Goal: Task Accomplishment & Management: Complete application form

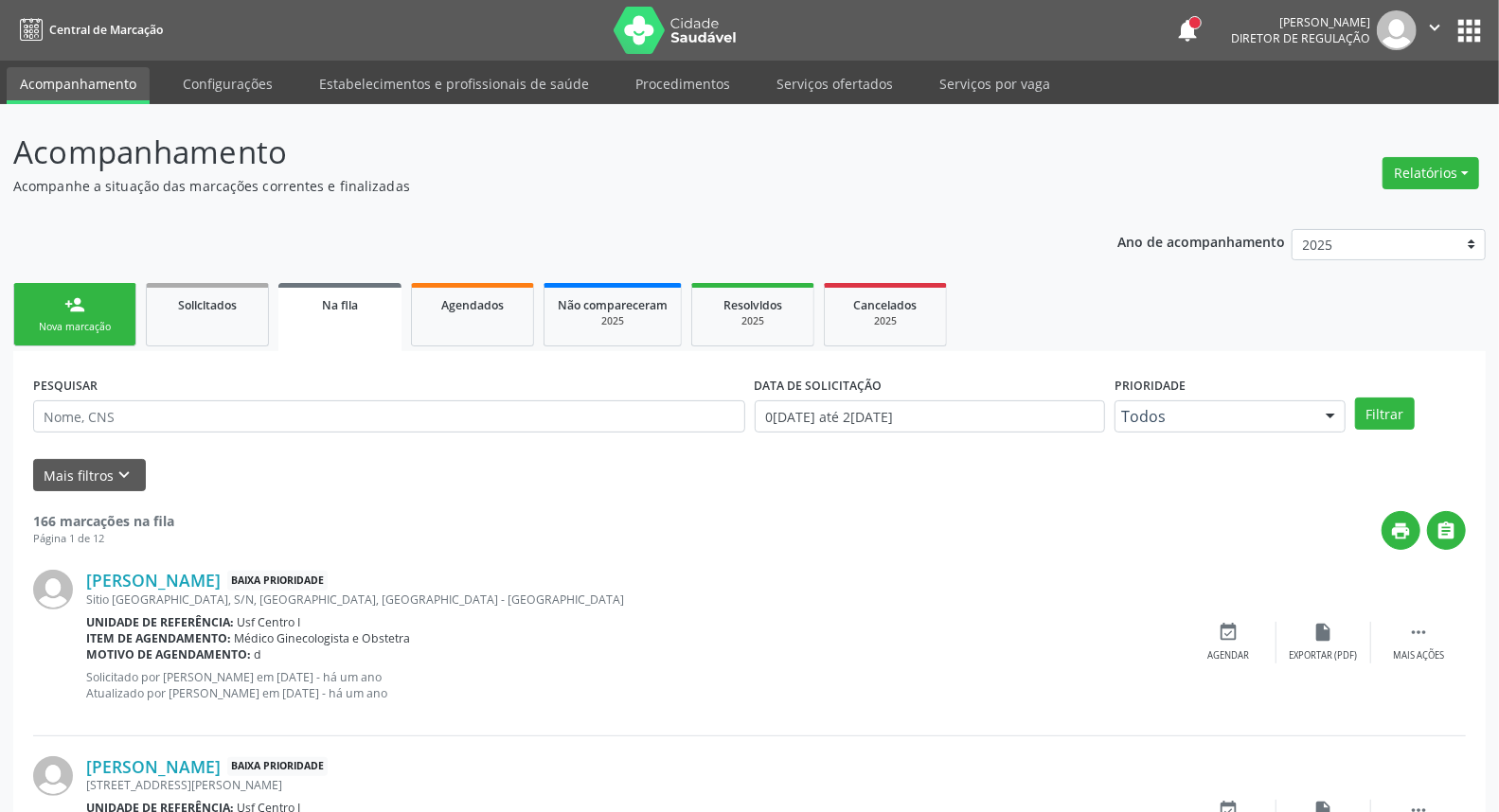
click at [111, 326] on div "Nova marcação" at bounding box center [75, 327] width 95 height 14
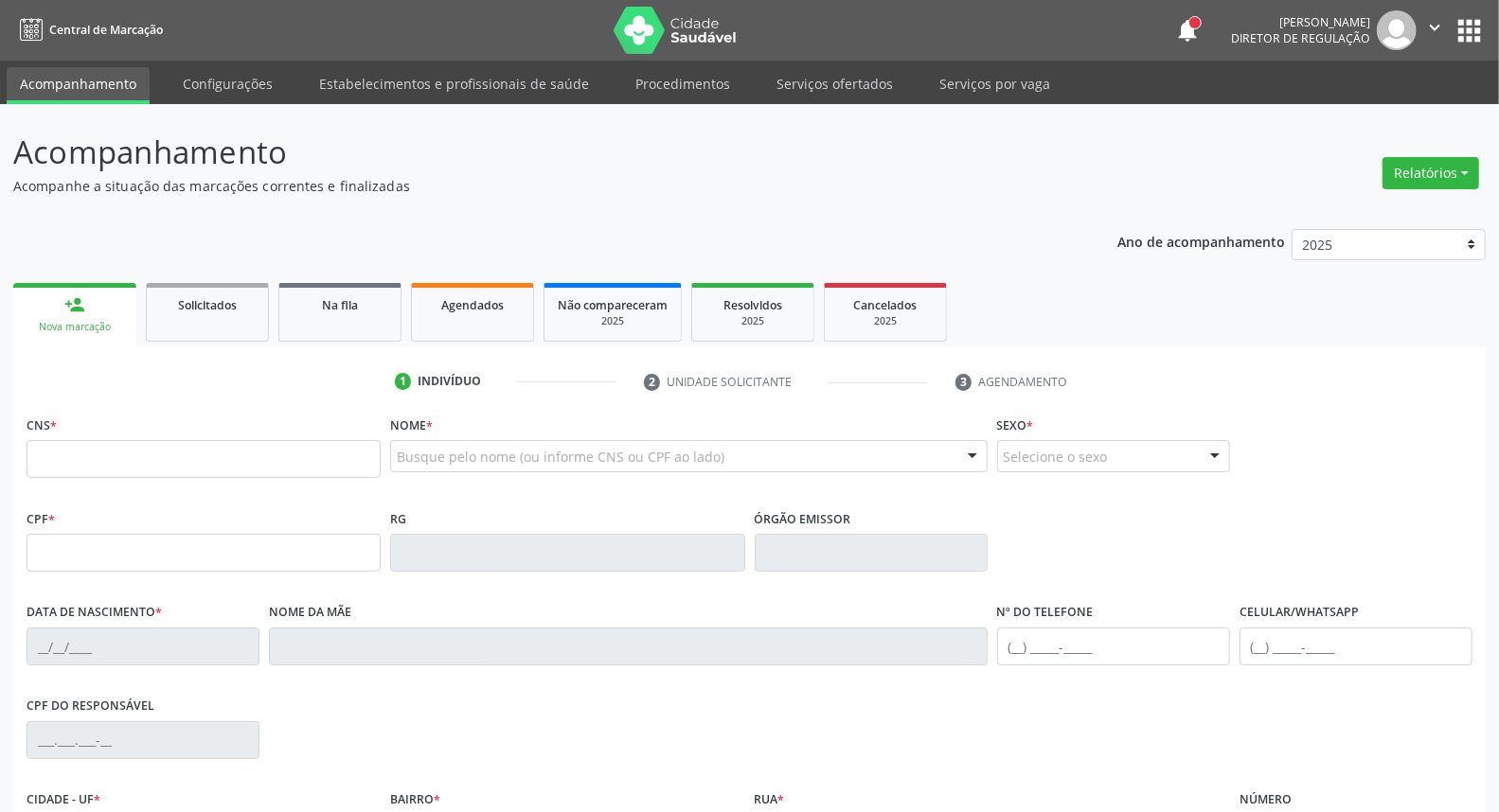
click at [100, 438] on div "CNS *" at bounding box center [203, 445] width 354 height 67
click at [109, 452] on input "text" at bounding box center [203, 459] width 354 height 37
type input "898 0034 1520 9743"
type input "073.415.074-11"
type input "15/03/1982"
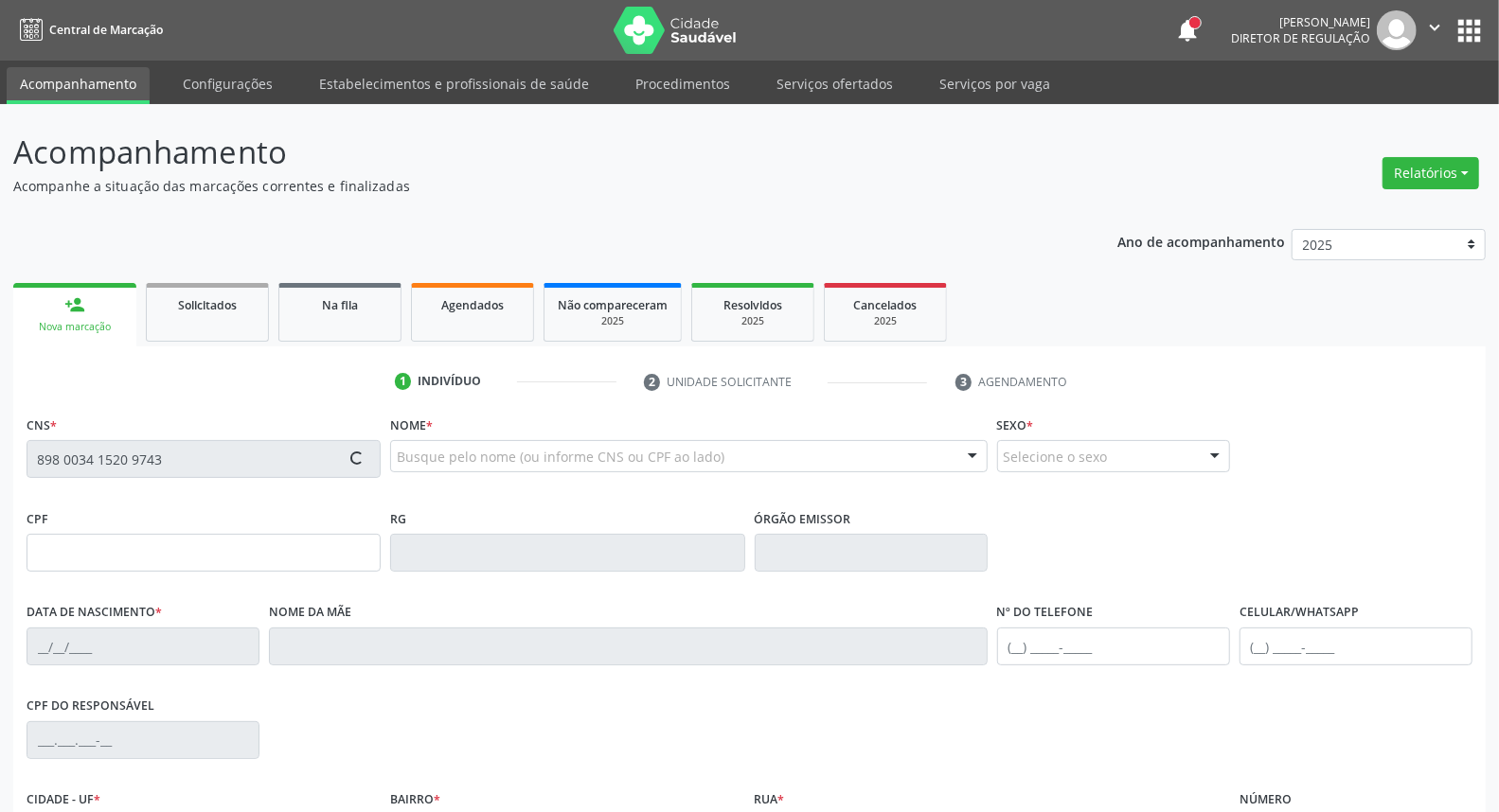
type input "Quiteria Maria Barros de Moraes"
type input "(87) 9852-1972"
type input "051.385.444-46"
type input "S/N"
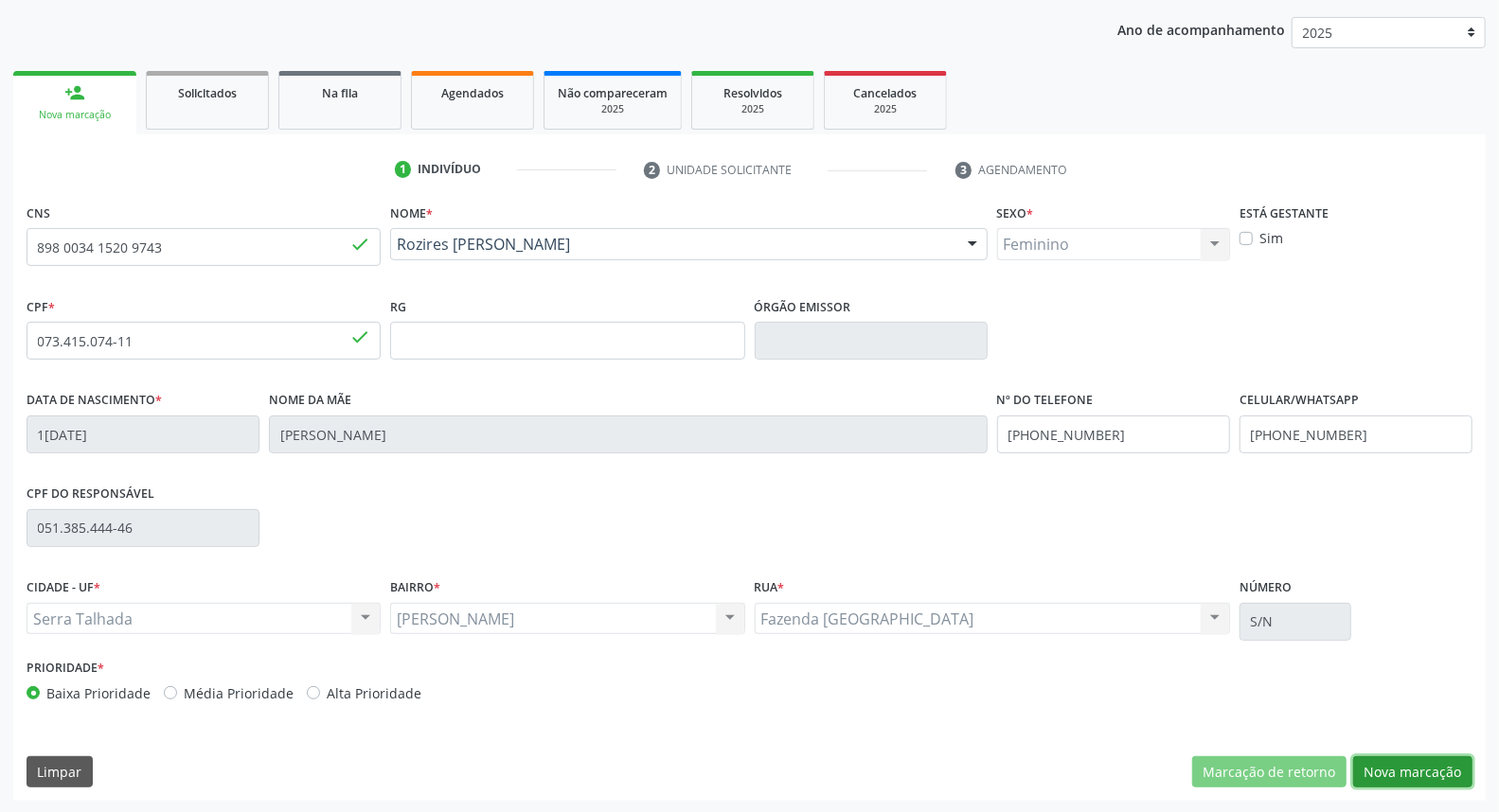
drag, startPoint x: 1405, startPoint y: 778, endPoint x: 1383, endPoint y: 755, distance: 31.8
click at [1398, 774] on button "Nova marcação" at bounding box center [1412, 773] width 119 height 33
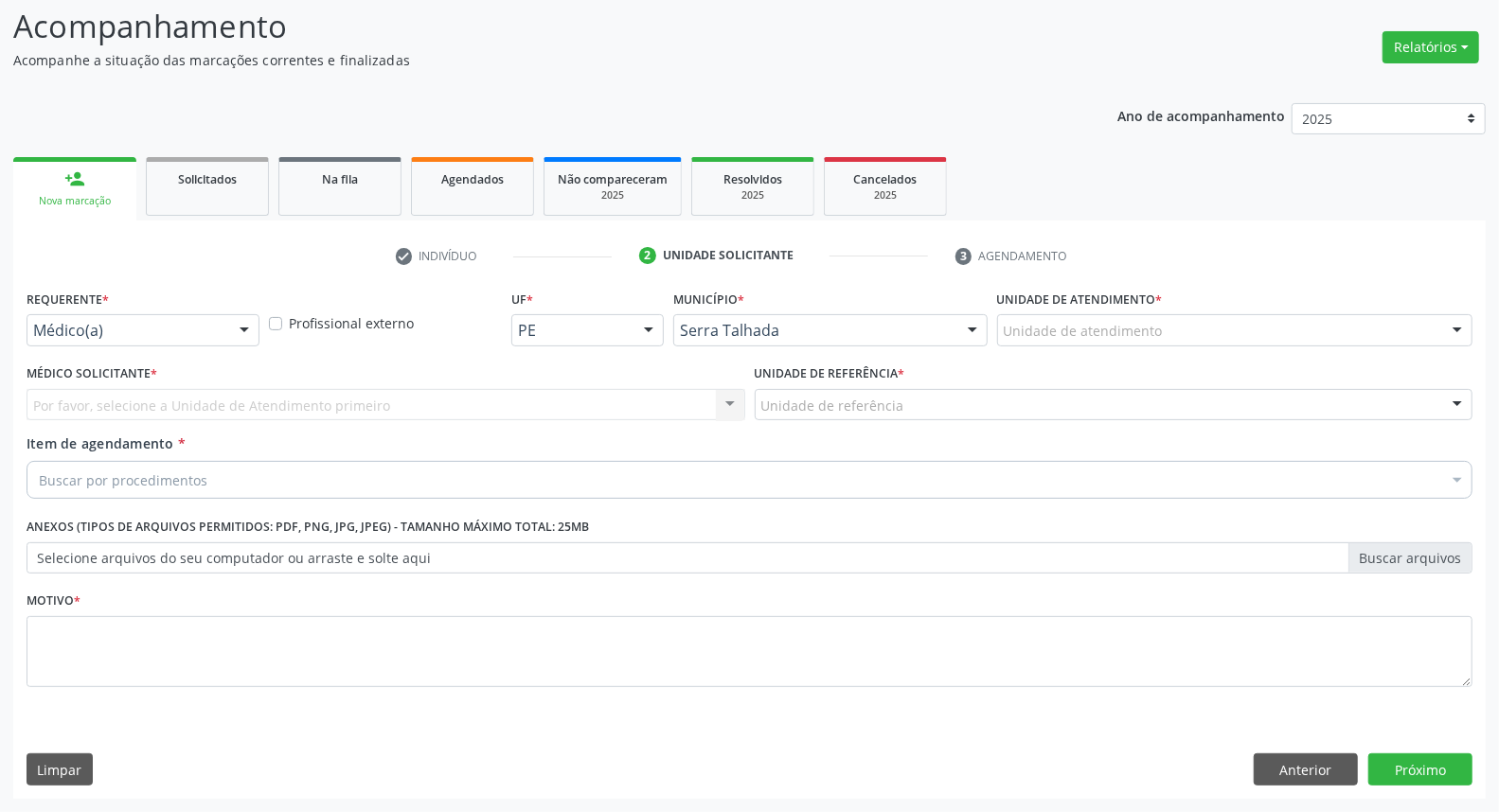
scroll to position [125, 0]
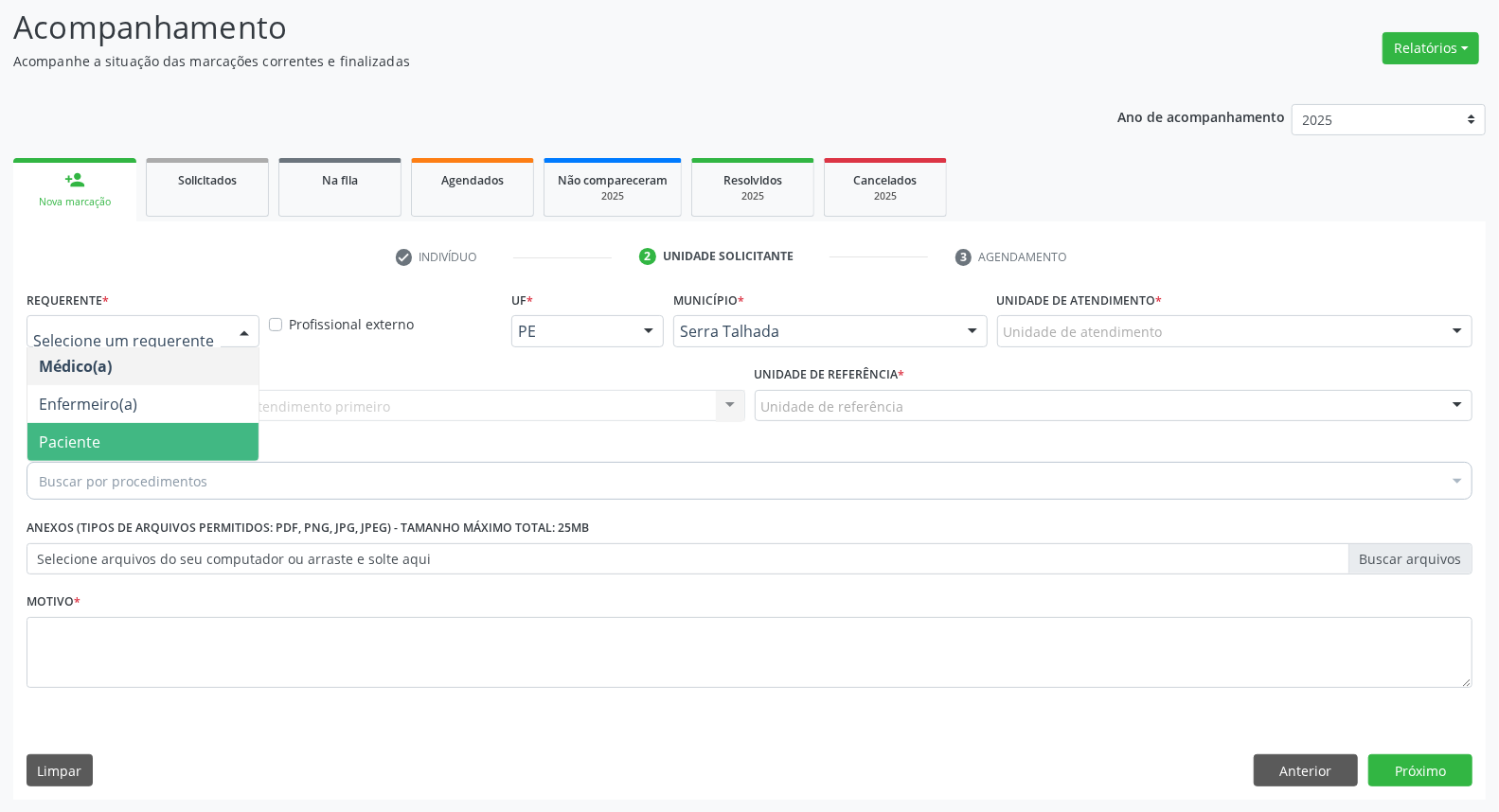
click at [121, 441] on span "Paciente" at bounding box center [143, 442] width 231 height 37
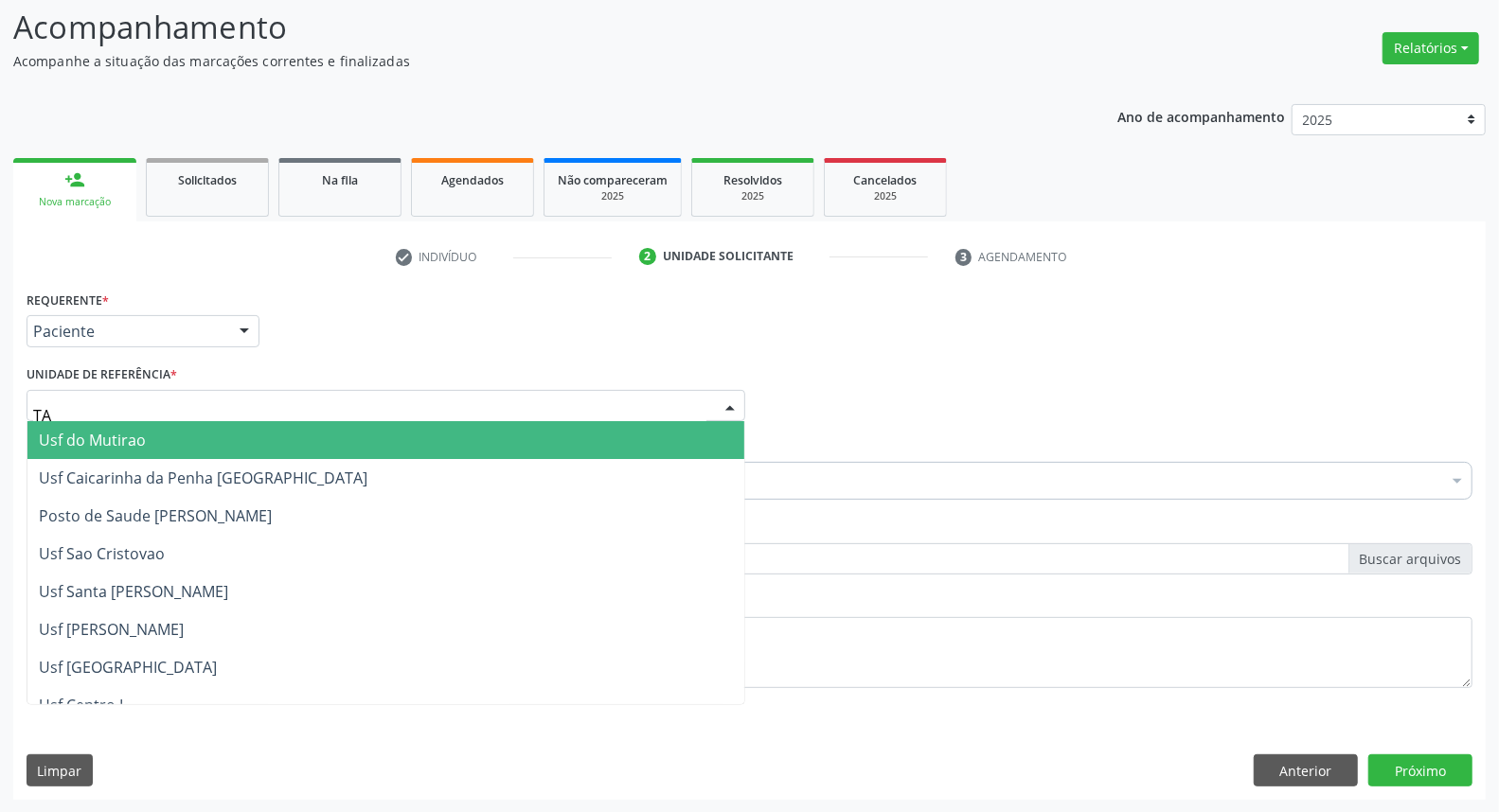
type input "TAU"
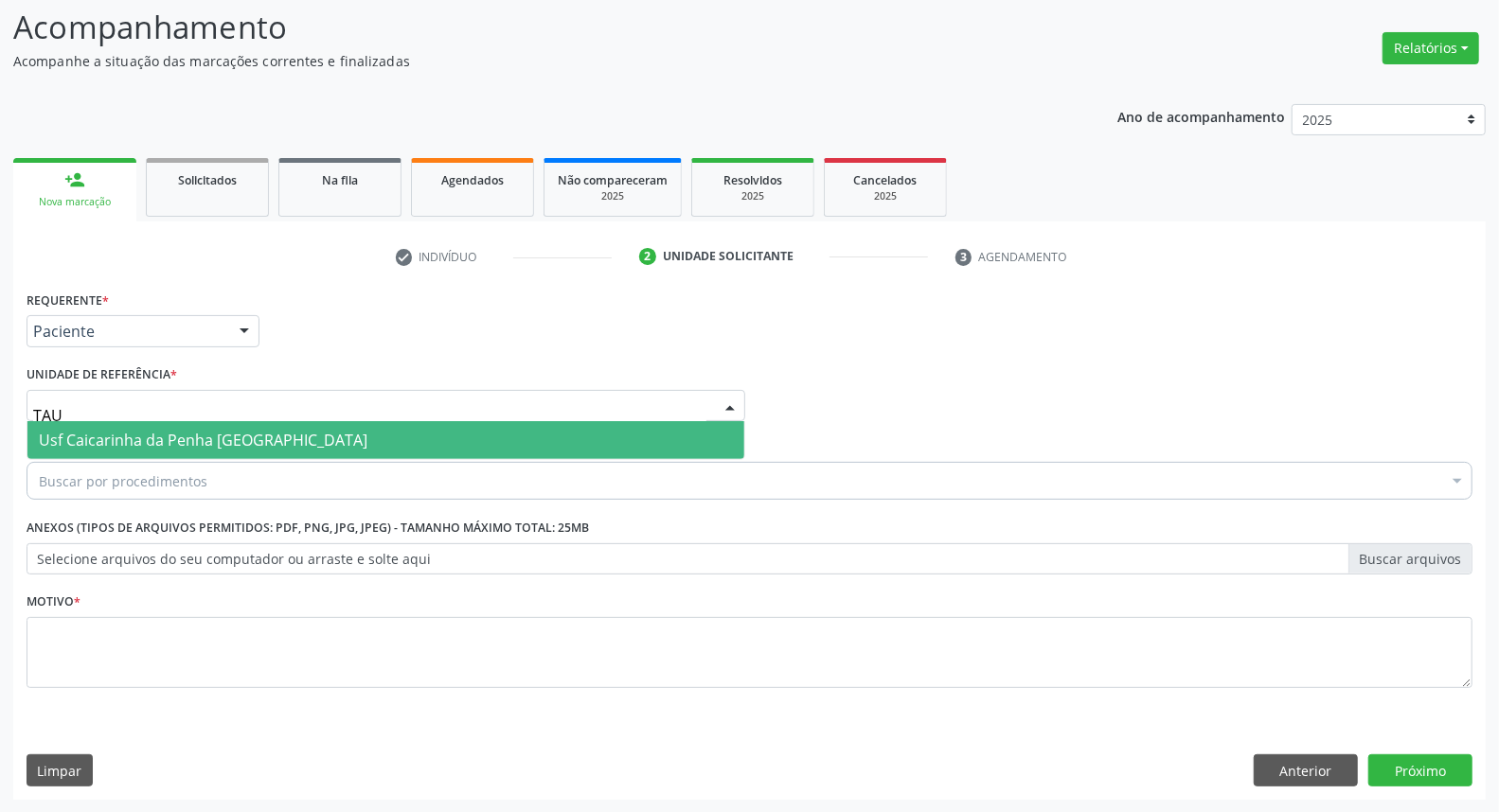
click at [135, 451] on span "Usf Caicarinha da Penha [GEOGRAPHIC_DATA]" at bounding box center [386, 440] width 717 height 37
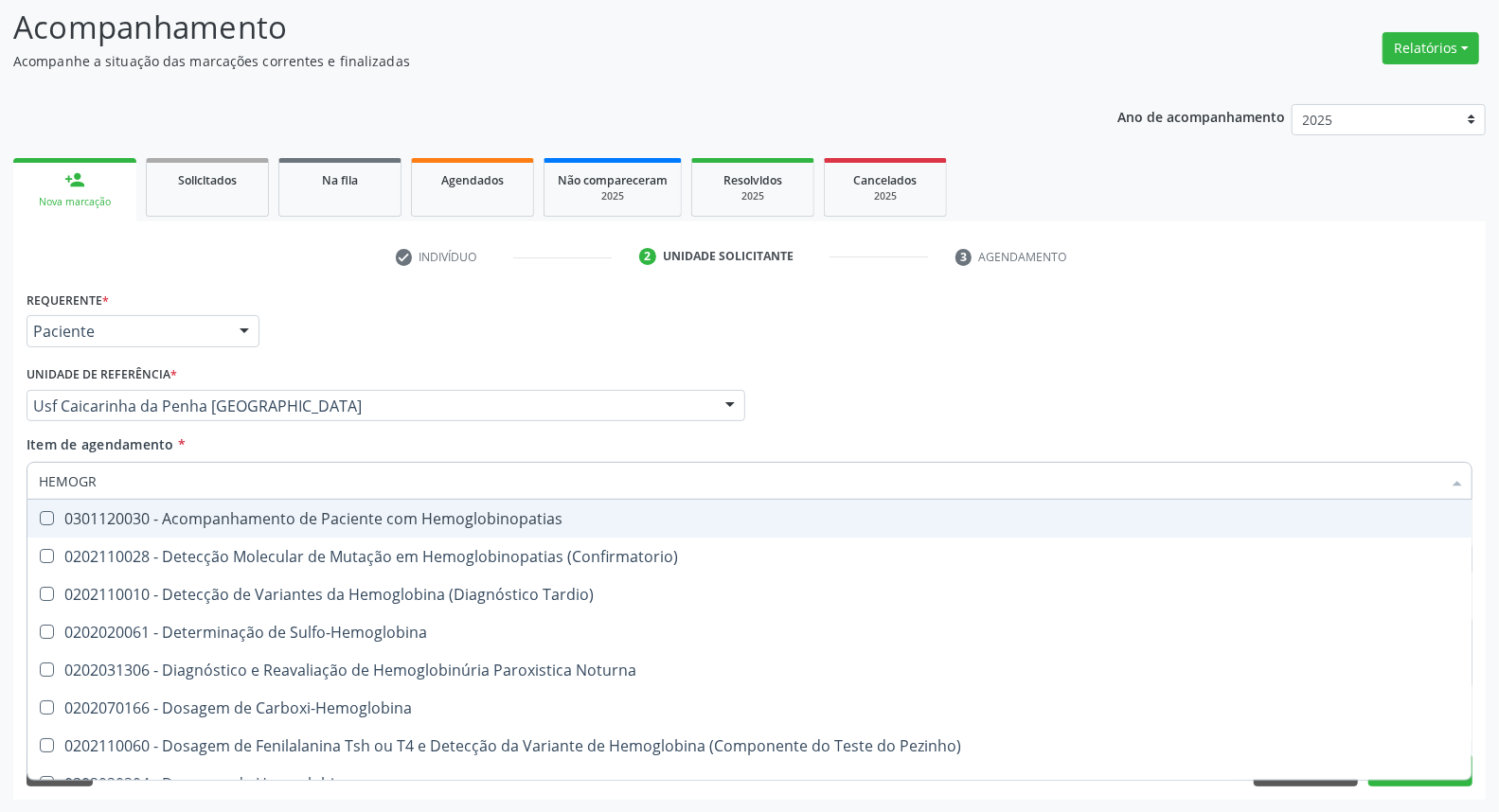
type input "HEMOGRA"
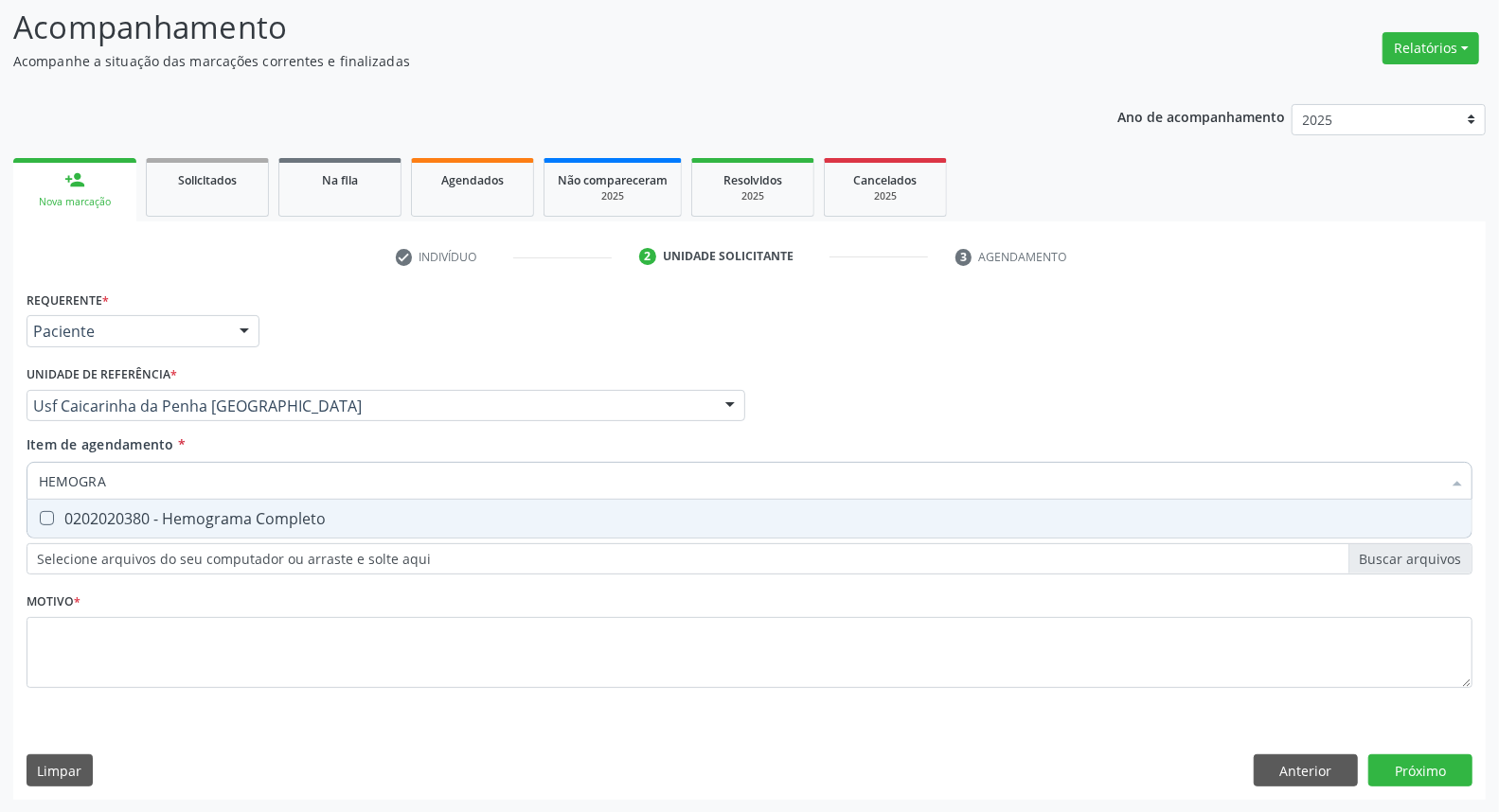
drag, startPoint x: 126, startPoint y: 512, endPoint x: 136, endPoint y: 488, distance: 26.0
click at [129, 511] on div "0202020380 - Hemograma Completo" at bounding box center [749, 518] width 1422 height 15
checkbox Completo "true"
drag, startPoint x: 140, startPoint y: 482, endPoint x: 0, endPoint y: 399, distance: 162.8
click at [0, 399] on div "Acompanhamento Acompanhe a situação das marcações correntes e finalizadas Relat…" at bounding box center [749, 397] width 1499 height 835
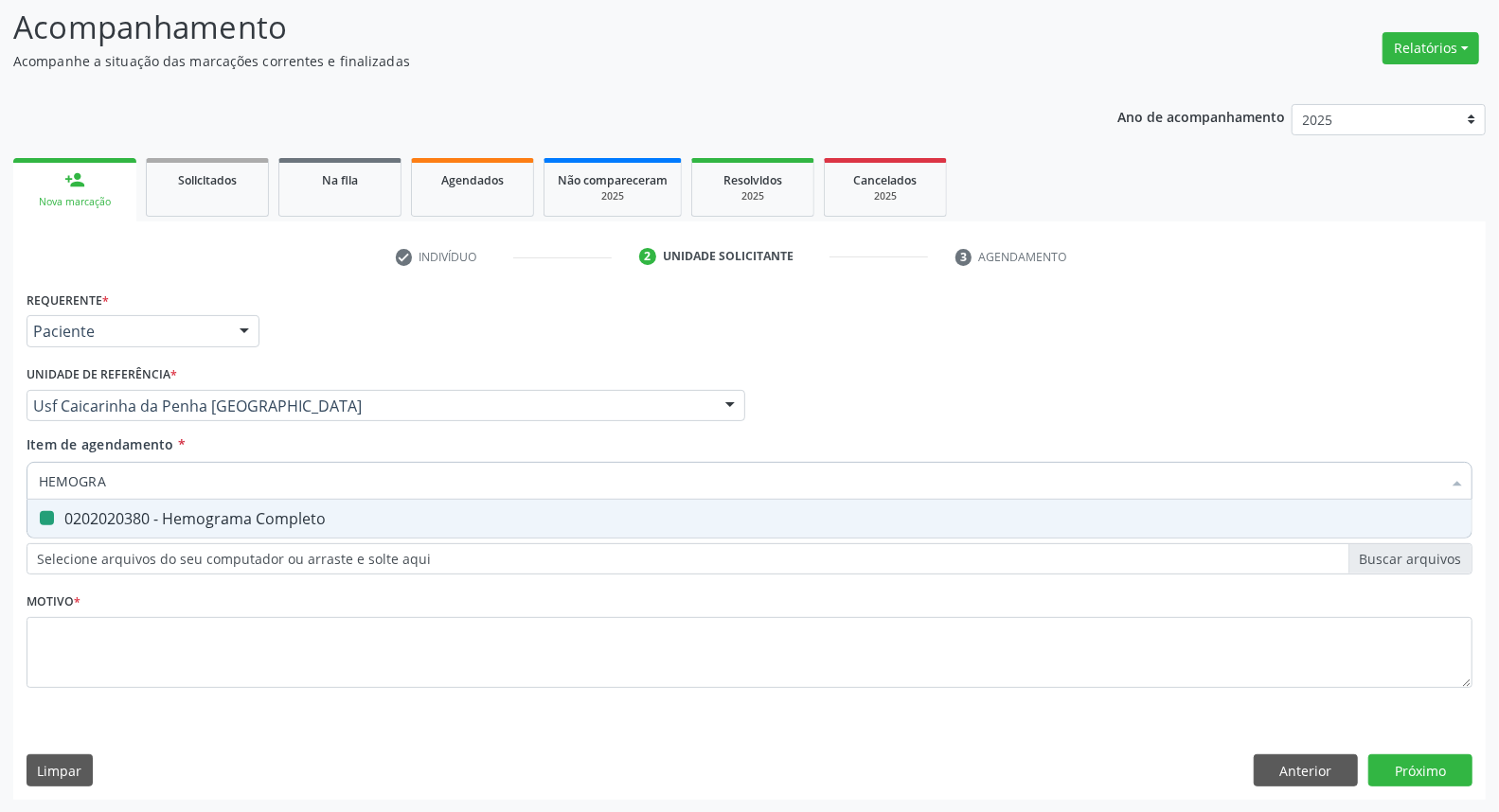
type input "G"
checkbox Completo "false"
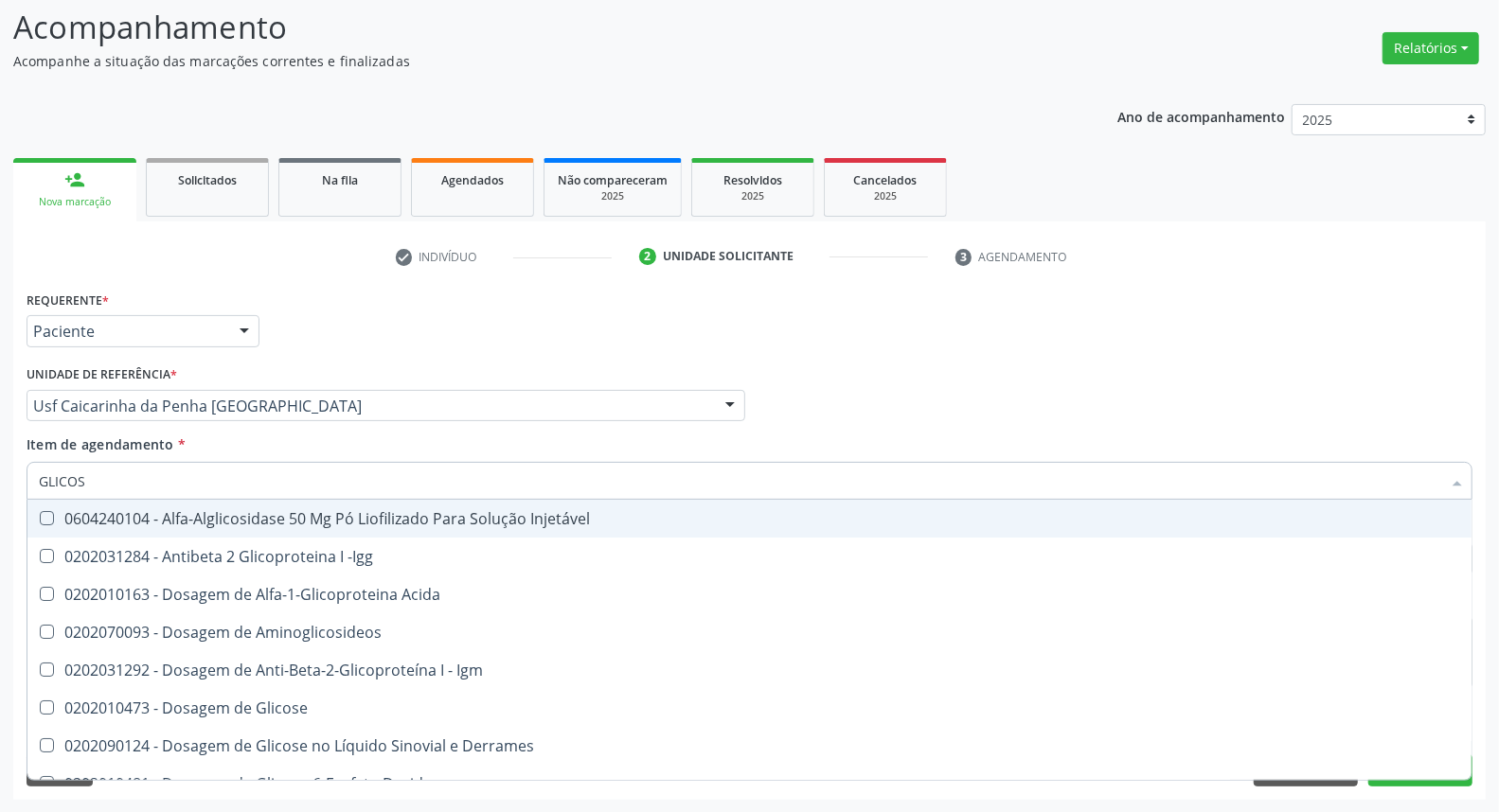
type input "GLICOSE"
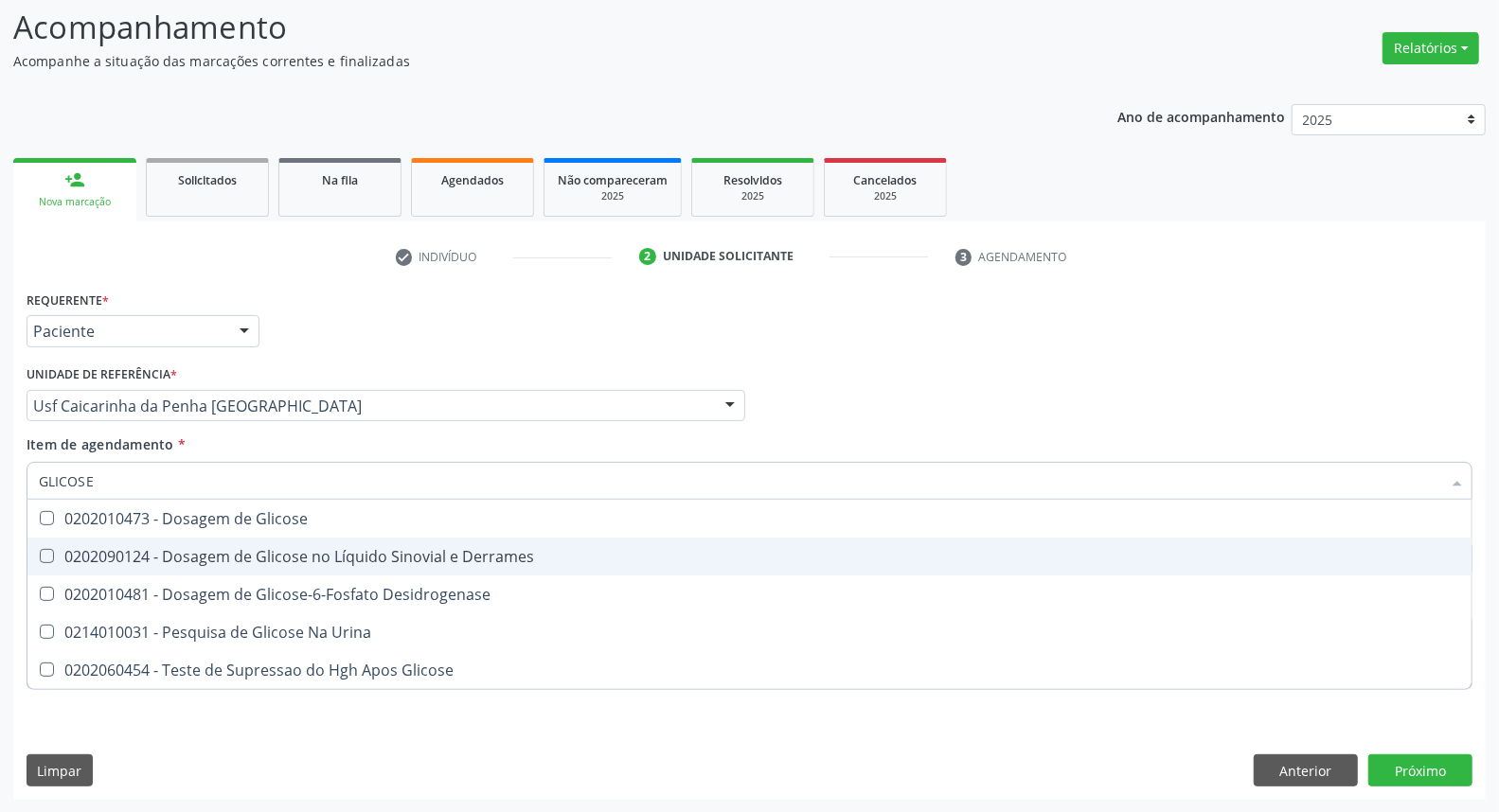
click at [109, 533] on ul "Desfazer seleção 0202010473 - Dosagem de Glicose 0202090124 - Dosagem de Glicos…" at bounding box center [750, 595] width 1445 height 189
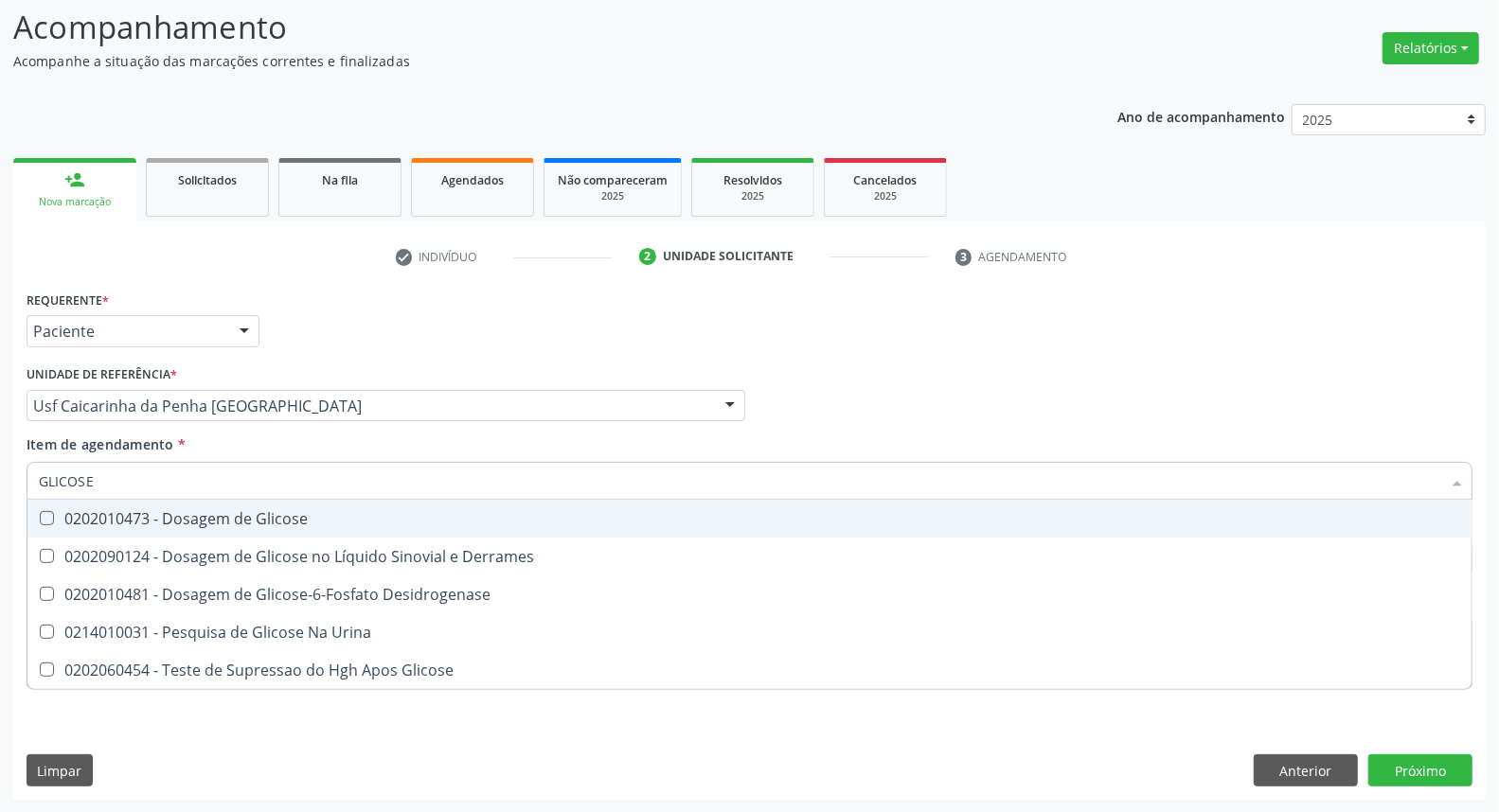
drag, startPoint x: 109, startPoint y: 531, endPoint x: 116, endPoint y: 495, distance: 36.7
click at [109, 530] on span "0202010473 - Dosagem de Glicose" at bounding box center [750, 519] width 1445 height 37
checkbox Glicose "true"
drag, startPoint x: 130, startPoint y: 477, endPoint x: 0, endPoint y: 467, distance: 130.4
click at [0, 467] on div "Acompanhamento Acompanhe a situação das marcações correntes e finalizadas Relat…" at bounding box center [749, 397] width 1499 height 835
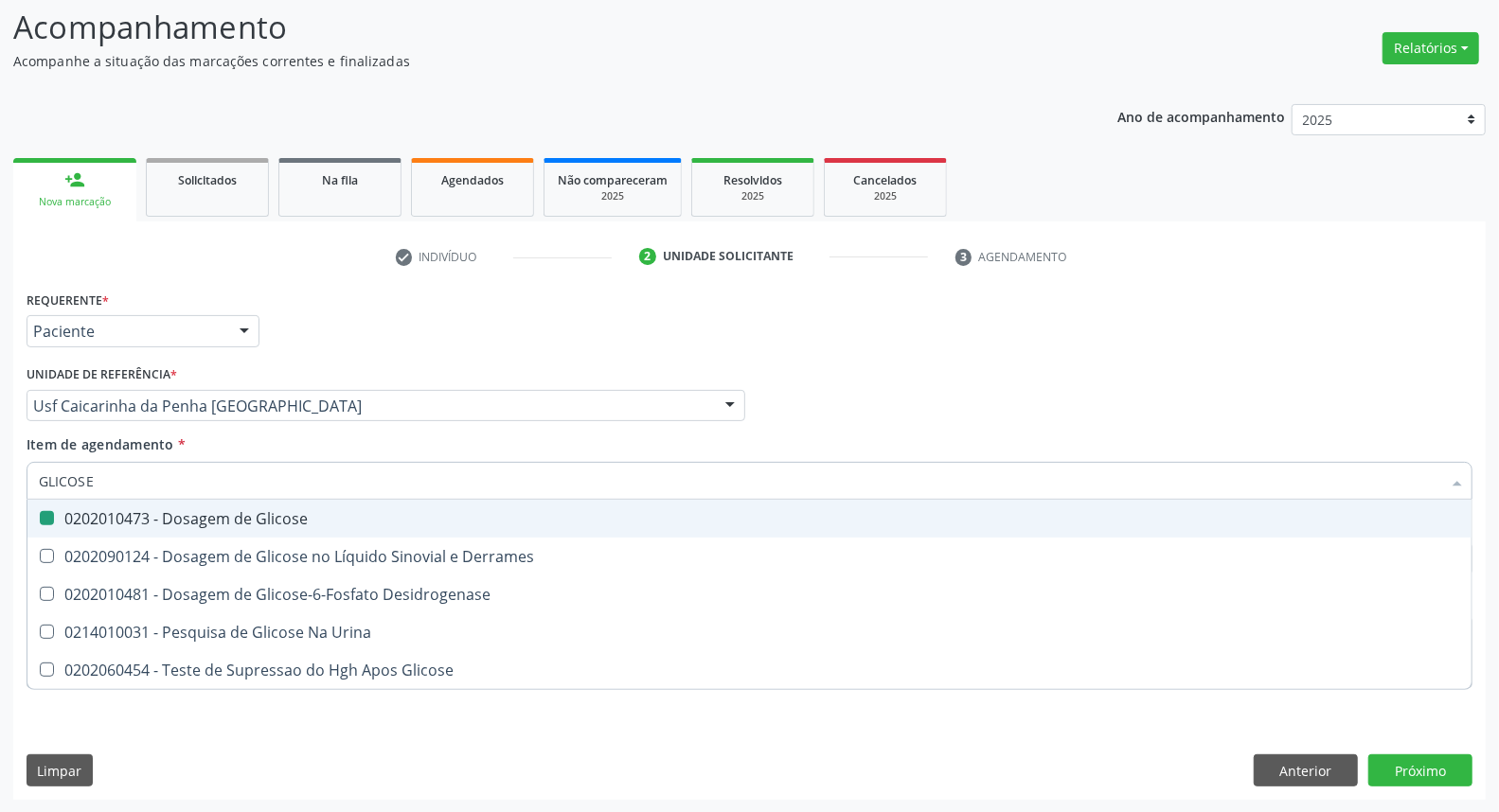
type input "U"
checkbox Glicose "false"
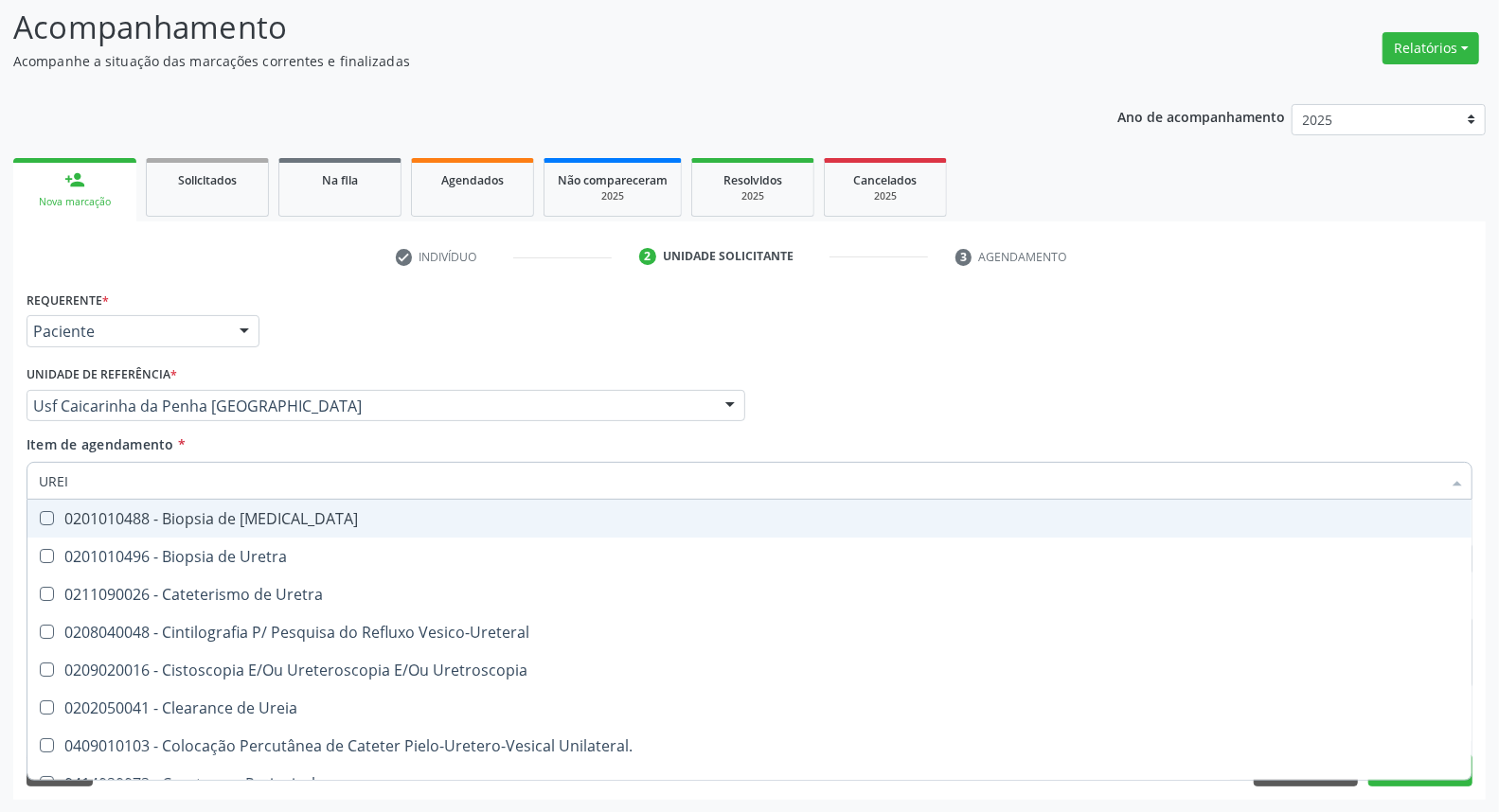
type input "UREIA"
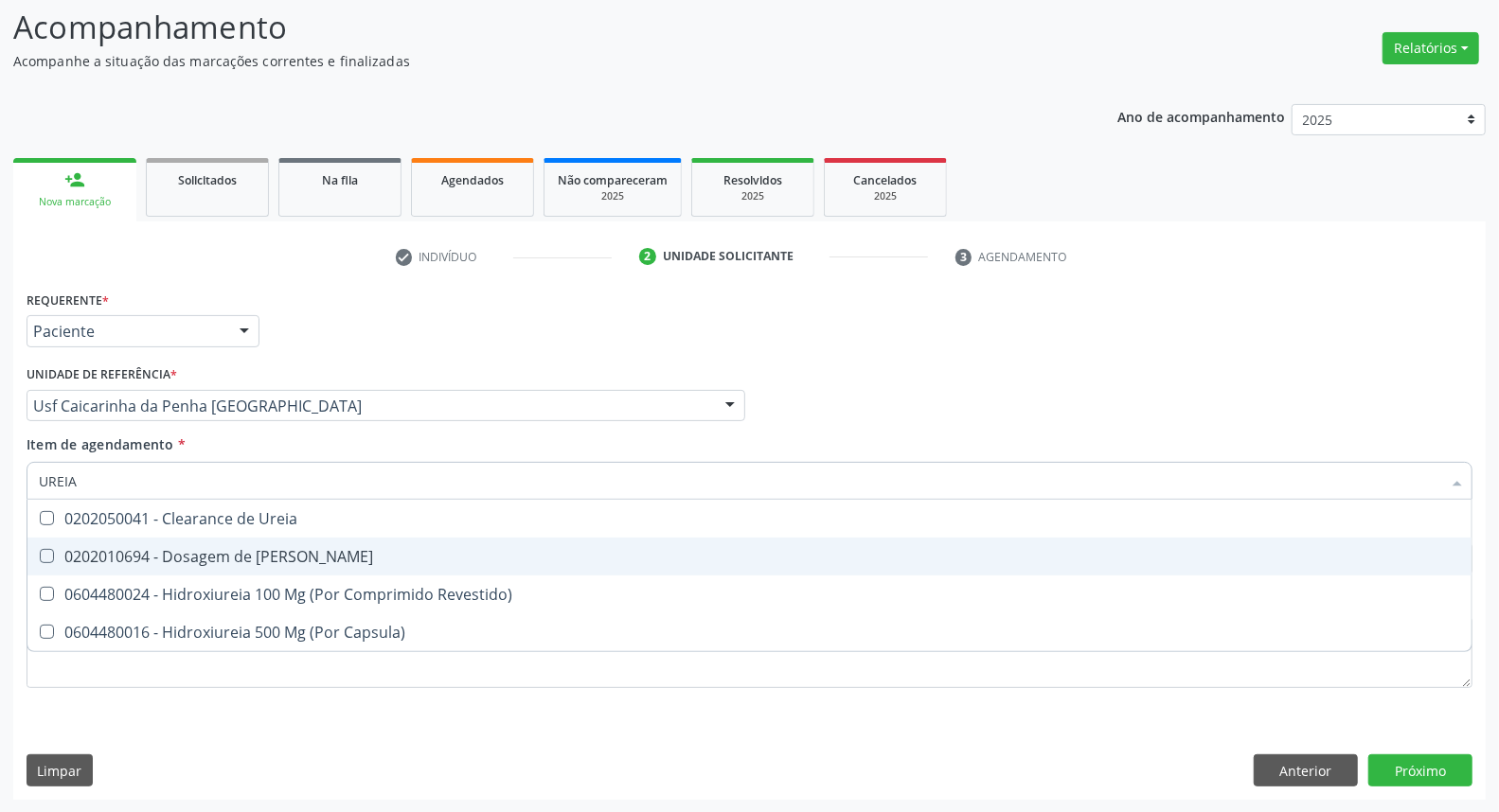
drag, startPoint x: 80, startPoint y: 553, endPoint x: 102, endPoint y: 514, distance: 44.8
click at [82, 550] on div "0202010694 - Dosagem de [PERSON_NAME]" at bounding box center [749, 556] width 1422 height 15
checkbox Ureia "true"
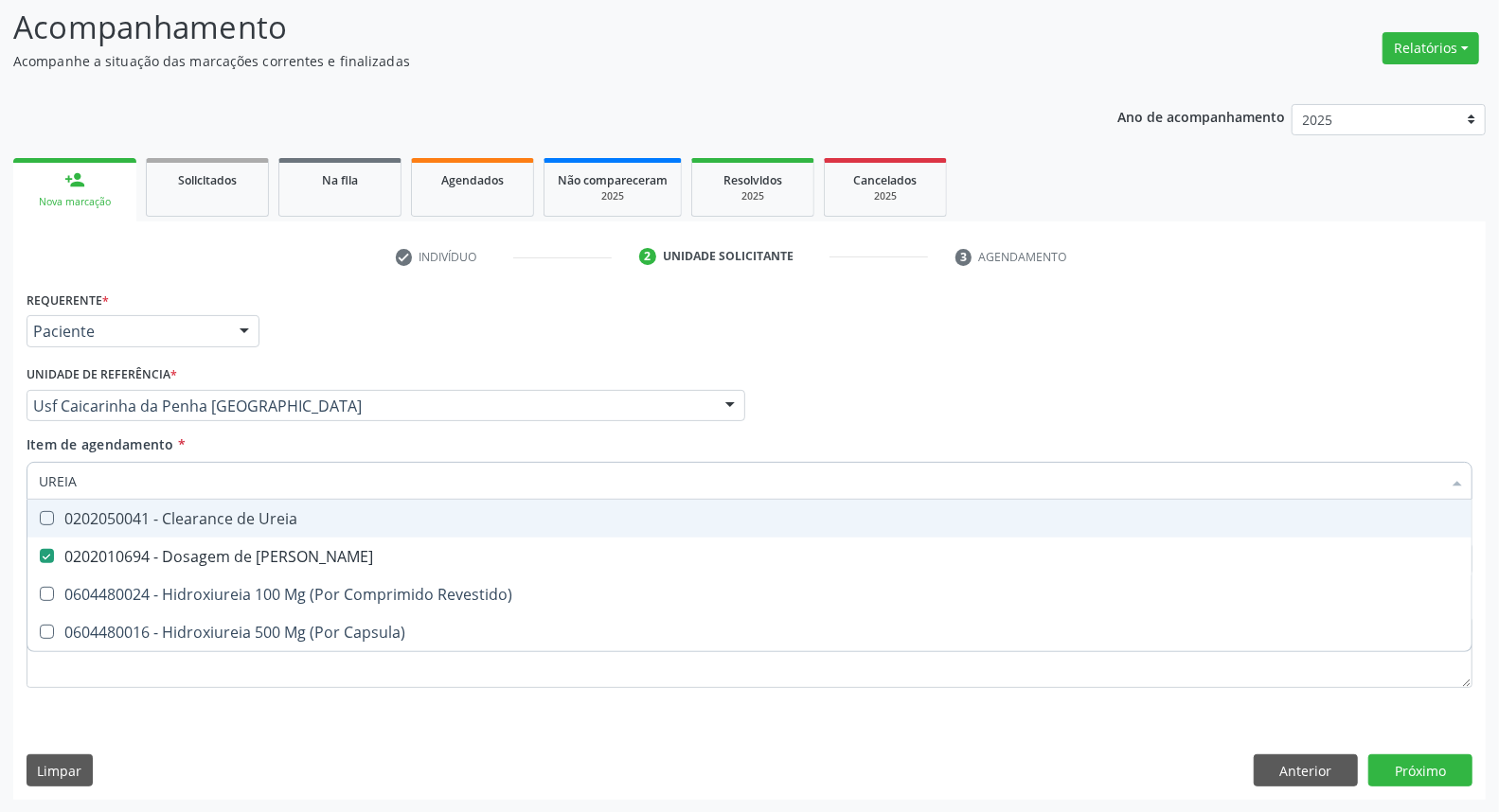
click at [0, 485] on div "Acompanhamento Acompanhe a situação das marcações correntes e finalizadas Relat…" at bounding box center [749, 397] width 1499 height 835
type input "GL"
checkbox Ureia "false"
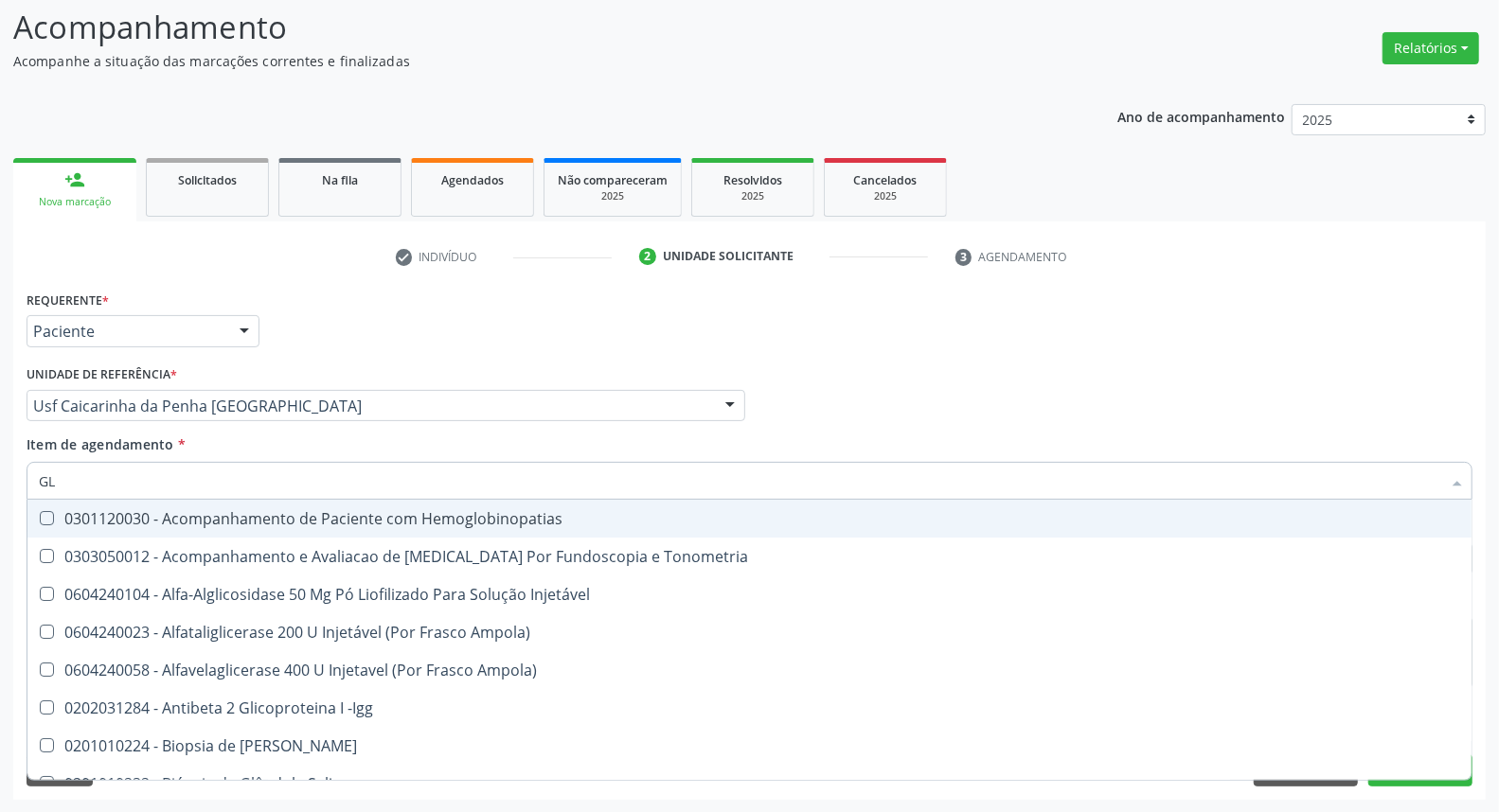
type input "GLI"
checkbox \(Confirmatorio\) "true"
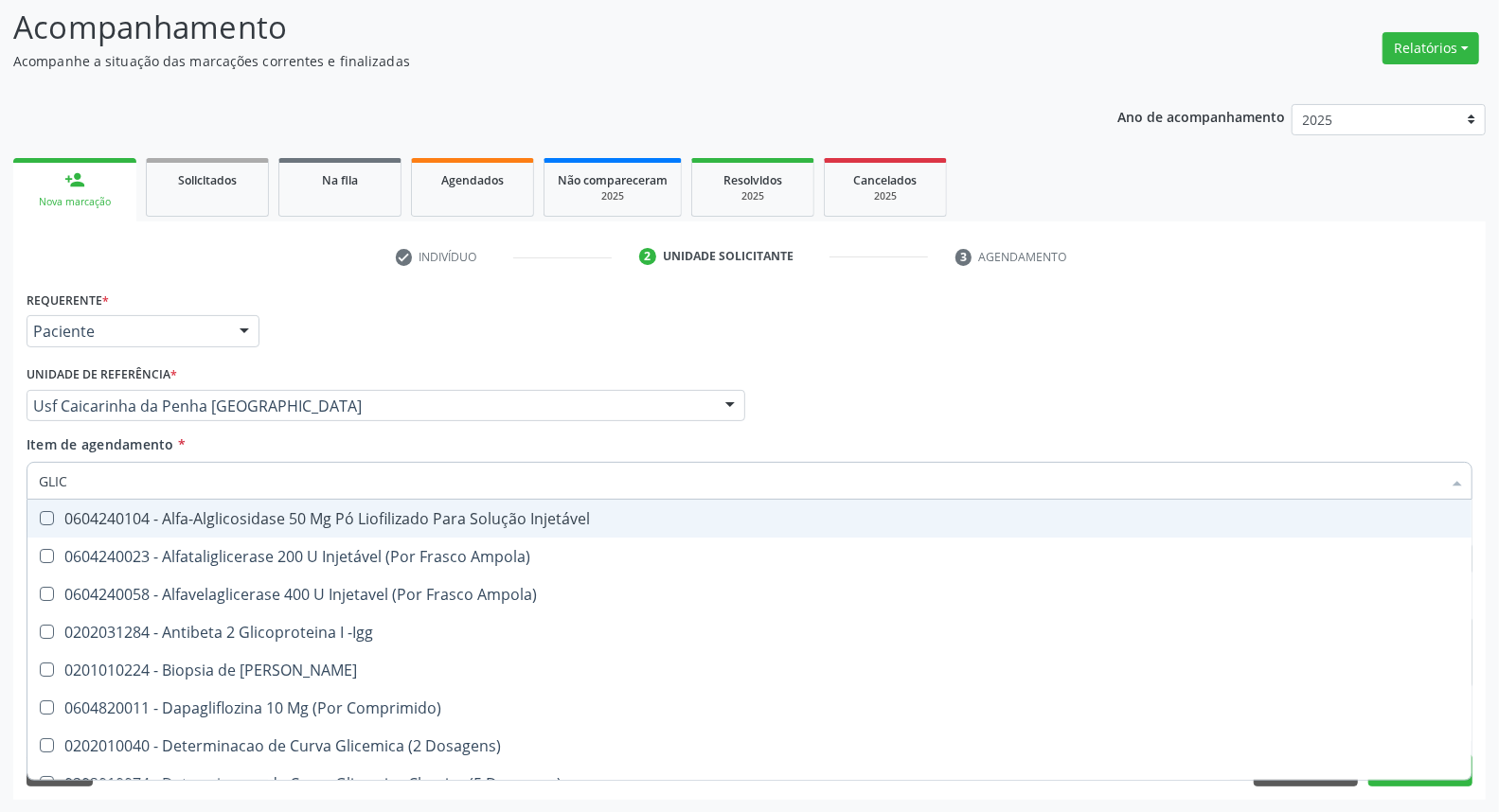
type input "GLICO"
checkbox Comprimido\) "true"
checkbox Aminoglicosideos "false"
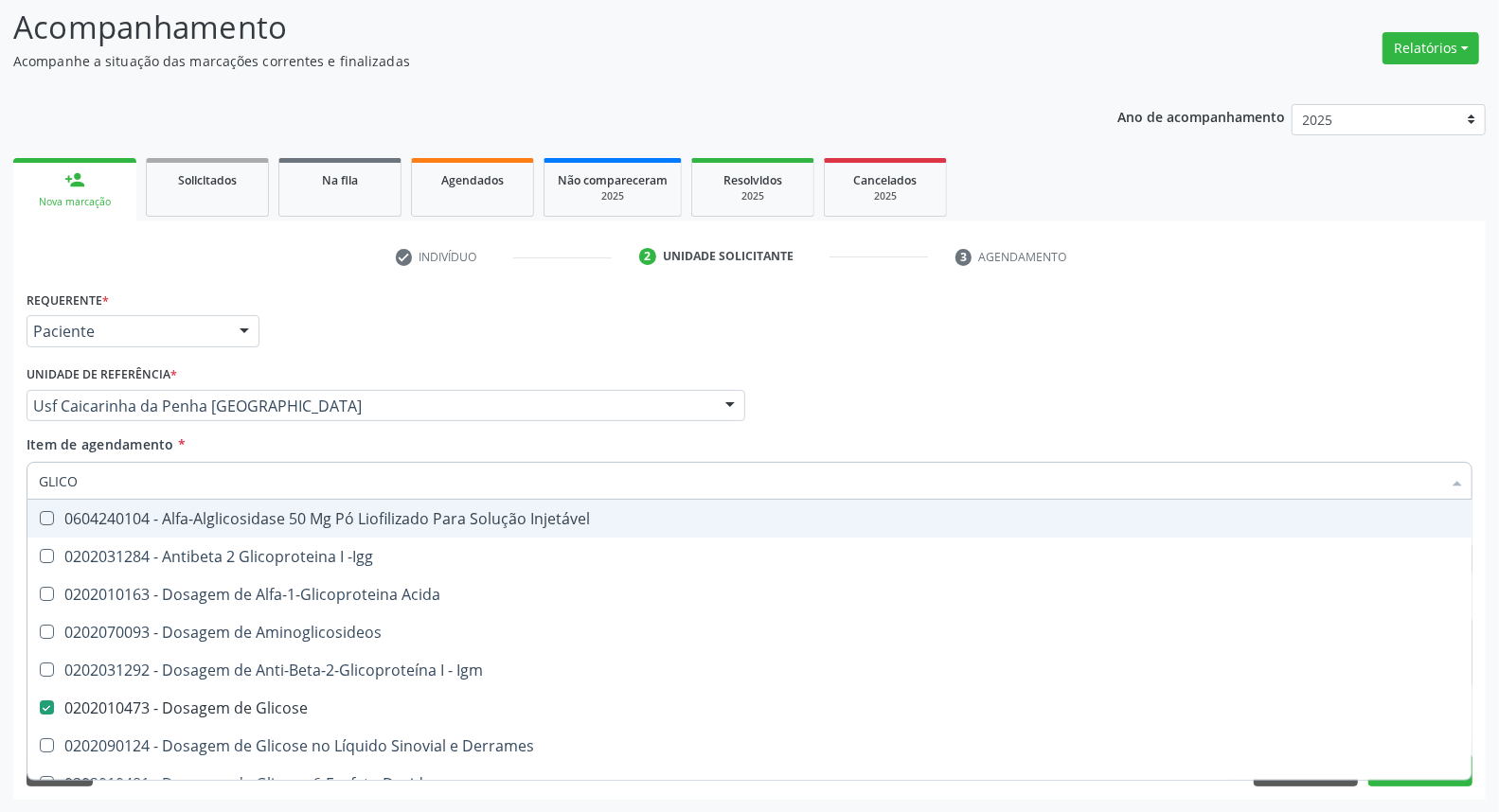
type input "GLICOS"
checkbox Acida "true"
checkbox Glicose "false"
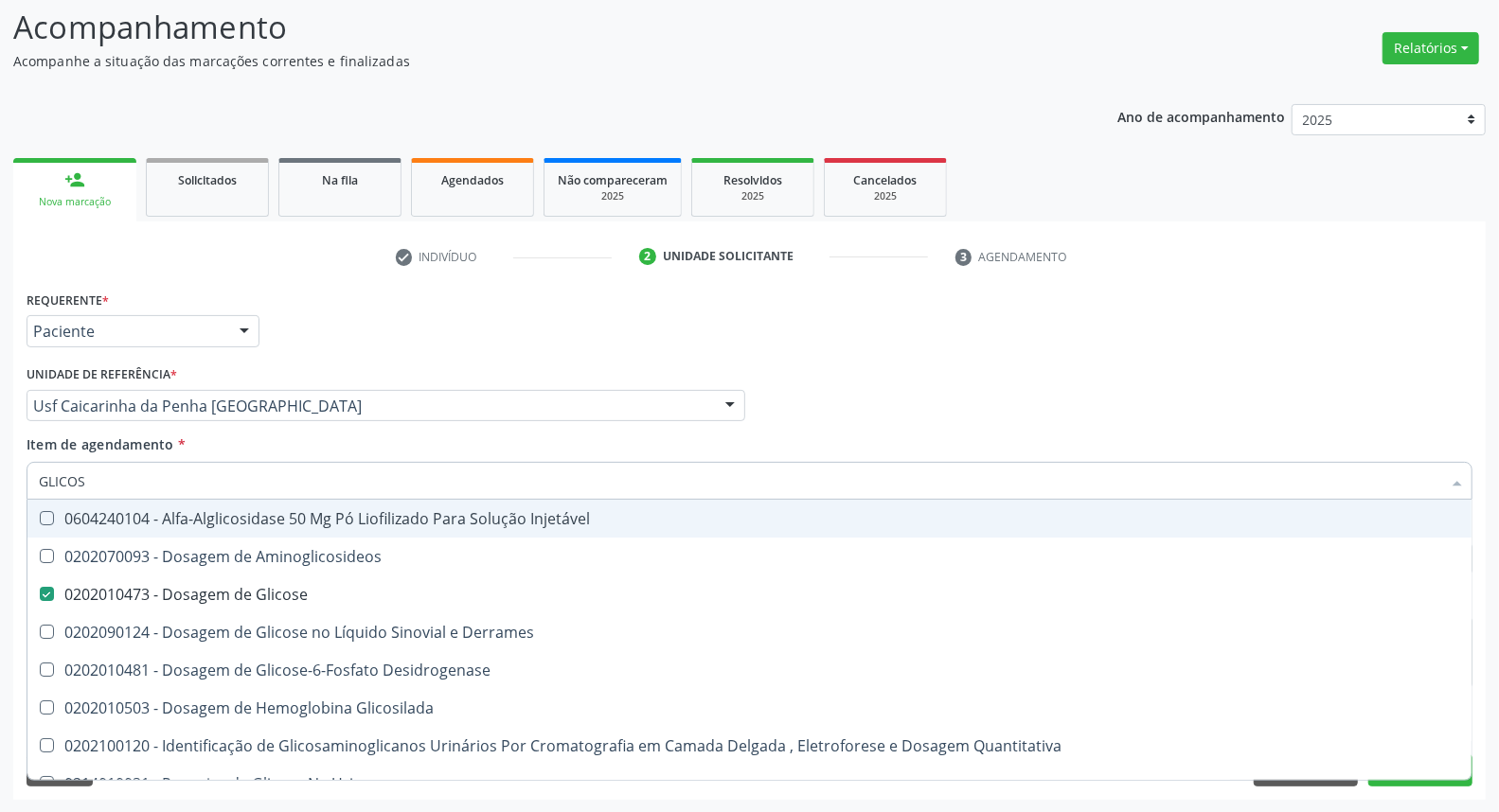
drag, startPoint x: 43, startPoint y: 476, endPoint x: 0, endPoint y: 476, distance: 43.0
click at [0, 476] on div "Acompanhamento Acompanhe a situação das marcações correntes e finalizadas Relat…" at bounding box center [749, 397] width 1499 height 835
type input "HE"
checkbox Glicose "false"
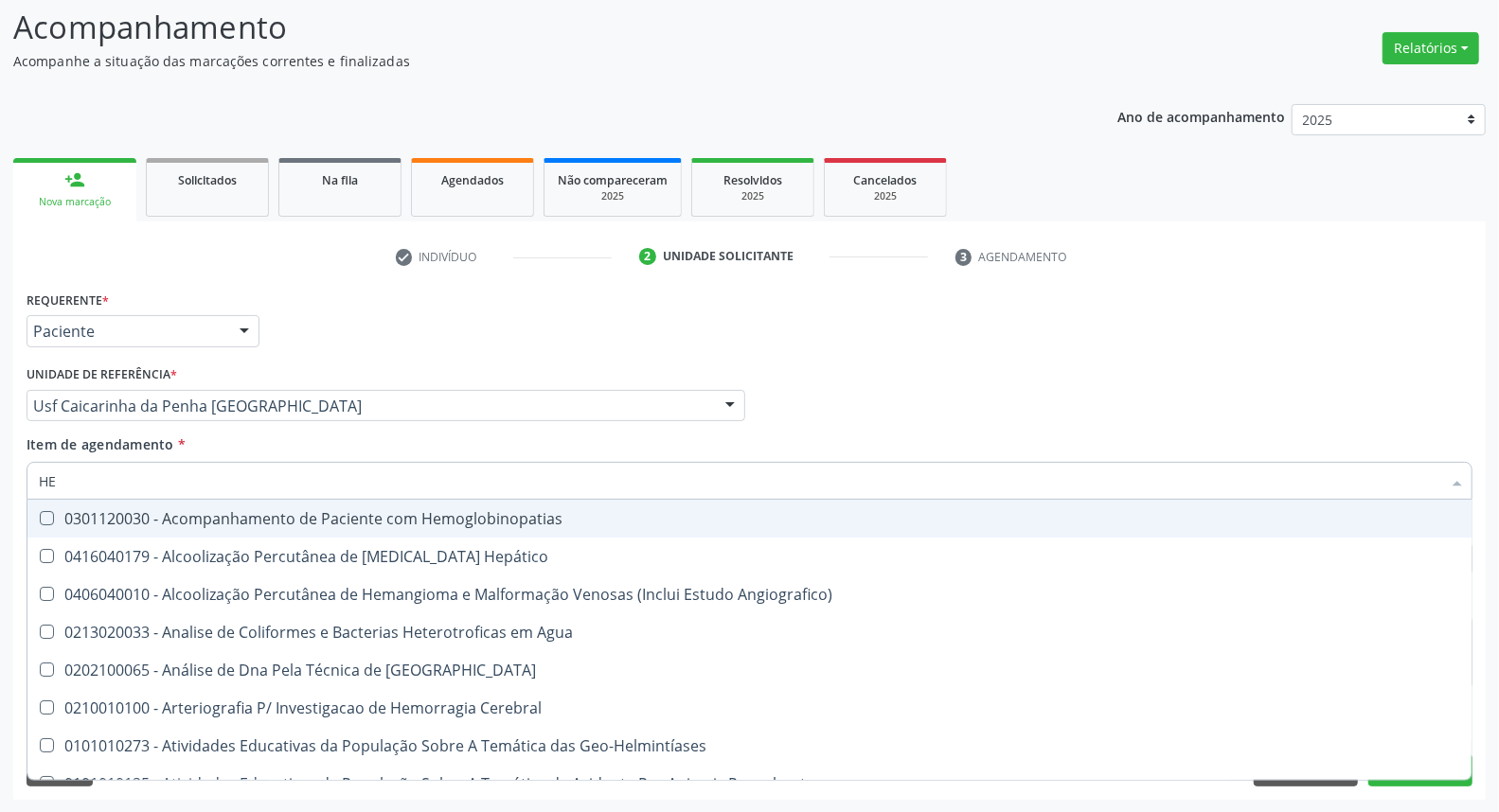
type input "HEM"
checkbox II "true"
checkbox Completo "false"
type input "HEMO"
checkbox Hemácias "true"
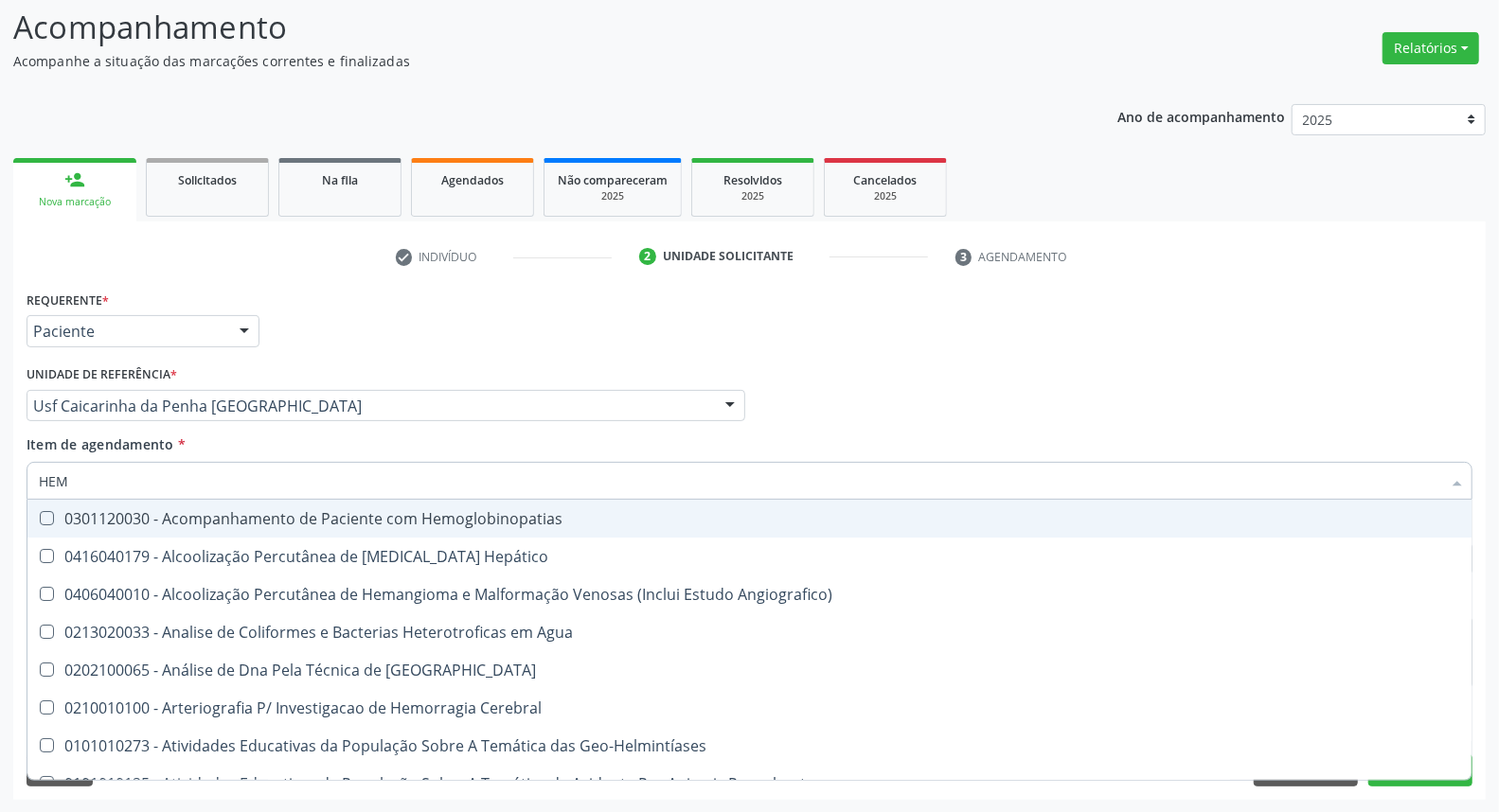
checkbox II "false"
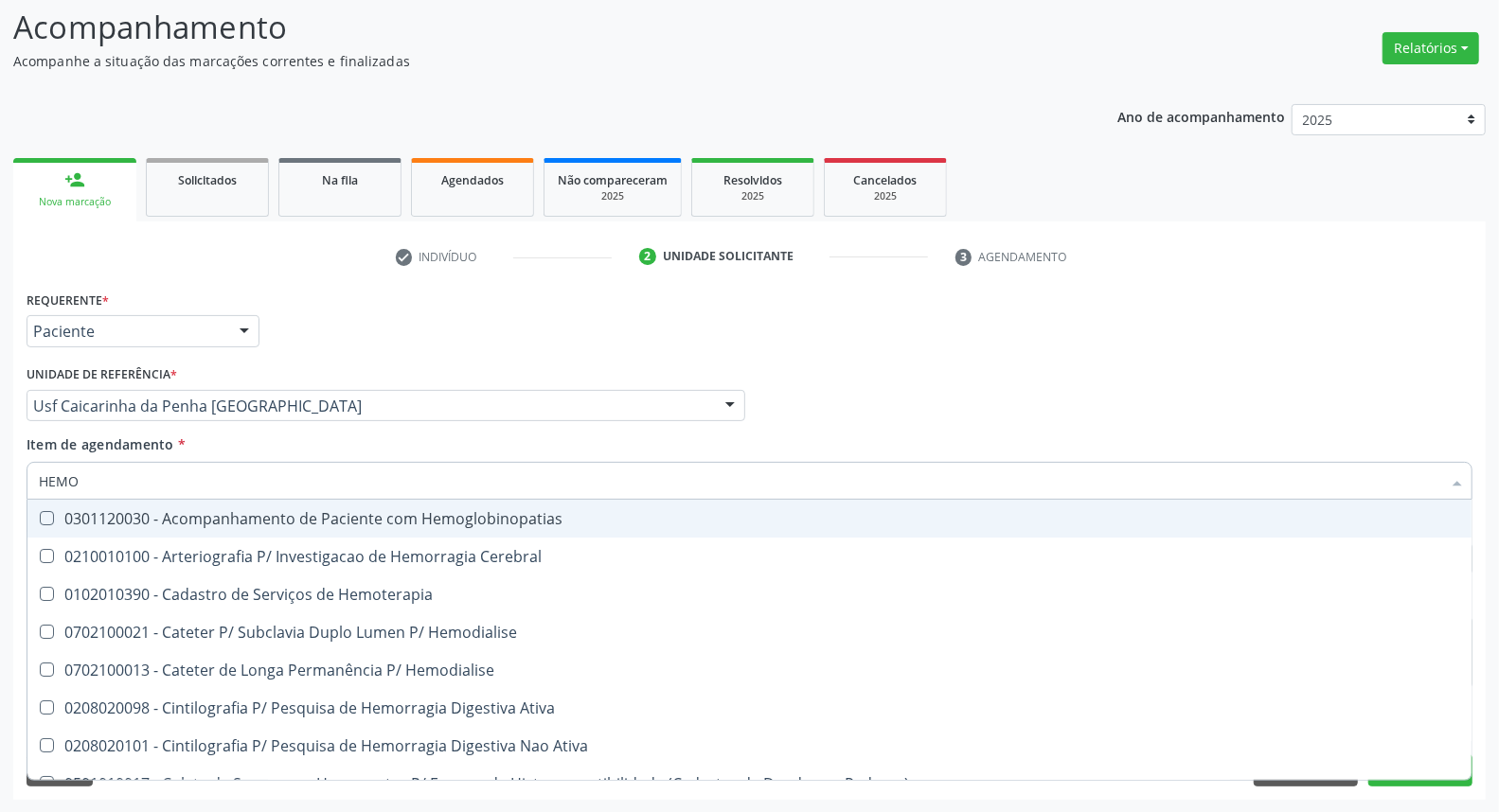
type input "HEMOG"
checkbox Carboxi-Hemoglobina "true"
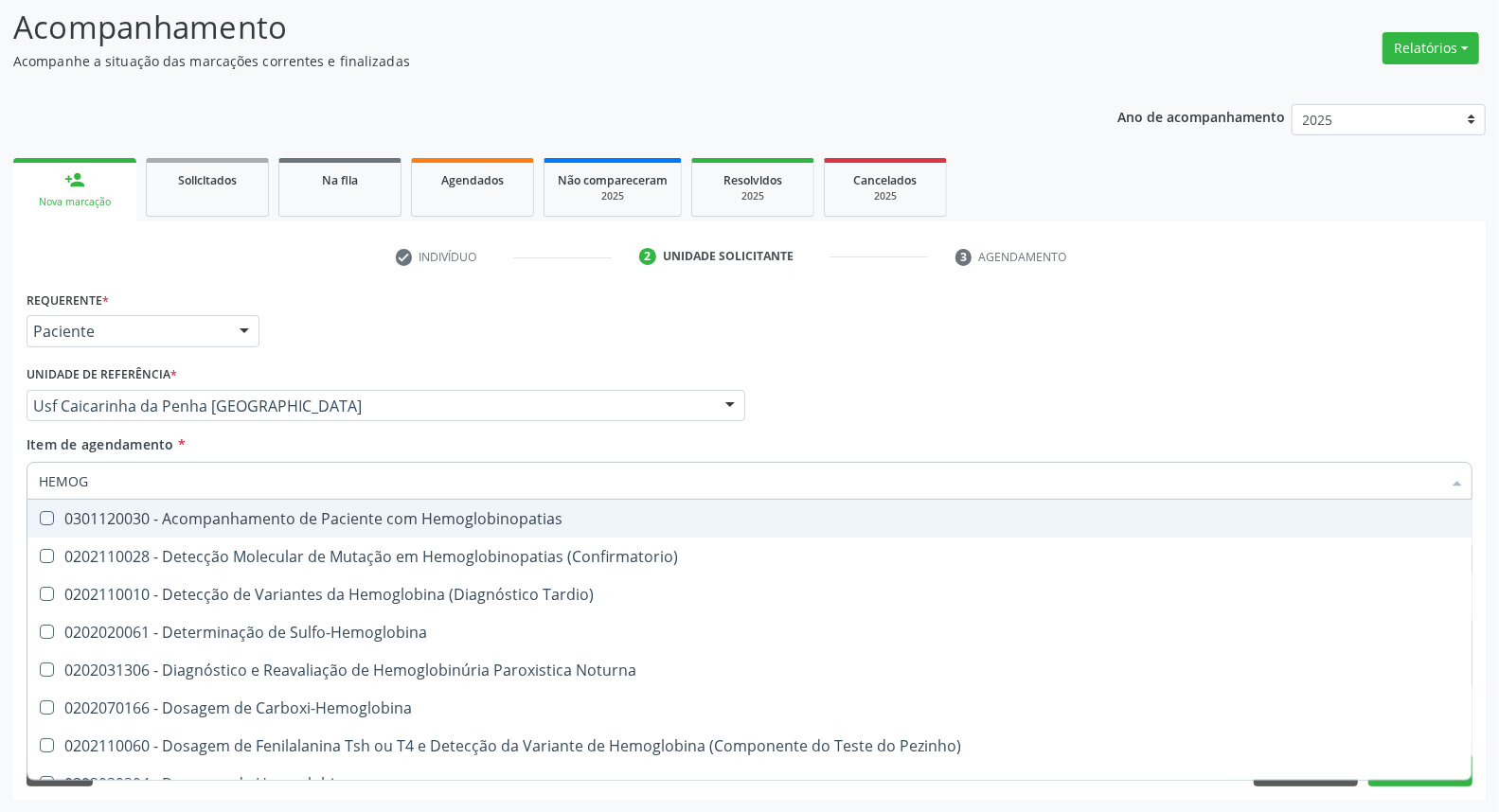
type input "HEMOGR"
checkbox Hemoglobinopatias "true"
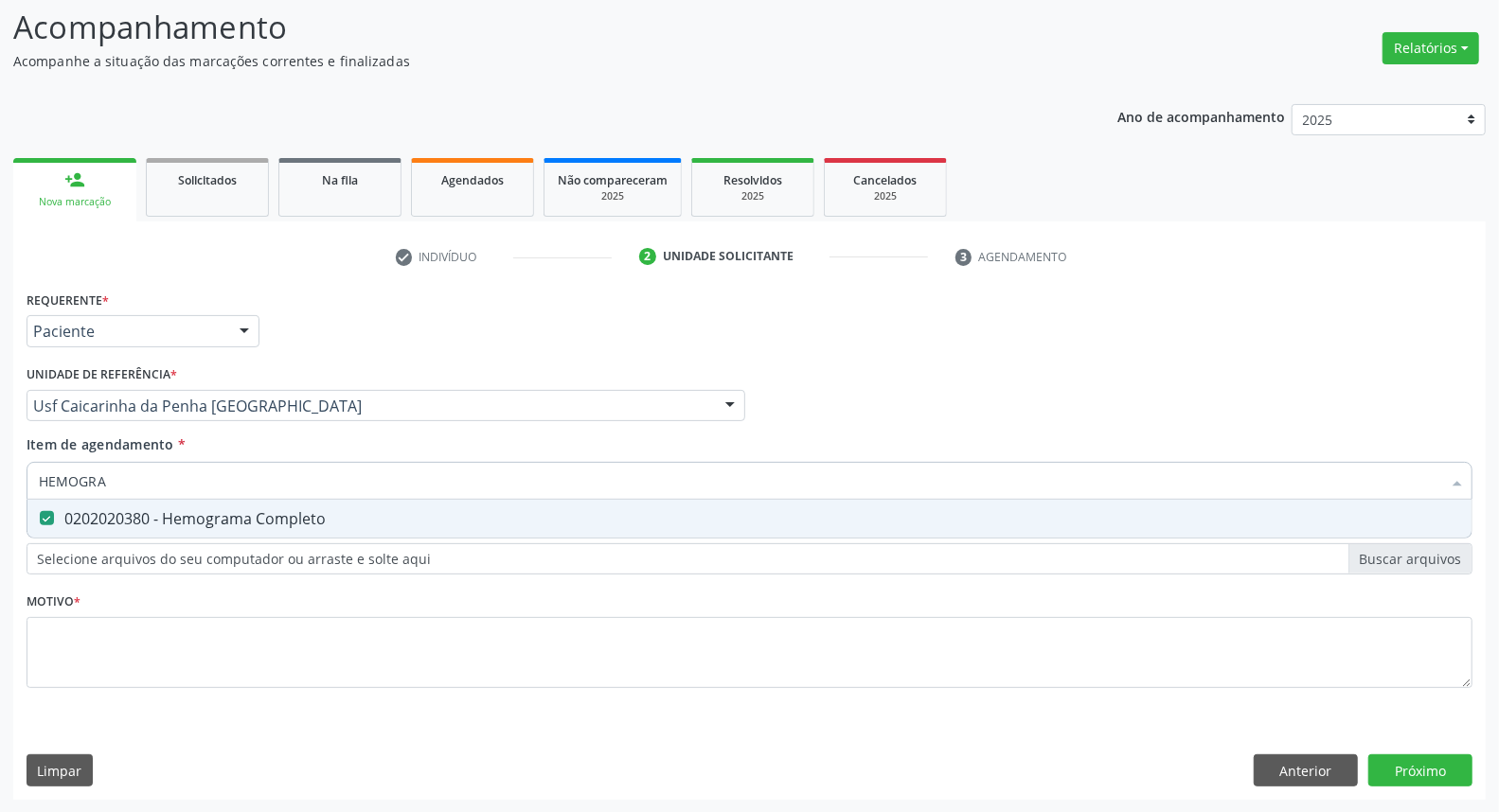
drag, startPoint x: 114, startPoint y: 484, endPoint x: 1, endPoint y: 480, distance: 113.1
click at [1, 480] on div "Acompanhamento Acompanhe a situação das marcações correntes e finalizadas Relat…" at bounding box center [749, 397] width 1499 height 835
type input "CO"
checkbox Completo "false"
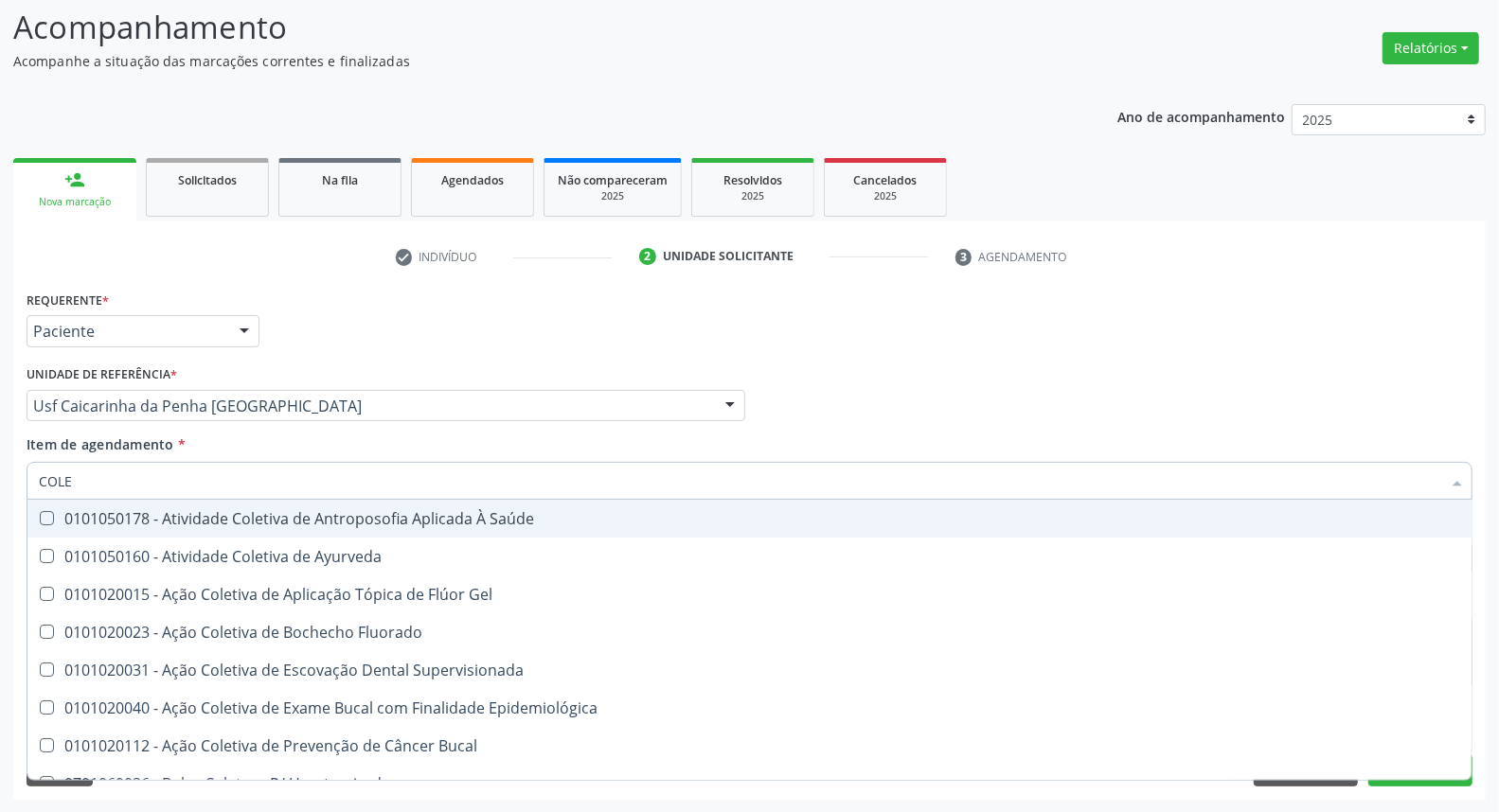
type input "COLES"
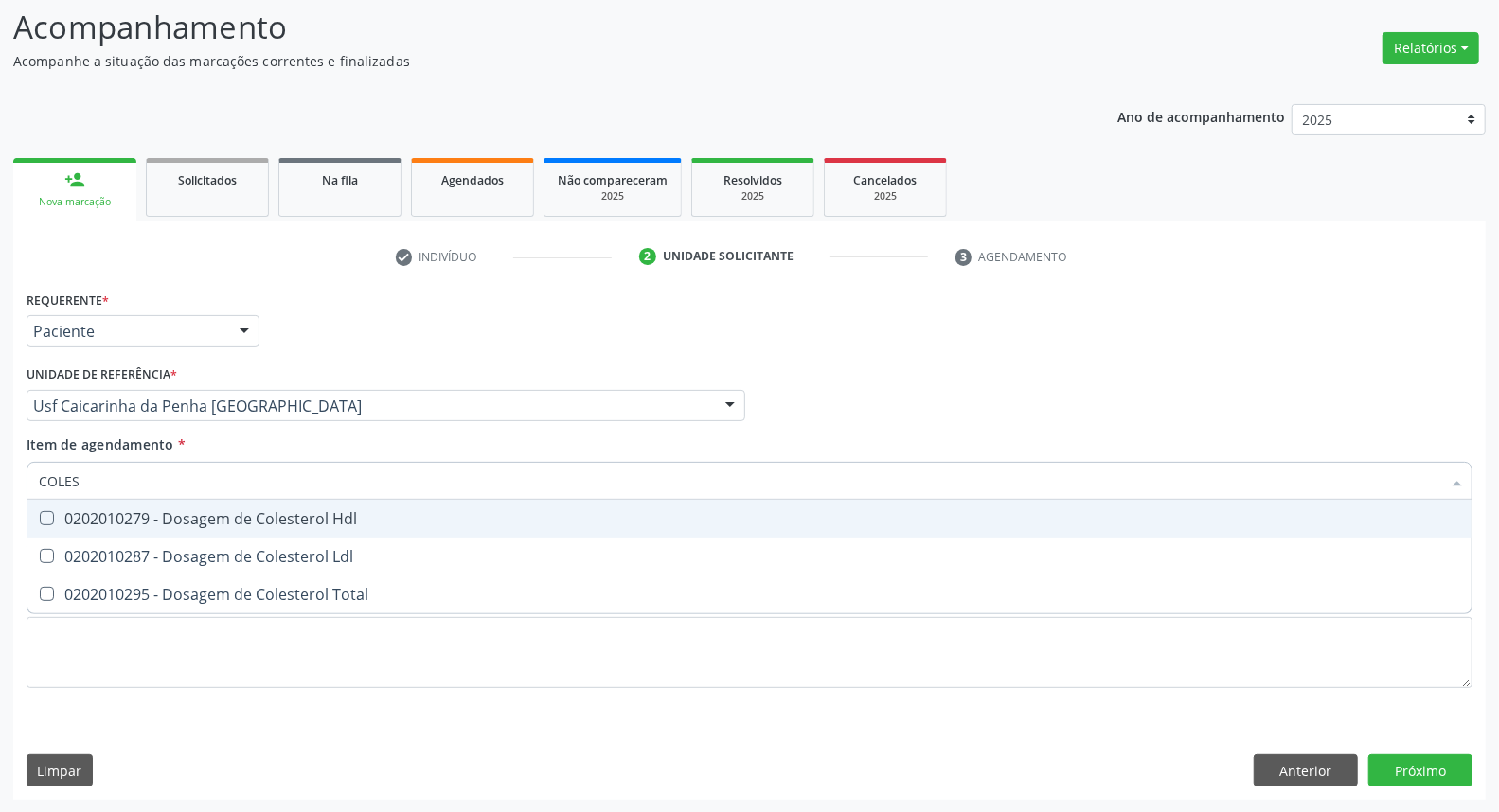
click at [125, 518] on div "0202010279 - Dosagem de Colesterol Hdl" at bounding box center [749, 518] width 1422 height 15
checkbox Hdl "true"
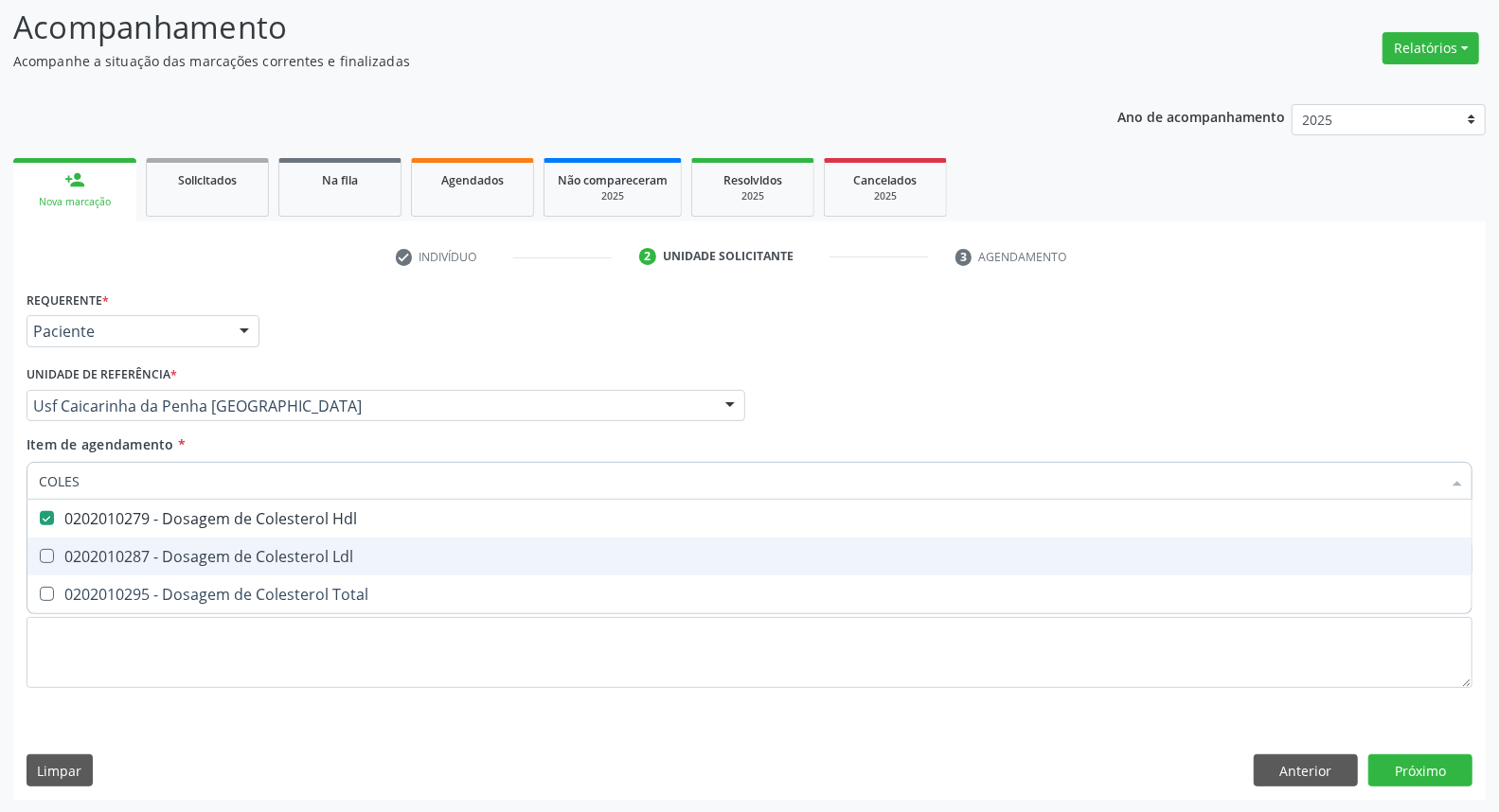
drag, startPoint x: 106, startPoint y: 568, endPoint x: 103, endPoint y: 593, distance: 25.2
click at [106, 571] on span "0202010287 - Dosagem de Colesterol Ldl" at bounding box center [750, 556] width 1445 height 37
checkbox Ldl "true"
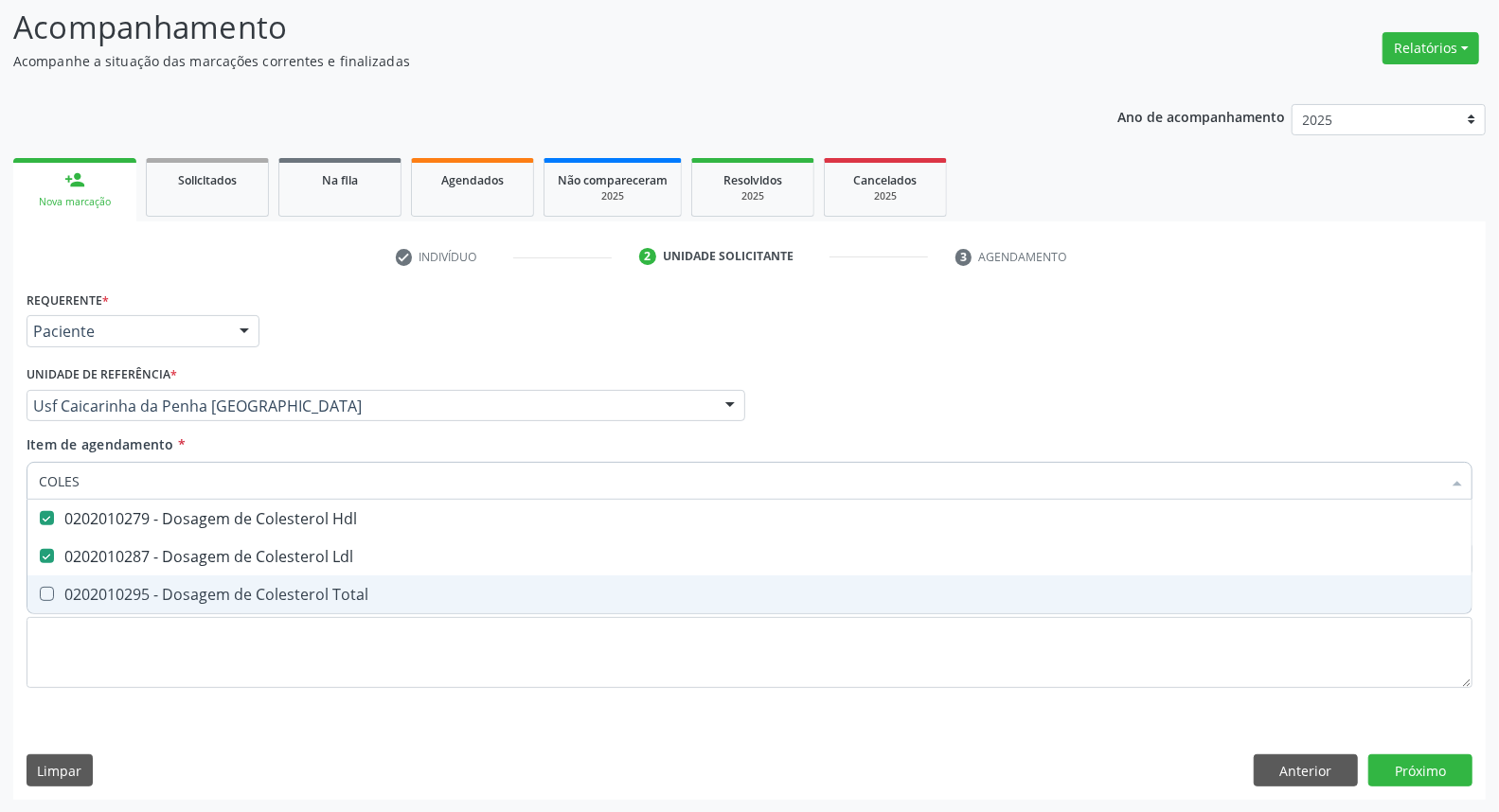
drag, startPoint x: 103, startPoint y: 597, endPoint x: 144, endPoint y: 497, distance: 108.1
click at [105, 593] on div "0202010295 - Dosagem de Colesterol Total" at bounding box center [749, 594] width 1422 height 15
checkbox Total "true"
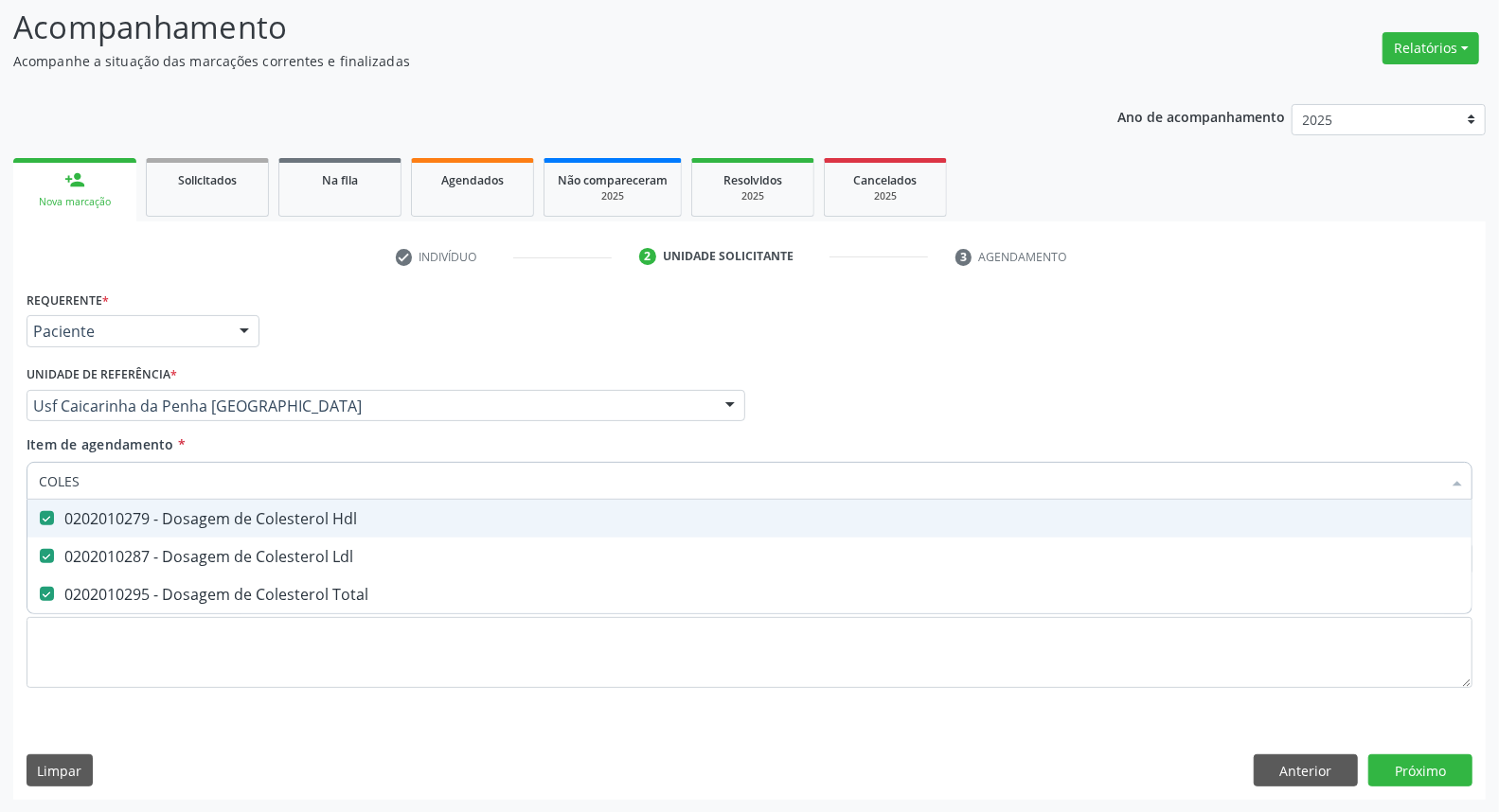
drag, startPoint x: 116, startPoint y: 485, endPoint x: 0, endPoint y: 489, distance: 116.1
click at [0, 488] on div "Acompanhamento Acompanhe a situação das marcações correntes e finalizadas Relat…" at bounding box center [749, 397] width 1499 height 835
type input "C"
checkbox Hdl "false"
checkbox Ldl "false"
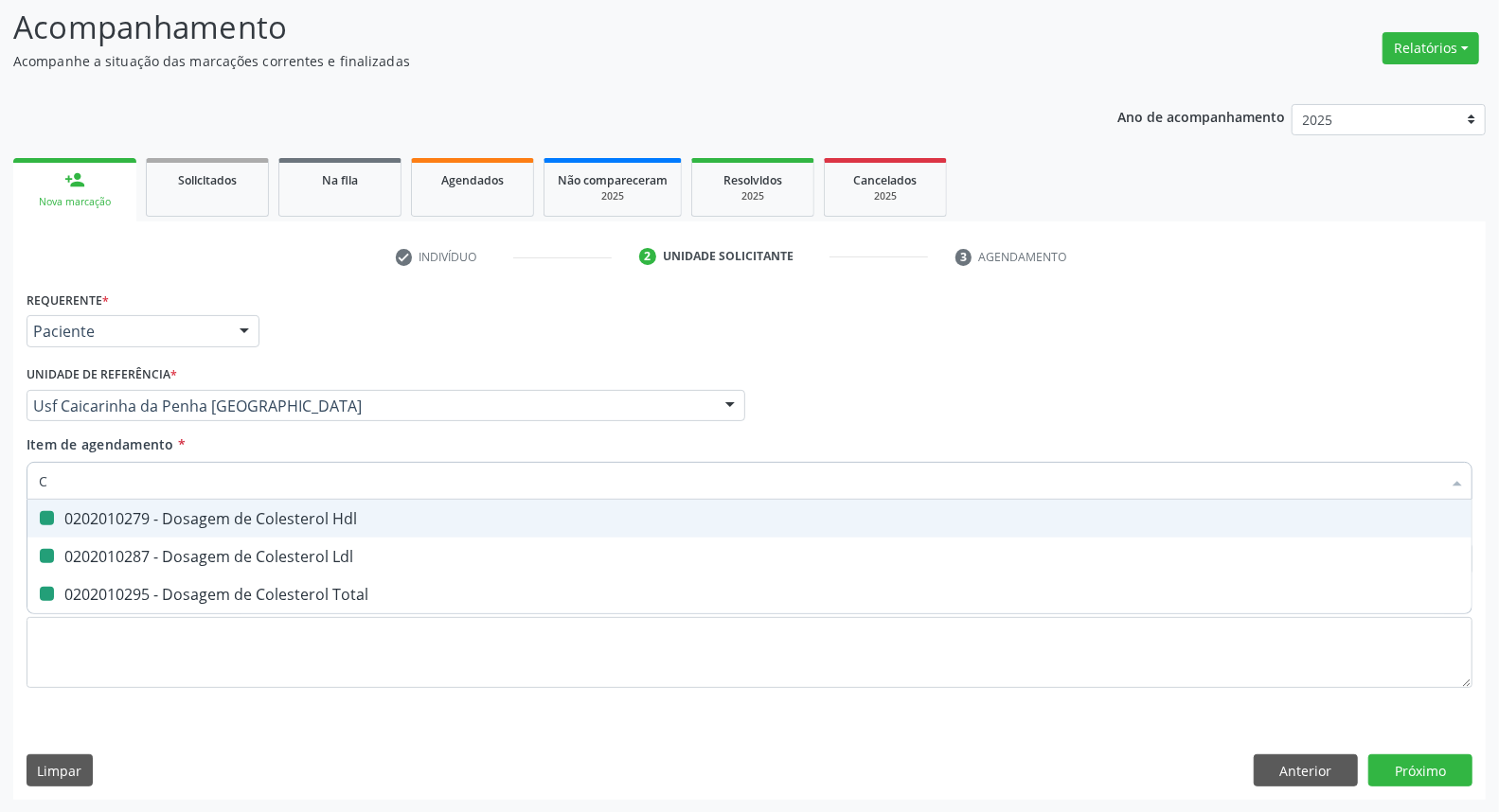
checkbox Total "false"
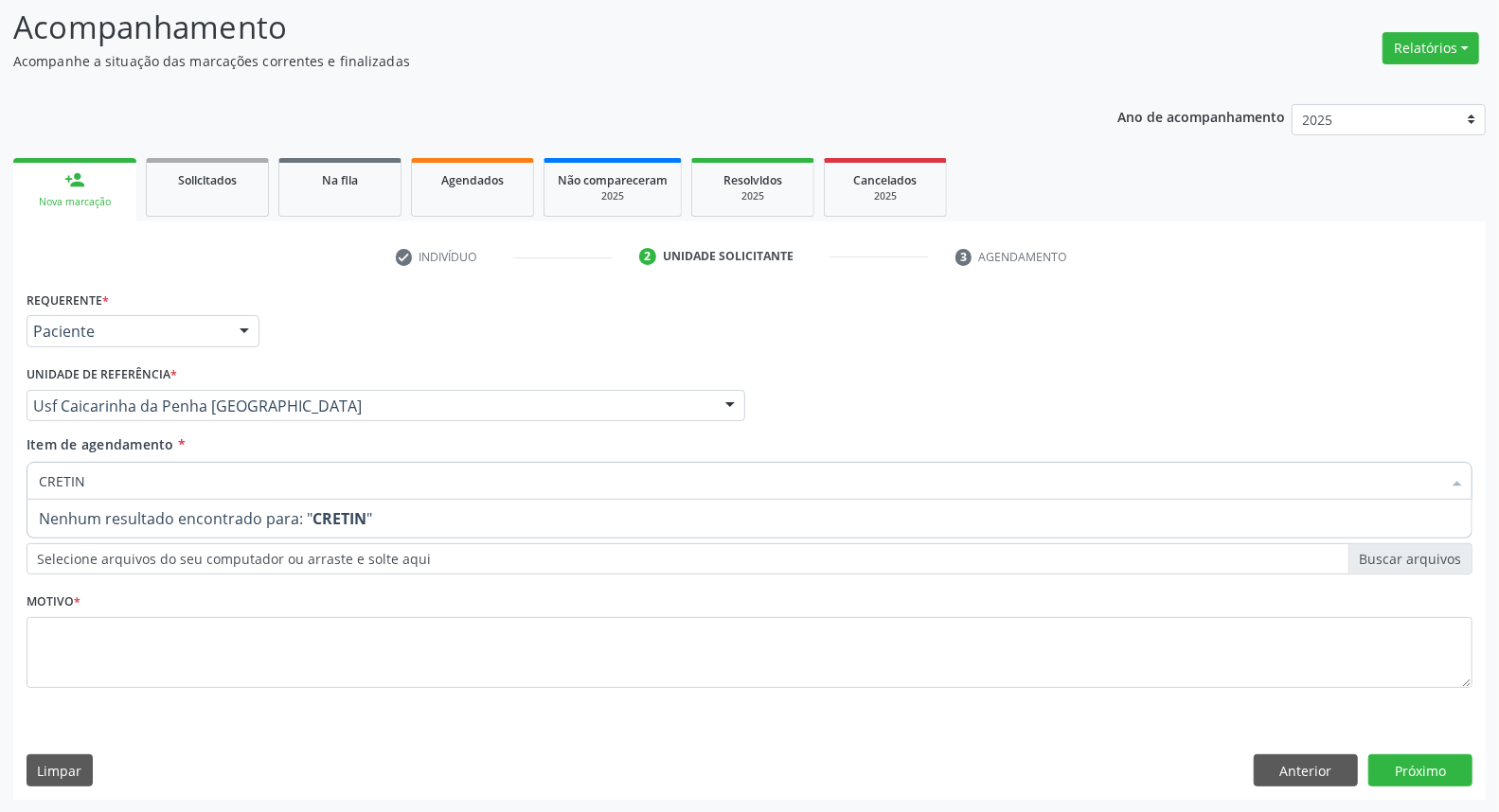
drag, startPoint x: 161, startPoint y: 480, endPoint x: 0, endPoint y: 471, distance: 161.3
click at [0, 471] on div "Acompanhamento Acompanhe a situação das marcações correntes e finalizadas Relat…" at bounding box center [749, 397] width 1499 height 835
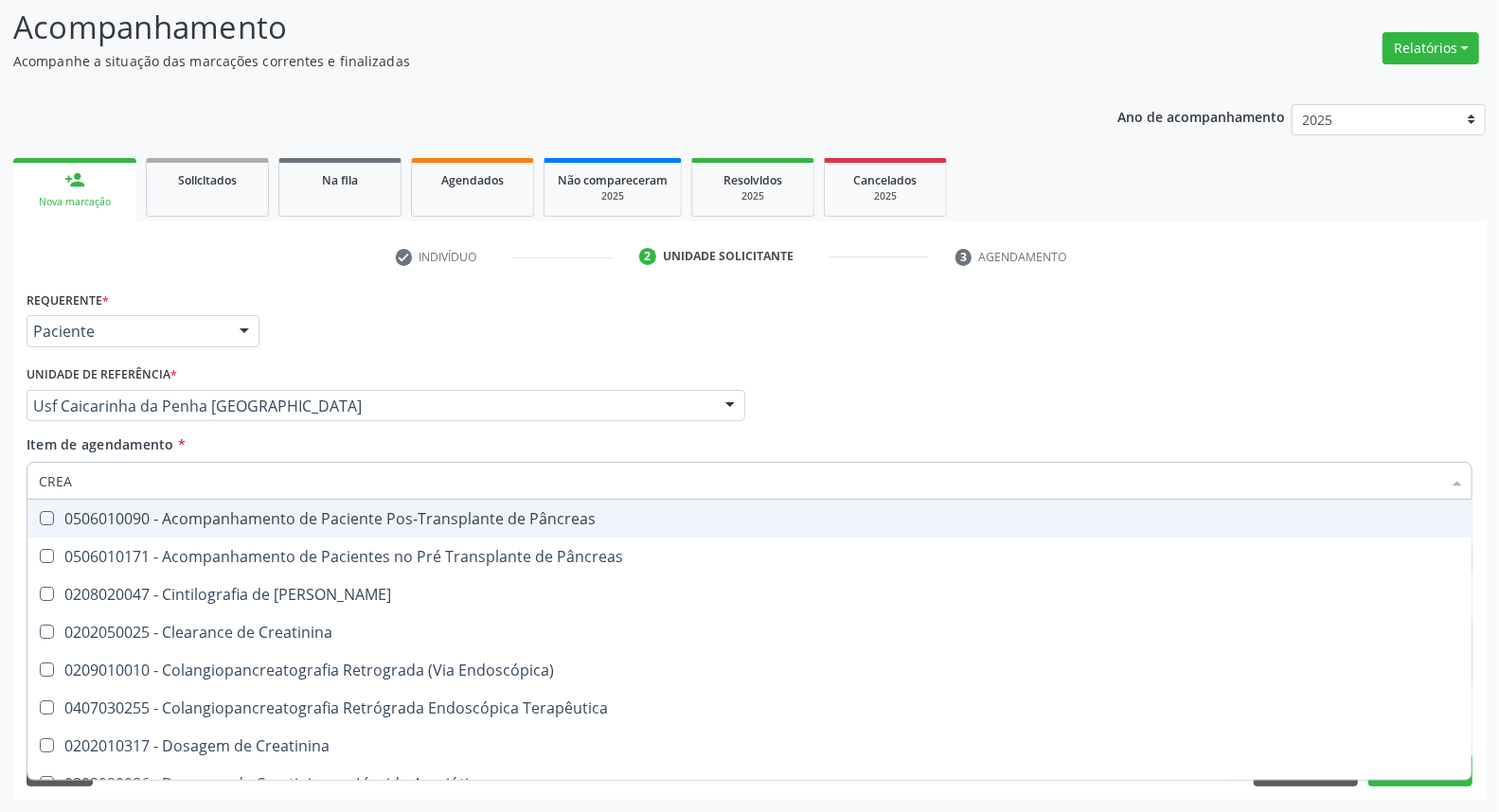
type input "CREAT"
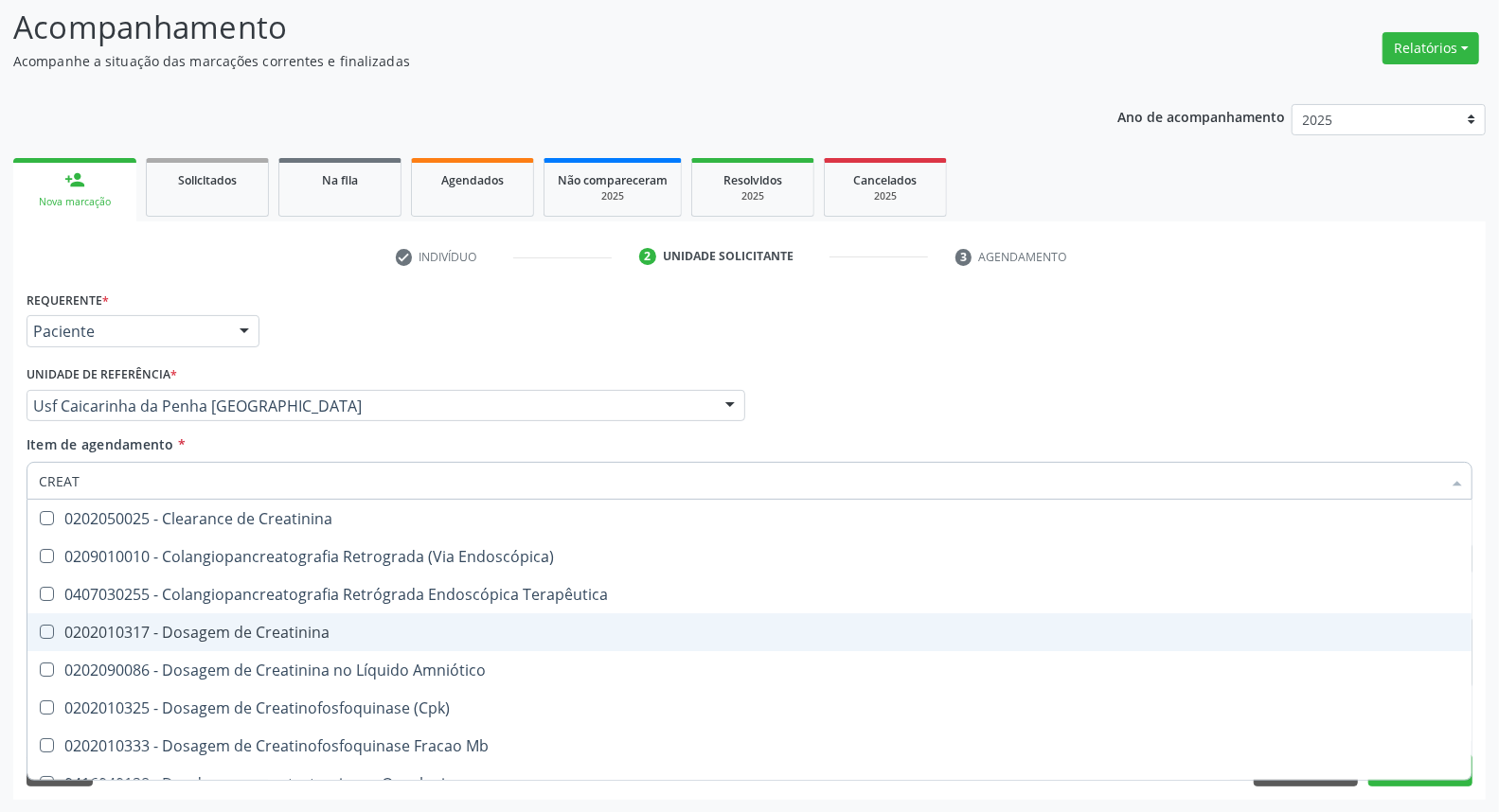
drag, startPoint x: 86, startPoint y: 642, endPoint x: 106, endPoint y: 575, distance: 69.9
click at [87, 640] on span "0202010317 - Dosagem de Creatinina" at bounding box center [750, 632] width 1445 height 37
checkbox Creatinina "true"
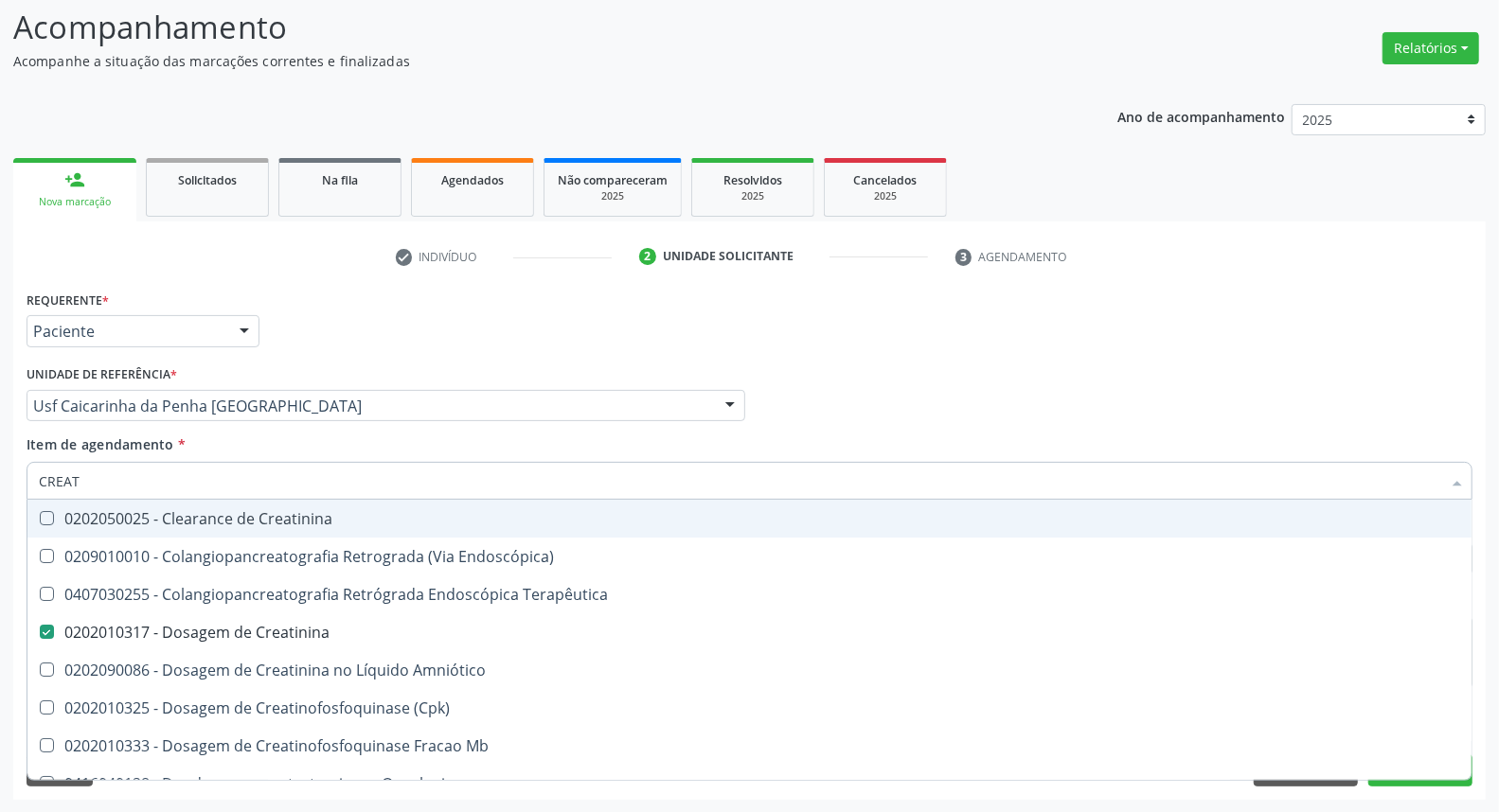
drag, startPoint x: 119, startPoint y: 483, endPoint x: 0, endPoint y: 447, distance: 124.3
click at [0, 447] on div "Acompanhamento Acompanhe a situação das marcações correntes e finalizadas Relat…" at bounding box center [749, 397] width 1499 height 835
type input "TR"
checkbox Creatinina "false"
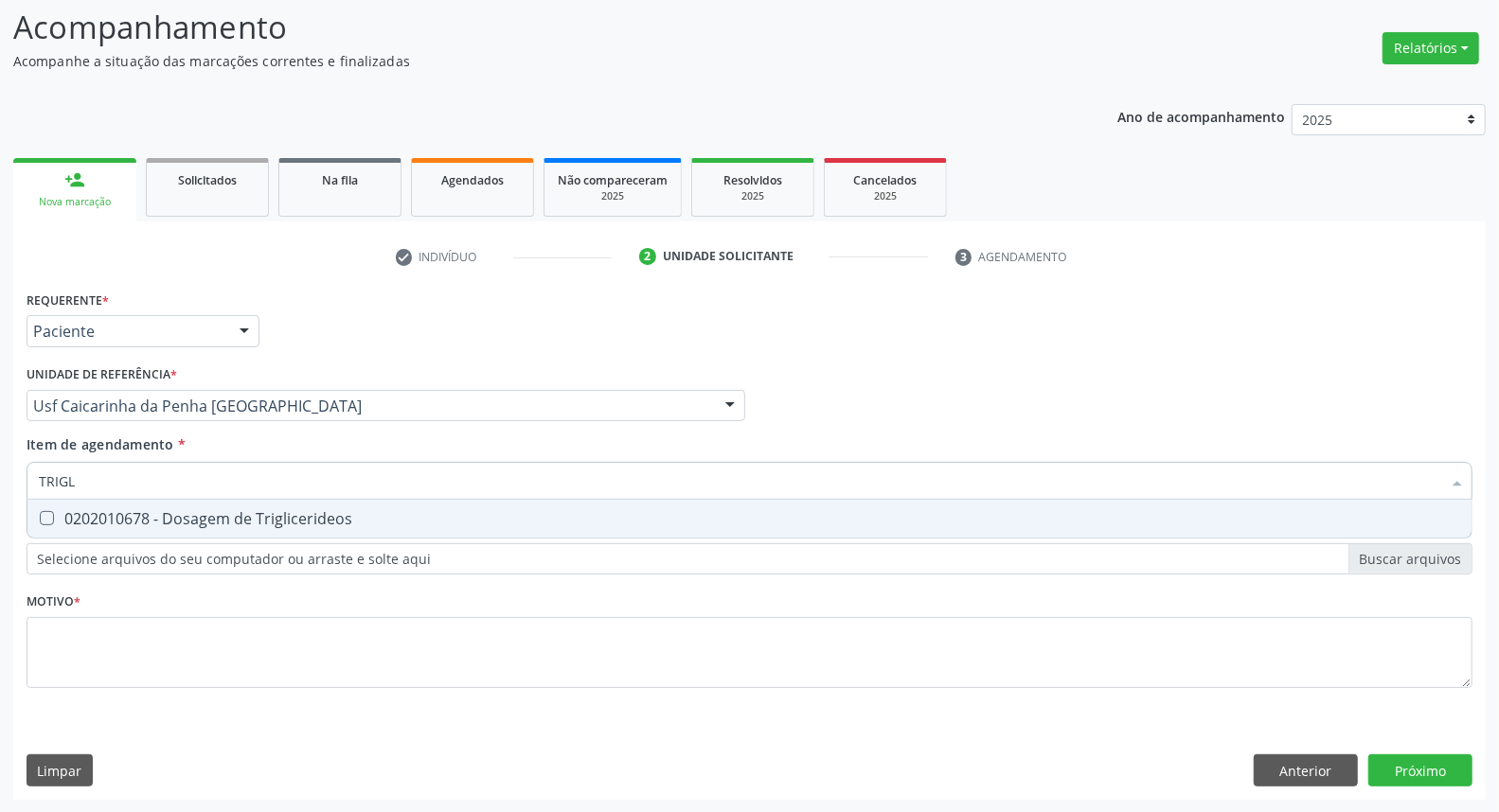
type input "TRIGLI"
drag, startPoint x: 93, startPoint y: 519, endPoint x: 108, endPoint y: 484, distance: 38.1
click at [98, 511] on div "0202010678 - Dosagem de Triglicerideos" at bounding box center [749, 518] width 1422 height 15
checkbox Triglicerideos "true"
click at [0, 481] on div "Acompanhamento Acompanhe a situação das marcações correntes e finalizadas Relat…" at bounding box center [749, 397] width 1499 height 835
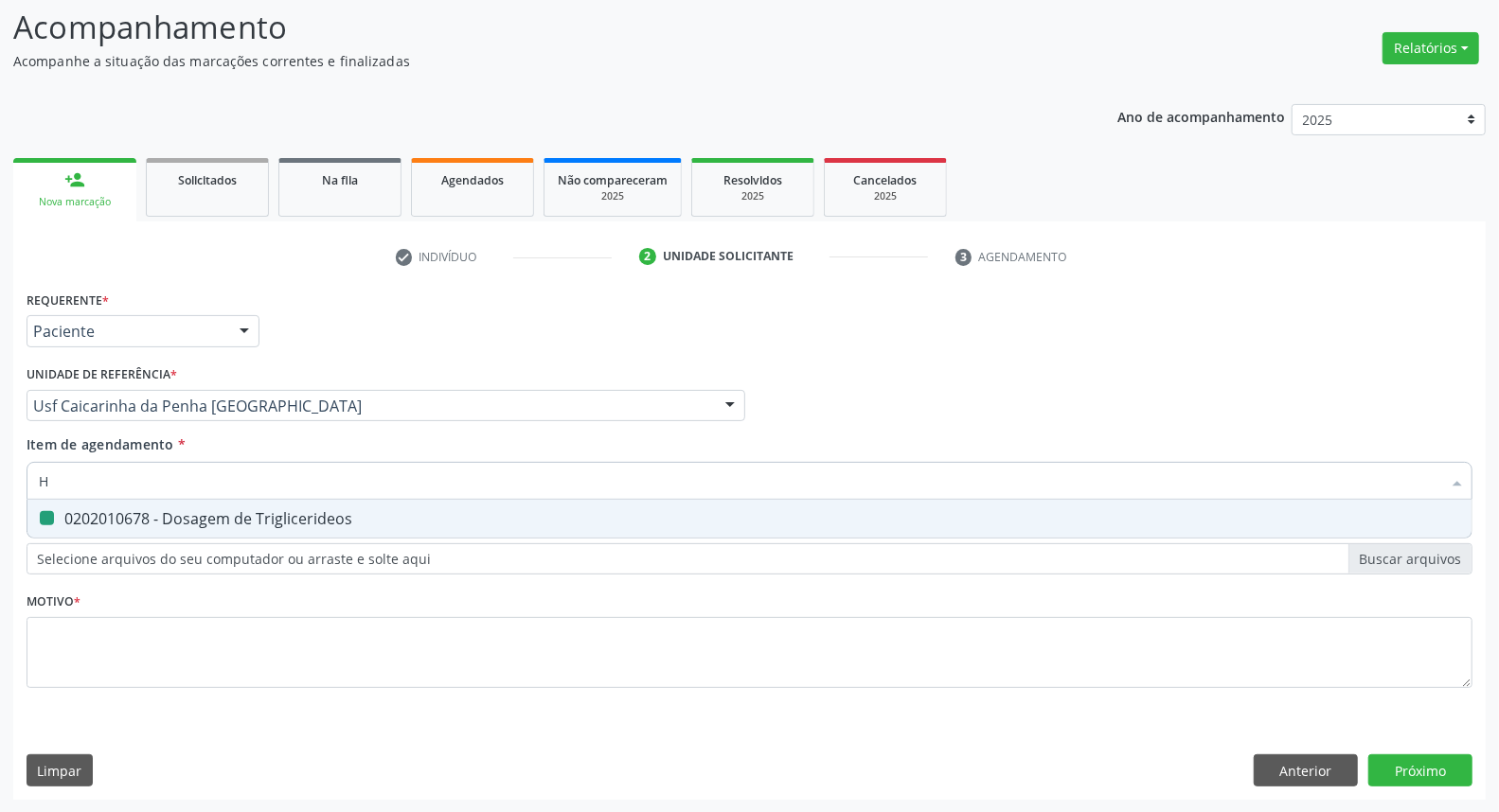
type input "HE"
checkbox Triglicerideos "false"
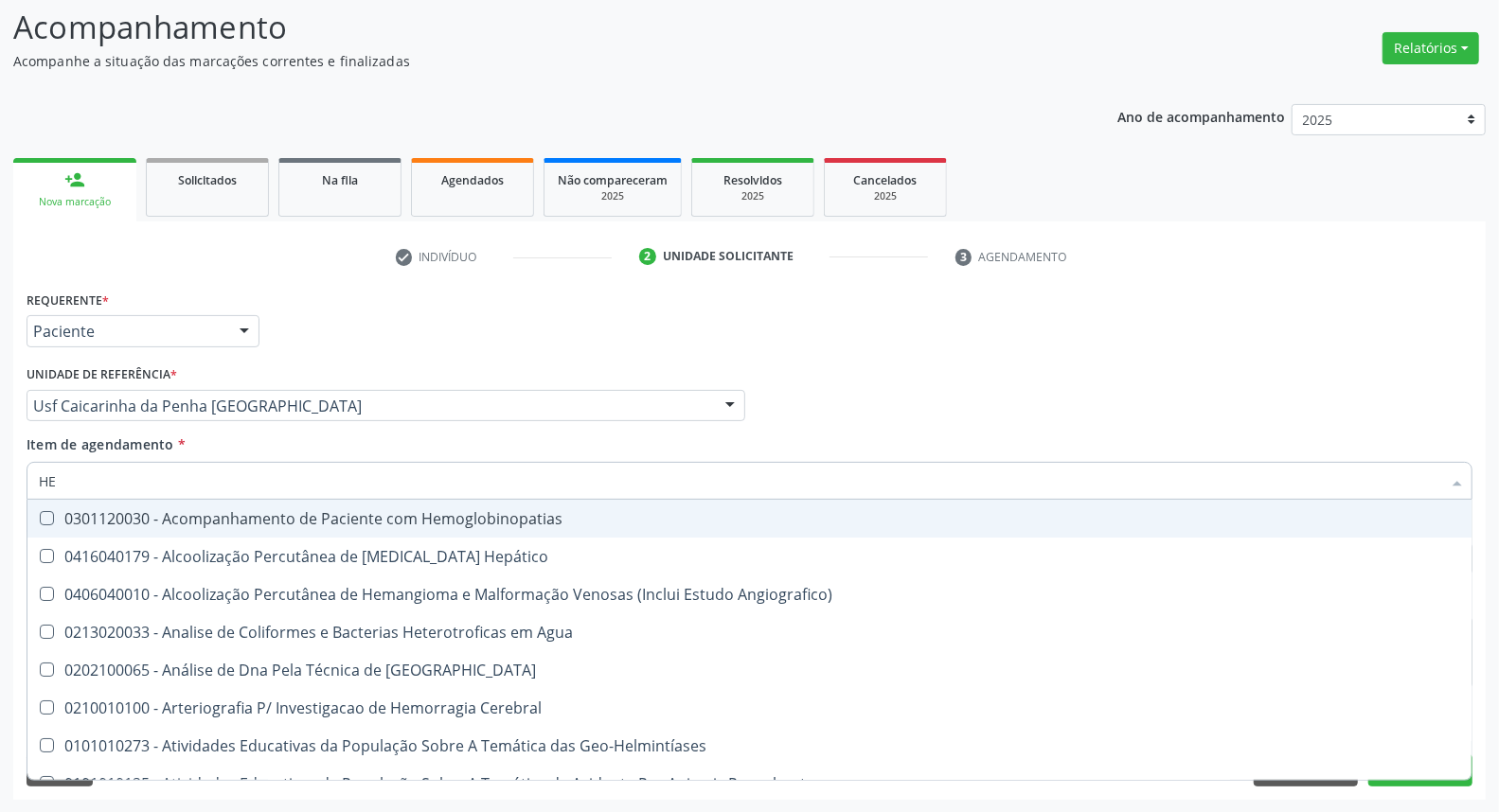
type input "HEM"
checkbox II "true"
checkbox Completo "false"
type input "HEMO"
checkbox Hemácias "true"
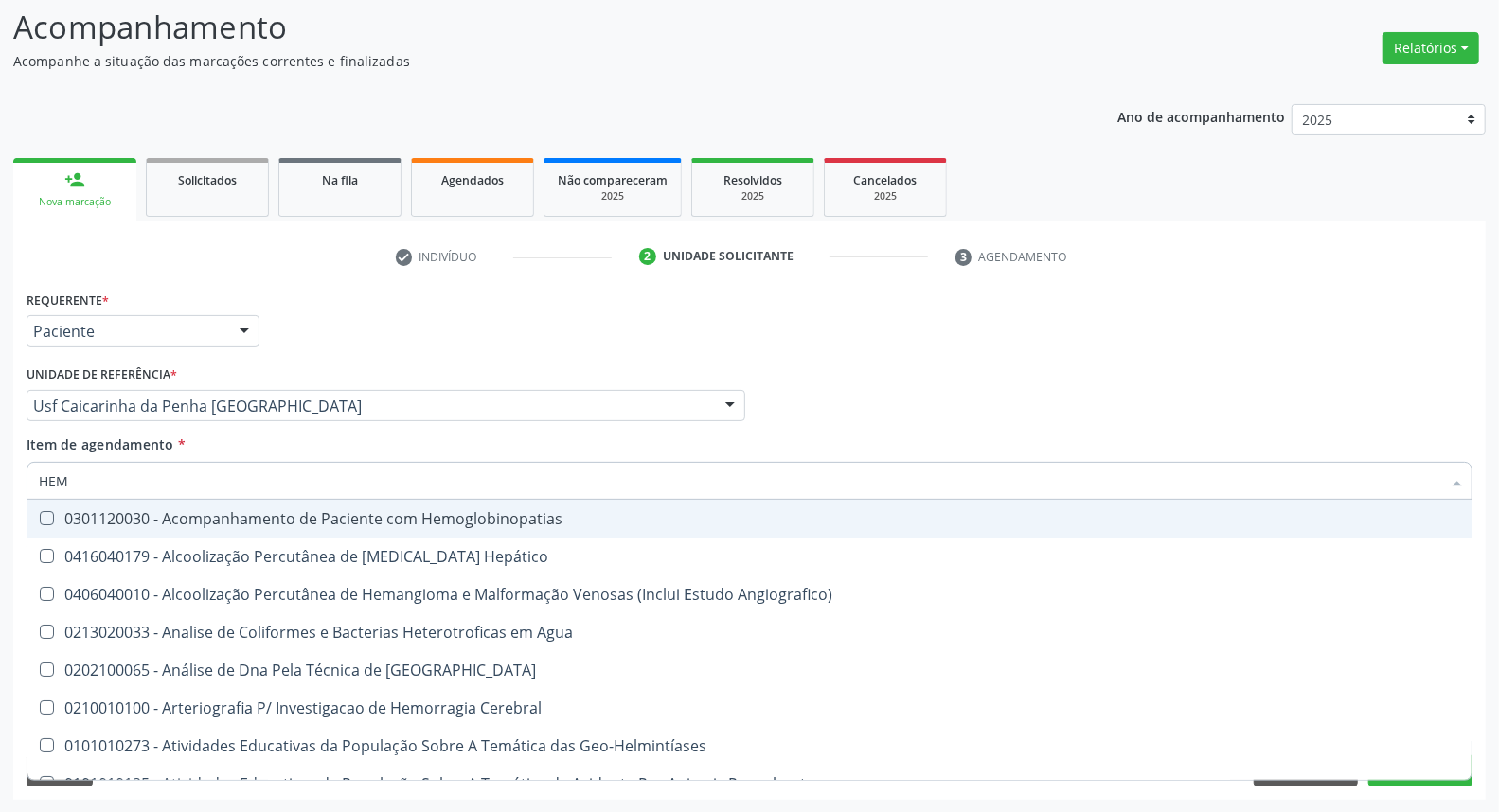
checkbox II "false"
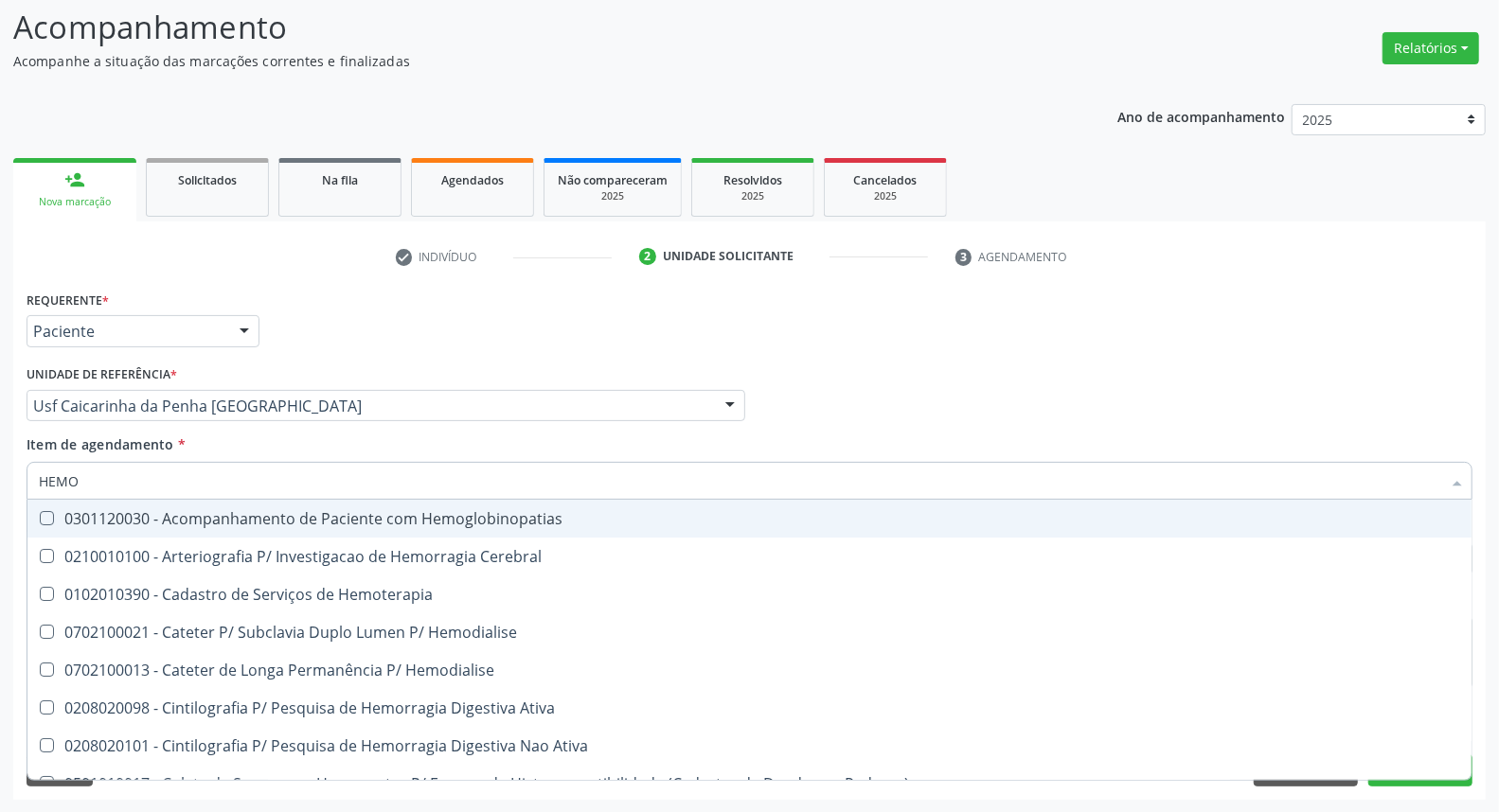
type input "HEMOG"
checkbox Carboxi-Hemoglobina "true"
type input "HEMOGL"
checkbox Carboxi-Hemoglobina "false"
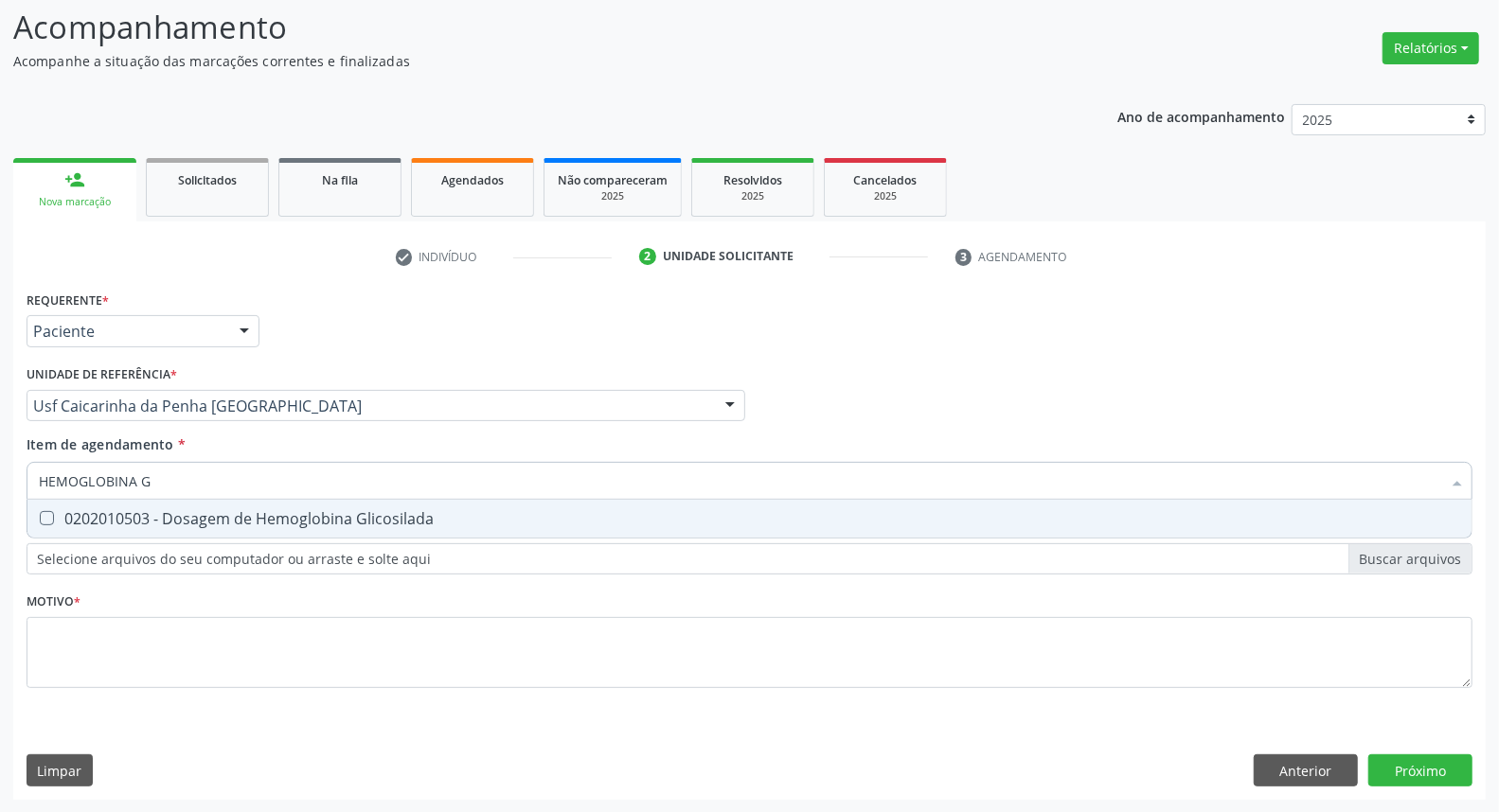
type input "HEMOGLOBINA G"
drag, startPoint x: 114, startPoint y: 530, endPoint x: 140, endPoint y: 505, distance: 36.1
click at [115, 528] on span "0202010503 - Dosagem de Hemoglobina Glicosilada" at bounding box center [750, 519] width 1445 height 37
checkbox Glicosilada "true"
drag, startPoint x: 100, startPoint y: 469, endPoint x: 0, endPoint y: 423, distance: 110.1
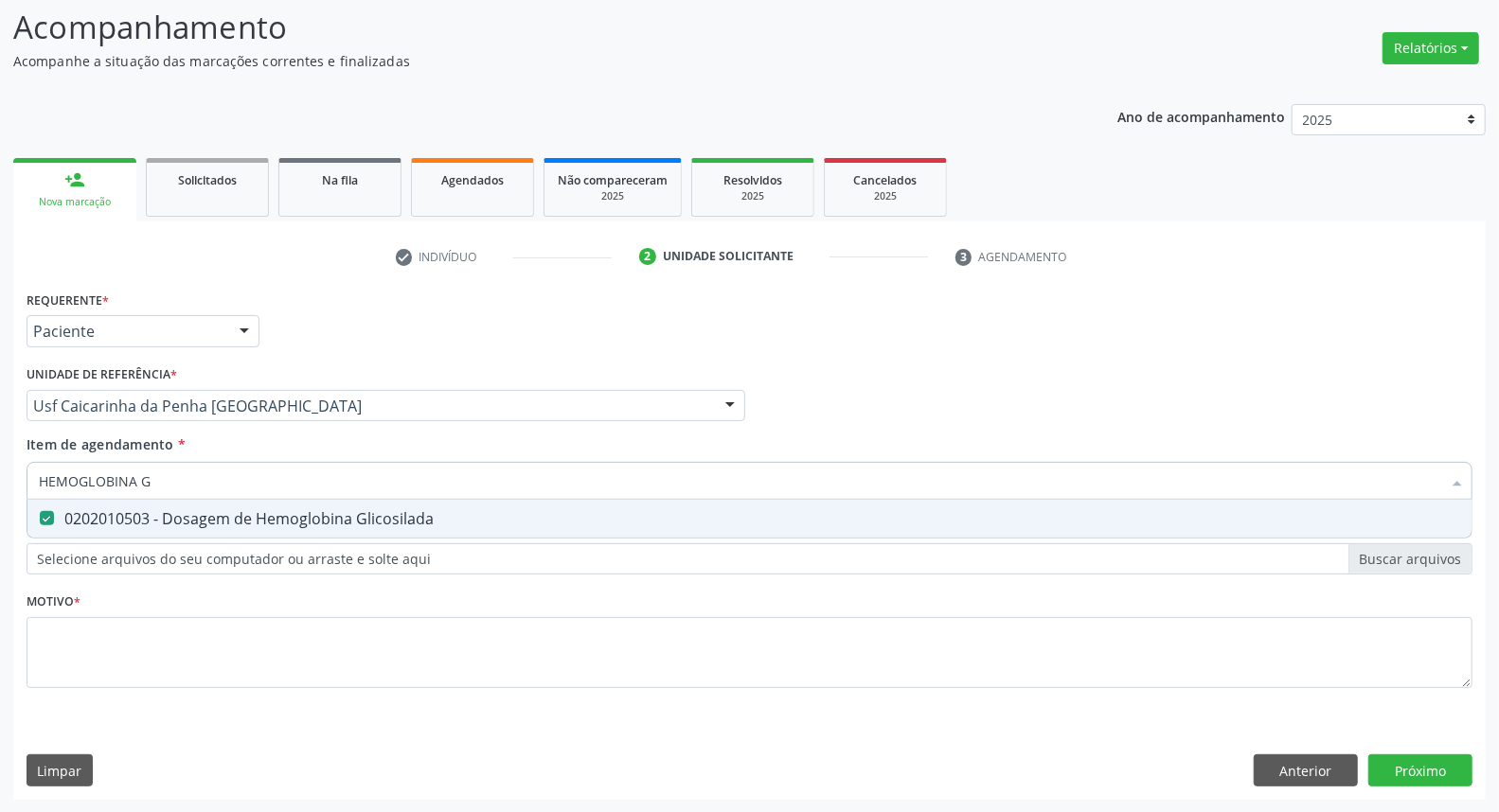
click at [0, 423] on div "Acompanhamento Acompanhe a situação das marcações correntes e finalizadas Relat…" at bounding box center [749, 397] width 1499 height 835
type input "B"
checkbox Glicosilada "false"
type input "BILIRRU"
drag, startPoint x: 49, startPoint y: 514, endPoint x: 106, endPoint y: 483, distance: 64.9
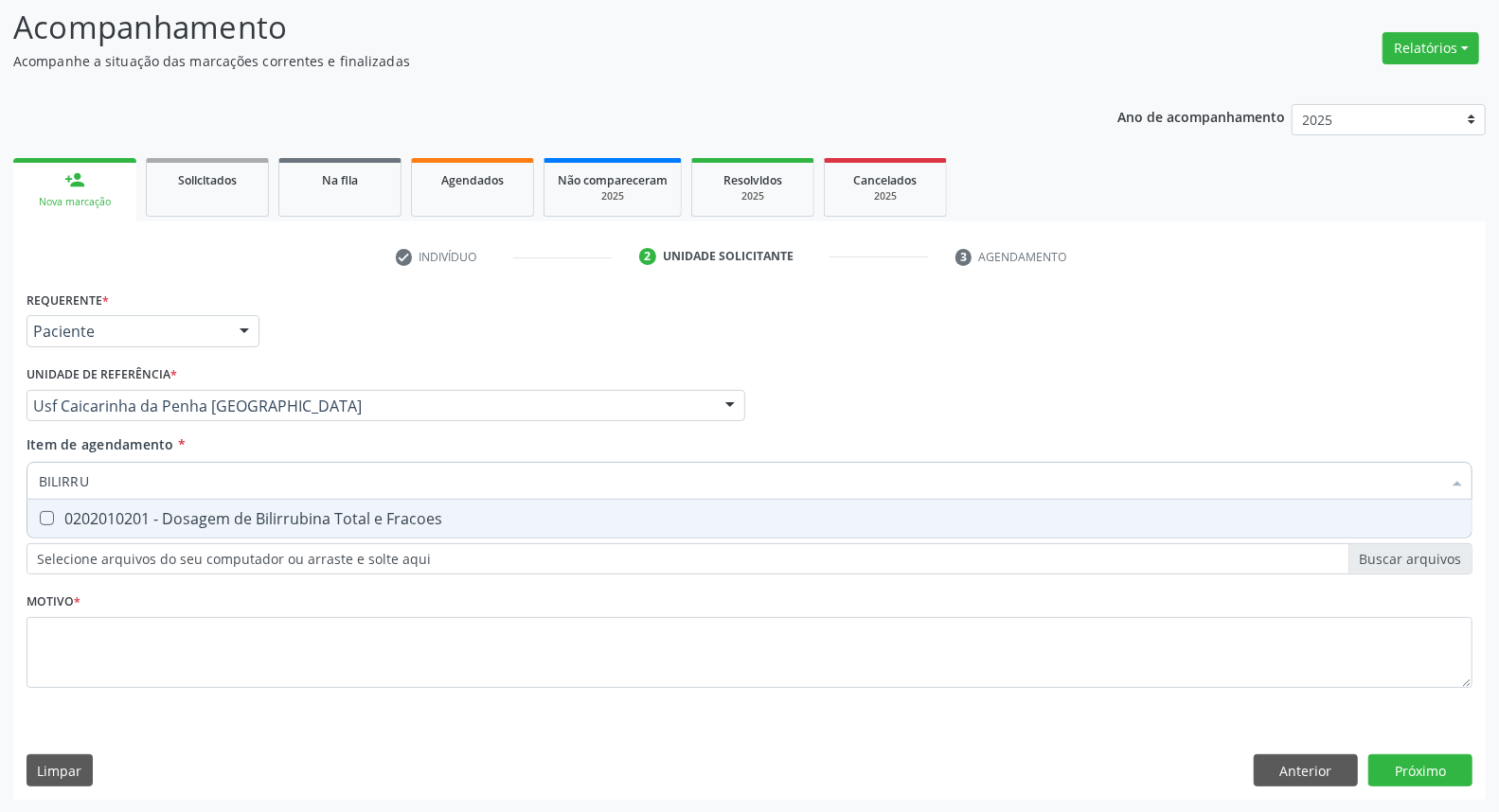
click at [53, 512] on div "0202010201 - Dosagem de Bilirrubina Total e Fracoes" at bounding box center [749, 518] width 1422 height 15
checkbox Fracoes "true"
click at [0, 459] on div "Acompanhamento Acompanhe a situação das marcações correntes e finalizadas Relat…" at bounding box center [749, 397] width 1499 height 835
type input "A"
checkbox Fracoes "false"
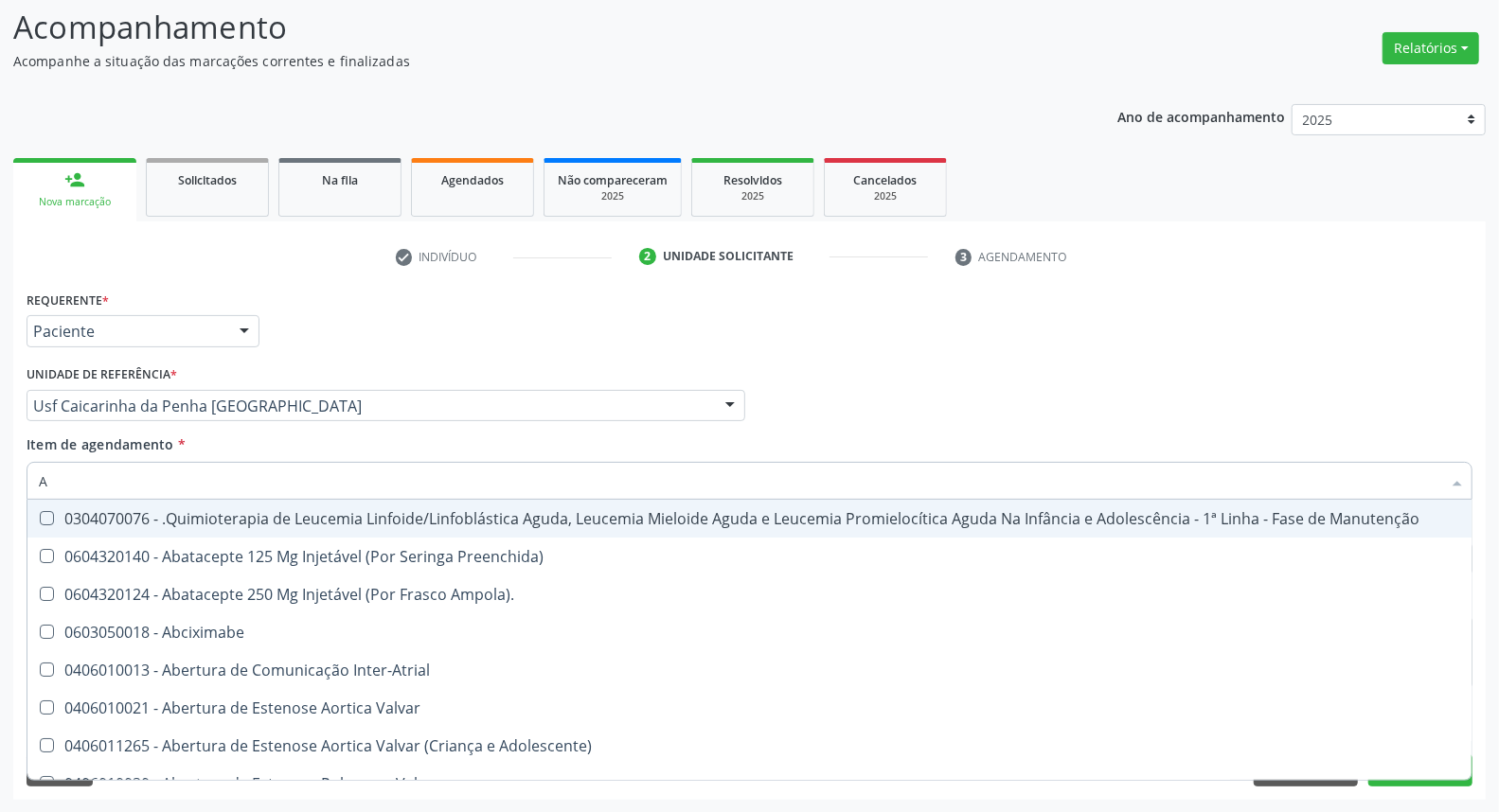
type input "AC"
checkbox Escapulo-Umerais "true"
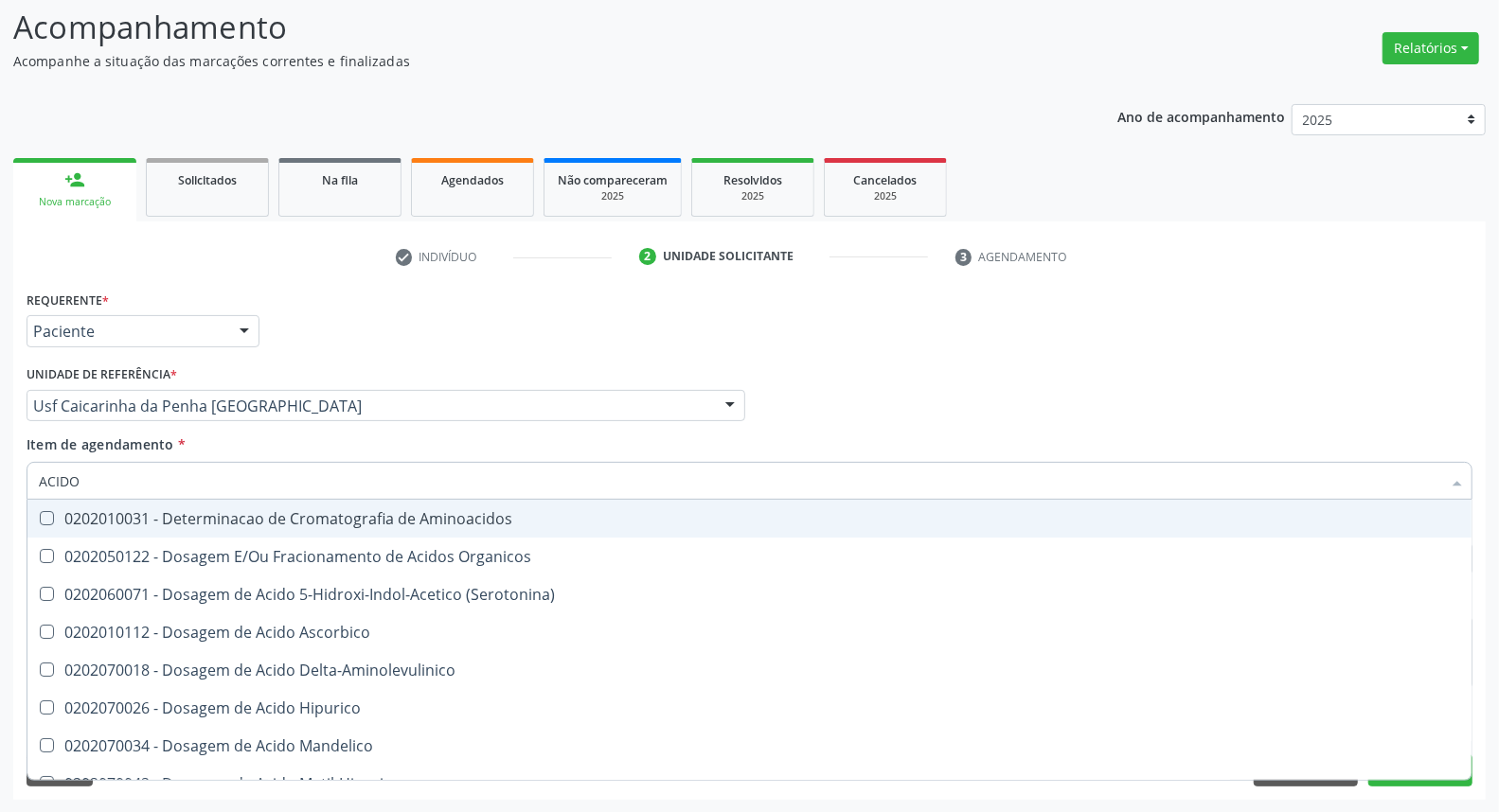
type input "ACIDO U"
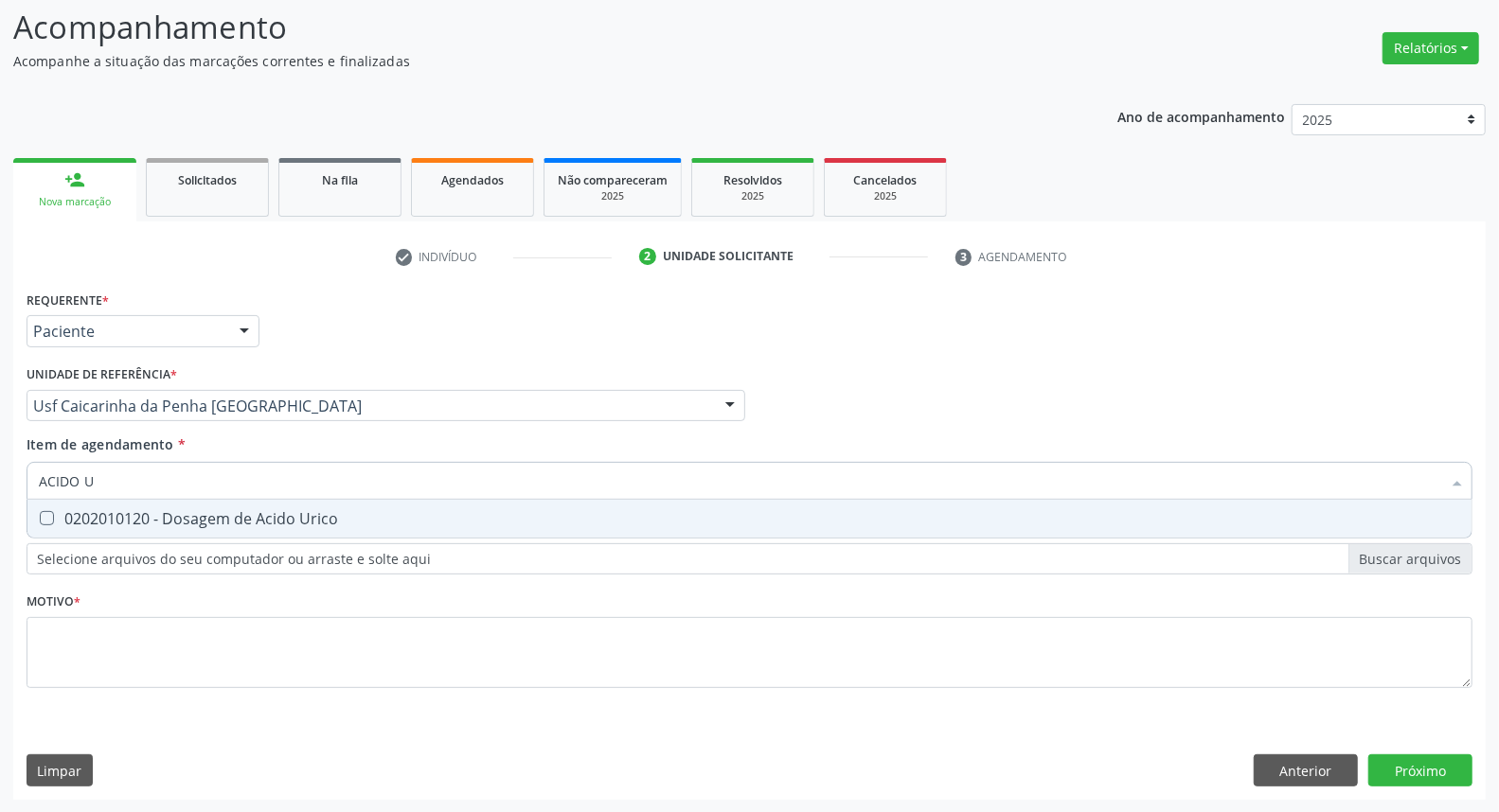
drag, startPoint x: 64, startPoint y: 522, endPoint x: 138, endPoint y: 493, distance: 79.5
click at [73, 519] on div "0202010120 - Dosagem de Acido Urico" at bounding box center [749, 518] width 1422 height 15
checkbox Urico "true"
click at [0, 461] on div "Acompanhamento Acompanhe a situação das marcações correntes e finalizadas Relat…" at bounding box center [749, 397] width 1499 height 835
type input "T"
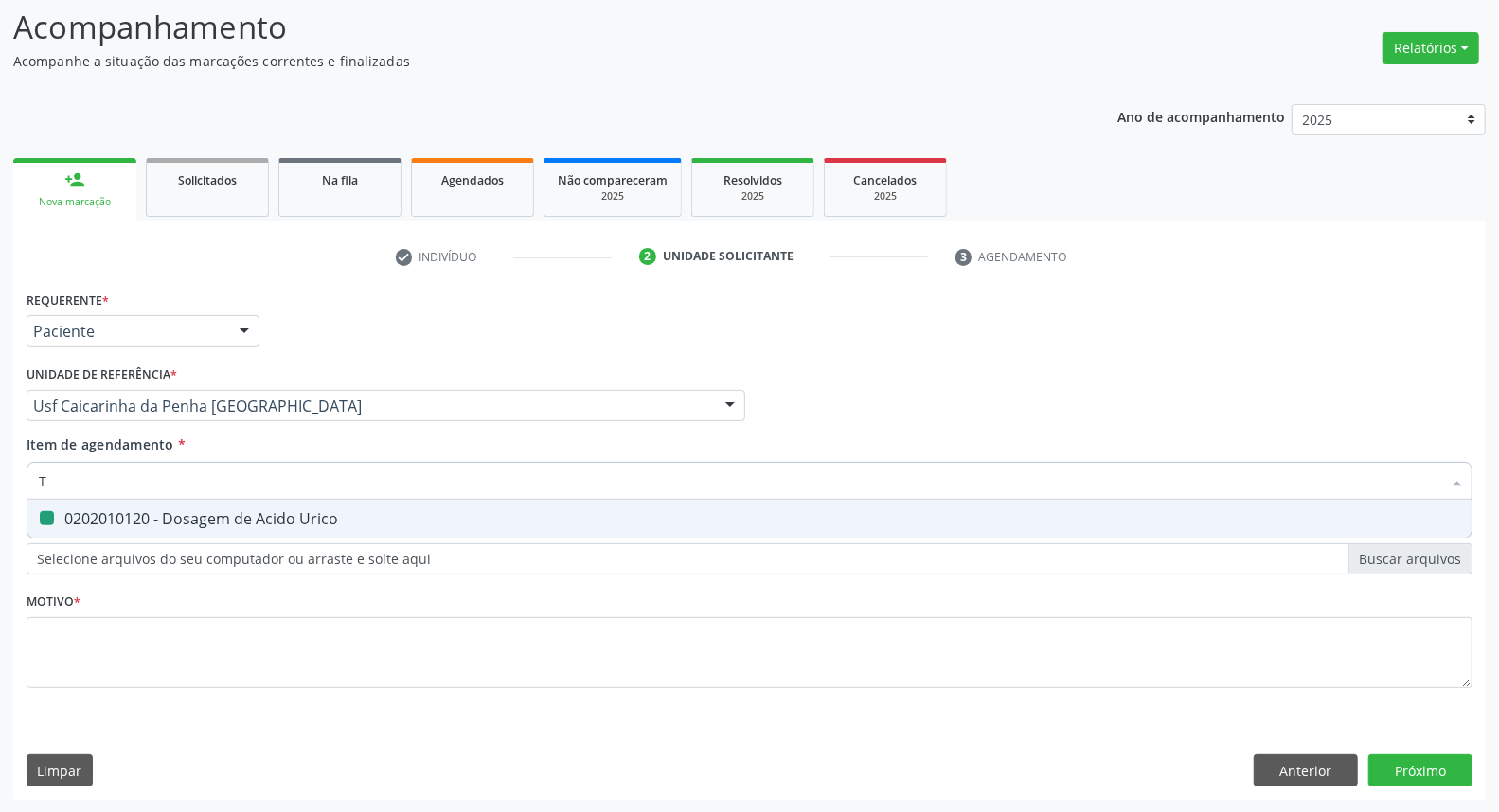
checkbox Urico "false"
type input "TG"
click at [48, 514] on \(Tgo\) at bounding box center [46, 518] width 14 height 14
click at [39, 514] on \(Tgo\) "checkbox" at bounding box center [34, 518] width 12 height 12
checkbox \(Tgo\) "true"
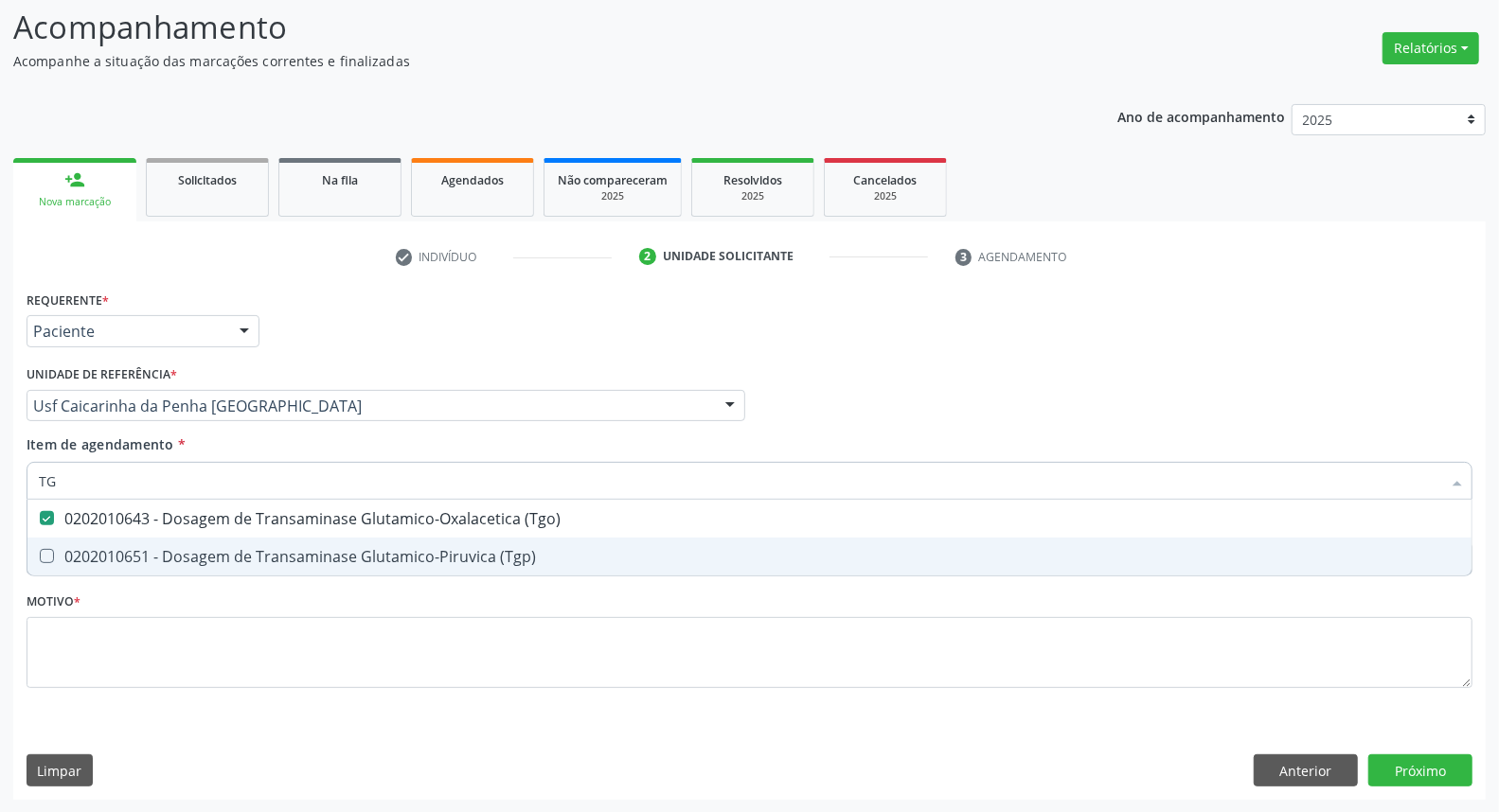
click at [49, 544] on span "0202010651 - Dosagem de Transaminase Glutamico-Piruvica (Tgp)" at bounding box center [750, 556] width 1445 height 37
checkbox \(Tgp\) "true"
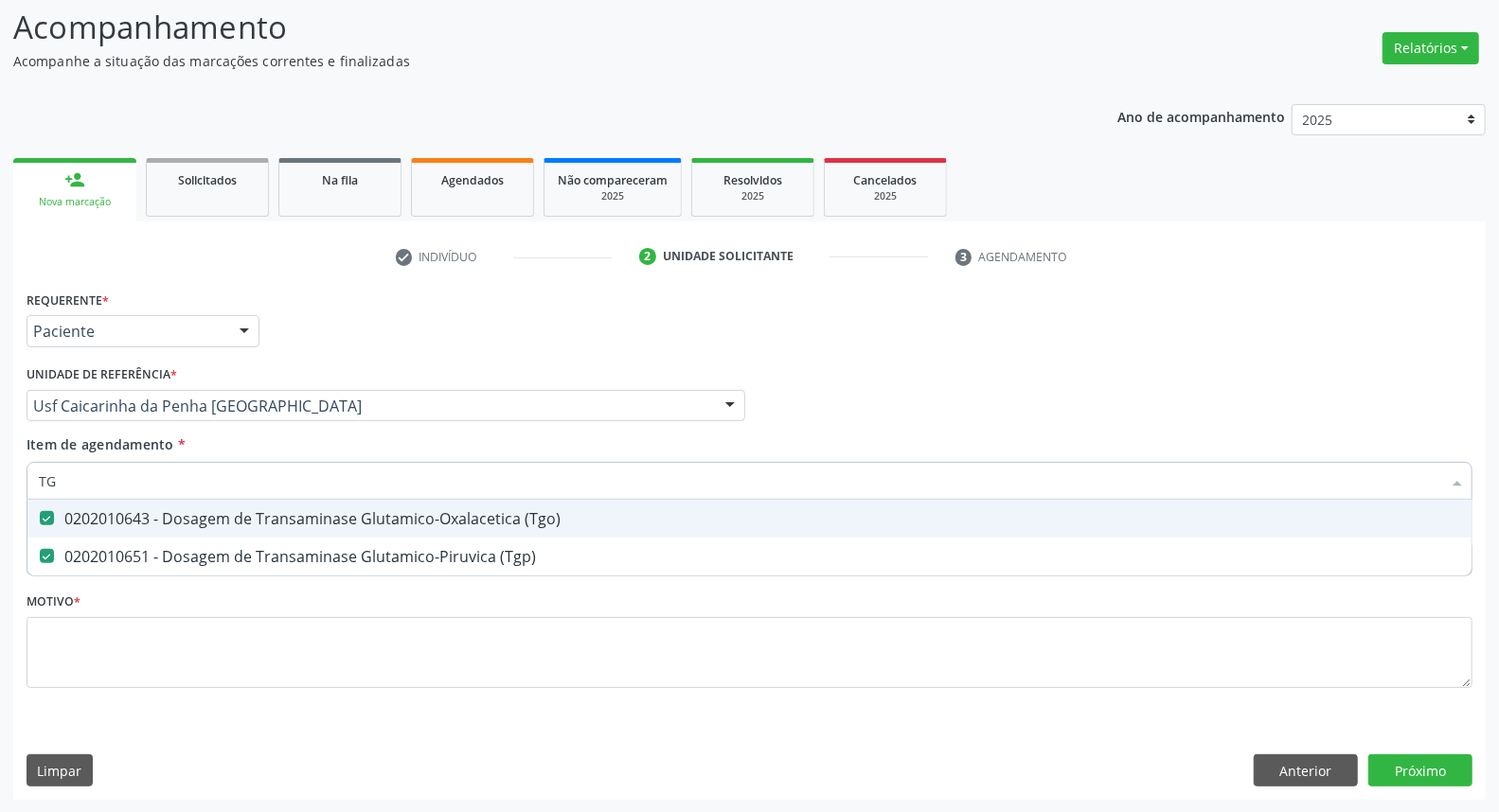
drag, startPoint x: 98, startPoint y: 474, endPoint x: 0, endPoint y: 474, distance: 98.0
click at [0, 474] on div "Acompanhamento Acompanhe a situação das marcações correntes e finalizadas Relat…" at bounding box center [749, 397] width 1499 height 835
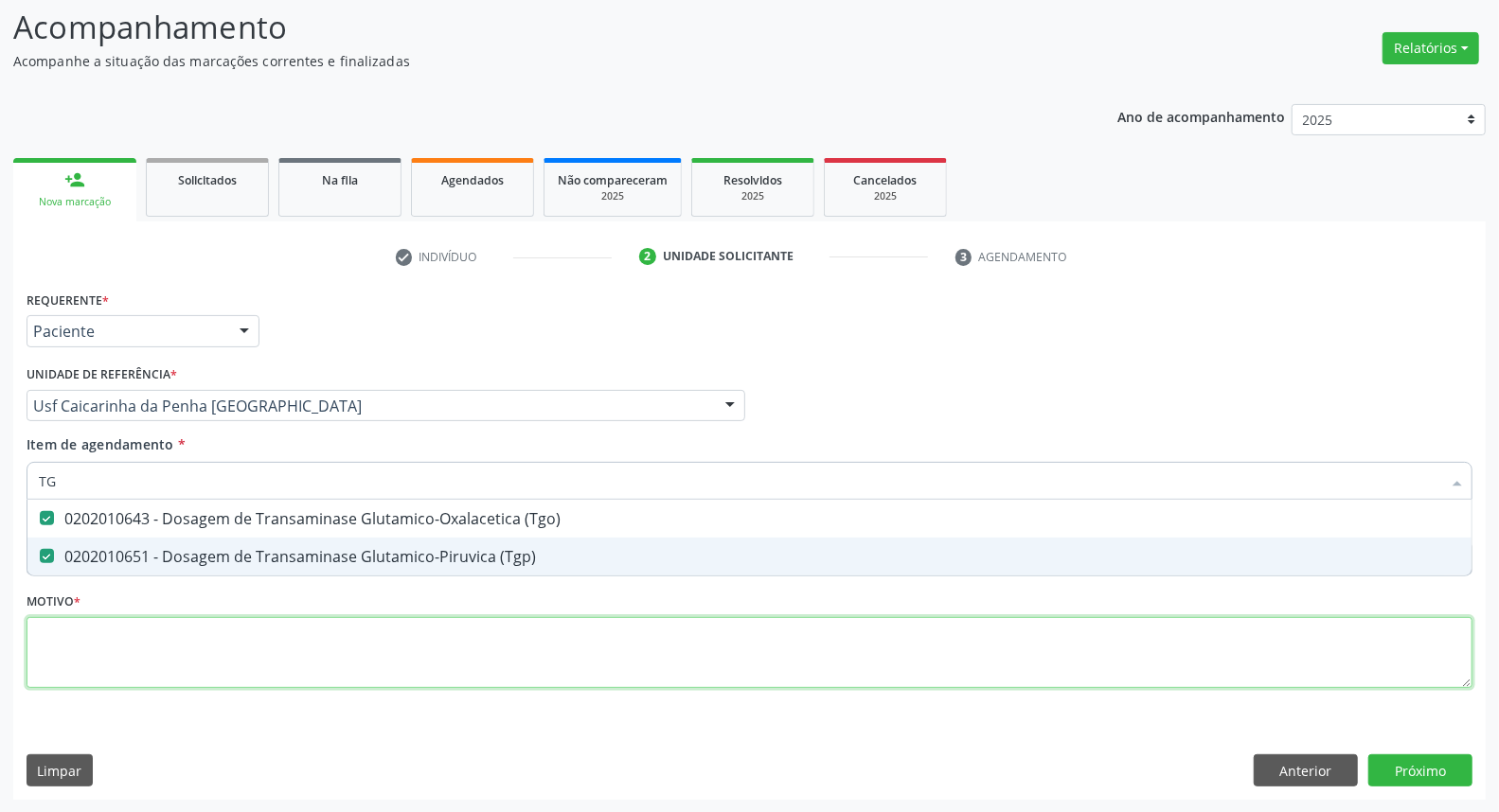
click at [89, 644] on div "Requerente * Paciente Médico(a) Enfermeiro(a) Paciente Nenhum resultado encontr…" at bounding box center [749, 500] width 1446 height 429
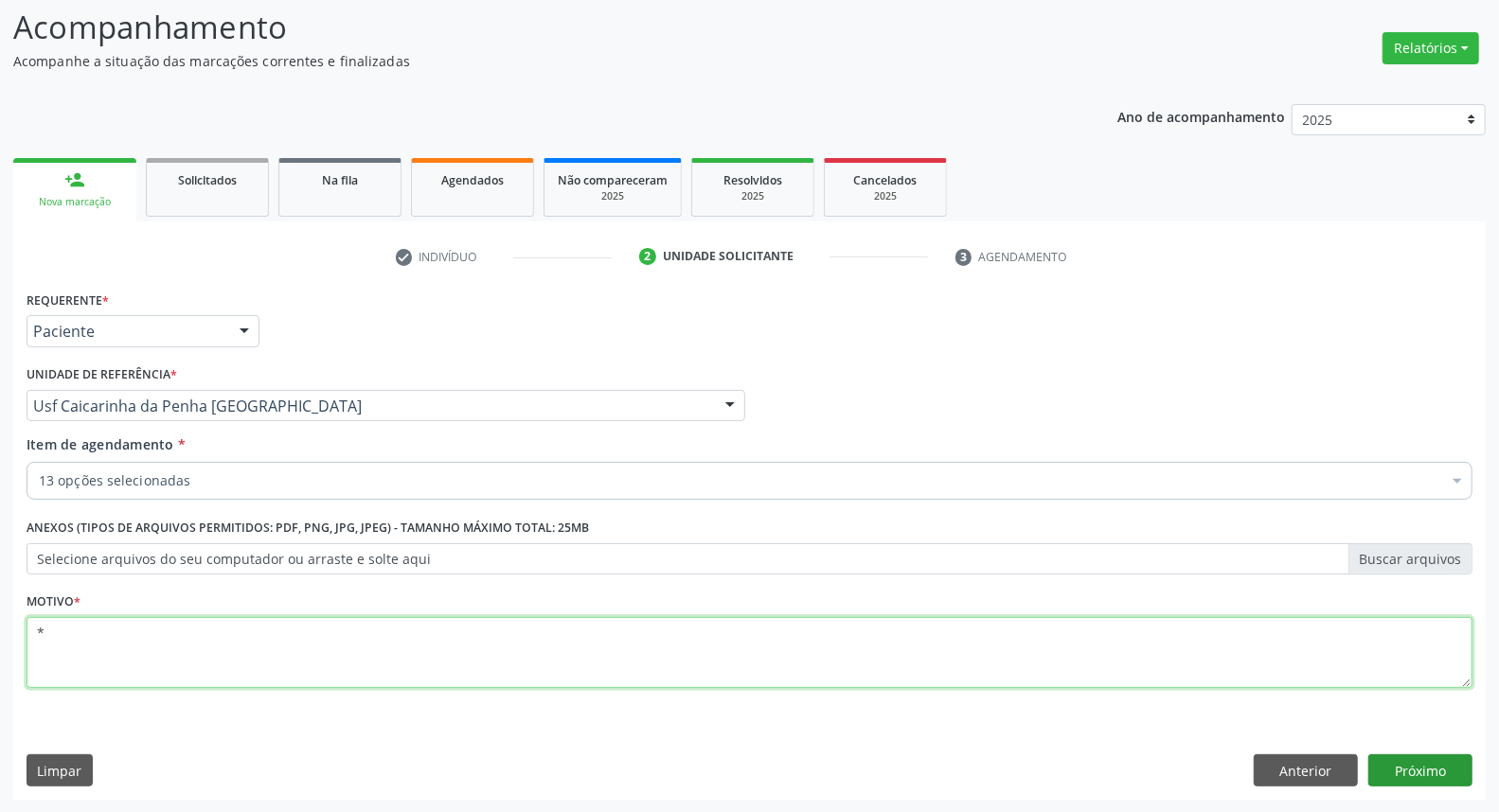
type textarea "*"
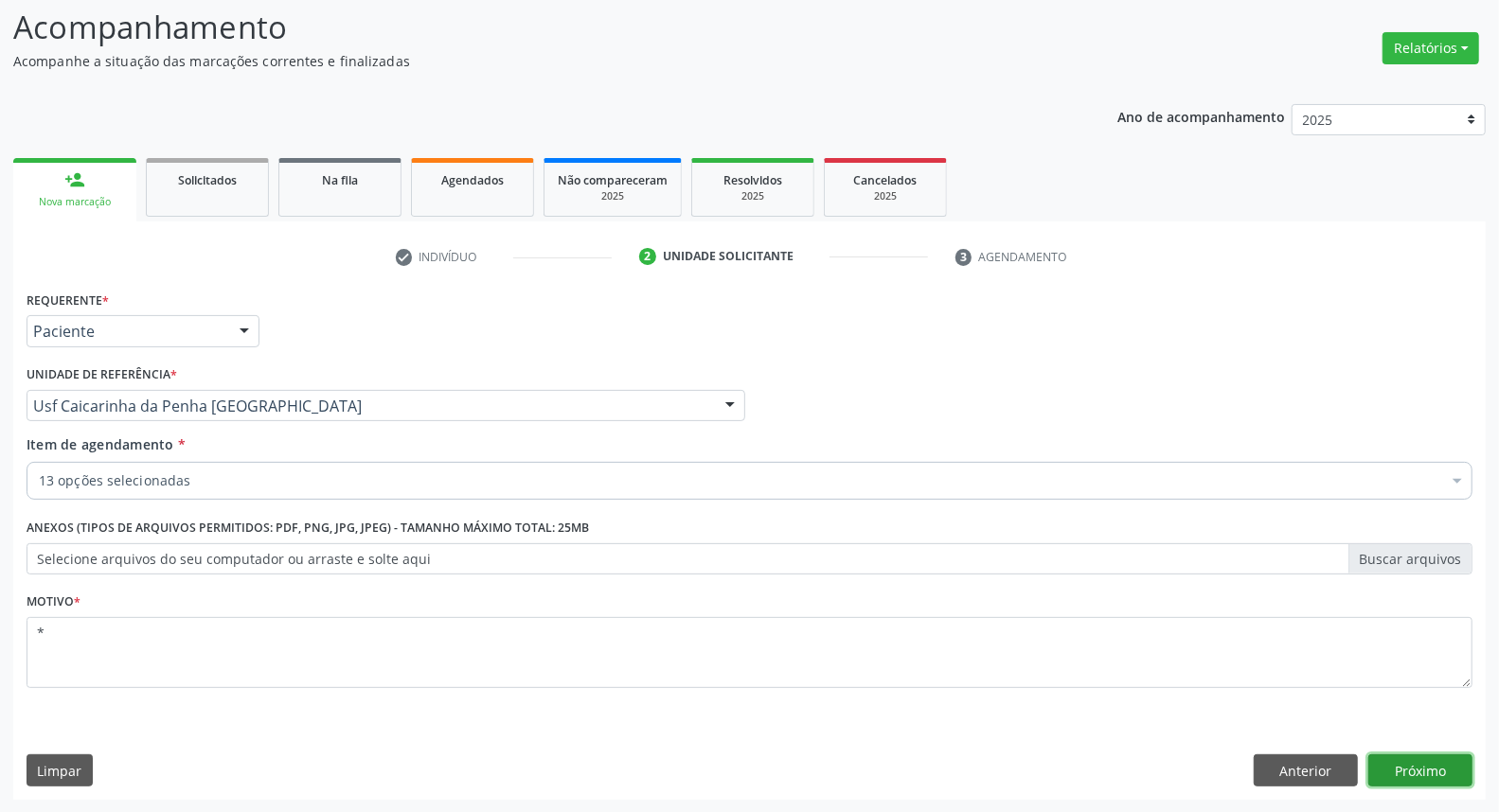
click at [1434, 769] on button "Próximo" at bounding box center [1421, 771] width 105 height 33
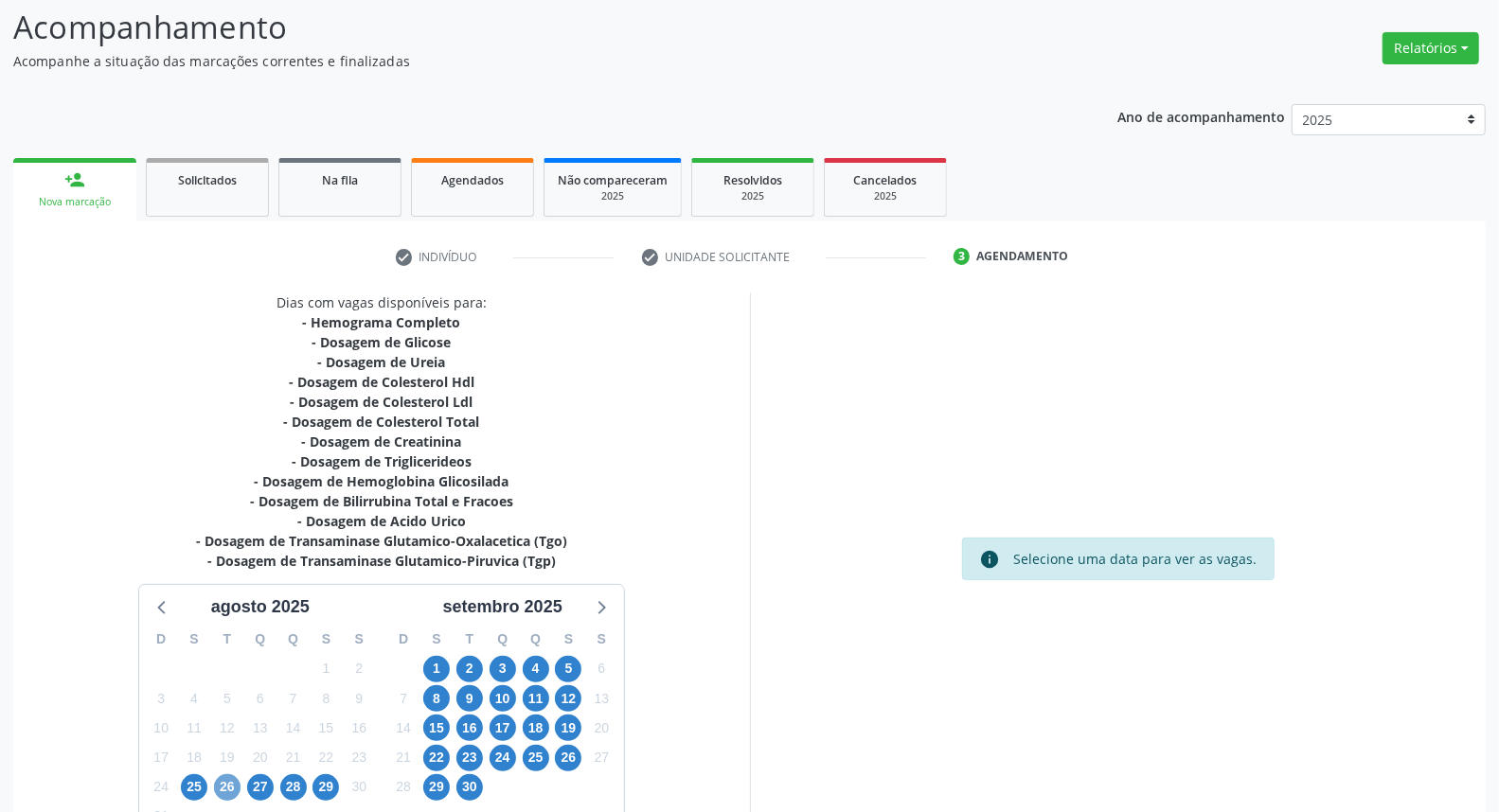
click at [235, 778] on span "26" at bounding box center [227, 787] width 27 height 27
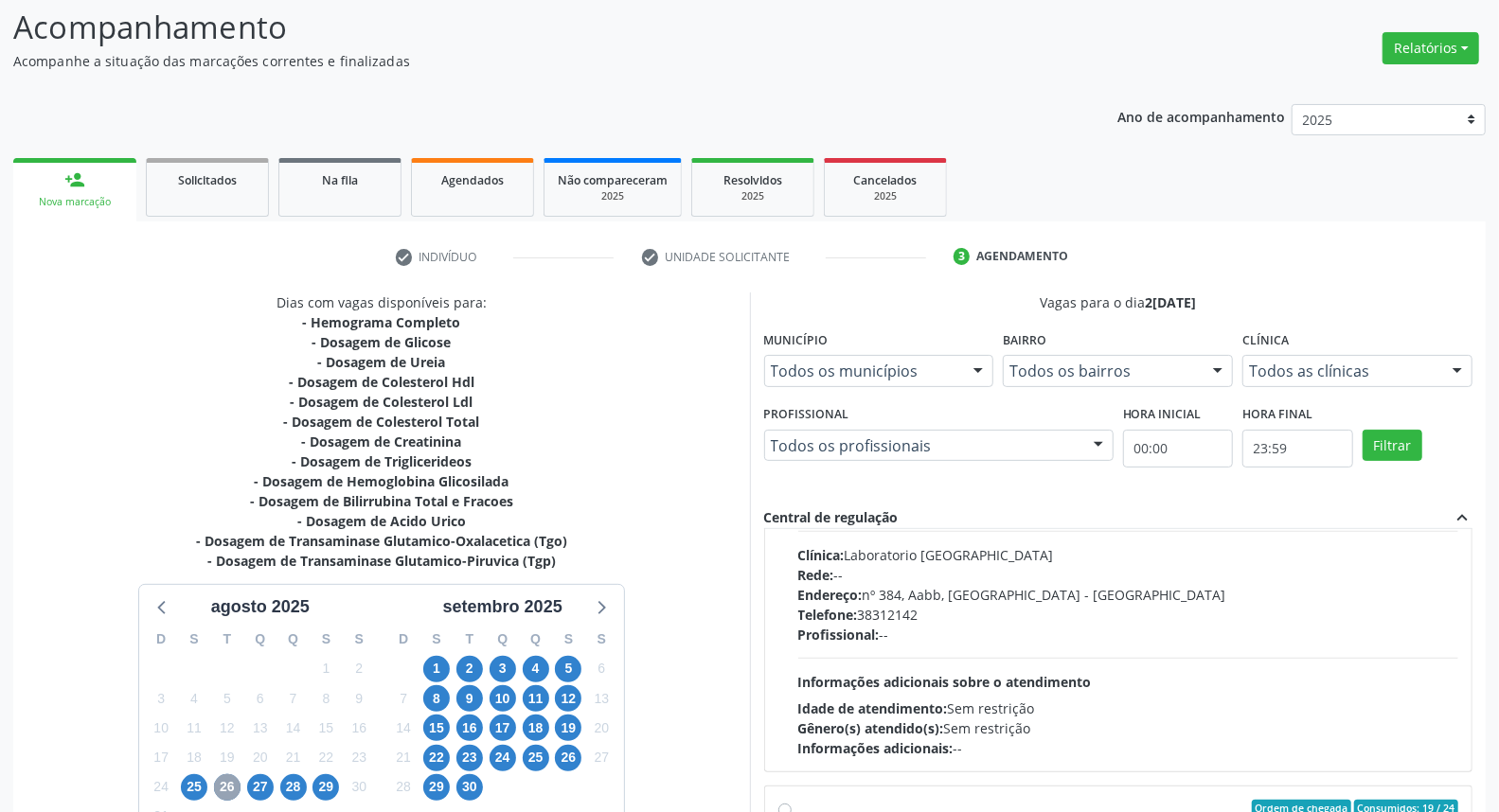
scroll to position [629, 0]
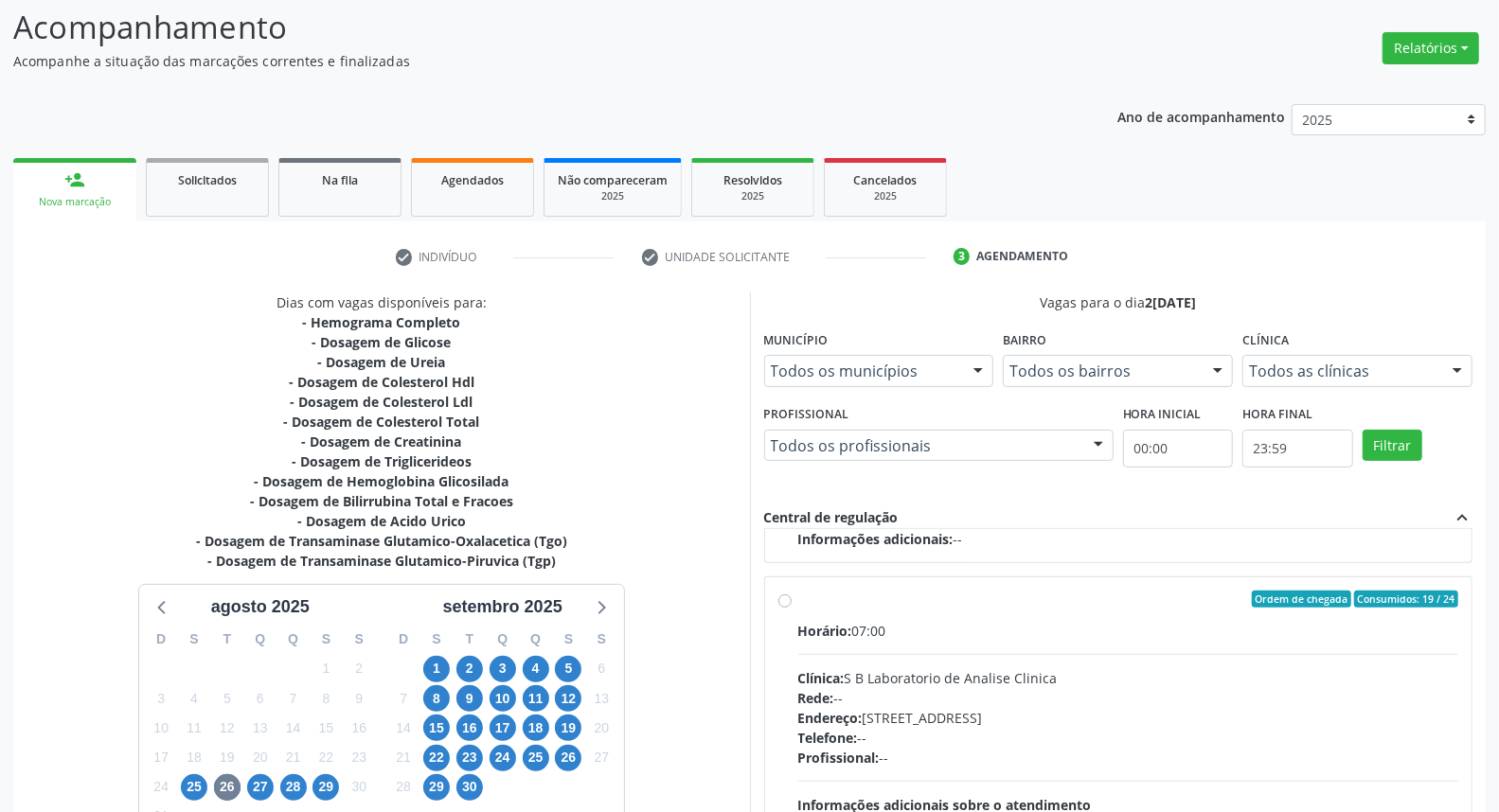
click at [785, 698] on div "Ordem de chegada Consumidos: 19 / 24 Horário: 07:00 Clínica: S B Laboratorio de…" at bounding box center [1119, 736] width 681 height 291
radio input "true"
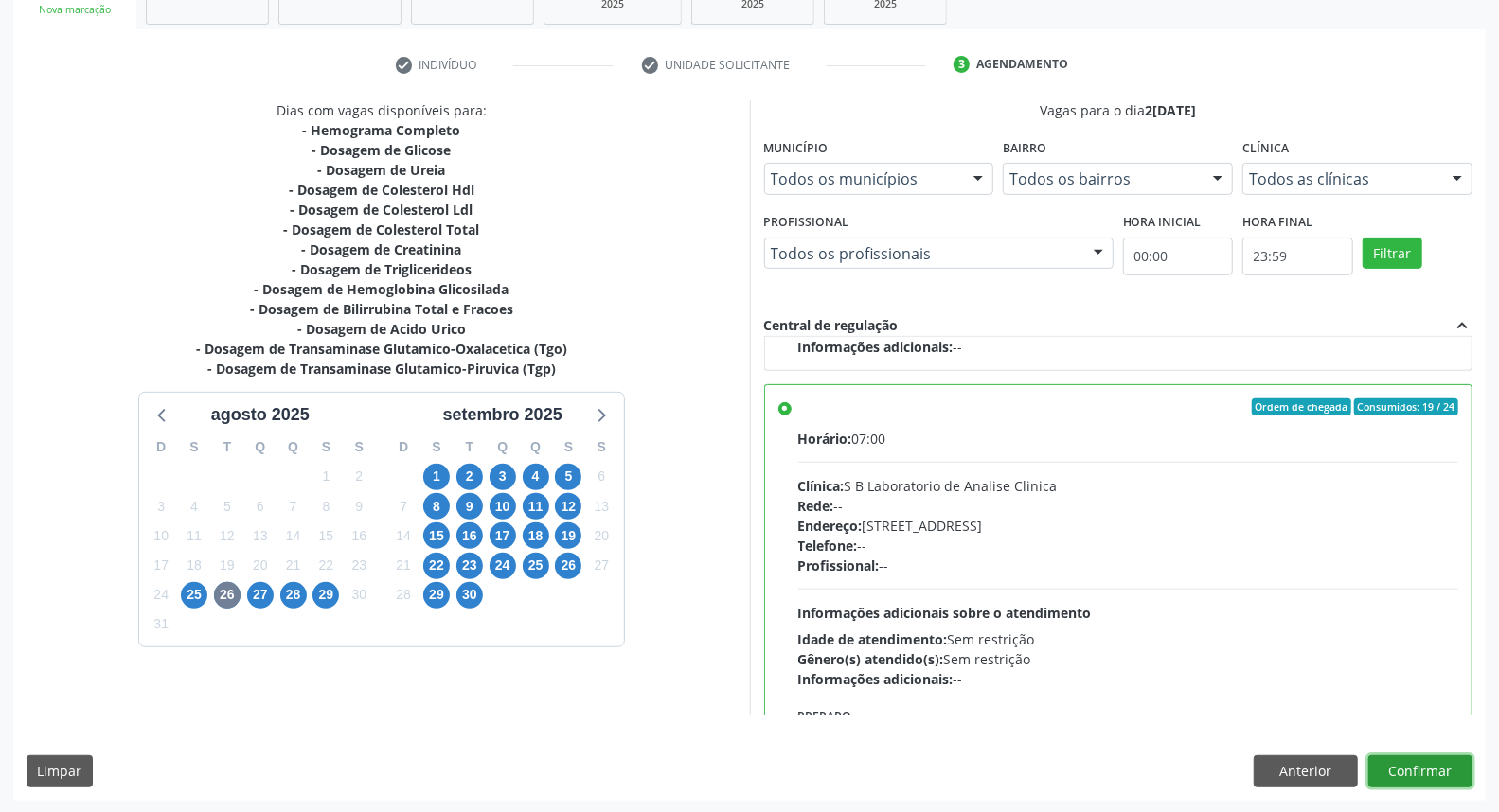
click at [1383, 775] on button "Confirmar" at bounding box center [1421, 772] width 105 height 33
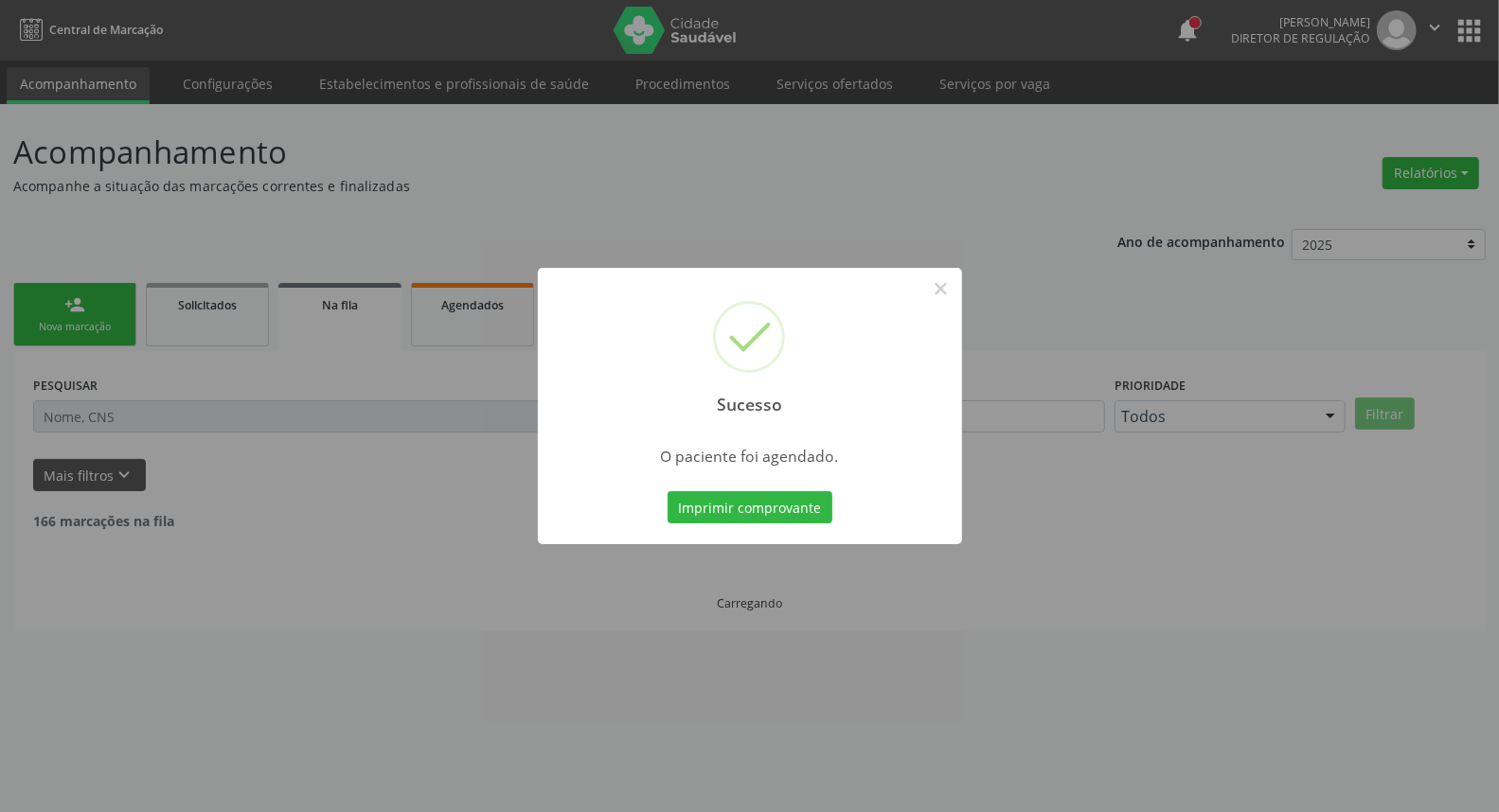
scroll to position [0, 0]
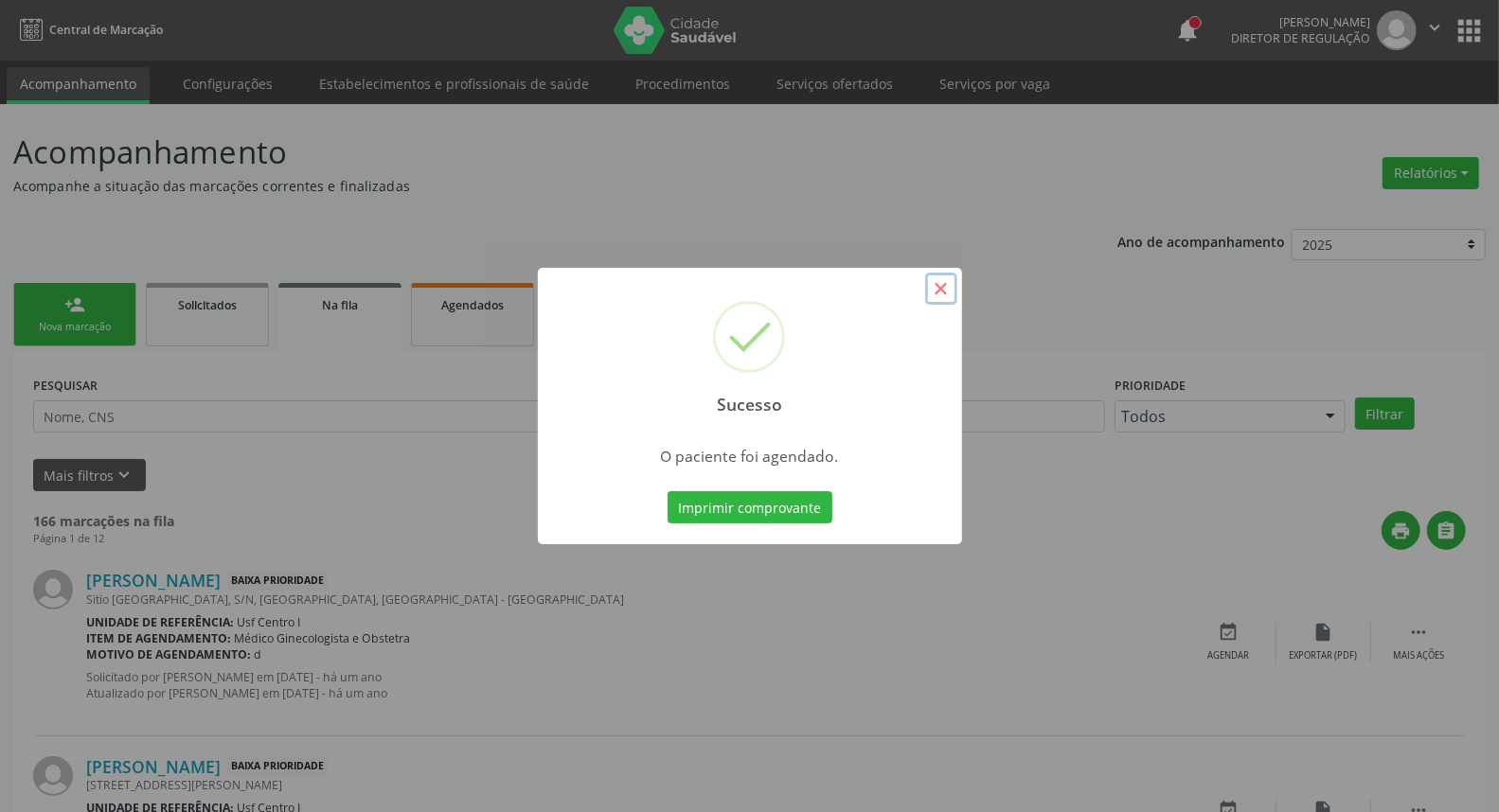
click at [939, 289] on button "×" at bounding box center [941, 288] width 33 height 33
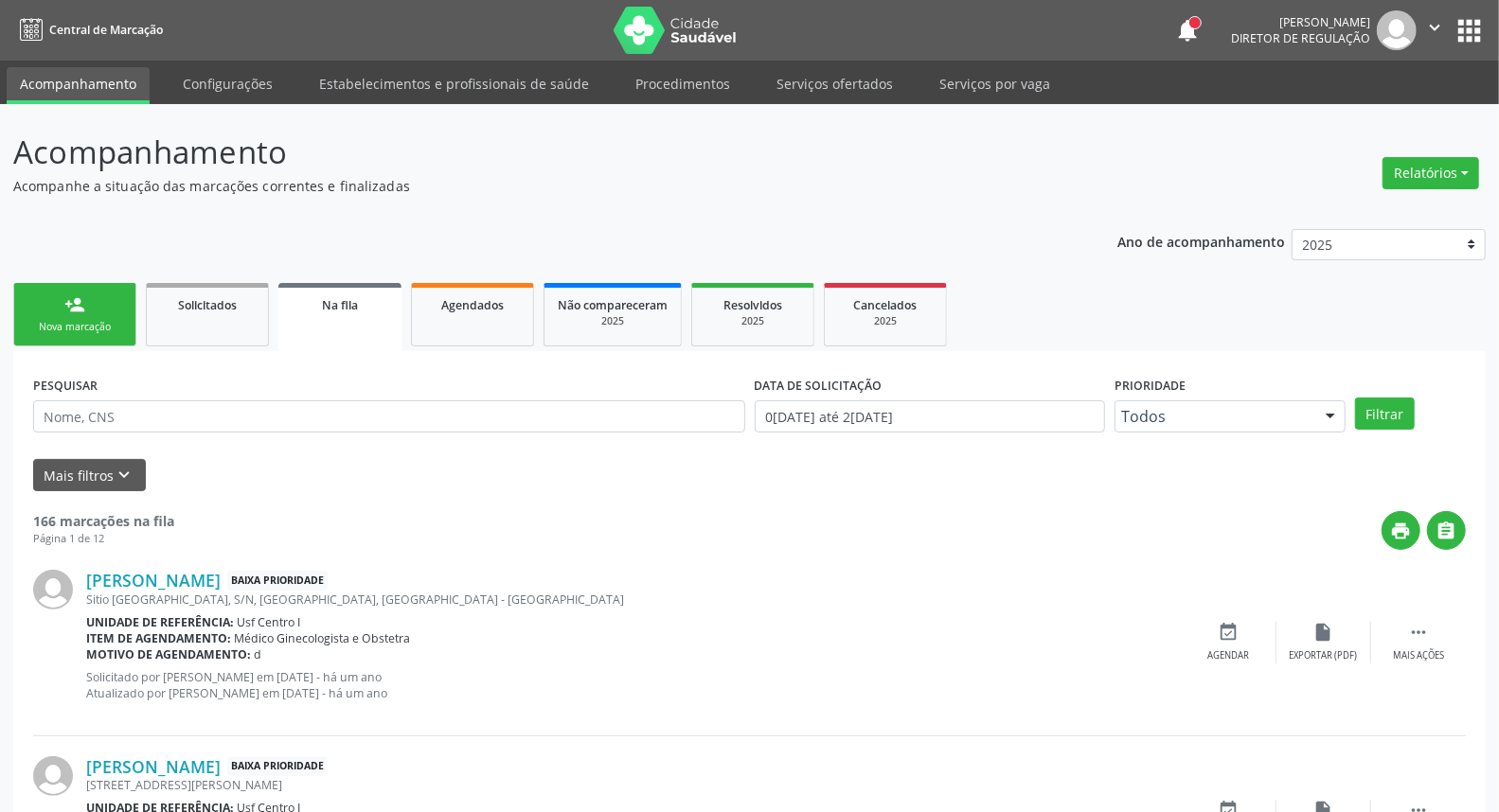
click at [72, 324] on div "Nova marcação" at bounding box center [75, 327] width 95 height 14
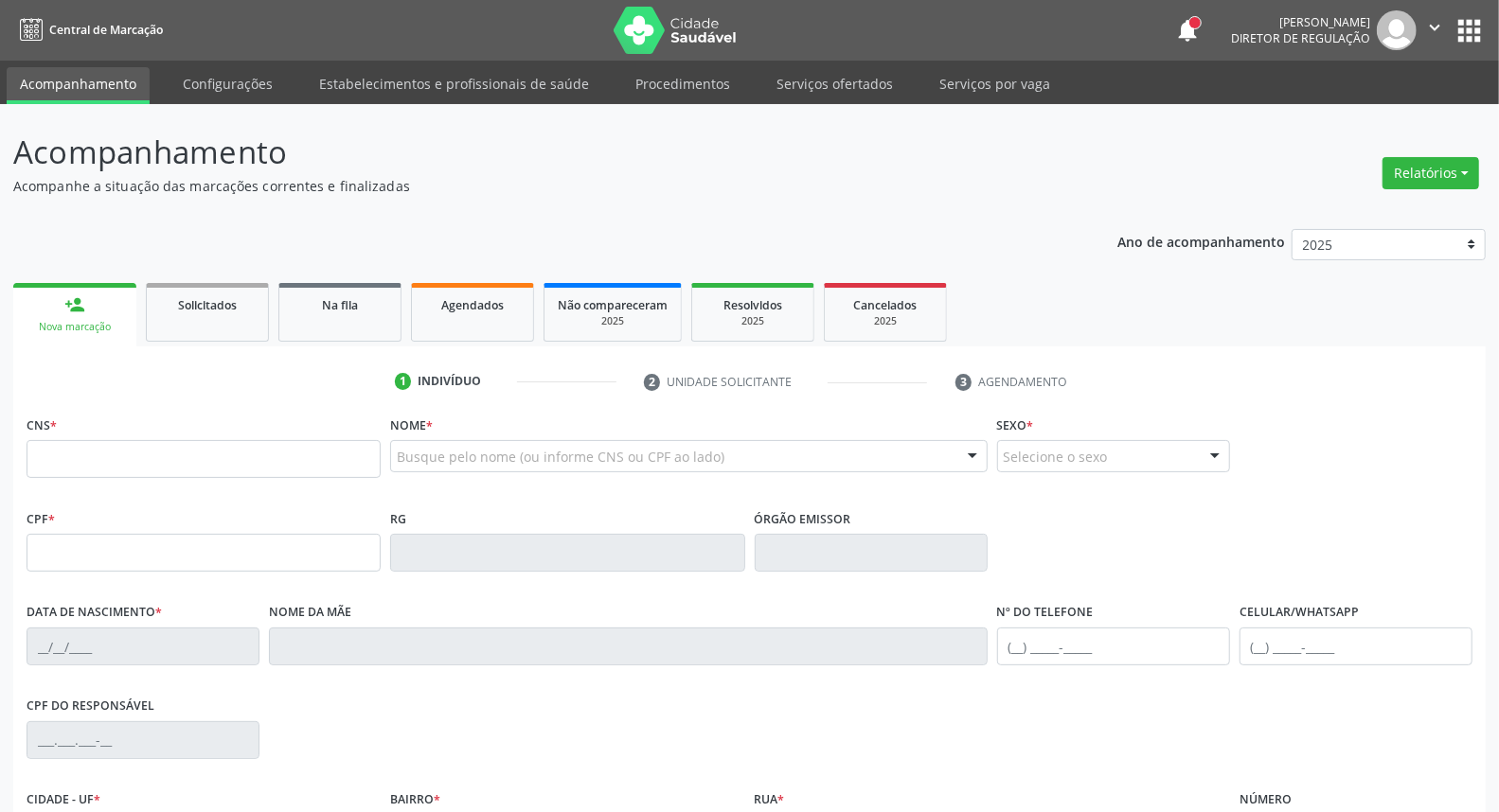
click at [67, 316] on link "person_add Nova marcação" at bounding box center [74, 315] width 123 height 63
click at [272, 449] on input "text" at bounding box center [203, 459] width 354 height 37
type input "898 0034 1520 9743"
type input "073.415.074-11"
type input "15/03/1982"
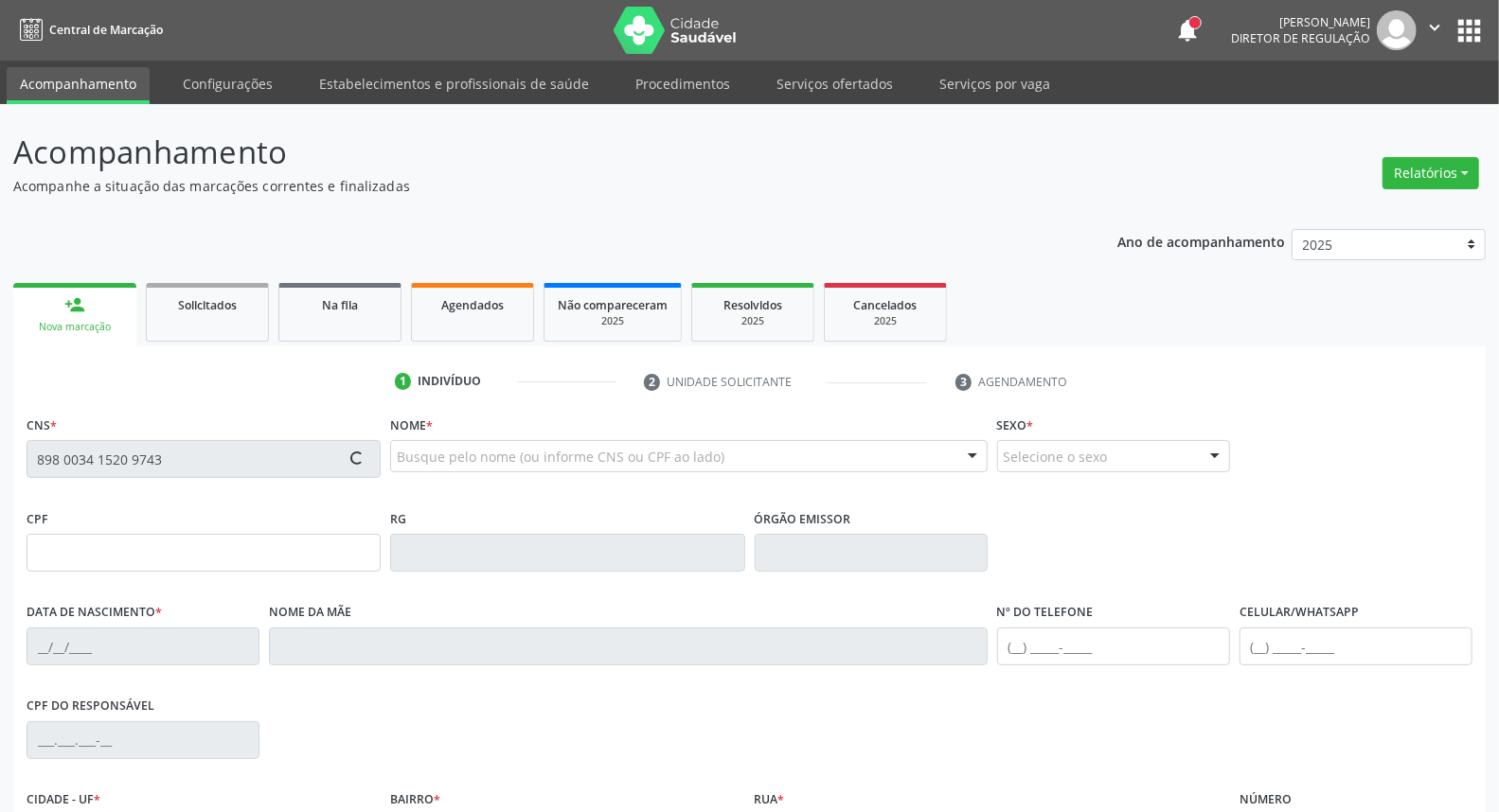
type input "Quiteria Maria Barros de Moraes"
type input "(87) 9852-1972"
type input "051.385.444-46"
type input "S/N"
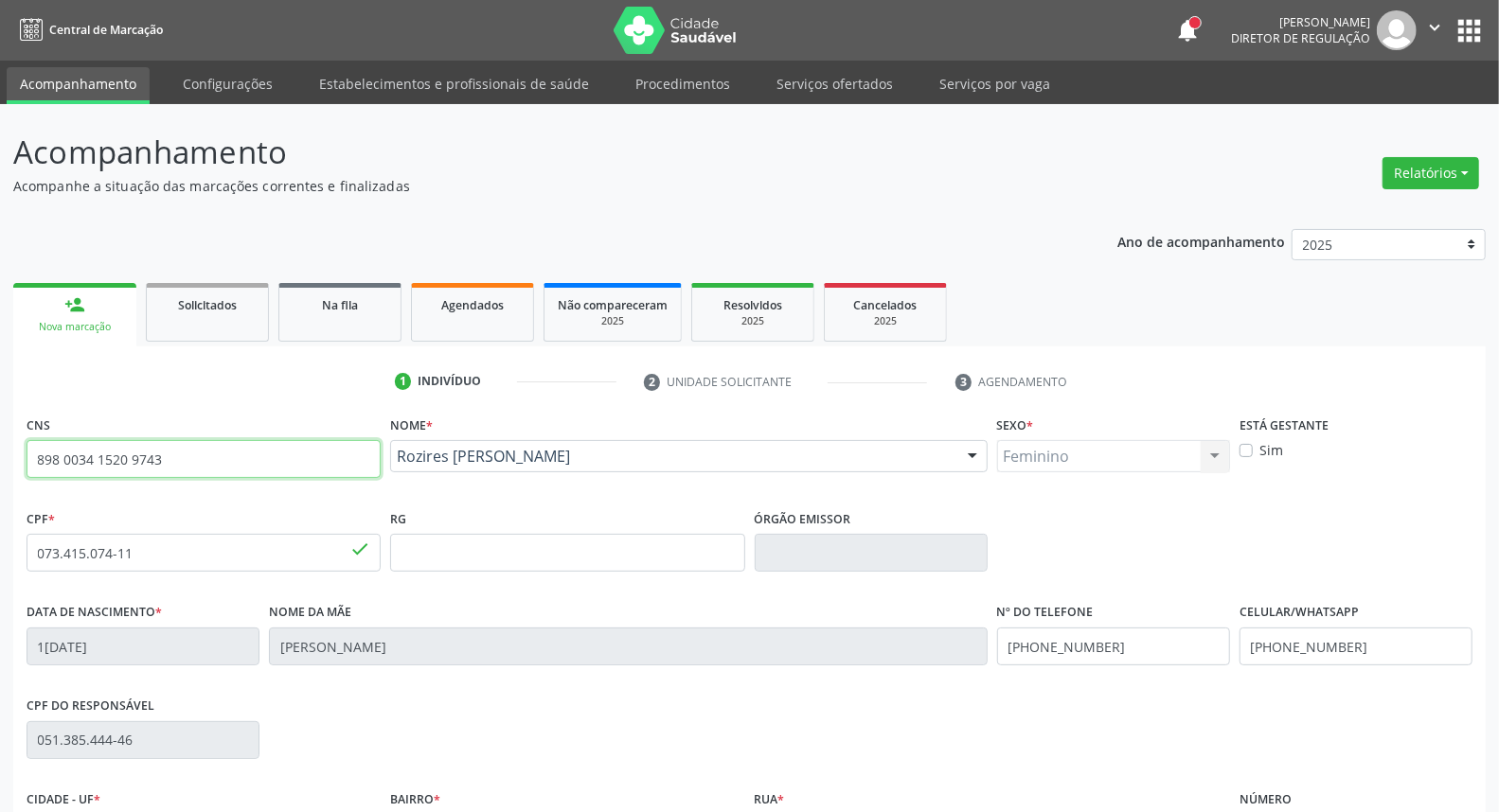
drag, startPoint x: 163, startPoint y: 468, endPoint x: 0, endPoint y: 466, distance: 163.0
click at [0, 467] on div "Acompanhamento Acompanhe a situação das marcações correntes e finalizadas Relat…" at bounding box center [749, 565] width 1499 height 923
click at [477, 317] on link "Agendados" at bounding box center [473, 313] width 123 height 59
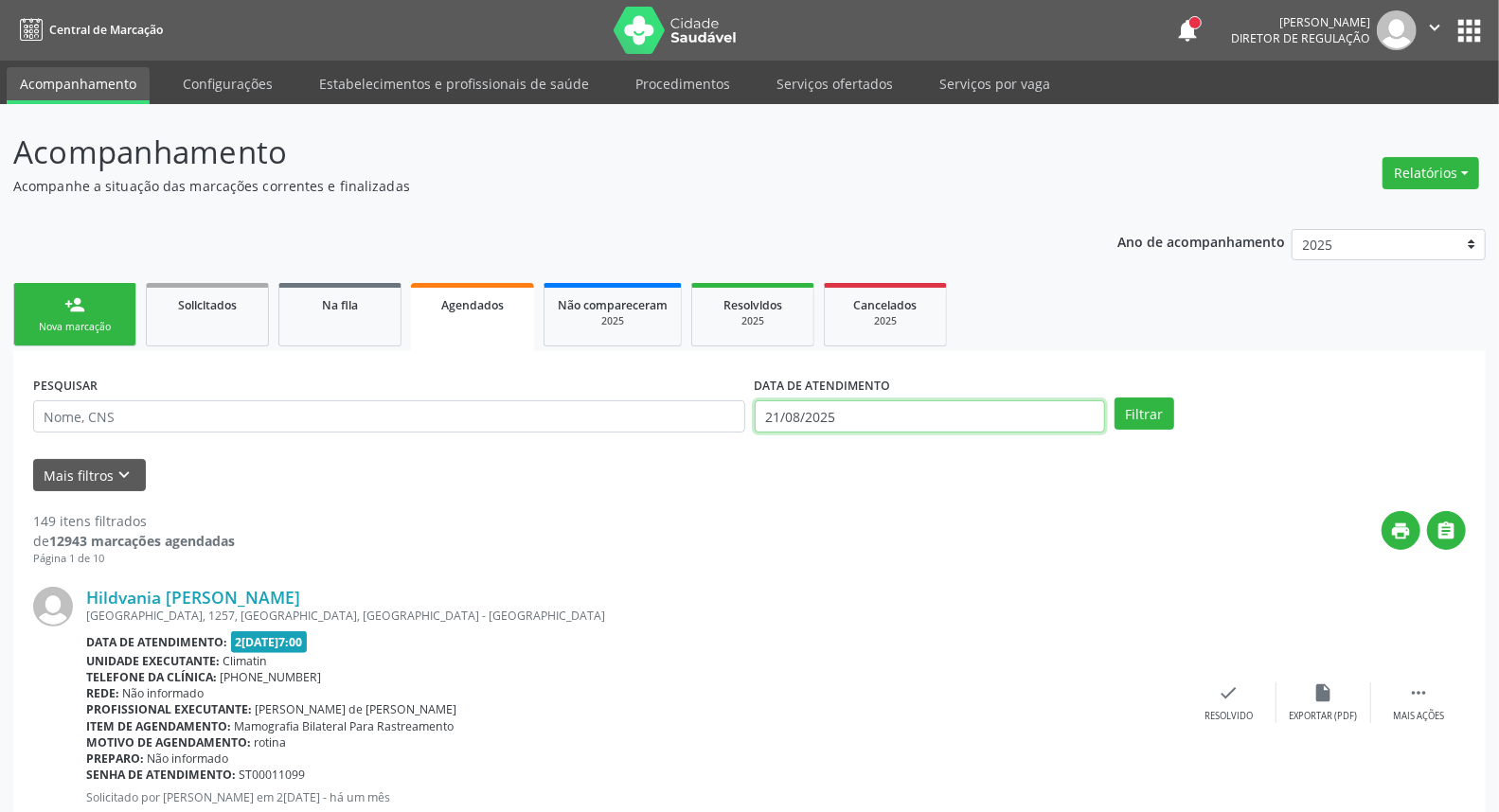
click at [923, 411] on input "21/08/2025" at bounding box center [931, 416] width 351 height 33
click at [921, 411] on input "21/08/2025" at bounding box center [931, 416] width 351 height 33
drag, startPoint x: 921, startPoint y: 411, endPoint x: 910, endPoint y: 401, distance: 14.9
click at [919, 411] on input "21/08/2025" at bounding box center [931, 416] width 351 height 33
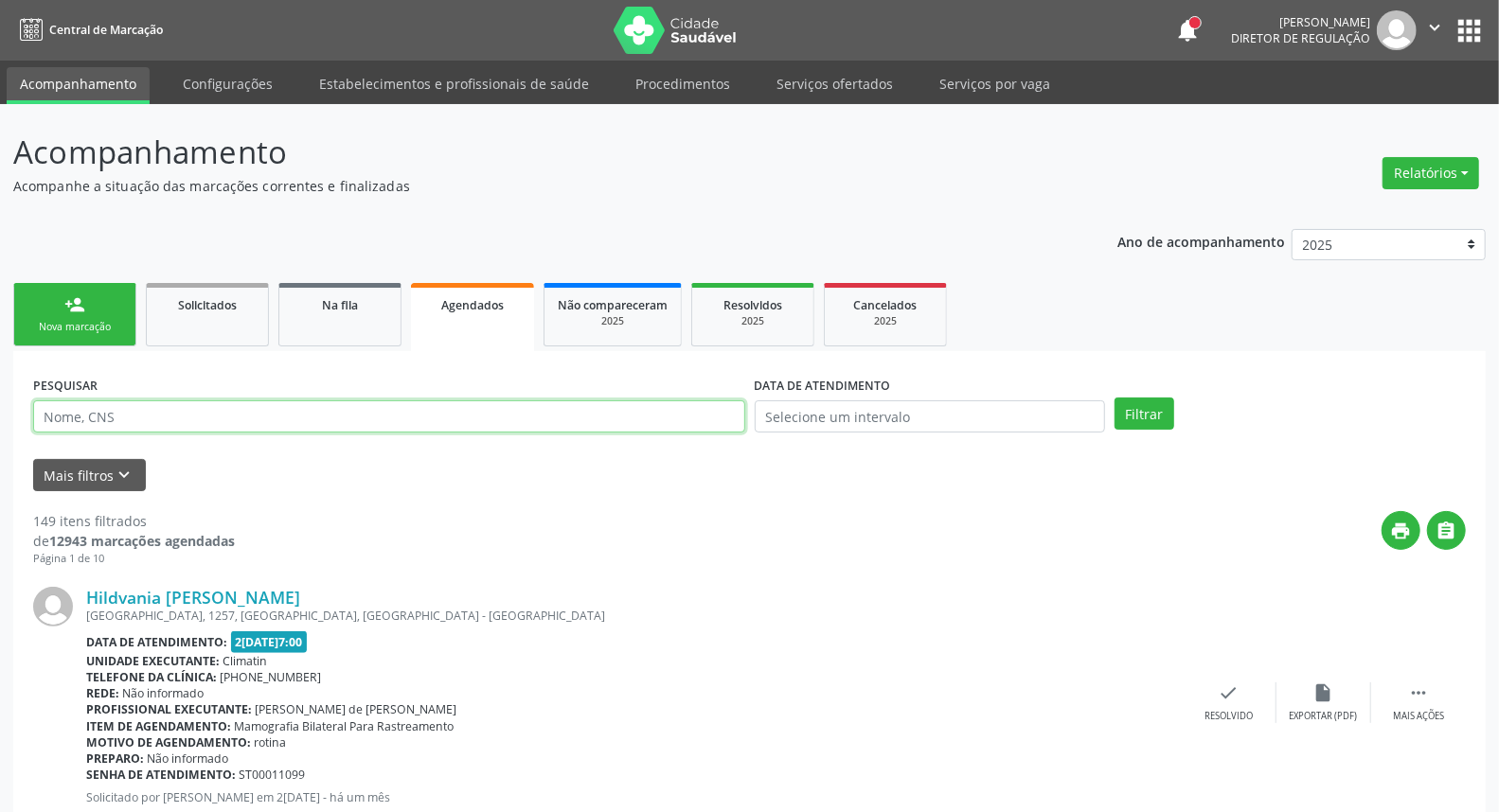
click at [575, 417] on input "text" at bounding box center [390, 416] width 712 height 33
paste input "898 0034 1520 9743"
type input "898 0034 1520 9743"
click at [1115, 398] on button "Filtrar" at bounding box center [1145, 413] width 59 height 33
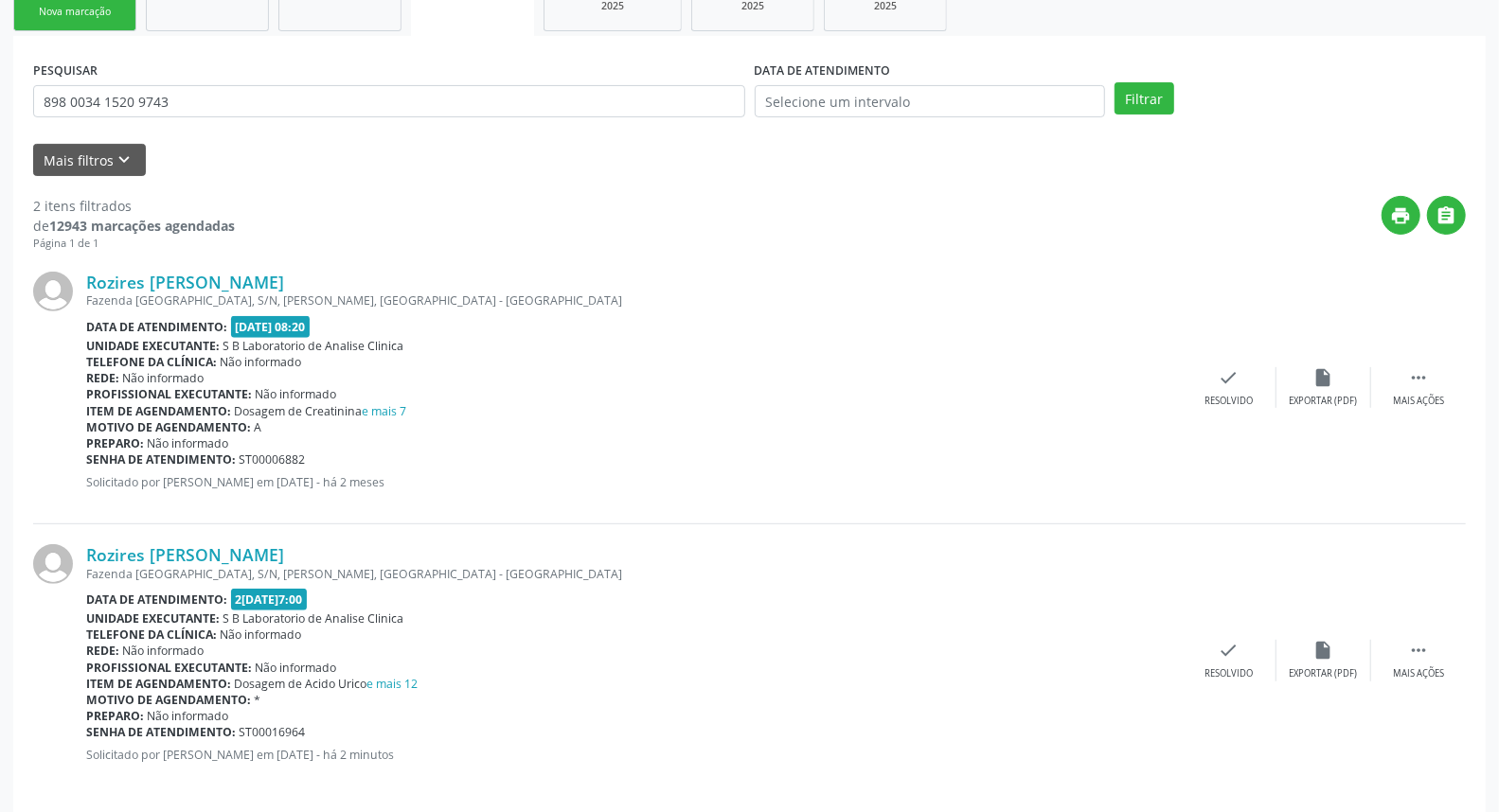
scroll to position [332, 0]
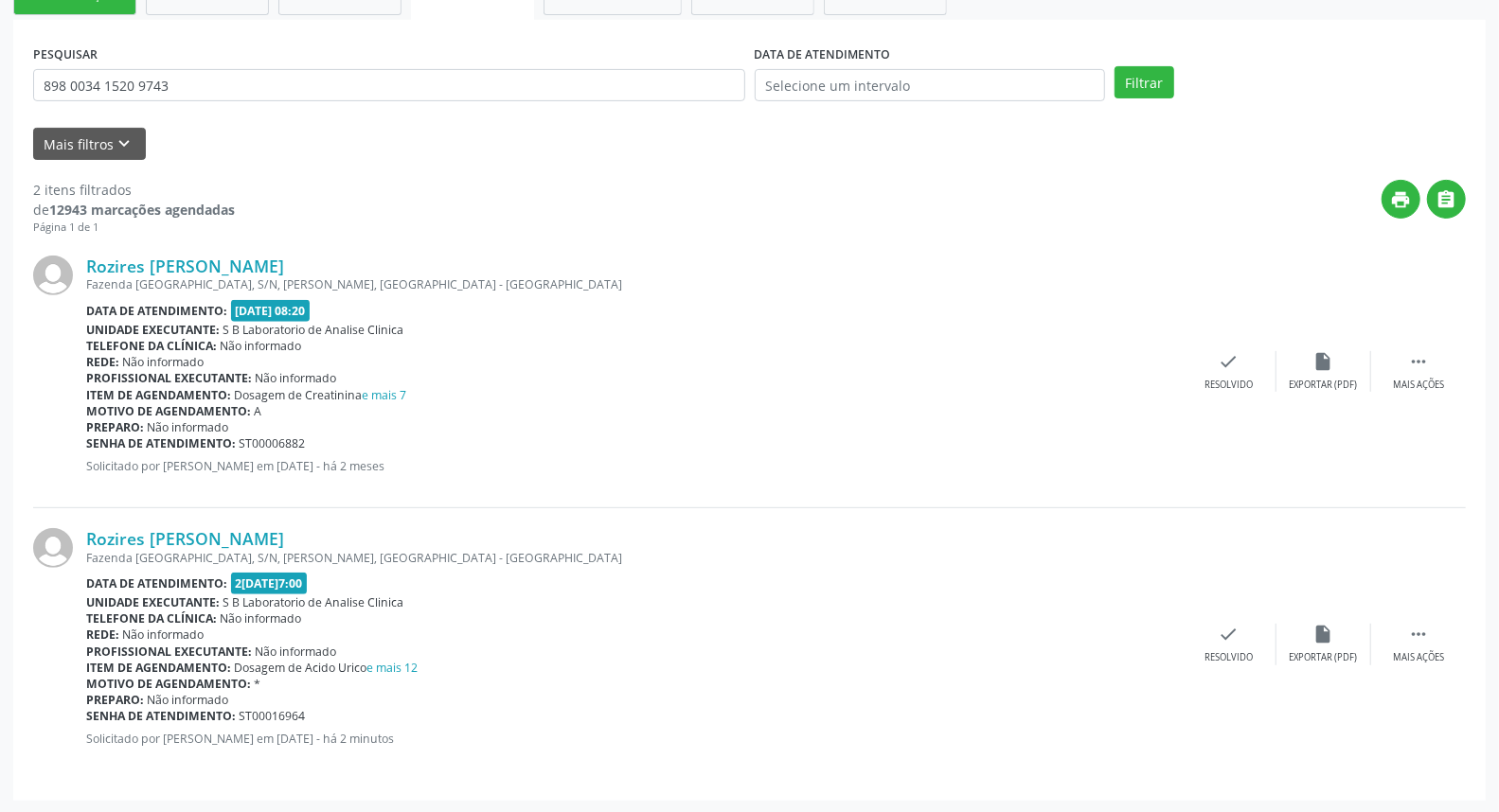
drag, startPoint x: 334, startPoint y: 540, endPoint x: 81, endPoint y: 535, distance: 253.0
click at [81, 535] on div "Rozires Jose de Moraes Barros Fazenda São Domingos, S/N, Bernardo Vieira, Serra…" at bounding box center [750, 643] width 1433 height 271
copy div "Rozires [PERSON_NAME]"
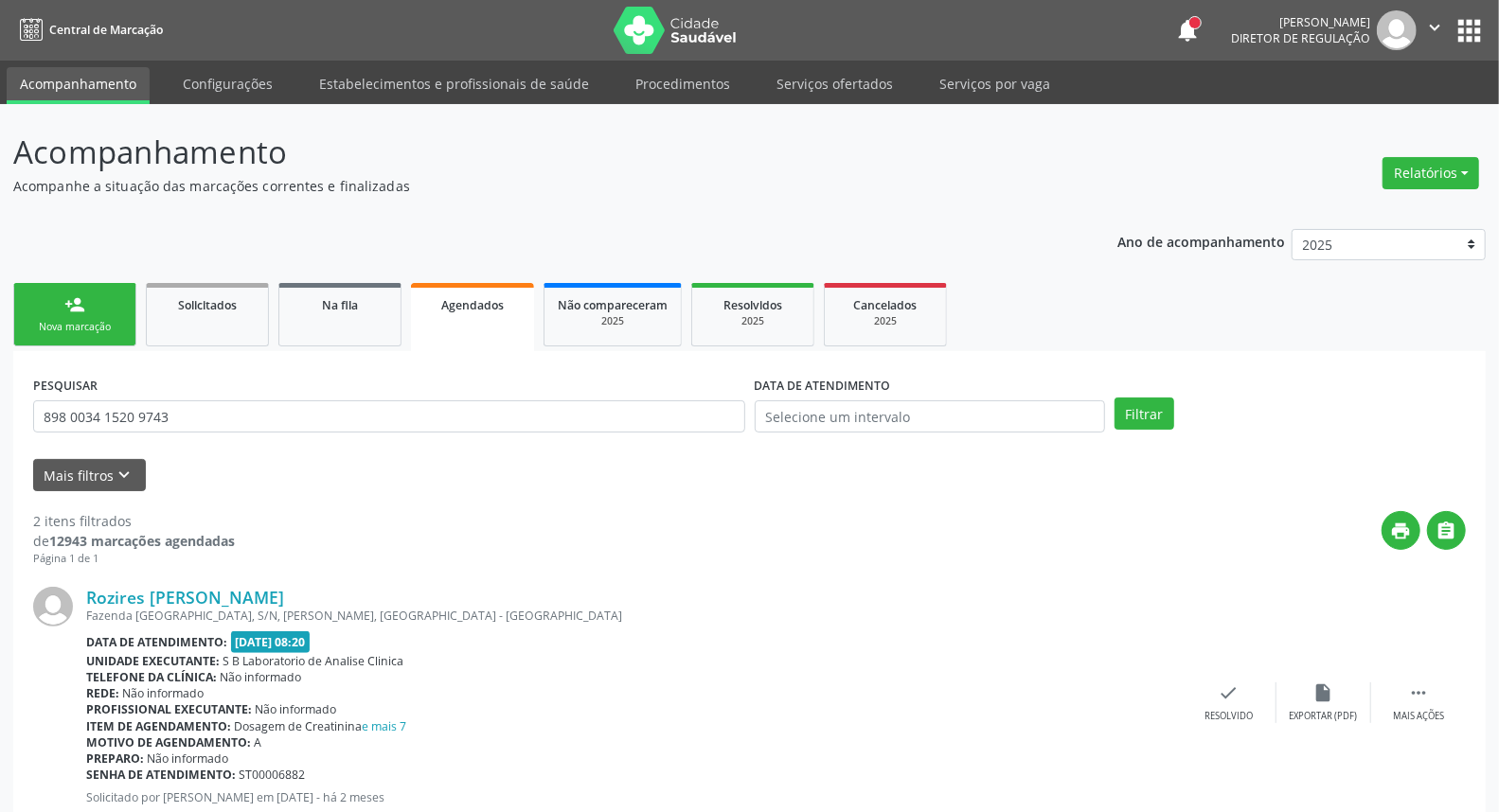
click at [57, 307] on link "person_add Nova marcação" at bounding box center [74, 315] width 123 height 63
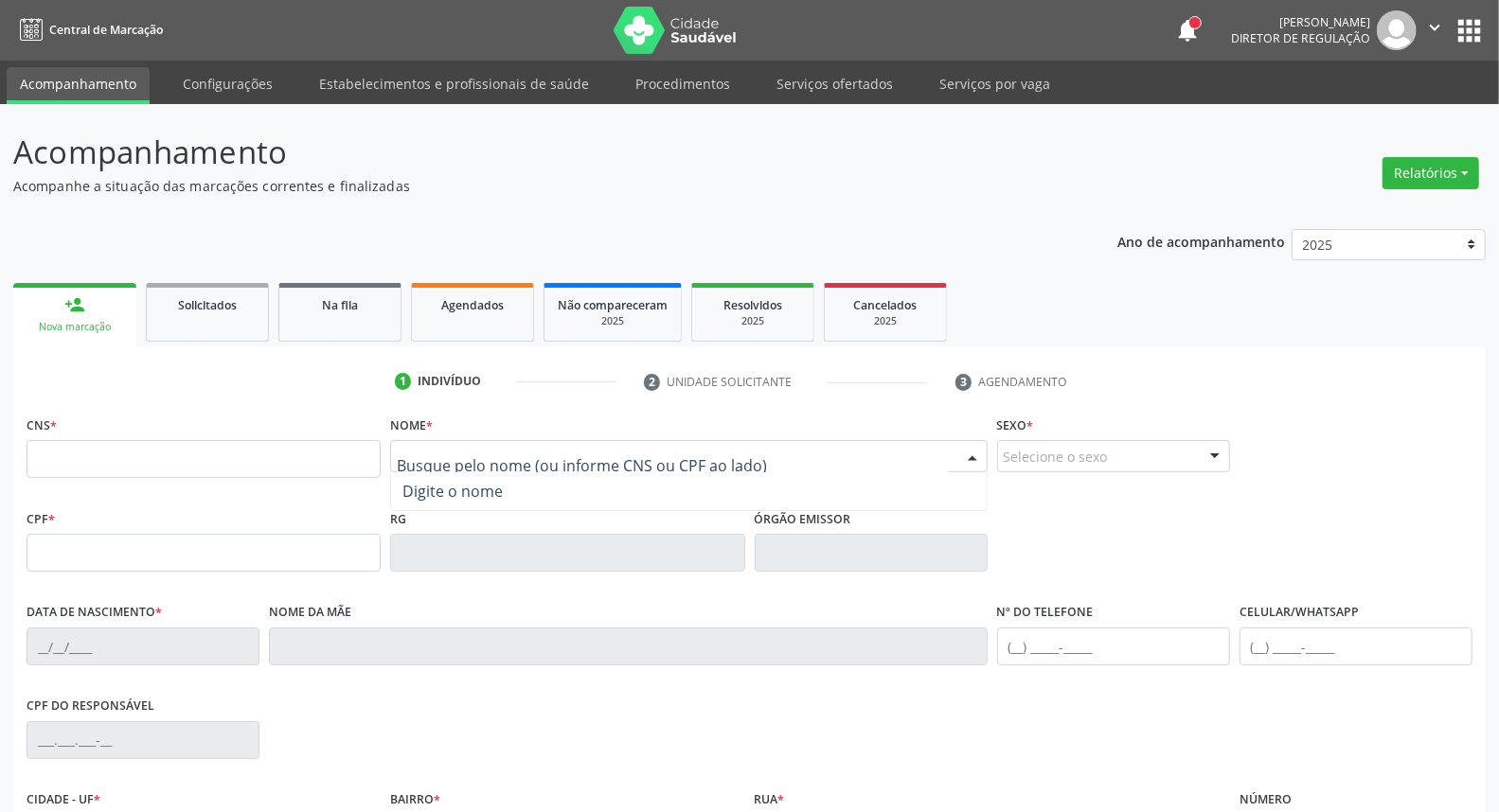
paste input "MARIA DE LOURDES CAMPOS"
type input "MARIA DE LOURDES CA"
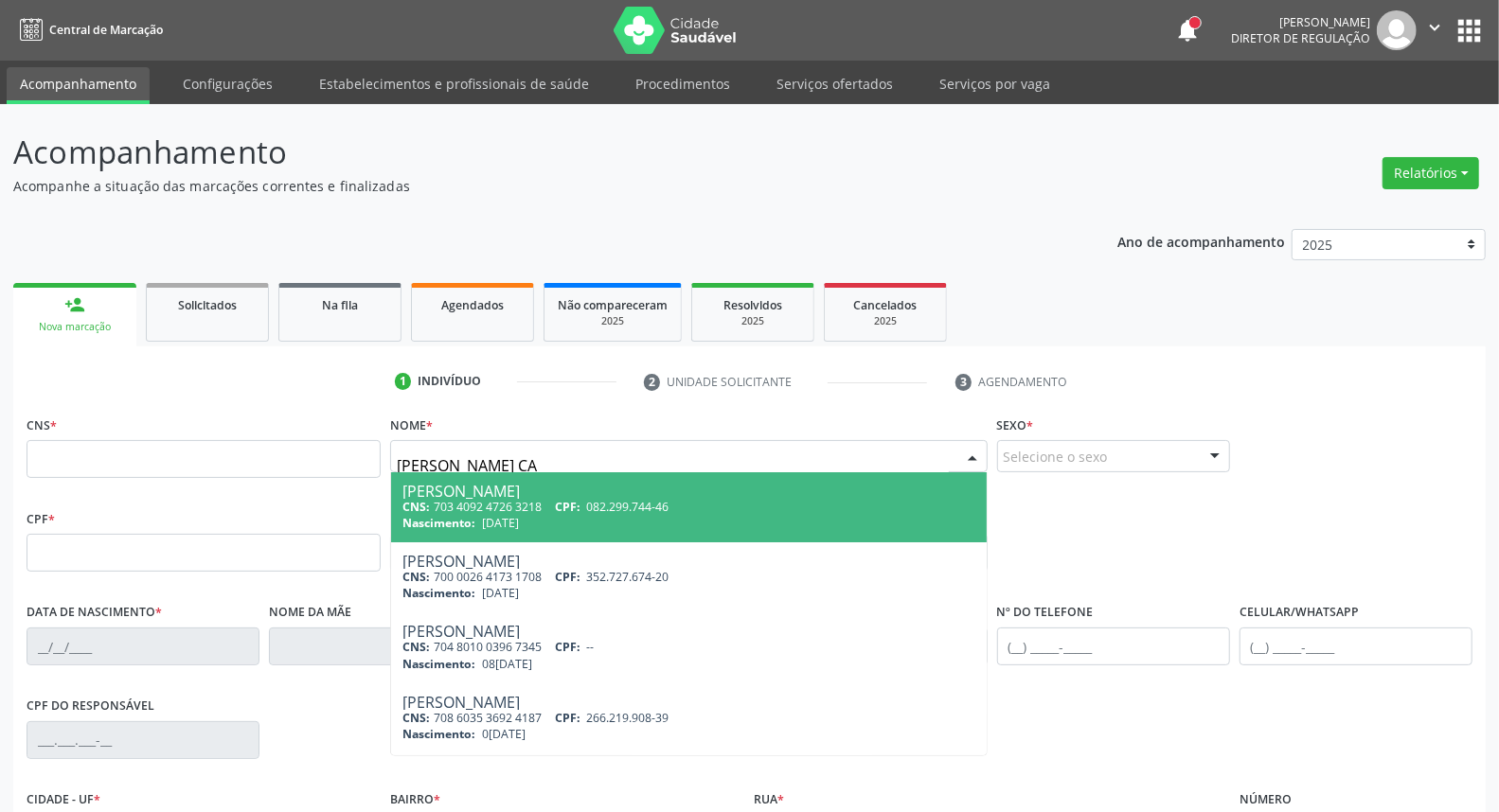
drag, startPoint x: 383, startPoint y: 468, endPoint x: 234, endPoint y: 446, distance: 150.6
click at [248, 449] on div "CNS * Nome * MARIA DE LOURDES CA Maria de Lourdes Candido CNS: 703 4092 4726 32…" at bounding box center [749, 458] width 1456 height 94
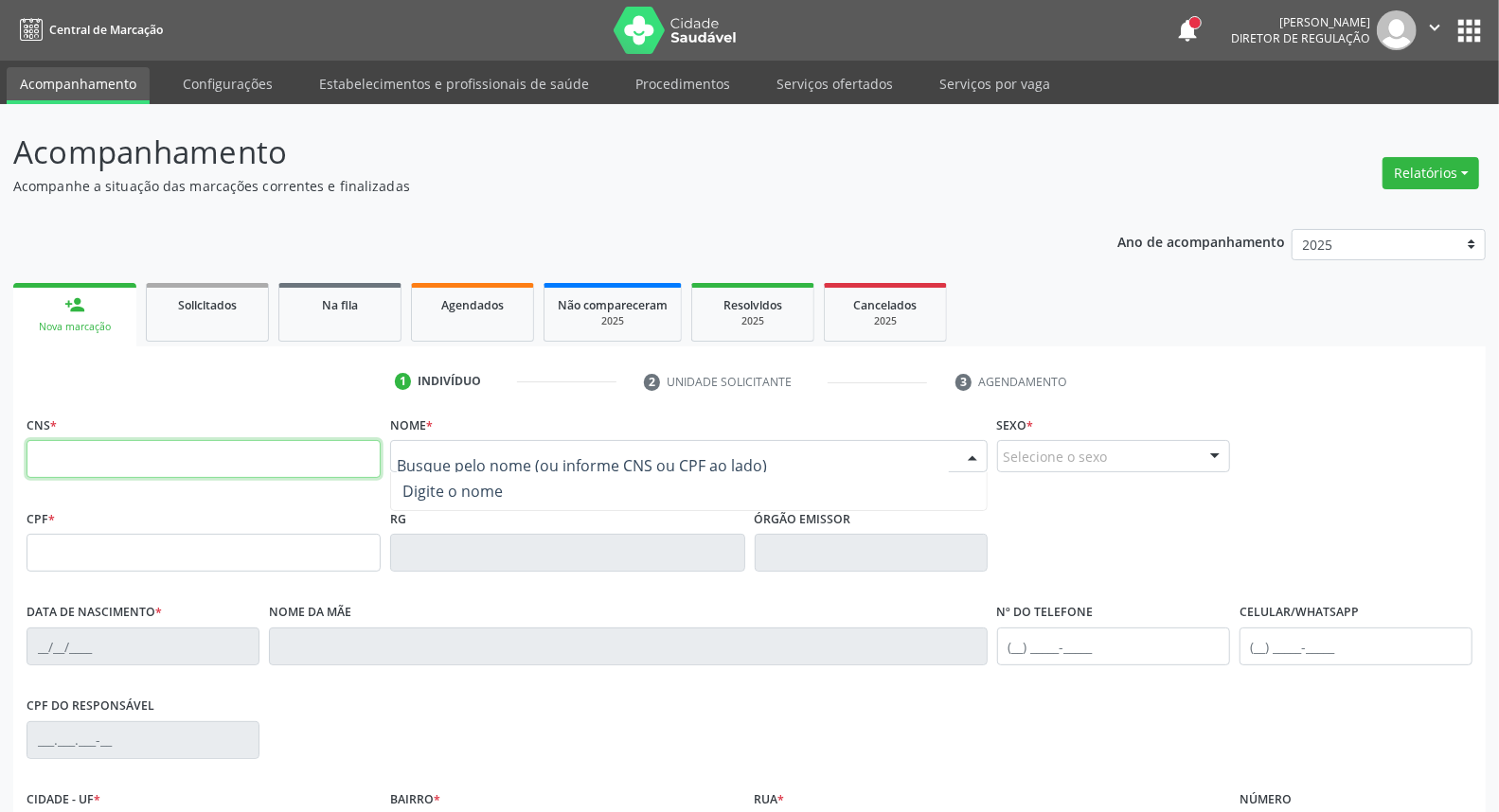
click at [45, 466] on input "text" at bounding box center [203, 459] width 354 height 37
paste input "700 5019 6879 7556"
type input "700 5019 6879 7556"
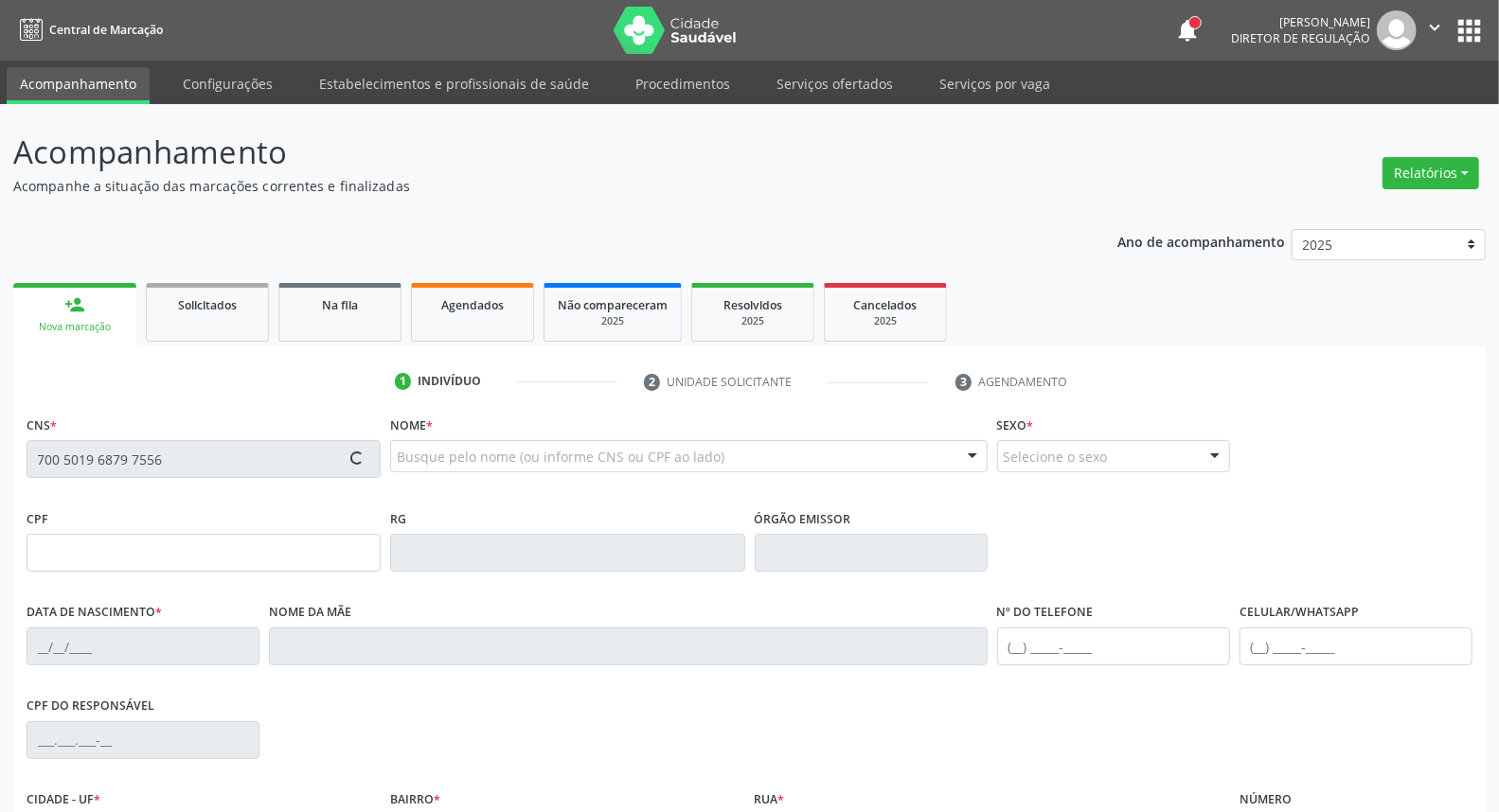
type input "022.987.514-98"
type input "04/10/1966"
type input "Raimunda Quiteria de Lima"
type input "(87) 98174-6012"
type input "19"
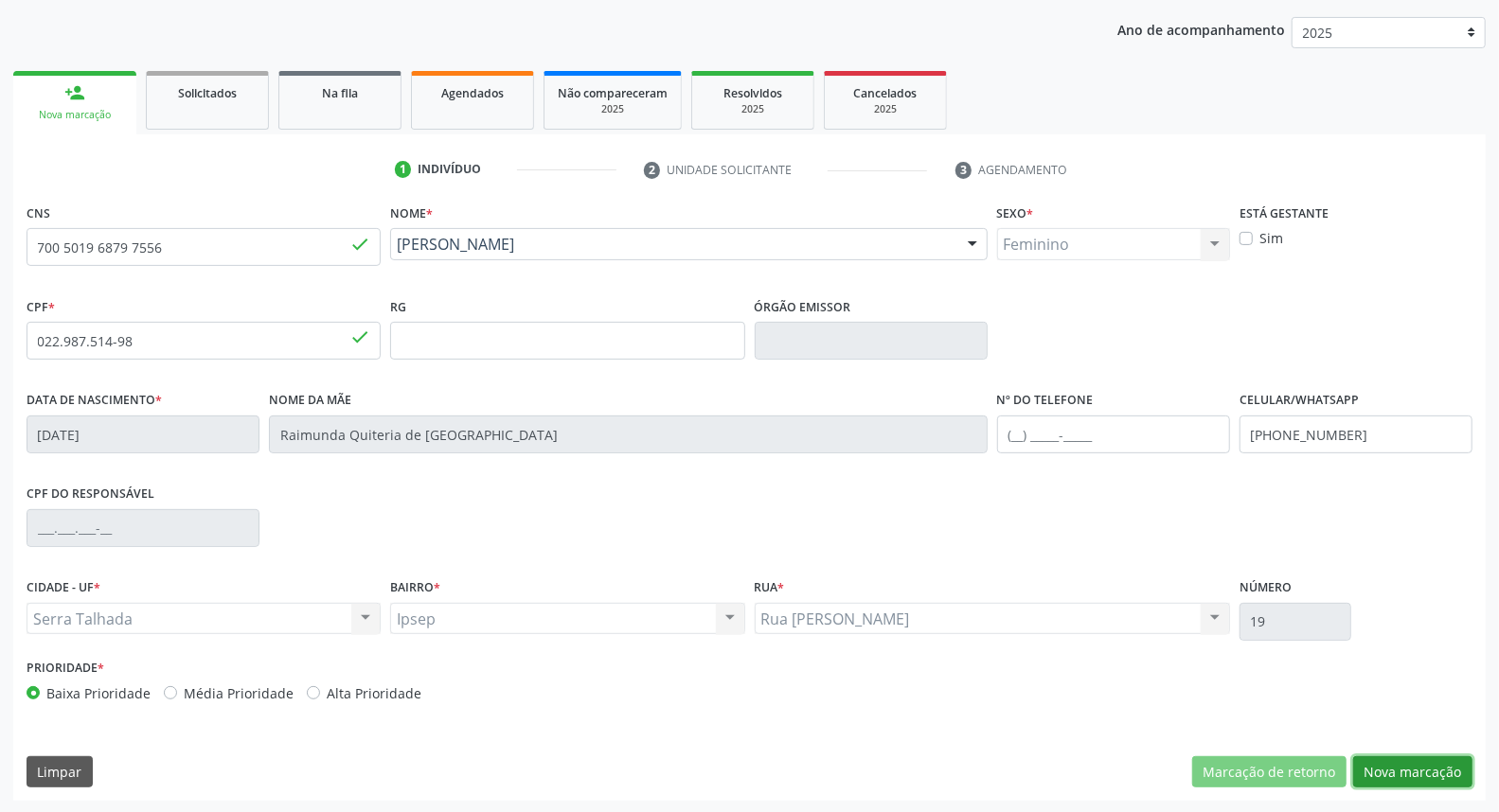
click at [1409, 769] on button "Nova marcação" at bounding box center [1412, 773] width 119 height 33
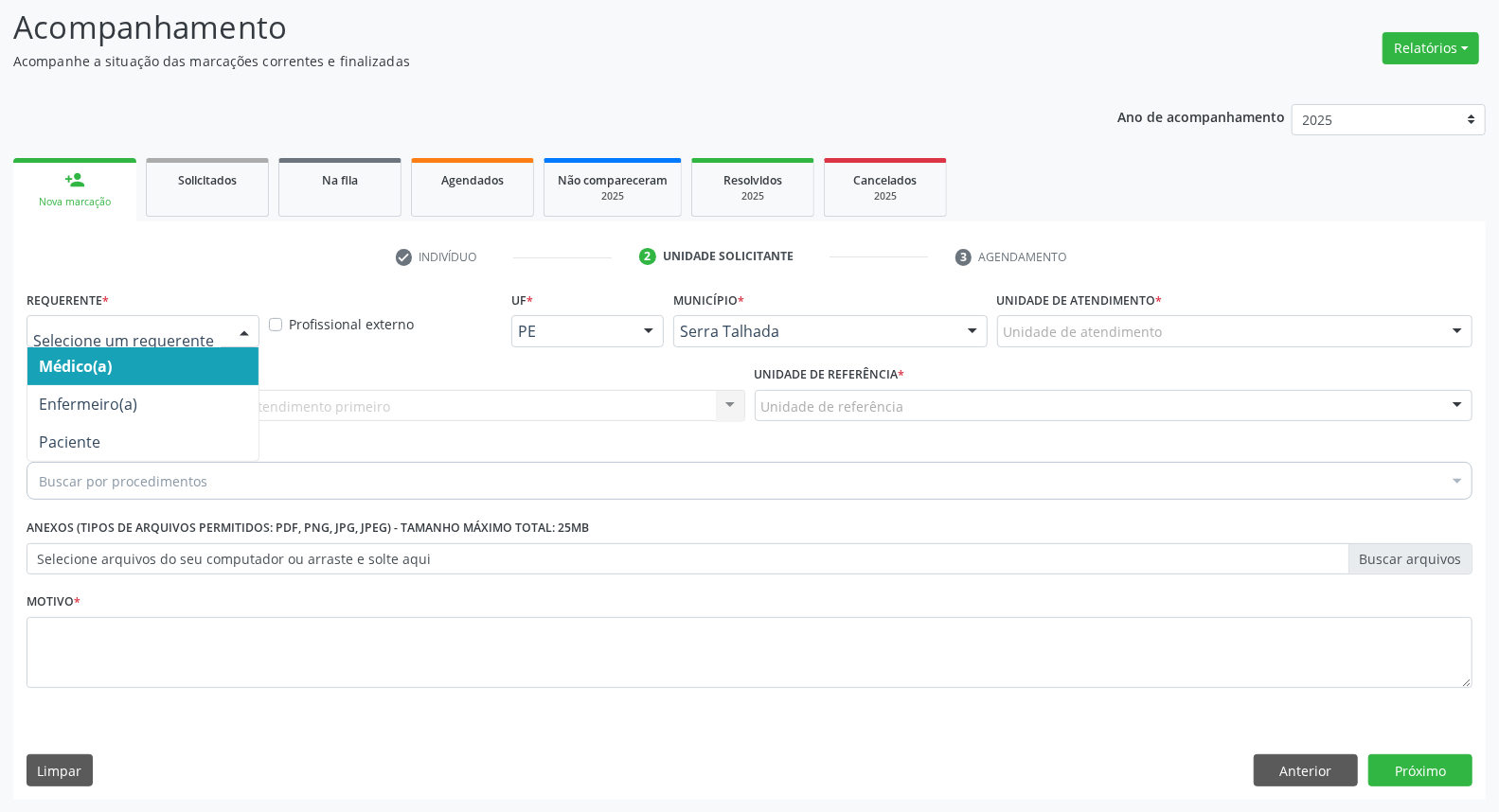
click at [234, 332] on div at bounding box center [244, 332] width 29 height 33
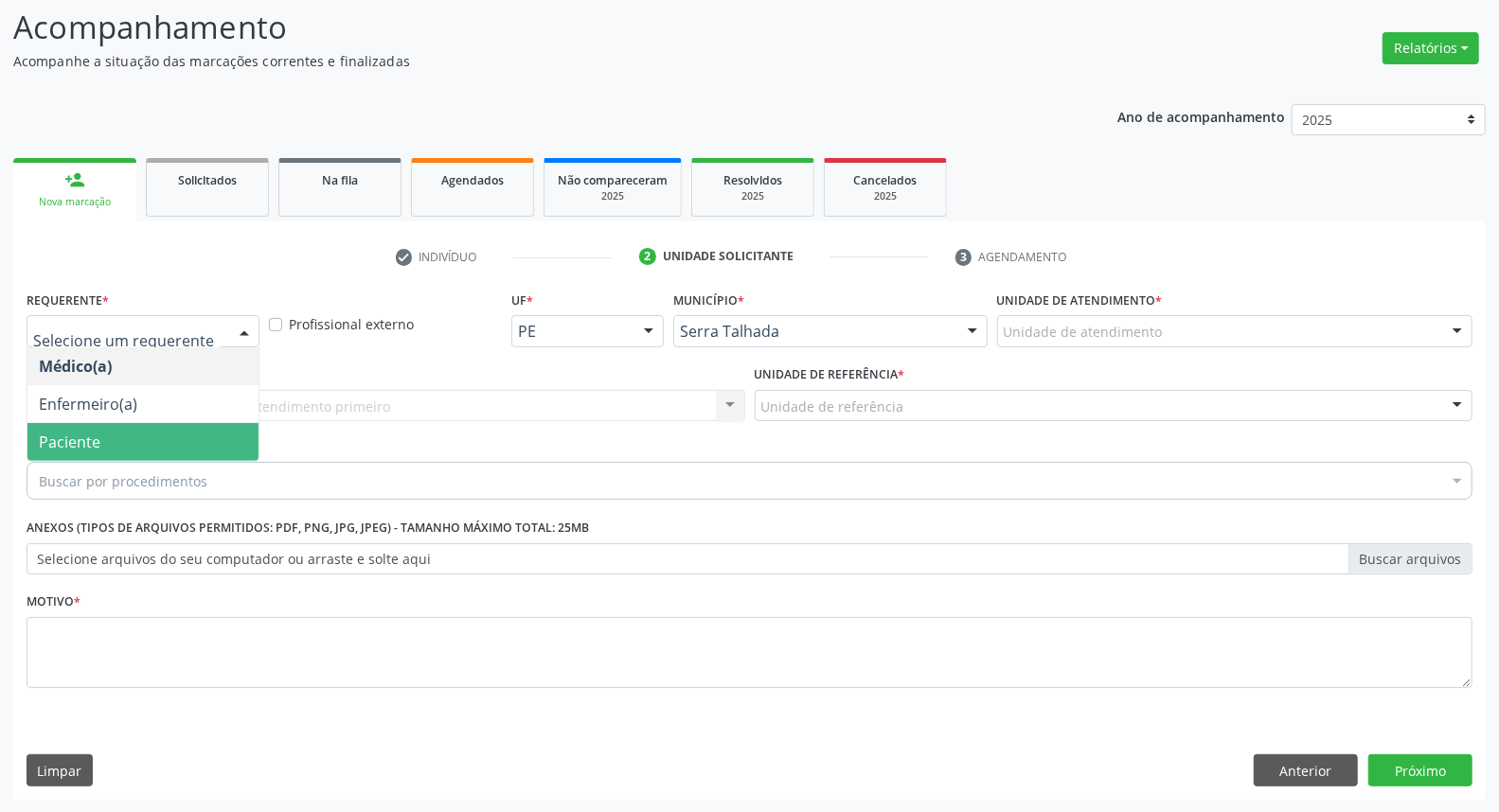
drag, startPoint x: 187, startPoint y: 449, endPoint x: 187, endPoint y: 428, distance: 21.0
click at [187, 449] on span "Paciente" at bounding box center [143, 442] width 231 height 37
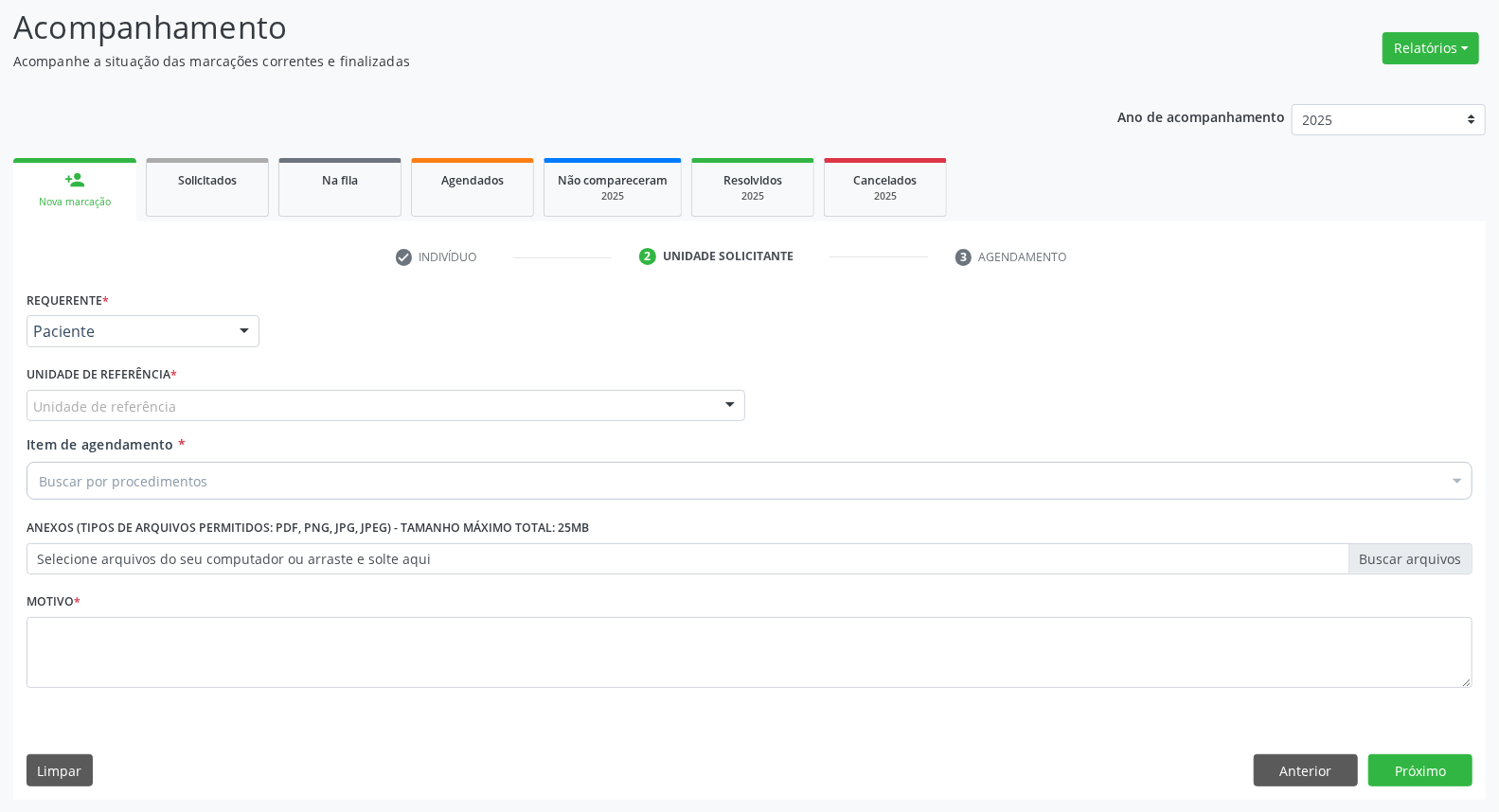
click at [192, 406] on div "Unidade de referência" at bounding box center [386, 406] width 718 height 33
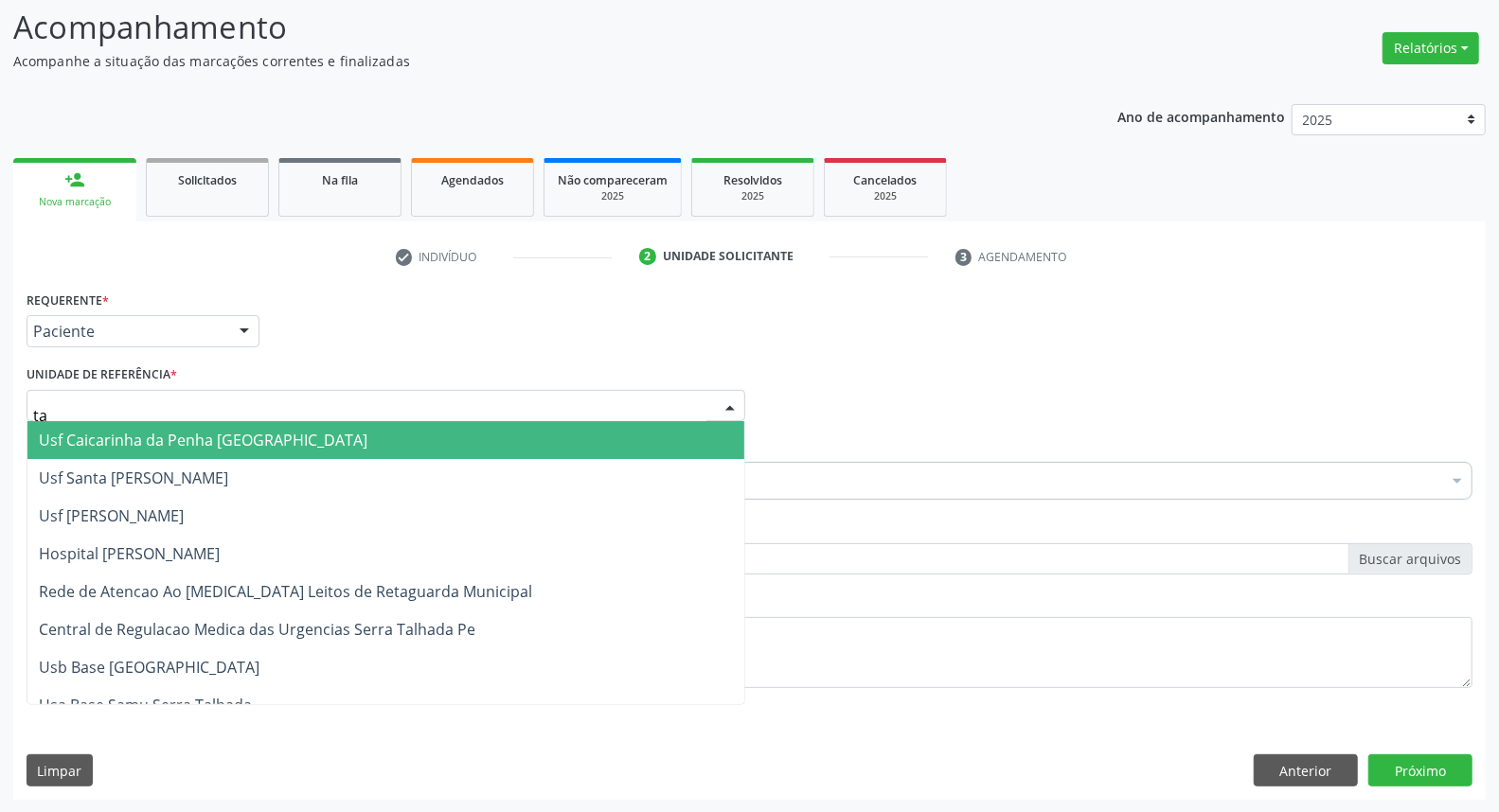
type input "tau"
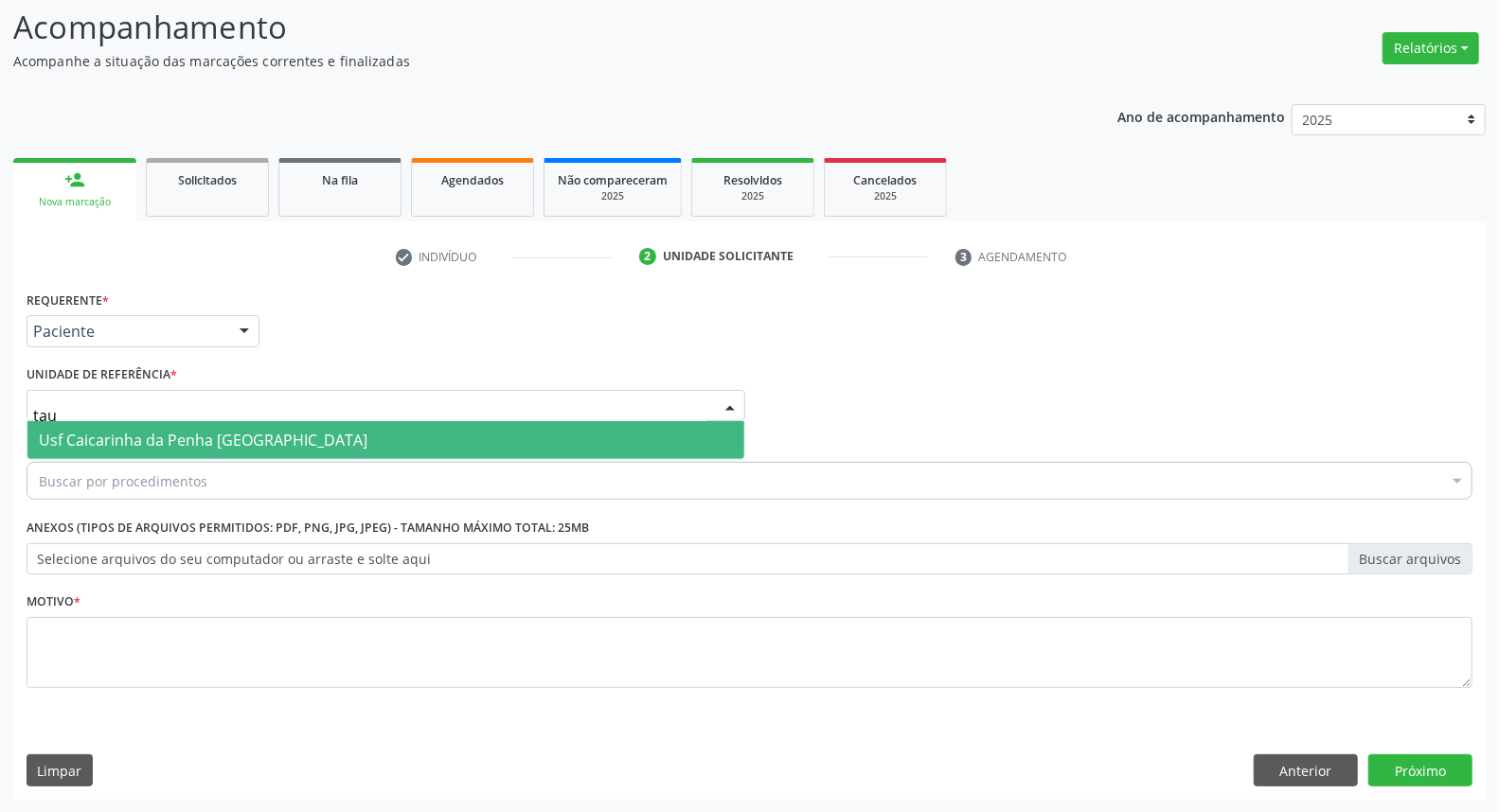
click at [175, 442] on span "Usf Caicarinha da Penha [GEOGRAPHIC_DATA]" at bounding box center [202, 440] width 329 height 21
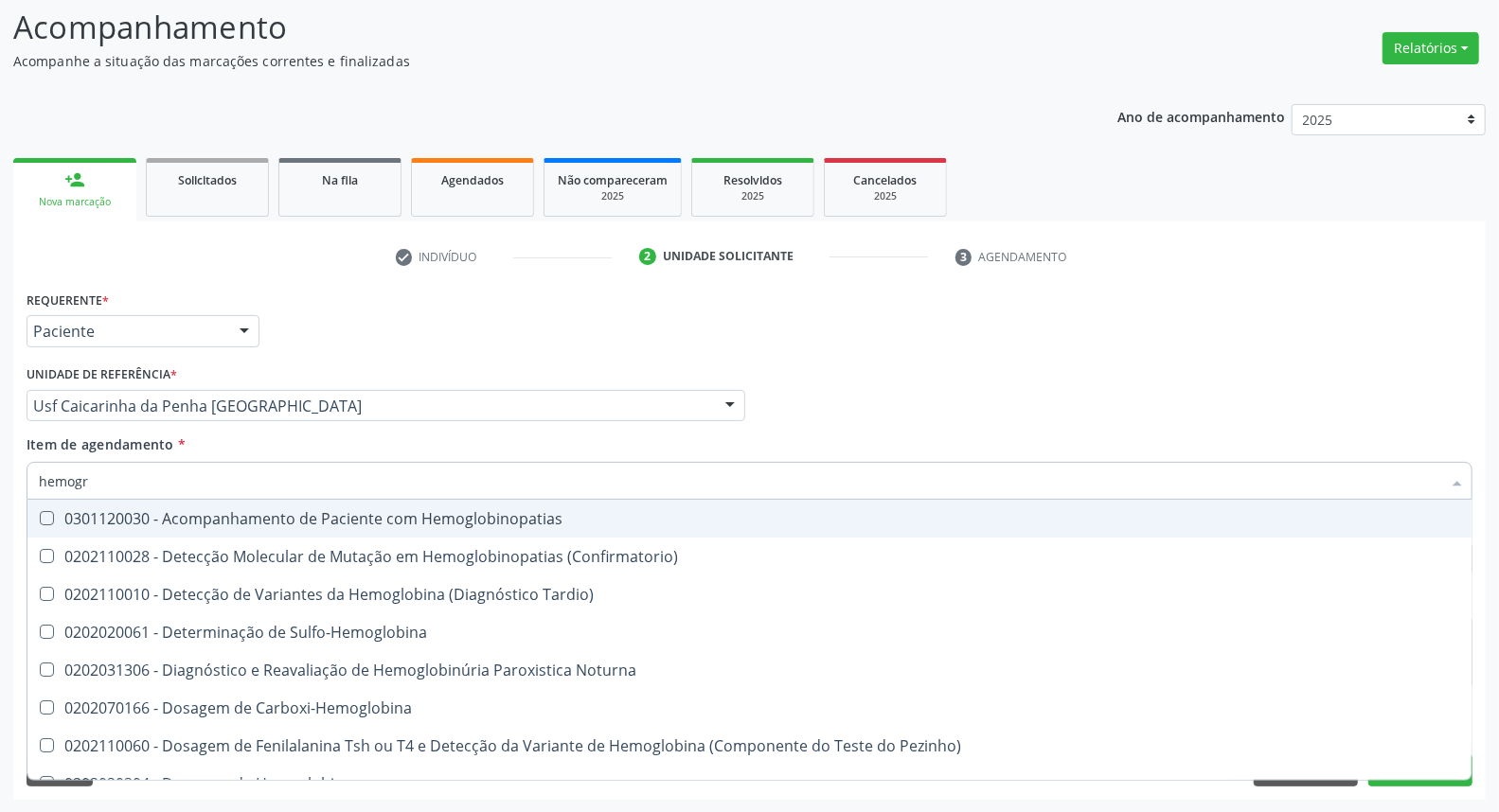
type input "hemogra"
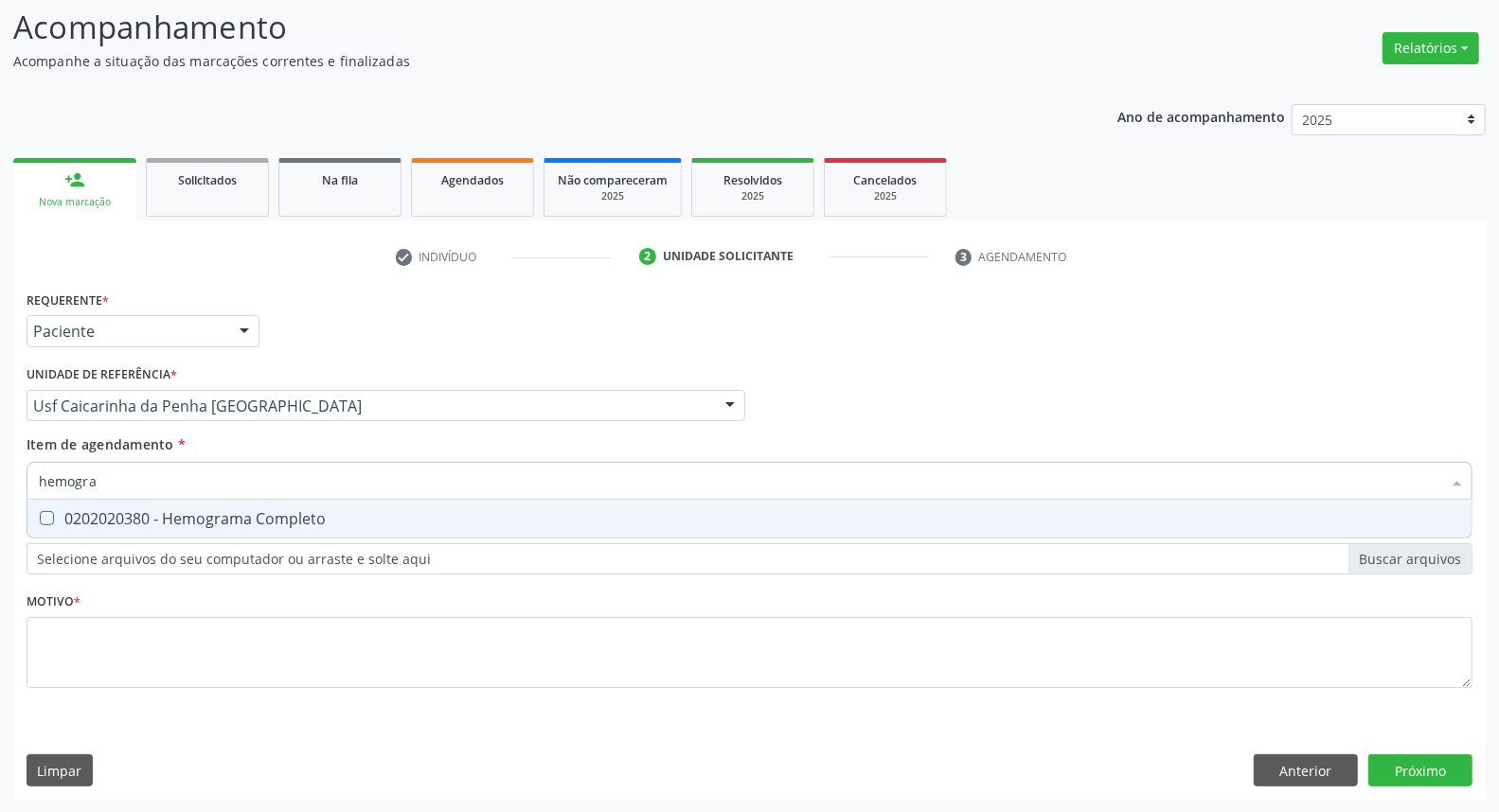
drag, startPoint x: 199, startPoint y: 513, endPoint x: 208, endPoint y: 475, distance: 39.1
click at [200, 511] on div "0202020380 - Hemograma Completo" at bounding box center [749, 518] width 1422 height 15
checkbox Completo "true"
click at [205, 472] on input "hemogra" at bounding box center [739, 480] width 1402 height 37
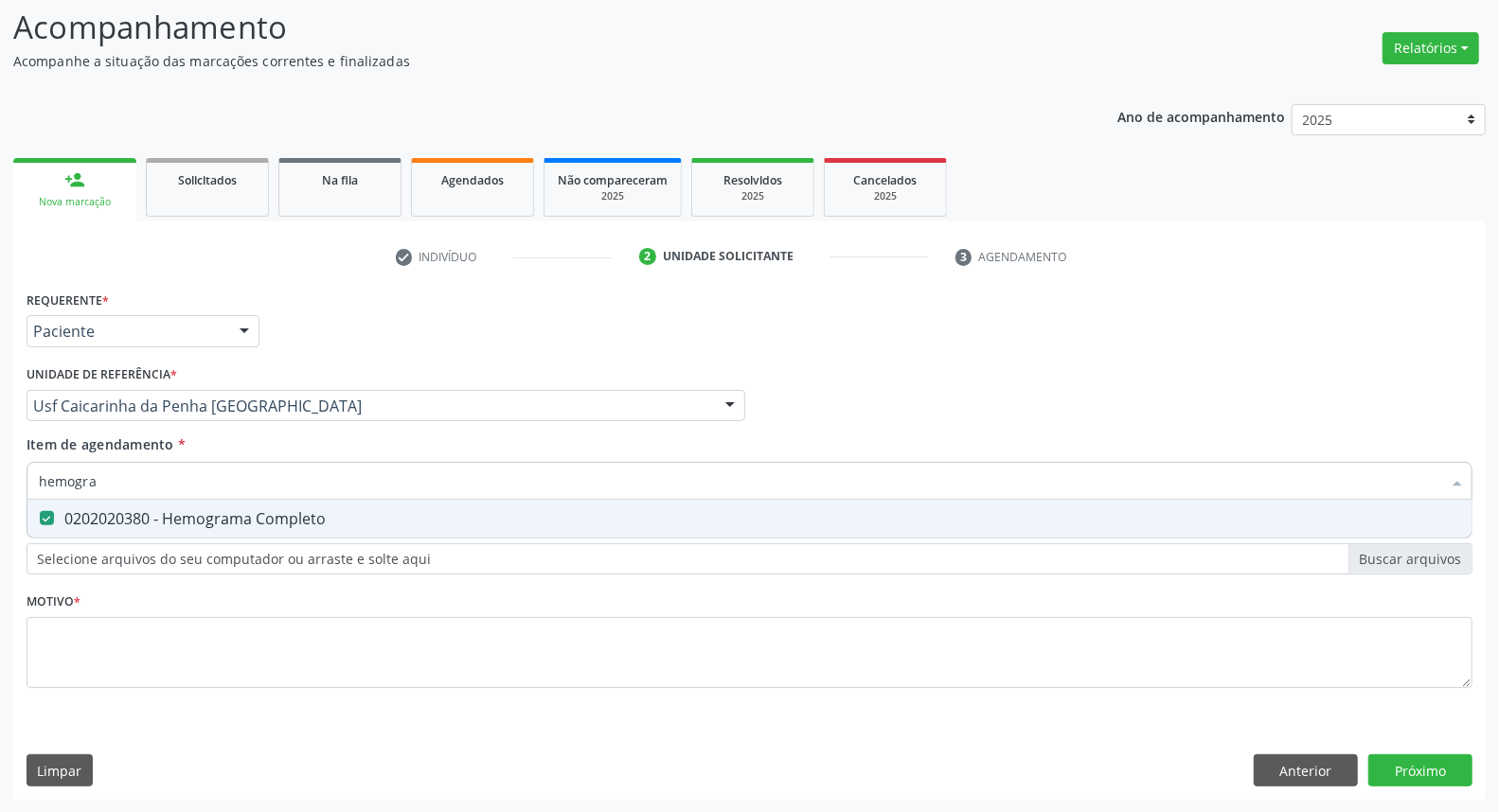
click at [205, 472] on input "hemogra" at bounding box center [739, 480] width 1402 height 37
type input "gl"
checkbox Completo "false"
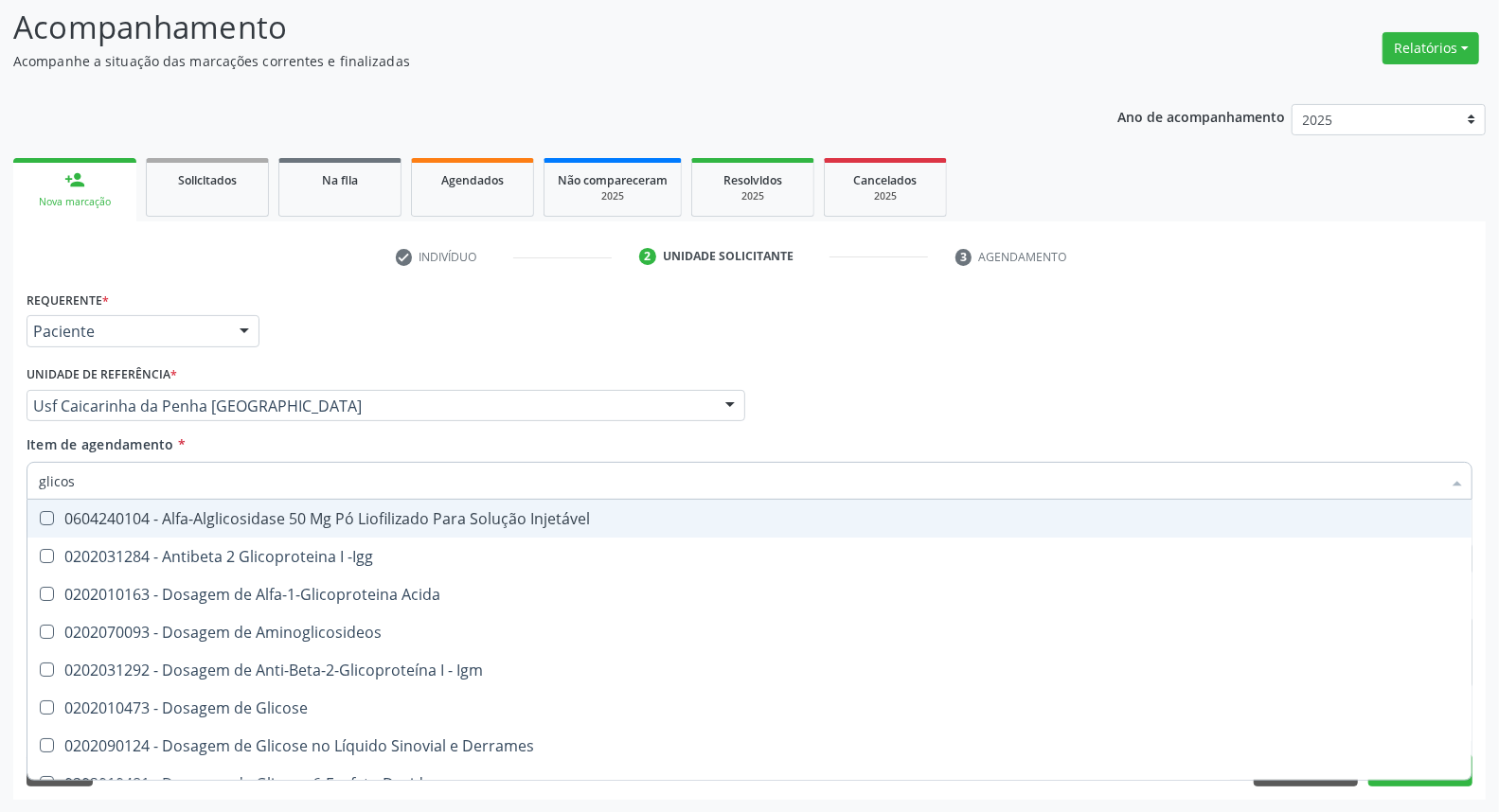
type input "glicose"
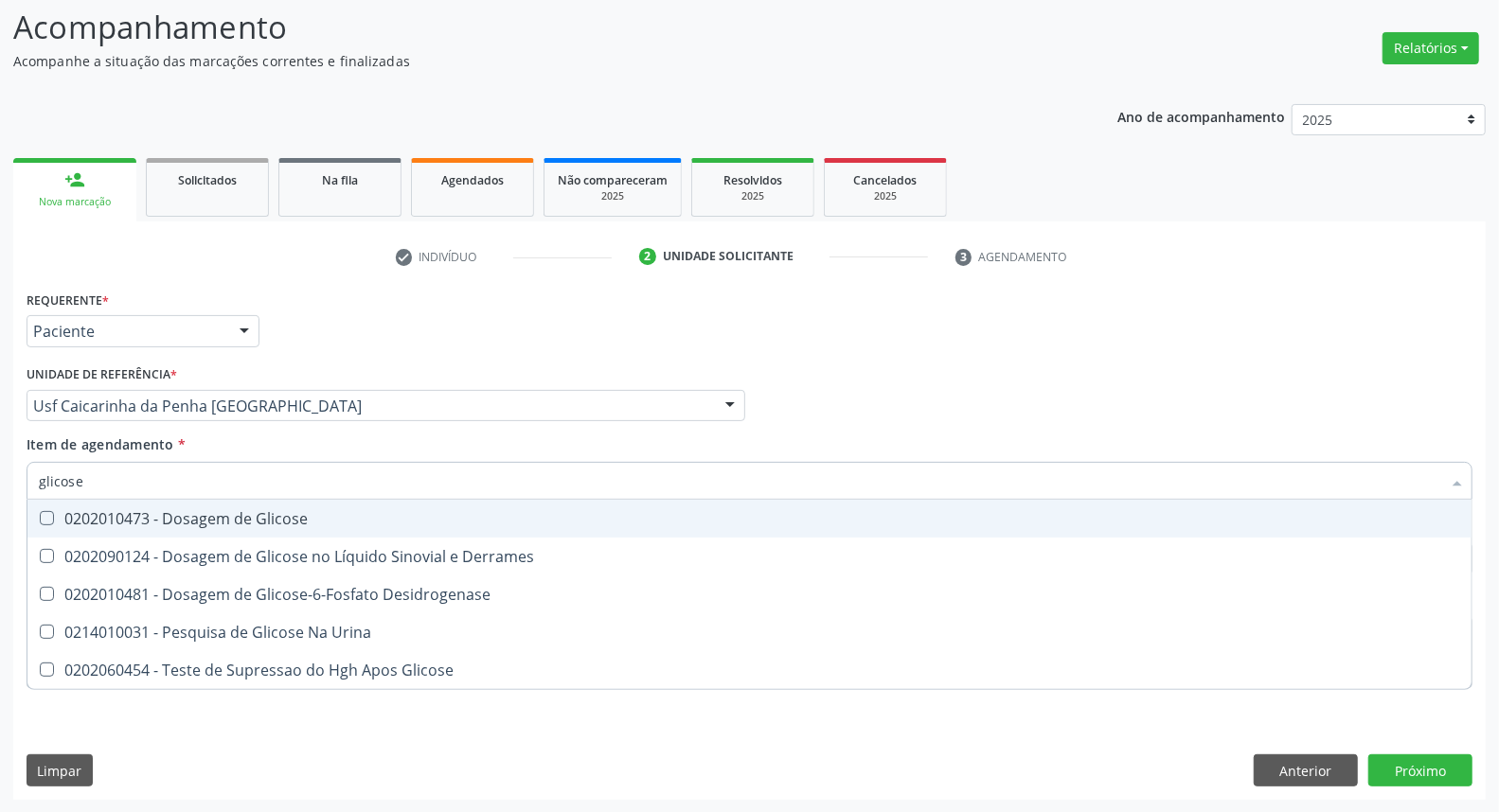
drag, startPoint x: 211, startPoint y: 525, endPoint x: 215, endPoint y: 490, distance: 35.2
click at [210, 519] on div "0202010473 - Dosagem de Glicose" at bounding box center [749, 518] width 1422 height 15
checkbox Glicose "true"
click at [220, 479] on input "glicose" at bounding box center [739, 480] width 1402 height 37
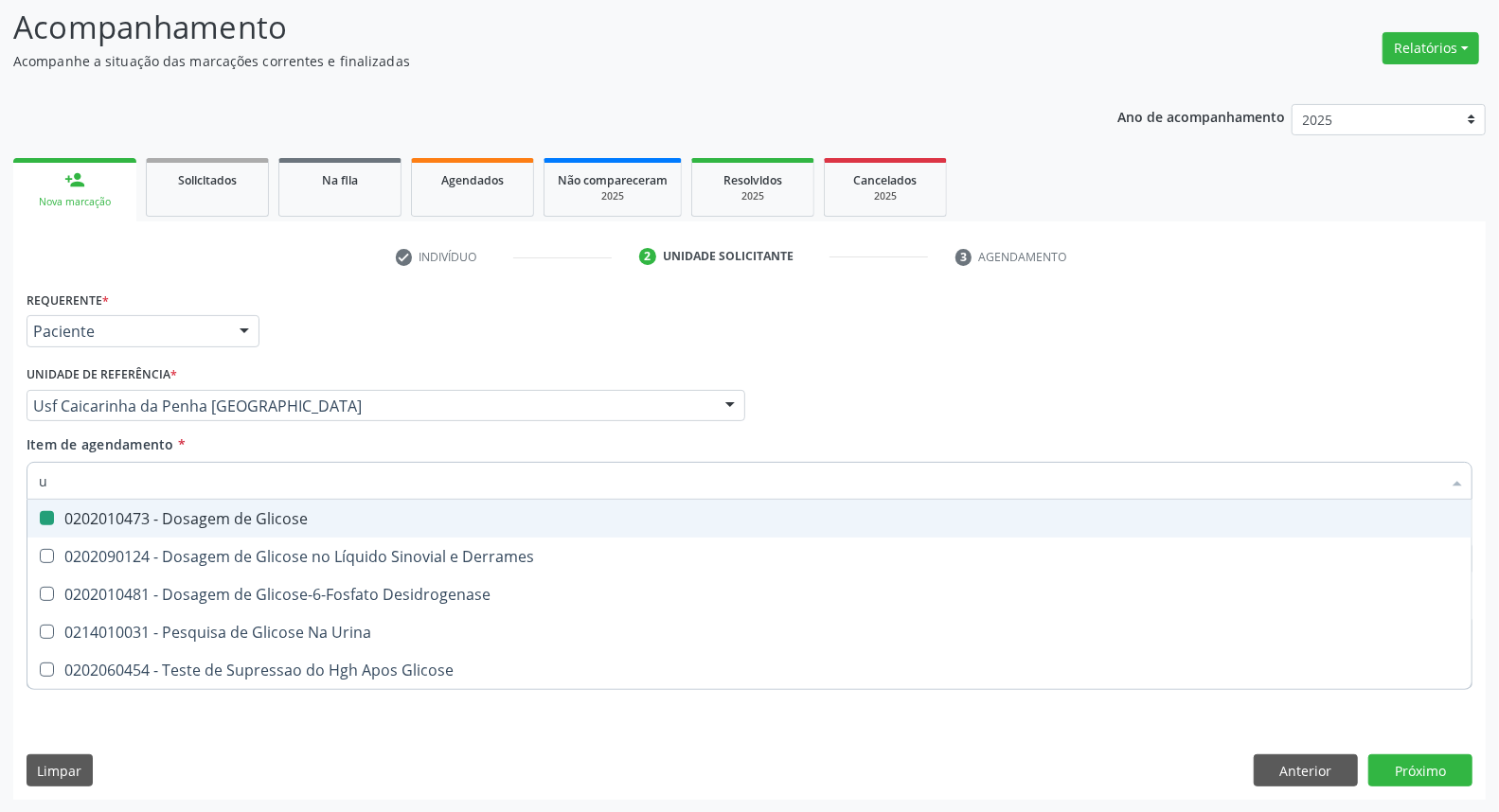
type input "ur"
checkbox Glicose "false"
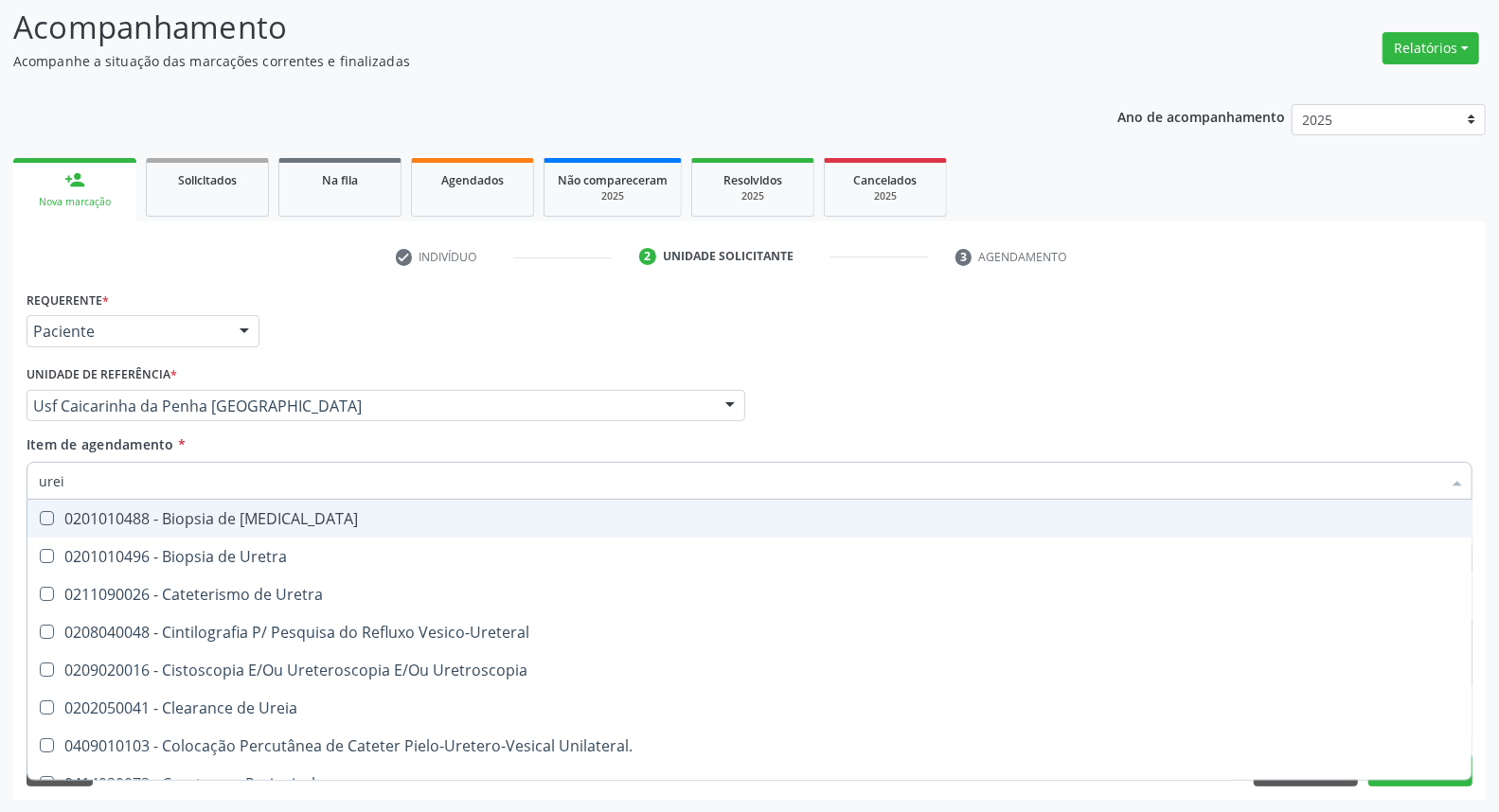
type input "ureia"
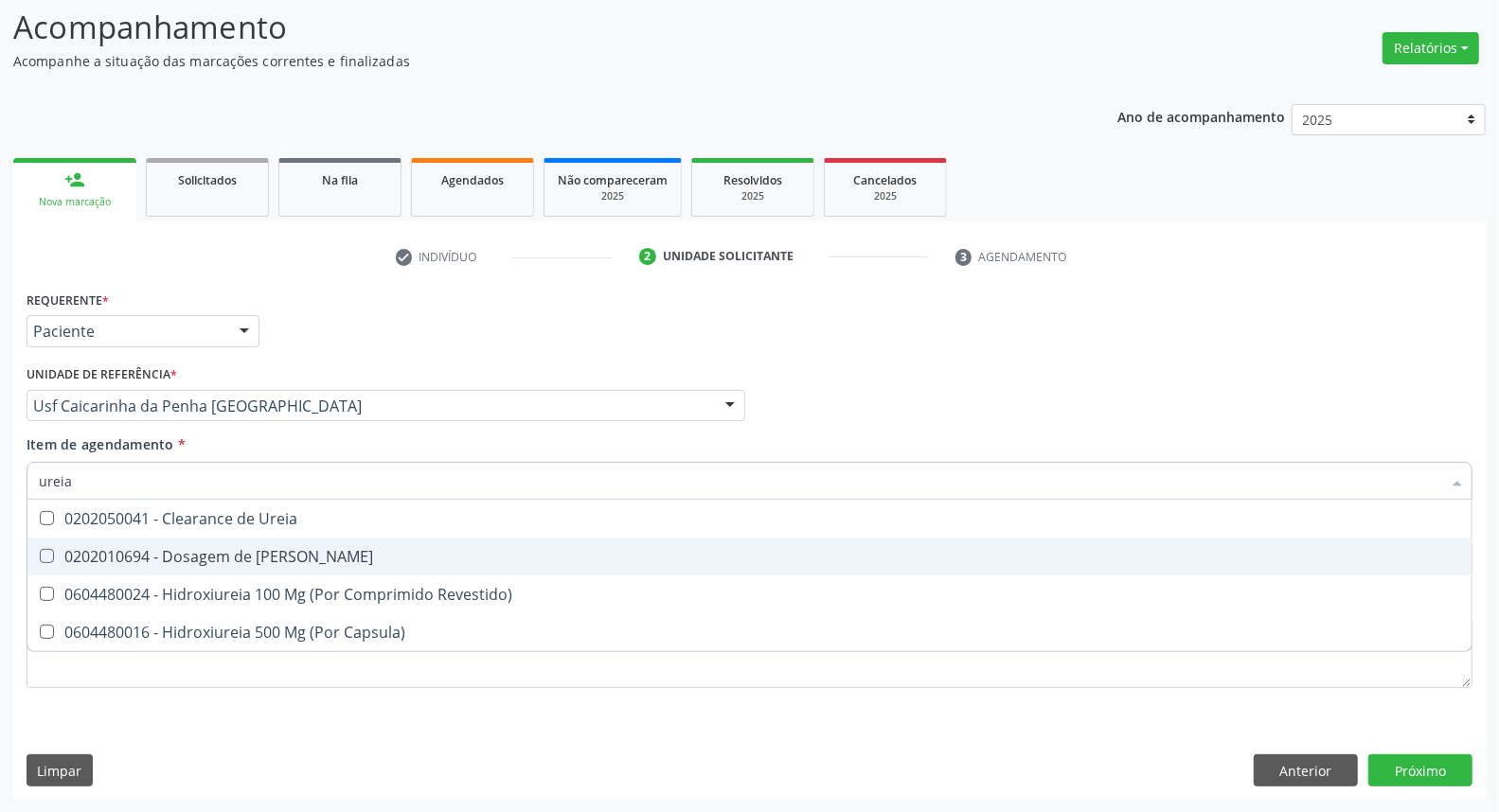
drag, startPoint x: 213, startPoint y: 558, endPoint x: 211, endPoint y: 513, distance: 45.0
click at [212, 556] on div "0202010694 - Dosagem de [PERSON_NAME]" at bounding box center [749, 556] width 1422 height 15
checkbox Ureia "true"
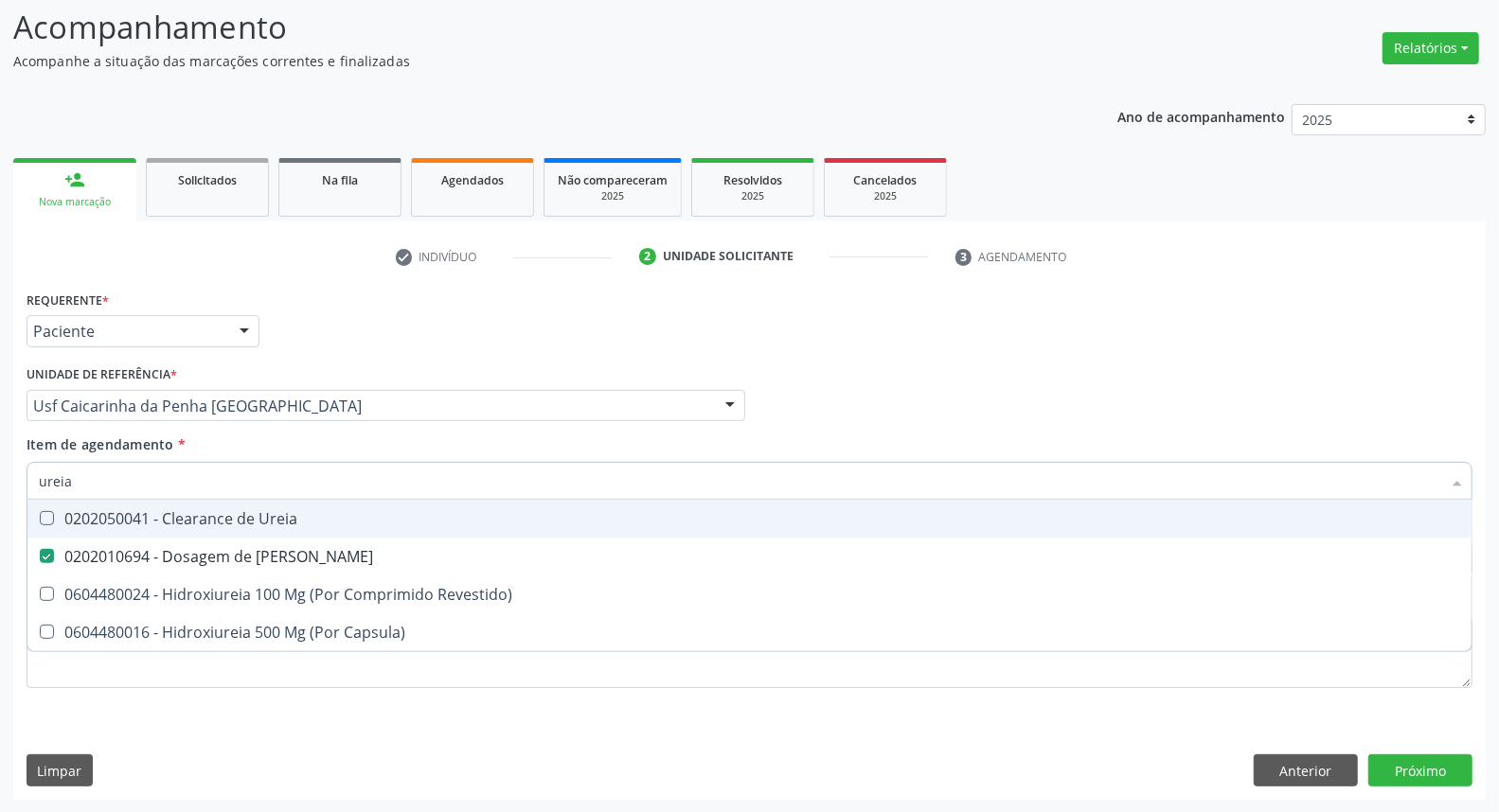
click at [212, 479] on input "ureia" at bounding box center [739, 480] width 1402 height 37
type input "co"
checkbox Ureia "false"
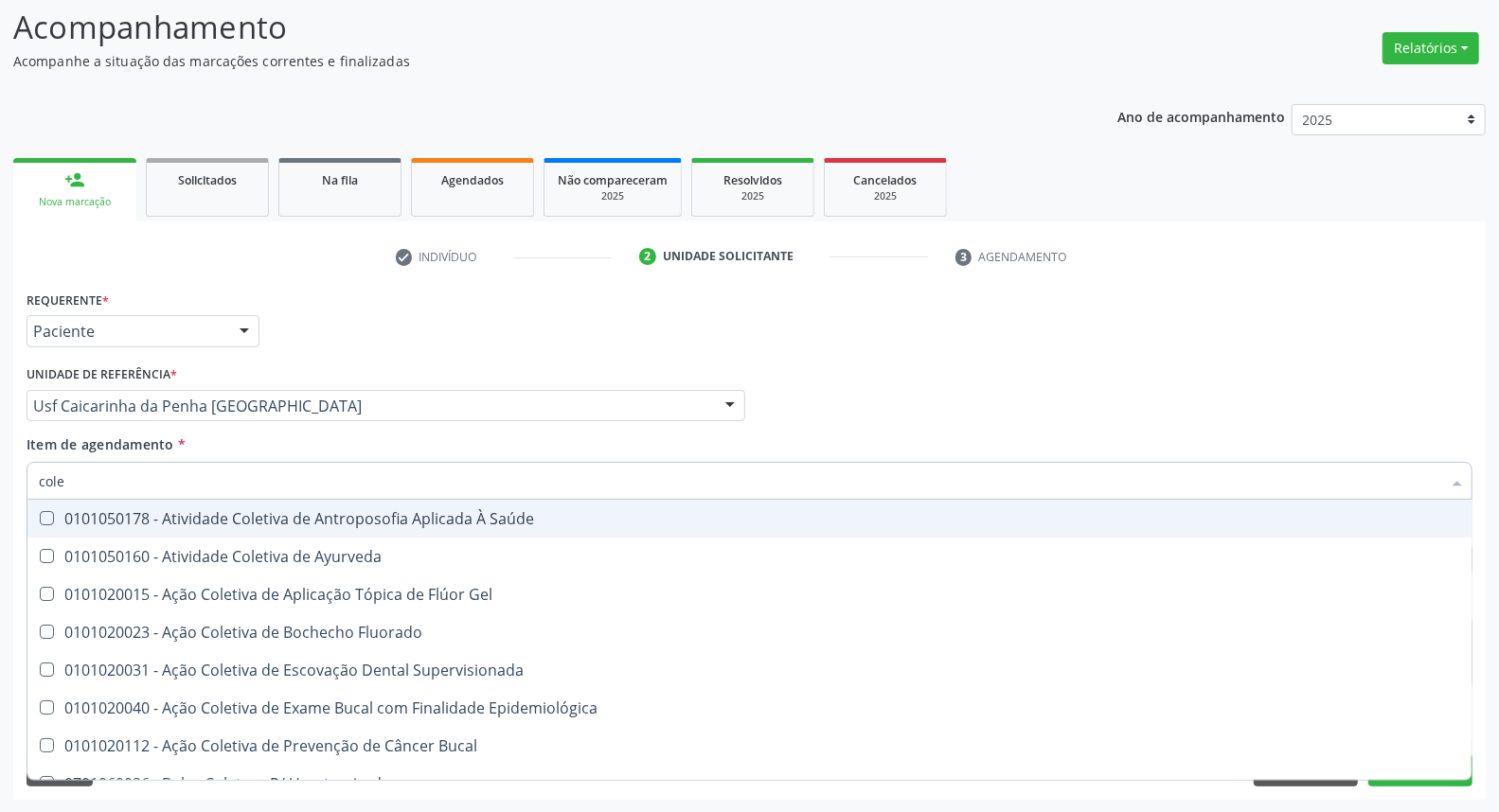
type input "coles"
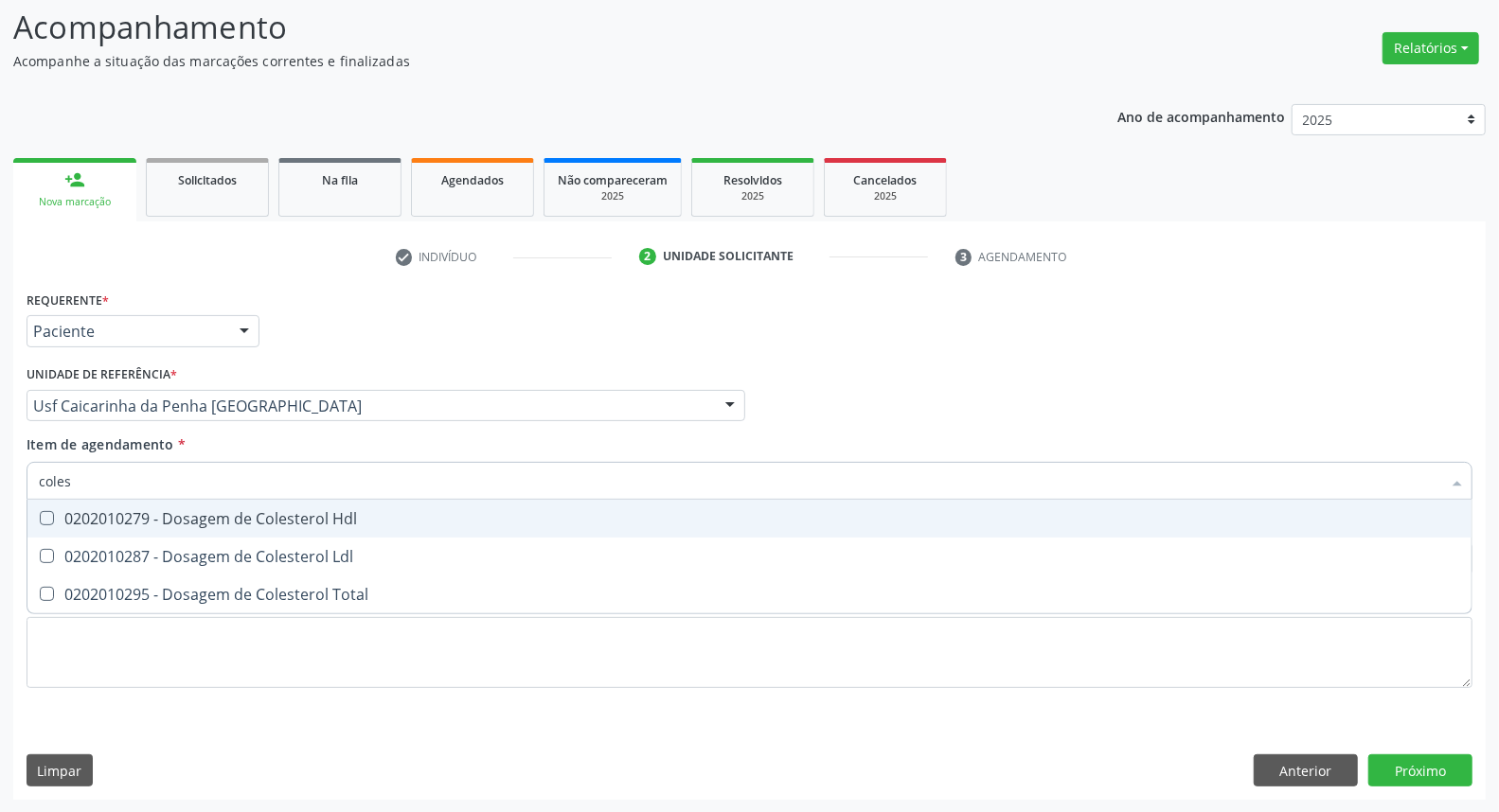
drag, startPoint x: 223, startPoint y: 519, endPoint x: 223, endPoint y: 556, distance: 37.0
click at [223, 525] on div "0202010279 - Dosagem de Colesterol Hdl" at bounding box center [749, 518] width 1422 height 15
checkbox Hdl "true"
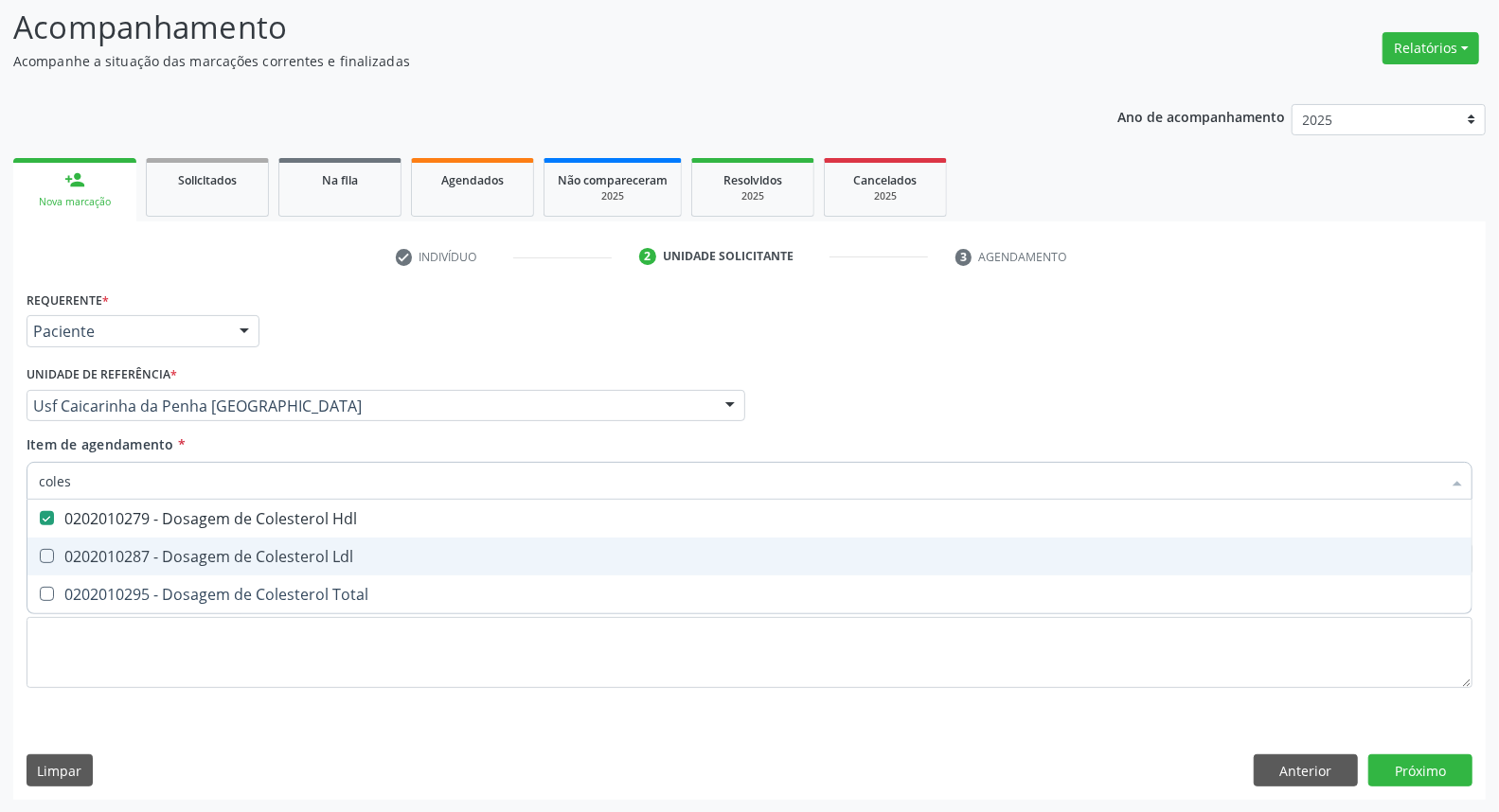
drag, startPoint x: 223, startPoint y: 561, endPoint x: 222, endPoint y: 579, distance: 18.0
click at [223, 571] on span "0202010287 - Dosagem de Colesterol Ldl" at bounding box center [750, 556] width 1445 height 37
checkbox Ldl "true"
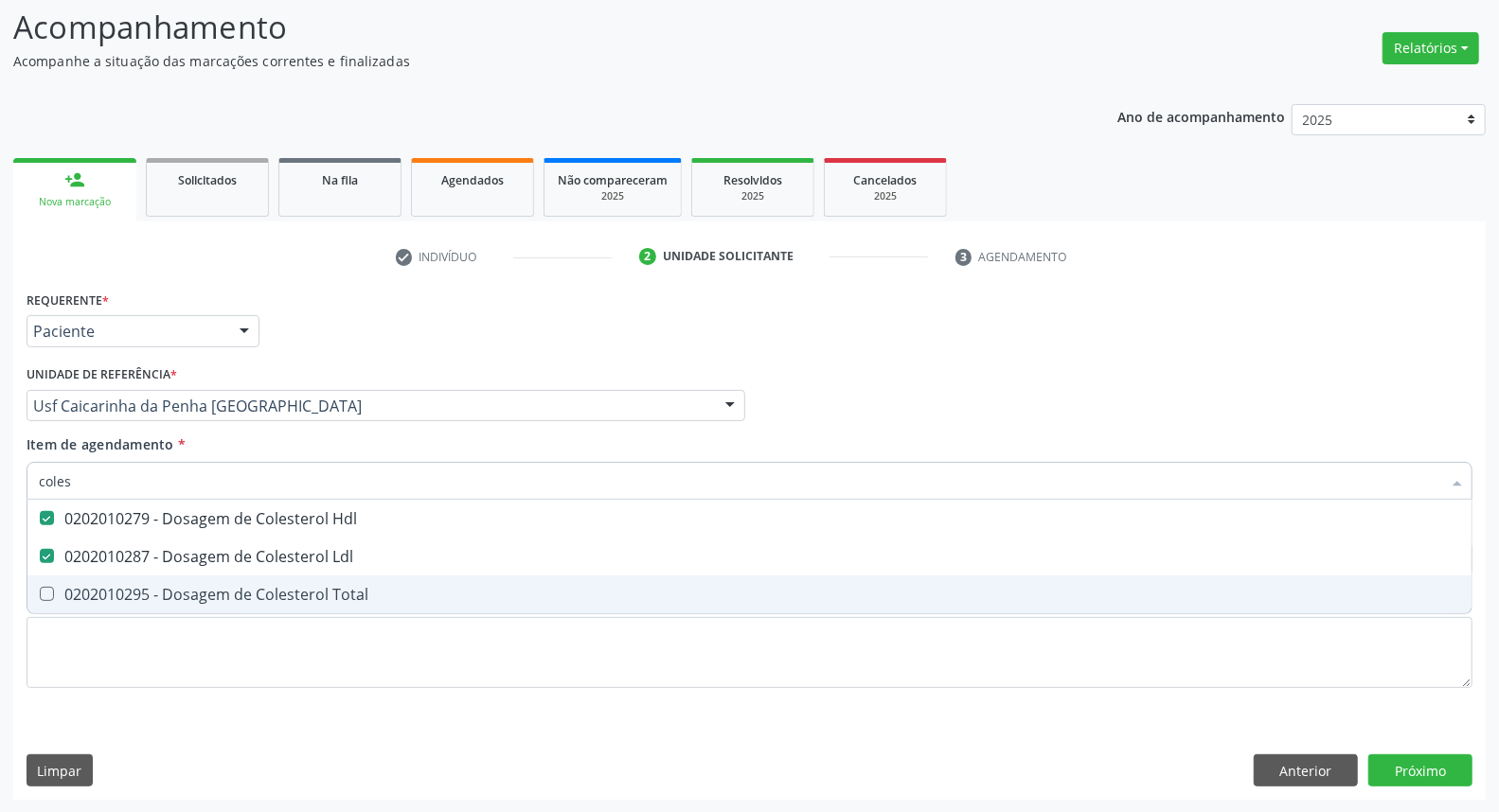
click at [218, 593] on div "0202010295 - Dosagem de Colesterol Total" at bounding box center [749, 594] width 1422 height 15
checkbox Total "true"
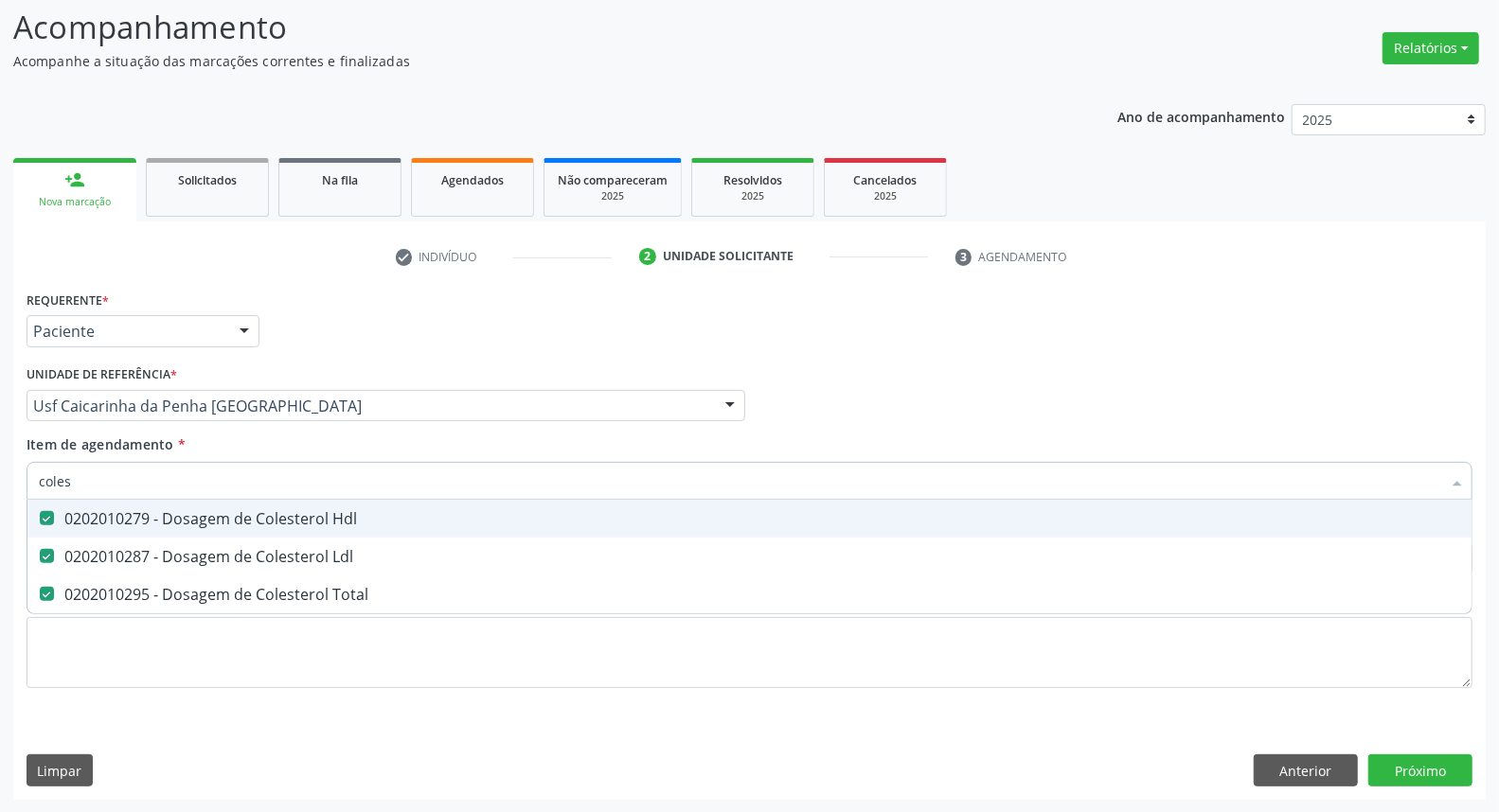
click at [219, 480] on input "coles" at bounding box center [739, 480] width 1402 height 37
type input "c"
checkbox Hdl "false"
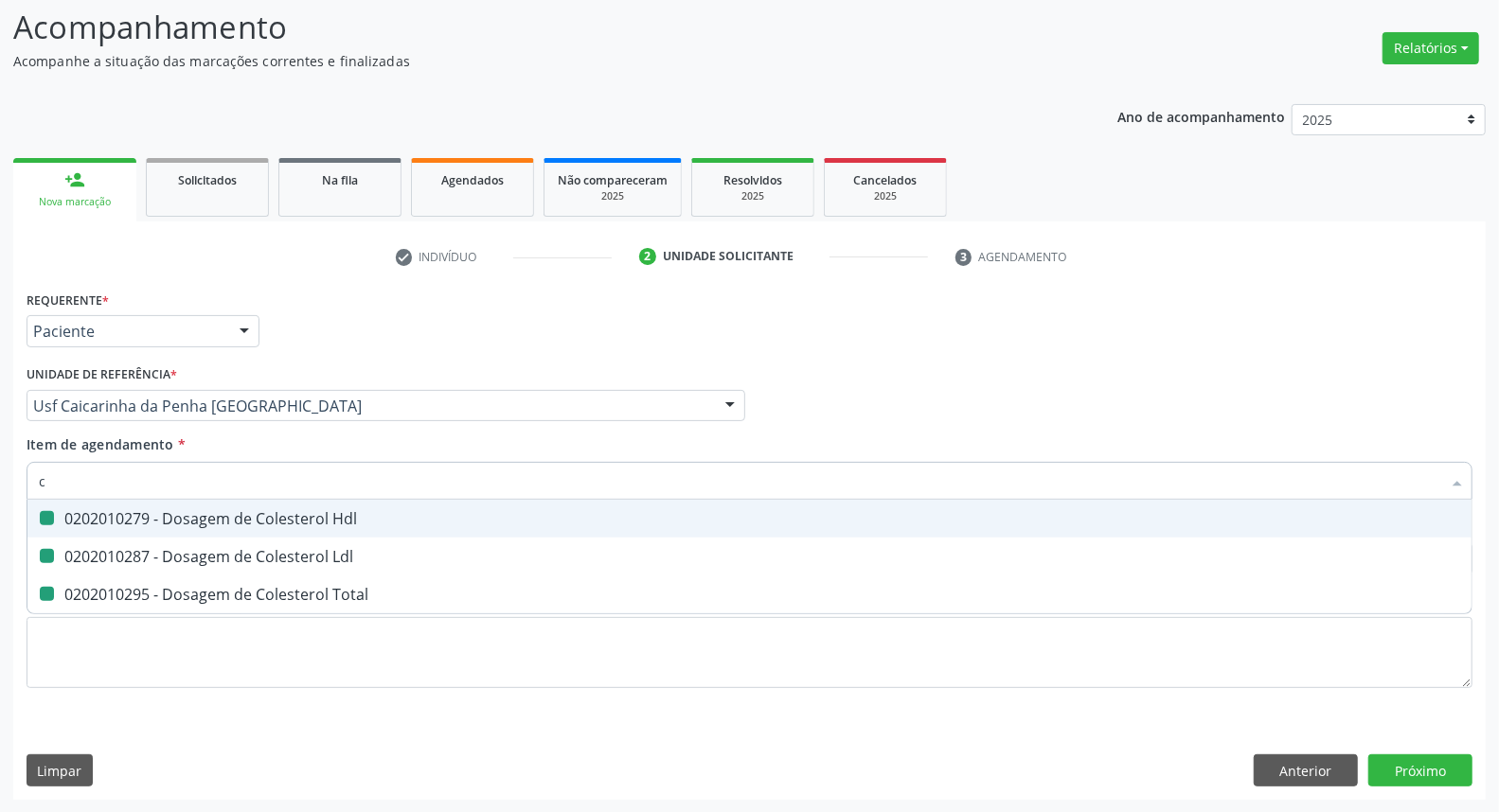
checkbox Ldl "false"
checkbox Total "false"
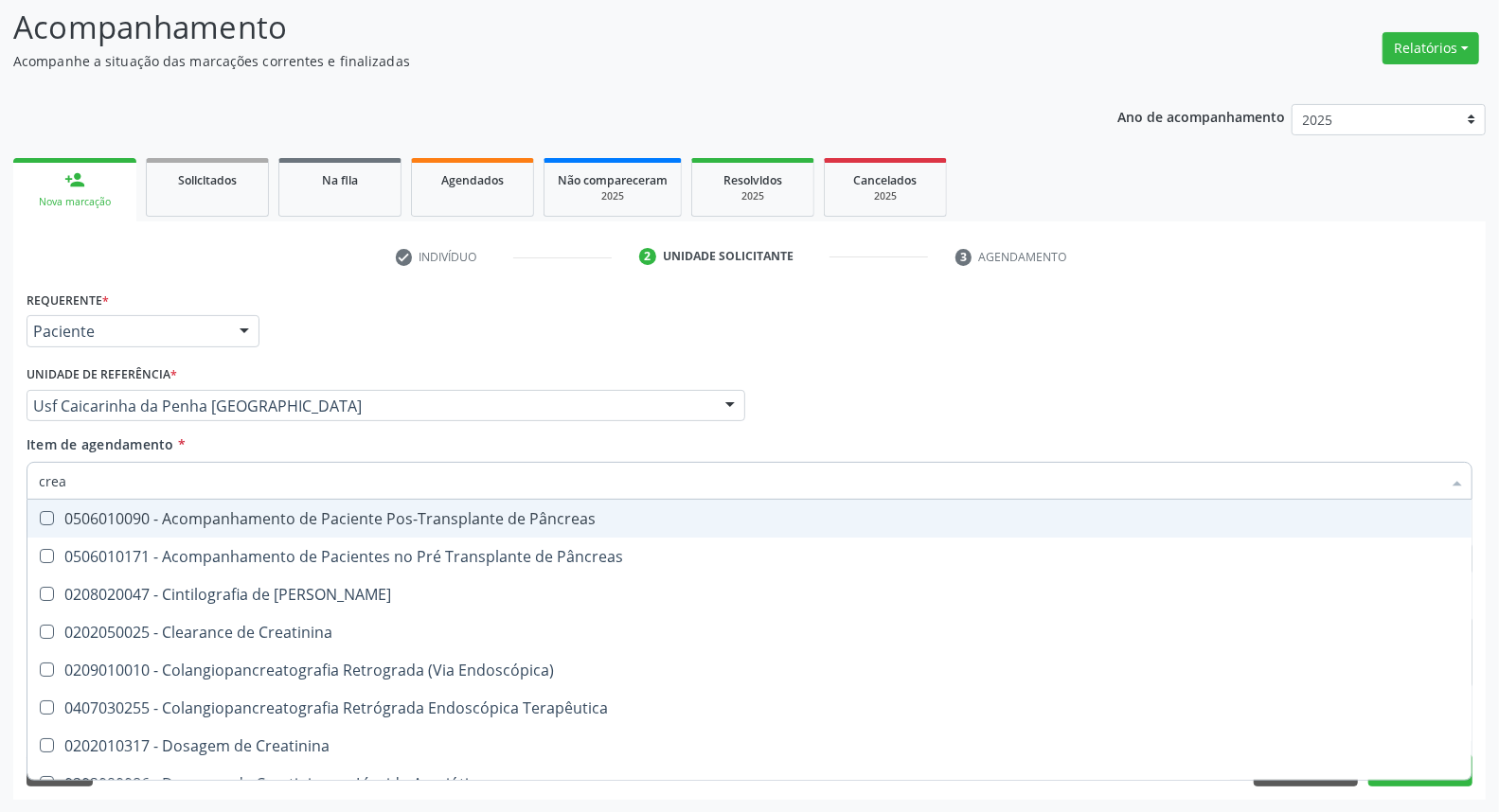
type input "creat"
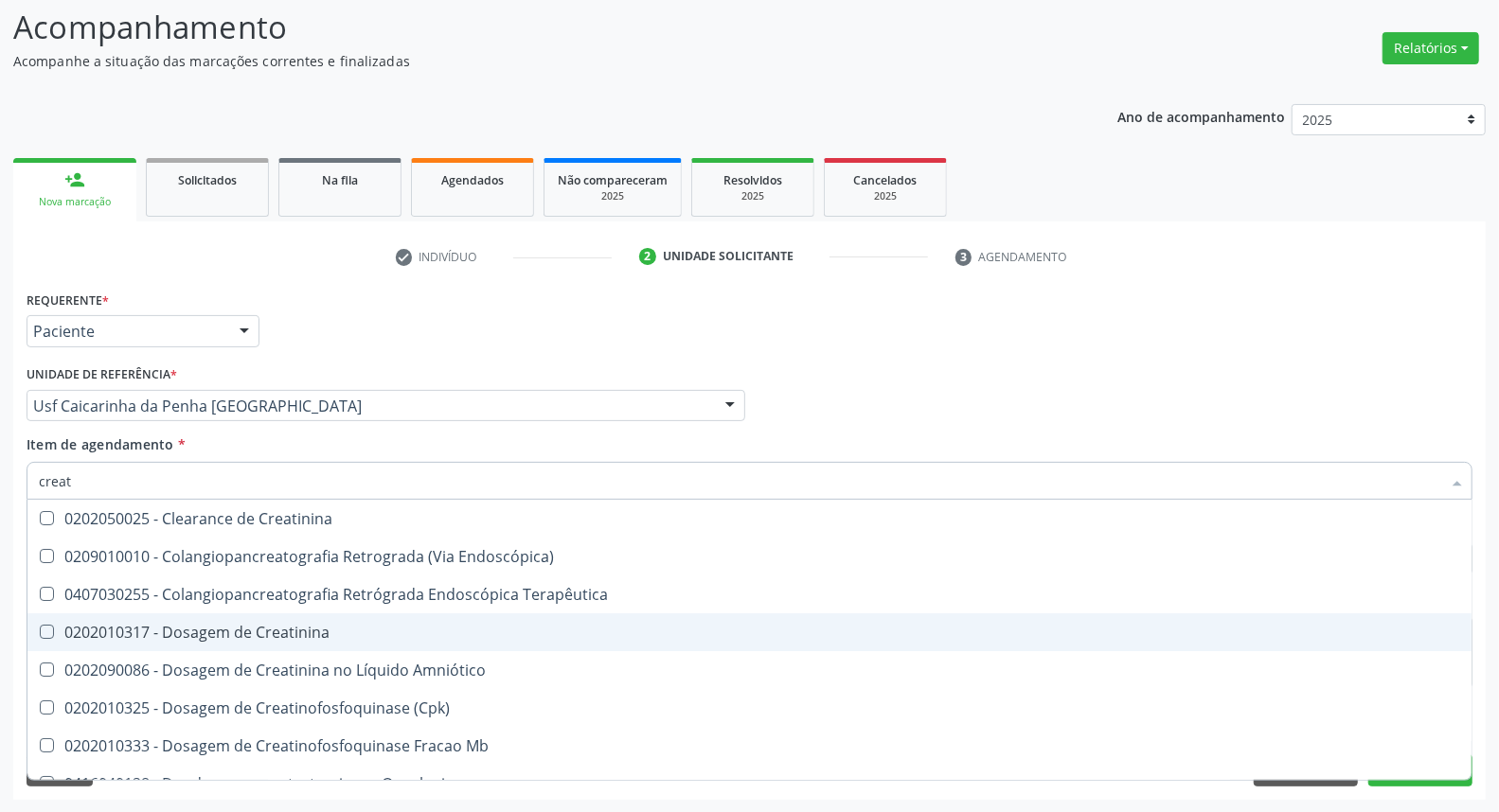
drag, startPoint x: 220, startPoint y: 637, endPoint x: 223, endPoint y: 588, distance: 49.1
click at [220, 628] on div "0202010317 - Dosagem de Creatinina" at bounding box center [749, 631] width 1422 height 15
checkbox Creatinina "true"
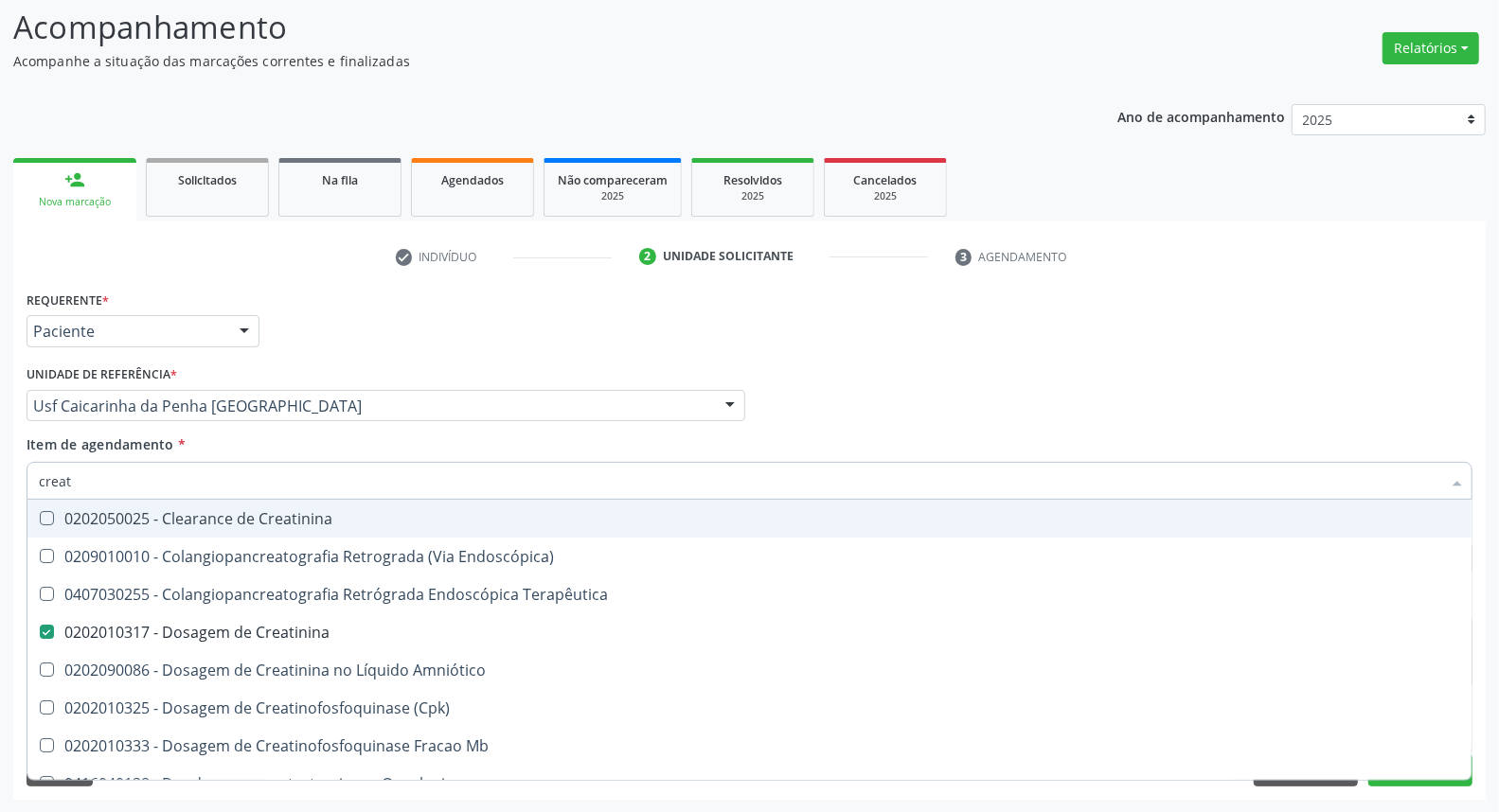
click at [237, 481] on input "creat" at bounding box center [739, 480] width 1402 height 37
type input "tr"
checkbox Creatinina "false"
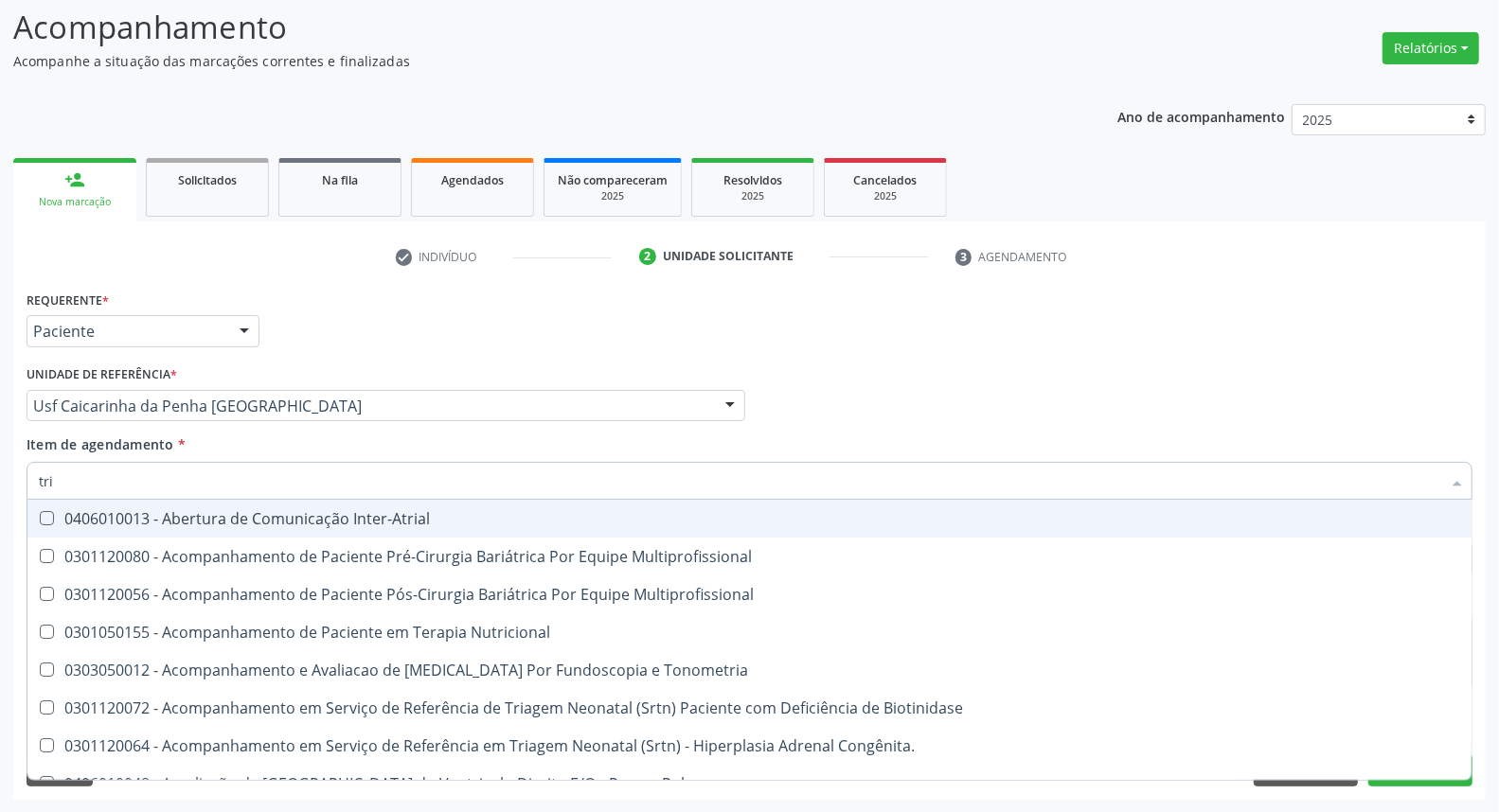
type input "trig"
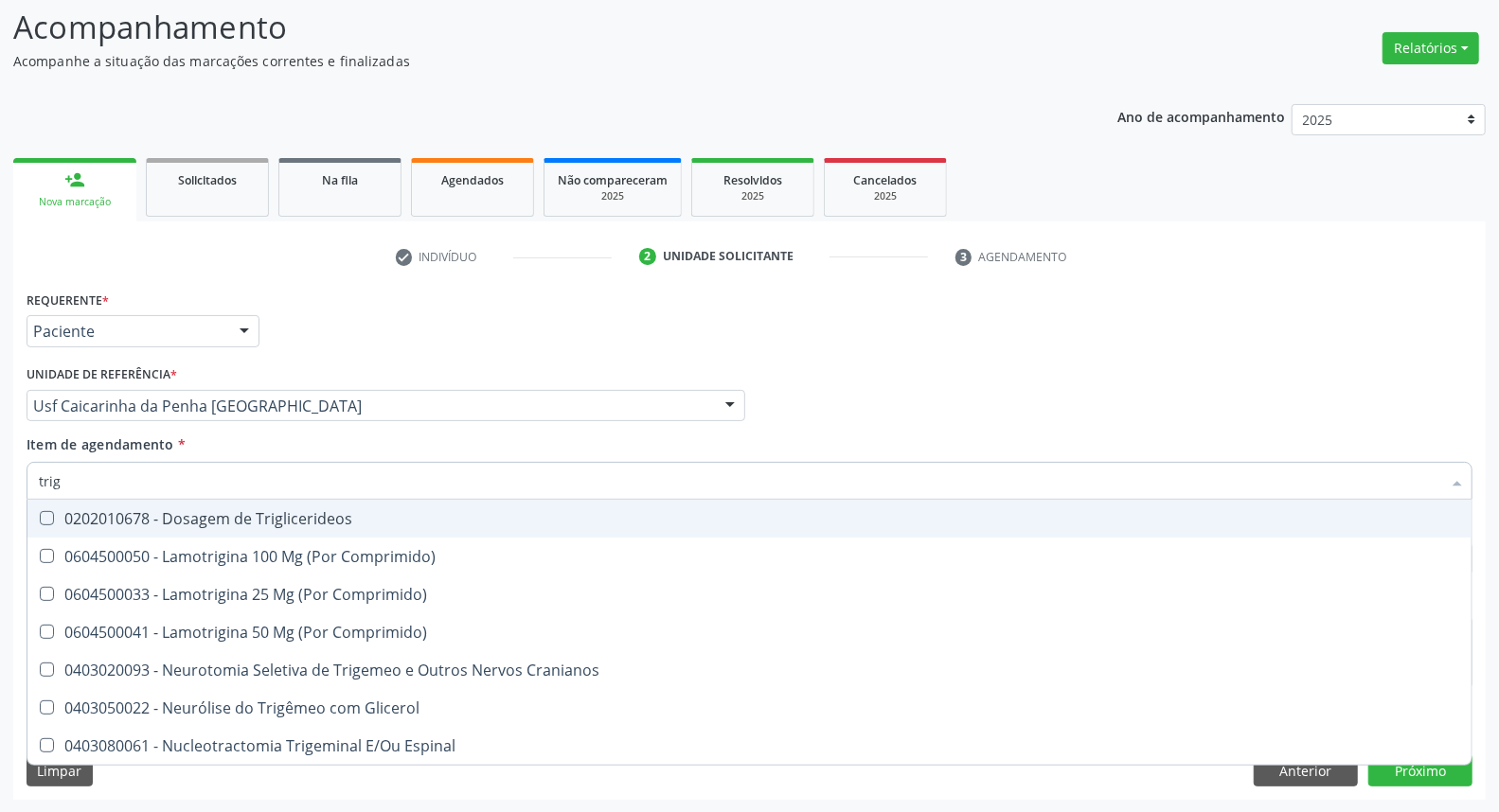
click at [239, 512] on div "0202010678 - Dosagem de Triglicerideos" at bounding box center [749, 518] width 1422 height 15
checkbox Triglicerideos "true"
click at [244, 478] on input "trig" at bounding box center [739, 480] width 1402 height 37
type input "he"
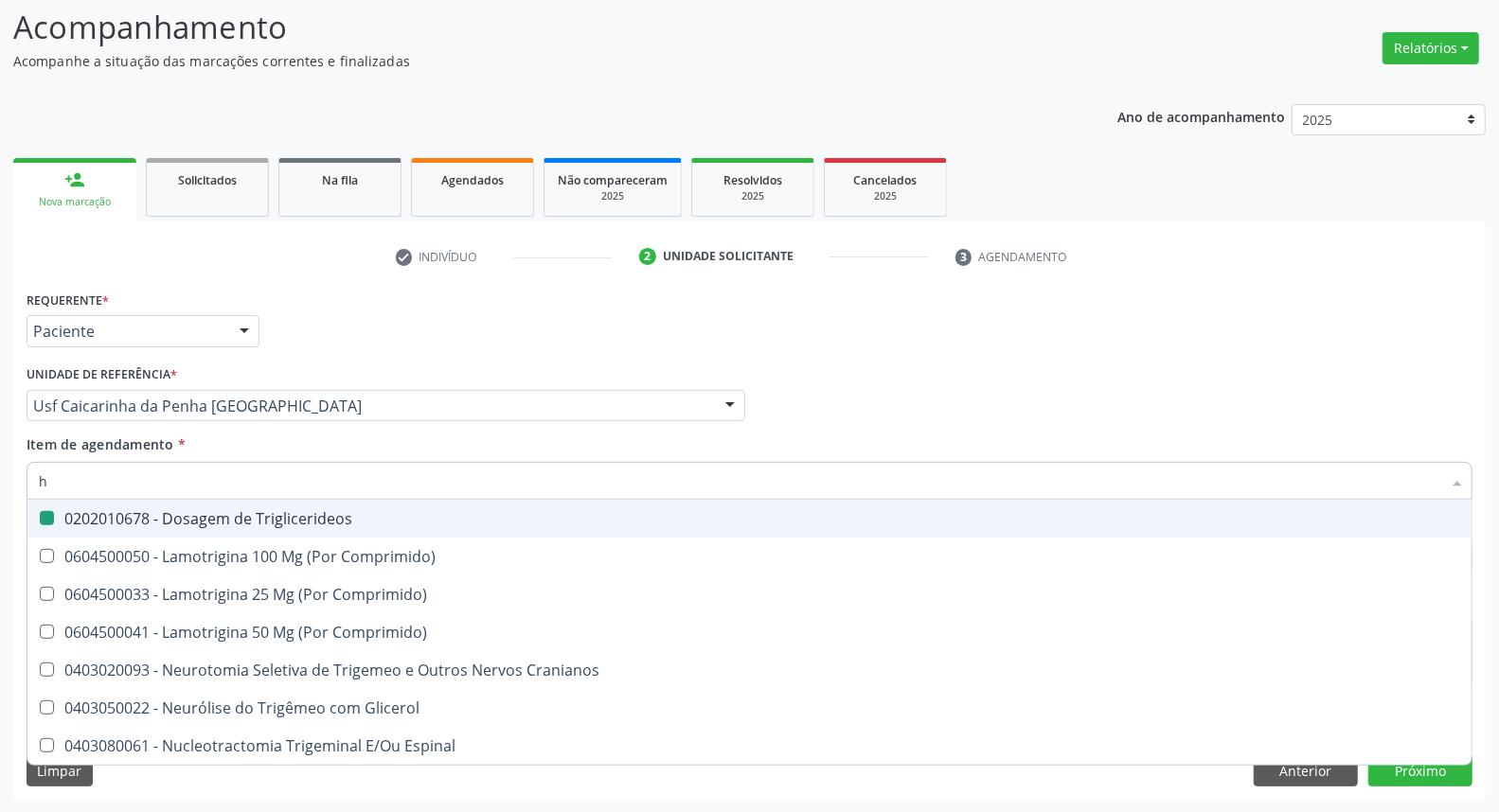
checkbox Triglicerideos "false"
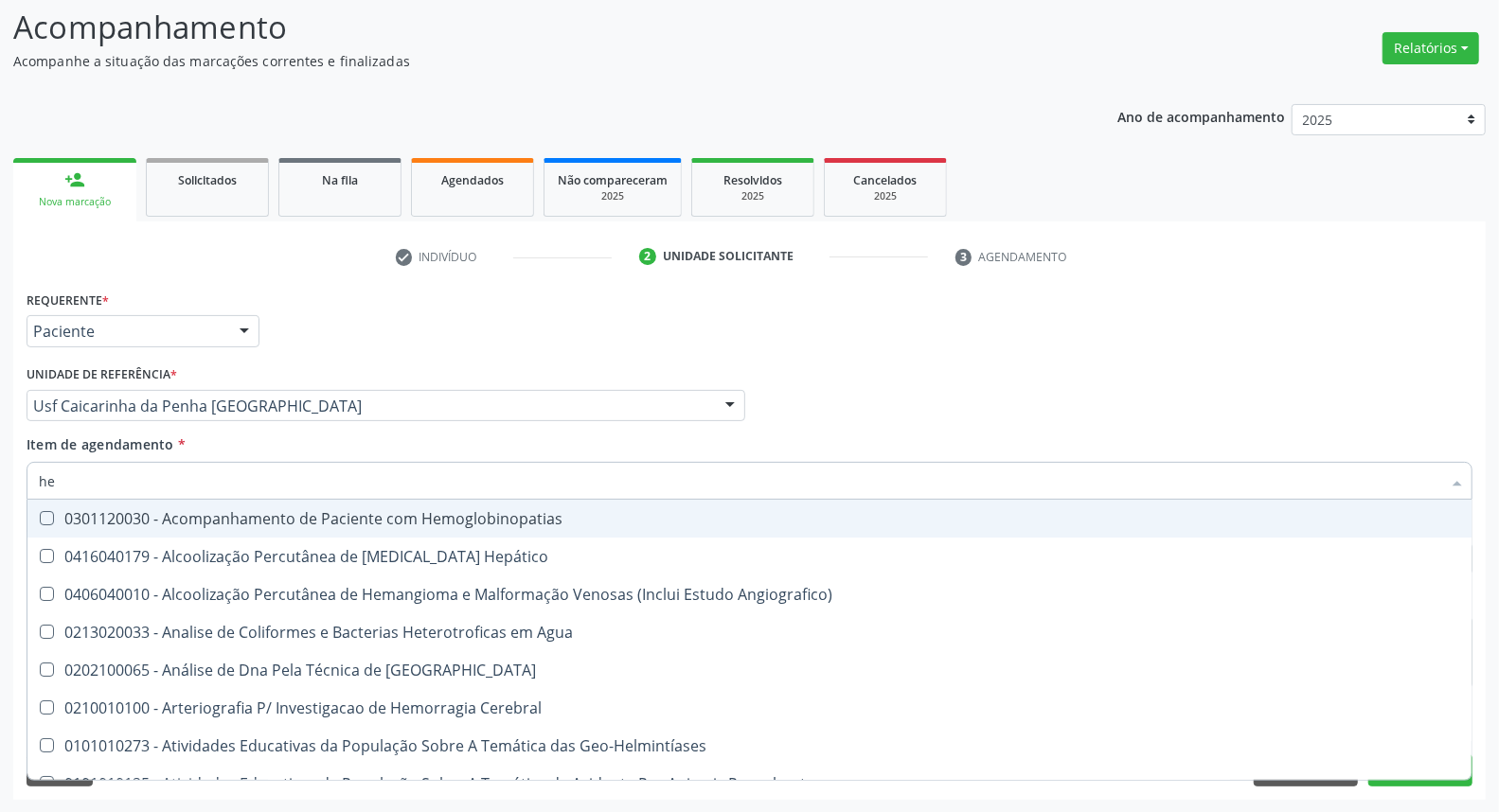
type input "hem"
checkbox II "true"
checkbox Completo "false"
type input "hemo"
checkbox Hemácias "true"
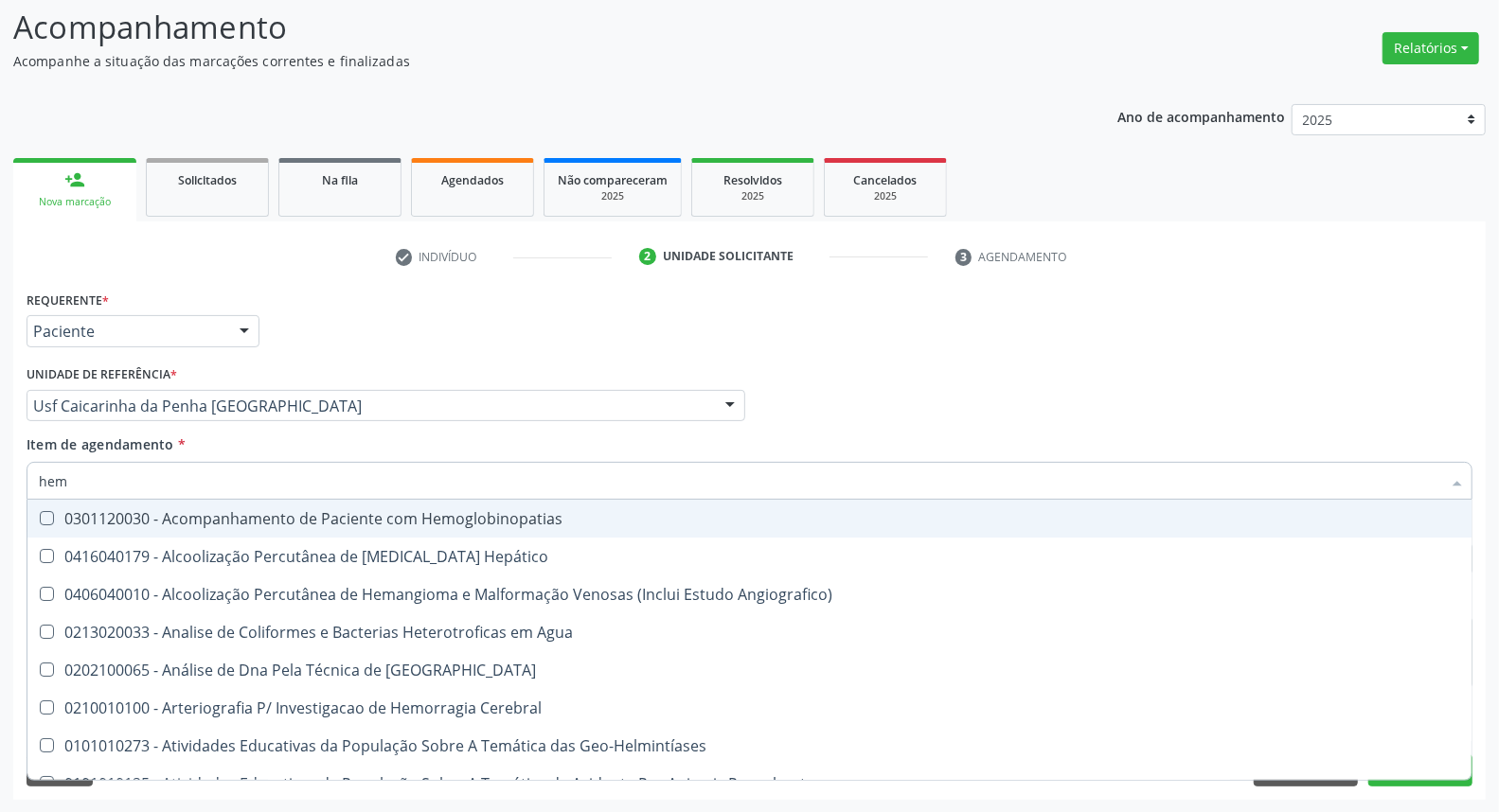
checkbox II "false"
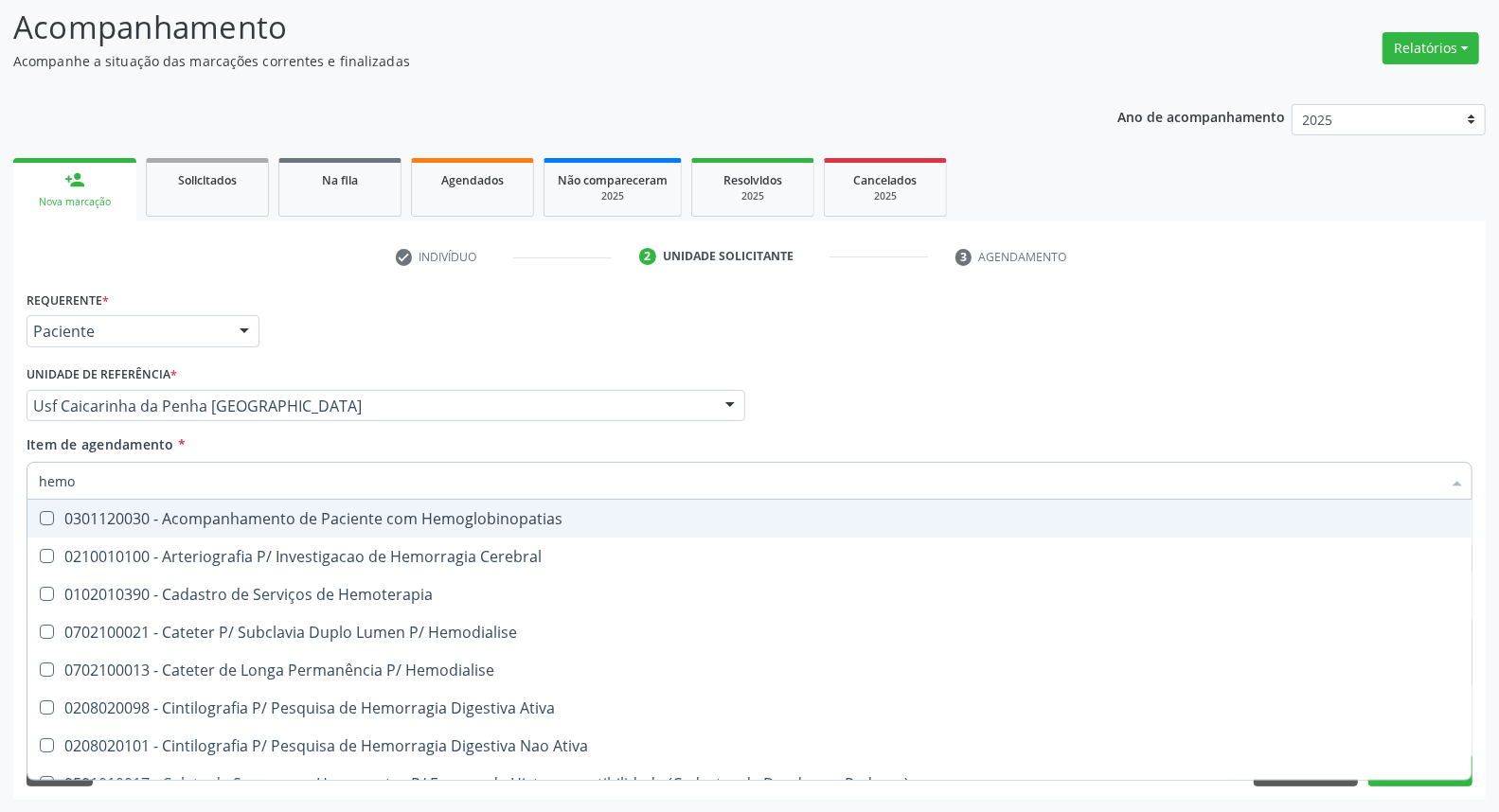
type input "hemog"
checkbox Carboxi-Hemoglobina "true"
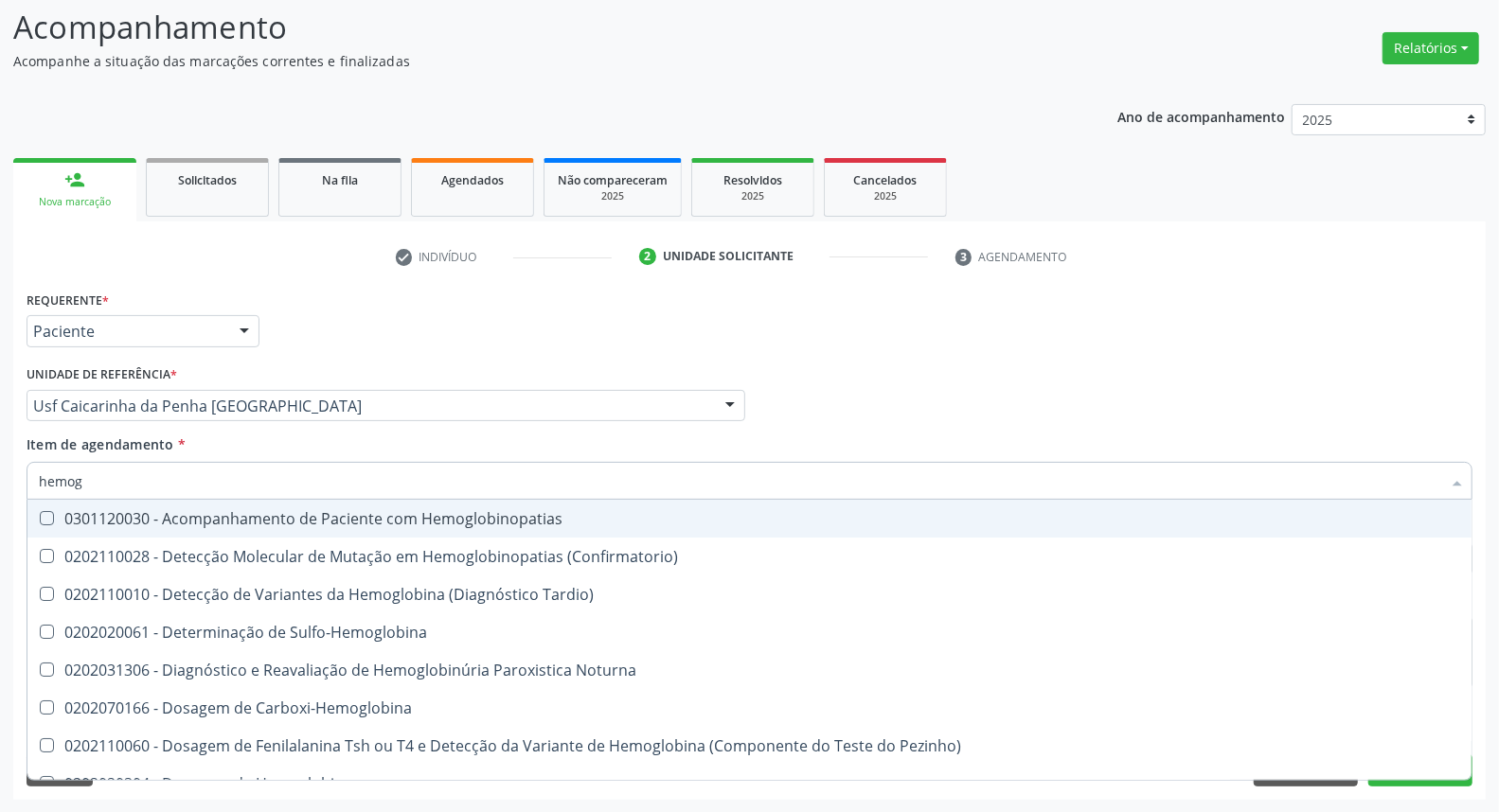
type input "hemogl"
checkbox Completo "false"
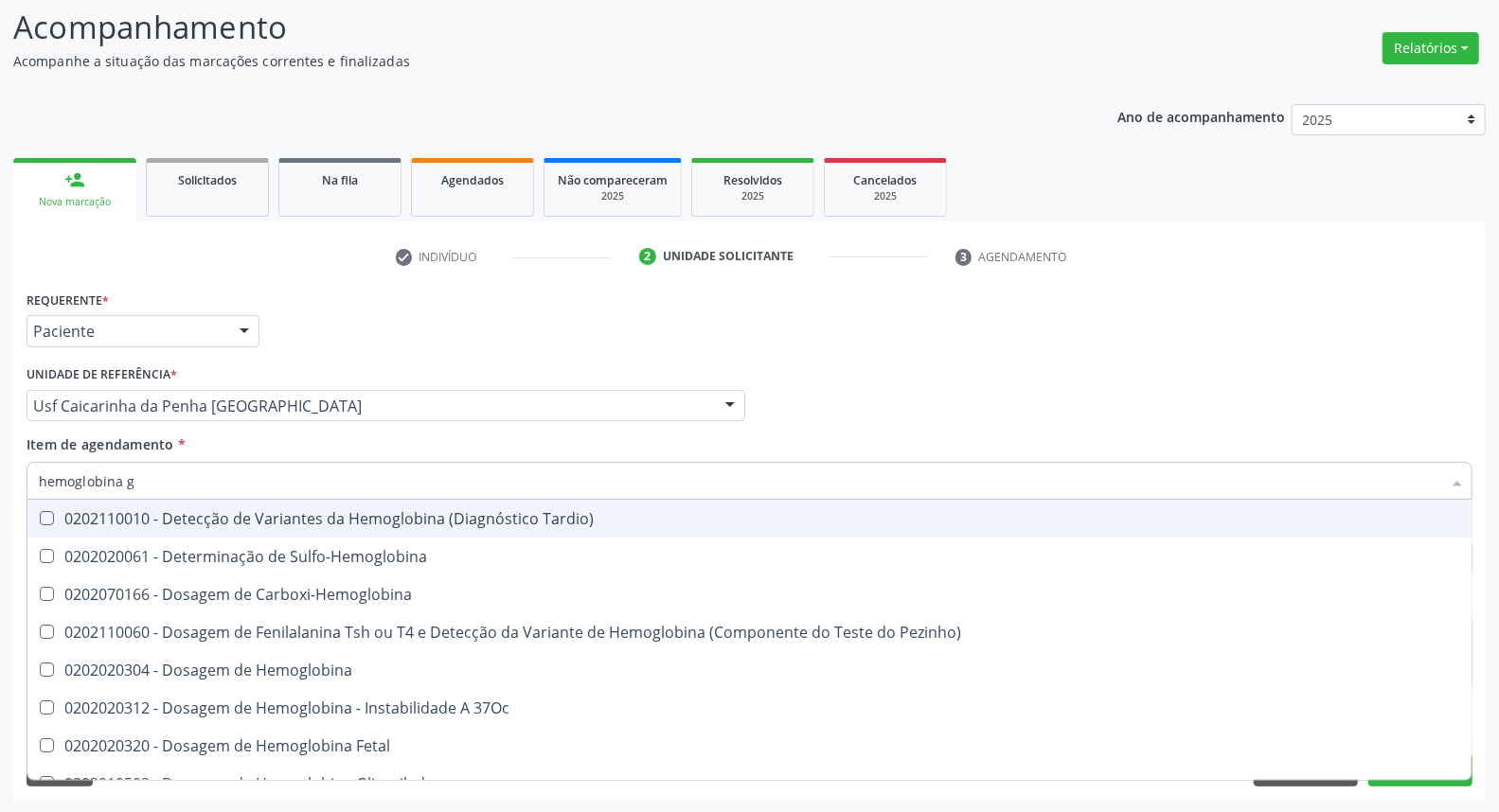
type input "hemoglobina g"
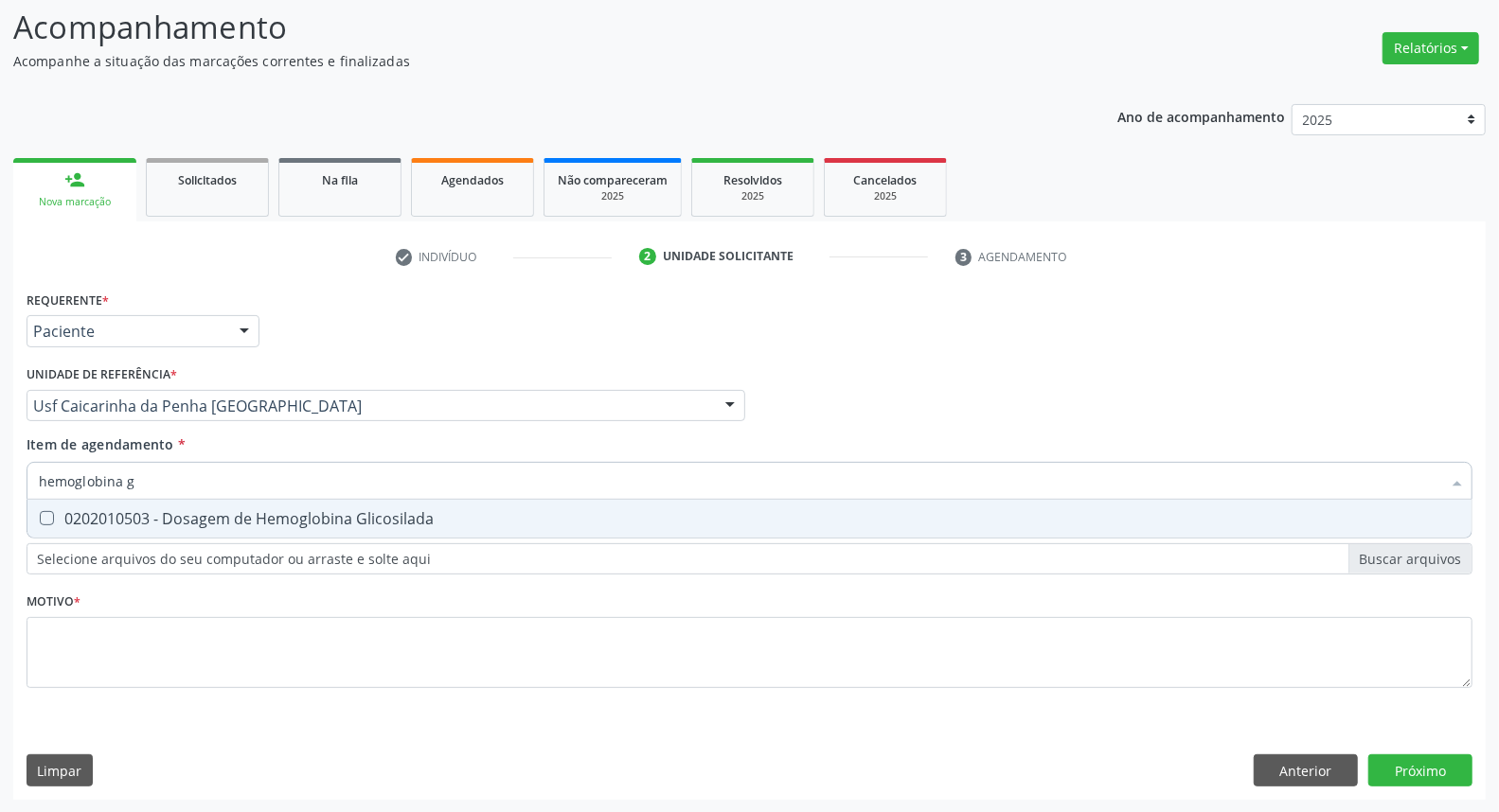
click at [224, 511] on div "0202010503 - Dosagem de Hemoglobina Glicosilada" at bounding box center [749, 518] width 1422 height 15
checkbox Glicosilada "true"
click at [232, 475] on input "hemoglobina g" at bounding box center [739, 480] width 1402 height 37
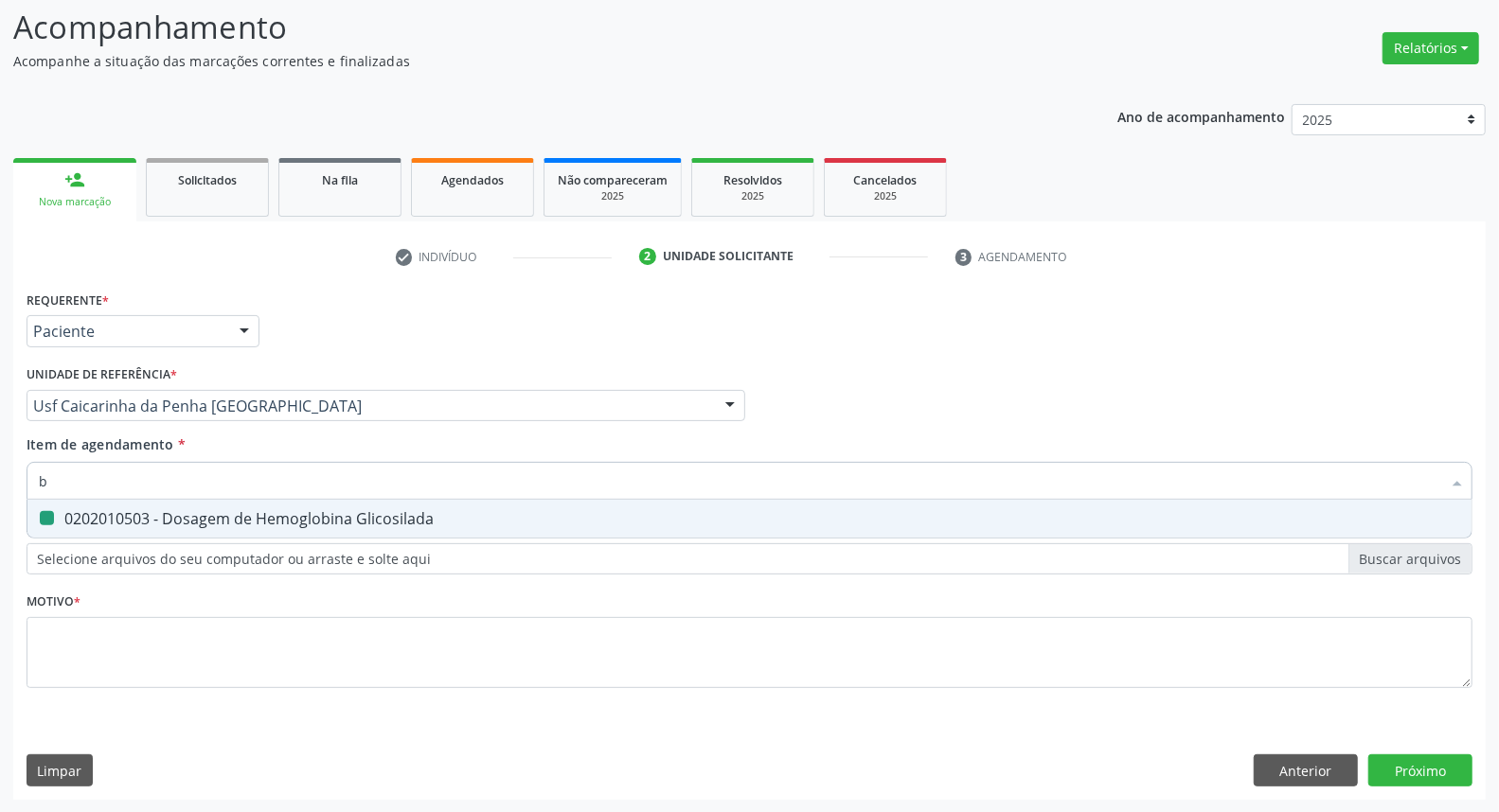
type input "bi"
checkbox Glicosilada "false"
type input "bilirru"
click at [223, 527] on span "0202010201 - Dosagem de Bilirrubina Total e Fracoes" at bounding box center [750, 519] width 1445 height 37
checkbox Fracoes "true"
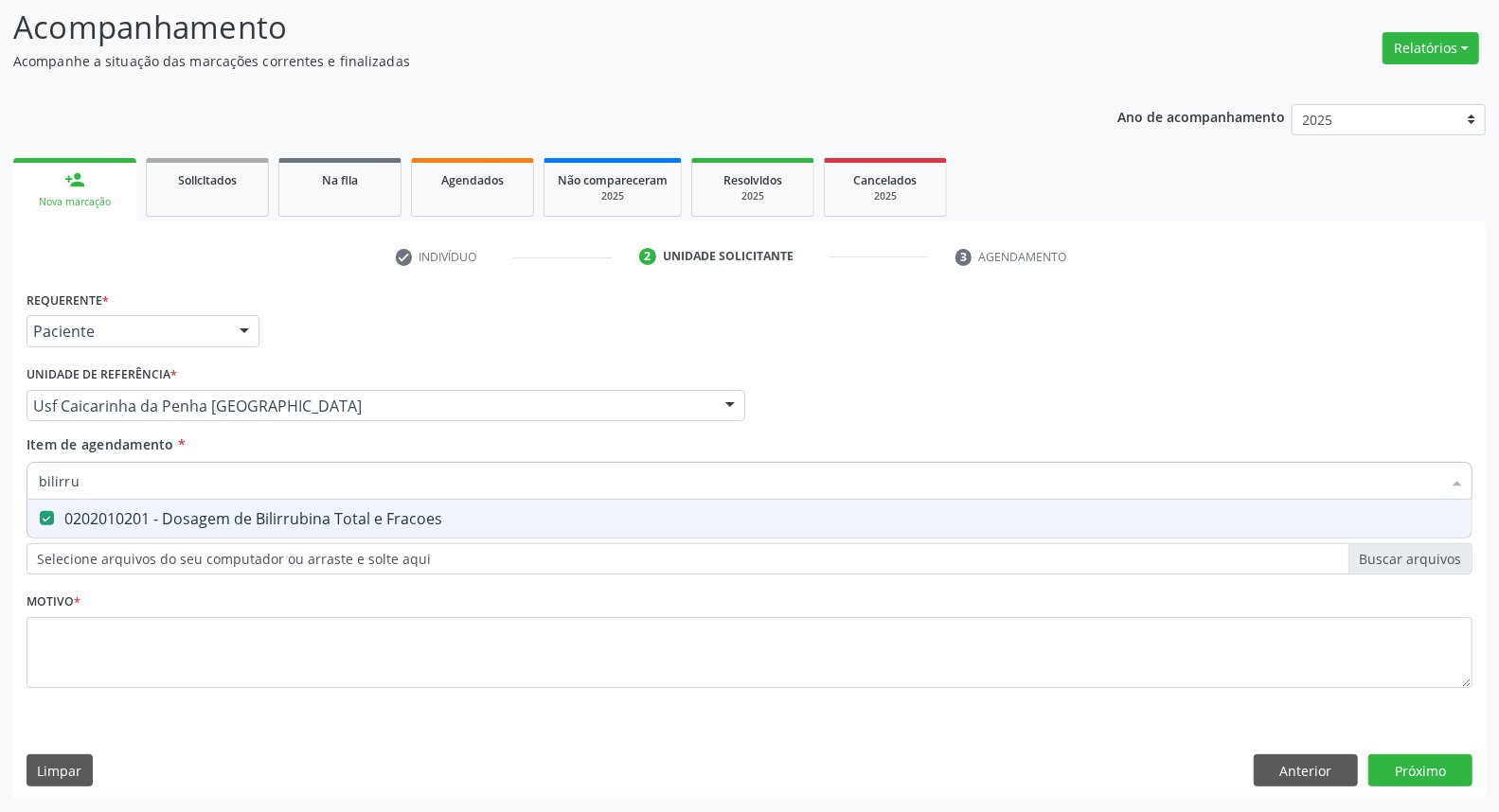
click at [248, 469] on input "bilirru" at bounding box center [739, 480] width 1402 height 37
type input "ac"
checkbox Fracoes "false"
type input "acido ur"
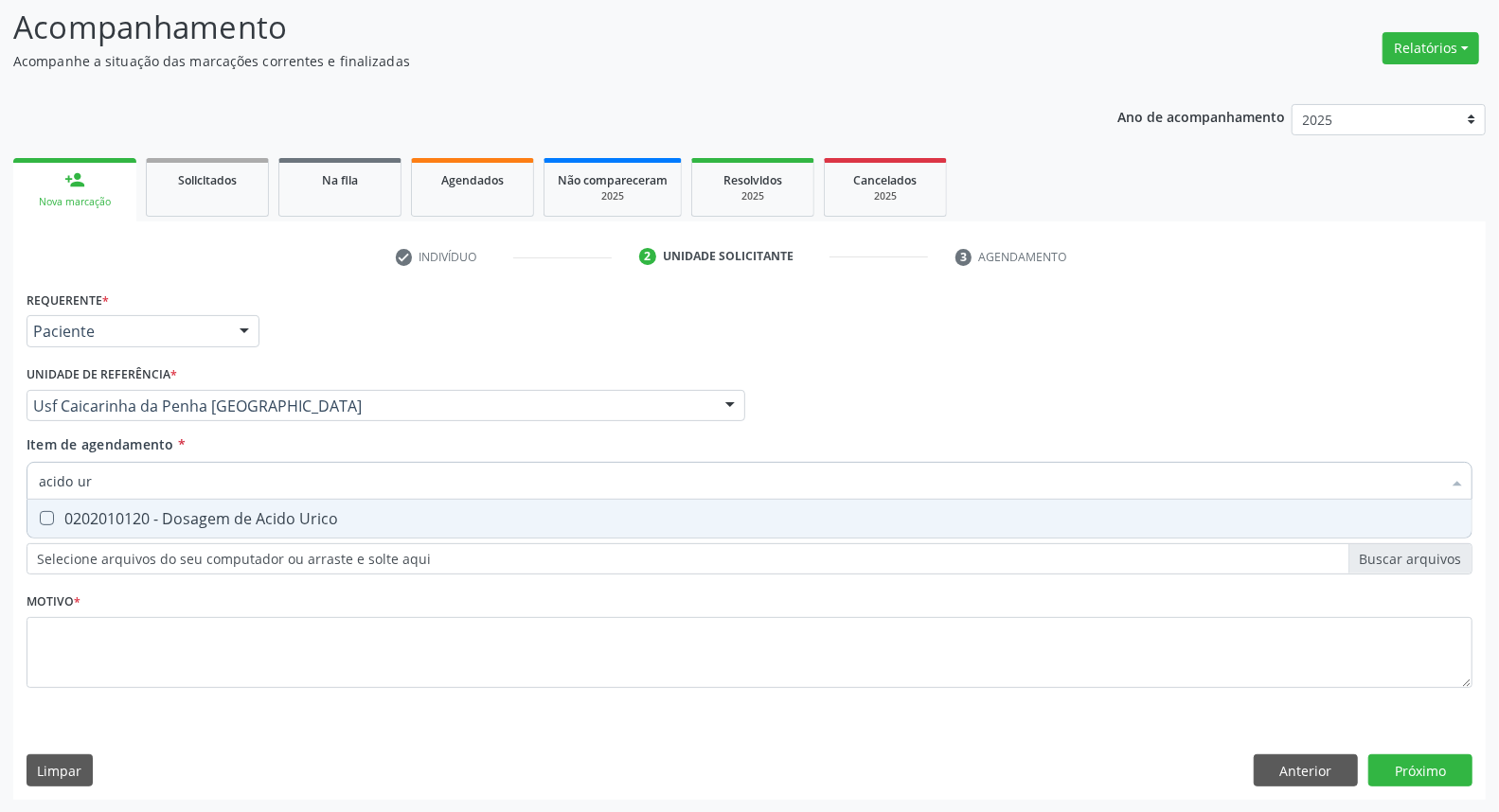
drag, startPoint x: 267, startPoint y: 505, endPoint x: 266, endPoint y: 479, distance: 26.0
click at [265, 500] on span "0202010120 - Dosagem de Acido Urico" at bounding box center [750, 519] width 1445 height 37
checkbox Urico "true"
click at [269, 471] on input "acido ur" at bounding box center [739, 480] width 1402 height 37
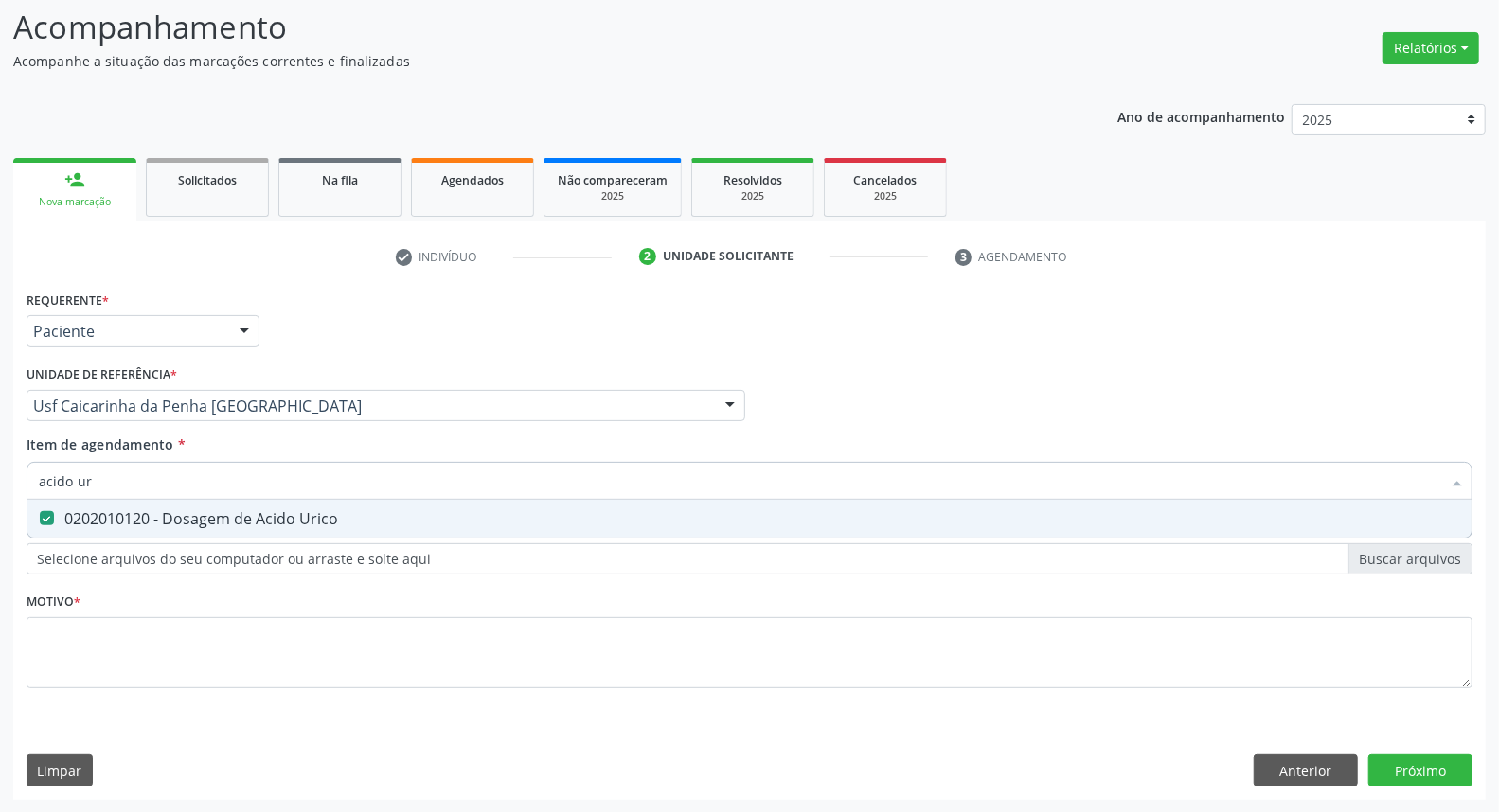
click at [269, 471] on input "acido ur" at bounding box center [739, 480] width 1402 height 37
type input "tg"
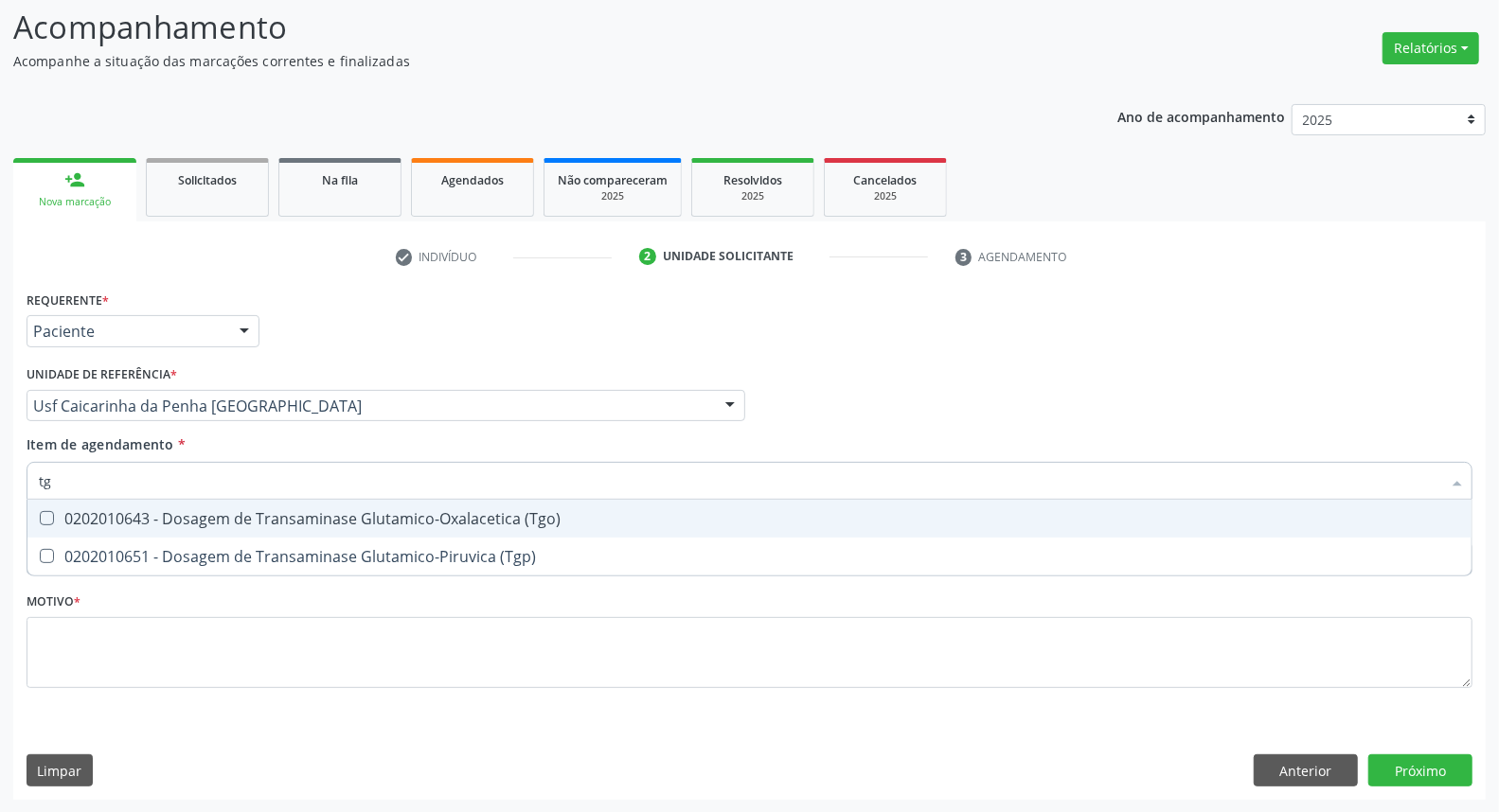
drag, startPoint x: 243, startPoint y: 519, endPoint x: 242, endPoint y: 553, distance: 34.0
click at [243, 526] on div "0202010643 - Dosagem de Transaminase Glutamico-Oxalacetica (Tgo)" at bounding box center [749, 518] width 1422 height 15
checkbox \(Tgo\) "true"
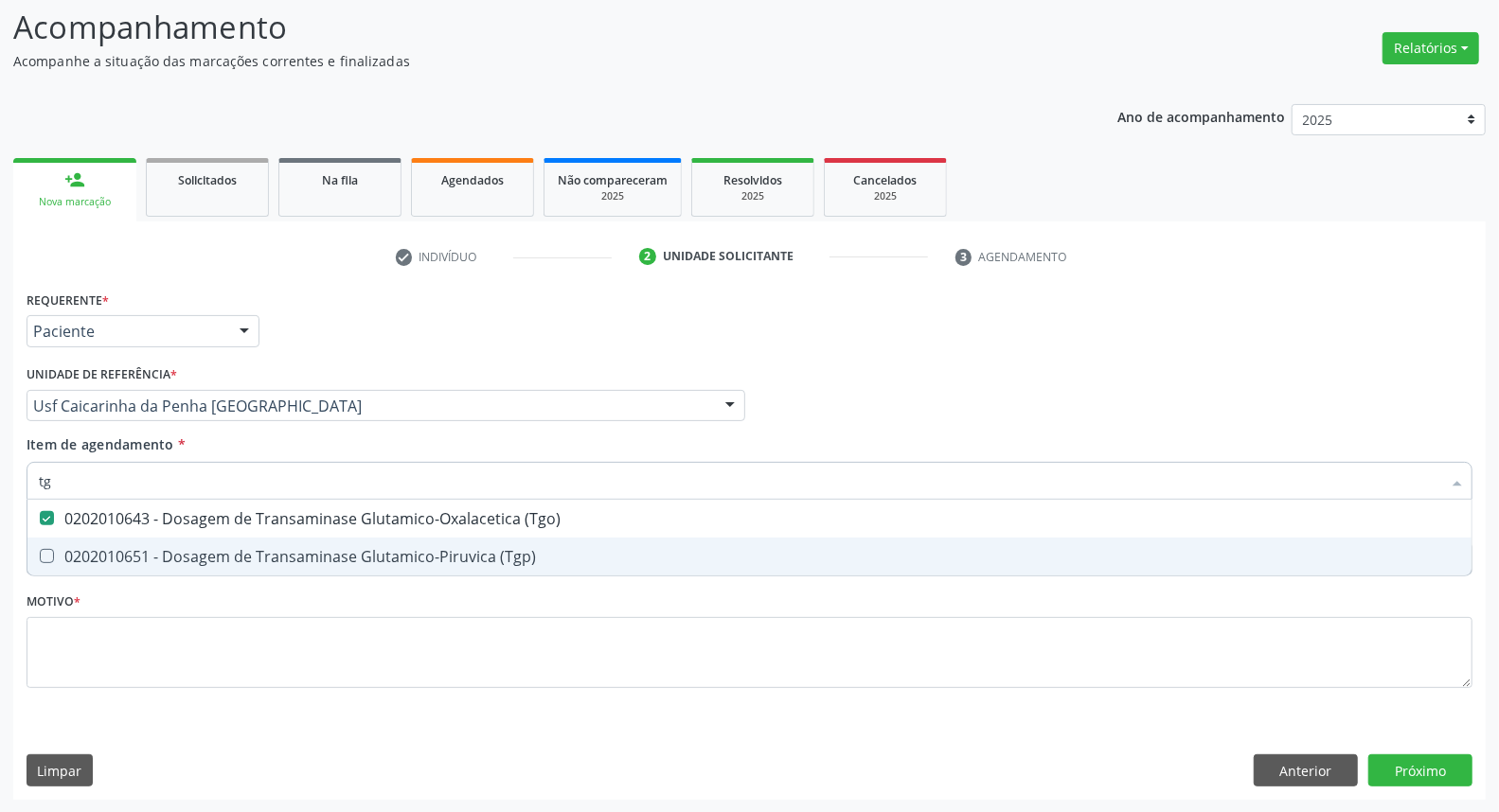
drag, startPoint x: 242, startPoint y: 553, endPoint x: 245, endPoint y: 493, distance: 60.1
click at [242, 550] on div "0202010651 - Dosagem de Transaminase Glutamico-Piruvica (Tgp)" at bounding box center [749, 556] width 1422 height 15
checkbox \(Tgp\) "true"
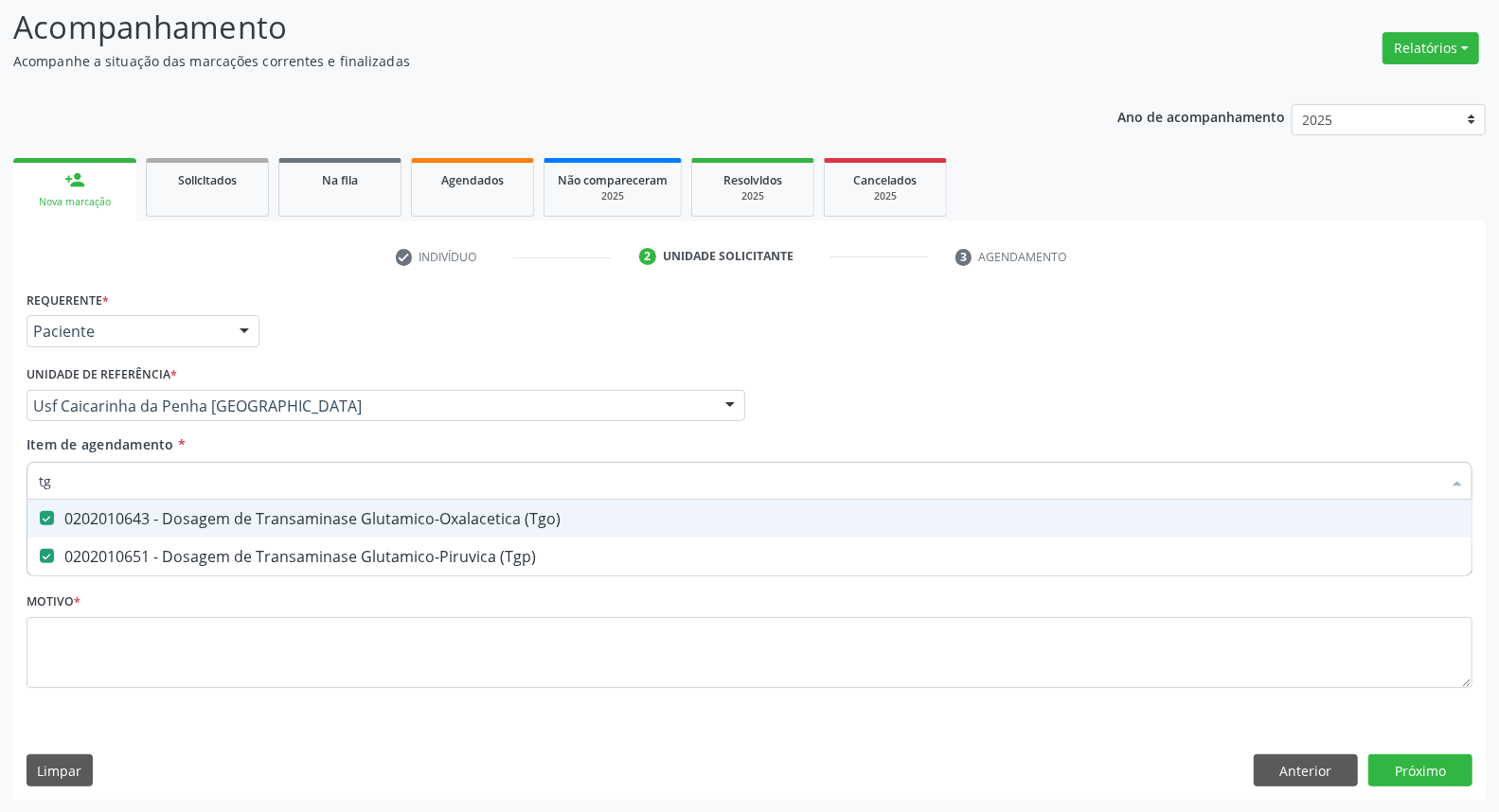
click at [245, 488] on input "tg" at bounding box center [739, 480] width 1402 height 37
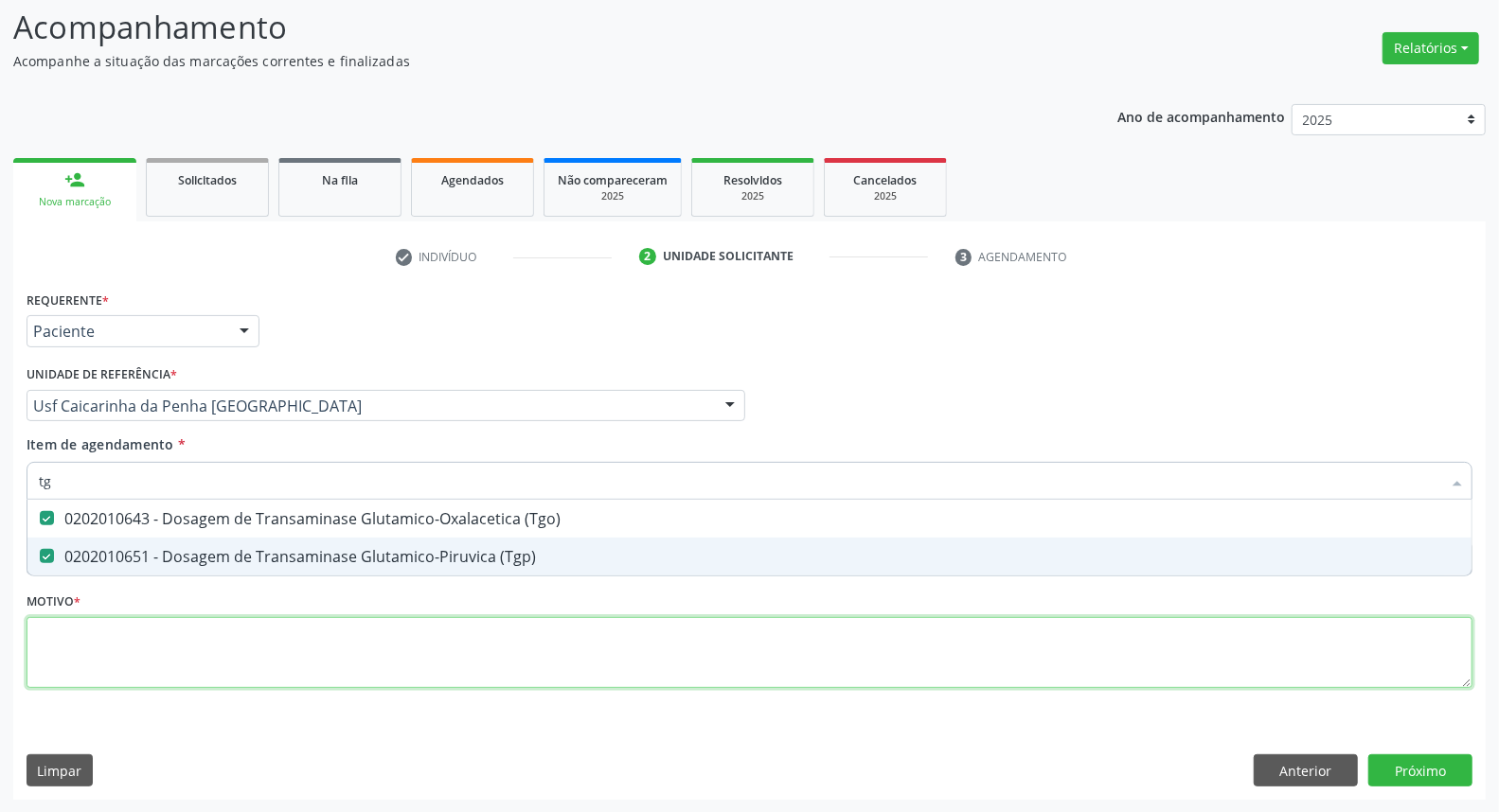
click at [158, 639] on div "Requerente * Paciente Médico(a) Enfermeiro(a) Paciente Nenhum resultado encontr…" at bounding box center [749, 500] width 1446 height 429
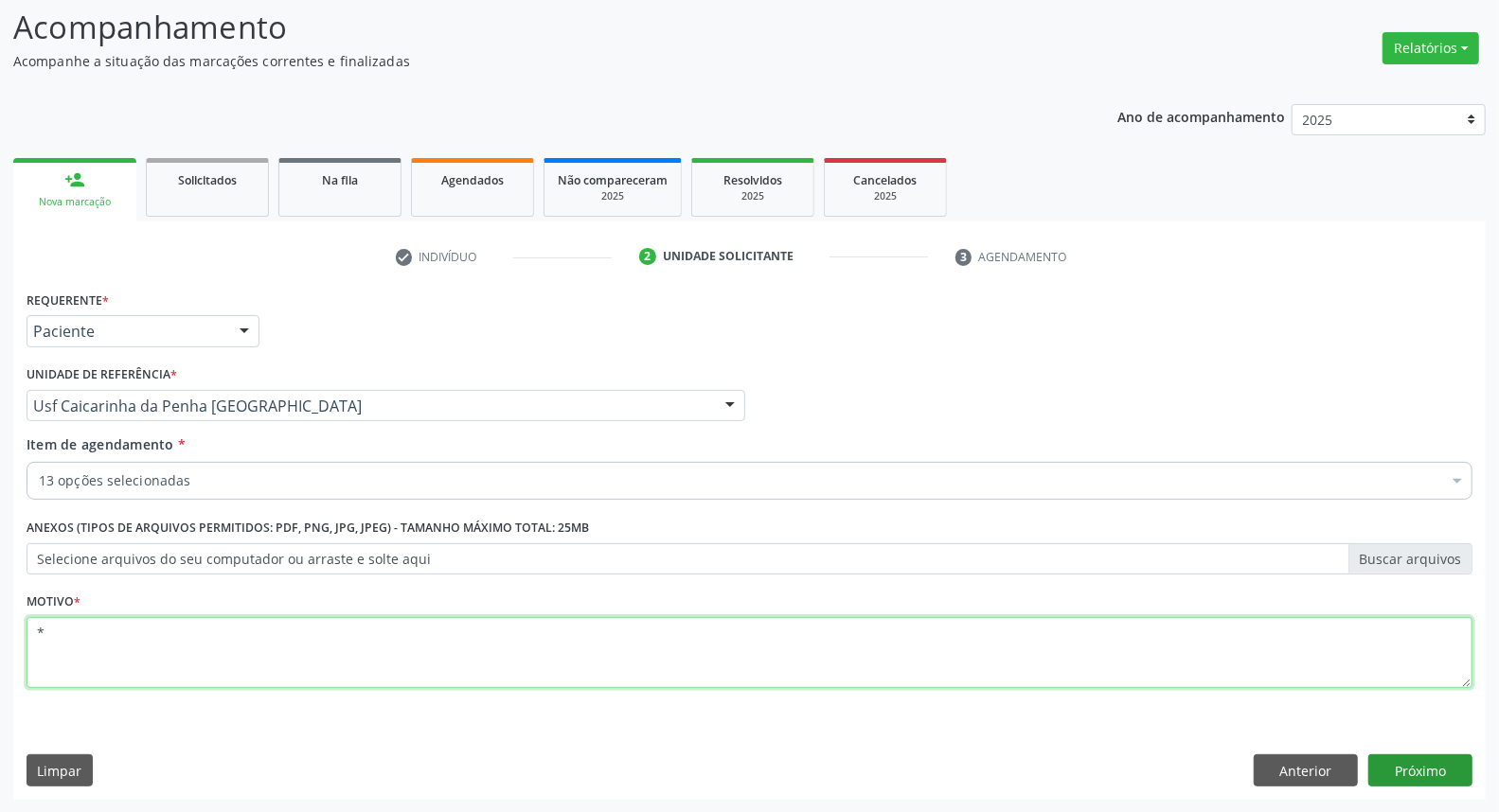
type textarea "*"
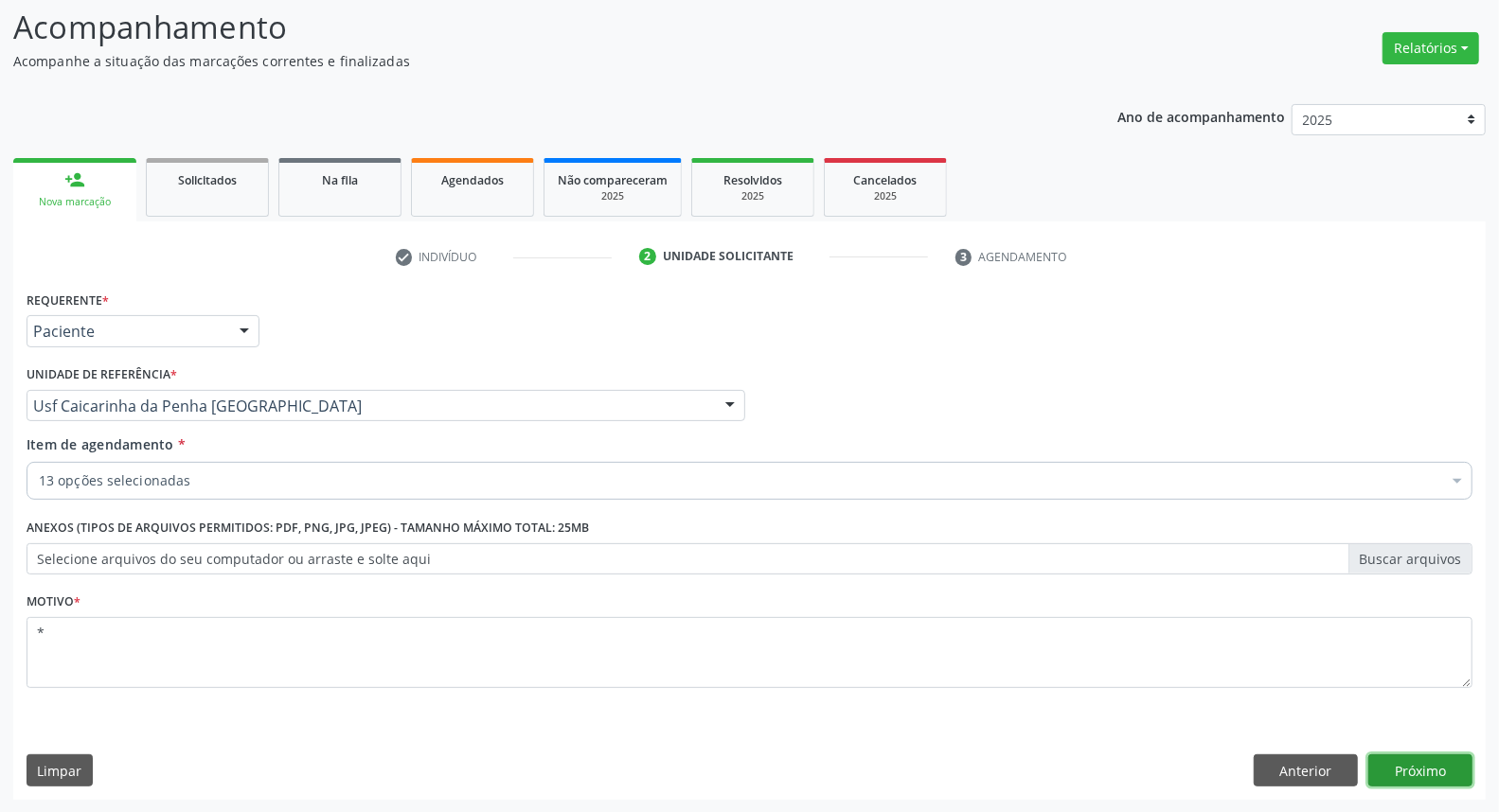
click at [1402, 773] on button "Próximo" at bounding box center [1421, 771] width 105 height 33
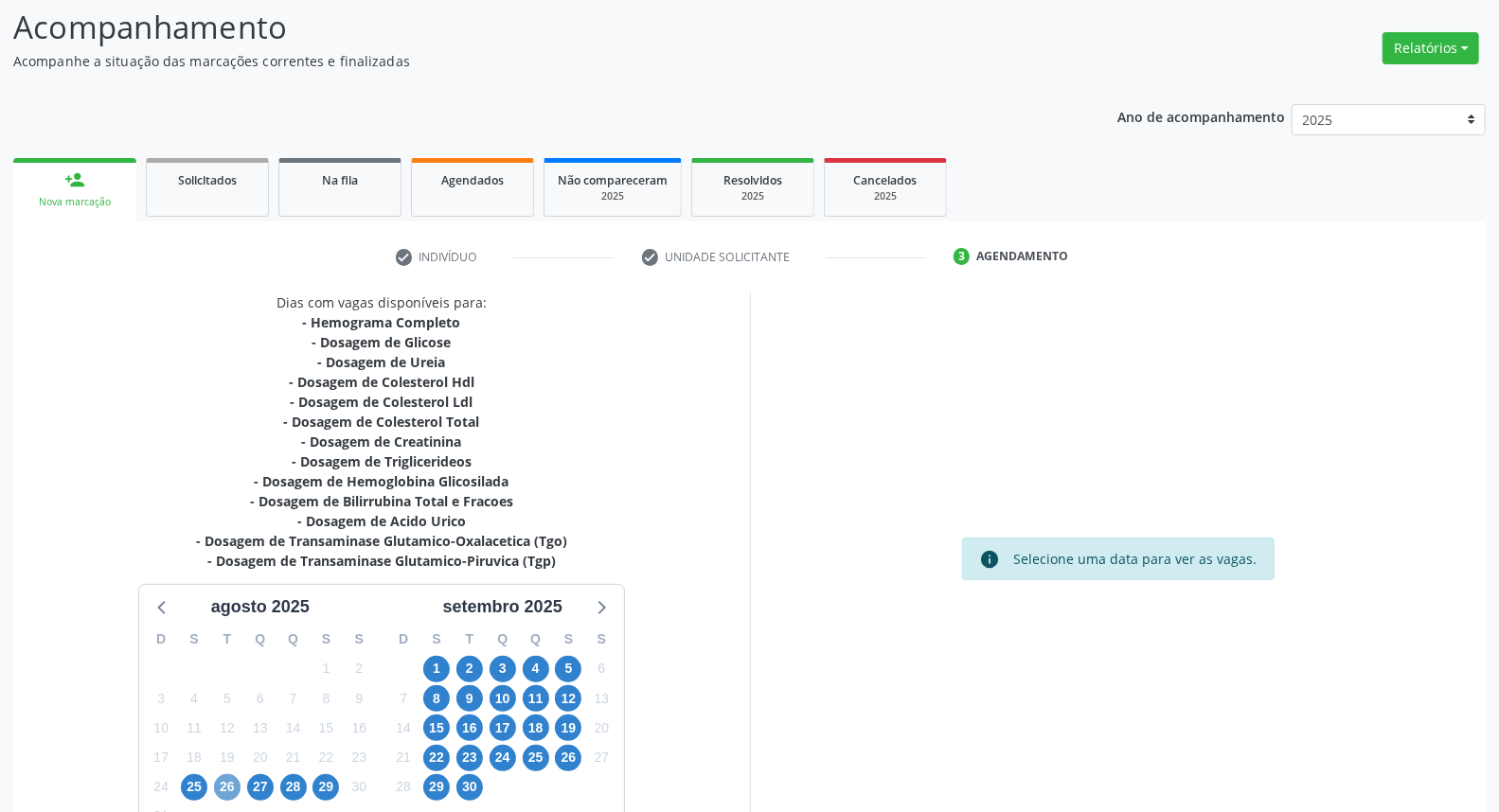
drag, startPoint x: 230, startPoint y: 777, endPoint x: 300, endPoint y: 710, distance: 96.9
click at [229, 775] on span "26" at bounding box center [227, 787] width 27 height 27
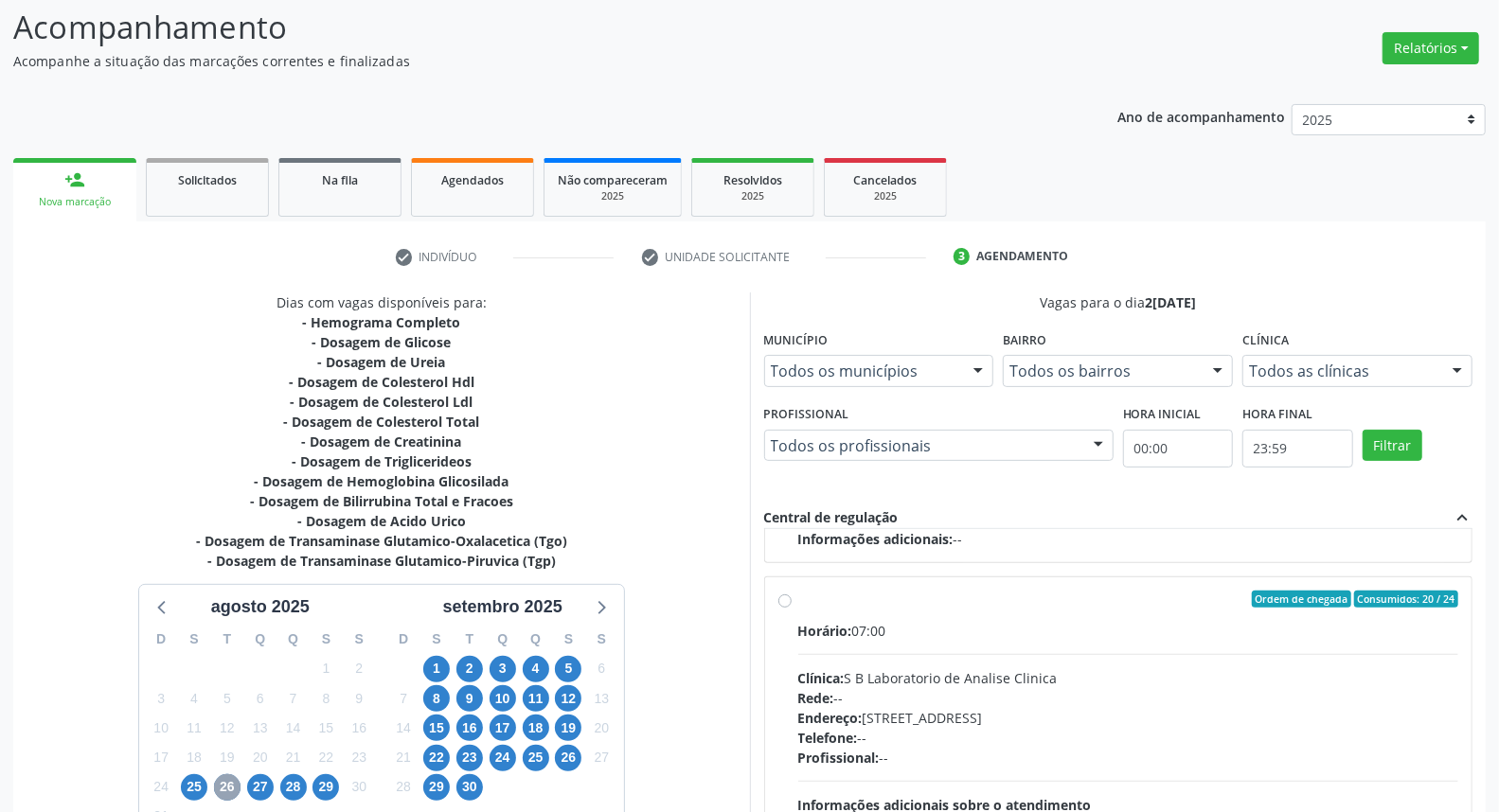
scroll to position [318, 0]
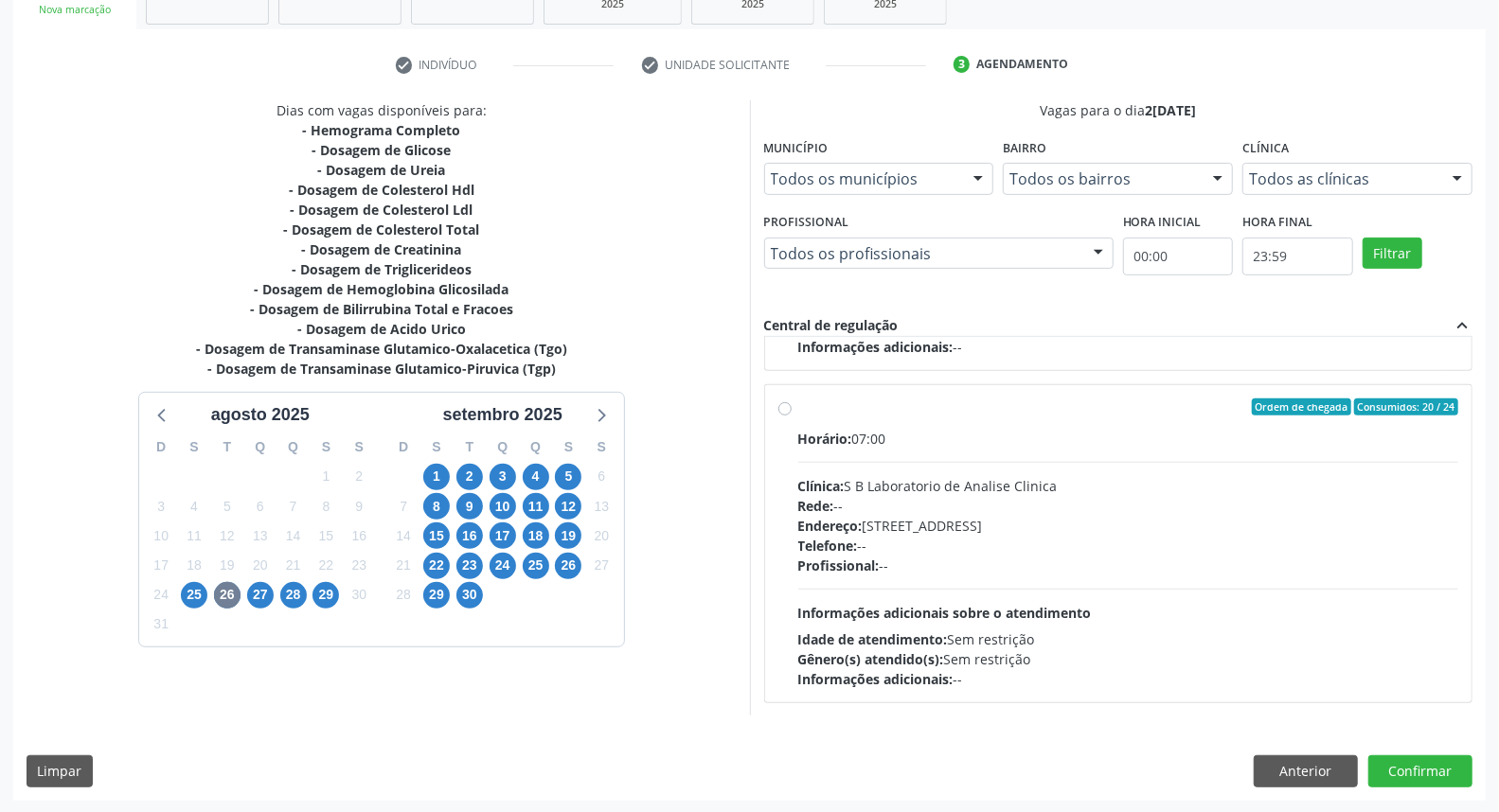
click at [798, 405] on label "Ordem de chegada Consumidos: 20 / 24 Horário: 07:00 Clínica: S B Laboratorio de…" at bounding box center [1129, 544] width 661 height 291
click at [788, 405] on input "Ordem de chegada Consumidos: 20 / 24 Horário: 07:00 Clínica: S B Laboratorio de…" at bounding box center [785, 406] width 13 height 17
radio input "true"
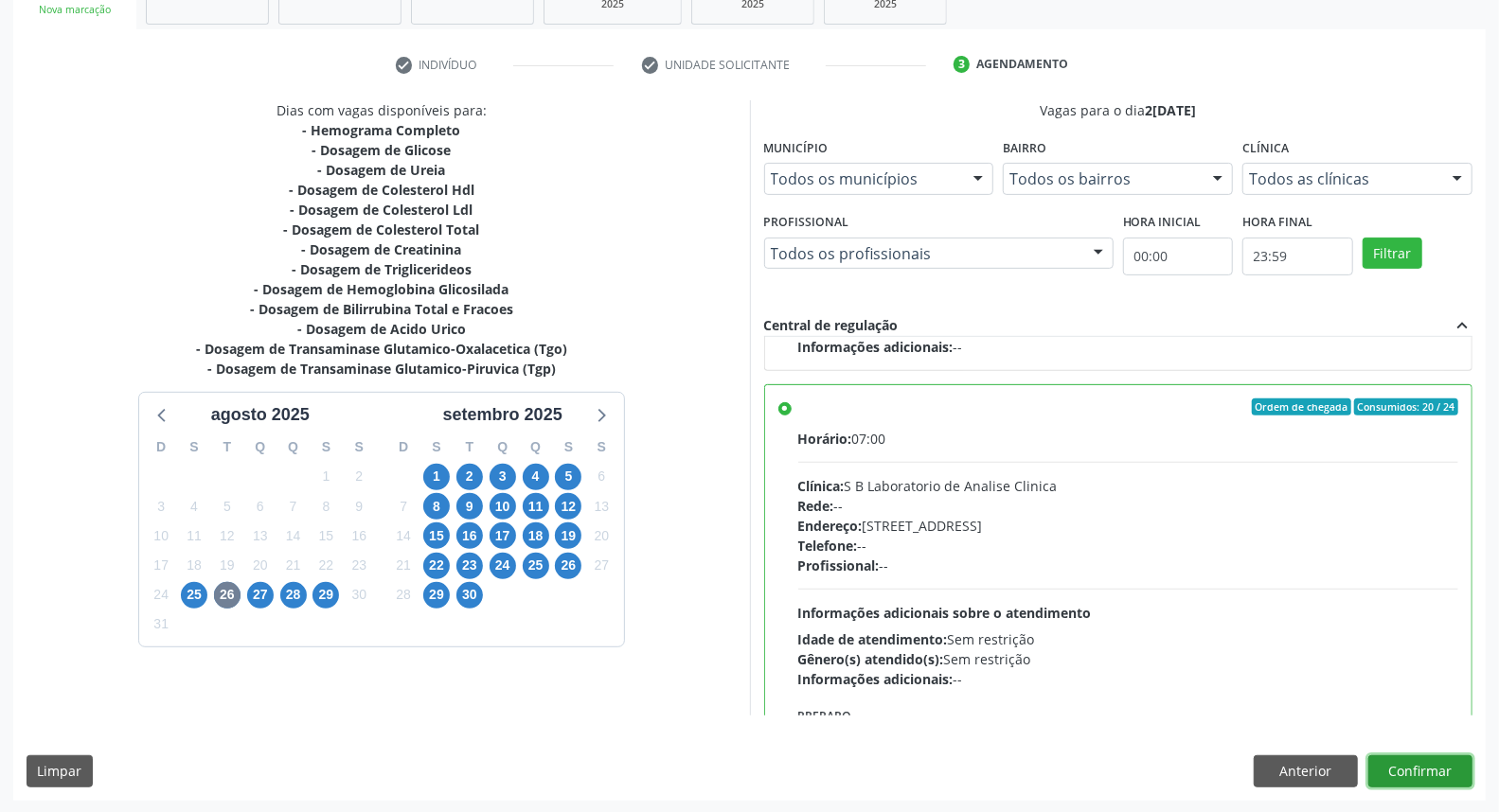
click at [1432, 756] on button "Confirmar" at bounding box center [1421, 772] width 105 height 33
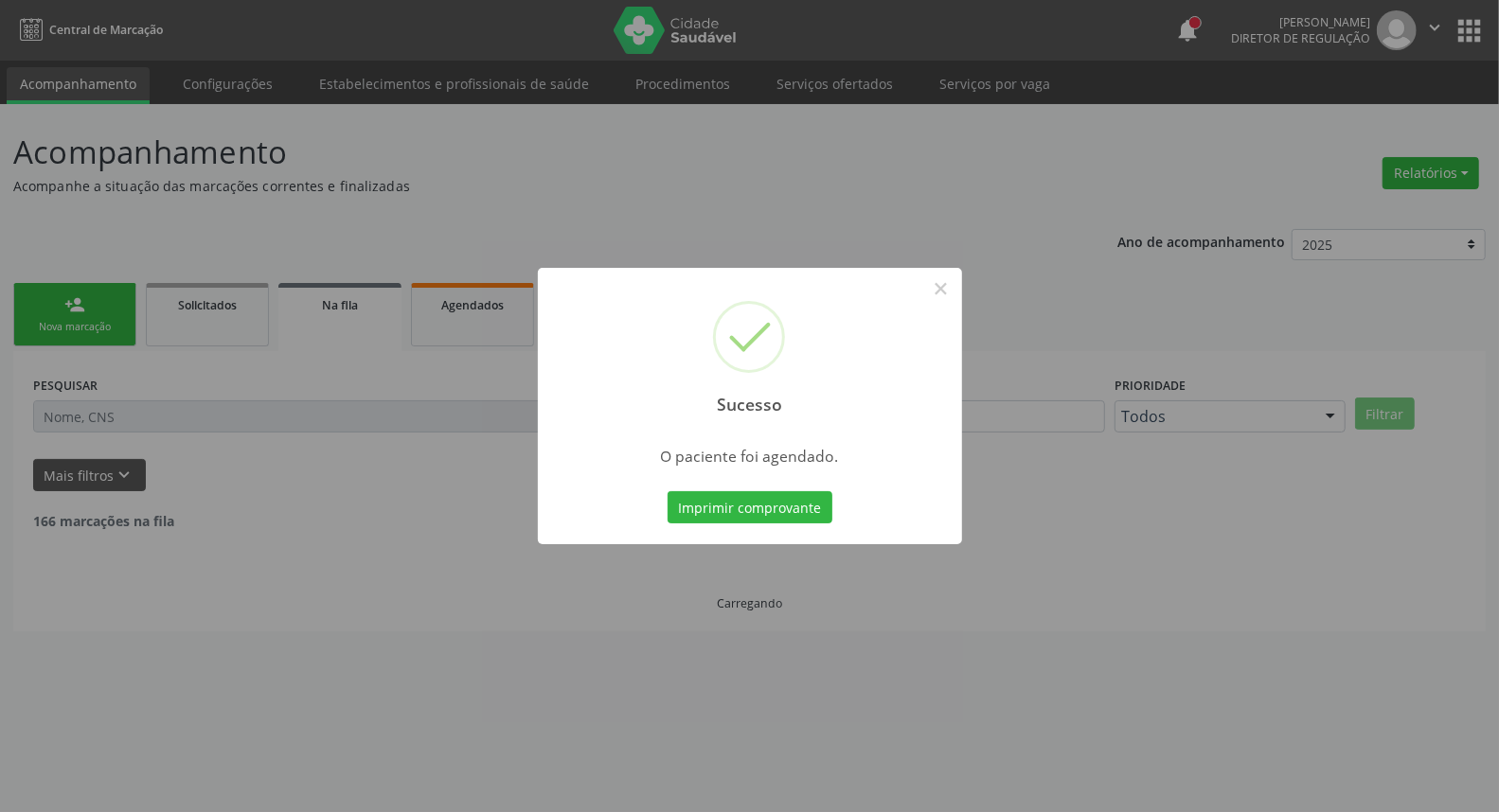
scroll to position [0, 0]
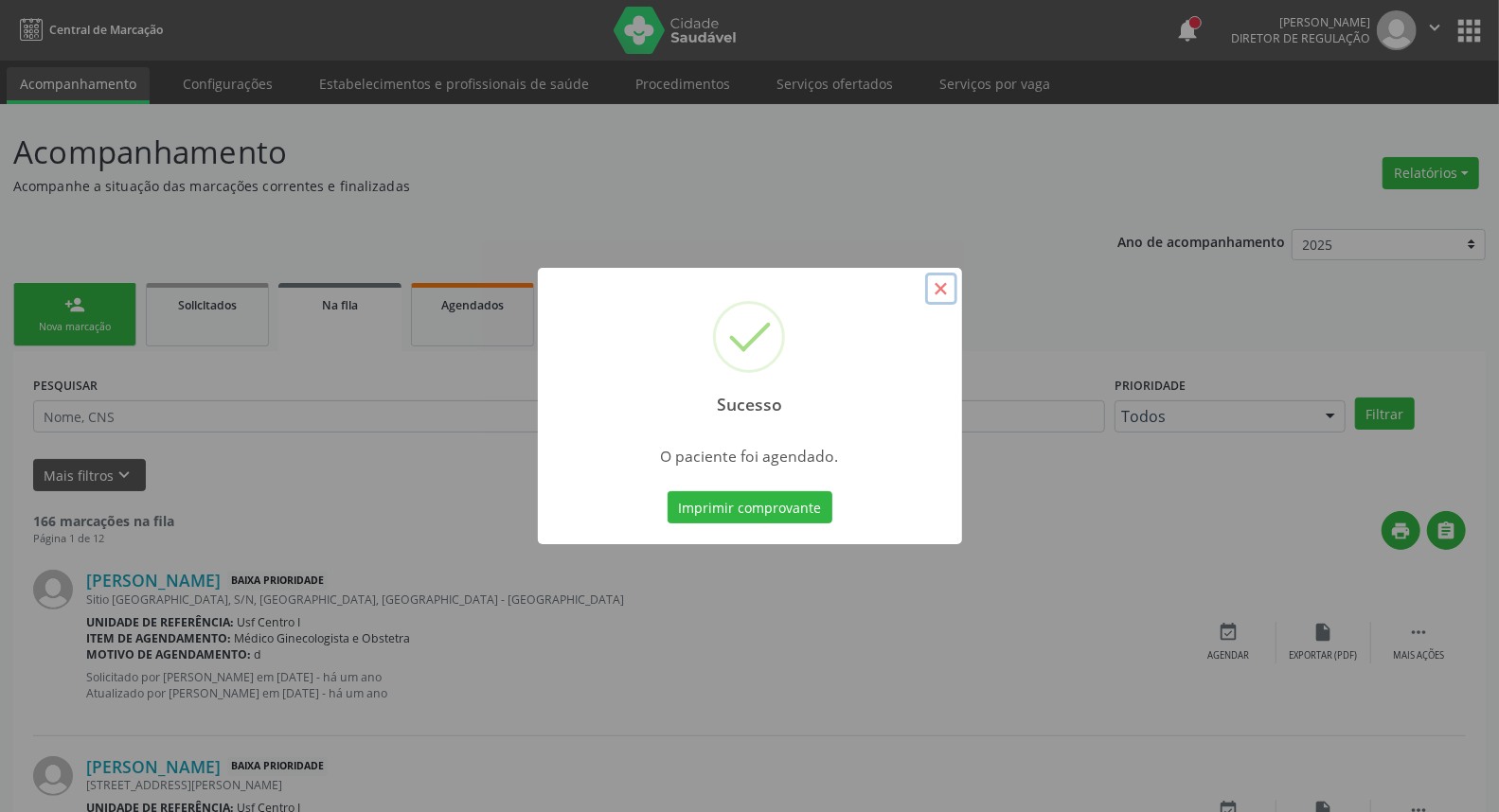
click at [941, 291] on button "×" at bounding box center [941, 288] width 33 height 33
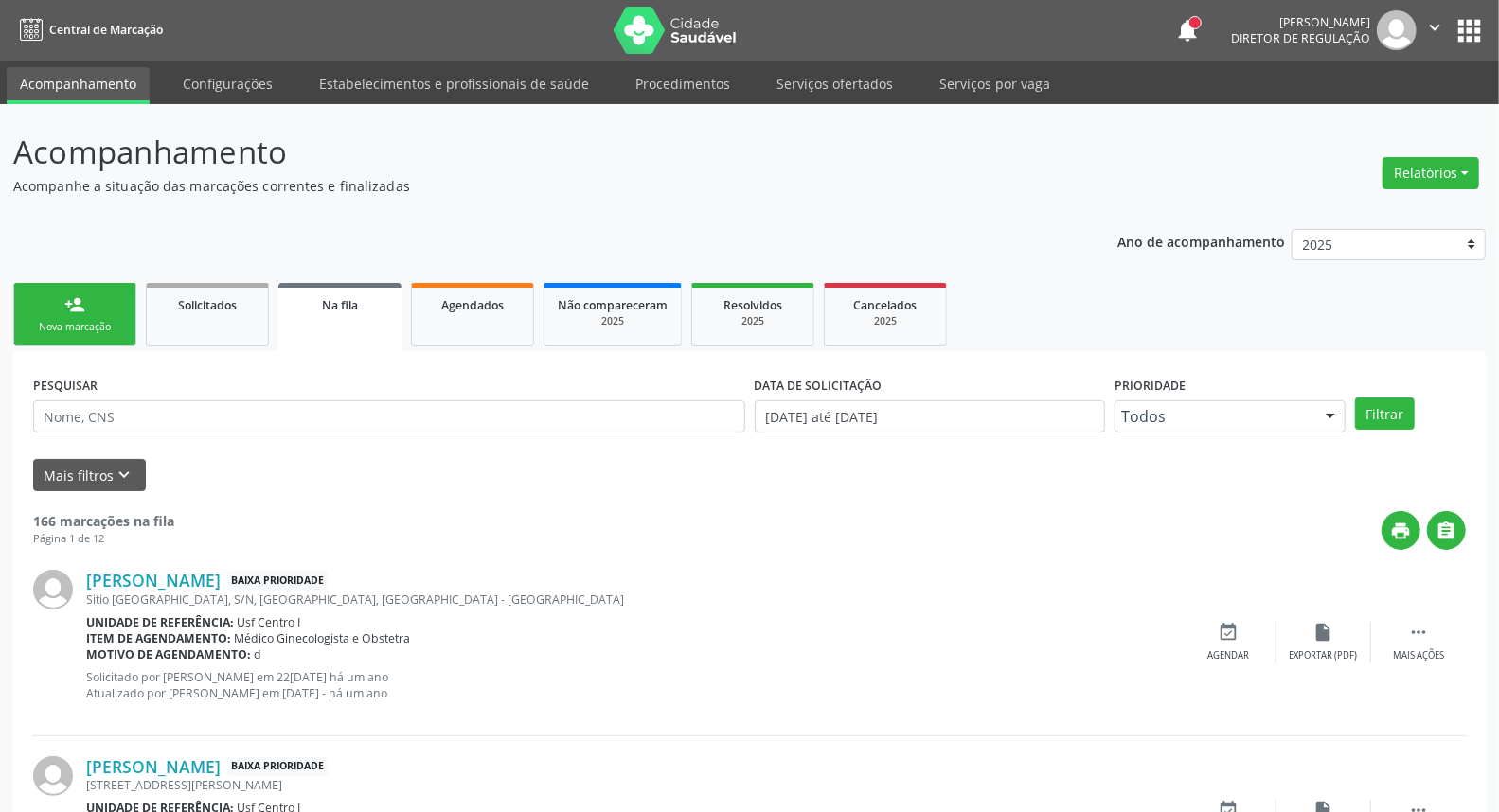
click at [66, 304] on div "person_add" at bounding box center [74, 304] width 21 height 21
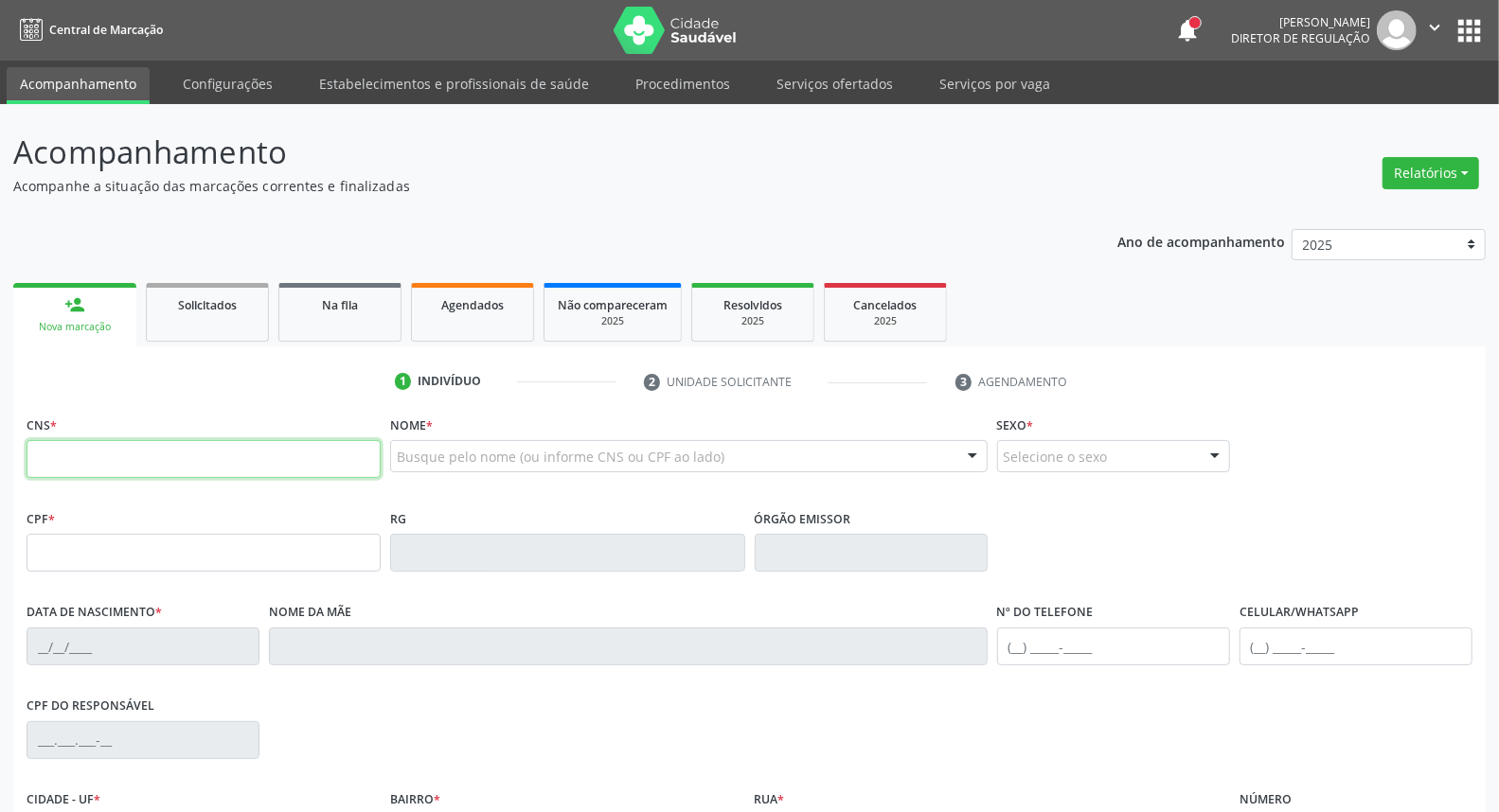
click at [136, 458] on input "text" at bounding box center [203, 459] width 354 height 37
paste input "165 6569 7990 0000"
type input "165 6569 7990 0000"
type input "019.082.424-77"
type input "19/09/1936"
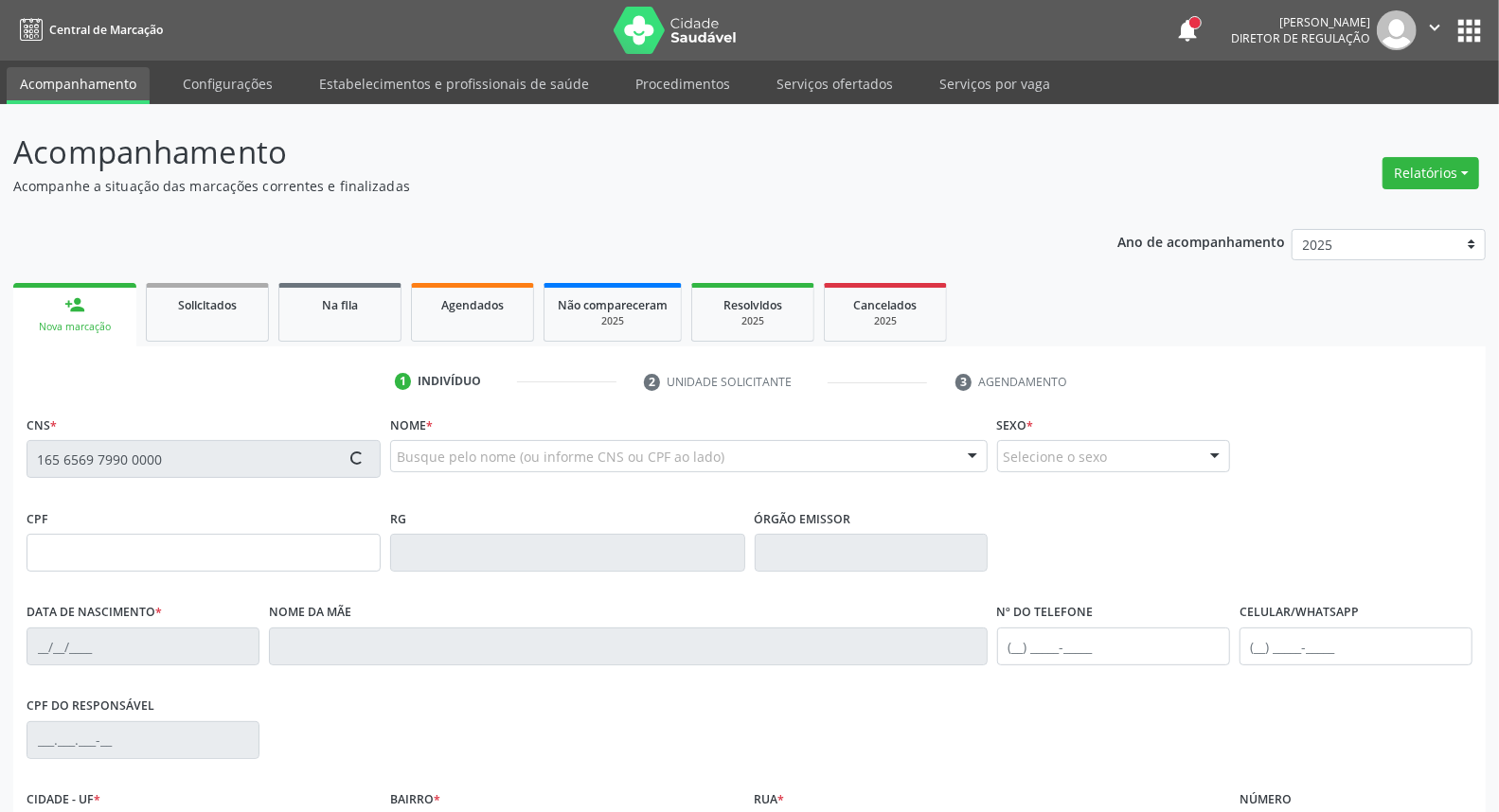
type input "Zeferina Maria de Carvalho"
type input "(87) 98152-8524"
type input "S/N"
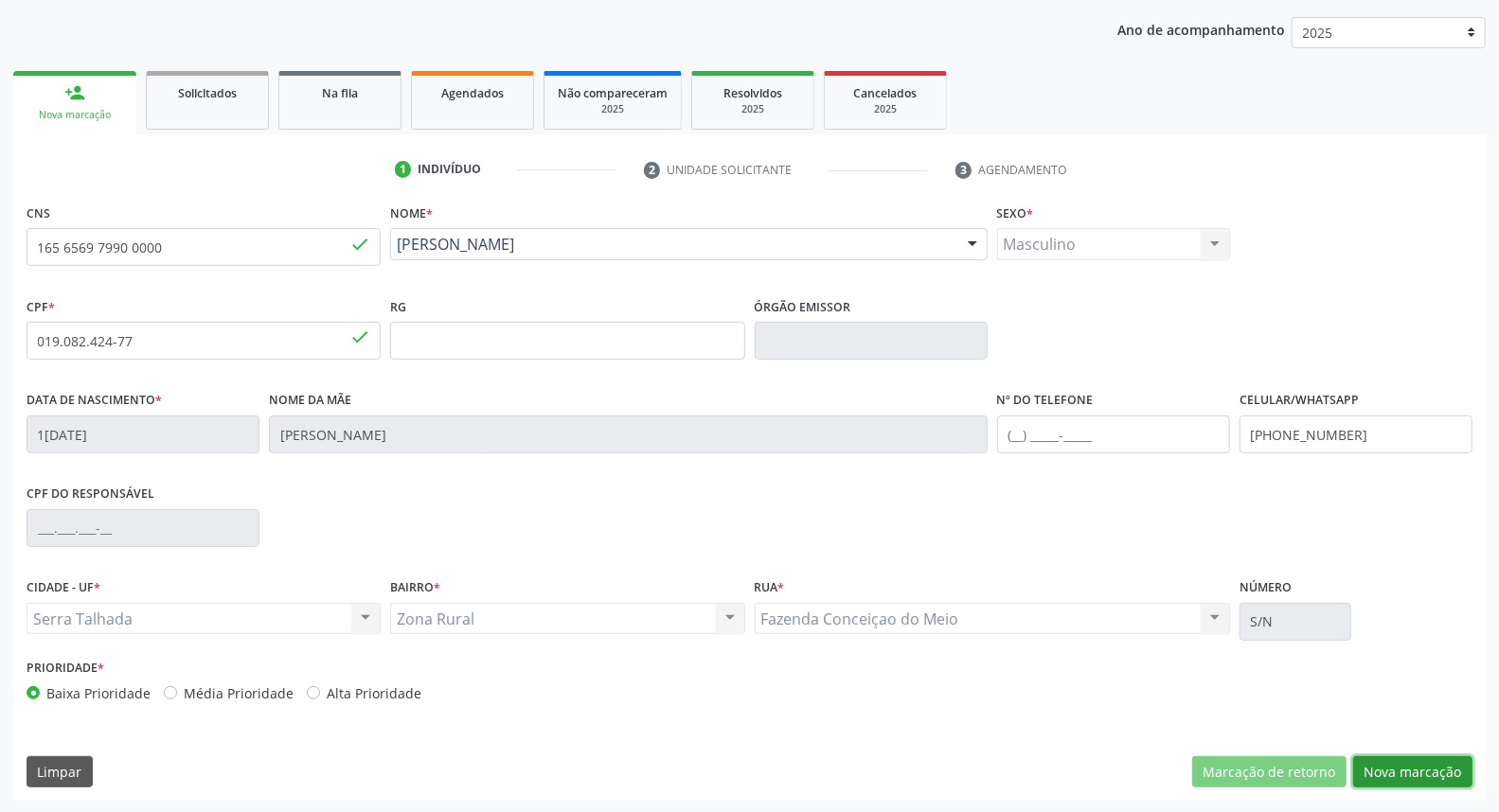
drag, startPoint x: 1453, startPoint y: 761, endPoint x: 1300, endPoint y: 694, distance: 167.0
click at [1440, 757] on button "Nova marcação" at bounding box center [1412, 773] width 119 height 33
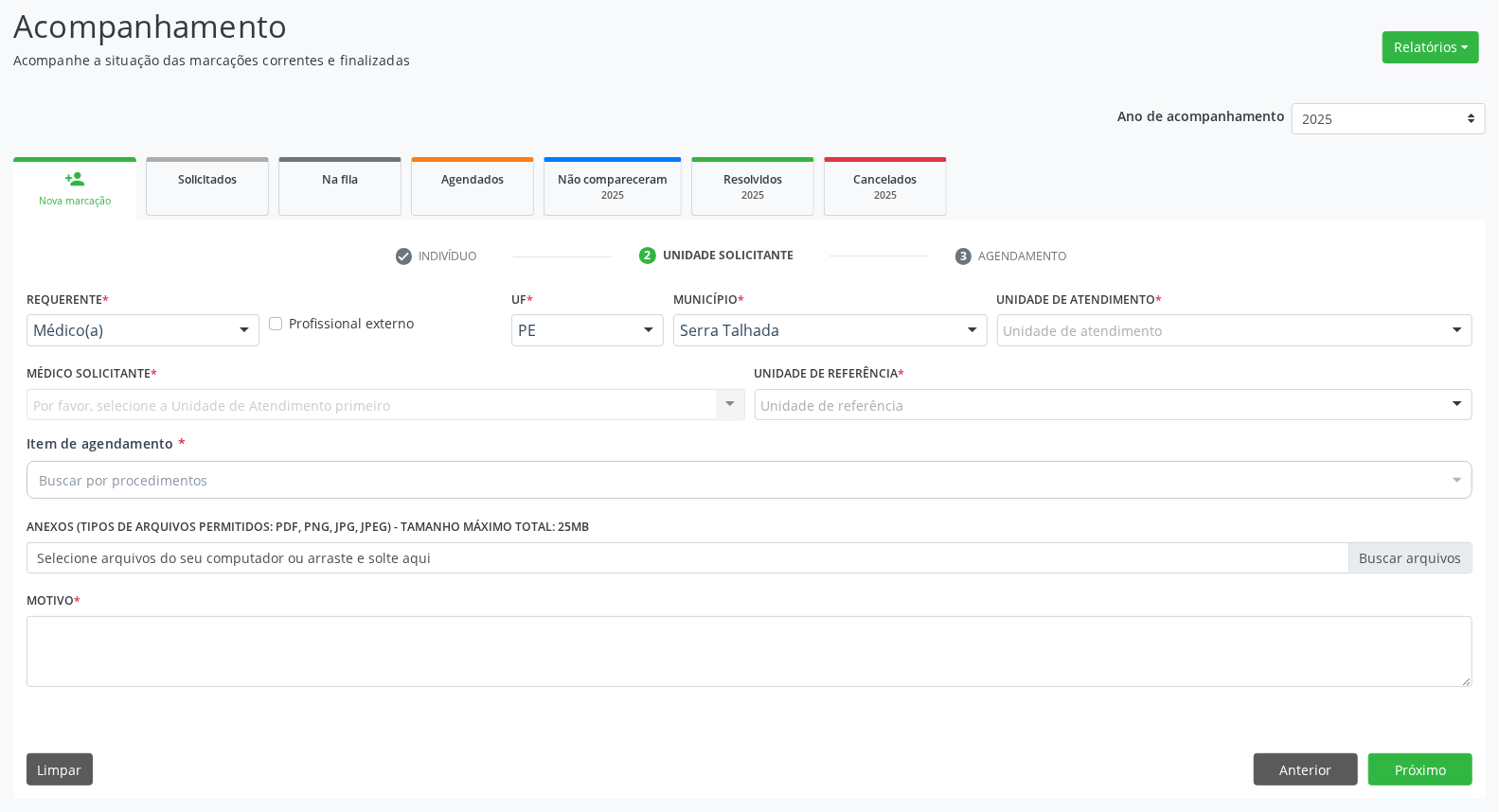
scroll to position [125, 0]
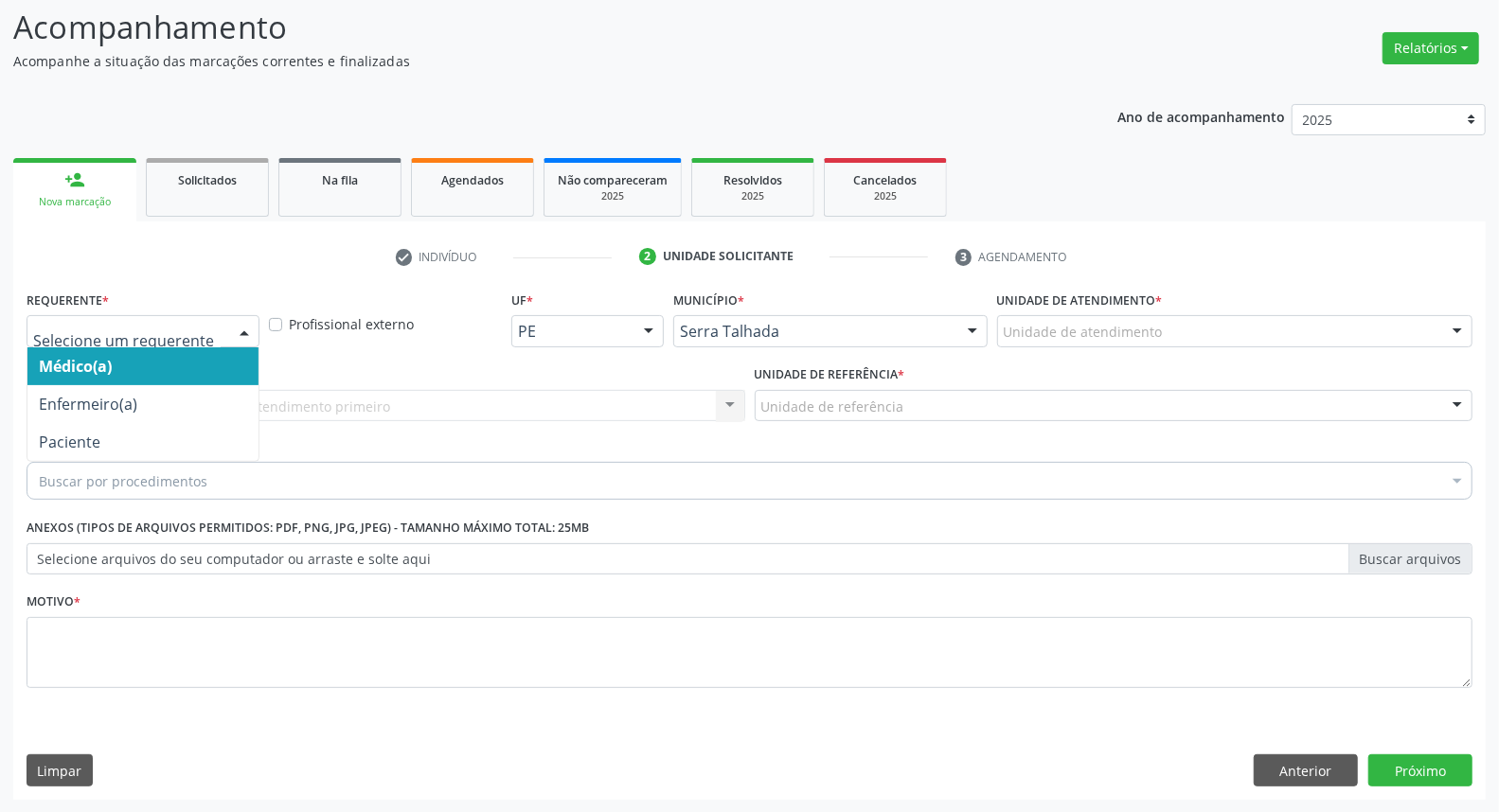
drag, startPoint x: 95, startPoint y: 336, endPoint x: 105, endPoint y: 408, distance: 72.7
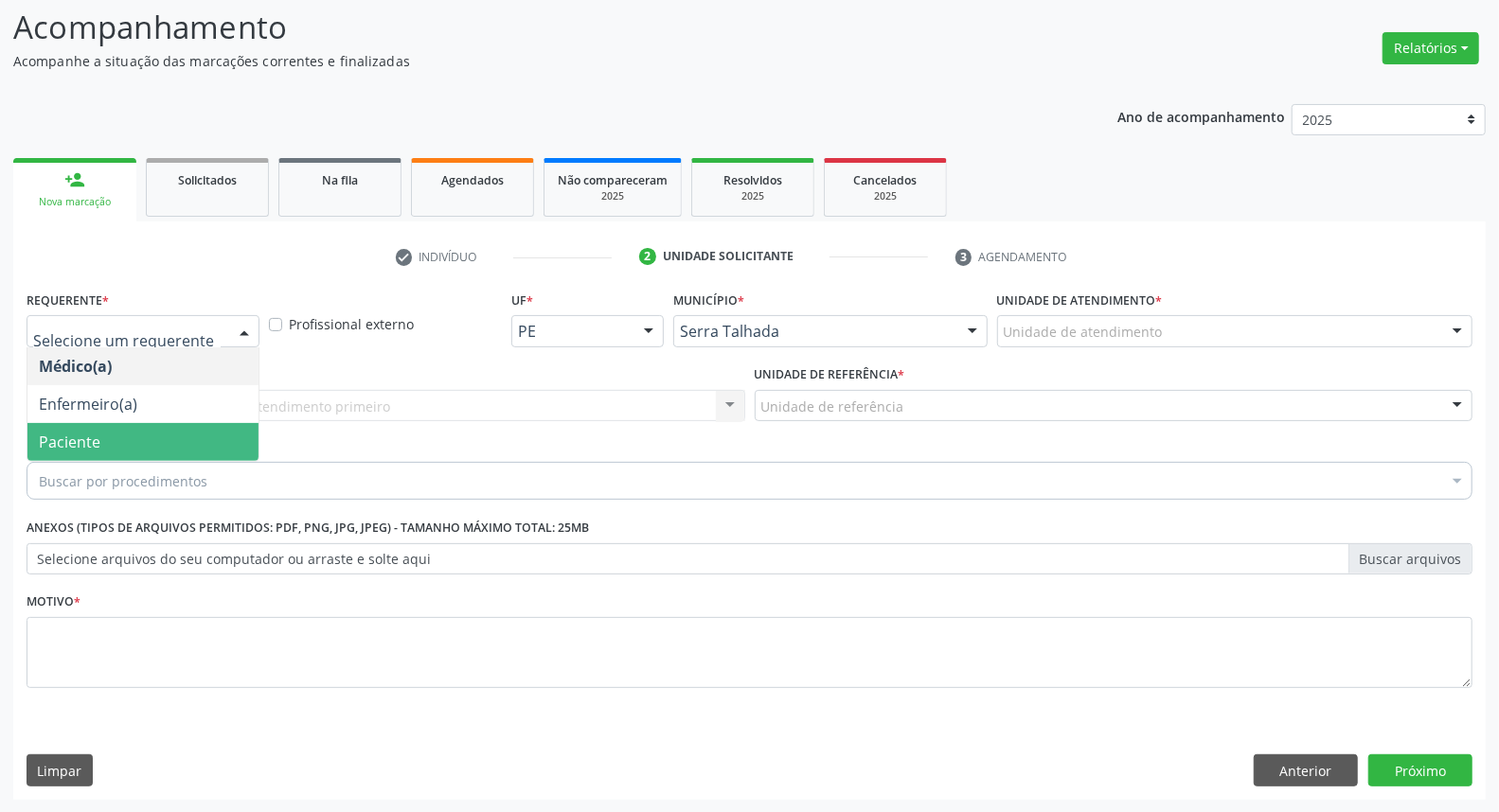
drag, startPoint x: 96, startPoint y: 441, endPoint x: 134, endPoint y: 410, distance: 49.0
click at [96, 439] on span "Paciente" at bounding box center [69, 442] width 61 height 21
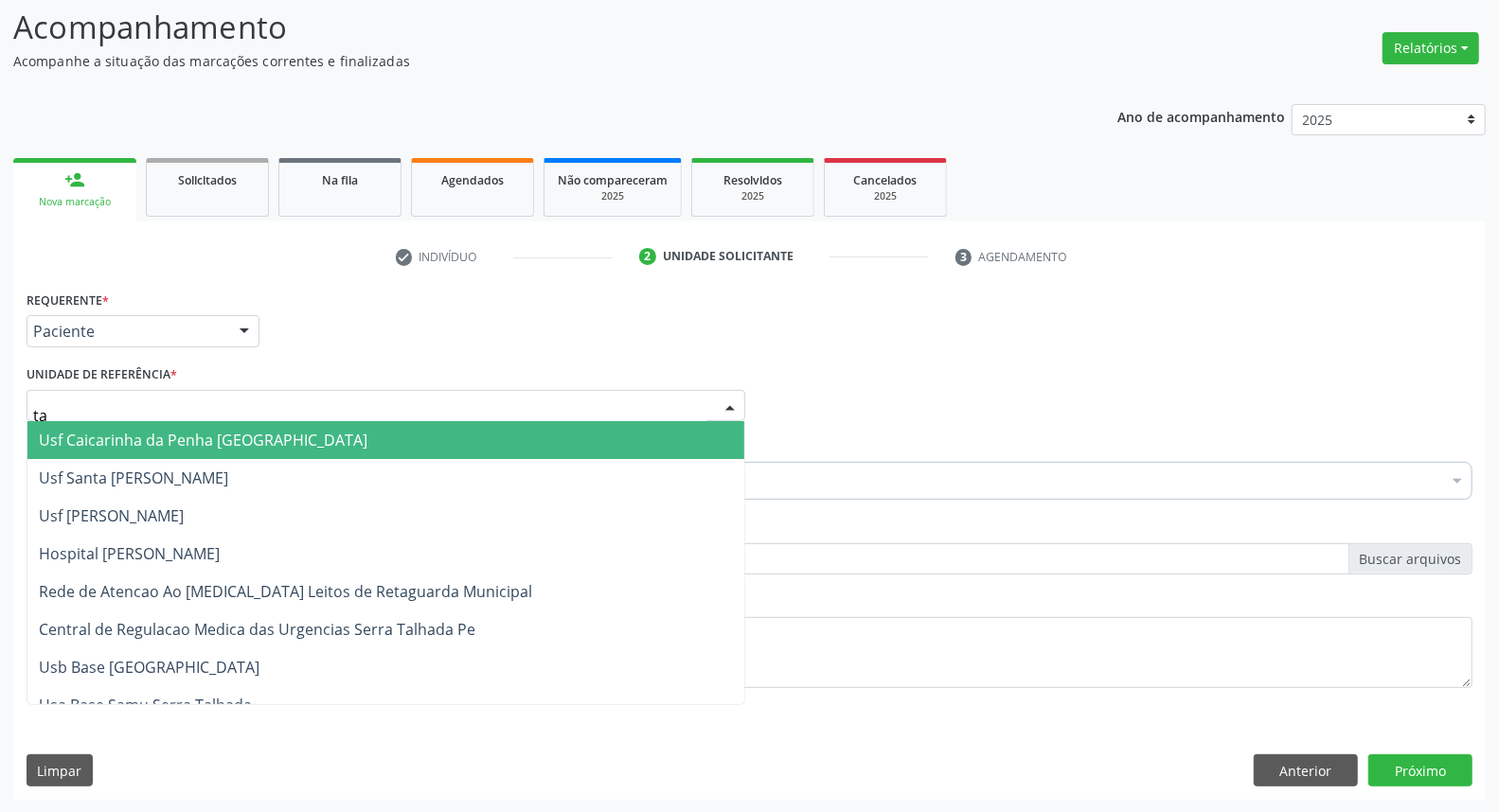
type input "tau"
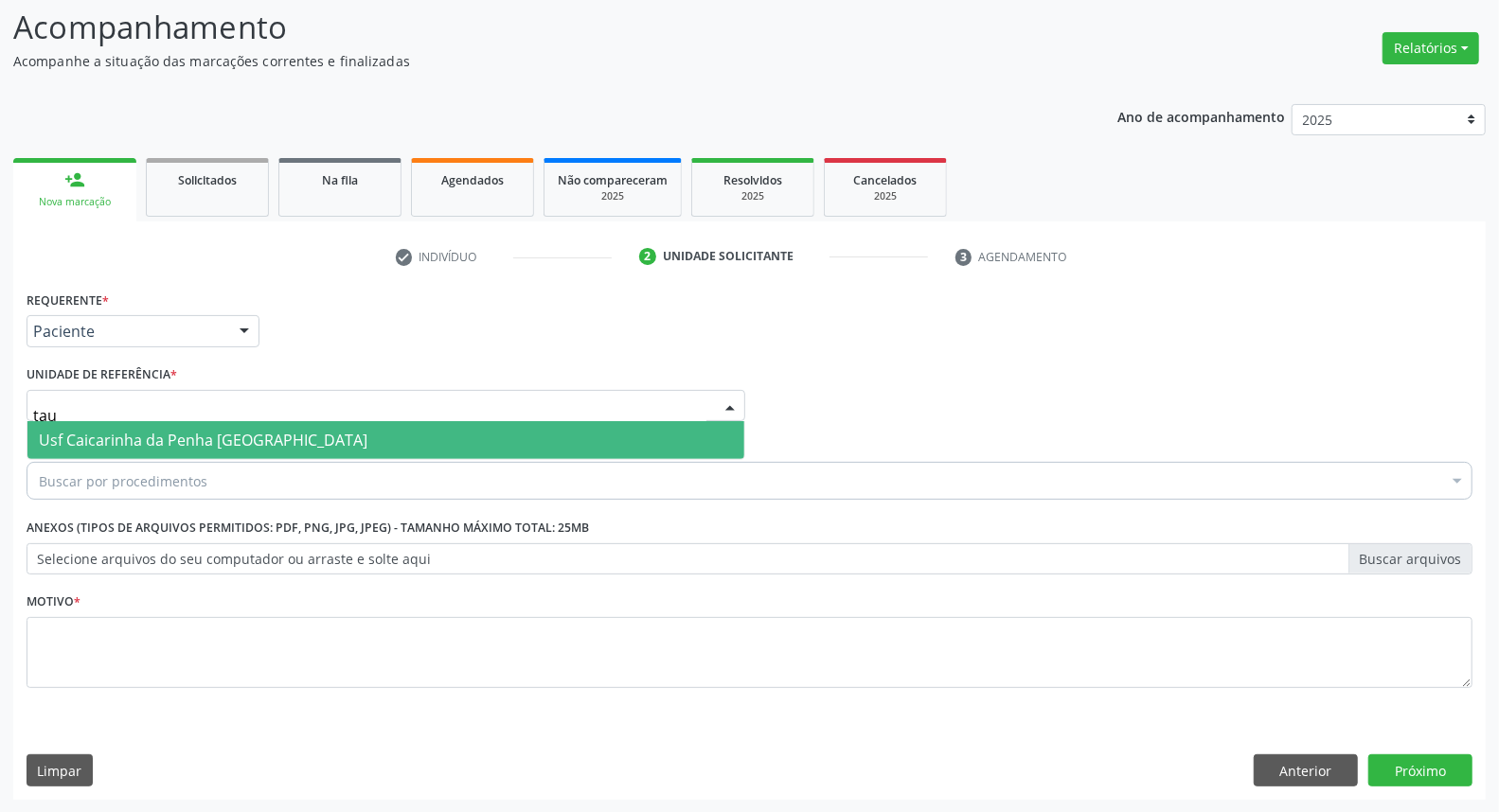
click at [158, 431] on span "Usf Caicarinha da Penha [GEOGRAPHIC_DATA]" at bounding box center [202, 440] width 329 height 21
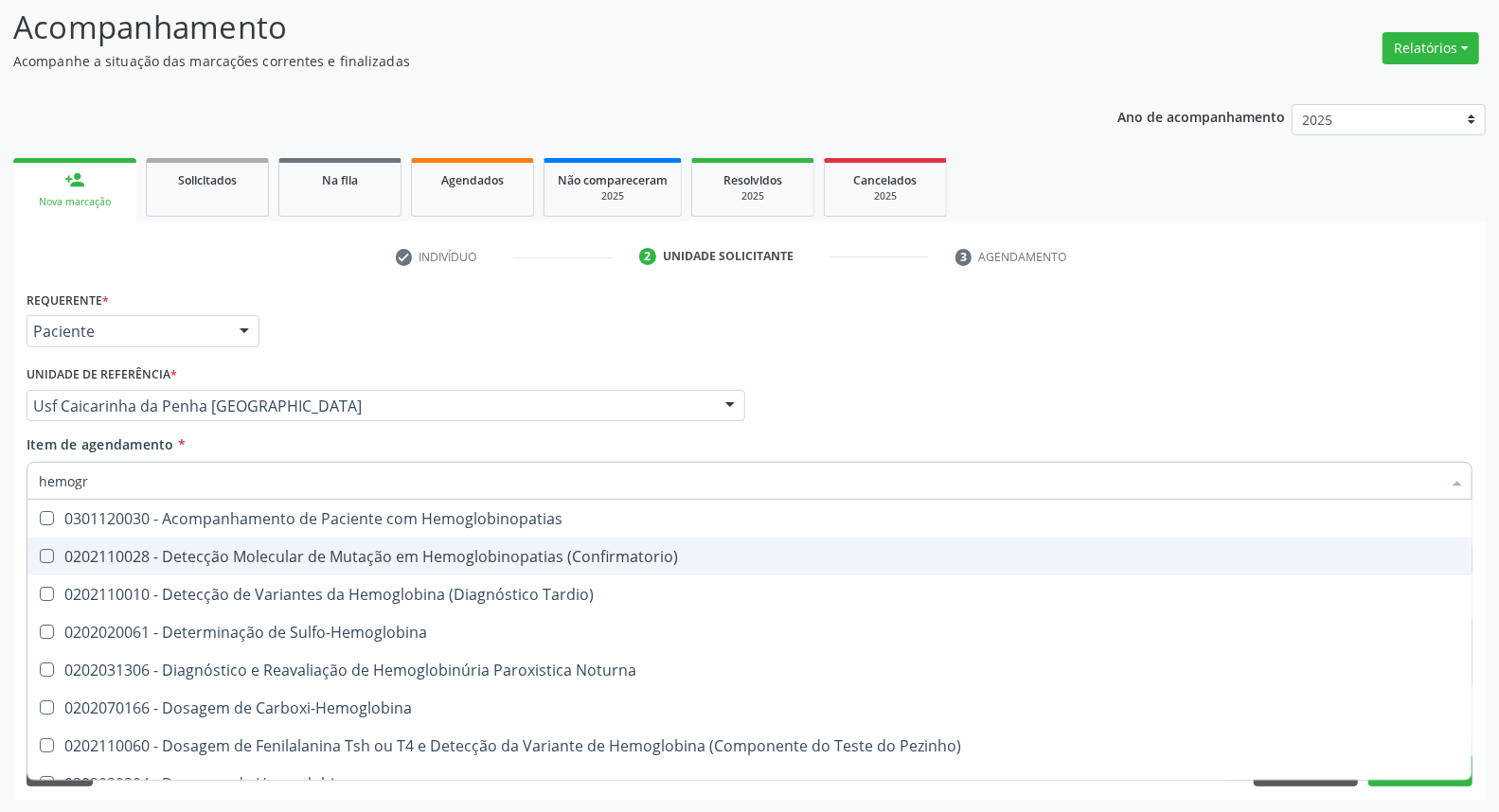
type input "hemogra"
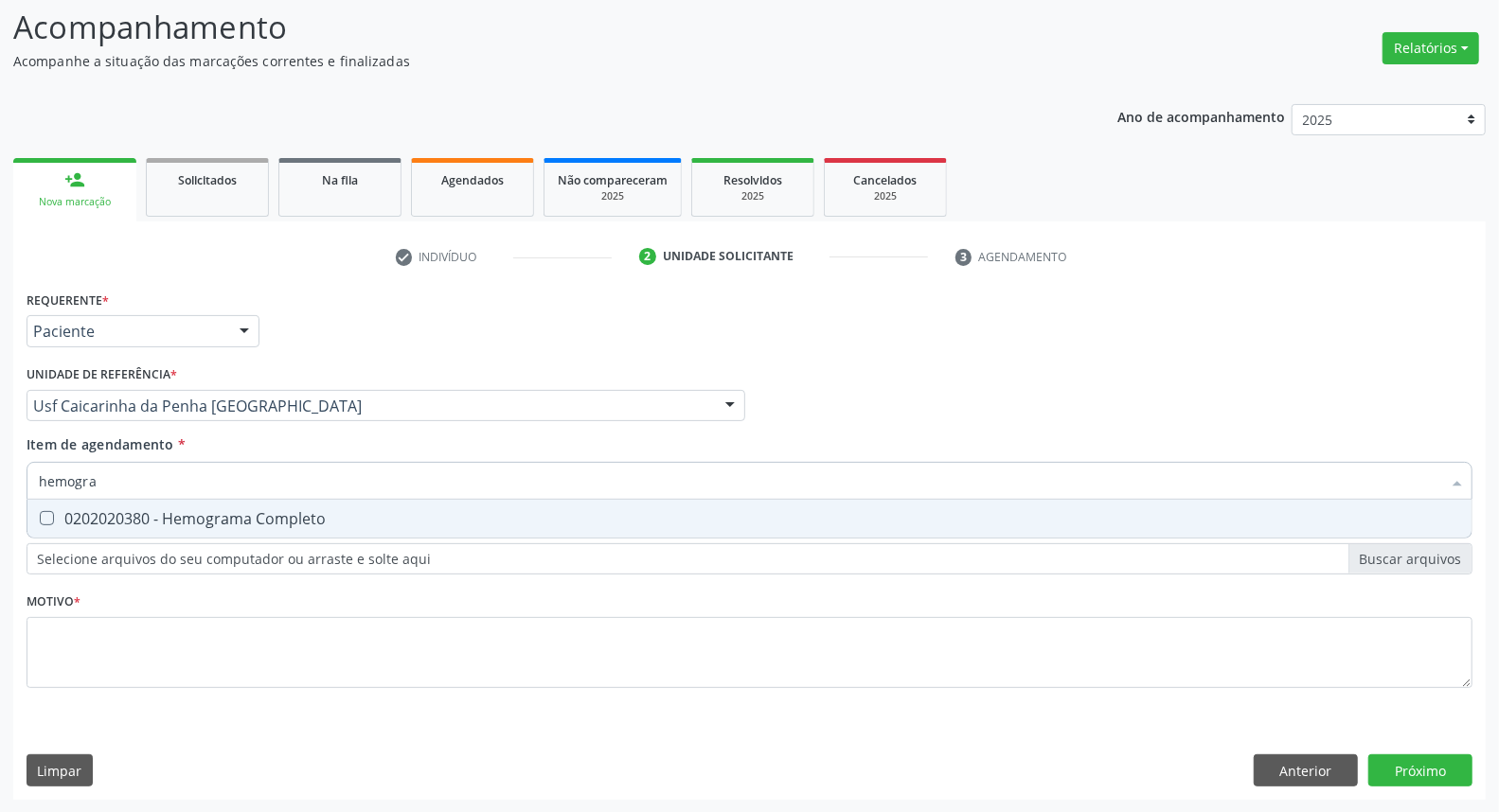
drag, startPoint x: 171, startPoint y: 518, endPoint x: 167, endPoint y: 502, distance: 16.5
click at [169, 516] on div "0202020380 - Hemograma Completo" at bounding box center [749, 518] width 1422 height 15
checkbox Completo "true"
drag, startPoint x: 173, startPoint y: 477, endPoint x: 0, endPoint y: 456, distance: 174.3
click at [0, 459] on div "Acompanhamento Acompanhe a situação das marcações correntes e finalizadas Relat…" at bounding box center [749, 397] width 1499 height 835
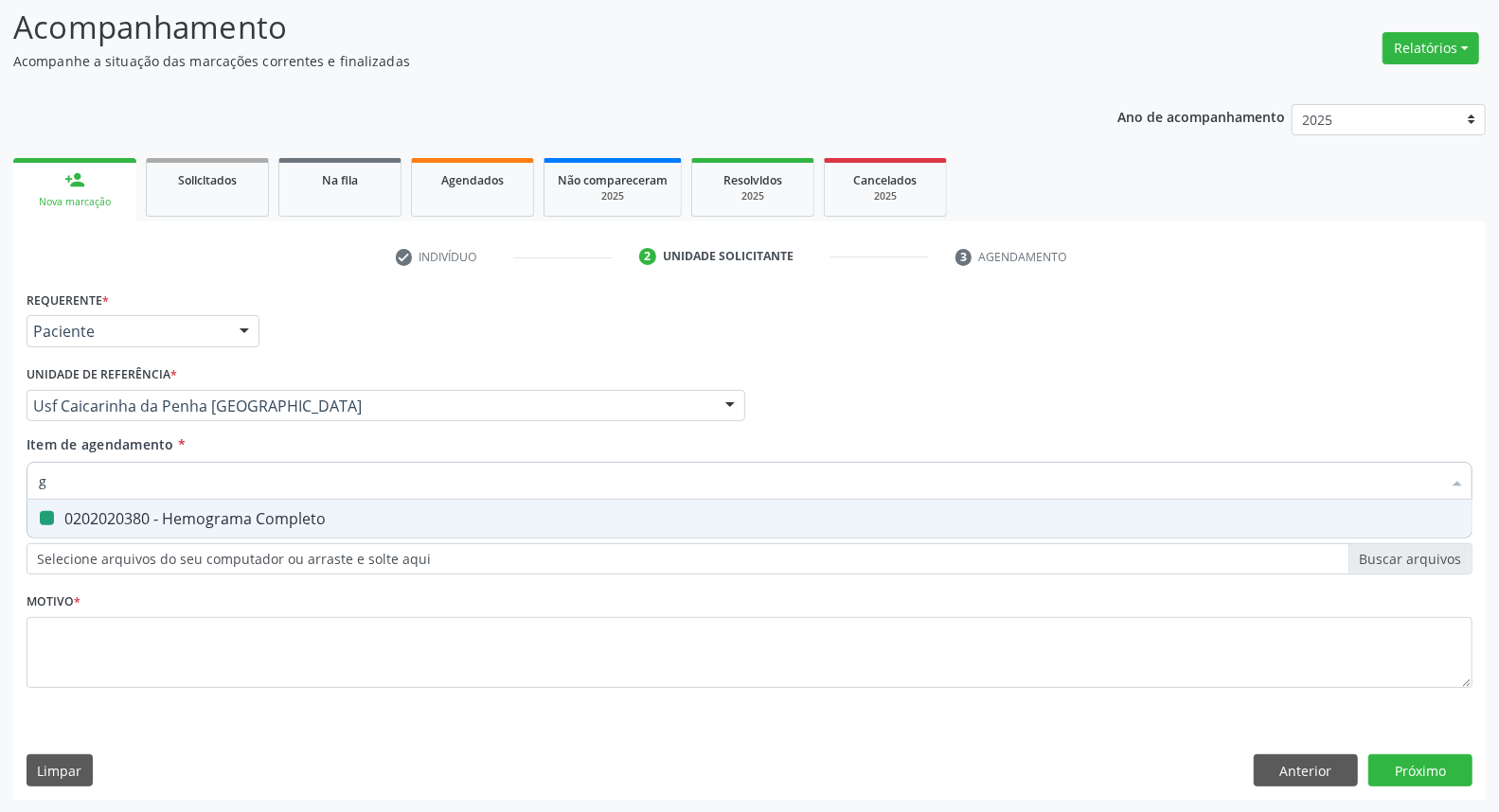
type input "gl"
checkbox Completo "false"
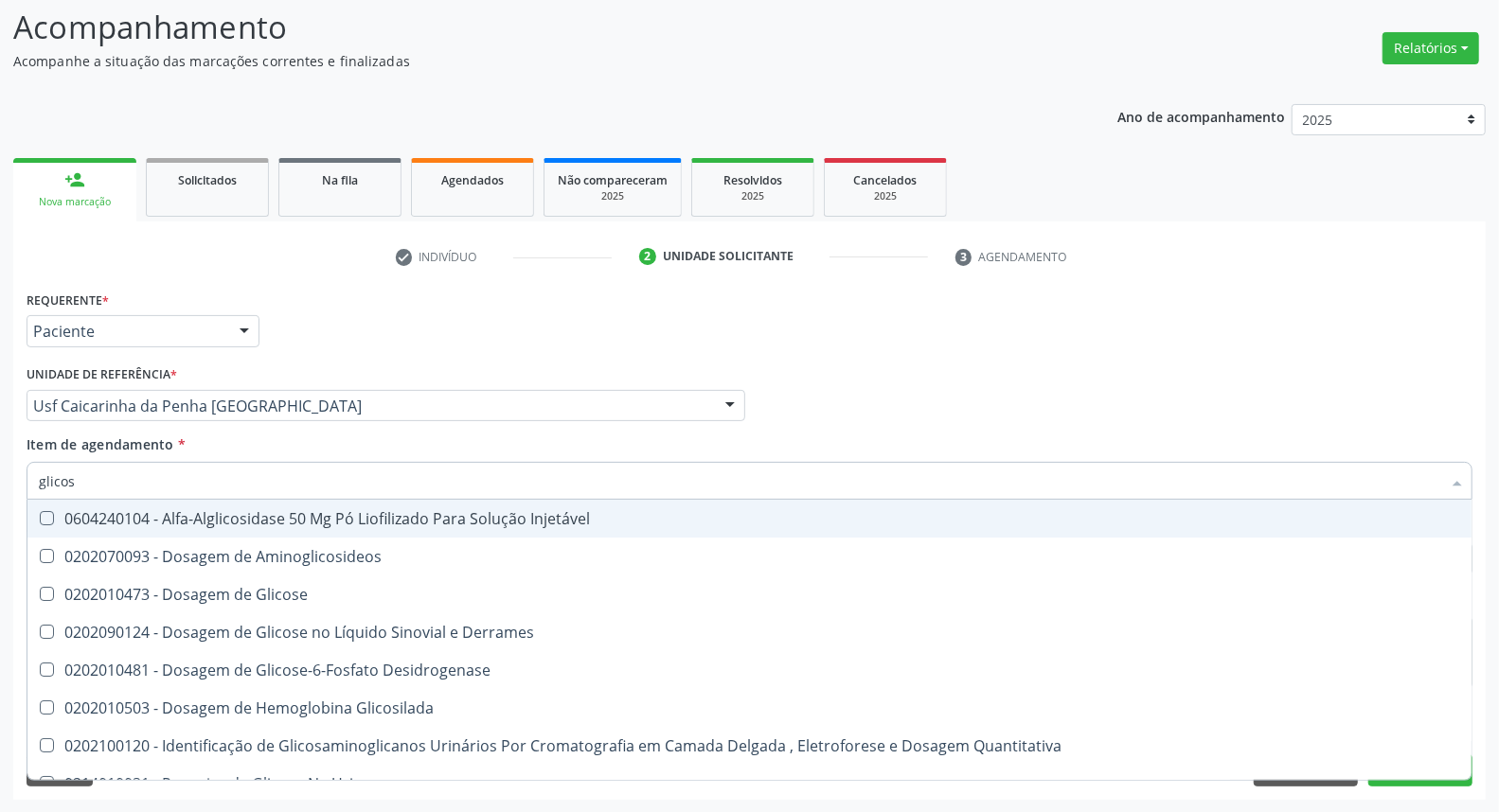
type input "glicose"
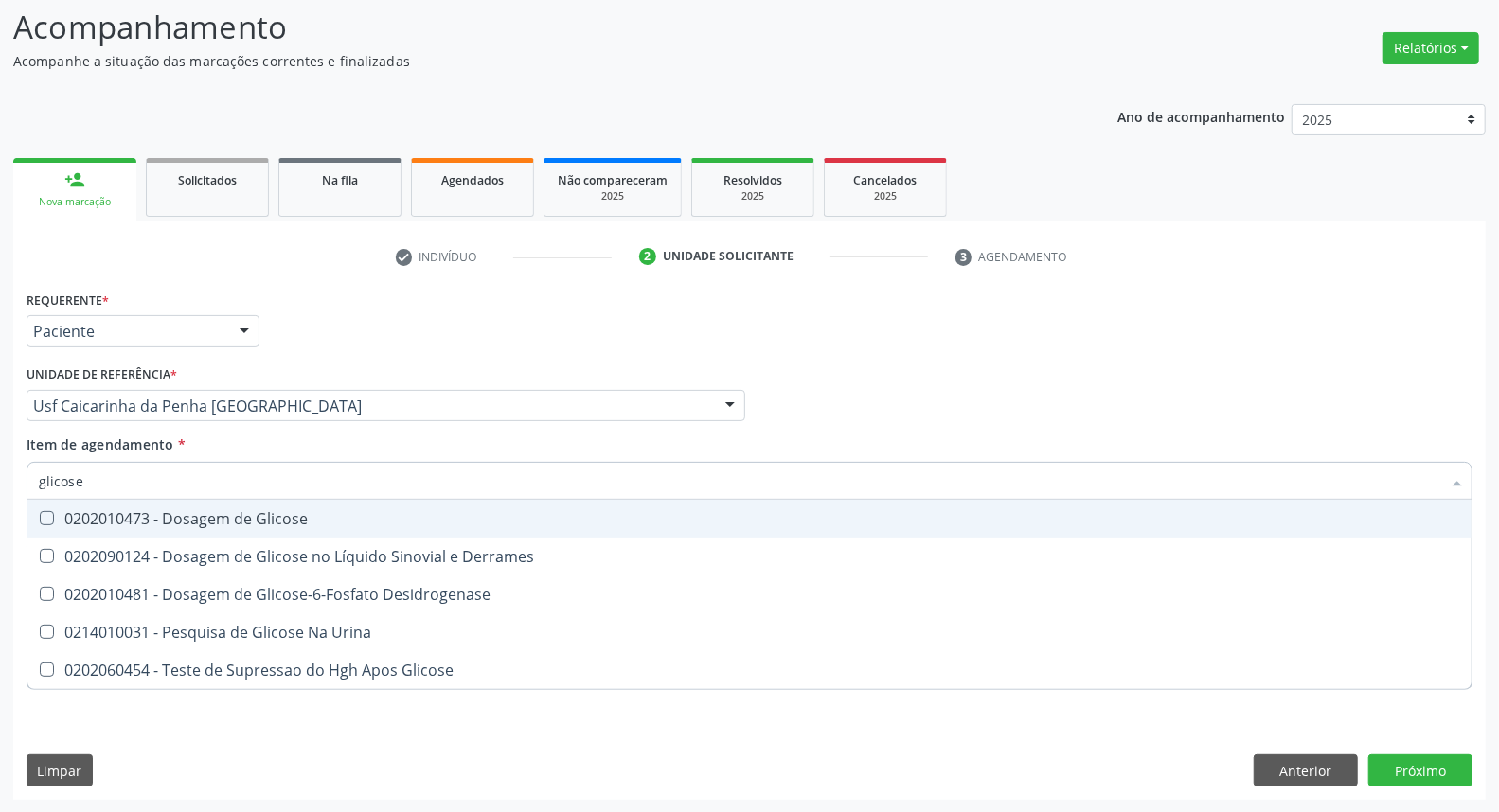
drag, startPoint x: 89, startPoint y: 524, endPoint x: 93, endPoint y: 482, distance: 42.2
click at [89, 518] on div "0202010473 - Dosagem de Glicose" at bounding box center [749, 518] width 1422 height 15
checkbox Glicose "true"
drag, startPoint x: 106, startPoint y: 482, endPoint x: 0, endPoint y: 482, distance: 106.0
click at [0, 482] on div "Acompanhamento Acompanhe a situação das marcações correntes e finalizadas Relat…" at bounding box center [749, 397] width 1499 height 835
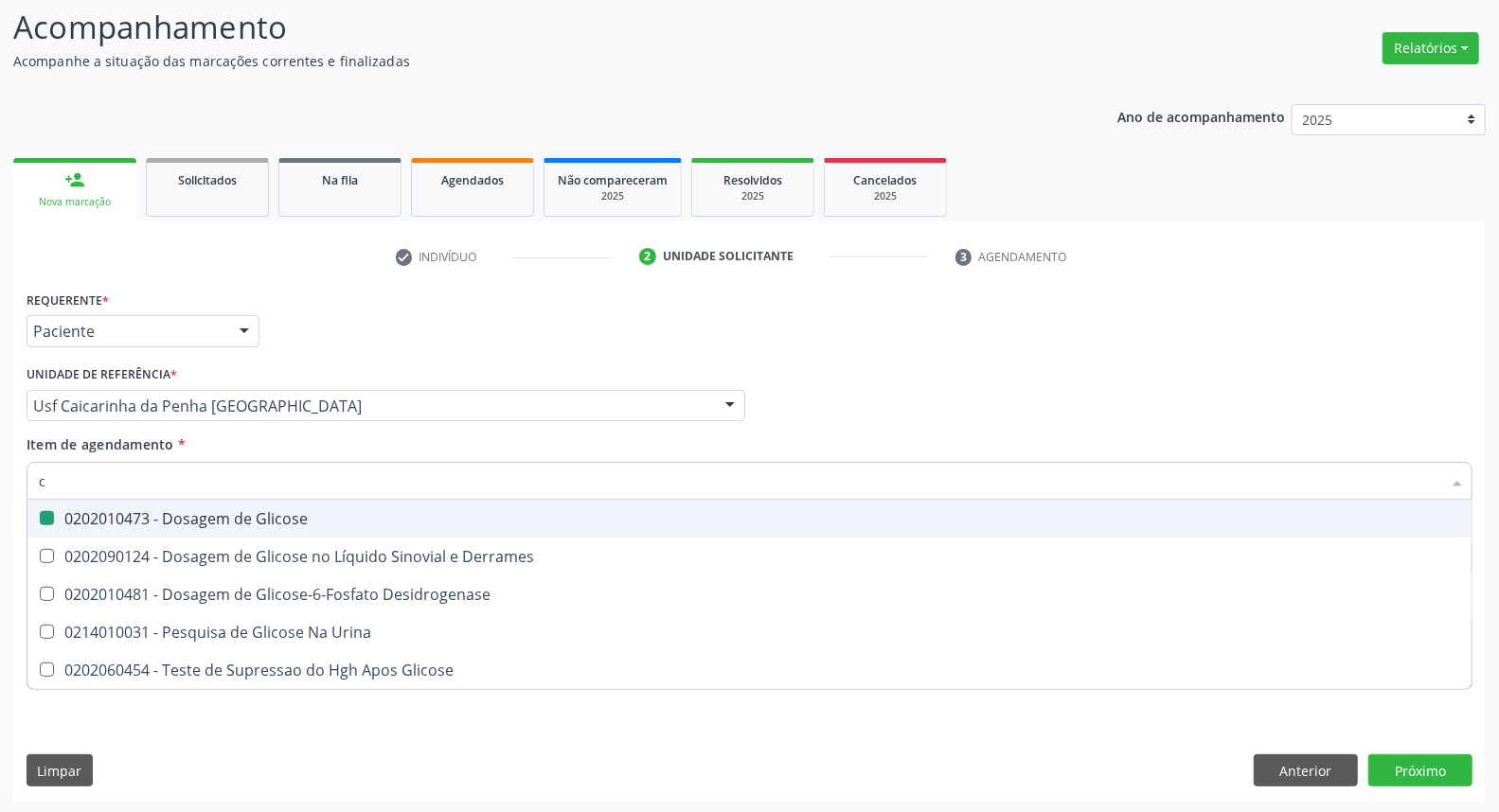
type input "co"
checkbox Glicose "false"
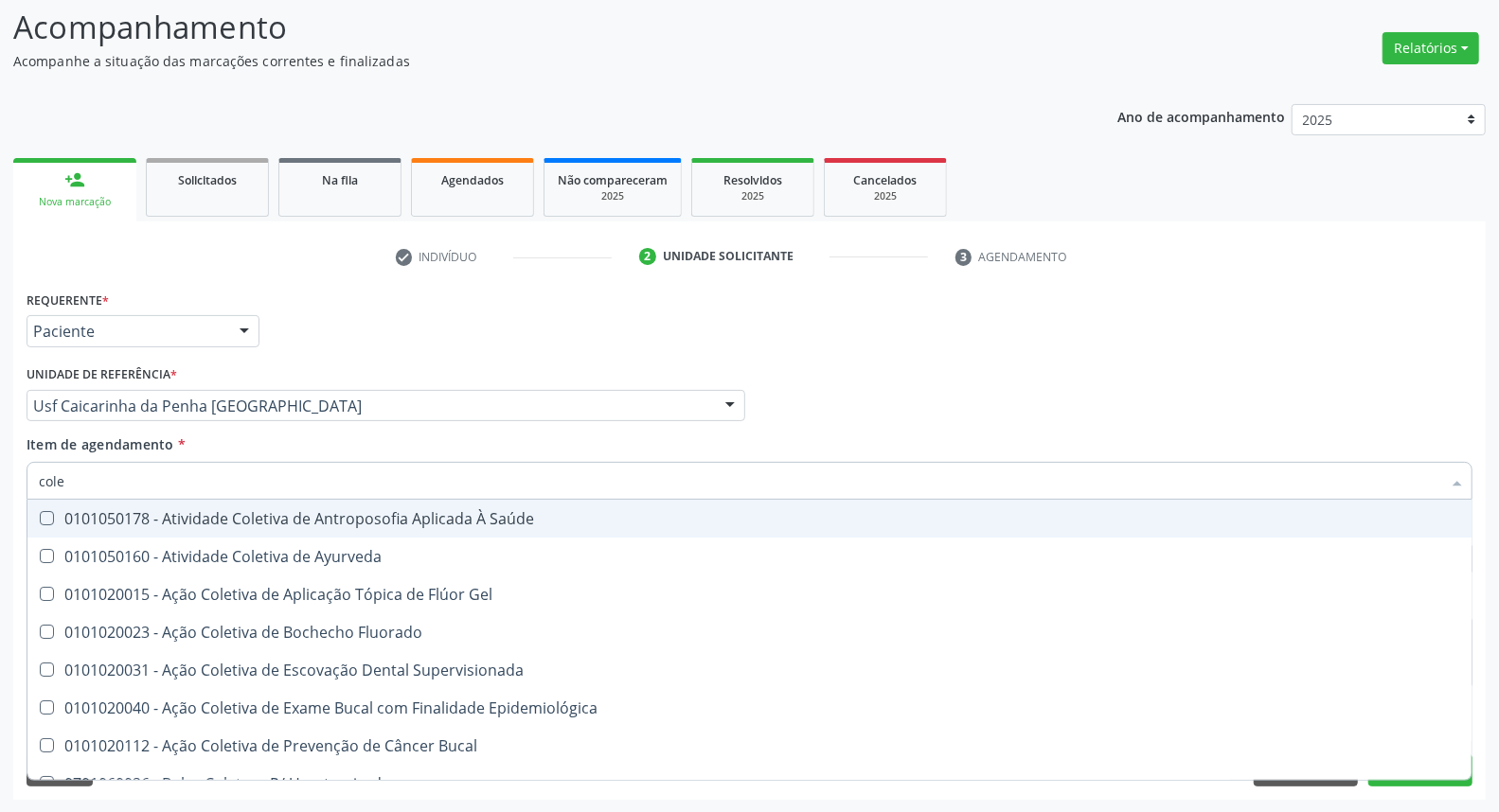
type input "coles"
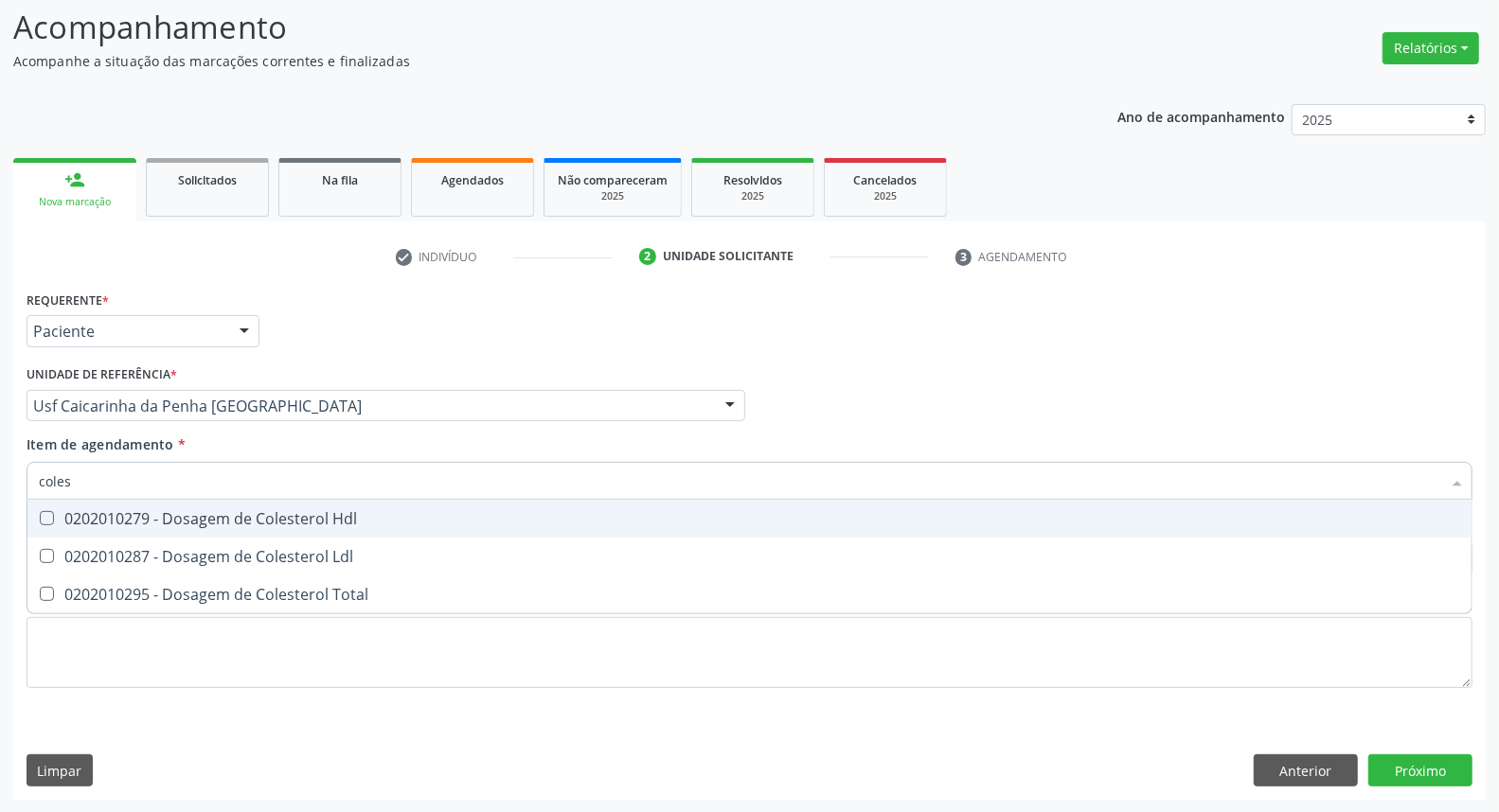
click at [85, 515] on div "0202010279 - Dosagem de Colesterol Hdl" at bounding box center [749, 518] width 1422 height 15
checkbox Hdl "true"
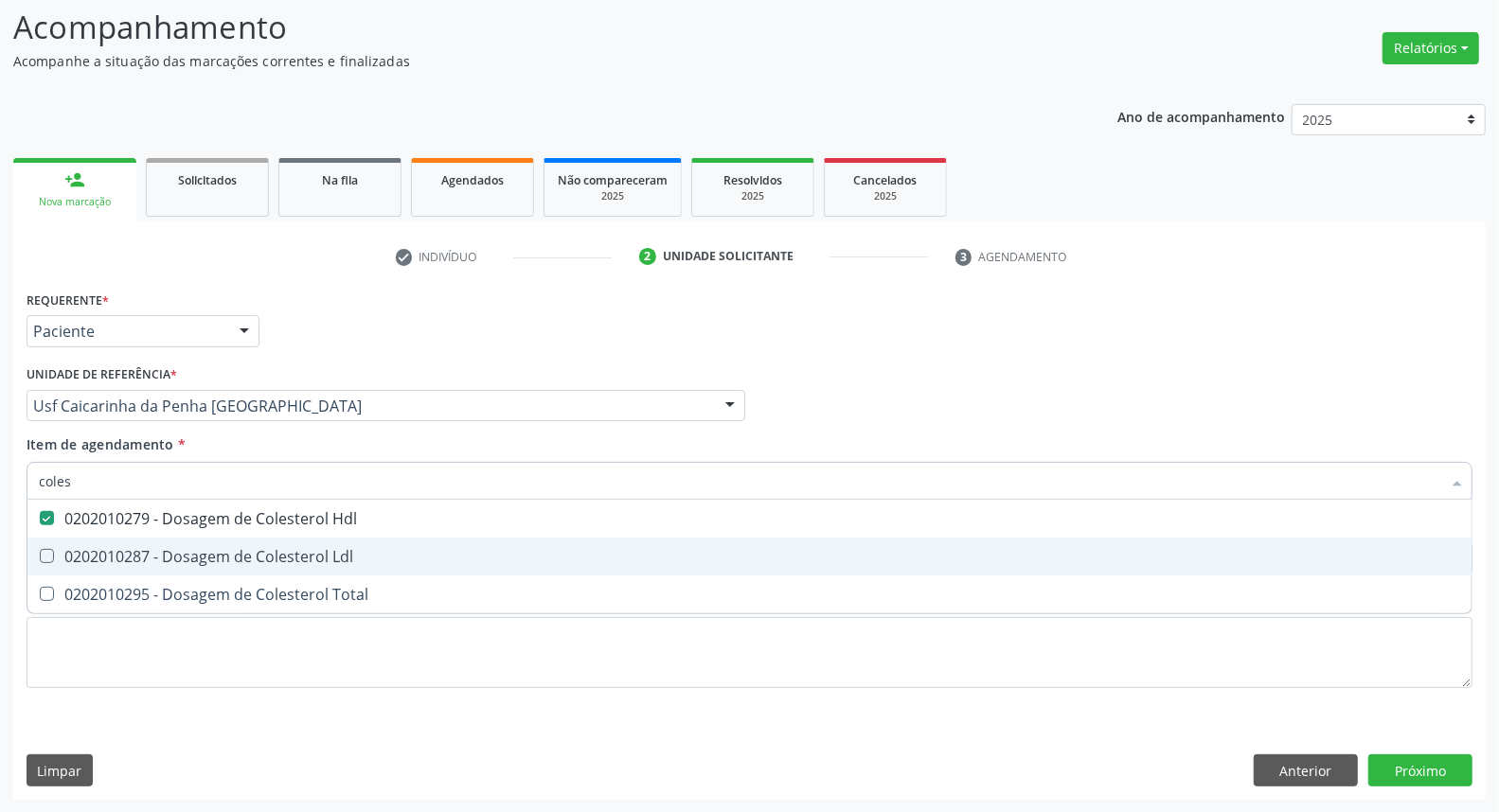
drag, startPoint x: 74, startPoint y: 552, endPoint x: 72, endPoint y: 587, distance: 35.1
click at [74, 565] on span "0202010287 - Dosagem de Colesterol Ldl" at bounding box center [750, 556] width 1445 height 37
checkbox Ldl "true"
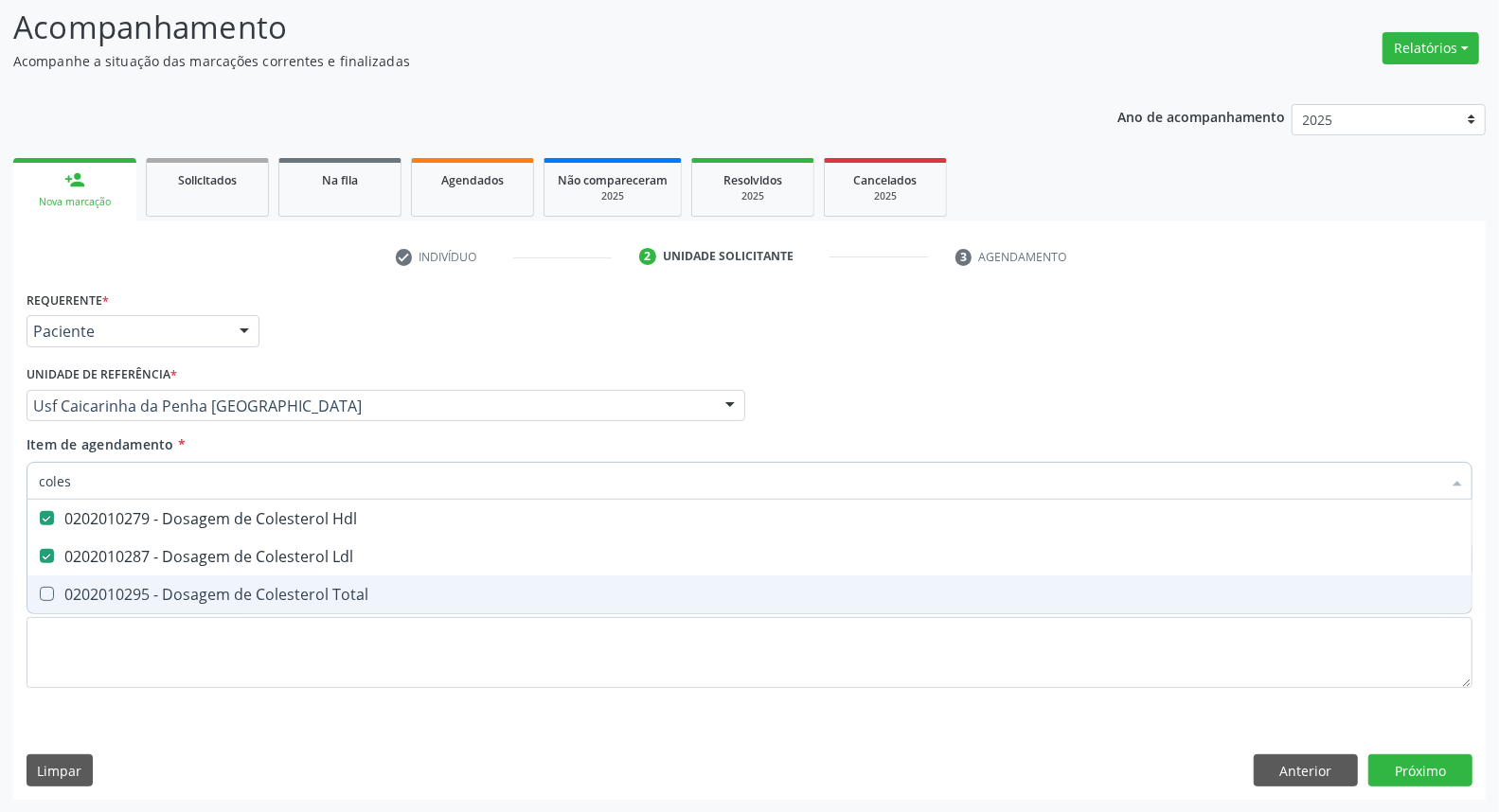
click at [72, 588] on div "0202010295 - Dosagem de Colesterol Total" at bounding box center [749, 594] width 1422 height 15
checkbox Total "true"
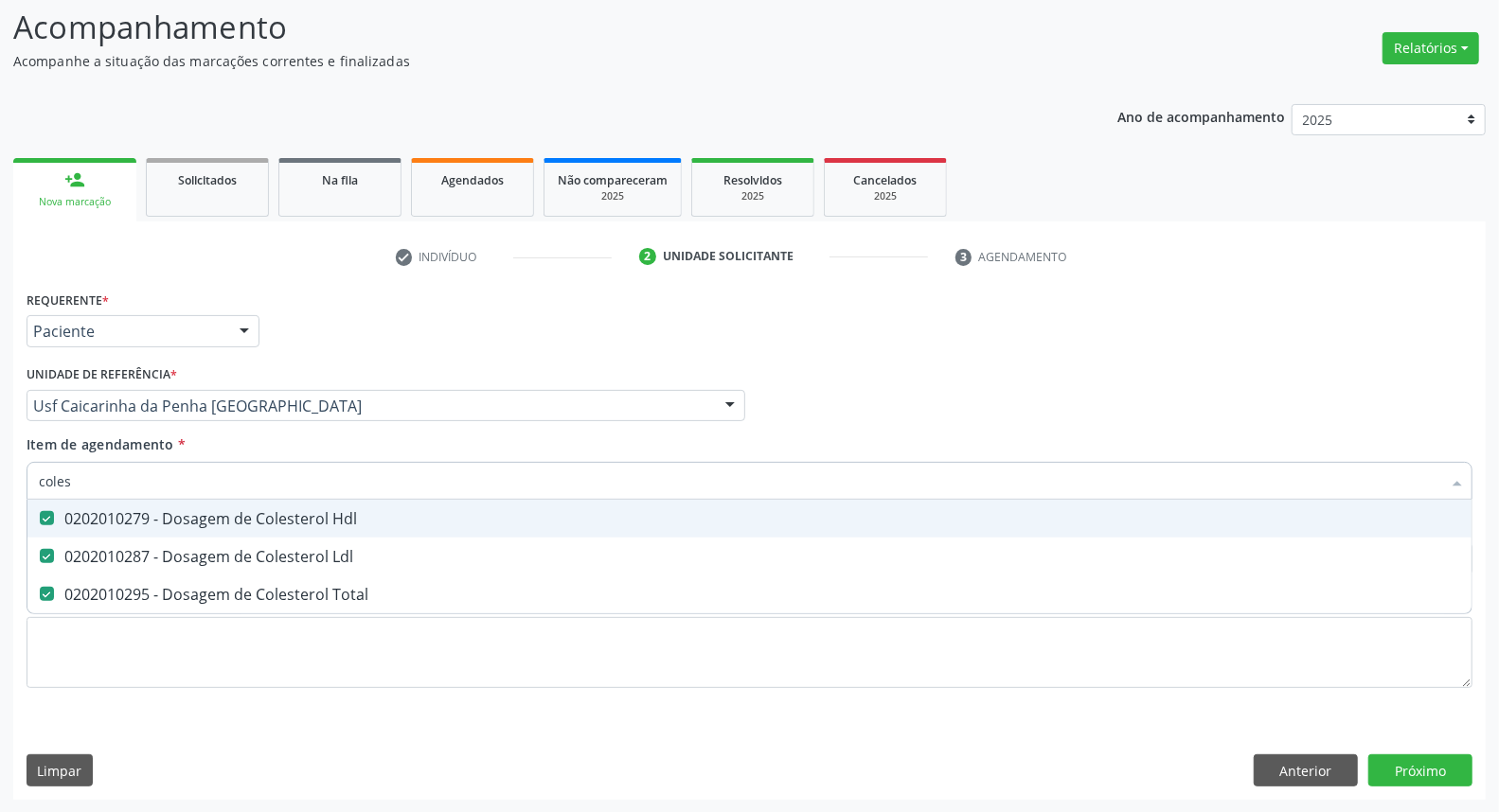
drag, startPoint x: 115, startPoint y: 480, endPoint x: 0, endPoint y: 450, distance: 118.8
click at [0, 450] on div "Acompanhamento Acompanhe a situação das marcações correntes e finalizadas Relat…" at bounding box center [749, 397] width 1499 height 835
type input "tr"
checkbox Hdl "false"
checkbox Ldl "false"
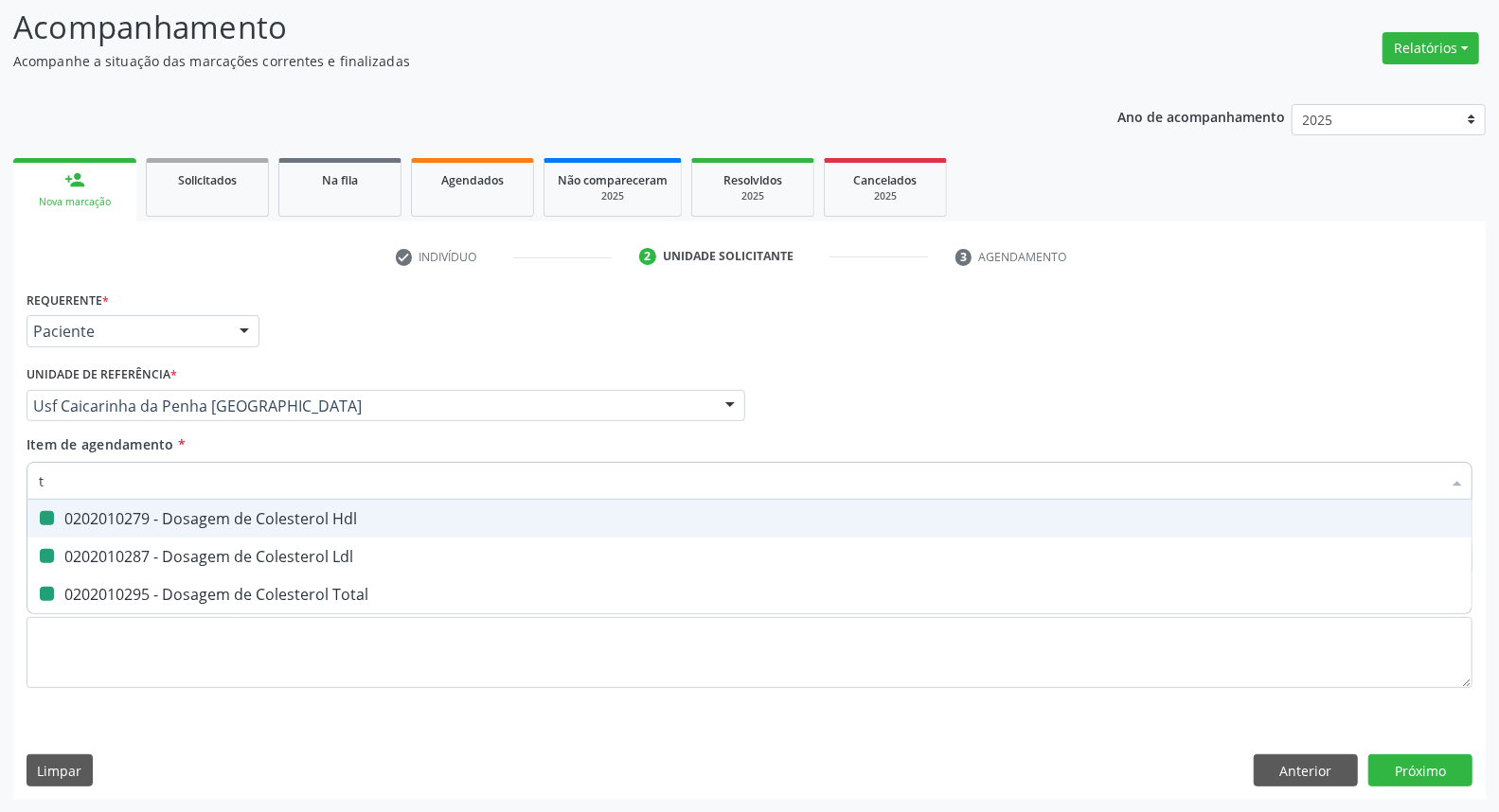
checkbox Total "false"
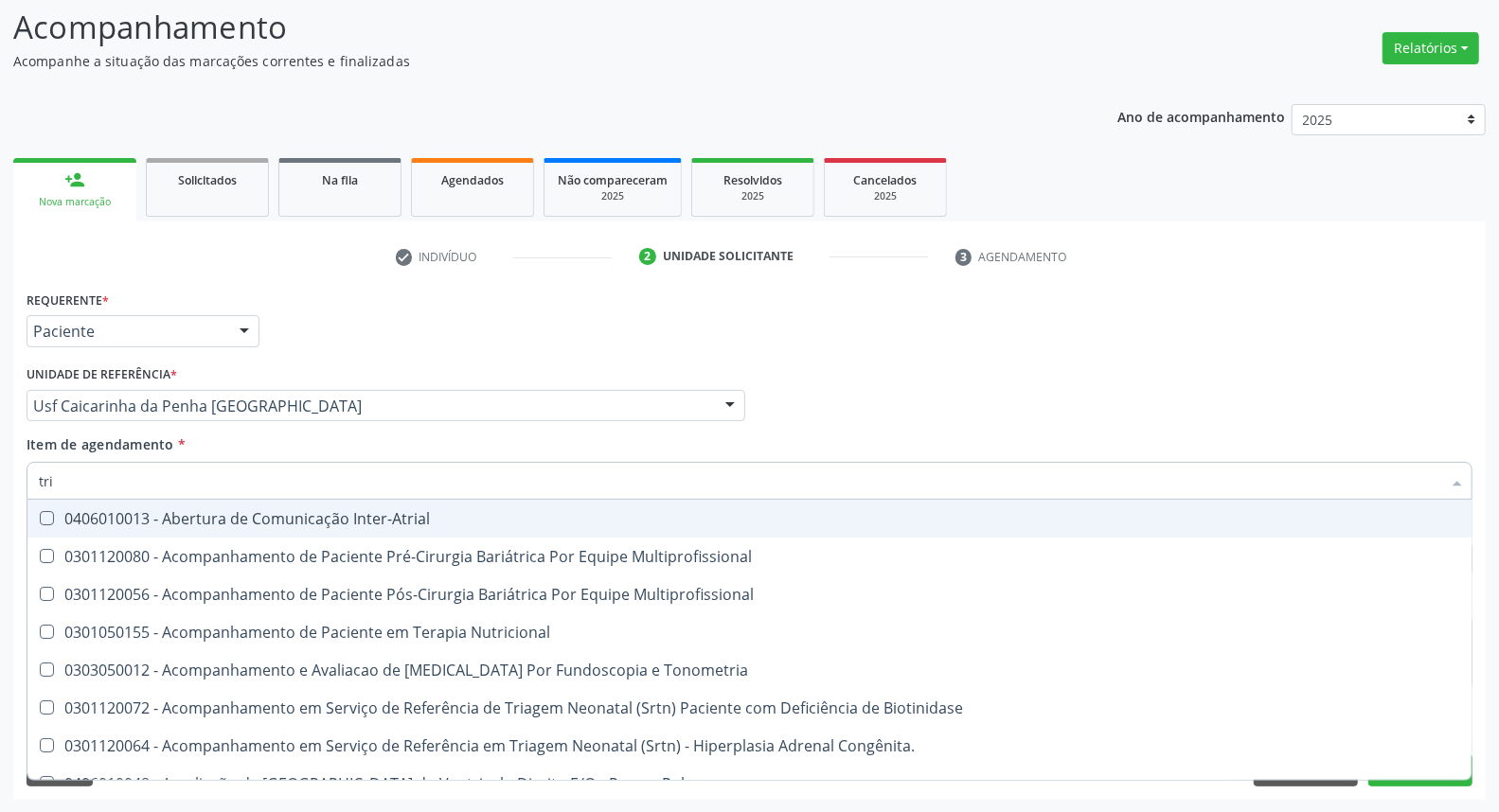
type input "trig"
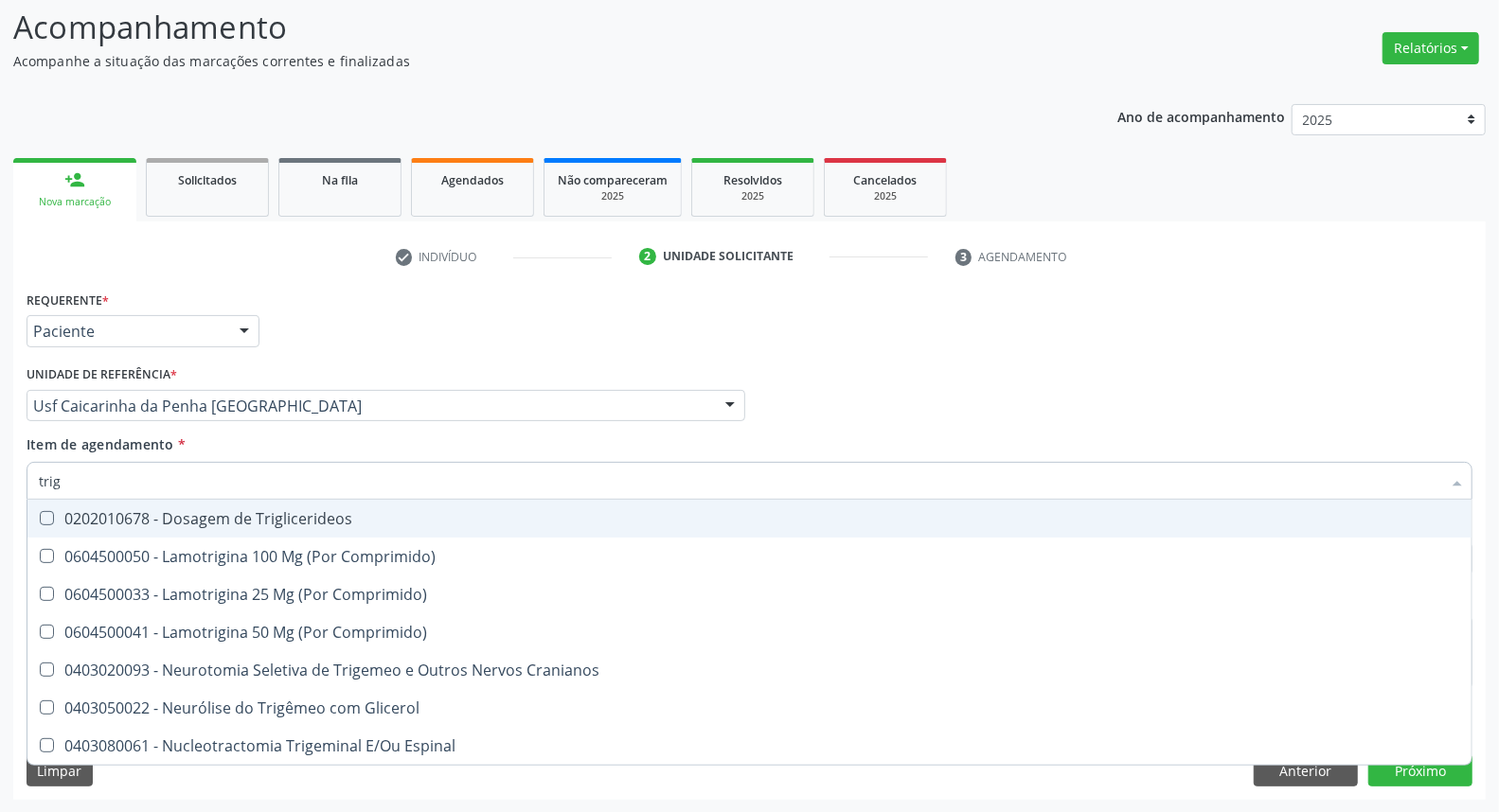
drag, startPoint x: 64, startPoint y: 514, endPoint x: 112, endPoint y: 484, distance: 56.6
click at [67, 513] on div "0202010678 - Dosagem de Triglicerideos" at bounding box center [749, 518] width 1422 height 15
checkbox Triglicerideos "true"
drag, startPoint x: 114, startPoint y: 484, endPoint x: 0, endPoint y: 484, distance: 114.0
click at [0, 484] on div "Acompanhamento Acompanhe a situação das marcações correntes e finalizadas Relat…" at bounding box center [749, 397] width 1499 height 835
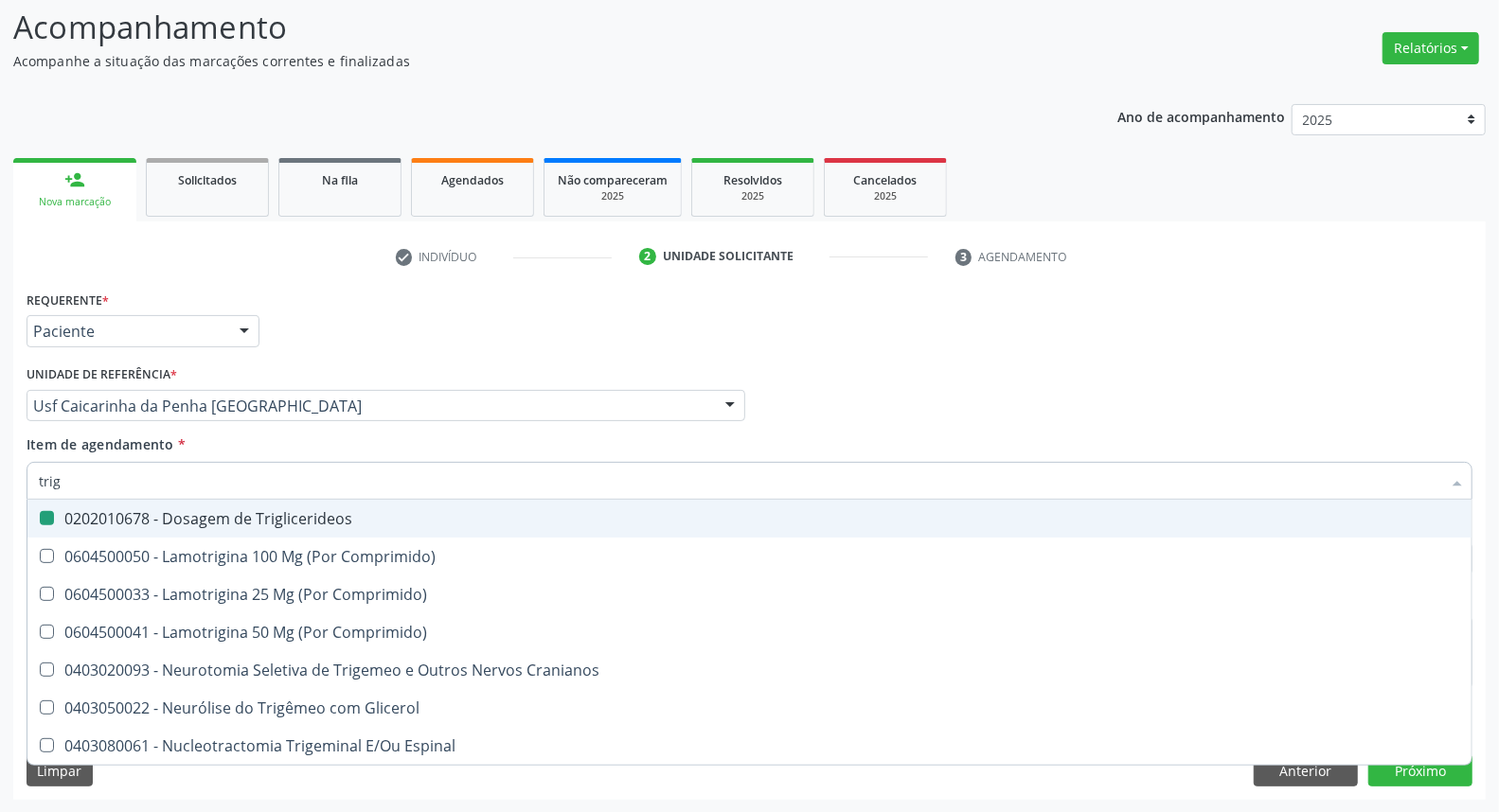
type input "t"
checkbox Triglicerideos "false"
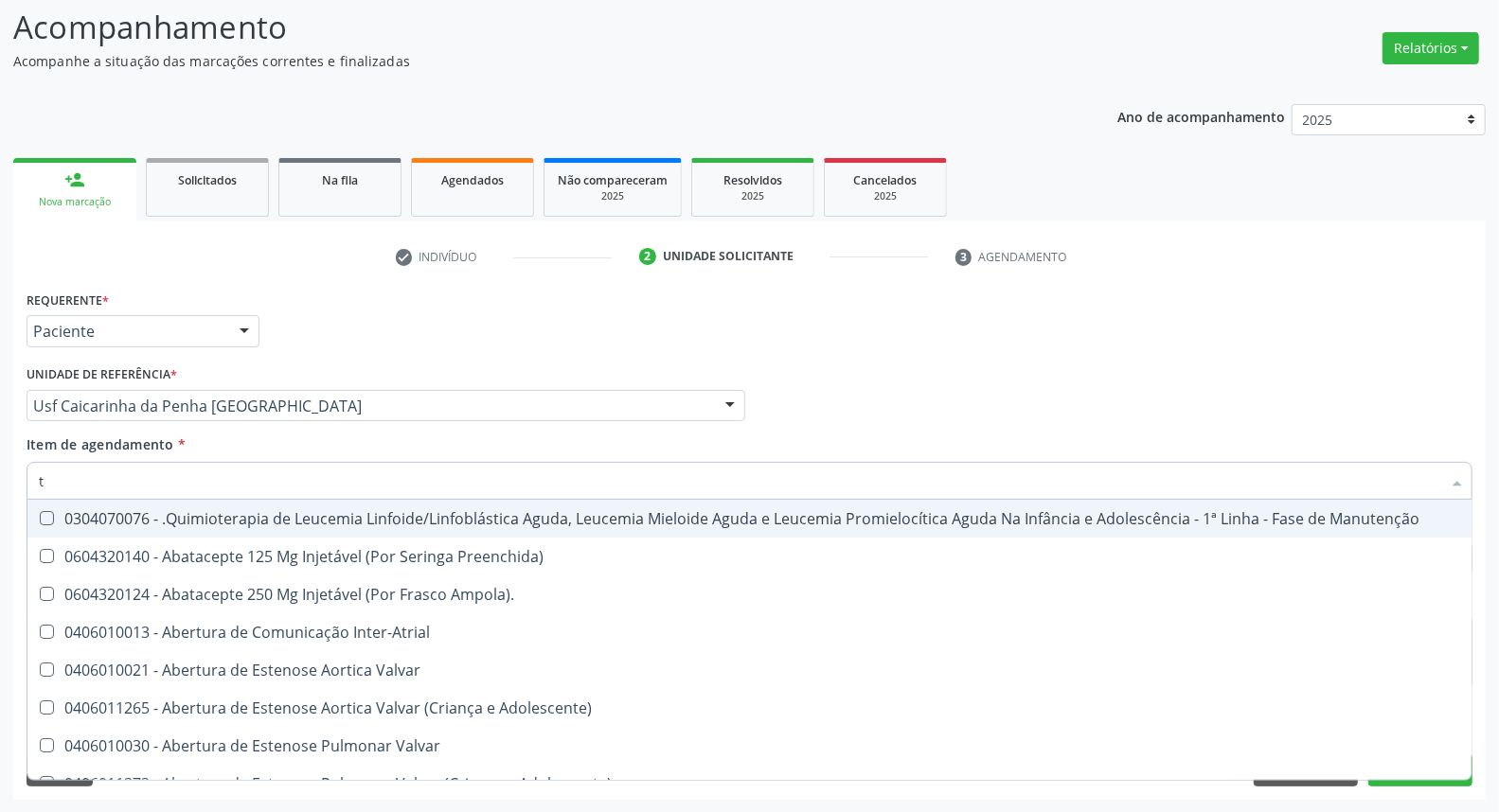
type input "tg"
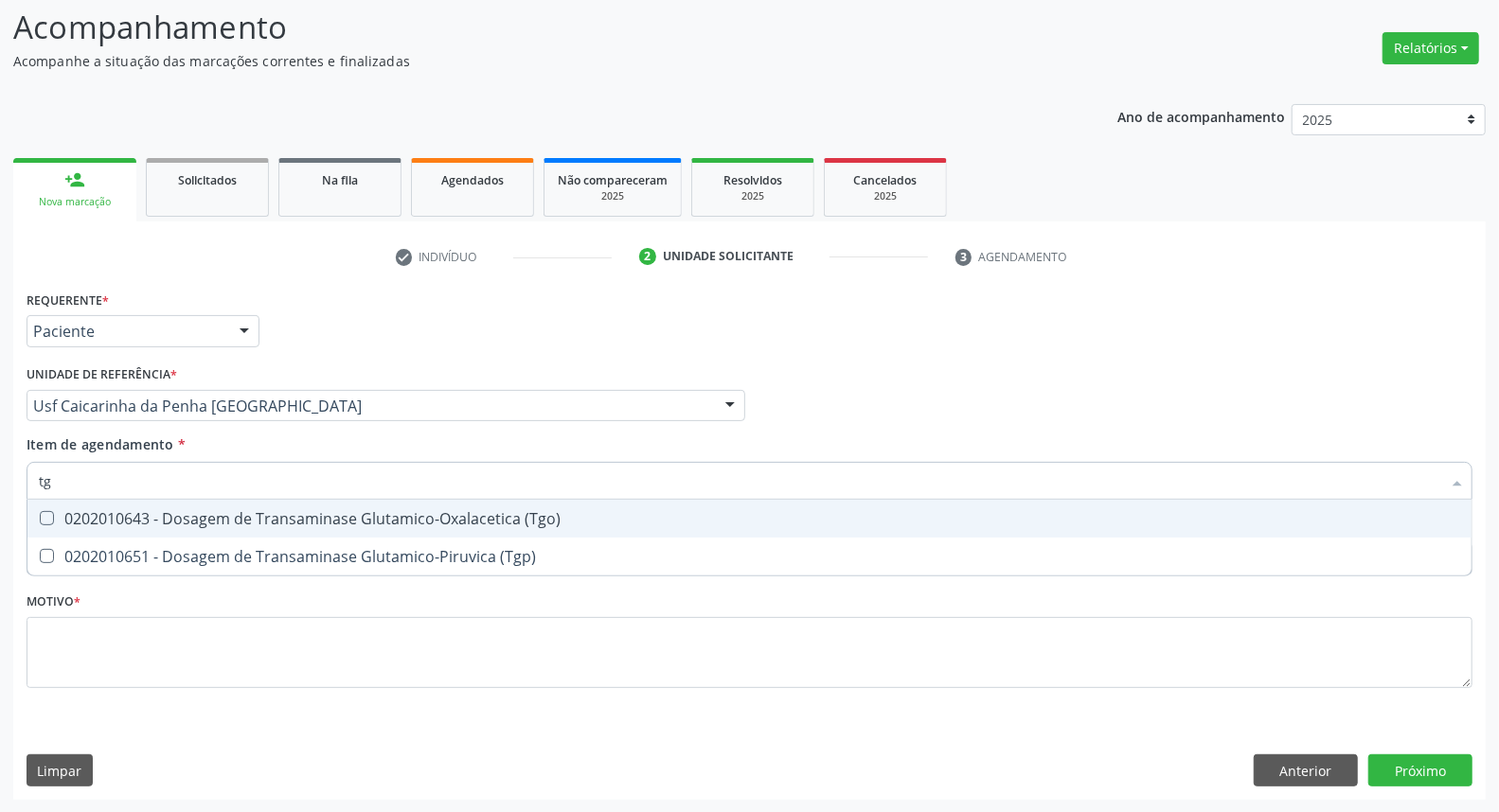
click at [76, 511] on div "0202010643 - Dosagem de Transaminase Glutamico-Oxalacetica (Tgo)" at bounding box center [749, 518] width 1422 height 15
checkbox \(Tgo\) "true"
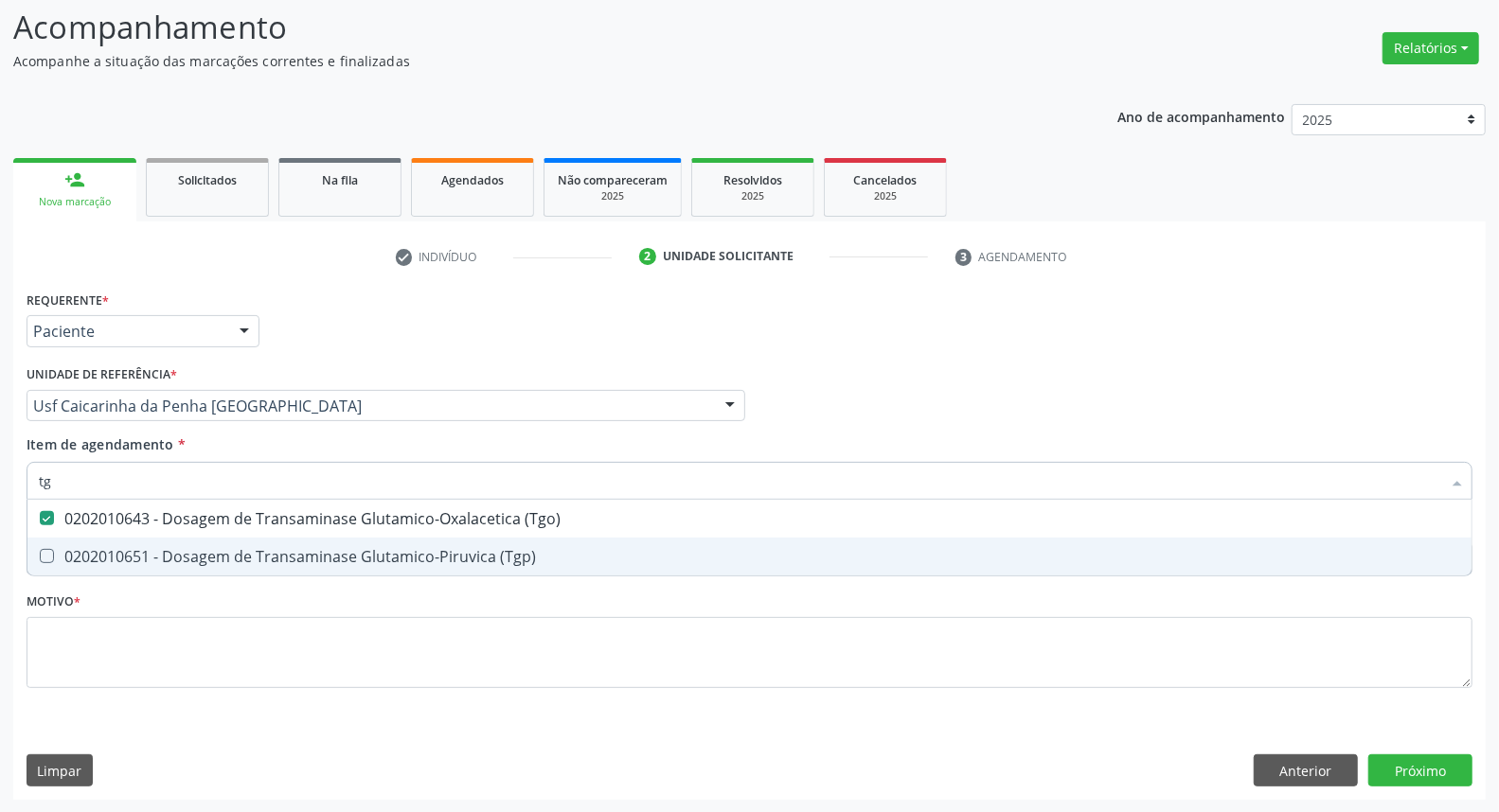
drag, startPoint x: 69, startPoint y: 553, endPoint x: 99, endPoint y: 474, distance: 84.5
click at [72, 540] on span "0202010651 - Dosagem de Transaminase Glutamico-Piruvica (Tgp)" at bounding box center [750, 556] width 1445 height 37
checkbox \(Tgp\) "true"
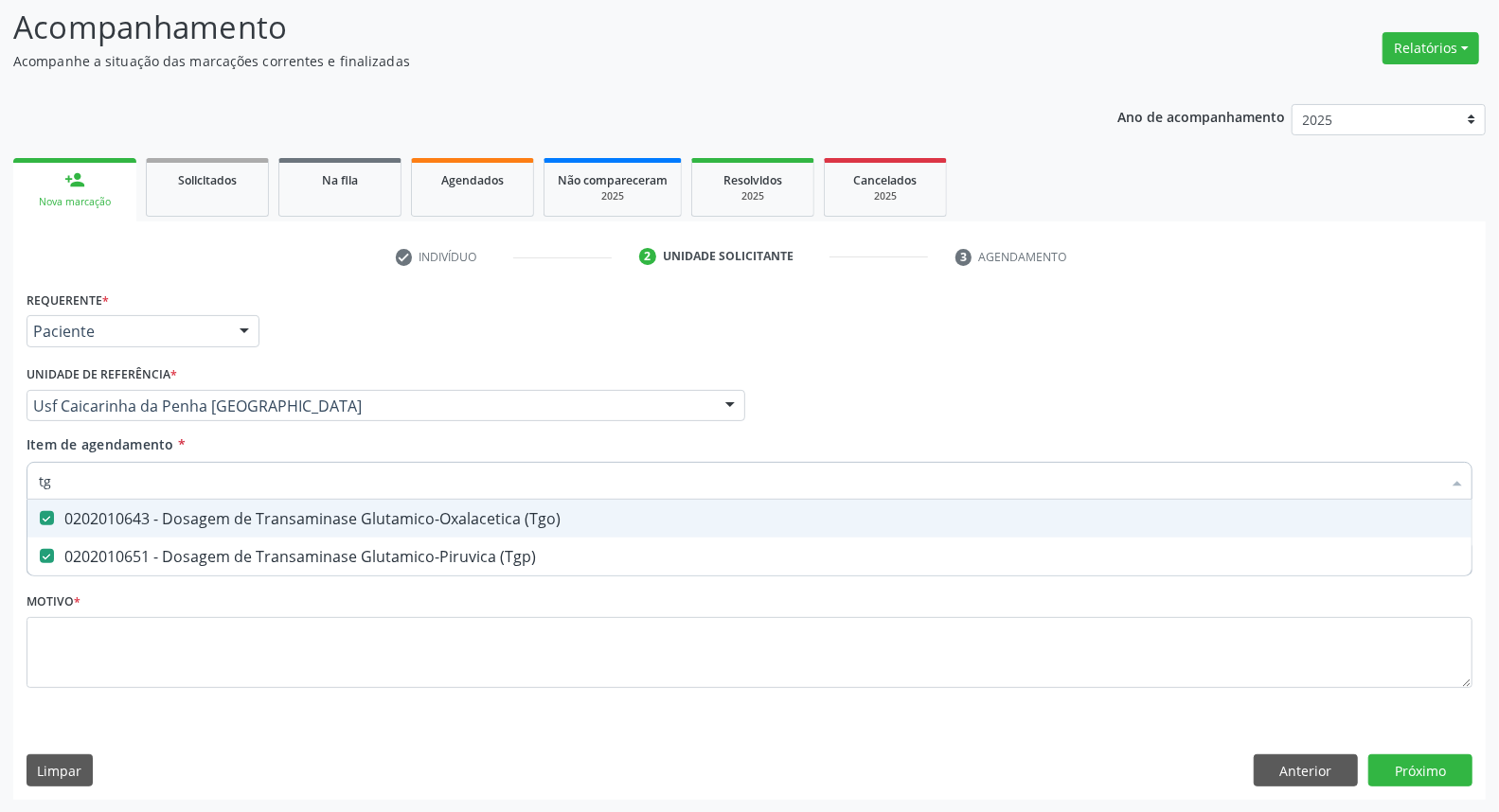
click at [0, 467] on div "Acompanhamento Acompanhe a situação das marcações correntes e finalizadas Relat…" at bounding box center [749, 397] width 1499 height 835
type input "u"
checkbox \(Tgo\) "false"
checkbox \(Tgp\) "false"
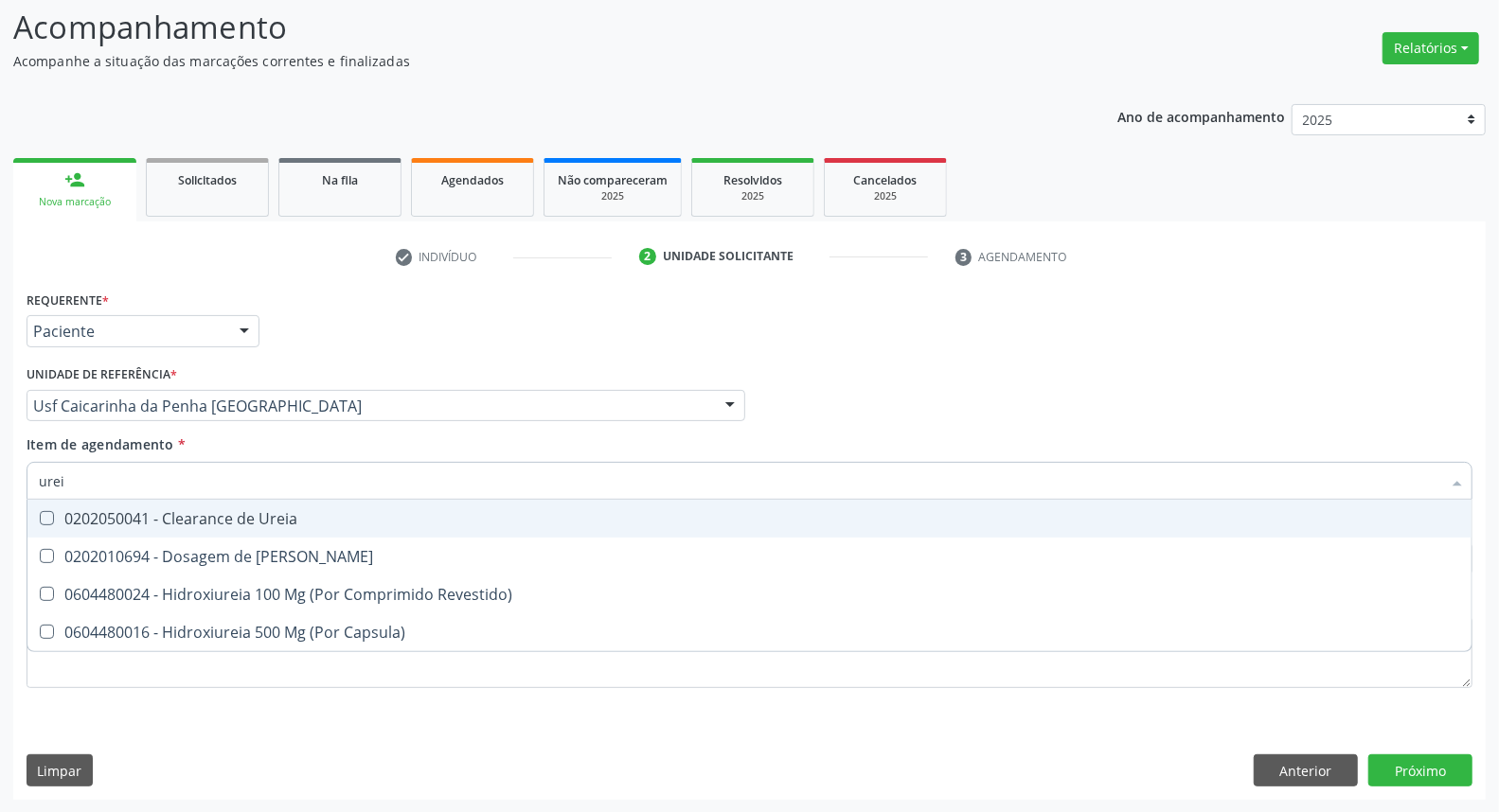
type input "ureia"
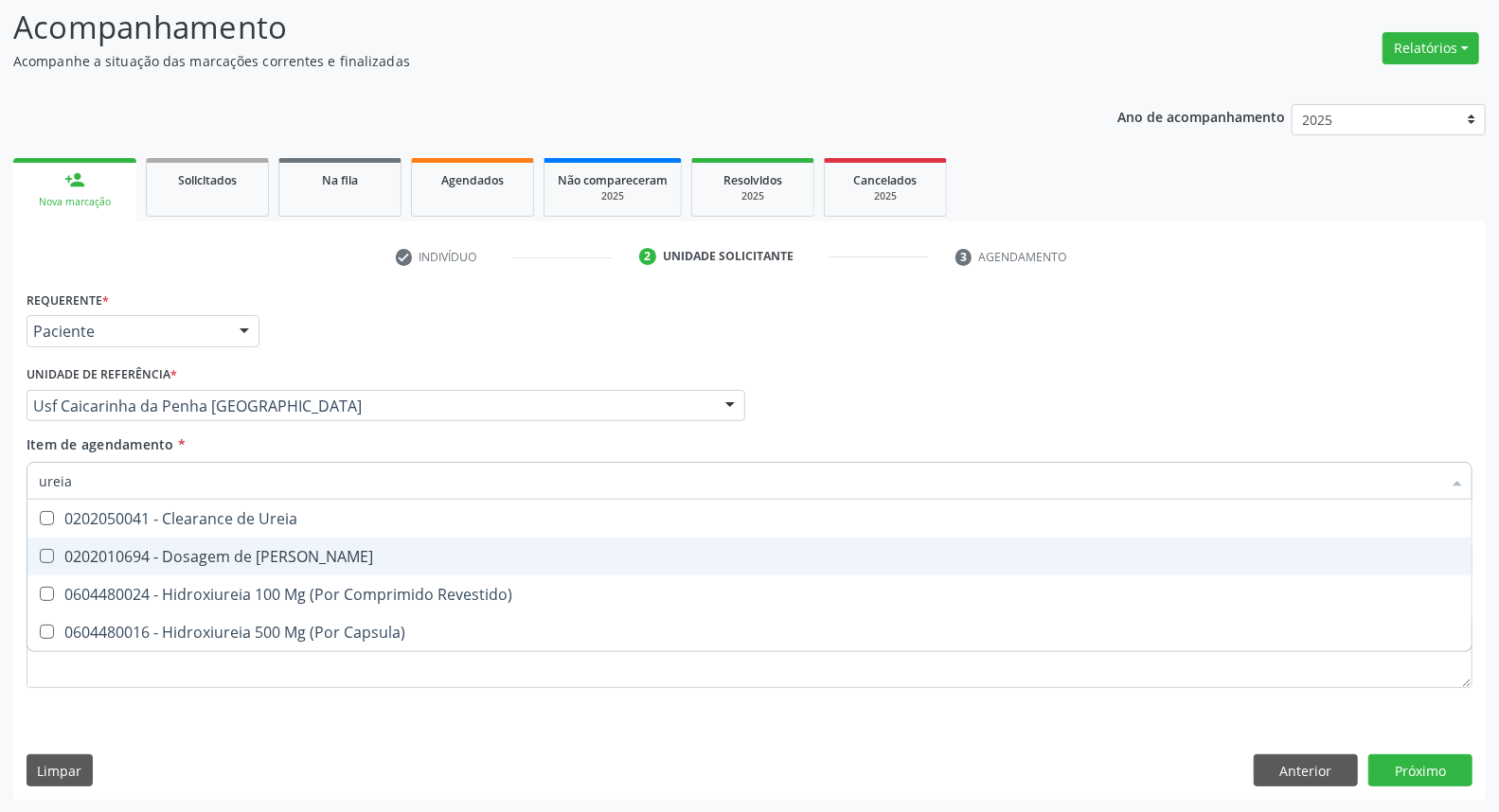
drag, startPoint x: 58, startPoint y: 555, endPoint x: 69, endPoint y: 517, distance: 39.6
click at [58, 554] on div "0202010694 - Dosagem de [PERSON_NAME]" at bounding box center [749, 556] width 1422 height 15
checkbox Ureia "true"
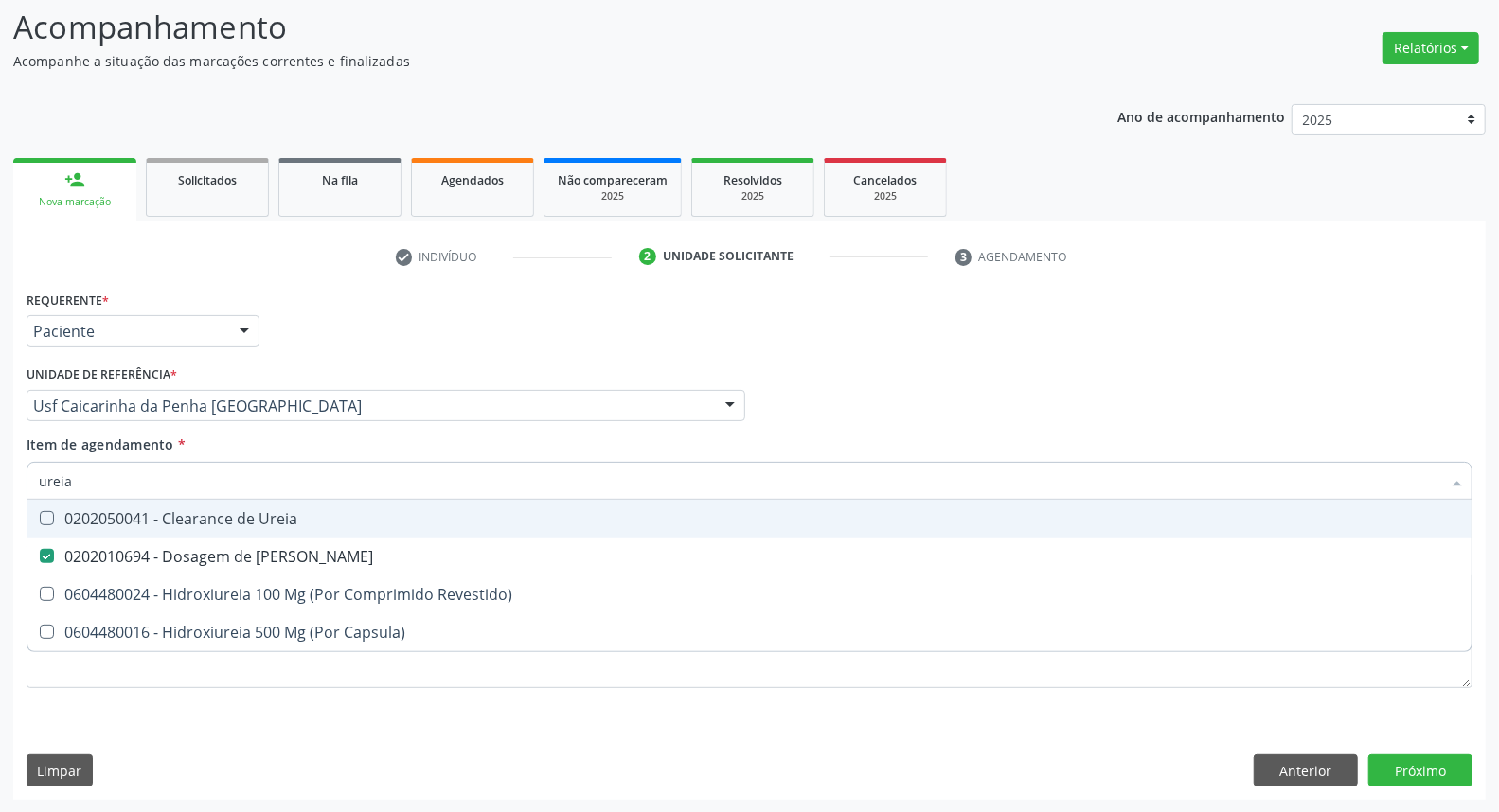
drag, startPoint x: 90, startPoint y: 484, endPoint x: 0, endPoint y: 480, distance: 90.1
click at [0, 480] on div "Acompanhamento Acompanhe a situação das marcações correntes e finalizadas Relat…" at bounding box center [749, 397] width 1499 height 835
type input "c"
checkbox Ureia "false"
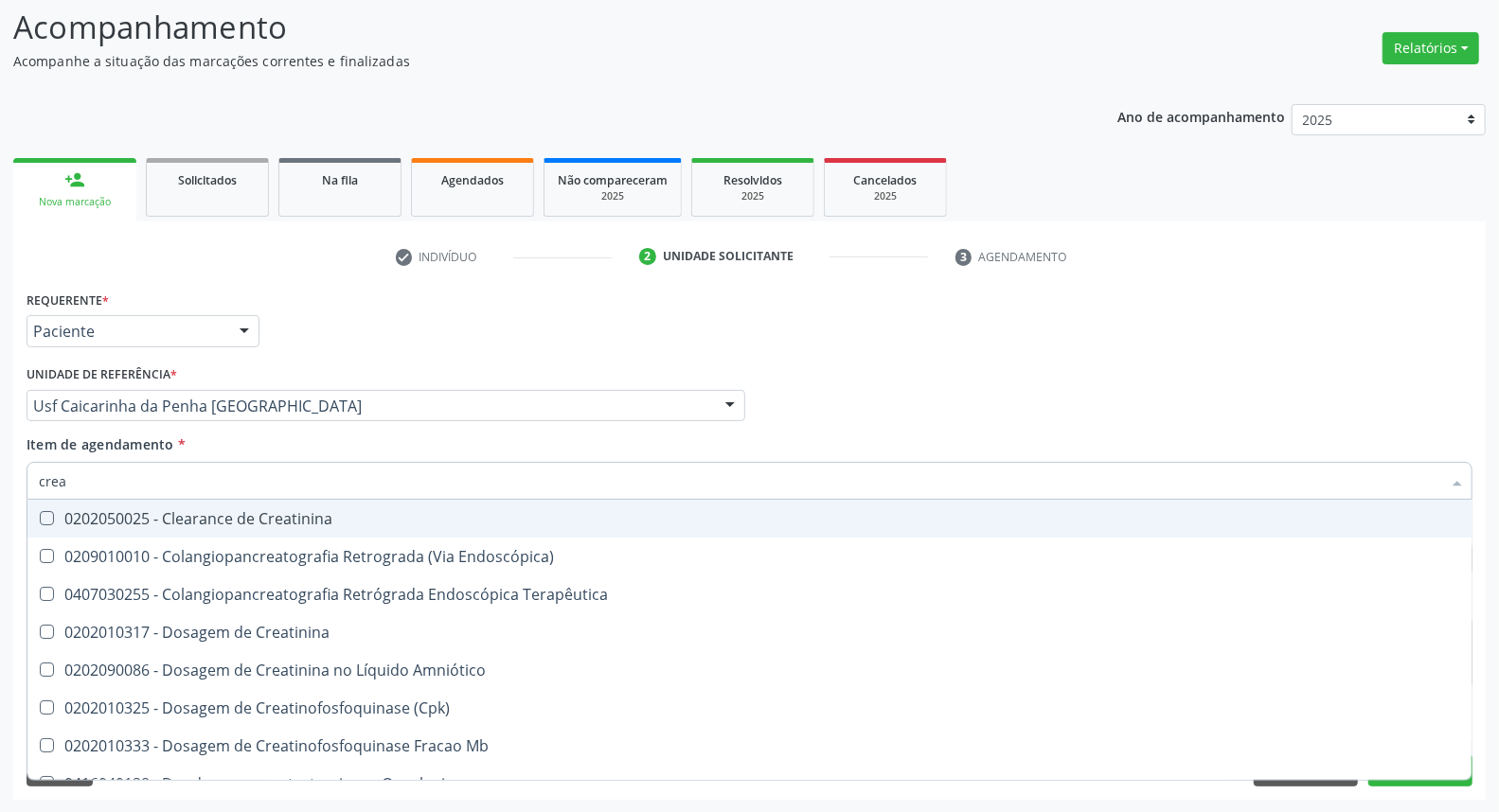
type input "creat"
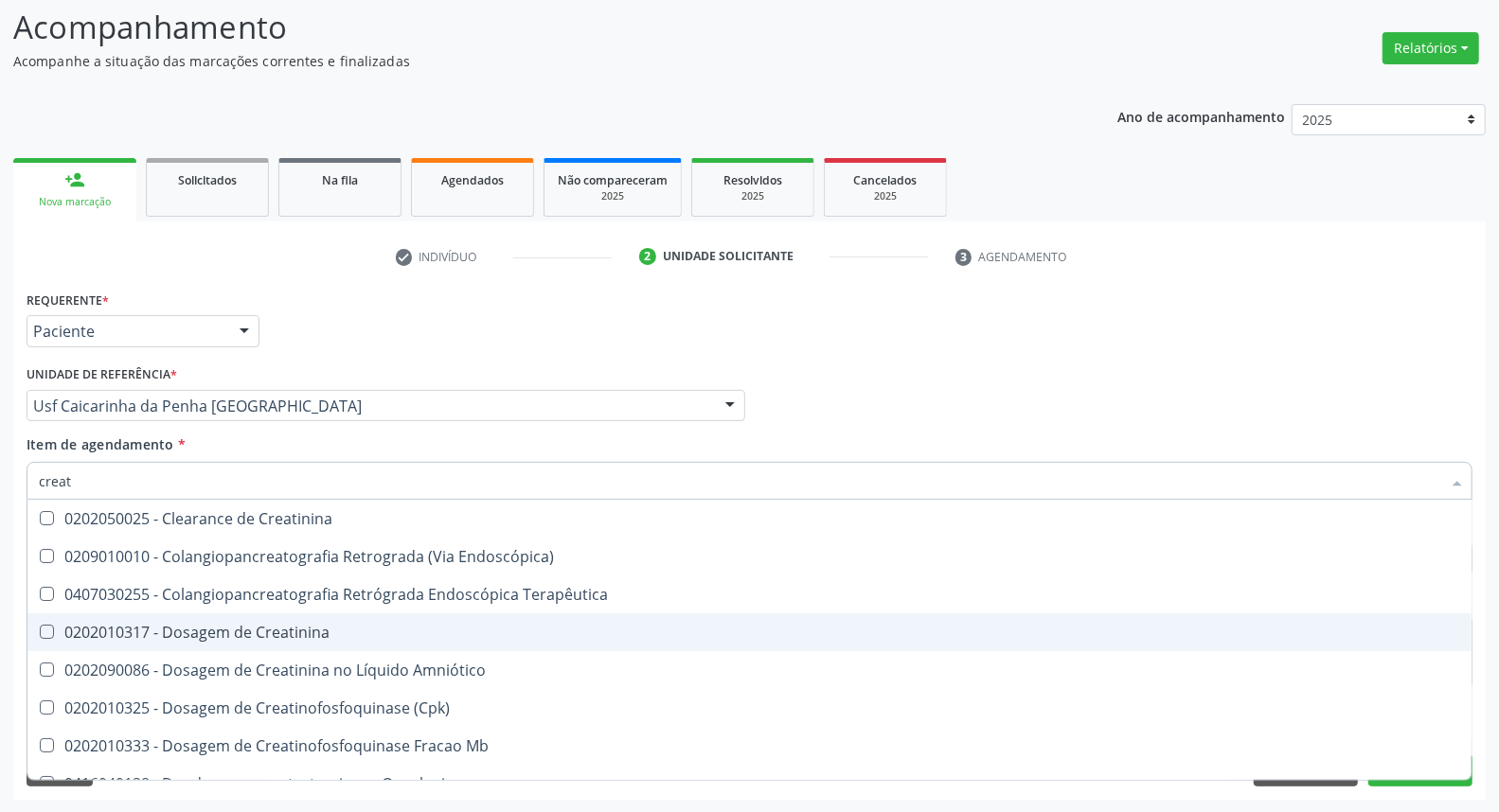
click at [90, 637] on div "0202010317 - Dosagem de Creatinina" at bounding box center [749, 631] width 1422 height 15
checkbox Creatinina "true"
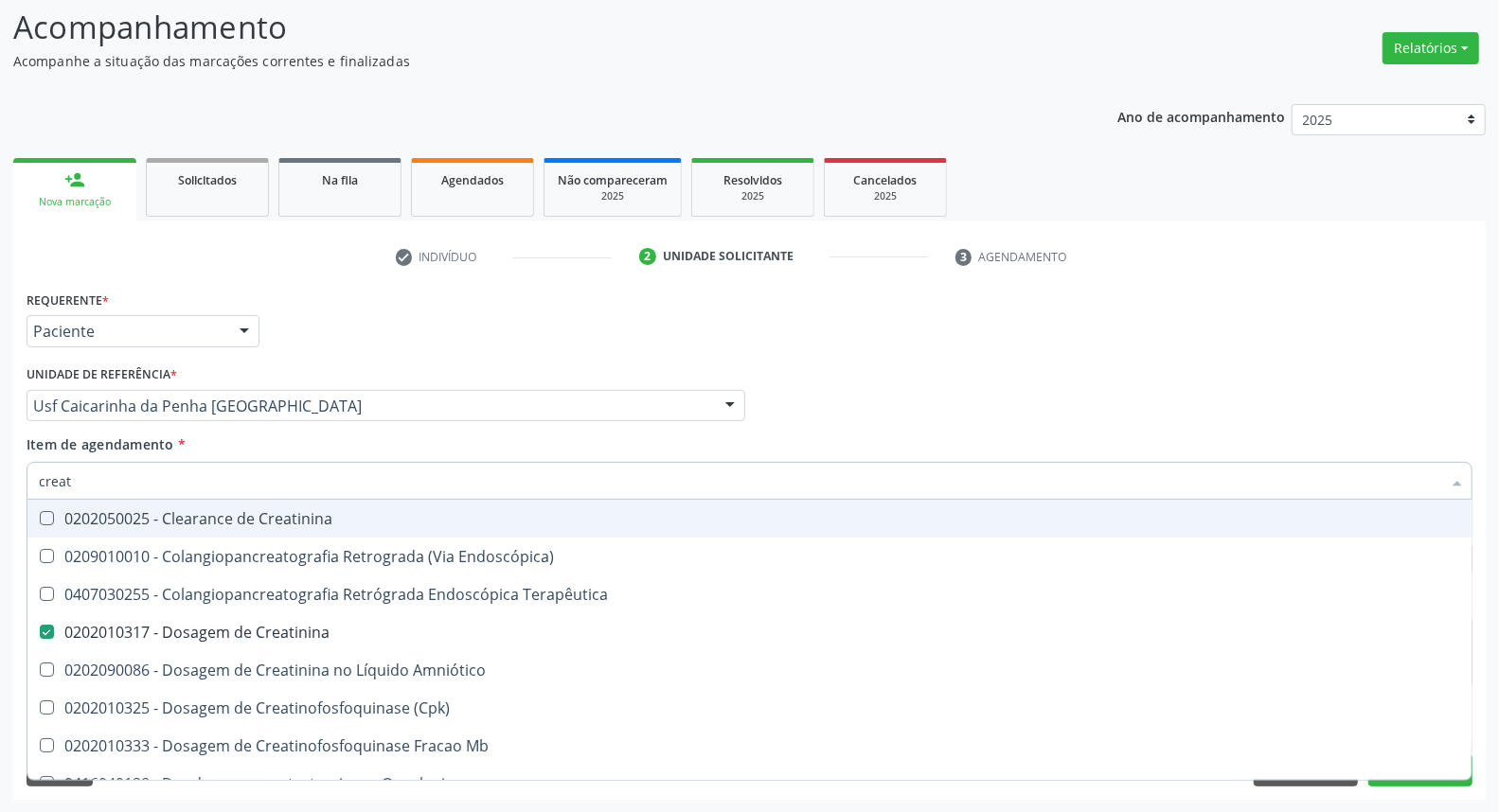
drag, startPoint x: 112, startPoint y: 475, endPoint x: 0, endPoint y: 477, distance: 112.0
click at [0, 477] on div "Acompanhamento Acompanhe a situação das marcações correntes e finalizadas Relat…" at bounding box center [749, 397] width 1499 height 835
type input "h"
checkbox Creatinina "false"
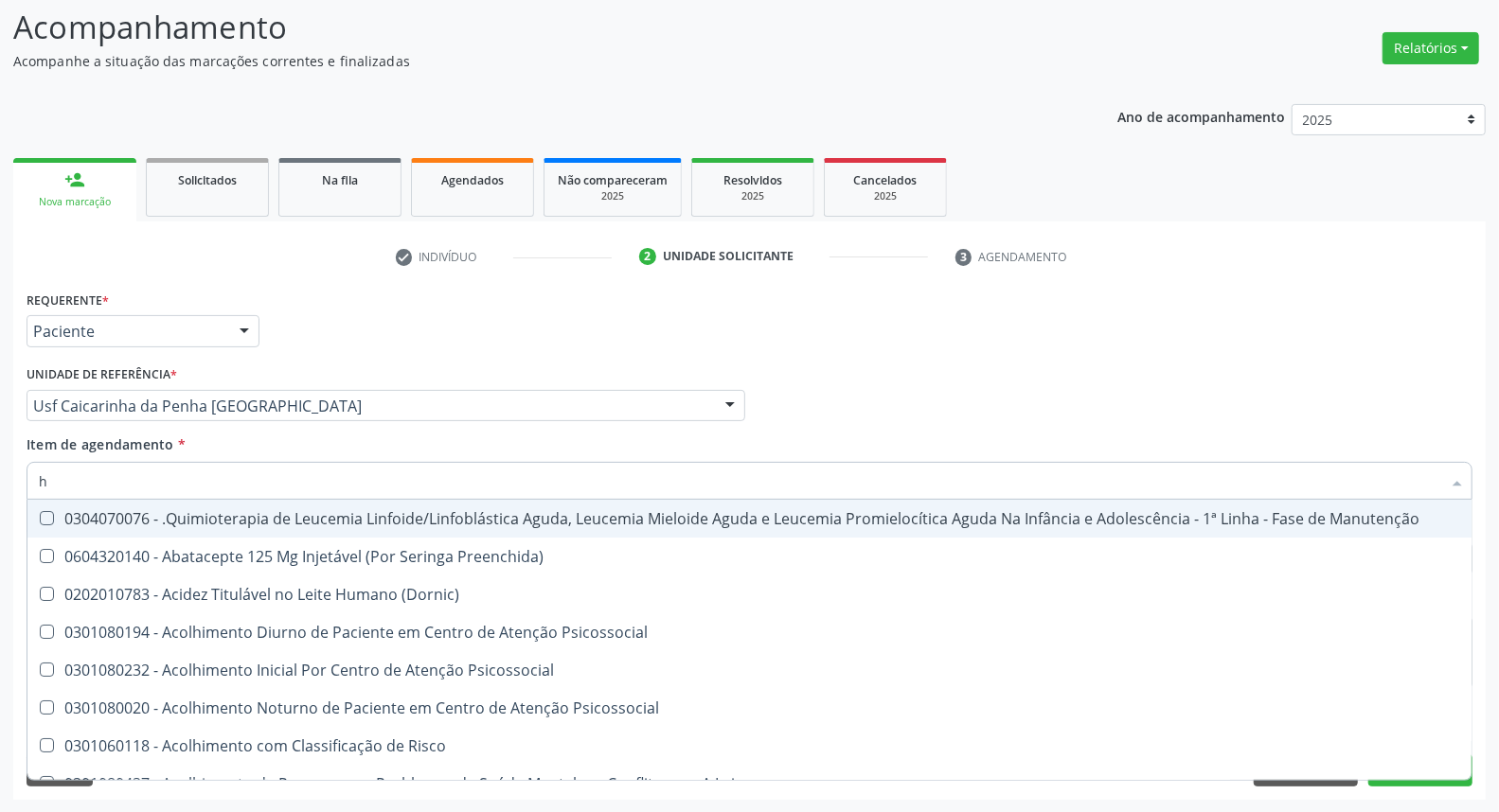
type input "he"
checkbox Removível "true"
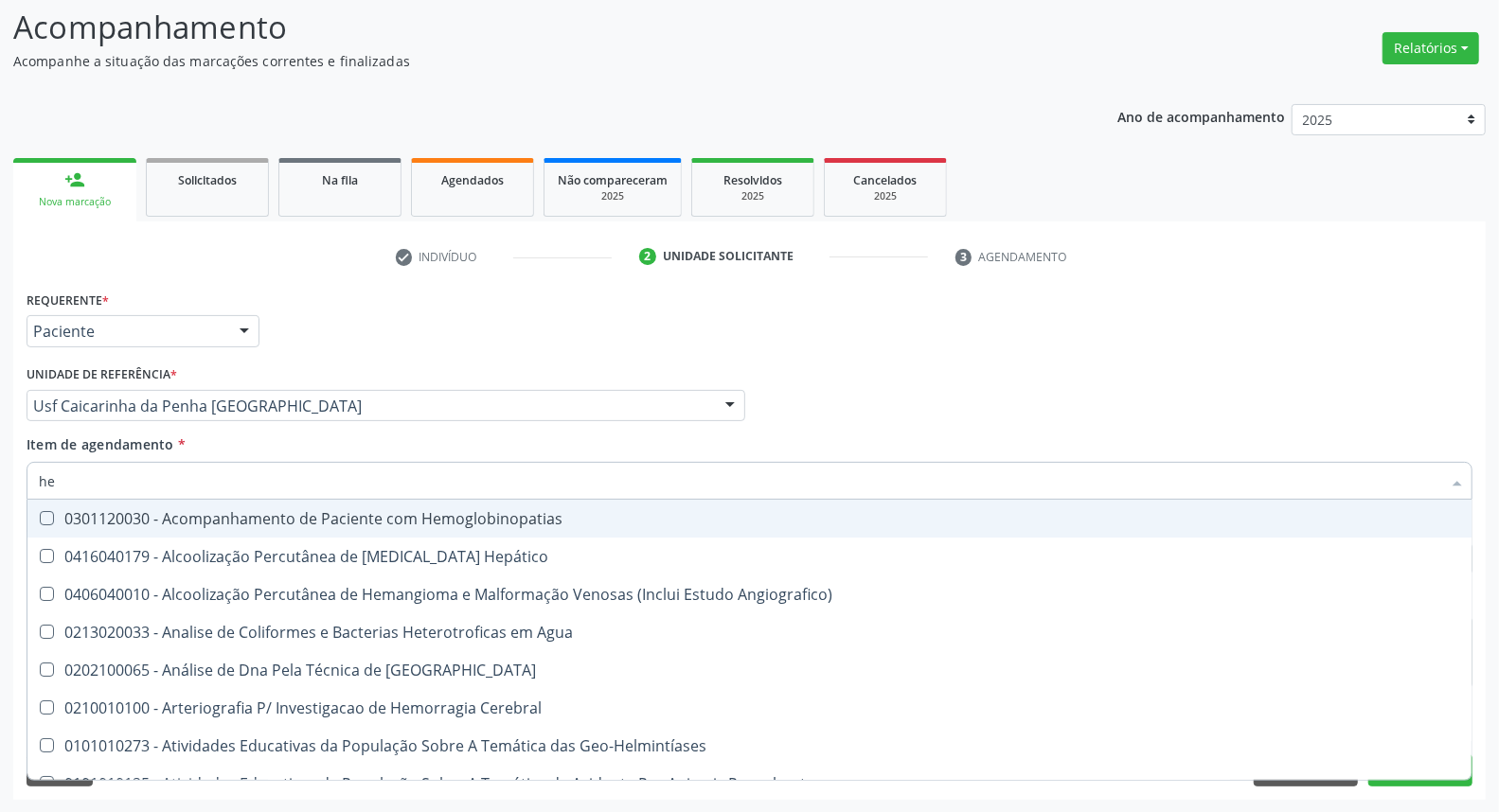
type input "hem"
checkbox II "true"
checkbox Completo "false"
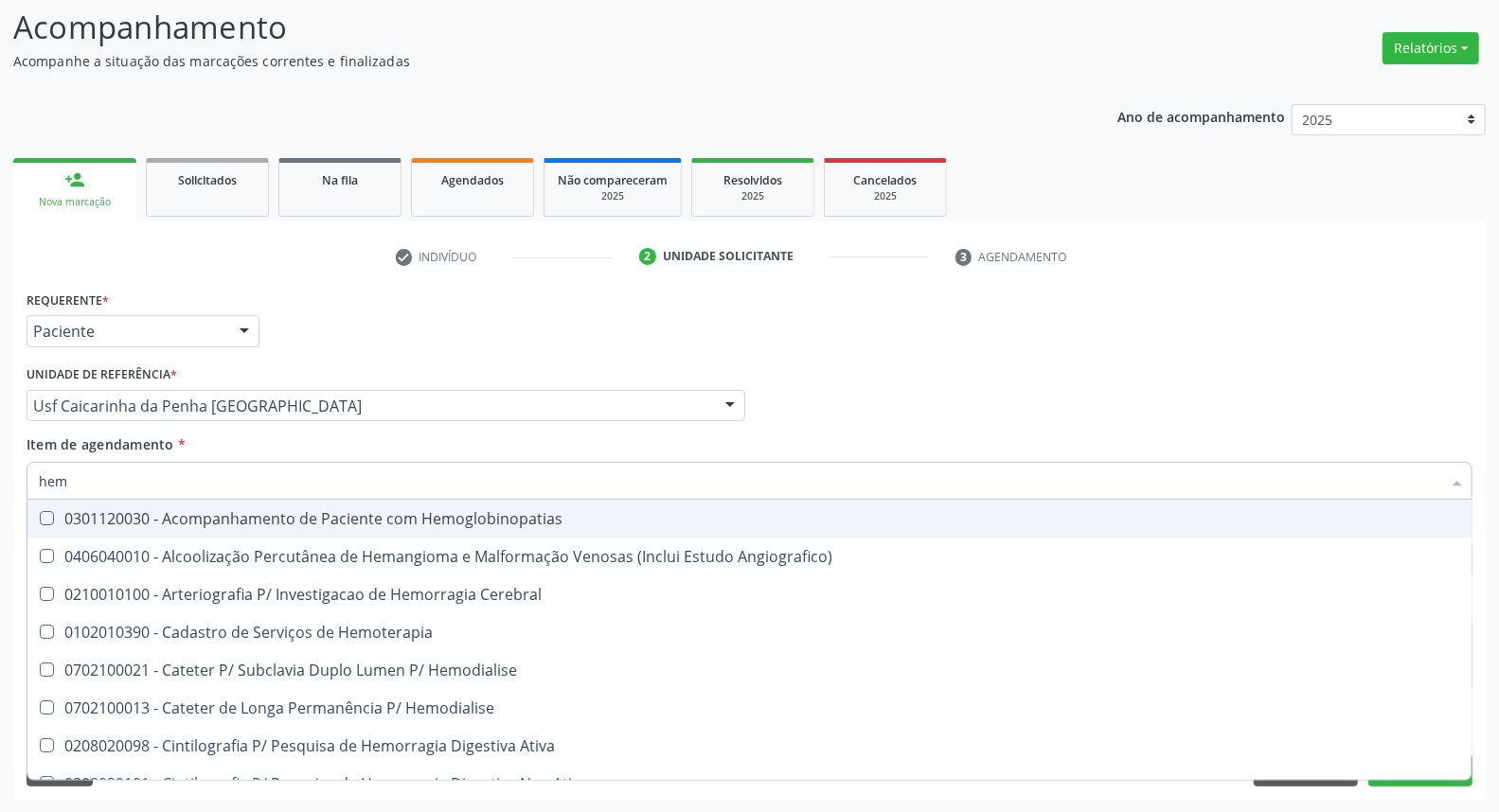
type input "hemo"
checkbox Retro-Retal "true"
checkbox Completo "false"
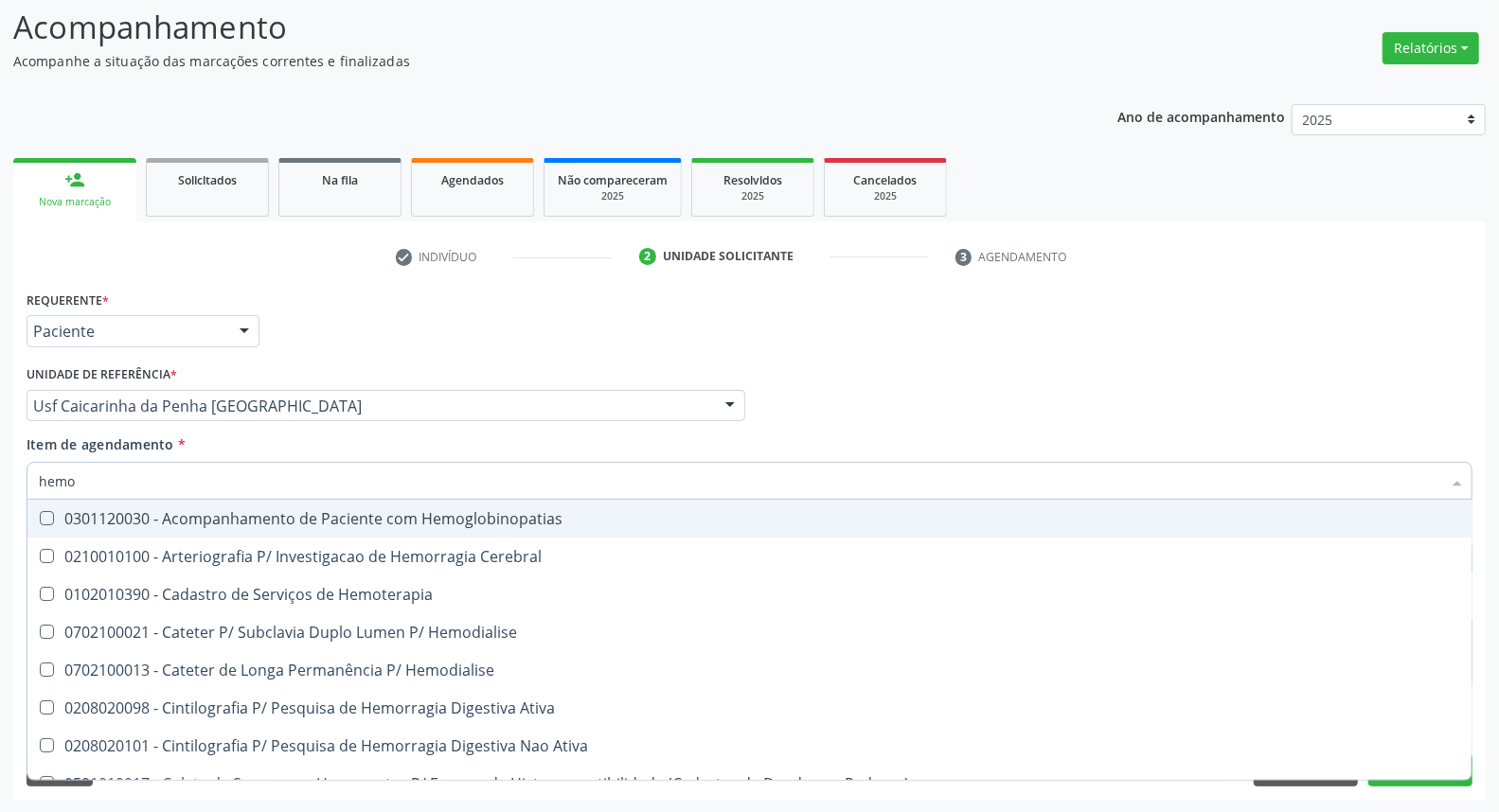
type input "hemog"
checkbox Carboxi-Hemoglobina "true"
type input "hemogl"
checkbox Carboxi-Hemoglobina "false"
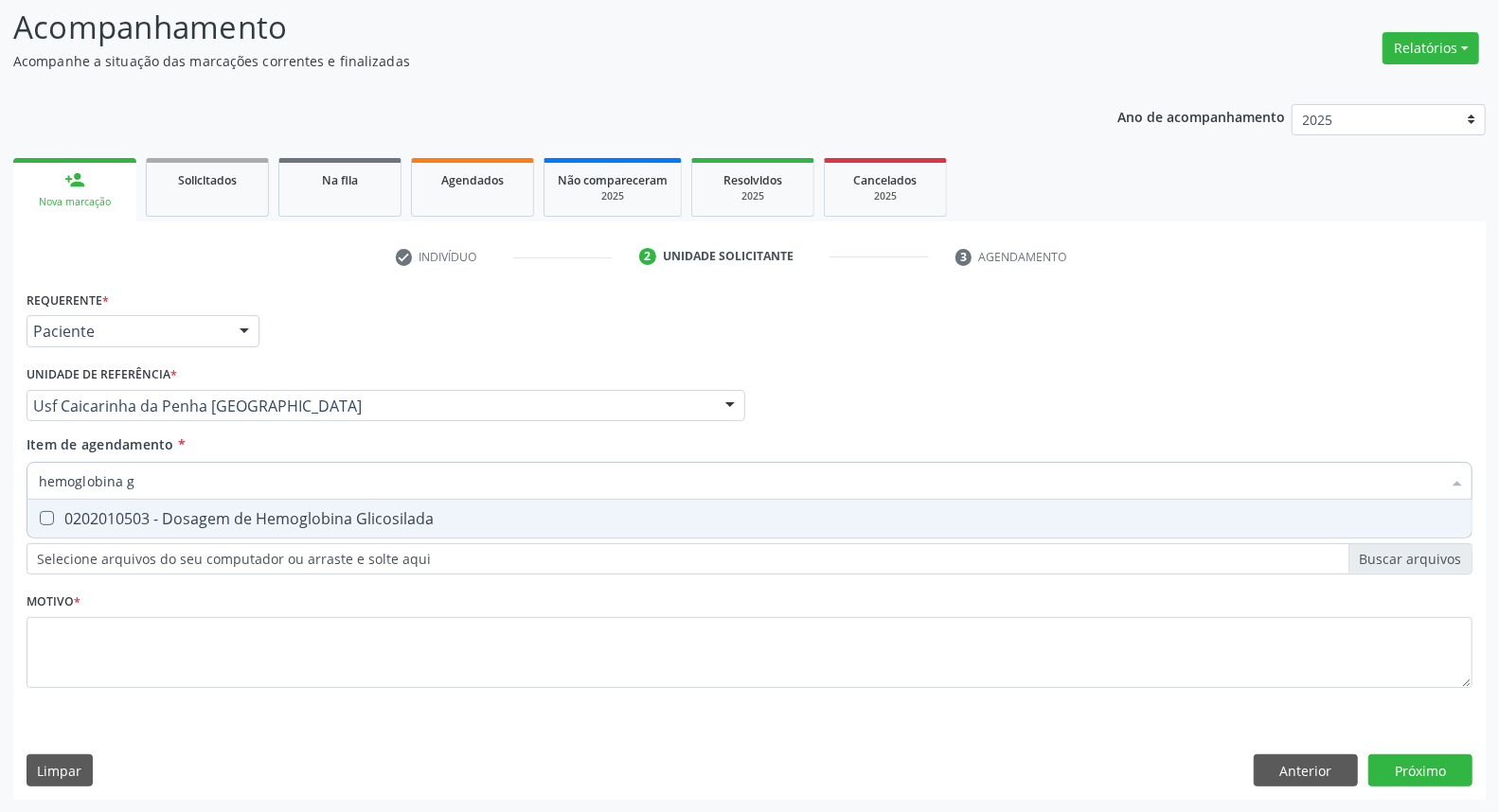
type input "hemoglobina g"
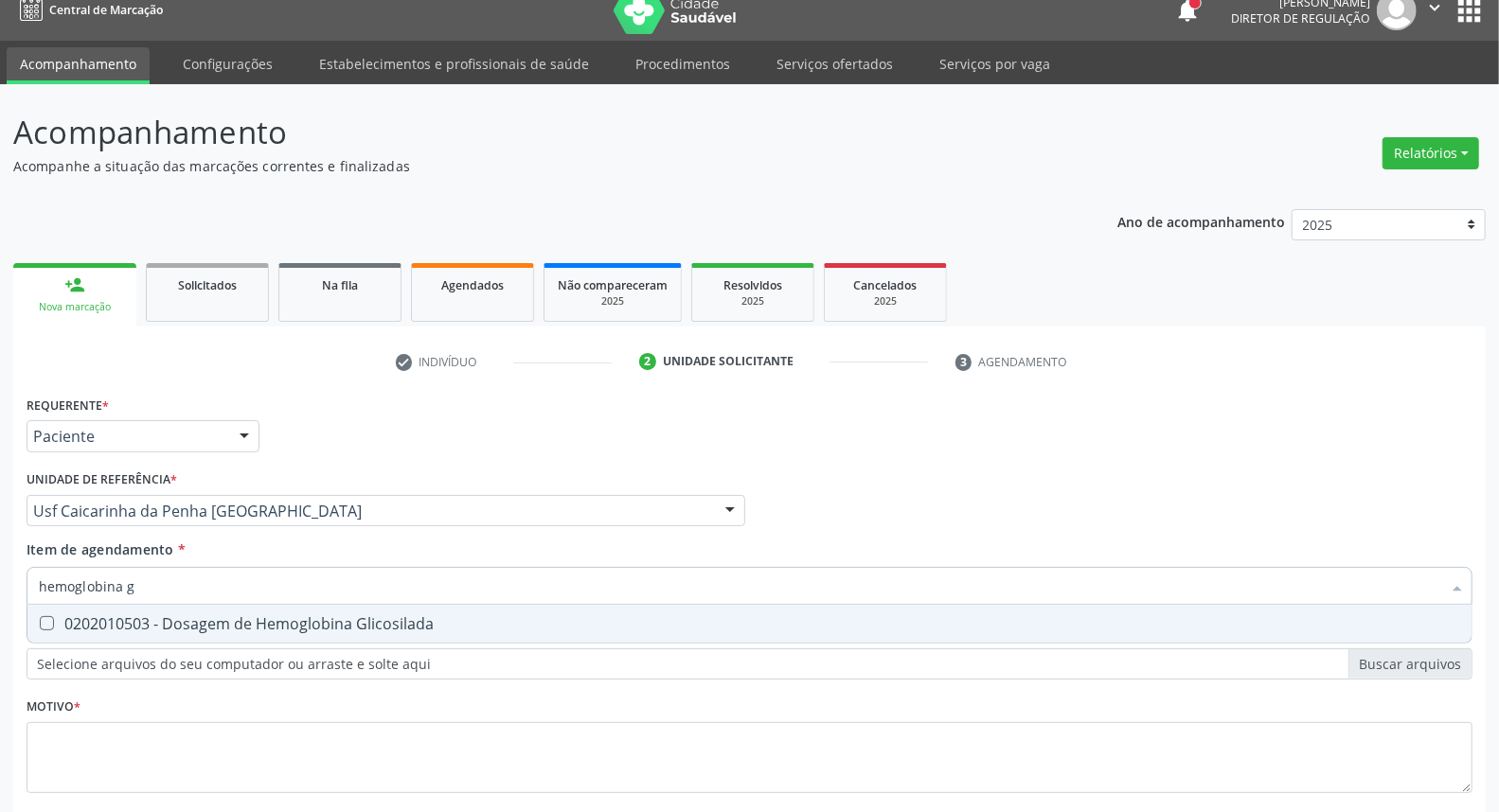
drag, startPoint x: 44, startPoint y: 623, endPoint x: 157, endPoint y: 601, distance: 115.1
click at [47, 622] on Glicosilada at bounding box center [46, 624] width 14 height 14
click at [39, 622] on Glicosilada "checkbox" at bounding box center [34, 624] width 12 height 12
checkbox Glicosilada "true"
drag, startPoint x: 206, startPoint y: 592, endPoint x: 0, endPoint y: 591, distance: 206.0
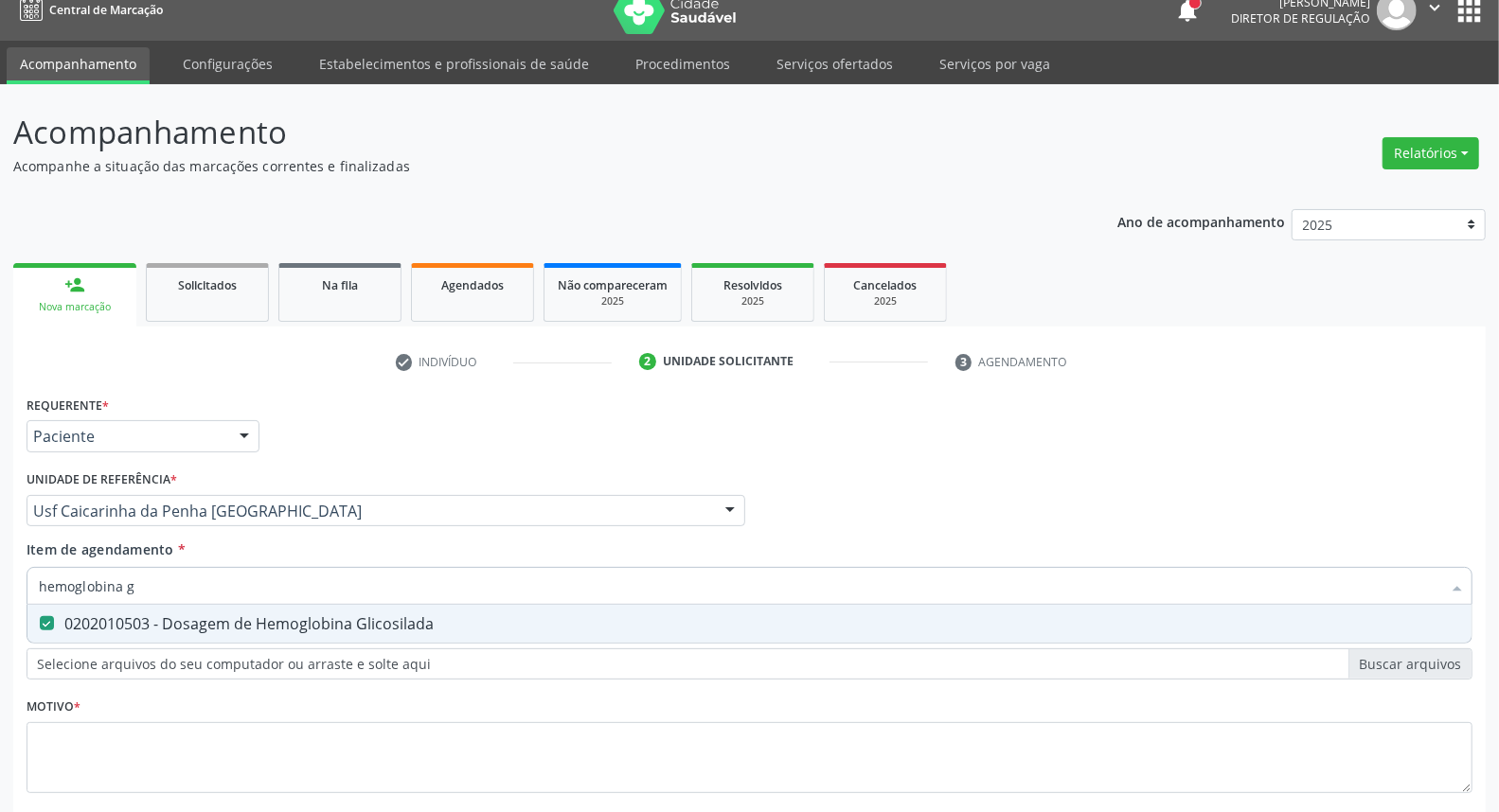
click at [0, 591] on div "Acompanhamento Acompanhe a situação das marcações correntes e finalizadas Relat…" at bounding box center [749, 501] width 1499 height 835
type input "ac"
checkbox Glicosilada "false"
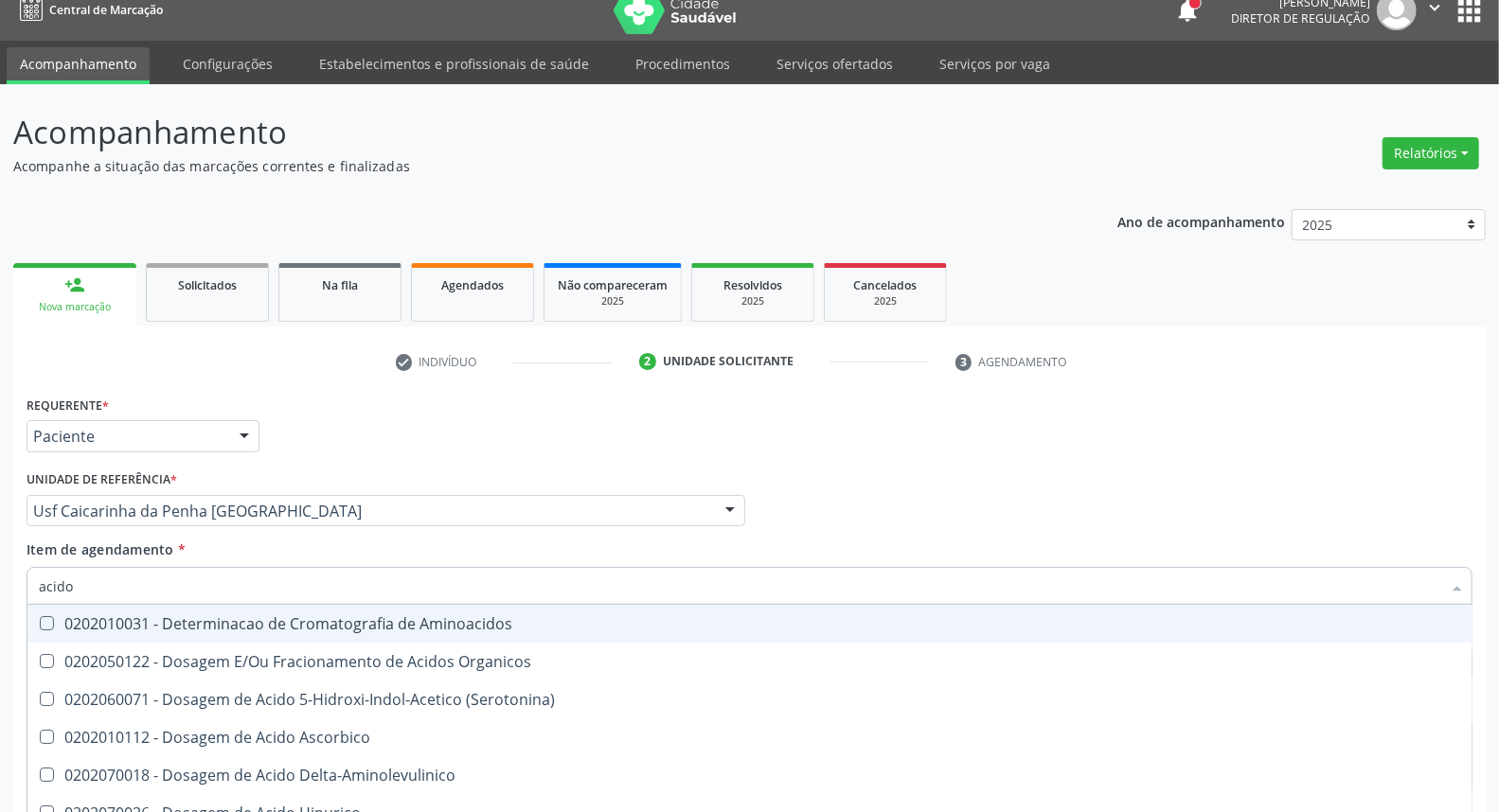
type input "acido u"
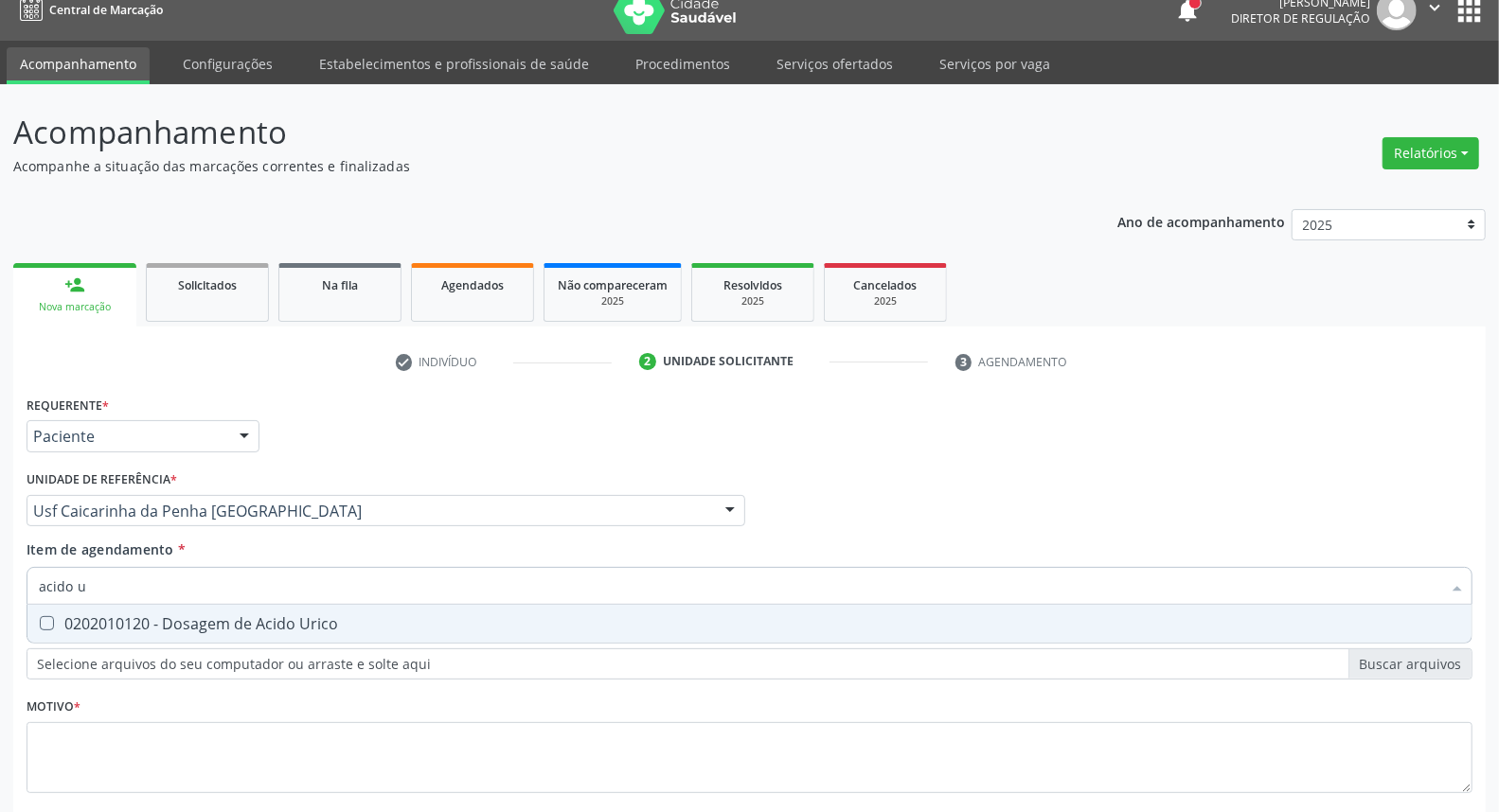
click at [55, 614] on span "0202010120 - Dosagem de Acido Urico" at bounding box center [750, 624] width 1445 height 37
checkbox Urico "true"
drag, startPoint x: 0, startPoint y: 589, endPoint x: 0, endPoint y: 572, distance: 17.0
click at [0, 574] on div "Acompanhamento Acompanhe a situação das marcações correntes e finalizadas Relat…" at bounding box center [749, 501] width 1499 height 835
type input "tg"
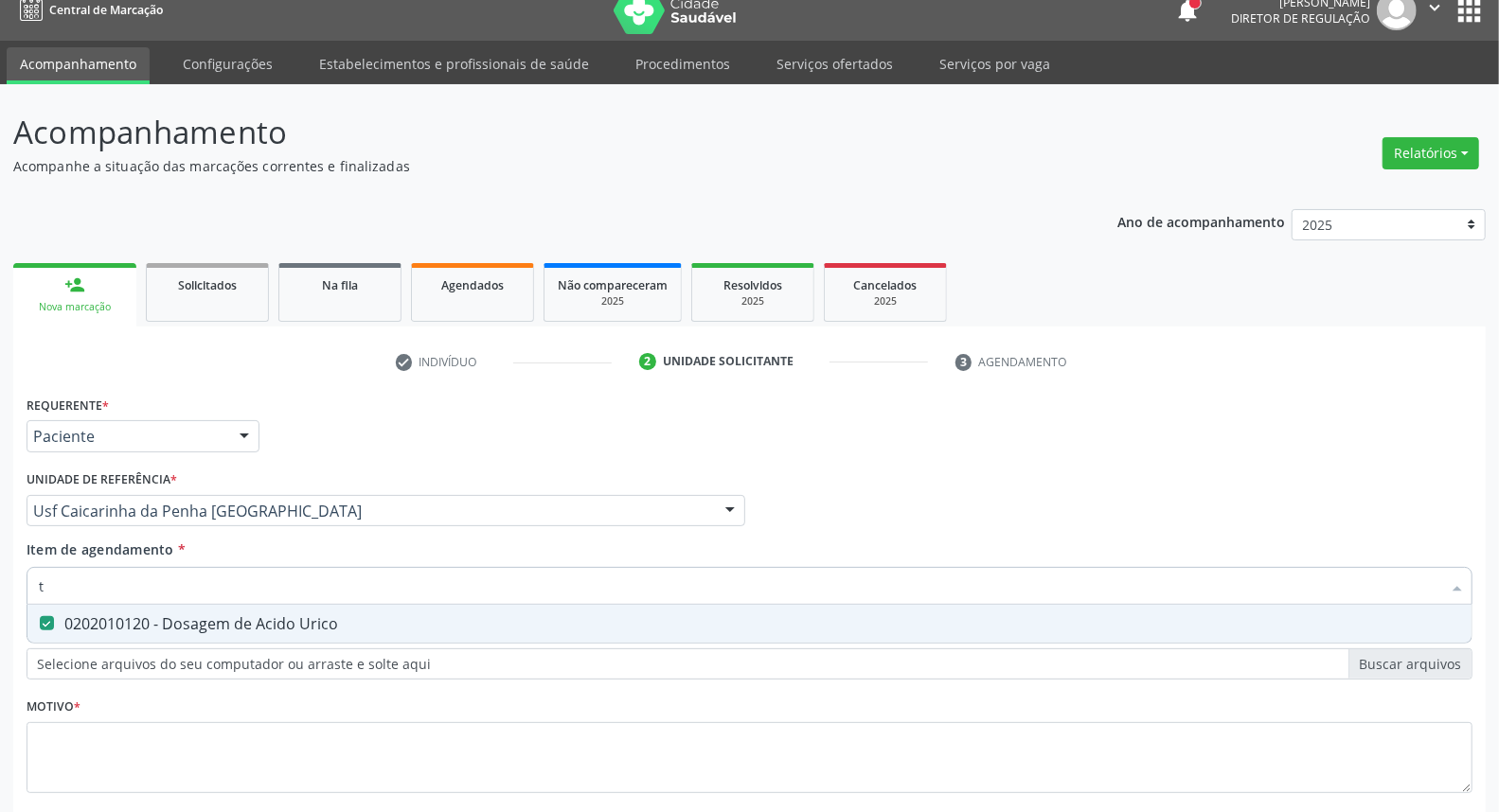
checkbox Urico "true"
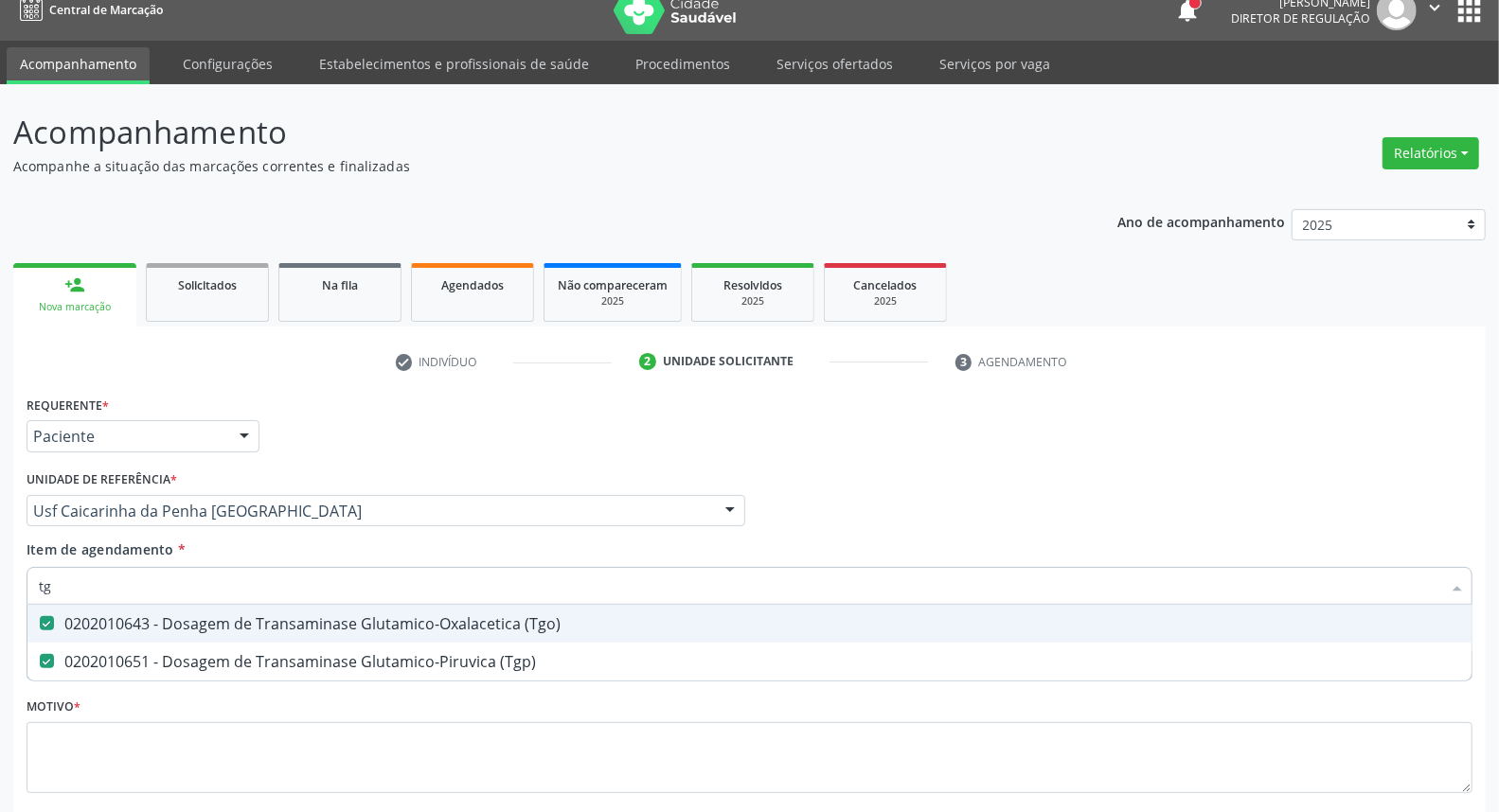
drag, startPoint x: 70, startPoint y: 589, endPoint x: 0, endPoint y: 565, distance: 74.0
click at [0, 568] on div "Acompanhamento Acompanhe a situação das marcações correntes e finalizadas Relat…" at bounding box center [749, 501] width 1499 height 835
type input "bi"
checkbox \(Tgo\) "false"
checkbox \(Tgp\) "false"
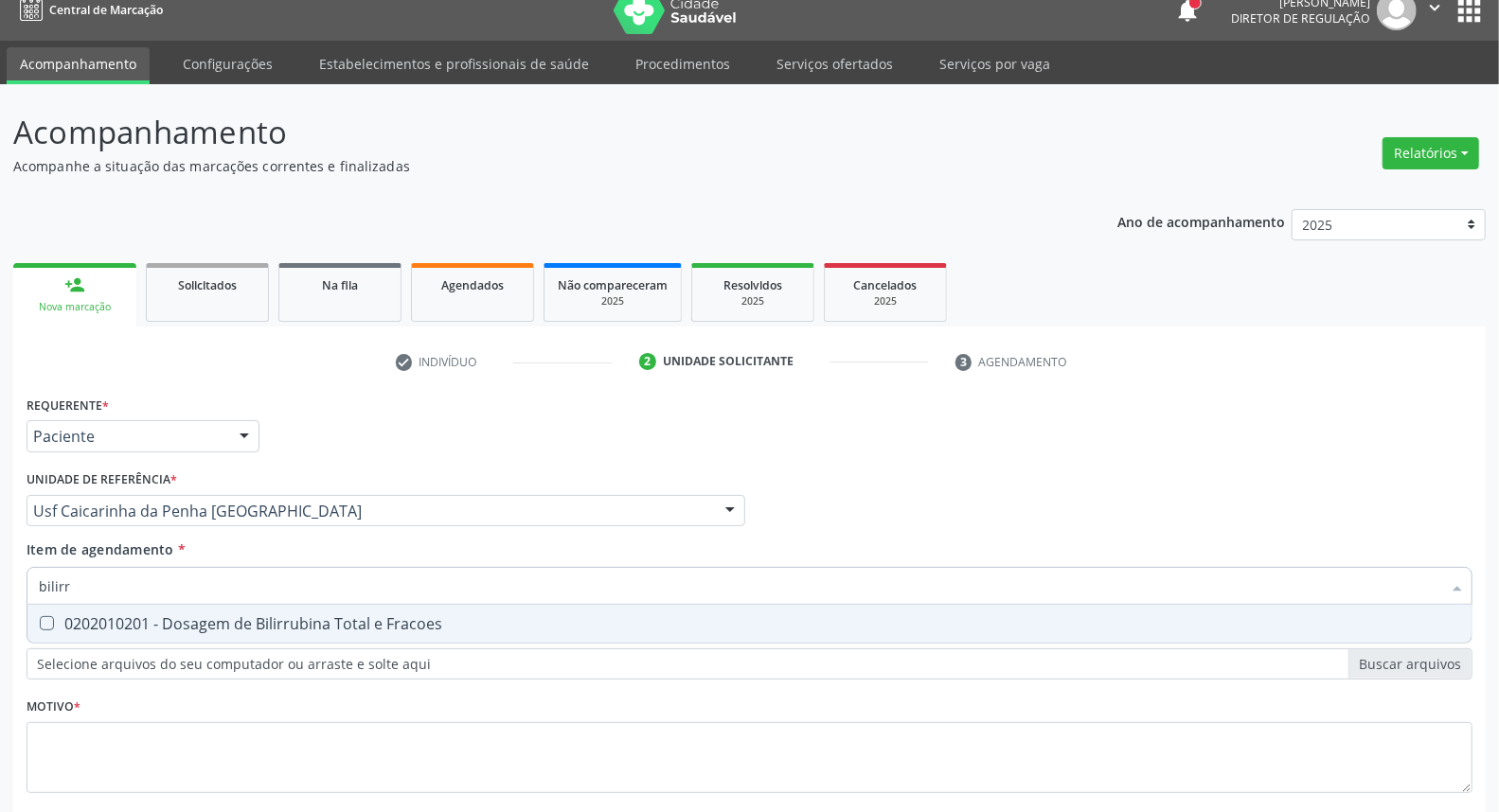
type input "bilirru"
drag, startPoint x: 103, startPoint y: 618, endPoint x: 121, endPoint y: 588, distance: 35.0
click at [107, 607] on span "0202010201 - Dosagem de Bilirrubina Total e Fracoes" at bounding box center [750, 624] width 1445 height 37
checkbox Fracoes "true"
click at [111, 581] on input "bilirru" at bounding box center [739, 586] width 1402 height 37
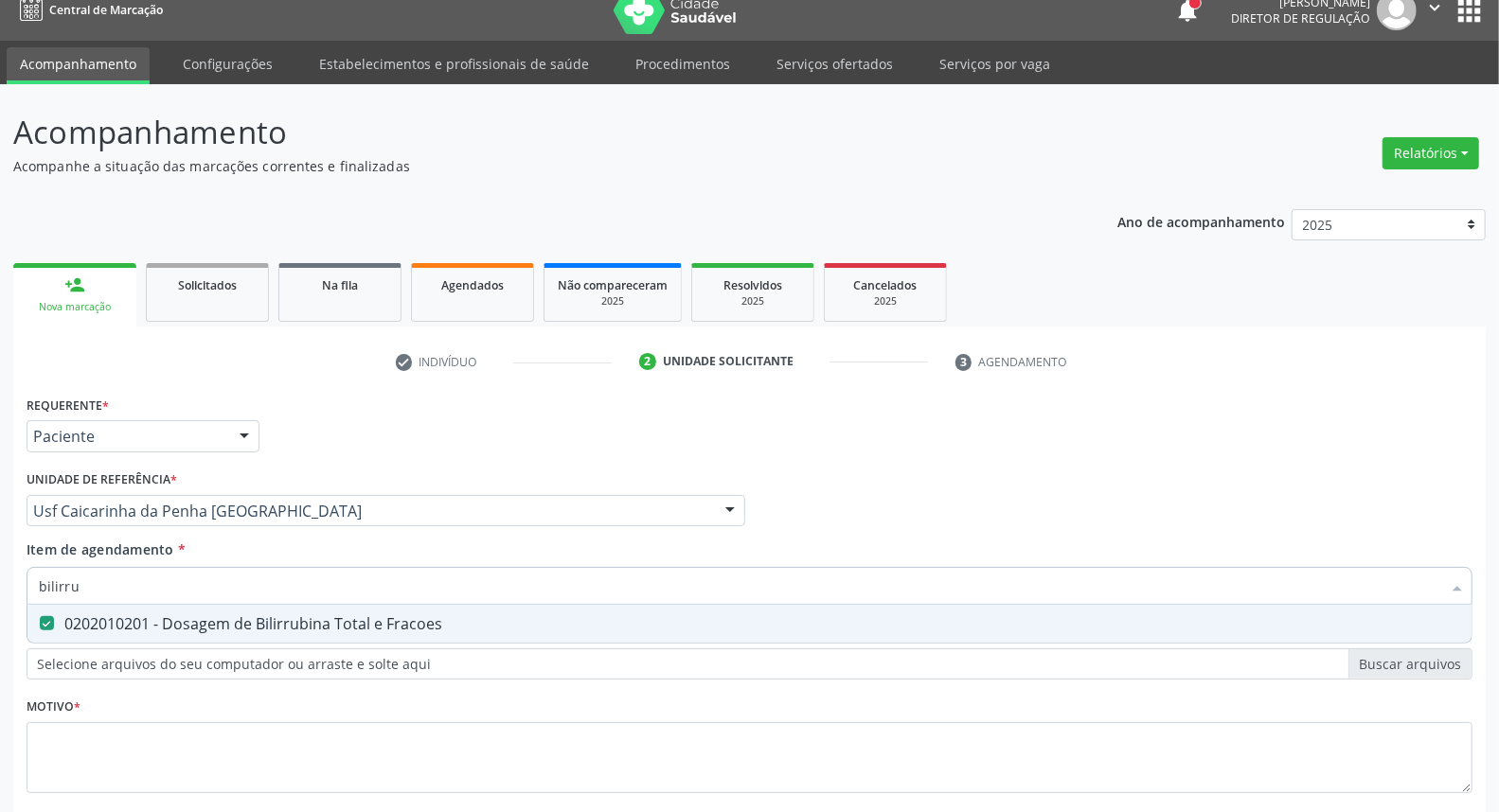
click at [111, 581] on input "bilirru" at bounding box center [739, 586] width 1402 height 37
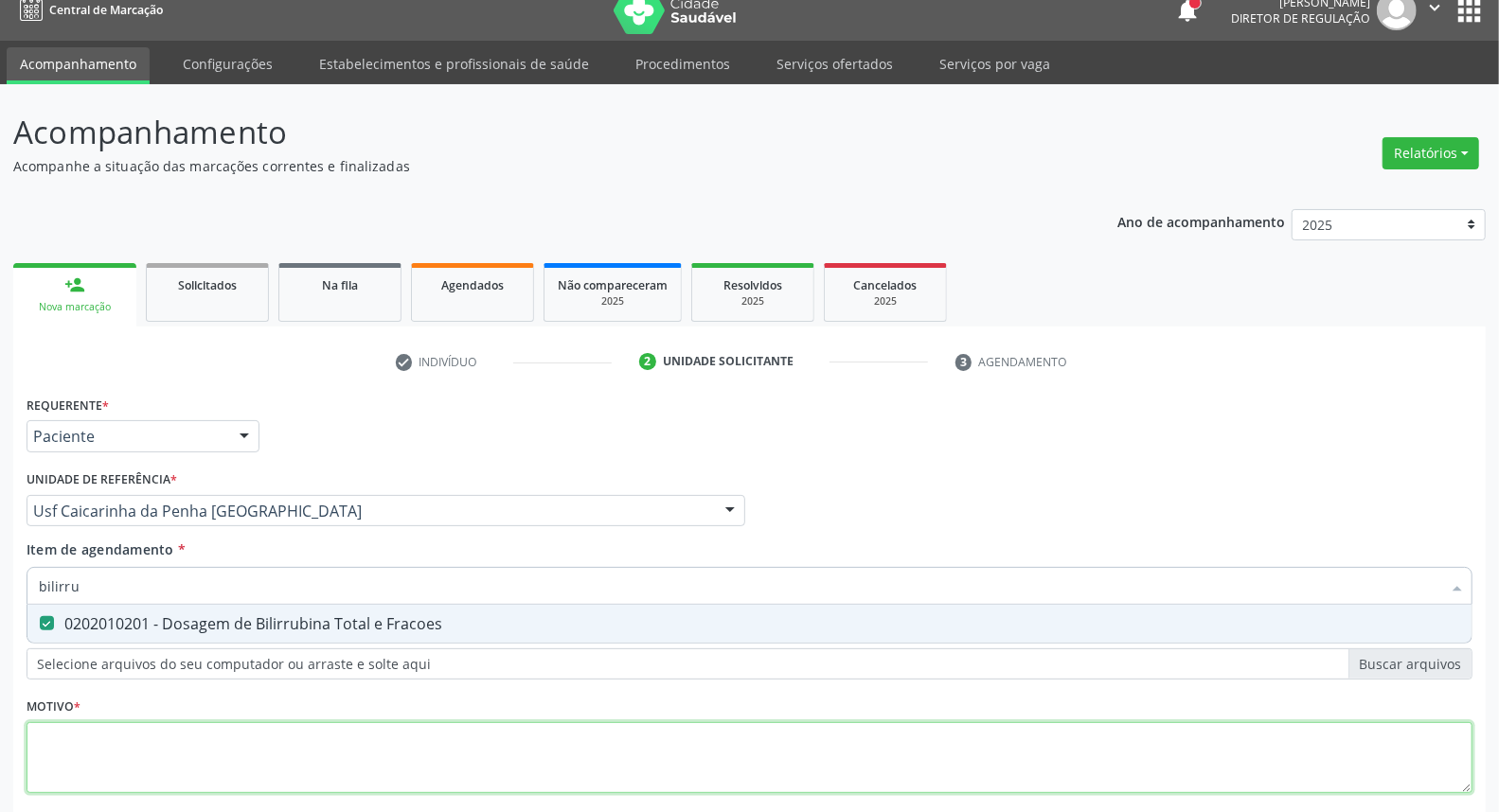
click at [97, 748] on div "Requerente * Paciente Médico(a) Enfermeiro(a) Paciente Nenhum resultado encontr…" at bounding box center [749, 605] width 1446 height 429
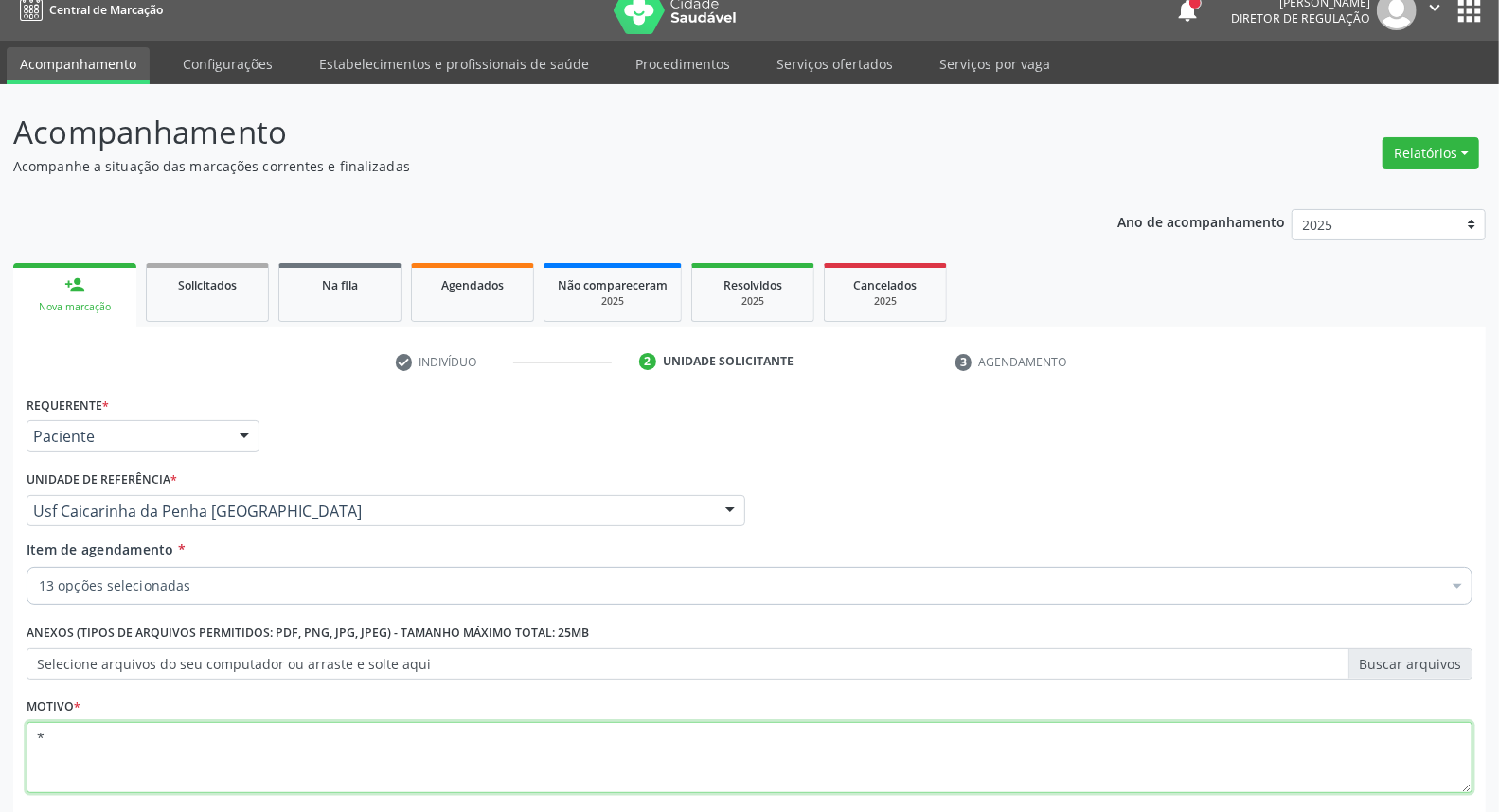
scroll to position [125, 0]
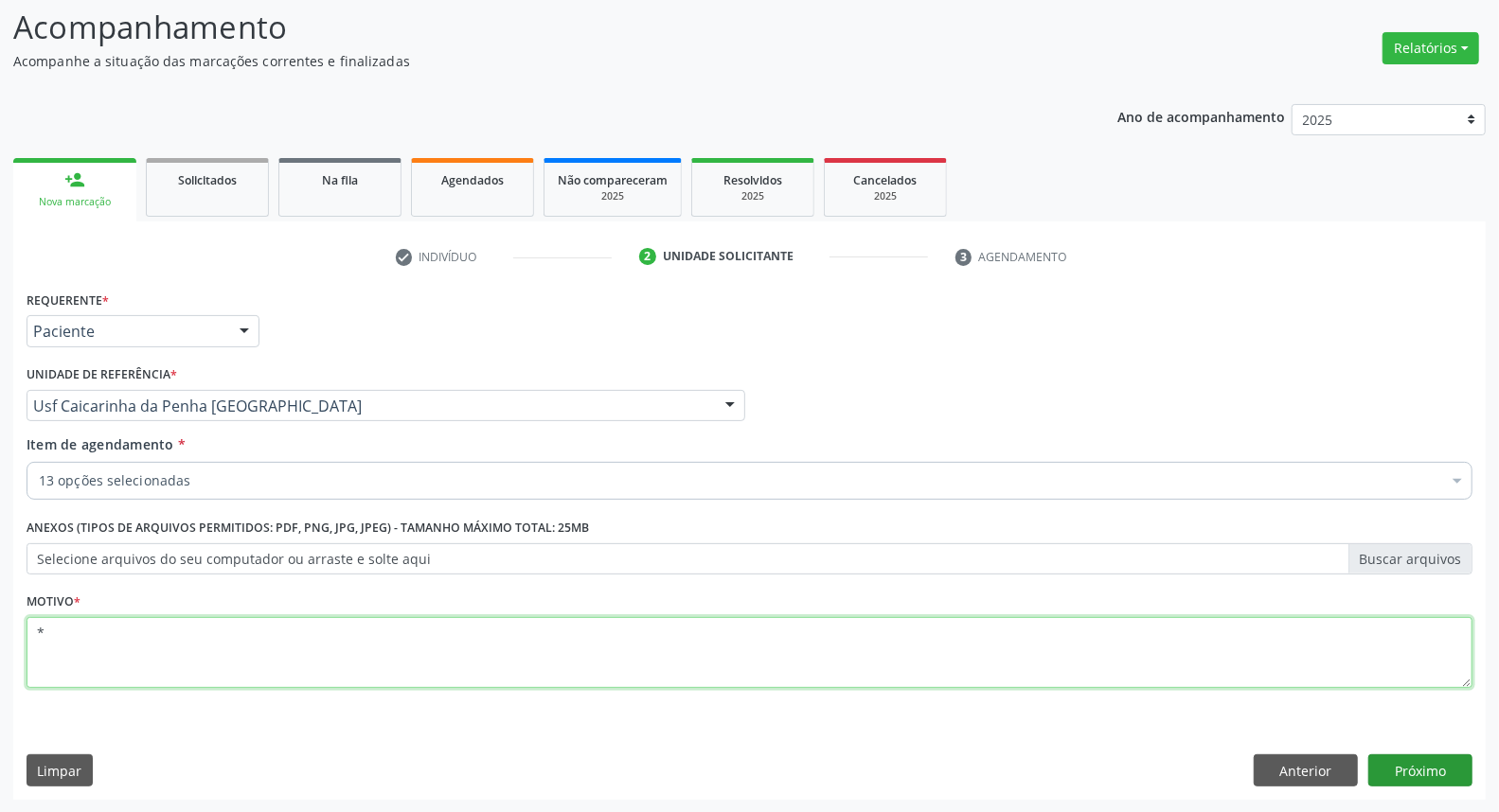
type textarea "*"
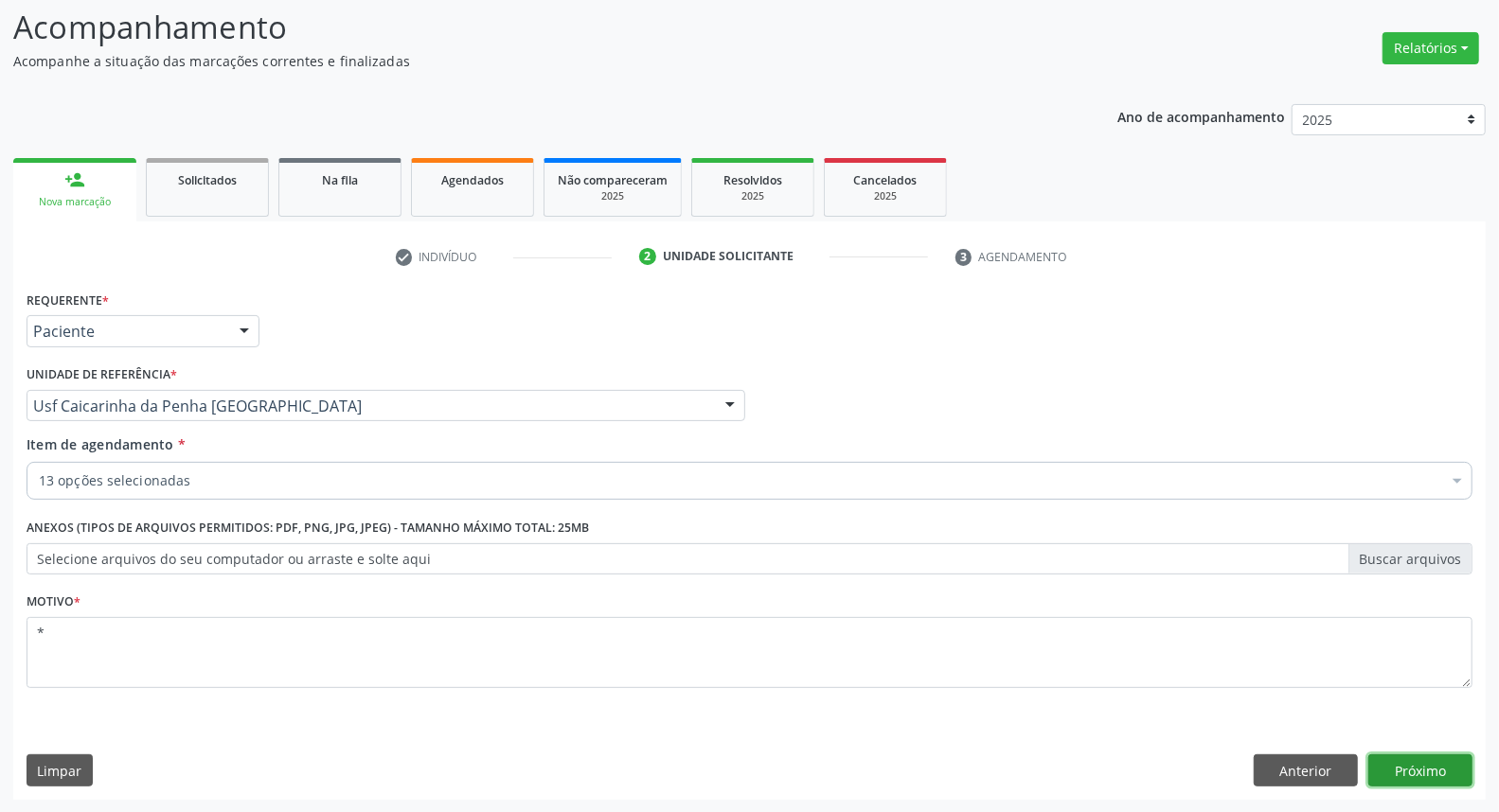
click at [1433, 768] on button "Próximo" at bounding box center [1421, 771] width 105 height 33
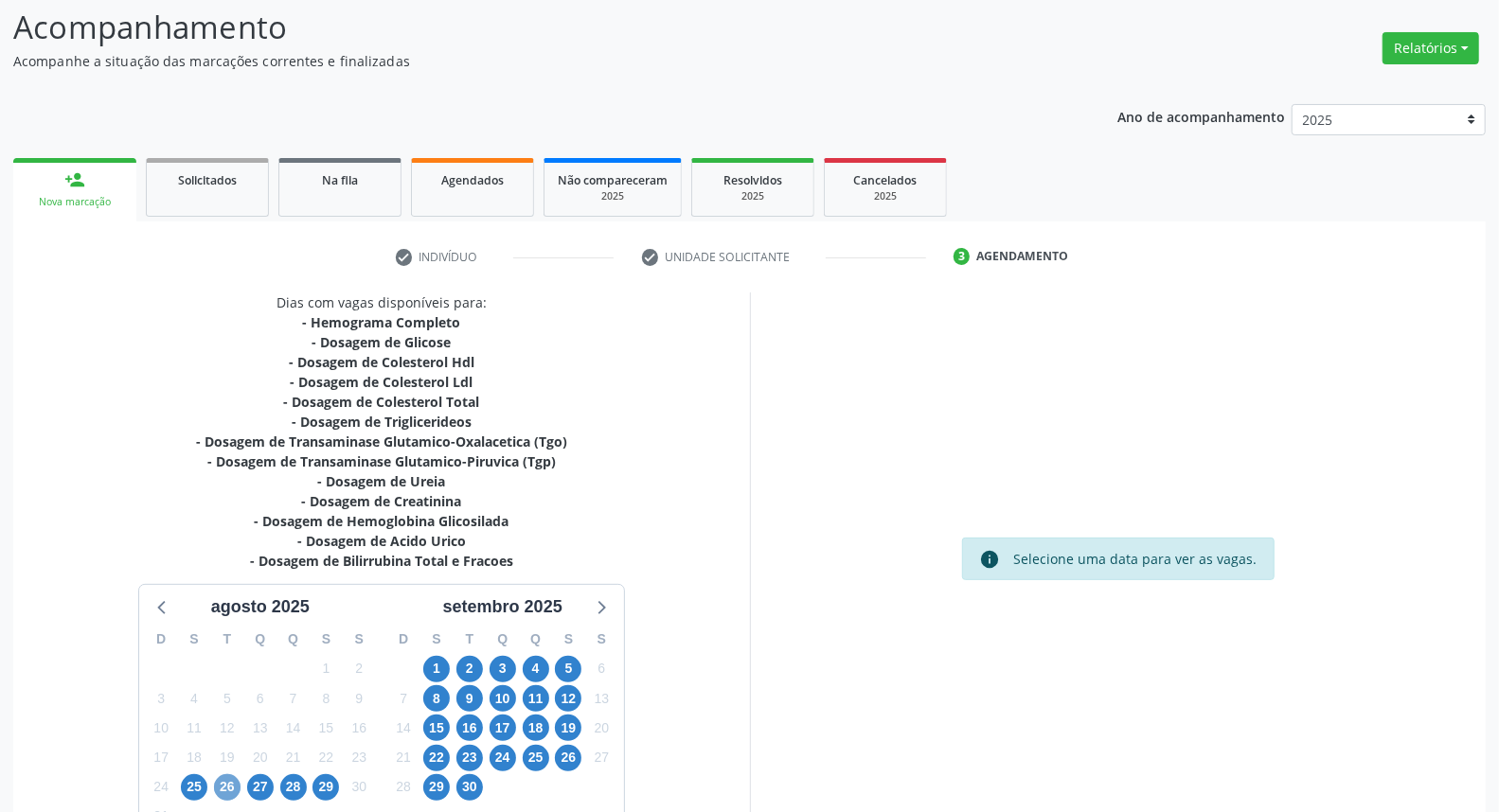
click at [225, 788] on span "26" at bounding box center [227, 787] width 27 height 27
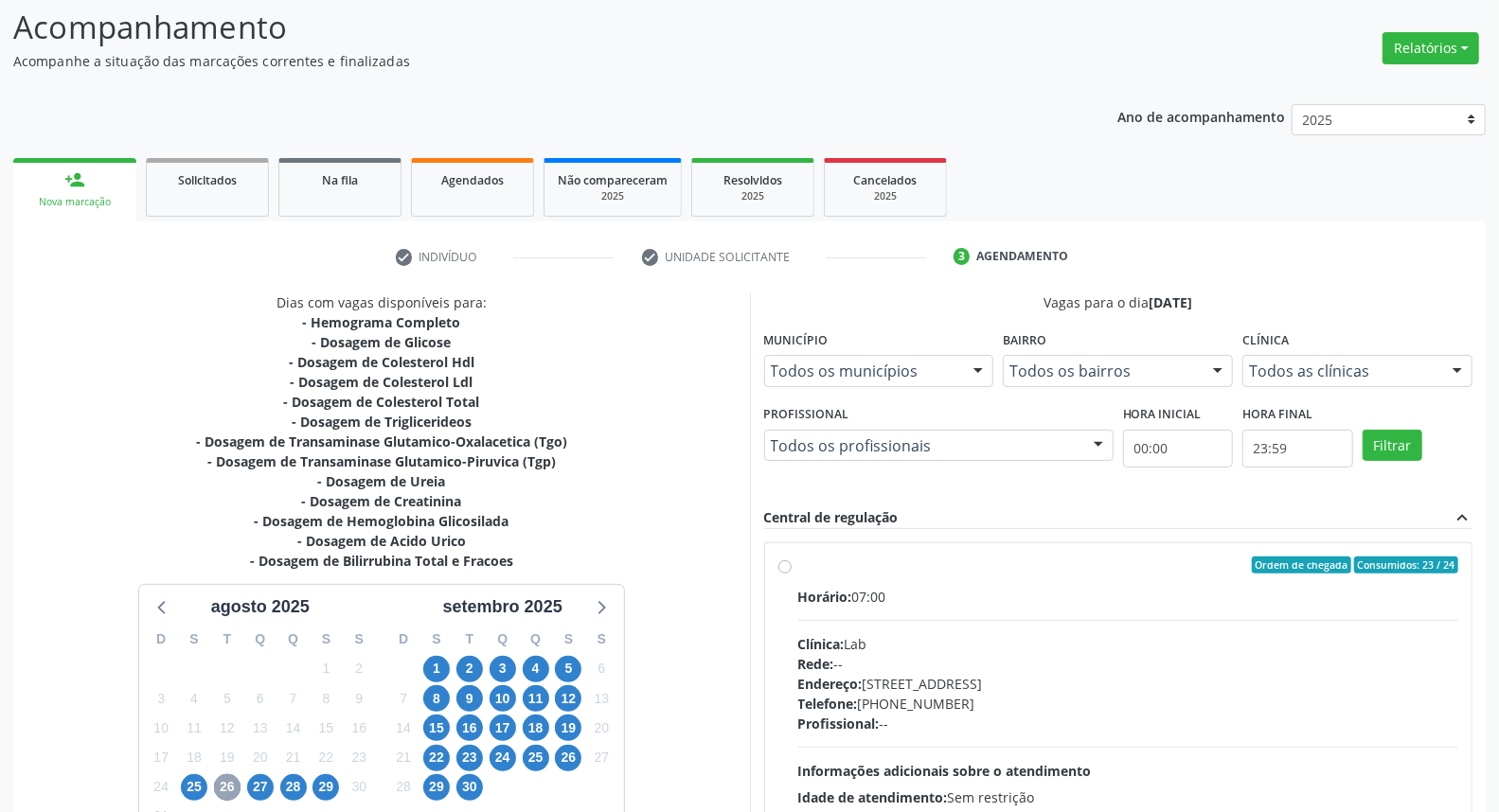
scroll to position [629, 0]
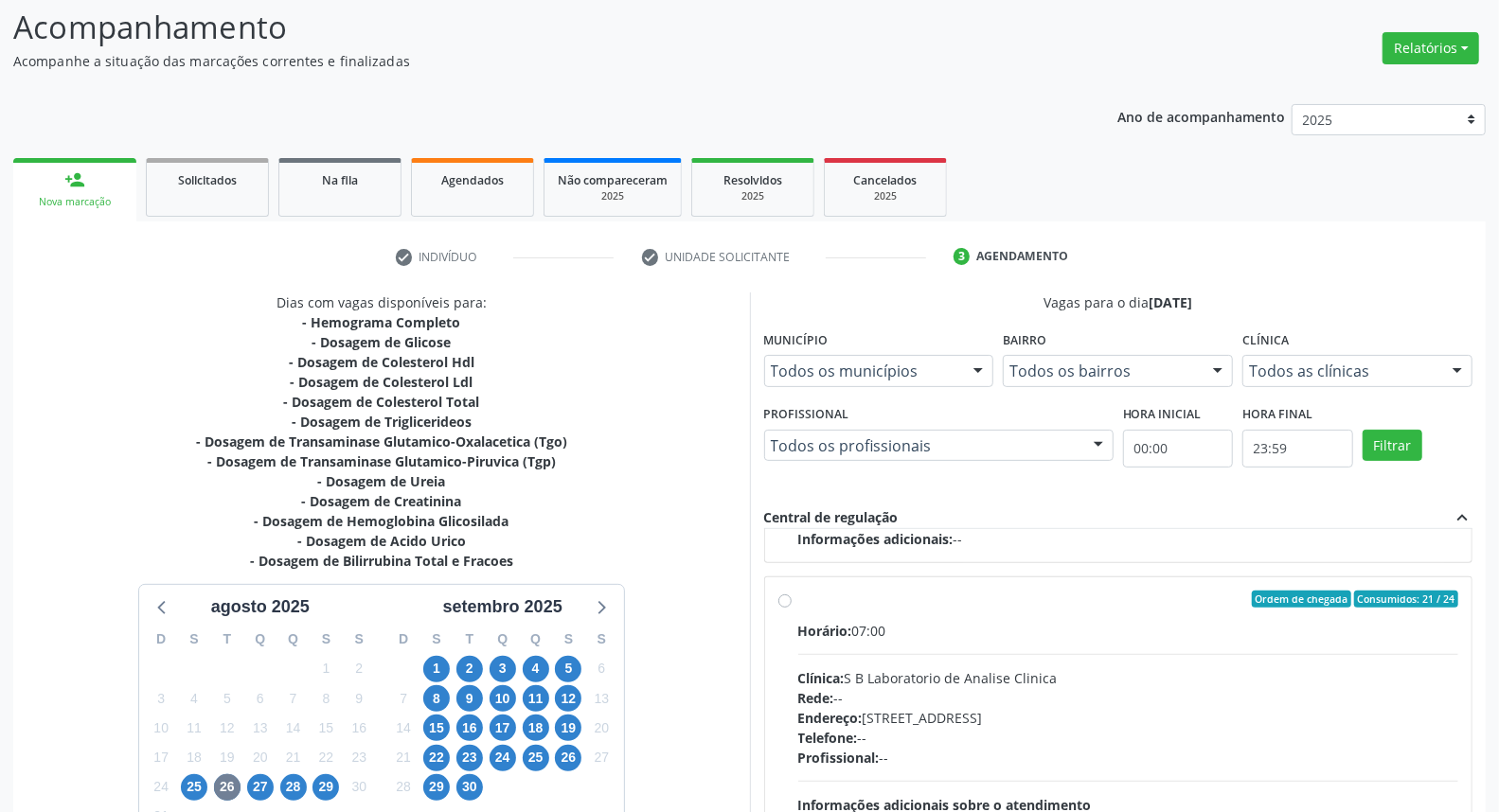
click at [798, 603] on label "Ordem de chegada Consumidos: 21 / 24 Horário: 07:00 Clínica: S B Laboratorio de…" at bounding box center [1129, 736] width 661 height 291
click at [787, 603] on input "Ordem de chegada Consumidos: 21 / 24 Horário: 07:00 Clínica: S B Laboratorio de…" at bounding box center [785, 599] width 13 height 17
radio input "true"
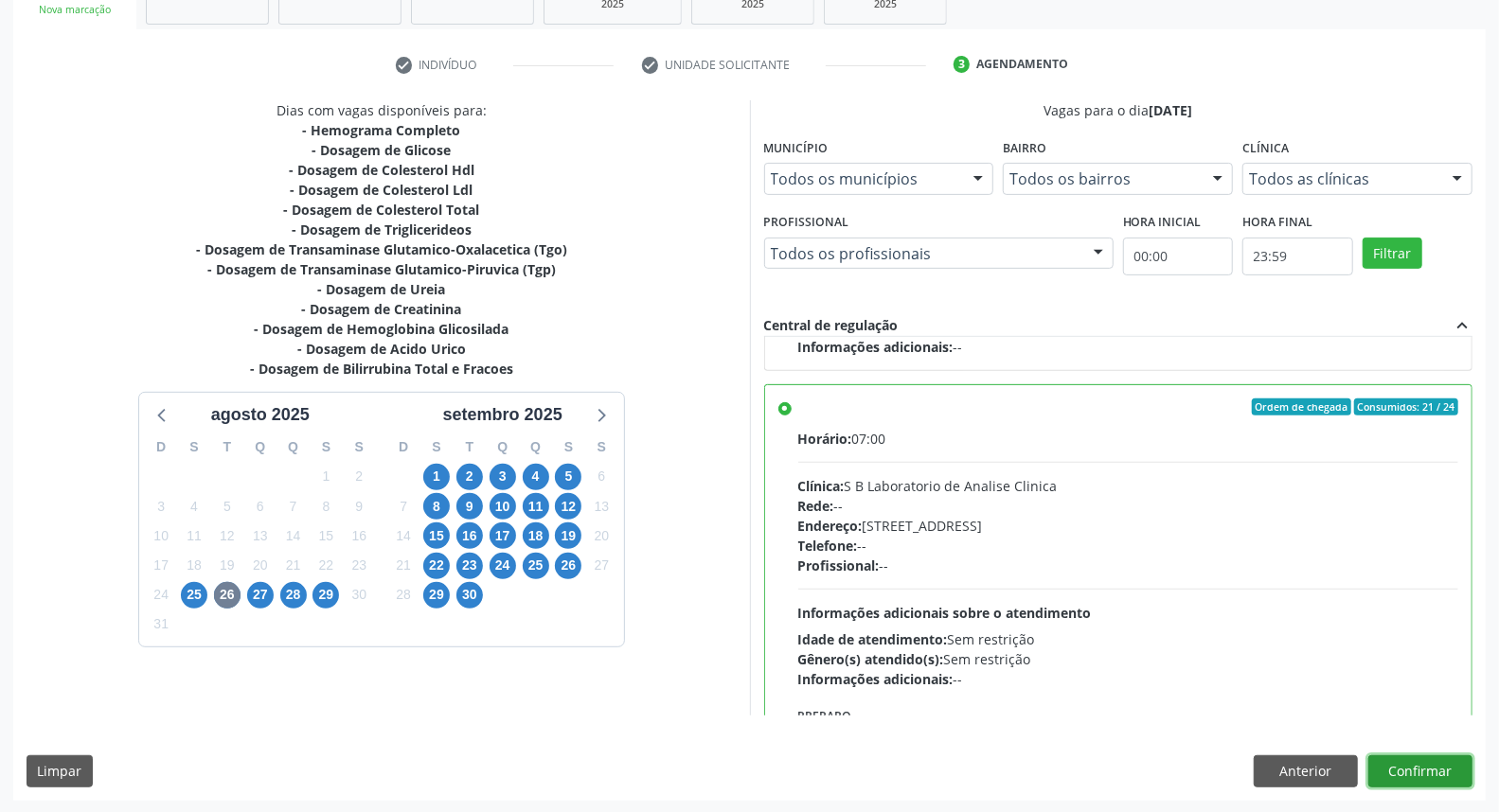
click at [1383, 771] on button "Confirmar" at bounding box center [1421, 772] width 105 height 33
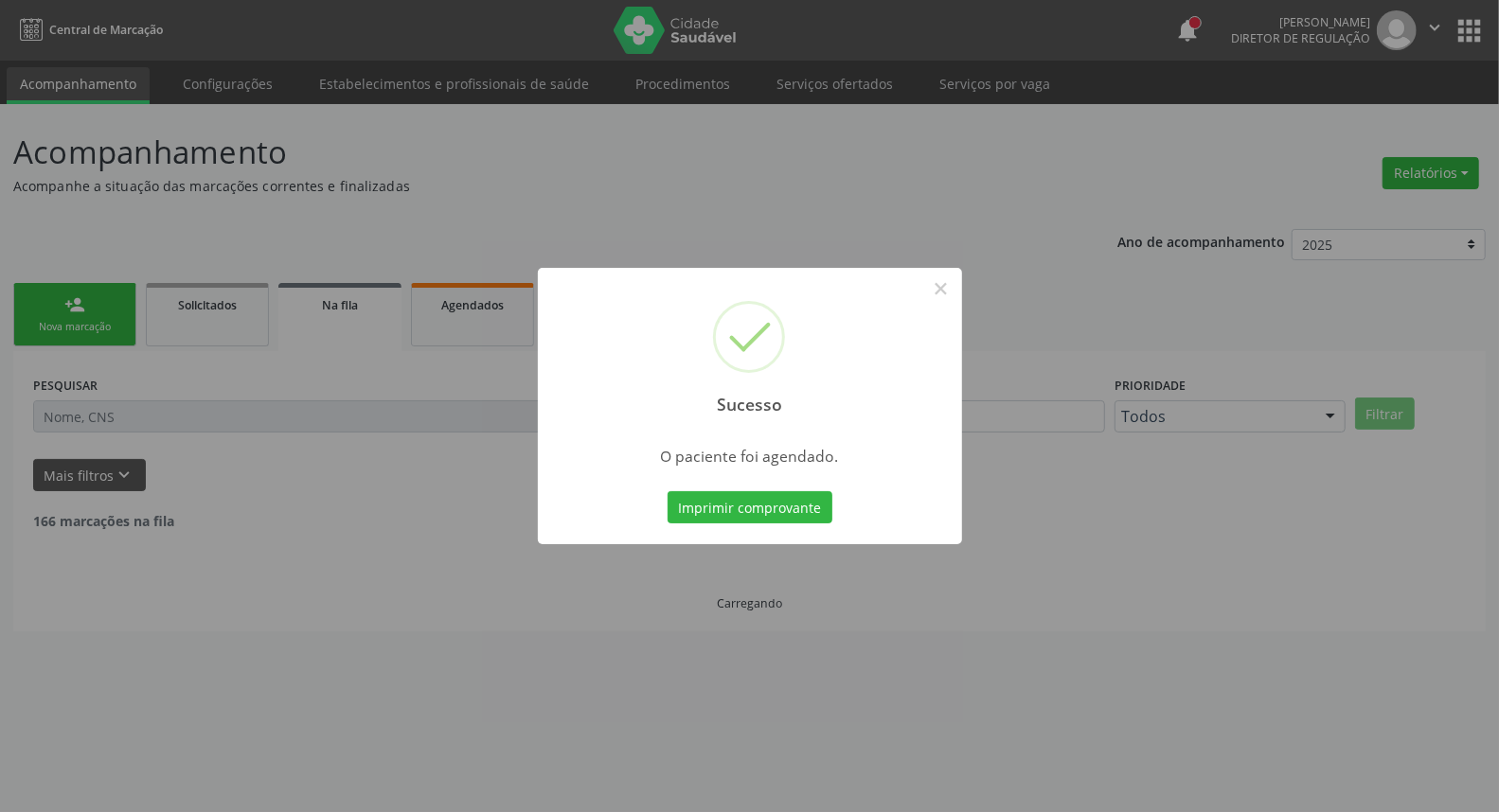
scroll to position [0, 0]
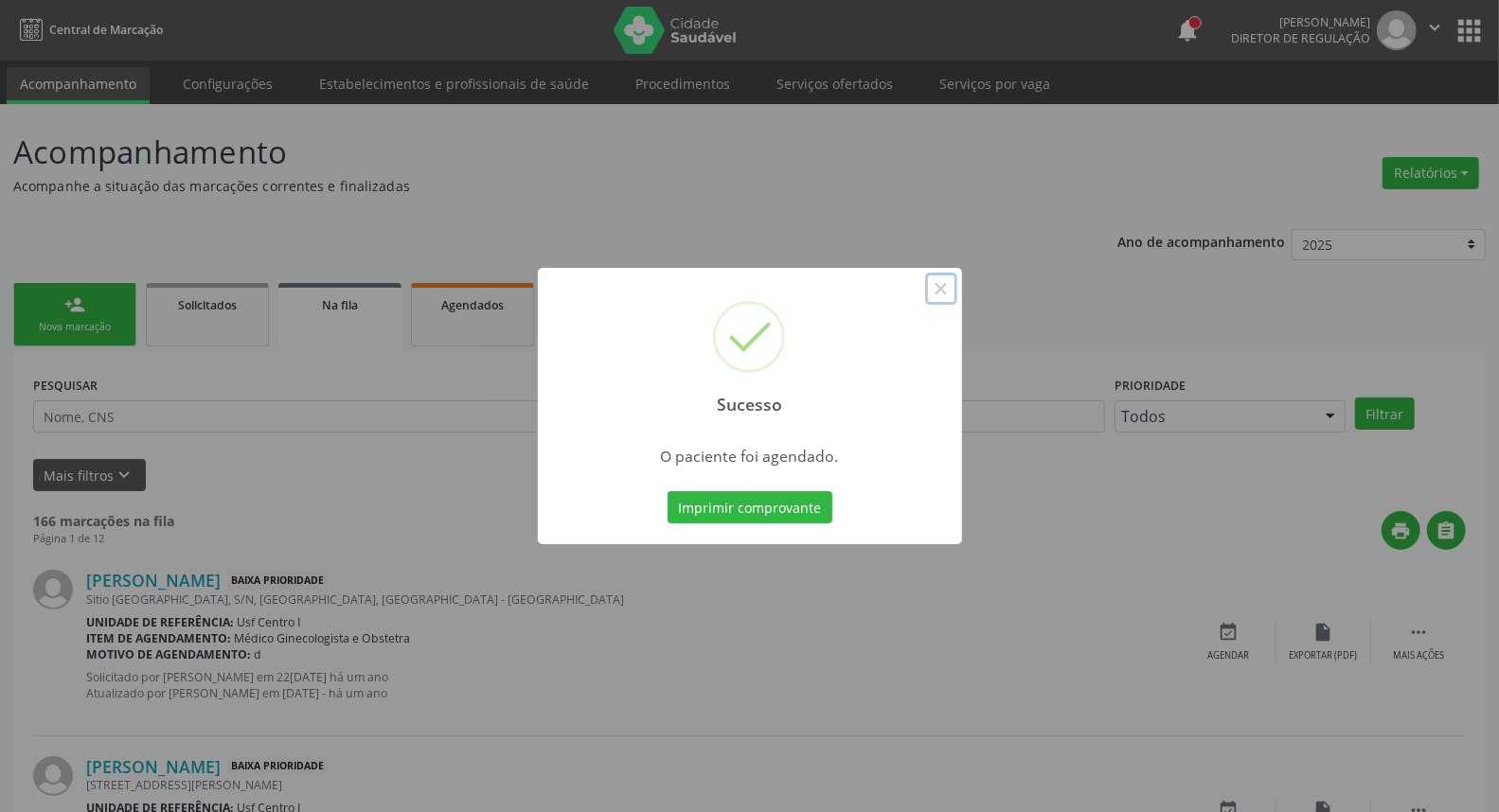
drag, startPoint x: 951, startPoint y: 282, endPoint x: 902, endPoint y: 277, distance: 49.3
click at [949, 282] on button "×" at bounding box center [941, 288] width 33 height 33
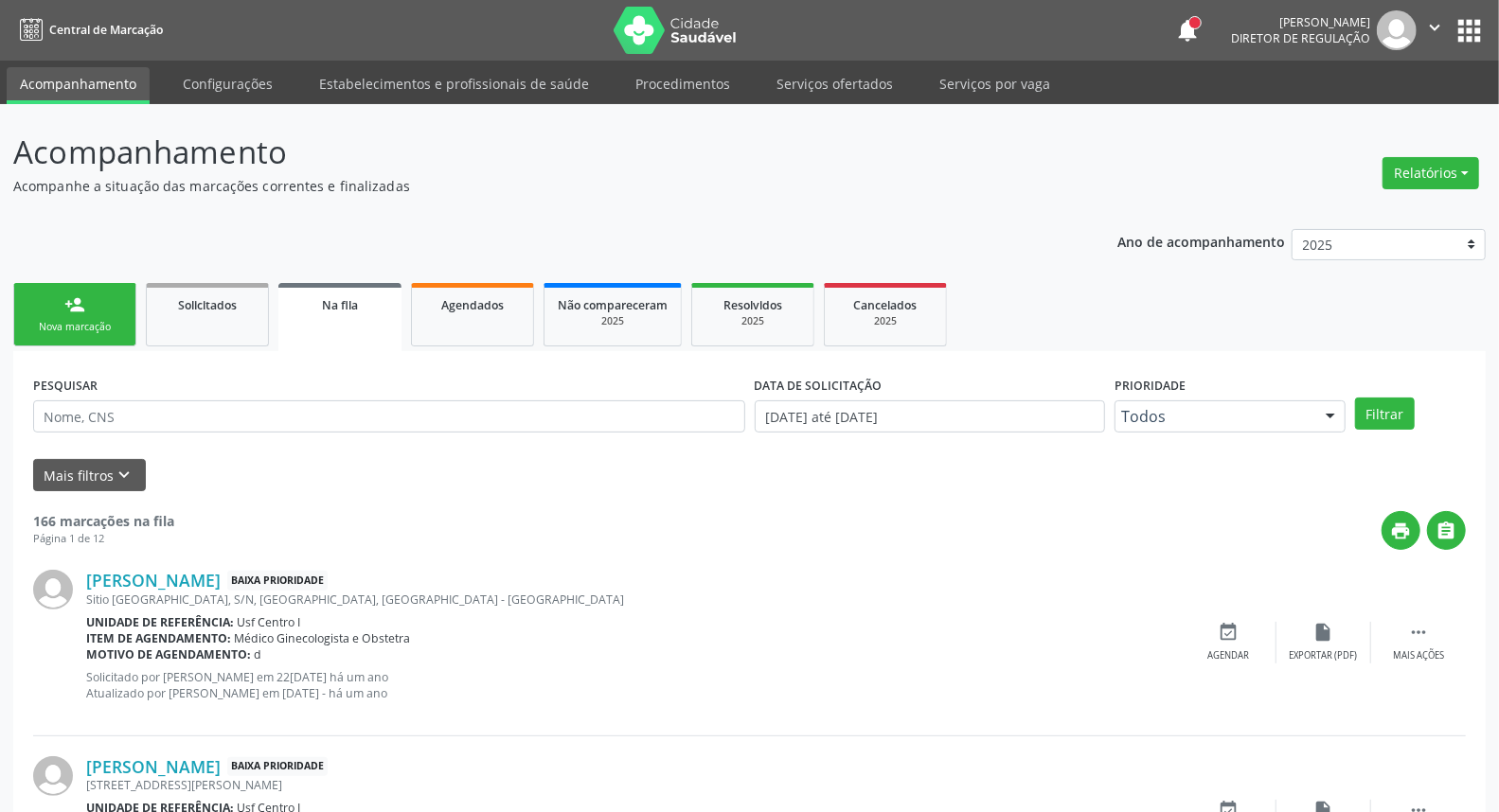
drag, startPoint x: 93, startPoint y: 289, endPoint x: 62, endPoint y: 313, distance: 39.2
click at [95, 290] on link "person_add Nova marcação" at bounding box center [74, 315] width 123 height 63
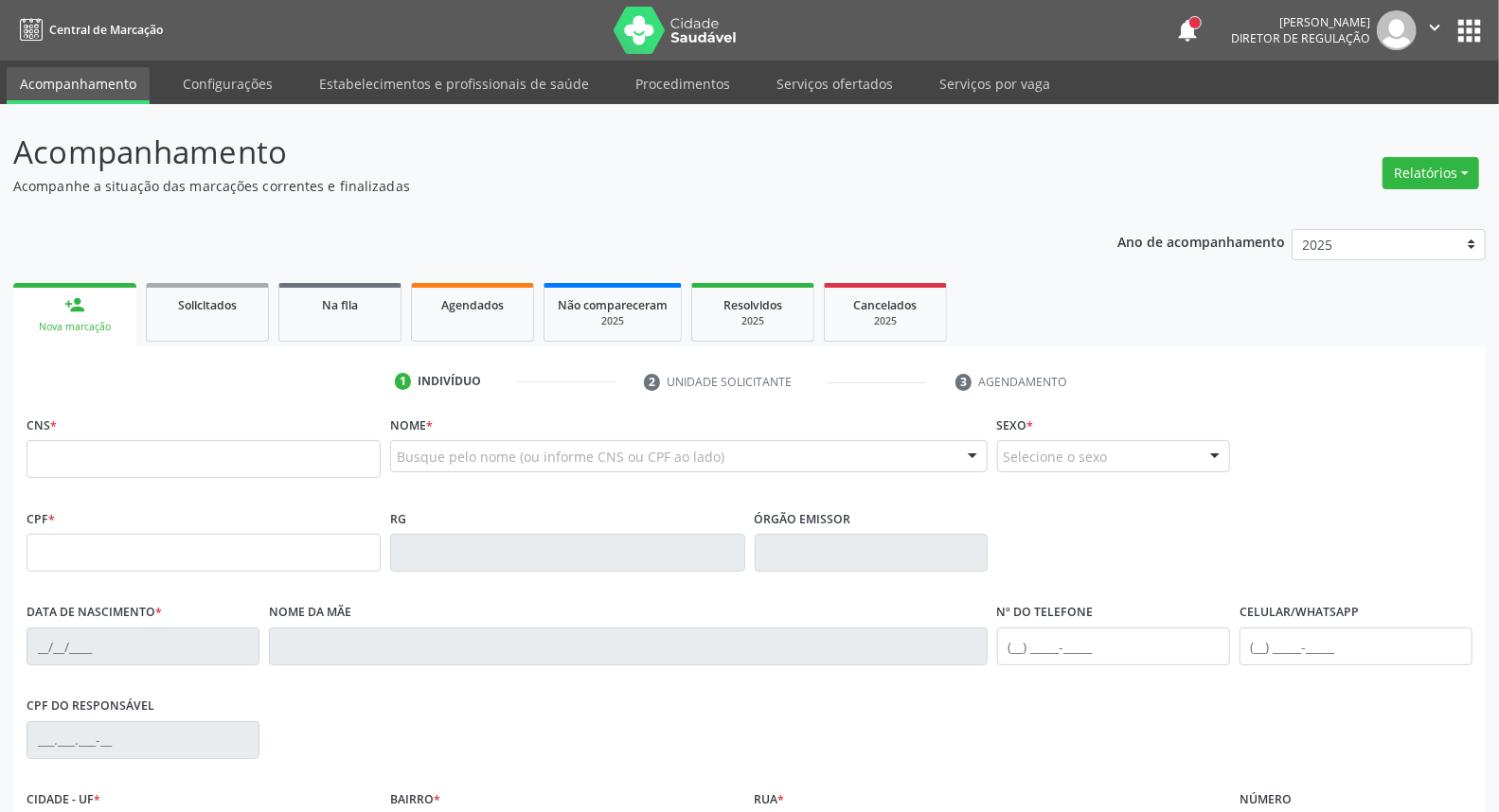
click at [62, 313] on link "person_add Nova marcação" at bounding box center [74, 315] width 123 height 63
click at [110, 457] on input "text" at bounding box center [203, 459] width 354 height 37
paste input "702 4030 4780 9620"
type input "702 4030 4780 9620"
type input "508.211.484-00"
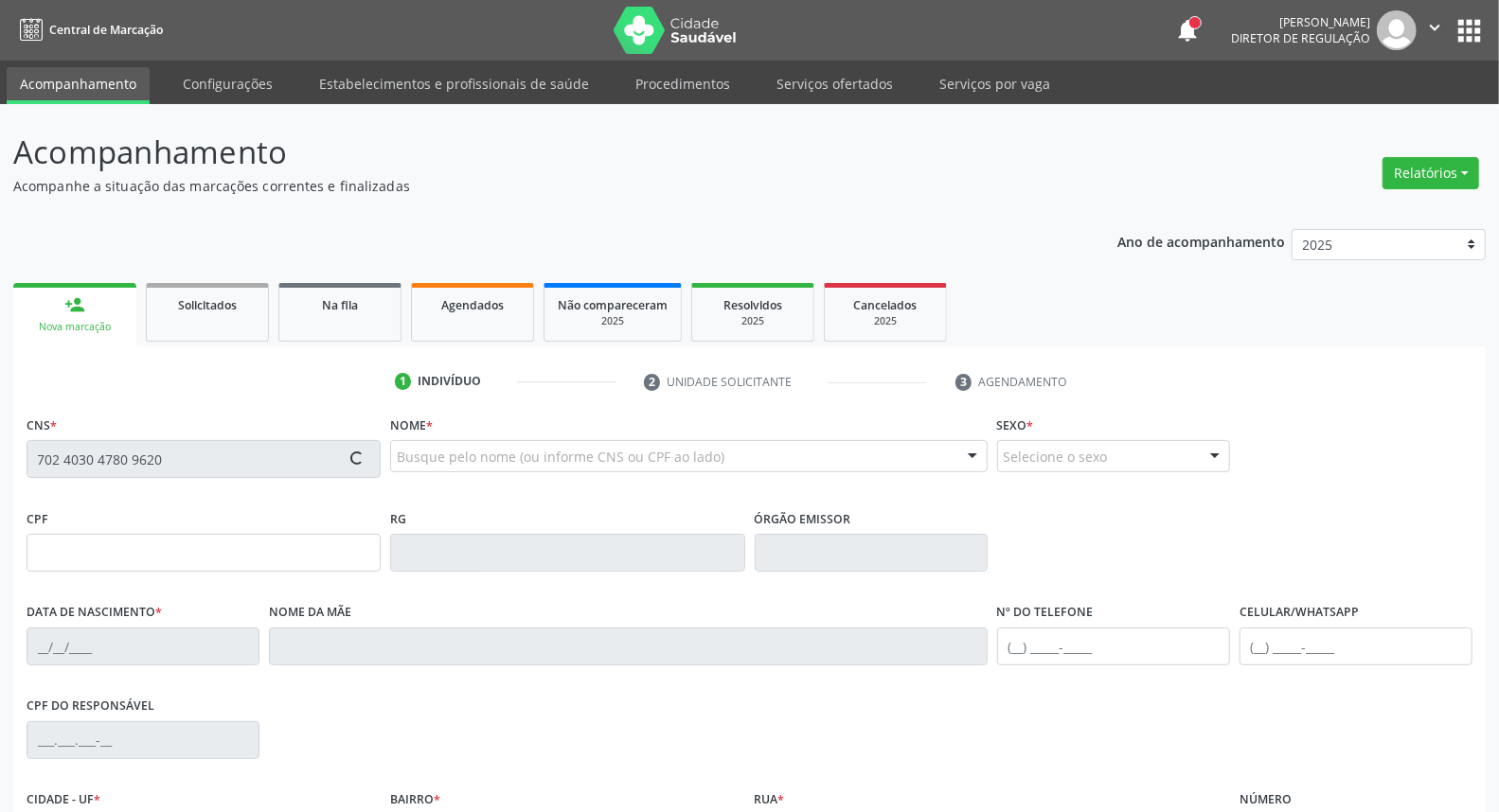
type input "17[DATE]"
type input "[PERSON_NAME]"
type input "[PHONE_NUMBER]"
type input "024.133.084-07"
type input "1260"
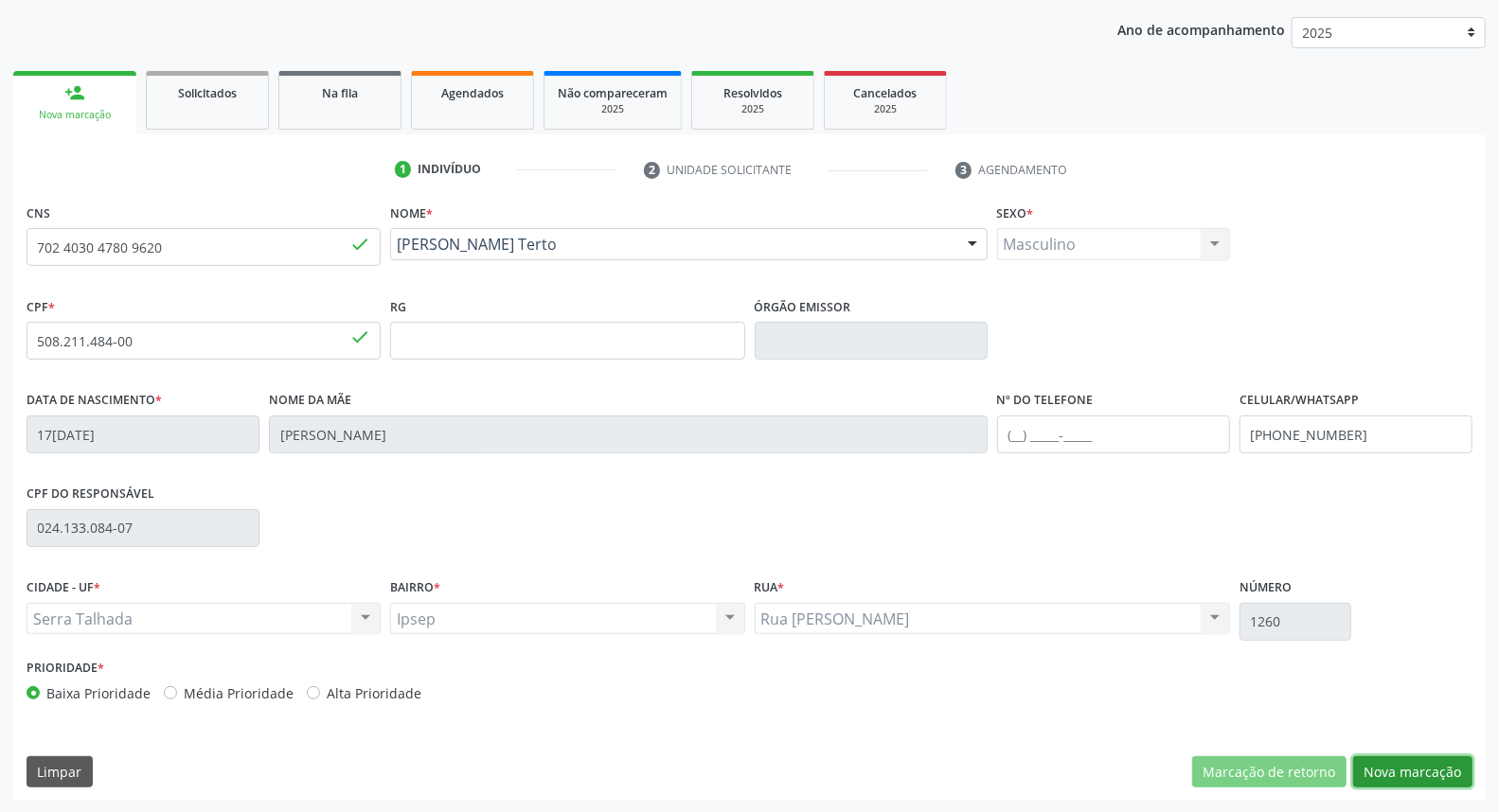
drag, startPoint x: 1395, startPoint y: 764, endPoint x: 1223, endPoint y: 692, distance: 186.5
click at [1388, 764] on button "Nova marcação" at bounding box center [1412, 773] width 119 height 33
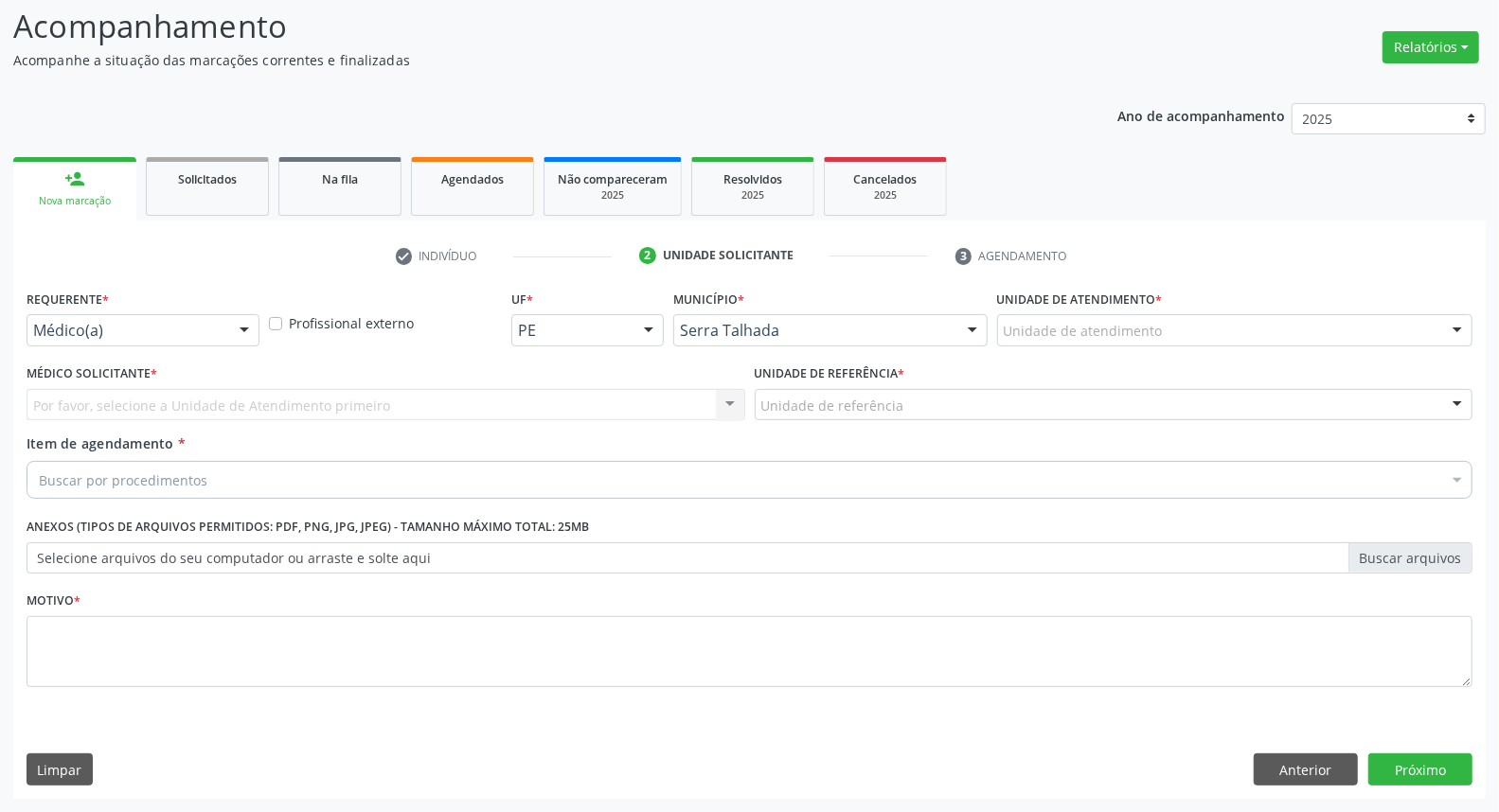
scroll to position [125, 0]
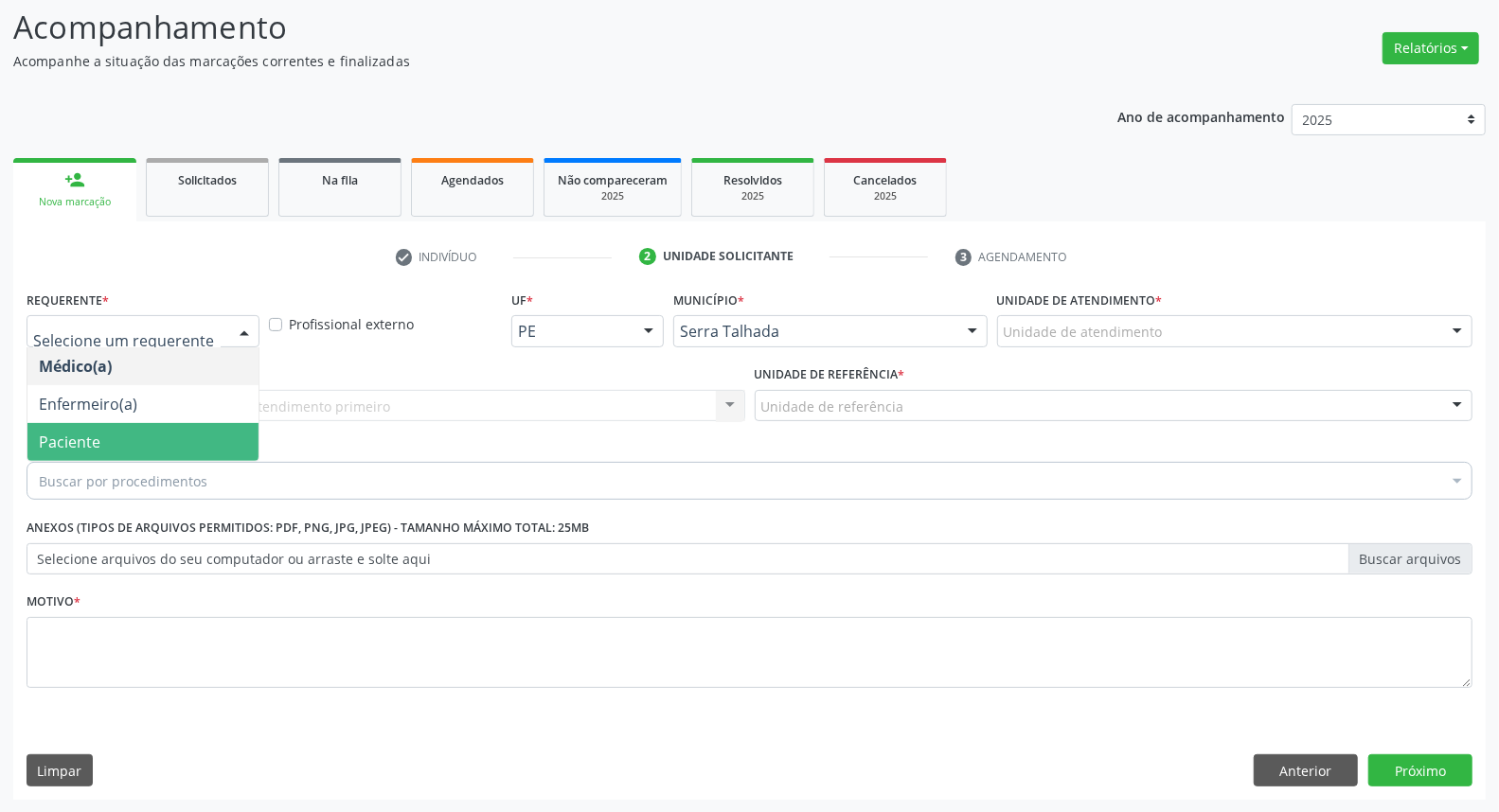
drag, startPoint x: 168, startPoint y: 436, endPoint x: 163, endPoint y: 427, distance: 10.3
click at [164, 436] on span "Paciente" at bounding box center [143, 442] width 231 height 37
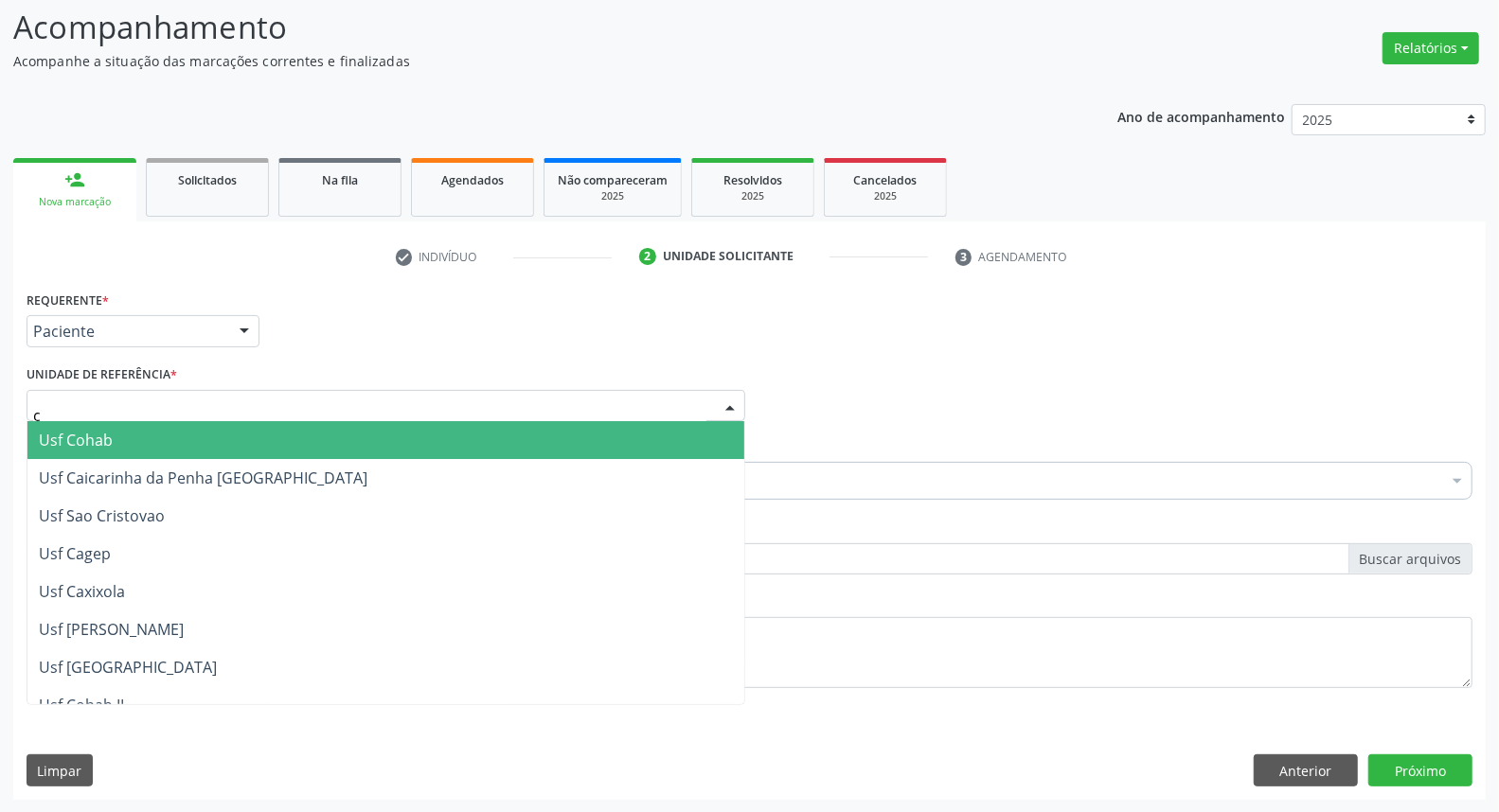
type input "ce"
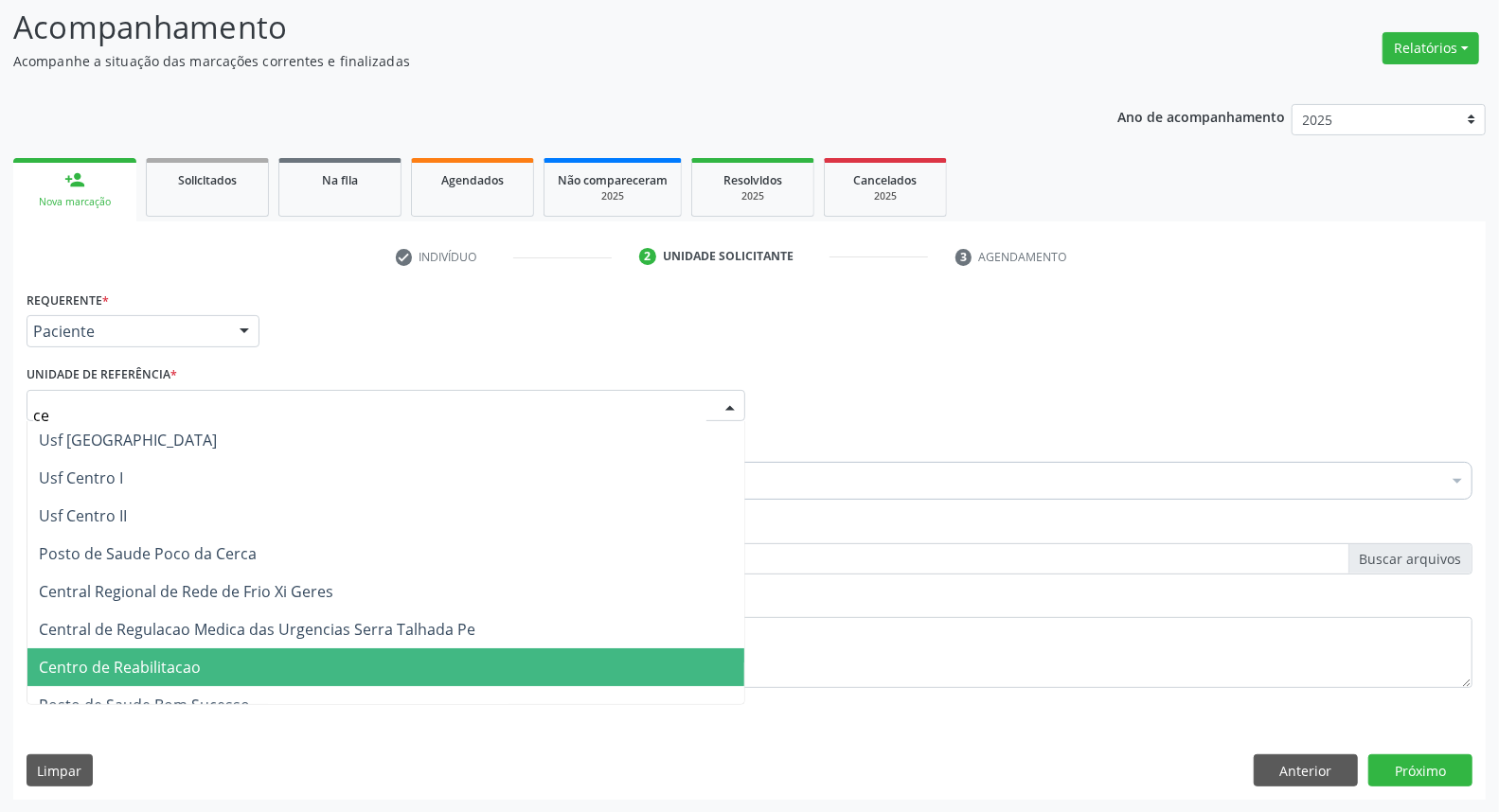
drag, startPoint x: 145, startPoint y: 661, endPoint x: 152, endPoint y: 568, distance: 93.3
click at [143, 661] on span "Centro de Reabilitacao" at bounding box center [119, 667] width 162 height 21
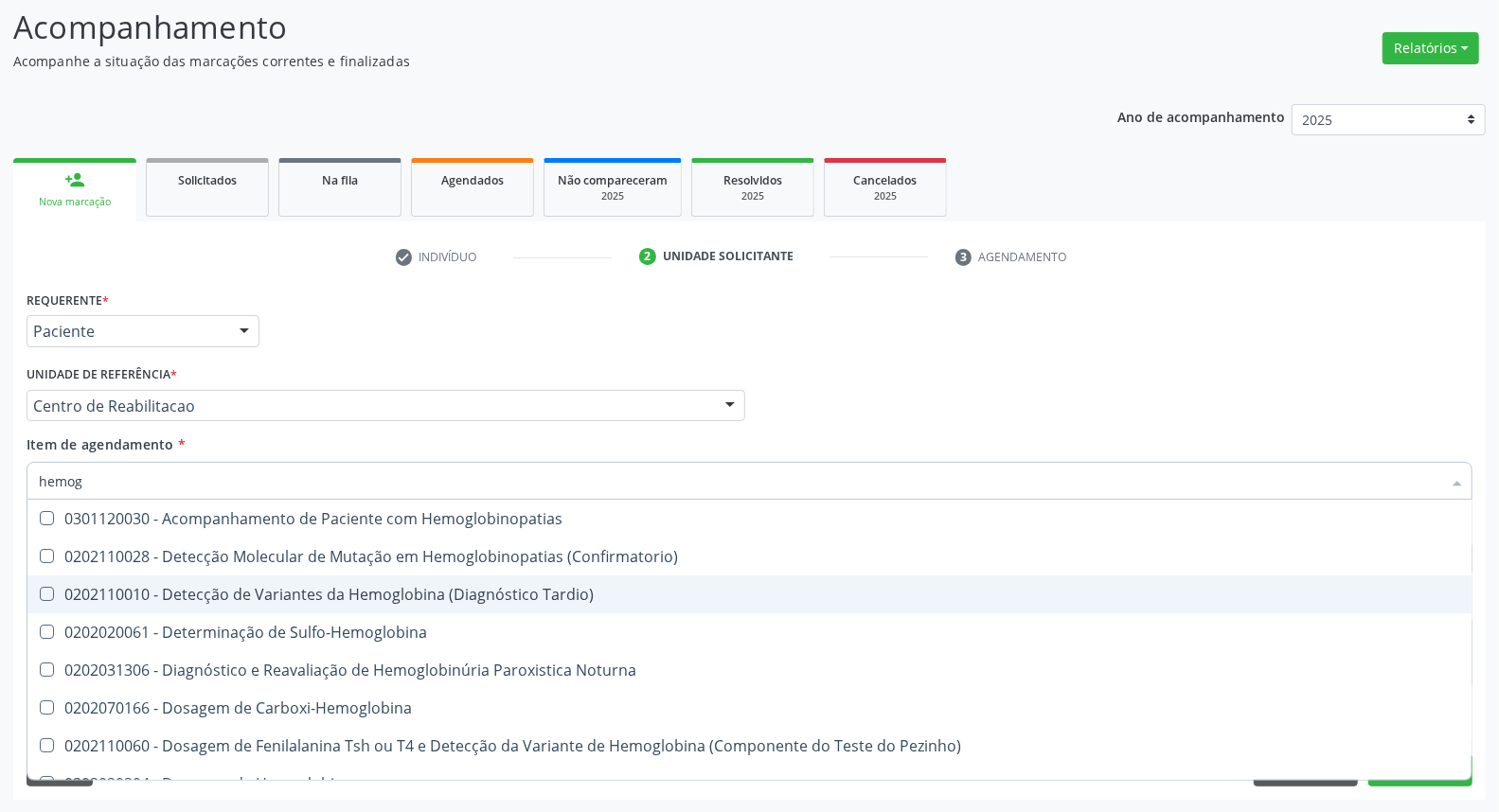
type input "hemogr"
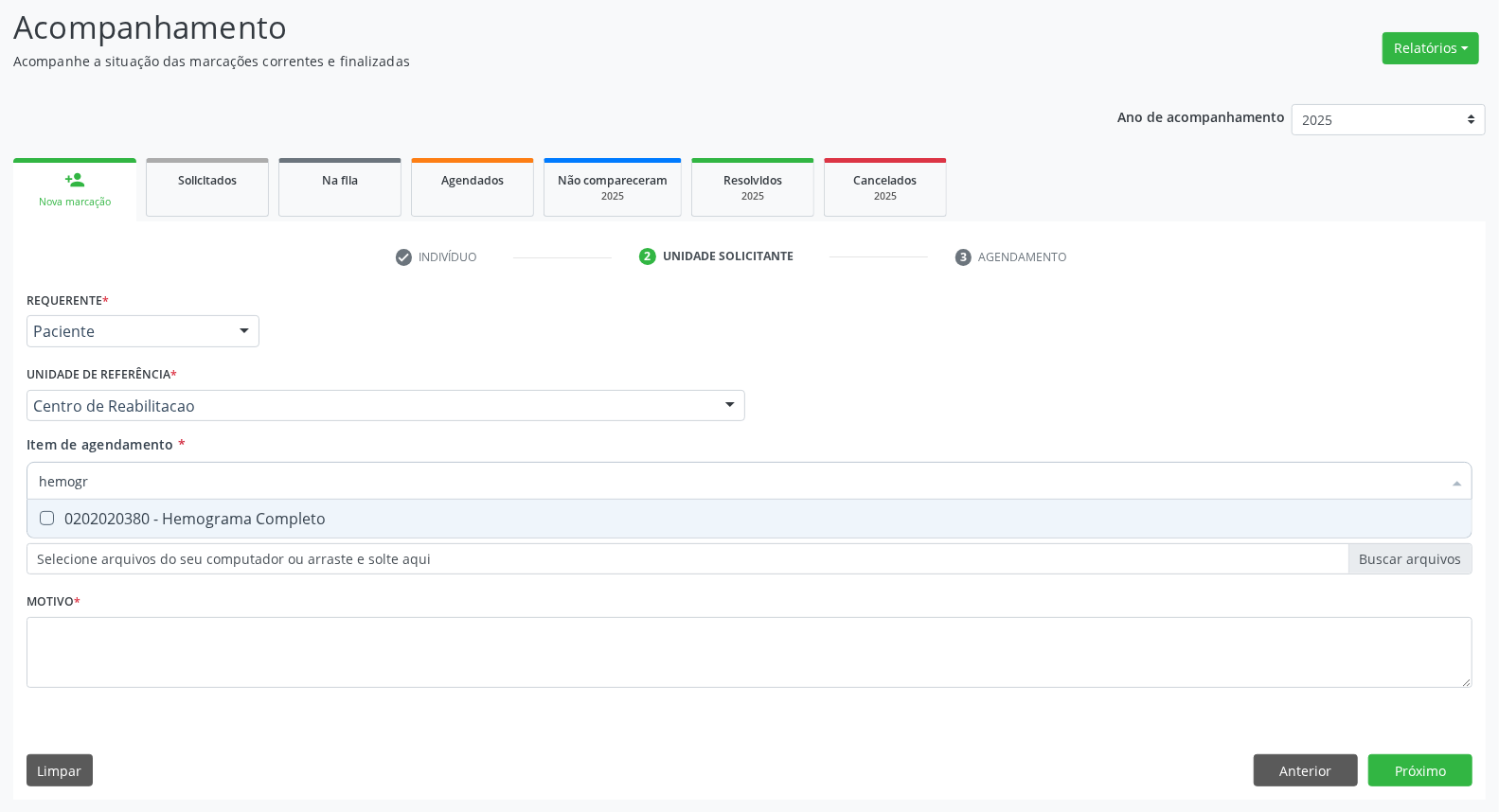
click at [227, 514] on div "0202020380 - Hemograma Completo" at bounding box center [749, 518] width 1422 height 15
checkbox Completo "true"
click at [218, 487] on input "hemogr" at bounding box center [739, 480] width 1402 height 37
type input "ur"
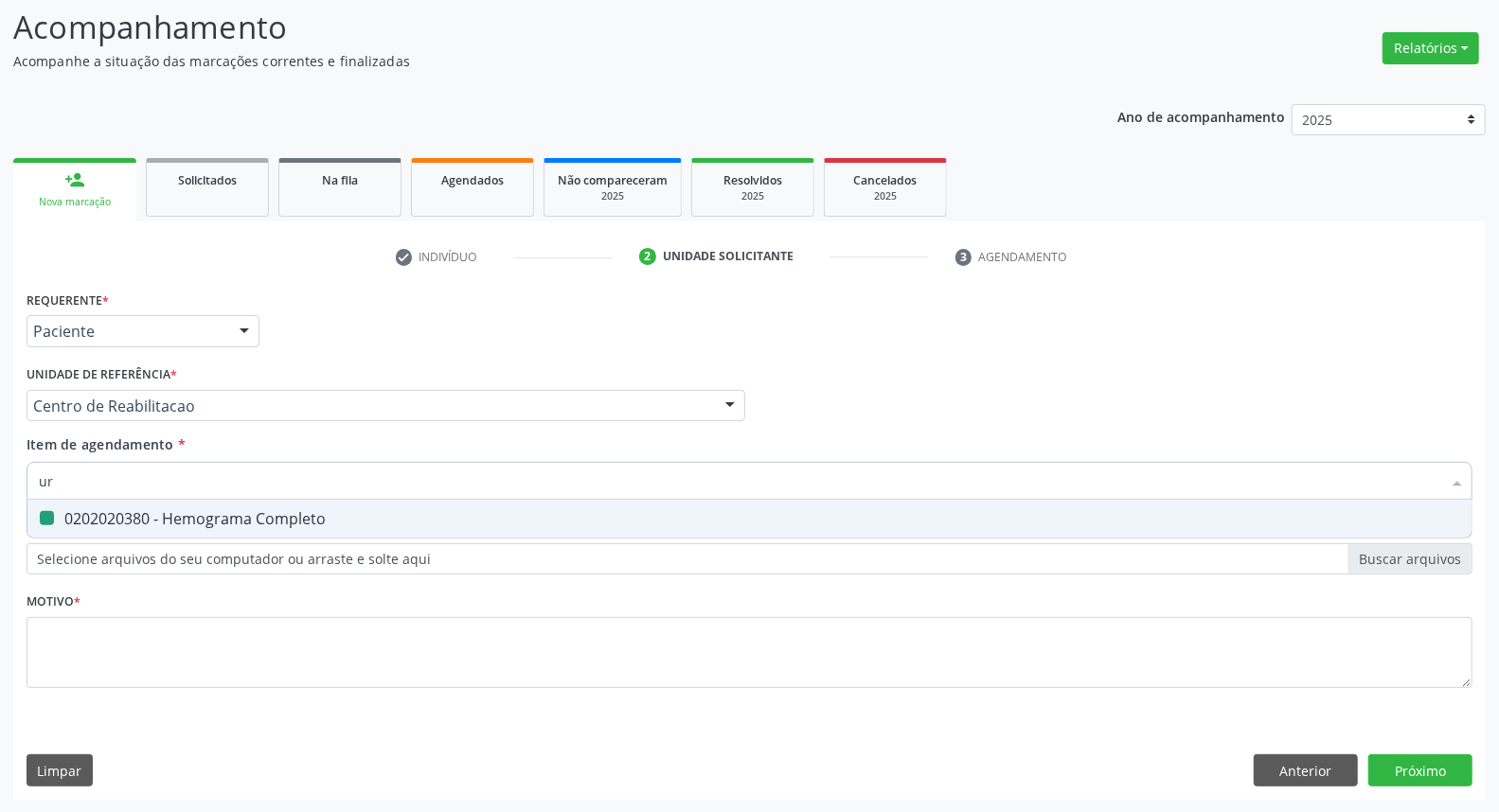
checkbox Completo "false"
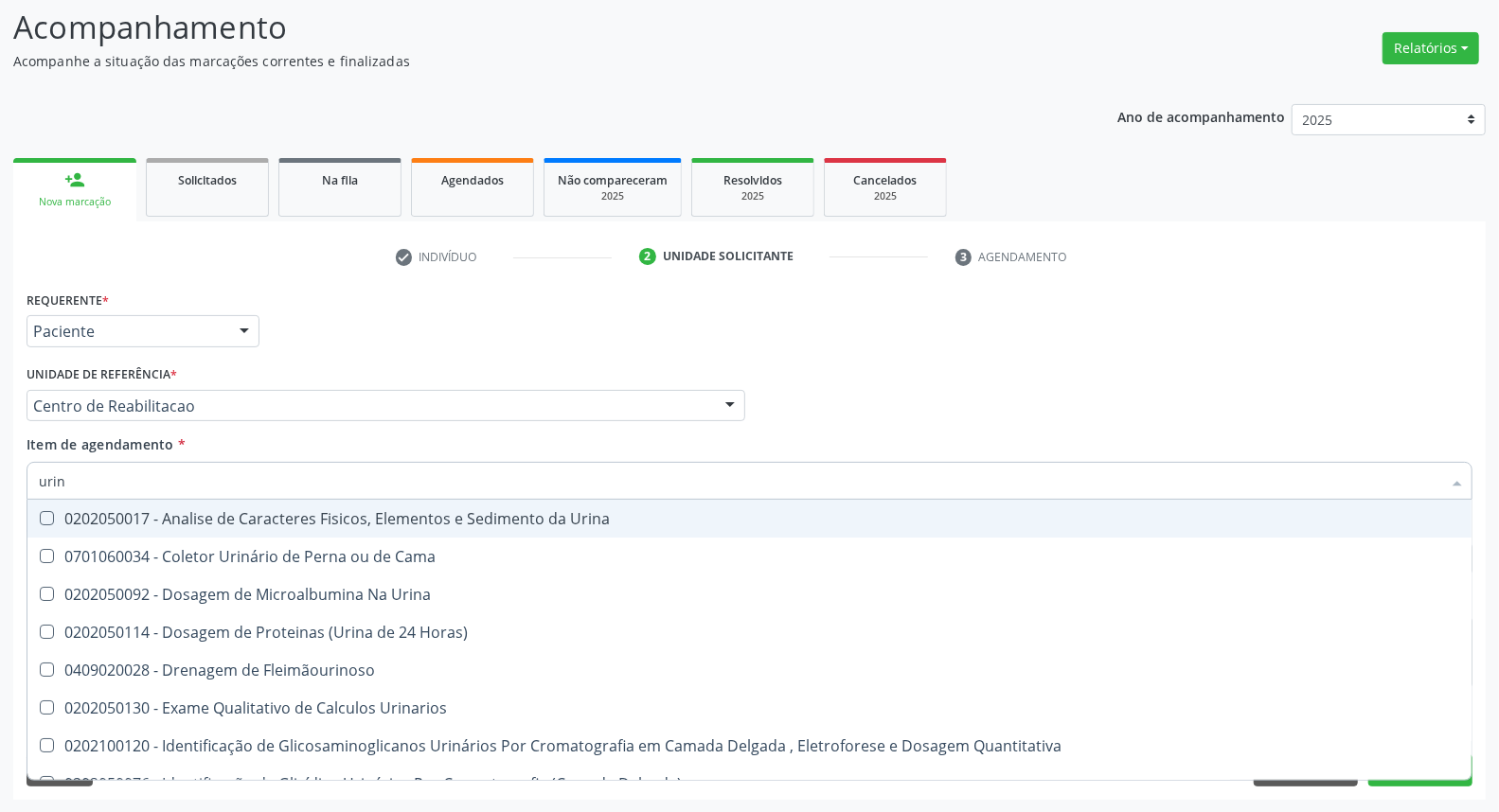
type input "urina"
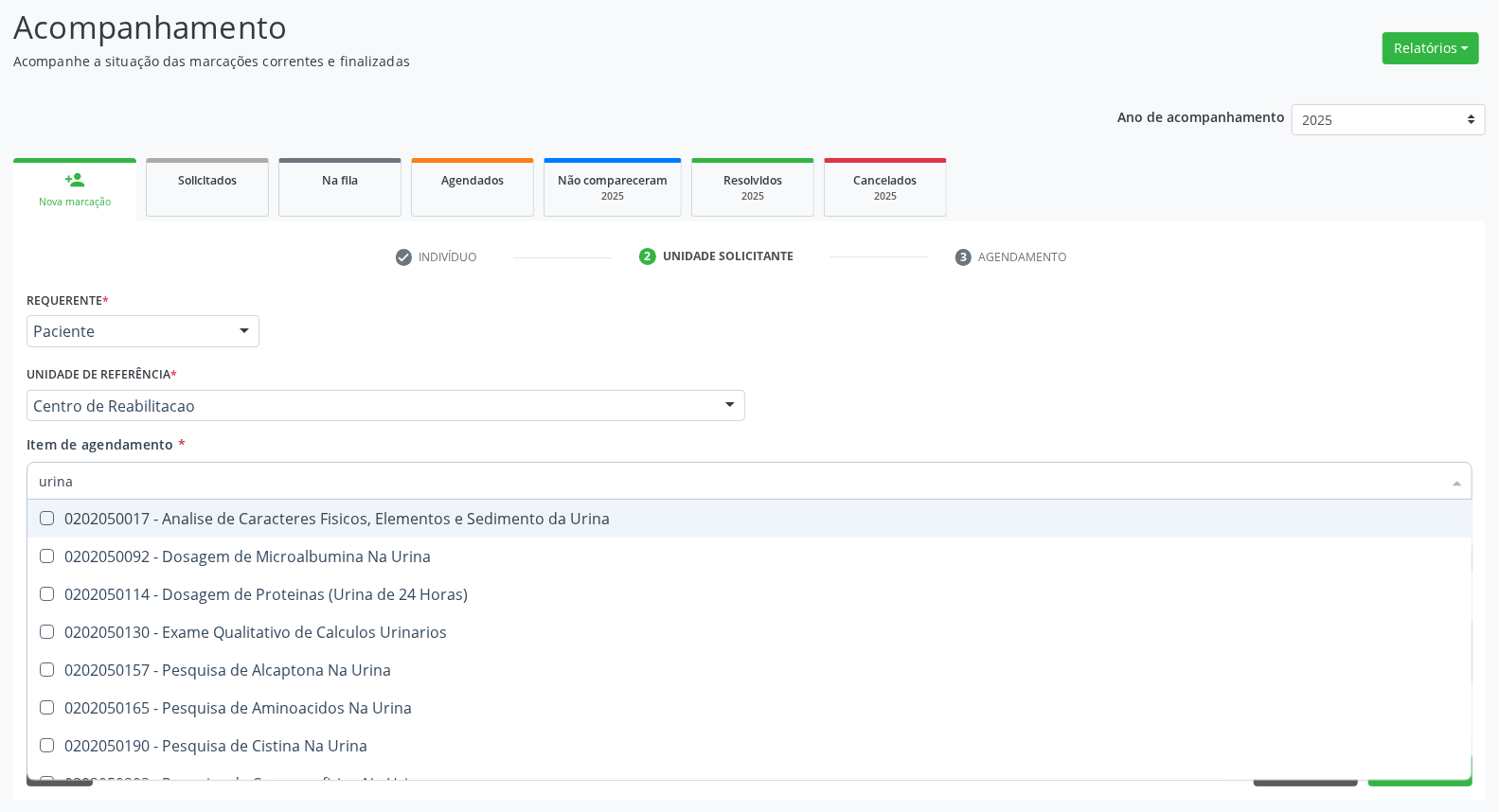
click at [222, 511] on div "0202050017 - Analise de Caracteres Fisicos, Elementos e Sedimento da Urina" at bounding box center [749, 518] width 1422 height 15
checkbox Urina "true"
click at [222, 469] on input "urina" at bounding box center [739, 480] width 1402 height 37
type input "gl"
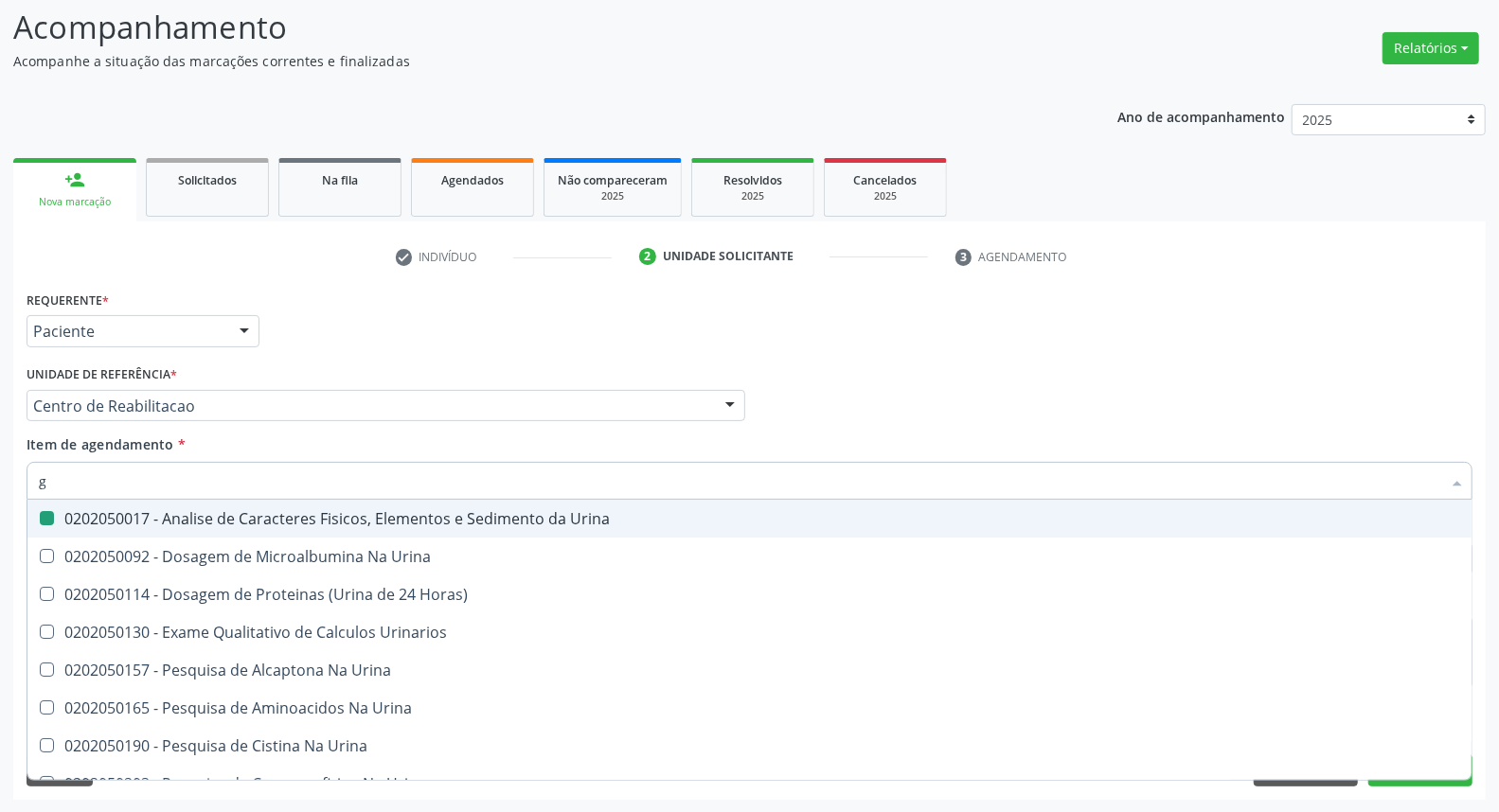
checkbox Urina "false"
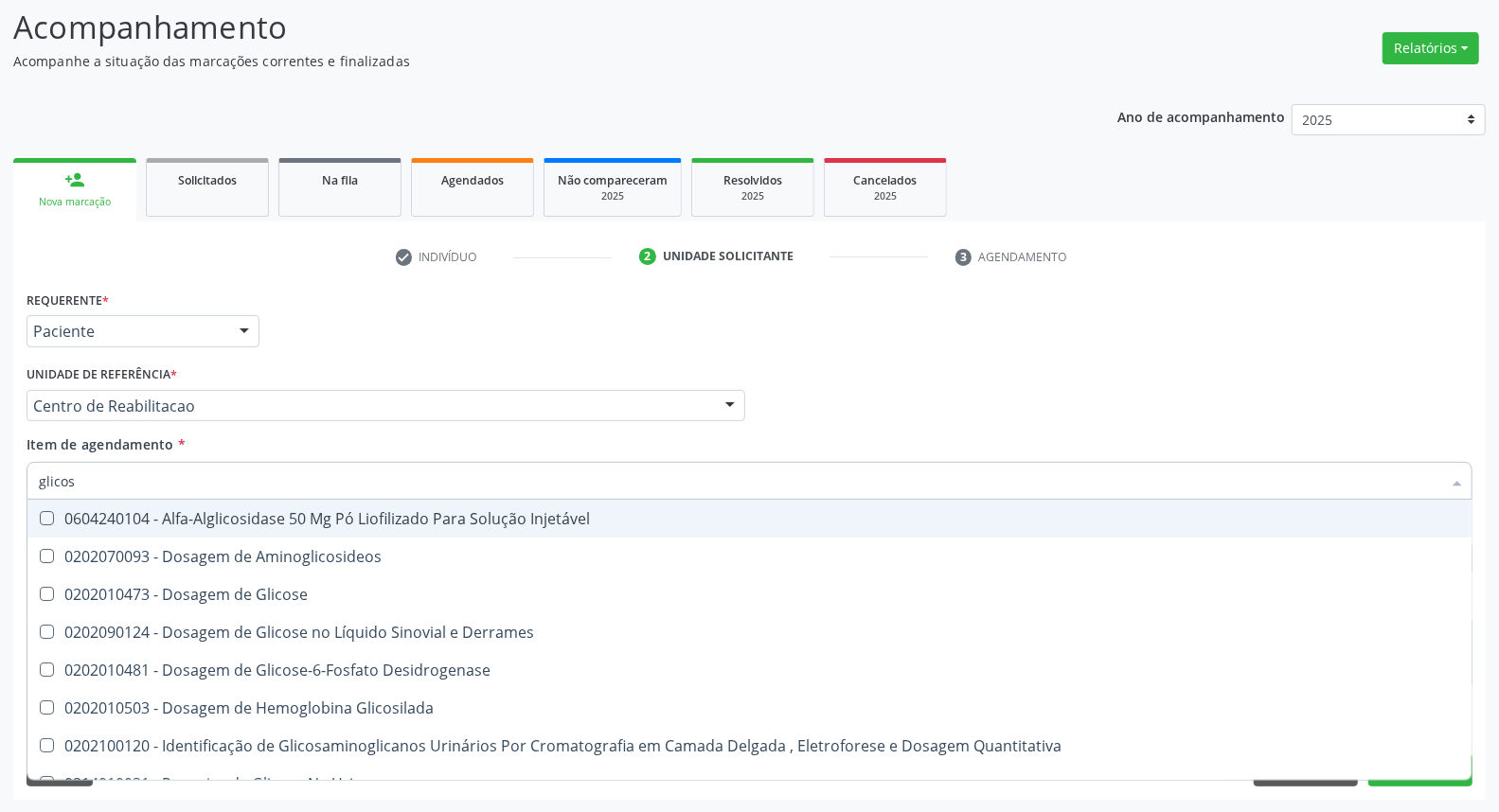
type input "glicose"
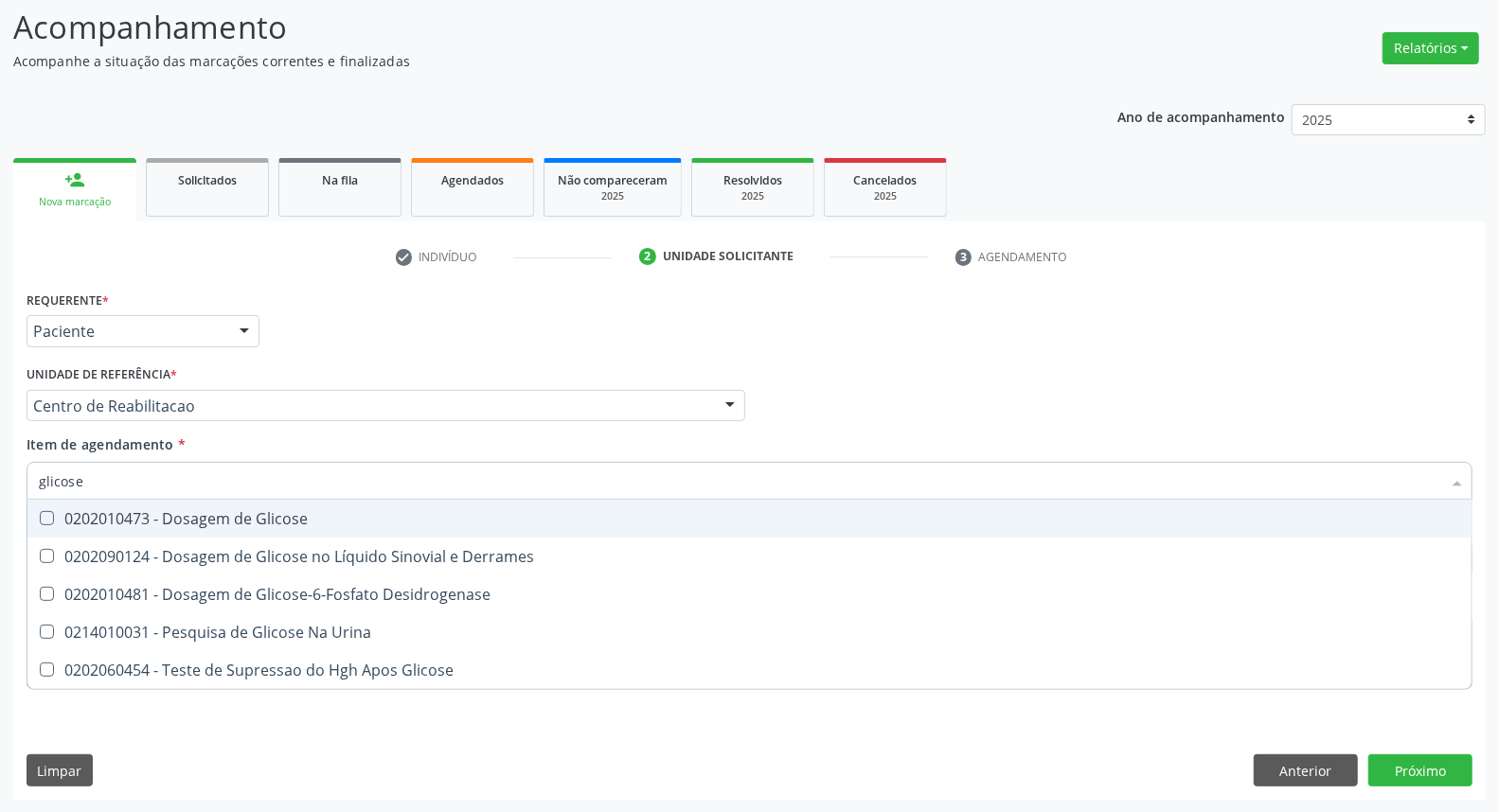
click at [224, 518] on div "0202010473 - Dosagem de Glicose" at bounding box center [749, 518] width 1422 height 15
checkbox Glicose "true"
click at [222, 479] on input "glicose" at bounding box center [739, 480] width 1402 height 37
type input "he"
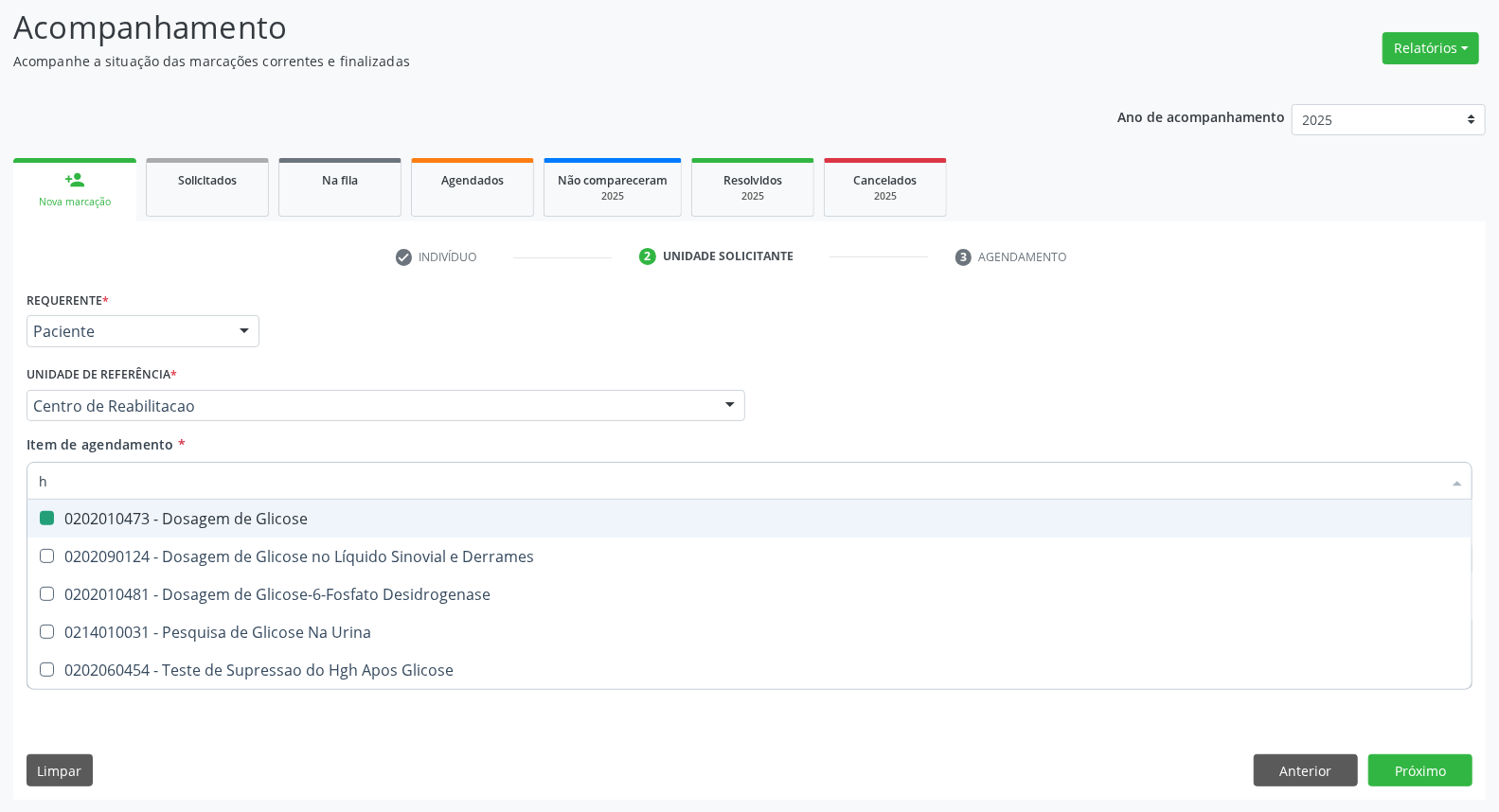
checkbox Glicose "false"
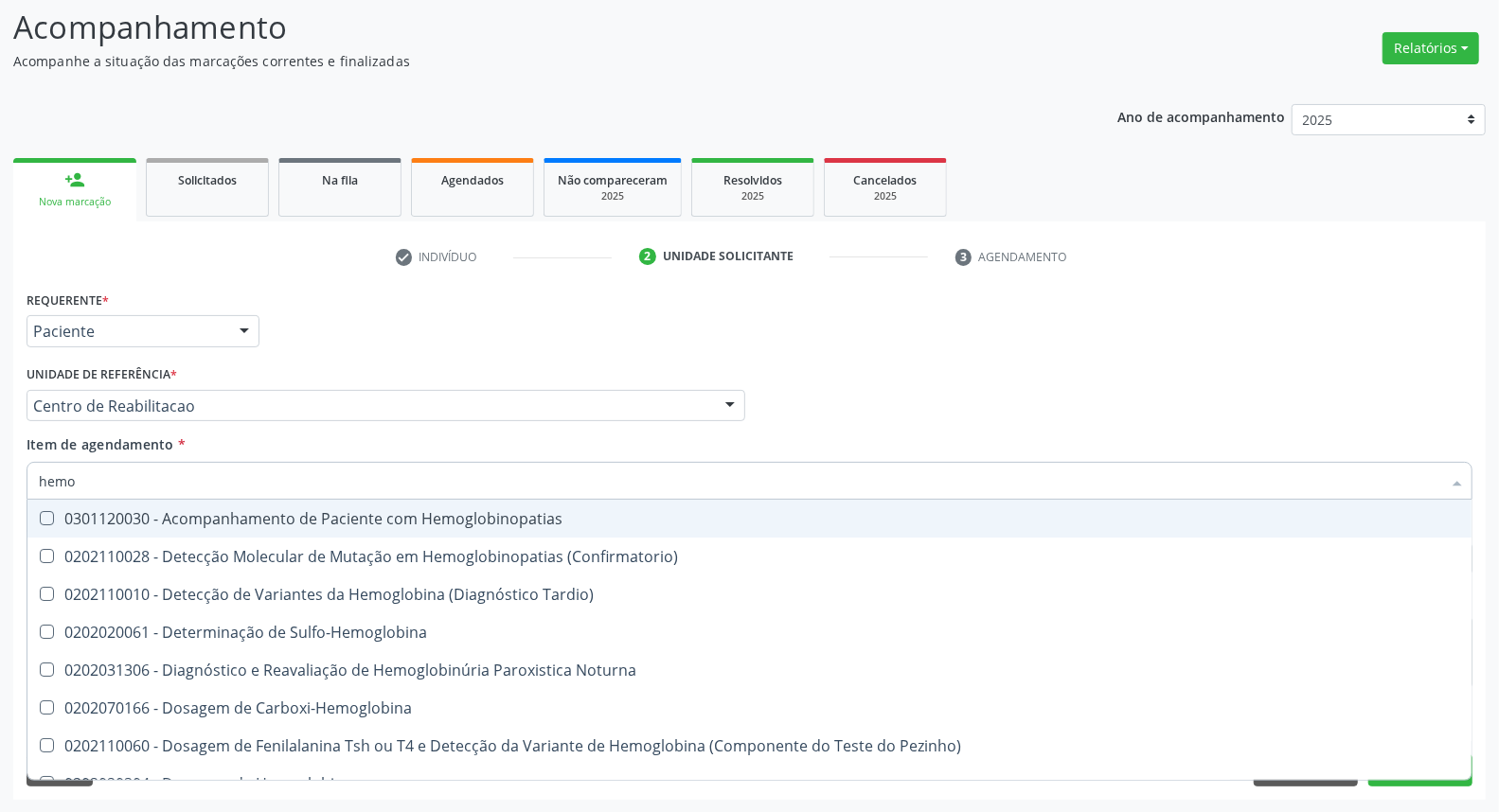
type input "hemog"
checkbox Completo "true"
type input "hemogl"
checkbox Completo "false"
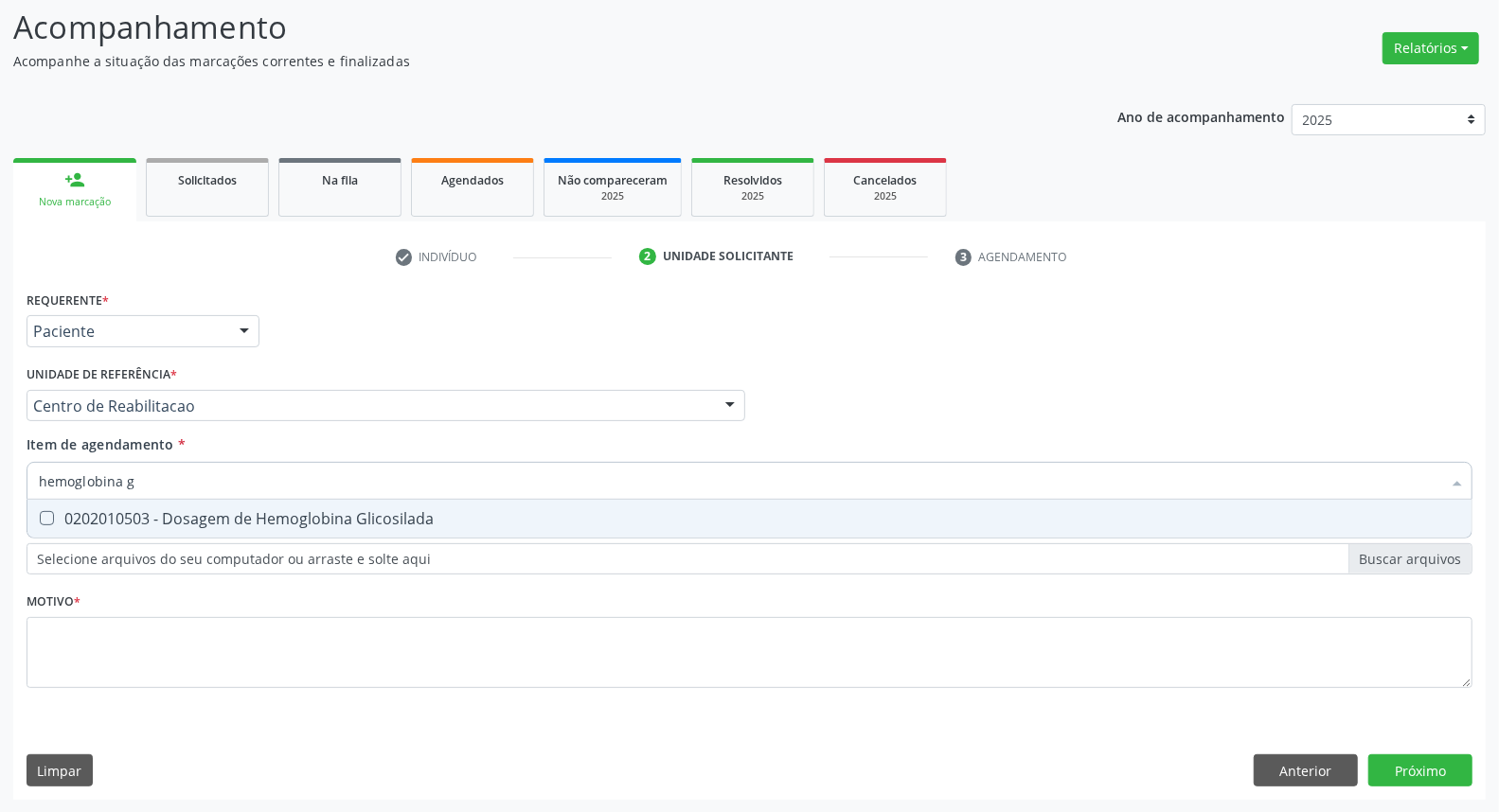
type input "hemoglobina g"
drag, startPoint x: 214, startPoint y: 512, endPoint x: 220, endPoint y: 479, distance: 33.5
click at [215, 511] on div "0202010503 - Dosagem de Hemoglobina Glicosilada" at bounding box center [749, 518] width 1422 height 15
checkbox Glicosilada "true"
click at [220, 479] on input "hemoglobina g" at bounding box center [739, 480] width 1402 height 37
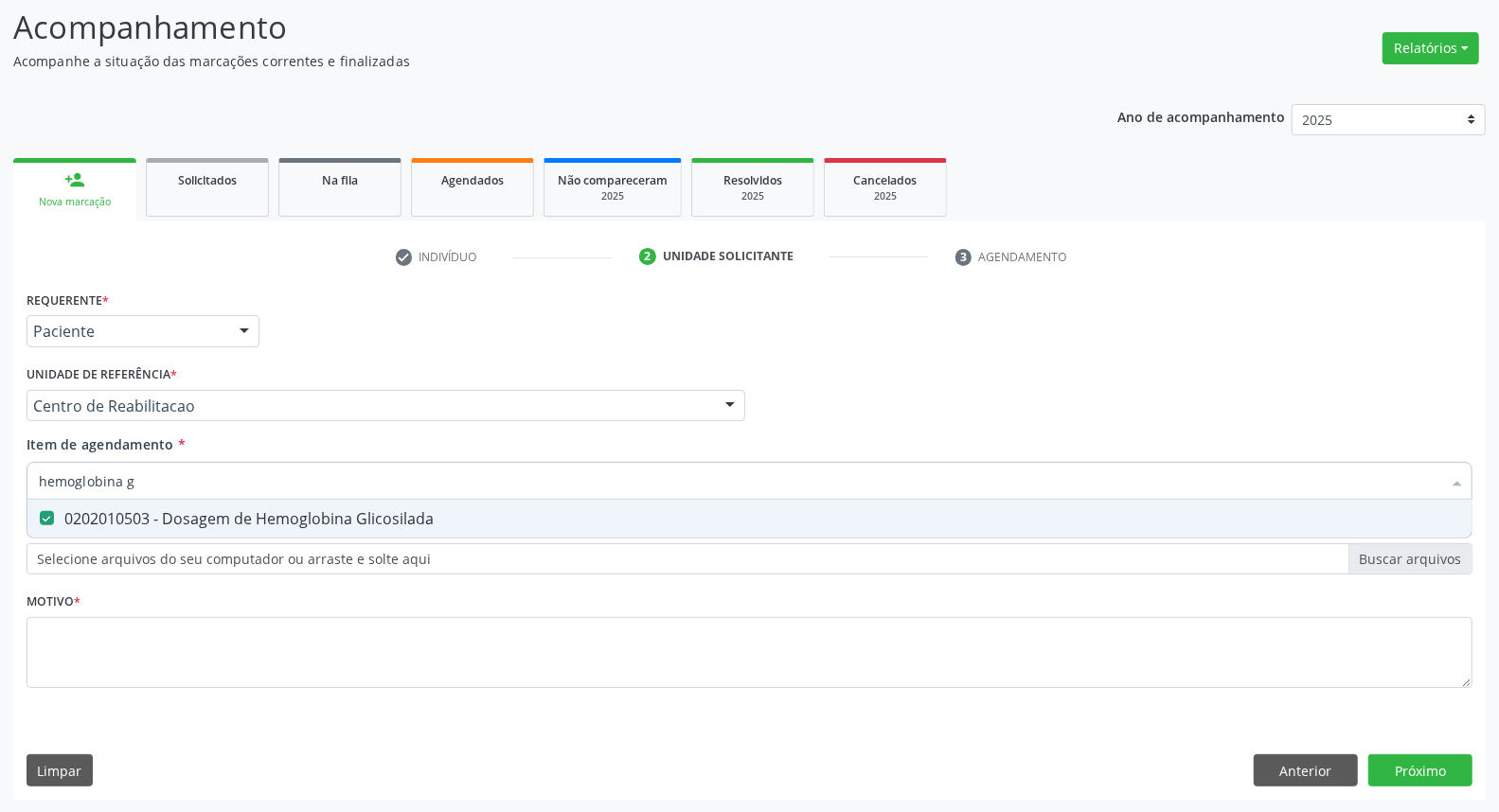
click at [220, 479] on input "hemoglobina g" at bounding box center [739, 480] width 1402 height 37
type input "co"
checkbox Glicosilada "false"
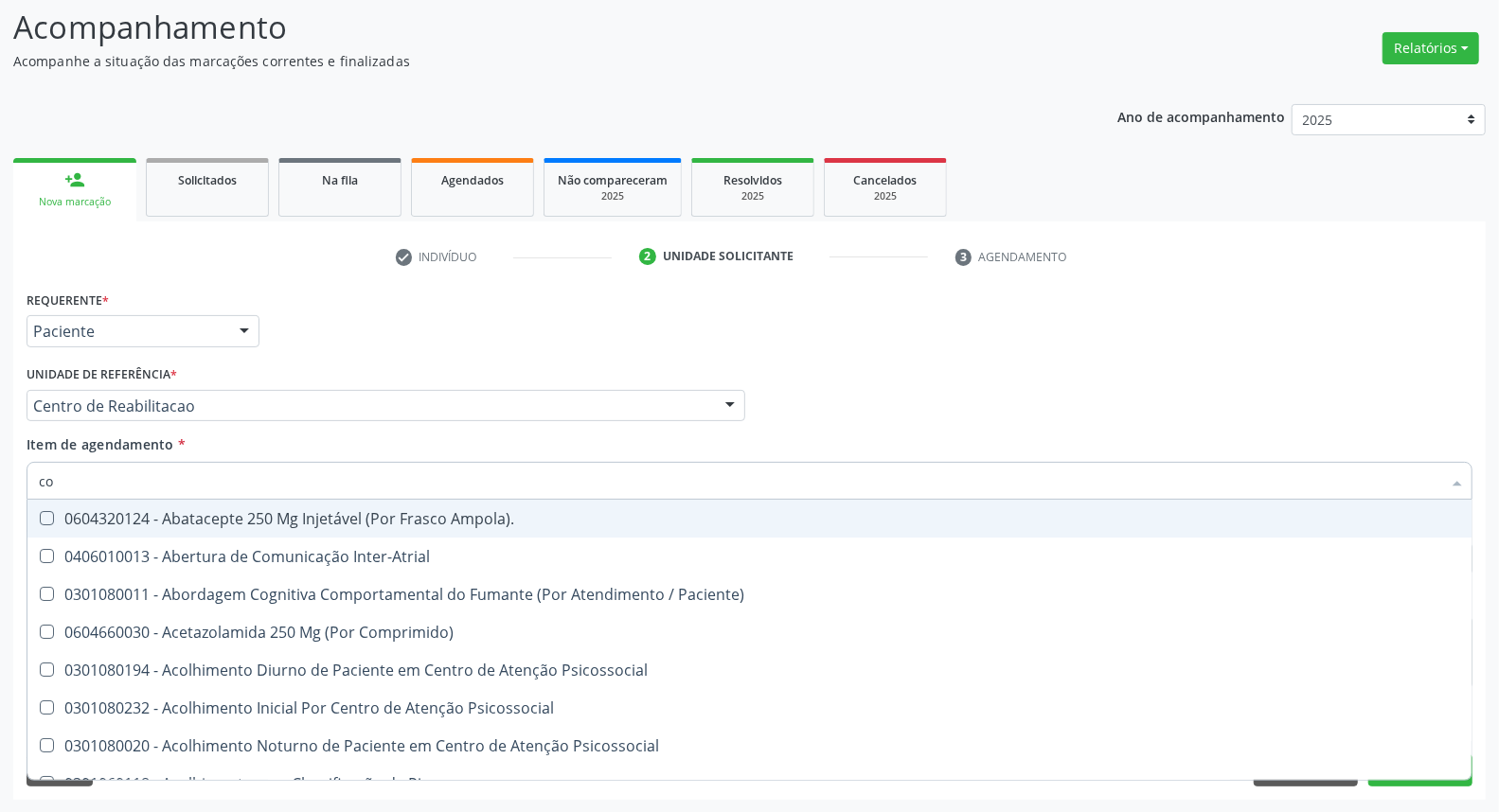
type input "col"
checkbox Urina "false"
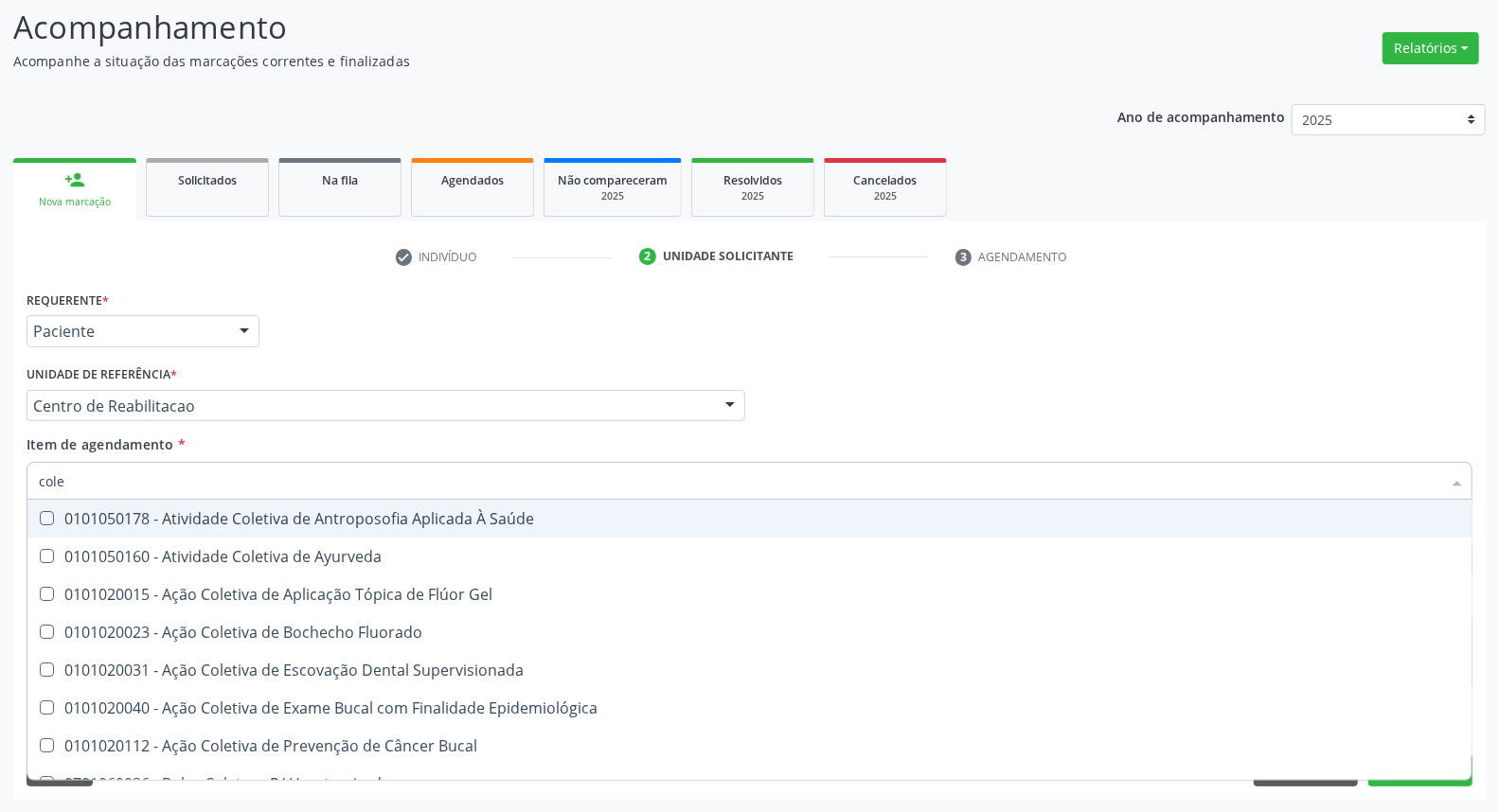
type input "coles"
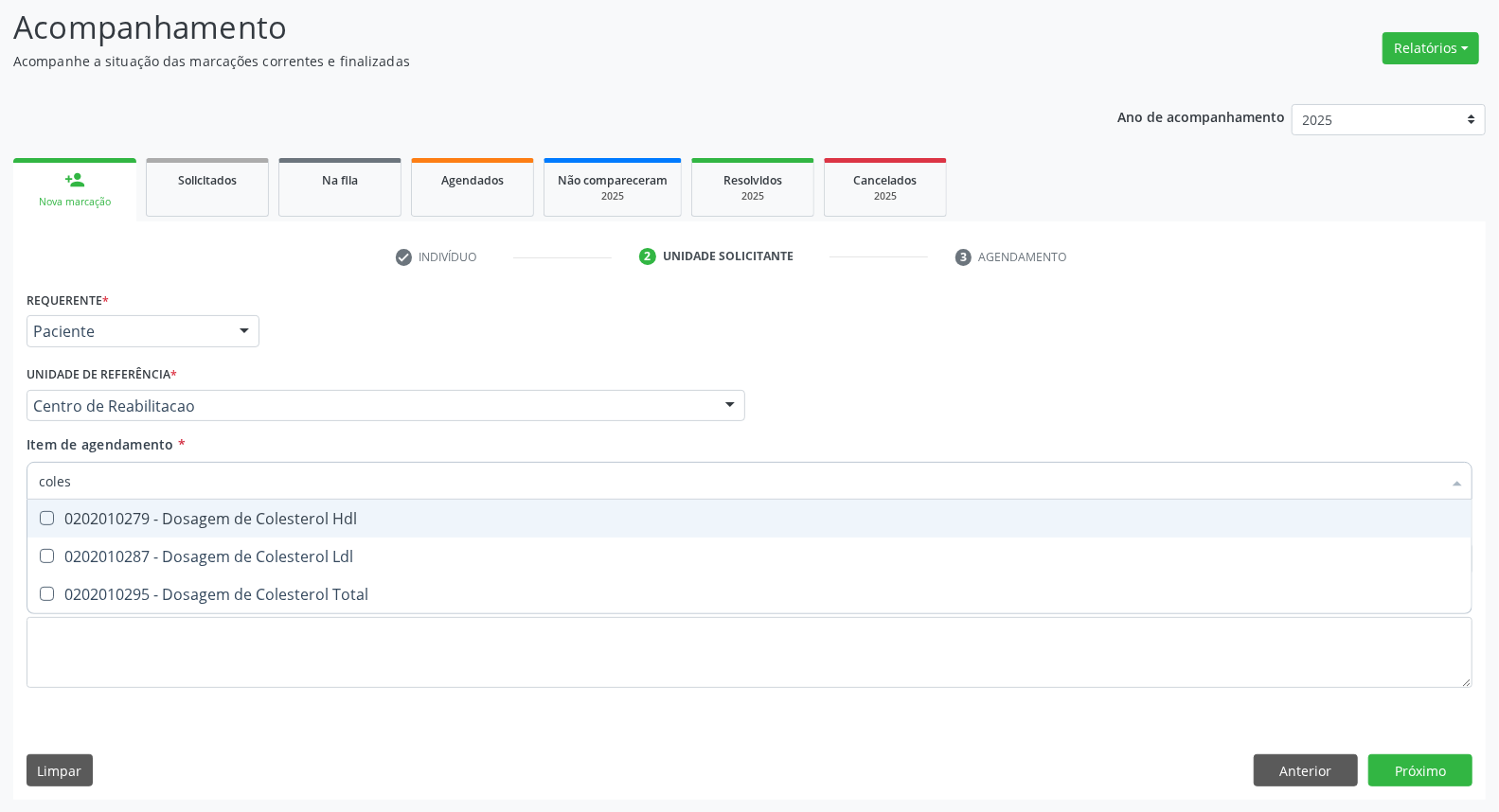
drag, startPoint x: 175, startPoint y: 521, endPoint x: 165, endPoint y: 554, distance: 34.5
click at [174, 527] on span "0202010279 - Dosagem de Colesterol Hdl" at bounding box center [750, 519] width 1445 height 37
checkbox Hdl "true"
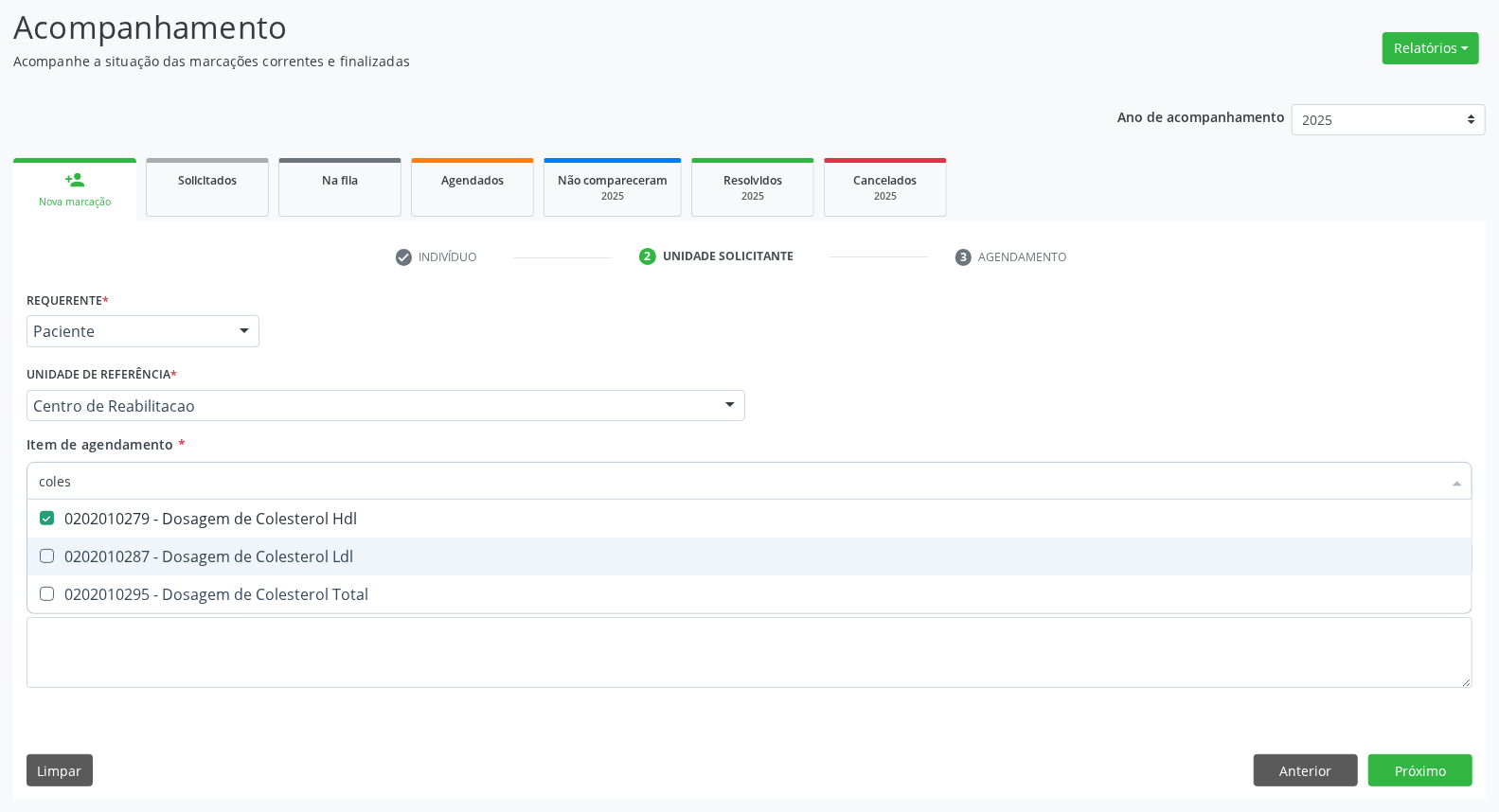
drag, startPoint x: 165, startPoint y: 554, endPoint x: 159, endPoint y: 571, distance: 18.0
click at [162, 565] on span "0202010287 - Dosagem de Colesterol Ldl" at bounding box center [750, 556] width 1445 height 37
checkbox Ldl "true"
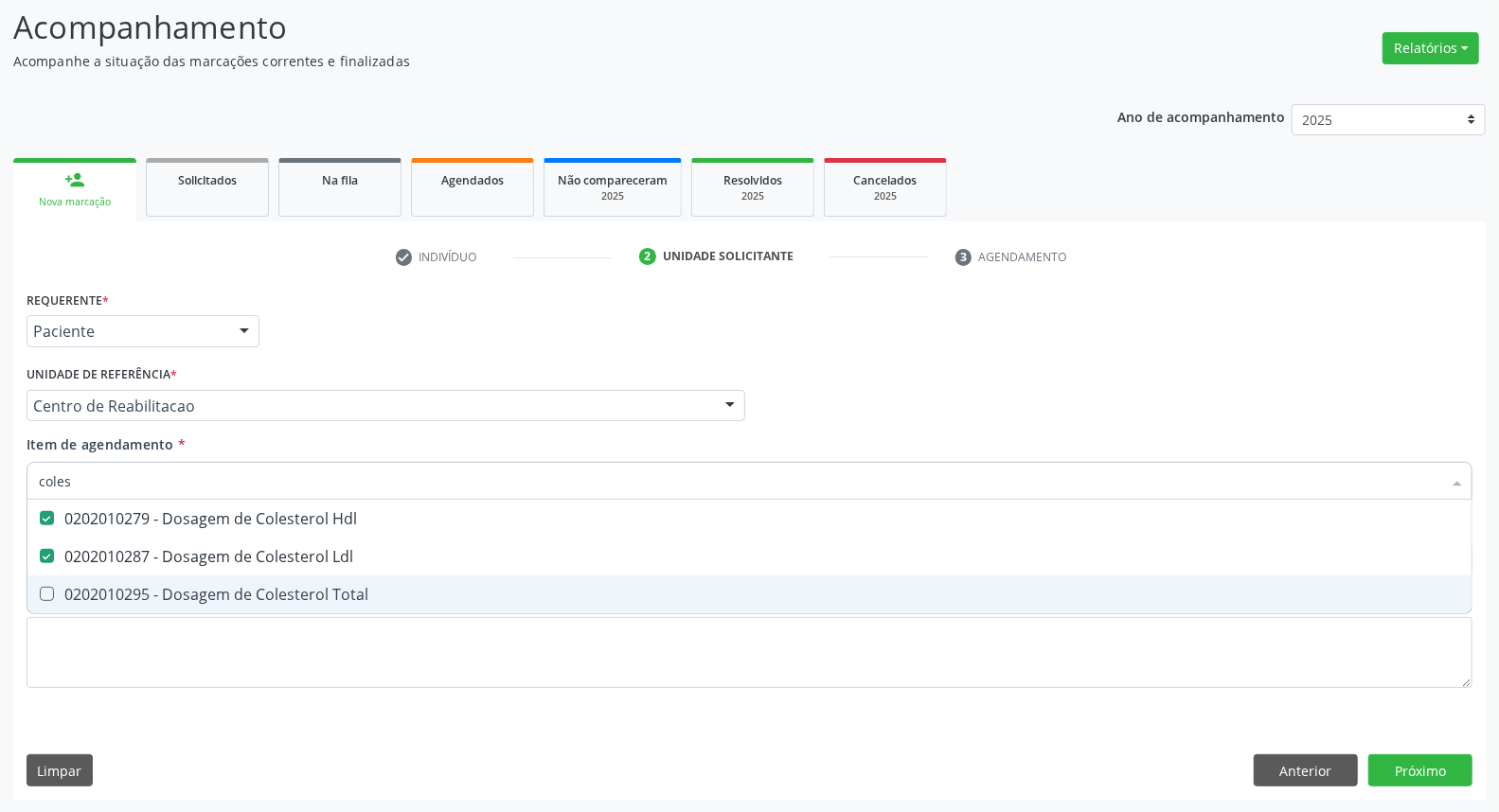
drag, startPoint x: 153, startPoint y: 590, endPoint x: 158, endPoint y: 502, distance: 88.1
click at [153, 576] on span "0202010295 - Dosagem de Colesterol Total" at bounding box center [750, 595] width 1445 height 37
checkbox Total "true"
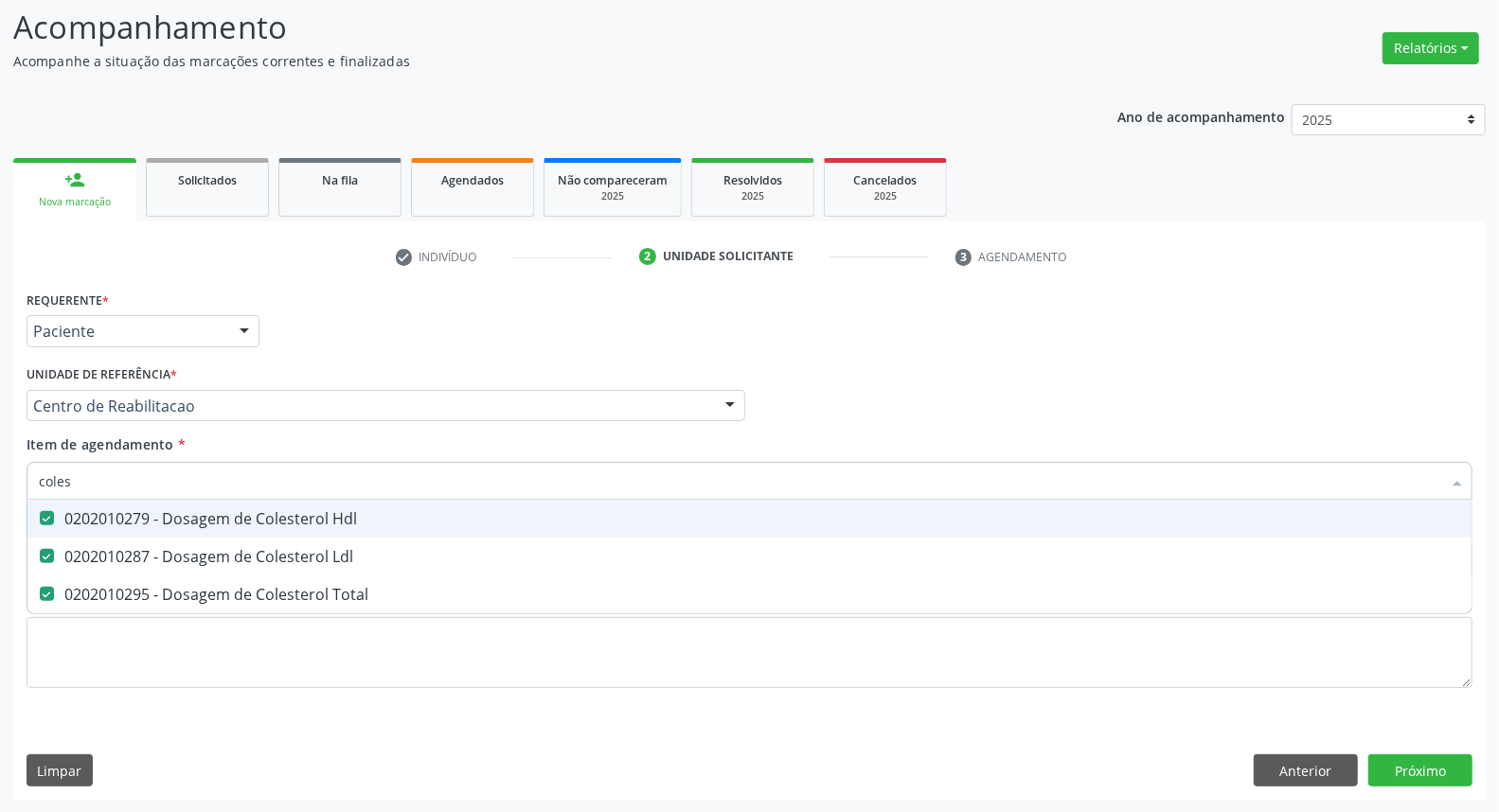
click at [158, 492] on input "coles" at bounding box center [739, 480] width 1402 height 37
click at [158, 488] on input "coles" at bounding box center [739, 480] width 1402 height 37
type input "t"
checkbox Hdl "false"
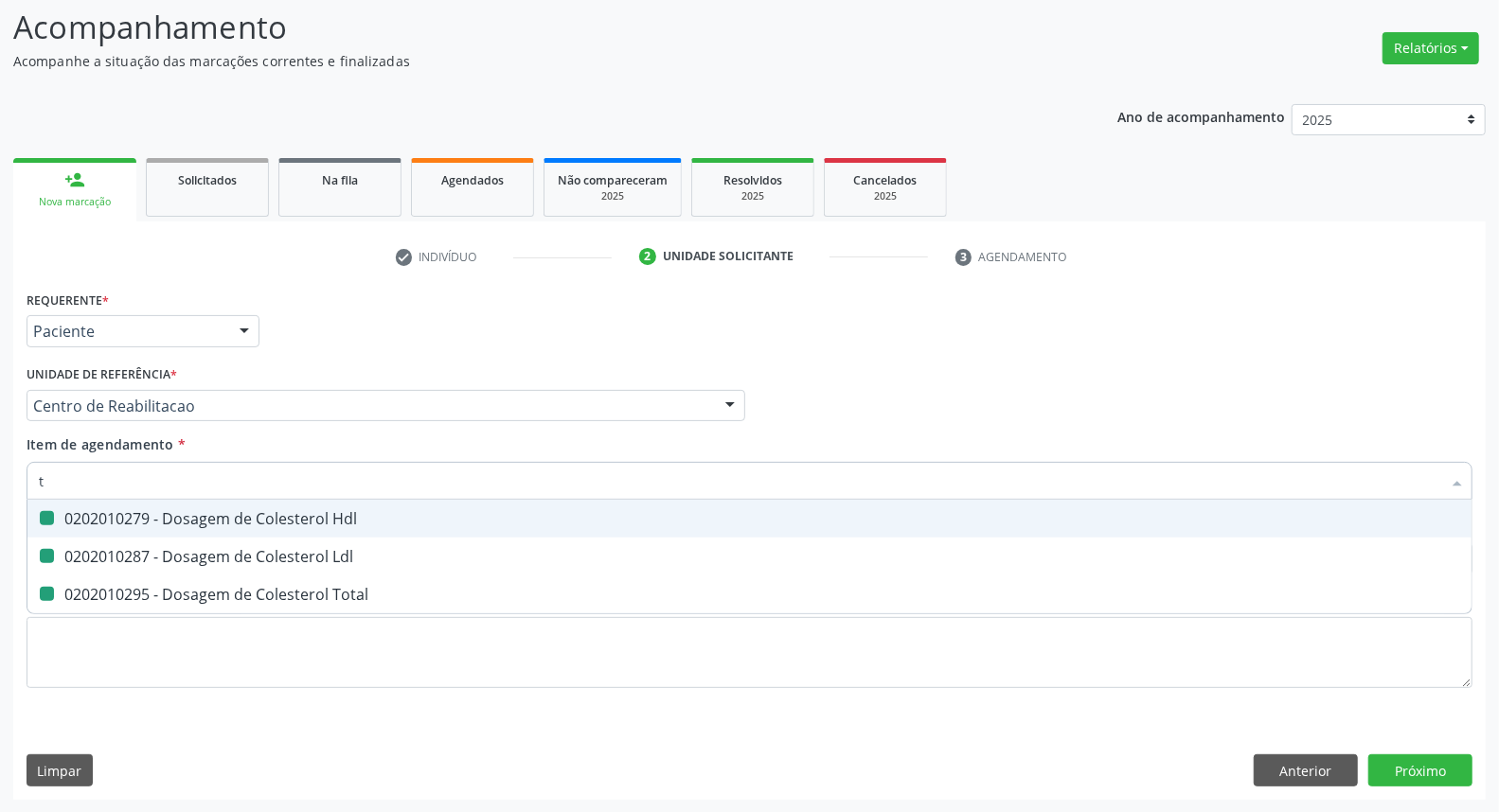
checkbox Ldl "false"
checkbox Total "false"
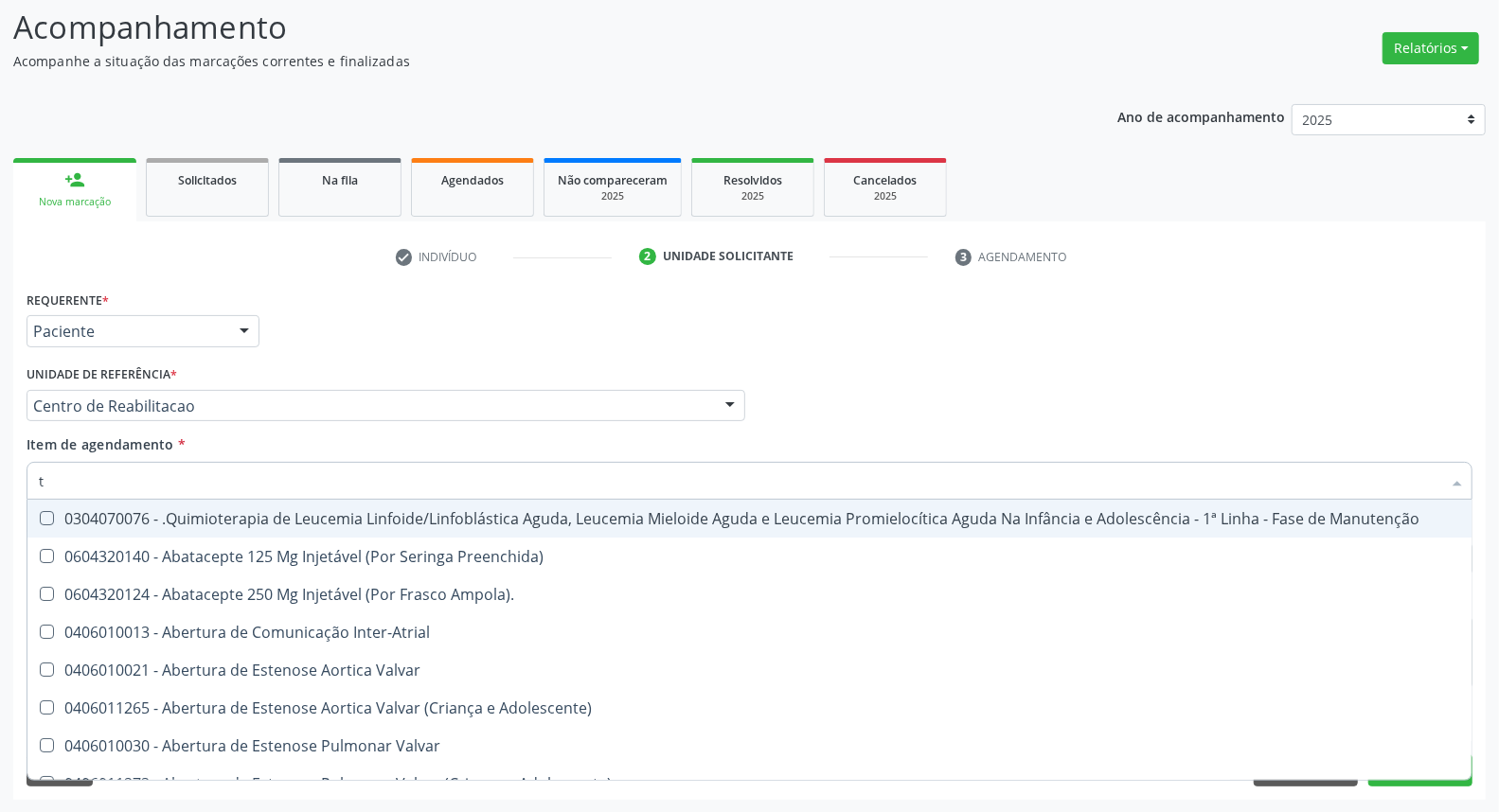
type input "tr"
checkbox Urina "false"
type input "trig"
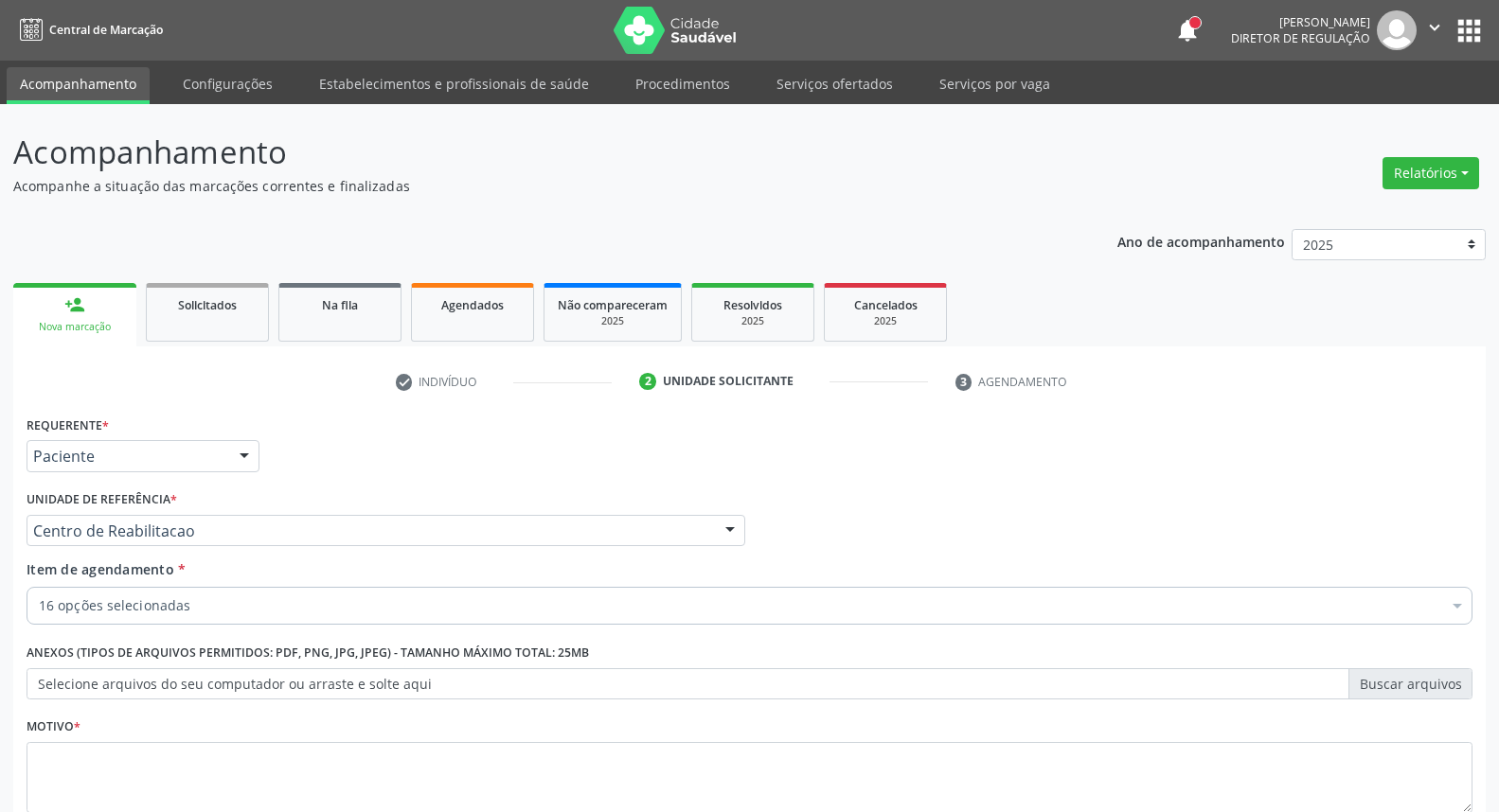
scroll to position [125, 0]
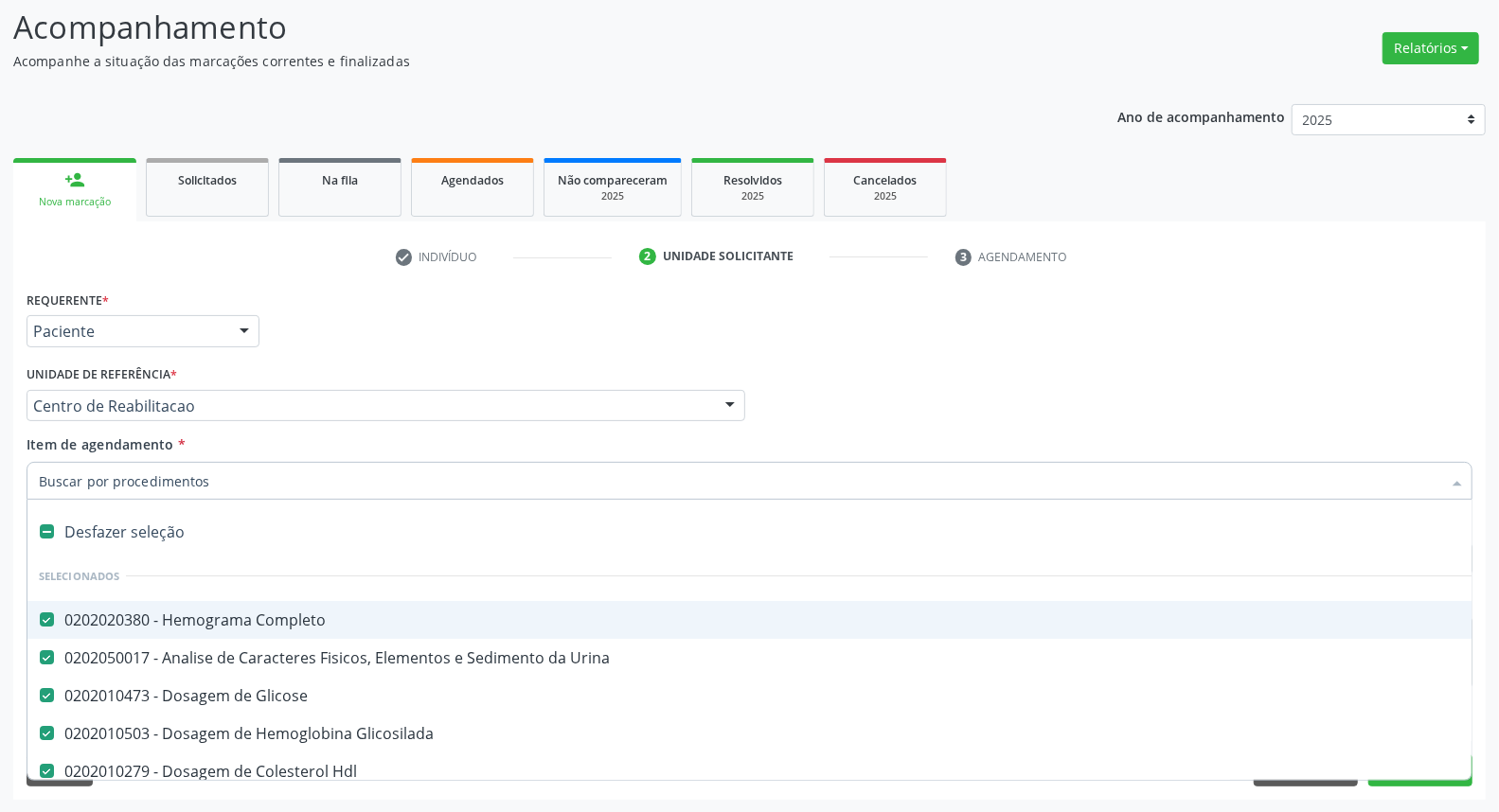
type input "t"
checkbox Alcalina "false"
checkbox Gt\) "false"
checkbox \(Tsh\) "false"
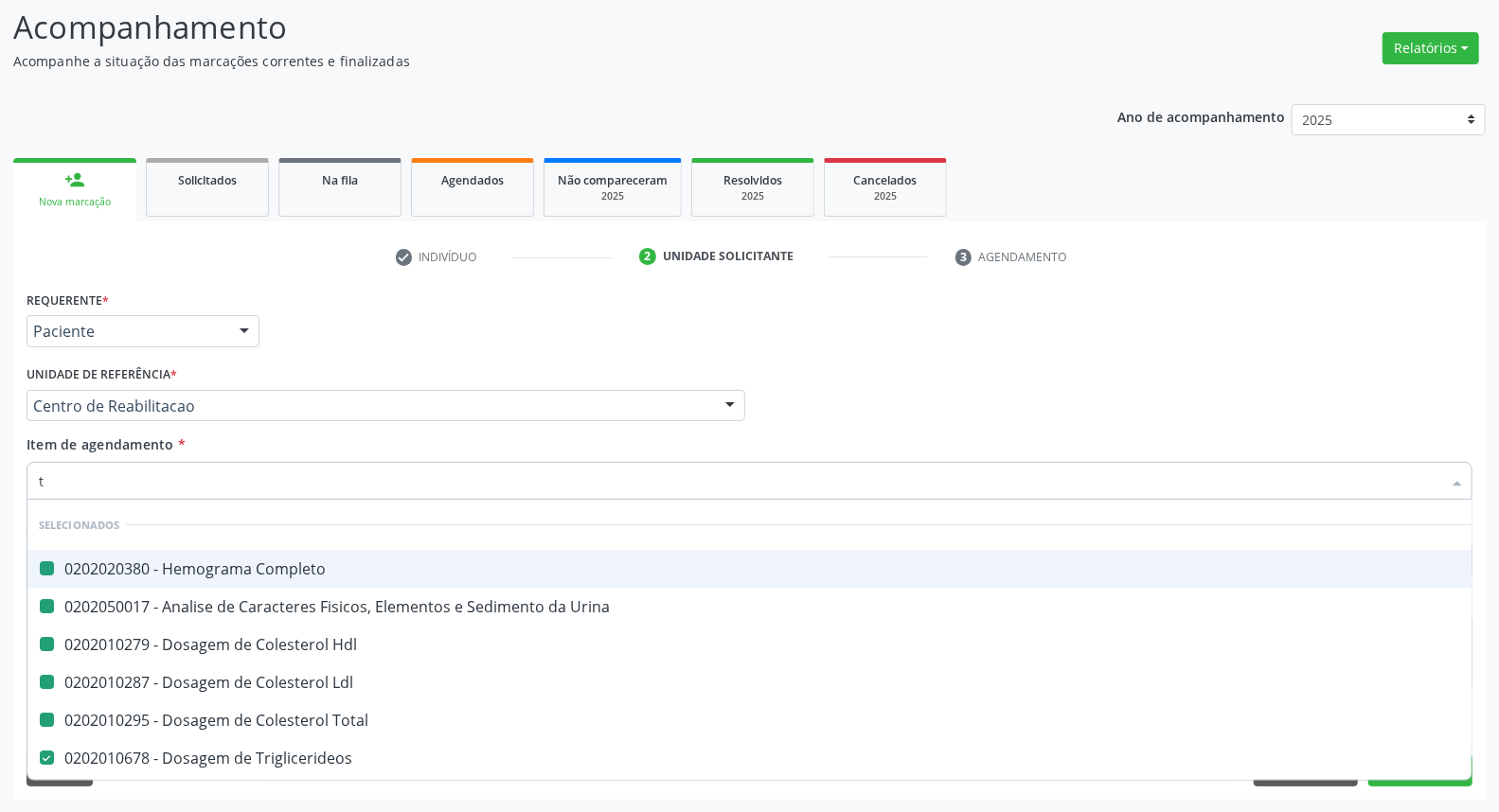
type input "t4"
checkbox Completo "false"
checkbox Urina "false"
checkbox Hdl "false"
checkbox Ldl "false"
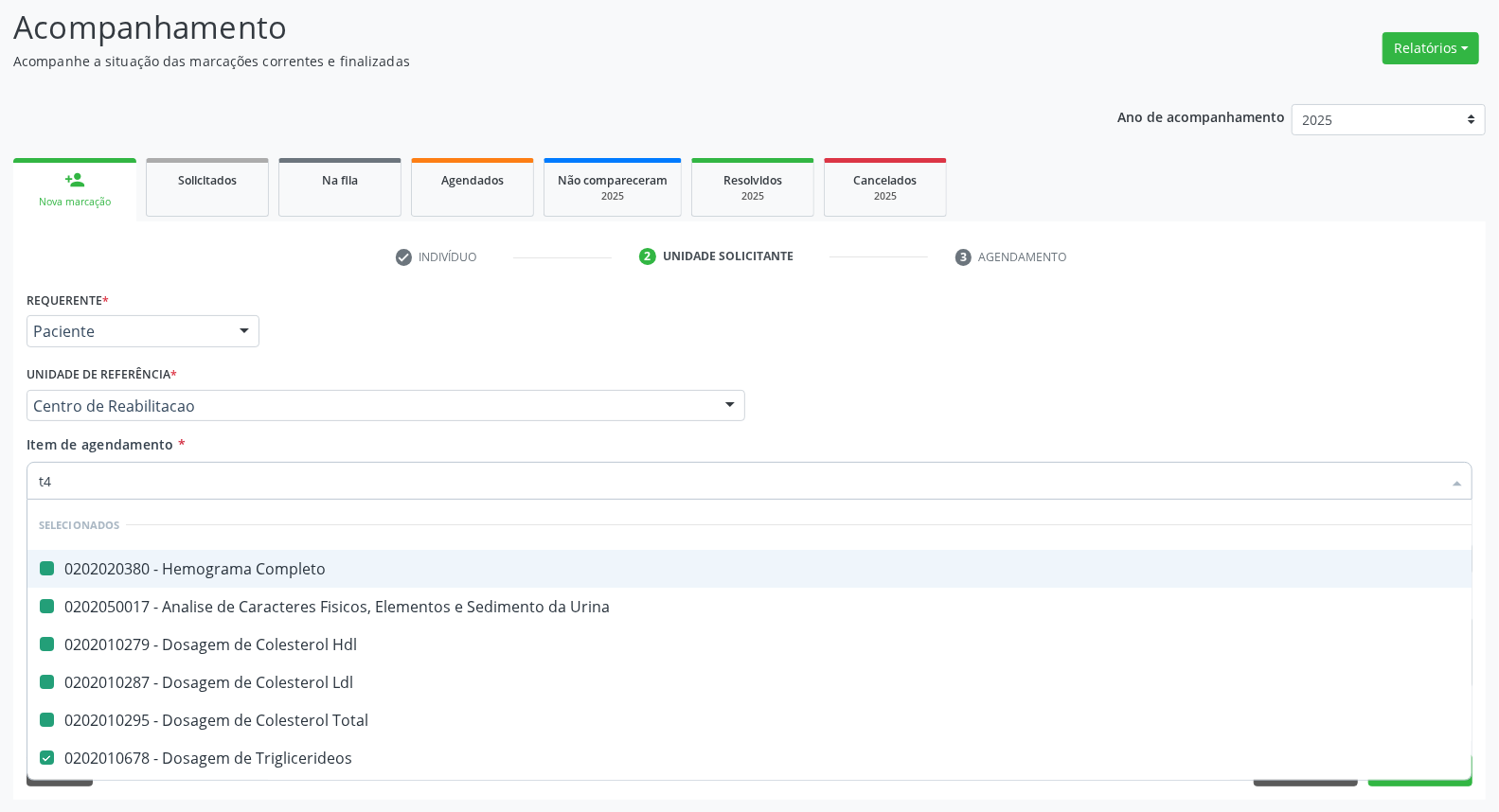
checkbox Total "false"
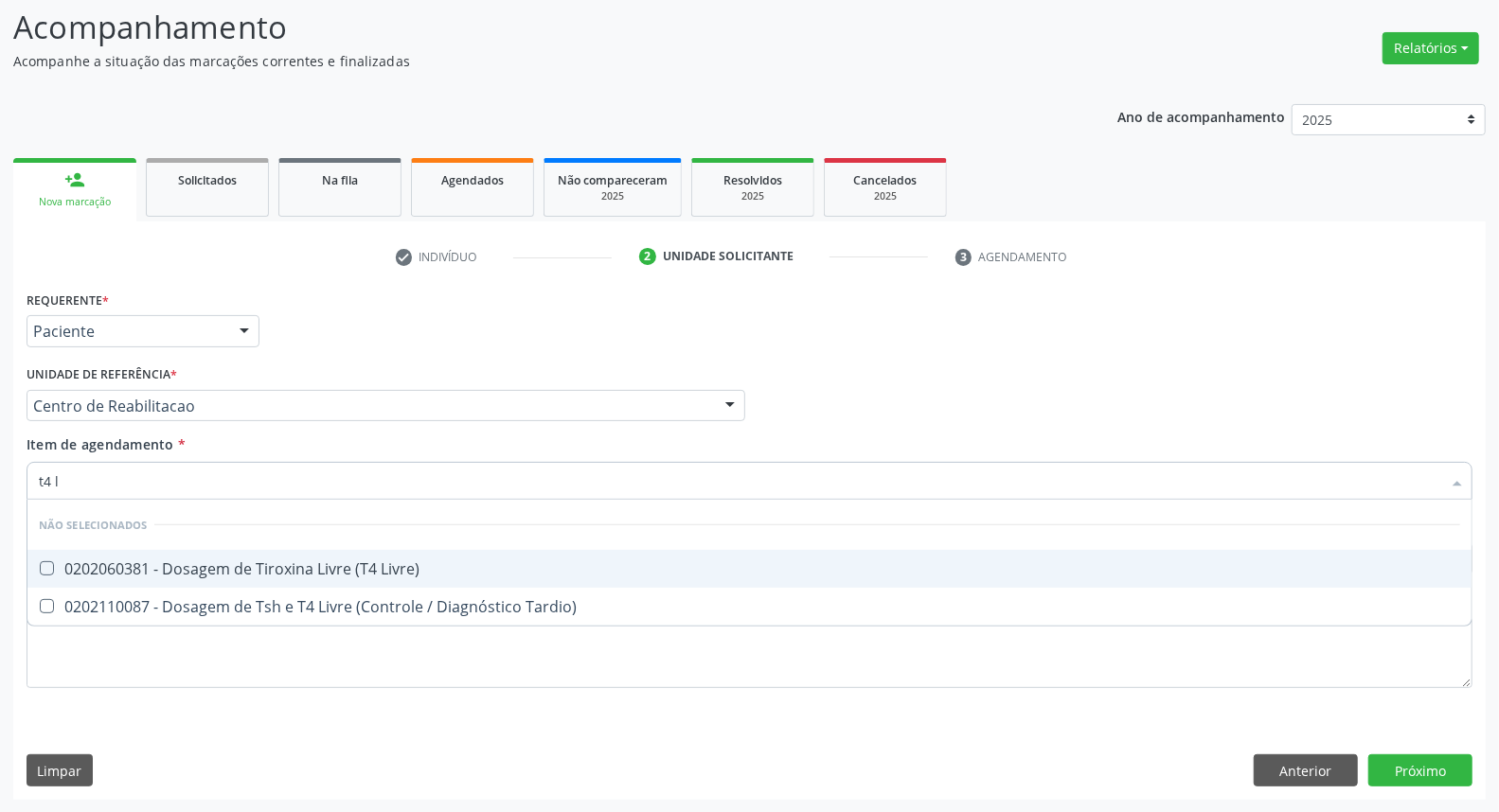
type input "t4 l"
drag, startPoint x: 113, startPoint y: 563, endPoint x: 113, endPoint y: 516, distance: 47.0
click at [113, 554] on span "0202060381 - Dosagem de Tiroxina Livre (T4 Livre)" at bounding box center [750, 569] width 1445 height 37
checkbox Livre\) "true"
drag, startPoint x: 109, startPoint y: 478, endPoint x: 66, endPoint y: 482, distance: 43.2
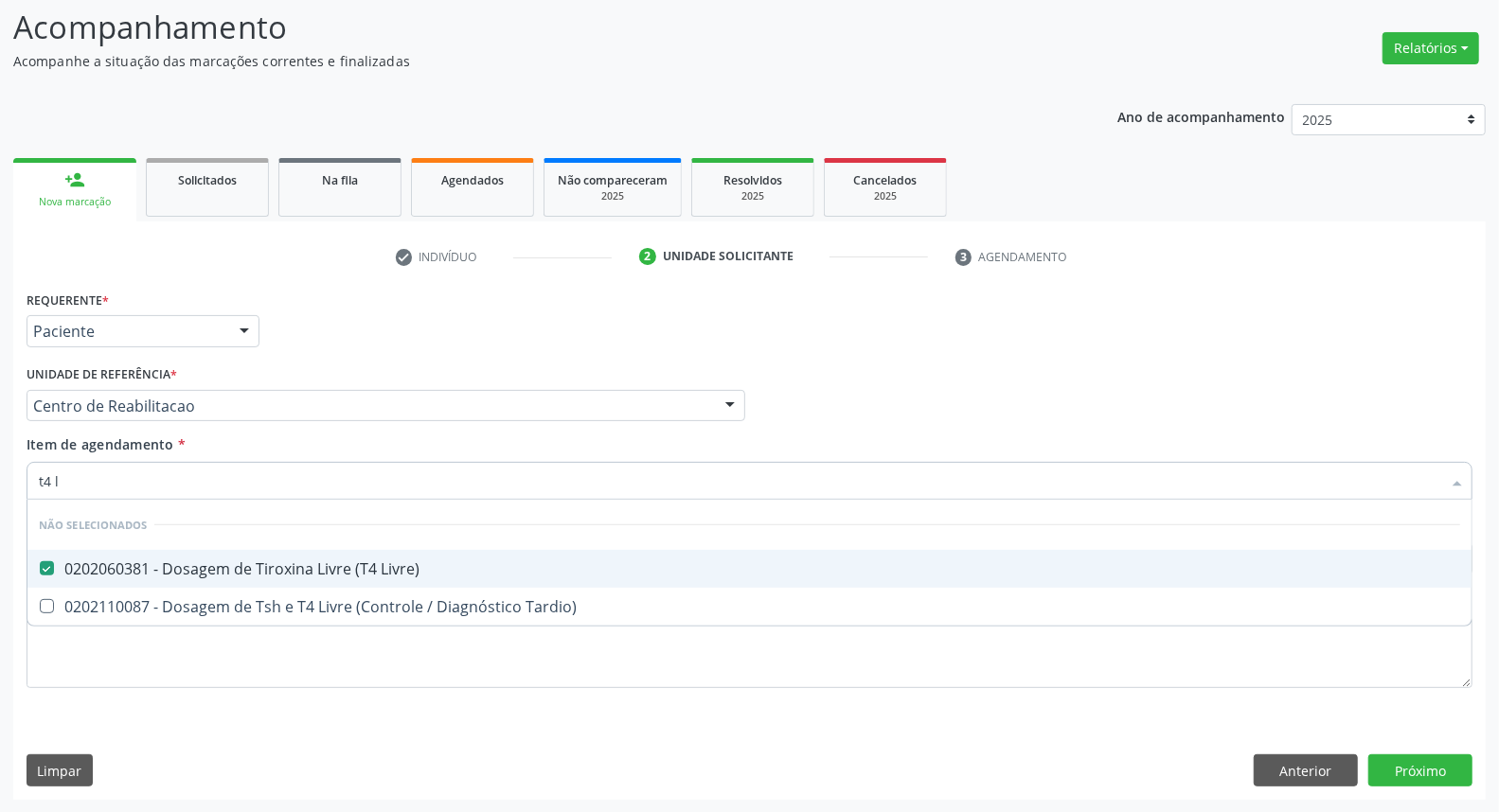
click at [69, 482] on input "t4 l" at bounding box center [739, 480] width 1402 height 37
click at [73, 483] on input "t4 l" at bounding box center [739, 480] width 1402 height 37
type input "ps"
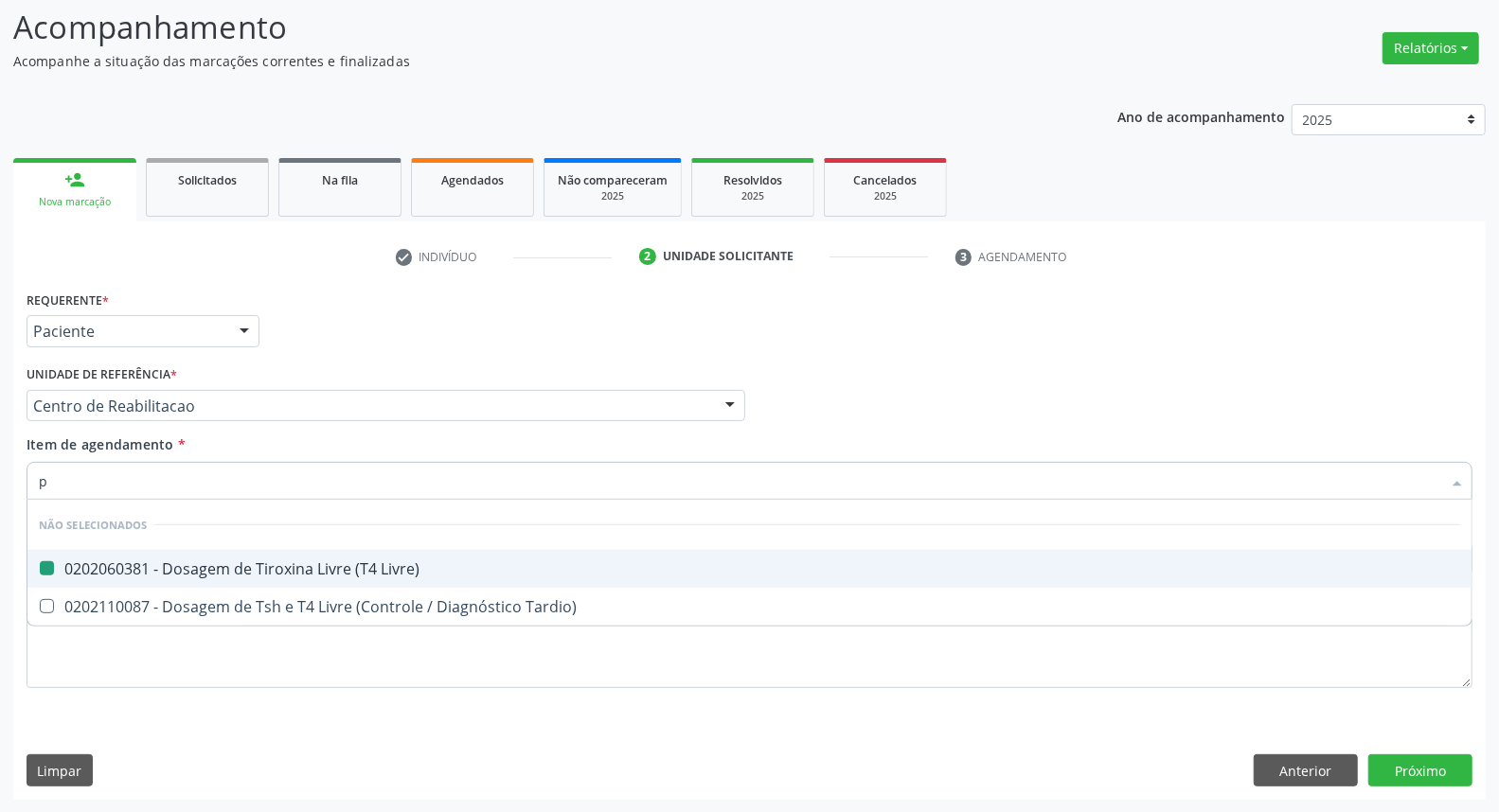
checkbox Livre\) "false"
checkbox Tardio\) "false"
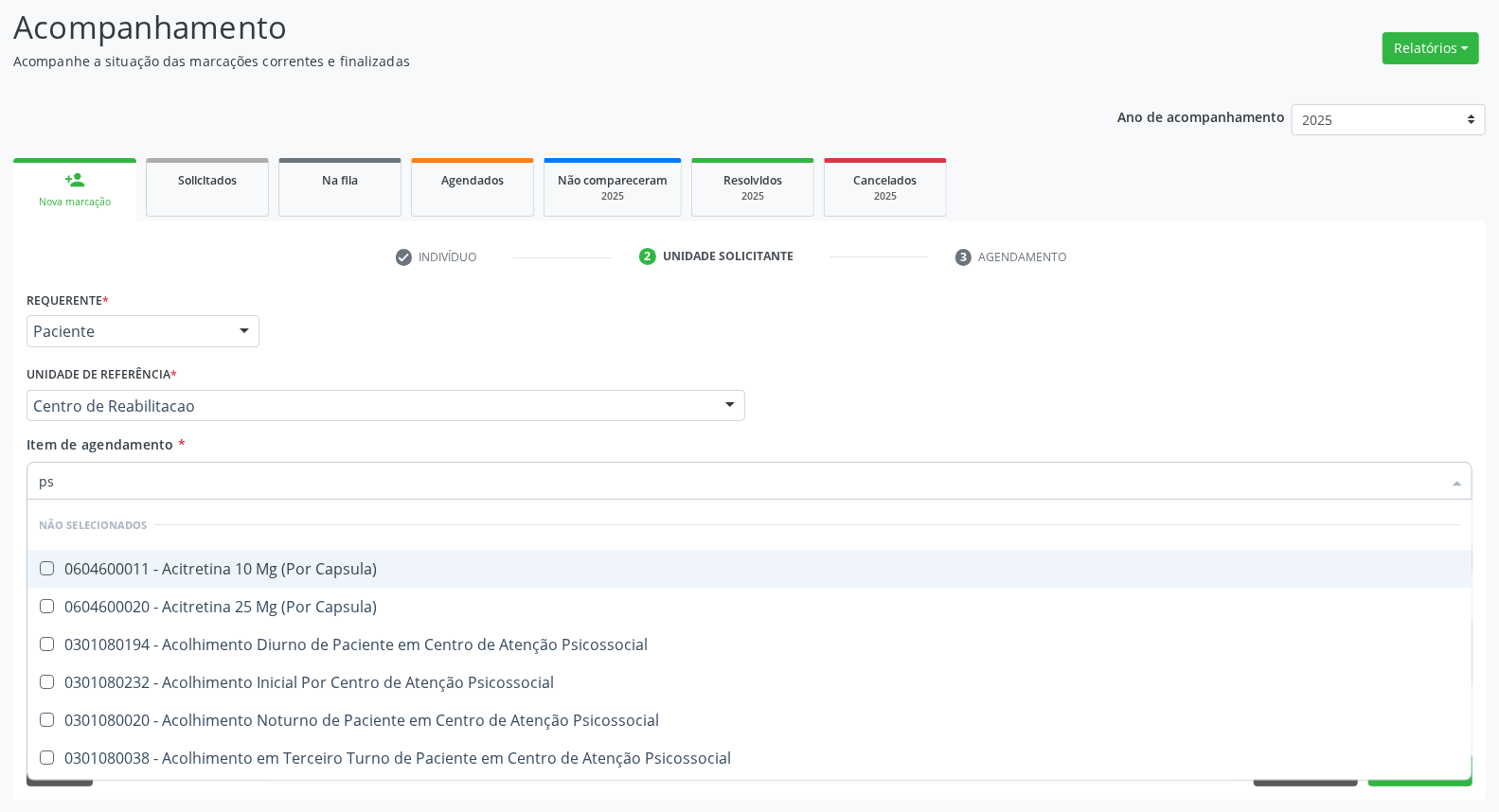
type input "psa"
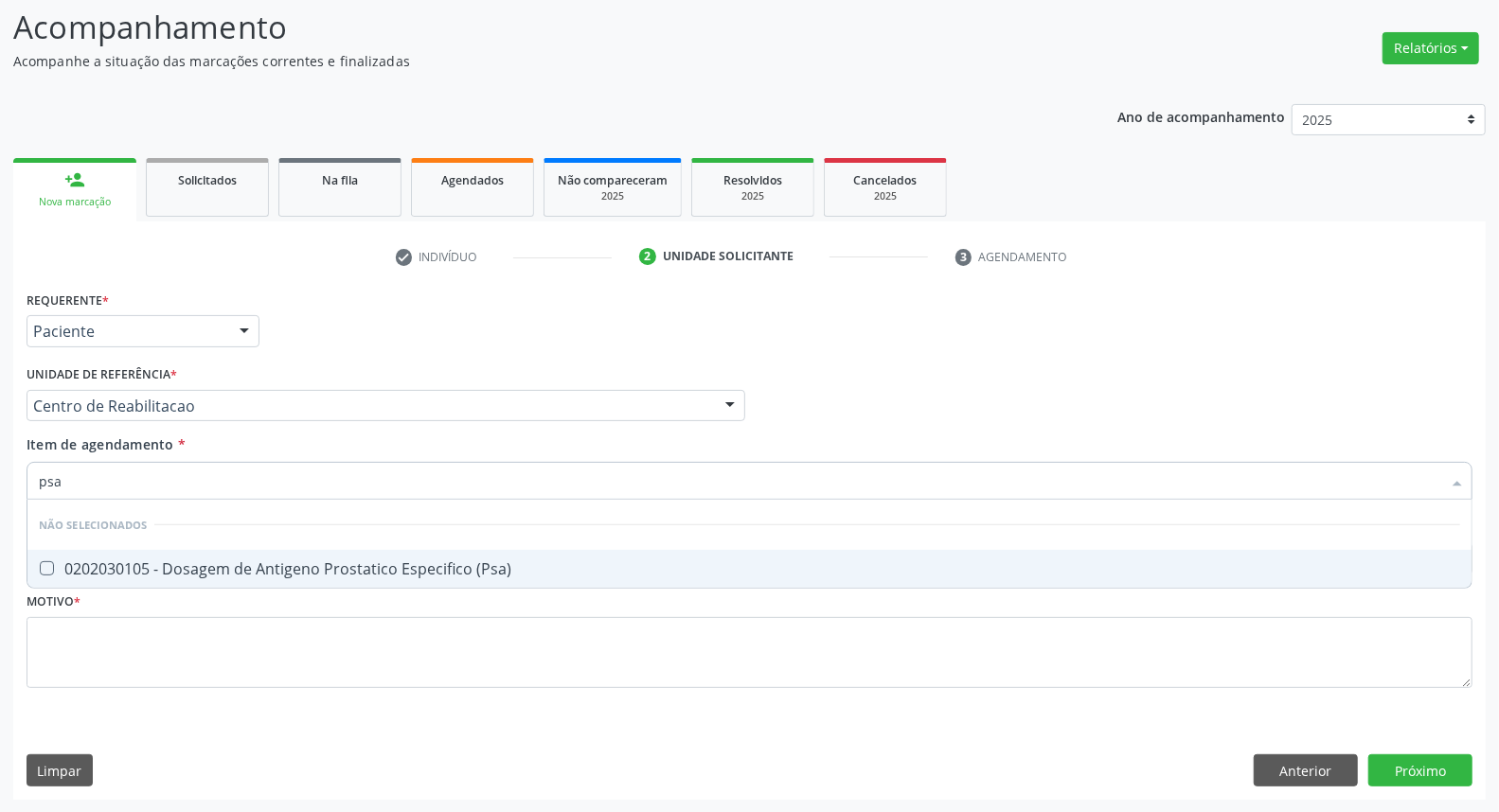
click at [92, 571] on div "0202030105 - Dosagem de Antigeno Prostatico Especifico (Psa)" at bounding box center [749, 568] width 1422 height 15
checkbox \(Psa\) "true"
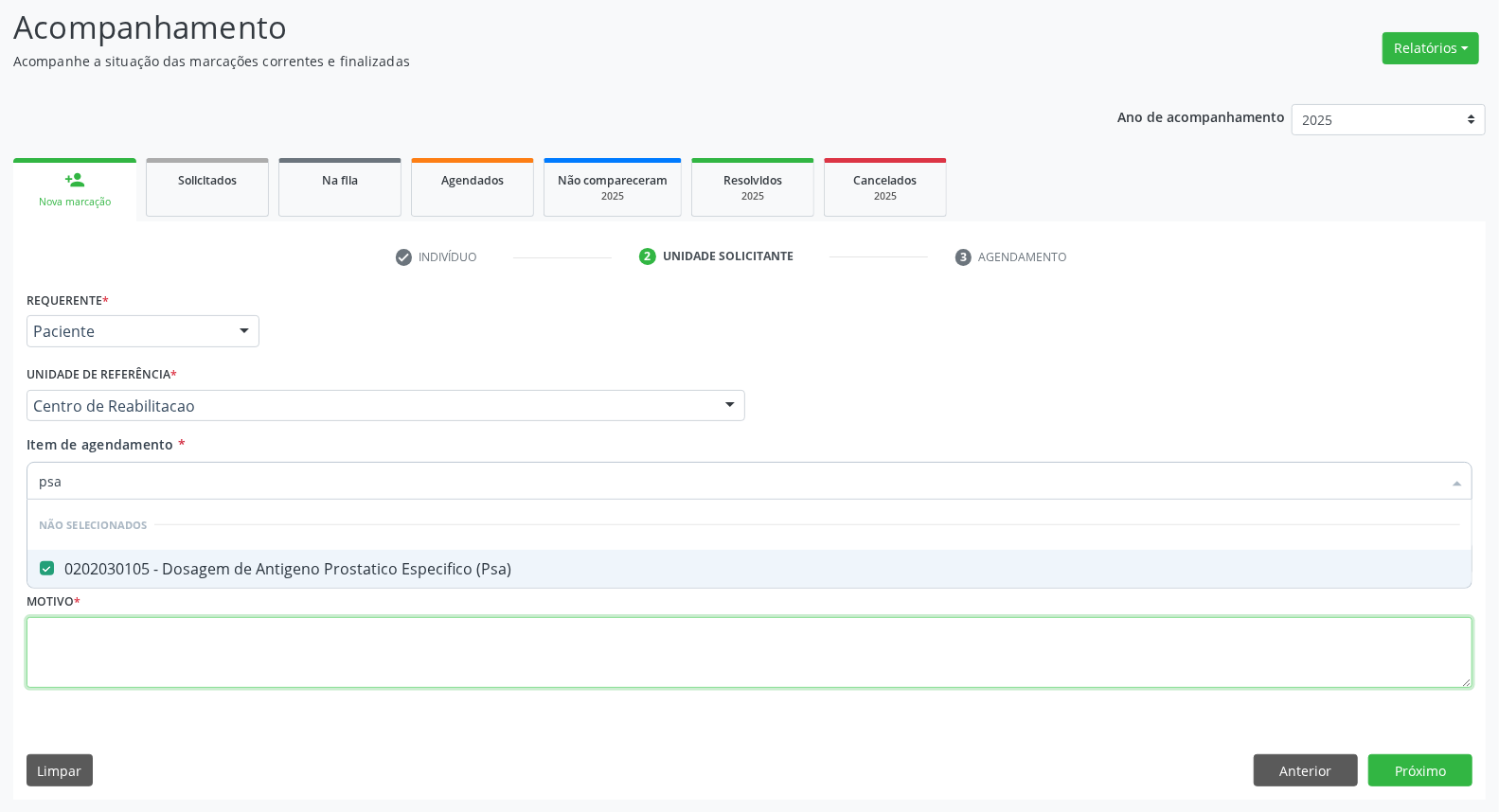
click at [91, 637] on div "Requerente * Paciente Médico(a) Enfermeiro(a) Paciente Nenhum resultado encontr…" at bounding box center [749, 500] width 1446 height 429
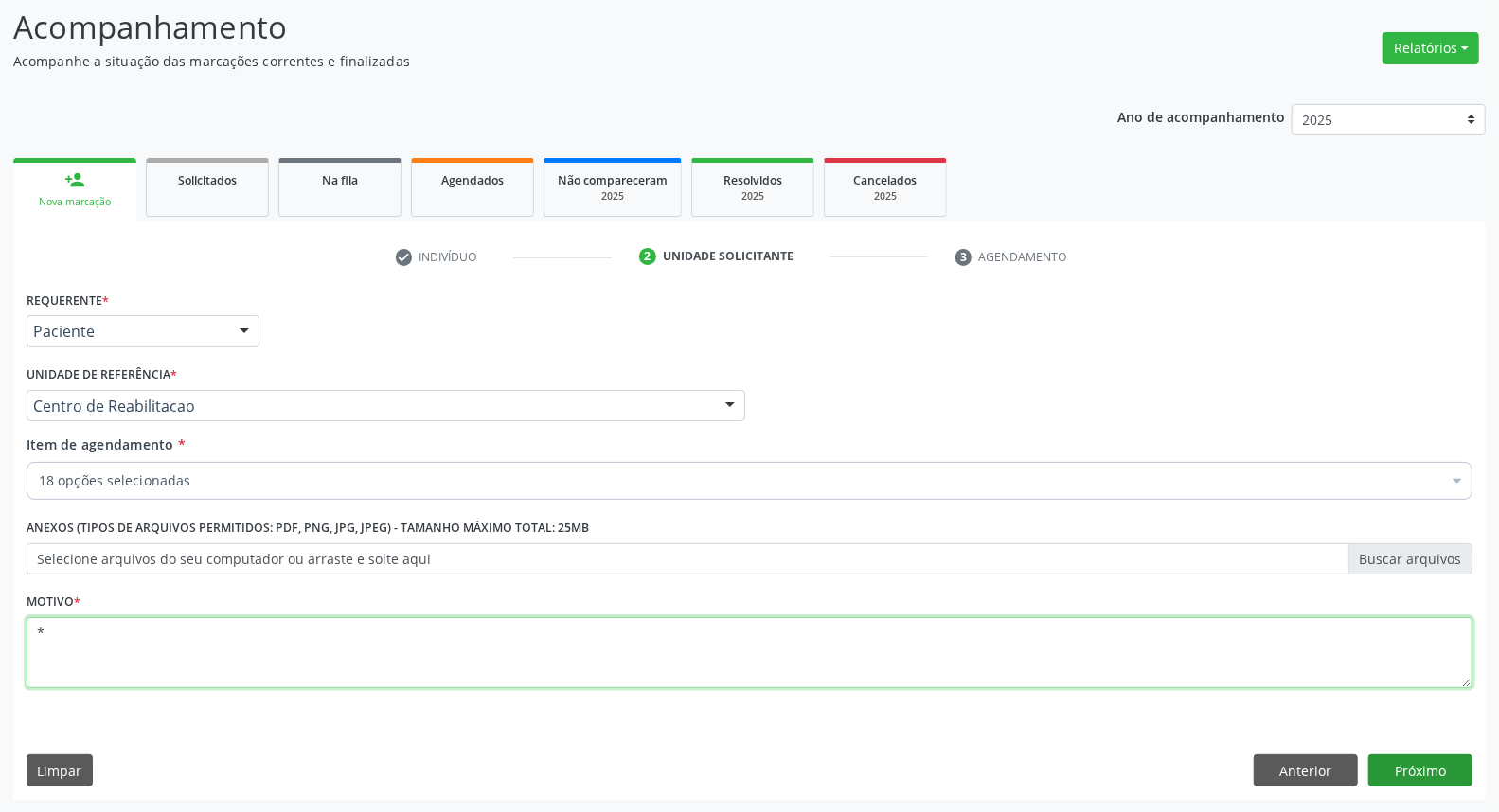
type textarea "*"
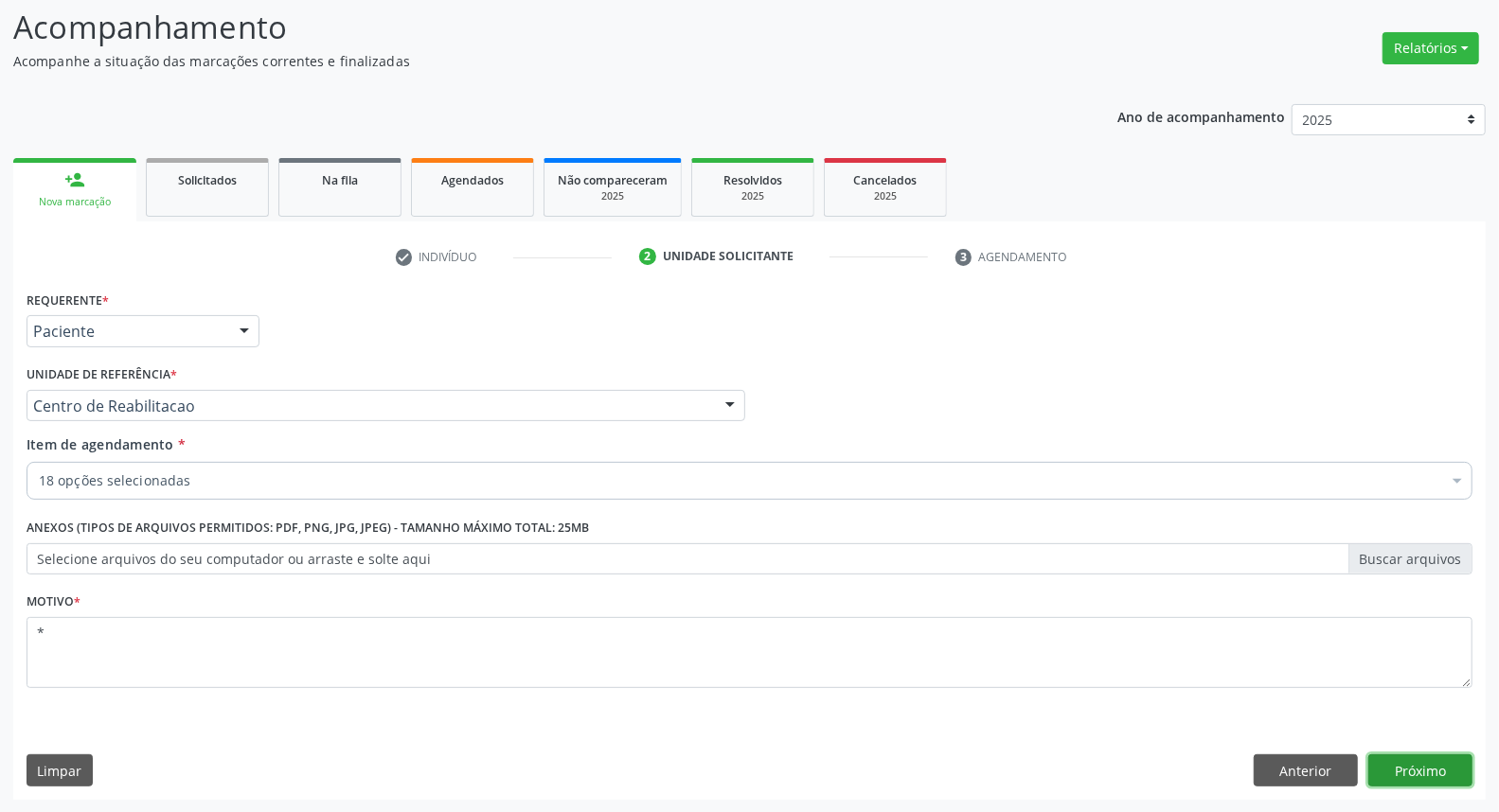
click at [1419, 767] on button "Próximo" at bounding box center [1421, 771] width 105 height 33
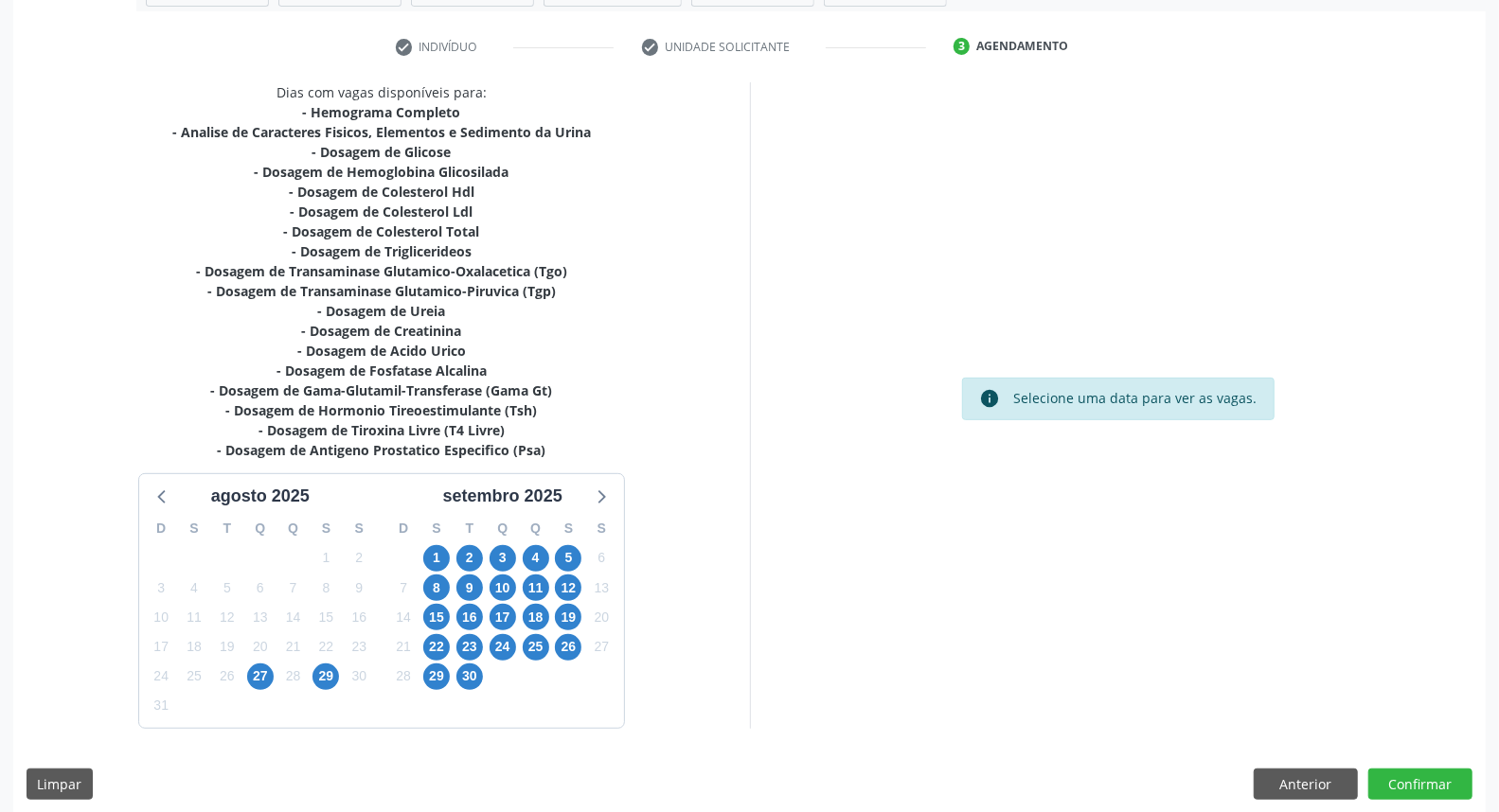
scroll to position [347, 0]
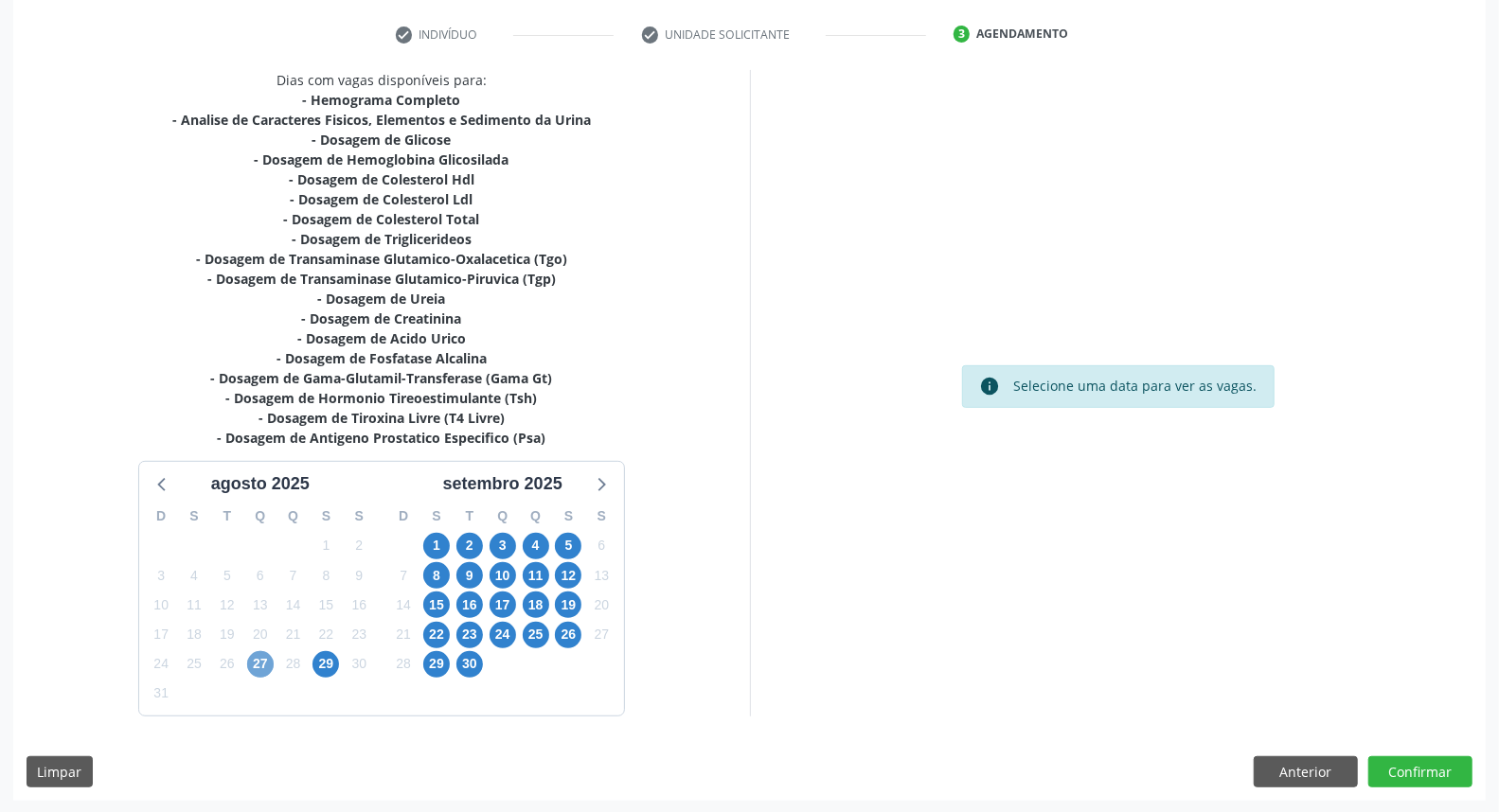
click at [257, 668] on span "27" at bounding box center [260, 664] width 27 height 27
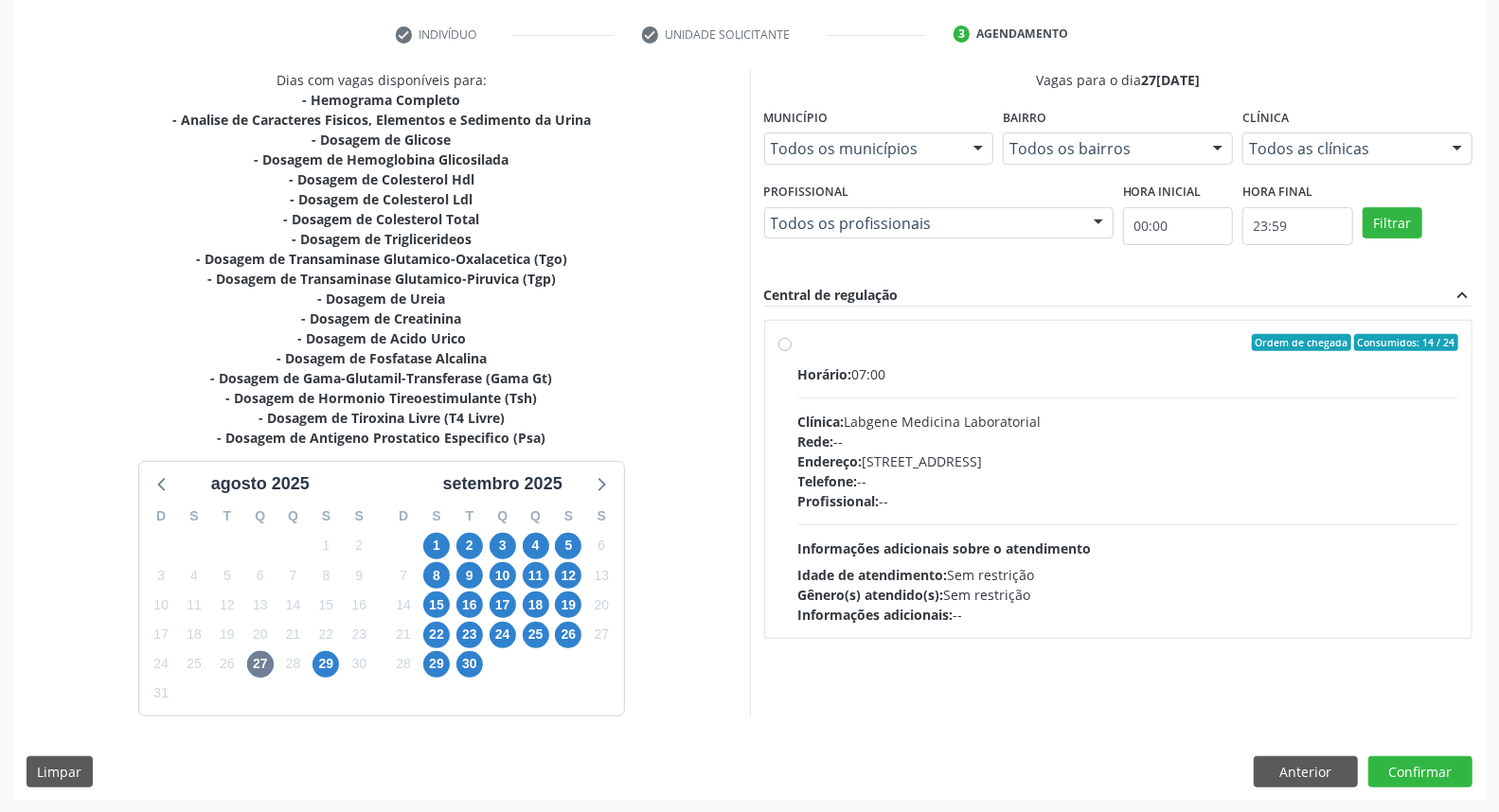
click at [798, 339] on label "Ordem de chegada Consumidos: 14 / 24 Horário: 07:00 Clínica: Labgene Medicina L…" at bounding box center [1129, 480] width 661 height 291
click at [785, 339] on input "Ordem de chegada Consumidos: 14 / 24 Horário: 07:00 Clínica: Labgene Medicina L…" at bounding box center [785, 342] width 13 height 17
radio input "true"
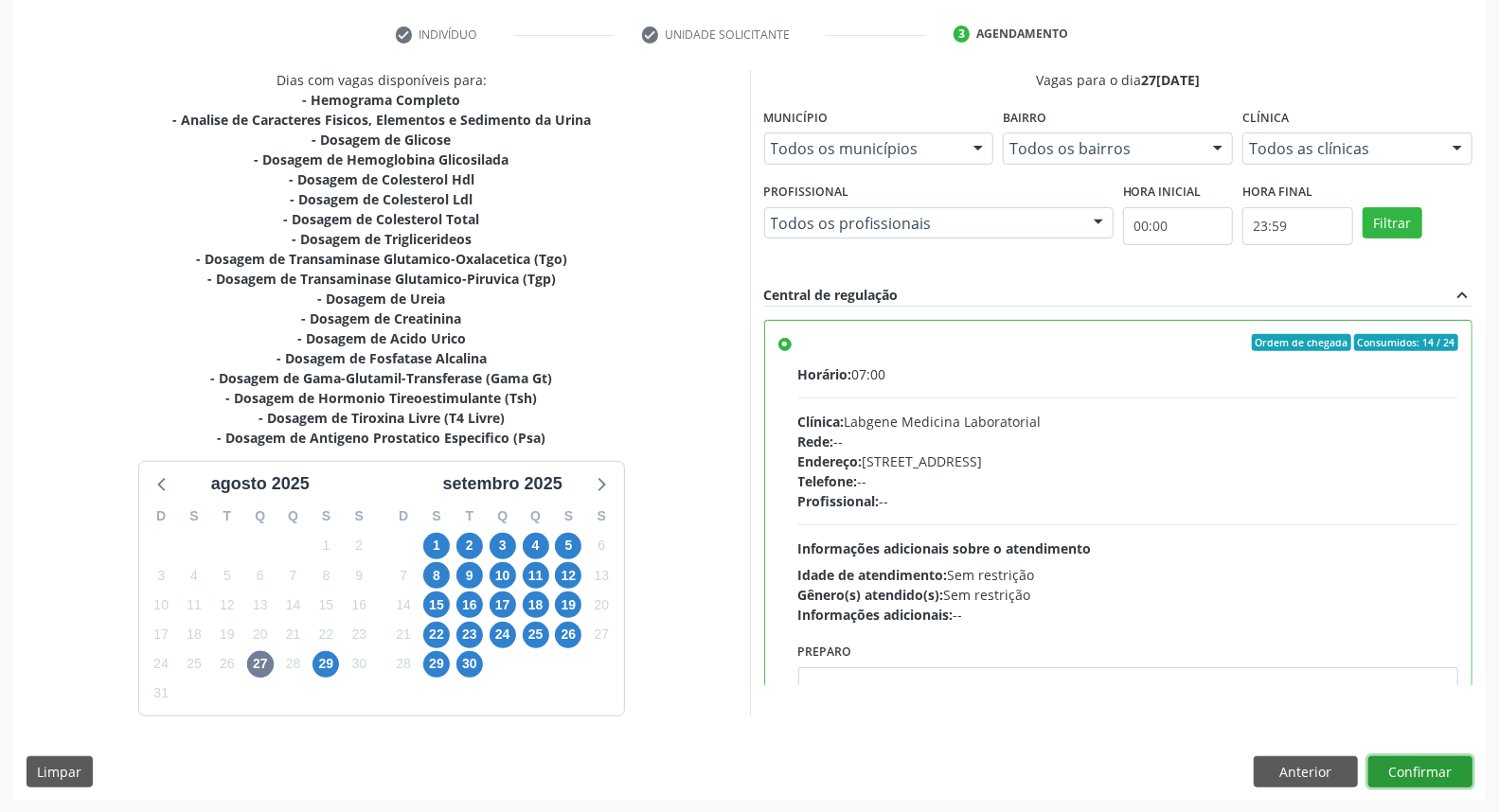
click at [1442, 770] on button "Confirmar" at bounding box center [1421, 773] width 105 height 33
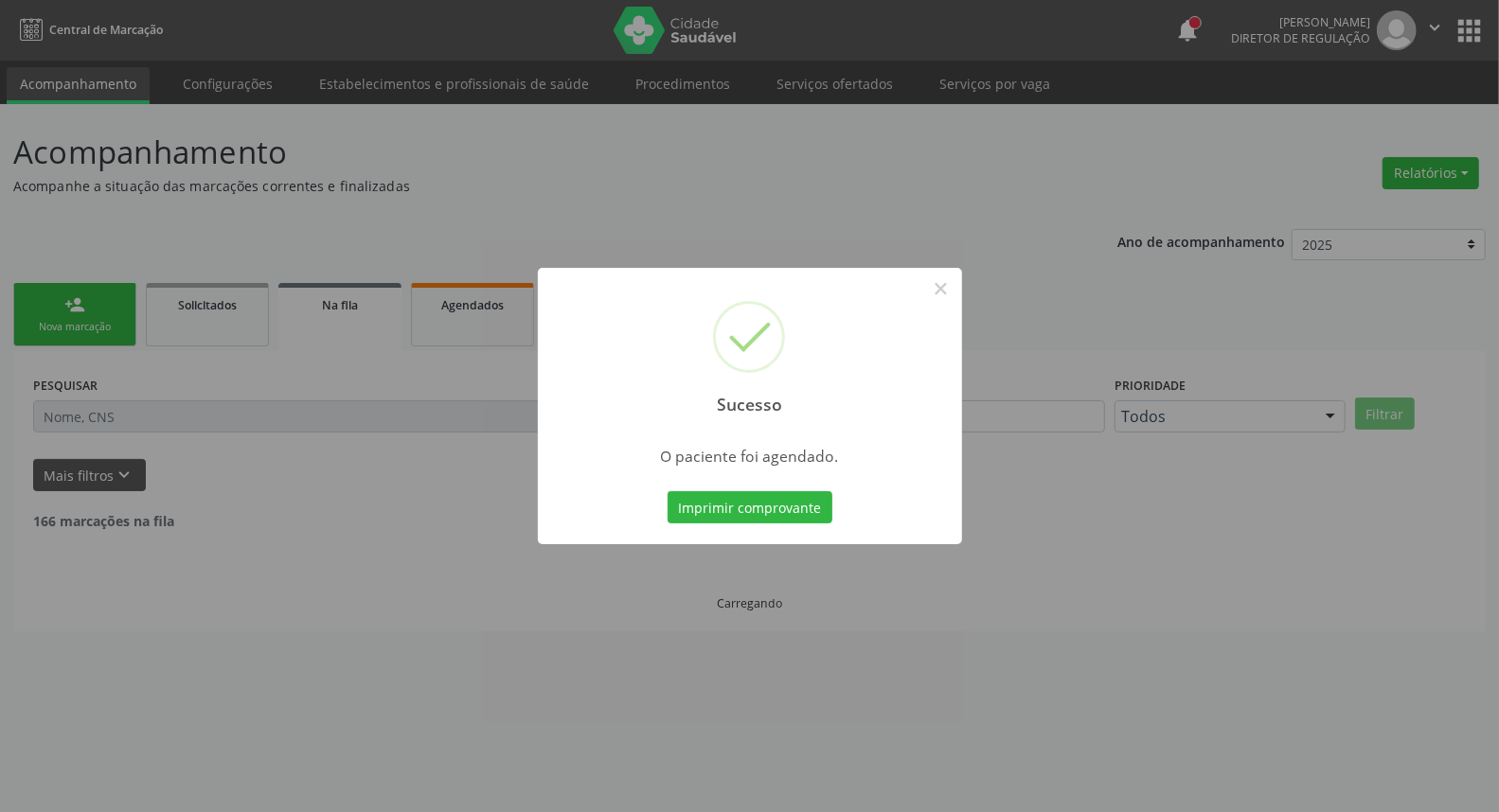
scroll to position [0, 0]
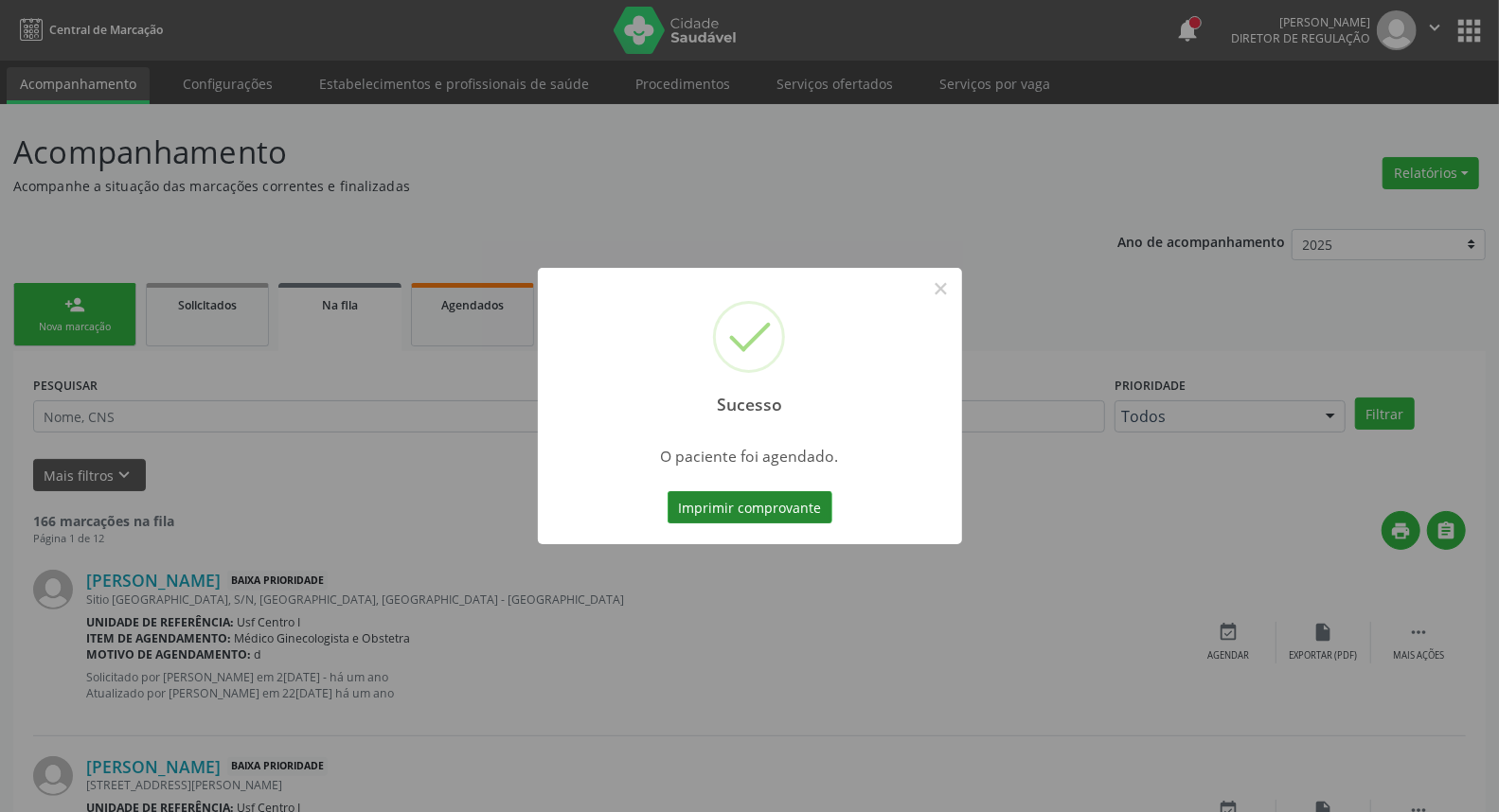
click at [775, 509] on button "Imprimir comprovante" at bounding box center [750, 507] width 165 height 33
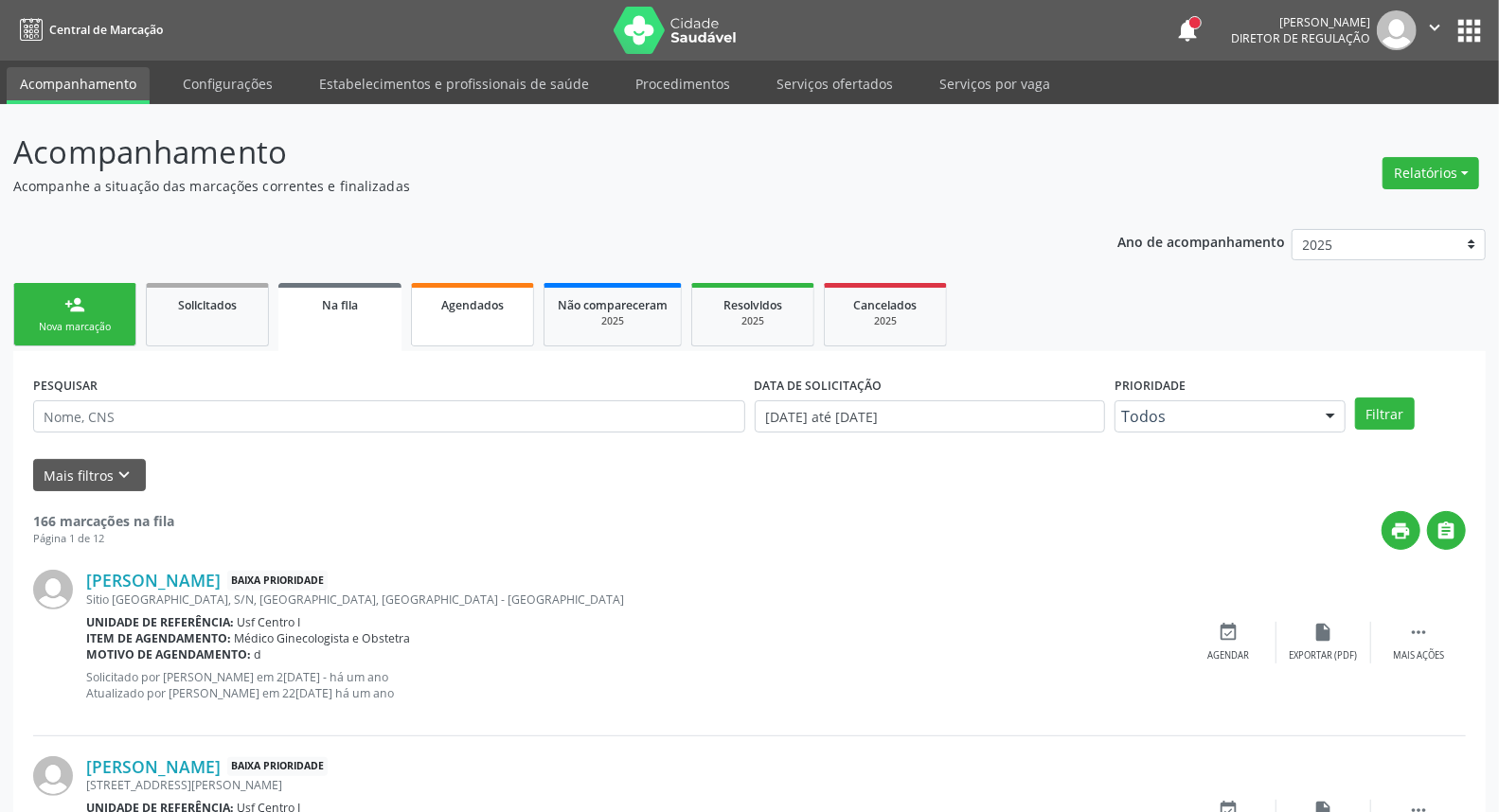
click at [424, 325] on link "Agendados" at bounding box center [473, 315] width 123 height 63
select select "7"
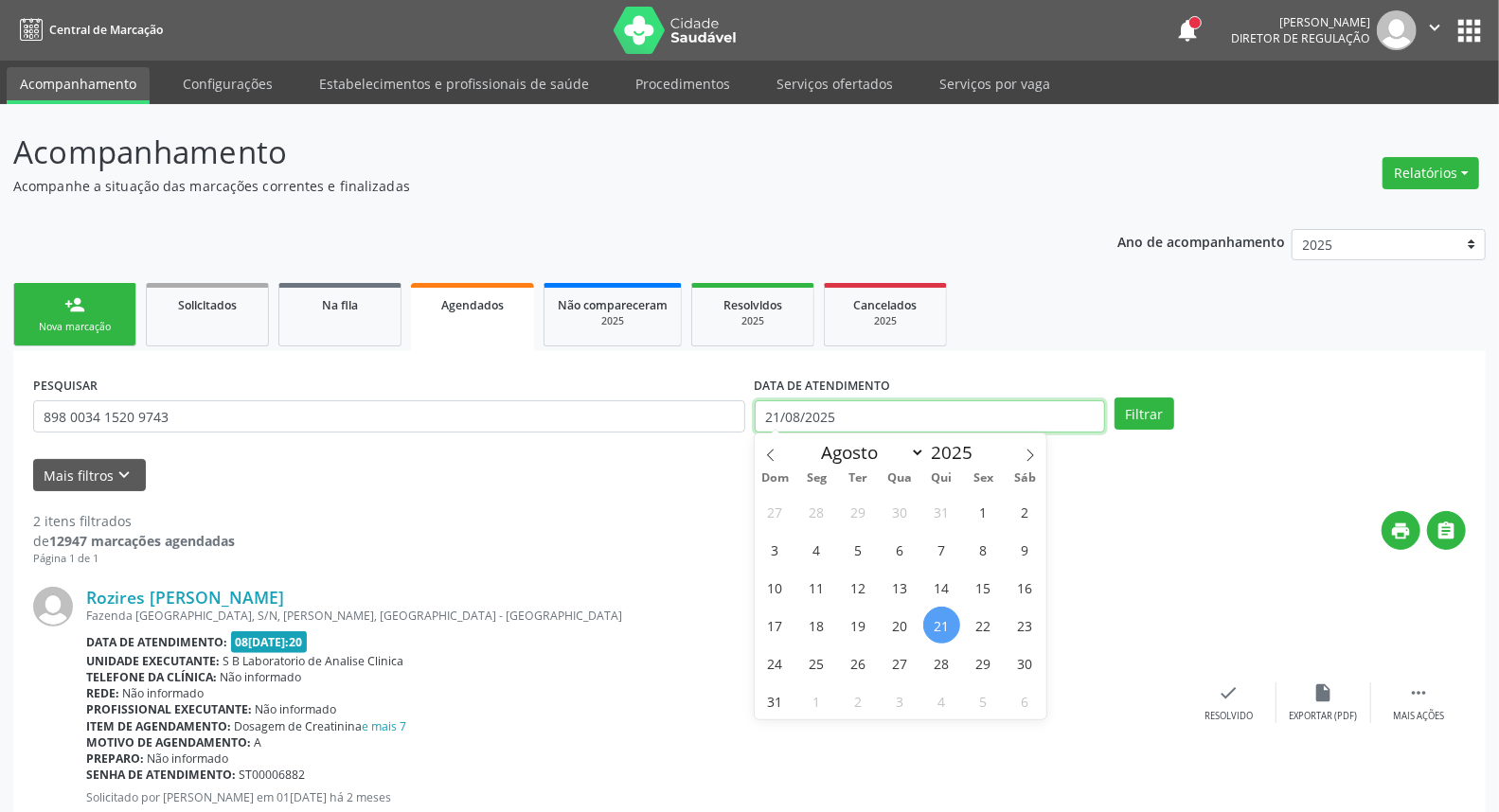
drag, startPoint x: 834, startPoint y: 419, endPoint x: 755, endPoint y: 419, distance: 79.0
click at [755, 419] on input "21/08/2025" at bounding box center [931, 416] width 351 height 33
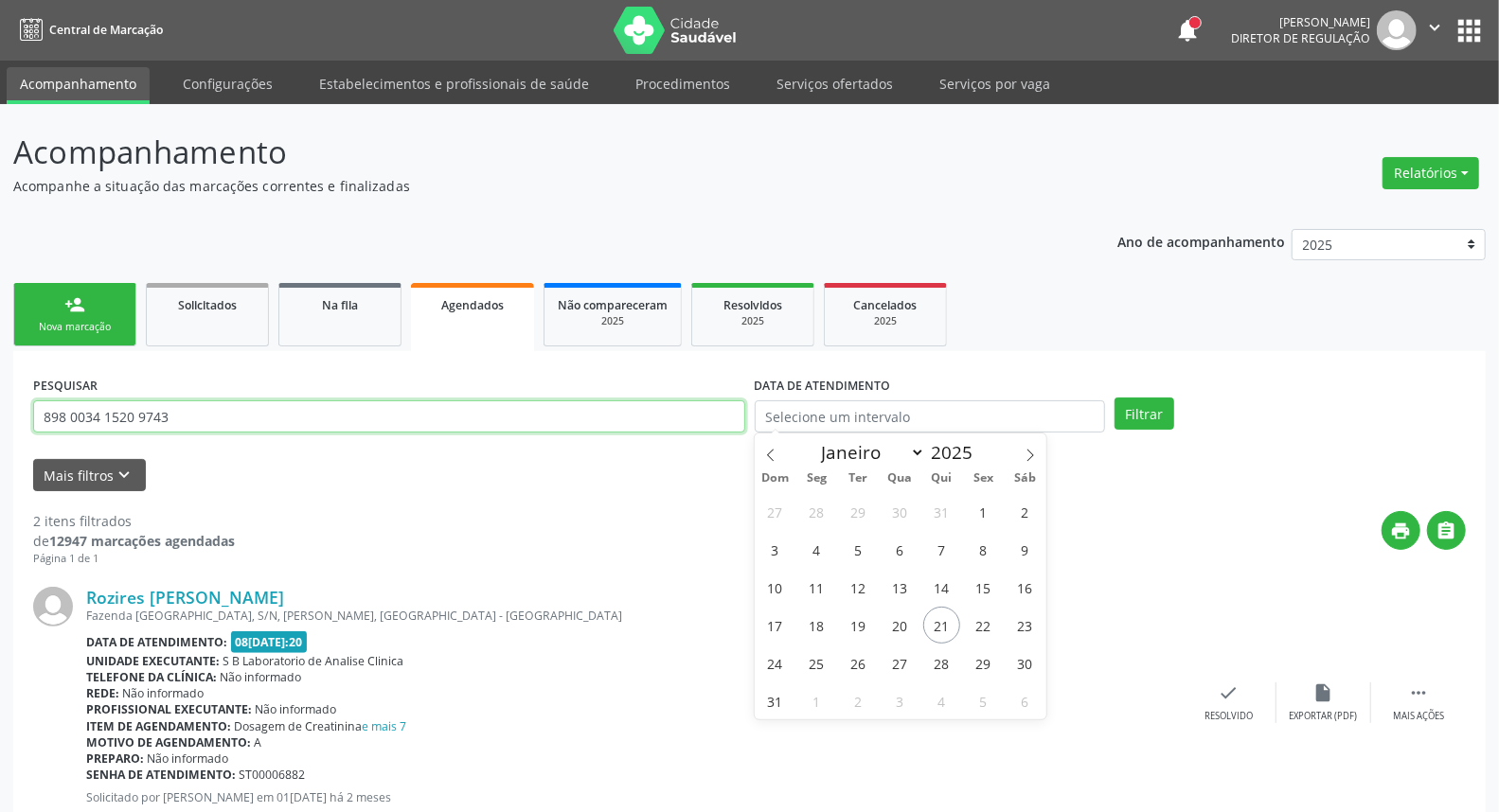
click at [303, 408] on input "898 0034 1520 9743" at bounding box center [390, 416] width 712 height 33
click at [1115, 398] on button "Filtrar" at bounding box center [1145, 413] width 59 height 33
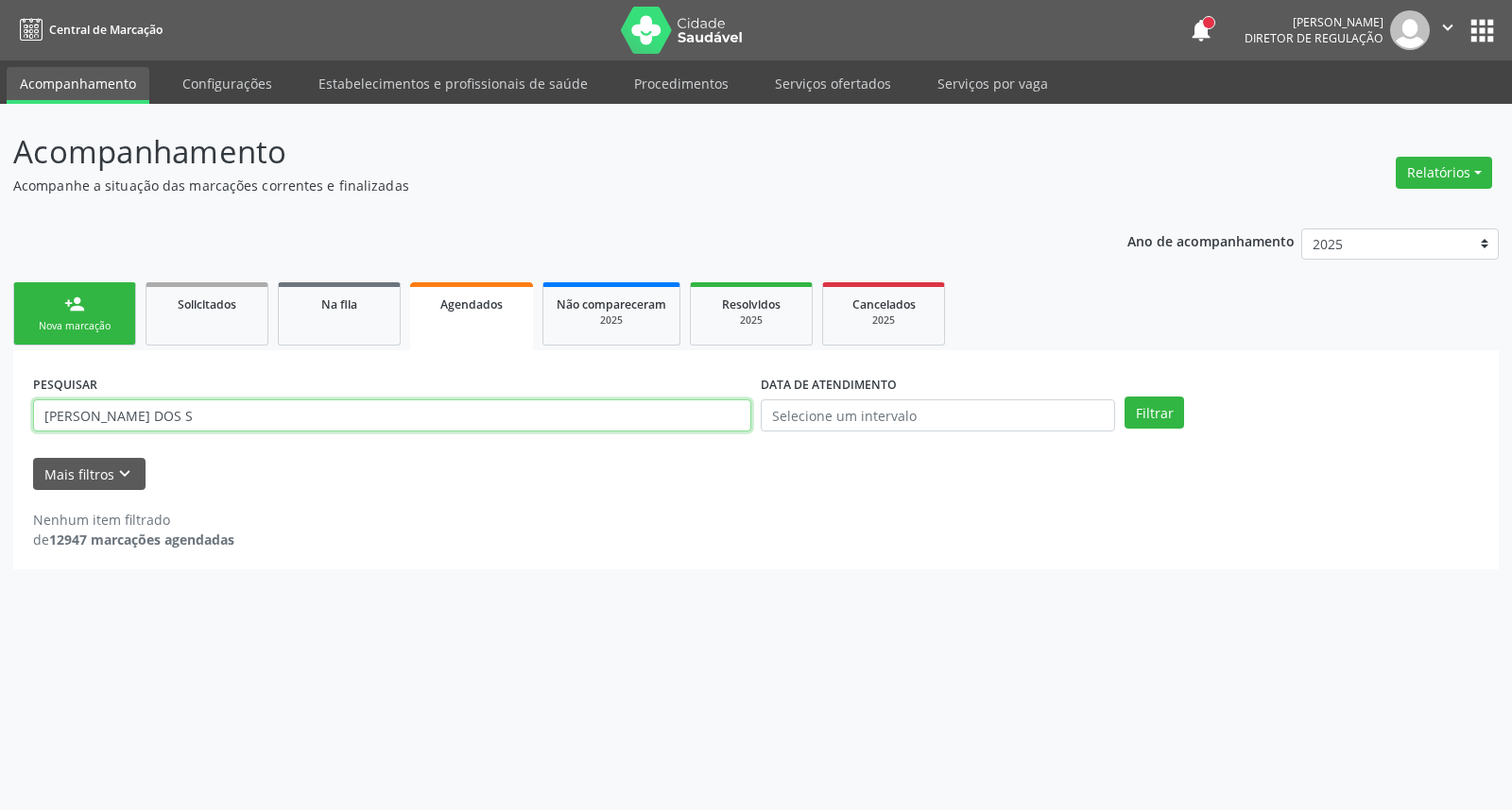
click at [71, 411] on input "[PERSON_NAME] DOS S" at bounding box center [392, 415] width 718 height 32
type input "[PERSON_NAME] DOS S"
click at [1124, 397] on button "Filtrar" at bounding box center [1154, 412] width 59 height 32
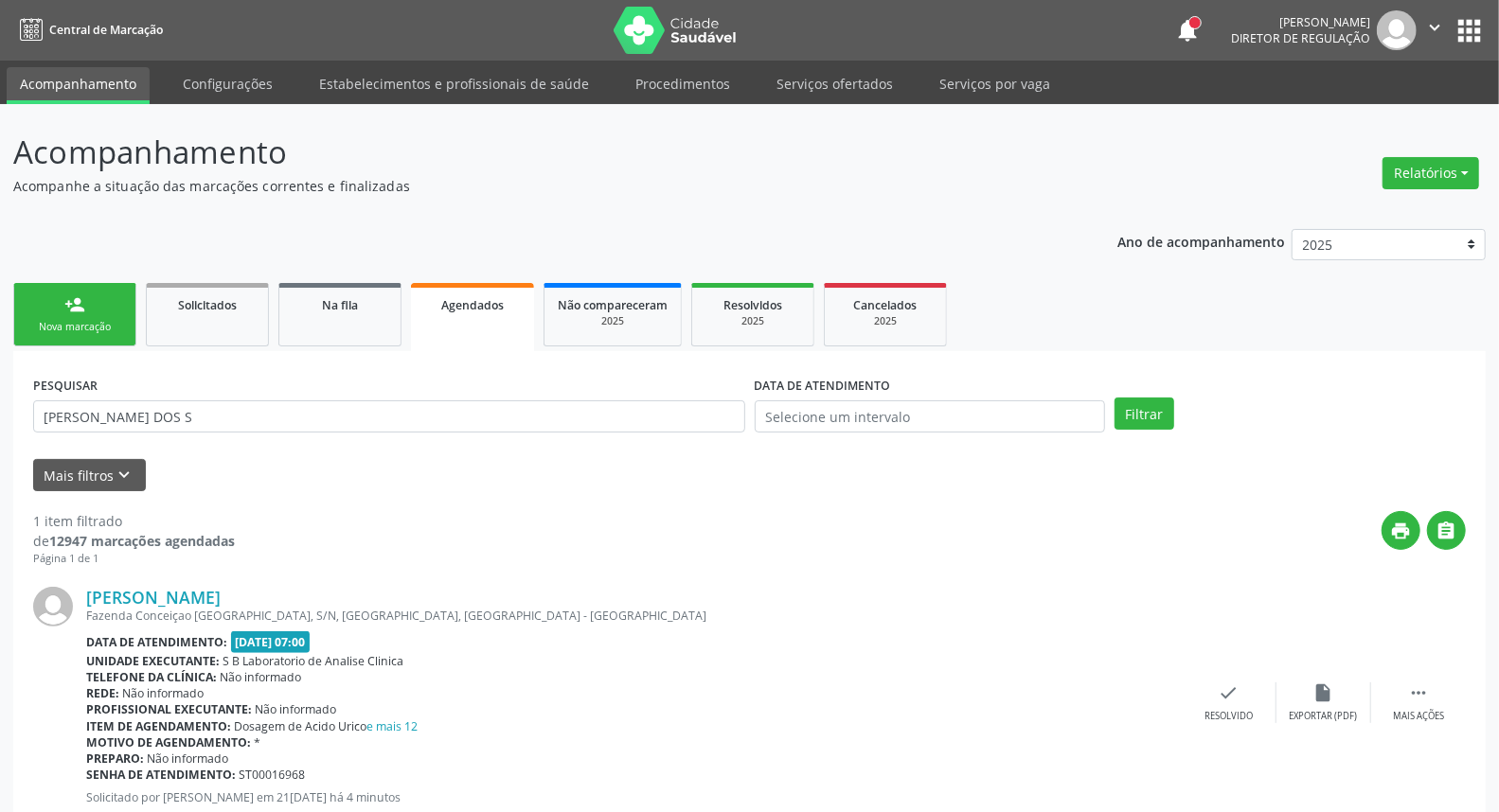
click at [83, 310] on div "person_add" at bounding box center [74, 304] width 21 height 21
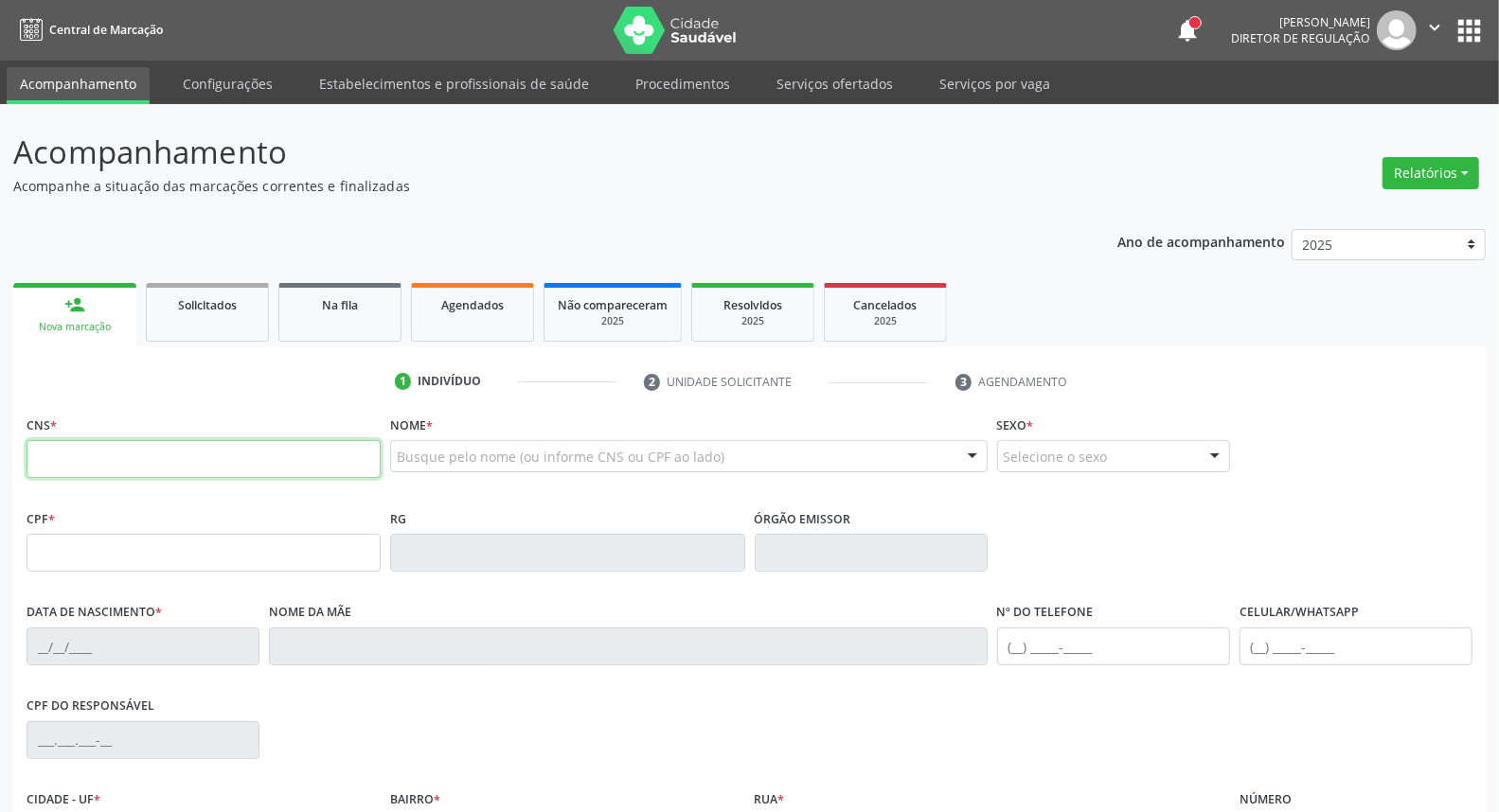
click at [113, 468] on input "text" at bounding box center [203, 459] width 354 height 37
paste input "708 3017 0036 6960"
type input "708 3017 0036 6960"
type input "083.981.064-41"
type input "20/04/1990"
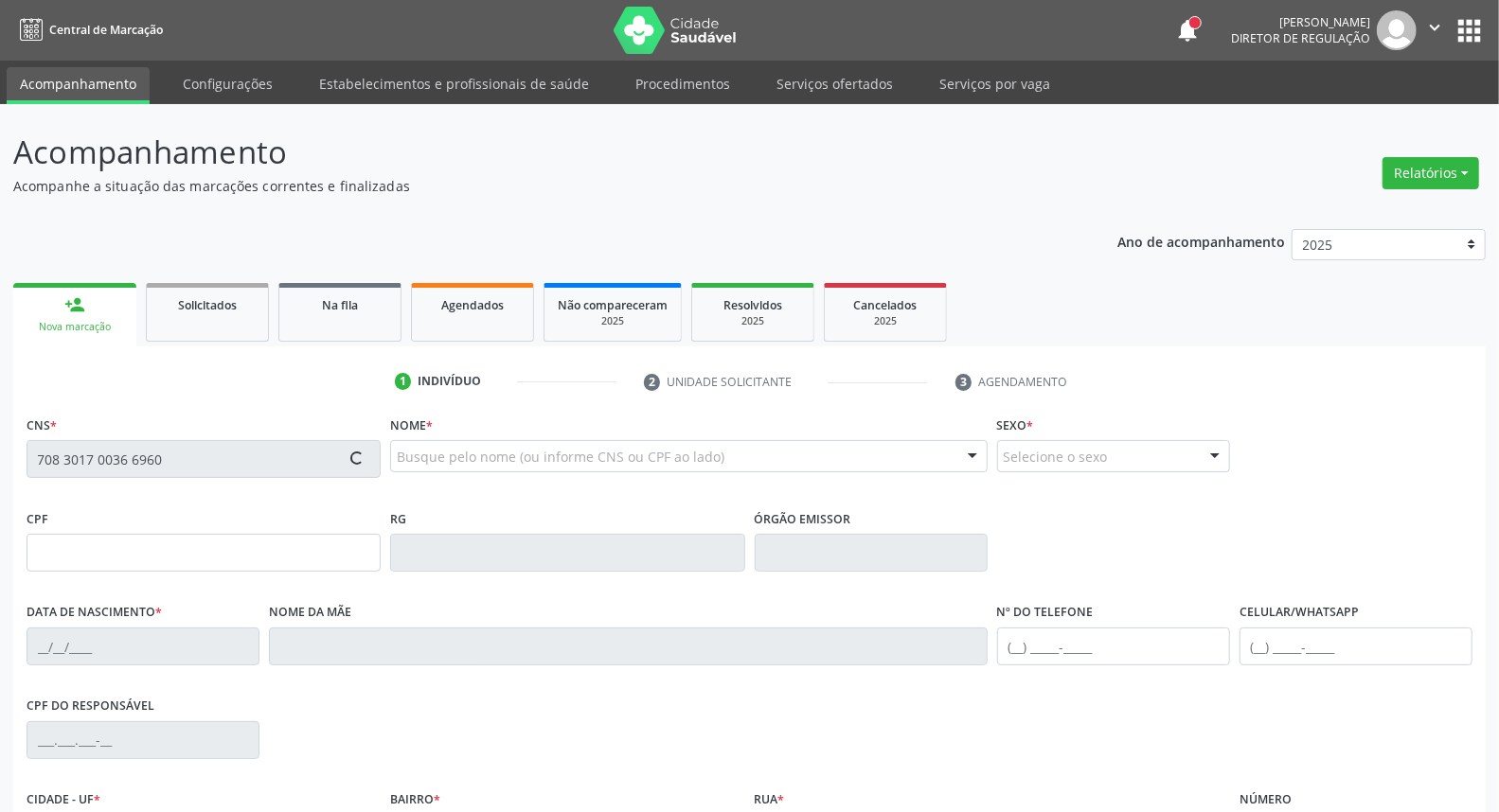
type input "Hilda Margarida de Oliveira Melo"
type input "(87) 98100-5918"
type input "S/N"
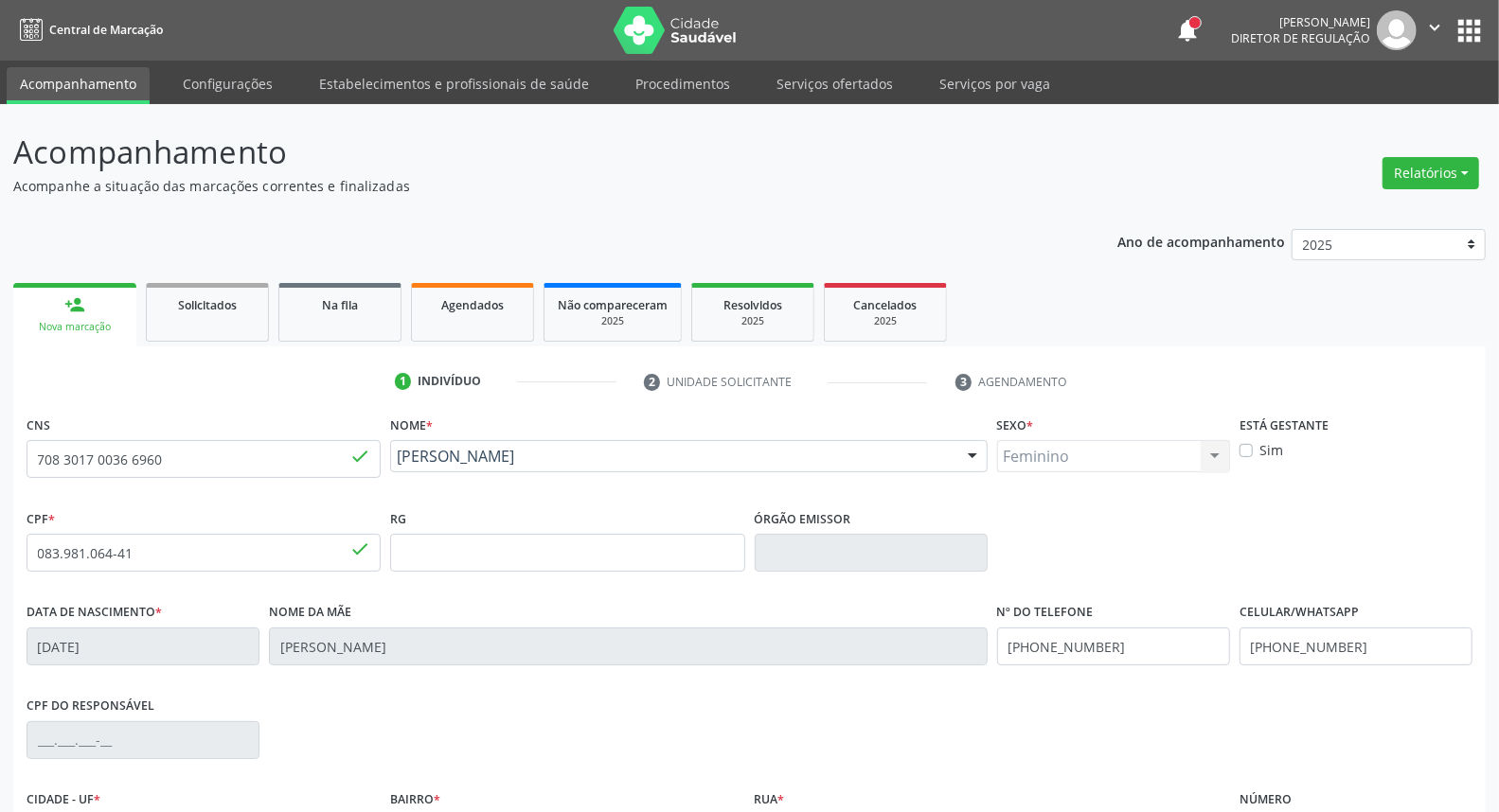
scroll to position [212, 0]
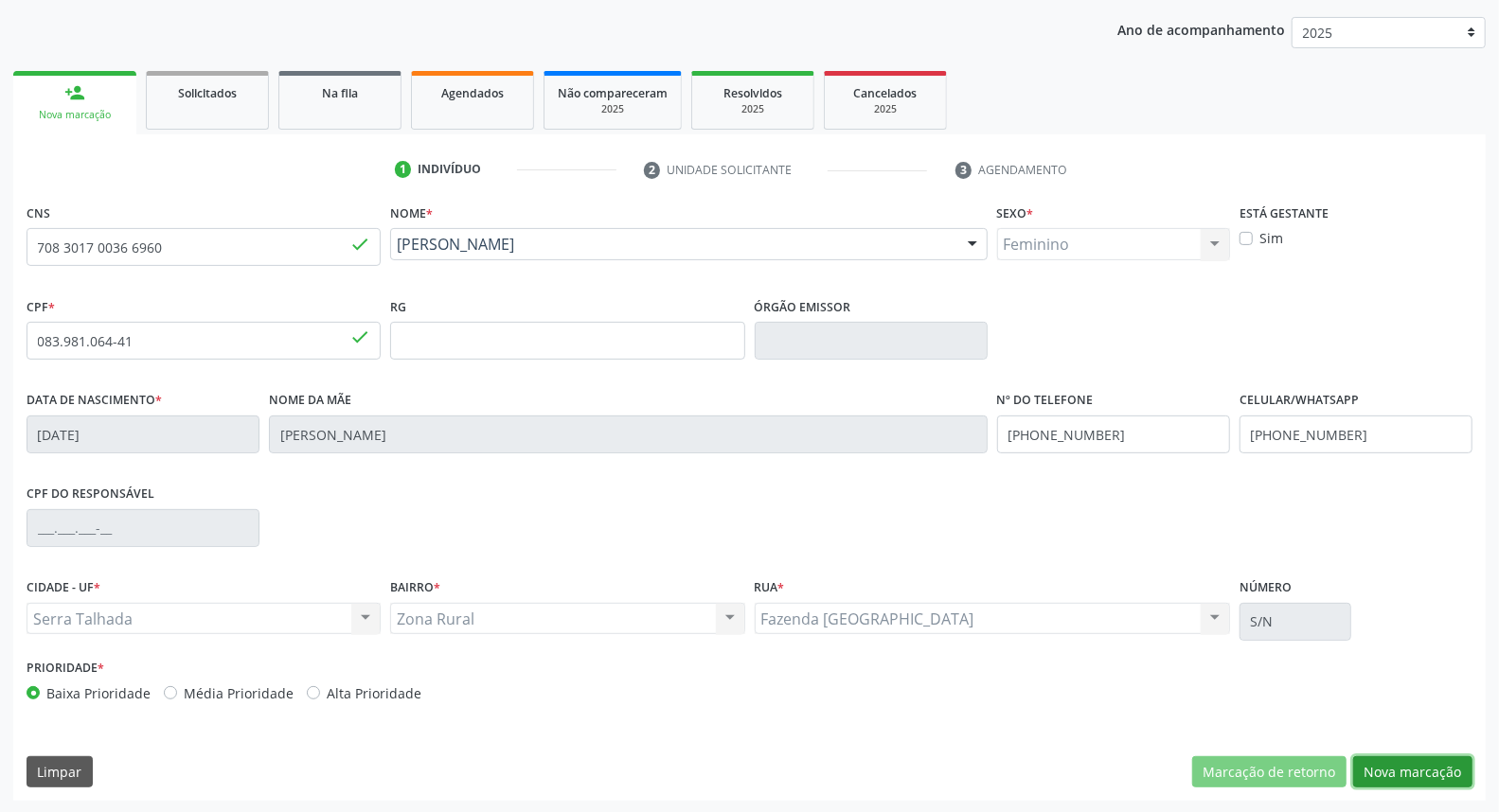
click at [1454, 776] on button "Nova marcação" at bounding box center [1412, 773] width 119 height 33
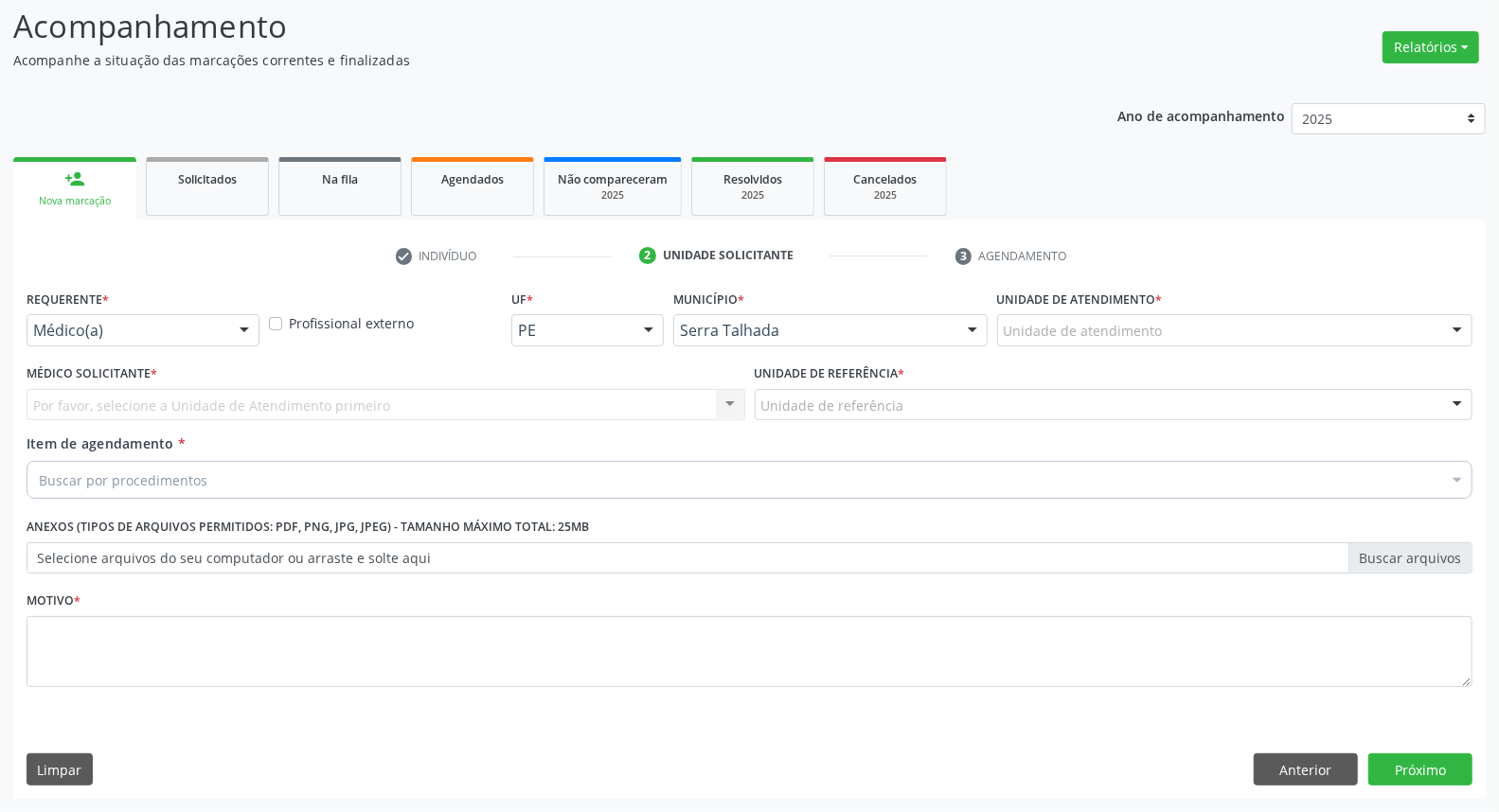
scroll to position [125, 0]
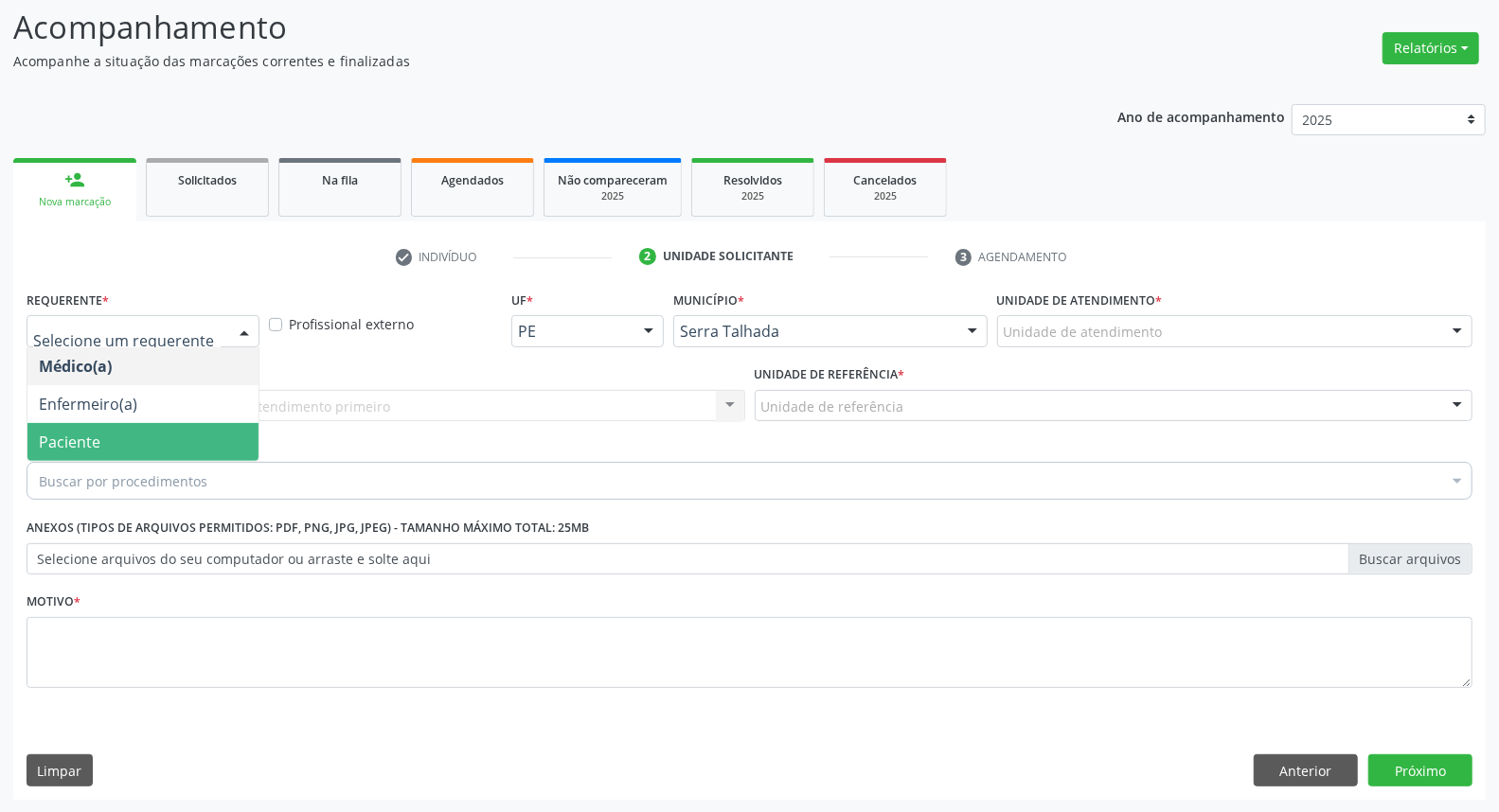
click at [115, 432] on span "Paciente" at bounding box center [143, 442] width 231 height 37
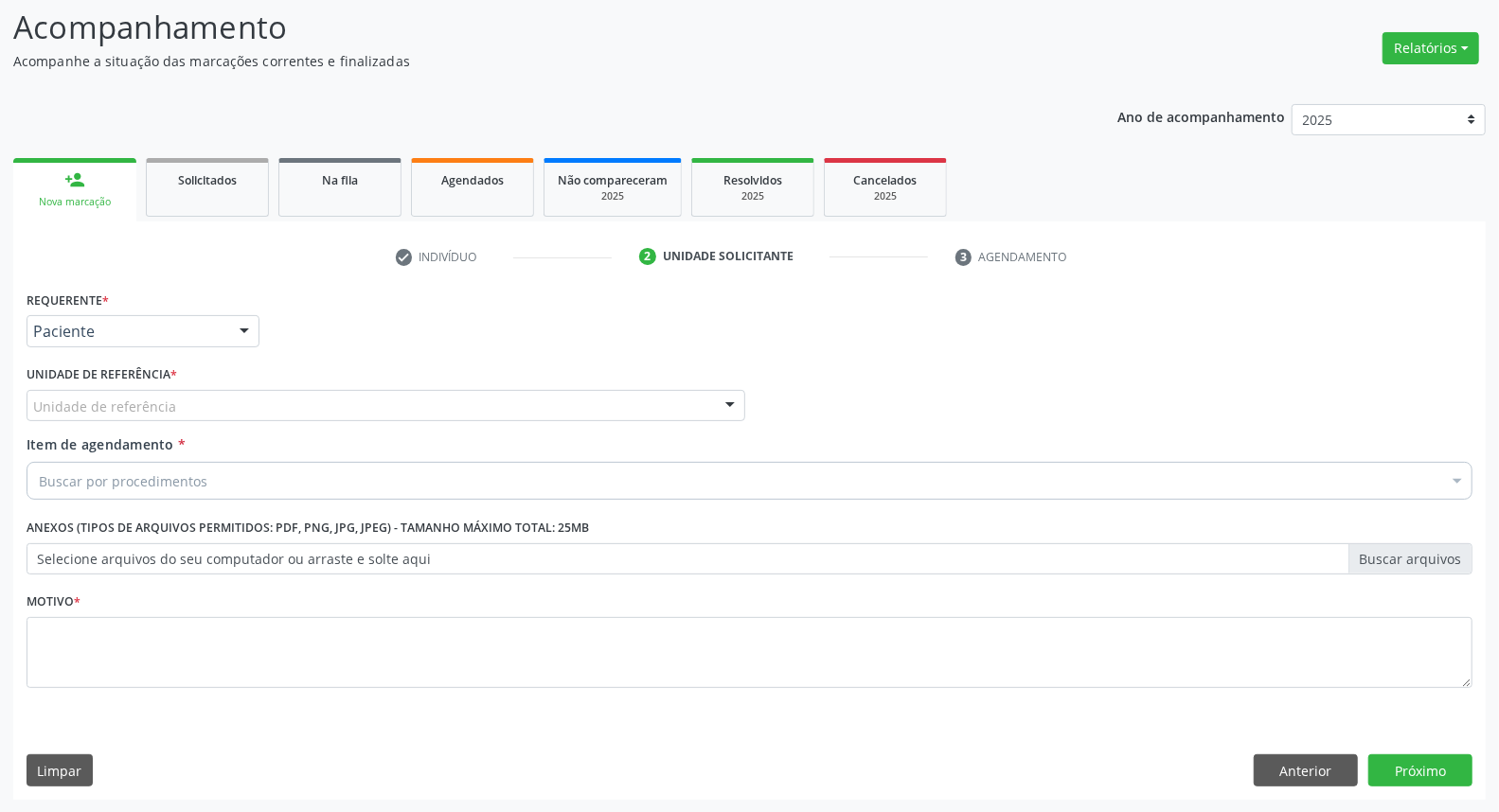
click at [175, 403] on div "Unidade de referência" at bounding box center [386, 406] width 718 height 33
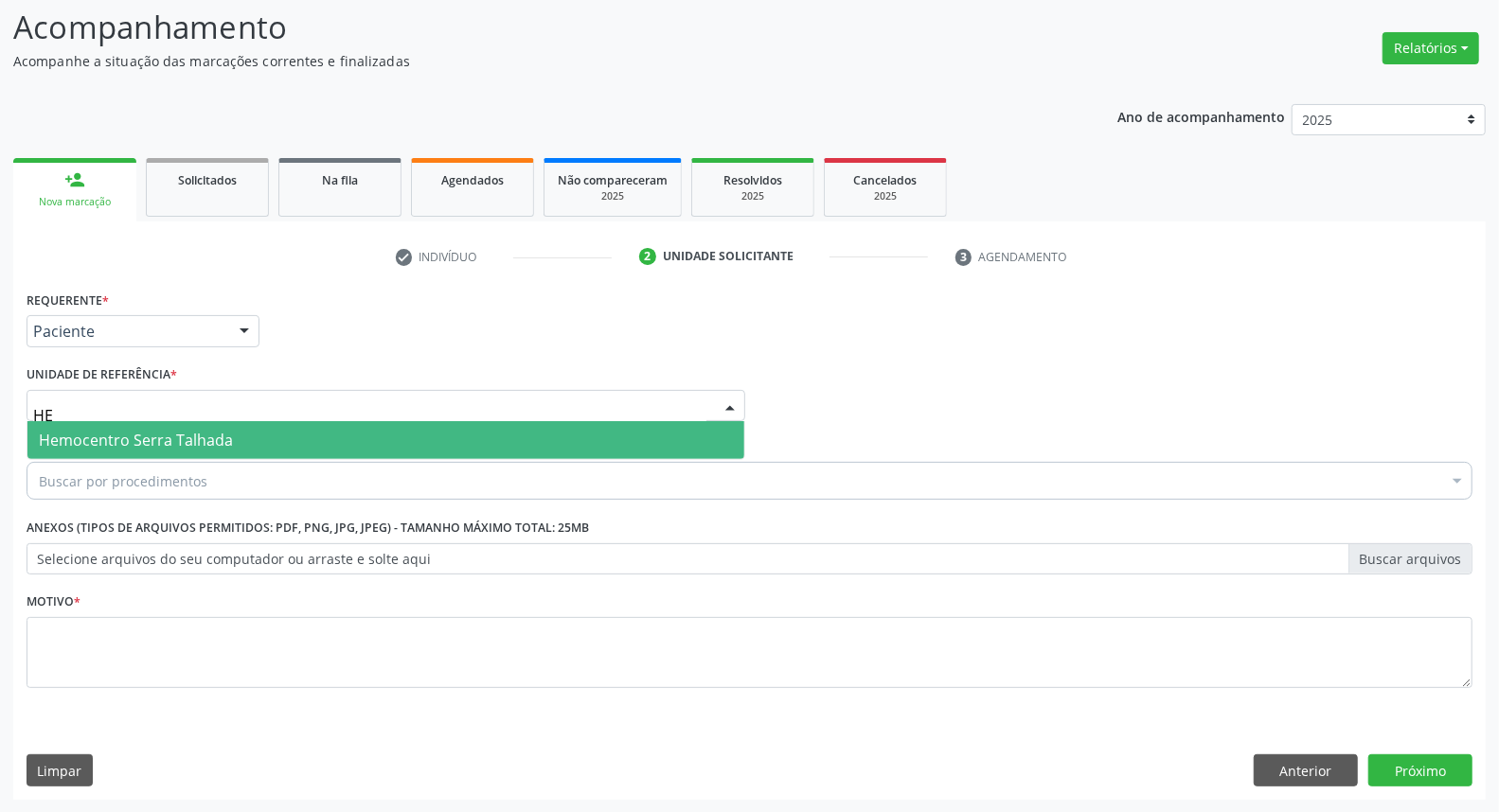
type input "H"
type input "TAUA"
click at [186, 453] on span "Usf Caicarinha da Penha [GEOGRAPHIC_DATA]" at bounding box center [386, 440] width 717 height 37
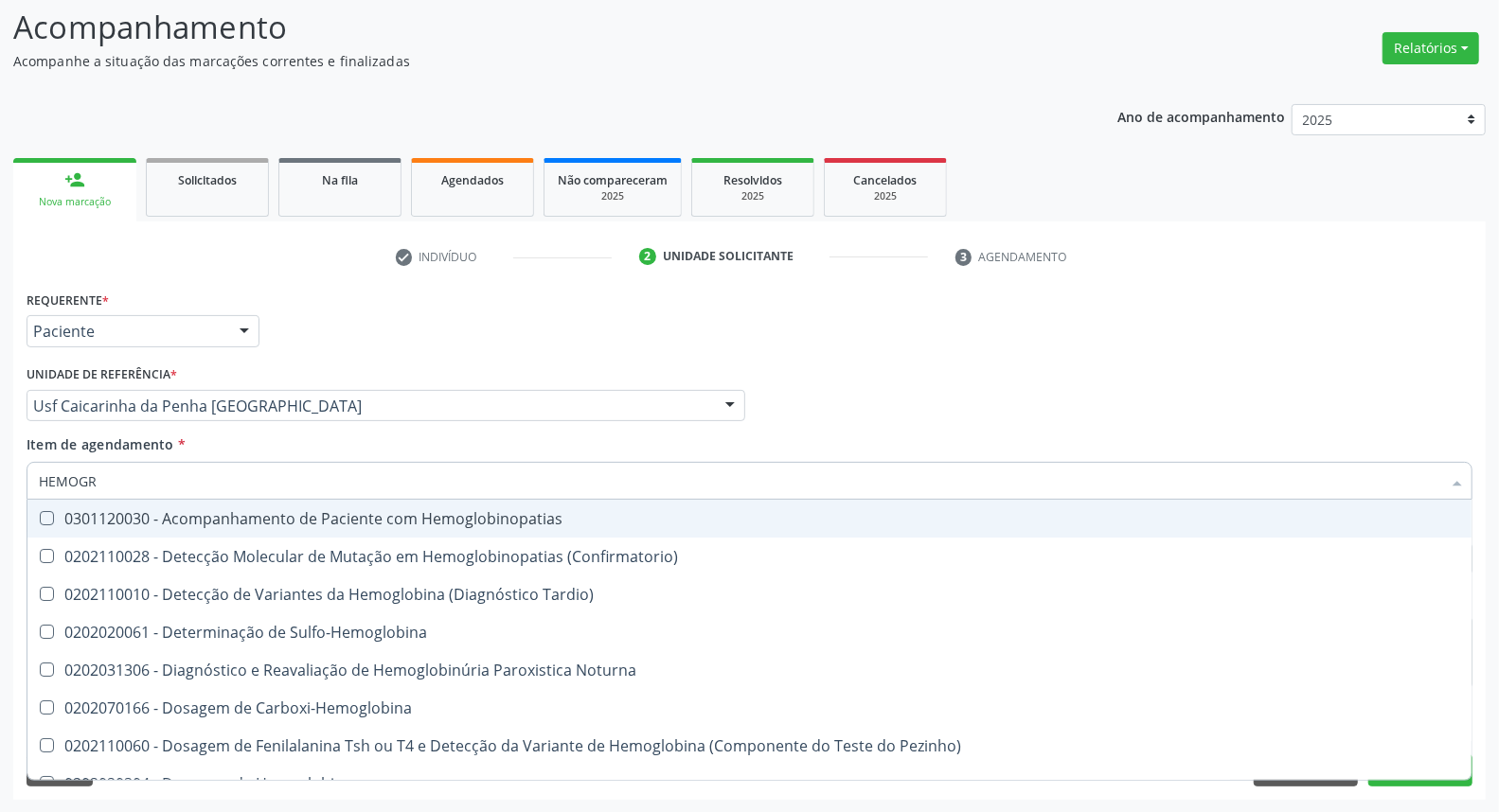
type input "HEMOGRA"
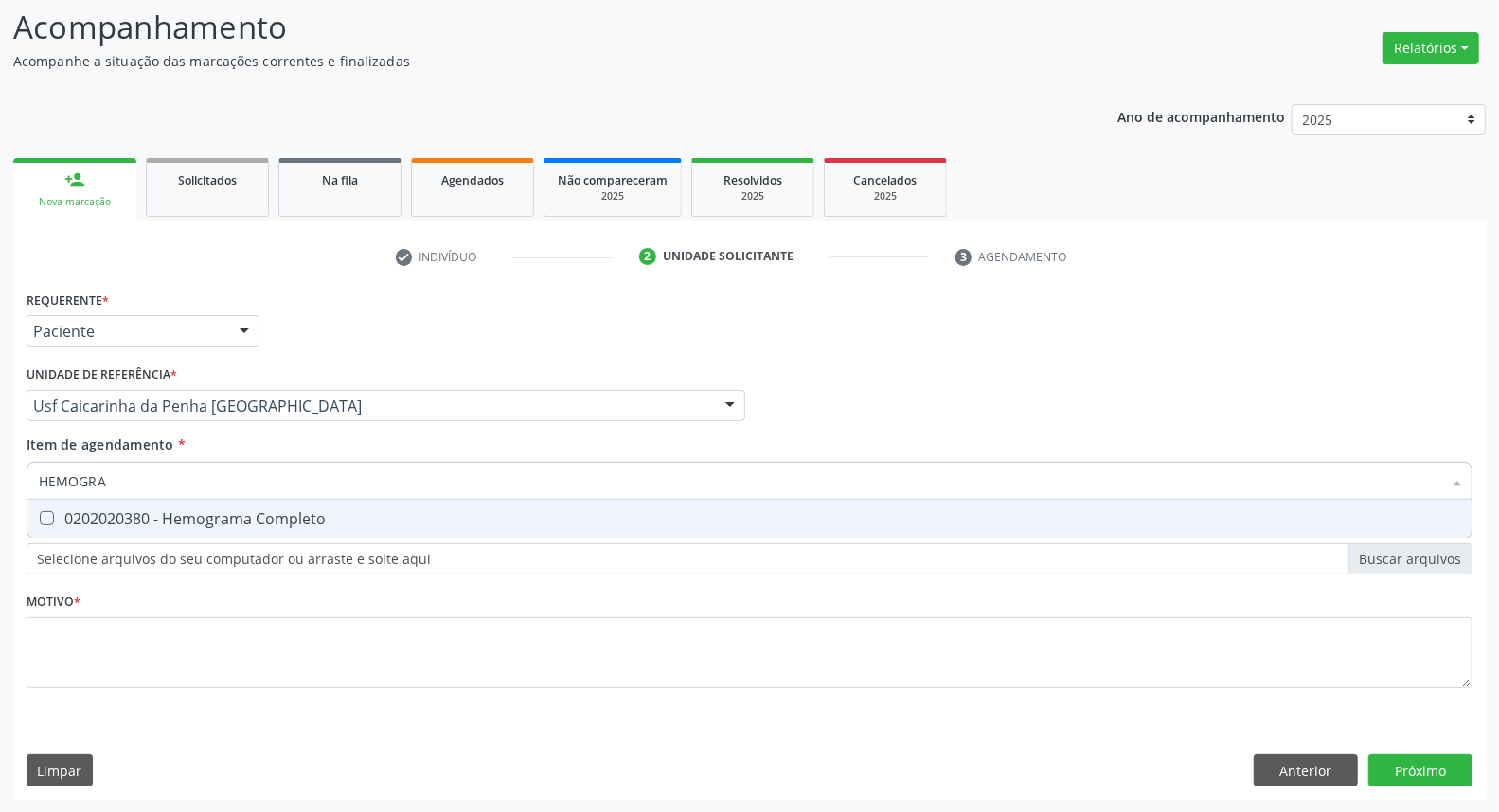
drag, startPoint x: 150, startPoint y: 519, endPoint x: 155, endPoint y: 472, distance: 47.3
click at [149, 500] on span "0202020380 - Hemograma Completo" at bounding box center [750, 519] width 1445 height 37
checkbox Completo "true"
drag, startPoint x: 89, startPoint y: 479, endPoint x: 0, endPoint y: 464, distance: 90.3
click at [0, 465] on div "Acompanhamento Acompanhe a situação das marcações correntes e finalizadas Relat…" at bounding box center [749, 397] width 1499 height 835
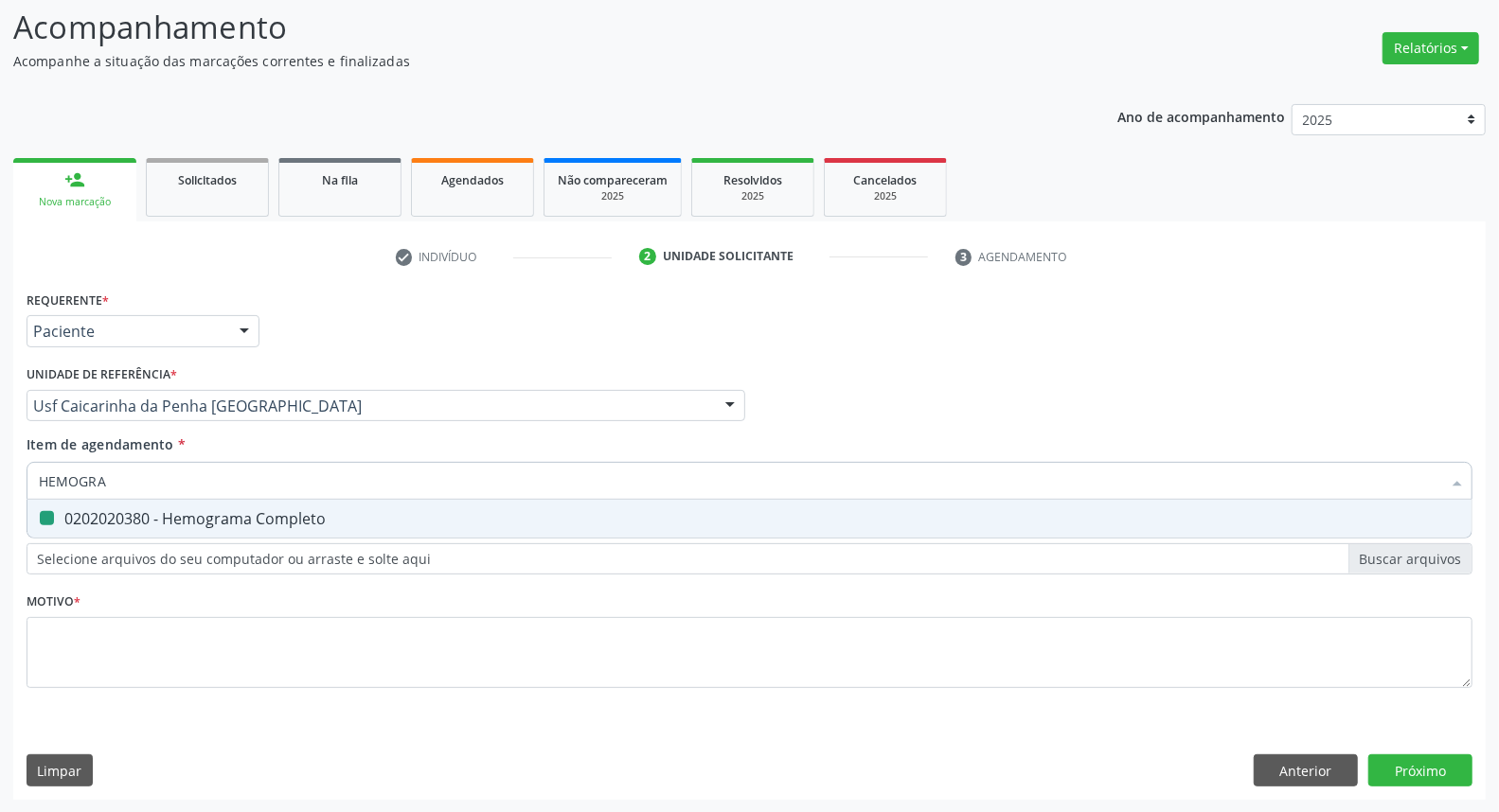
type input "G"
checkbox Completo "false"
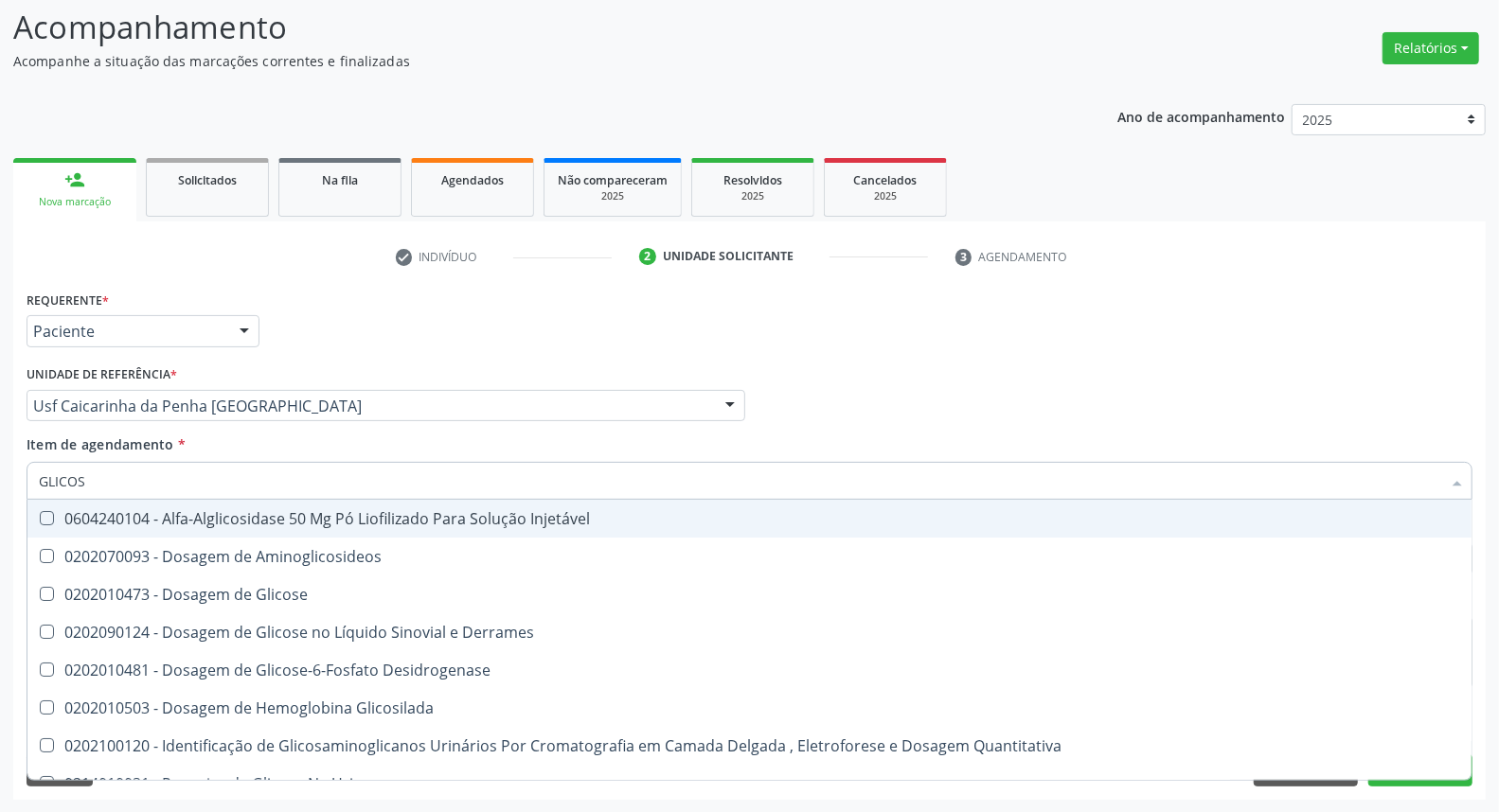
type input "GLICOSE"
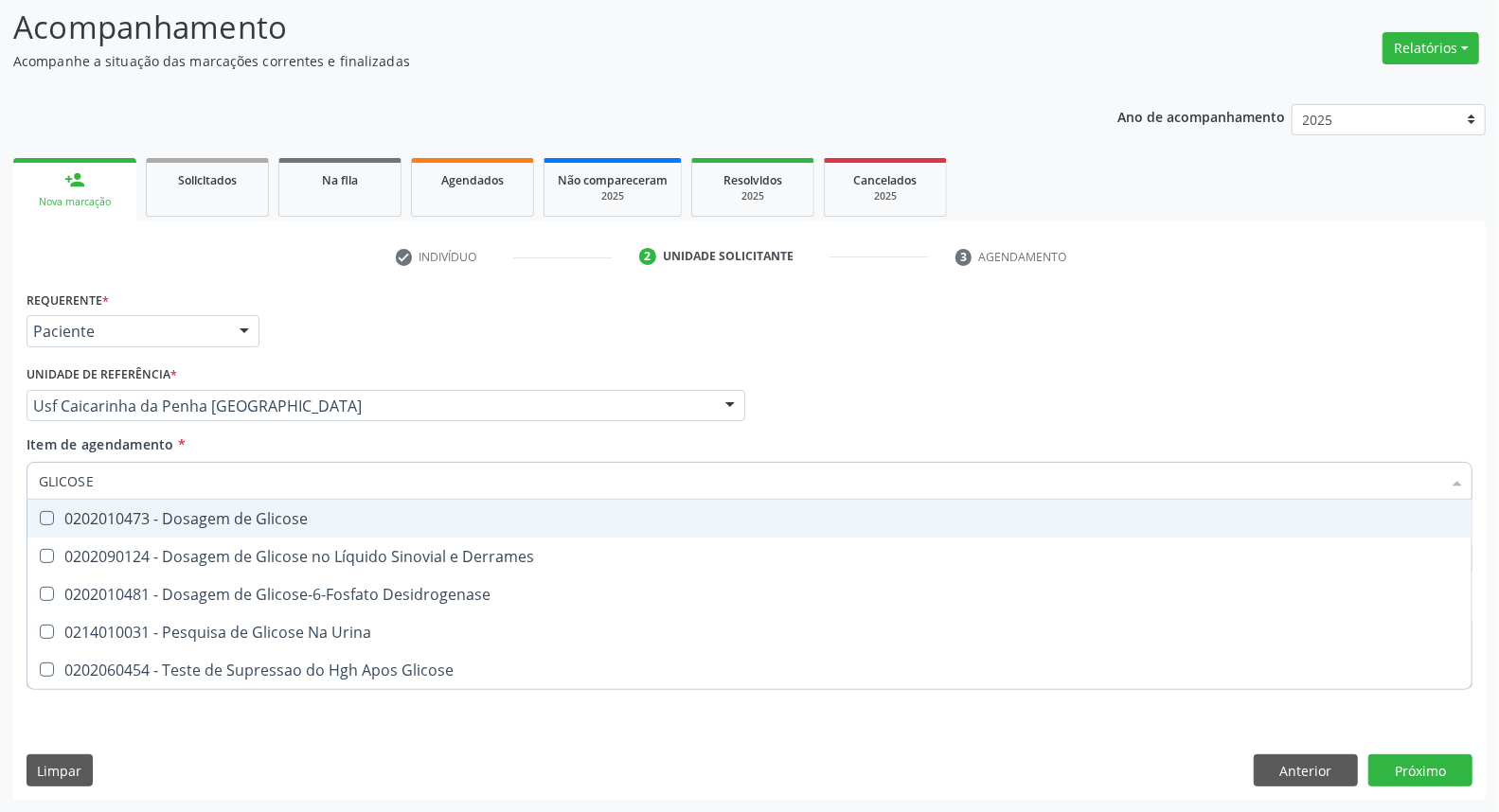
drag, startPoint x: 162, startPoint y: 515, endPoint x: 159, endPoint y: 502, distance: 13.3
click at [162, 511] on div "0202010473 - Dosagem de Glicose" at bounding box center [749, 518] width 1422 height 15
checkbox Glicose "true"
drag, startPoint x: 146, startPoint y: 477, endPoint x: 0, endPoint y: 470, distance: 146.2
click at [0, 470] on div "Acompanhamento Acompanhe a situação das marcações correntes e finalizadas Relat…" at bounding box center [749, 397] width 1499 height 835
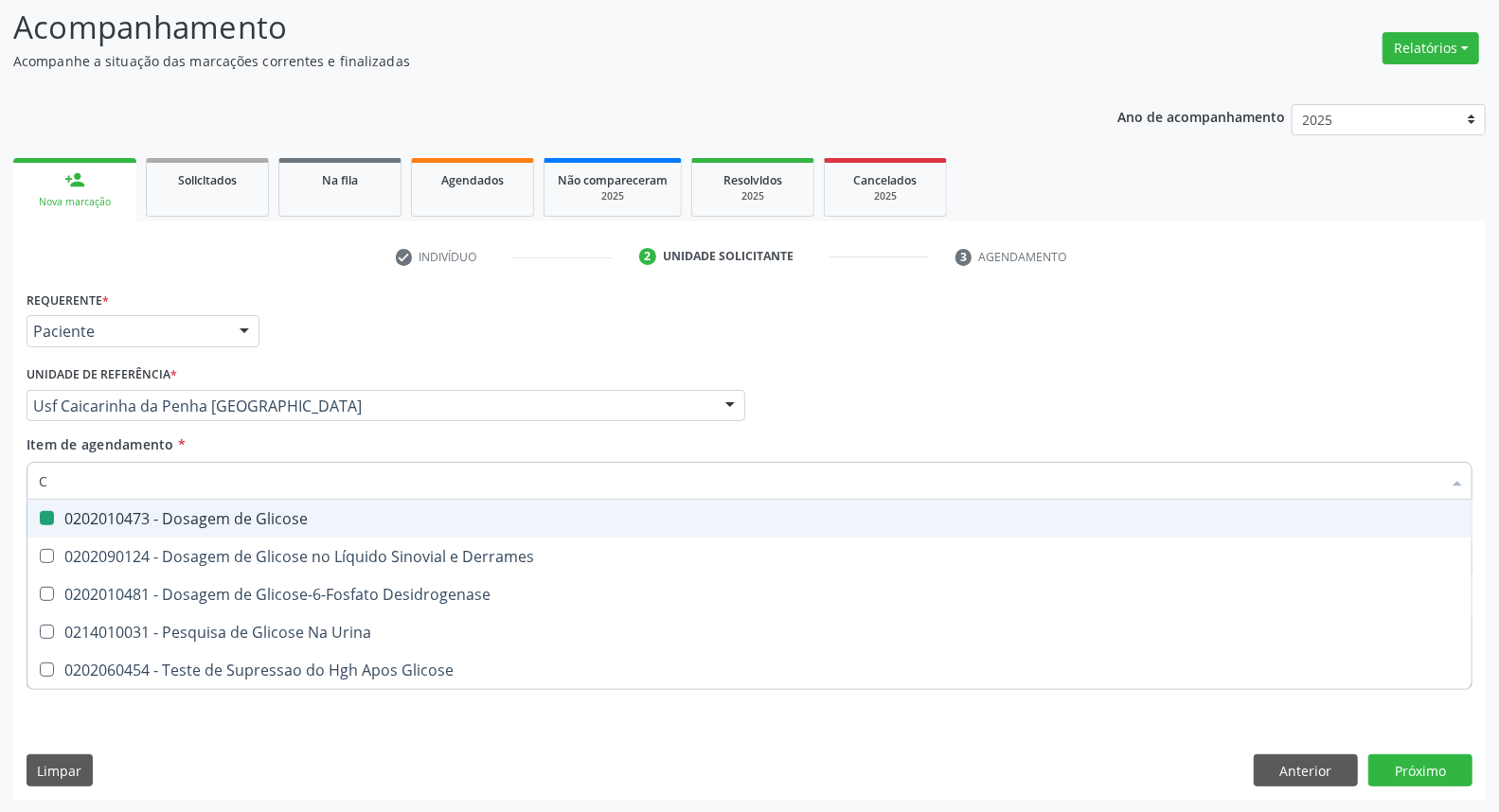
type input "CO"
checkbox Glicose "false"
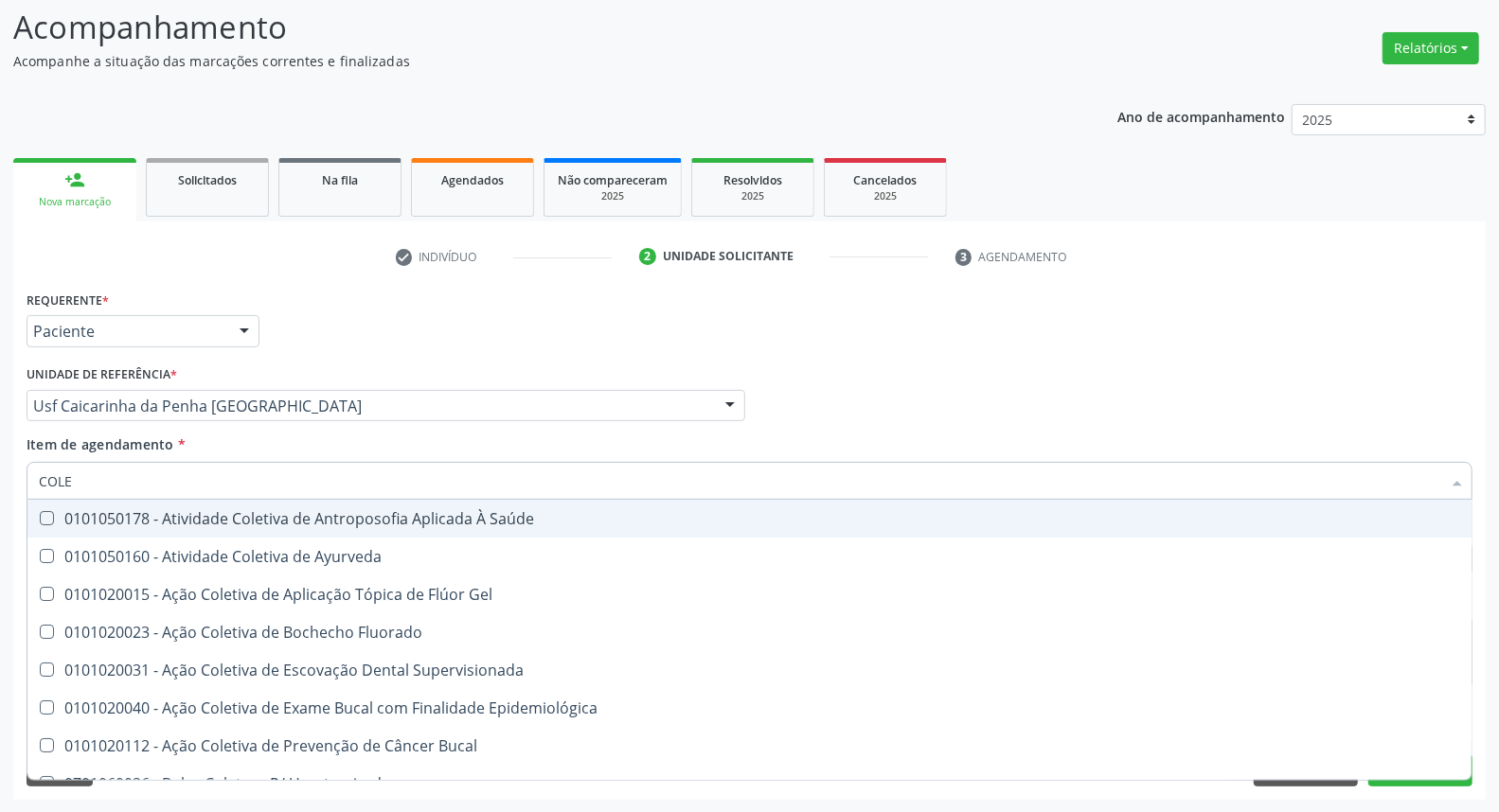
type input "COLES"
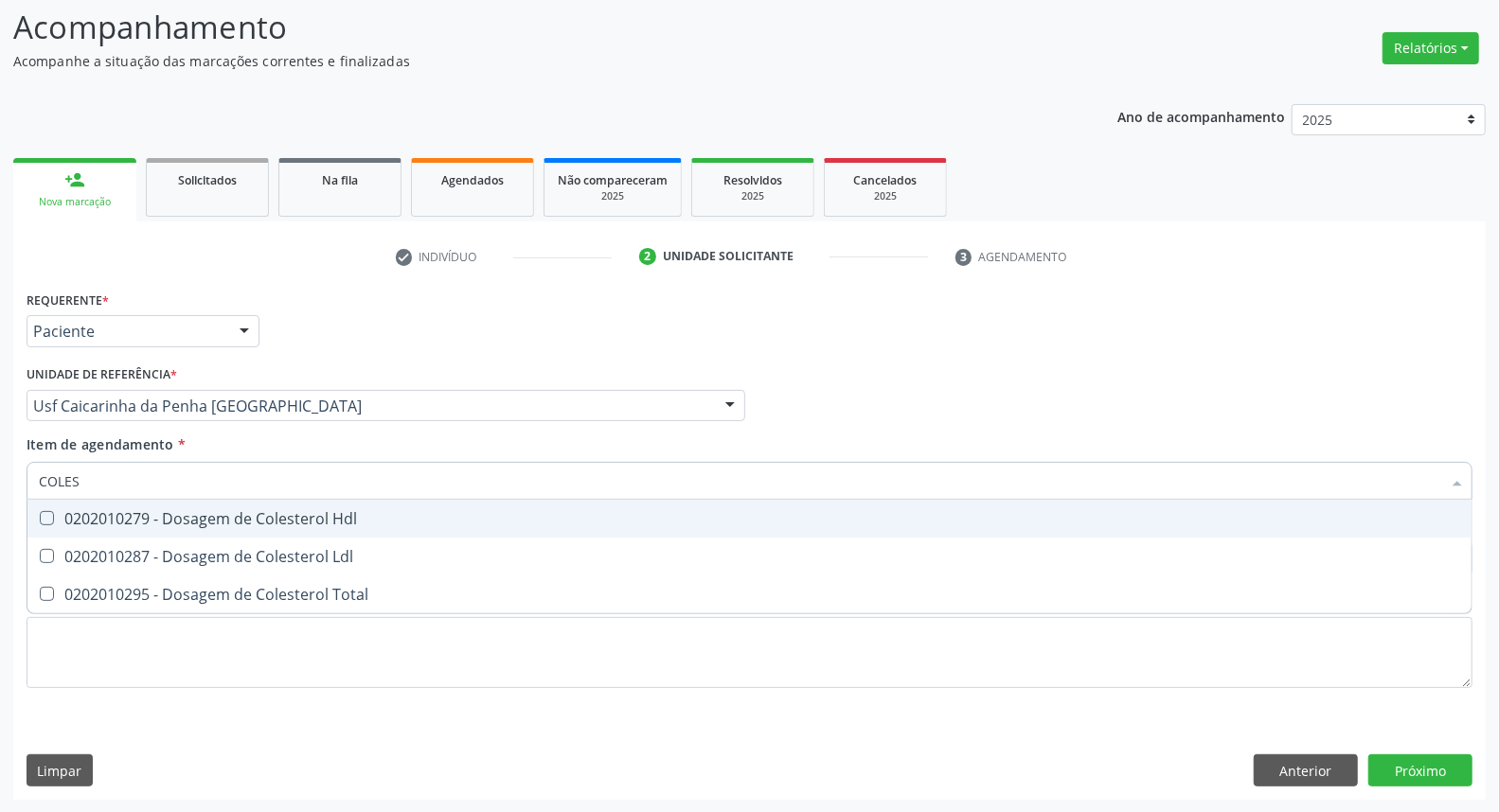
drag, startPoint x: 76, startPoint y: 519, endPoint x: 71, endPoint y: 541, distance: 22.6
click at [73, 527] on span "0202010279 - Dosagem de Colesterol Hdl" at bounding box center [750, 519] width 1445 height 37
checkbox Hdl "true"
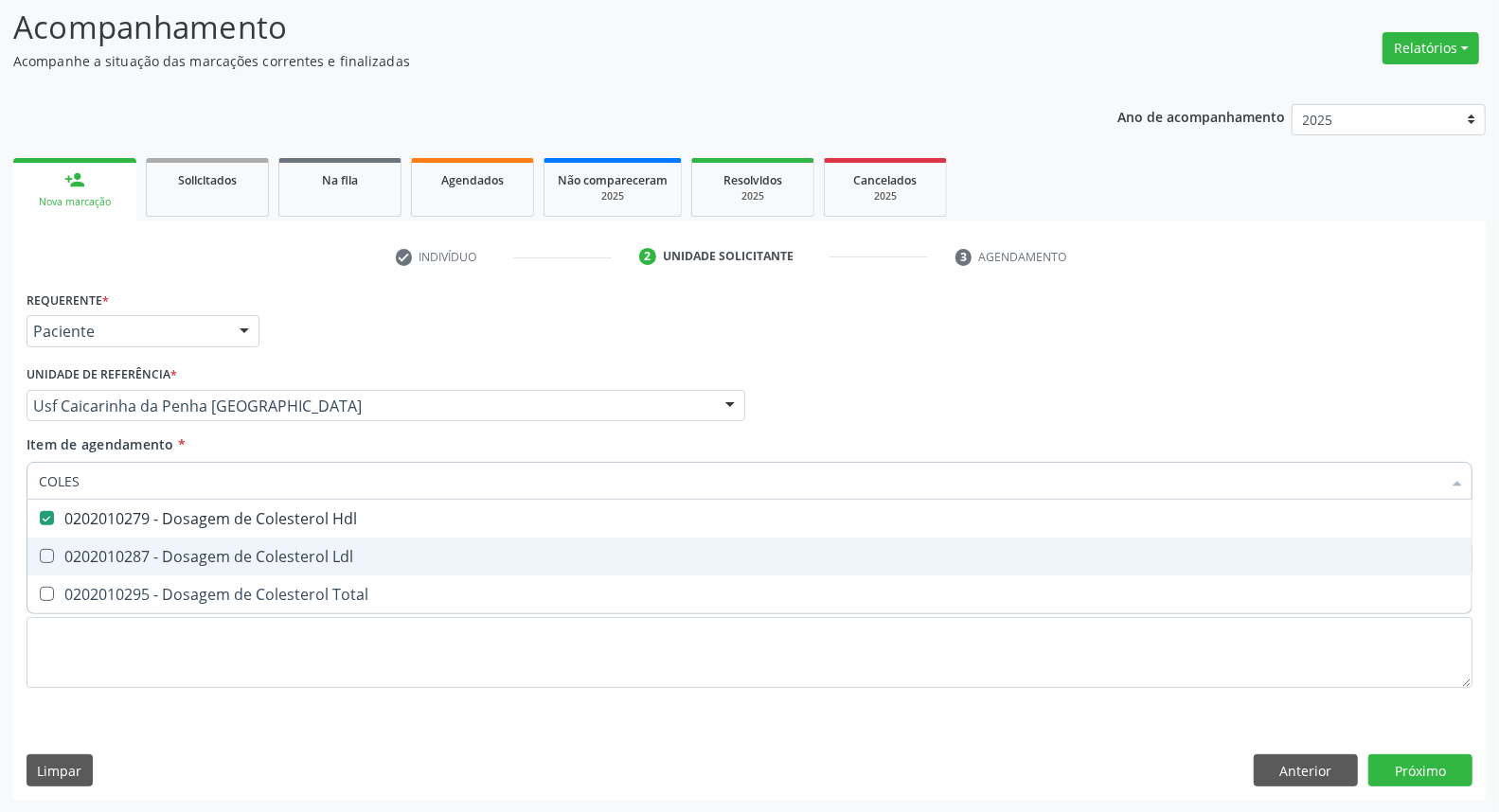
click at [69, 550] on div "0202010287 - Dosagem de Colesterol Ldl" at bounding box center [749, 556] width 1422 height 15
checkbox Ldl "true"
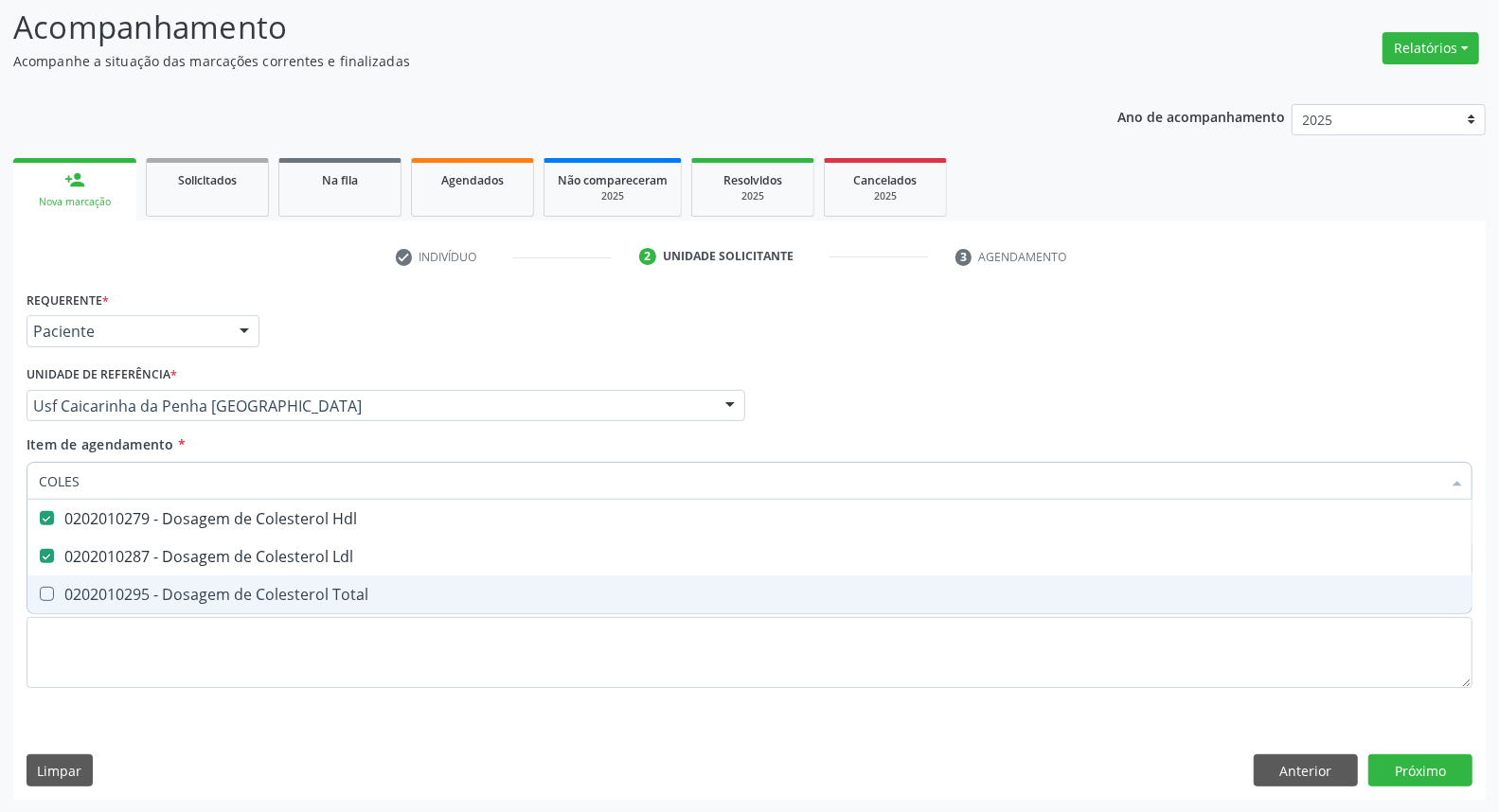
click at [67, 576] on span "0202010295 - Dosagem de Colesterol Total" at bounding box center [750, 595] width 1445 height 37
checkbox Total "true"
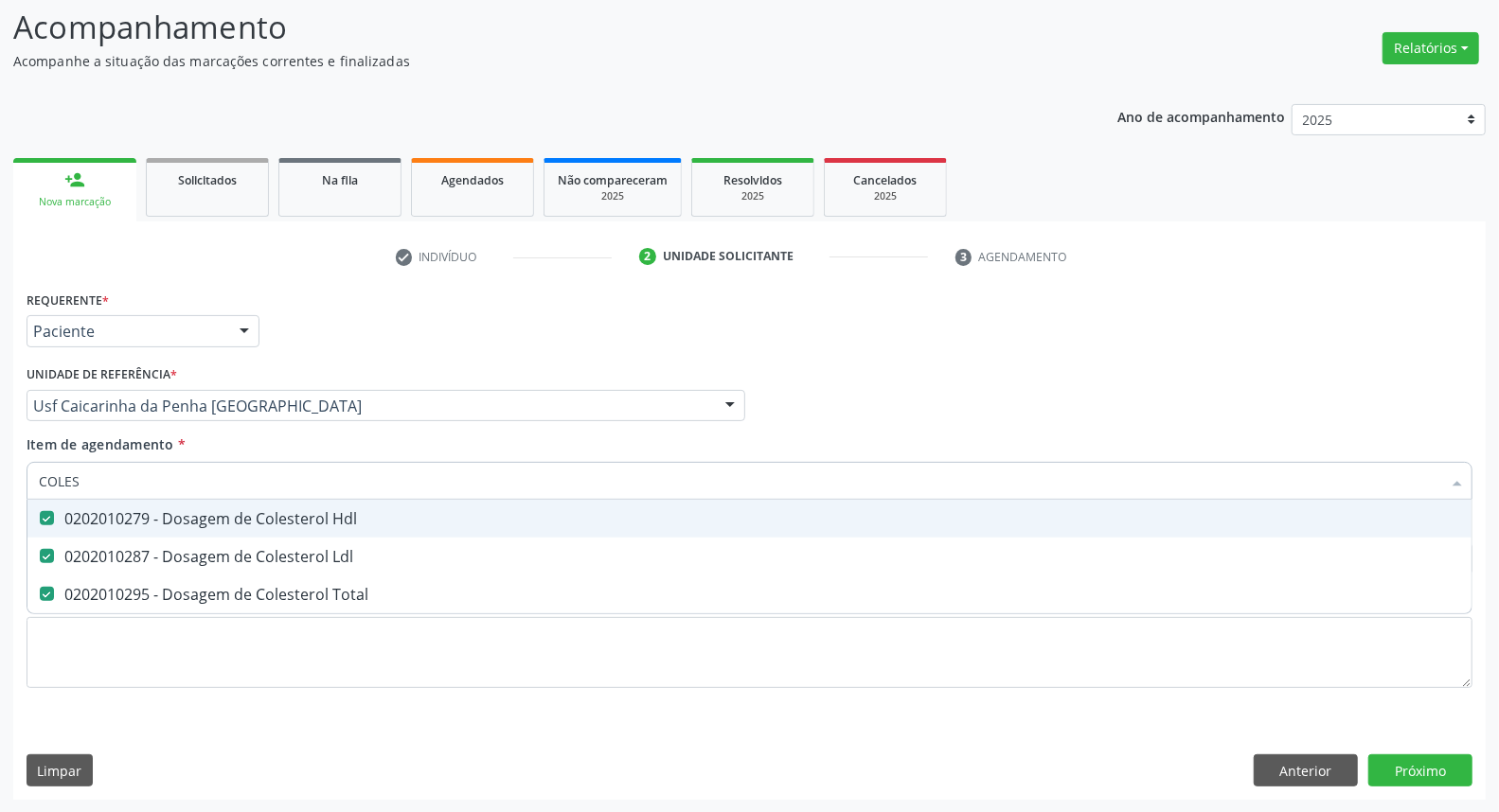
click at [0, 470] on div "Acompanhamento Acompanhe a situação das marcações correntes e finalizadas Relat…" at bounding box center [749, 397] width 1499 height 835
type input "TR"
checkbox Hdl "false"
checkbox Ldl "false"
checkbox Total "false"
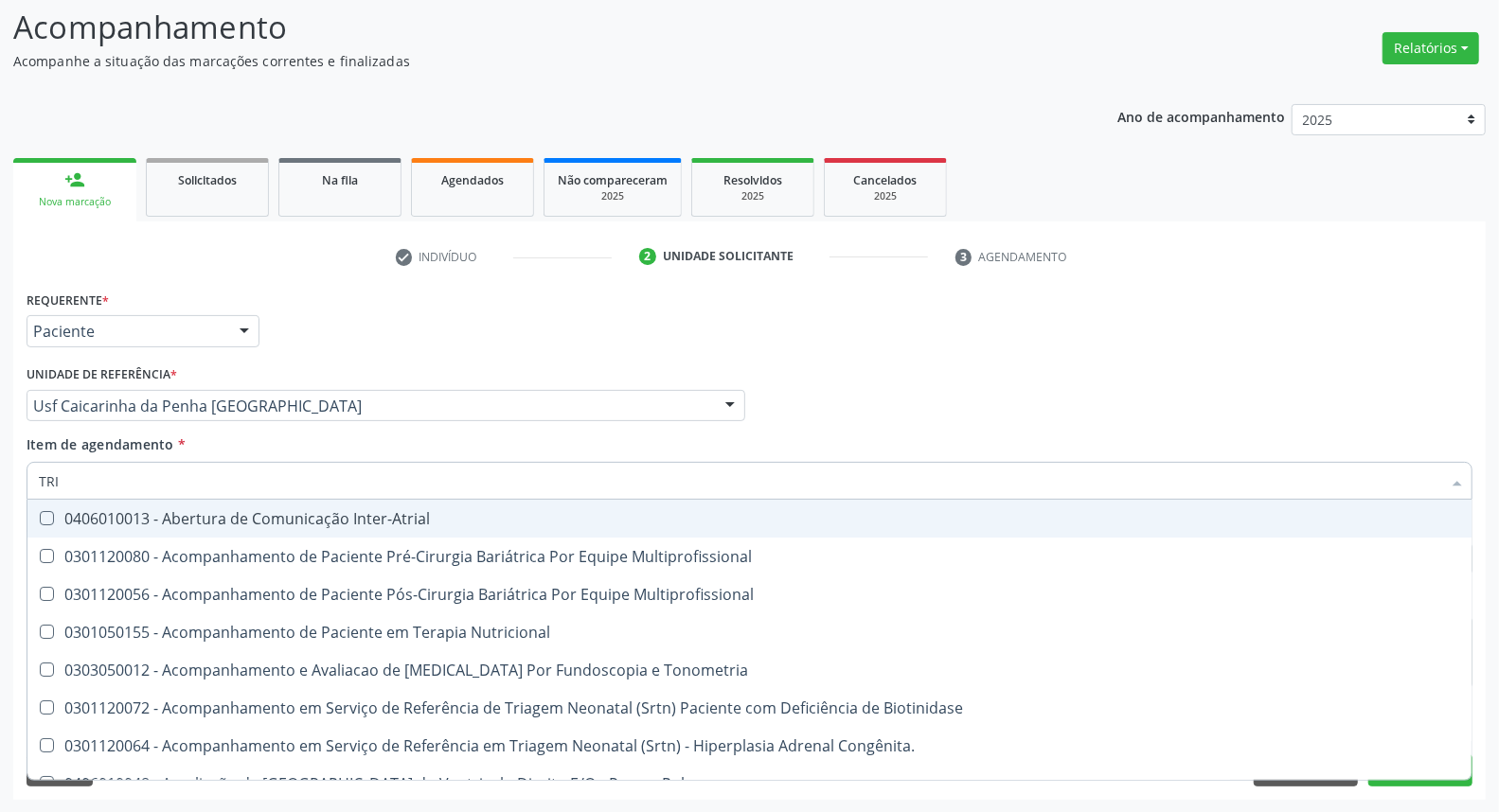
type input "TRIG"
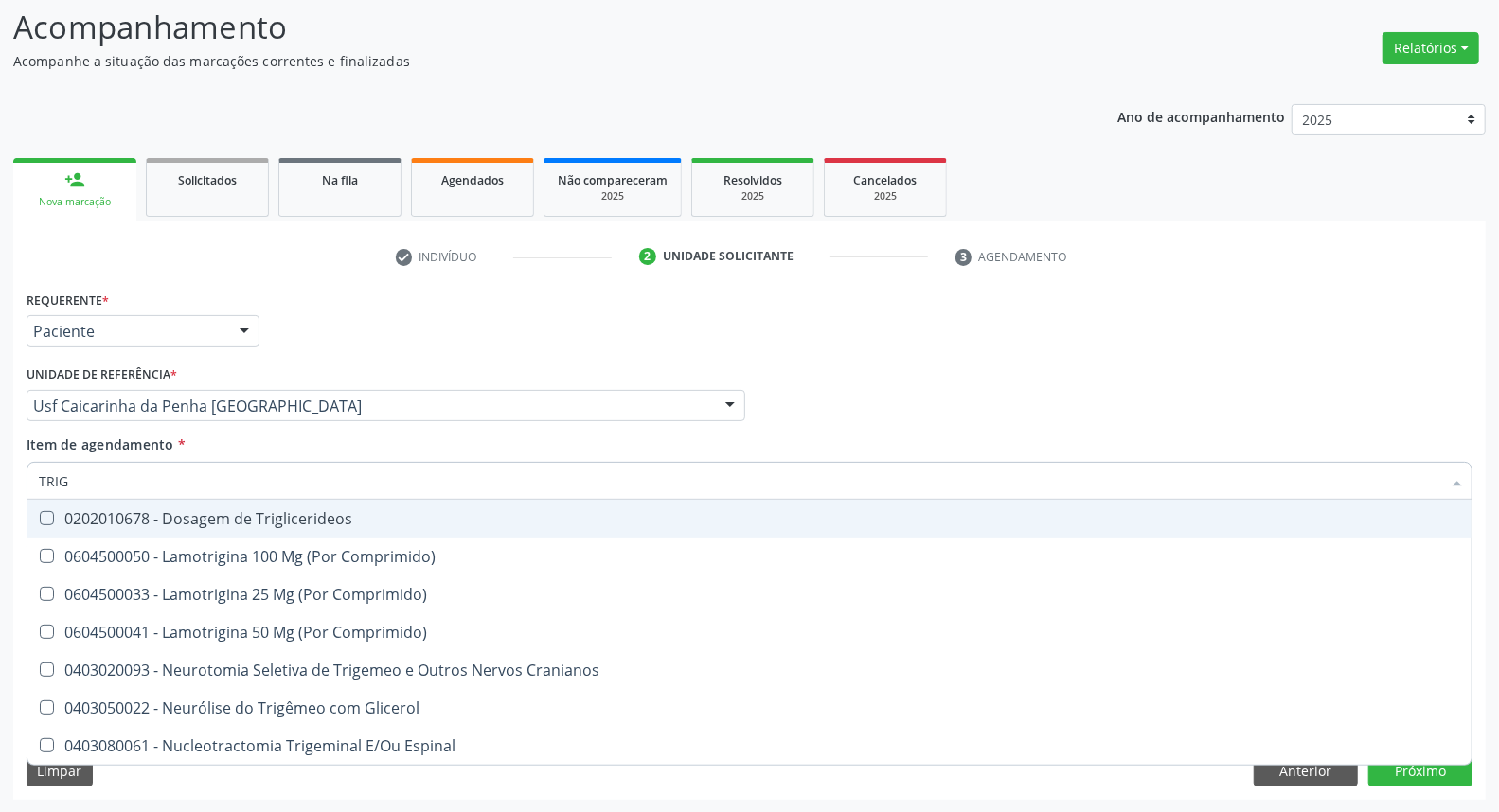
drag, startPoint x: 57, startPoint y: 519, endPoint x: 101, endPoint y: 486, distance: 55.0
click at [58, 519] on div "0202010678 - Dosagem de Triglicerideos" at bounding box center [749, 518] width 1422 height 15
checkbox Triglicerideos "true"
click at [0, 472] on div "Acompanhamento Acompanhe a situação das marcações correntes e finalizadas Relat…" at bounding box center [749, 397] width 1499 height 835
type input "T"
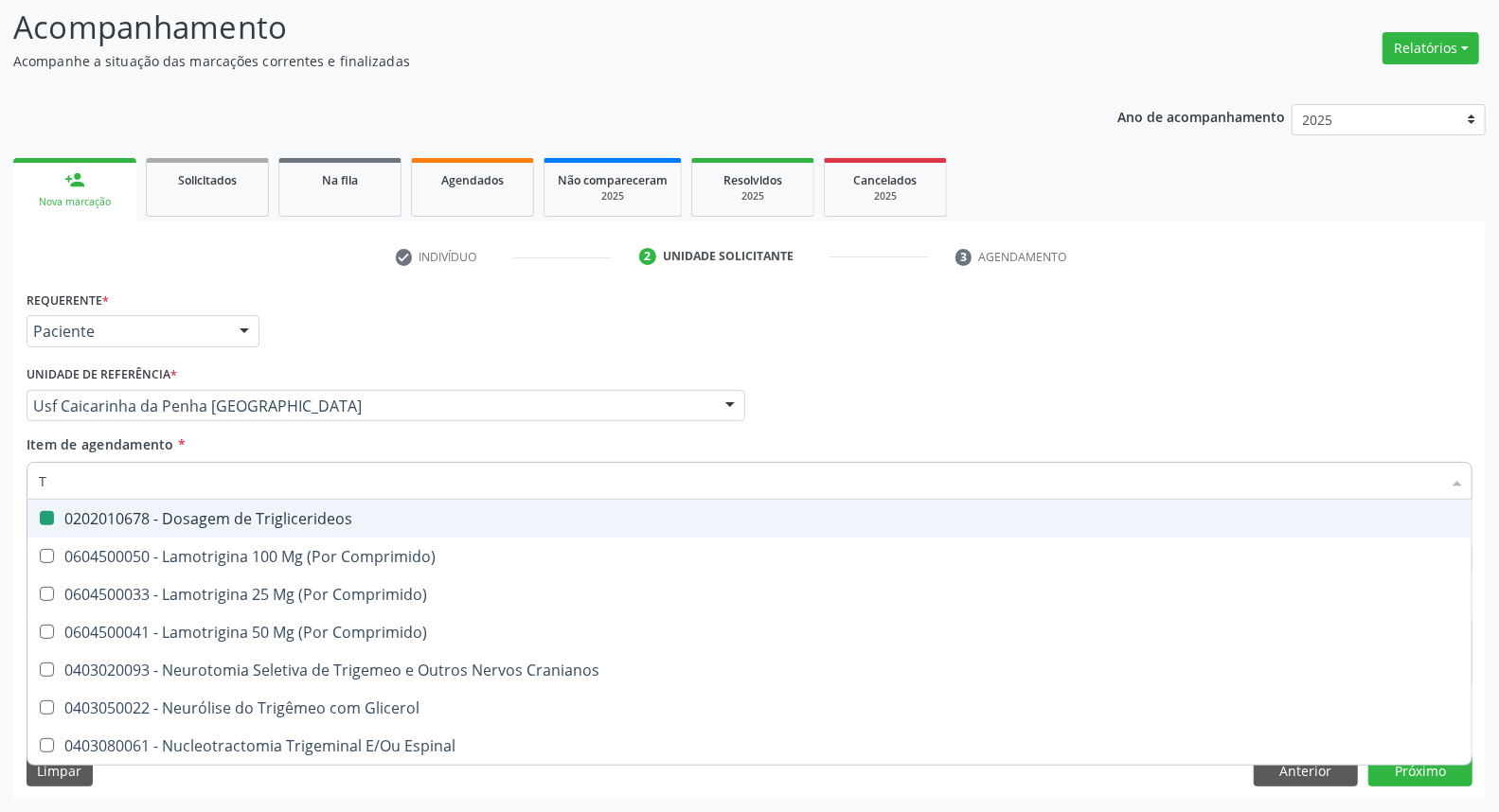
checkbox Triglicerideos "false"
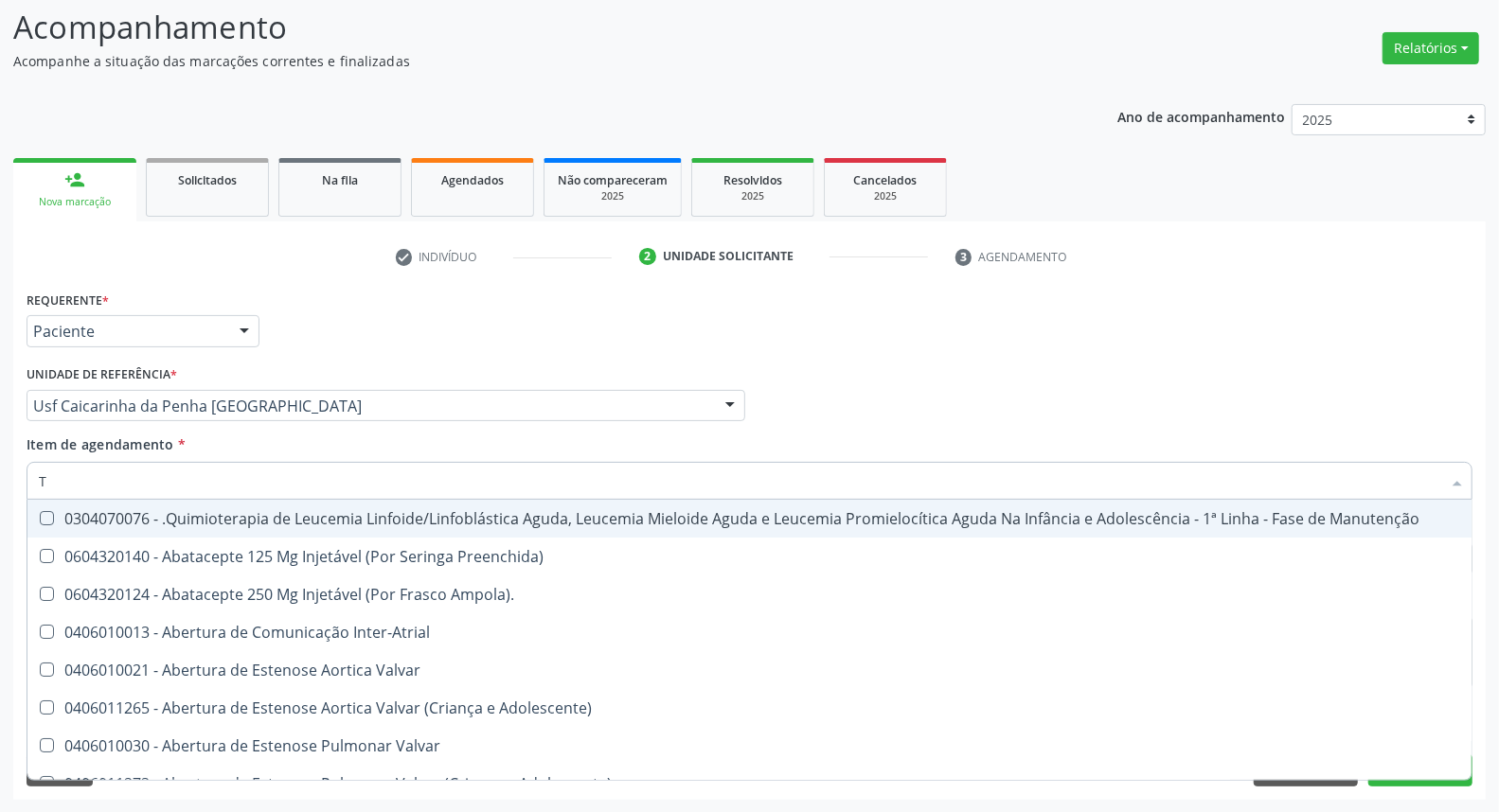
type input "TG"
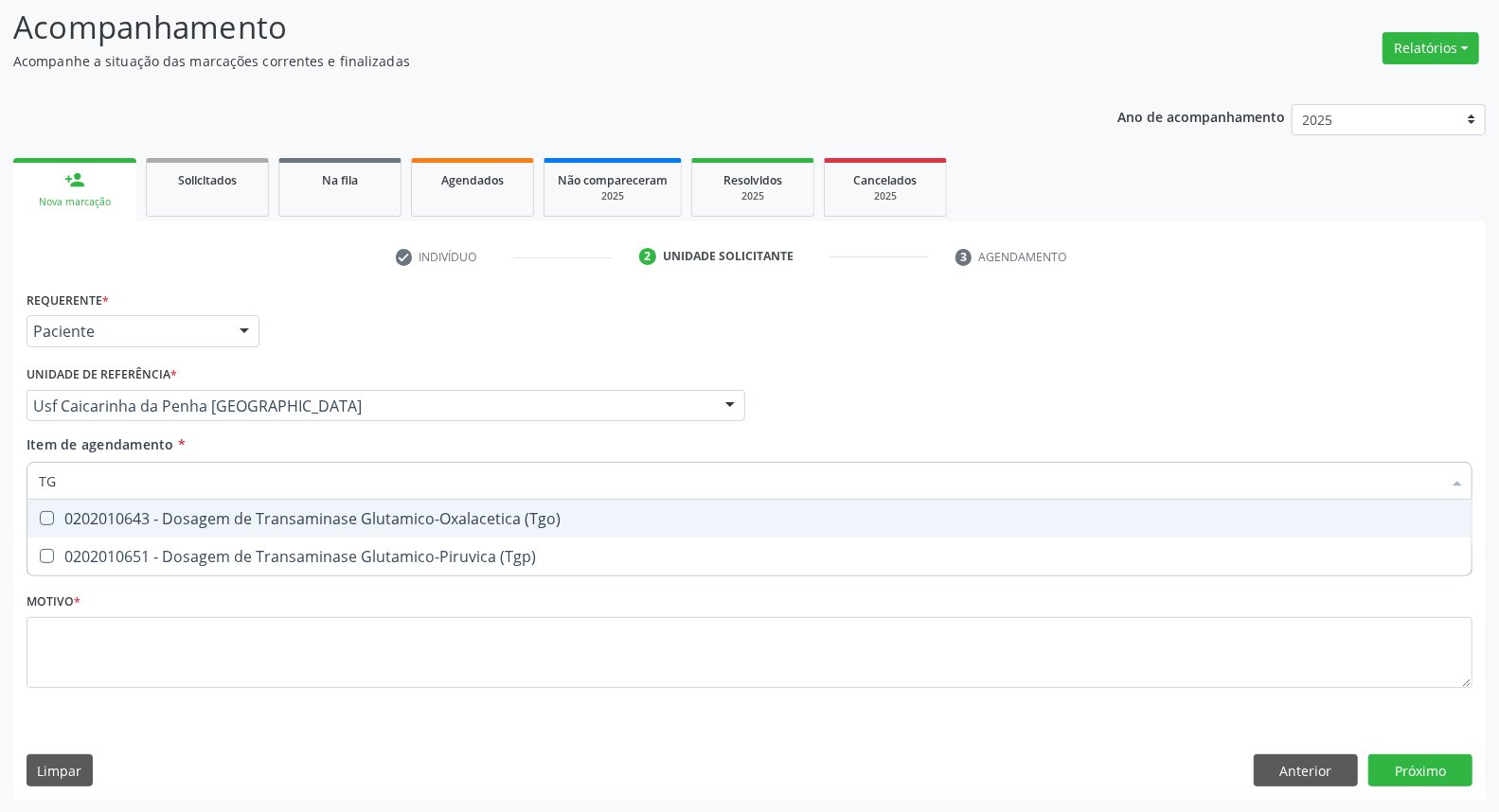
drag, startPoint x: 43, startPoint y: 519, endPoint x: 50, endPoint y: 541, distance: 23.1
click at [43, 521] on \(Tgo\) at bounding box center [46, 518] width 14 height 14
click at [39, 521] on \(Tgo\) "checkbox" at bounding box center [34, 518] width 12 height 12
checkbox \(Tgo\) "true"
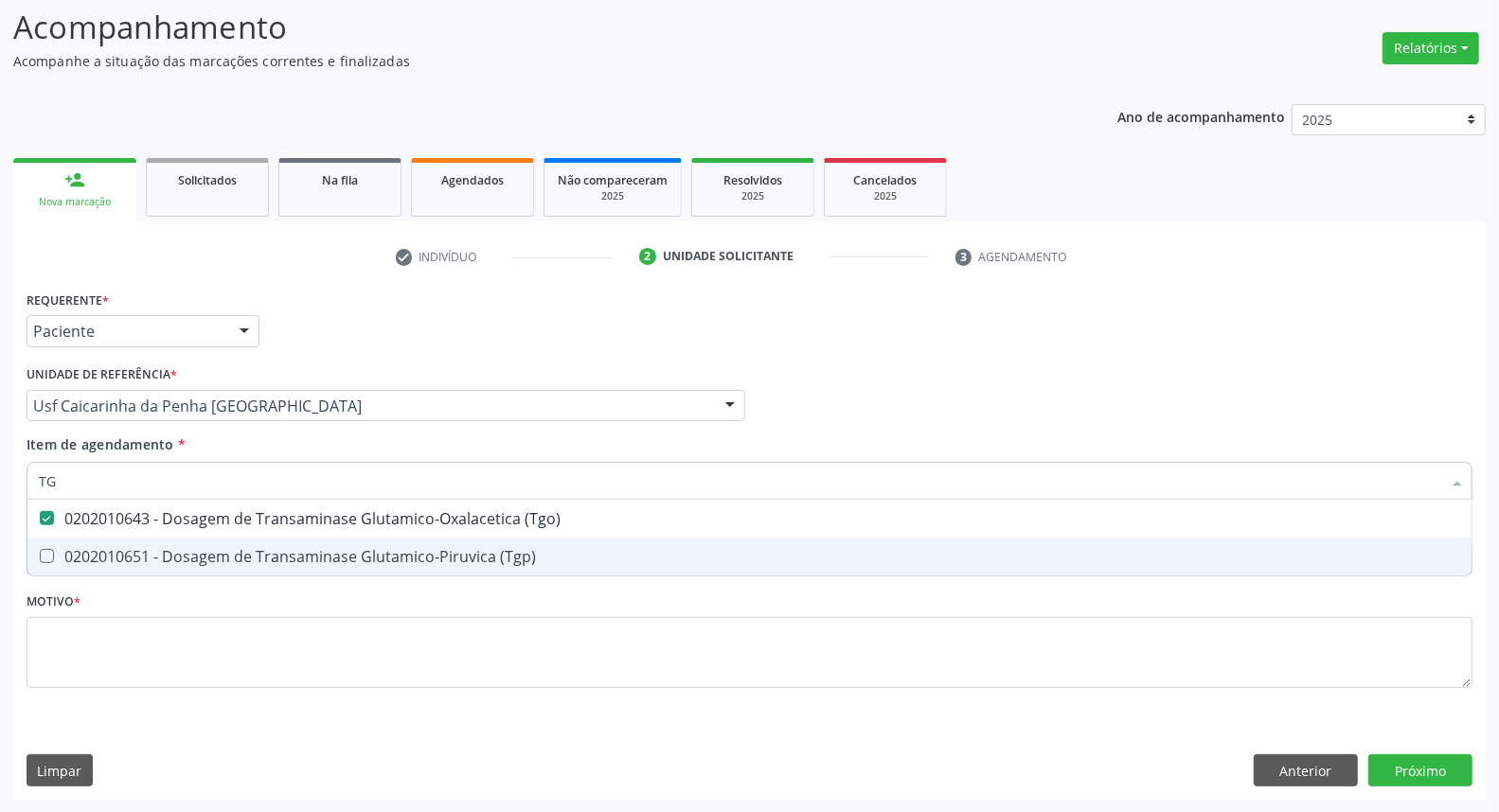
drag, startPoint x: 51, startPoint y: 547, endPoint x: 74, endPoint y: 513, distance: 41.0
click at [52, 545] on span "0202010651 - Dosagem de Transaminase Glutamico-Piruvica (Tgp)" at bounding box center [750, 556] width 1445 height 37
checkbox \(Tgp\) "true"
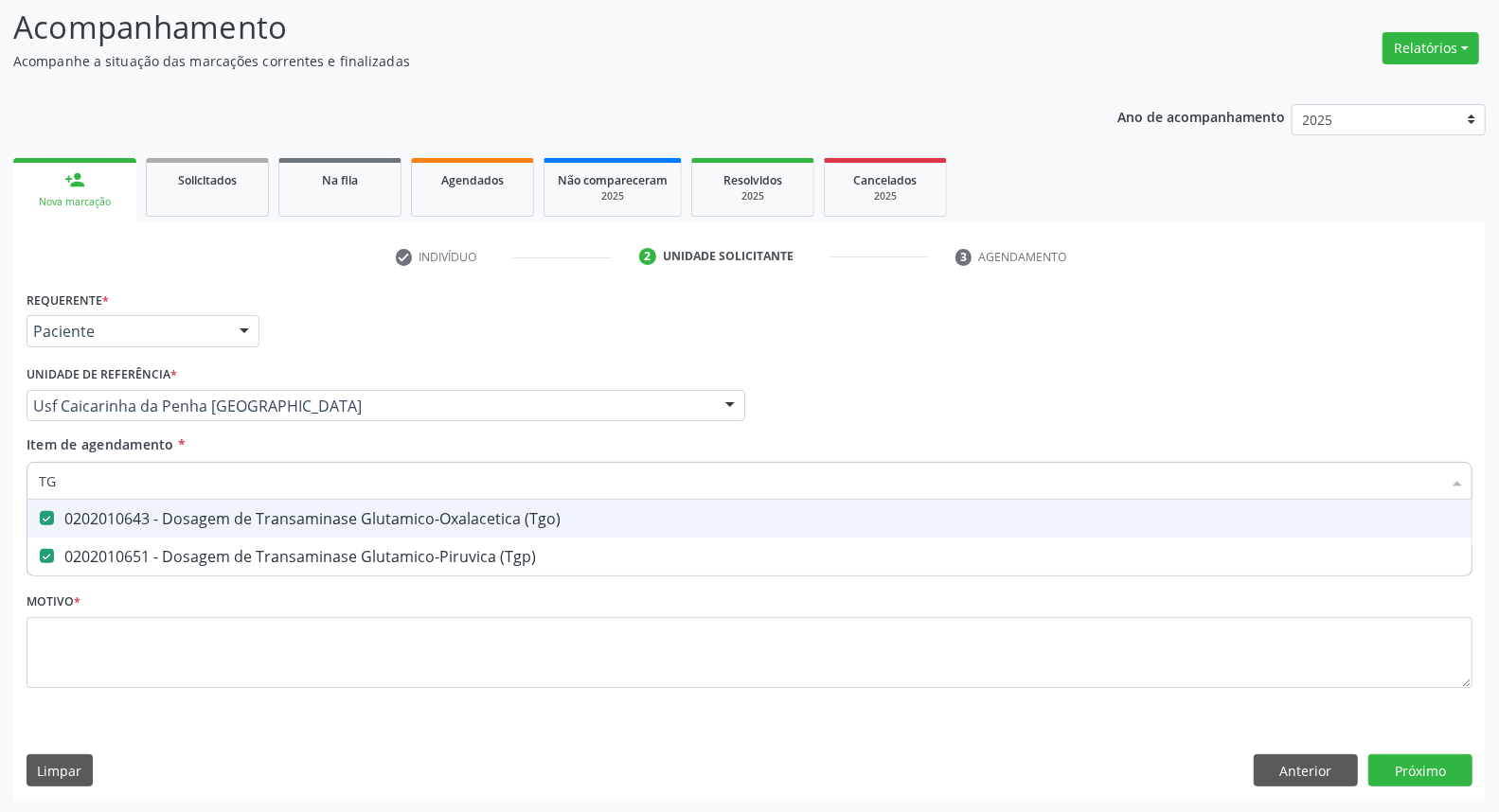
click at [0, 476] on div "Acompanhamento Acompanhe a situação das marcações correntes e finalizadas Relat…" at bounding box center [749, 397] width 1499 height 835
type input "UR"
checkbox \(Tgo\) "false"
checkbox \(Tgp\) "false"
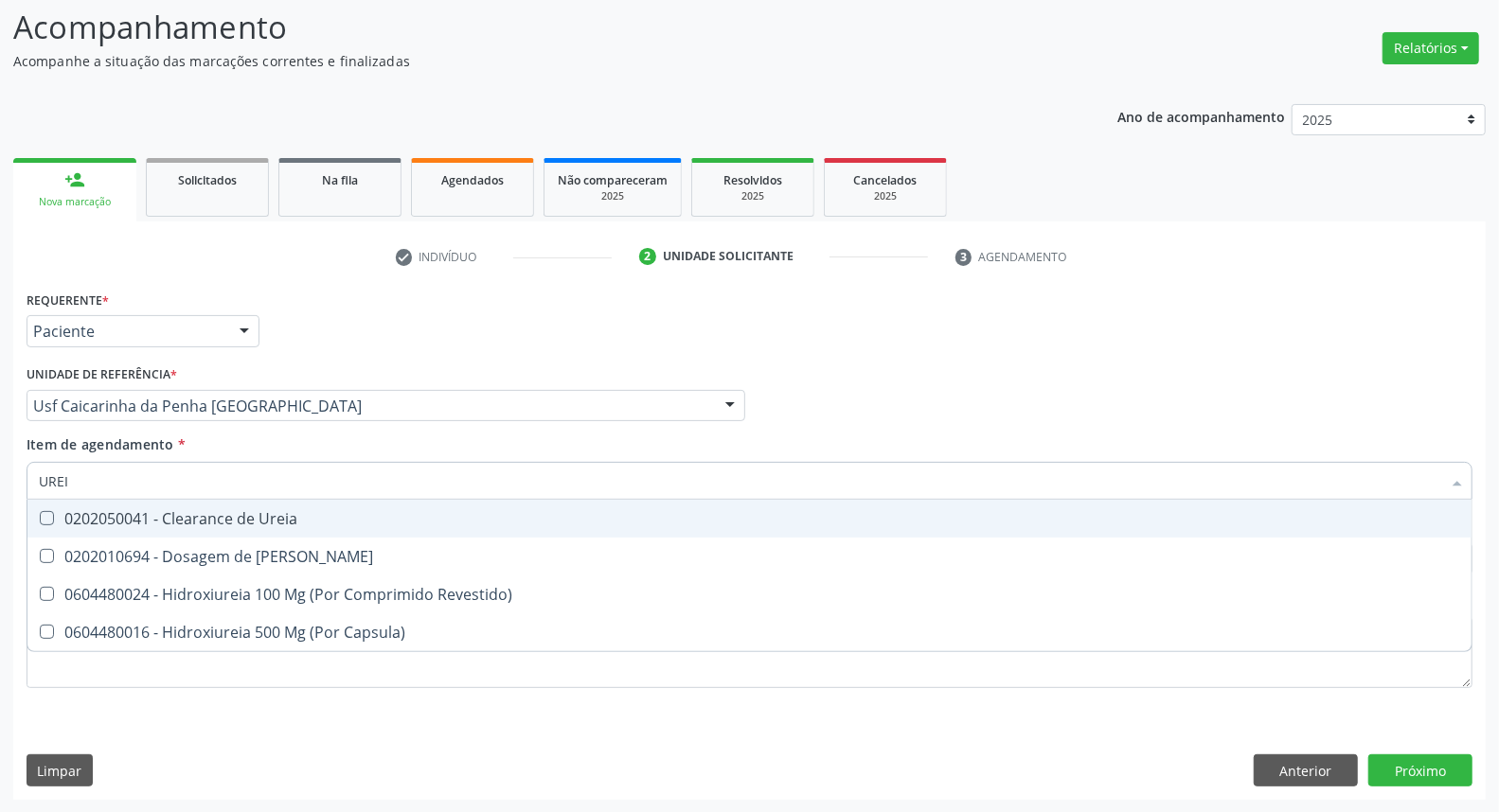
type input "UREIA"
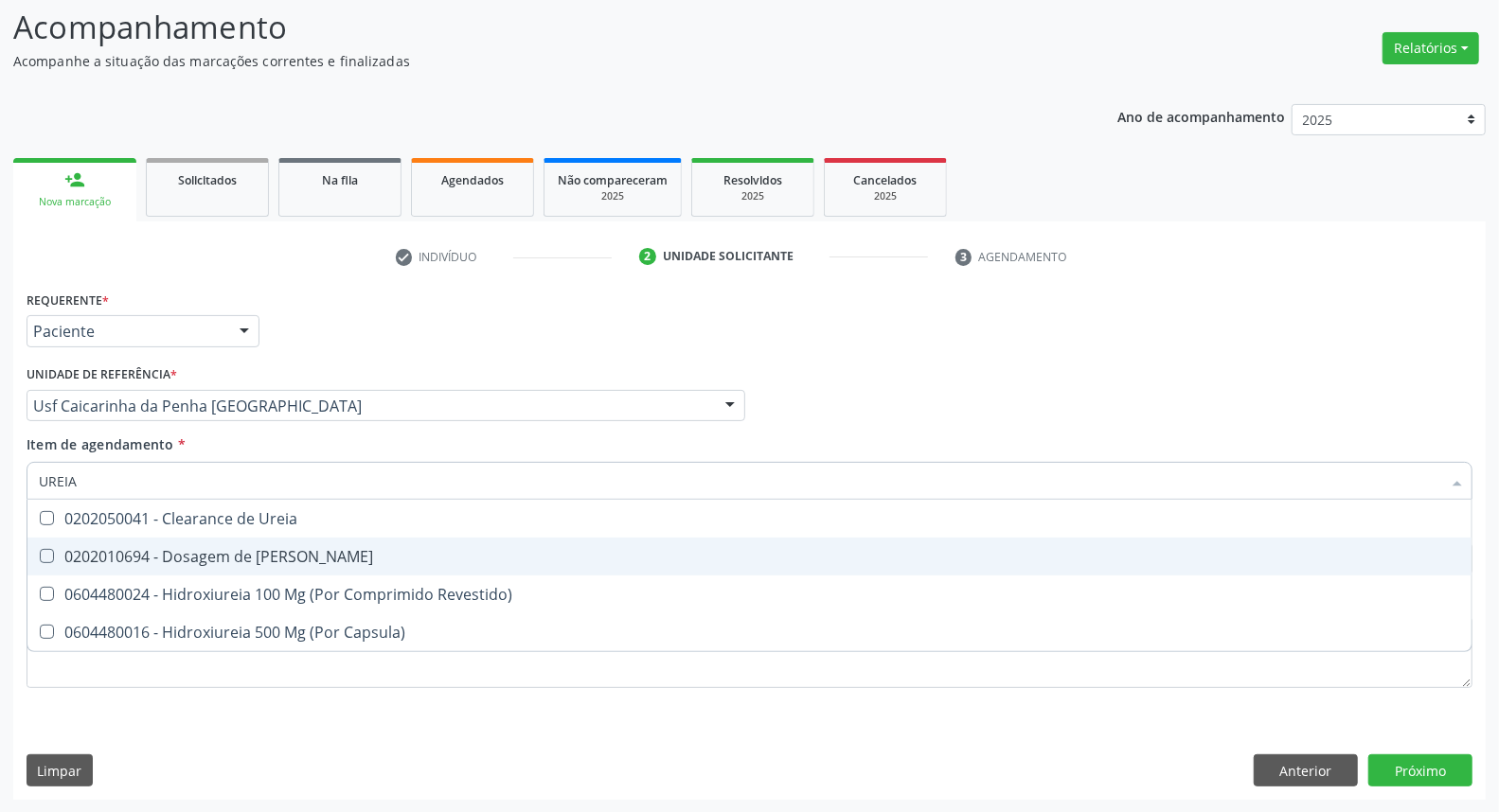
drag, startPoint x: 59, startPoint y: 559, endPoint x: 77, endPoint y: 504, distance: 57.9
click at [60, 554] on div "0202010694 - Dosagem de [PERSON_NAME]" at bounding box center [749, 556] width 1422 height 15
checkbox Ureia "true"
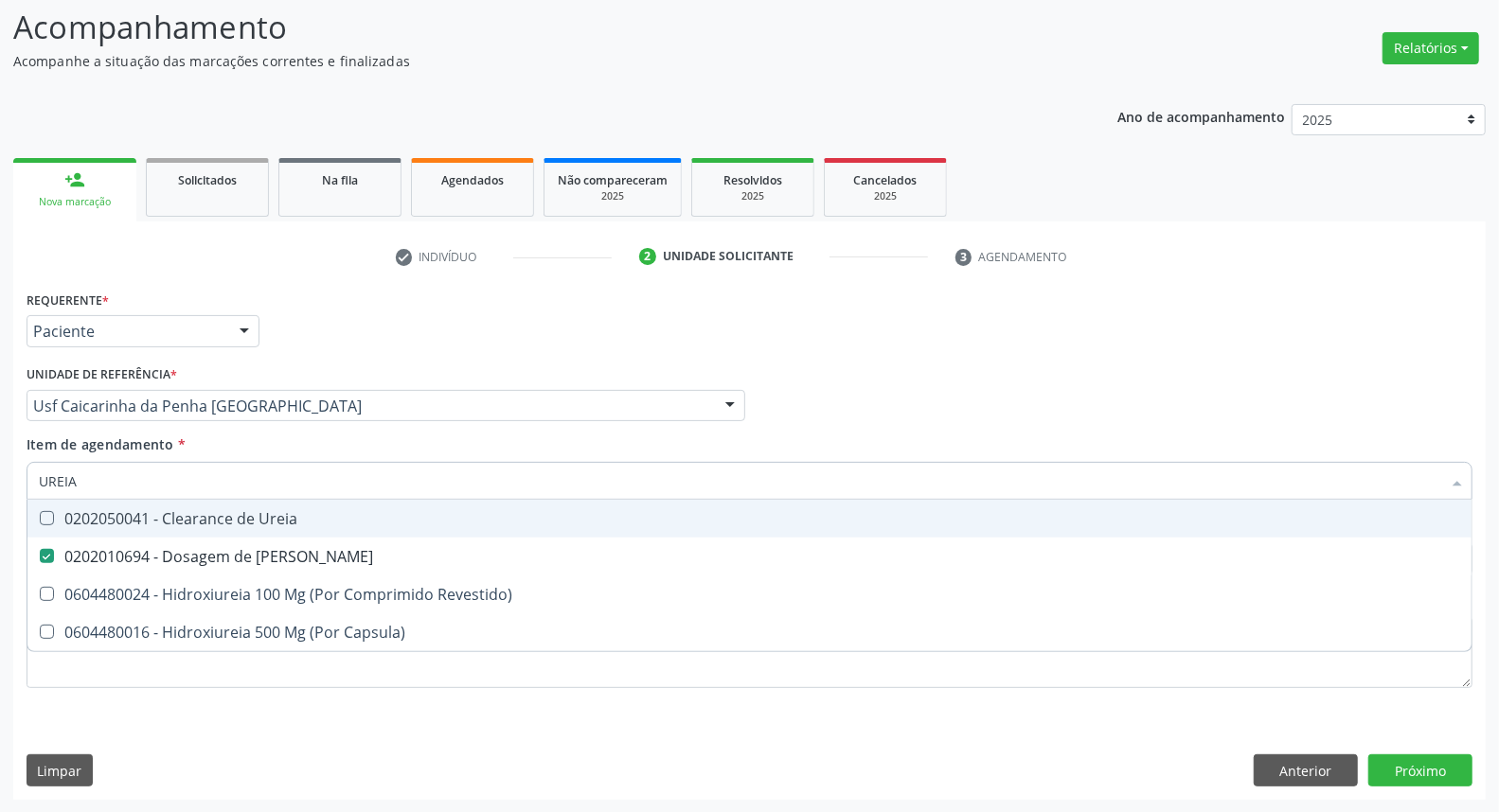
drag, startPoint x: 59, startPoint y: 476, endPoint x: 0, endPoint y: 458, distance: 61.7
click at [0, 459] on div "Acompanhamento Acompanhe a situação das marcações correntes e finalizadas Relat…" at bounding box center [749, 397] width 1499 height 835
type input "HE"
checkbox Ureia "false"
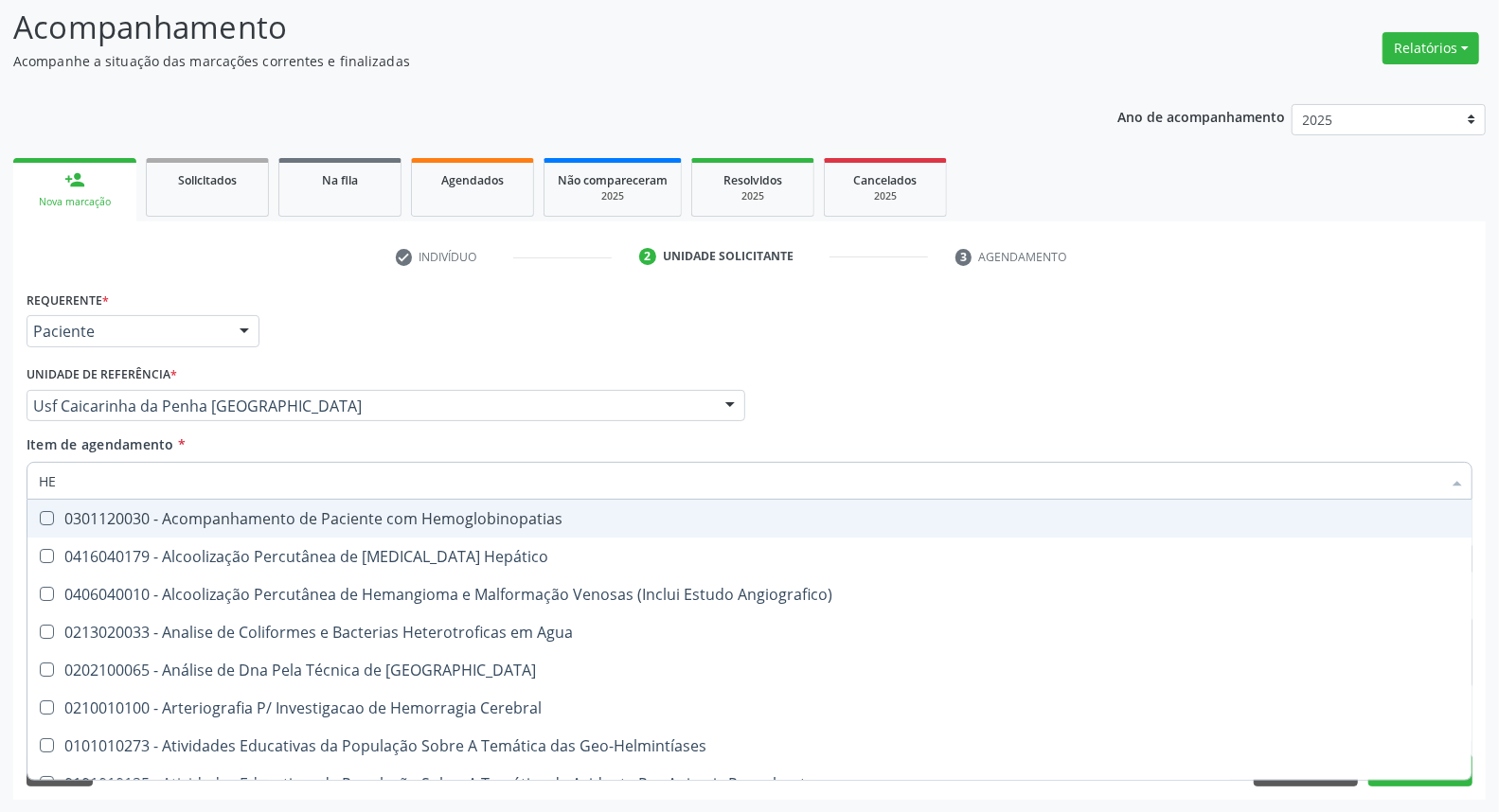
type input "HEM"
checkbox II "true"
checkbox Completo "false"
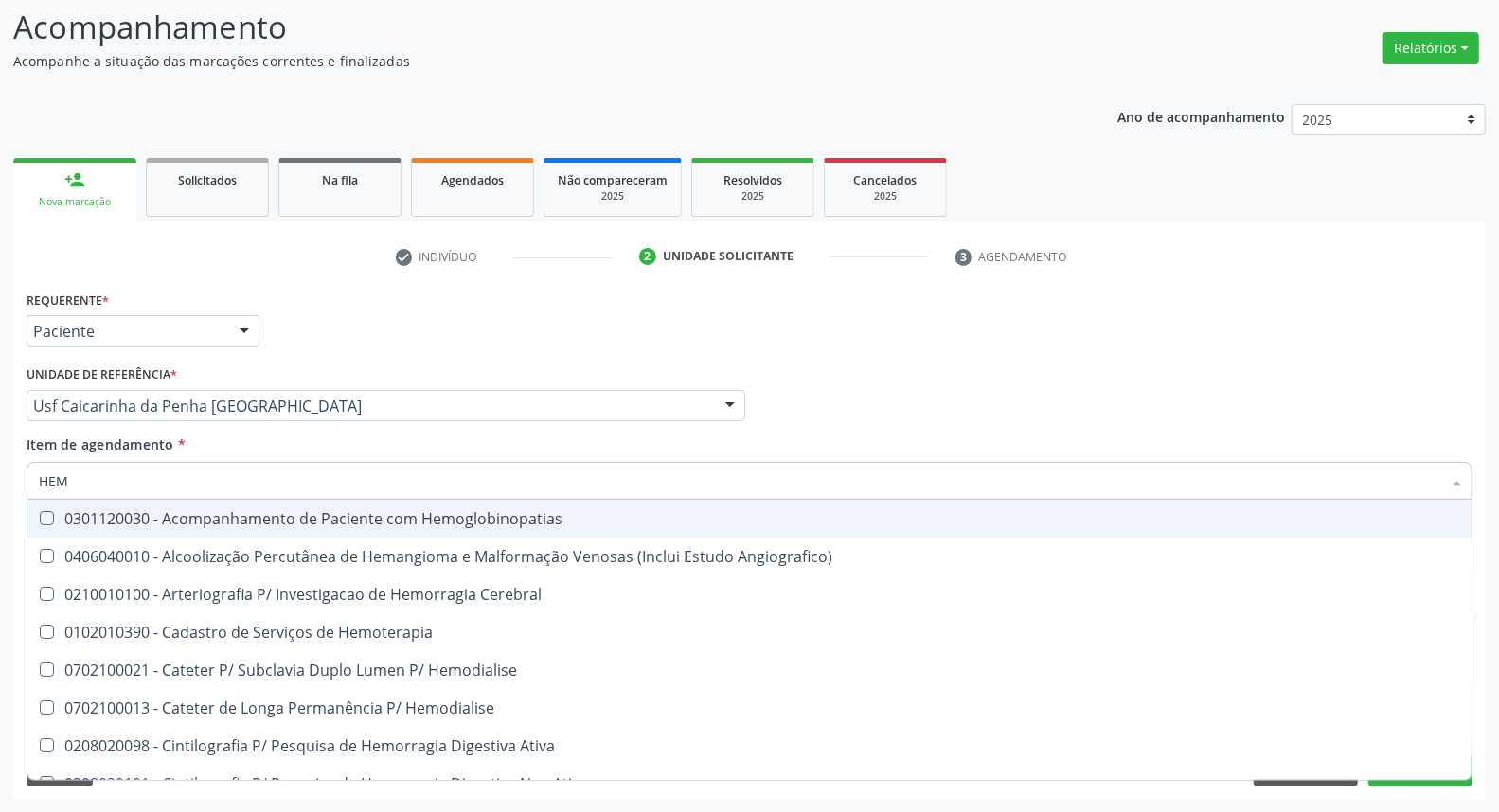
type input "HEMO"
checkbox Retro-Retal "true"
checkbox Completo "false"
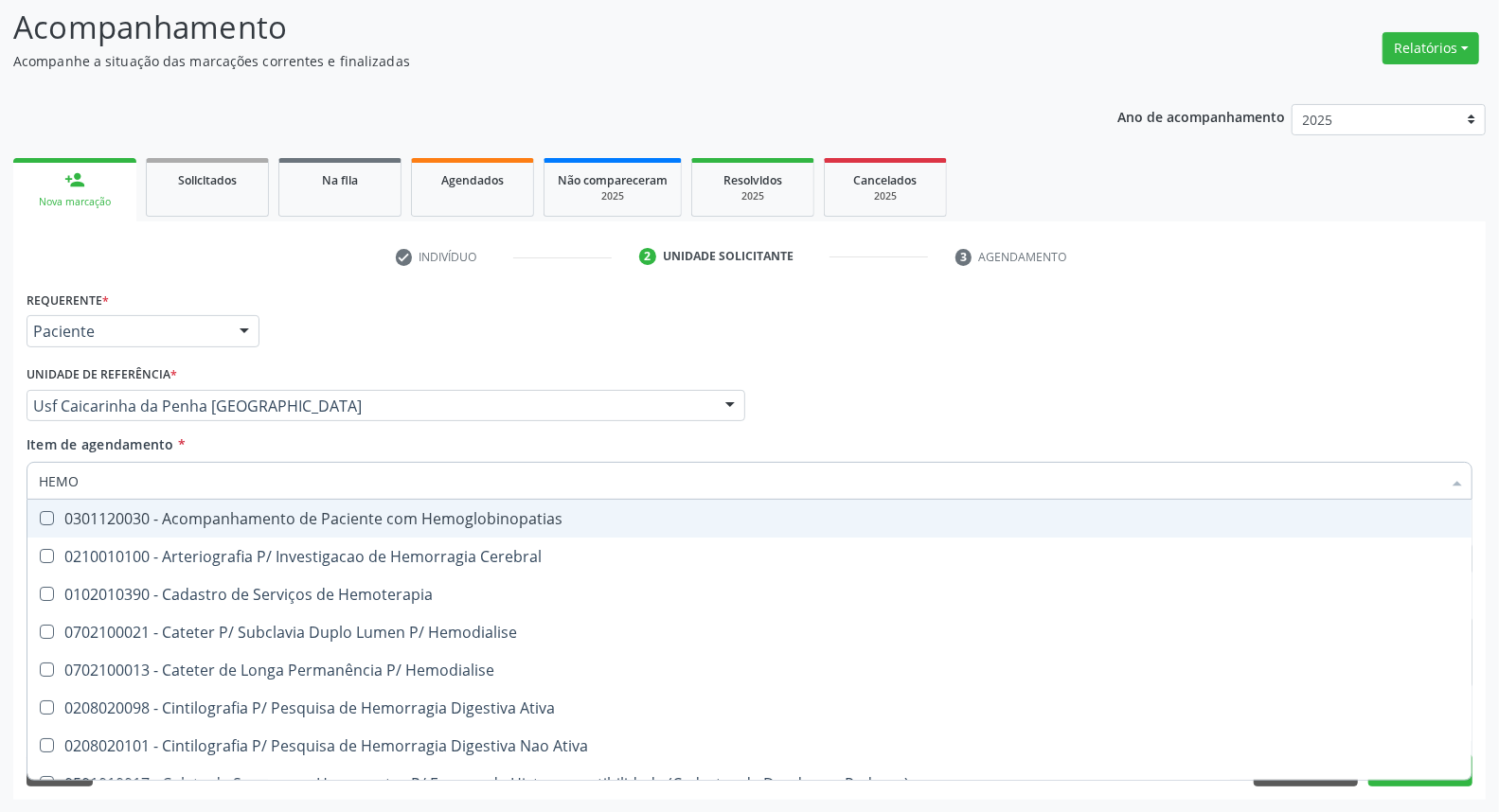
type input "HEMOG"
checkbox Carboxi-Hemoglobina "true"
type input "HEMOGL"
checkbox Carboxi-Hemoglobina "false"
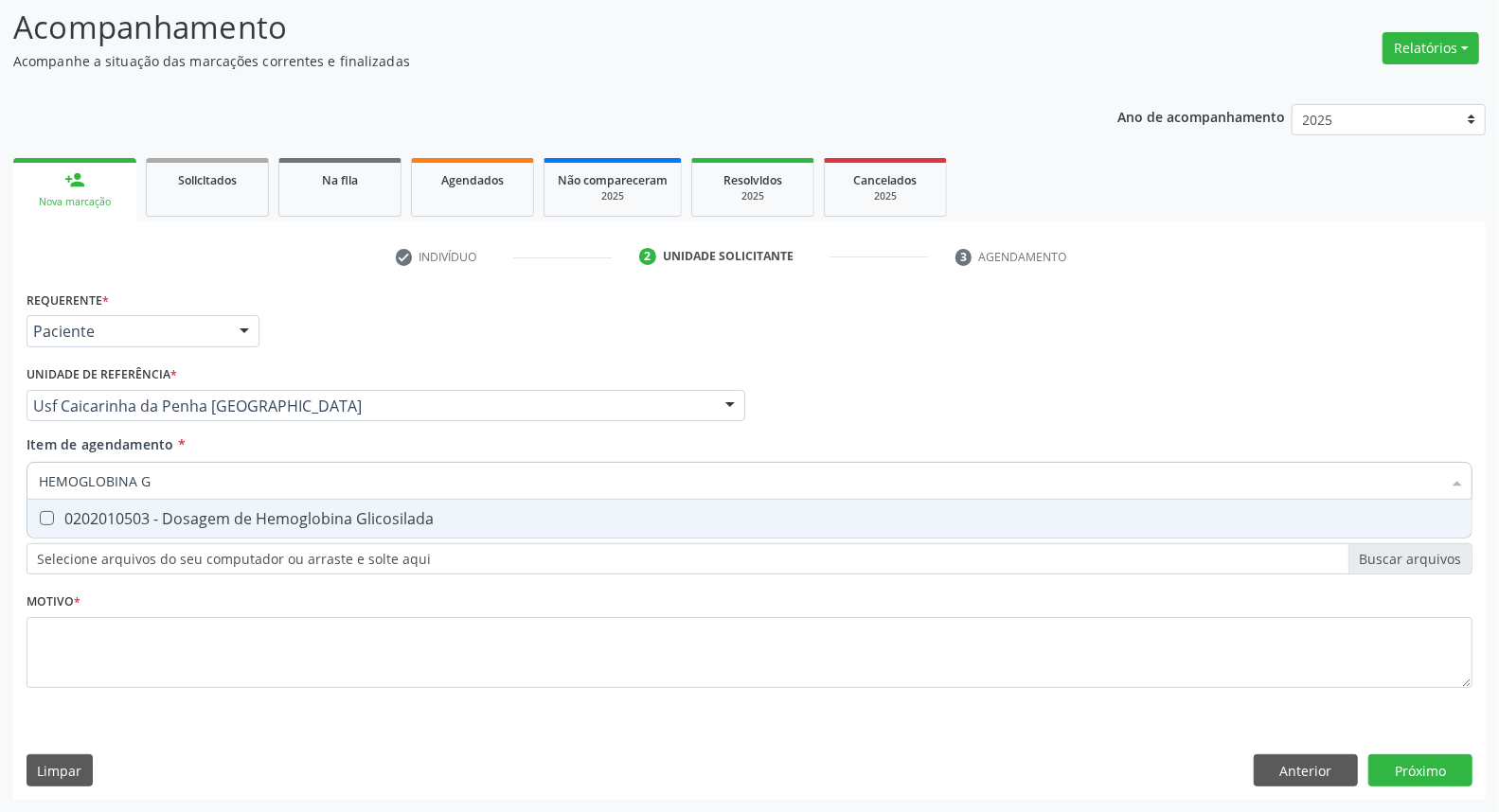
type input "HEMOGLOBINA G"
drag, startPoint x: 66, startPoint y: 512, endPoint x: 182, endPoint y: 493, distance: 117.5
click at [71, 511] on div "0202010503 - Dosagem de Hemoglobina Glicosilada" at bounding box center [749, 518] width 1422 height 15
checkbox Glicosilada "true"
drag, startPoint x: 17, startPoint y: 471, endPoint x: 0, endPoint y: 418, distance: 55.7
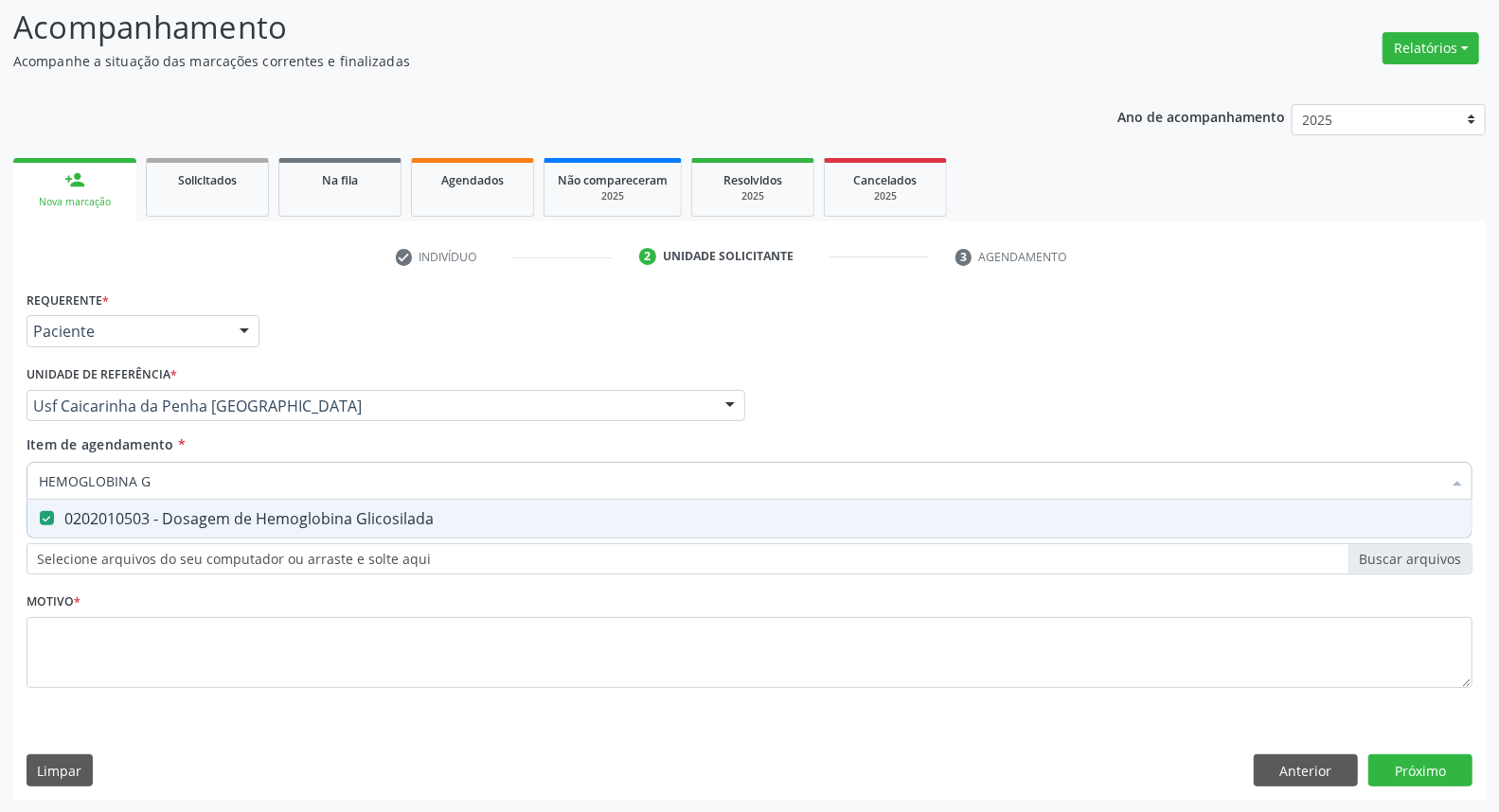
click at [0, 424] on div "Acompanhamento Acompanhe a situação das marcações correntes e finalizadas Relat…" at bounding box center [749, 397] width 1499 height 835
type input "A"
checkbox Glicosilada "false"
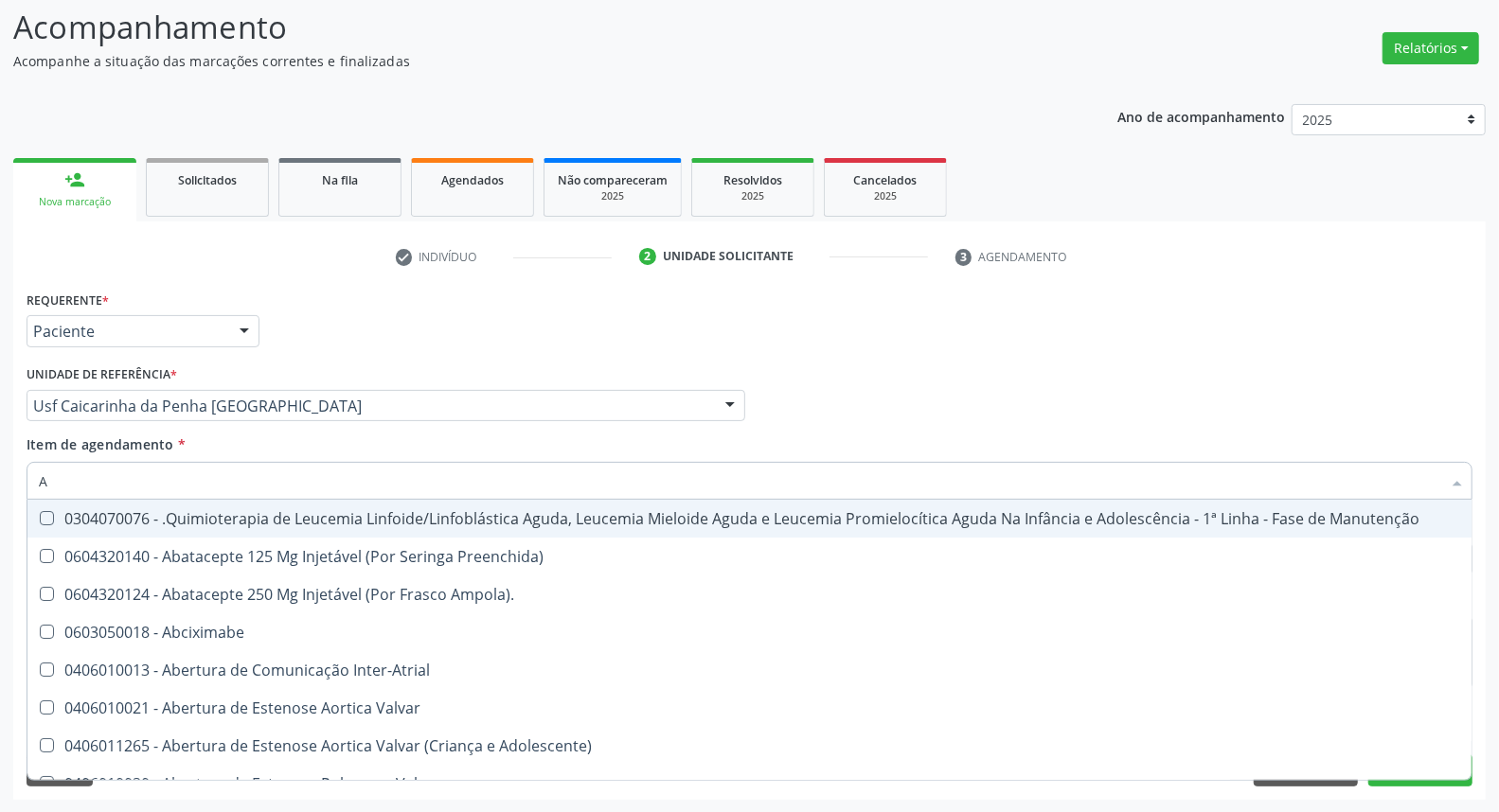
type input "AC"
checkbox Quadril "true"
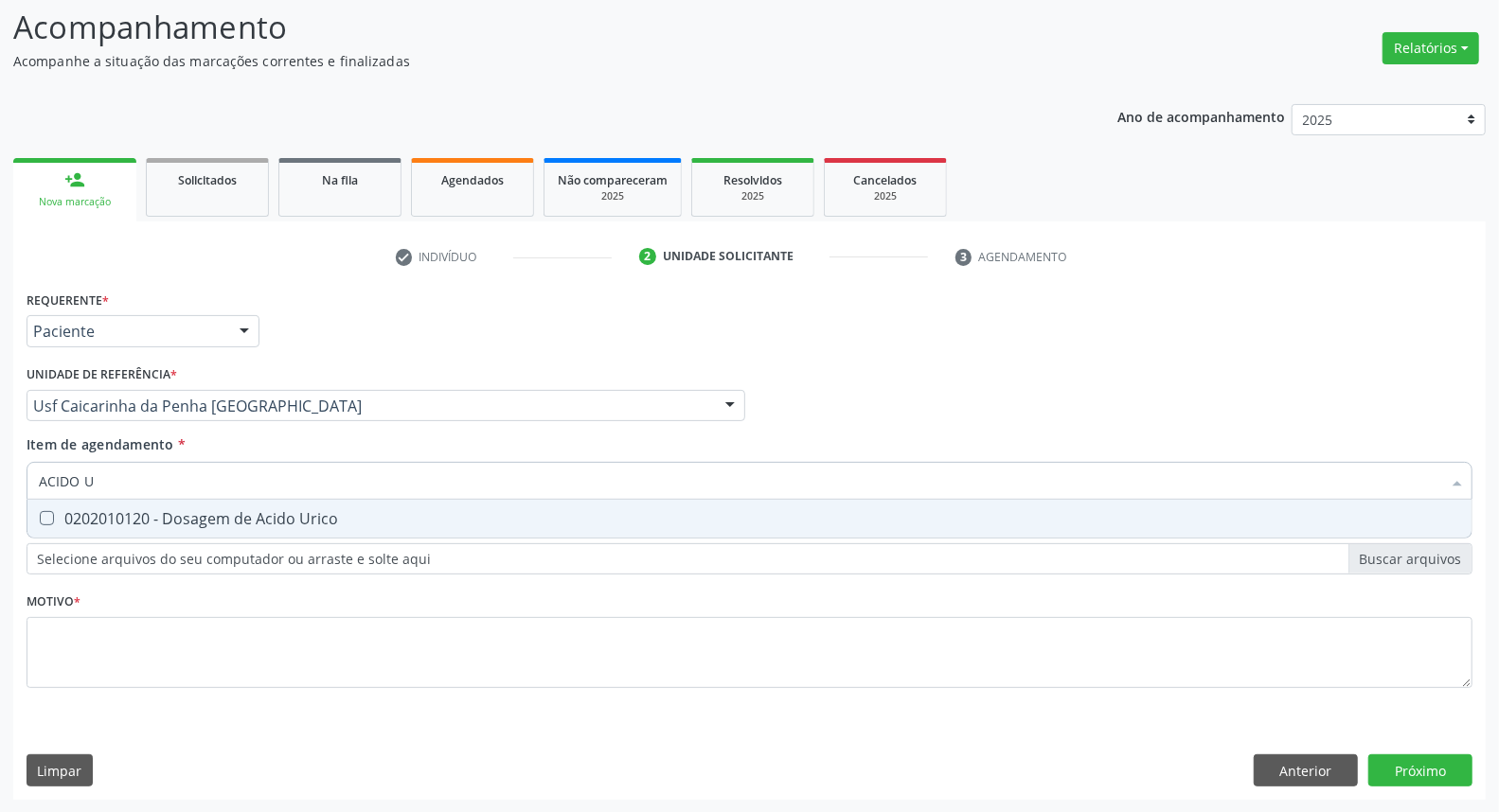
type input "ACIDO UR"
drag, startPoint x: 53, startPoint y: 514, endPoint x: 185, endPoint y: 485, distance: 135.1
click at [57, 513] on div "0202010120 - Dosagem de Acido Urico" at bounding box center [749, 518] width 1422 height 15
checkbox Urico "true"
drag, startPoint x: 152, startPoint y: 479, endPoint x: 0, endPoint y: 471, distance: 152.2
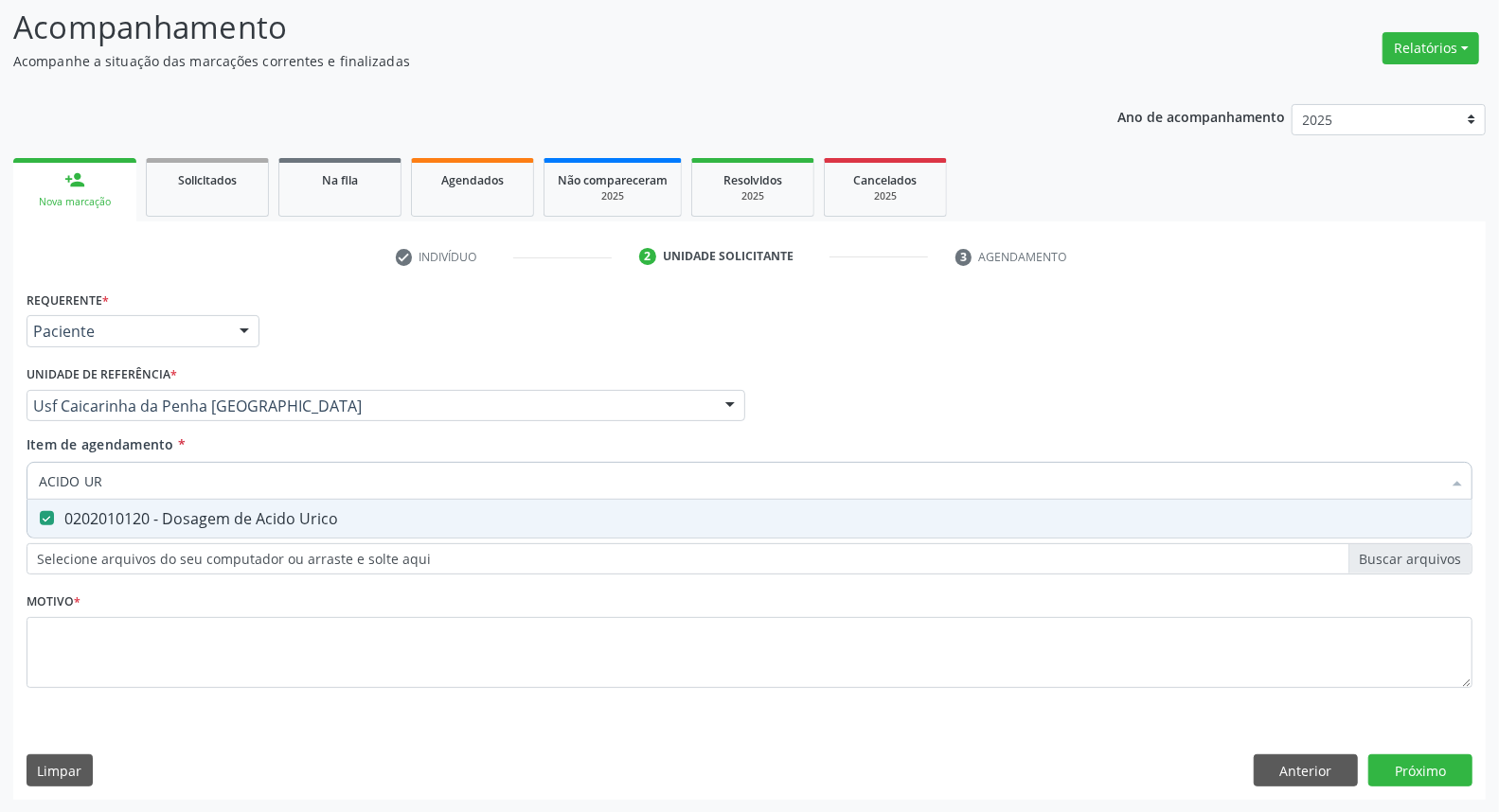
click at [0, 471] on div "Acompanhamento Acompanhe a situação das marcações correntes e finalizadas Relat…" at bounding box center [749, 397] width 1499 height 835
type input "T4"
checkbox Urico "false"
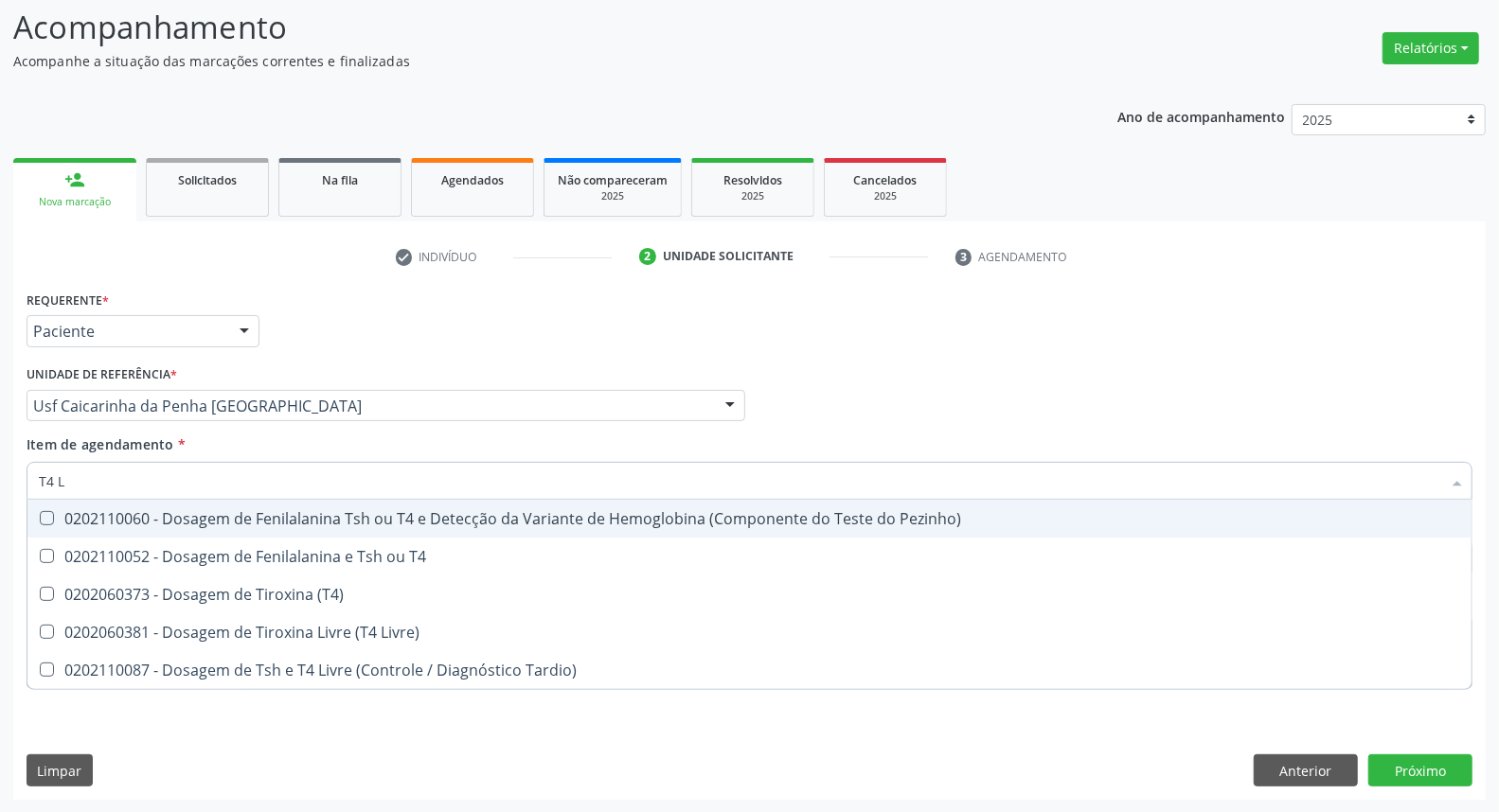
type input "T4 L"
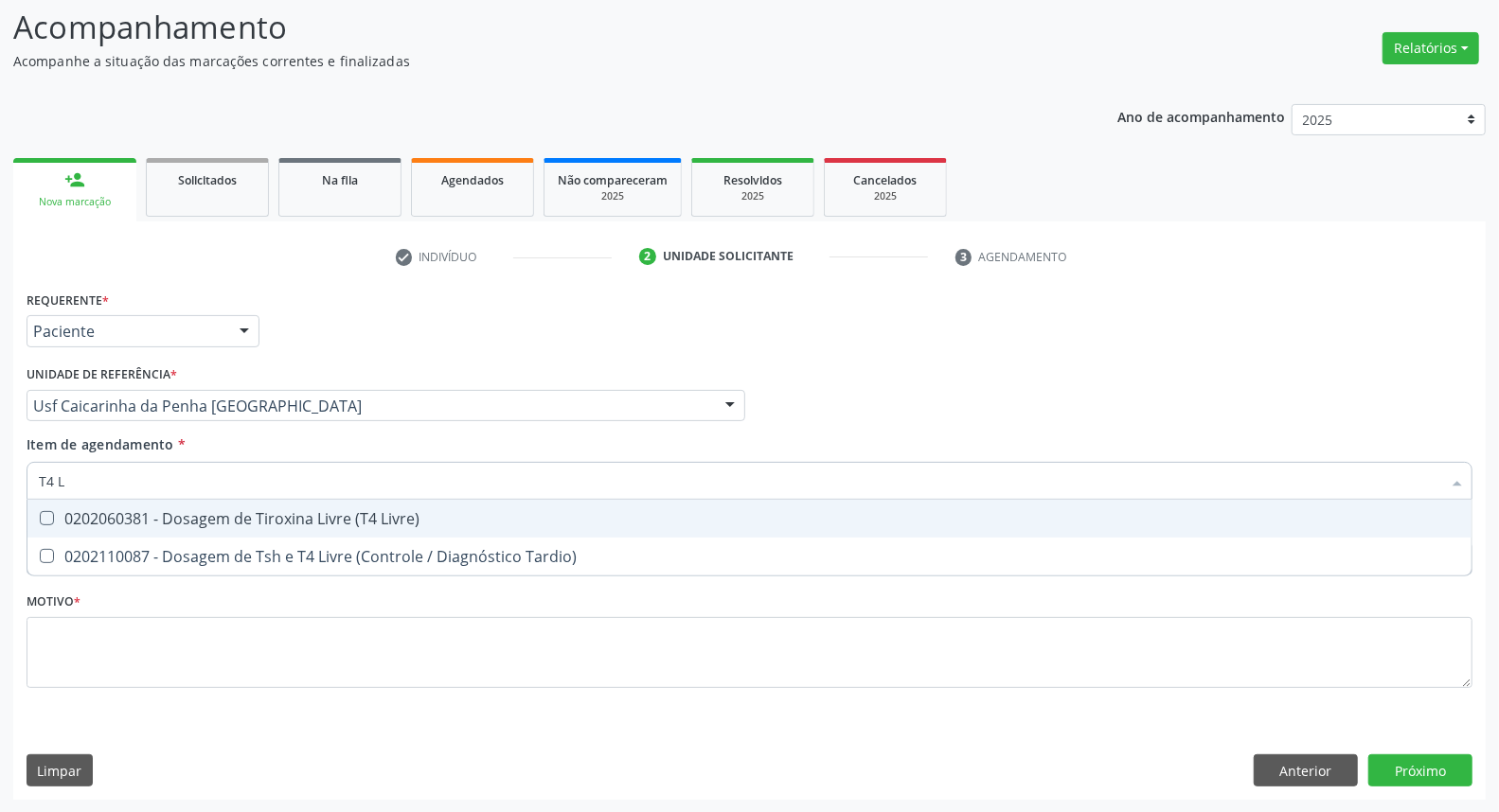
click at [106, 525] on div "0202060381 - Dosagem de Tiroxina Livre (T4 Livre)" at bounding box center [749, 518] width 1422 height 15
checkbox Livre\) "true"
drag, startPoint x: 126, startPoint y: 480, endPoint x: 0, endPoint y: 470, distance: 126.4
click at [0, 470] on div "Acompanhamento Acompanhe a situação das marcações correntes e finalizadas Relat…" at bounding box center [749, 397] width 1499 height 835
type input "UR"
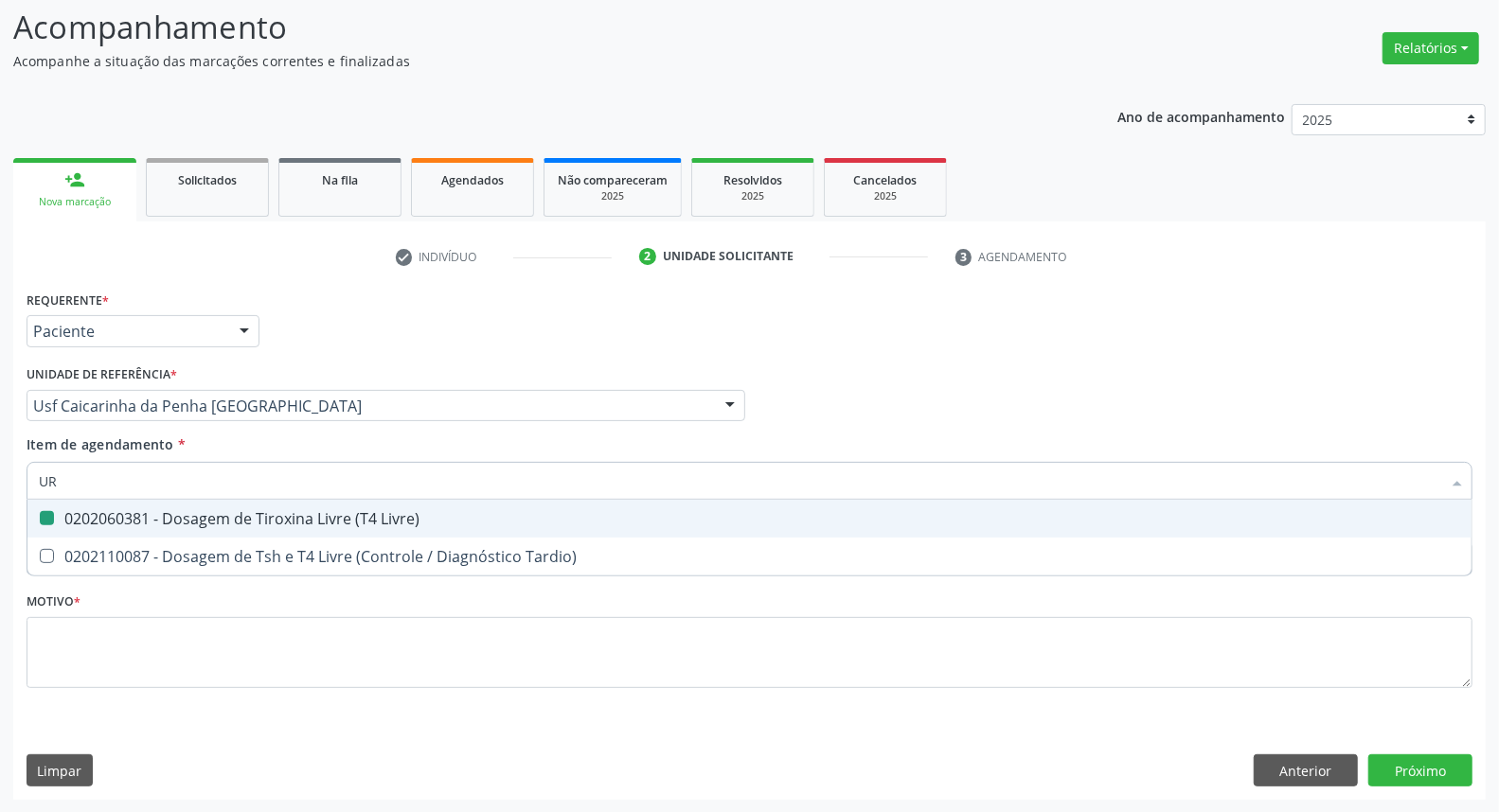
checkbox Livre\) "false"
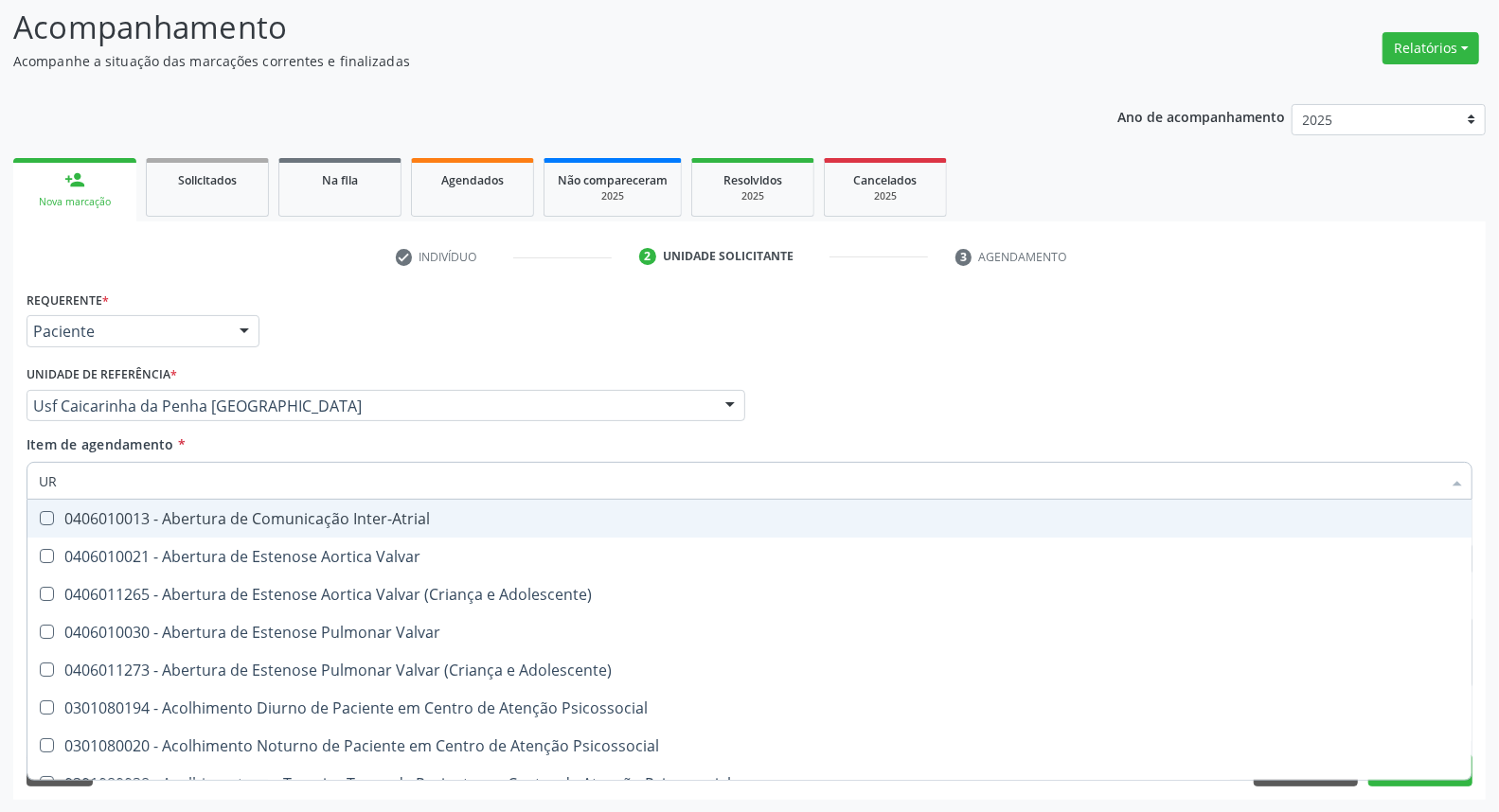
type input "URI"
checkbox B "true"
type input "URIN"
checkbox B "false"
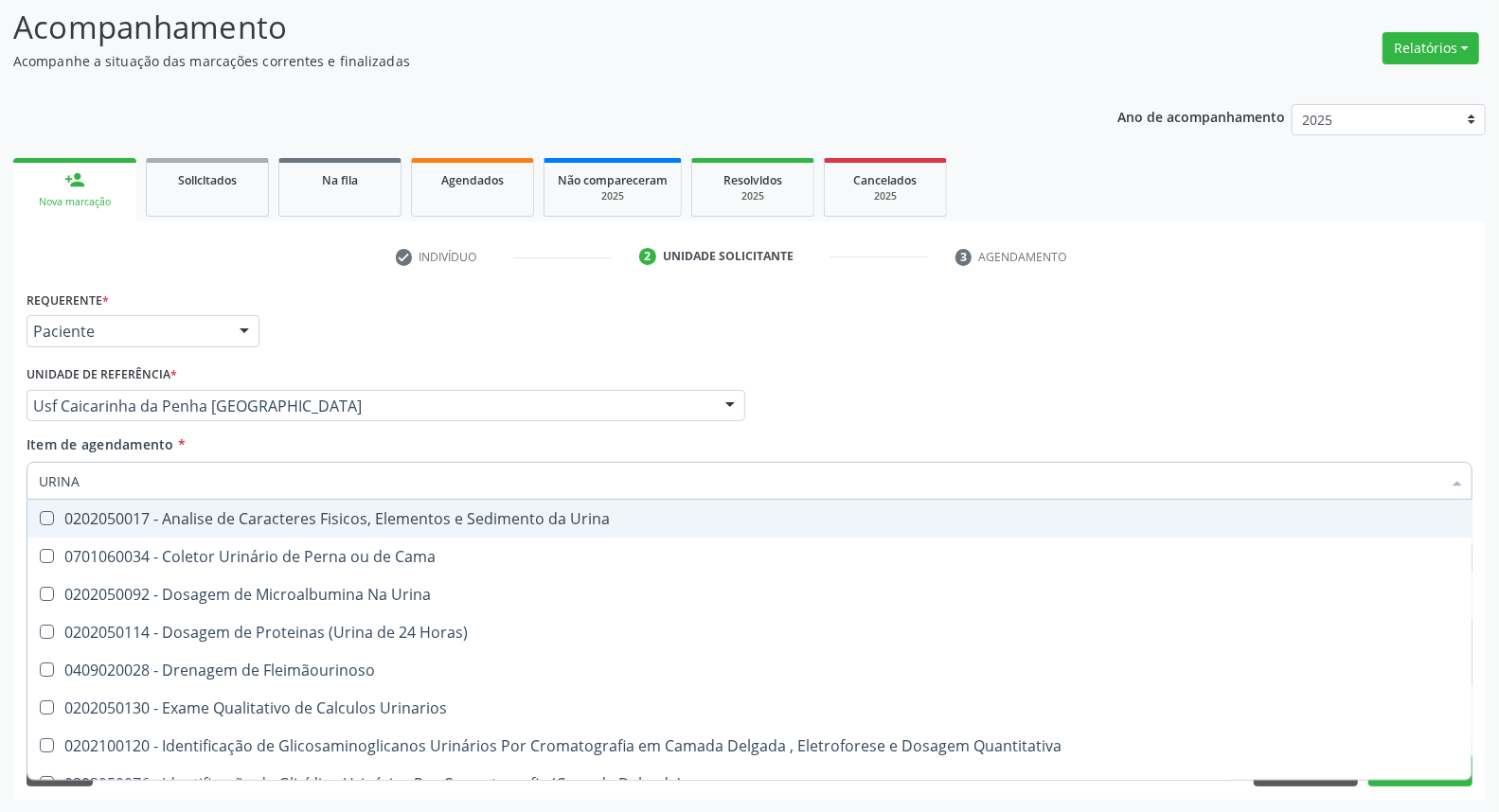
type input "URINA"
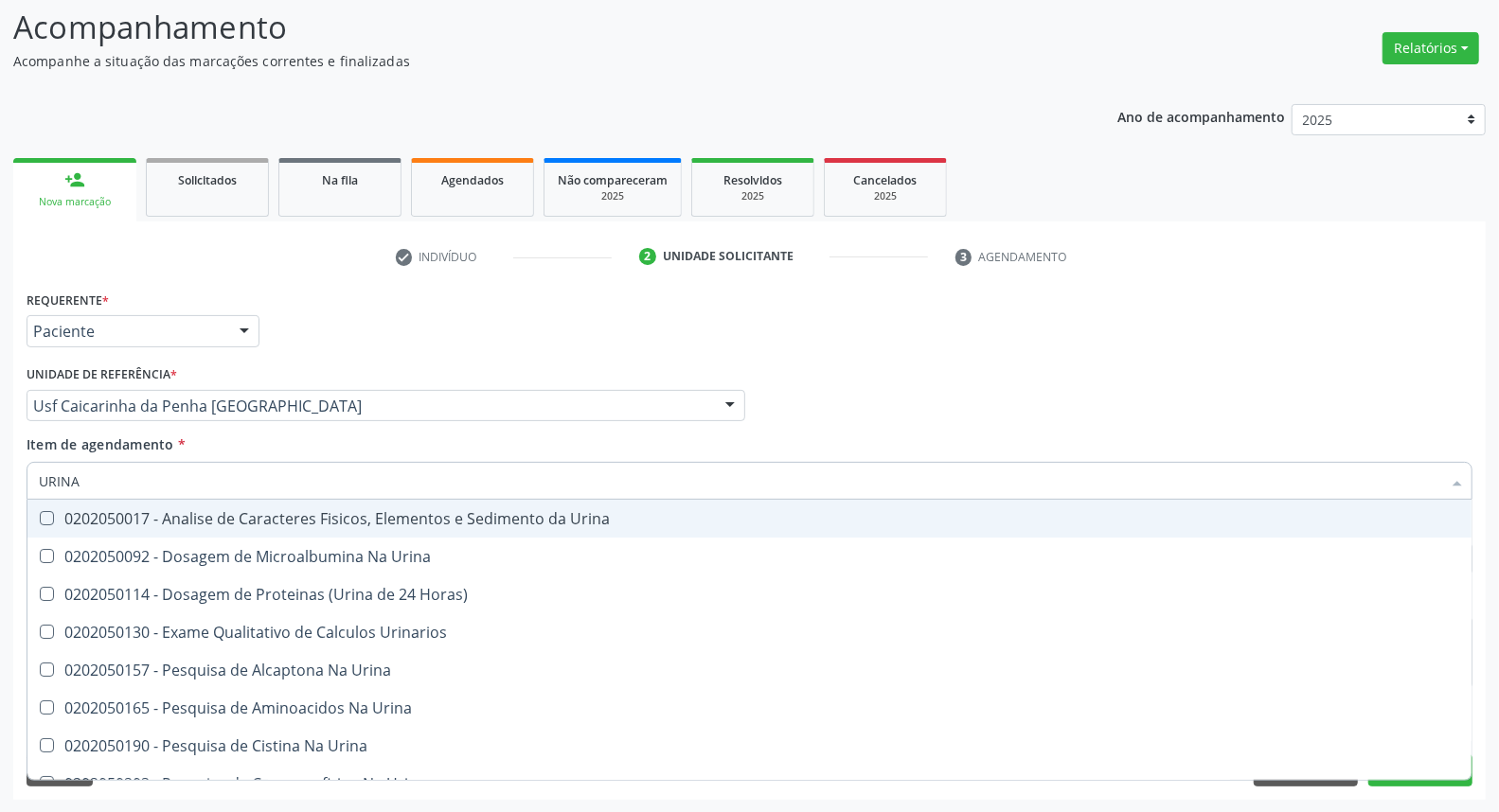
drag, startPoint x: 44, startPoint y: 526, endPoint x: 110, endPoint y: 492, distance: 74.2
click at [47, 523] on span "0202050017 - Analise de Caracteres Fisicos, Elementos e Sedimento da Urina" at bounding box center [750, 519] width 1445 height 37
checkbox Urina "true"
drag, startPoint x: 24, startPoint y: 480, endPoint x: 0, endPoint y: 480, distance: 24.0
click at [0, 480] on div "Acompanhamento Acompanhe a situação das marcações correntes e finalizadas Relat…" at bounding box center [749, 397] width 1499 height 835
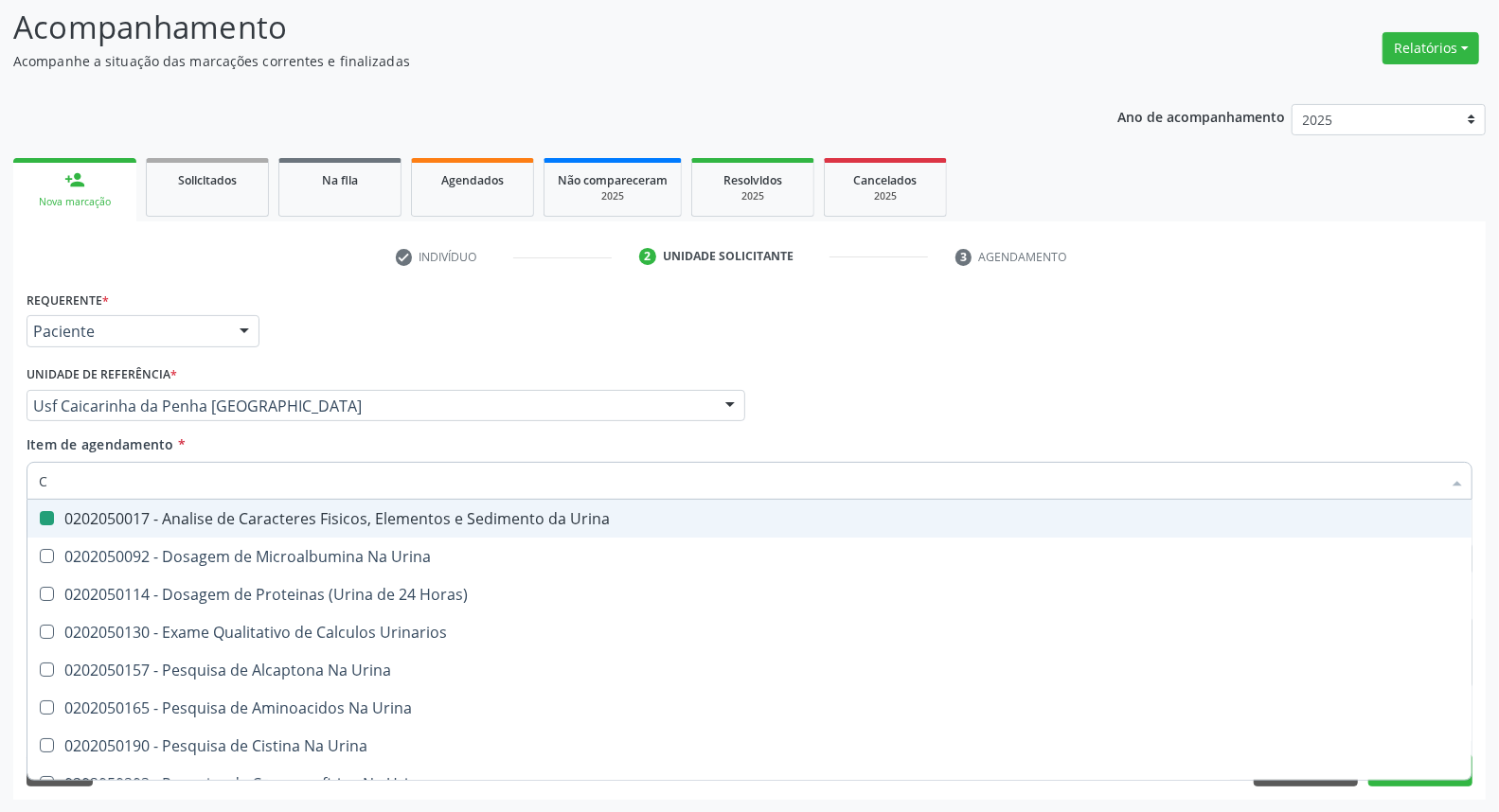
type input "CU"
checkbox Urina "false"
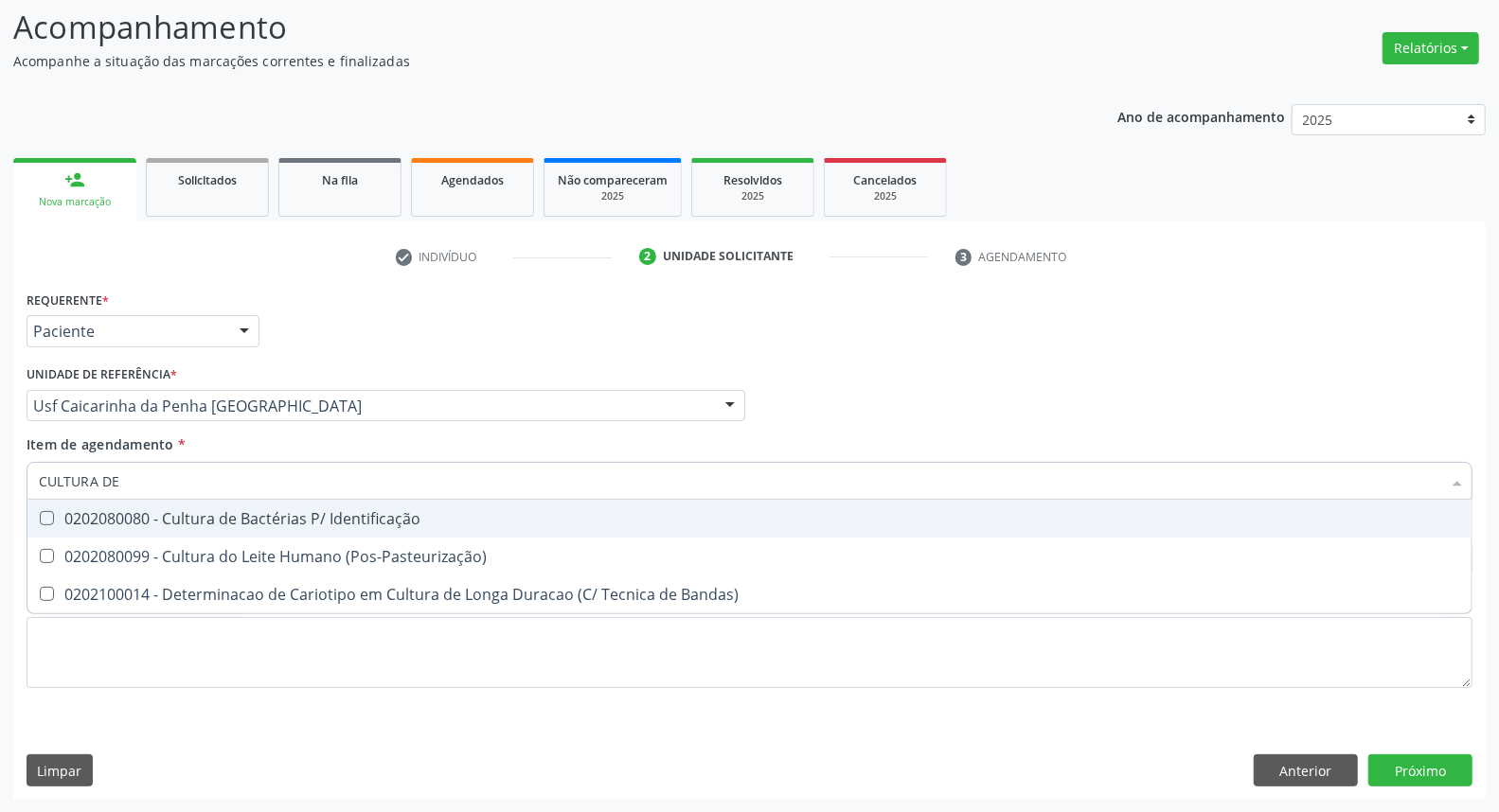
type input "CULTURA DE"
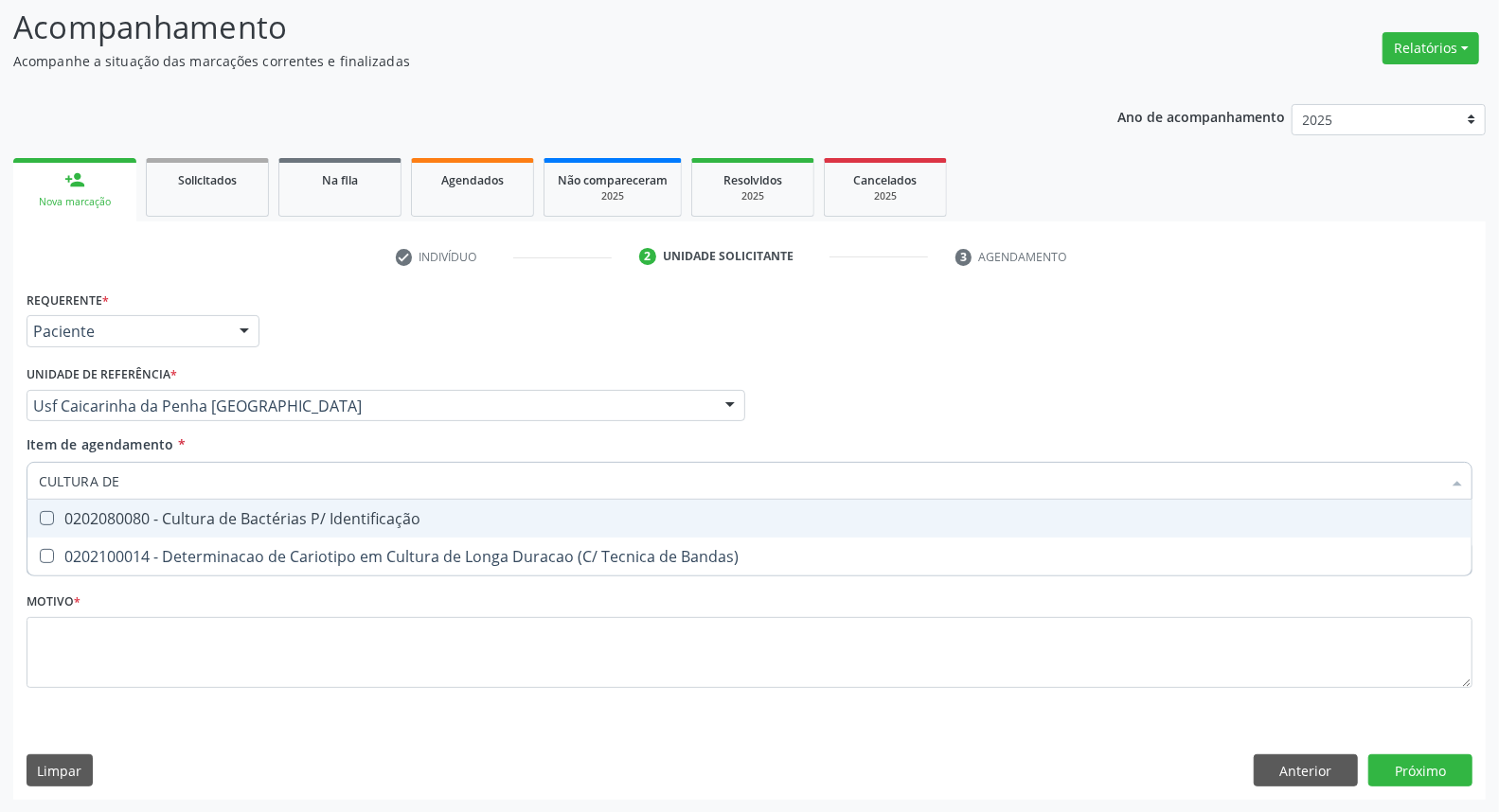
drag, startPoint x: 57, startPoint y: 517, endPoint x: 190, endPoint y: 493, distance: 135.1
click at [62, 516] on div "0202080080 - Cultura de Bactérias P/ Identificação" at bounding box center [749, 518] width 1422 height 15
checkbox Identificação "true"
drag, startPoint x: 0, startPoint y: 475, endPoint x: 0, endPoint y: 447, distance: 28.0
click at [0, 447] on div "Acompanhamento Acompanhe a situação das marcações correntes e finalizadas Relat…" at bounding box center [749, 397] width 1499 height 835
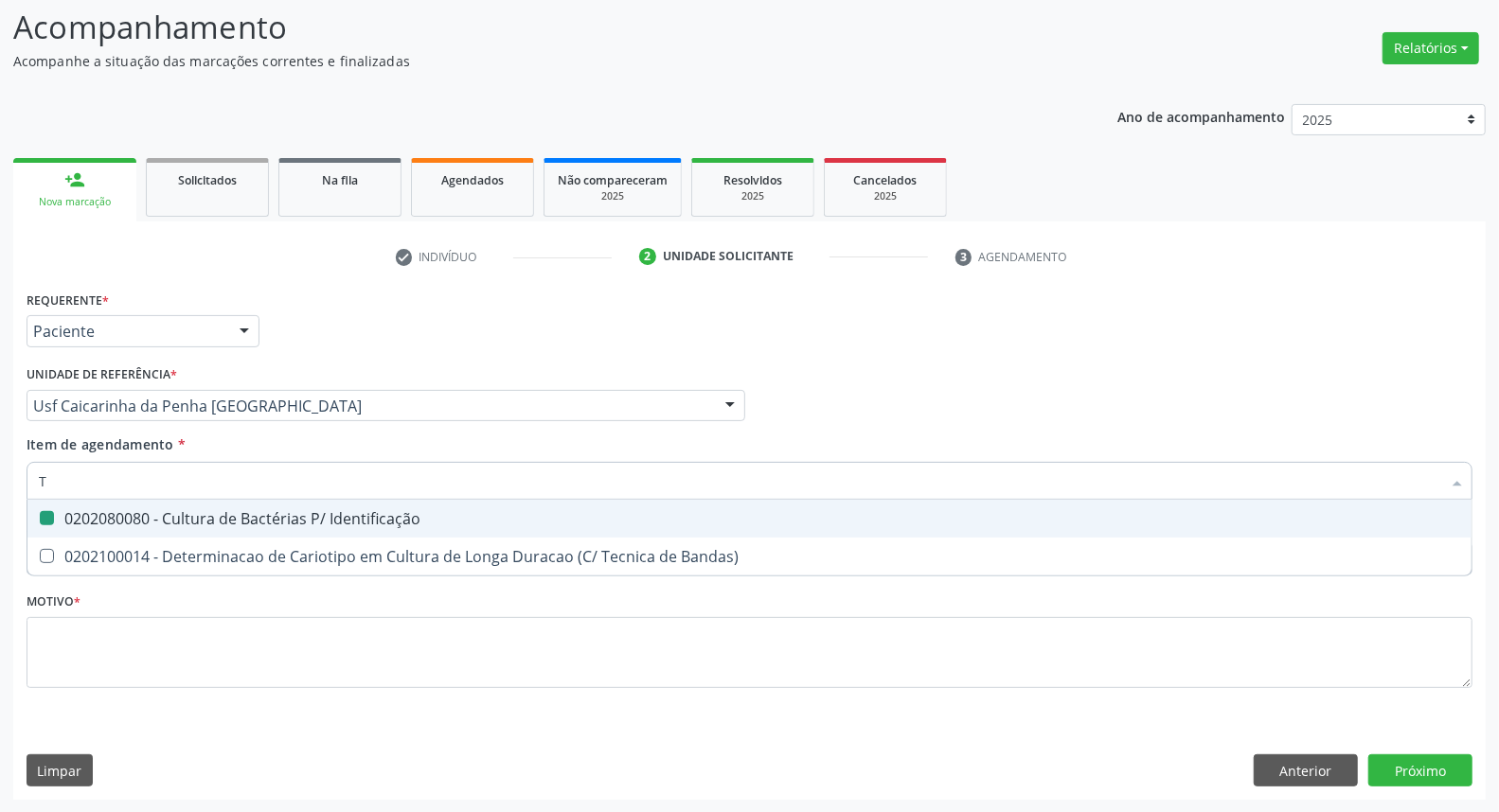
type input "T4"
checkbox Identificação "false"
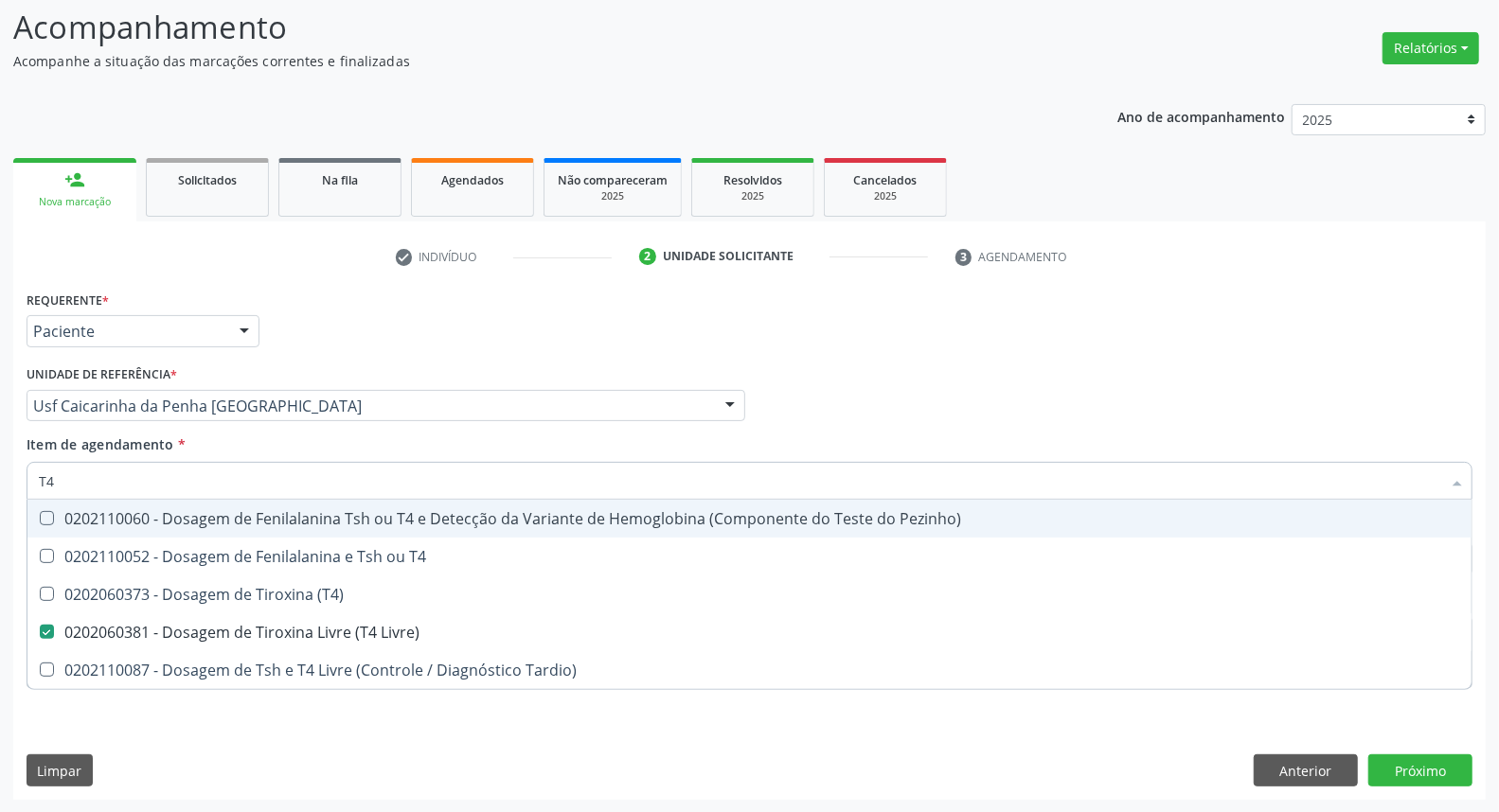
type input "T4"
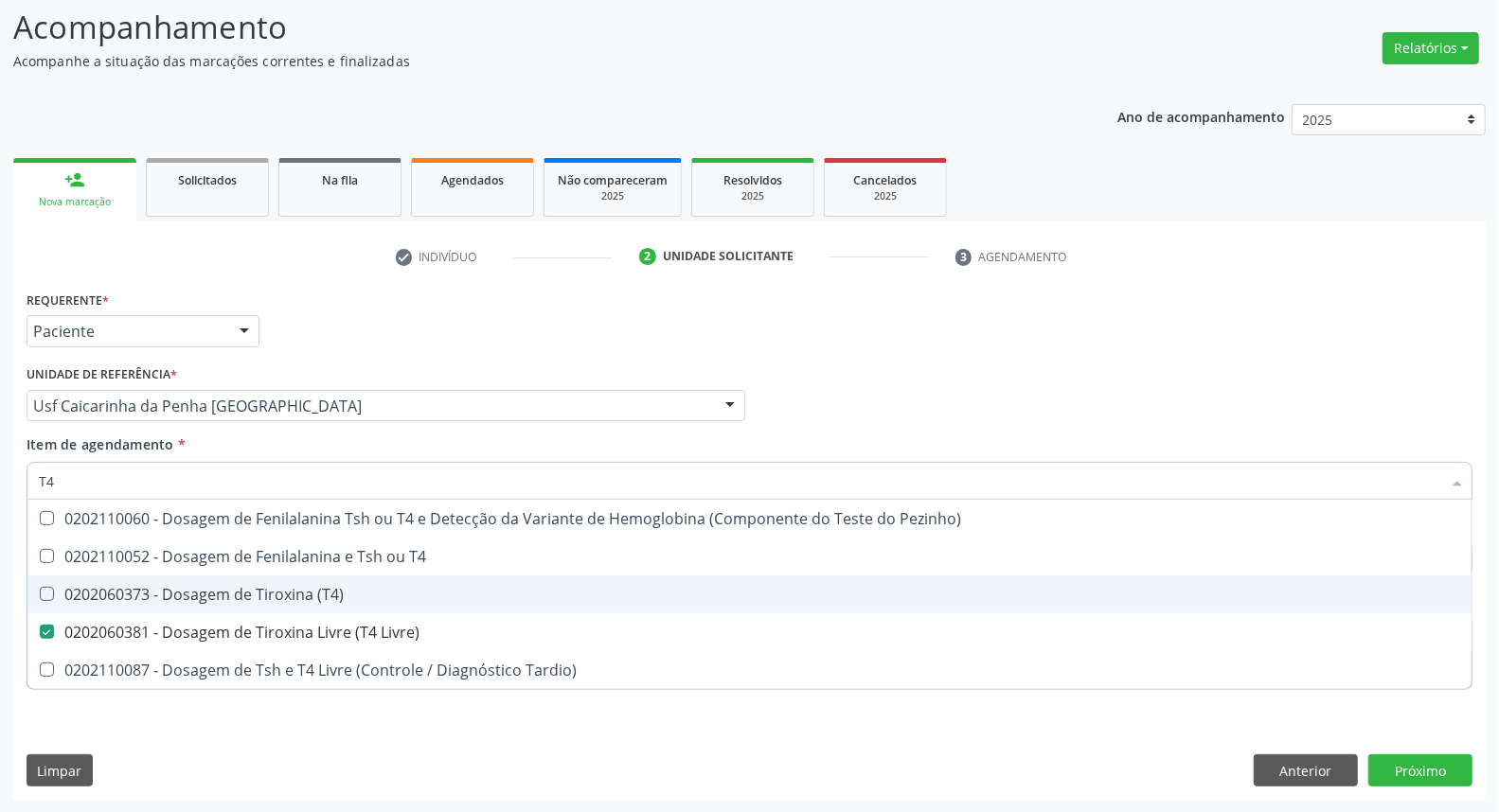
drag, startPoint x: 50, startPoint y: 584, endPoint x: 92, endPoint y: 505, distance: 89.5
click at [51, 580] on span "0202060373 - Dosagem de Tiroxina (T4)" at bounding box center [750, 595] width 1445 height 37
checkbox \(T4\) "true"
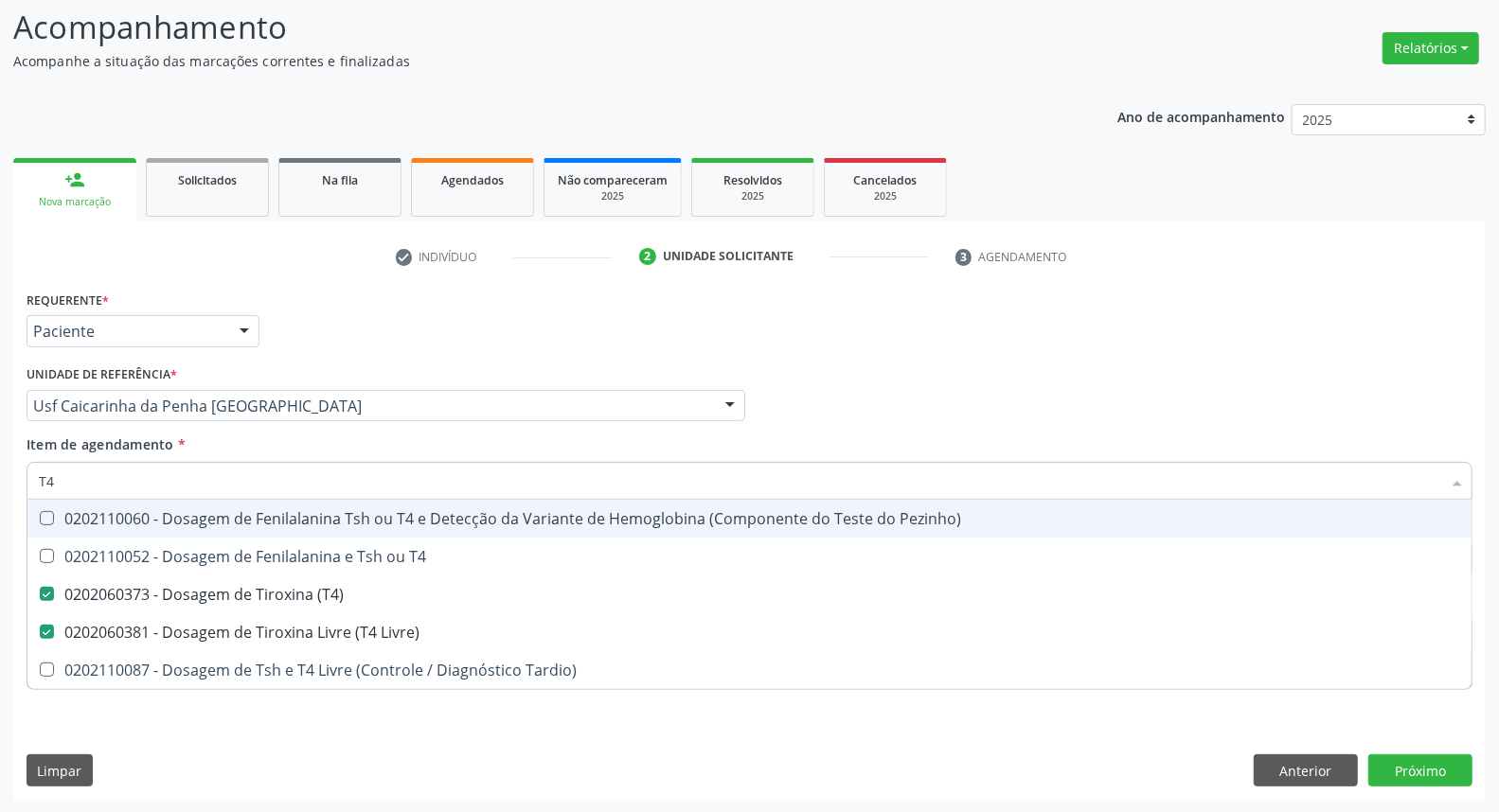
drag, startPoint x: 96, startPoint y: 483, endPoint x: 0, endPoint y: 469, distance: 97.0
click at [0, 471] on div "Acompanhamento Acompanhe a situação das marcações correntes e finalizadas Relat…" at bounding box center [749, 397] width 1499 height 835
type input "TS"
checkbox \(T4\) "false"
checkbox Livre\) "false"
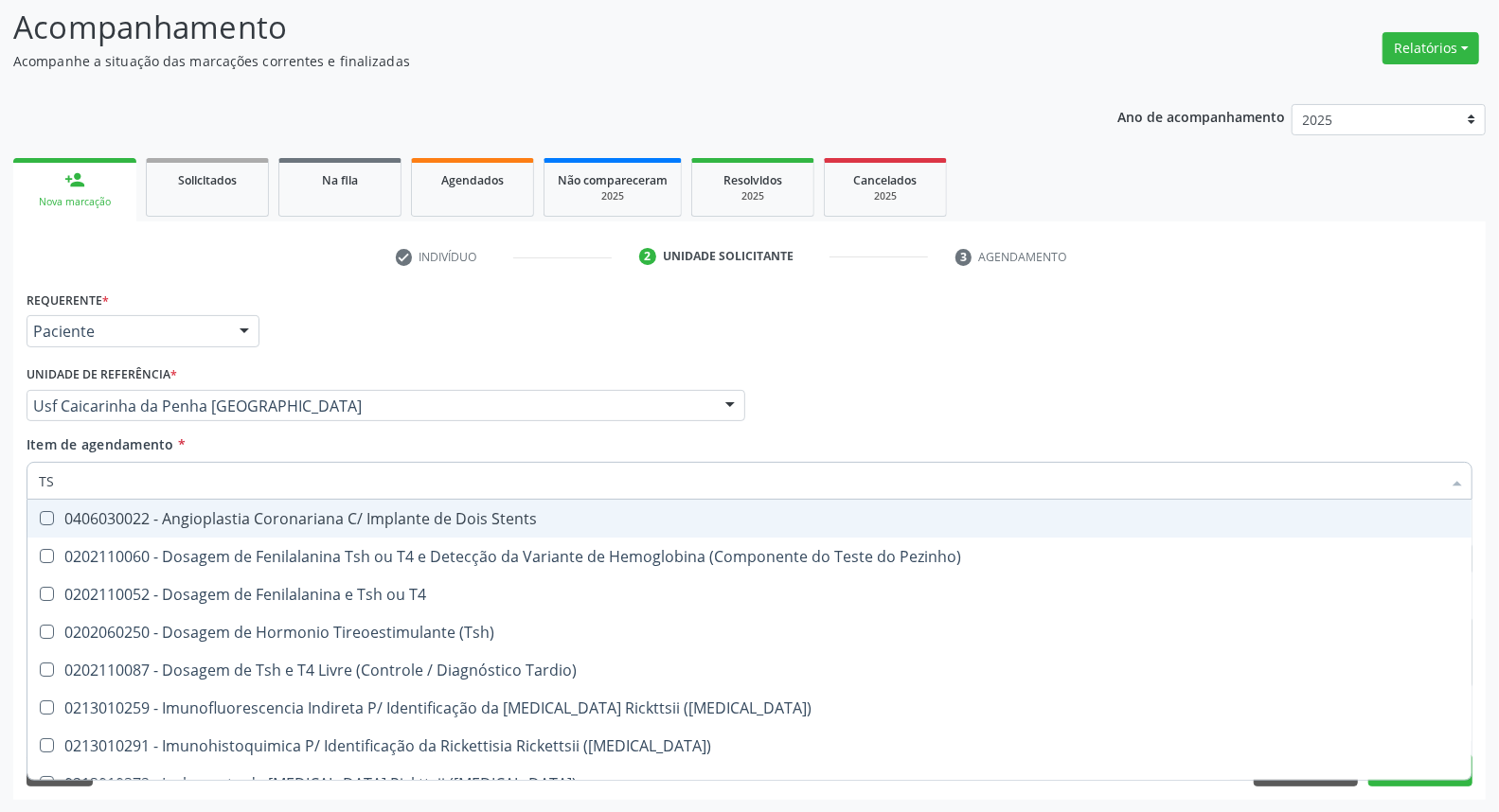
type input "TSH"
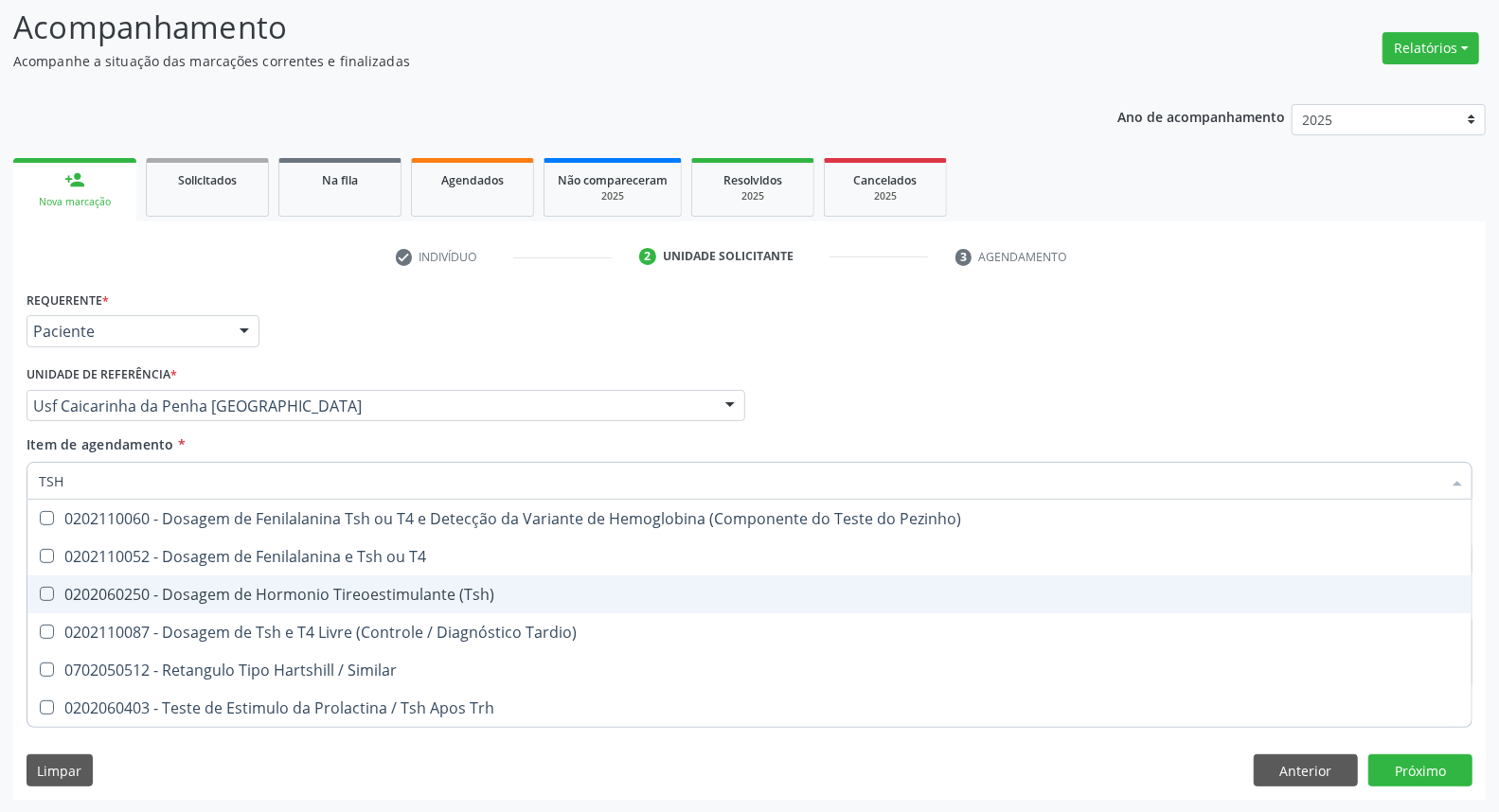
click at [143, 591] on div "0202060250 - Dosagem de Hormonio Tireoestimulante (Tsh)" at bounding box center [749, 594] width 1422 height 15
checkbox \(Tsh\) "true"
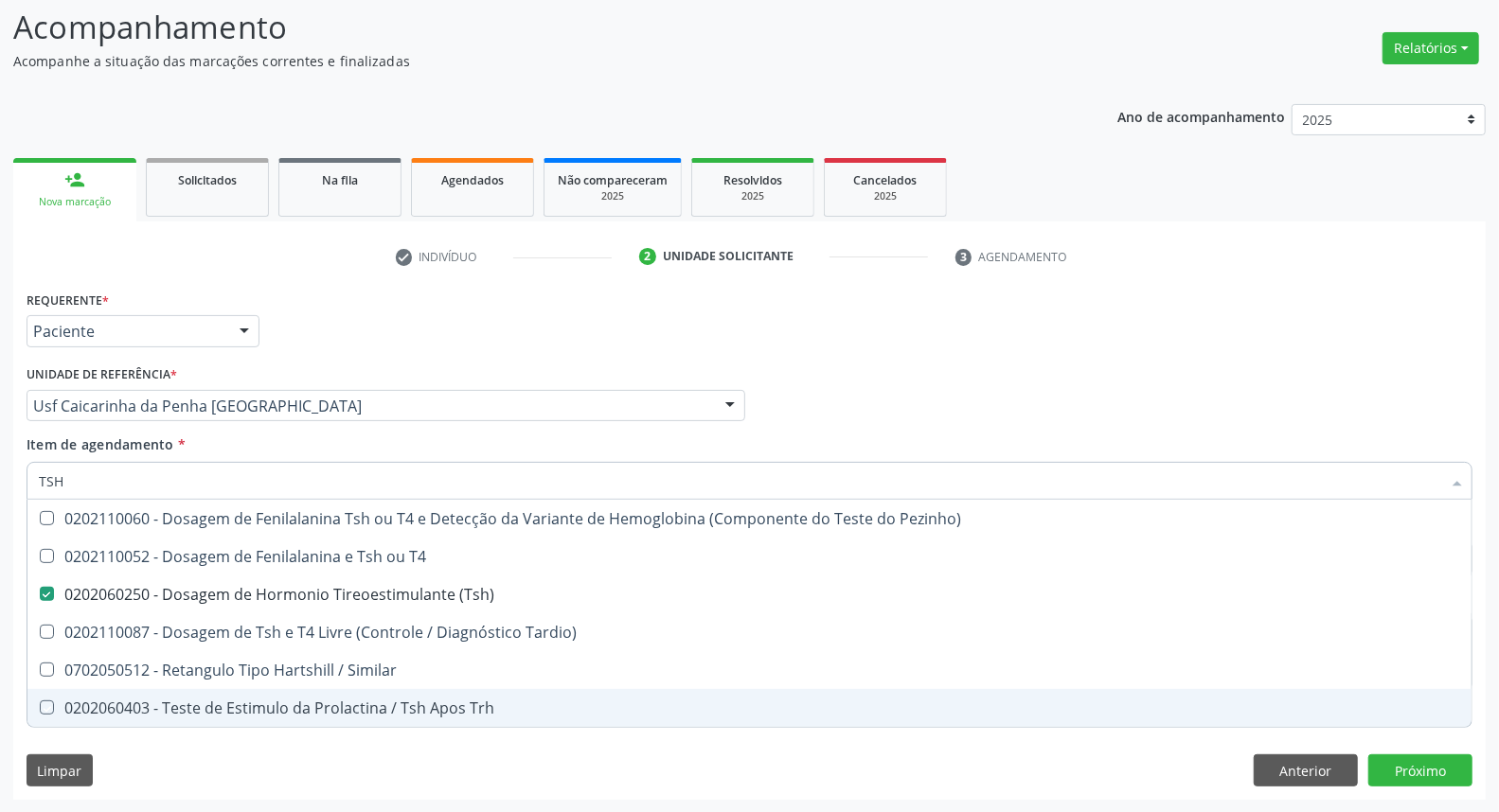
drag, startPoint x: 139, startPoint y: 761, endPoint x: 64, endPoint y: 737, distance: 78.7
click at [140, 759] on div "Requerente * Paciente Médico(a) Enfermeiro(a) Paciente Nenhum resultado encontr…" at bounding box center [749, 543] width 1472 height 514
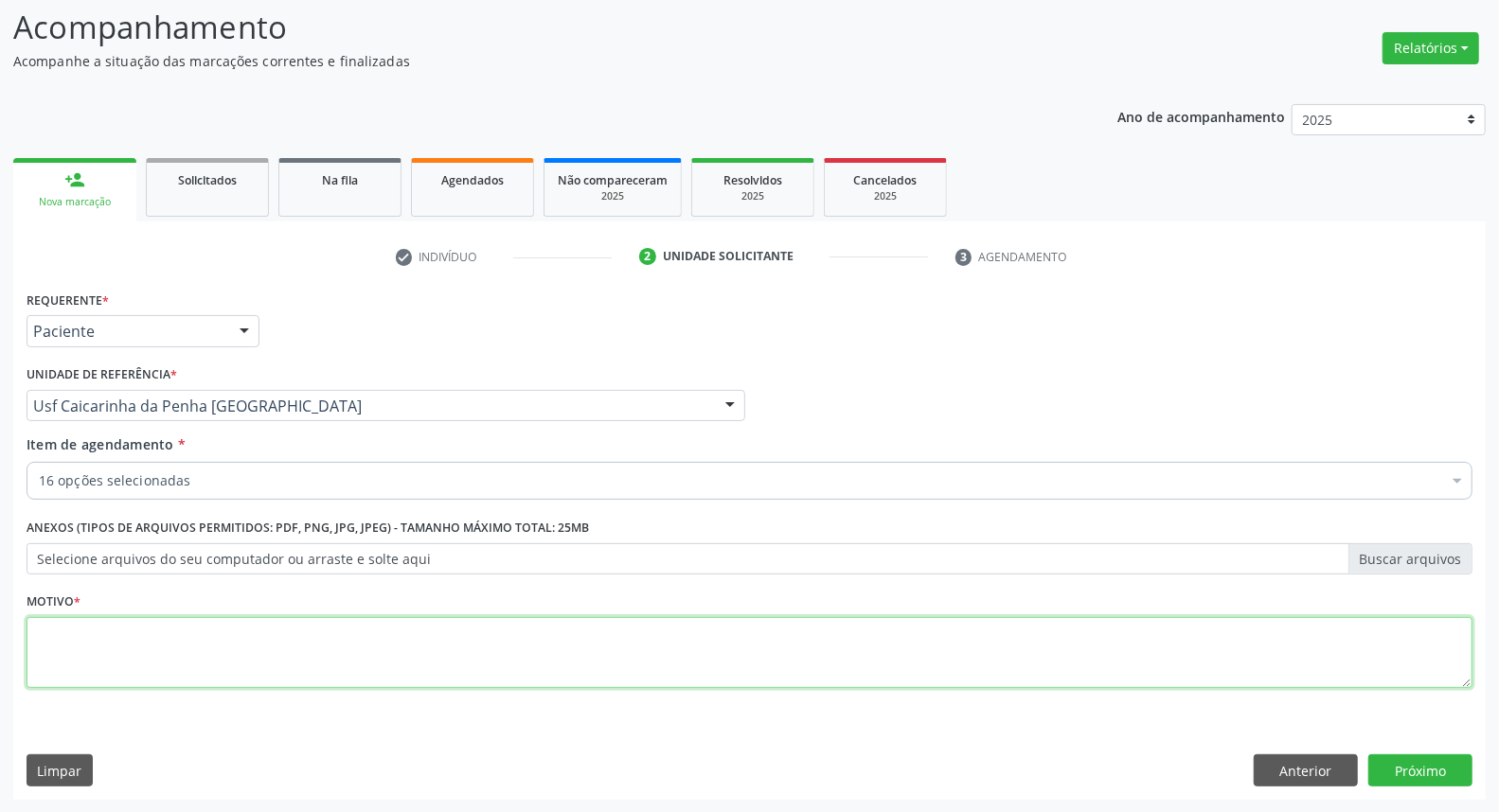
click at [101, 646] on textarea at bounding box center [749, 653] width 1446 height 72
type textarea "*"
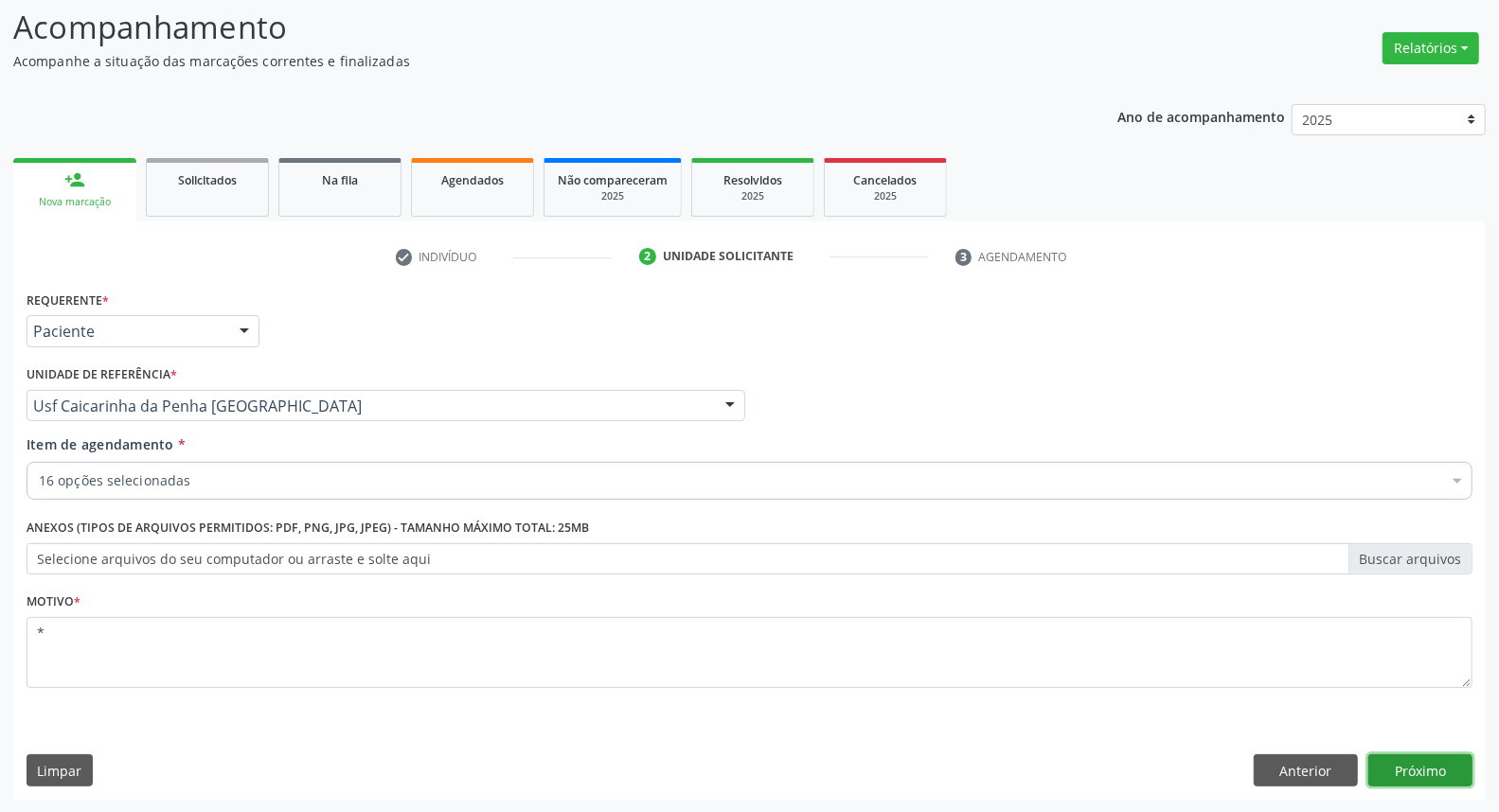
click at [1433, 776] on button "Próximo" at bounding box center [1421, 771] width 105 height 33
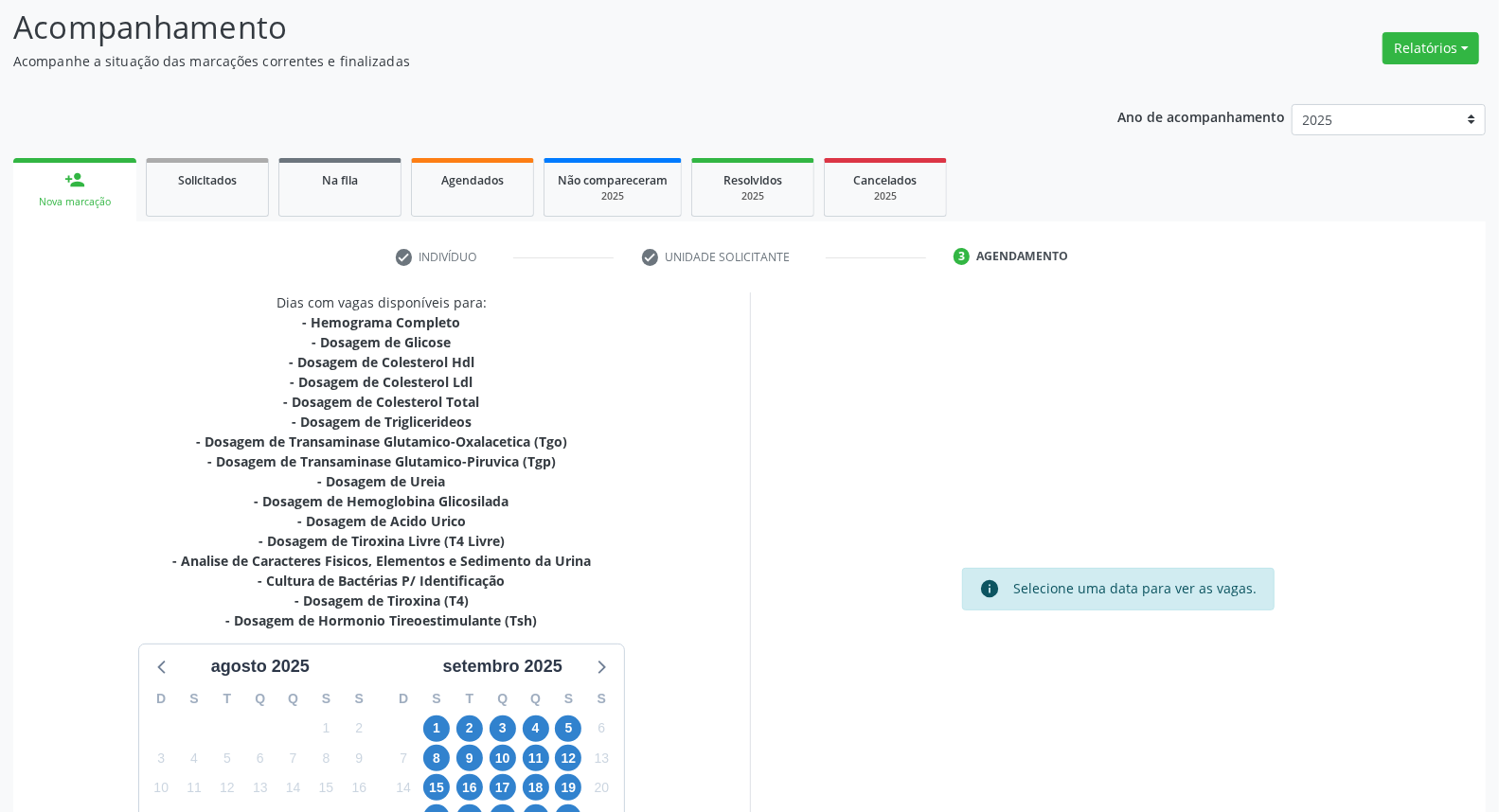
scroll to position [308, 0]
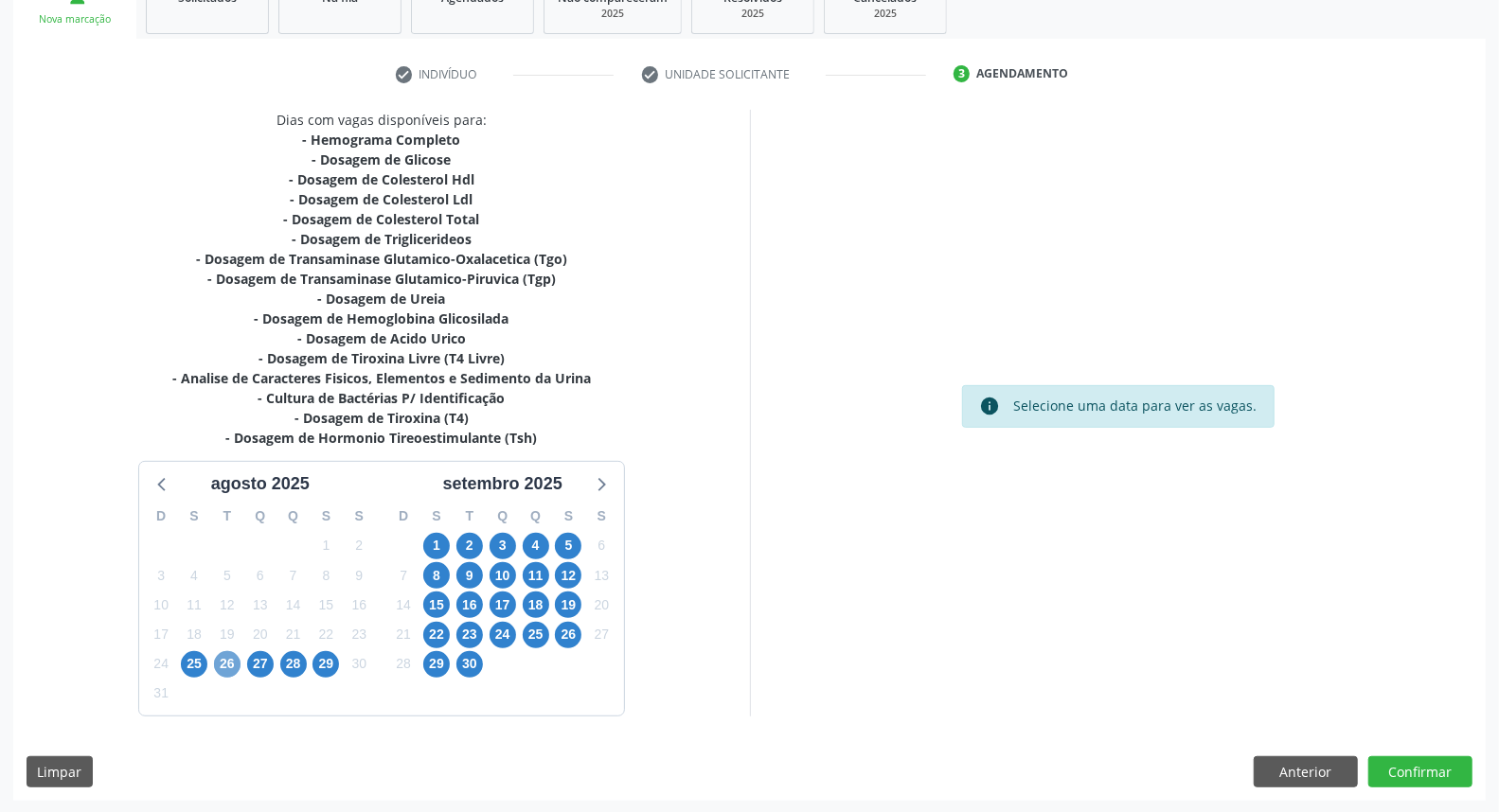
click at [228, 673] on span "26" at bounding box center [227, 664] width 27 height 27
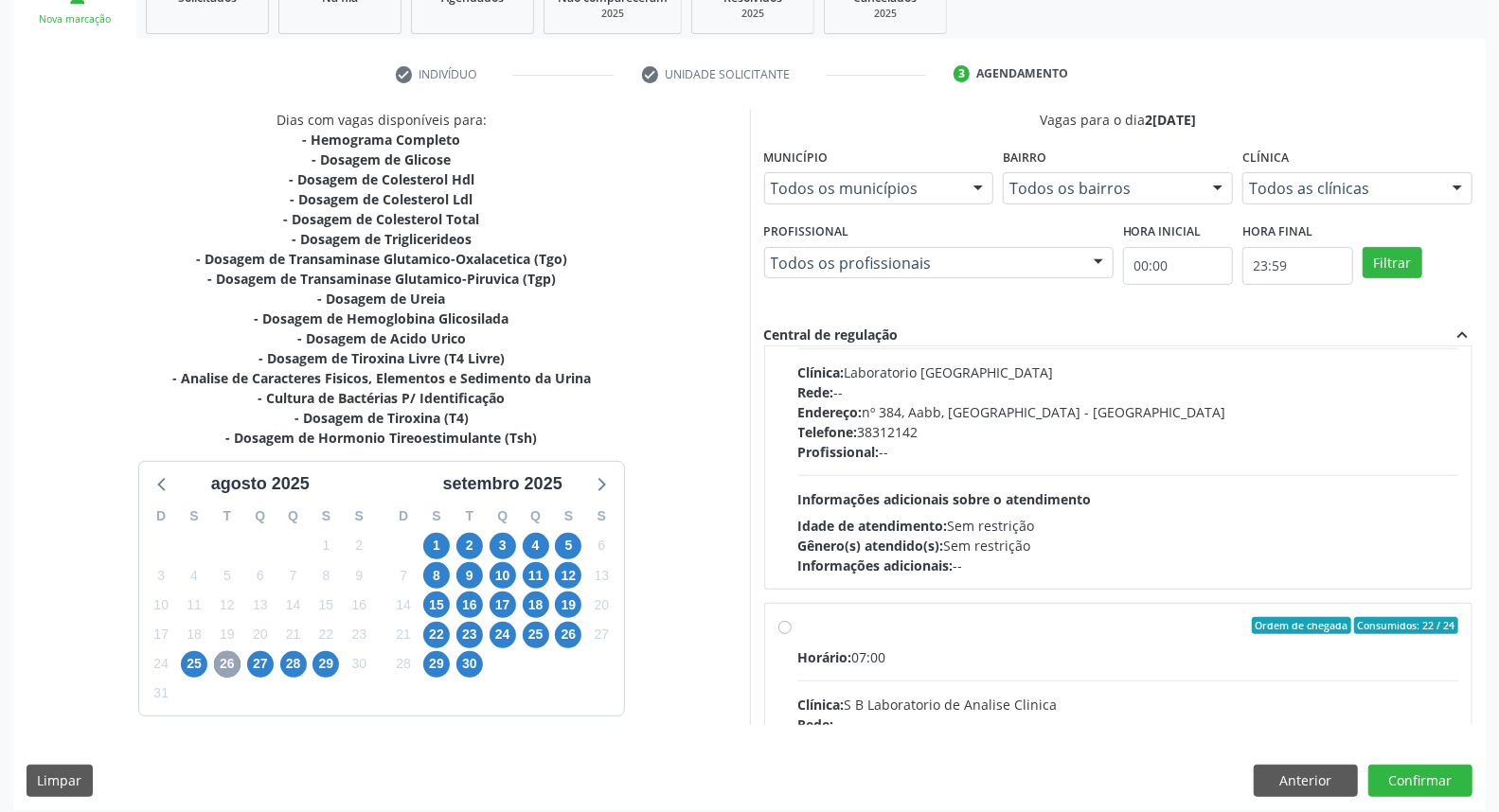
scroll to position [526, 0]
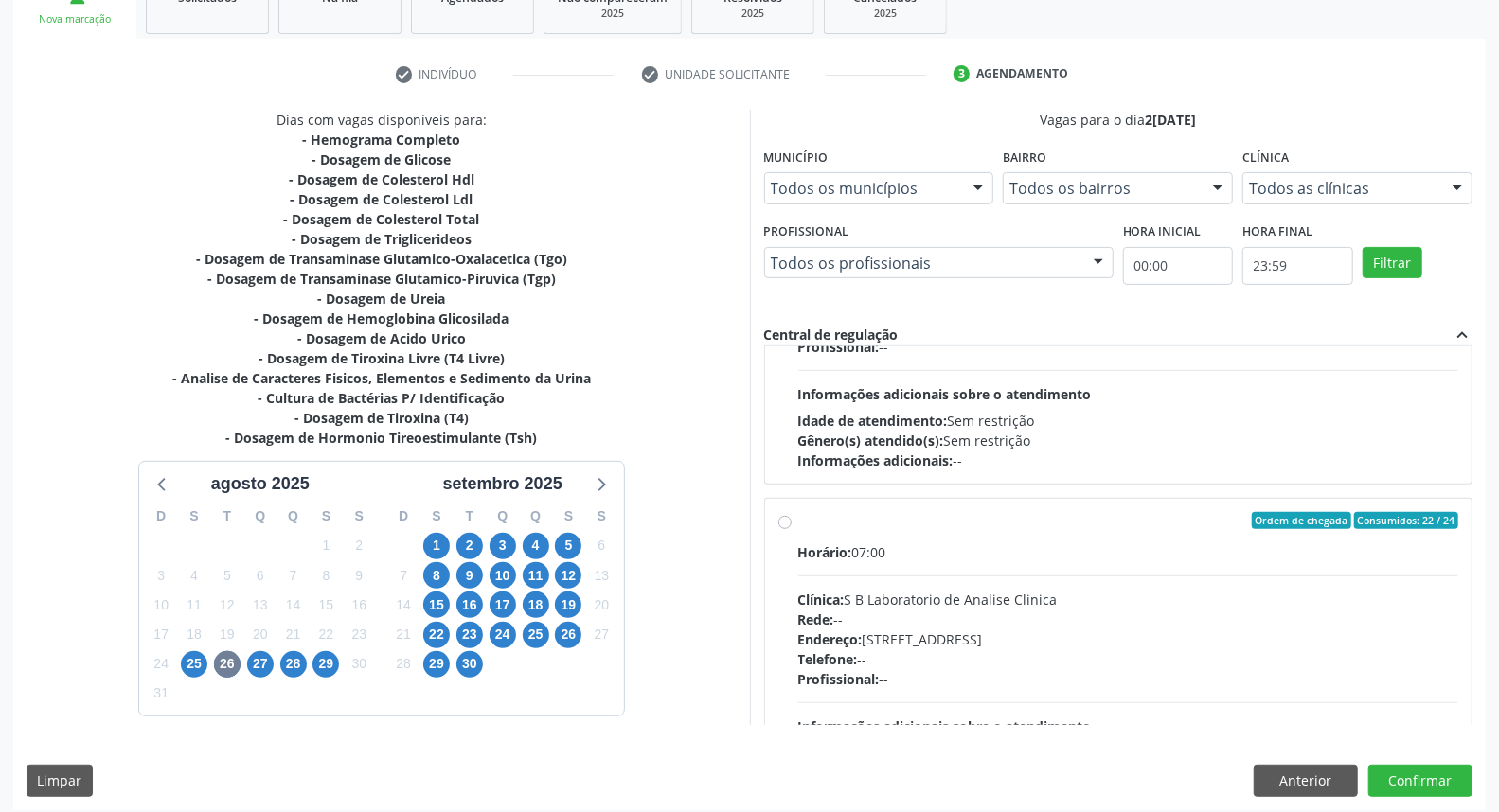
drag, startPoint x: 787, startPoint y: 626, endPoint x: 835, endPoint y: 580, distance: 66.5
click at [789, 623] on div "Ordem de chegada Consumidos: 22 / 24 Horário: 07:00 Clínica: S B Laboratorio de…" at bounding box center [1119, 657] width 681 height 291
radio input "true"
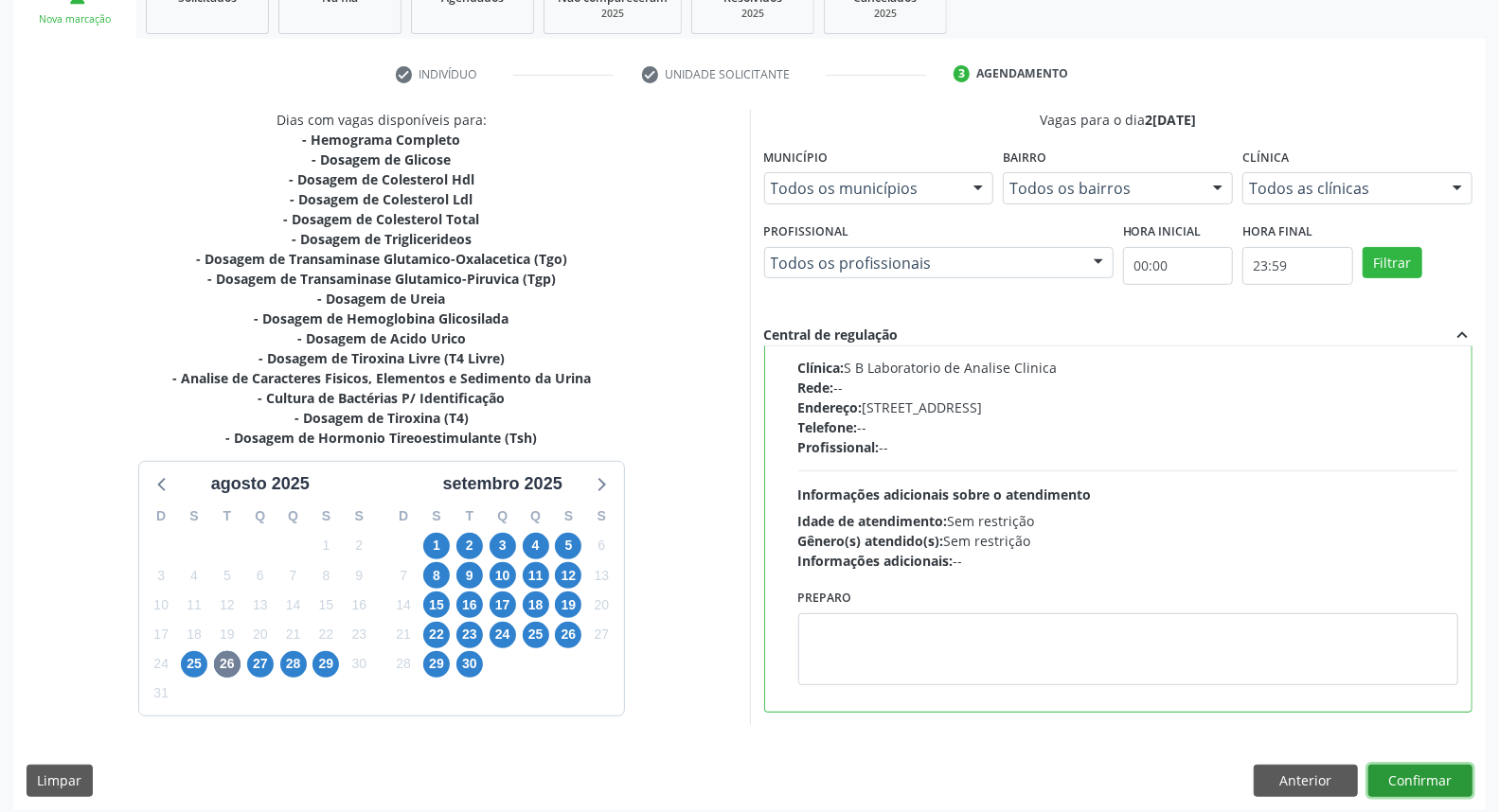
click at [1447, 786] on button "Confirmar" at bounding box center [1421, 780] width 105 height 33
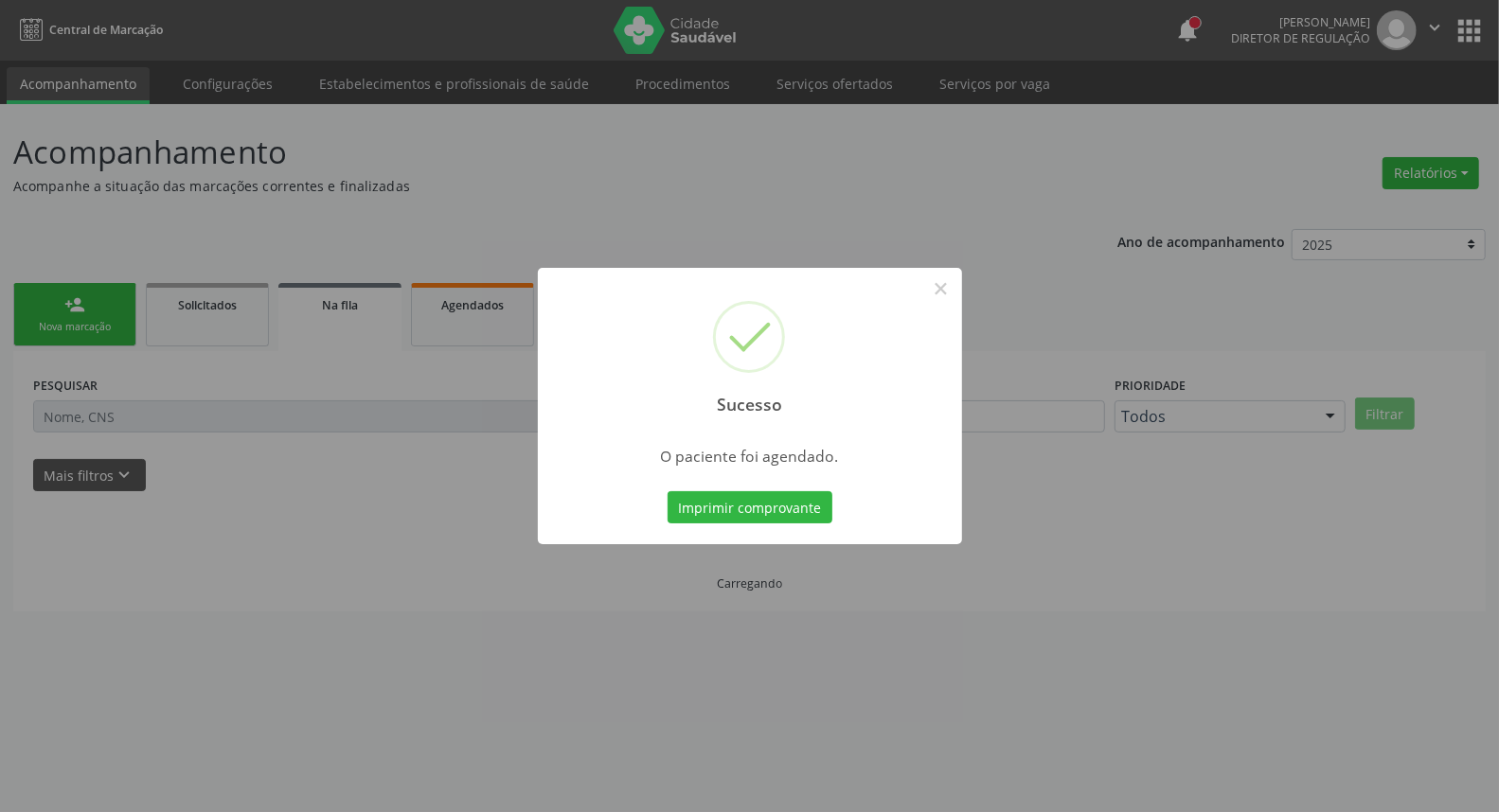
scroll to position [0, 0]
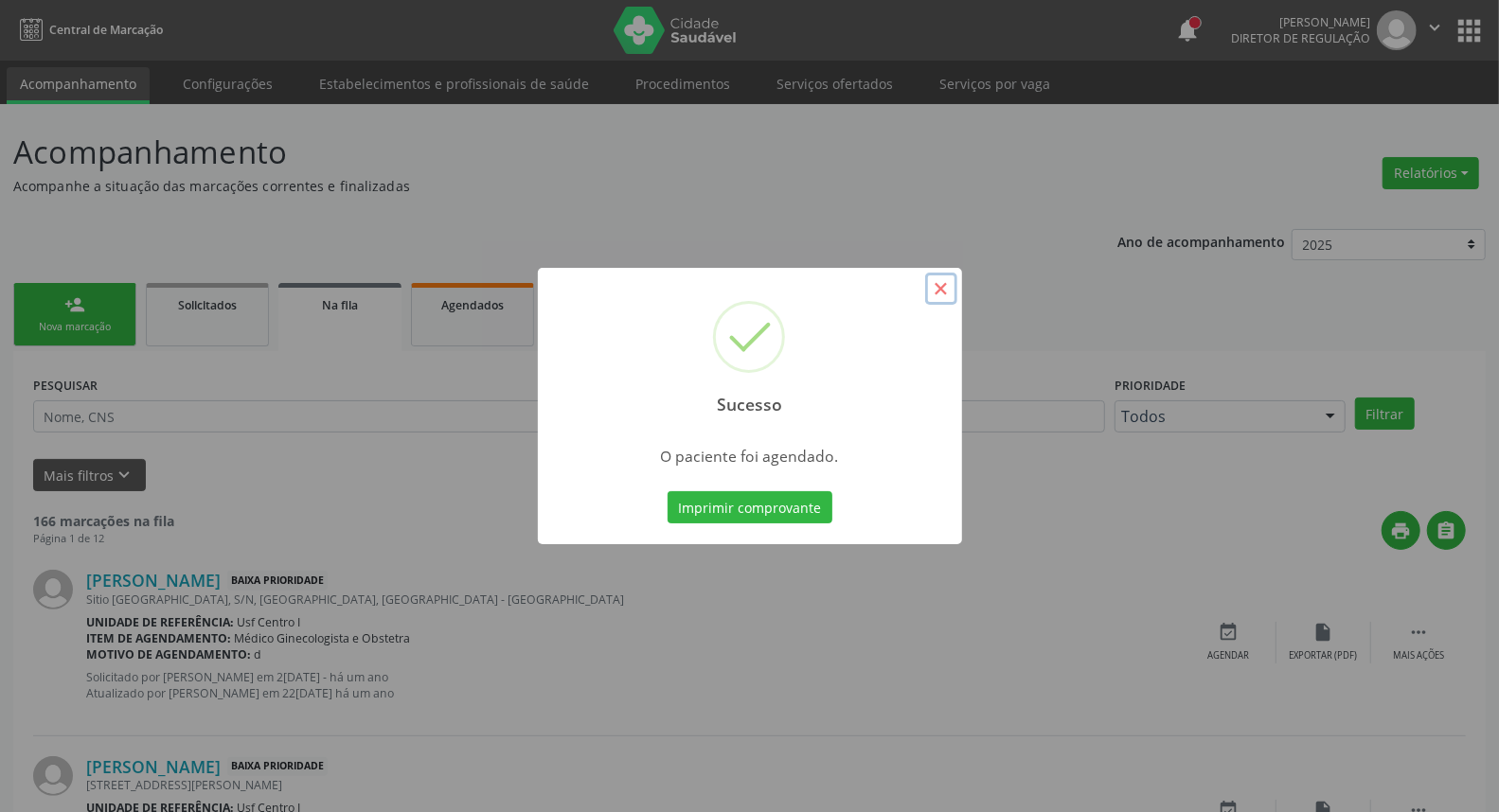
drag, startPoint x: 943, startPoint y: 292, endPoint x: 862, endPoint y: 426, distance: 156.6
click at [941, 294] on button "×" at bounding box center [941, 288] width 33 height 33
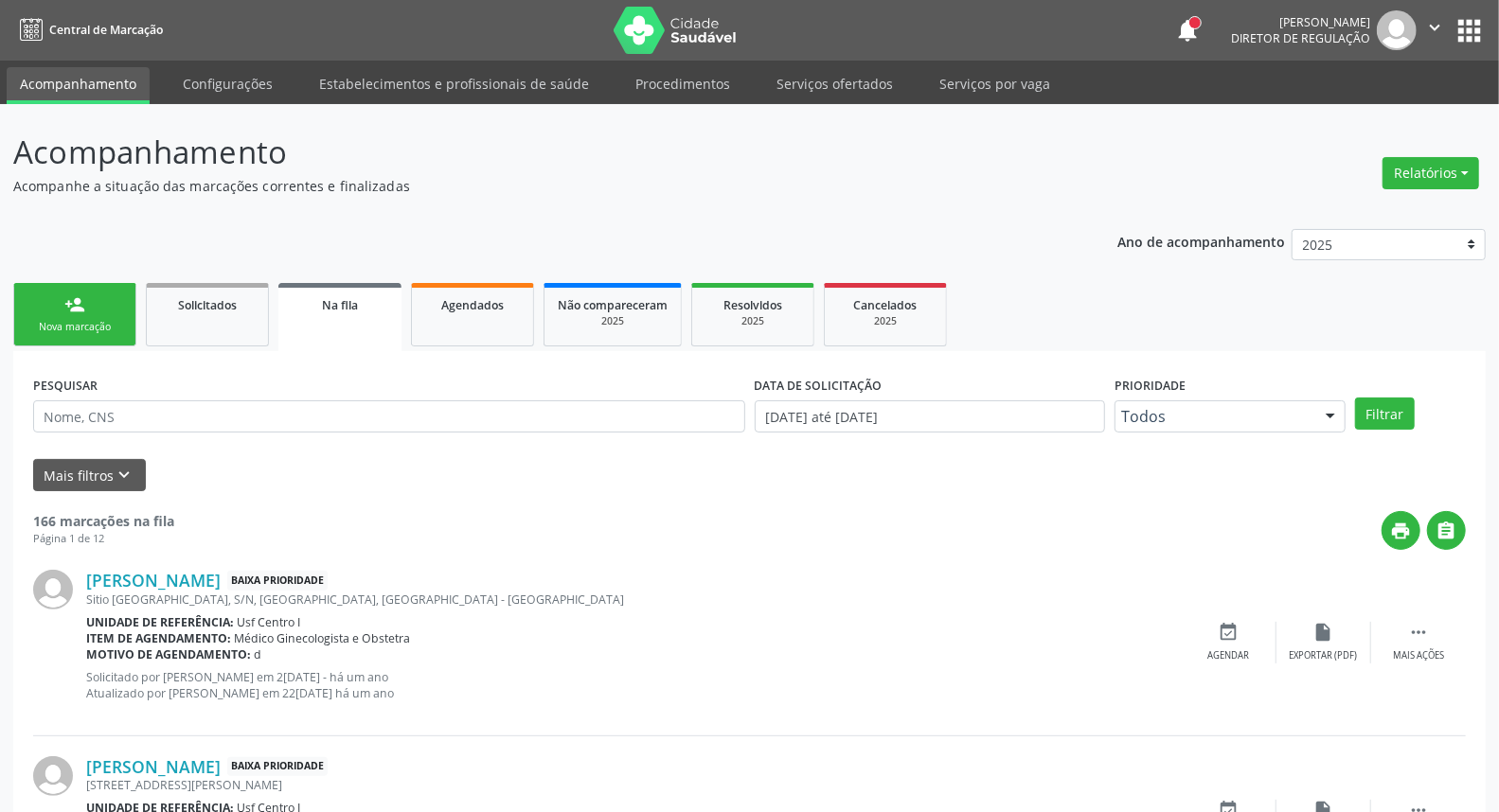
click at [76, 313] on div "person_add" at bounding box center [74, 304] width 21 height 21
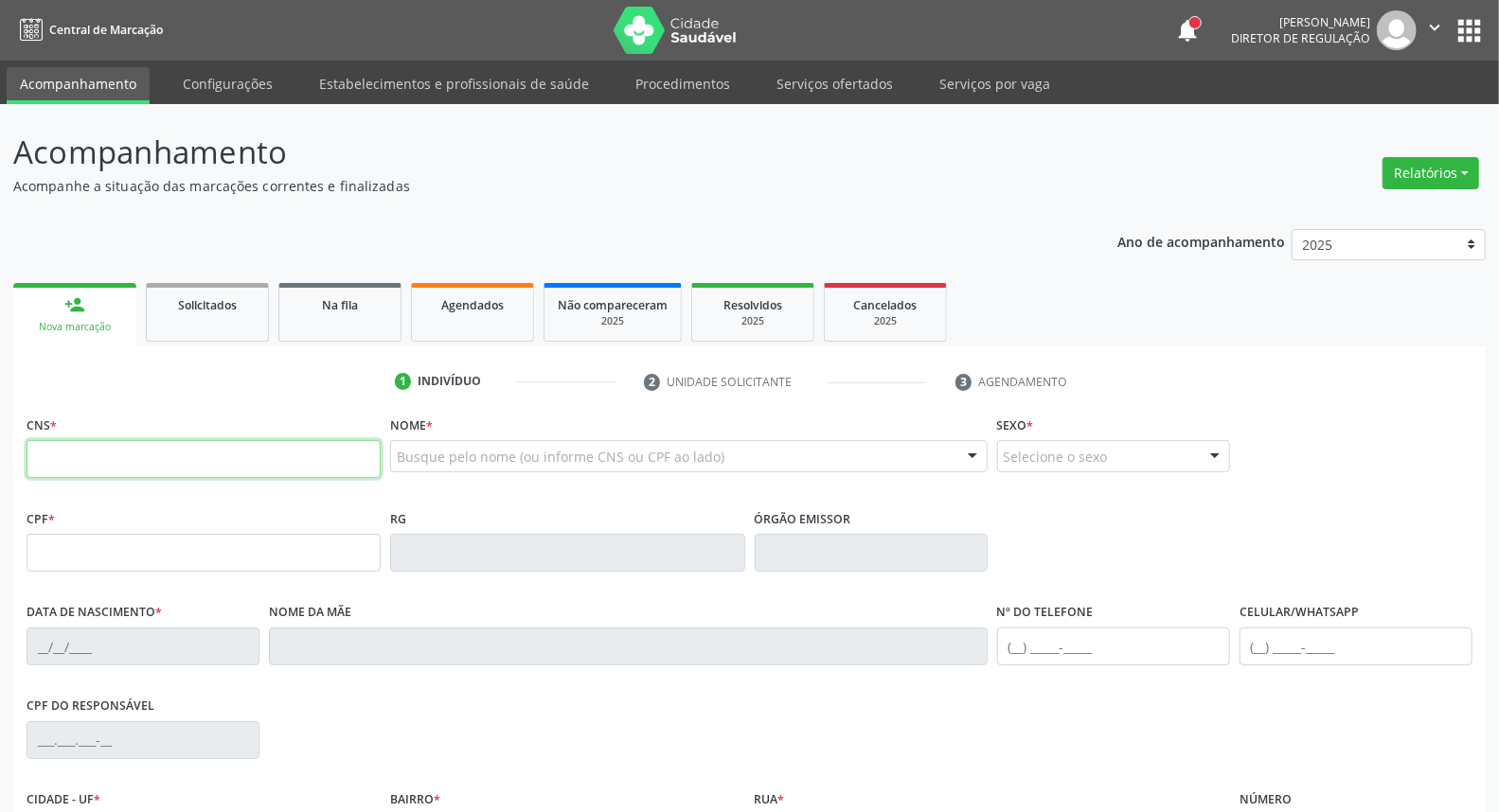
click at [64, 448] on input "text" at bounding box center [203, 459] width 354 height 37
type input "700 5099 0072 8750"
type input "330.355.548-62"
type input "09/11/1981"
type input "Paulina Maxmiana da Conceicao"
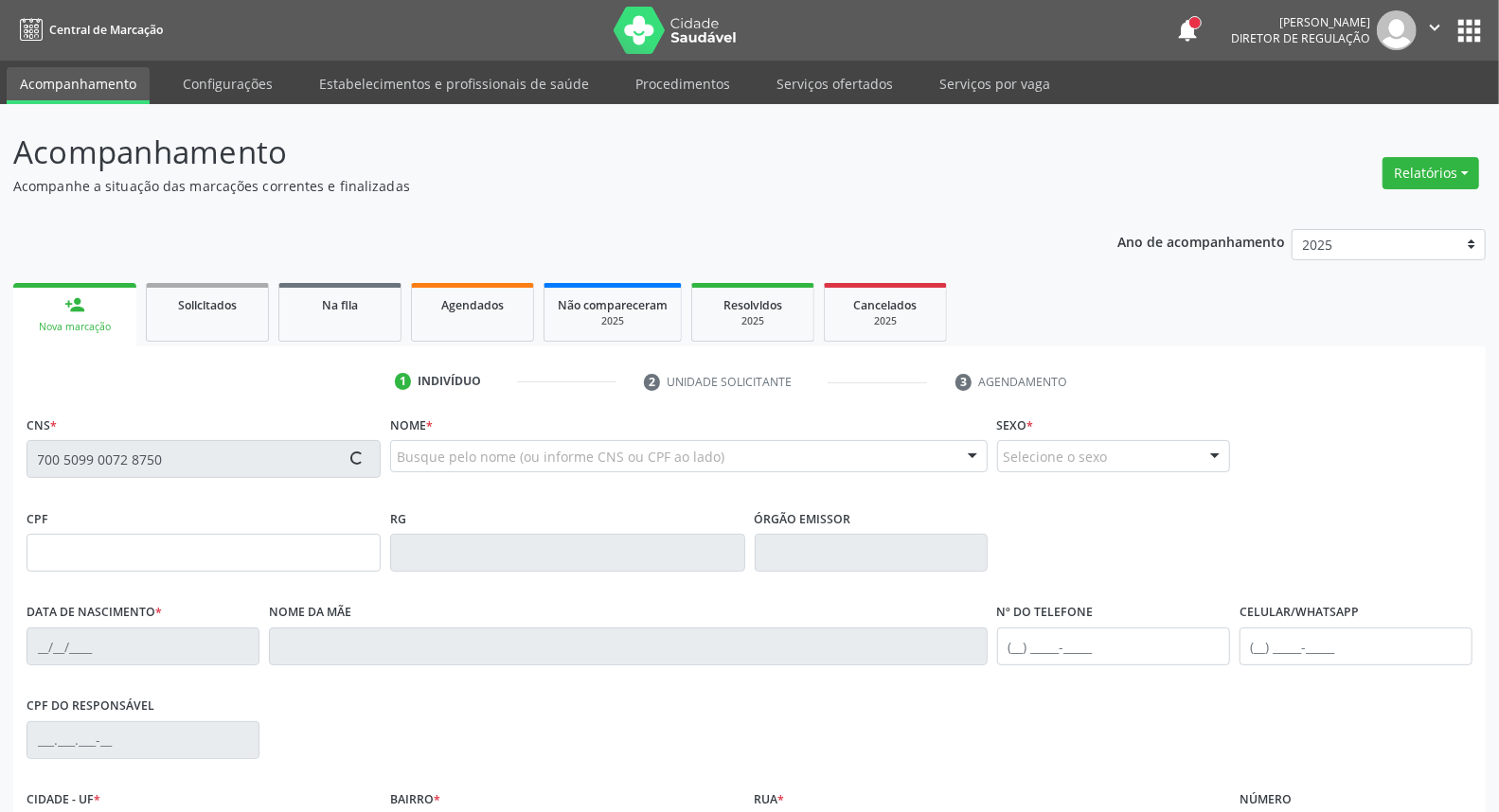
type input "(87) 98105-8408"
type input "S/N"
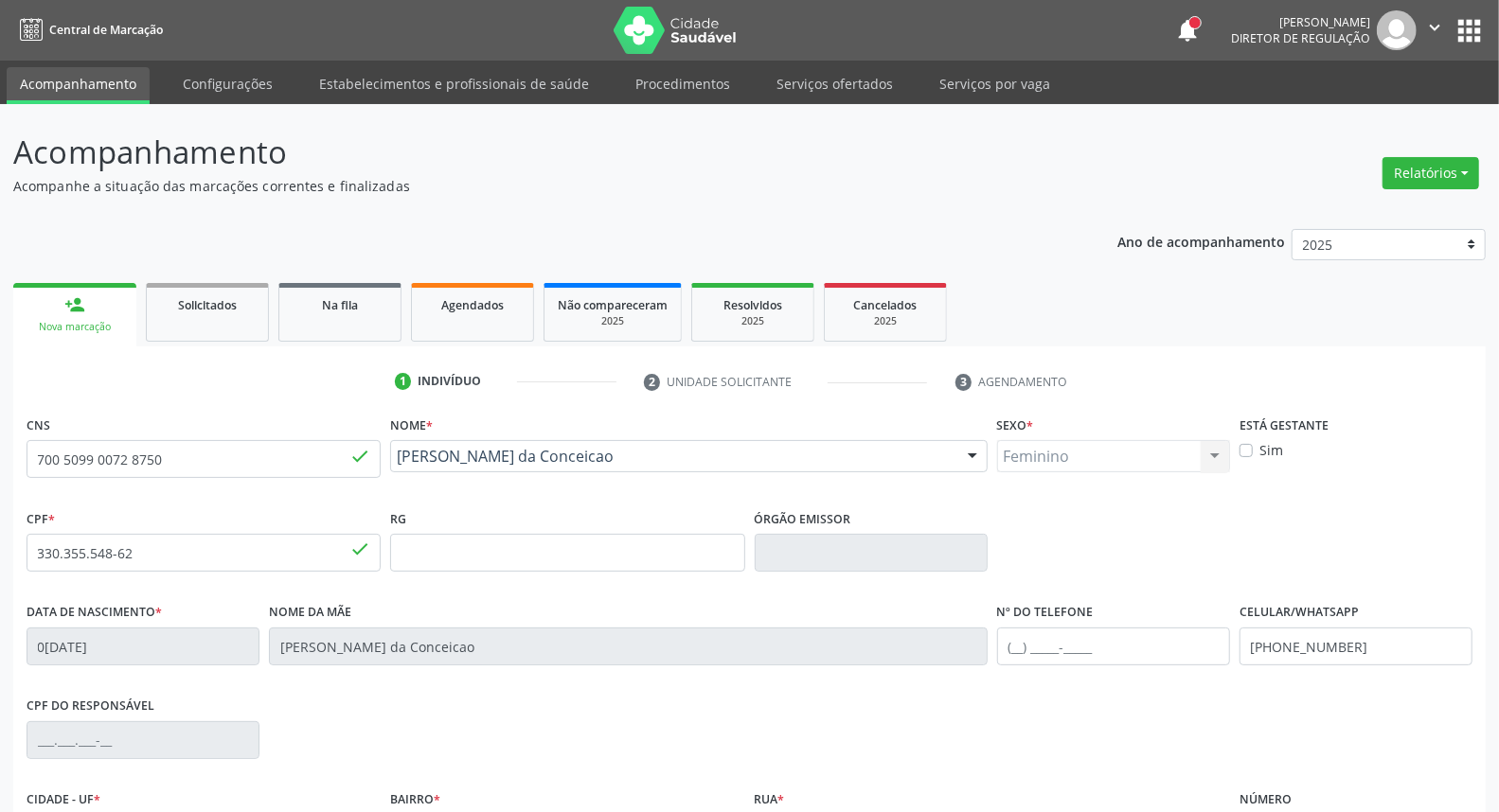
scroll to position [212, 0]
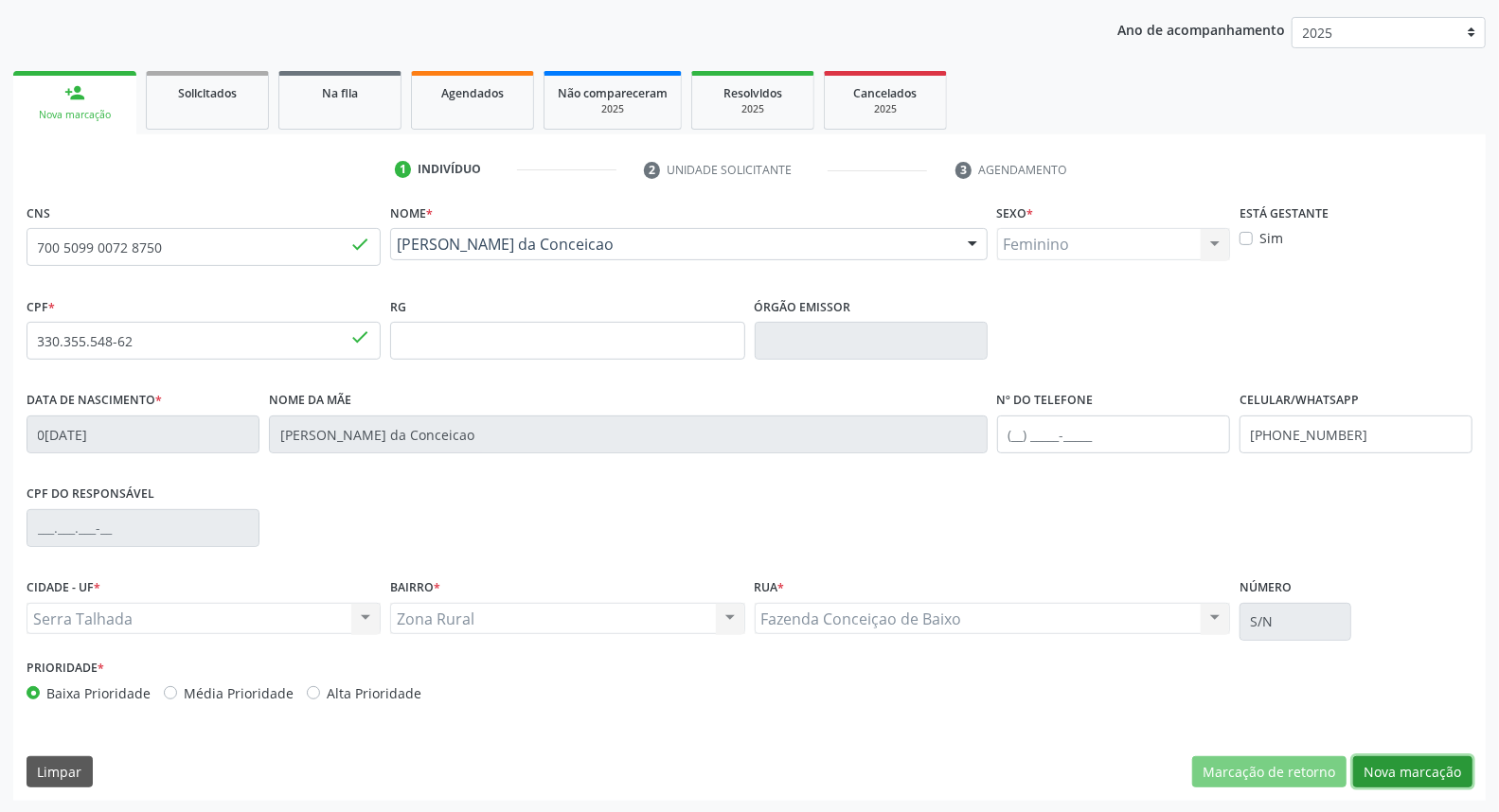
click at [1447, 768] on button "Nova marcação" at bounding box center [1412, 773] width 119 height 33
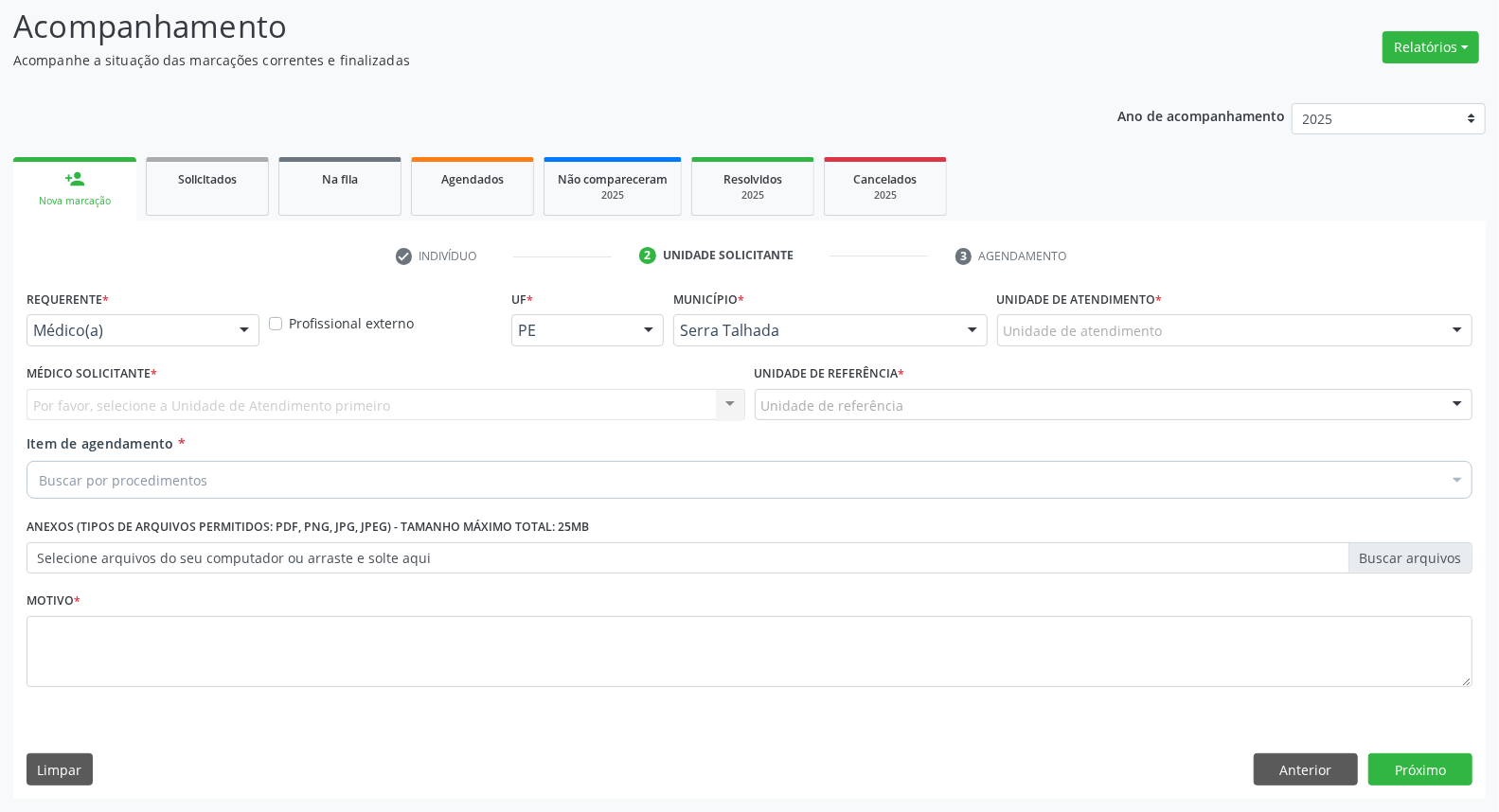
scroll to position [125, 0]
drag, startPoint x: 82, startPoint y: 330, endPoint x: 83, endPoint y: 405, distance: 75.0
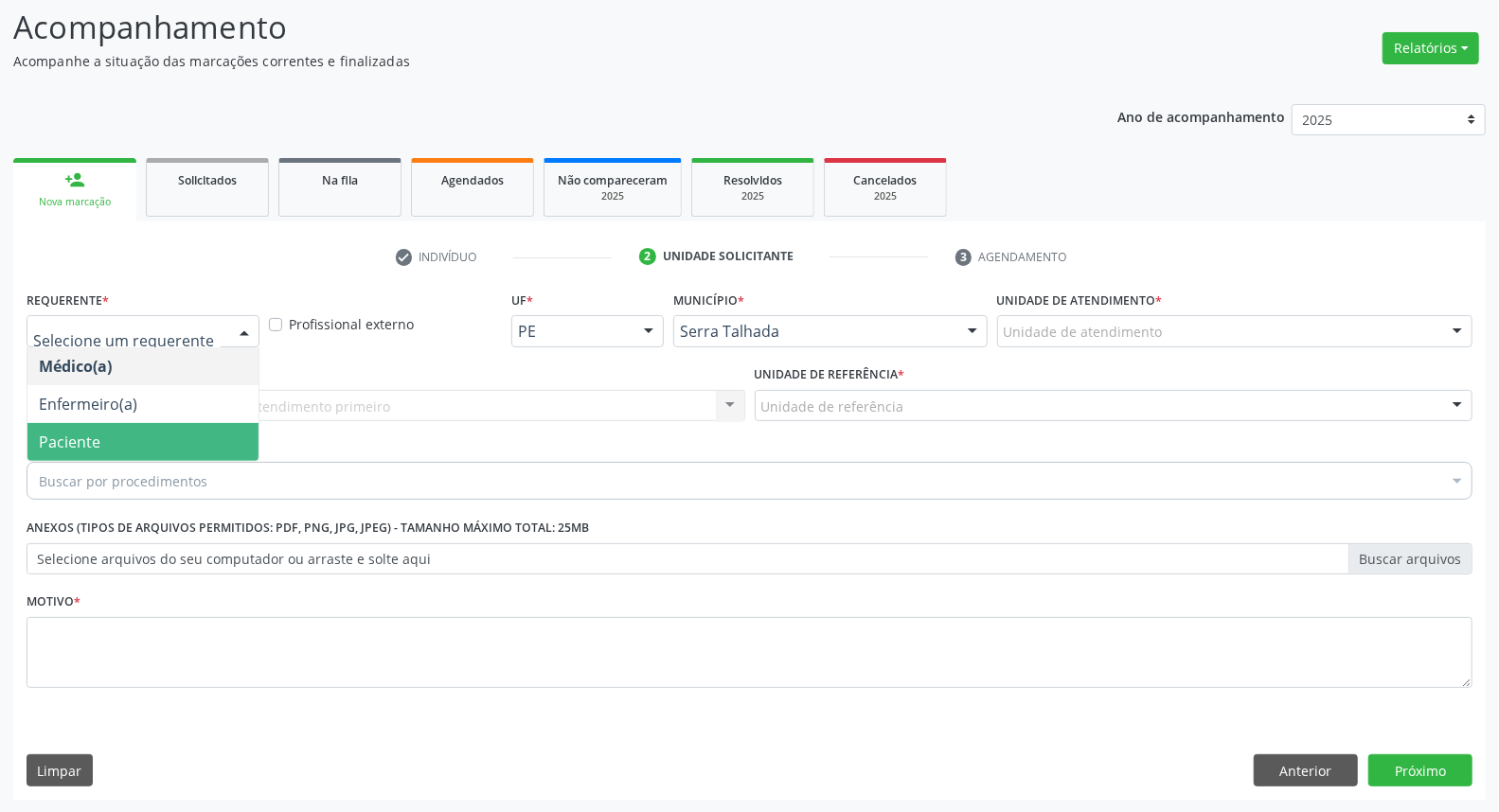
click at [95, 437] on span "Paciente" at bounding box center [69, 442] width 61 height 21
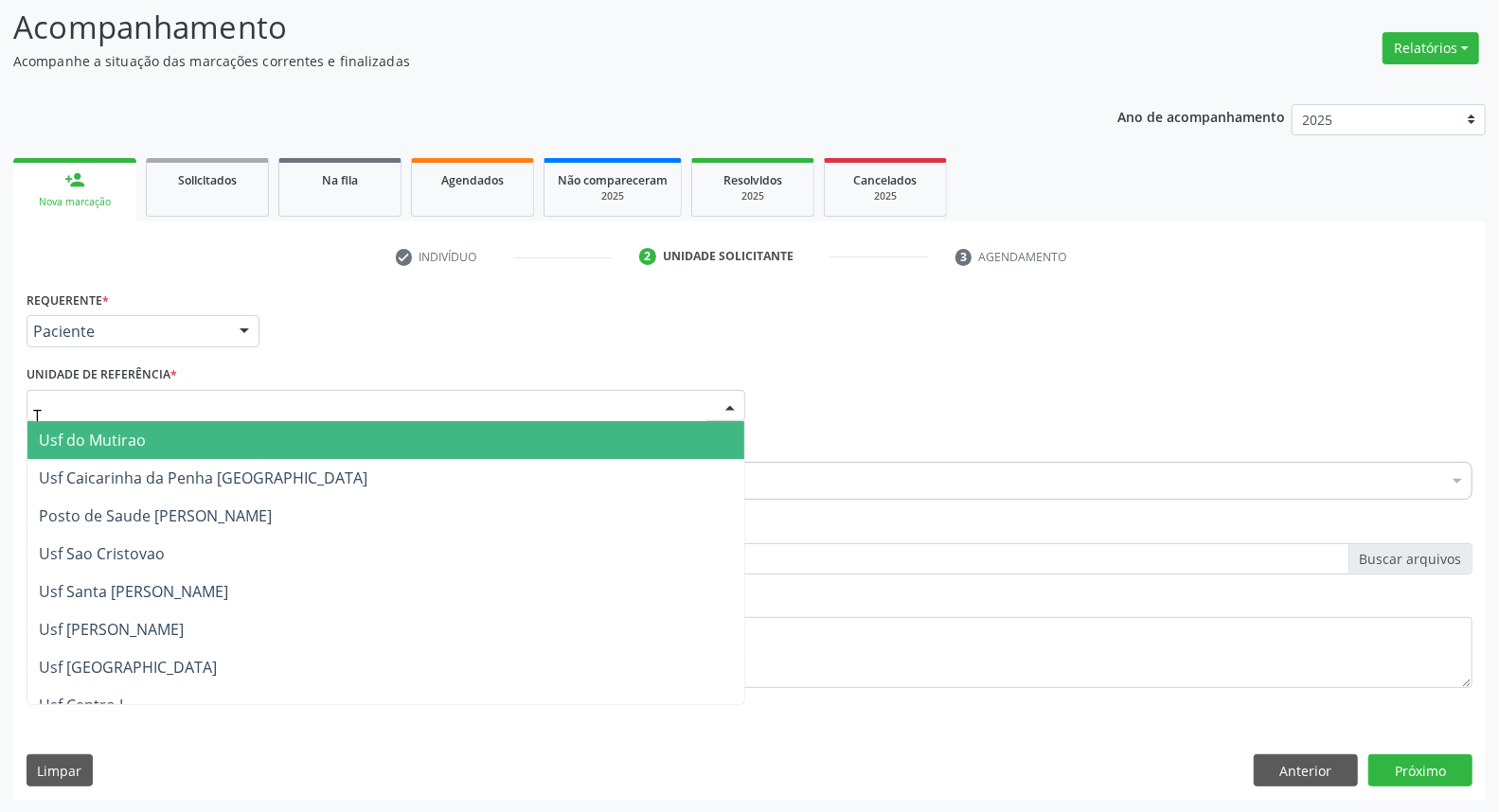
type input "TA"
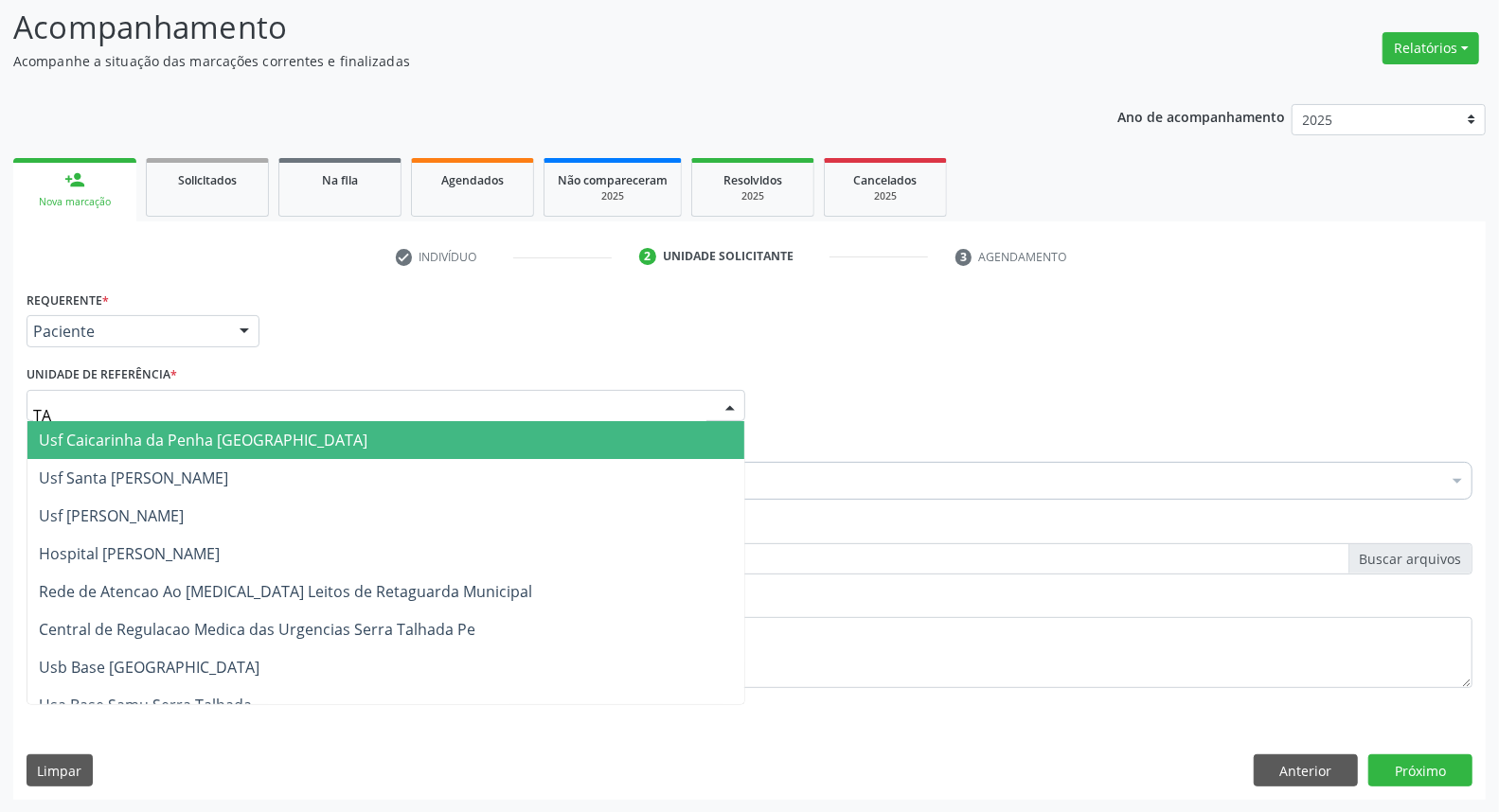
click at [119, 447] on span "Usf Caicarinha da Penha [GEOGRAPHIC_DATA]" at bounding box center [202, 440] width 329 height 21
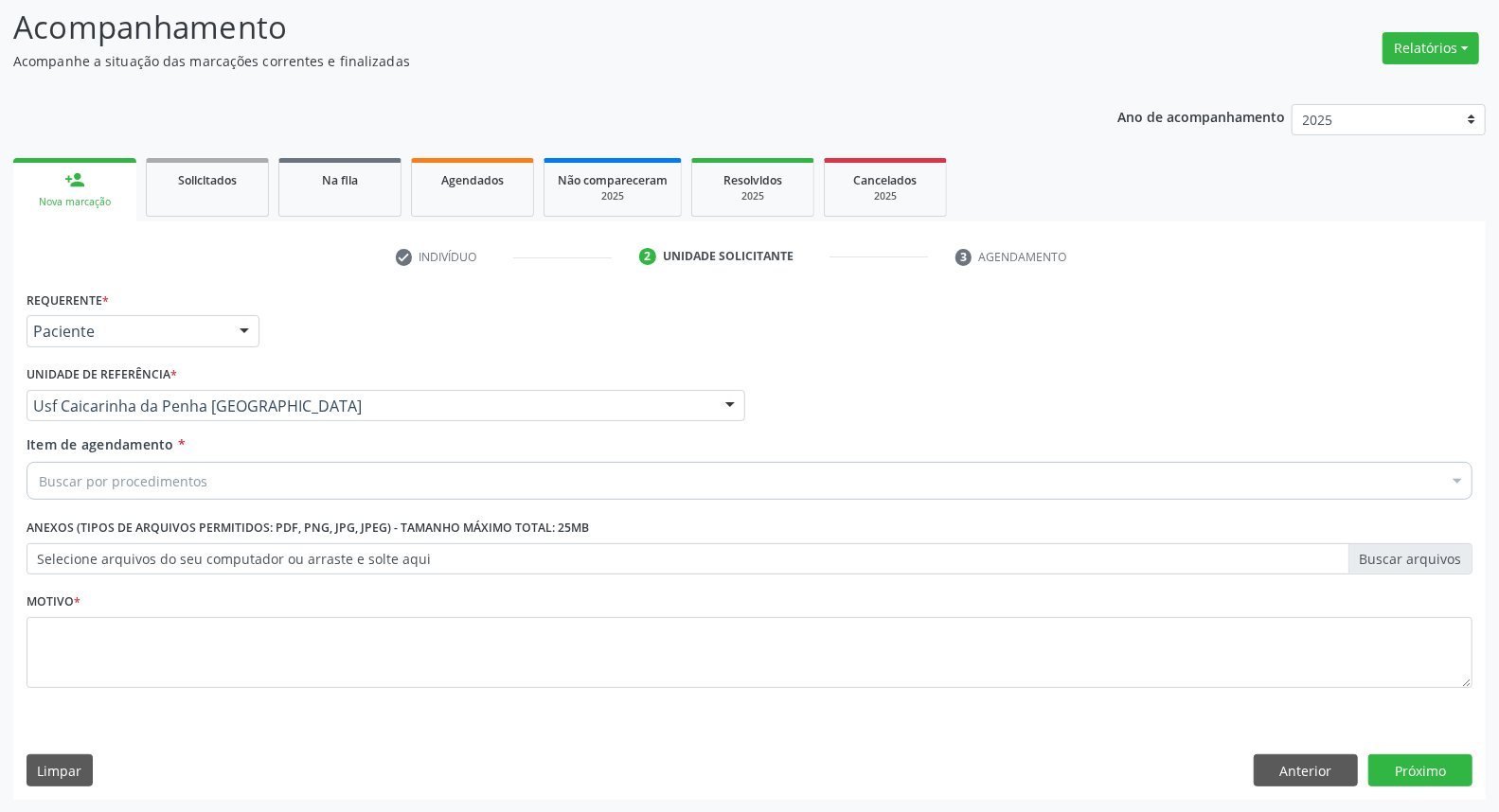
drag, startPoint x: 119, startPoint y: 436, endPoint x: 115, endPoint y: 485, distance: 49.2
click at [115, 451] on span "Item de agendamento" at bounding box center [101, 444] width 148 height 18
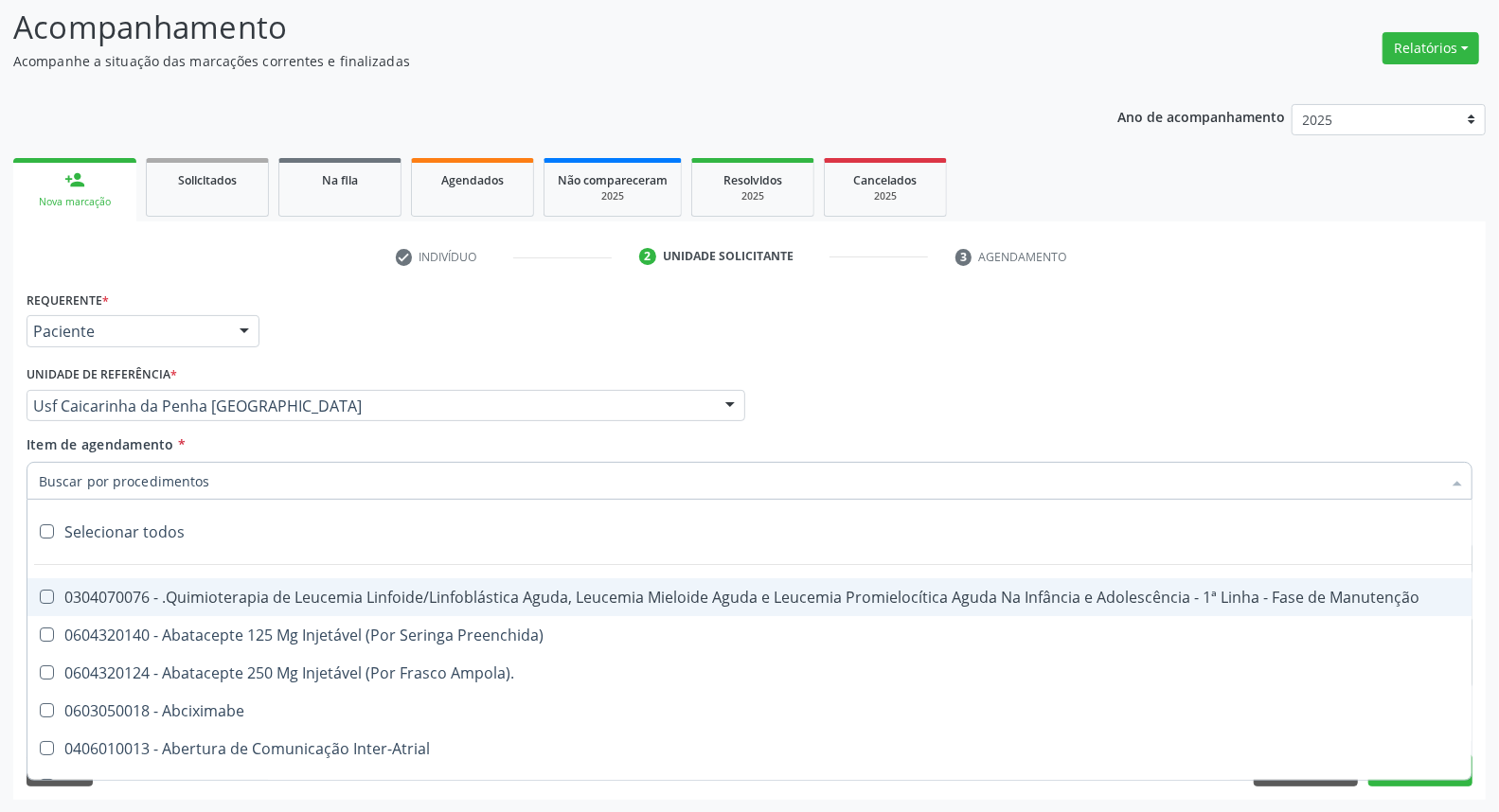
type input "G"
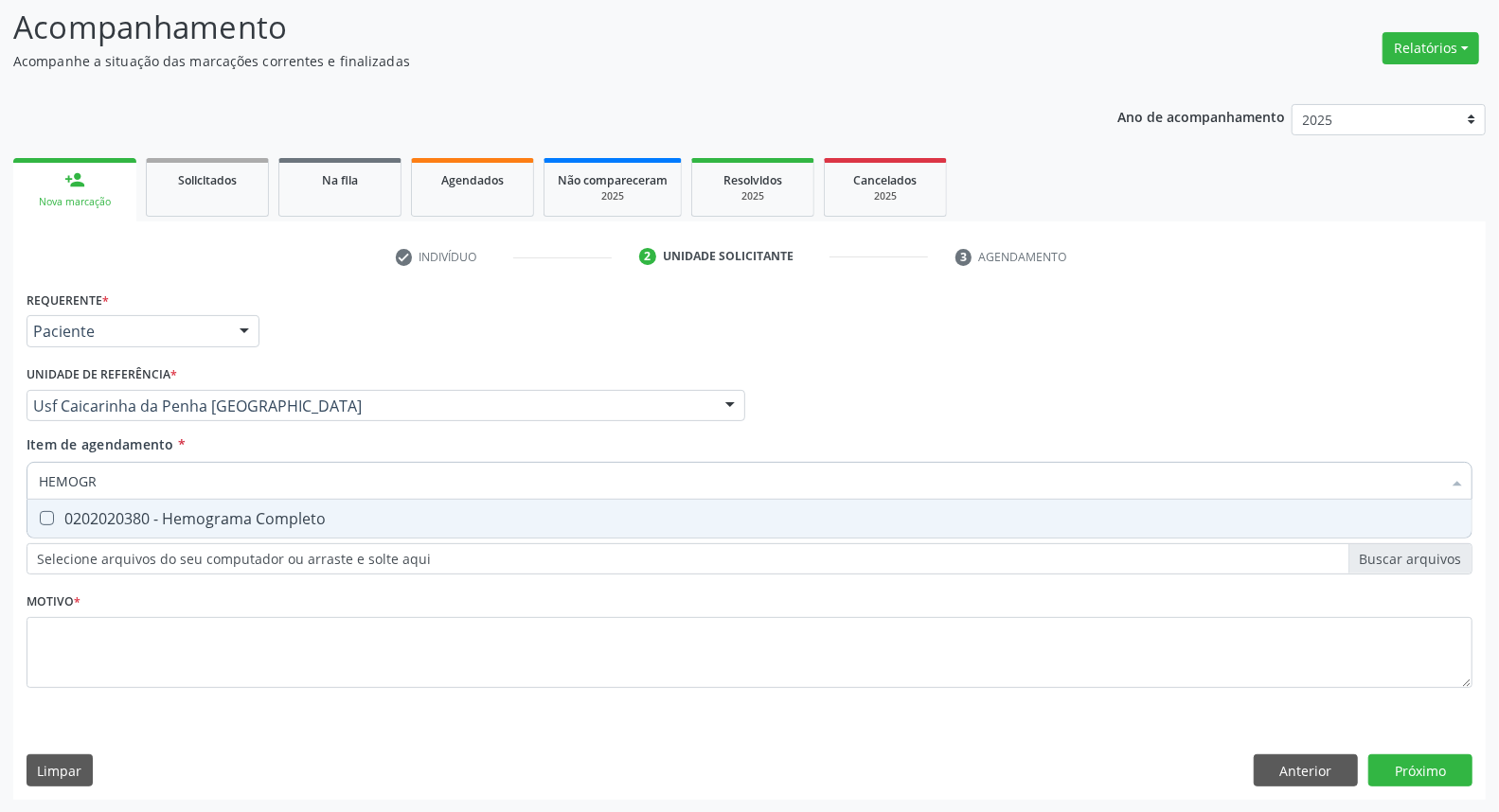
type input "HEMOGRA"
drag, startPoint x: 152, startPoint y: 517, endPoint x: 152, endPoint y: 500, distance: 17.0
click at [152, 512] on div "0202020380 - Hemograma Completo" at bounding box center [749, 518] width 1422 height 15
checkbox Completo "true"
drag, startPoint x: 115, startPoint y: 474, endPoint x: 0, endPoint y: 391, distance: 141.8
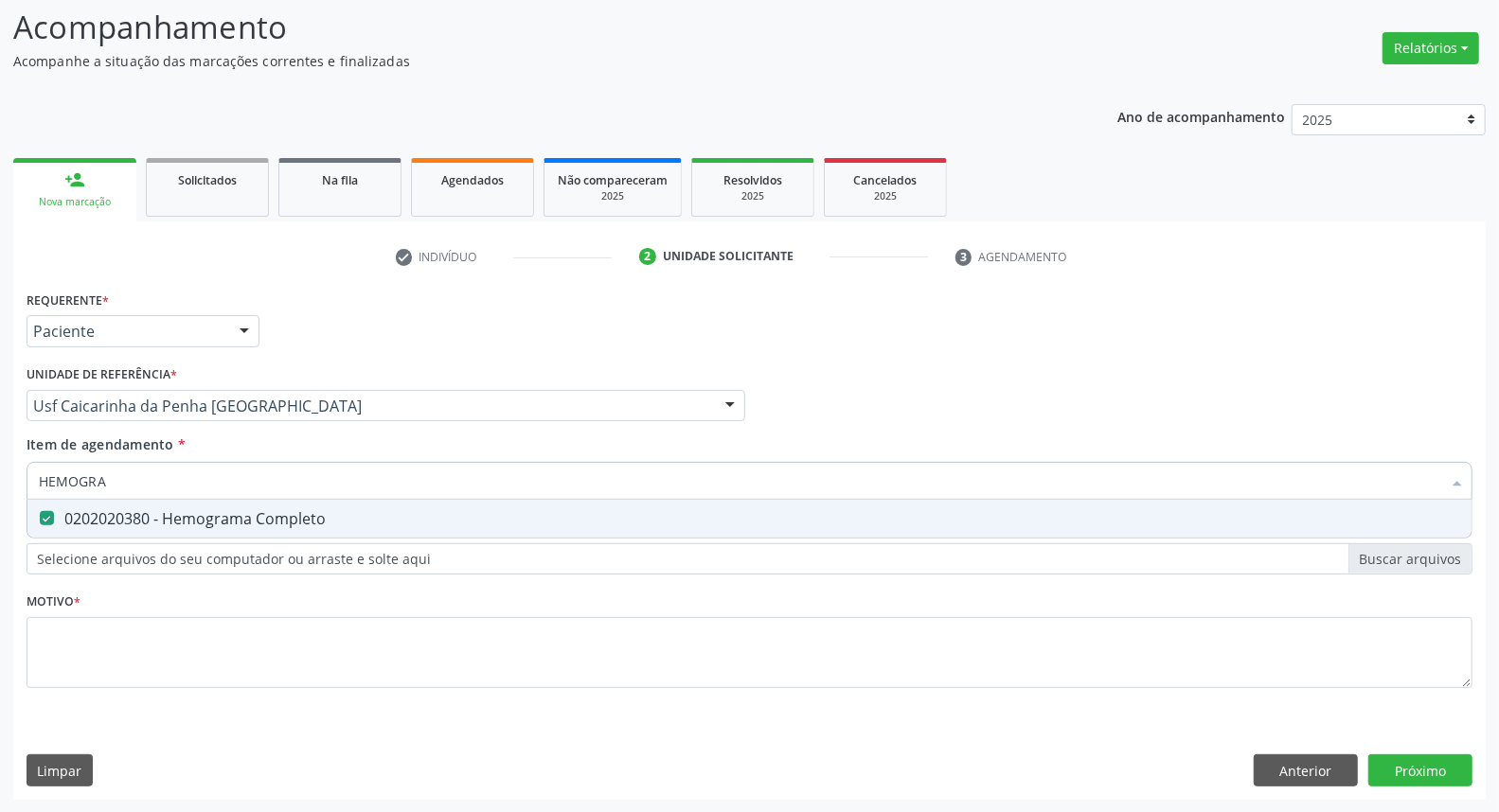
click at [0, 394] on div "Acompanhamento Acompanhe a situação das marcações correntes e finalizadas Relat…" at bounding box center [749, 397] width 1499 height 835
type input "L"
checkbox Completo "false"
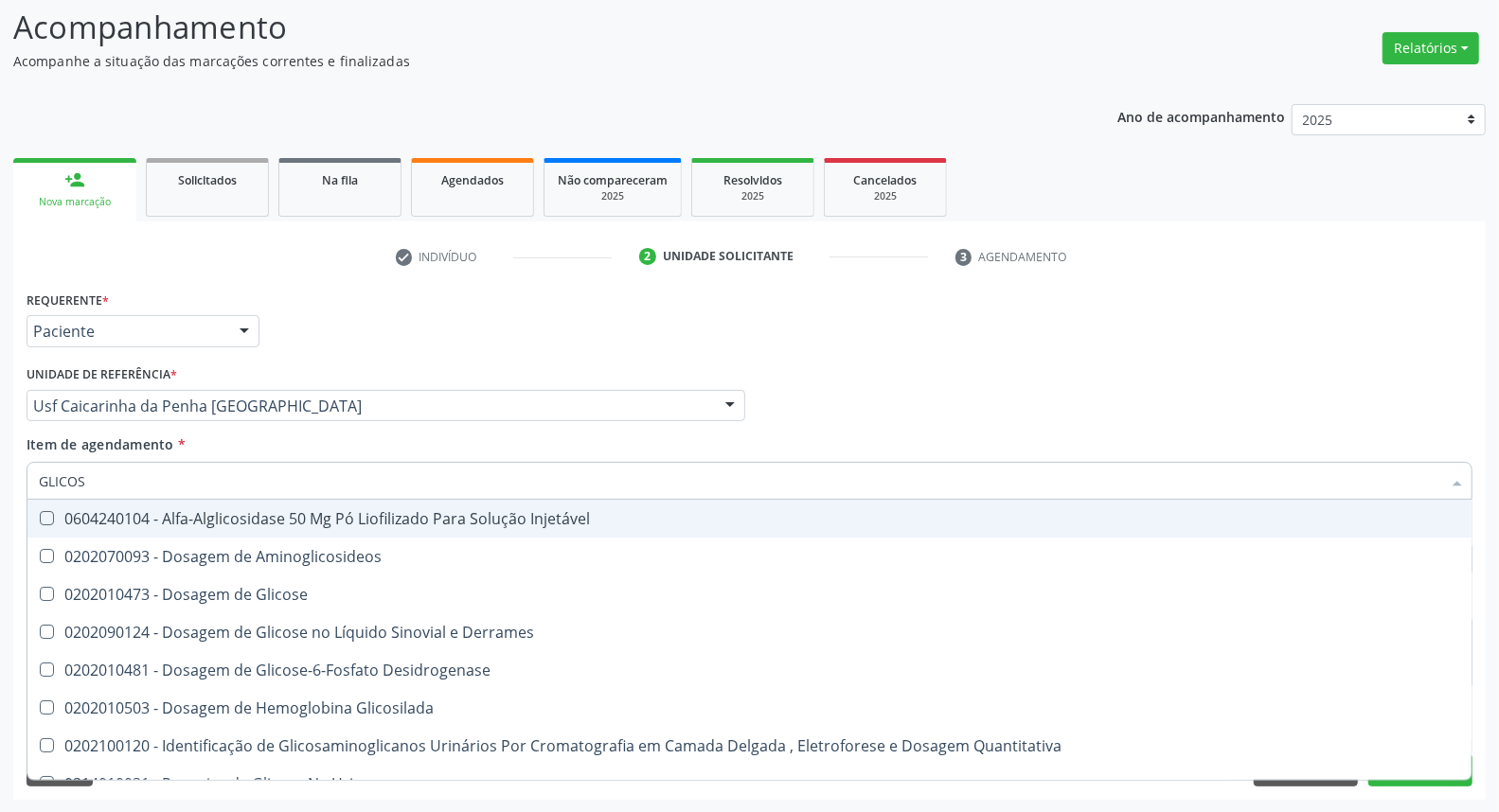
type input "GLICOSE"
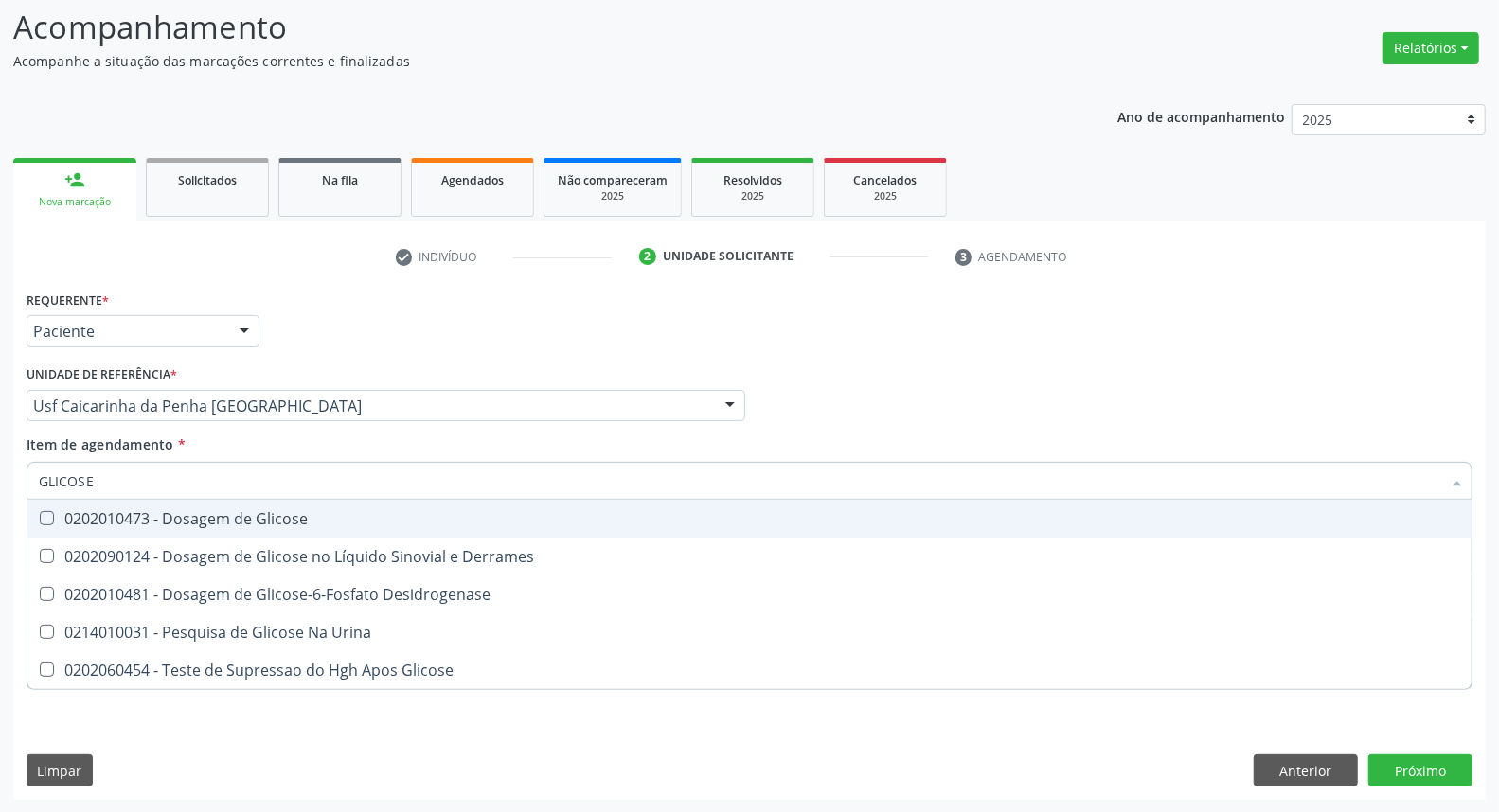
drag, startPoint x: 43, startPoint y: 521, endPoint x: 50, endPoint y: 511, distance: 12.2
click at [44, 519] on Glicose at bounding box center [46, 518] width 14 height 14
click at [39, 519] on Glicose "checkbox" at bounding box center [34, 518] width 12 height 12
checkbox Glicose "true"
click at [0, 412] on div "Acompanhamento Acompanhe a situação das marcações correntes e finalizadas Relat…" at bounding box center [749, 397] width 1499 height 835
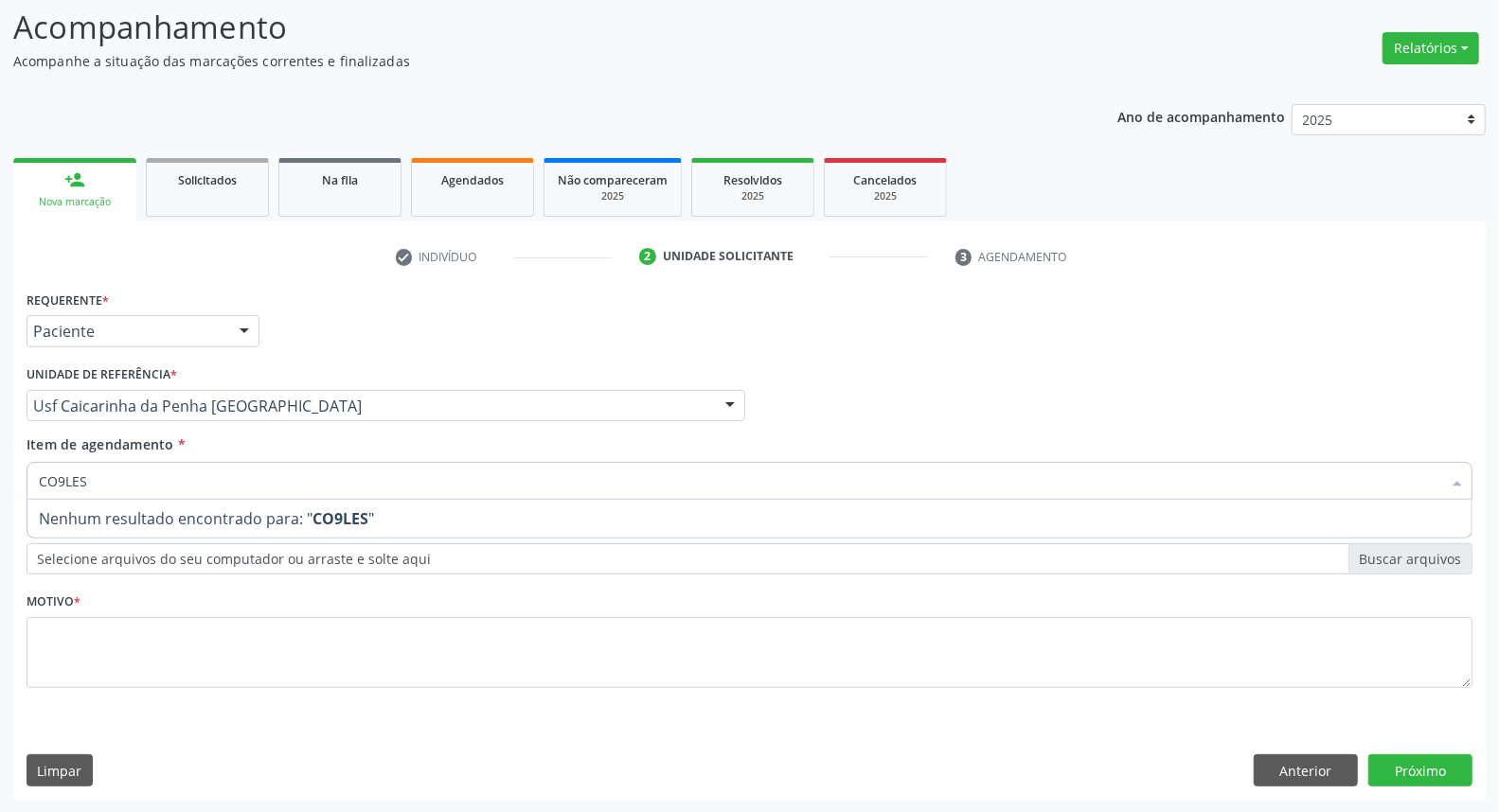
click at [0, 480] on div "Acompanhamento Acompanhe a situação das marcações correntes e finalizadas Relat…" at bounding box center [749, 397] width 1499 height 835
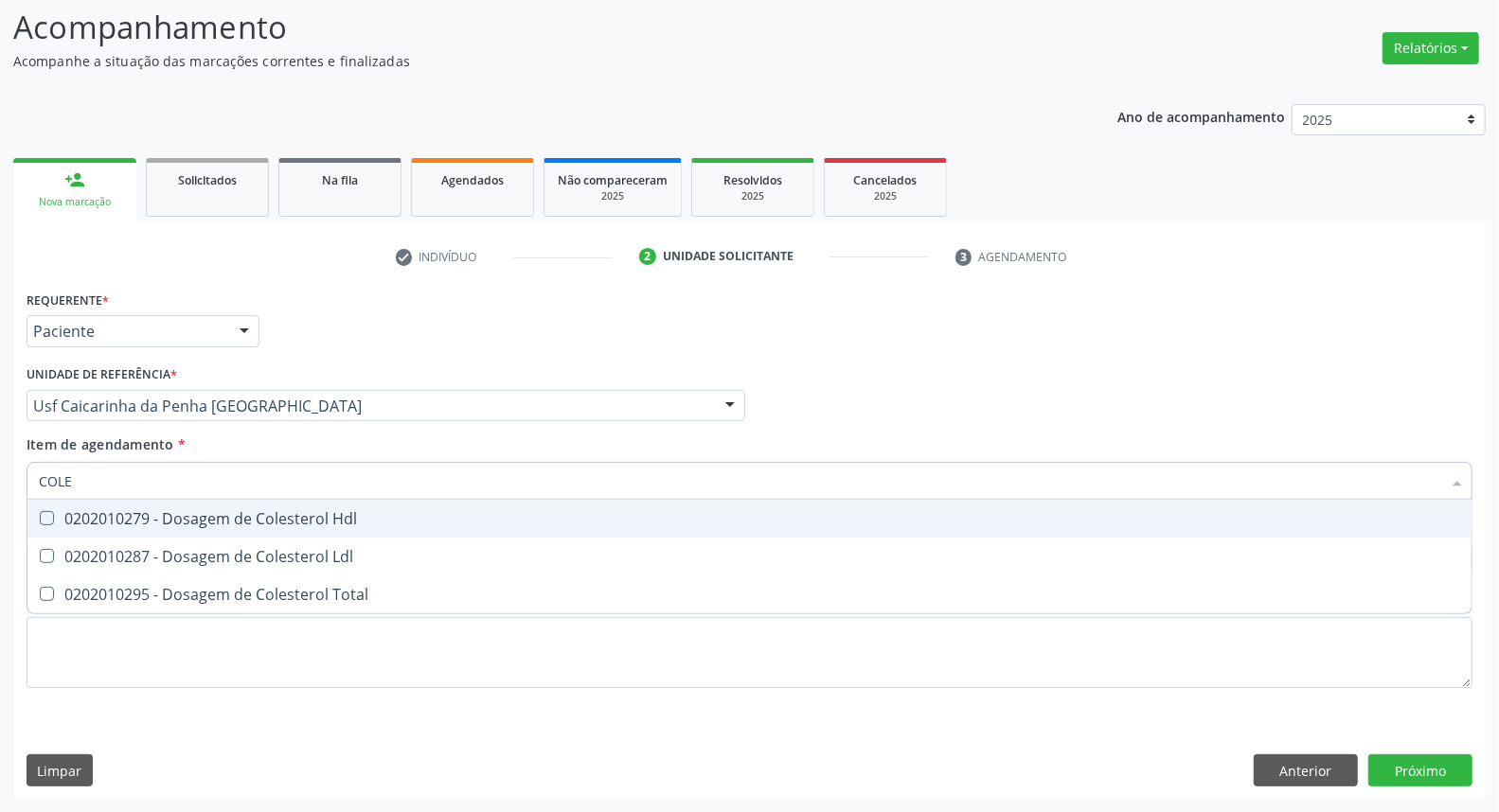
type input "COLES"
drag, startPoint x: 74, startPoint y: 517, endPoint x: 70, endPoint y: 558, distance: 41.2
click at [71, 528] on span "0202010279 - Dosagem de Colesterol Hdl" at bounding box center [750, 519] width 1445 height 37
checkbox Hdl "true"
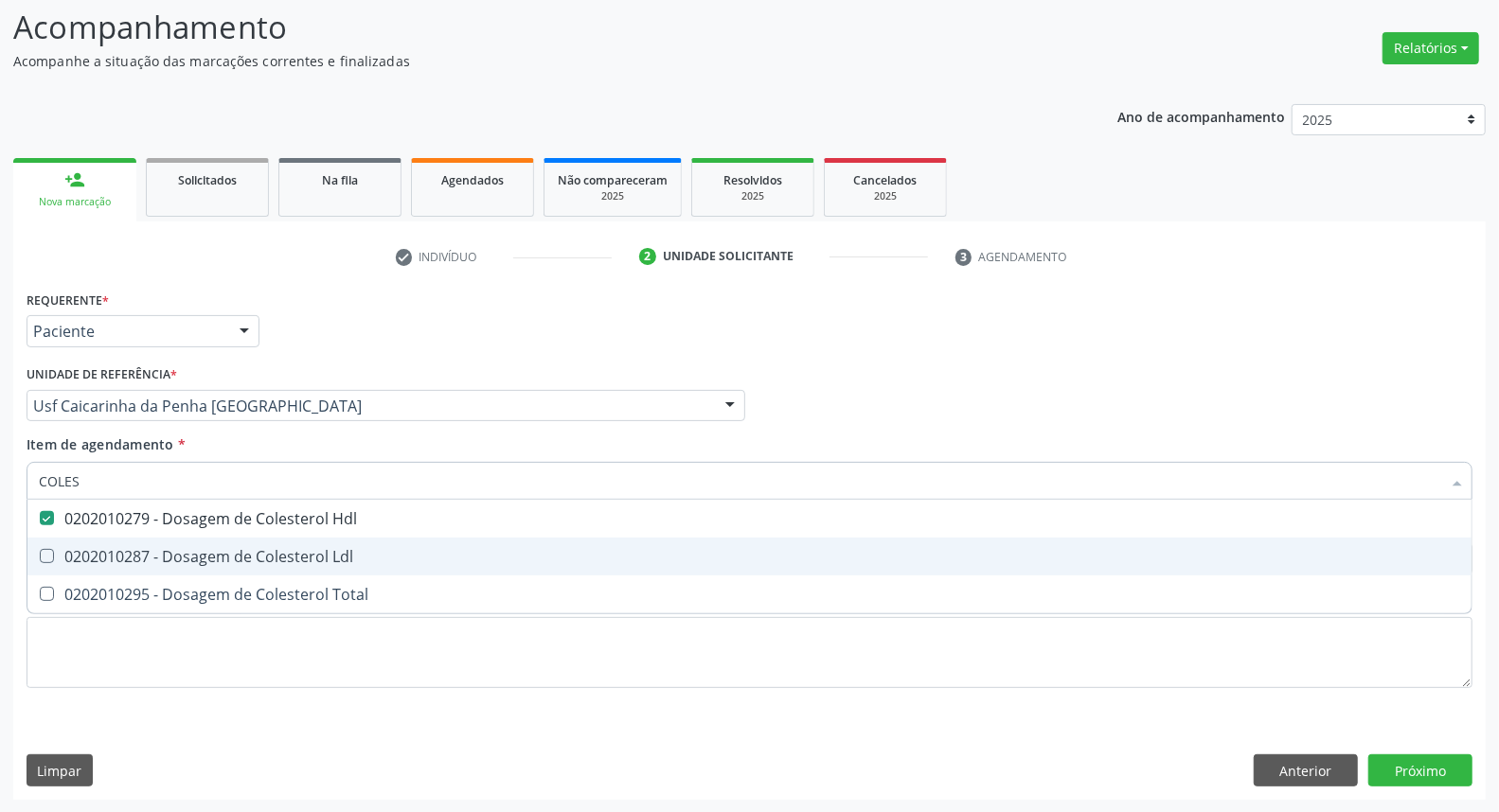
drag, startPoint x: 70, startPoint y: 558, endPoint x: 72, endPoint y: 597, distance: 39.1
click at [70, 561] on div "0202010287 - Dosagem de Colesterol Ldl" at bounding box center [749, 556] width 1422 height 15
checkbox Ldl "true"
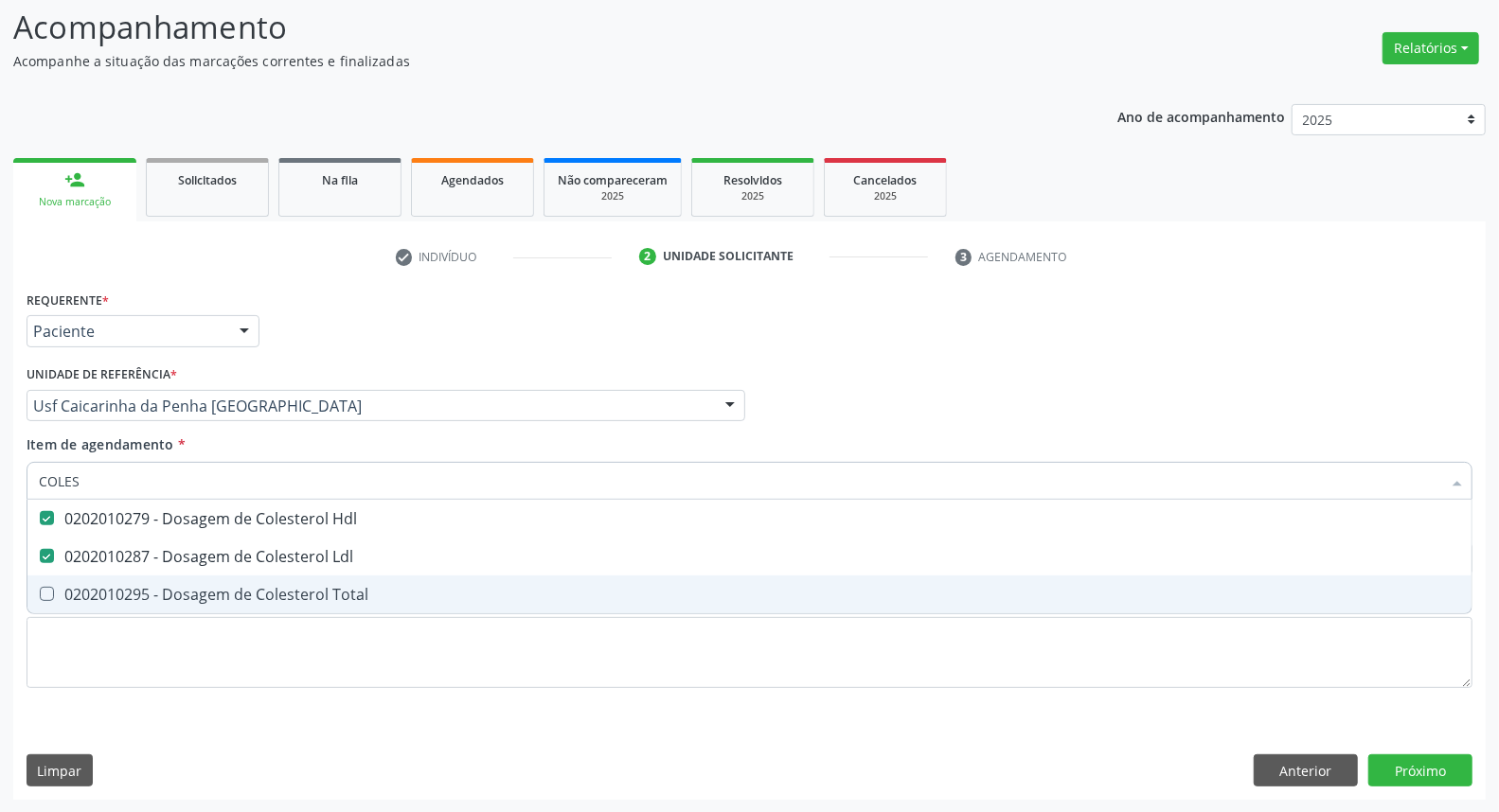
drag, startPoint x: 72, startPoint y: 599, endPoint x: 83, endPoint y: 571, distance: 30.1
click at [74, 593] on div "0202010295 - Dosagem de Colesterol Total" at bounding box center [749, 594] width 1422 height 15
checkbox Total "true"
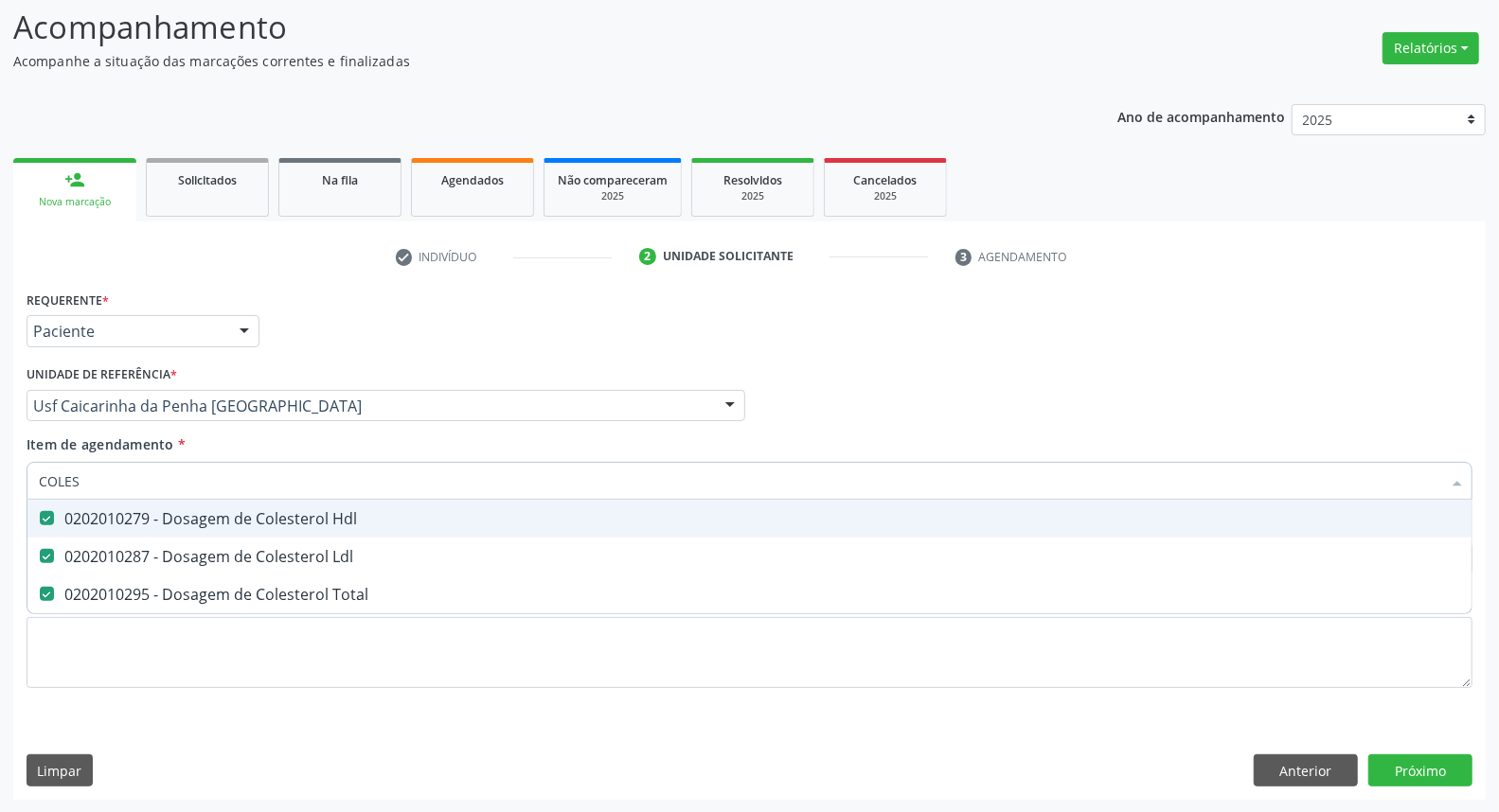
drag, startPoint x: 22, startPoint y: 478, endPoint x: 0, endPoint y: 478, distance: 22.0
click at [0, 478] on div "Acompanhamento Acompanhe a situação das marcações correntes e finalizadas Relat…" at bounding box center [749, 397] width 1499 height 835
type input "TR"
checkbox Hdl "false"
checkbox Ldl "false"
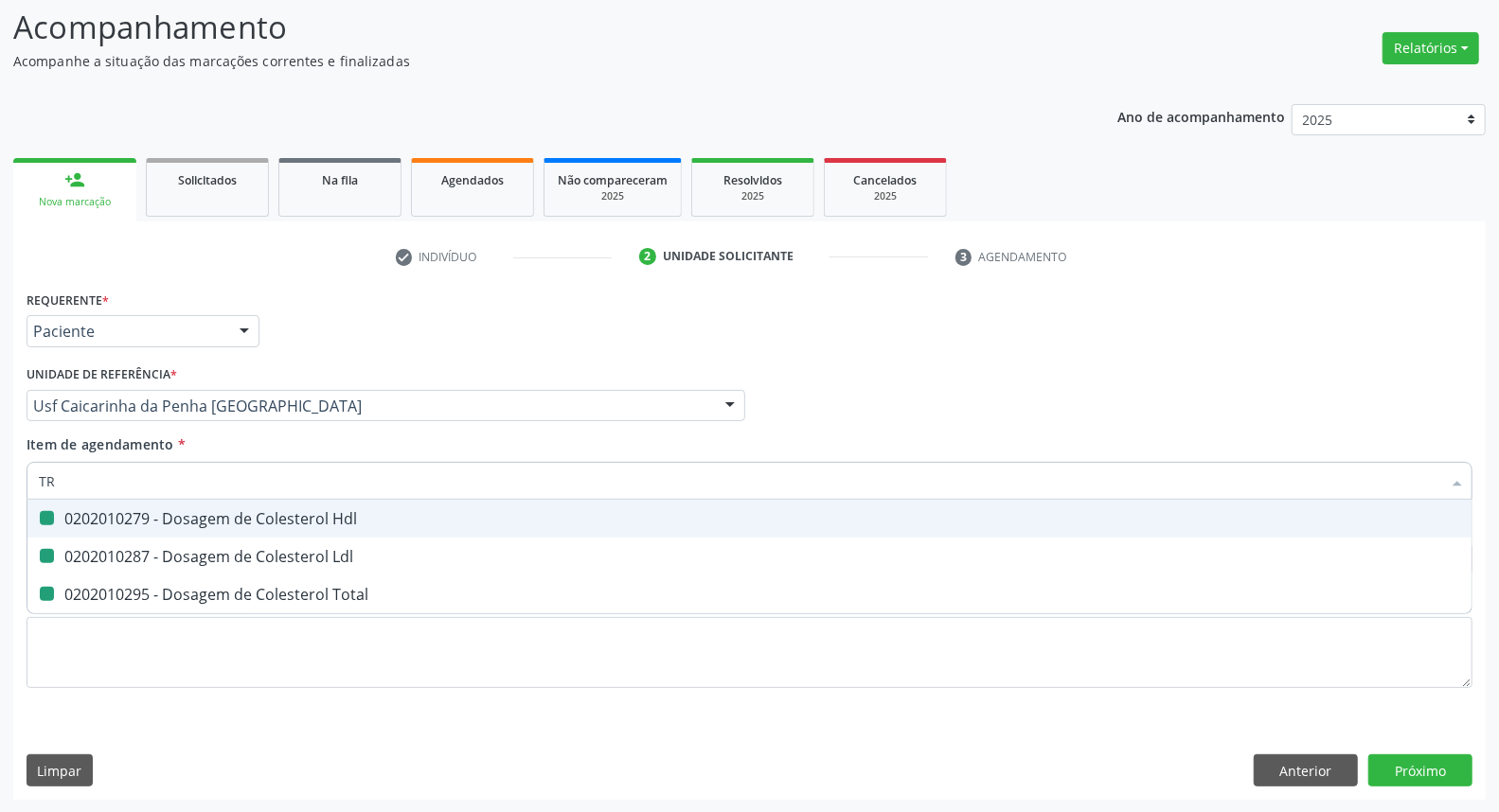
checkbox Total "false"
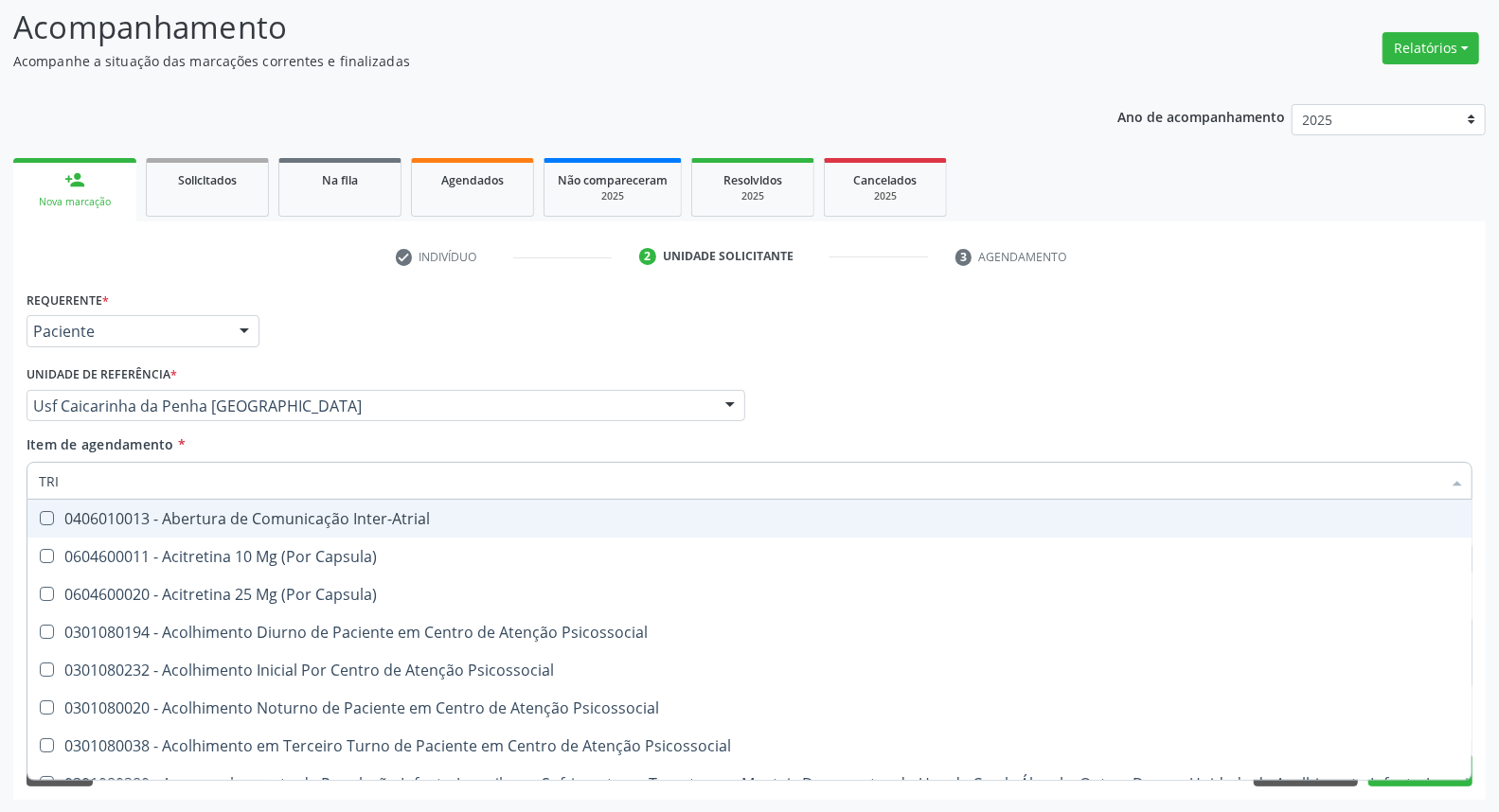
type input "TRIG"
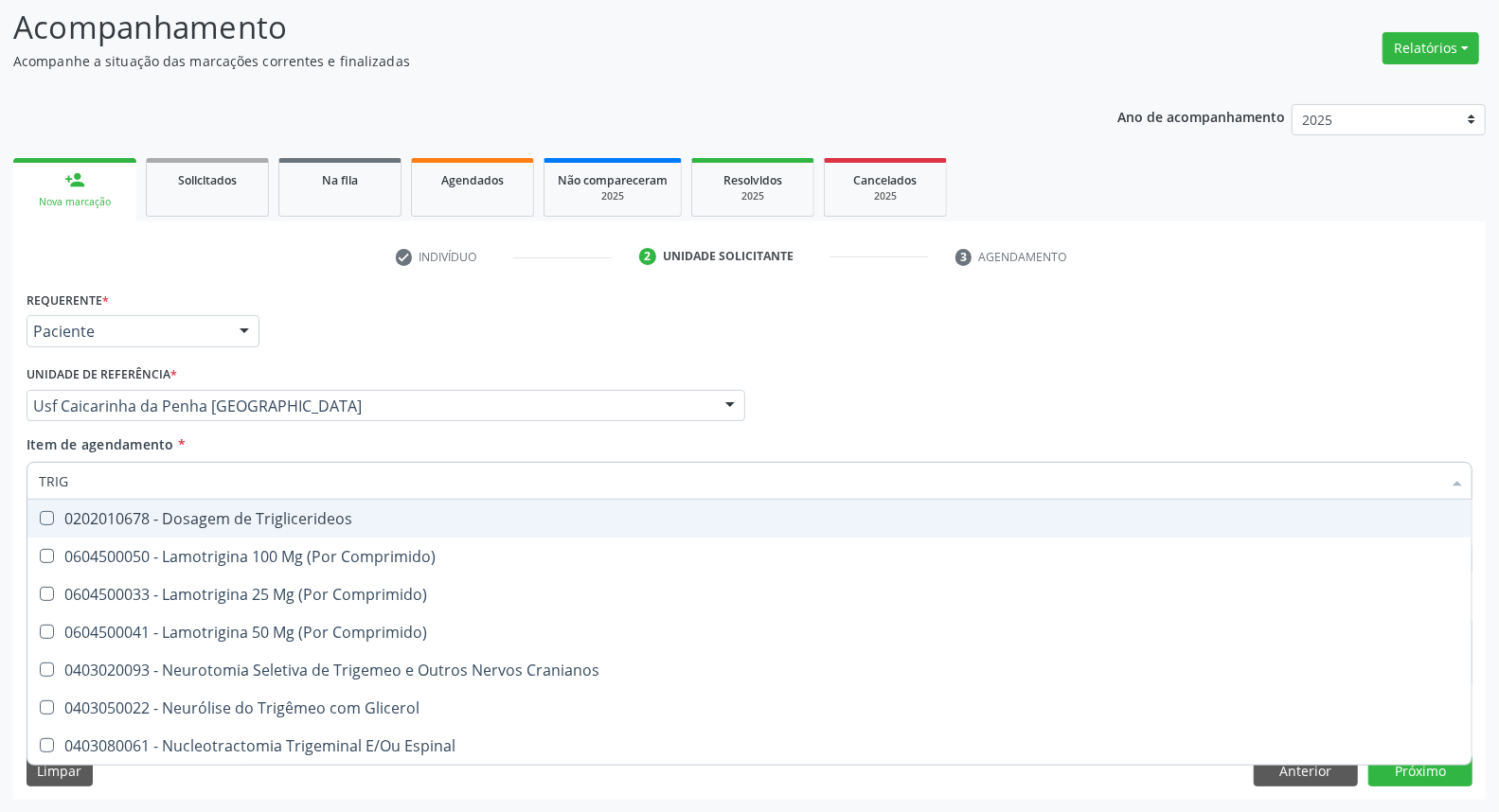
drag, startPoint x: 98, startPoint y: 507, endPoint x: 107, endPoint y: 490, distance: 19.2
click at [99, 511] on div "0202010678 - Dosagem de Triglicerideos" at bounding box center [749, 518] width 1422 height 15
checkbox Triglicerideos "true"
drag, startPoint x: 115, startPoint y: 472, endPoint x: 0, endPoint y: 465, distance: 115.2
click at [0, 465] on div "Acompanhamento Acompanhe a situação das marcações correntes e finalizadas Relat…" at bounding box center [749, 397] width 1499 height 835
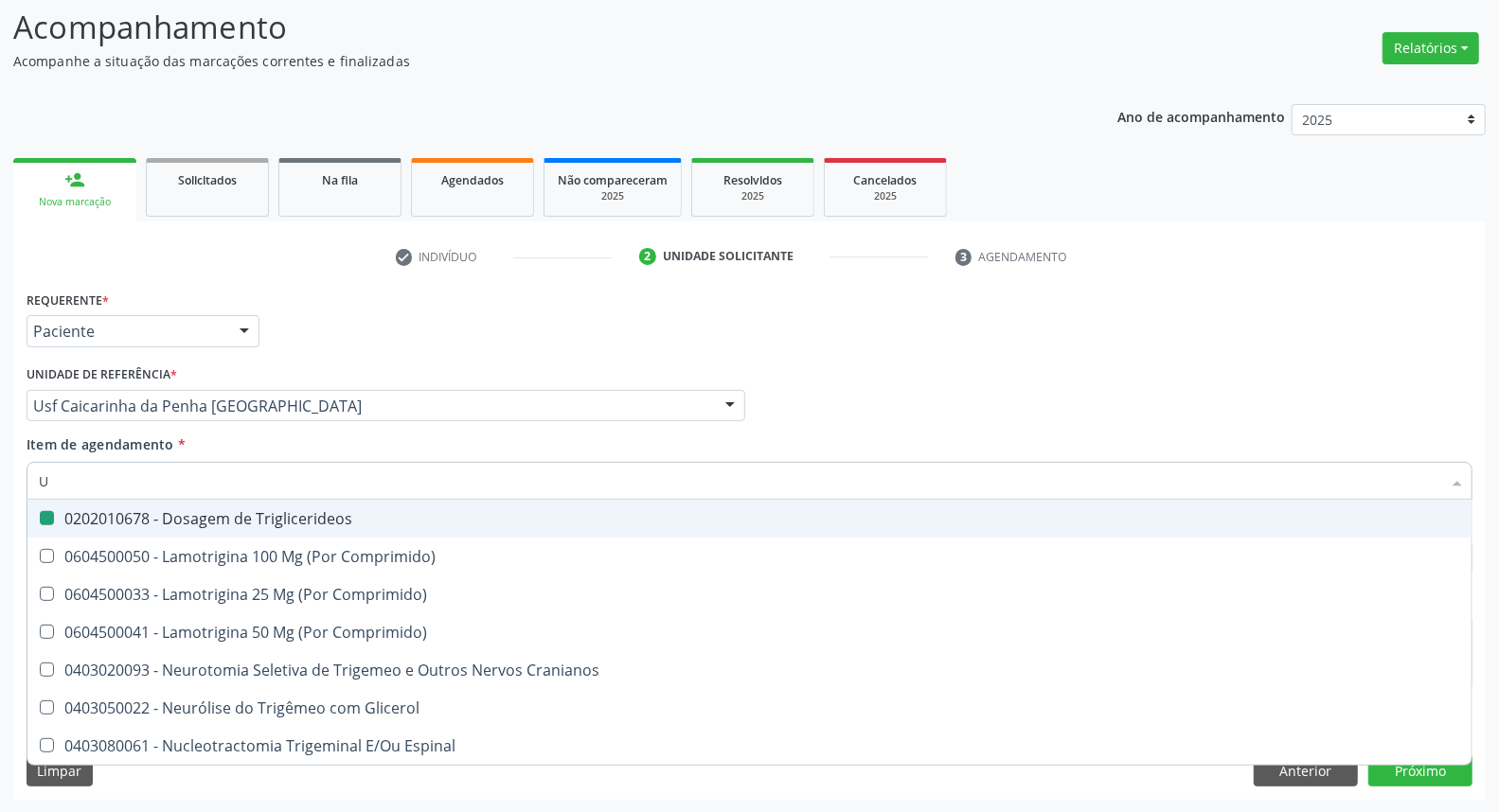
type input "UR"
checkbox Triglicerideos "false"
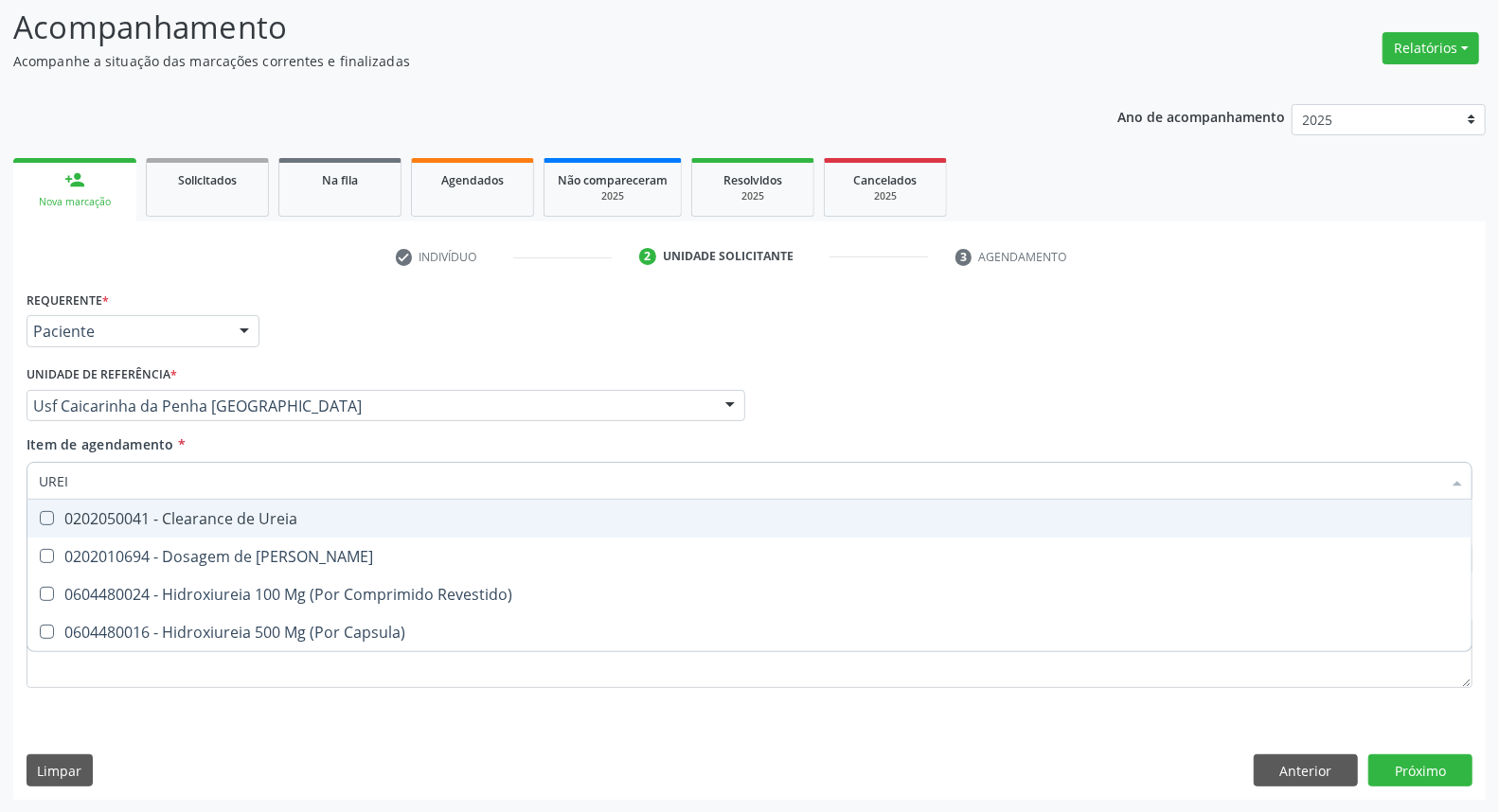
type input "UREIA"
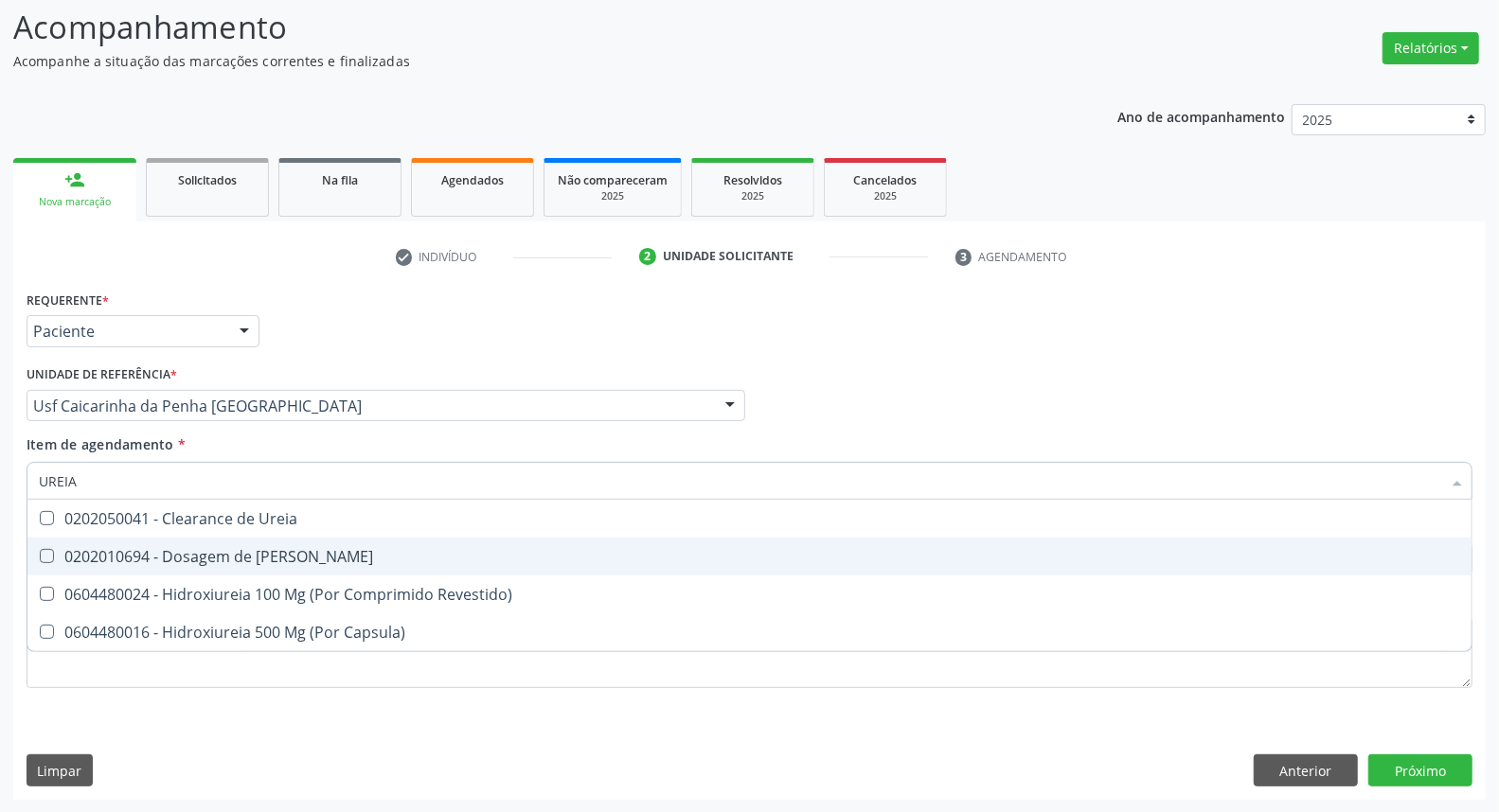
click at [69, 540] on span "0202010694 - Dosagem de [PERSON_NAME]" at bounding box center [750, 556] width 1445 height 37
checkbox Ureia "true"
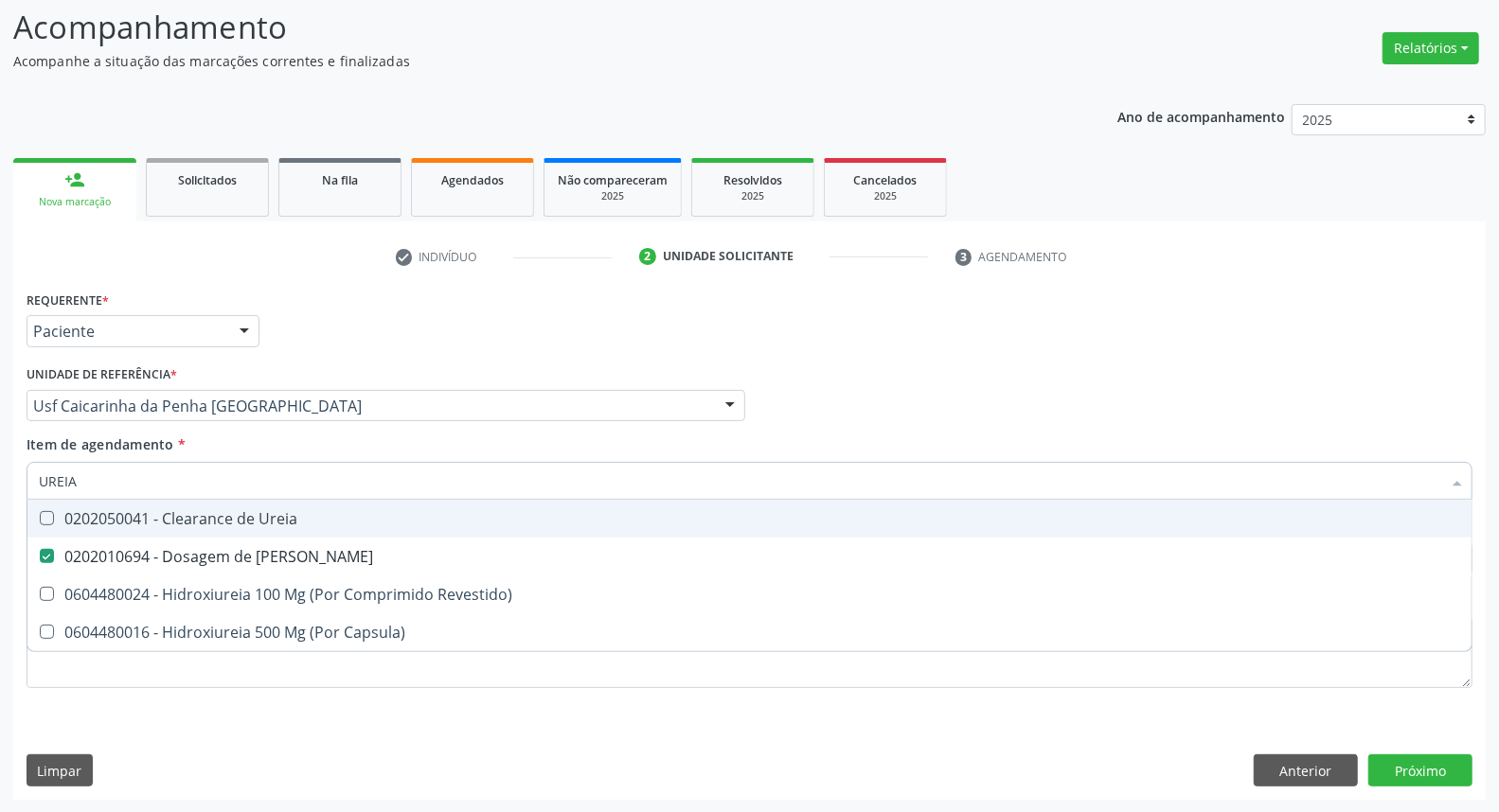
drag, startPoint x: 0, startPoint y: 472, endPoint x: 0, endPoint y: 460, distance: 12.0
click at [0, 471] on div "Acompanhamento Acompanhe a situação das marcações correntes e finalizadas Relat…" at bounding box center [749, 397] width 1499 height 835
type input "C"
checkbox Ureia "false"
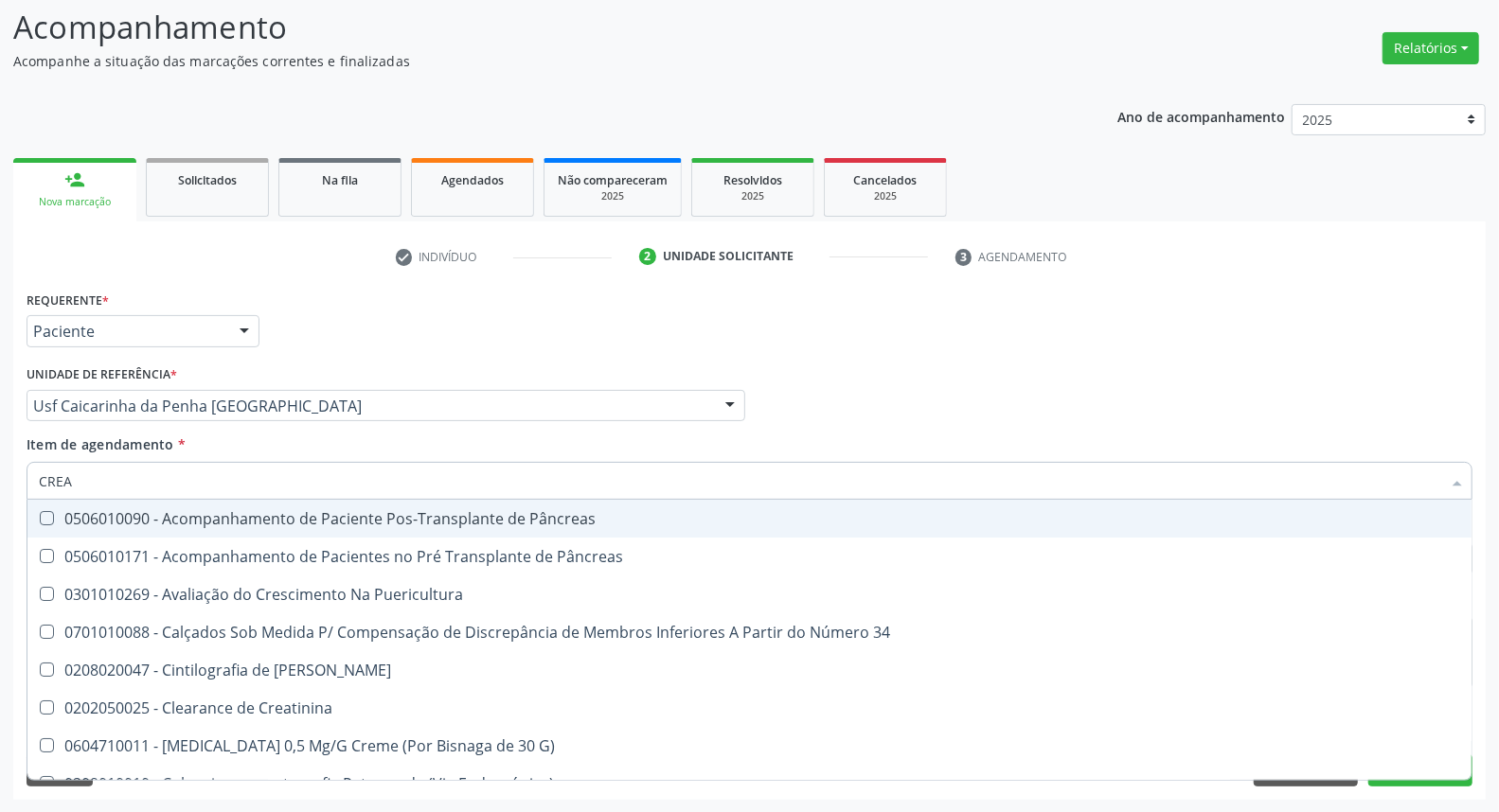
type input "CREAT"
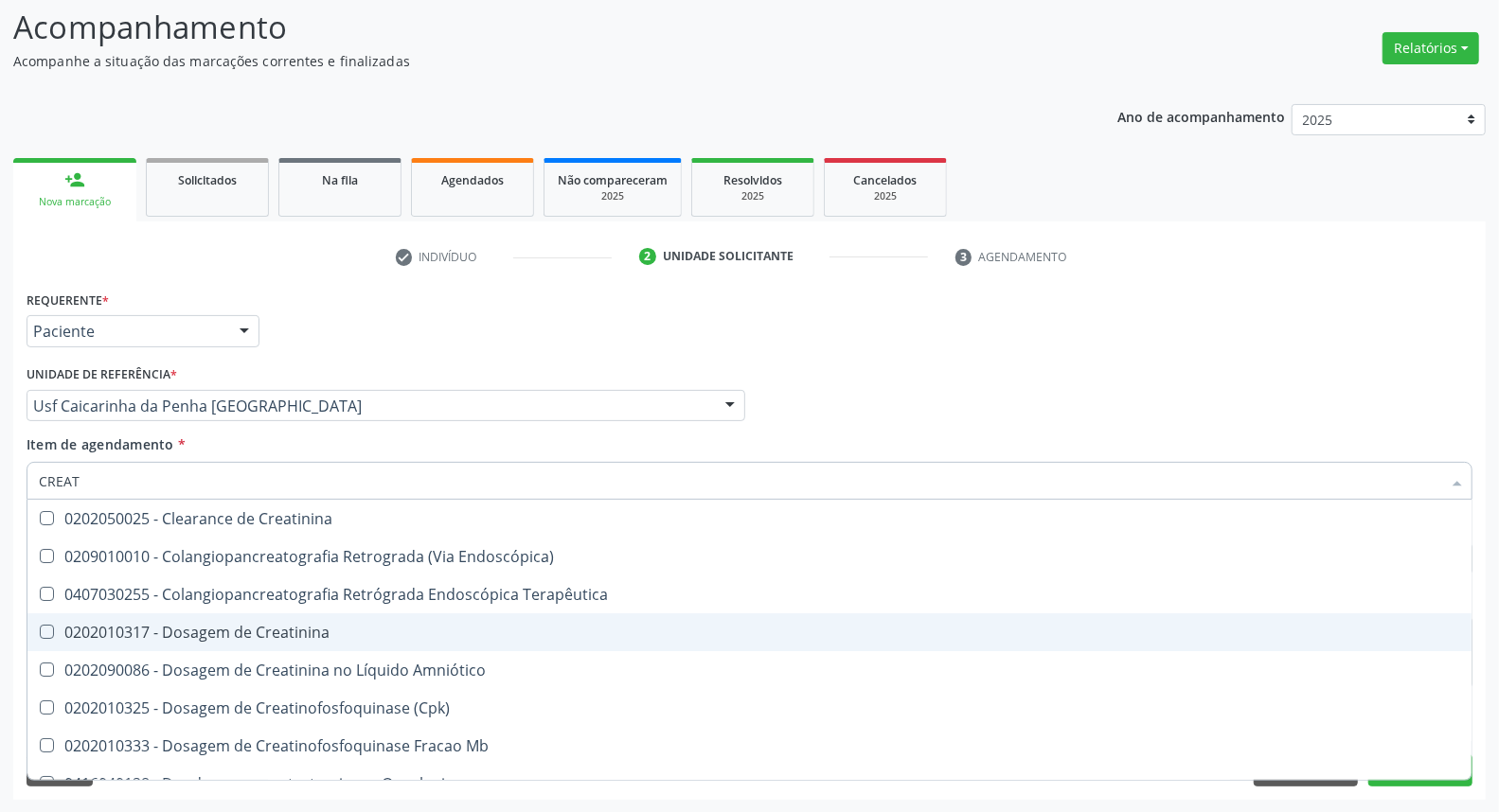
drag, startPoint x: 118, startPoint y: 634, endPoint x: 124, endPoint y: 512, distance: 122.1
click at [117, 625] on div "0202010317 - Dosagem de Creatinina" at bounding box center [749, 631] width 1422 height 15
checkbox Creatinina "true"
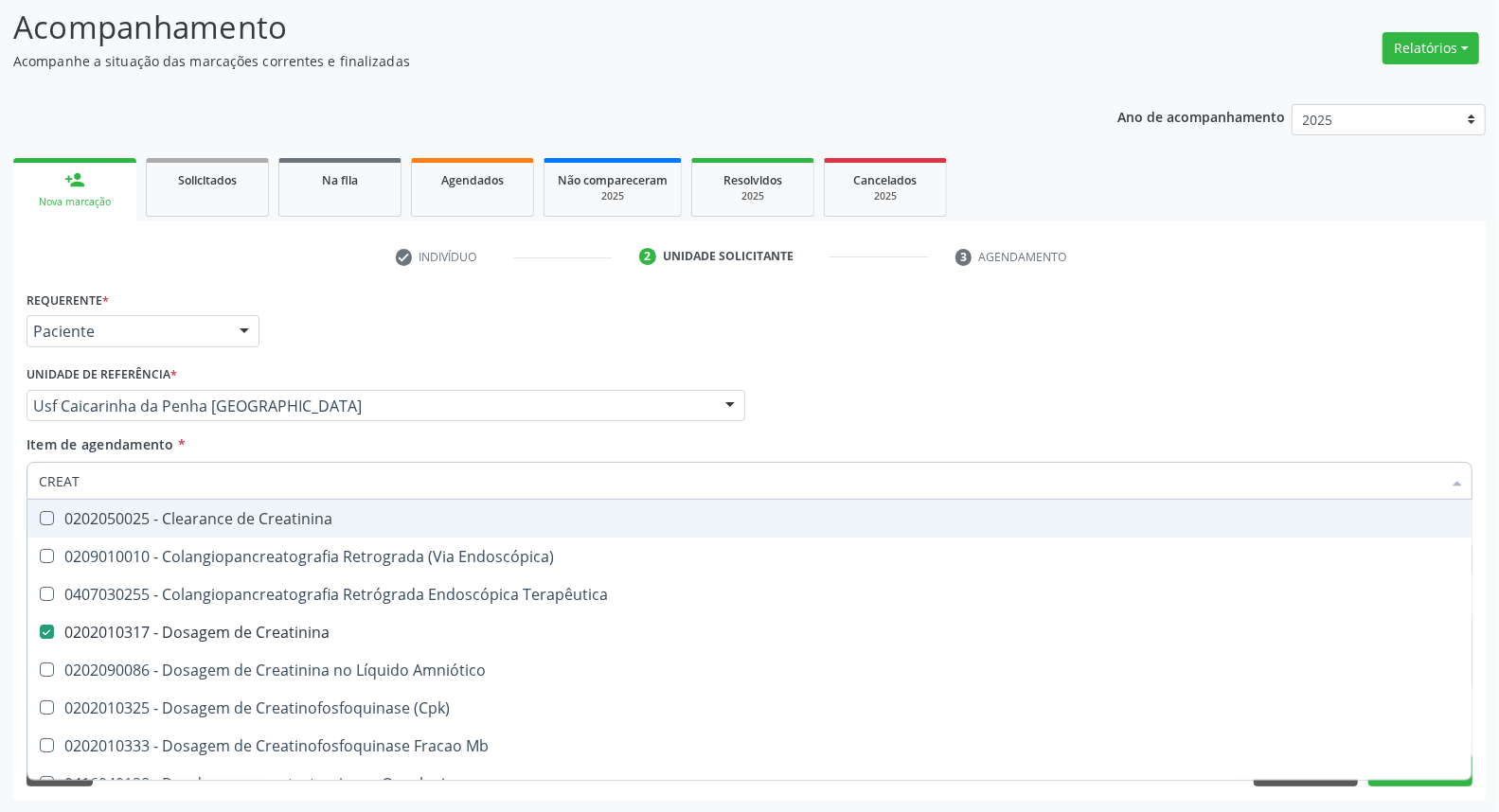
drag, startPoint x: 126, startPoint y: 474, endPoint x: 0, endPoint y: 475, distance: 126.0
click at [0, 474] on div "Acompanhamento Acompanhe a situação das marcações correntes e finalizadas Relat…" at bounding box center [749, 397] width 1499 height 835
type input "HE"
checkbox Creatinina "false"
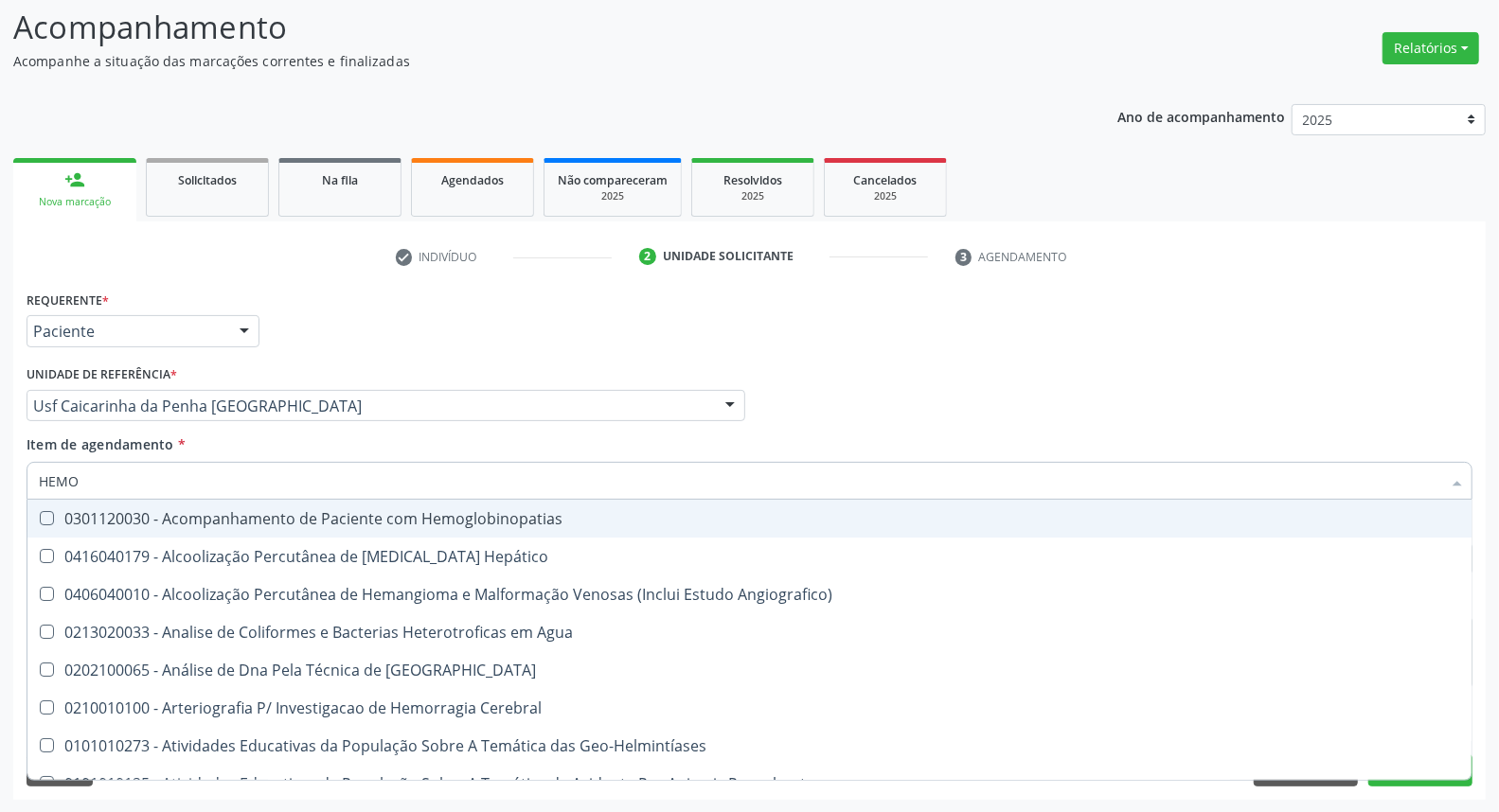
type input "HEMOG"
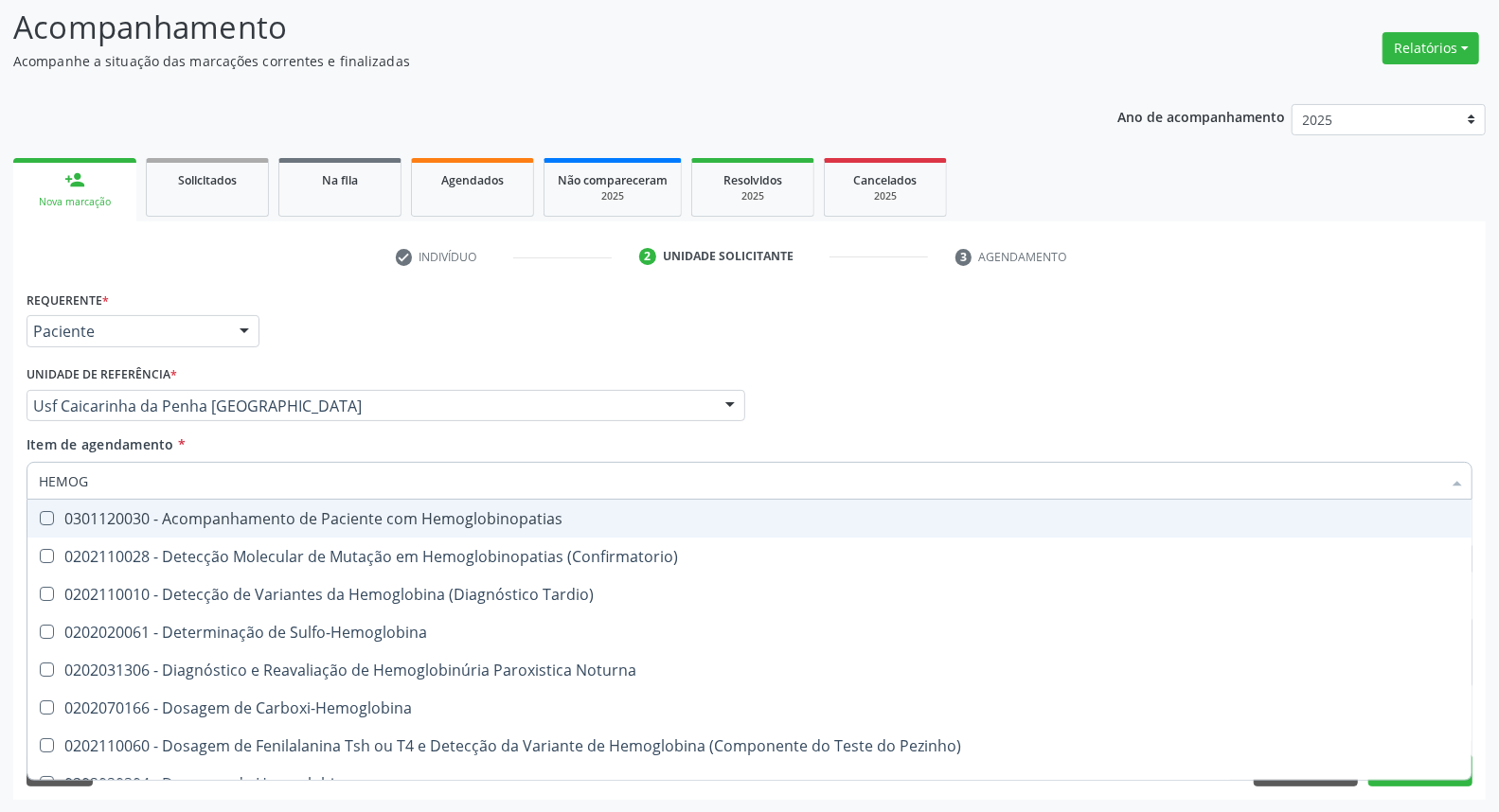
checkbox Completo "true"
type input "HEMOGL"
checkbox Completo "false"
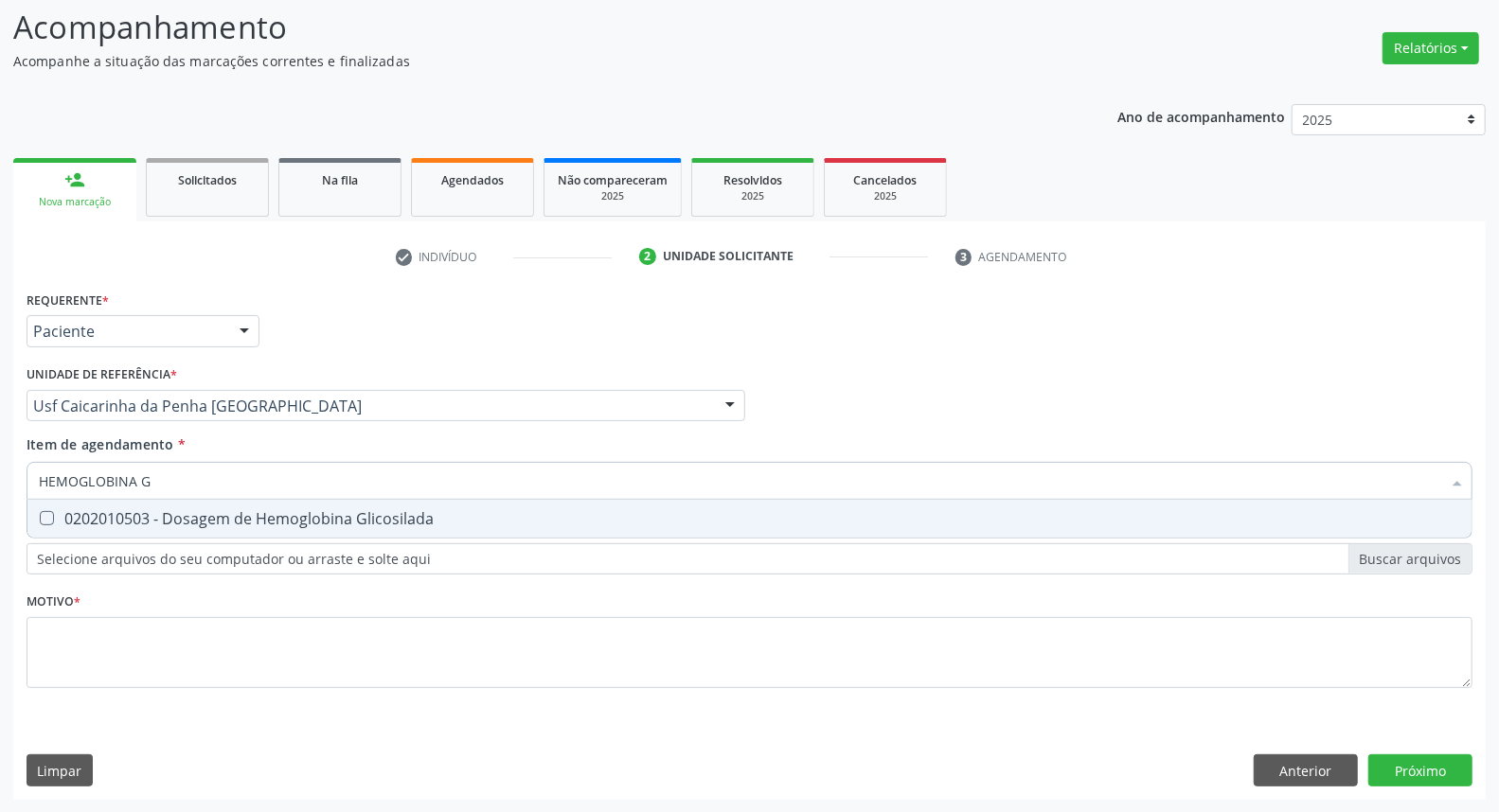
type input "HEMOGLOBINA G"
click at [76, 517] on div "0202010503 - Dosagem de Hemoglobina Glicosilada" at bounding box center [749, 518] width 1422 height 15
checkbox Glicosilada "true"
drag, startPoint x: 177, startPoint y: 477, endPoint x: 0, endPoint y: 479, distance: 177.0
click at [0, 479] on div "Acompanhamento Acompanhe a situação das marcações correntes e finalizadas Relat…" at bounding box center [749, 397] width 1499 height 835
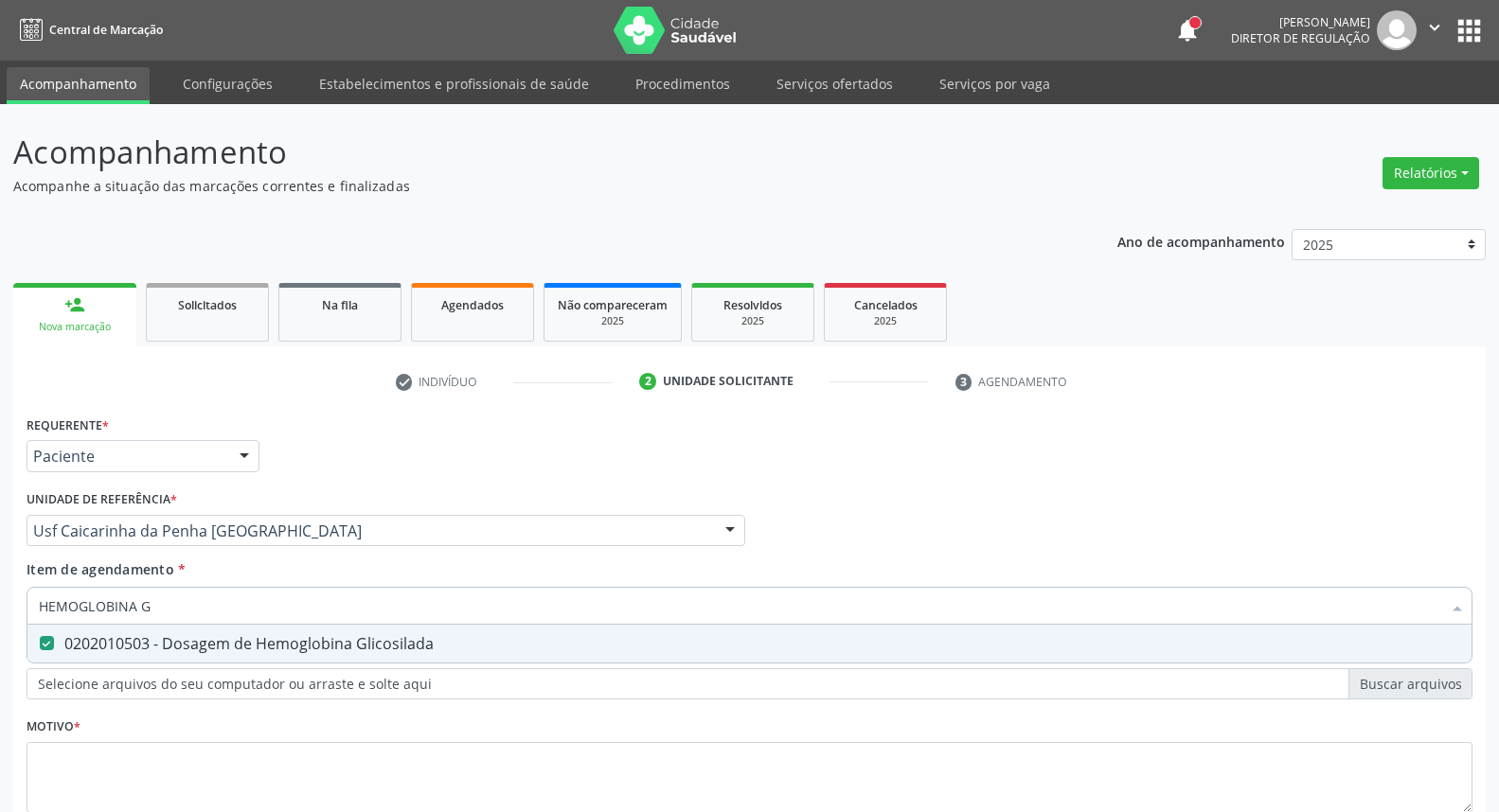
scroll to position [125, 0]
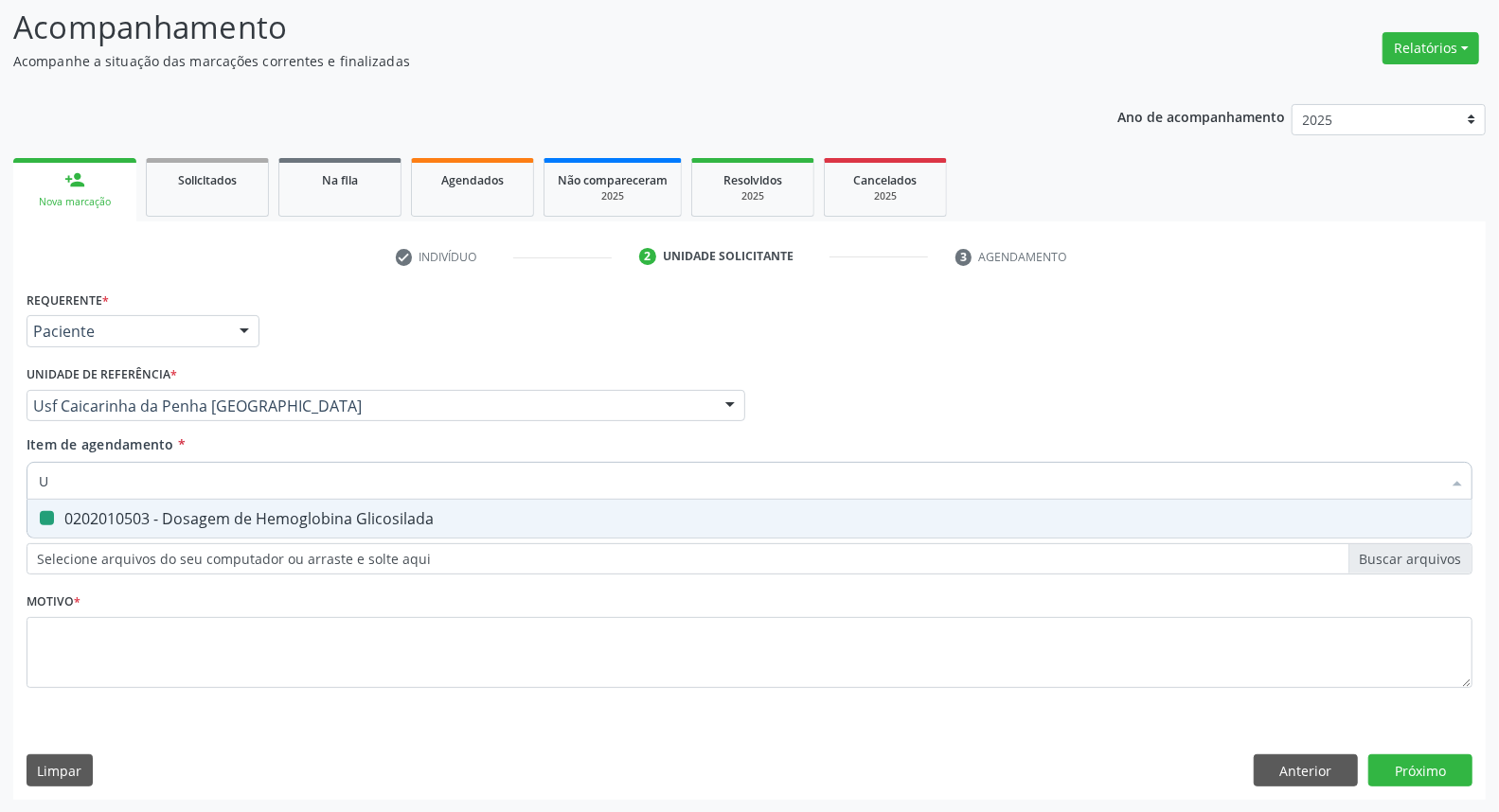
type input "UR"
checkbox Glicosilada "false"
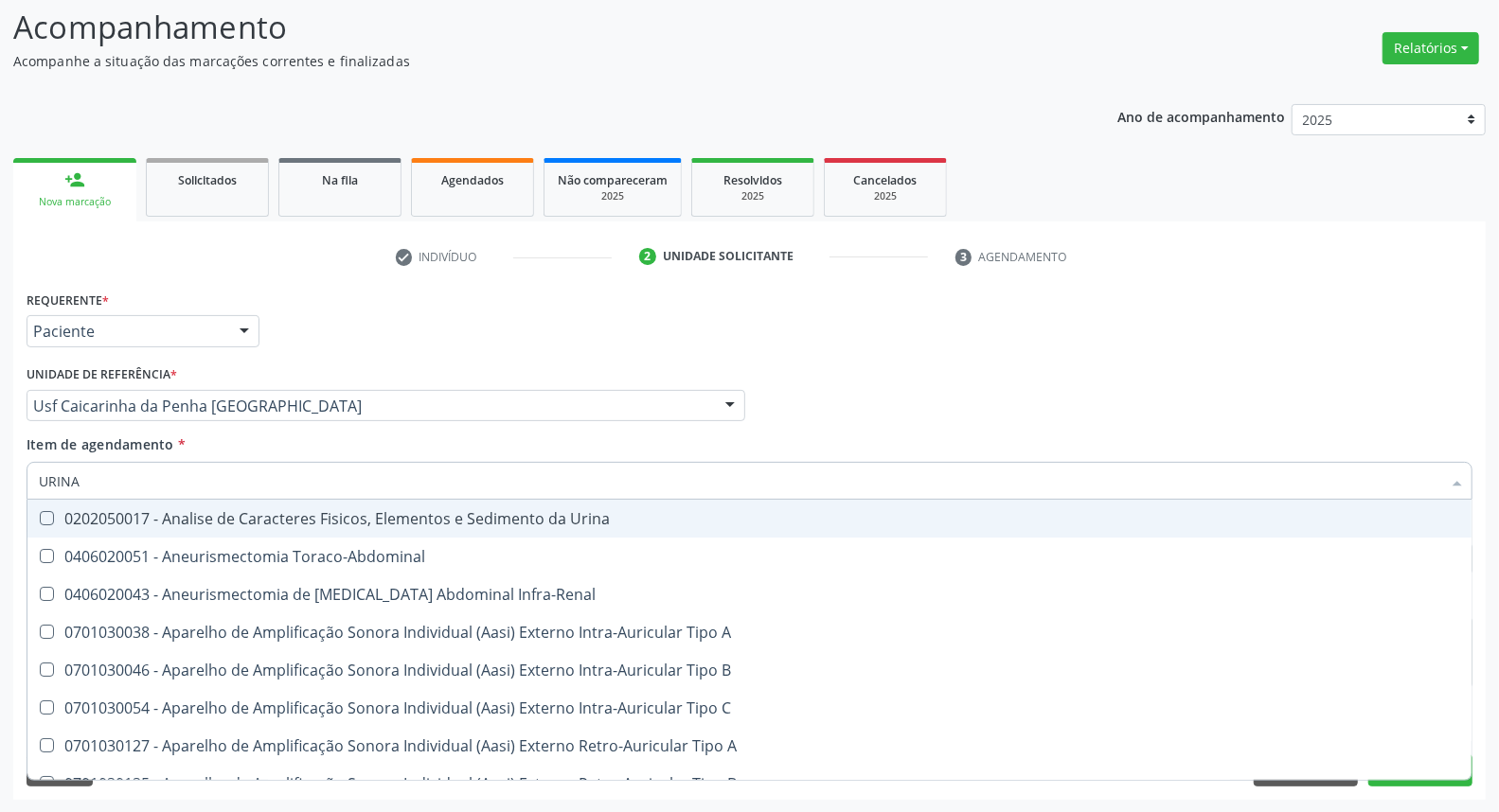
type input "URINA"
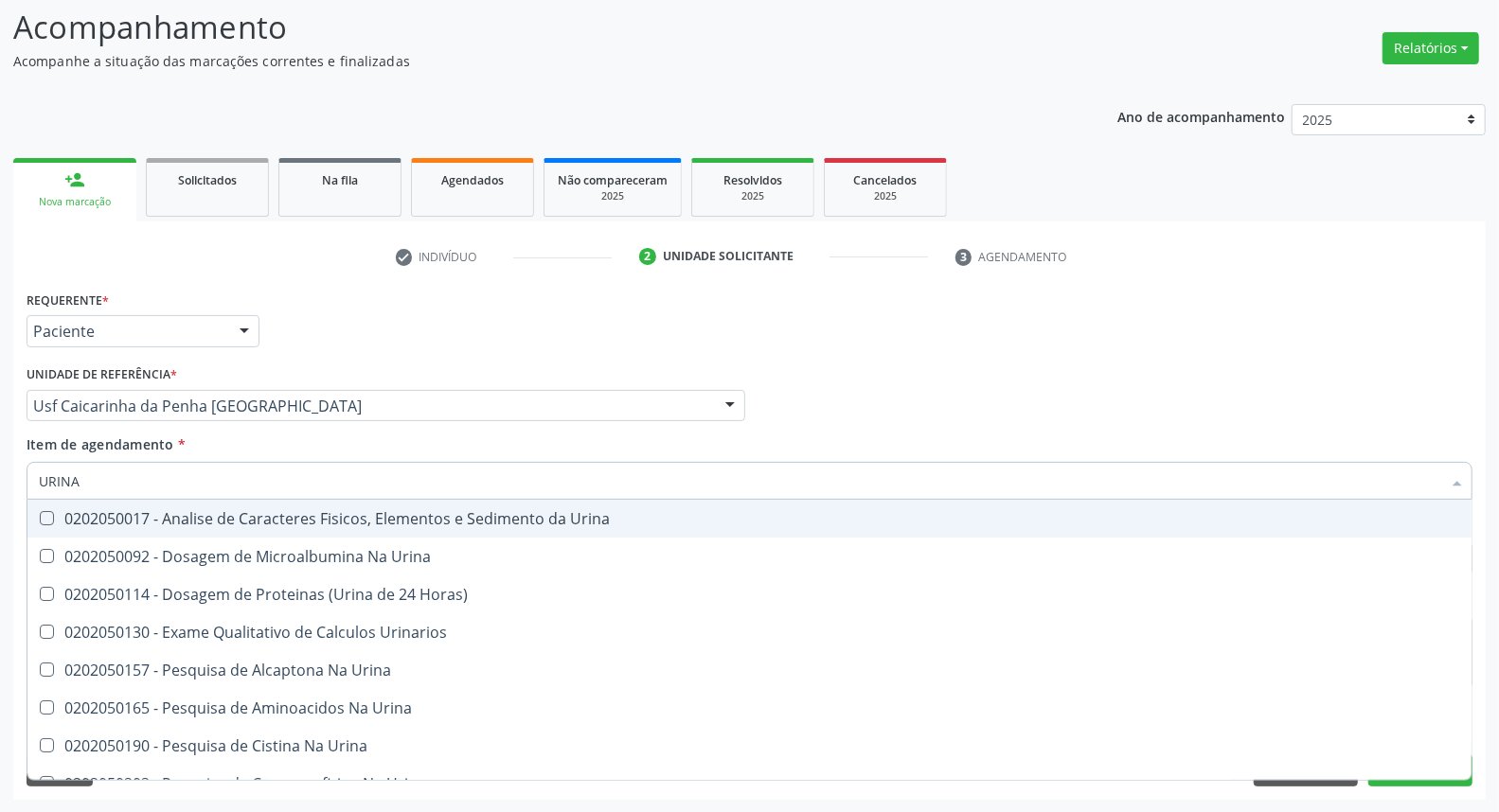
drag, startPoint x: 61, startPoint y: 516, endPoint x: 91, endPoint y: 492, distance: 38.4
click at [67, 511] on div "0202050017 - Analise de Caracteres Fisicos, Elementos e Sedimento da Urina" at bounding box center [749, 518] width 1422 height 15
checkbox Urina "true"
click at [0, 477] on div "Acompanhamento Acompanhe a situação das marcações correntes e finalizadas Relat…" at bounding box center [749, 397] width 1499 height 835
type input "TS"
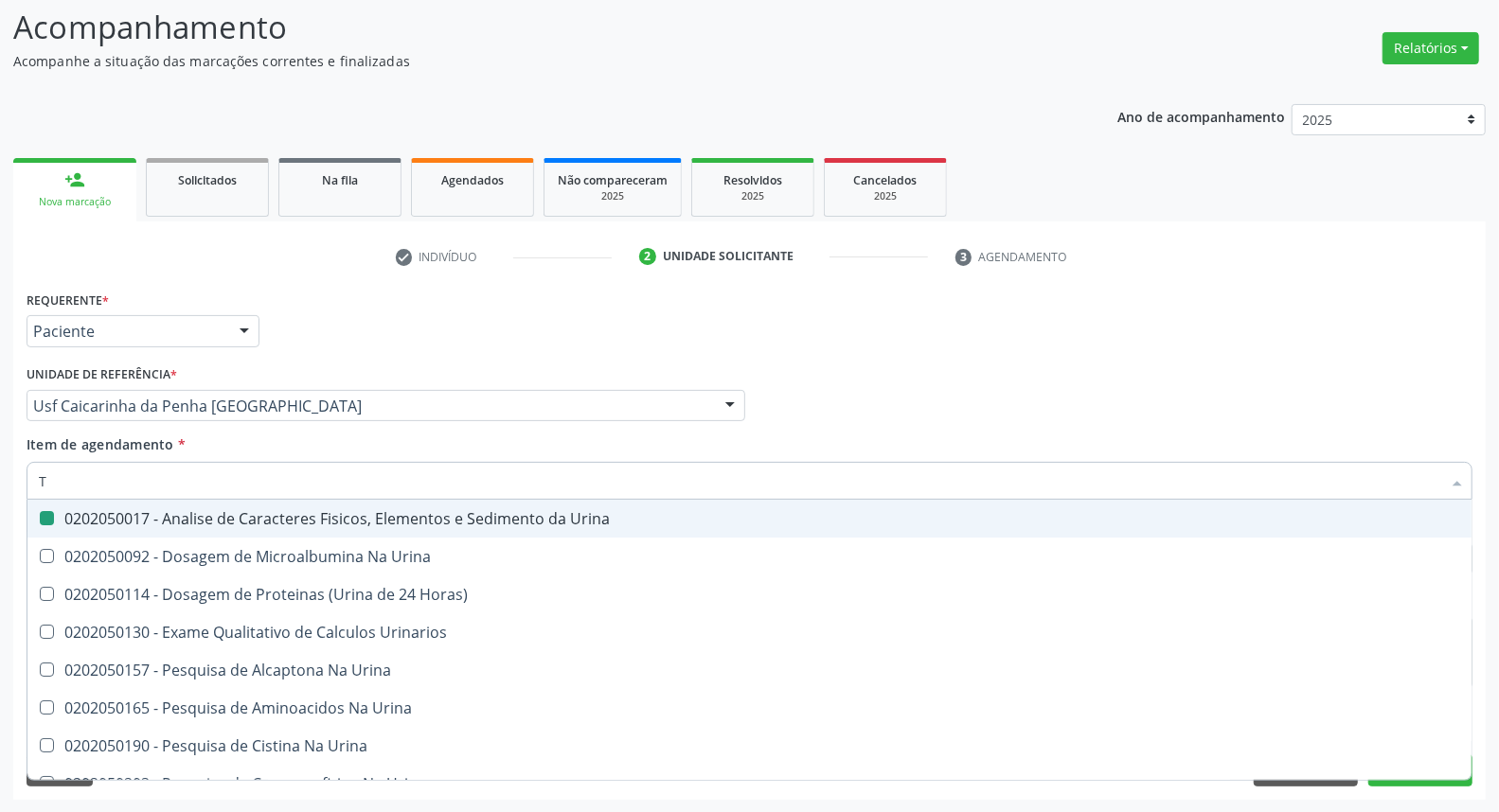
checkbox Urina "false"
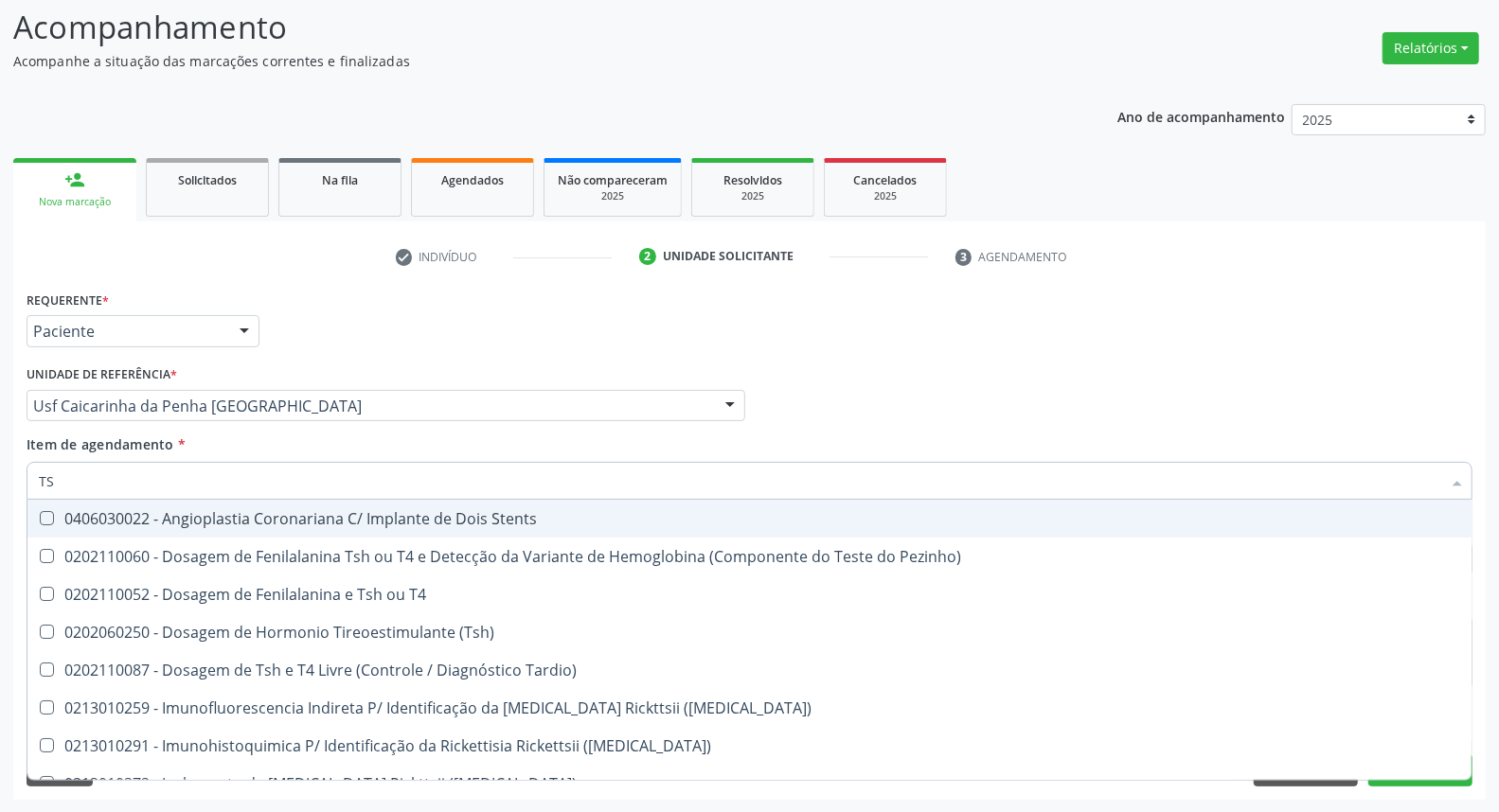
type input "TSH"
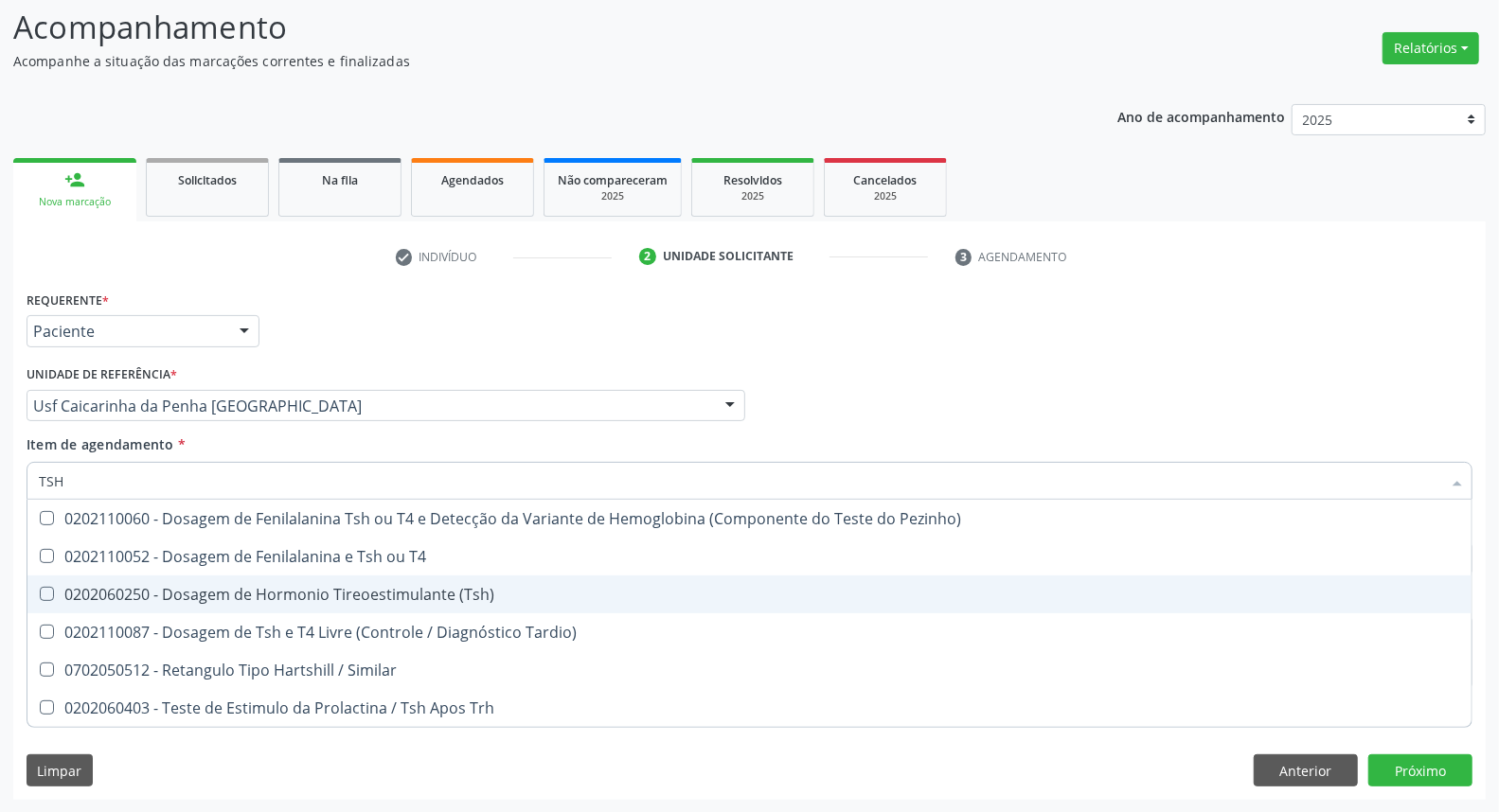
click at [172, 593] on div "0202060250 - Dosagem de Hormonio Tireoestimulante (Tsh)" at bounding box center [749, 594] width 1422 height 15
checkbox \(Tsh\) "true"
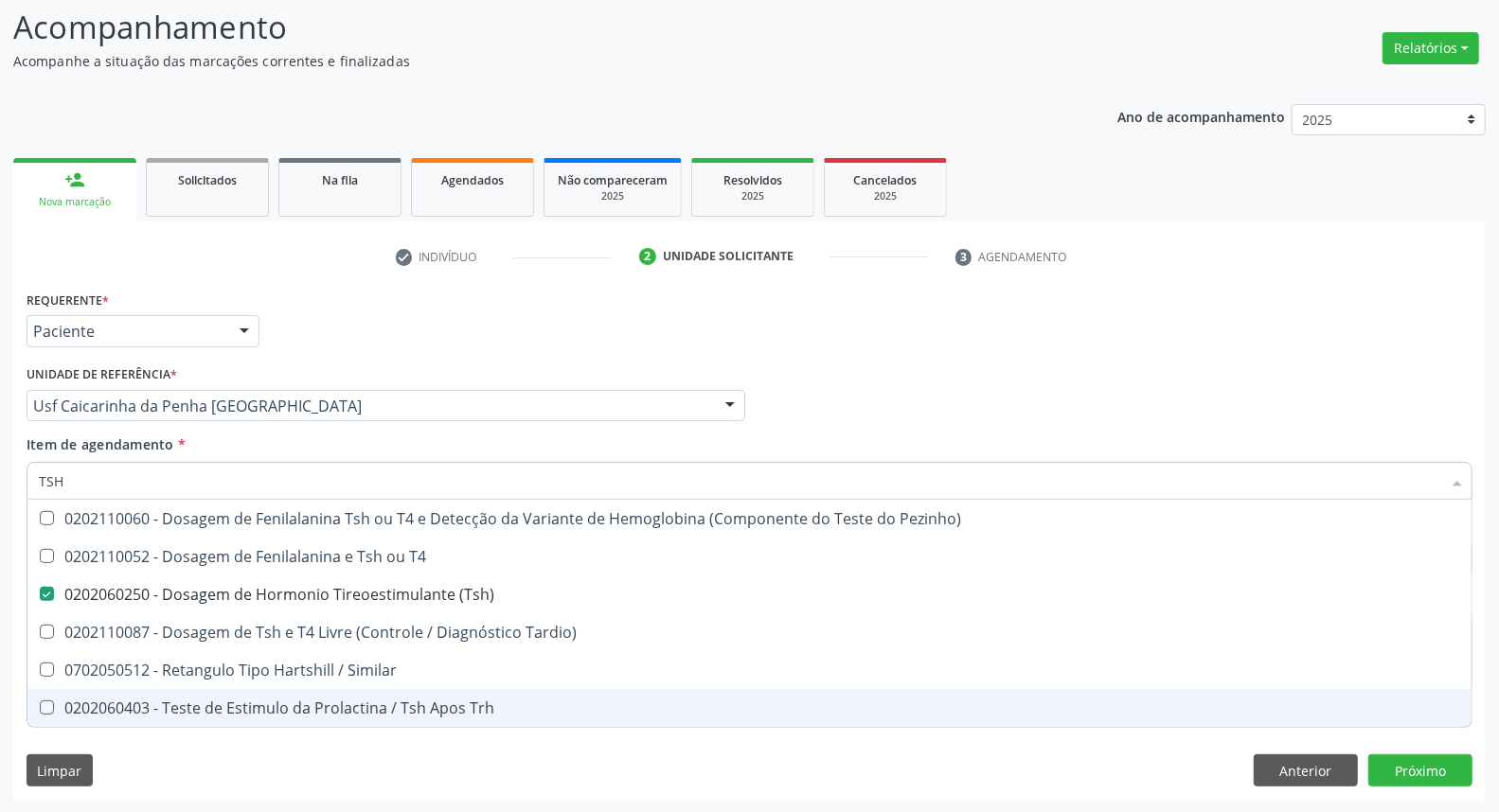
drag, startPoint x: 420, startPoint y: 768, endPoint x: 376, endPoint y: 683, distance: 95.7
click at [418, 764] on div "Requerente * Paciente Médico(a) Enfermeiro(a) Paciente Nenhum resultado encontr…" at bounding box center [749, 543] width 1472 height 514
checkbox T4 "true"
checkbox Tardio\) "true"
checkbox Similar "true"
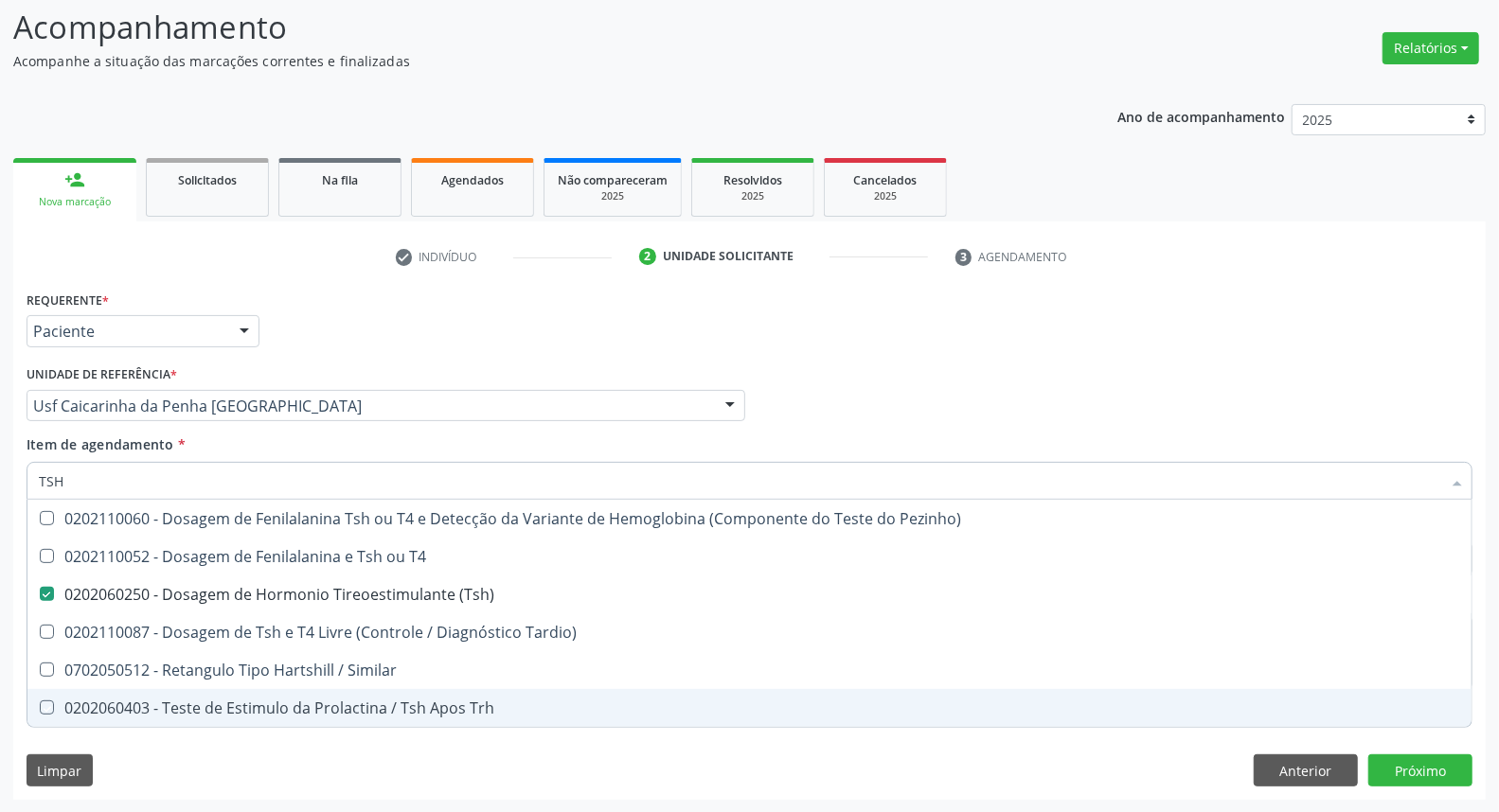
checkbox Trh "true"
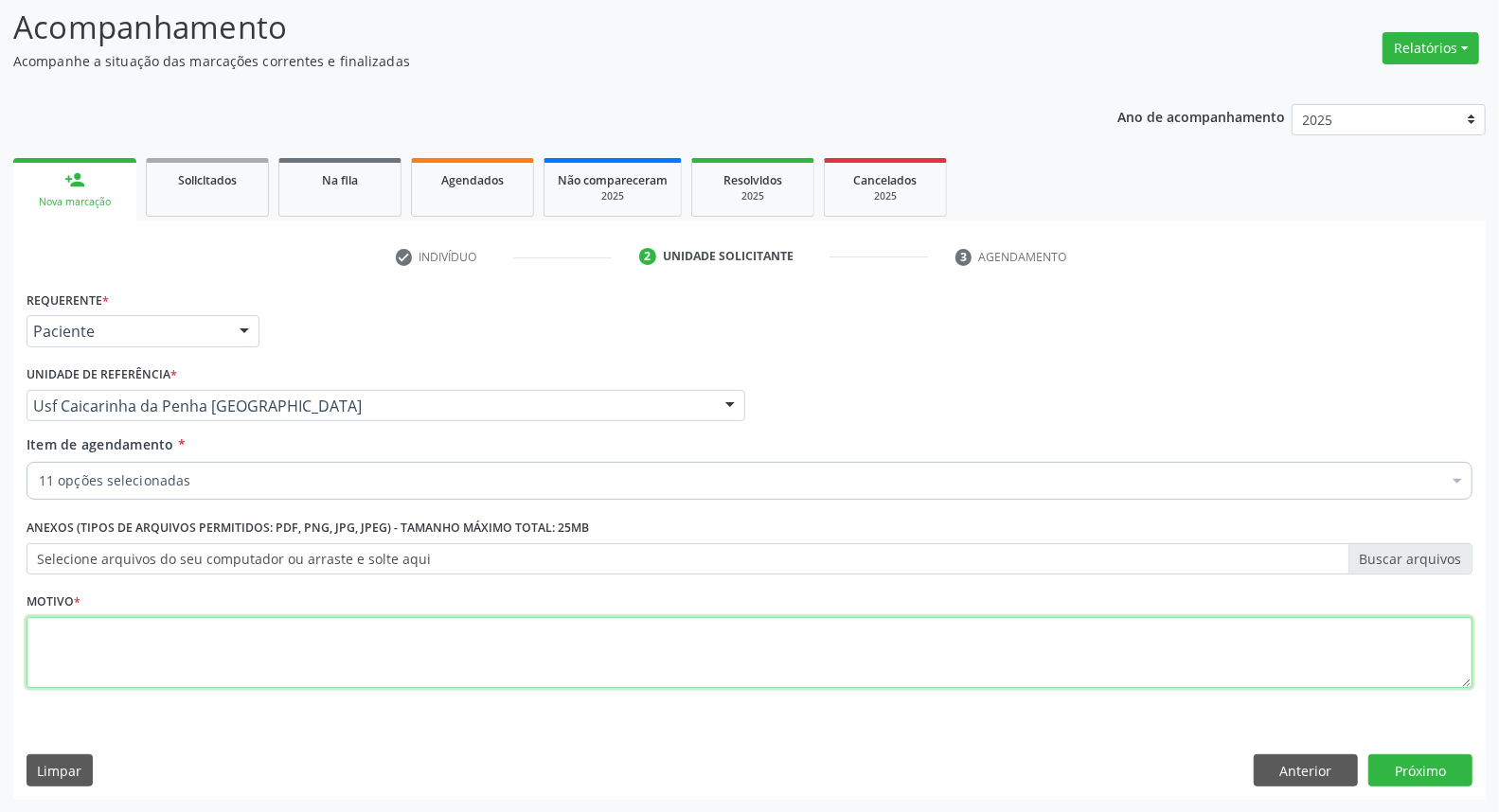
click at [142, 639] on textarea at bounding box center [749, 653] width 1446 height 72
type textarea "*"
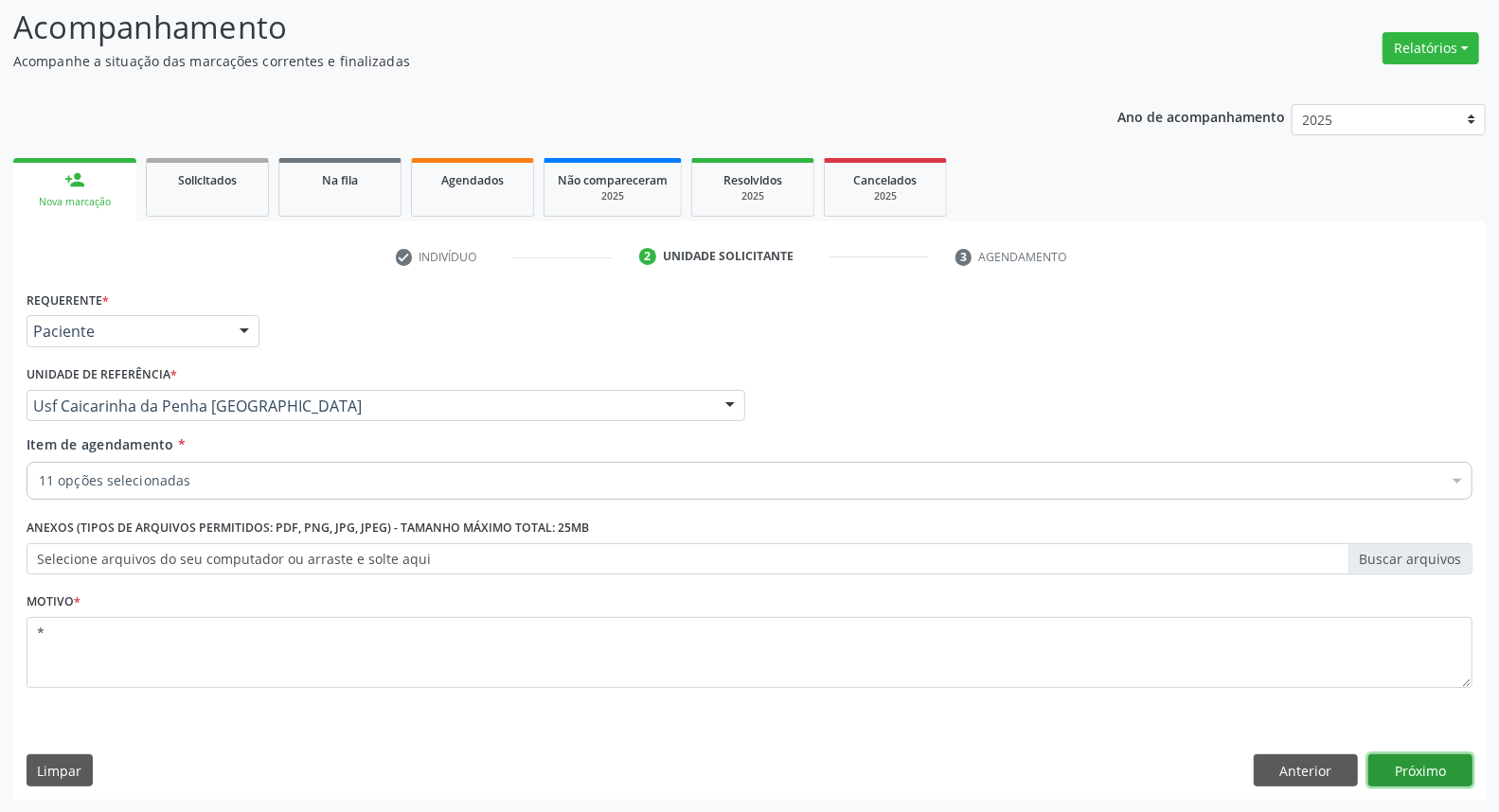
click at [1453, 776] on button "Próximo" at bounding box center [1421, 771] width 105 height 33
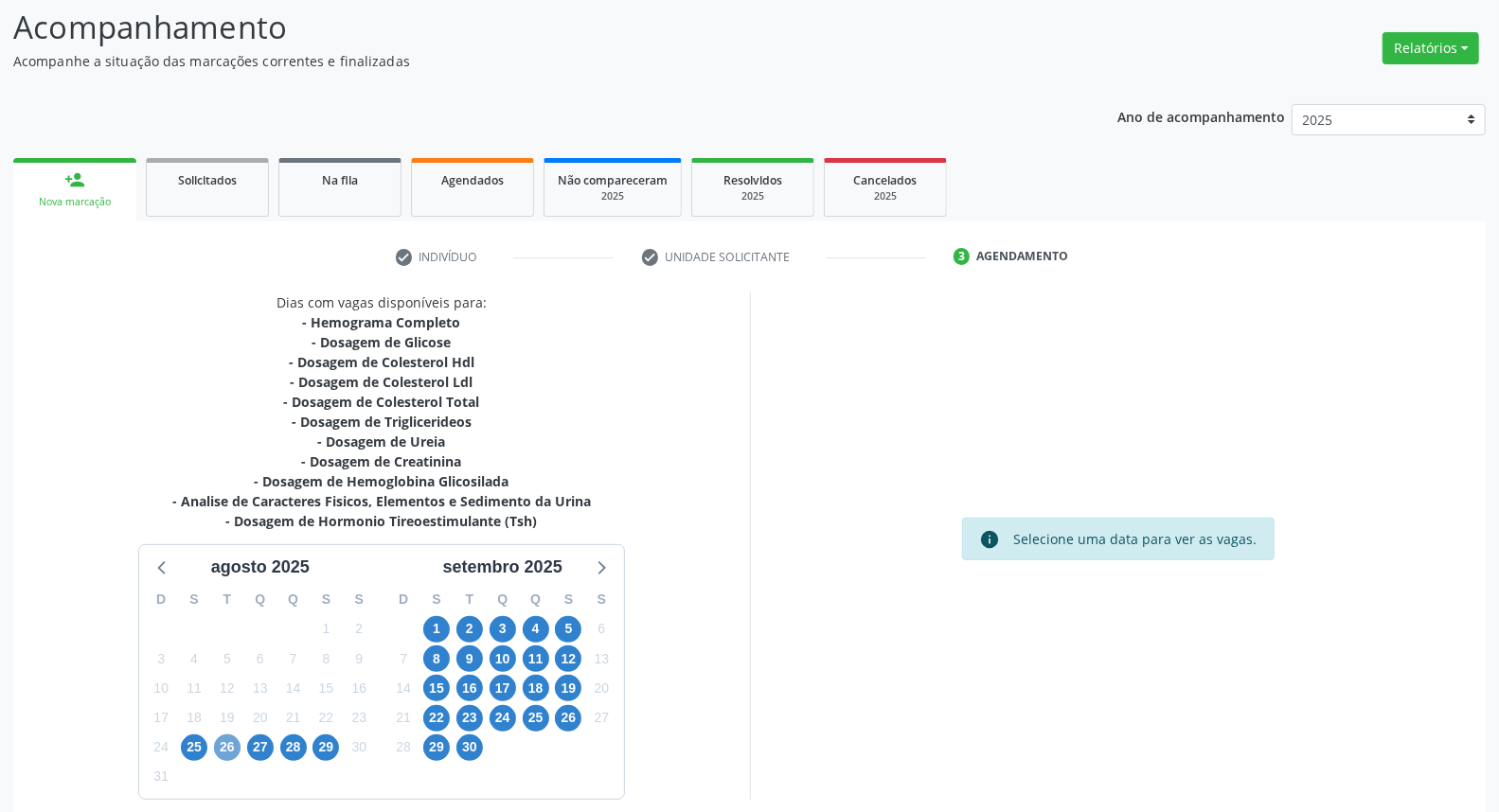
click at [224, 749] on span "26" at bounding box center [227, 748] width 27 height 27
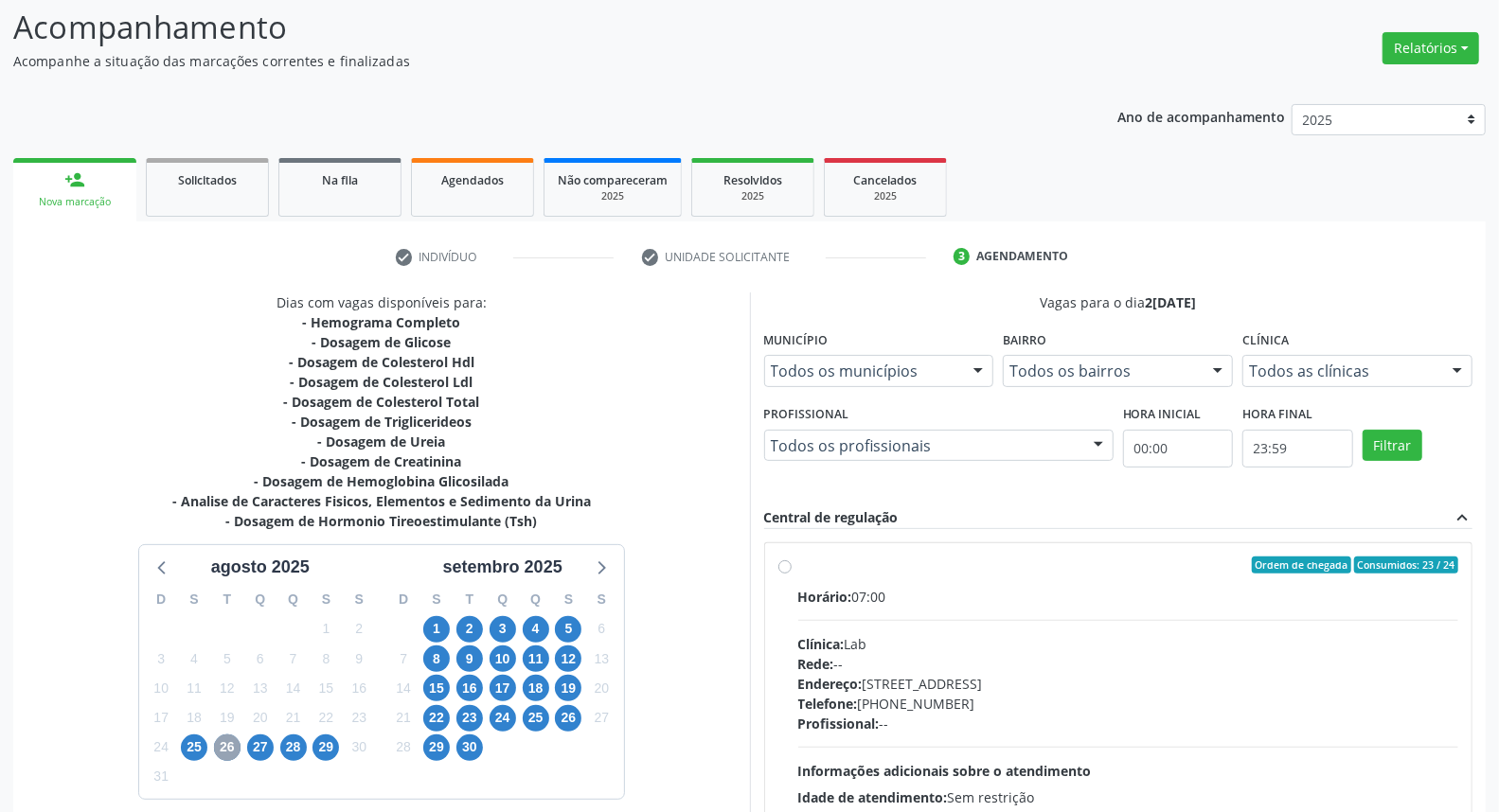
scroll to position [629, 0]
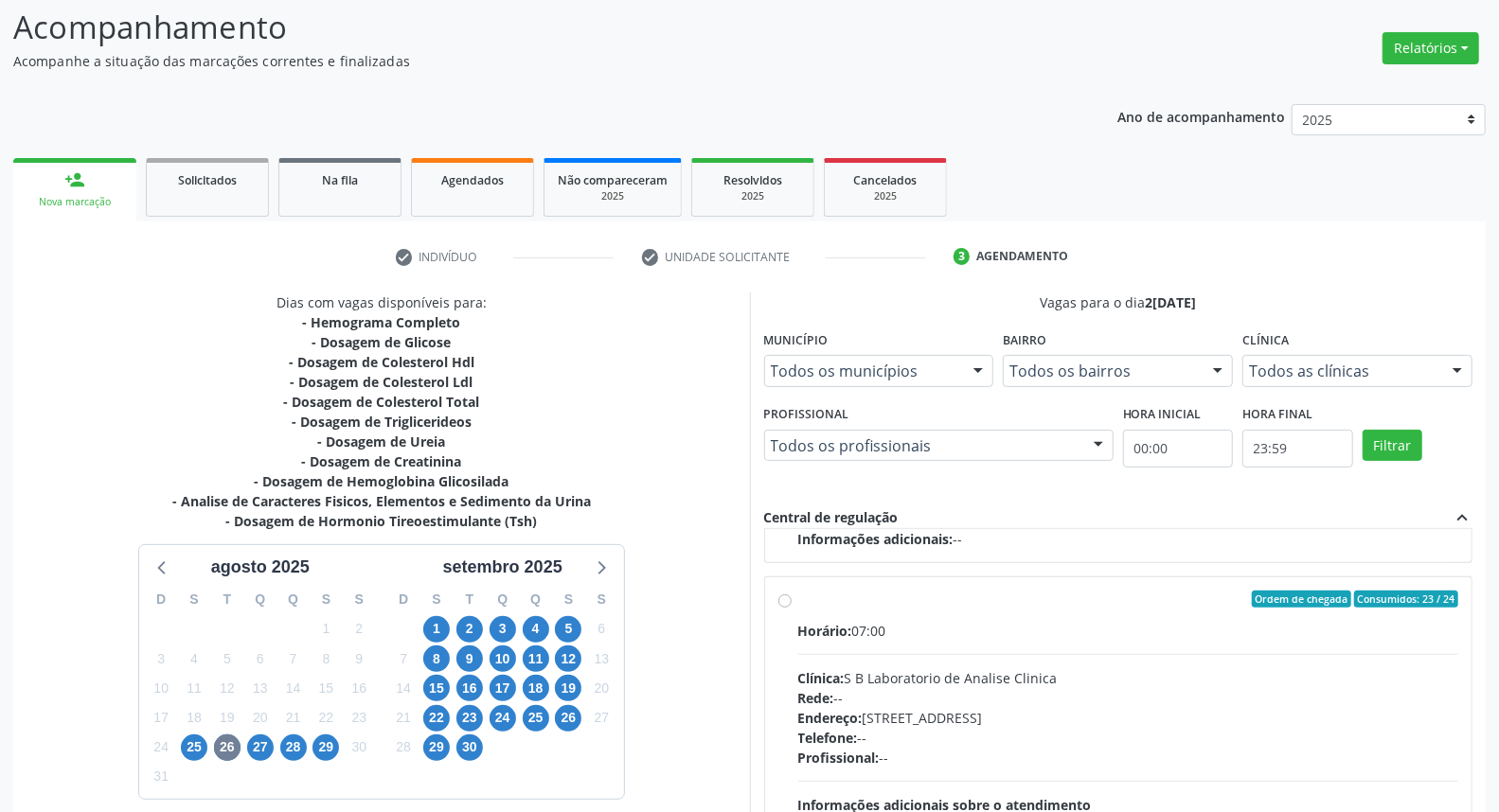
click at [798, 600] on label "Ordem de chegada Consumidos: 23 / 24 Horário: 07:00 Clínica: S B Laboratorio de…" at bounding box center [1129, 736] width 661 height 291
click at [784, 600] on input "Ordem de chegada Consumidos: 23 / 24 Horário: 07:00 Clínica: S B Laboratorio de…" at bounding box center [785, 599] width 13 height 17
radio input "true"
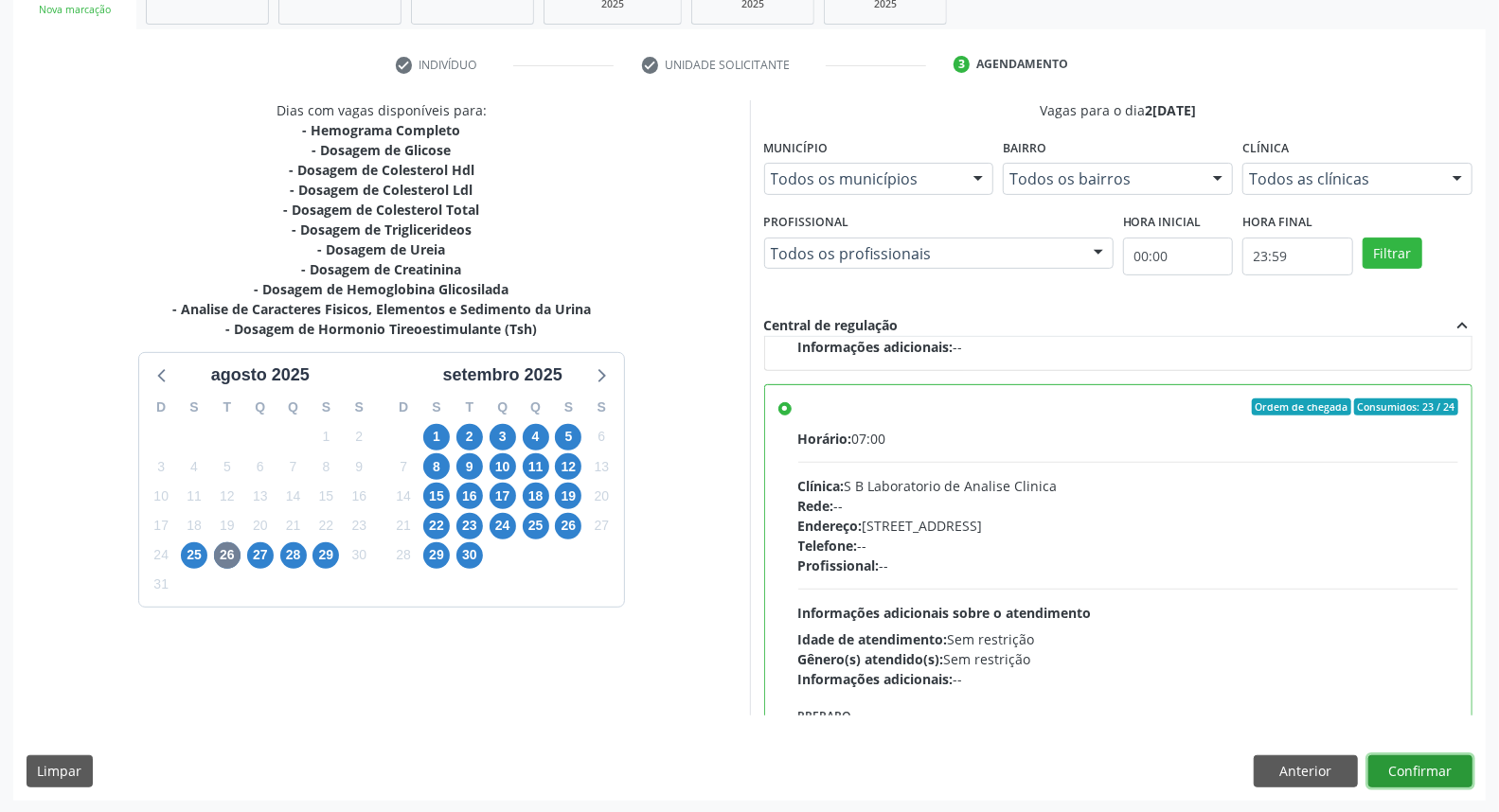
click at [1422, 770] on button "Confirmar" at bounding box center [1421, 772] width 105 height 33
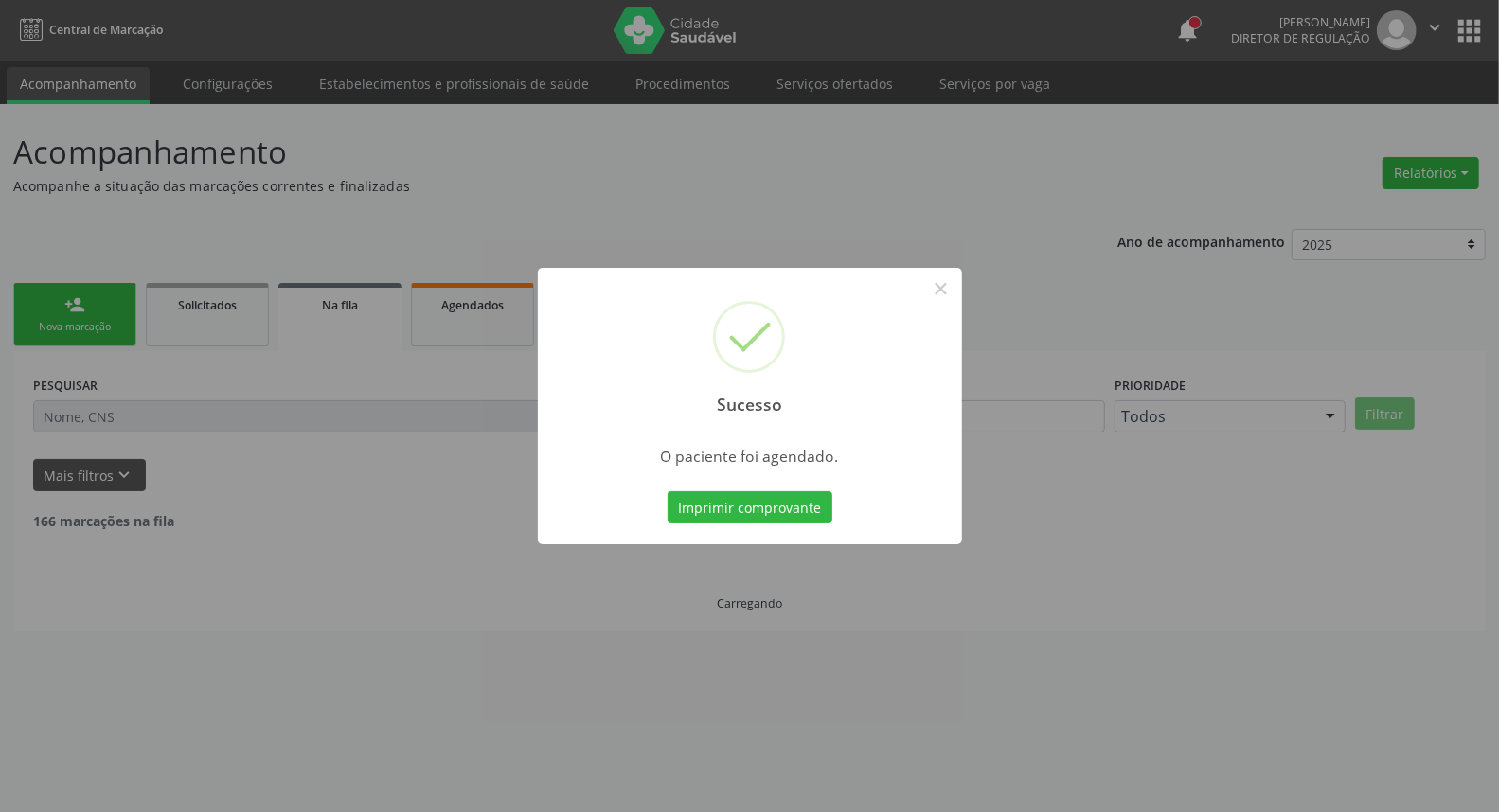
scroll to position [0, 0]
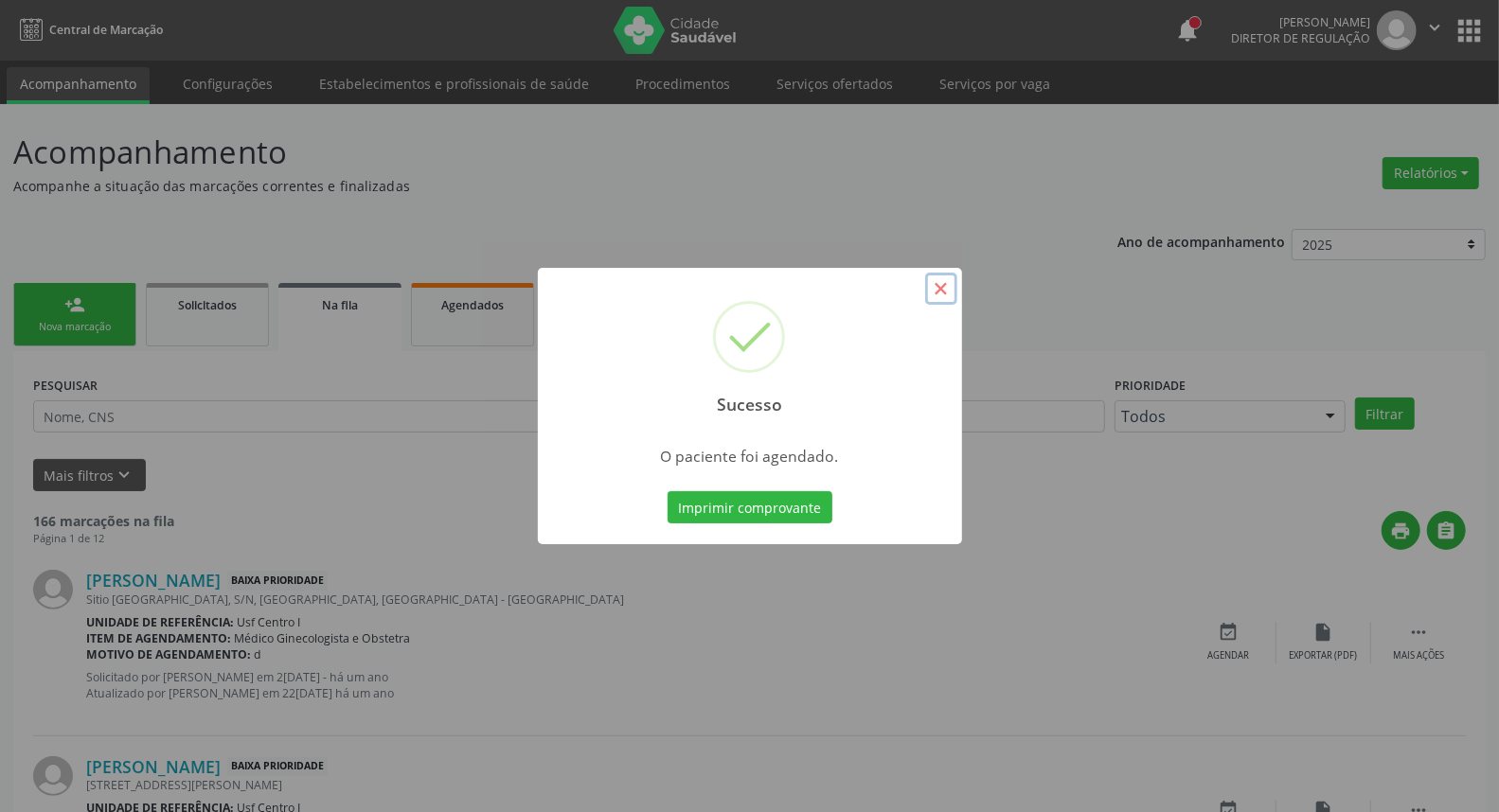
click at [932, 287] on button "×" at bounding box center [941, 288] width 33 height 33
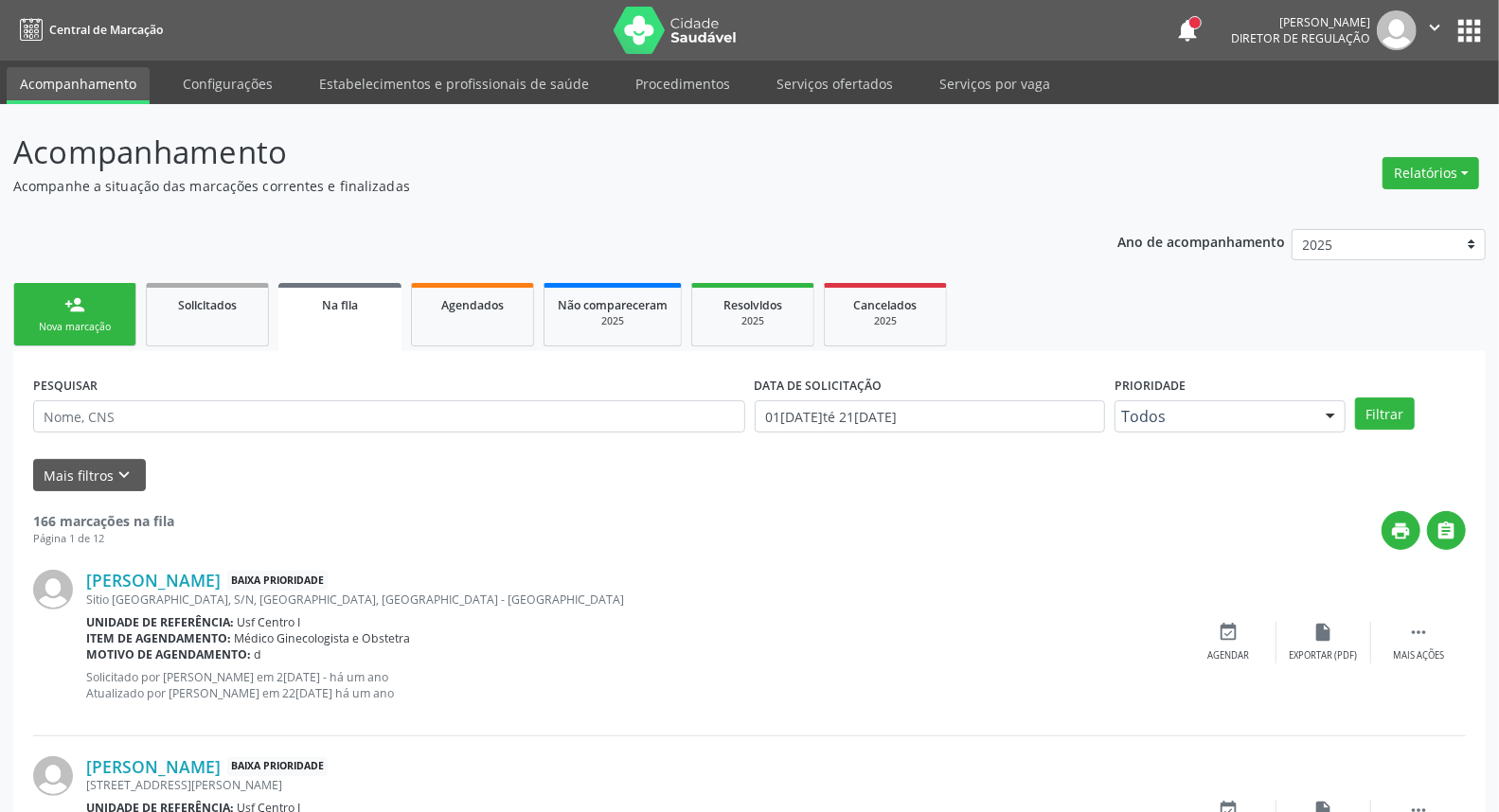
click at [90, 311] on link "person_add Nova marcação" at bounding box center [74, 315] width 123 height 63
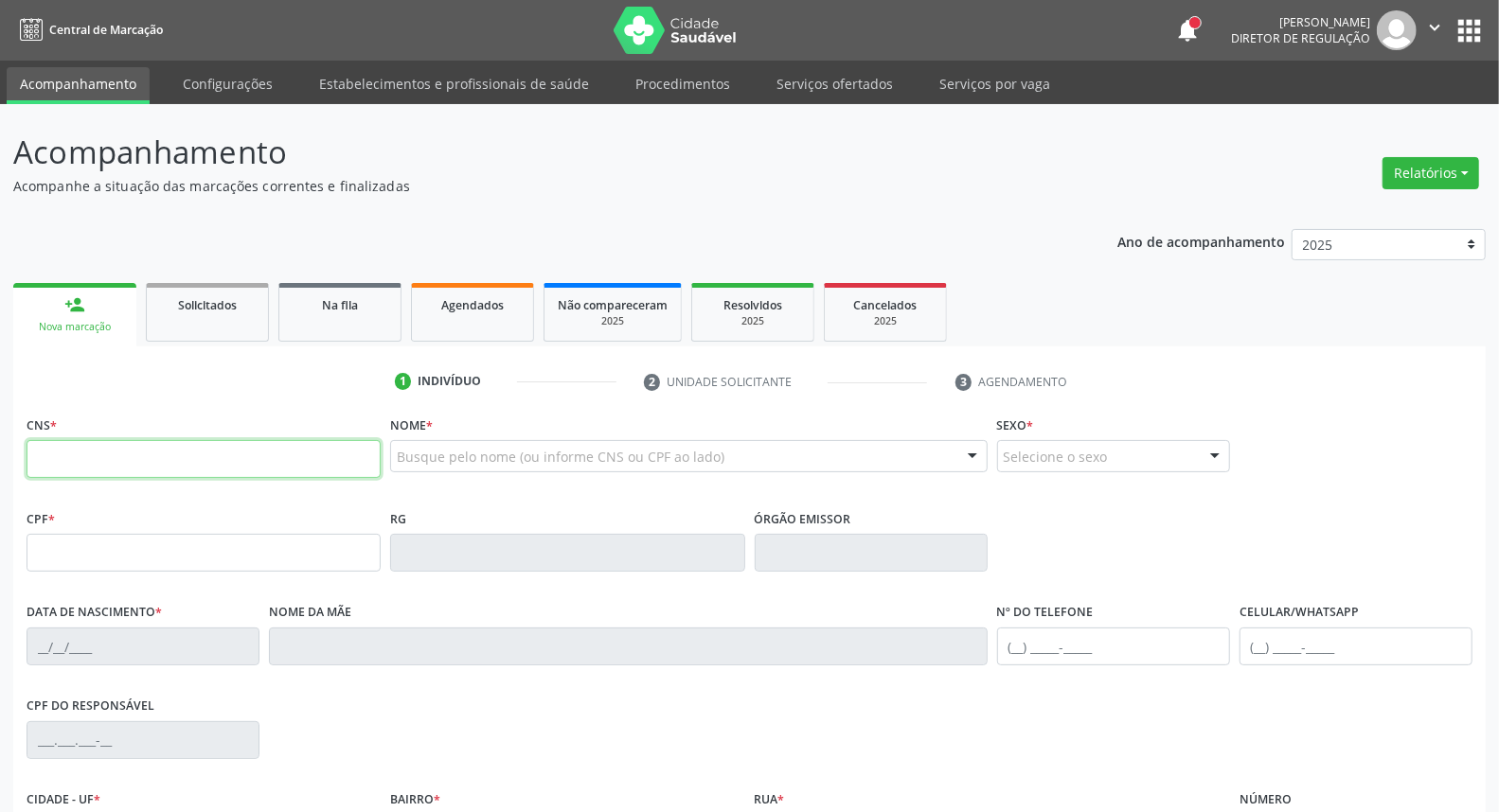
click at [119, 469] on input "text" at bounding box center [203, 459] width 354 height 37
type input "706 2095 3518 5561"
type input "436.502.068-46"
type input "11/12/1994"
type input "Edite da Costa Lopes Silva"
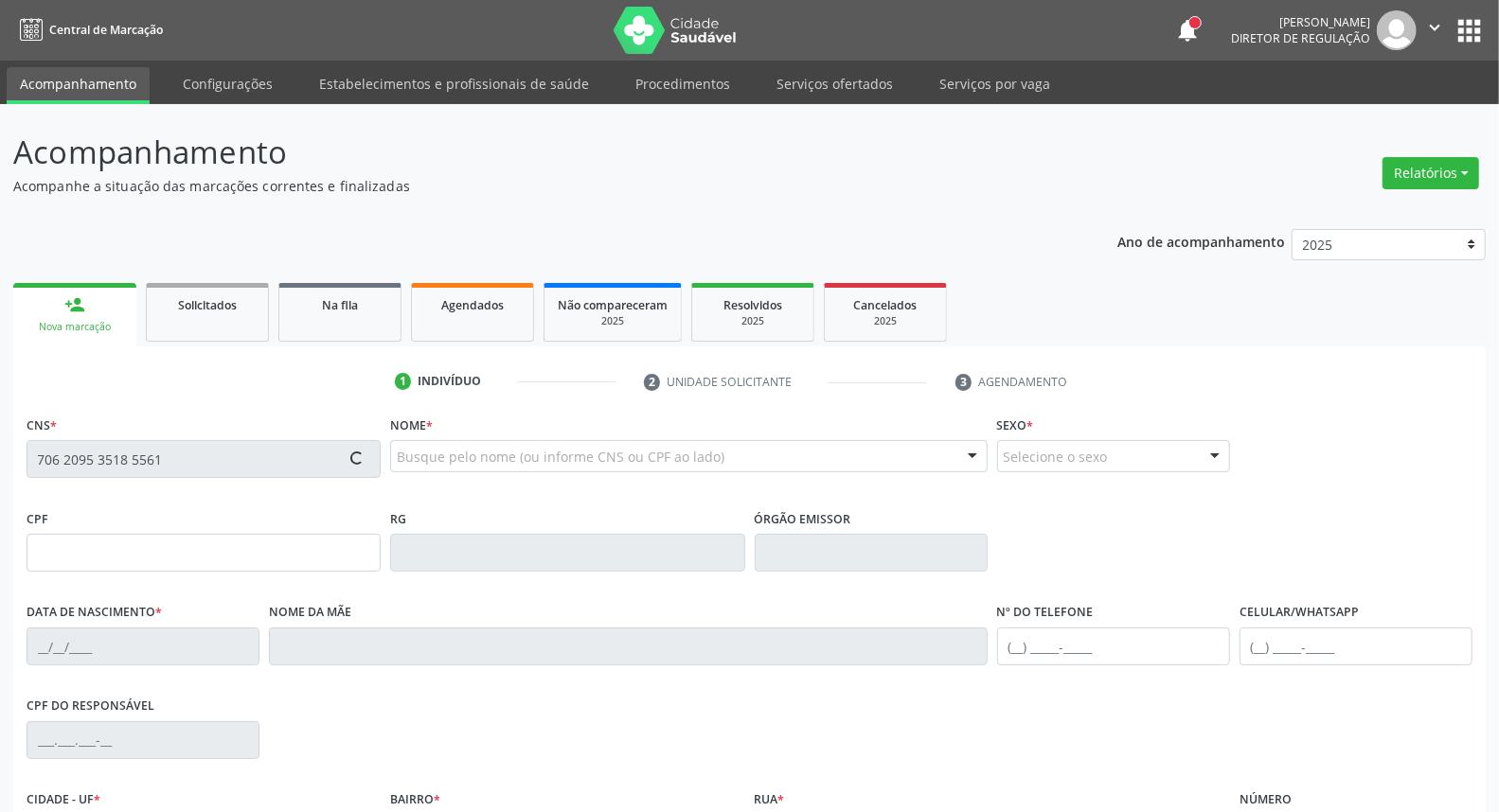
type input "(87) 98159-8904"
type input "071.592.274-25"
type input "S/N"
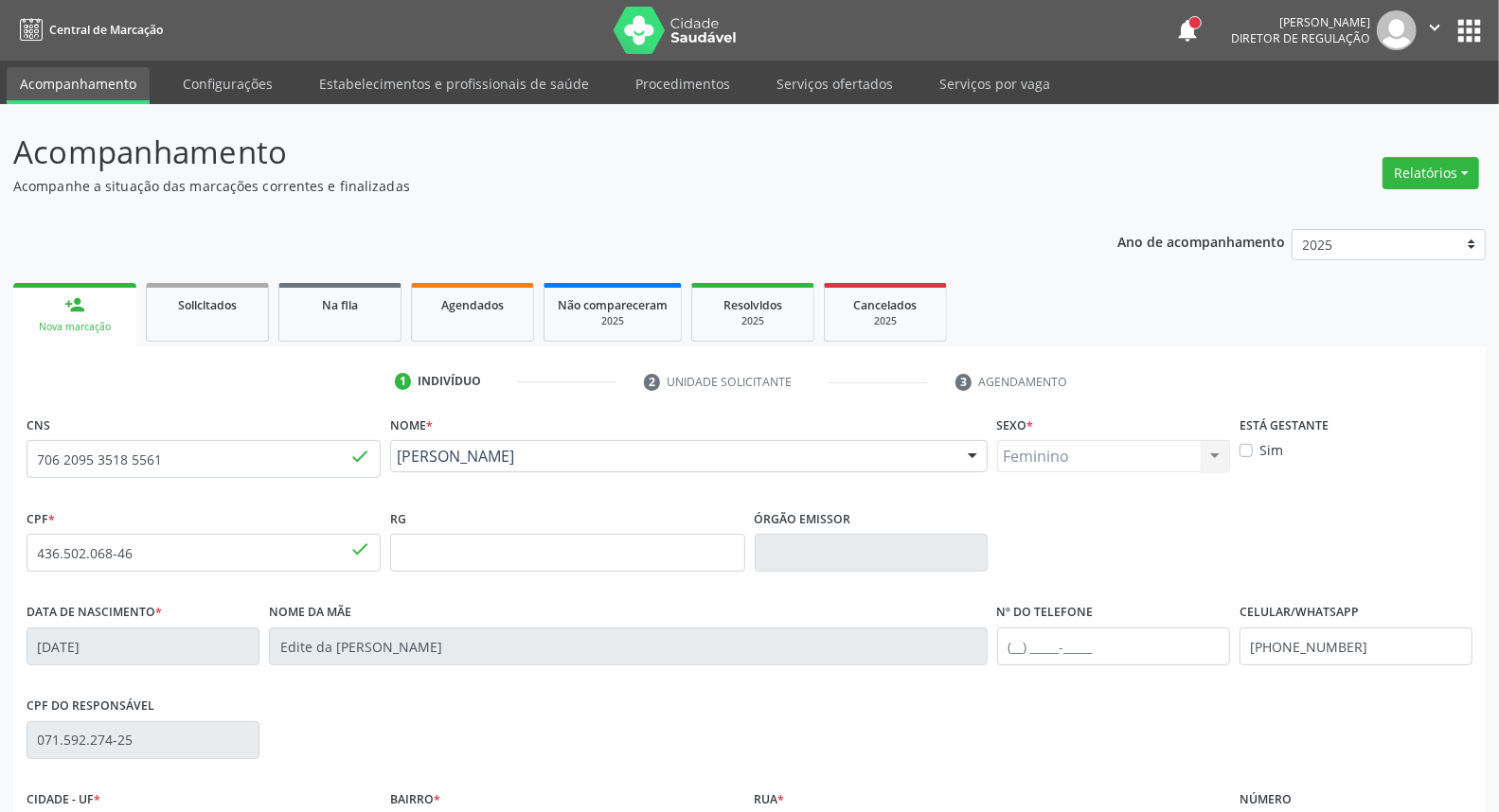
scroll to position [212, 0]
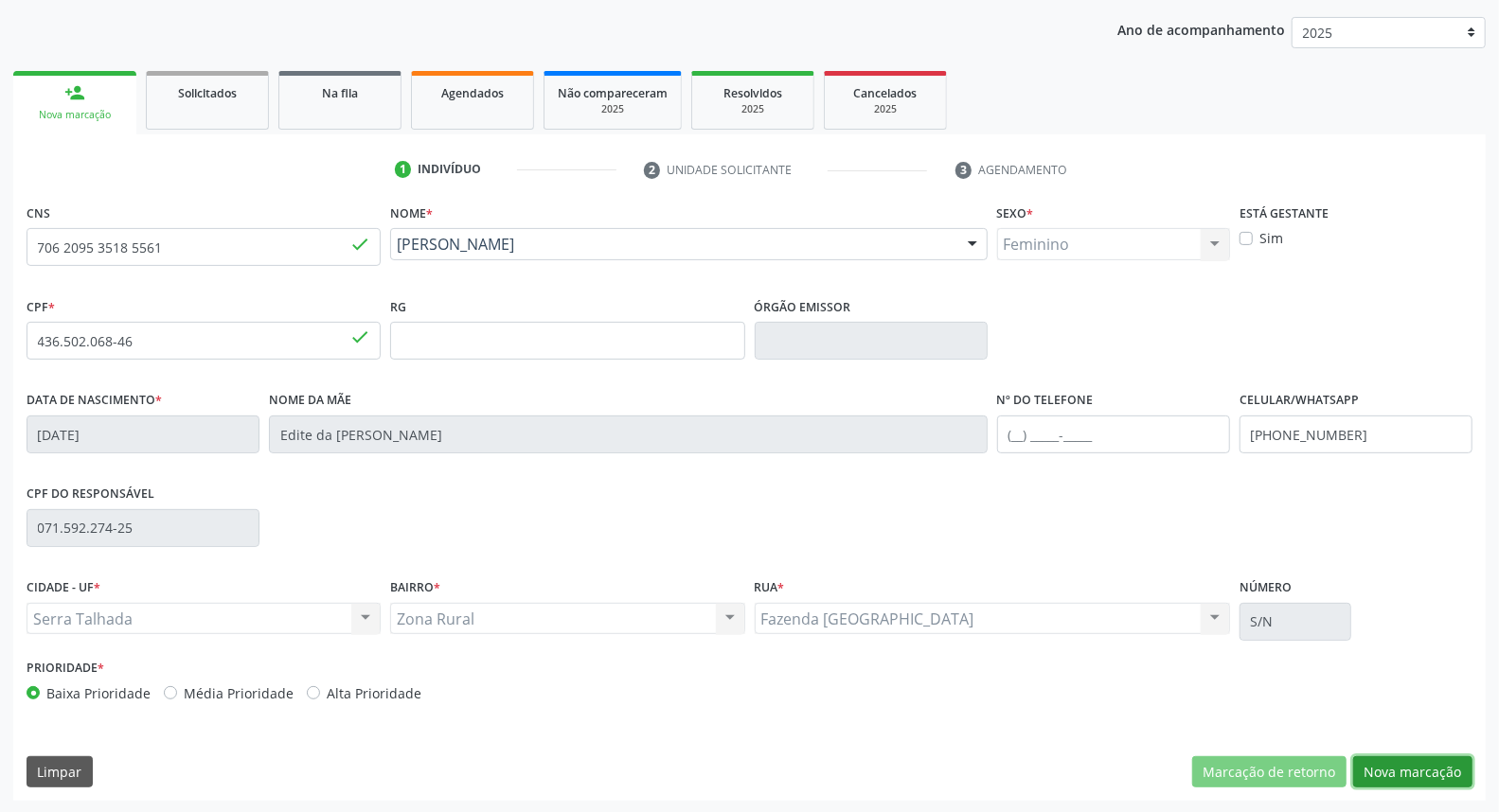
click at [1432, 773] on button "Nova marcação" at bounding box center [1412, 773] width 119 height 33
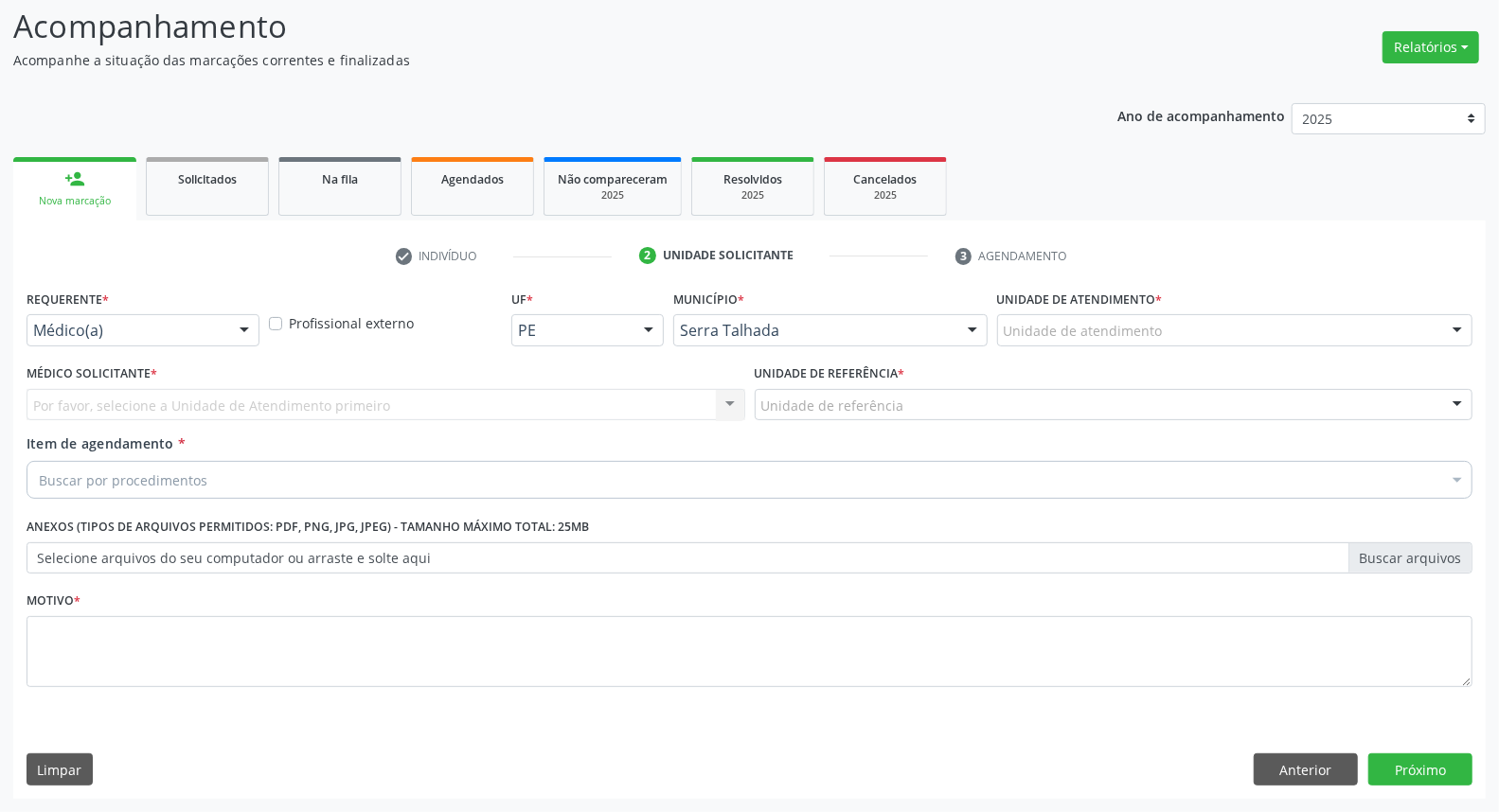
scroll to position [125, 0]
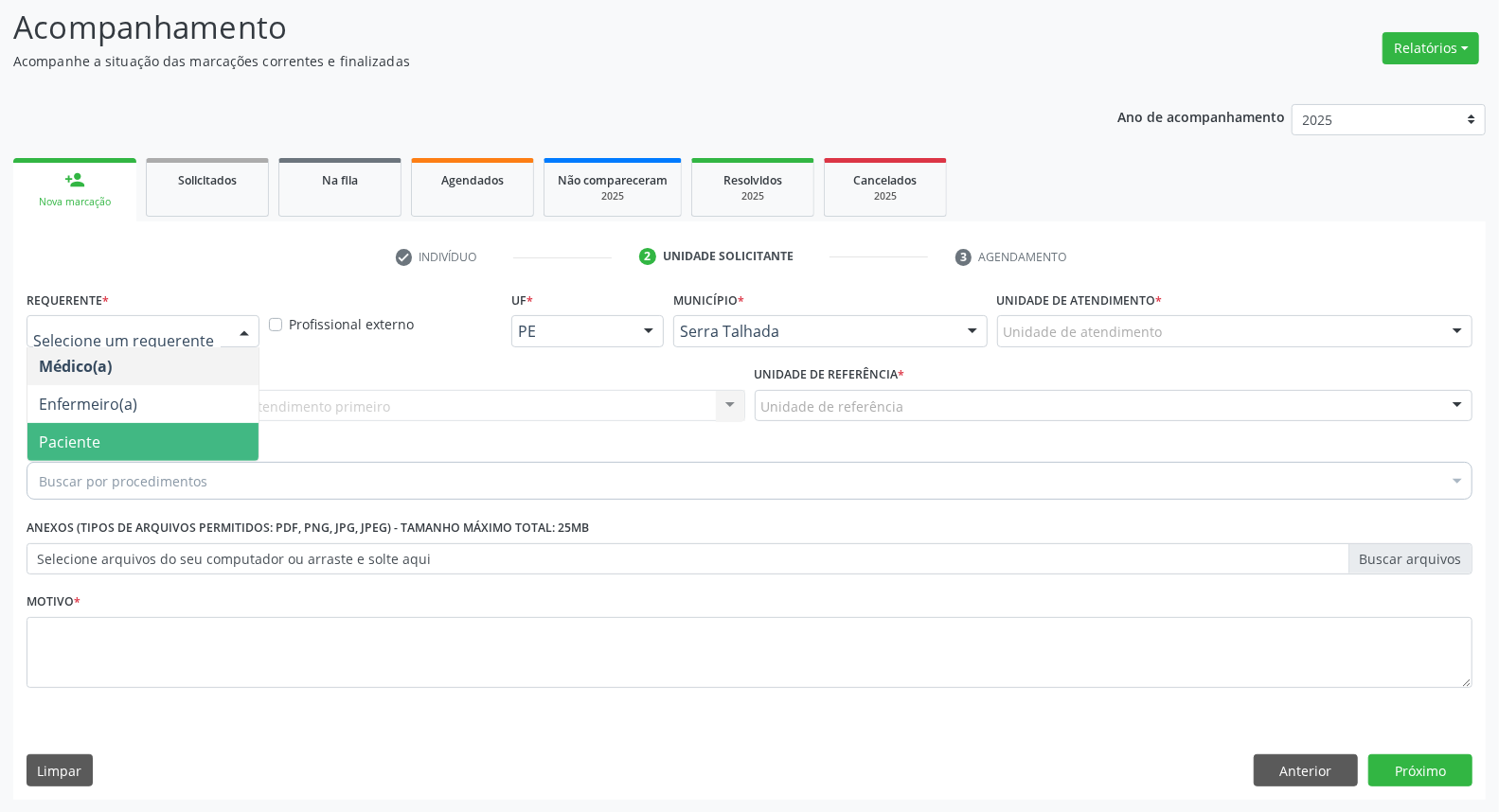
drag, startPoint x: 115, startPoint y: 434, endPoint x: 146, endPoint y: 406, distance: 41.8
click at [116, 428] on span "Paciente" at bounding box center [143, 442] width 231 height 37
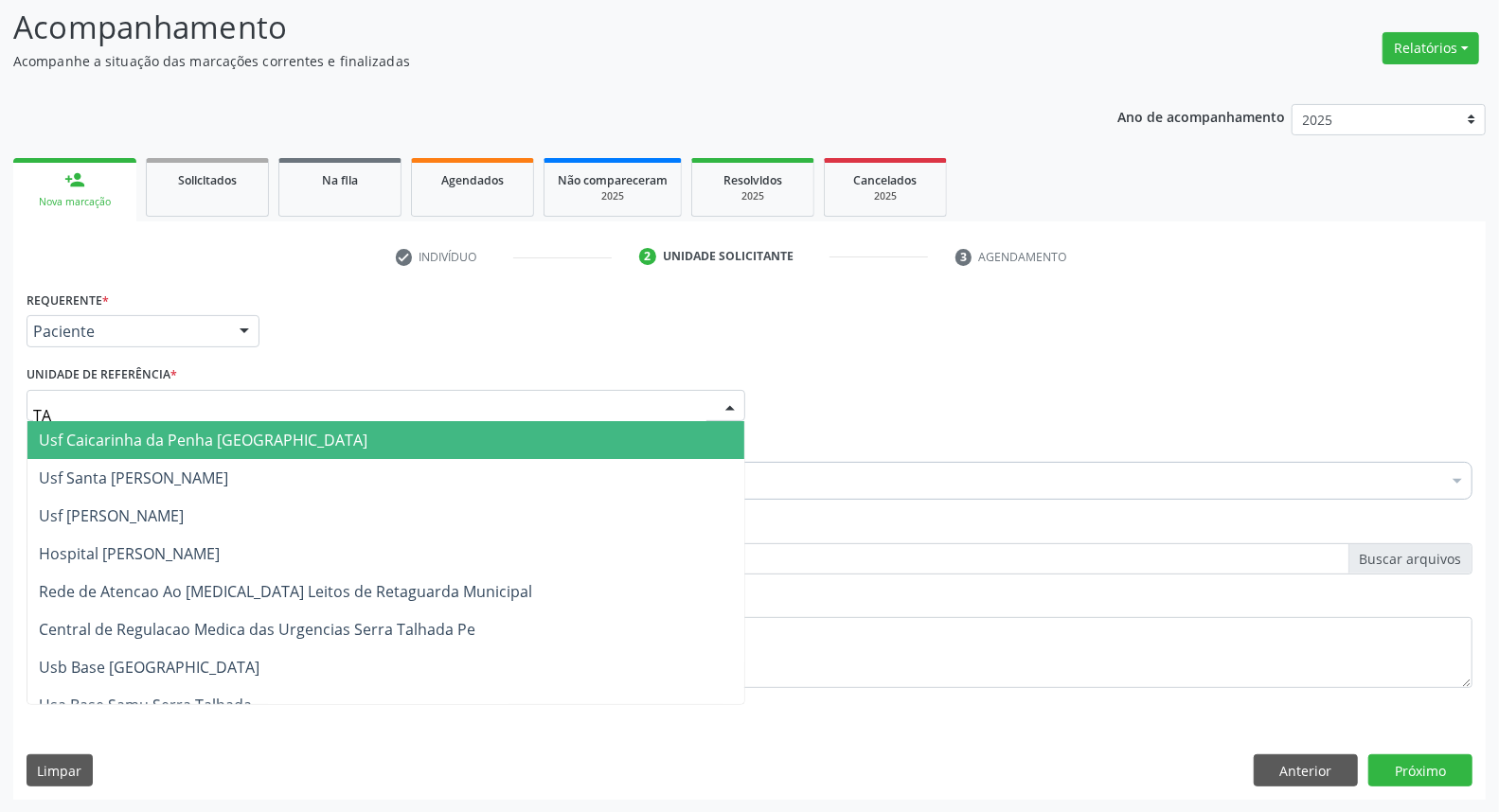
type input "TAU"
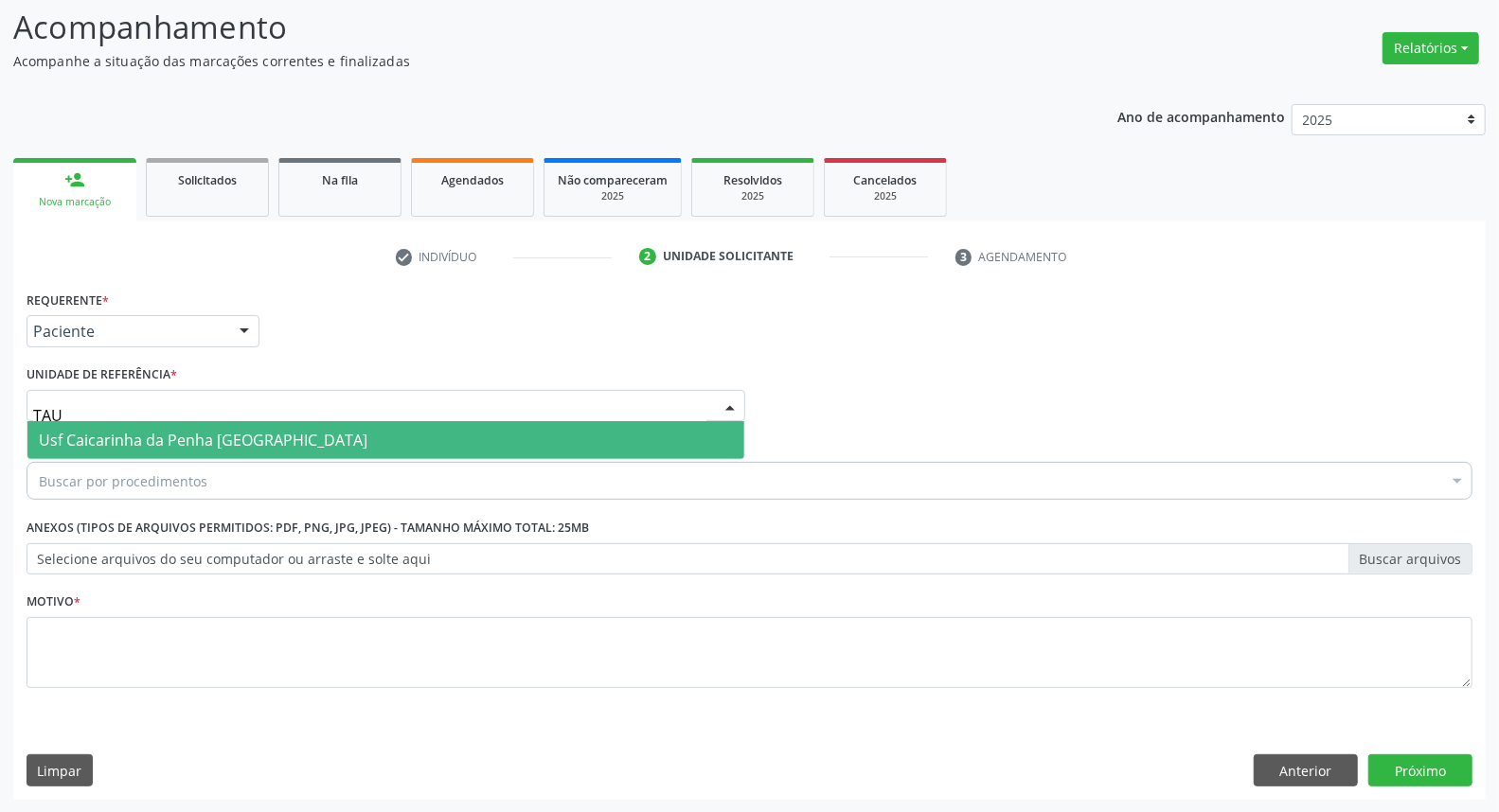
click at [107, 434] on span "Usf Caicarinha da Penha [GEOGRAPHIC_DATA]" at bounding box center [202, 440] width 329 height 21
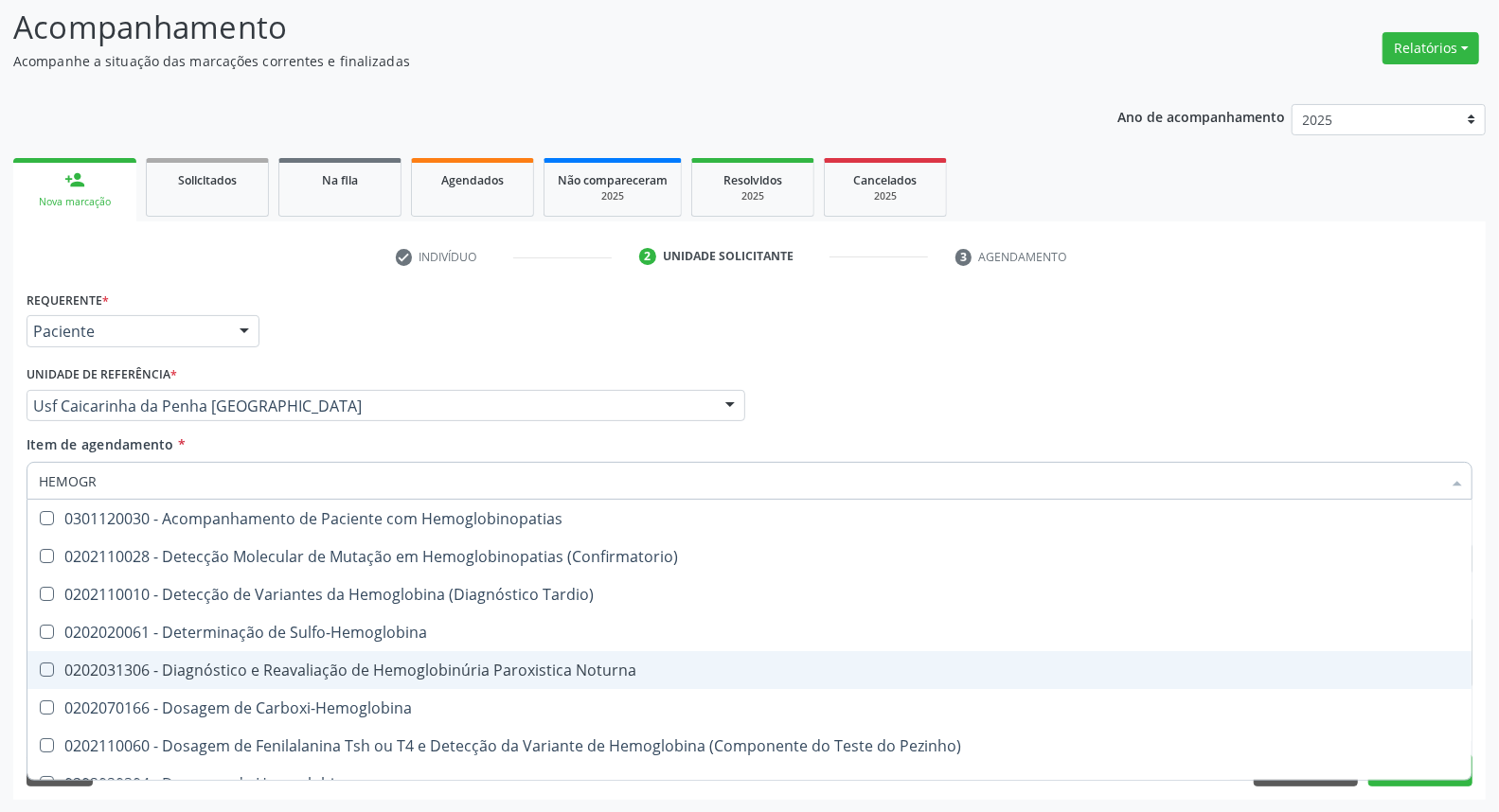
type input "HEMOGRA"
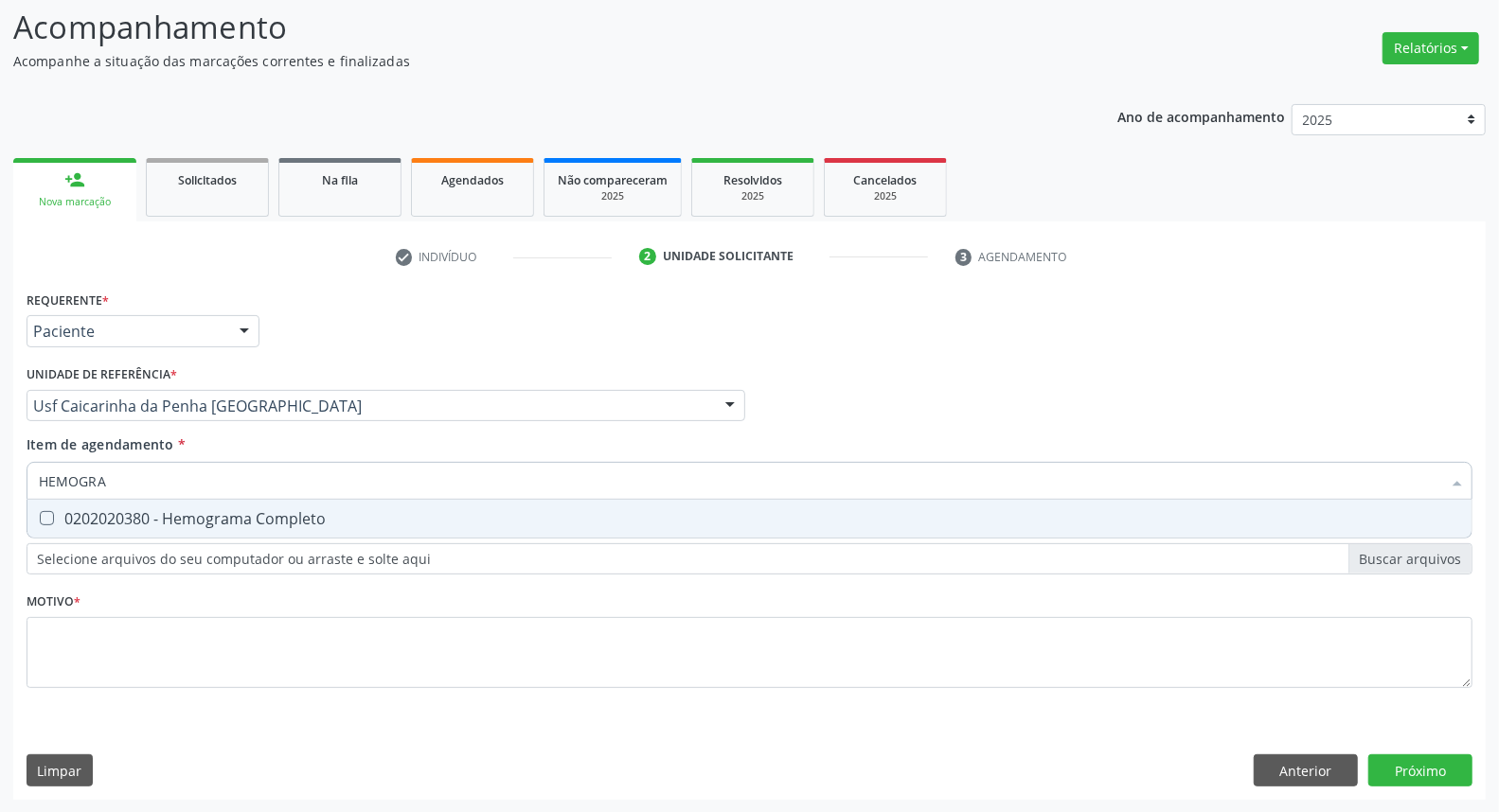
drag, startPoint x: 144, startPoint y: 516, endPoint x: 149, endPoint y: 480, distance: 36.3
click at [142, 511] on div "0202020380 - Hemograma Completo" at bounding box center [749, 518] width 1422 height 15
checkbox Completo "true"
drag, startPoint x: 125, startPoint y: 476, endPoint x: 0, endPoint y: 451, distance: 127.5
click at [0, 453] on div "Acompanhamento Acompanhe a situação das marcações correntes e finalizadas Relat…" at bounding box center [749, 397] width 1499 height 835
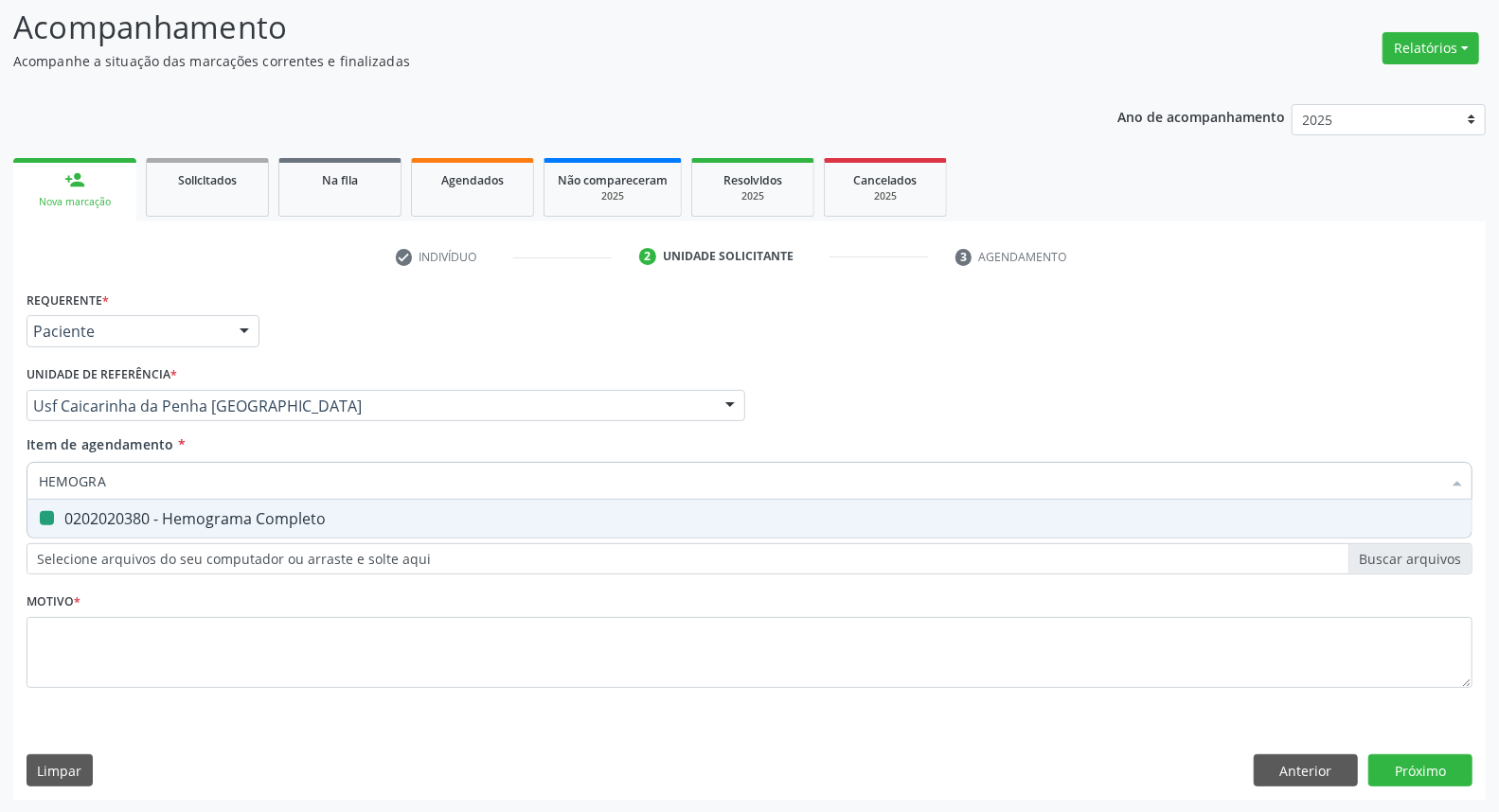
type input "G"
checkbox Completo "false"
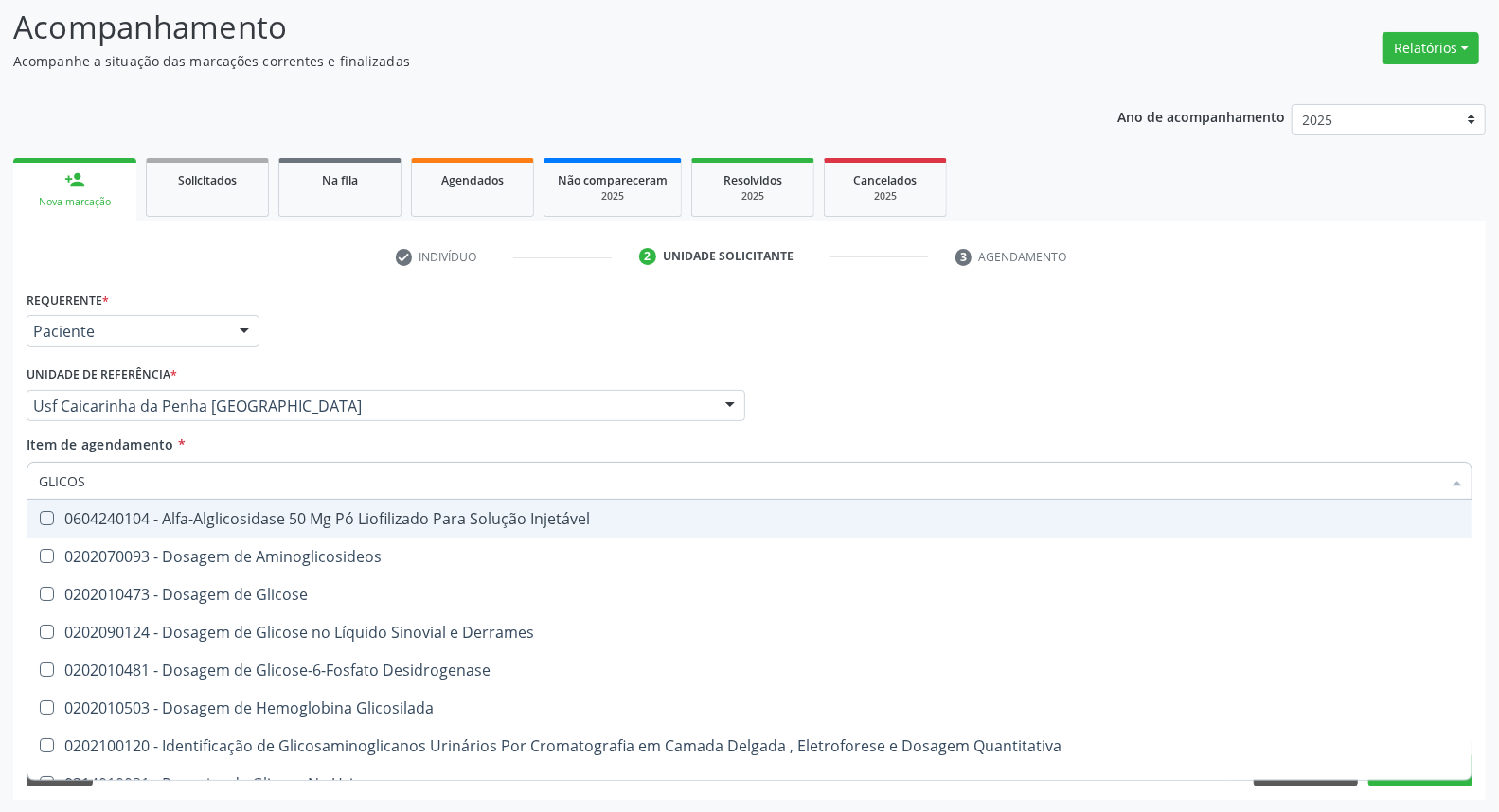
type input "GLICOSE"
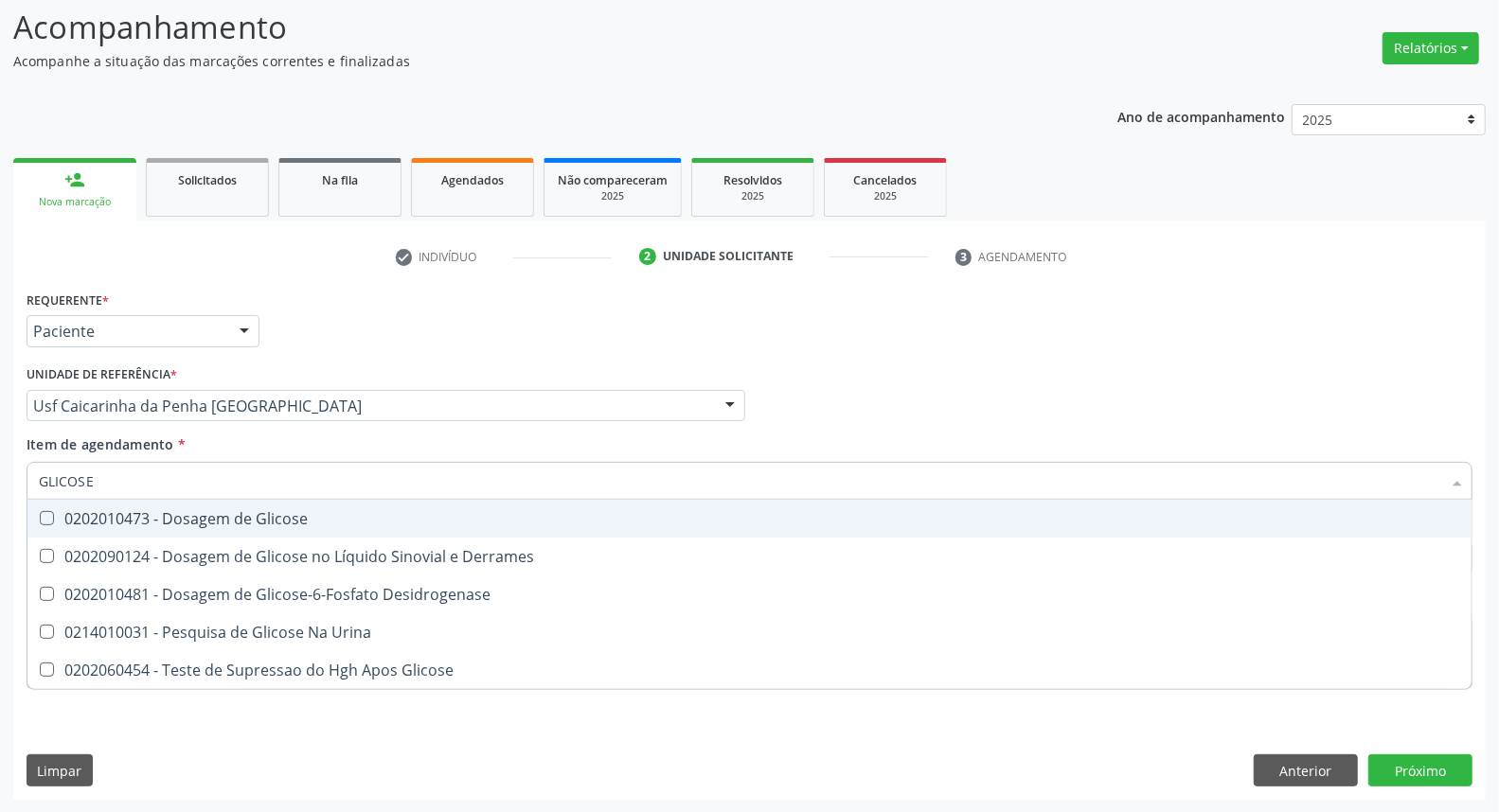
drag, startPoint x: 80, startPoint y: 518, endPoint x: 91, endPoint y: 488, distance: 32.0
click at [82, 511] on div "0202010473 - Dosagem de Glicose" at bounding box center [749, 518] width 1422 height 15
checkbox Glicose "true"
drag, startPoint x: 106, startPoint y: 474, endPoint x: 0, endPoint y: 447, distance: 109.4
click at [0, 447] on div "Acompanhamento Acompanhe a situação das marcações correntes e finalizadas Relat…" at bounding box center [749, 397] width 1499 height 835
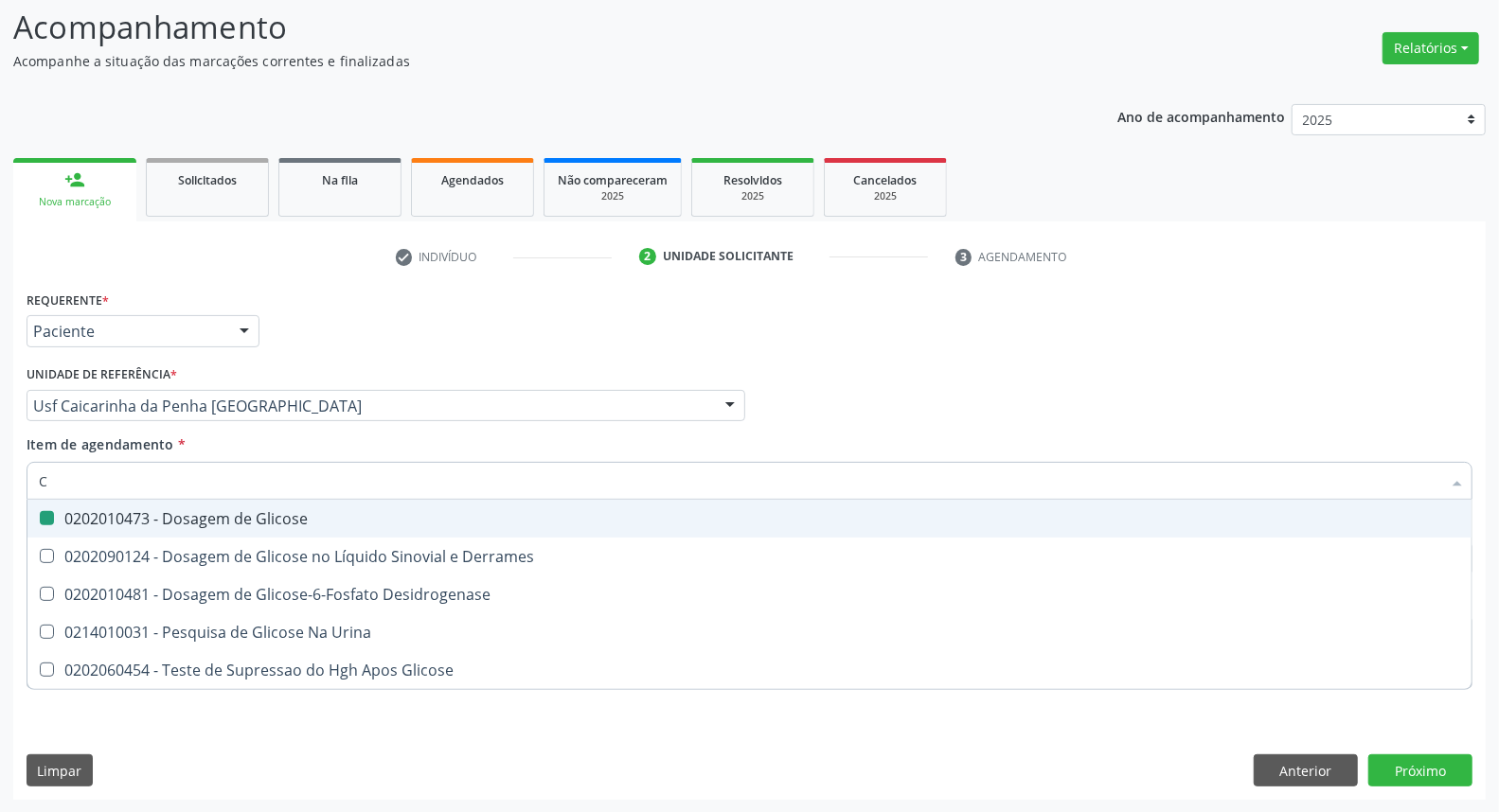
type input "CO"
checkbox Glicose "false"
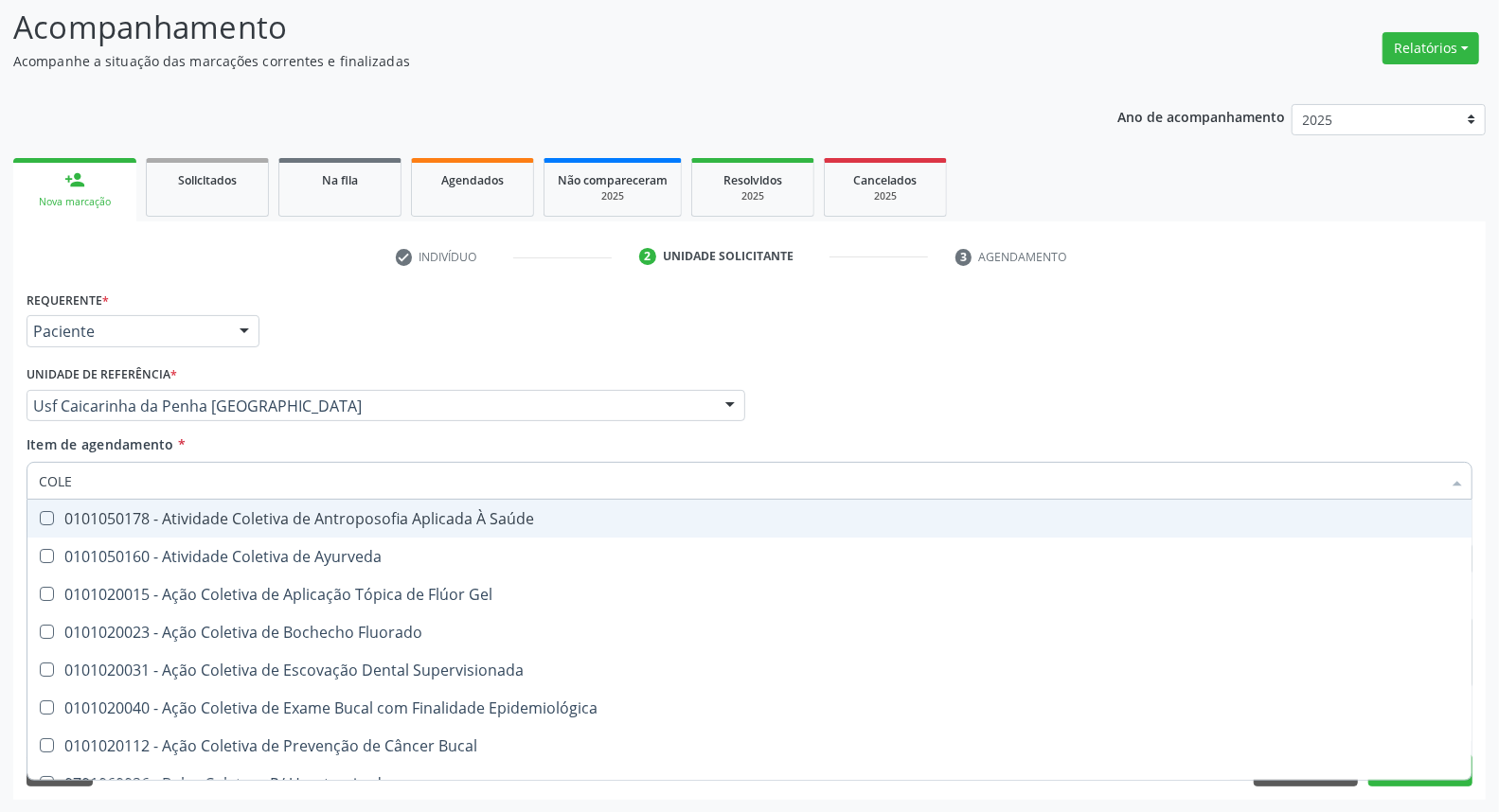
type input "COLES"
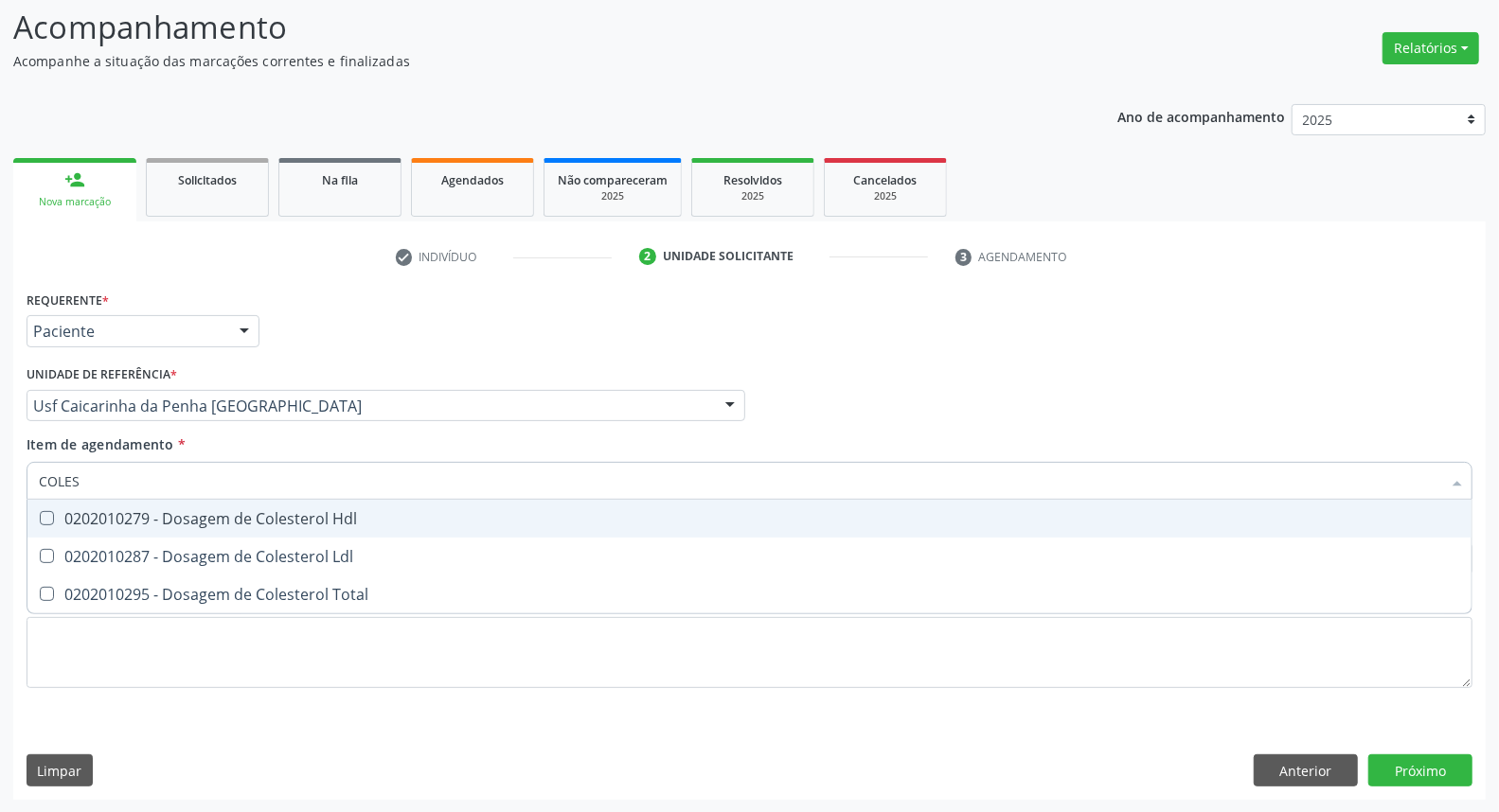
drag, startPoint x: 53, startPoint y: 519, endPoint x: 49, endPoint y: 546, distance: 27.3
click at [53, 524] on div "0202010279 - Dosagem de Colesterol Hdl" at bounding box center [749, 518] width 1422 height 15
checkbox Hdl "true"
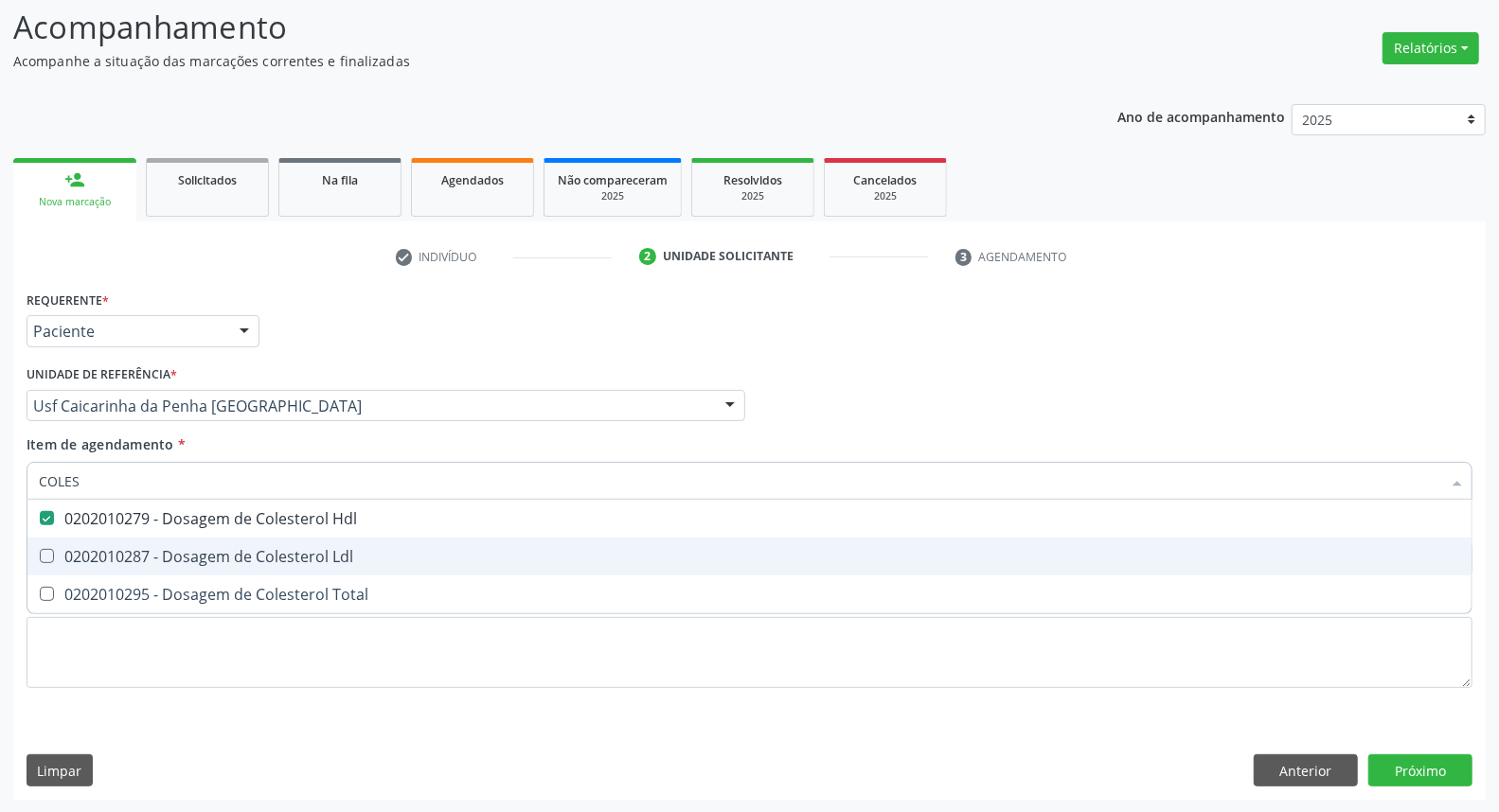
drag, startPoint x: 50, startPoint y: 548, endPoint x: 50, endPoint y: 561, distance: 13.0
click at [50, 551] on Ldl at bounding box center [46, 556] width 14 height 14
click at [39, 551] on Ldl "checkbox" at bounding box center [34, 556] width 12 height 12
checkbox Ldl "true"
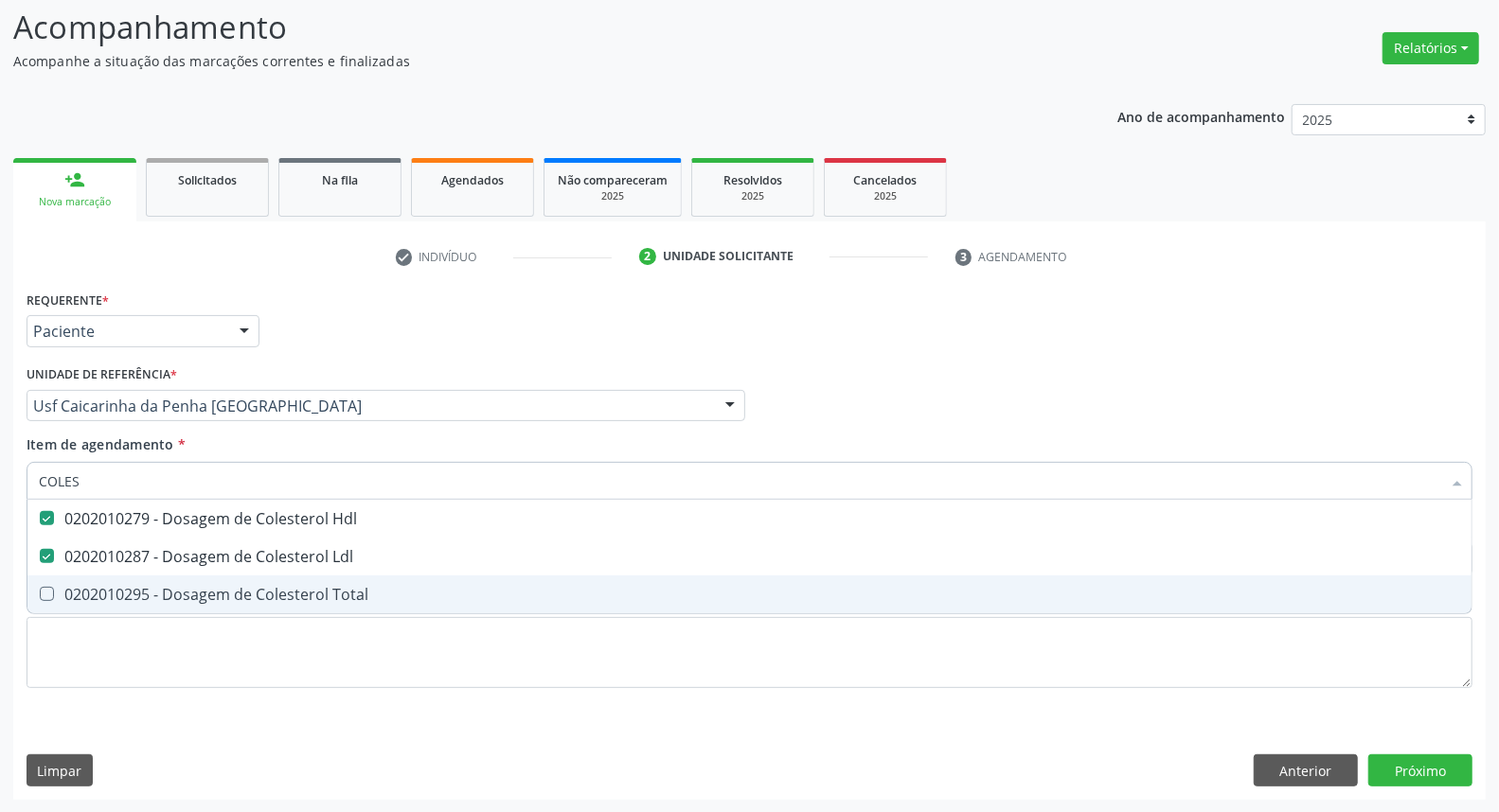
drag, startPoint x: 45, startPoint y: 585, endPoint x: 69, endPoint y: 525, distance: 64.6
click at [48, 576] on span "0202010295 - Dosagem de Colesterol Total" at bounding box center [750, 595] width 1445 height 37
checkbox Total "true"
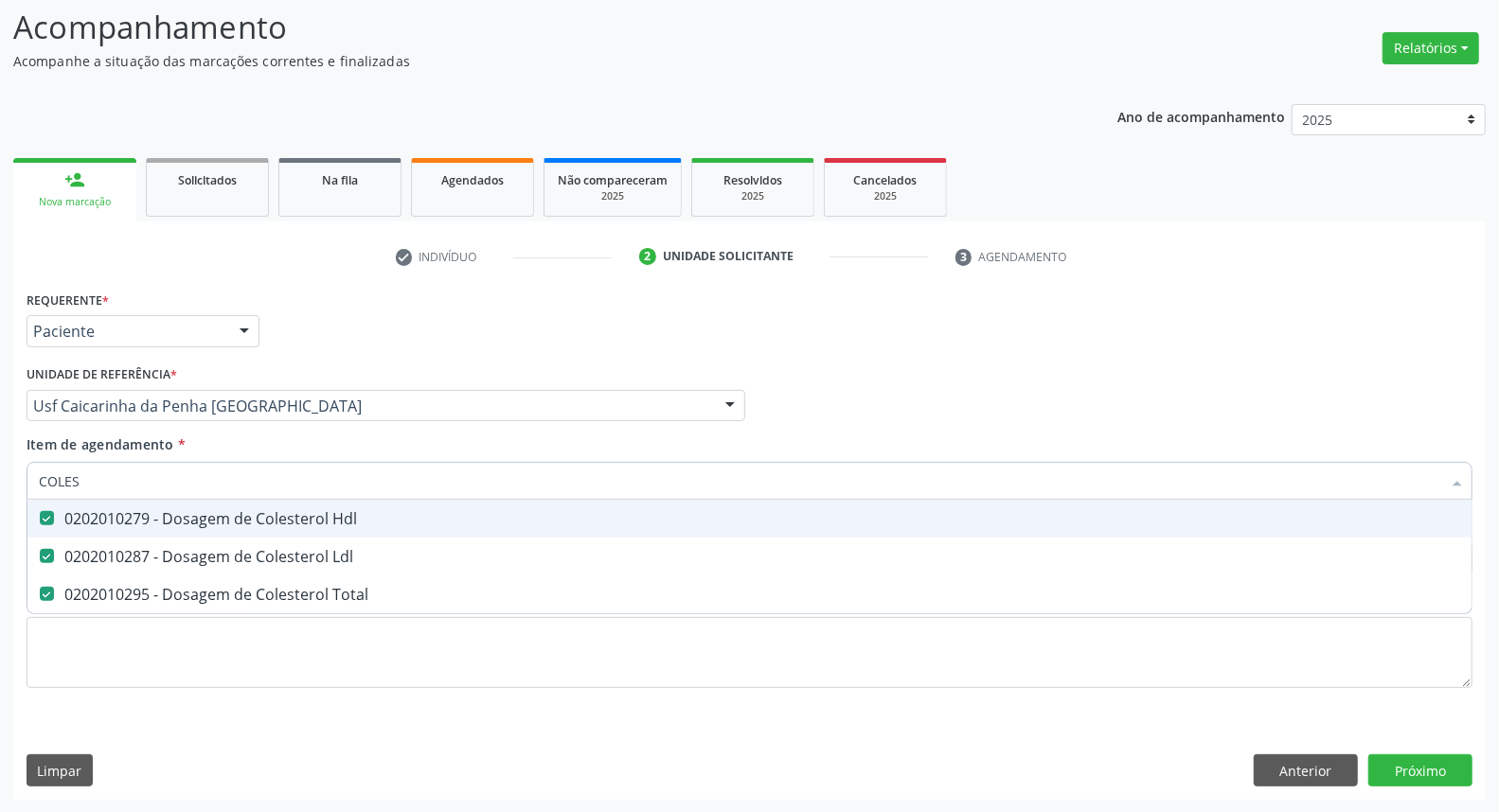
click at [0, 481] on div "Acompanhamento Acompanhe a situação das marcações correntes e finalizadas Relat…" at bounding box center [749, 397] width 1499 height 835
type input "TR"
checkbox Hdl "false"
checkbox Ldl "false"
checkbox Total "false"
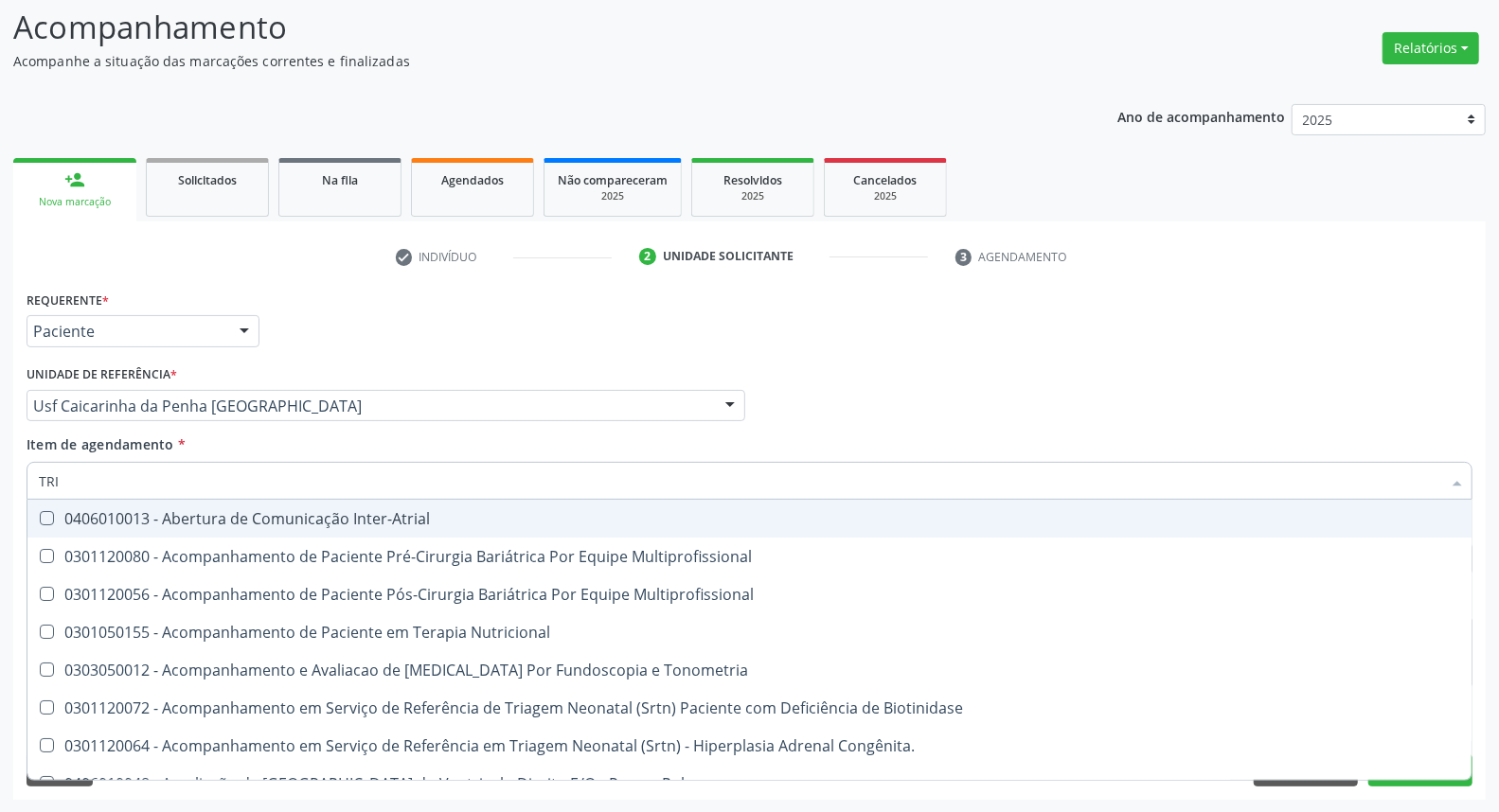
type input "TRIG"
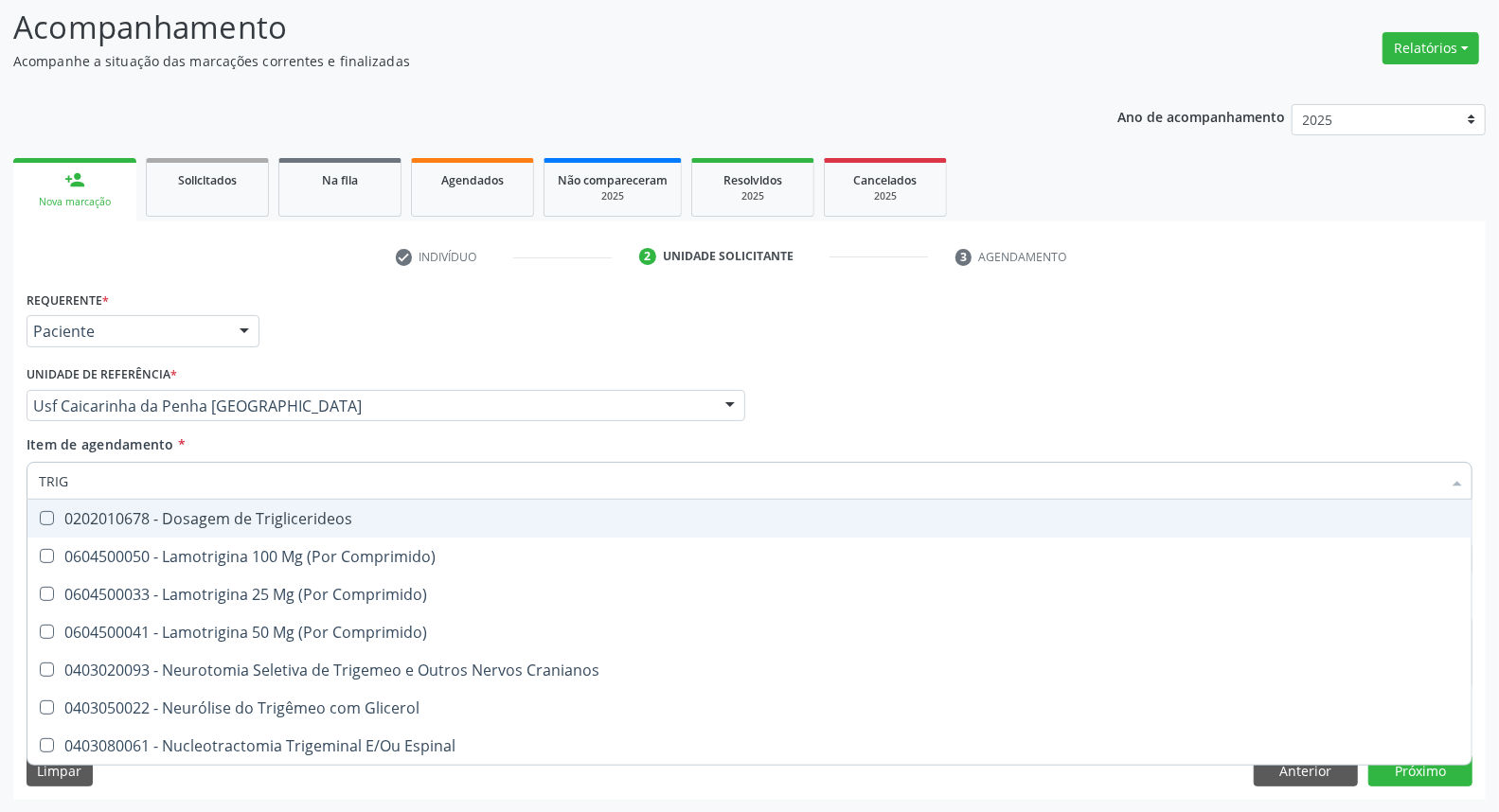
click at [49, 514] on Triglicerideos at bounding box center [46, 518] width 14 height 14
click at [39, 514] on Triglicerideos "checkbox" at bounding box center [34, 518] width 12 height 12
checkbox Triglicerideos "true"
drag, startPoint x: 79, startPoint y: 485, endPoint x: 0, endPoint y: 471, distance: 80.2
click at [0, 471] on div "Acompanhamento Acompanhe a situação das marcações correntes e finalizadas Relat…" at bounding box center [749, 397] width 1499 height 835
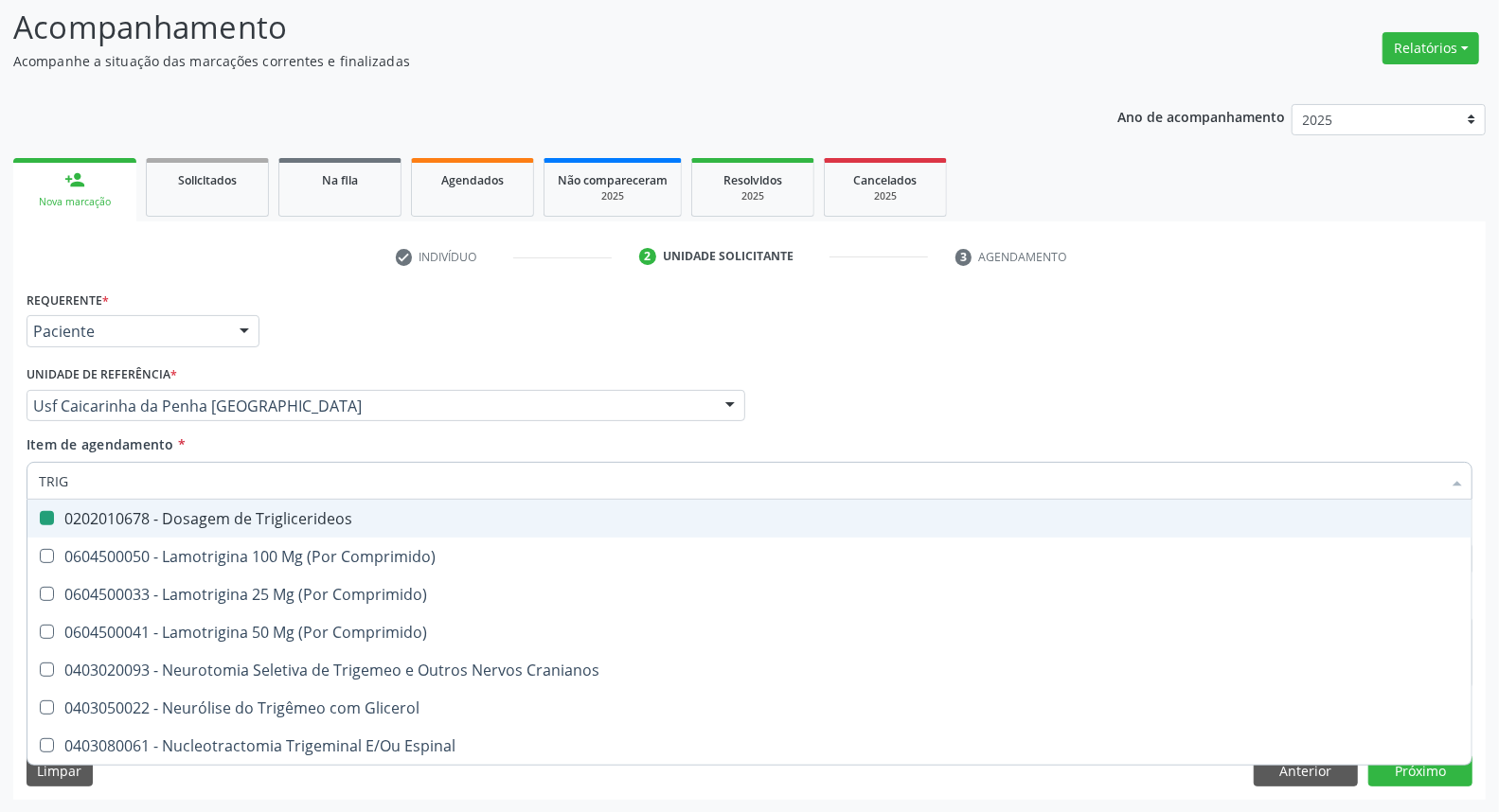
type input "T"
checkbox Triglicerideos "false"
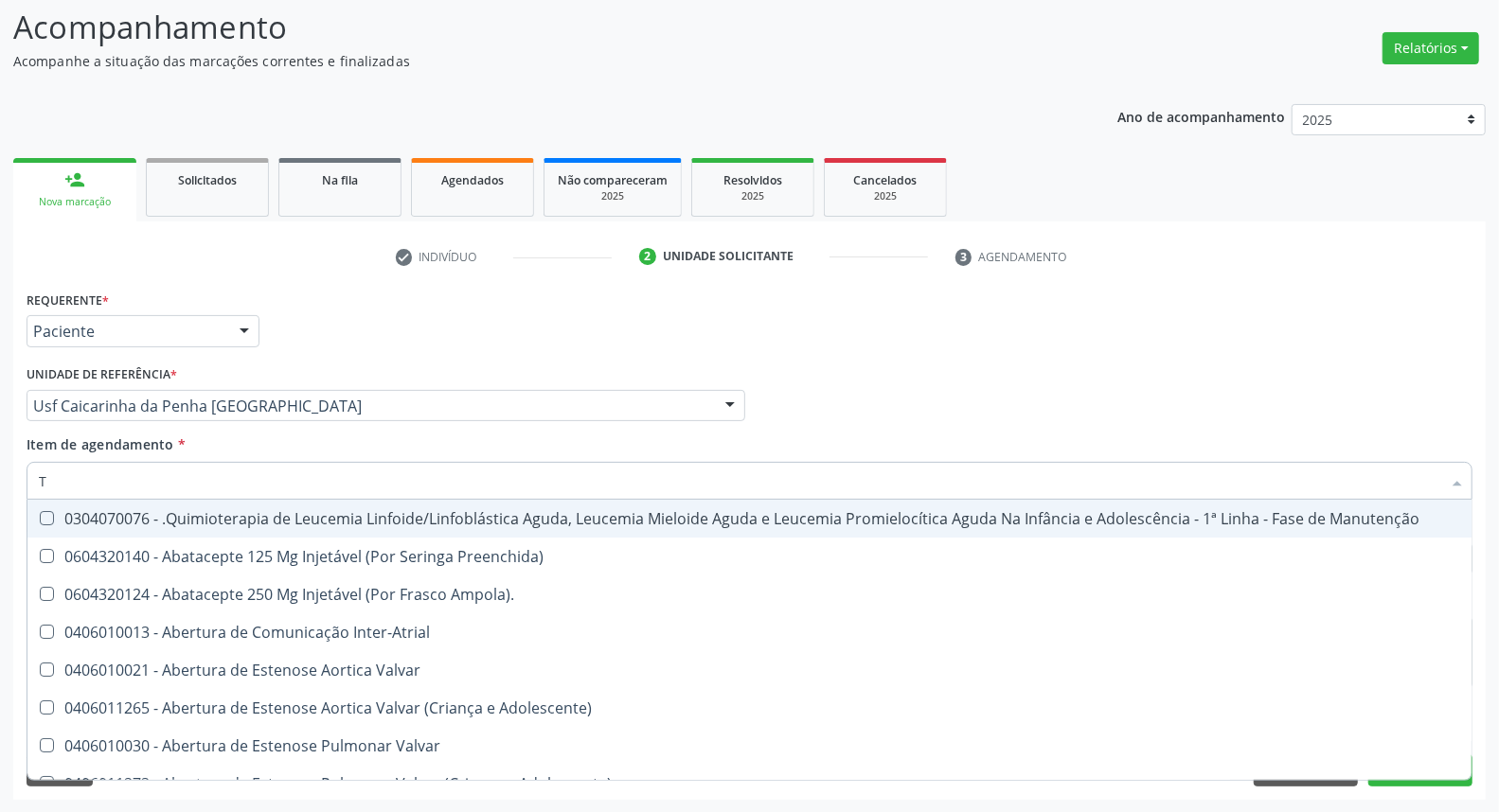
type input "TG"
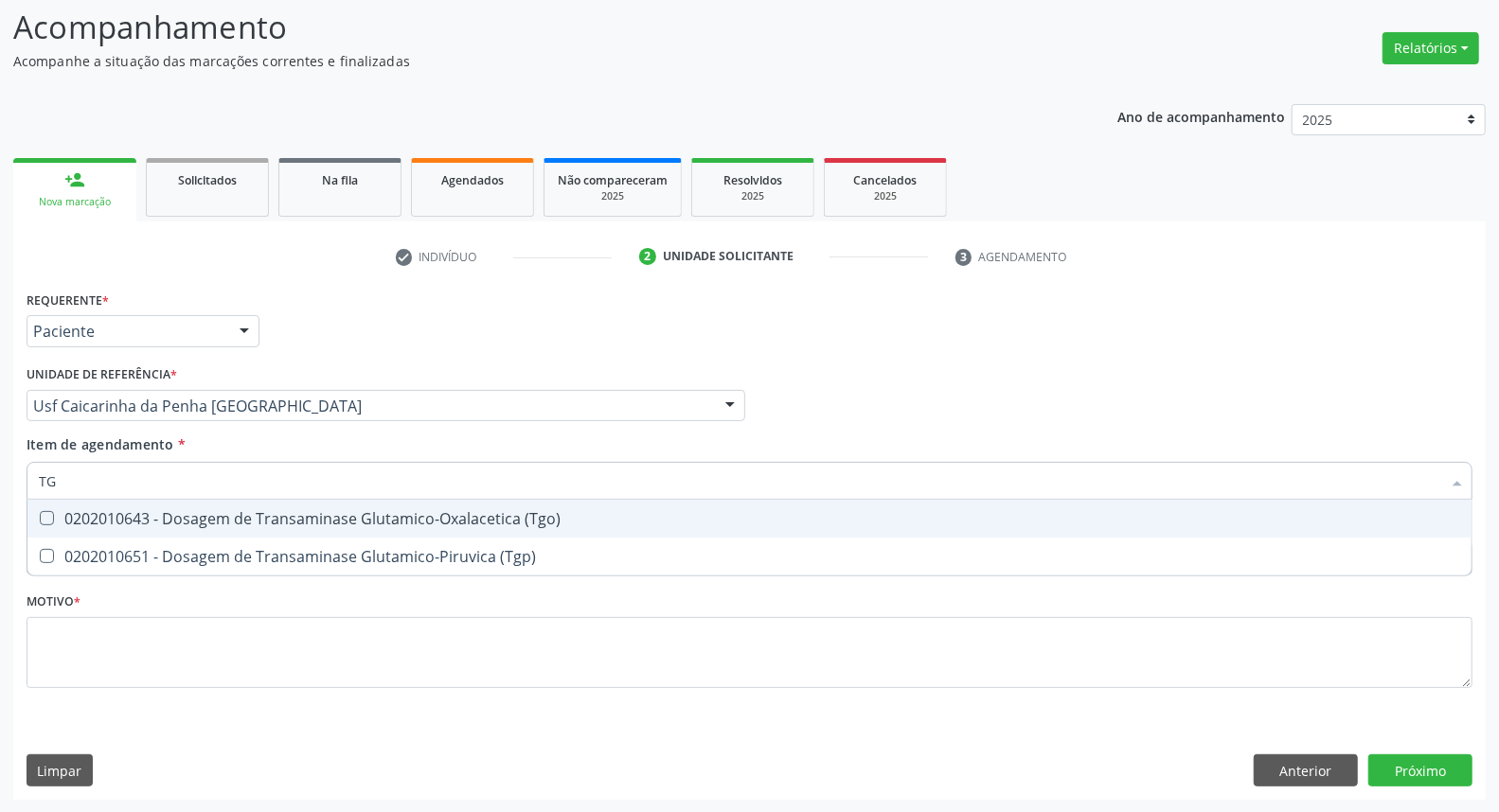
click at [66, 513] on div "0202010643 - Dosagem de Transaminase Glutamico-Oxalacetica (Tgo)" at bounding box center [749, 518] width 1422 height 15
checkbox \(Tgo\) "true"
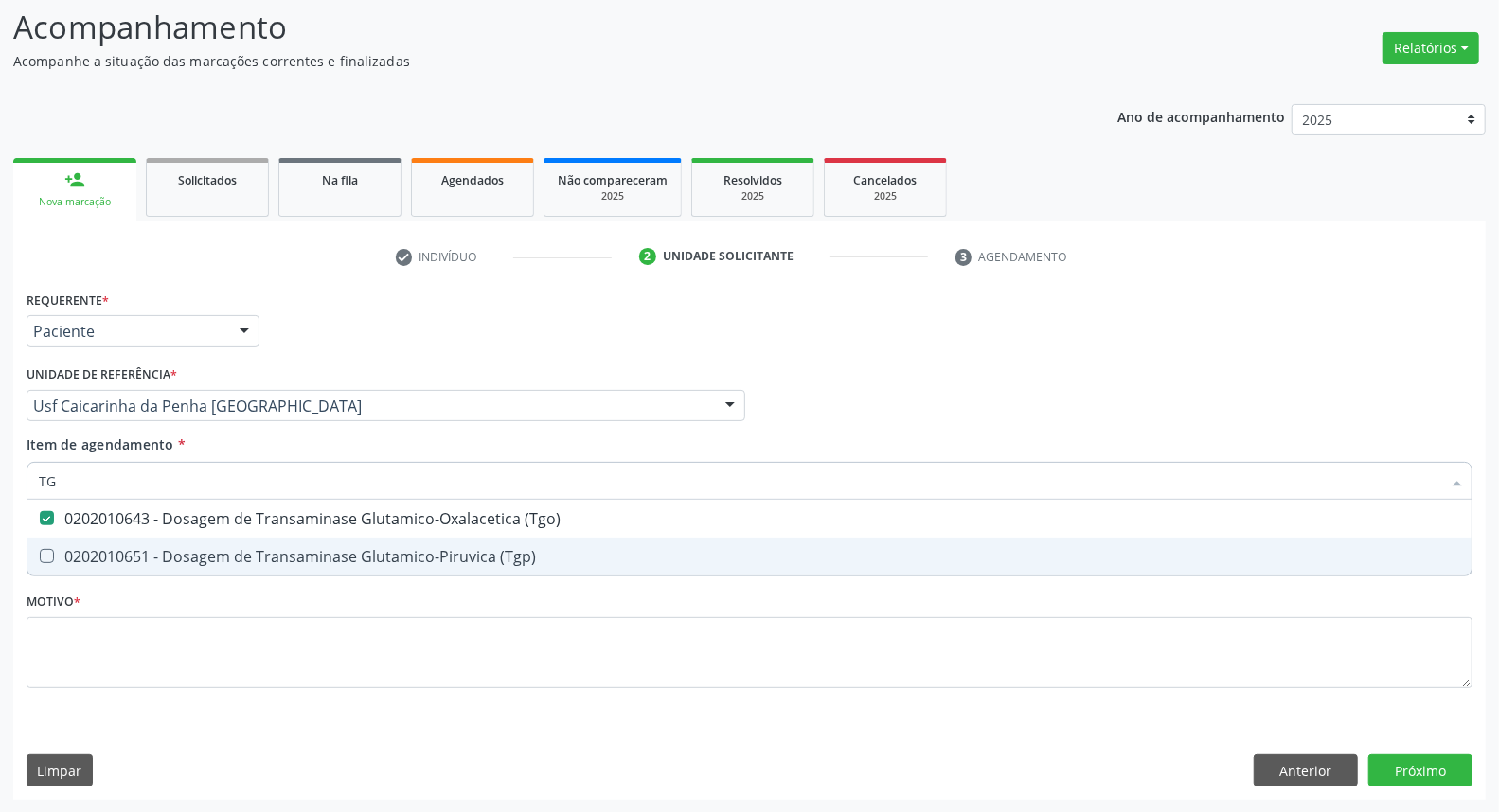
drag, startPoint x: 58, startPoint y: 551, endPoint x: 76, endPoint y: 507, distance: 47.5
click at [62, 538] on span "0202010651 - Dosagem de Transaminase Glutamico-Piruvica (Tgp)" at bounding box center [750, 556] width 1445 height 37
checkbox \(Tgp\) "true"
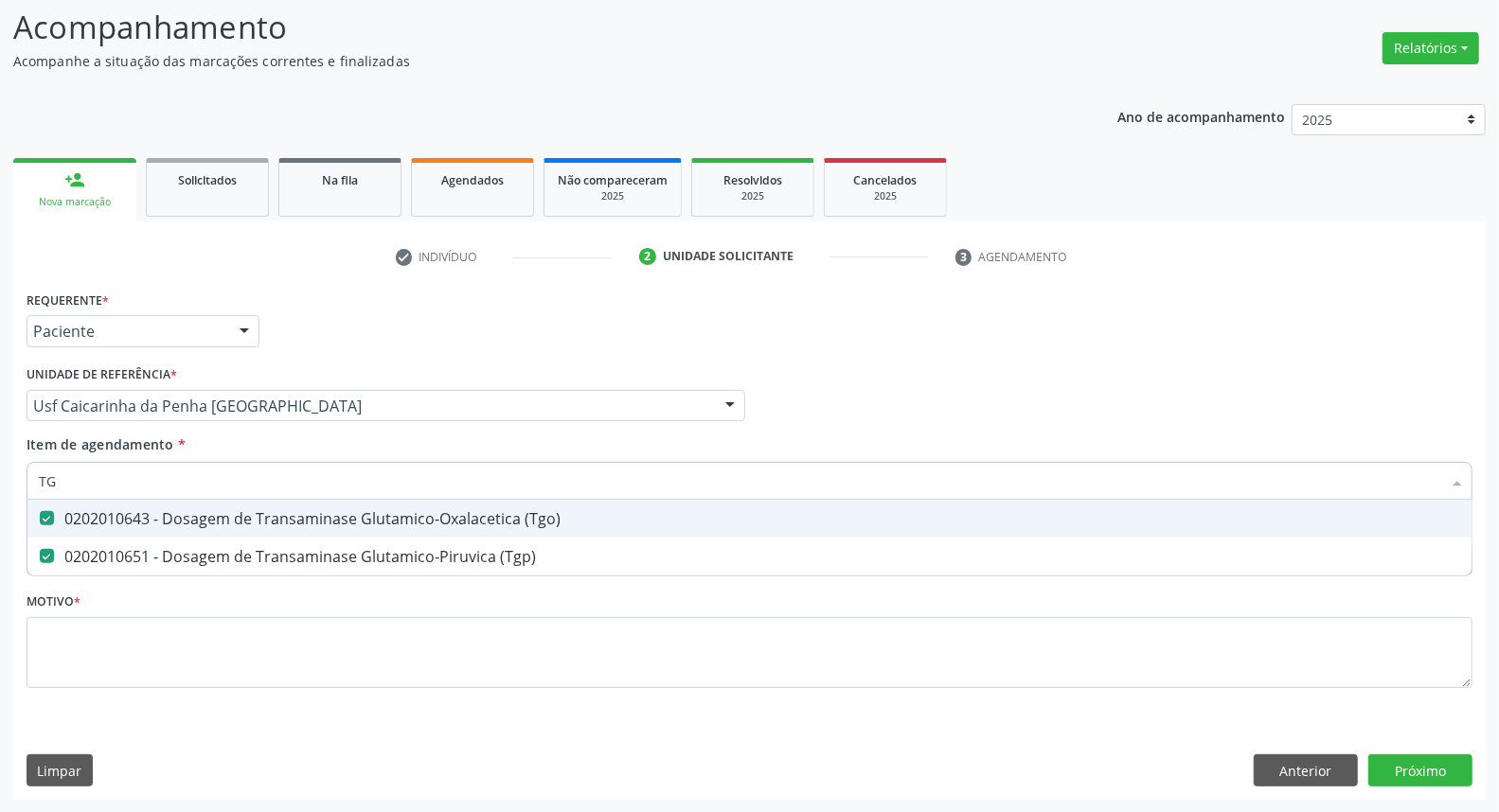
drag, startPoint x: 92, startPoint y: 478, endPoint x: 0, endPoint y: 462, distance: 93.4
click at [0, 462] on div "Acompanhamento Acompanhe a situação das marcações correntes e finalizadas Relat…" at bounding box center [749, 397] width 1499 height 835
type input "C"
checkbox \(Tgo\) "false"
checkbox \(Tgp\) "false"
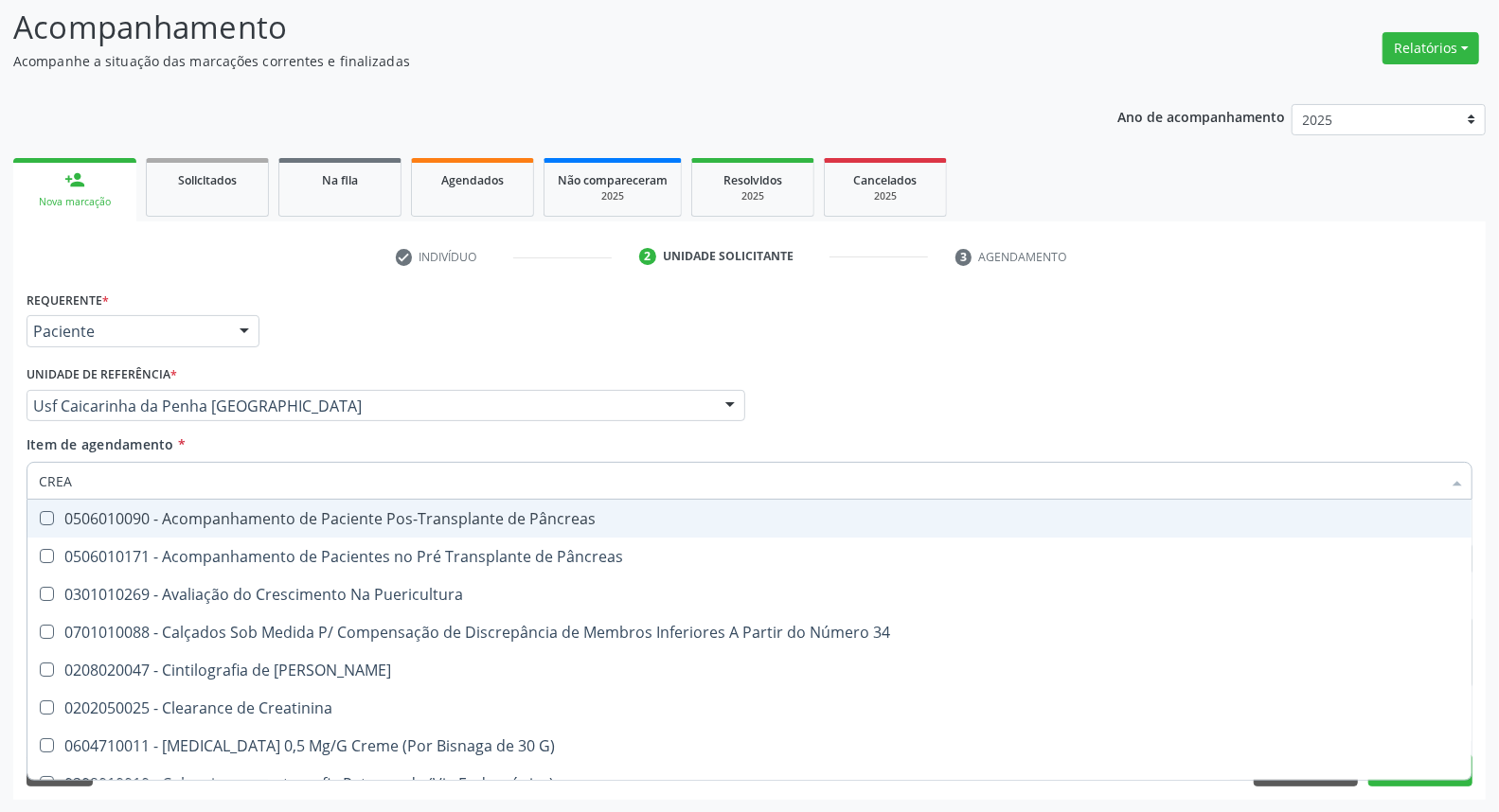
type input "CREAT"
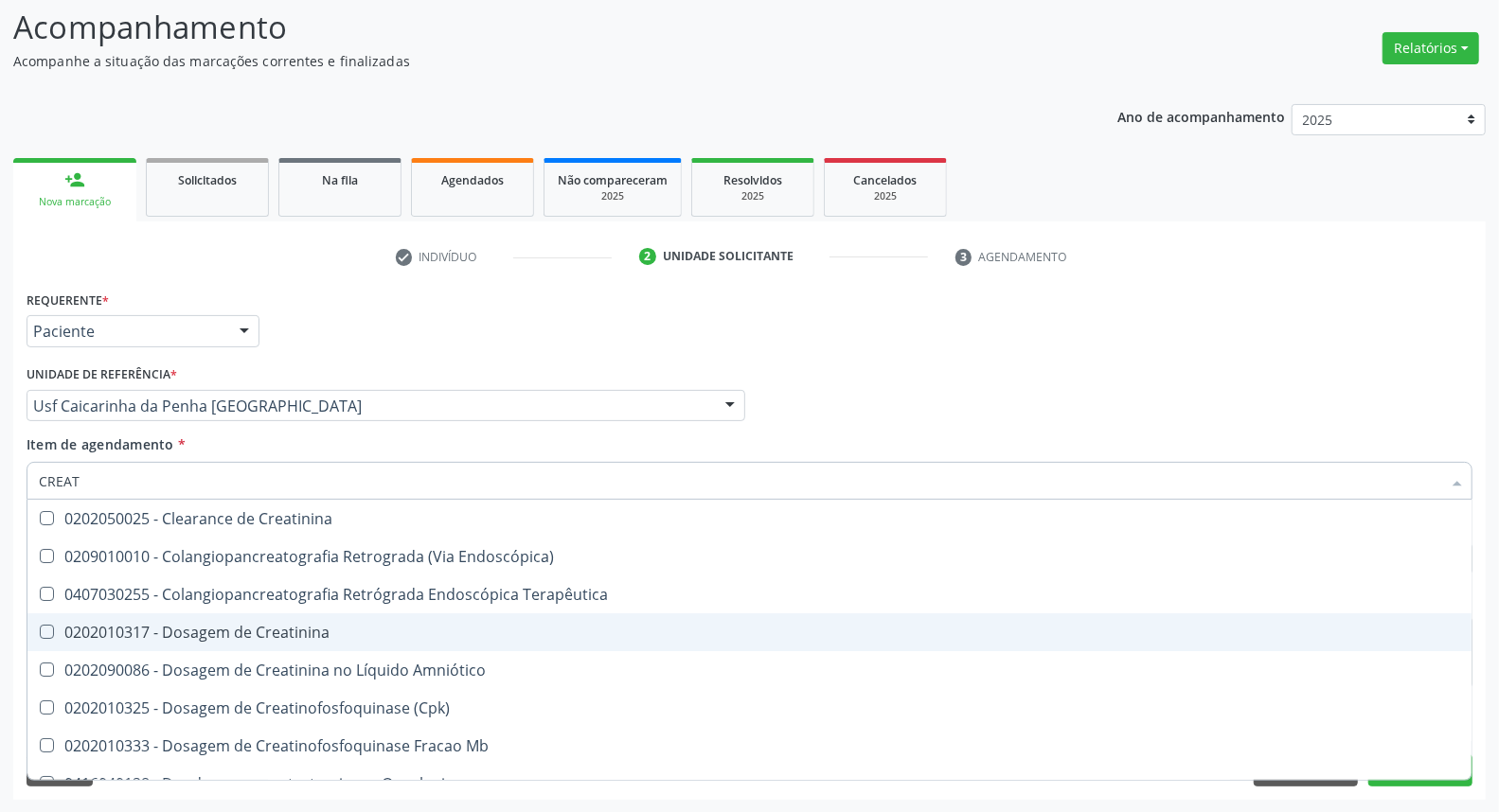
drag, startPoint x: 82, startPoint y: 627, endPoint x: 106, endPoint y: 540, distance: 90.2
click at [82, 616] on span "0202010317 - Dosagem de Creatinina" at bounding box center [750, 632] width 1445 height 37
checkbox Creatinina "true"
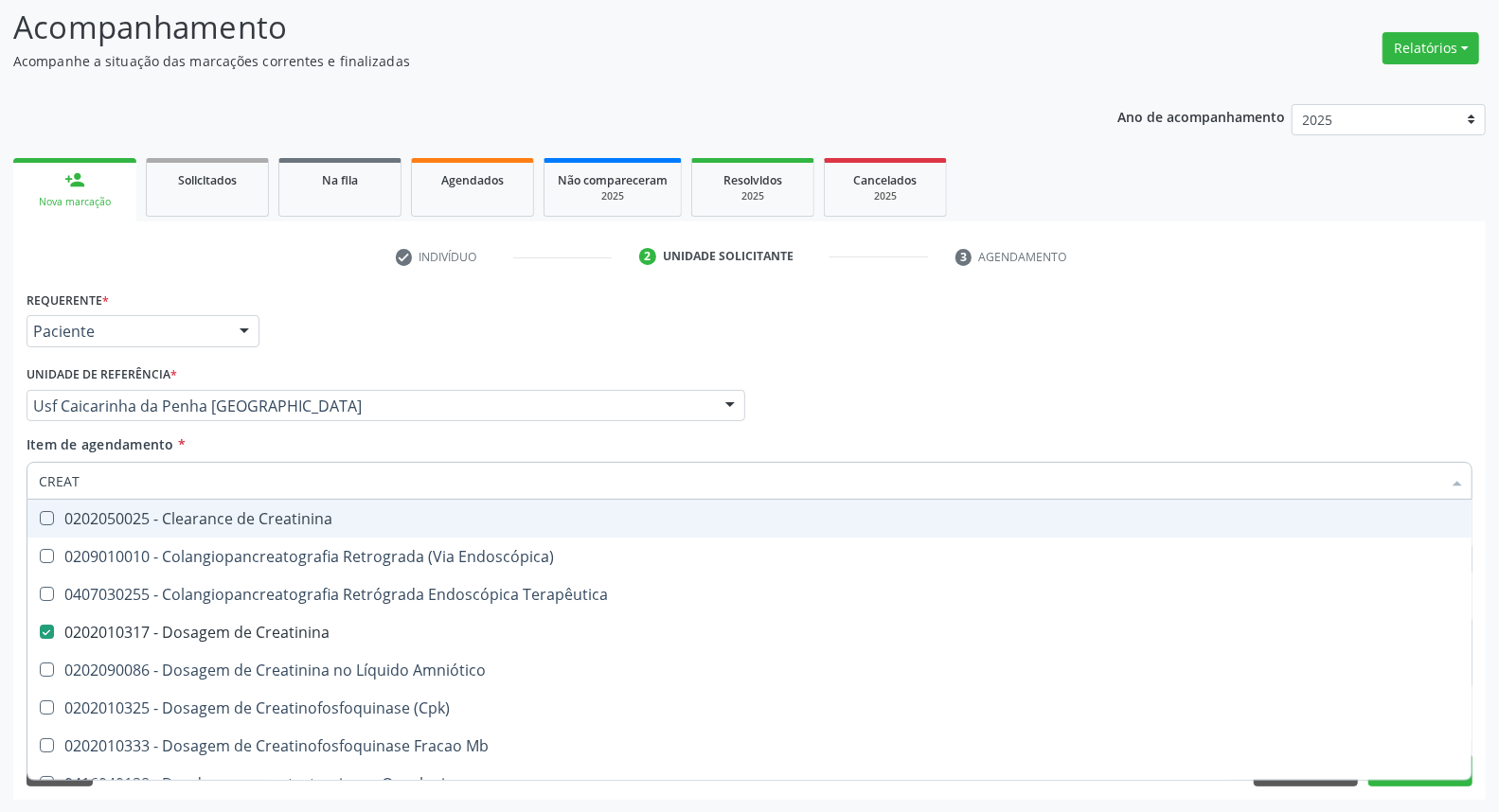
click at [0, 430] on div "Acompanhamento Acompanhe a situação das marcações correntes e finalizadas Relat…" at bounding box center [749, 397] width 1499 height 835
type input "T4"
checkbox Creatinina "false"
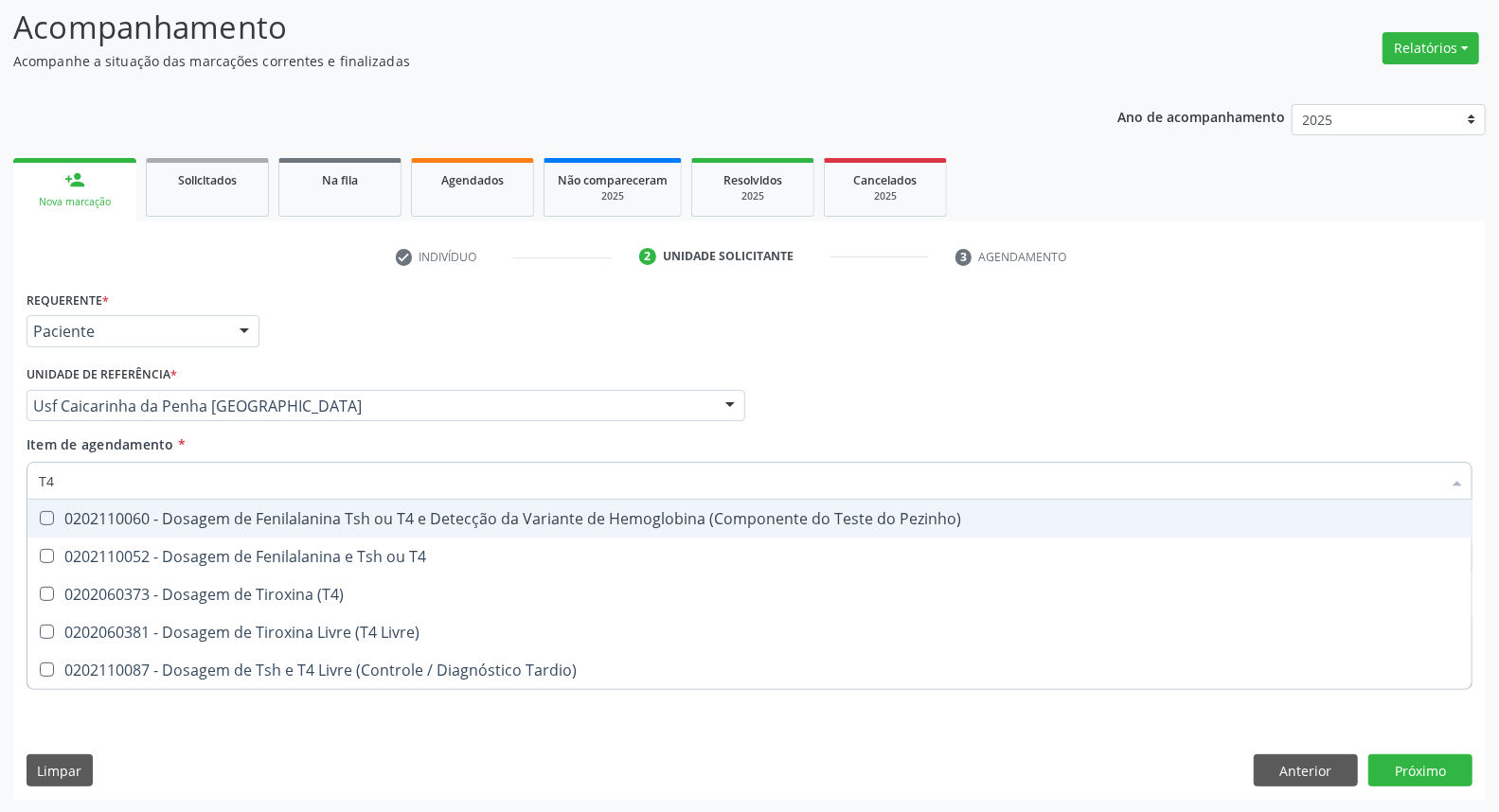
type input "T4 L"
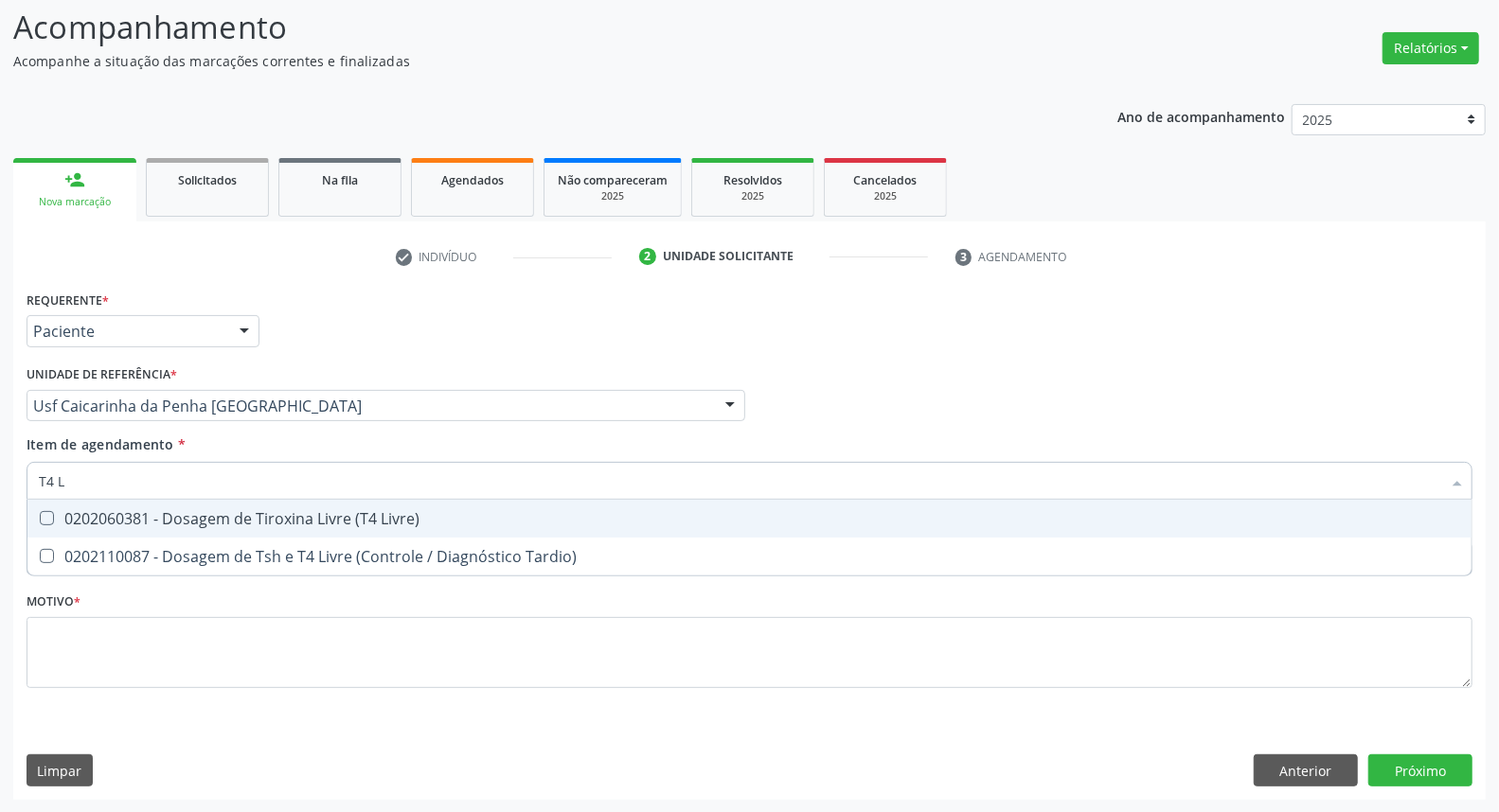
click at [74, 511] on div "0202060381 - Dosagem de Tiroxina Livre (T4 Livre)" at bounding box center [749, 518] width 1422 height 15
checkbox Livre\) "true"
drag, startPoint x: 100, startPoint y: 479, endPoint x: 30, endPoint y: 479, distance: 70.0
click at [30, 479] on div "T4 L" at bounding box center [749, 480] width 1446 height 37
type input "UR"
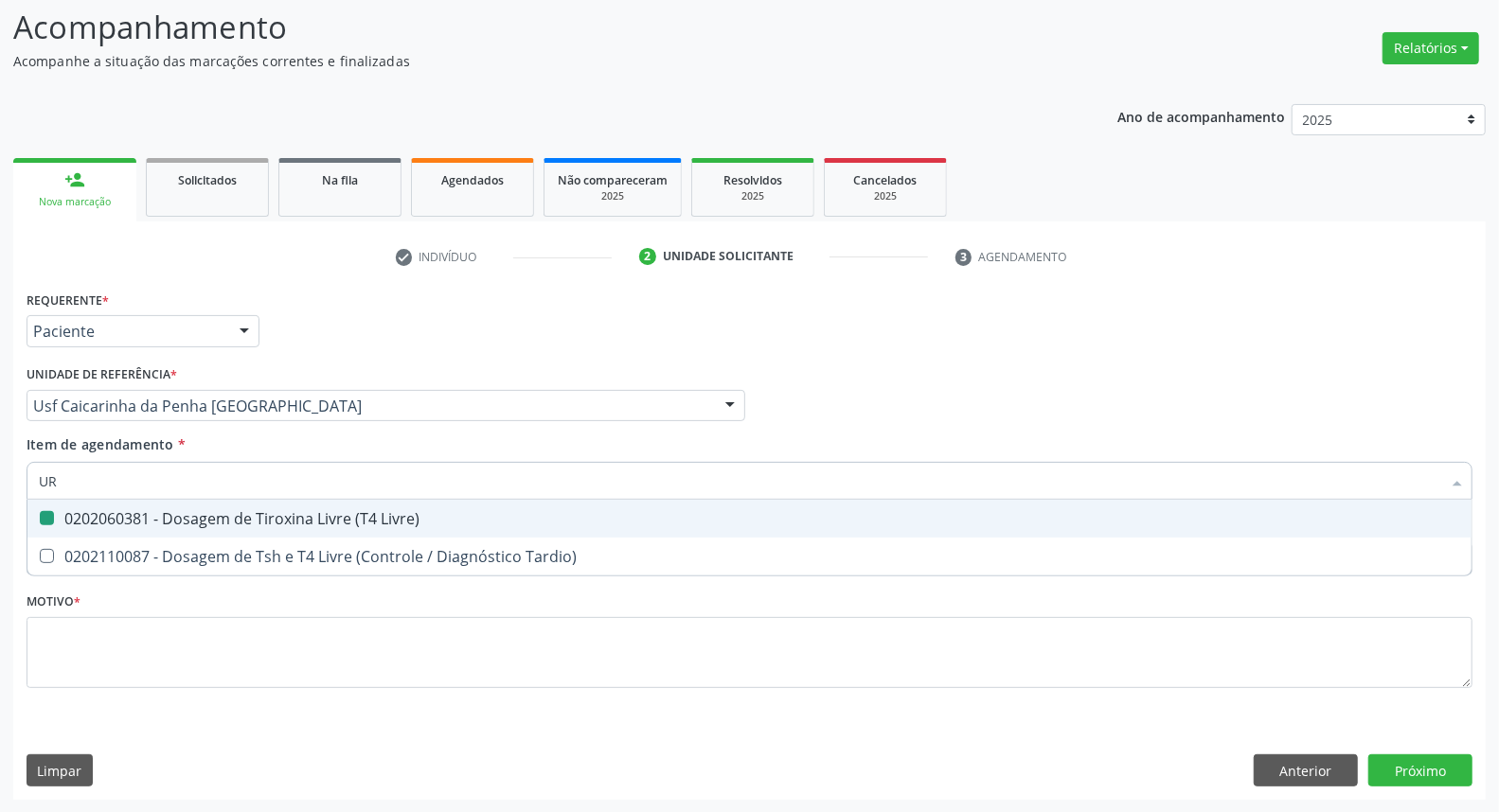
checkbox Livre\) "false"
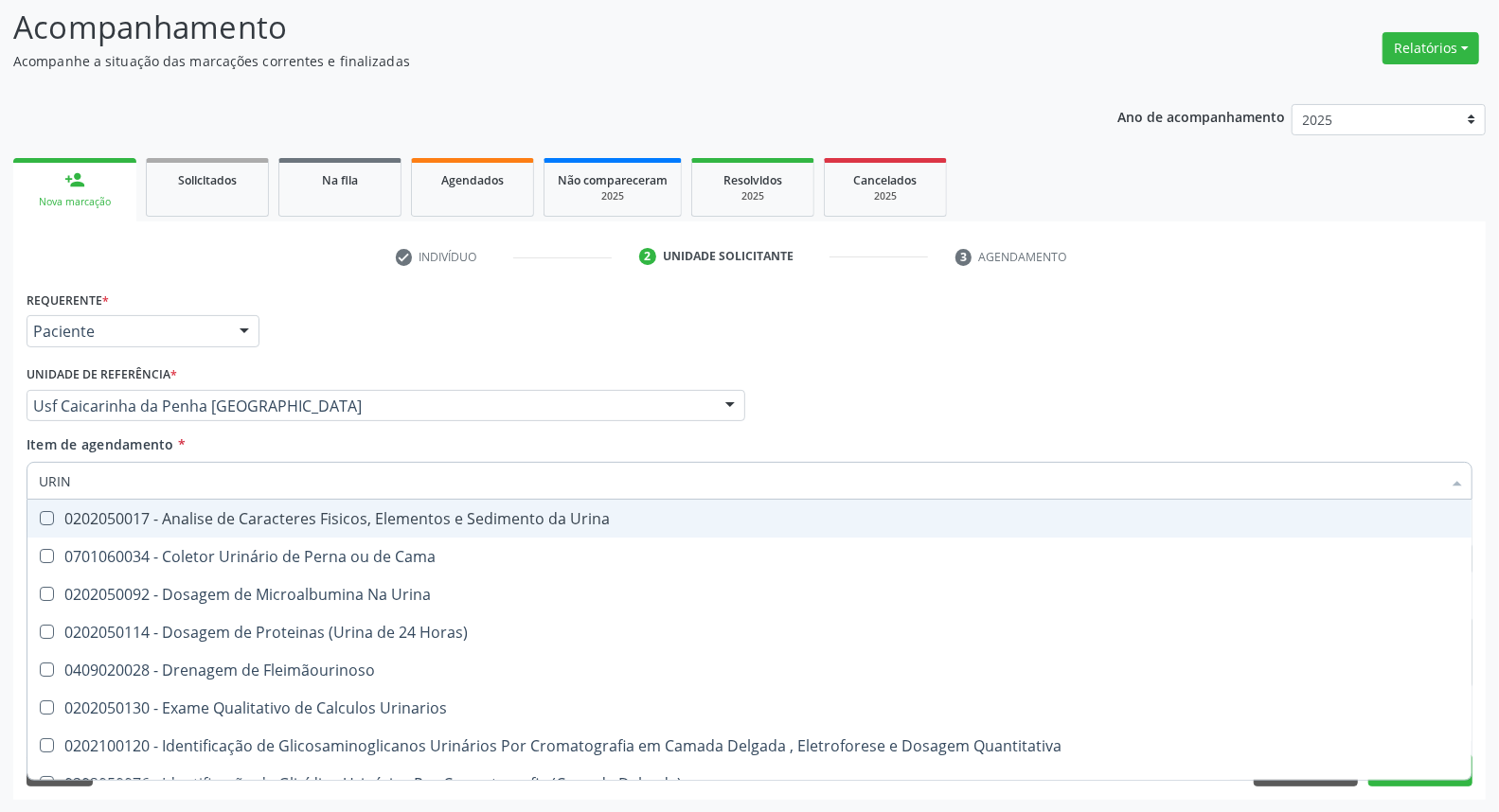
type input "URINA"
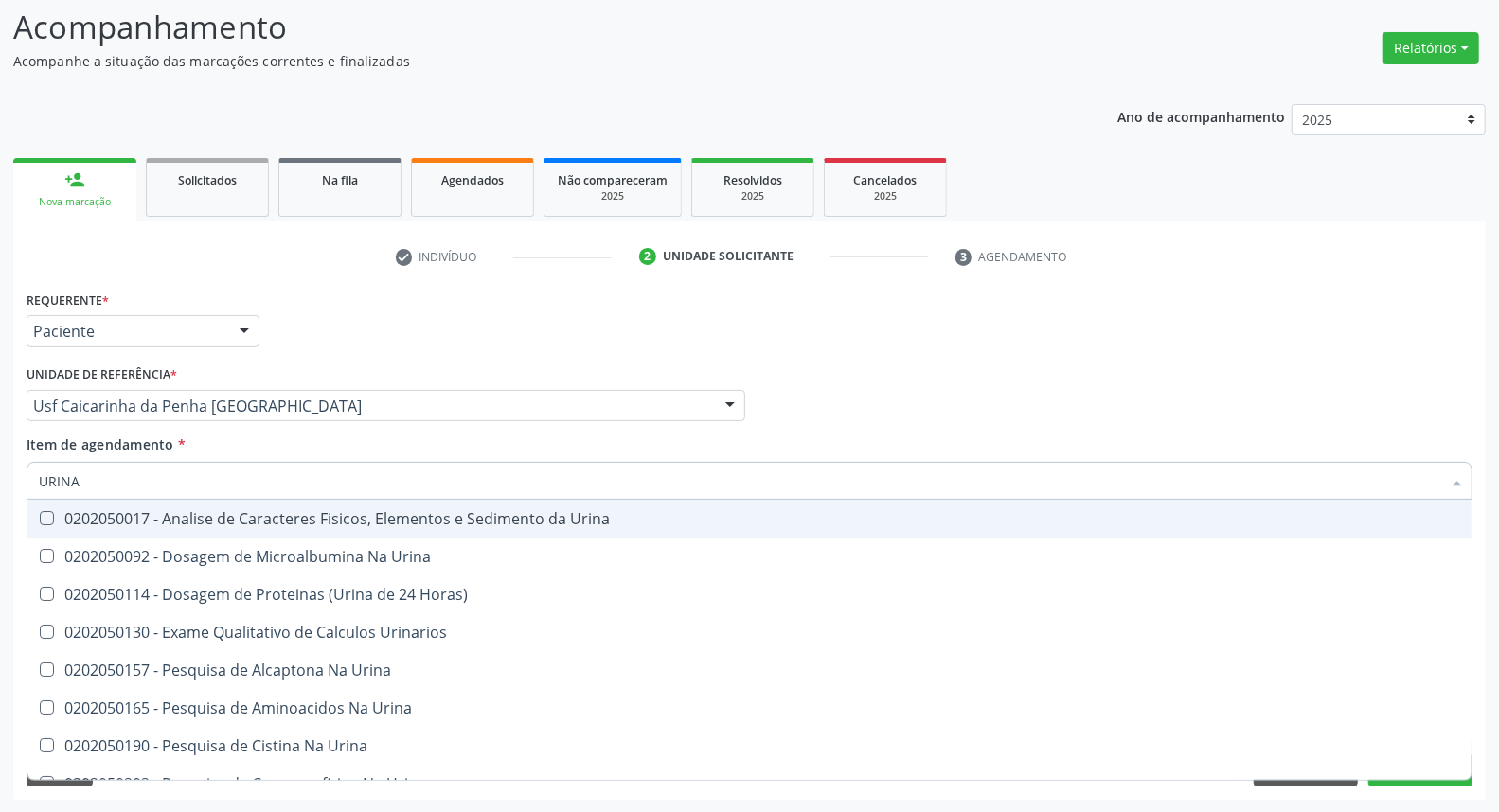
click at [51, 523] on div "0202050017 - Analise de Caracteres Fisicos, Elementos e Sedimento da Urina" at bounding box center [749, 518] width 1422 height 15
checkbox Urina "true"
click at [0, 443] on div "Acompanhamento Acompanhe a situação das marcações correntes e finalizadas Relat…" at bounding box center [749, 397] width 1499 height 835
type input "TS"
checkbox Urina "false"
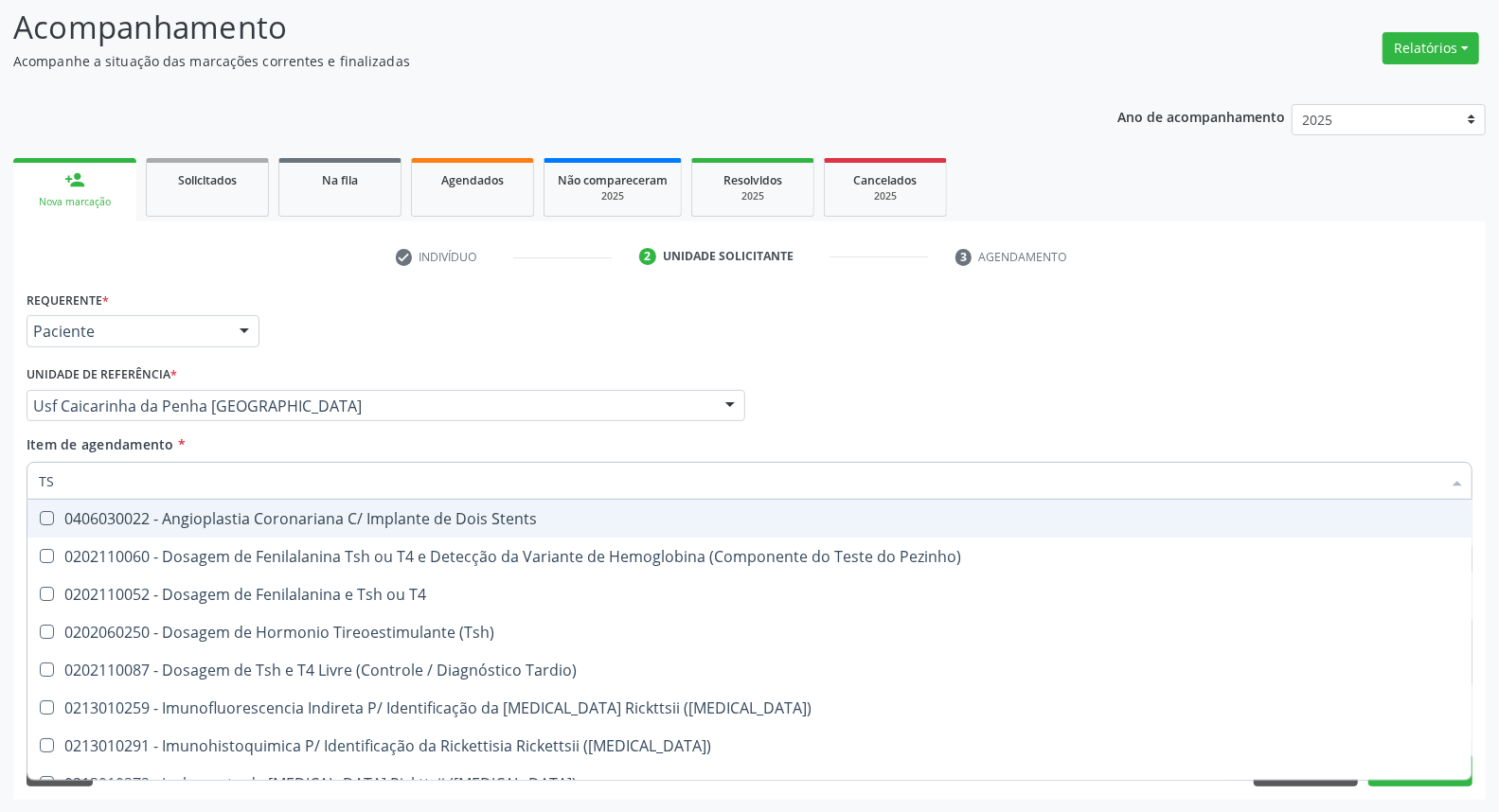
type input "TSH"
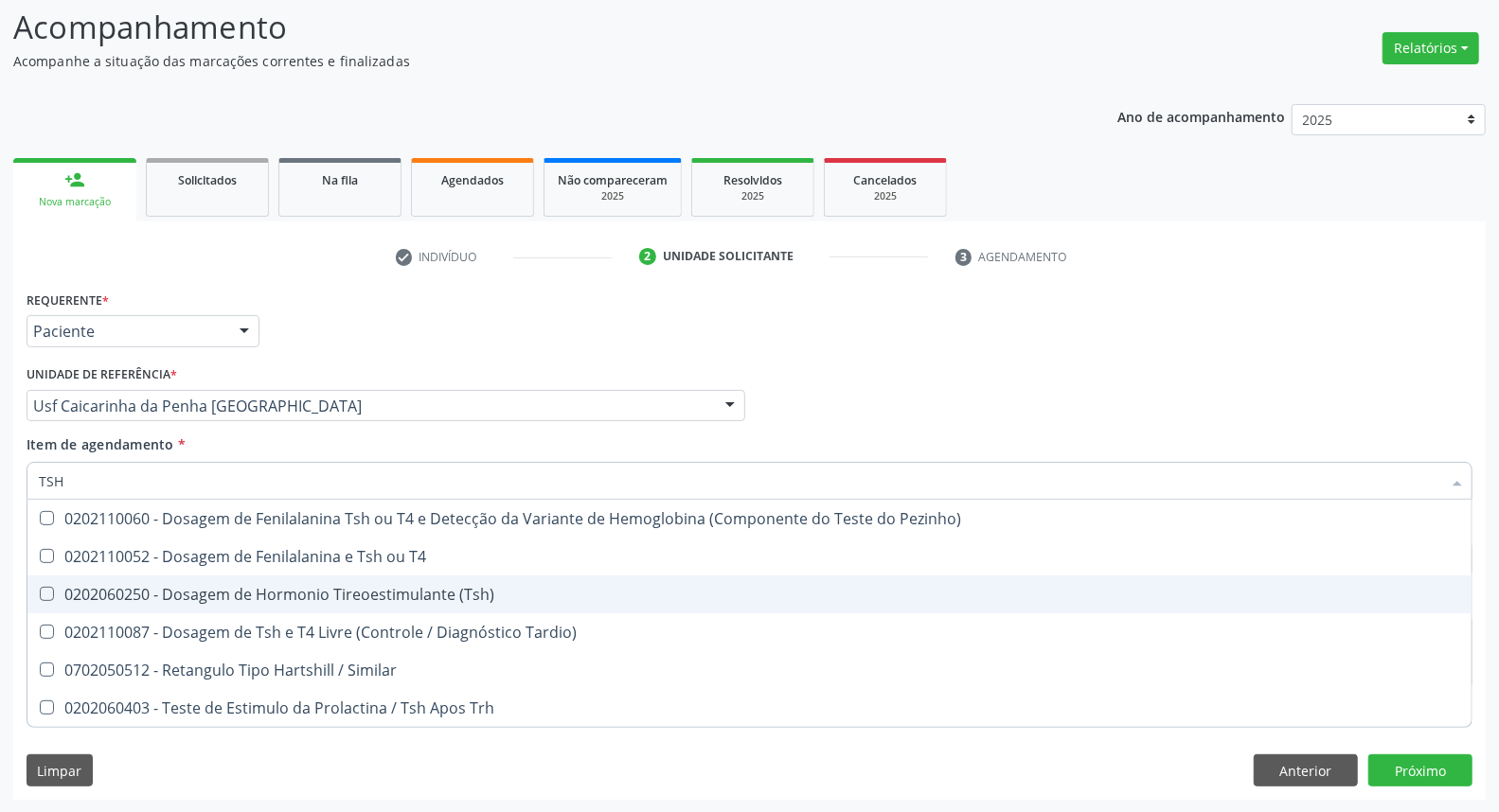
drag, startPoint x: 63, startPoint y: 597, endPoint x: 106, endPoint y: 525, distance: 83.9
click at [67, 589] on div "0202060250 - Dosagem de Hormonio Tireoestimulante (Tsh)" at bounding box center [749, 594] width 1422 height 15
checkbox \(Tsh\) "true"
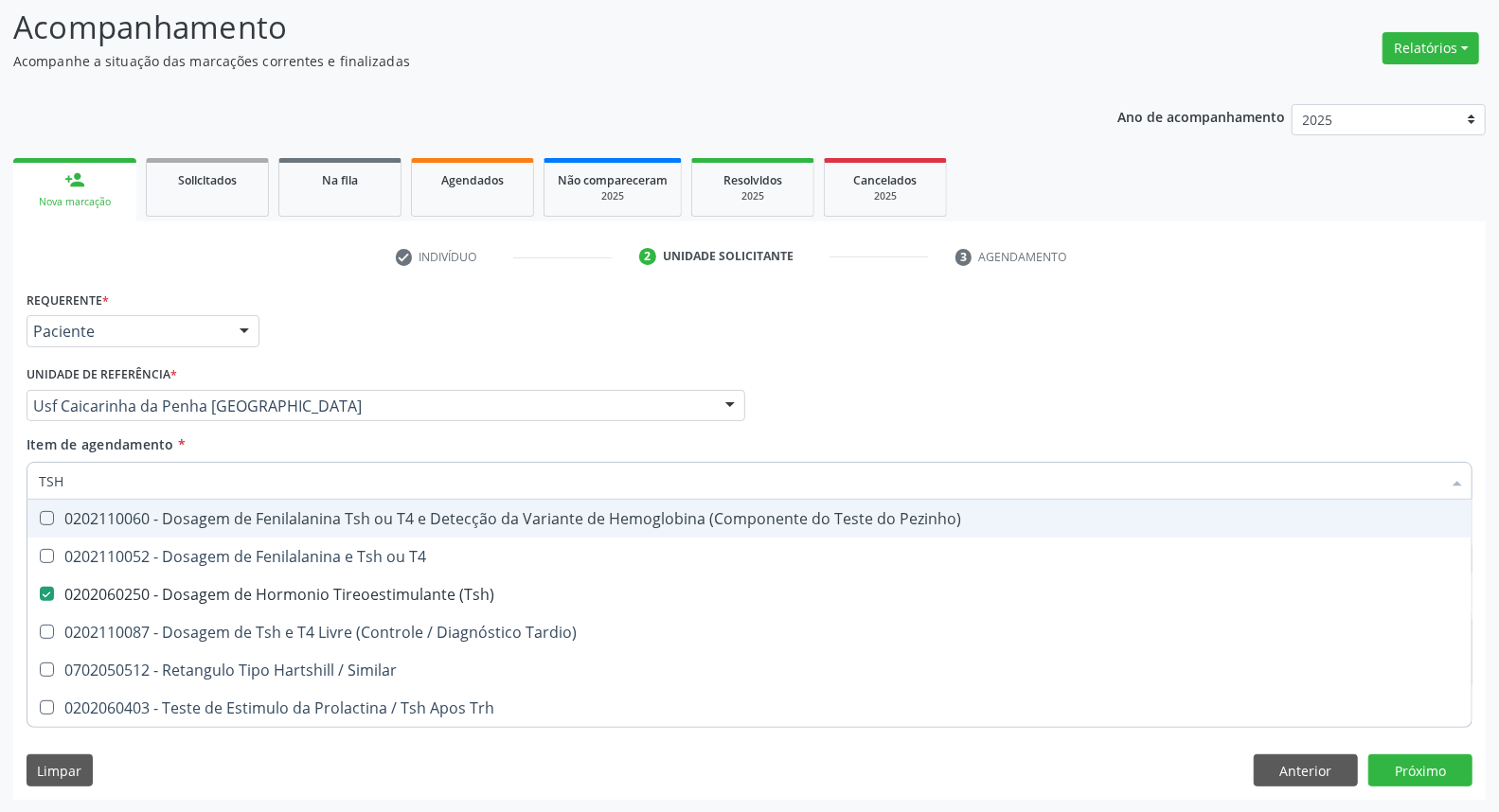
drag, startPoint x: 106, startPoint y: 485, endPoint x: 0, endPoint y: 462, distance: 108.5
click at [0, 462] on div "Acompanhamento Acompanhe a situação das marcações correntes e finalizadas Relat…" at bounding box center [749, 397] width 1499 height 835
type input "F"
checkbox \(Tsh\) "false"
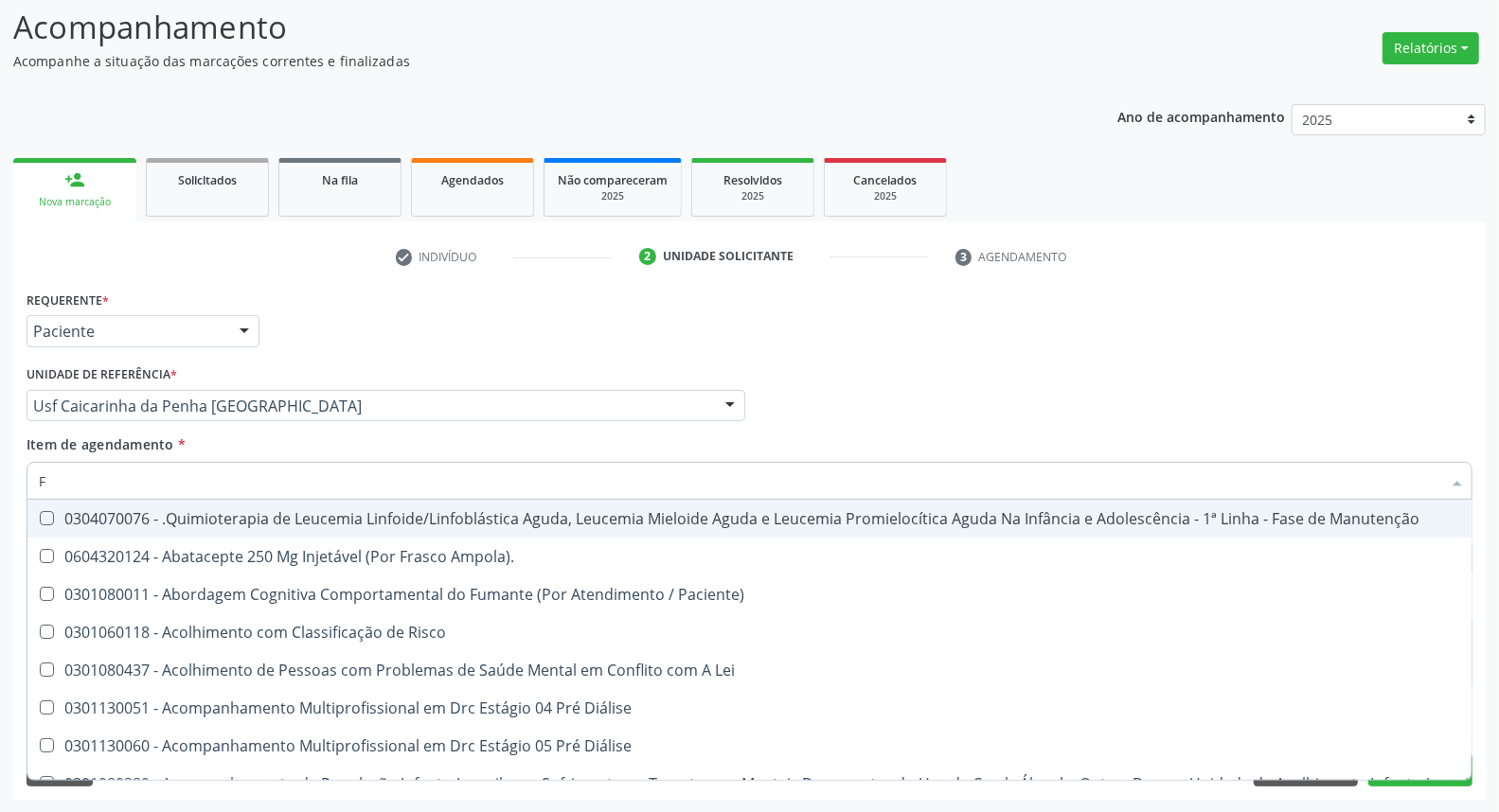
type input "FE"
checkbox Urina "false"
type input "FERR"
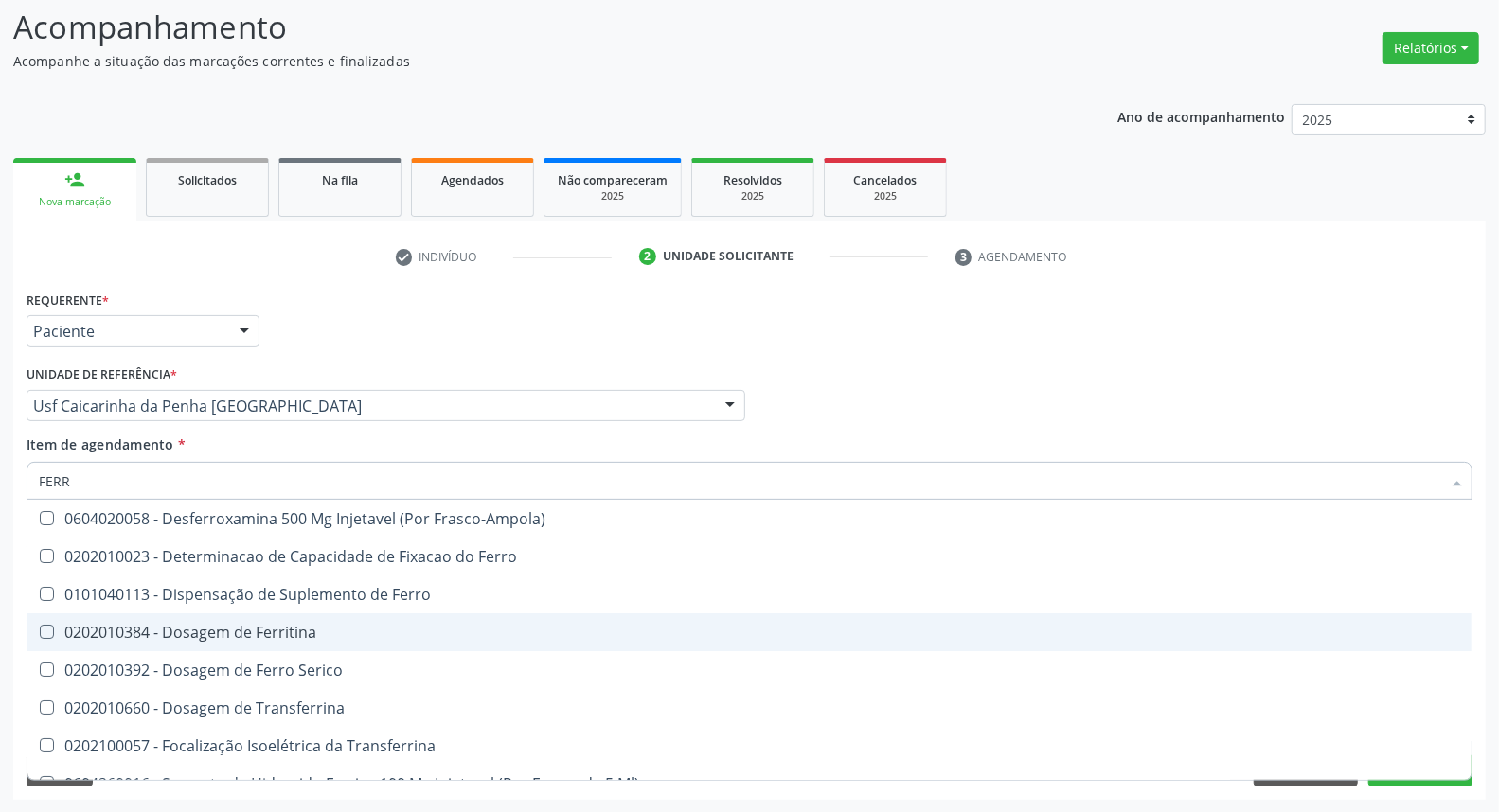
click at [120, 634] on div "0202010384 - Dosagem de Ferritina" at bounding box center [749, 631] width 1422 height 15
checkbox Ferritina "true"
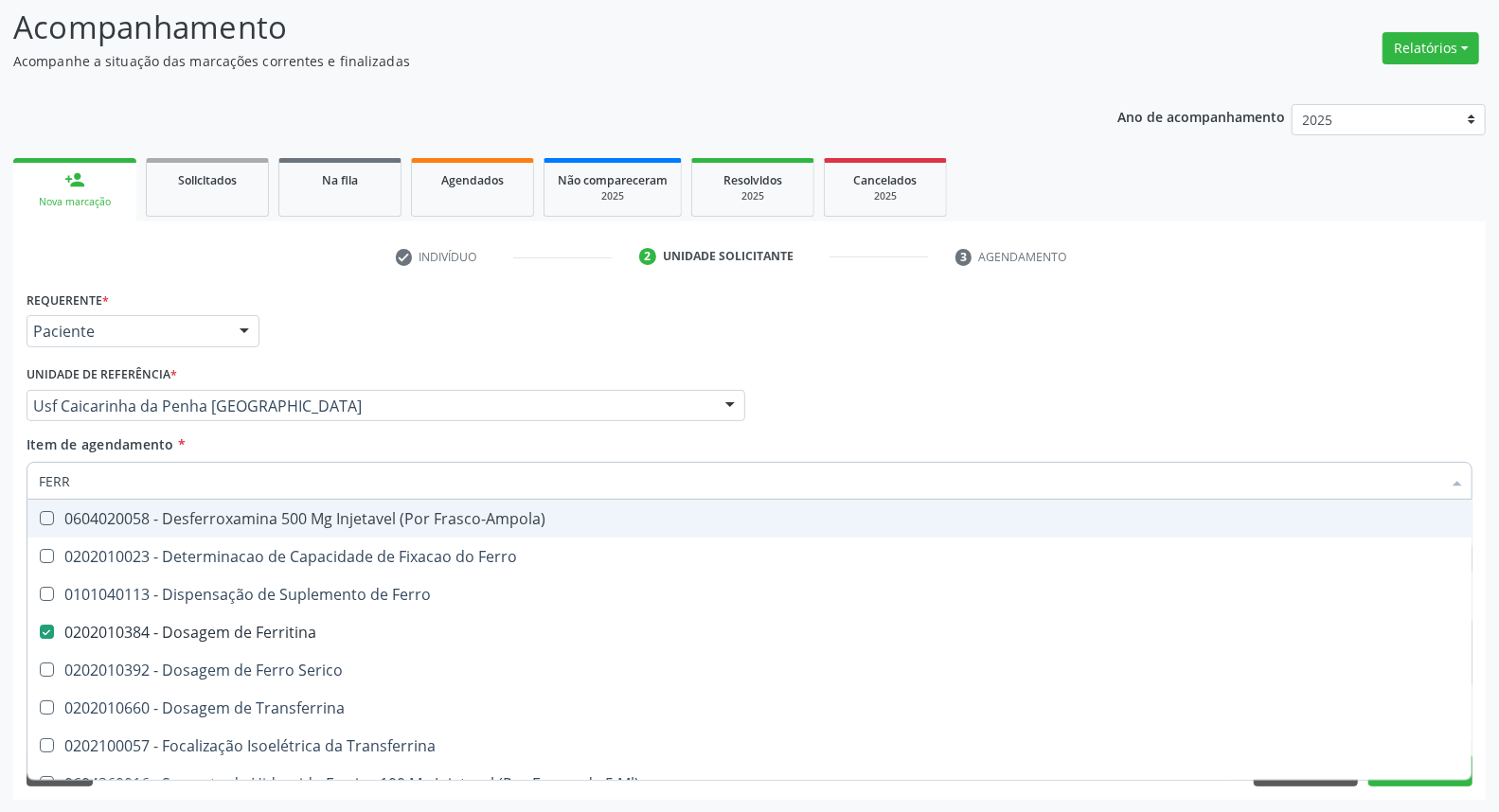
drag, startPoint x: 1009, startPoint y: 346, endPoint x: 641, endPoint y: 489, distance: 394.8
click at [1004, 348] on div "Requerente * Paciente Médico(a) Enfermeiro(a) Paciente Nenhum resultado encontr…" at bounding box center [749, 323] width 1456 height 74
checkbox Ferro "true"
checkbox Serico "true"
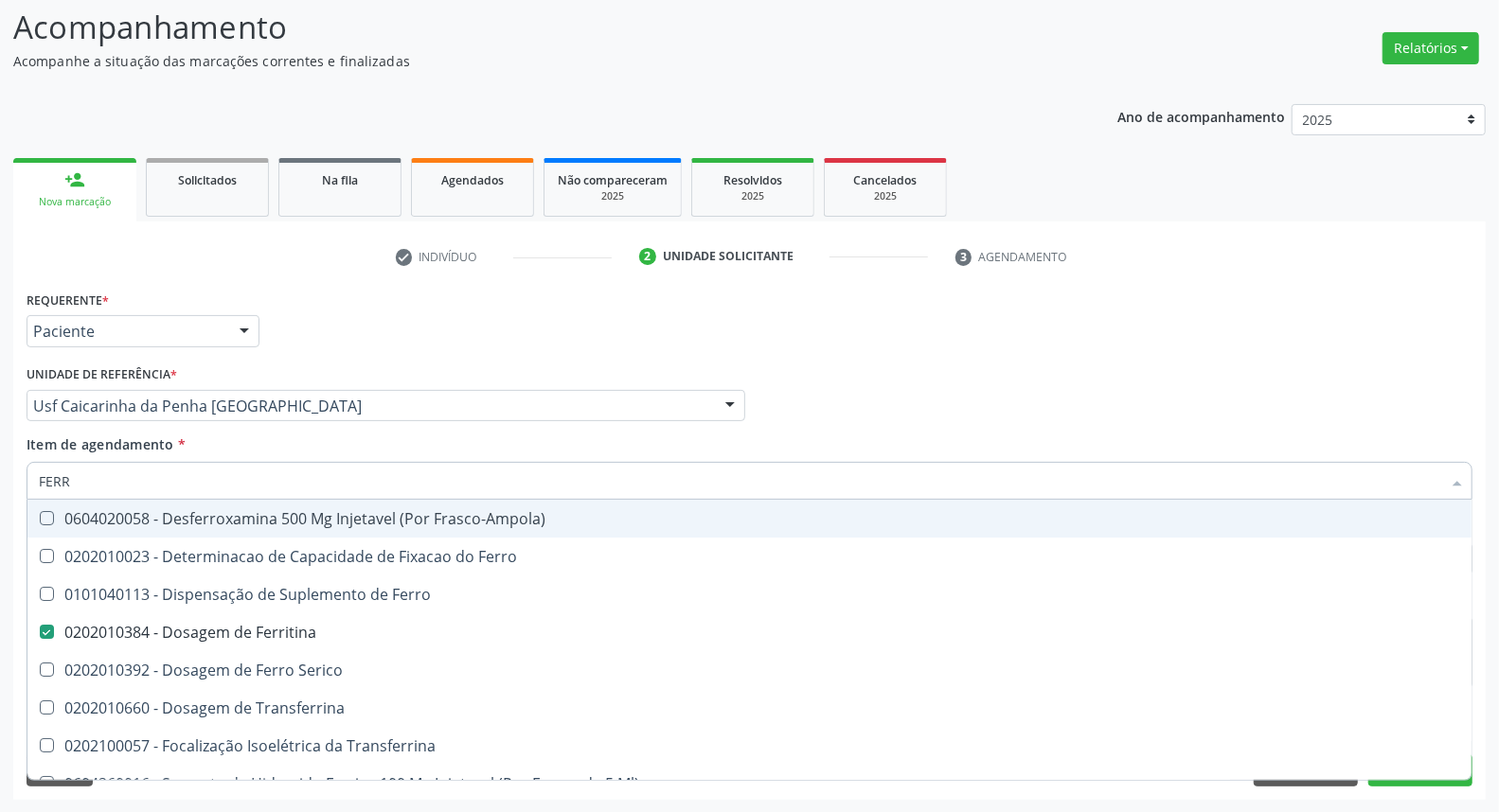
checkbox Transferrina "true"
checkbox Ml\) "true"
checkbox \(Nefroplastia\) "true"
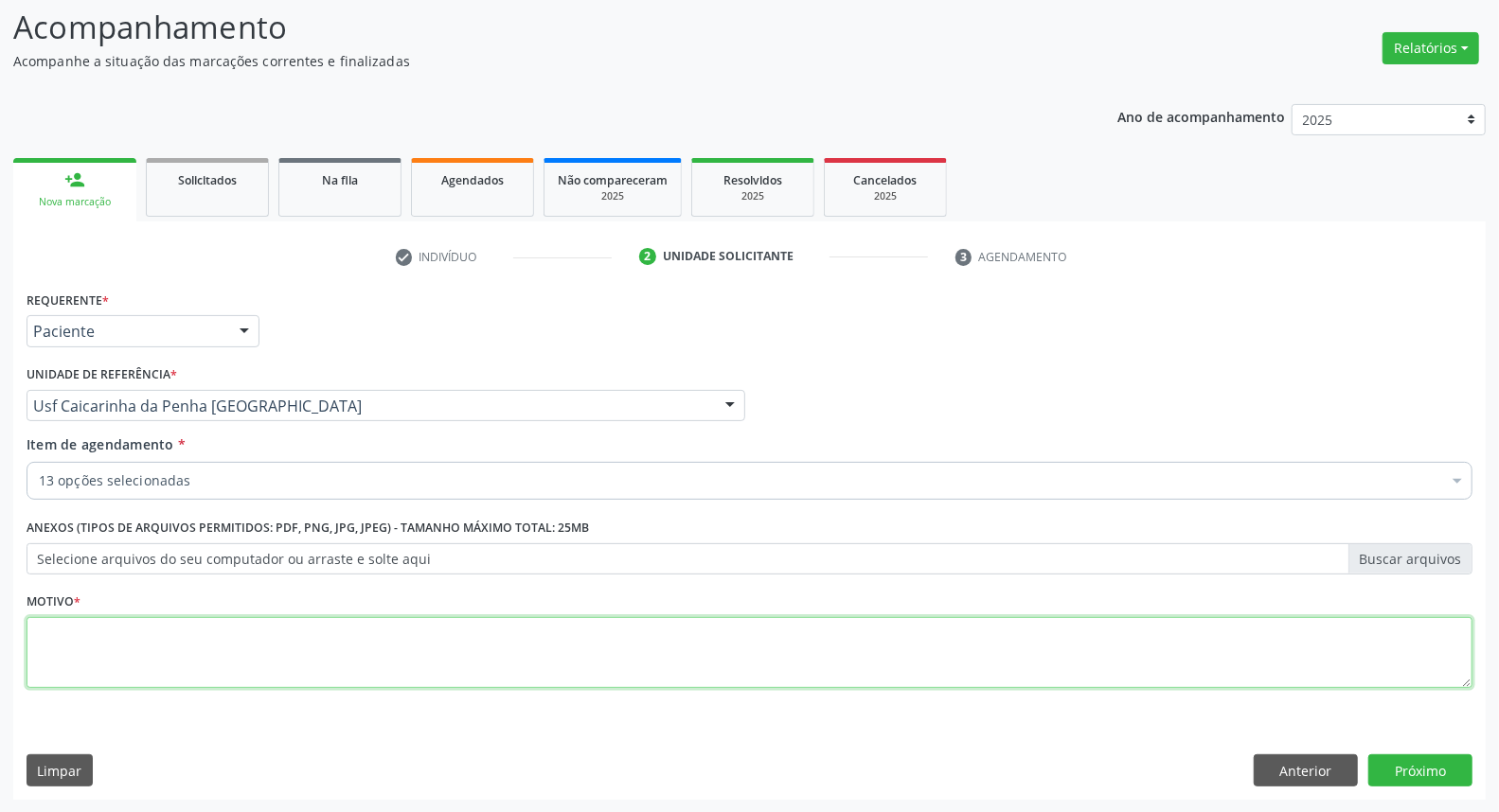
drag, startPoint x: 200, startPoint y: 642, endPoint x: 159, endPoint y: 594, distance: 63.1
click at [189, 635] on textarea at bounding box center [749, 653] width 1446 height 72
type textarea "*"
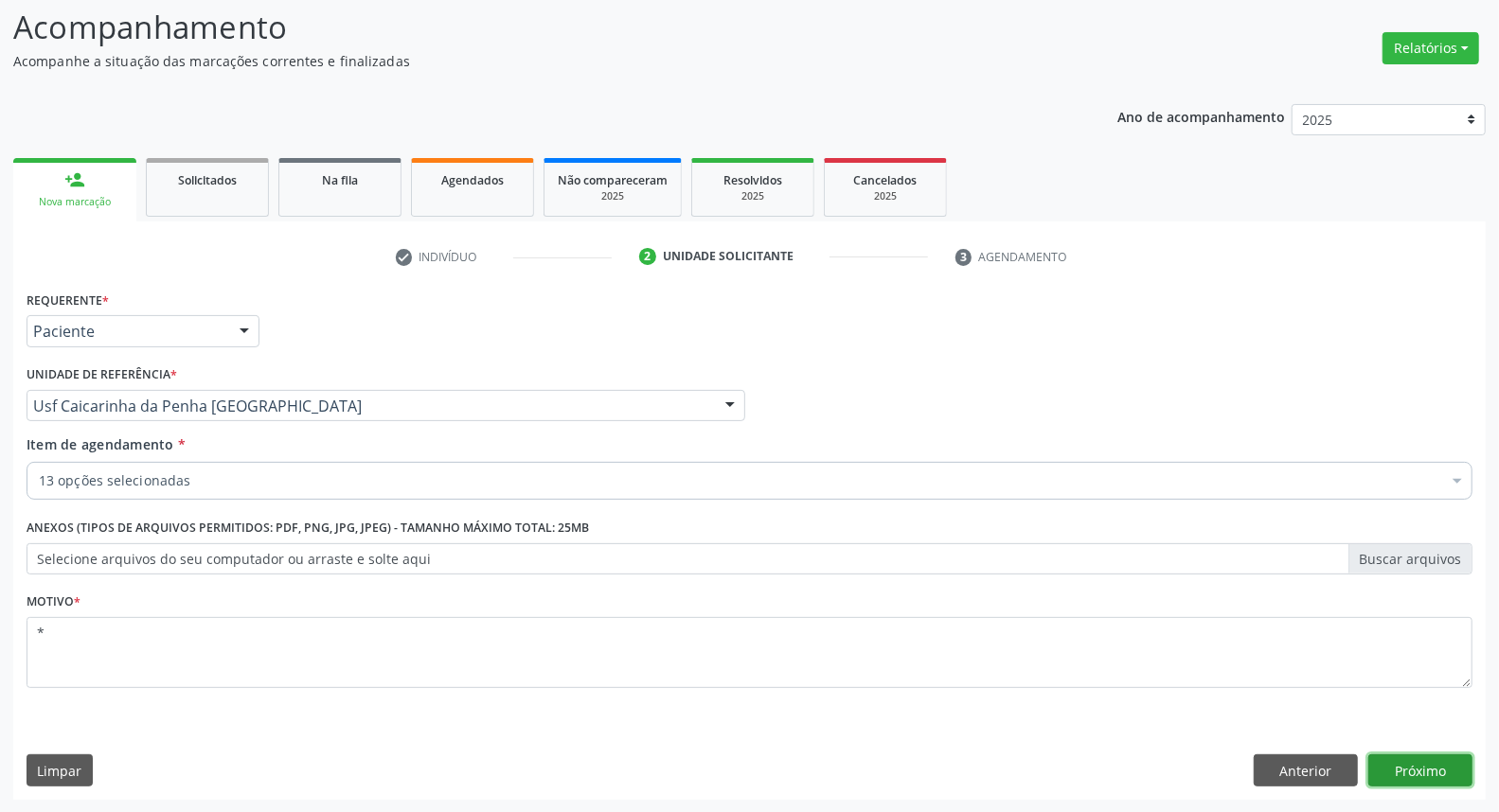
click at [1378, 774] on button "Próximo" at bounding box center [1421, 771] width 105 height 33
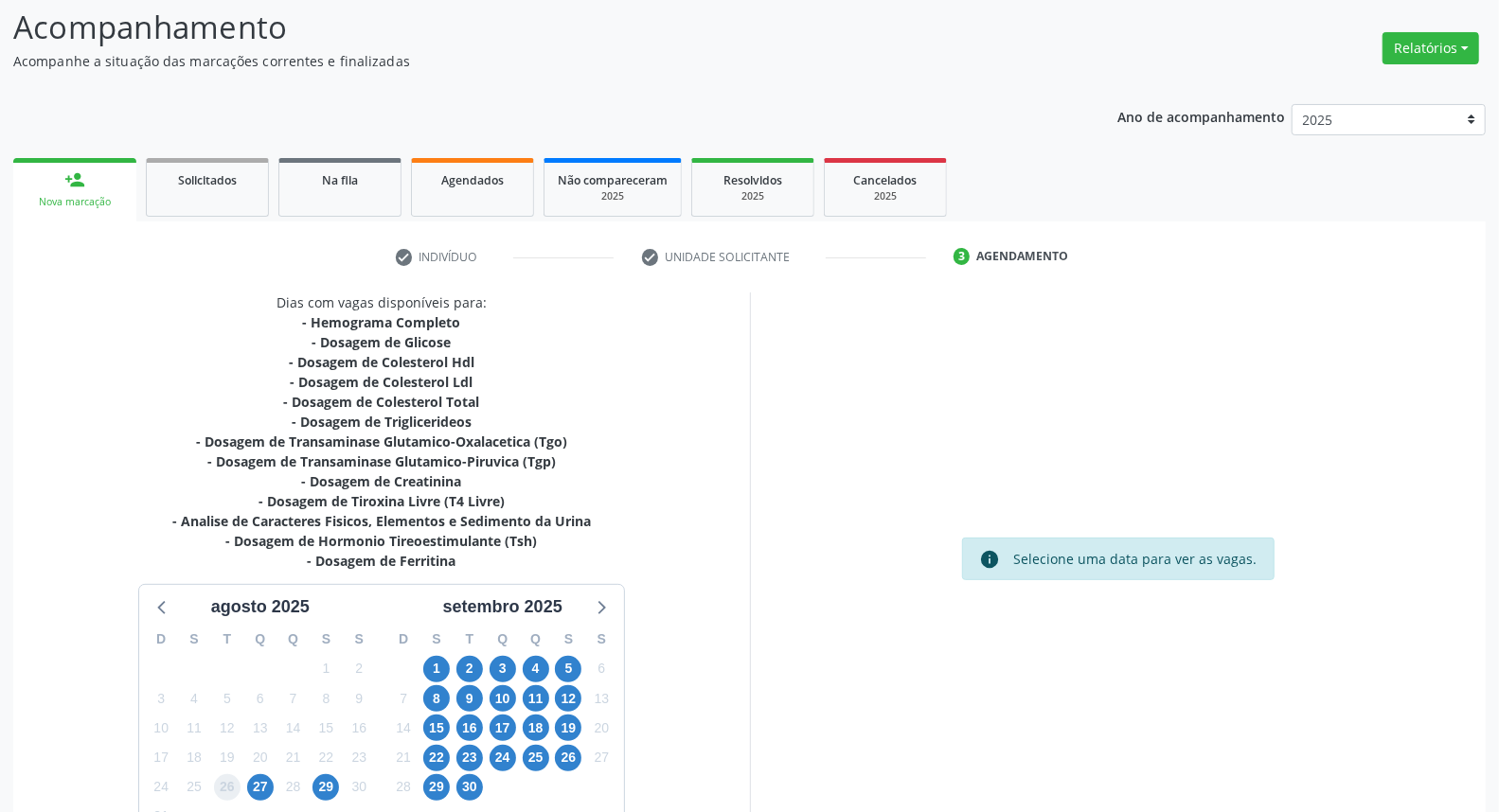
click at [225, 786] on span "26" at bounding box center [227, 787] width 27 height 27
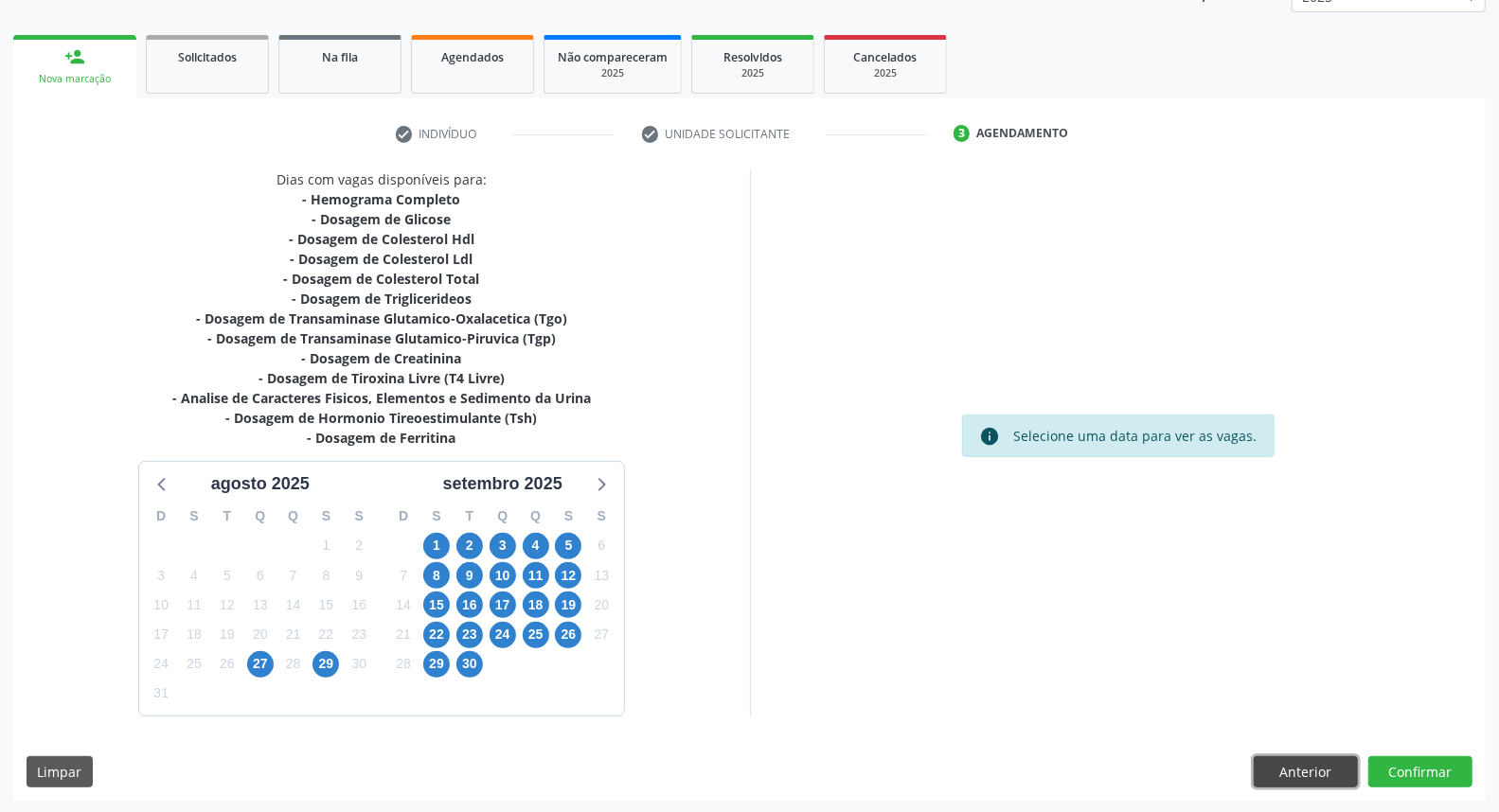
drag, startPoint x: 1303, startPoint y: 779, endPoint x: 1279, endPoint y: 774, distance: 24.5
click at [1301, 779] on button "Anterior" at bounding box center [1307, 773] width 105 height 33
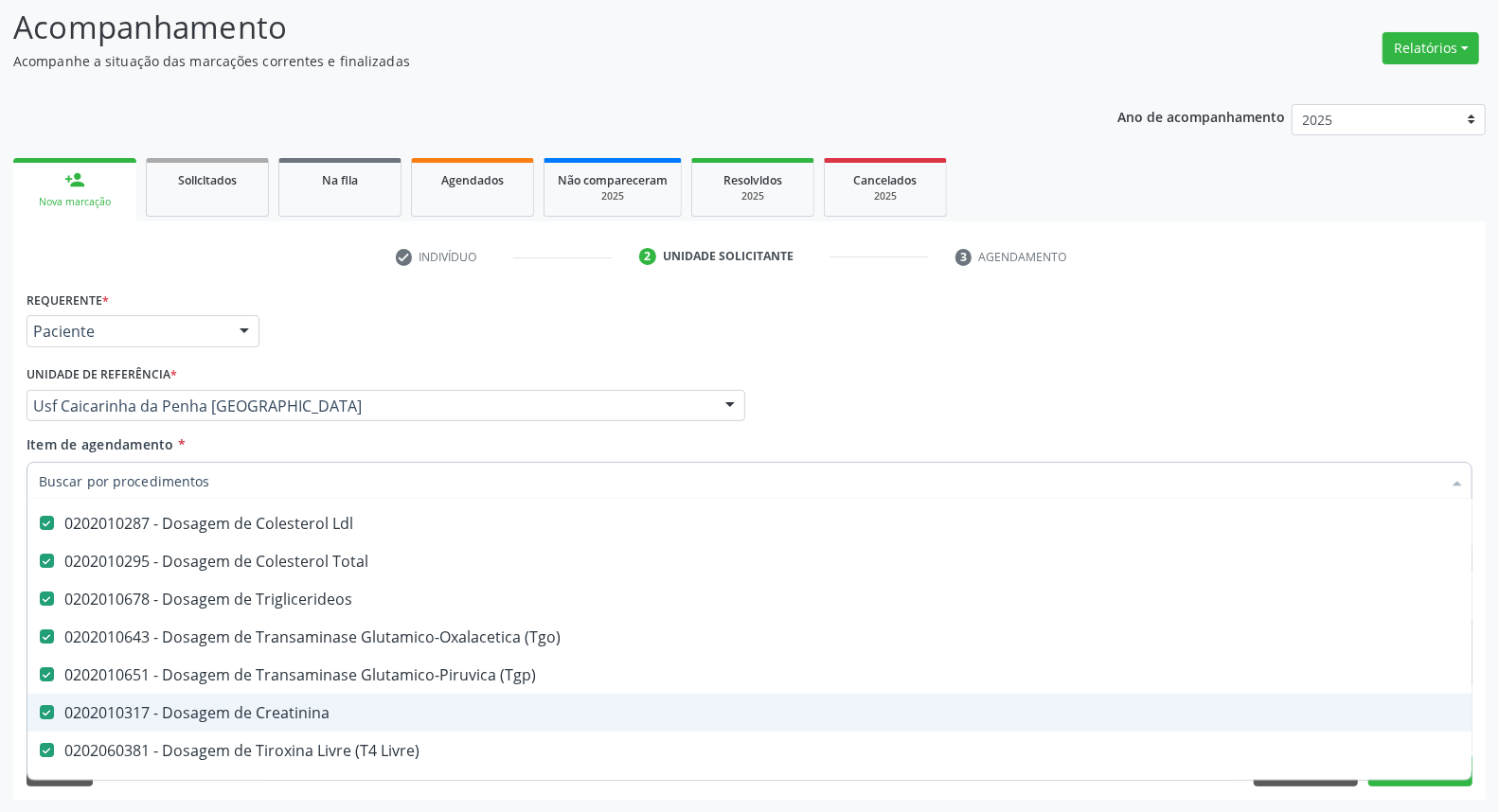
scroll to position [316, 0]
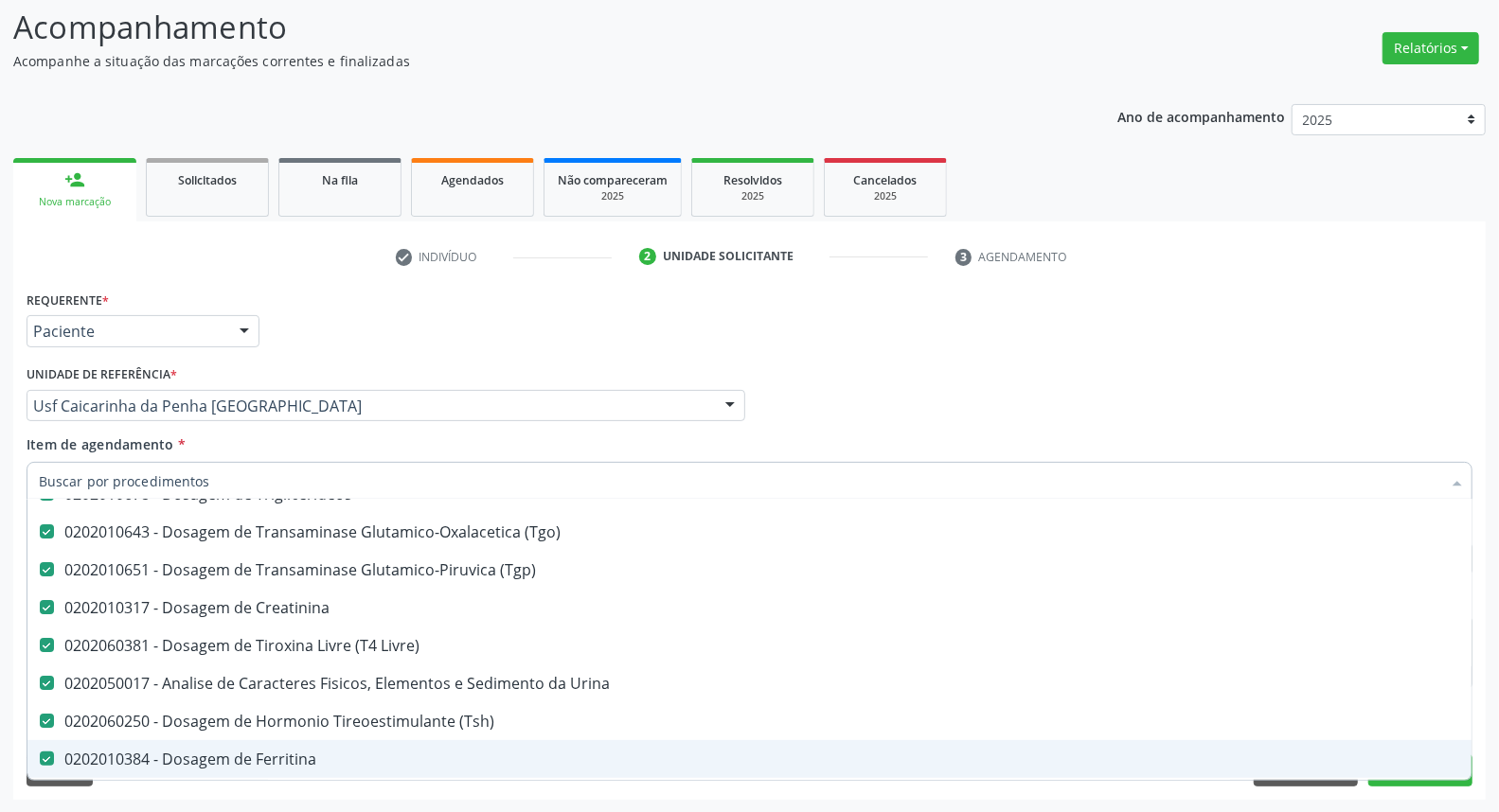
click at [233, 754] on div "0202010384 - Dosagem de Ferritina" at bounding box center [776, 759] width 1474 height 15
checkbox Ferritina "false"
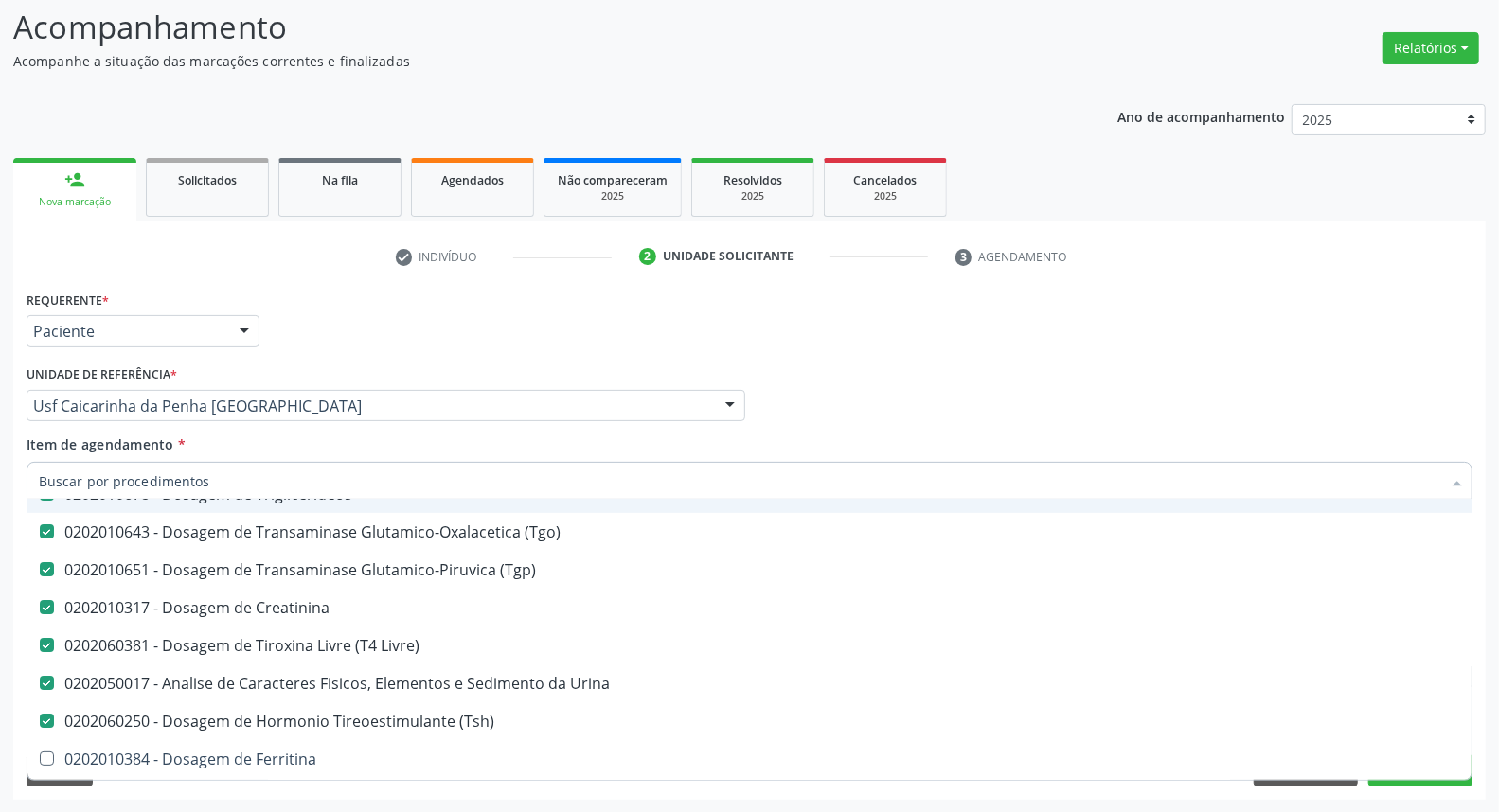
click at [920, 398] on div "Médico Solicitante Por favor, selecione a Unidade de Atendimento primeiro Nenhu…" at bounding box center [749, 398] width 1456 height 74
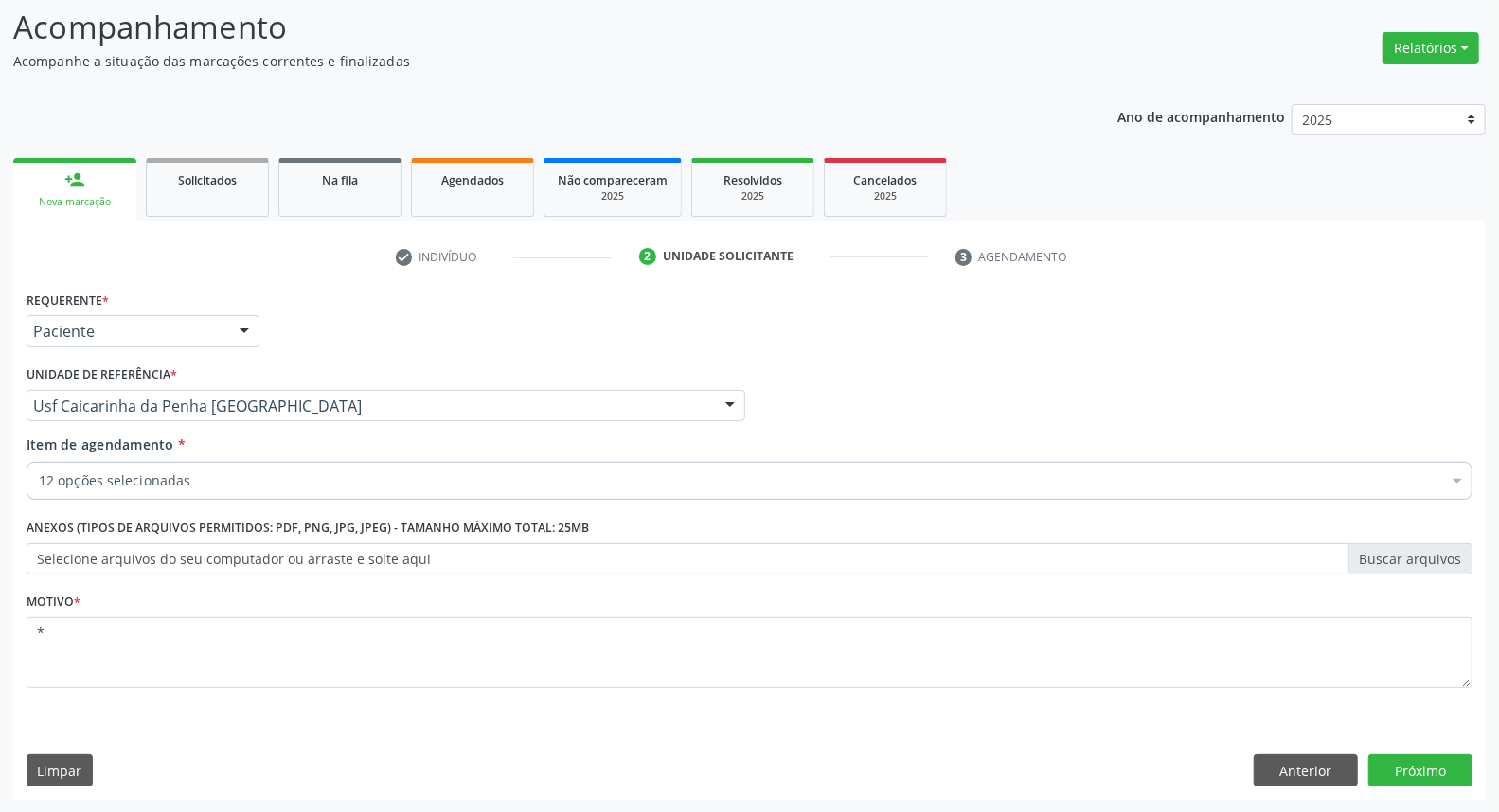
scroll to position [0, 0]
click at [1441, 769] on button "Próximo" at bounding box center [1421, 771] width 105 height 33
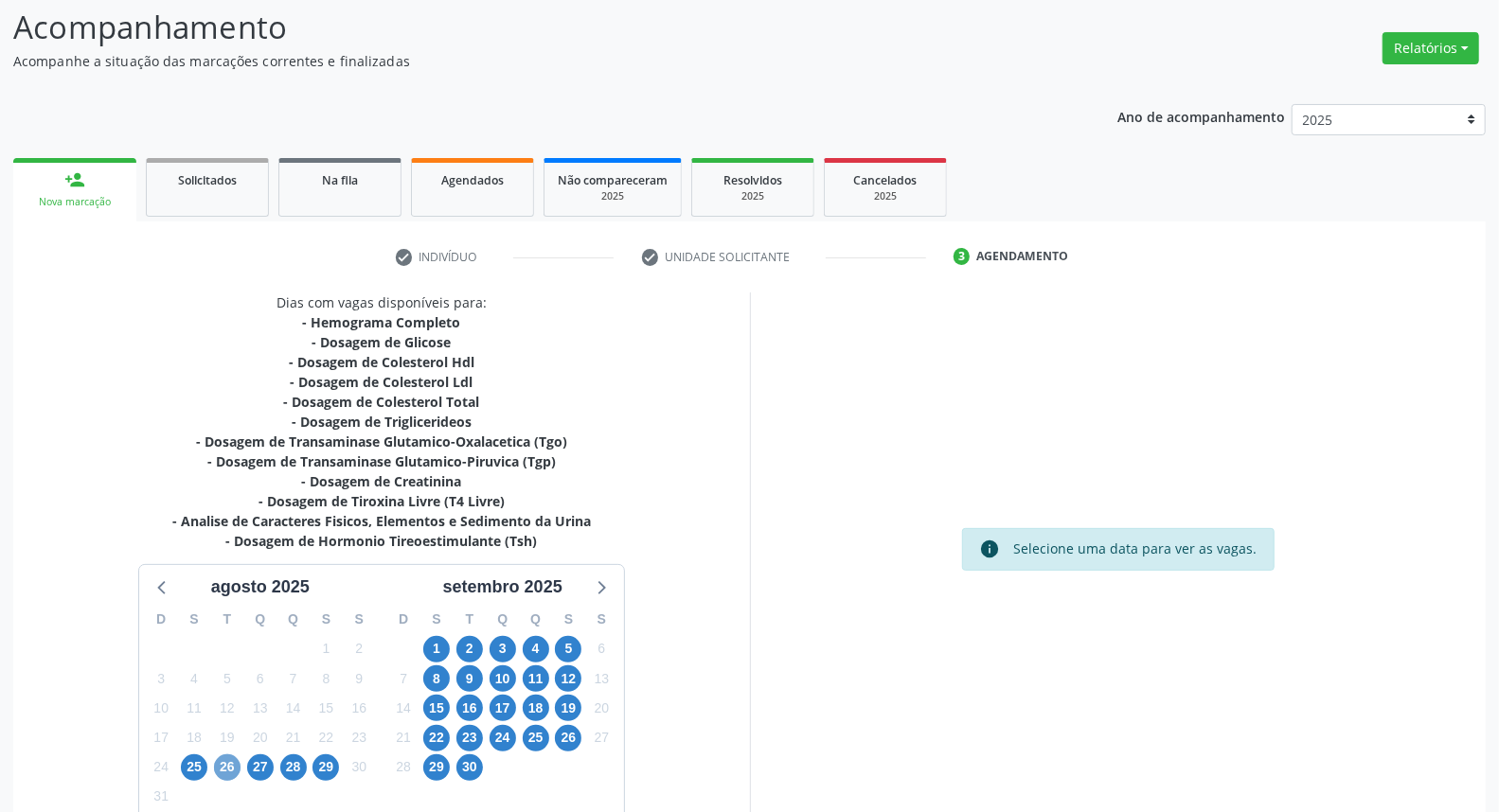
click at [223, 770] on span "26" at bounding box center [227, 768] width 27 height 27
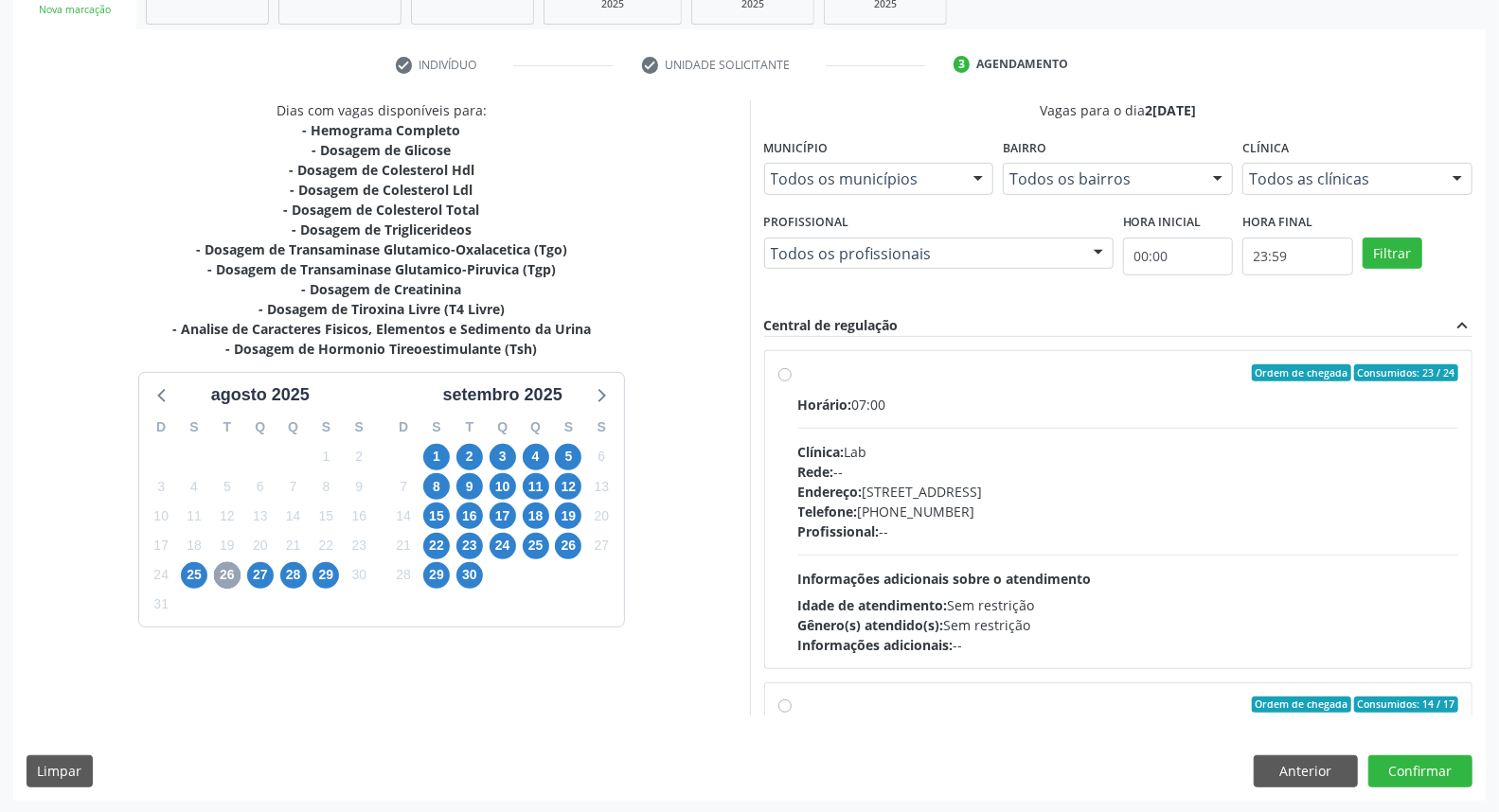
scroll to position [298, 0]
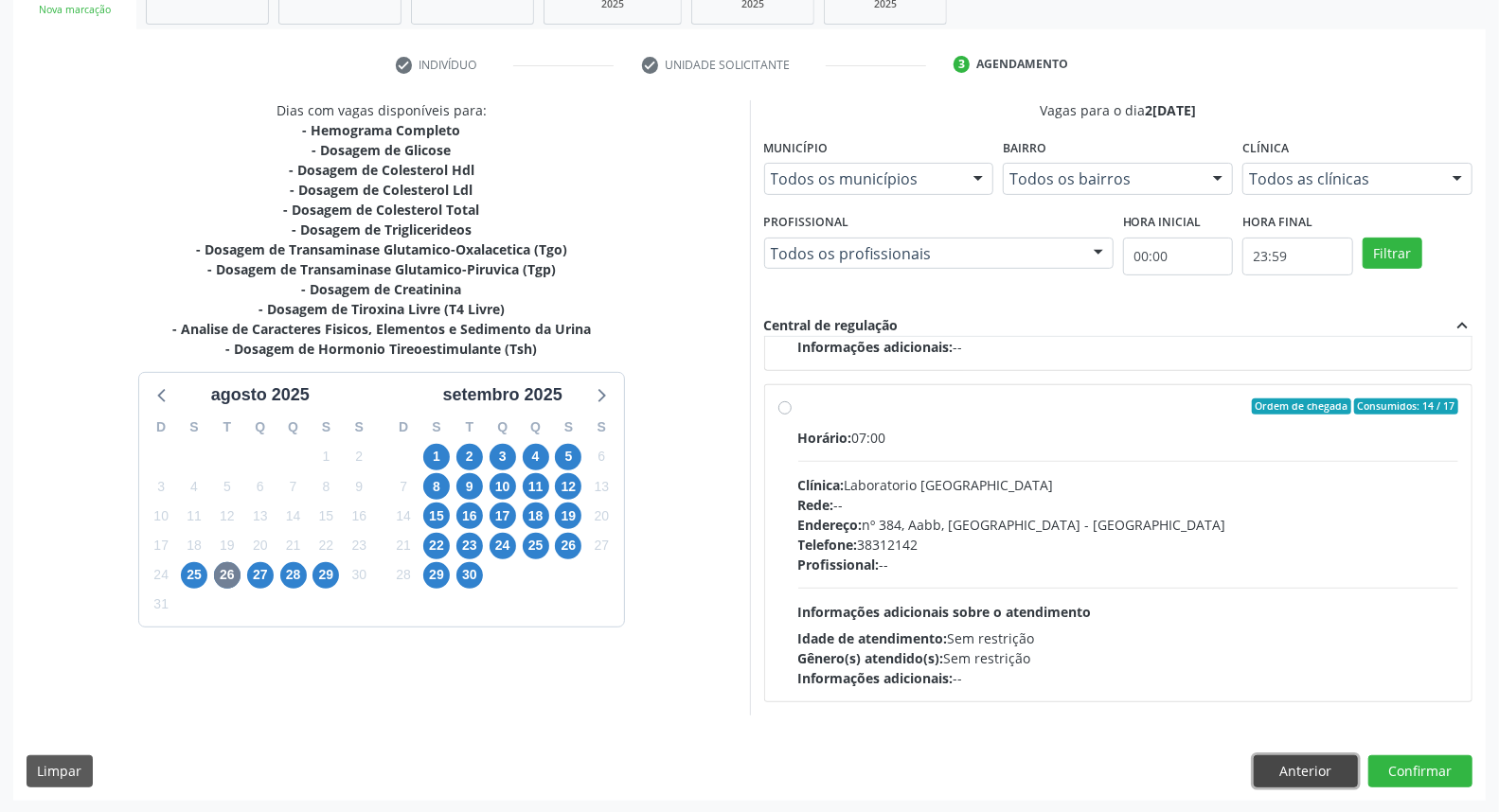
click at [1310, 769] on button "Anterior" at bounding box center [1307, 772] width 105 height 33
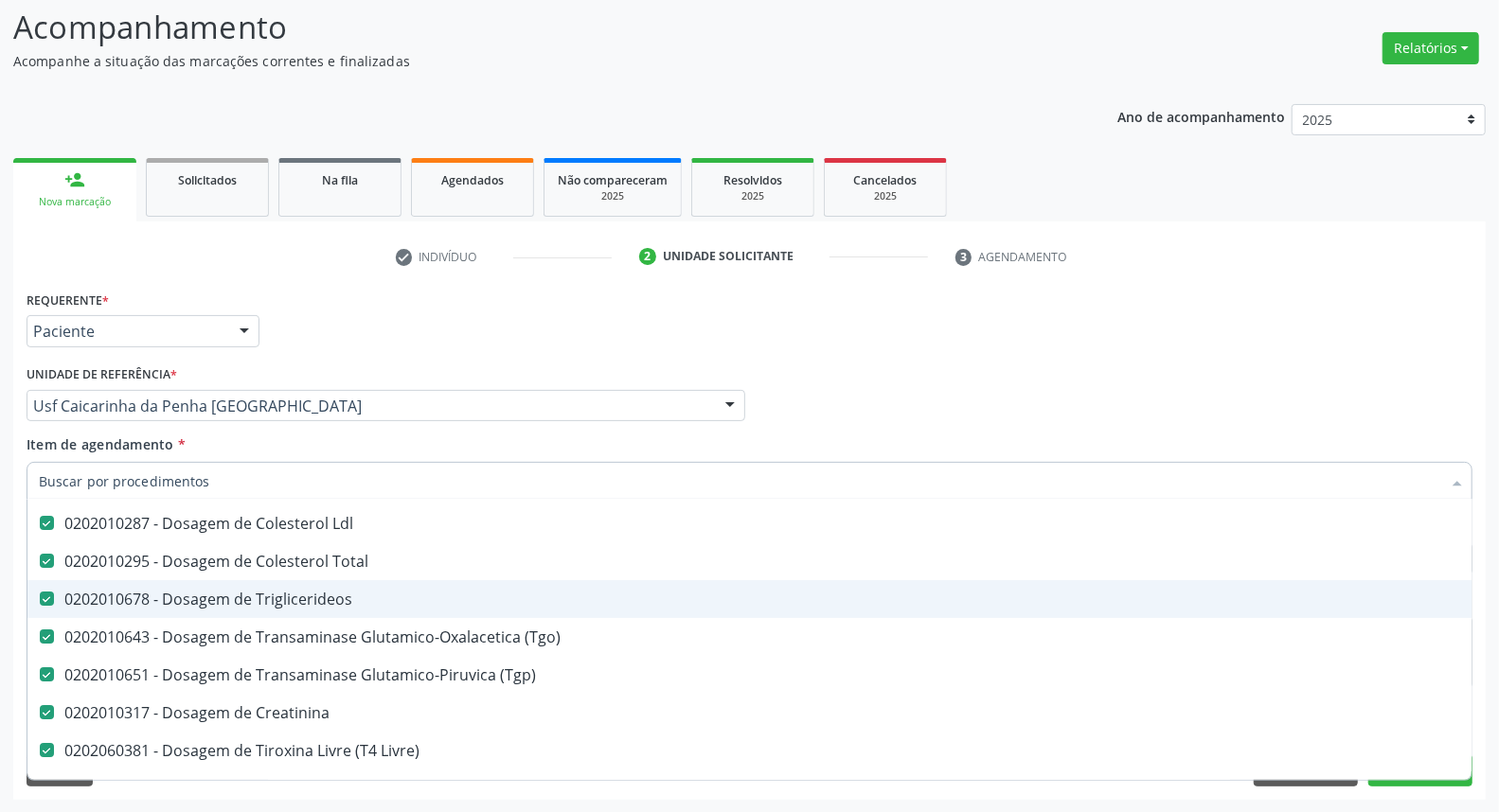
scroll to position [316, 0]
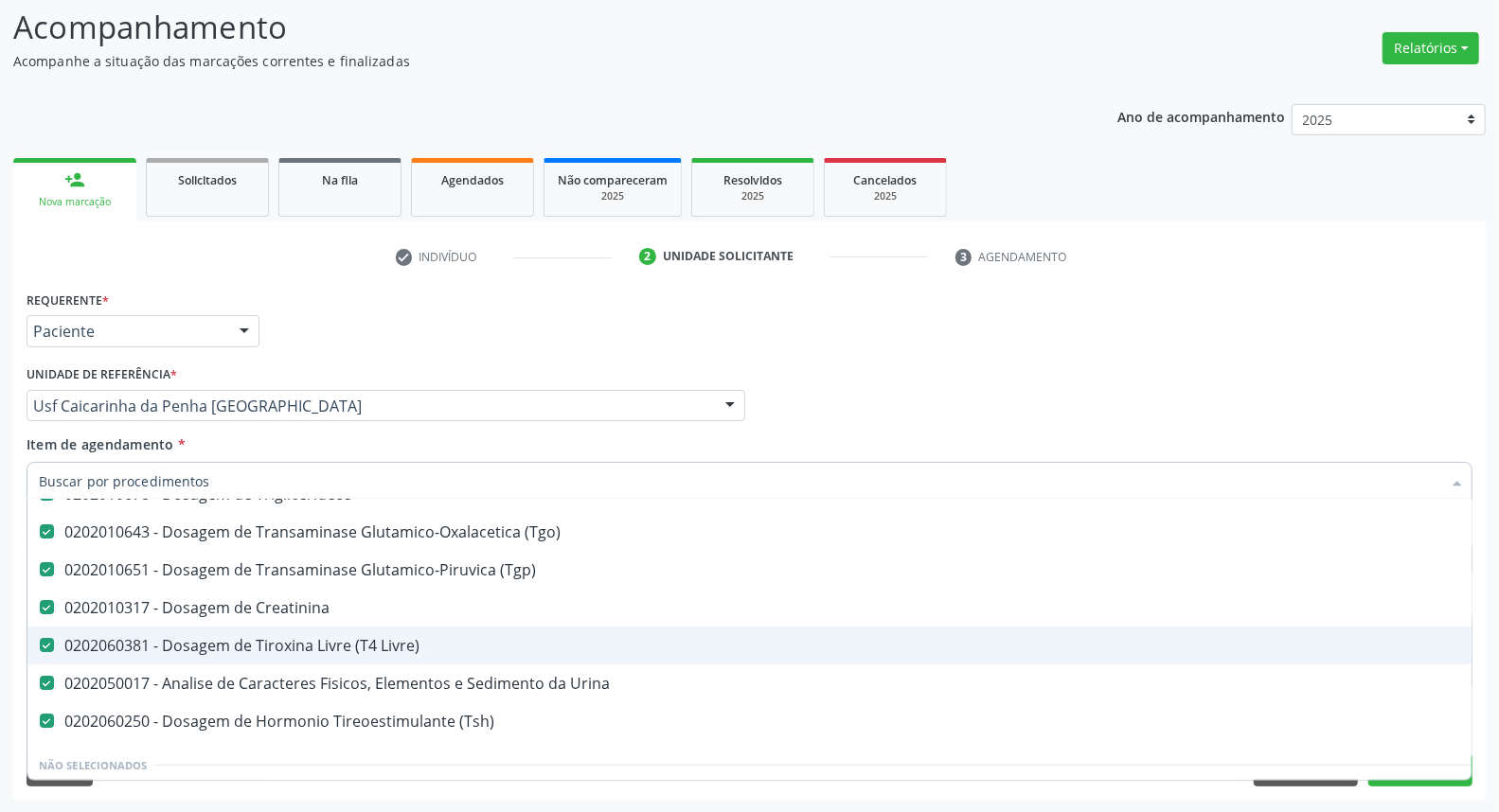
click at [480, 640] on div "0202060381 - Dosagem de Tiroxina Livre (T4 Livre)" at bounding box center [776, 645] width 1474 height 15
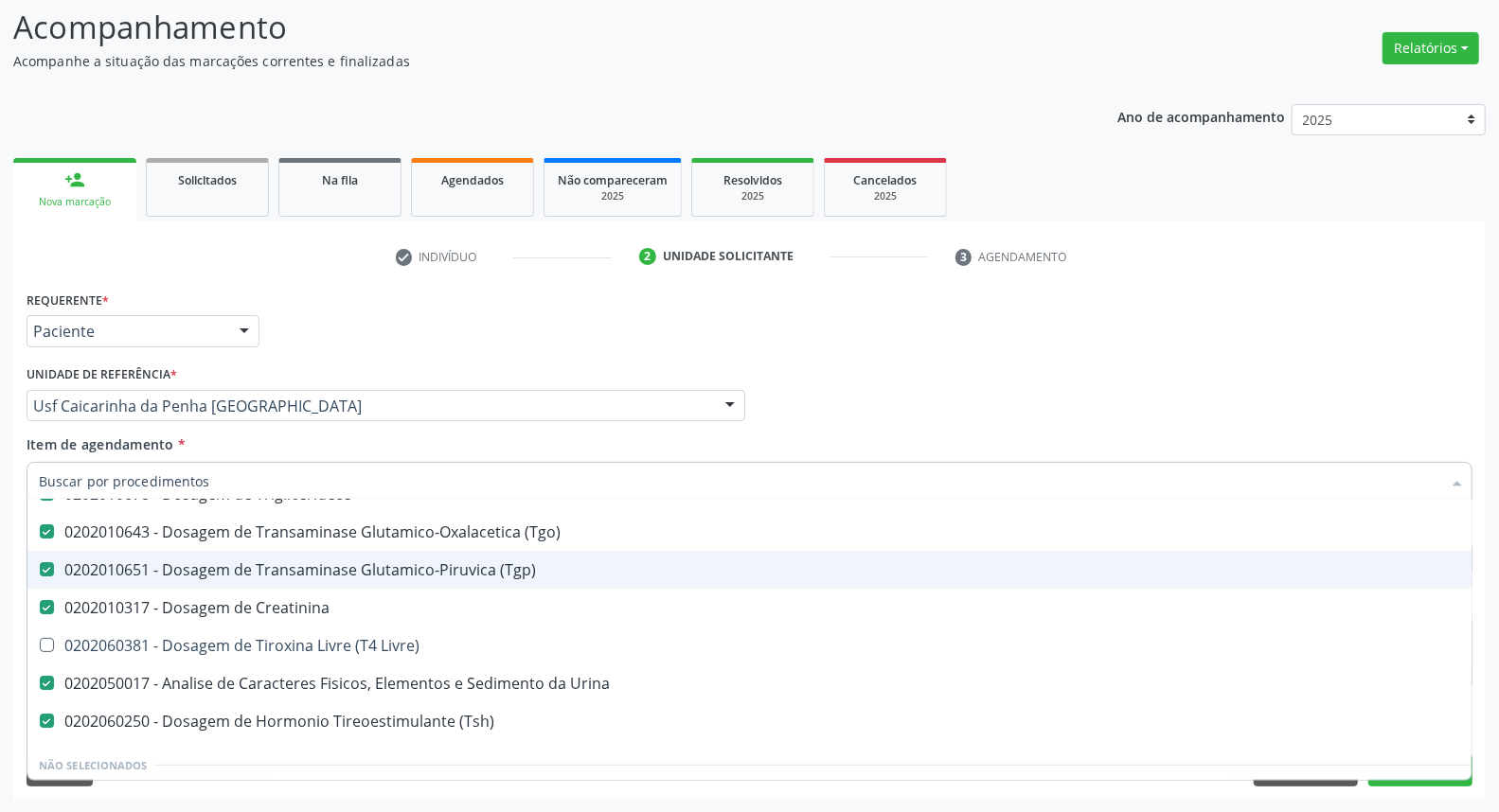
click at [1360, 393] on div "Médico Solicitante Por favor, selecione a Unidade de Atendimento primeiro Nenhu…" at bounding box center [749, 398] width 1456 height 74
checkbox Livre\) "true"
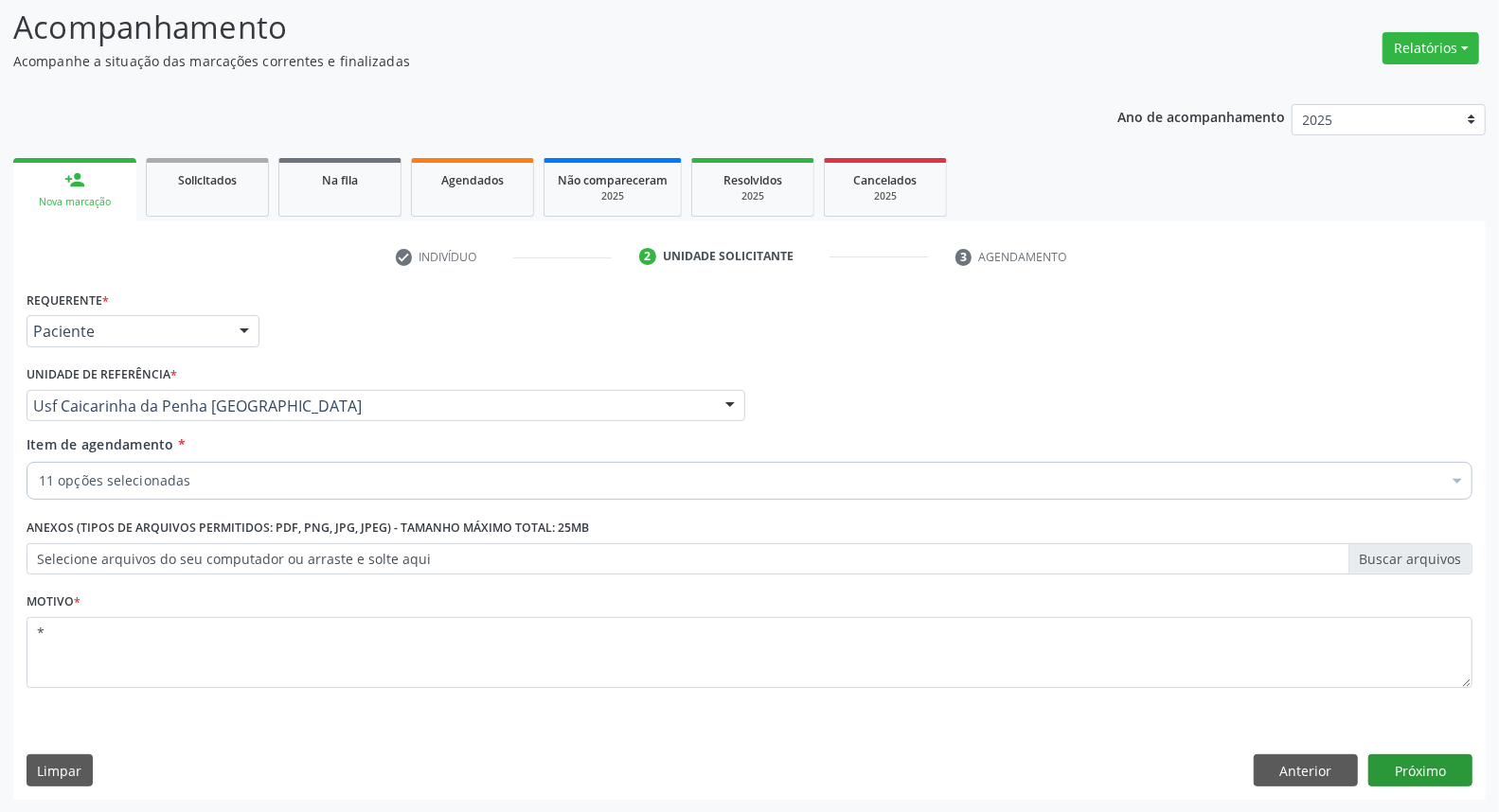
scroll to position [0, 0]
click at [1383, 772] on button "Próximo" at bounding box center [1421, 771] width 105 height 33
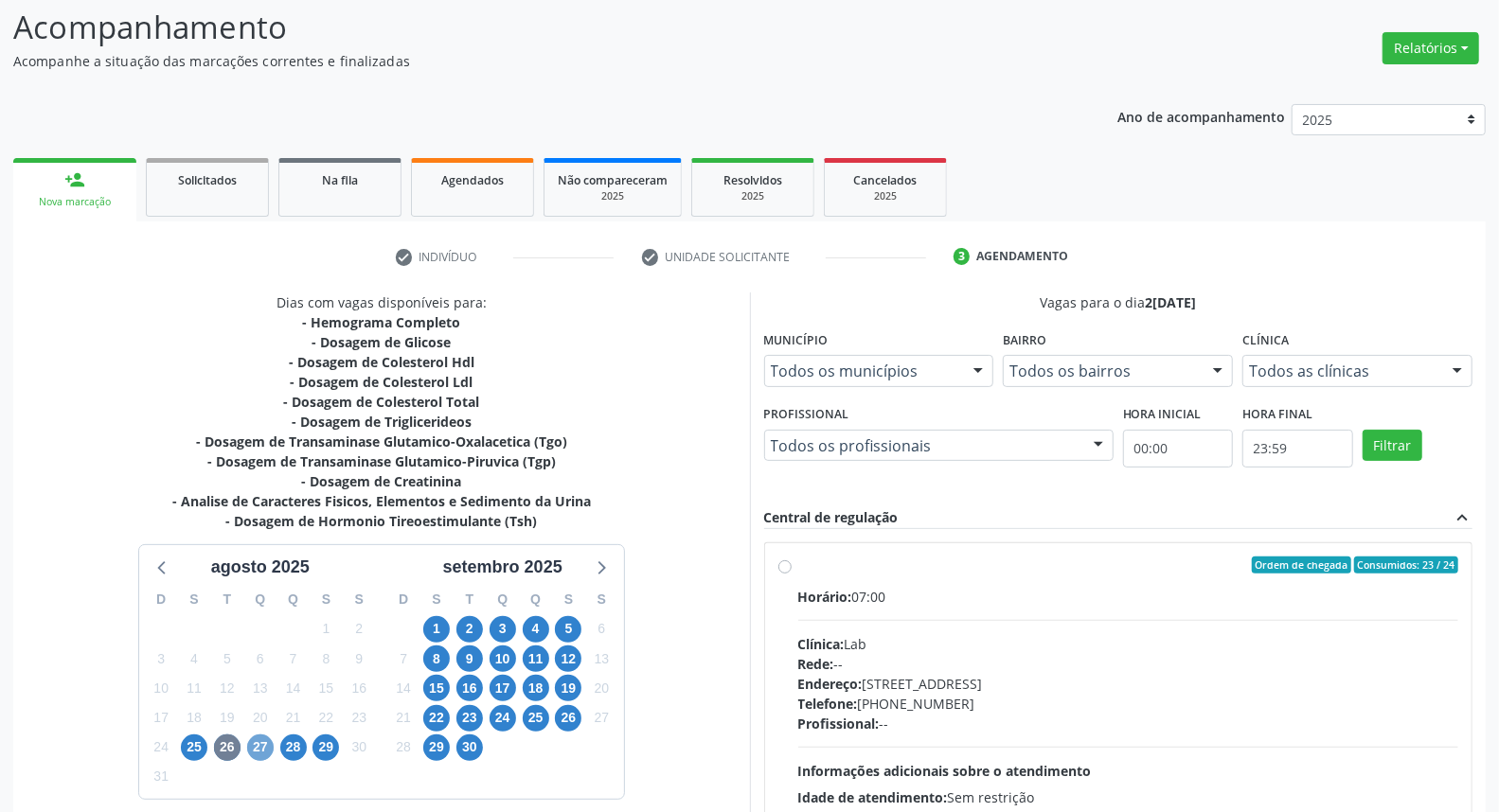
click at [260, 749] on span "27" at bounding box center [260, 748] width 27 height 27
click at [230, 750] on span "26" at bounding box center [227, 748] width 27 height 27
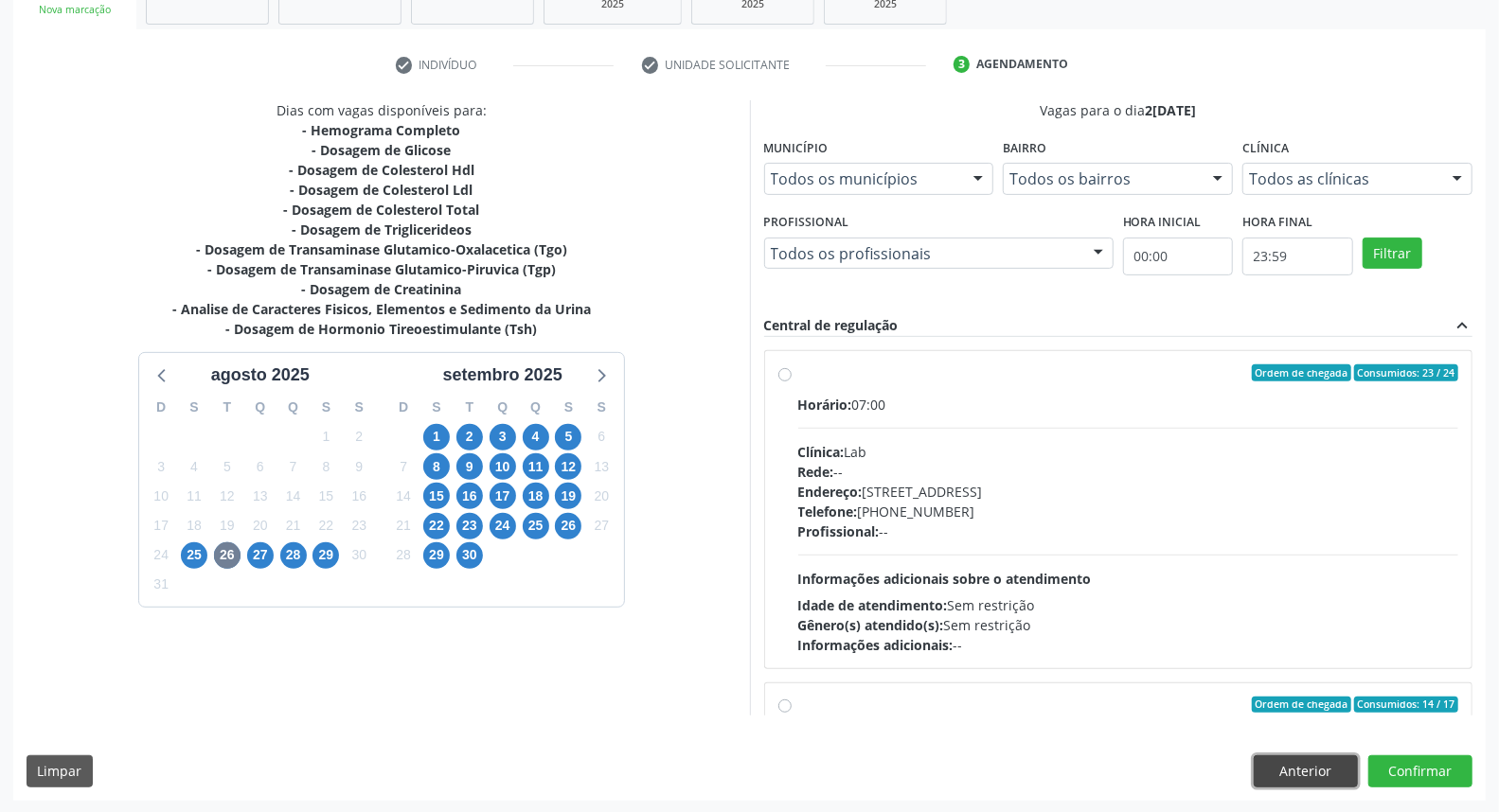
click at [1285, 761] on button "Anterior" at bounding box center [1307, 772] width 105 height 33
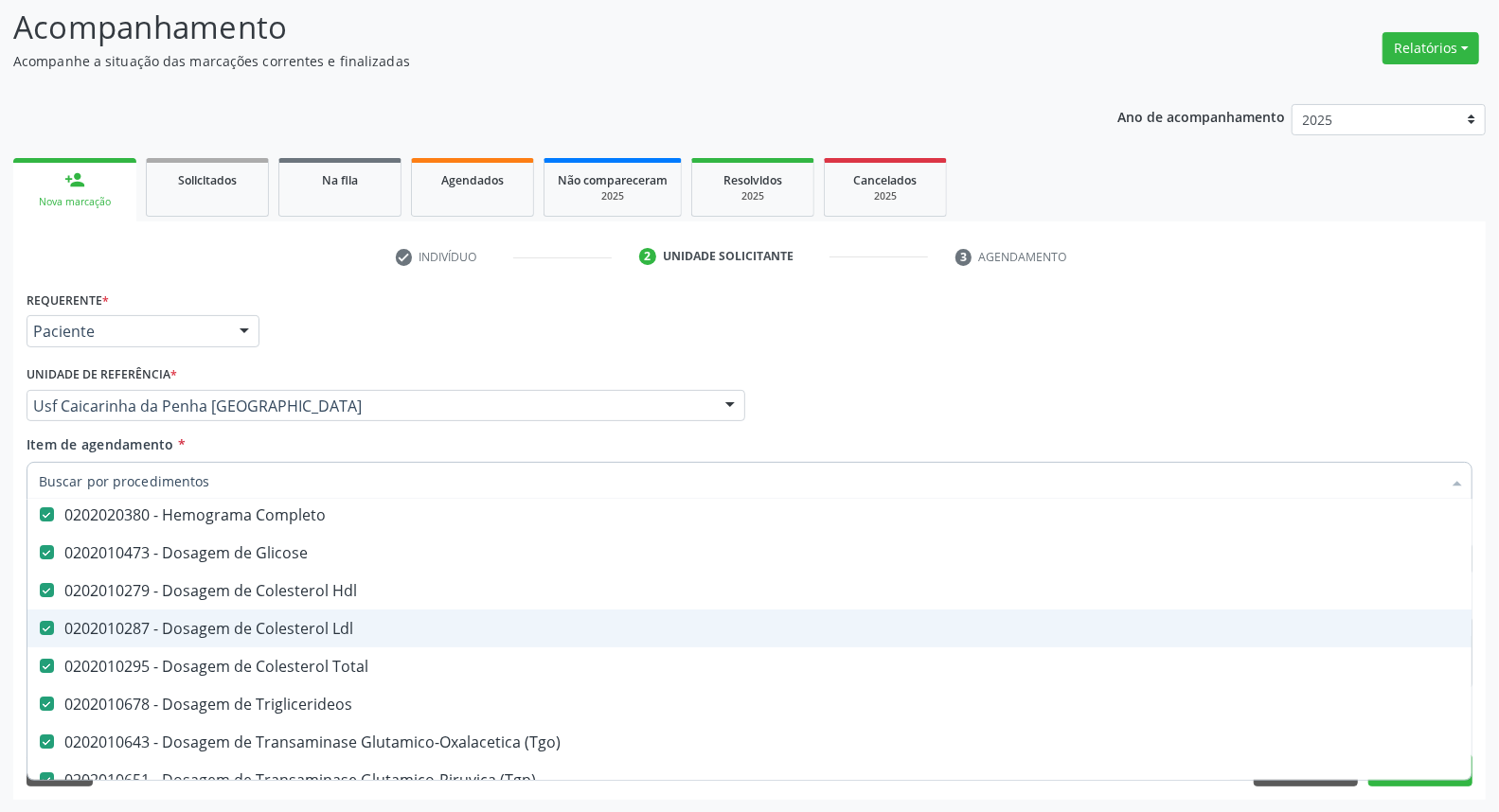
scroll to position [316, 0]
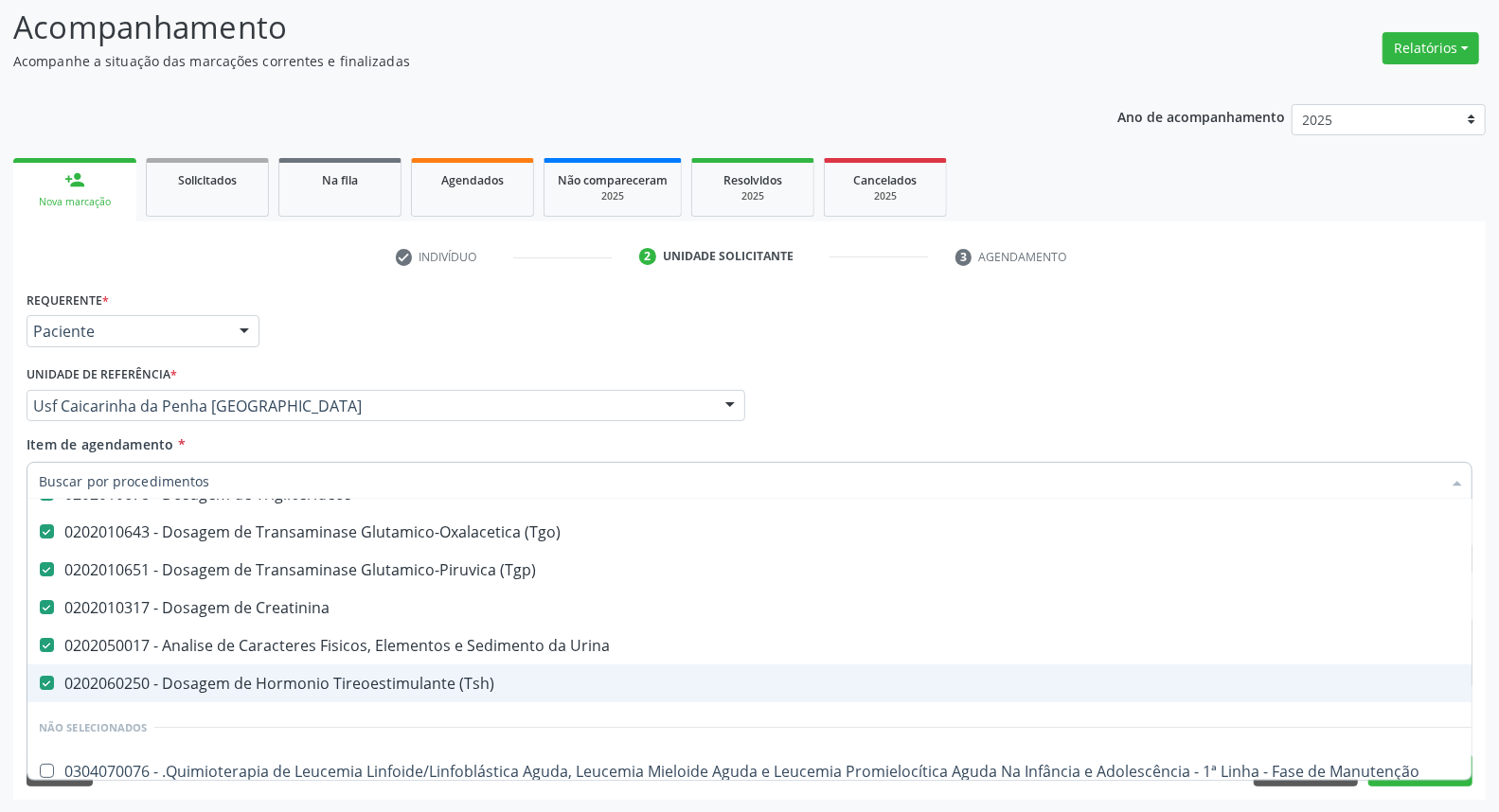
click at [127, 676] on div "0202060250 - Dosagem de Hormonio Tireoestimulante (Tsh)" at bounding box center [776, 683] width 1474 height 15
checkbox \(Tsh\) "false"
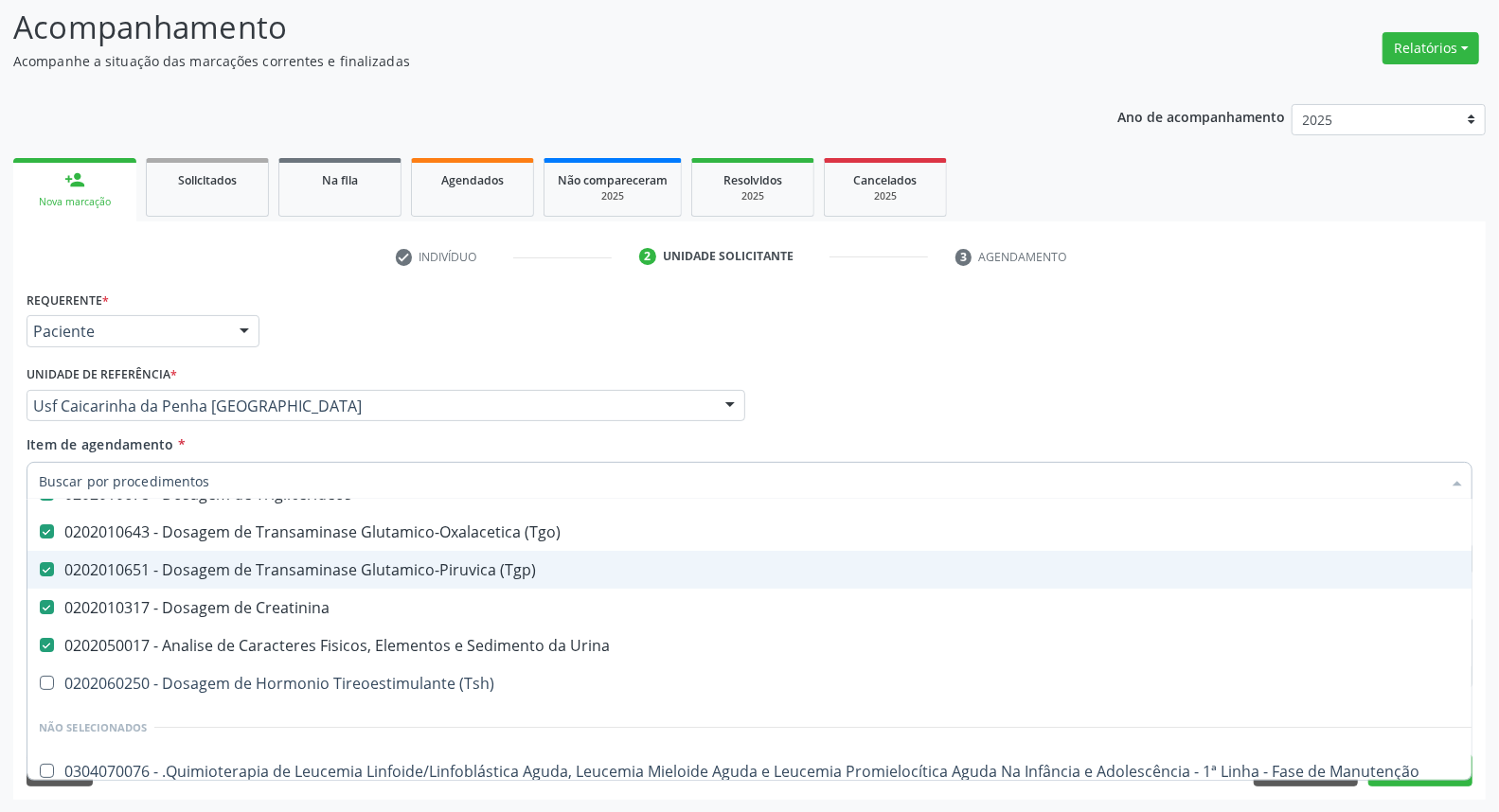
click at [851, 384] on div "Médico Solicitante Por favor, selecione a Unidade de Atendimento primeiro Nenhu…" at bounding box center [749, 398] width 1456 height 74
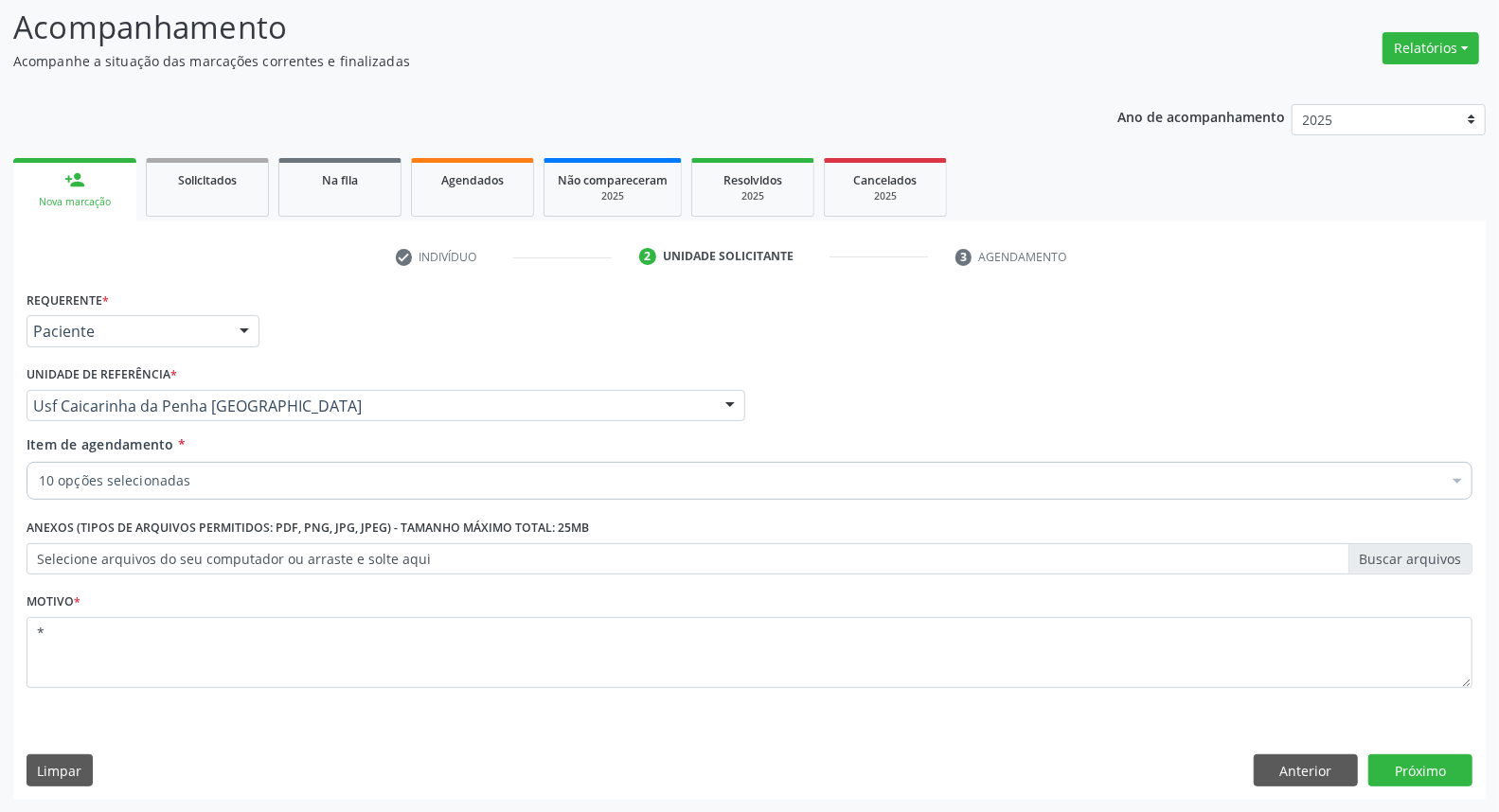
scroll to position [0, 0]
click at [1392, 767] on button "Próximo" at bounding box center [1421, 771] width 105 height 33
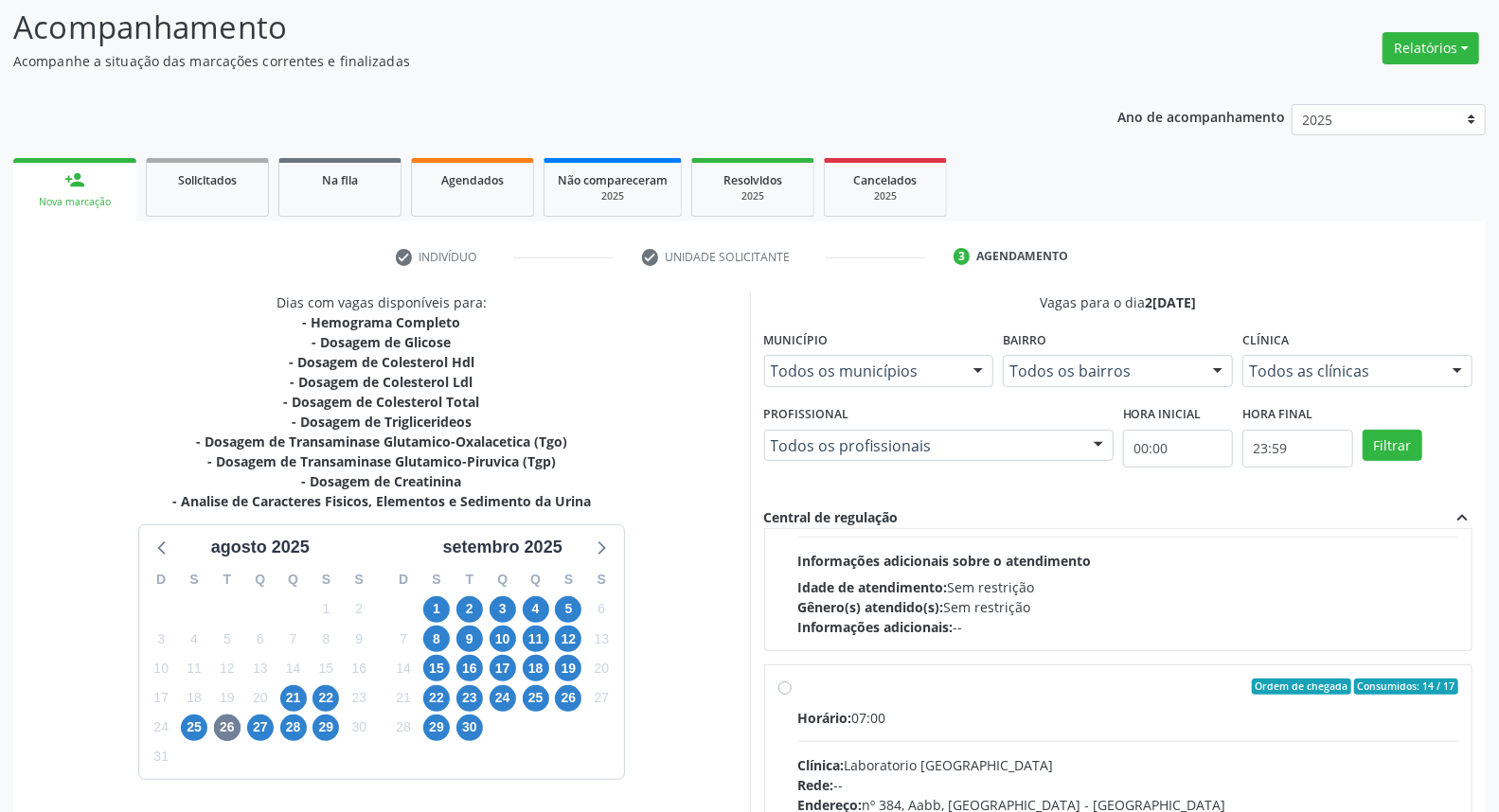
scroll to position [298, 0]
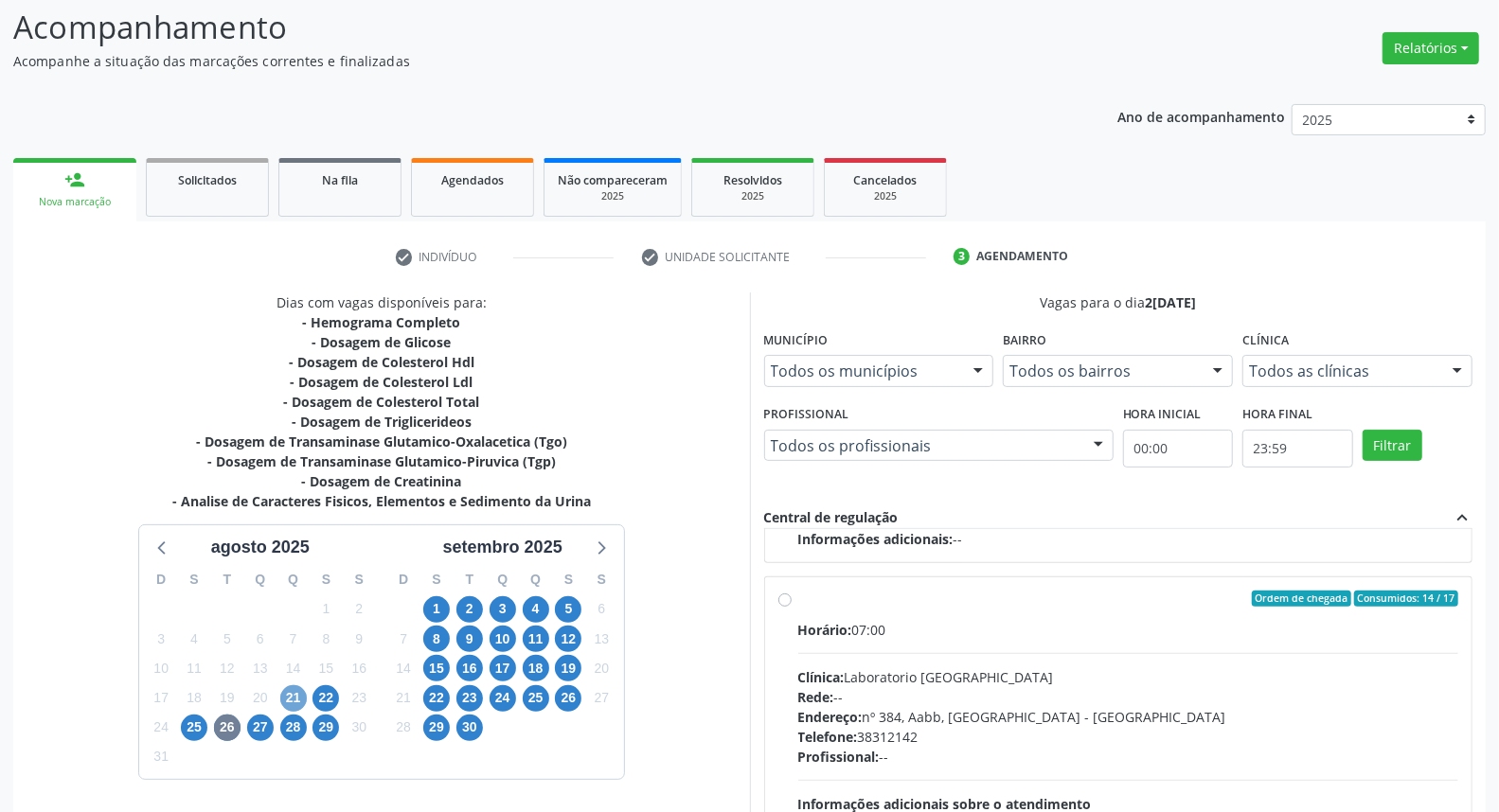
click at [294, 702] on span "21" at bounding box center [293, 699] width 27 height 27
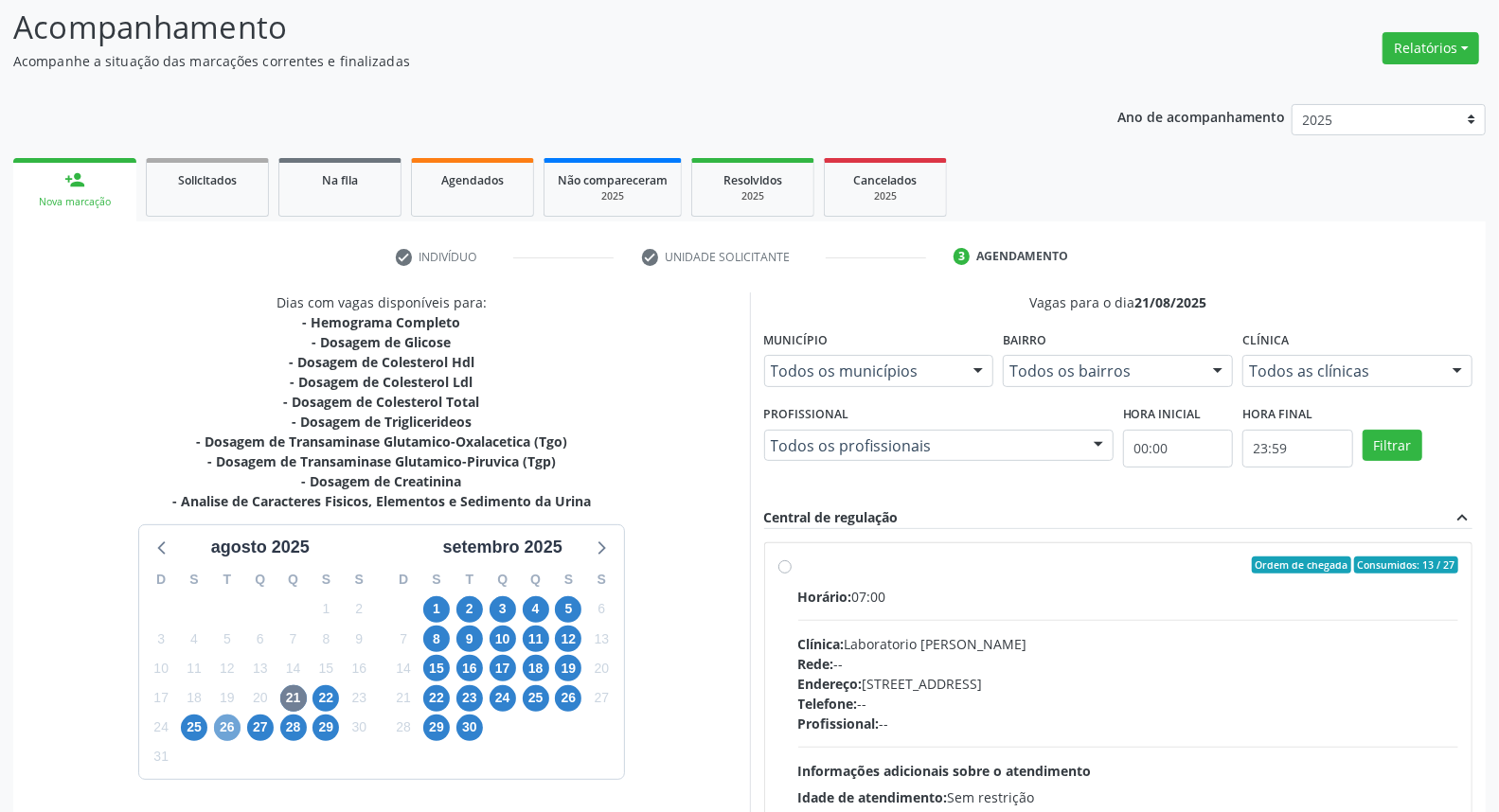
drag, startPoint x: 232, startPoint y: 724, endPoint x: 307, endPoint y: 686, distance: 84.1
click at [231, 724] on span "26" at bounding box center [227, 728] width 27 height 27
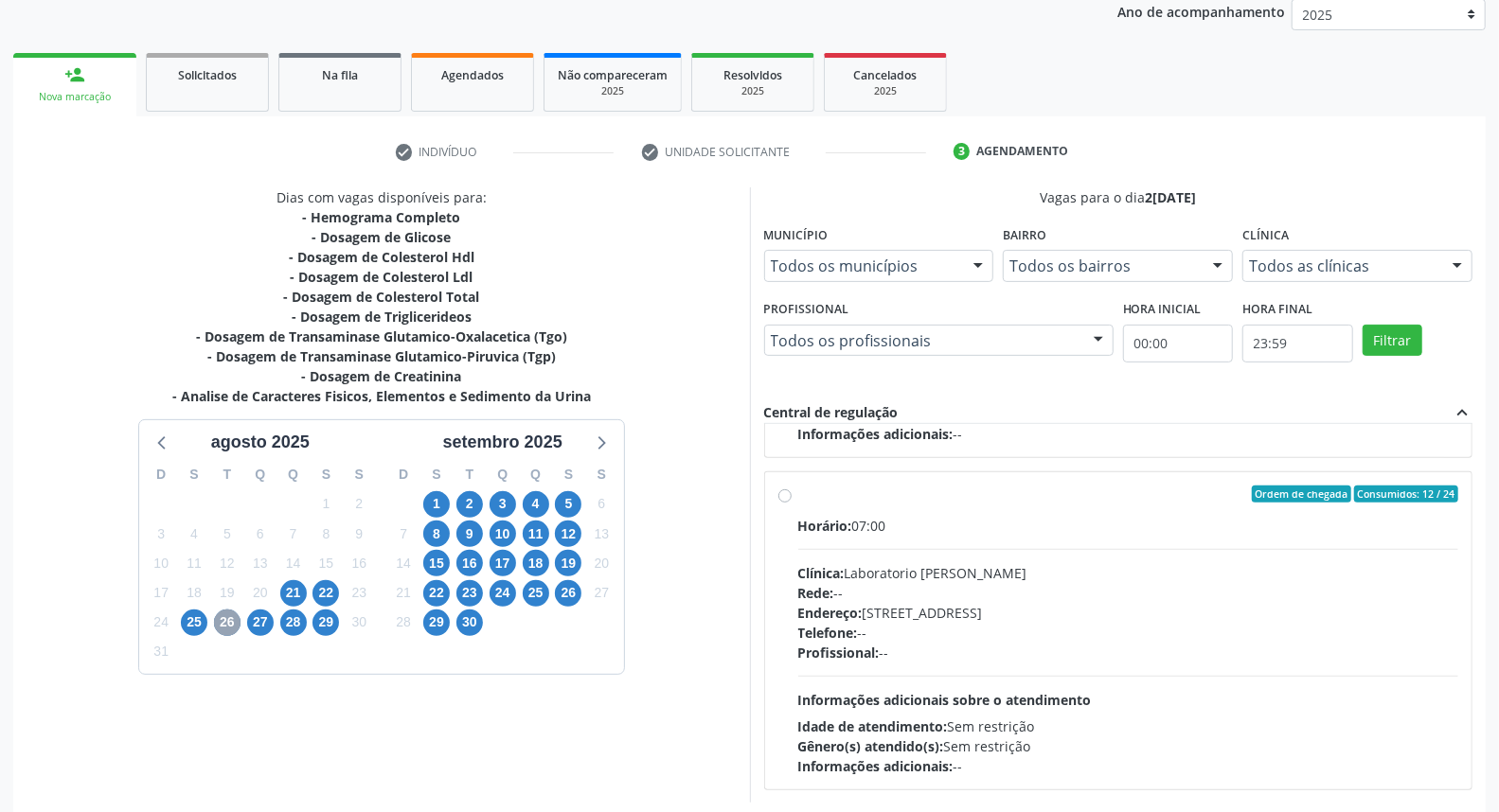
scroll to position [318, 0]
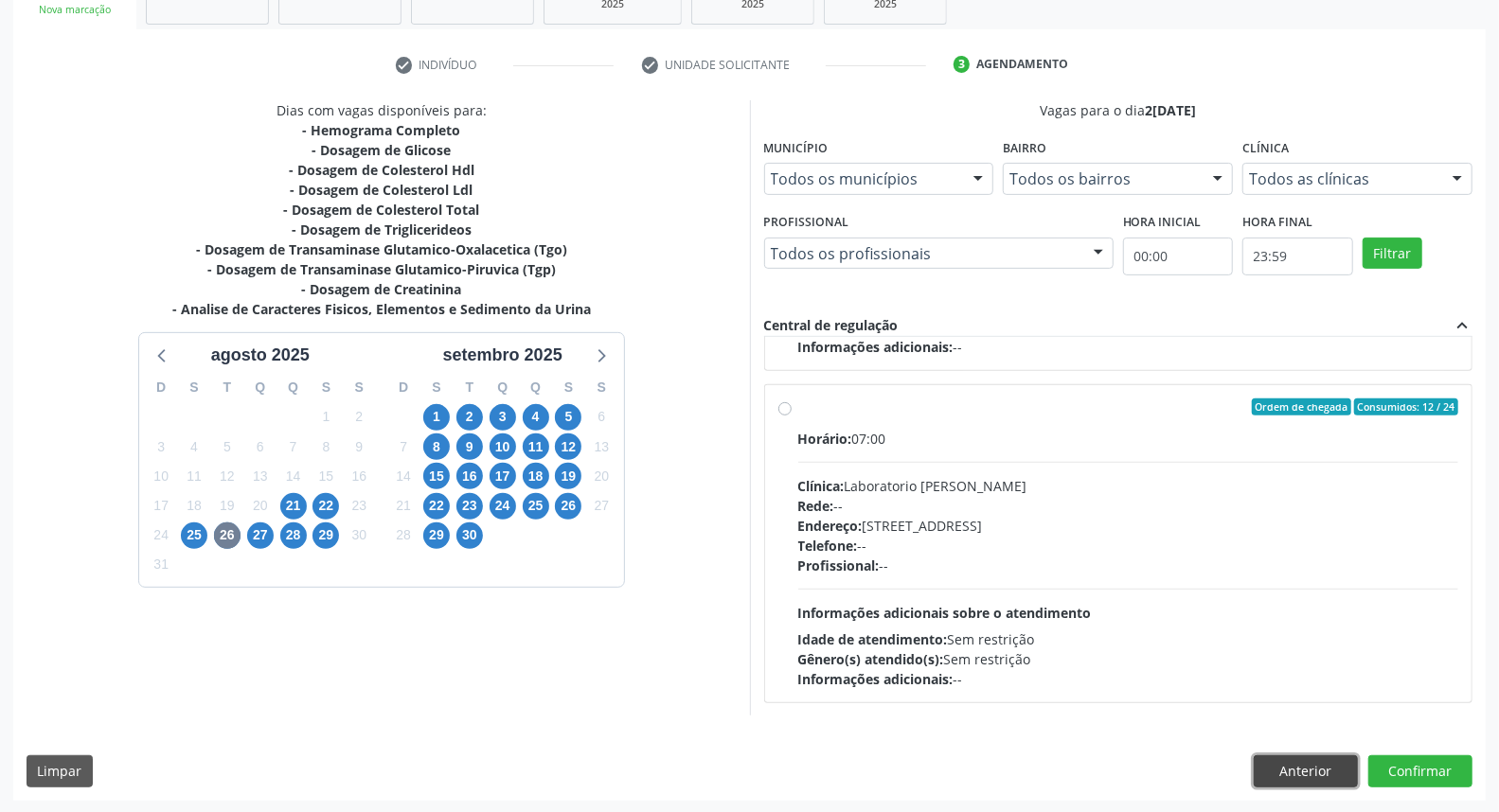
click at [1319, 769] on button "Anterior" at bounding box center [1307, 772] width 105 height 33
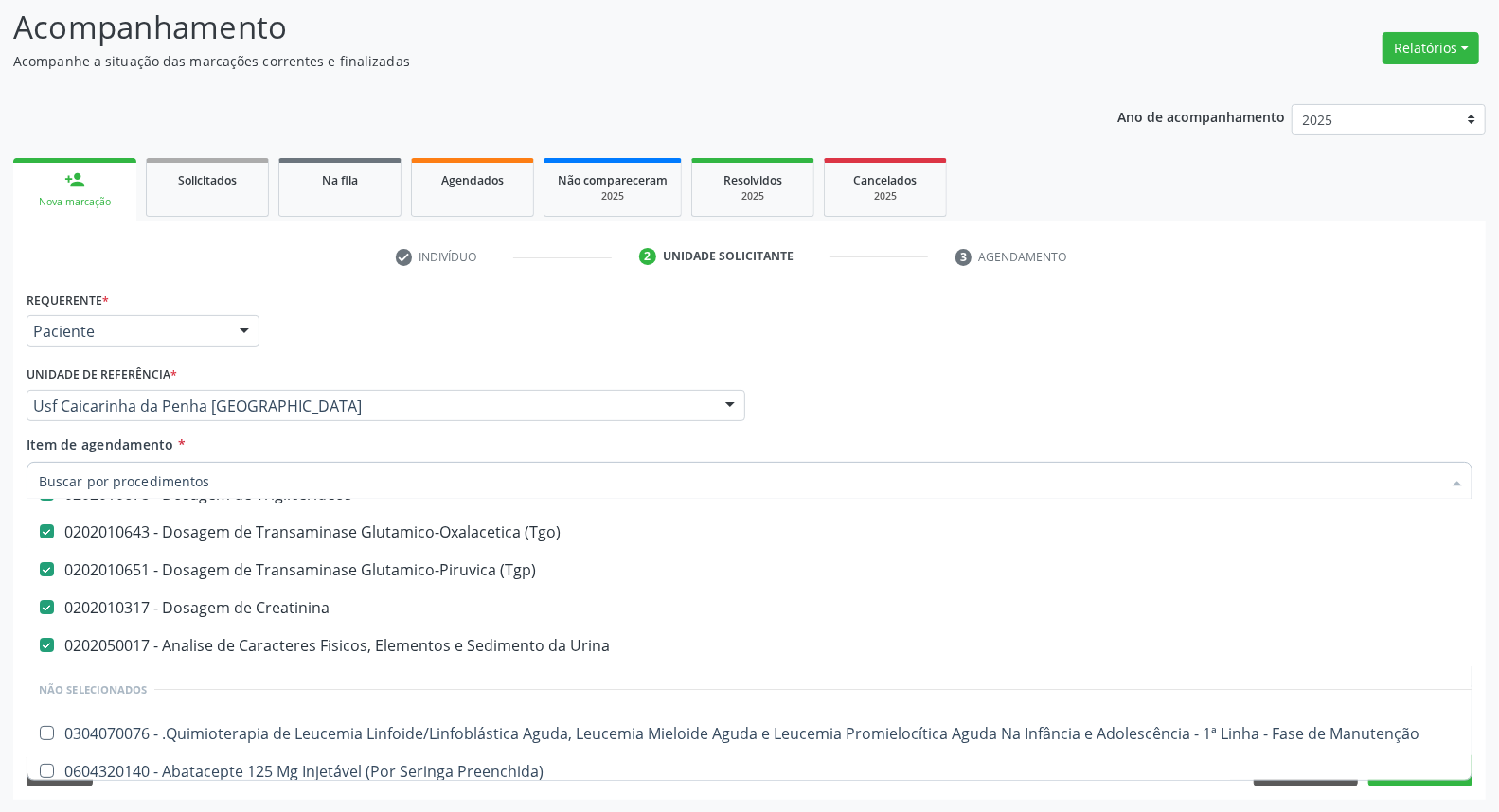
scroll to position [210, 0]
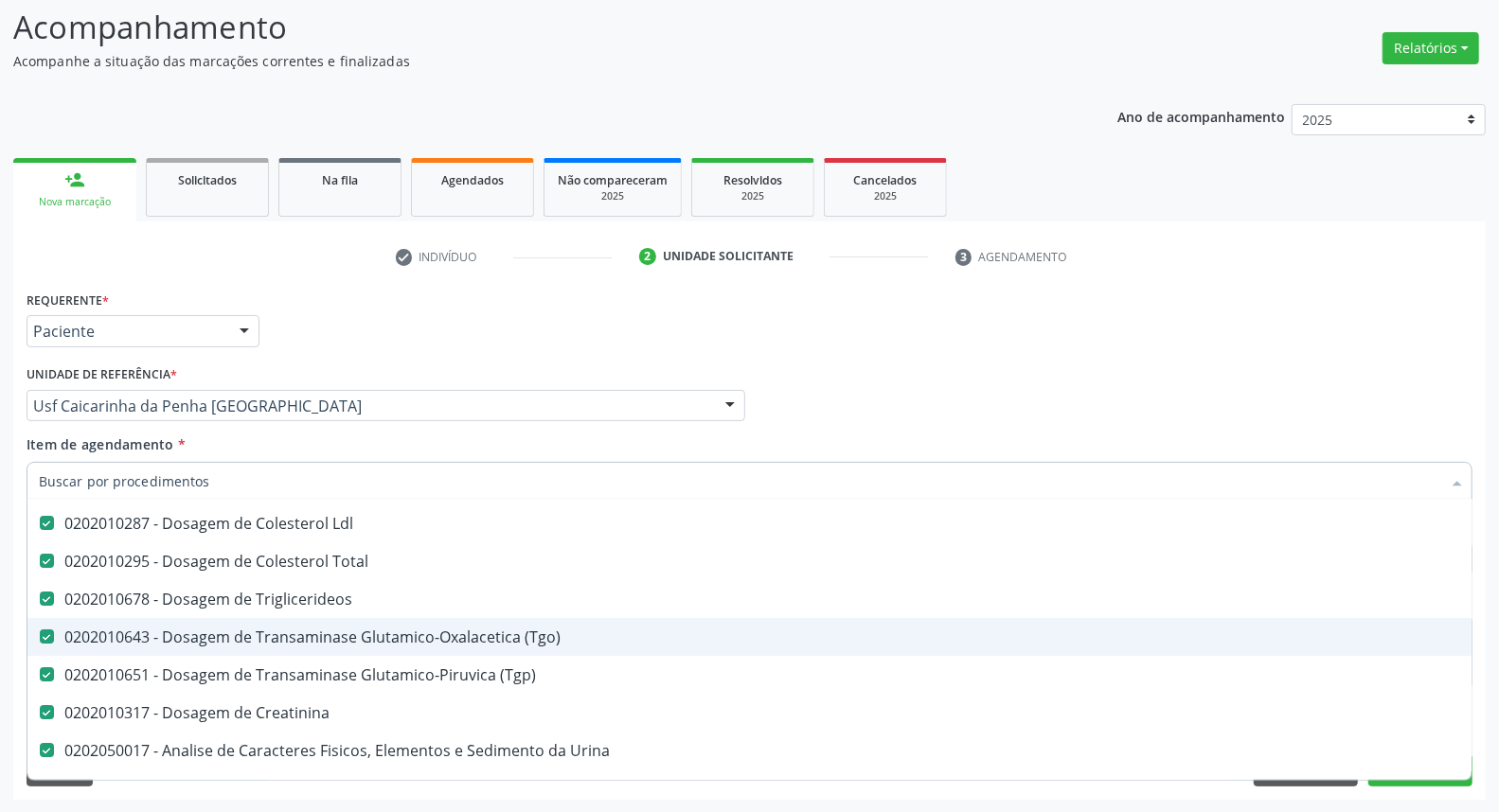
drag, startPoint x: 171, startPoint y: 623, endPoint x: 173, endPoint y: 635, distance: 12.2
click at [173, 625] on span "0202010643 - Dosagem de Transaminase Glutamico-Oxalacetica (Tgo)" at bounding box center [776, 637] width 1497 height 37
checkbox \(Tgo\) "false"
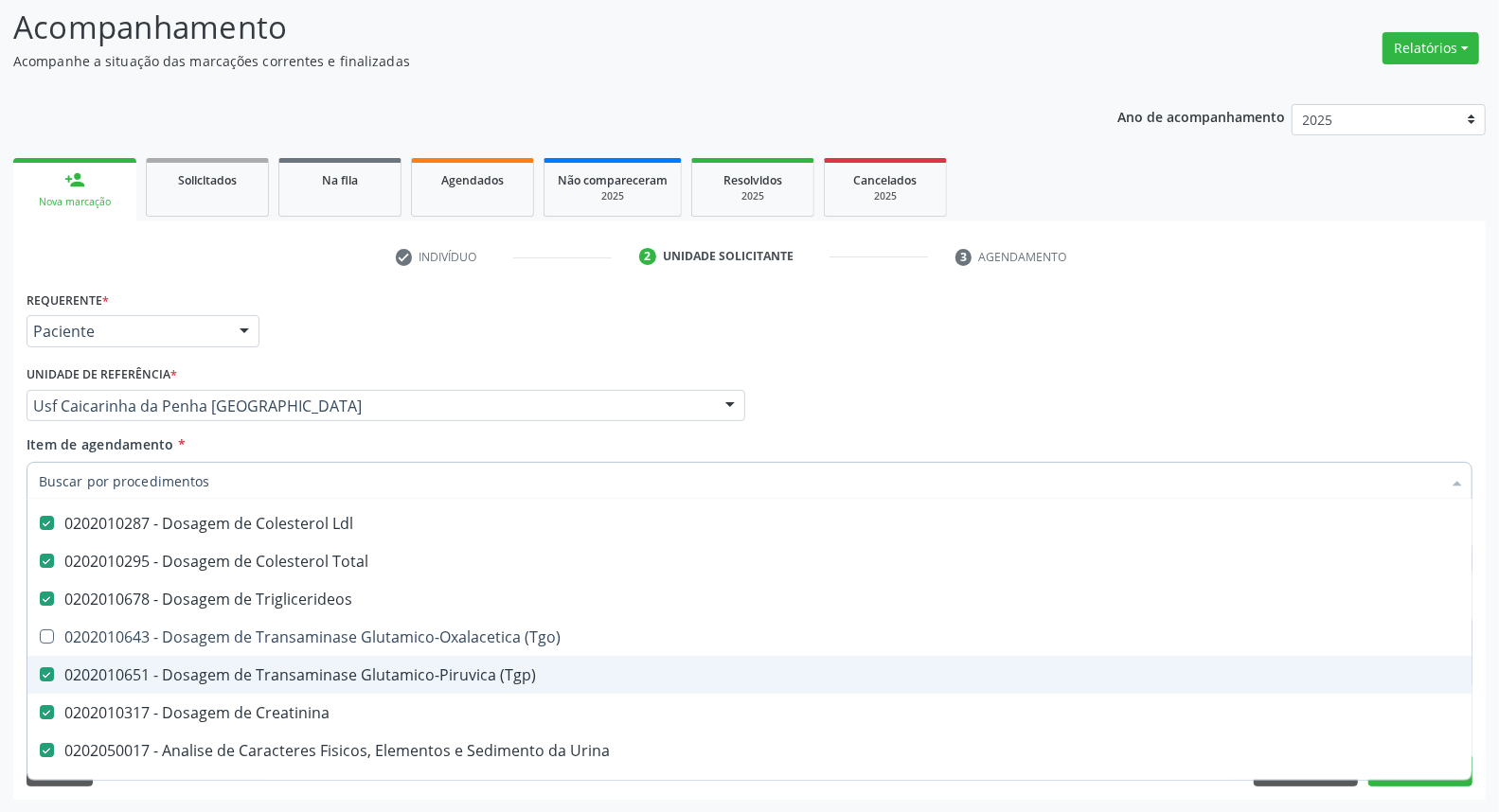
click at [177, 668] on div "0202010651 - Dosagem de Transaminase Glutamico-Piruvica (Tgp)" at bounding box center [776, 675] width 1474 height 15
checkbox \(Tgp\) "false"
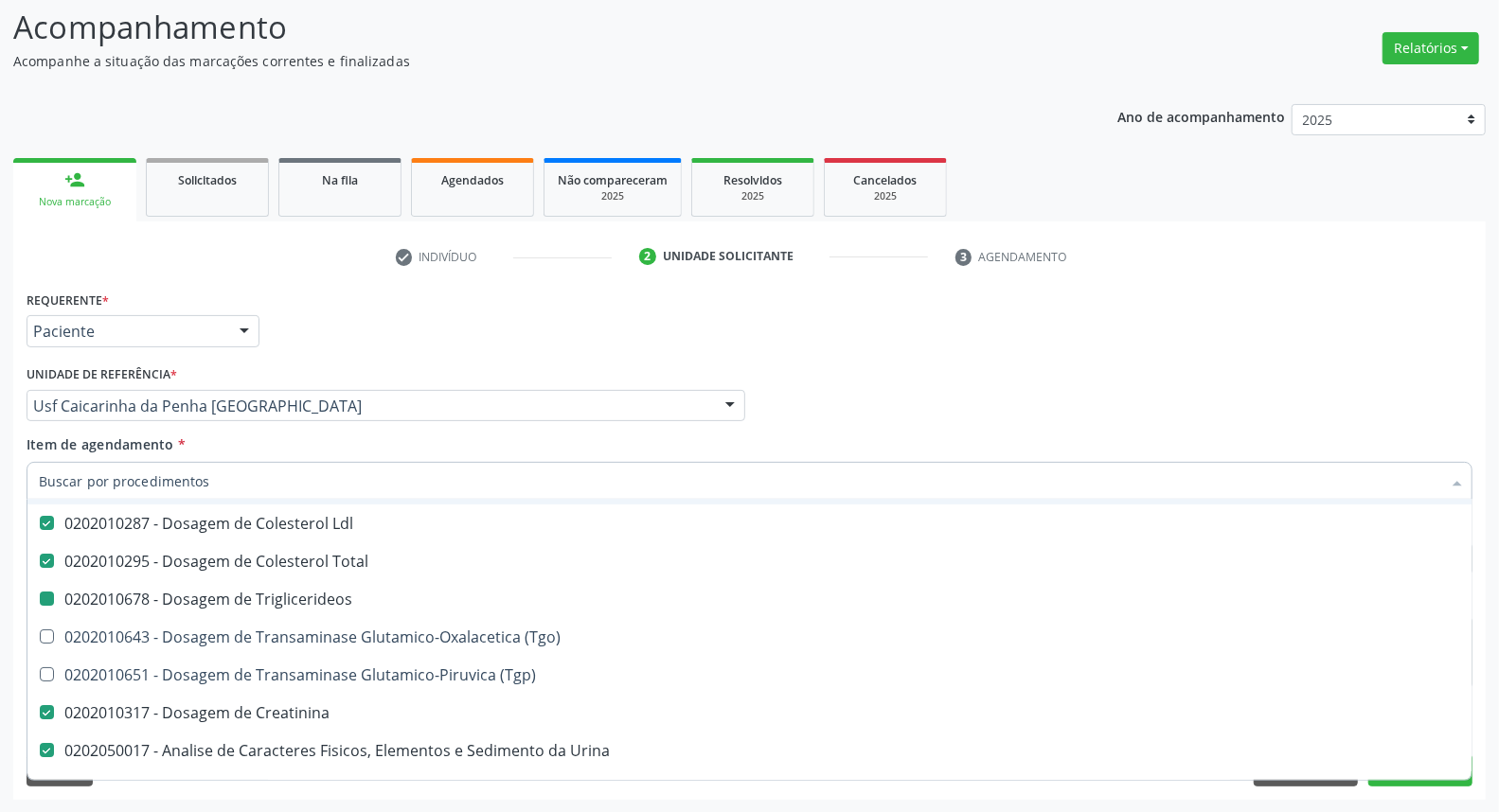
type input "T"
checkbox Triglicerideos "false"
checkbox \(Tgp\) "true"
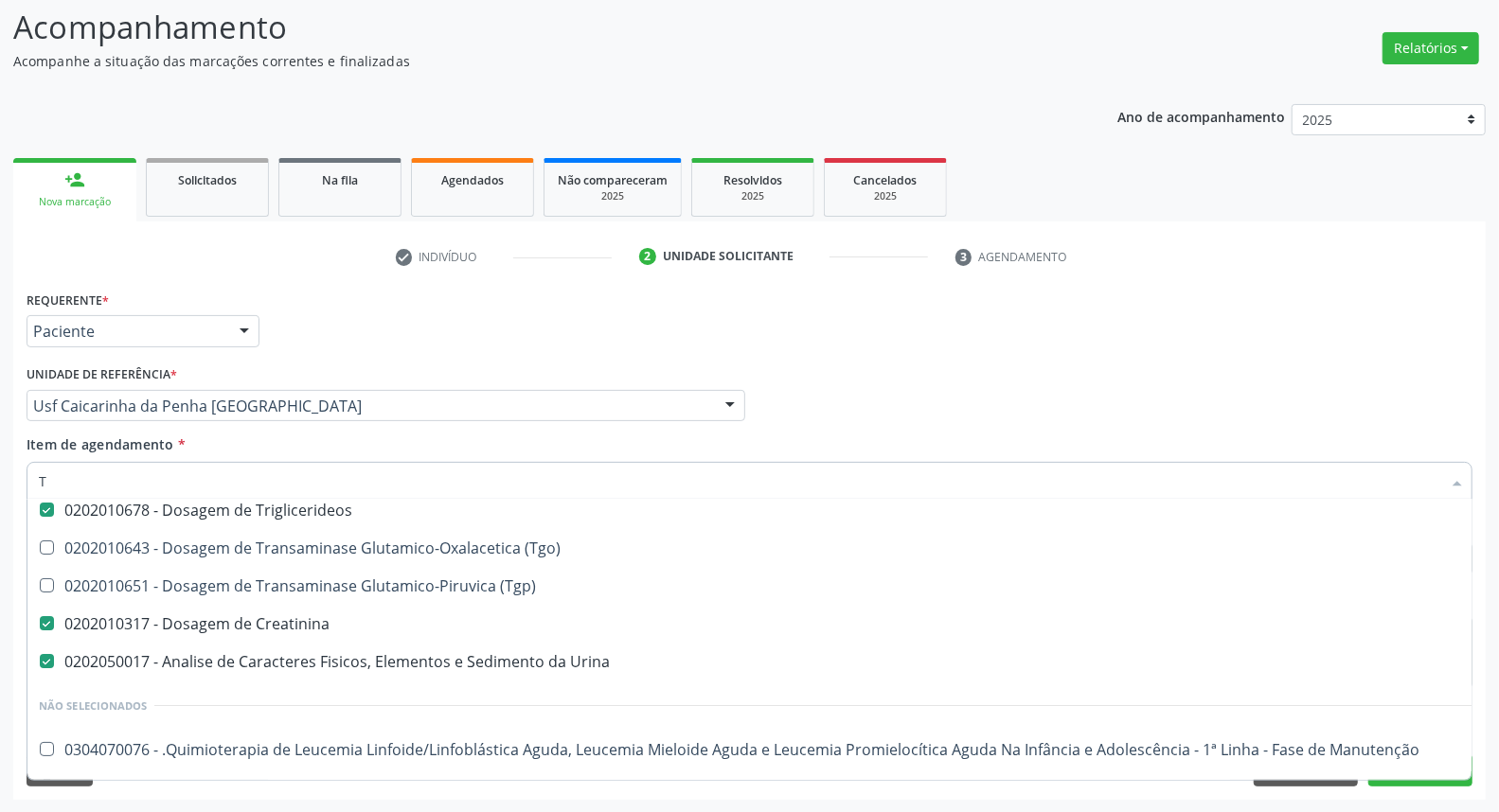
scroll to position [159, 0]
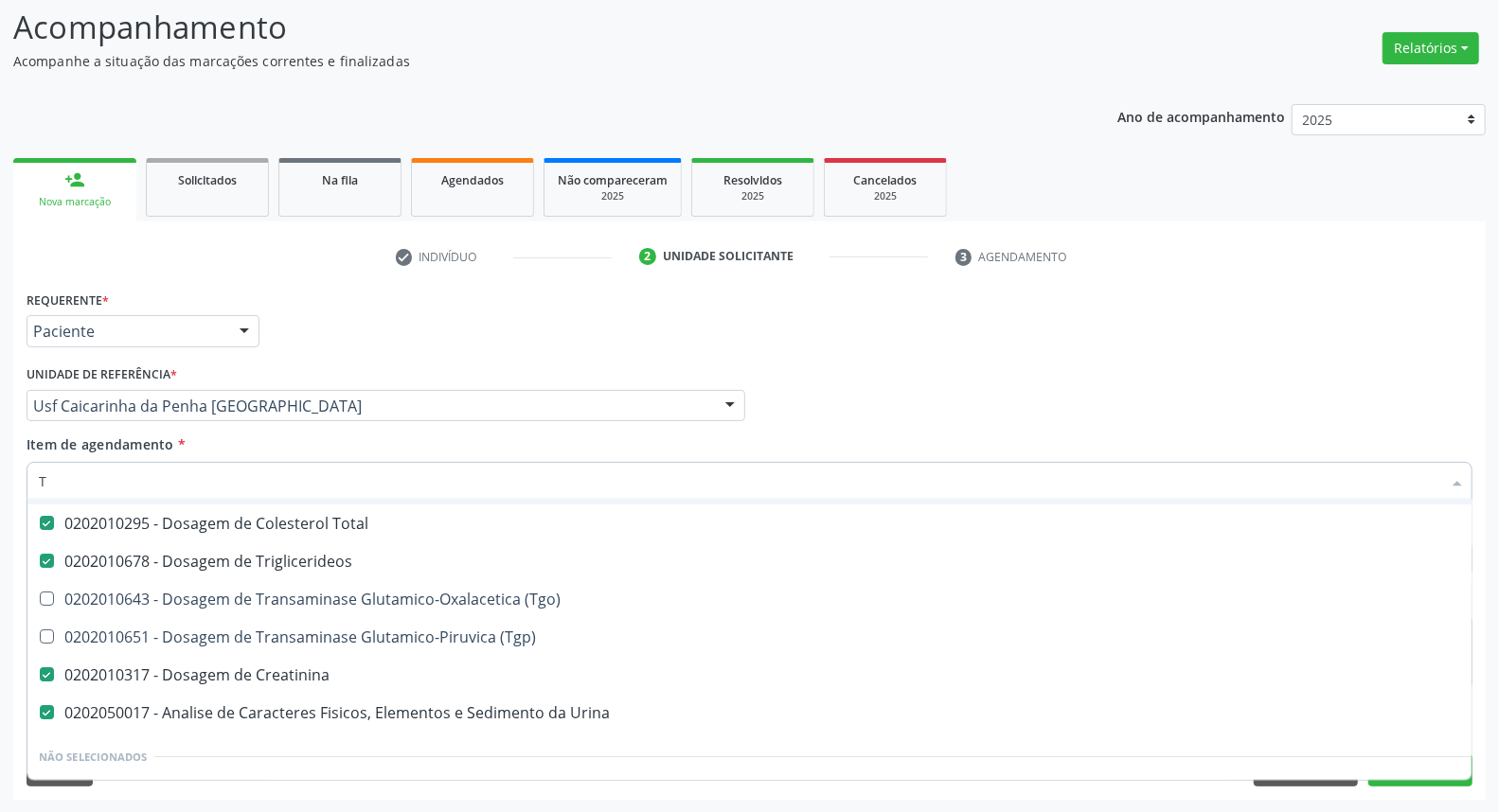
type input "TG"
checkbox Completo "false"
checkbox Hdl "false"
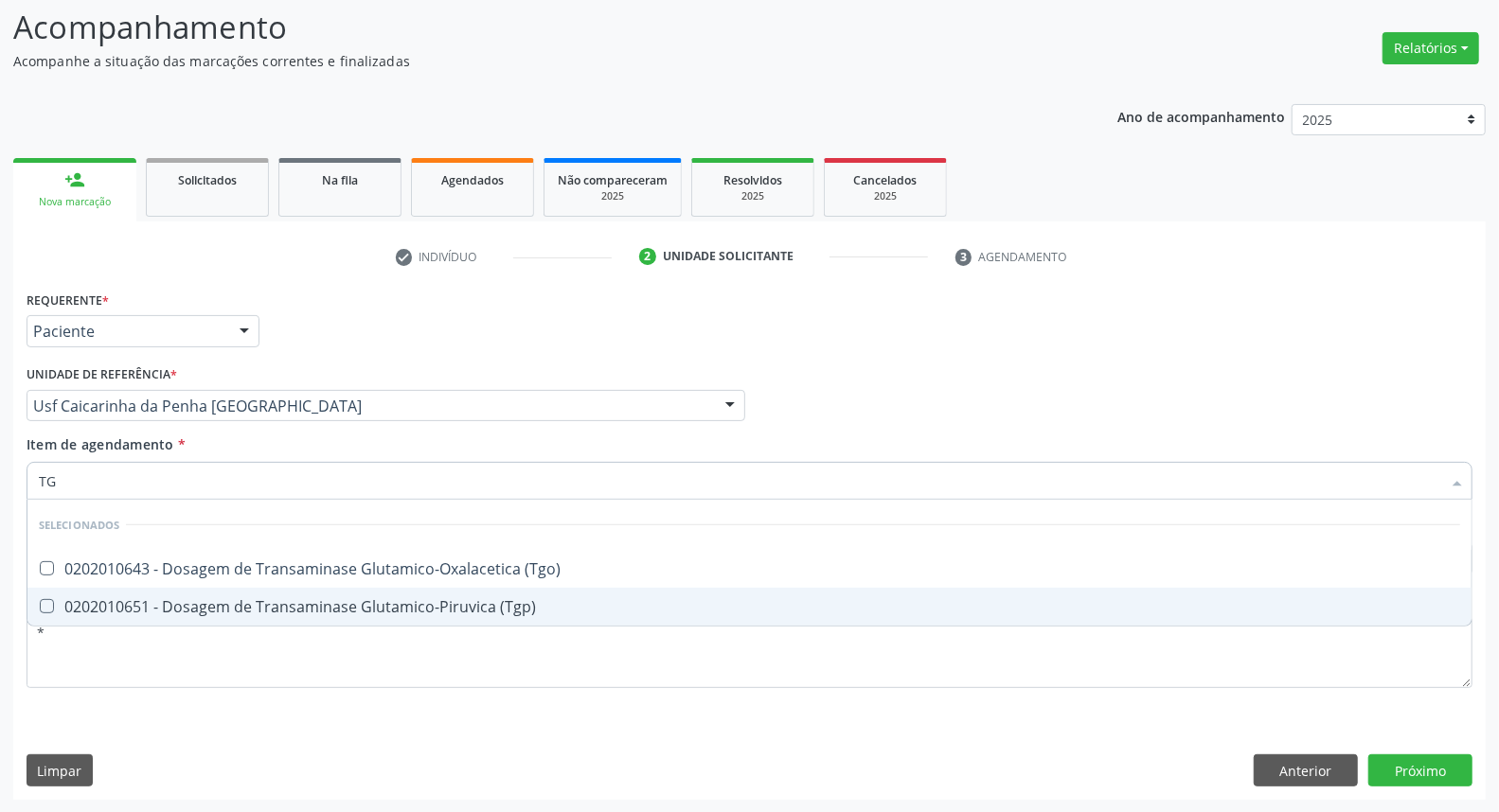
scroll to position [0, 0]
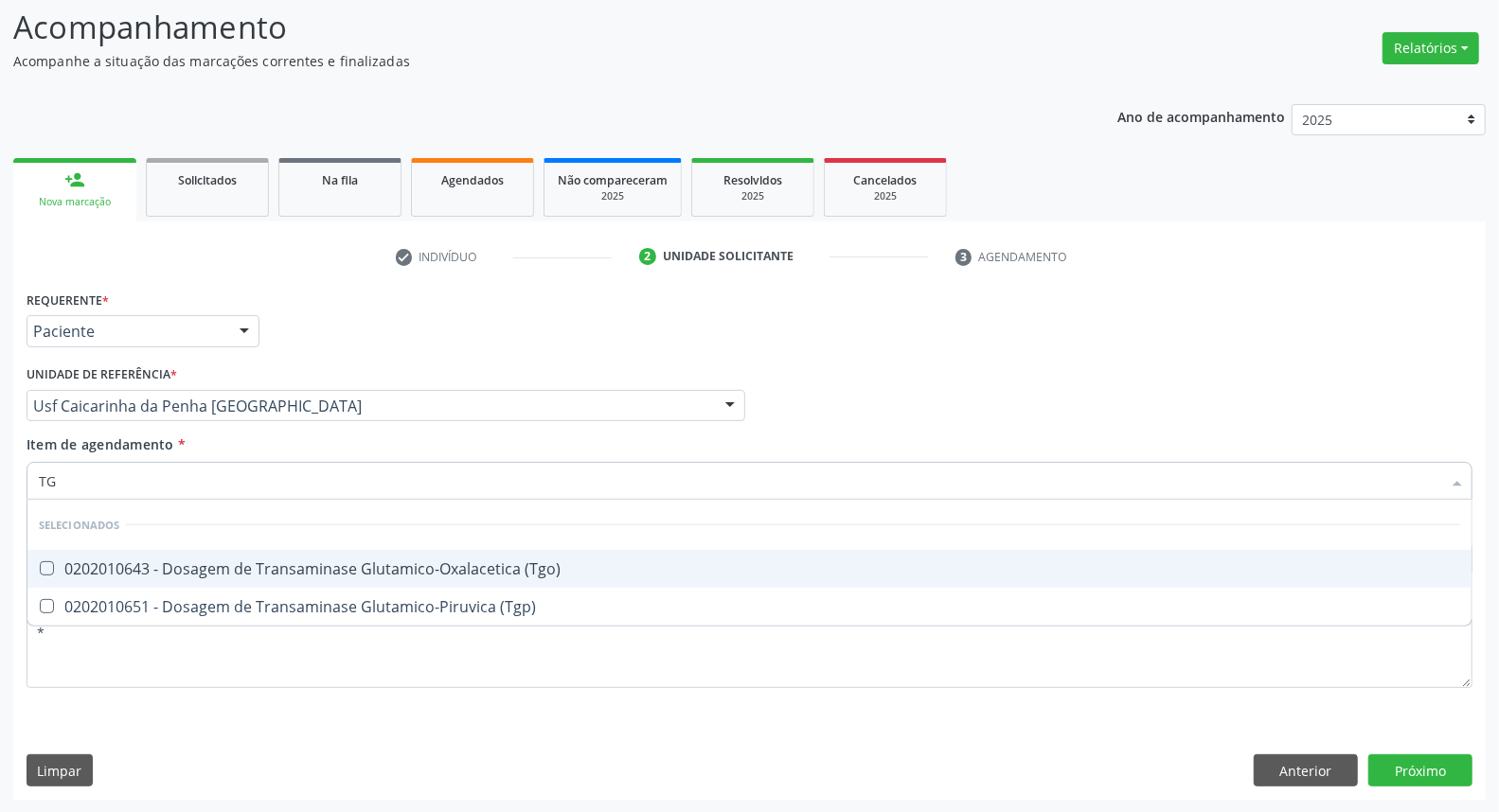
drag, startPoint x: 67, startPoint y: 573, endPoint x: 63, endPoint y: 607, distance: 34.2
click at [67, 579] on span "0202010643 - Dosagem de Transaminase Glutamico-Oxalacetica (Tgo)" at bounding box center [750, 569] width 1445 height 37
checkbox \(Tgo\) "true"
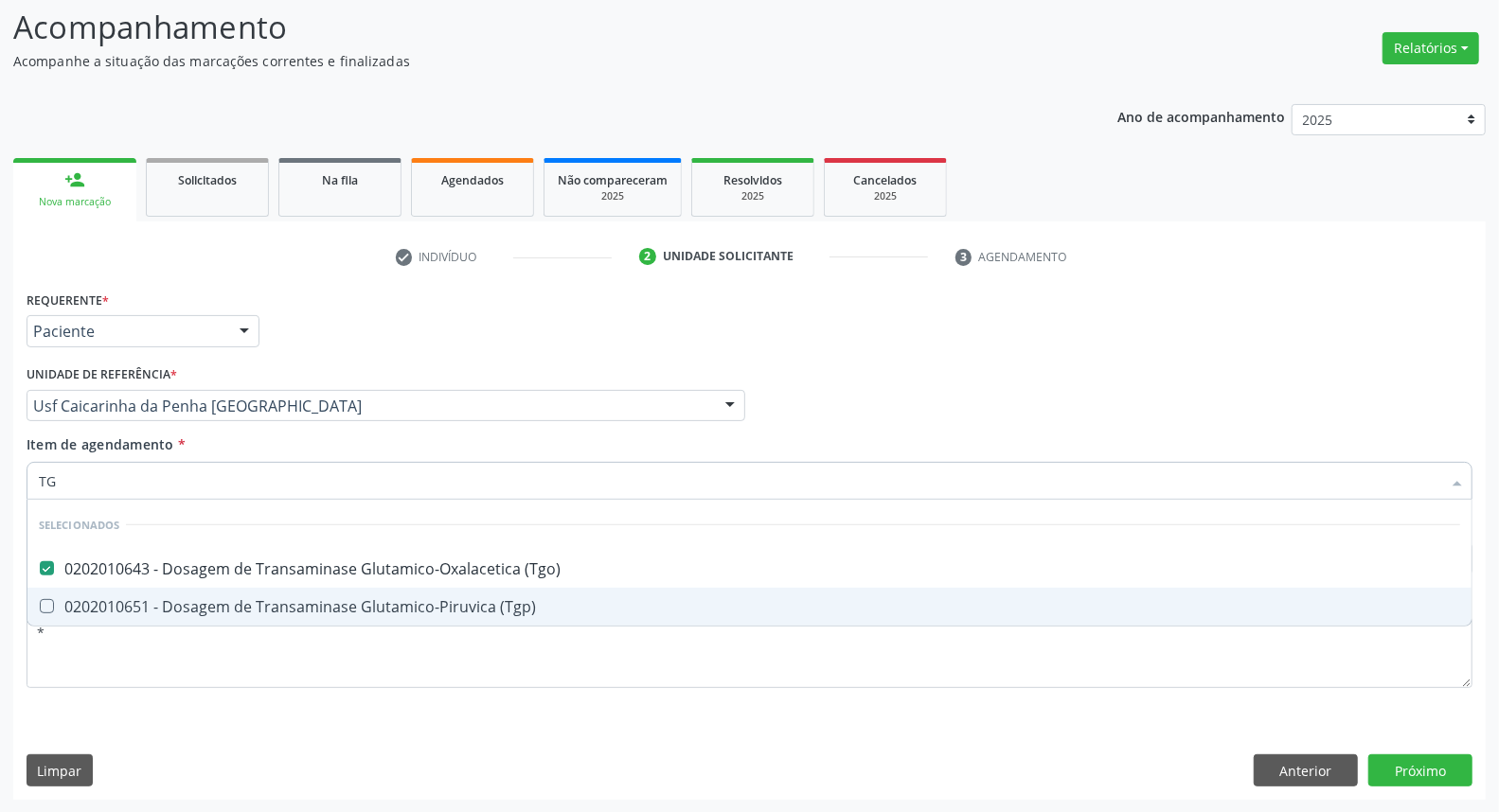
drag, startPoint x: 63, startPoint y: 608, endPoint x: 63, endPoint y: 513, distance: 95.0
click at [63, 593] on span "0202010651 - Dosagem de Transaminase Glutamico-Piruvica (Tgp)" at bounding box center [750, 607] width 1445 height 37
checkbox \(Tgp\) "true"
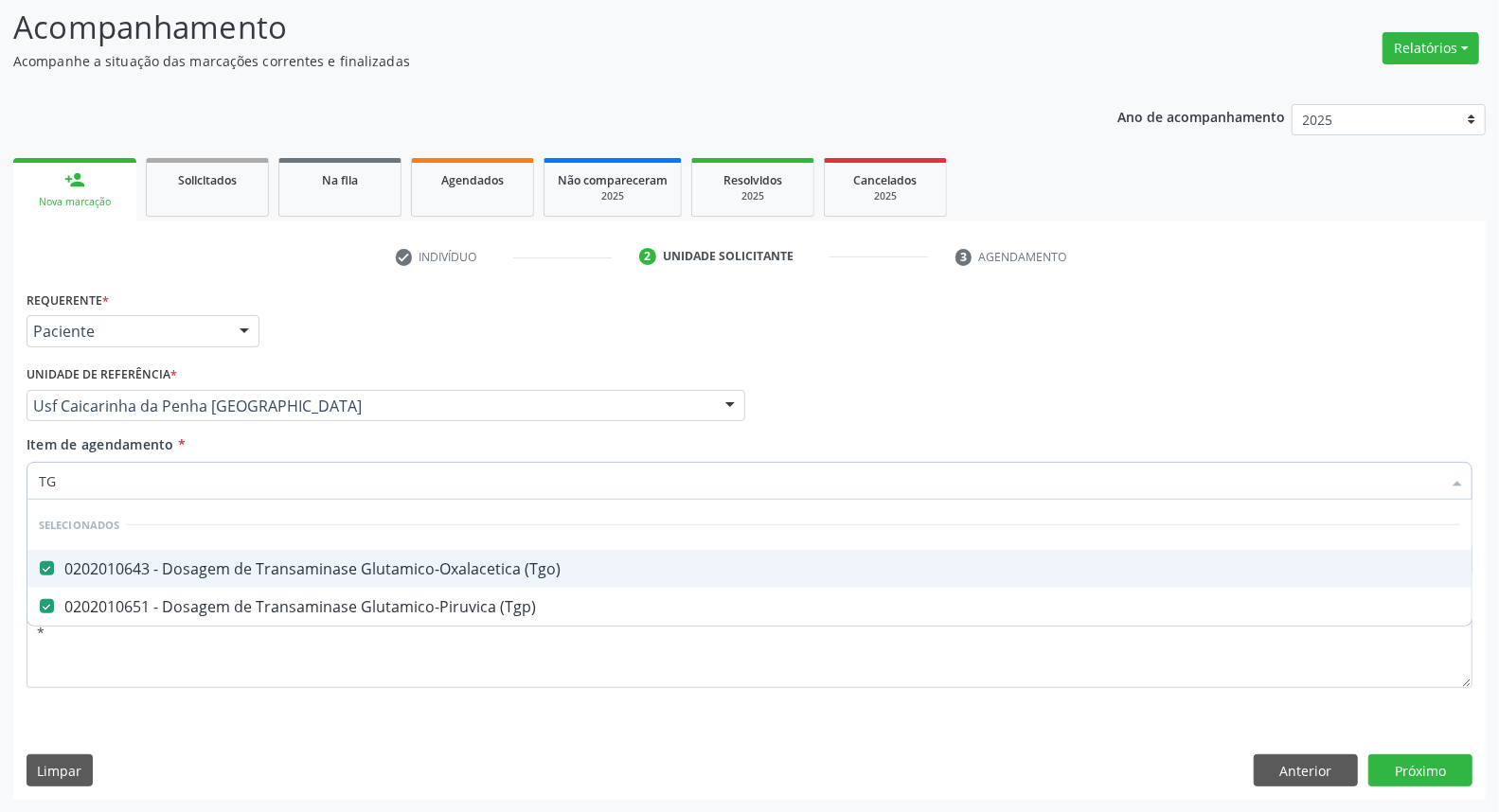
drag, startPoint x: 93, startPoint y: 480, endPoint x: 0, endPoint y: 462, distance: 94.7
click at [0, 462] on div "Acompanhamento Acompanhe a situação das marcações correntes e finalizadas Relat…" at bounding box center [749, 397] width 1499 height 835
type input "TS"
checkbox \(Tgo\) "false"
checkbox \(Tgp\) "false"
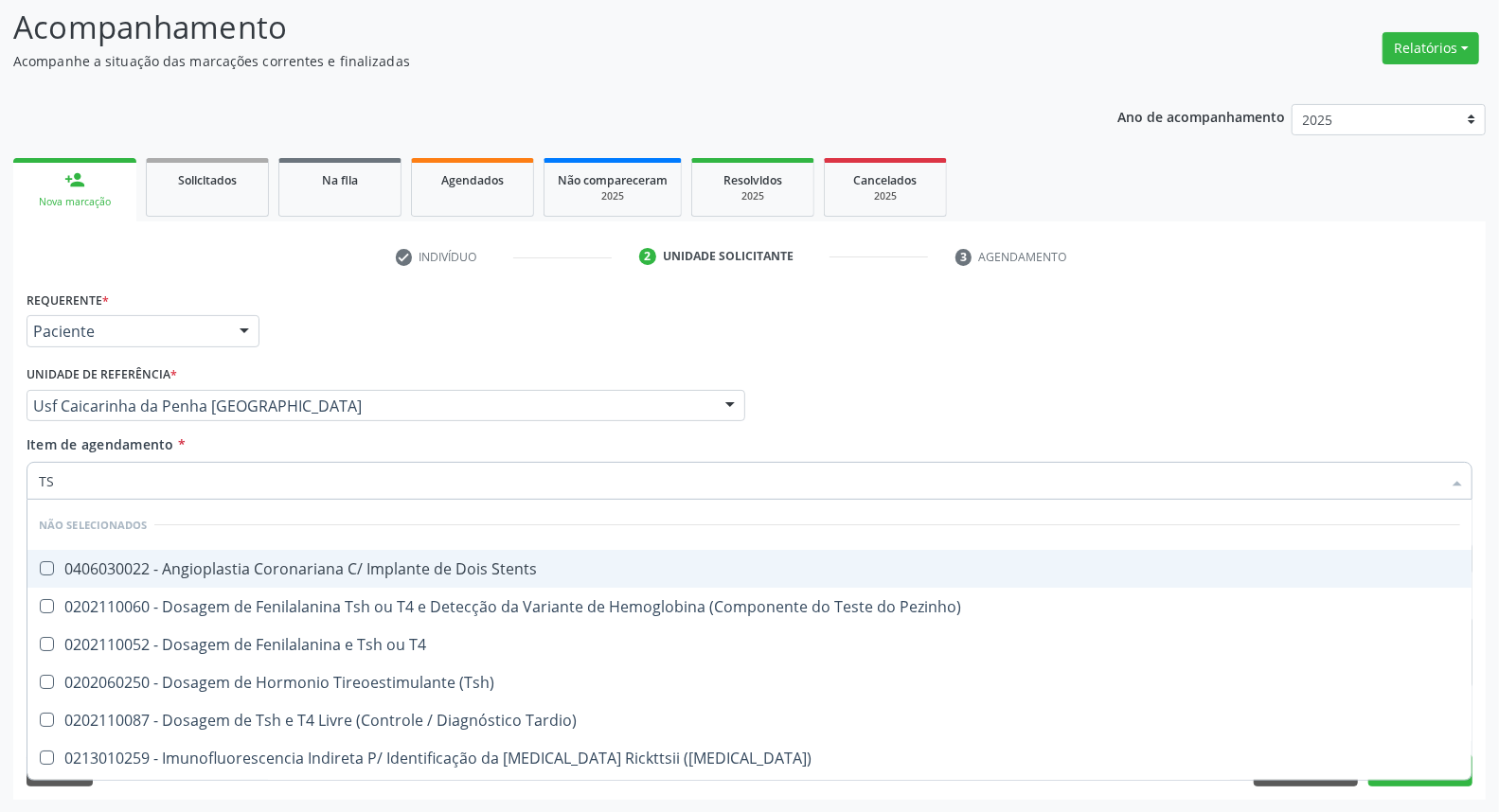
type input "TSH"
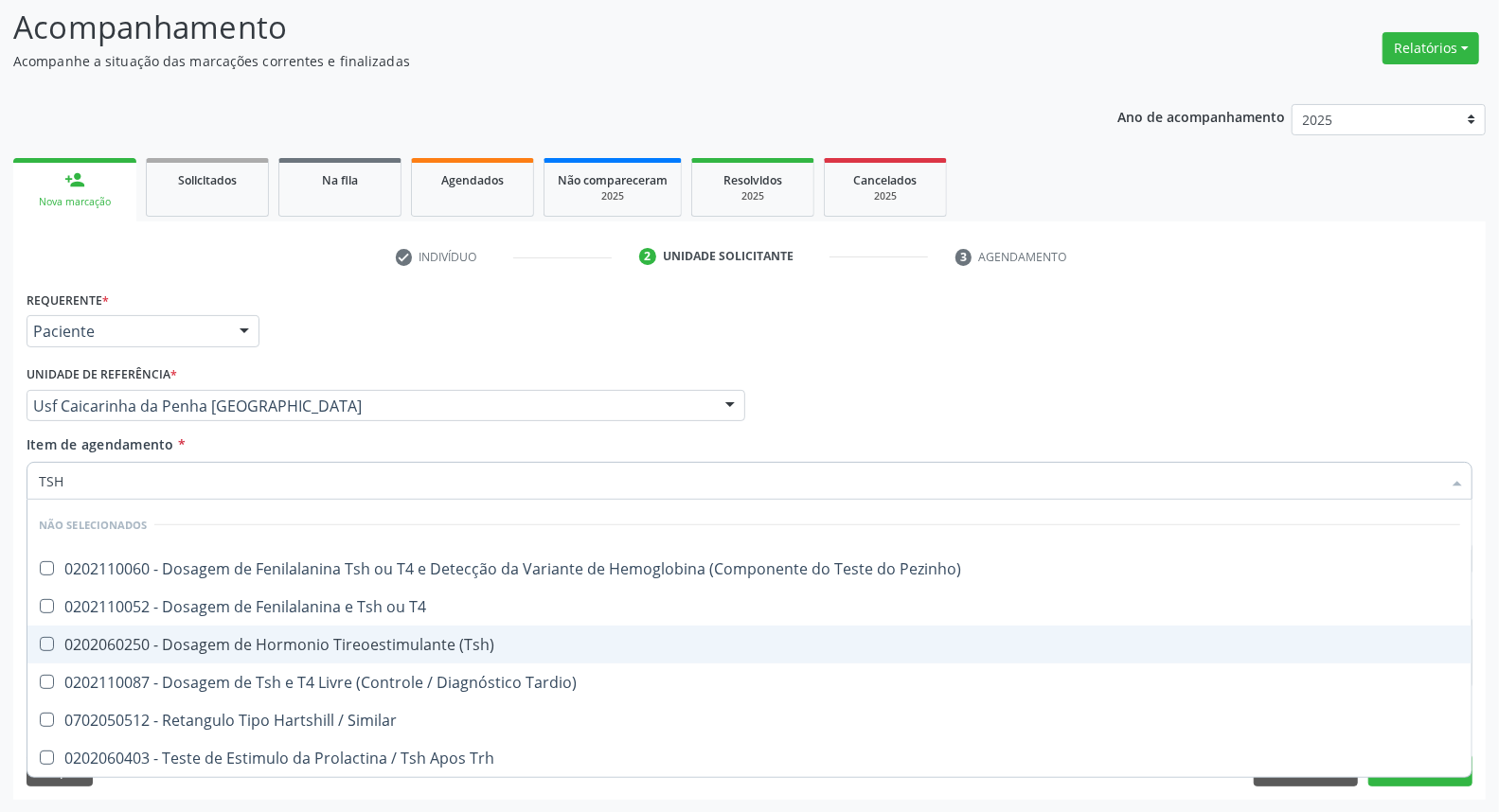
drag, startPoint x: 103, startPoint y: 646, endPoint x: 161, endPoint y: 502, distance: 155.2
click at [102, 640] on div "0202060250 - Dosagem de Hormonio Tireoestimulante (Tsh)" at bounding box center [749, 644] width 1422 height 15
checkbox \(Tsh\) "true"
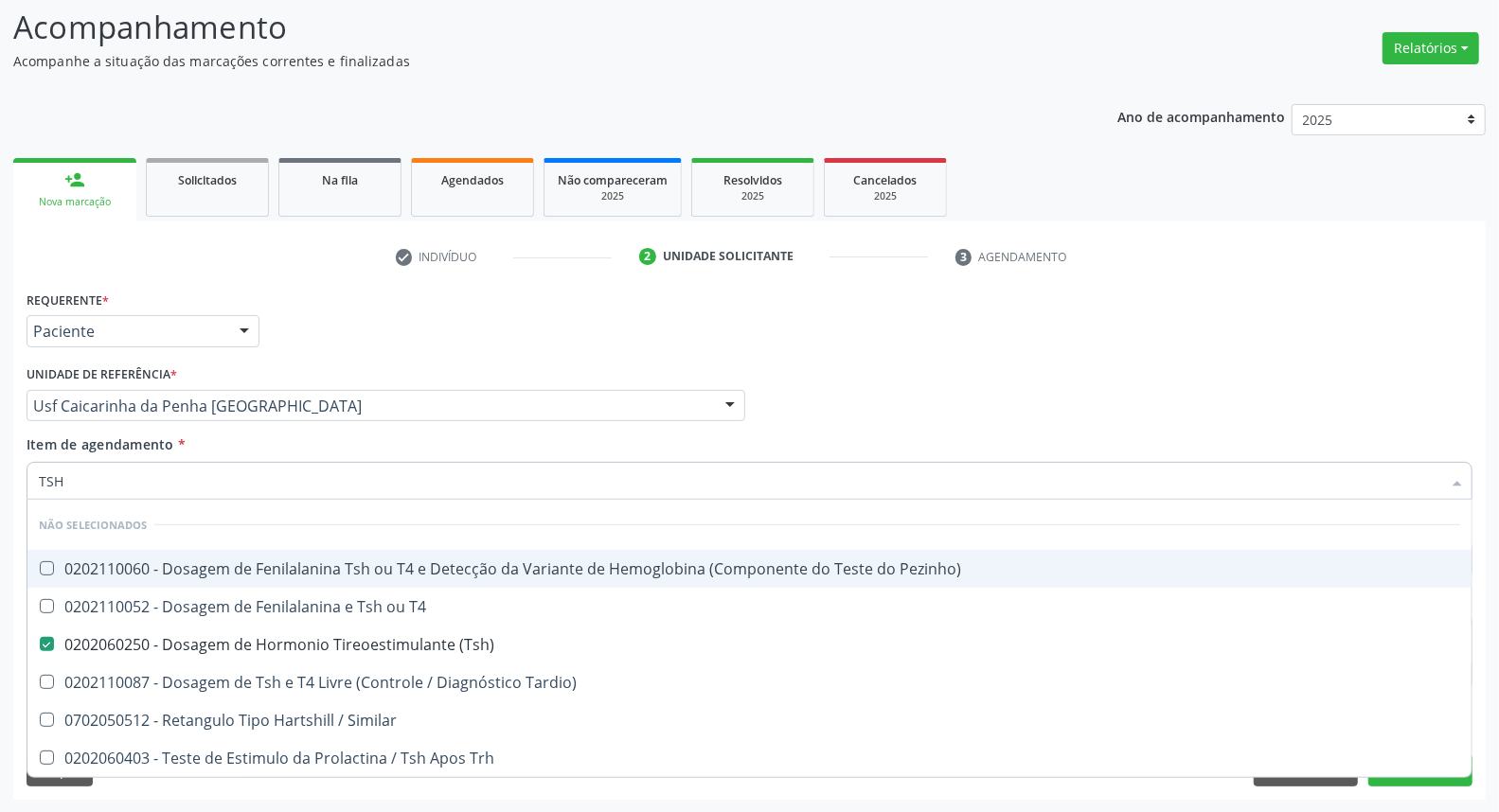
drag, startPoint x: 167, startPoint y: 486, endPoint x: 0, endPoint y: 476, distance: 167.3
click at [0, 476] on div "Acompanhamento Acompanhe a situação das marcações correntes e finalizadas Relat…" at bounding box center [749, 397] width 1499 height 835
type input "T4"
checkbox Pezinho\) "false"
checkbox T4 "false"
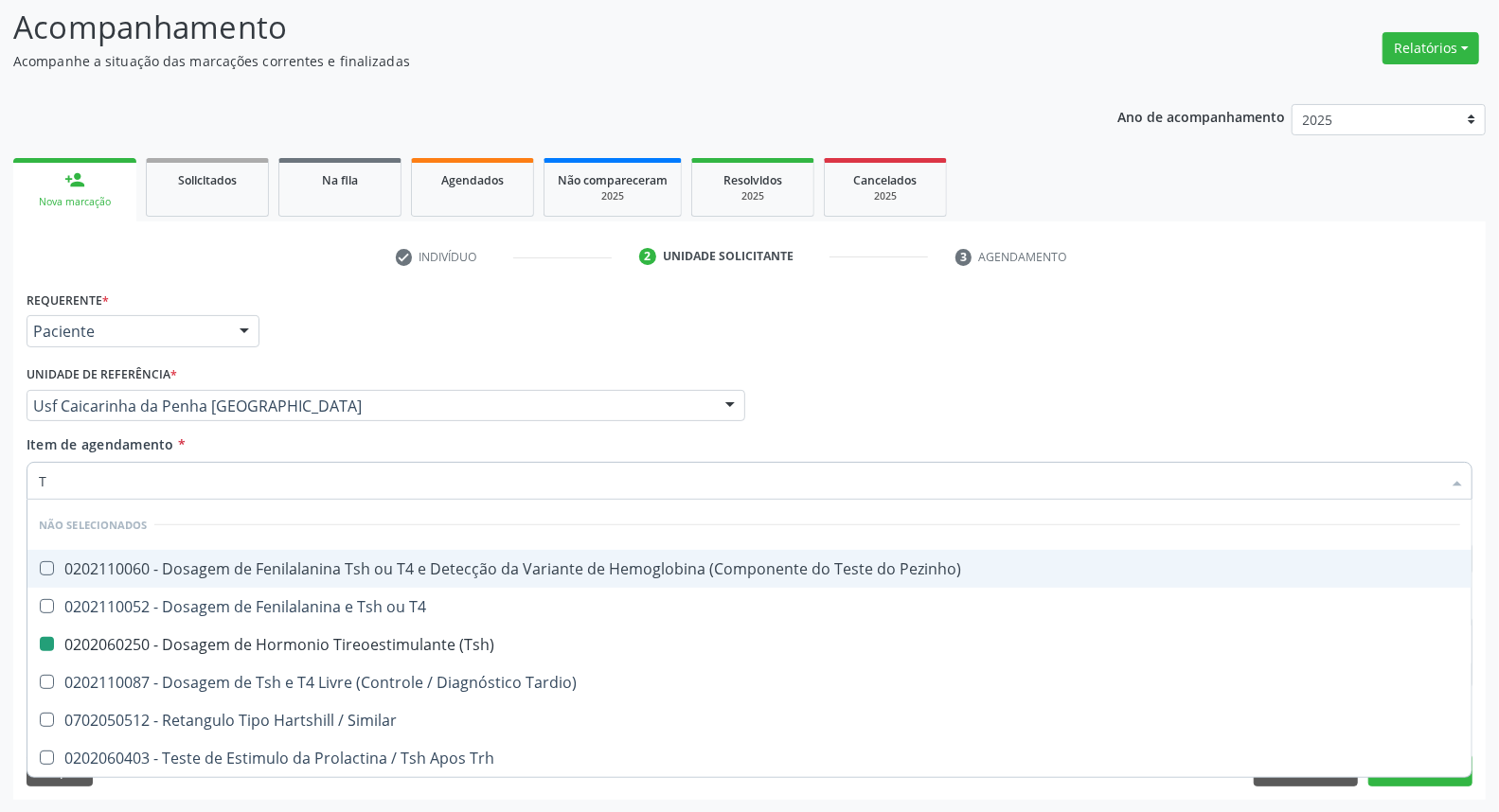
checkbox \(Tsh\) "false"
checkbox Tardio\) "false"
checkbox Similar "false"
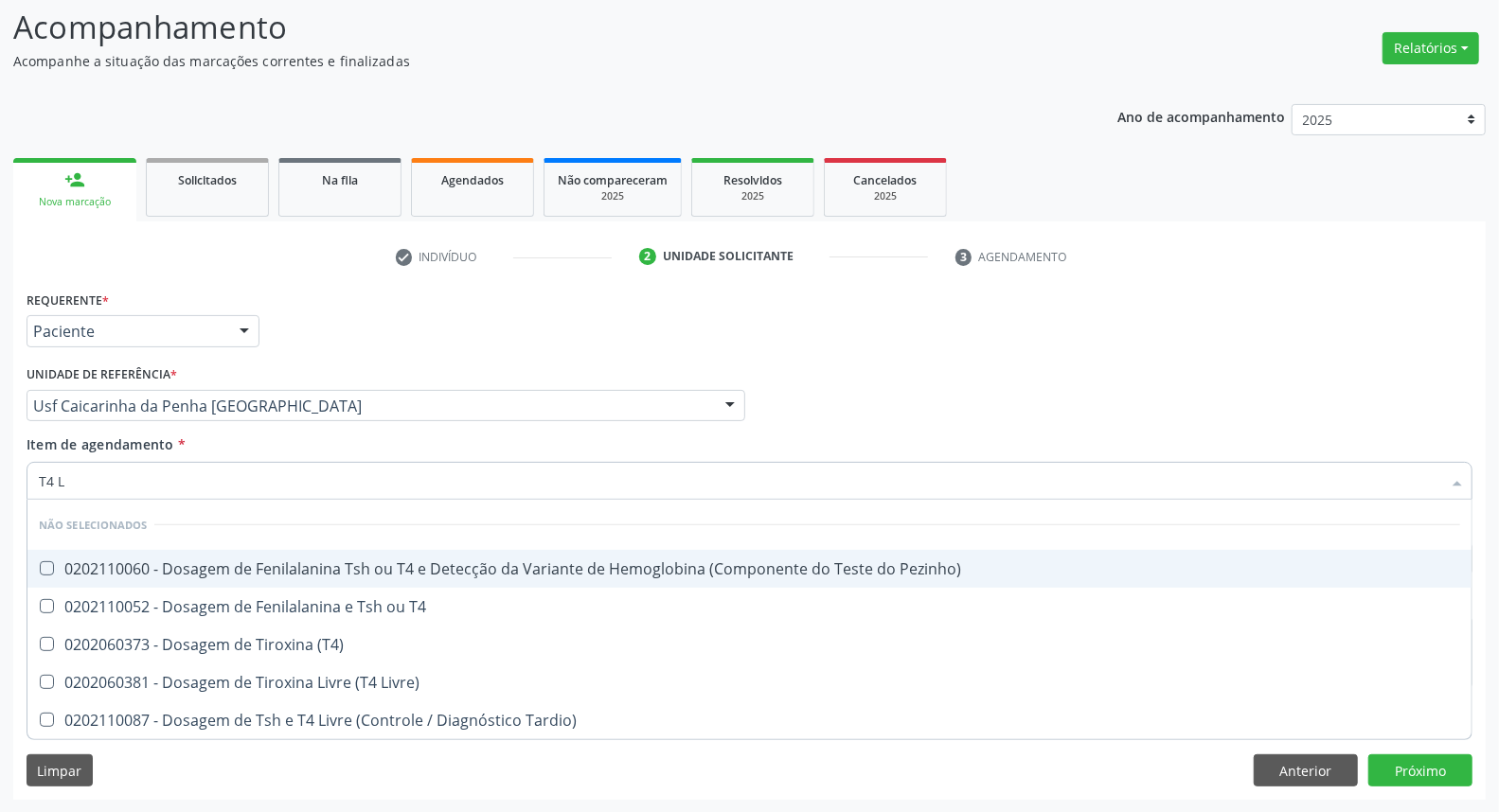
type input "T4 L"
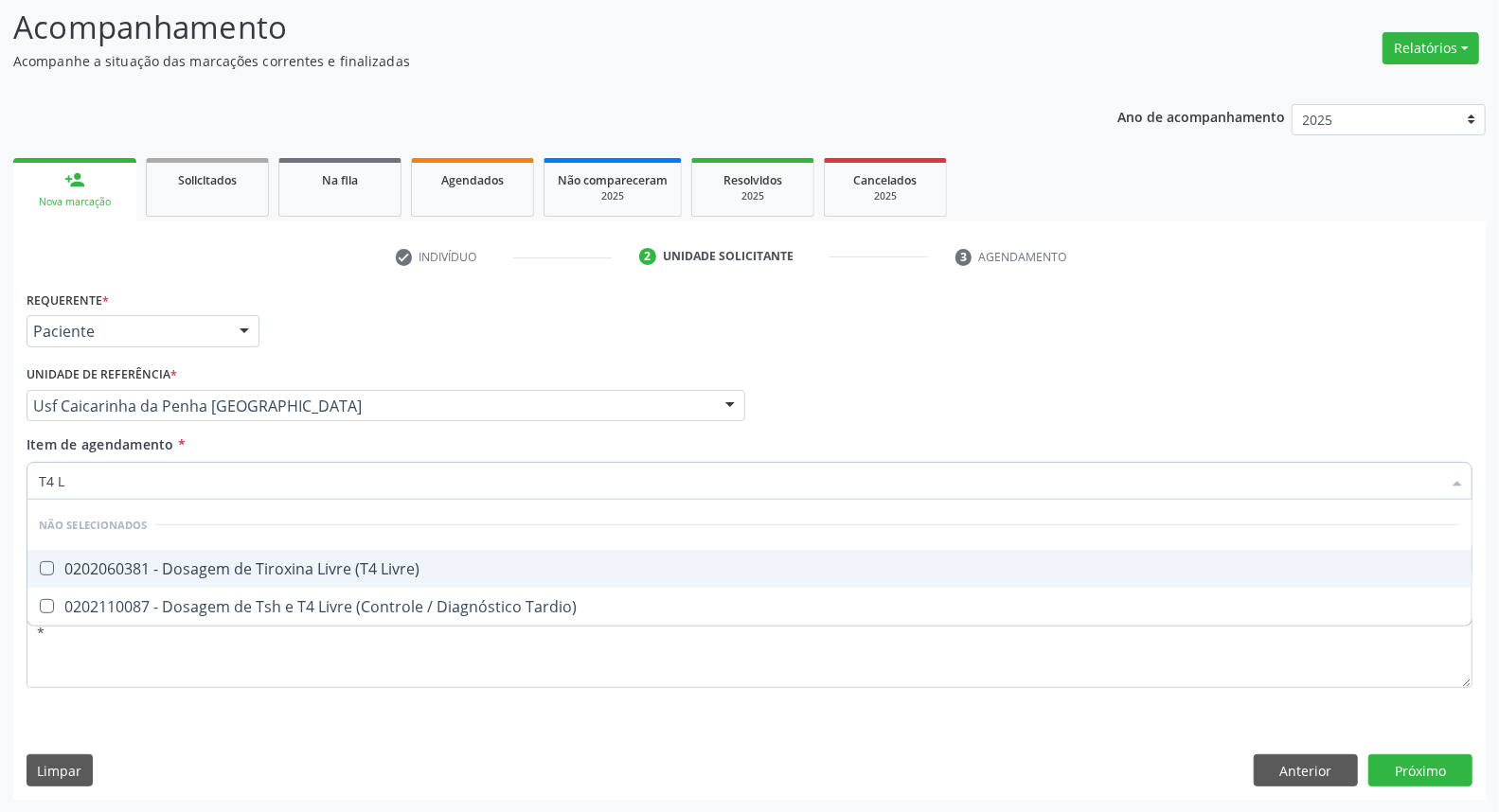
click at [62, 561] on div "0202060381 - Dosagem de Tiroxina Livre (T4 Livre)" at bounding box center [749, 568] width 1422 height 15
checkbox Livre\) "true"
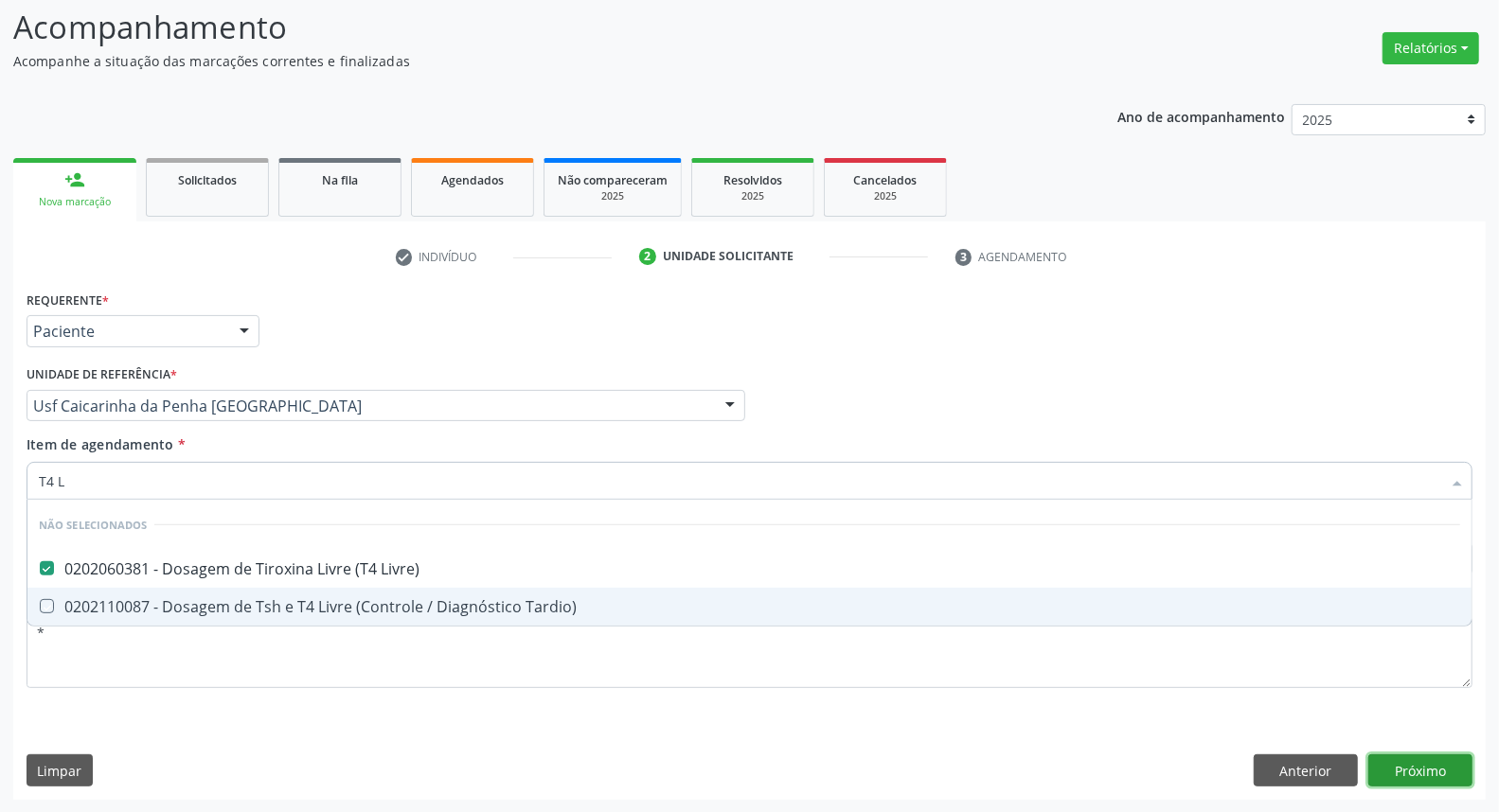
click at [1443, 772] on div "Requerente * Paciente Médico(a) Enfermeiro(a) Paciente Nenhum resultado encontr…" at bounding box center [749, 543] width 1472 height 514
checkbox Tardio\) "true"
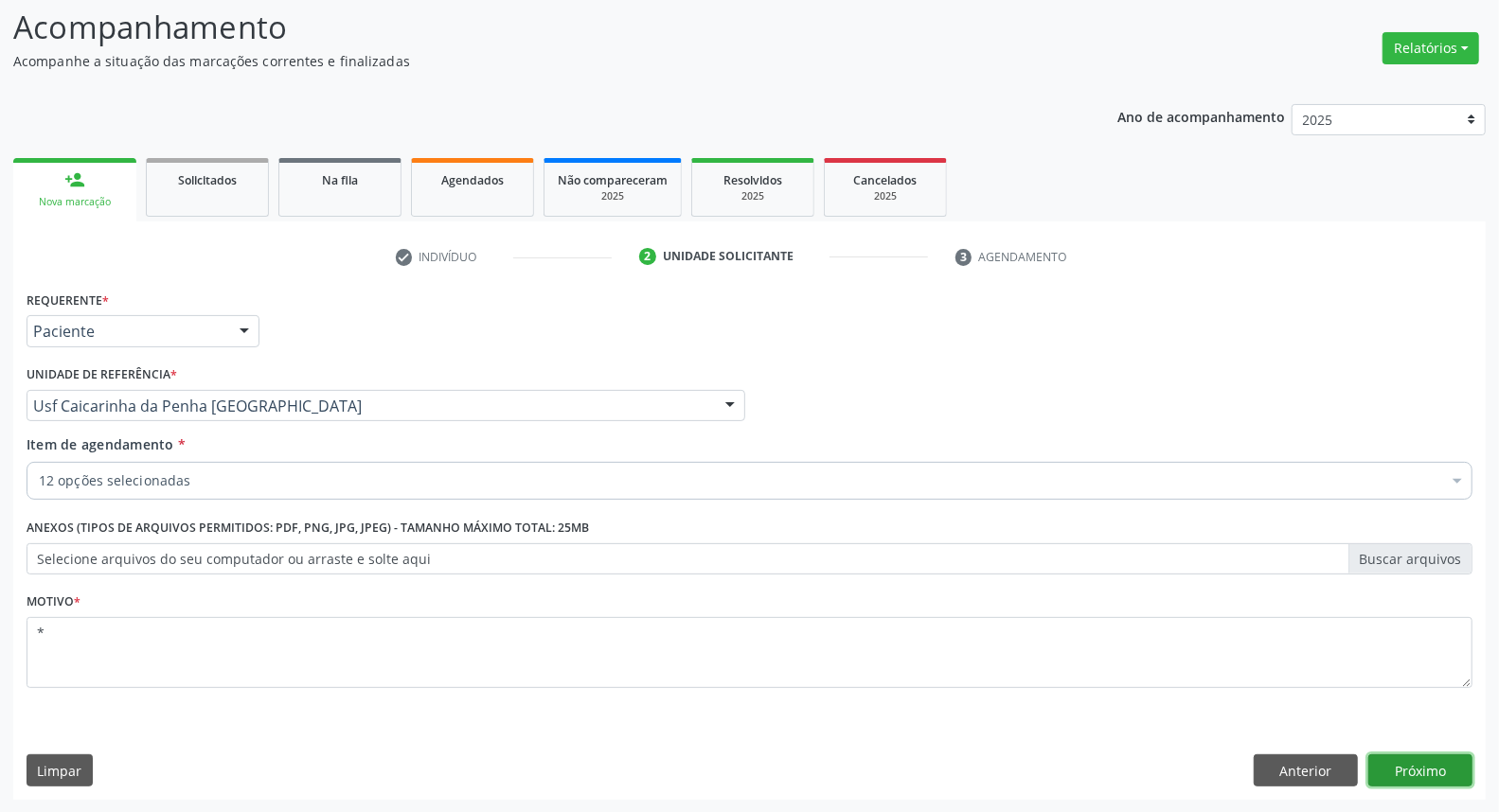
click at [1455, 778] on button "Próximo" at bounding box center [1421, 771] width 105 height 33
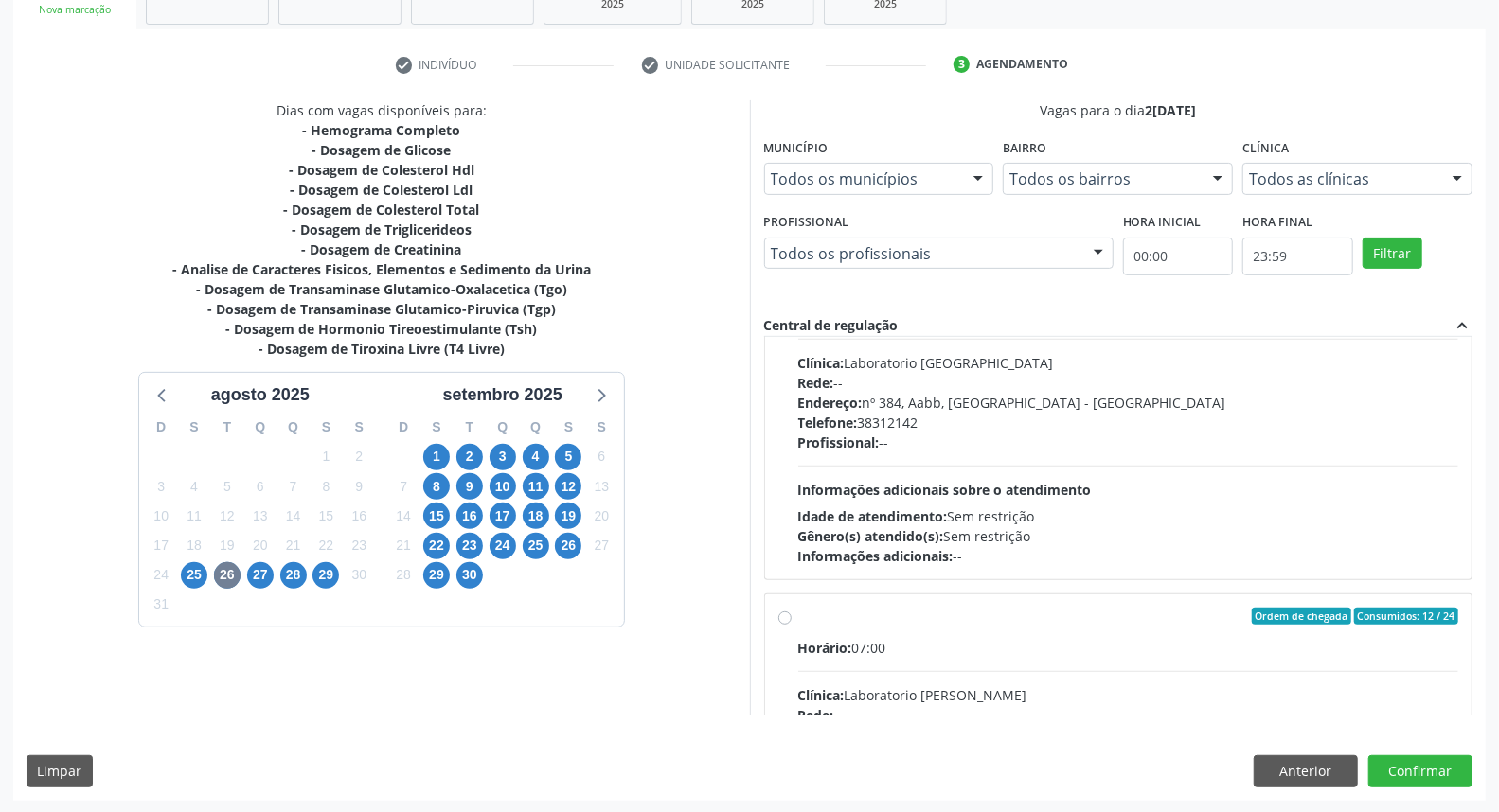
scroll to position [629, 0]
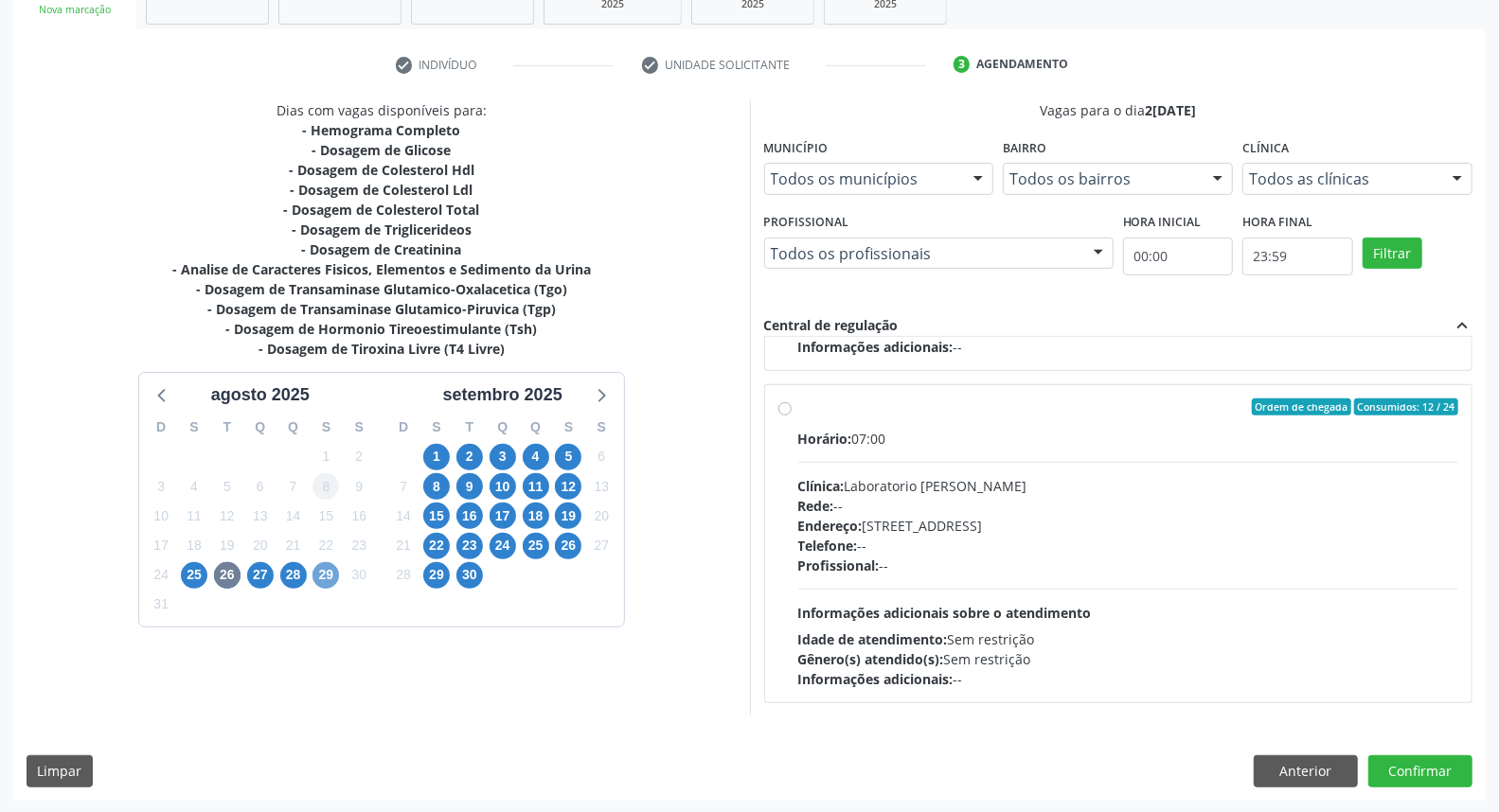
click at [332, 577] on span "29" at bounding box center [326, 575] width 27 height 27
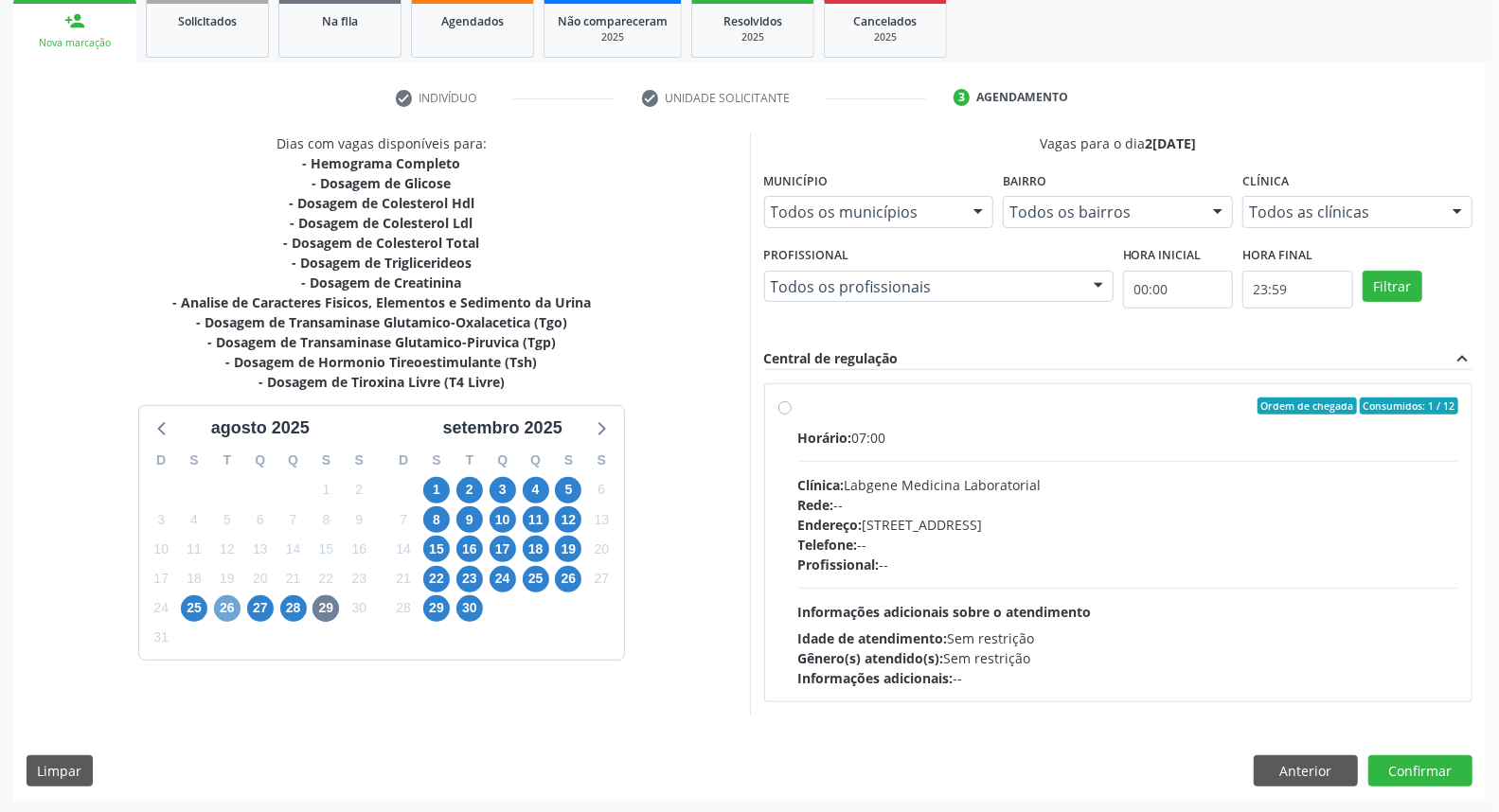
click at [230, 608] on span "26" at bounding box center [227, 609] width 27 height 27
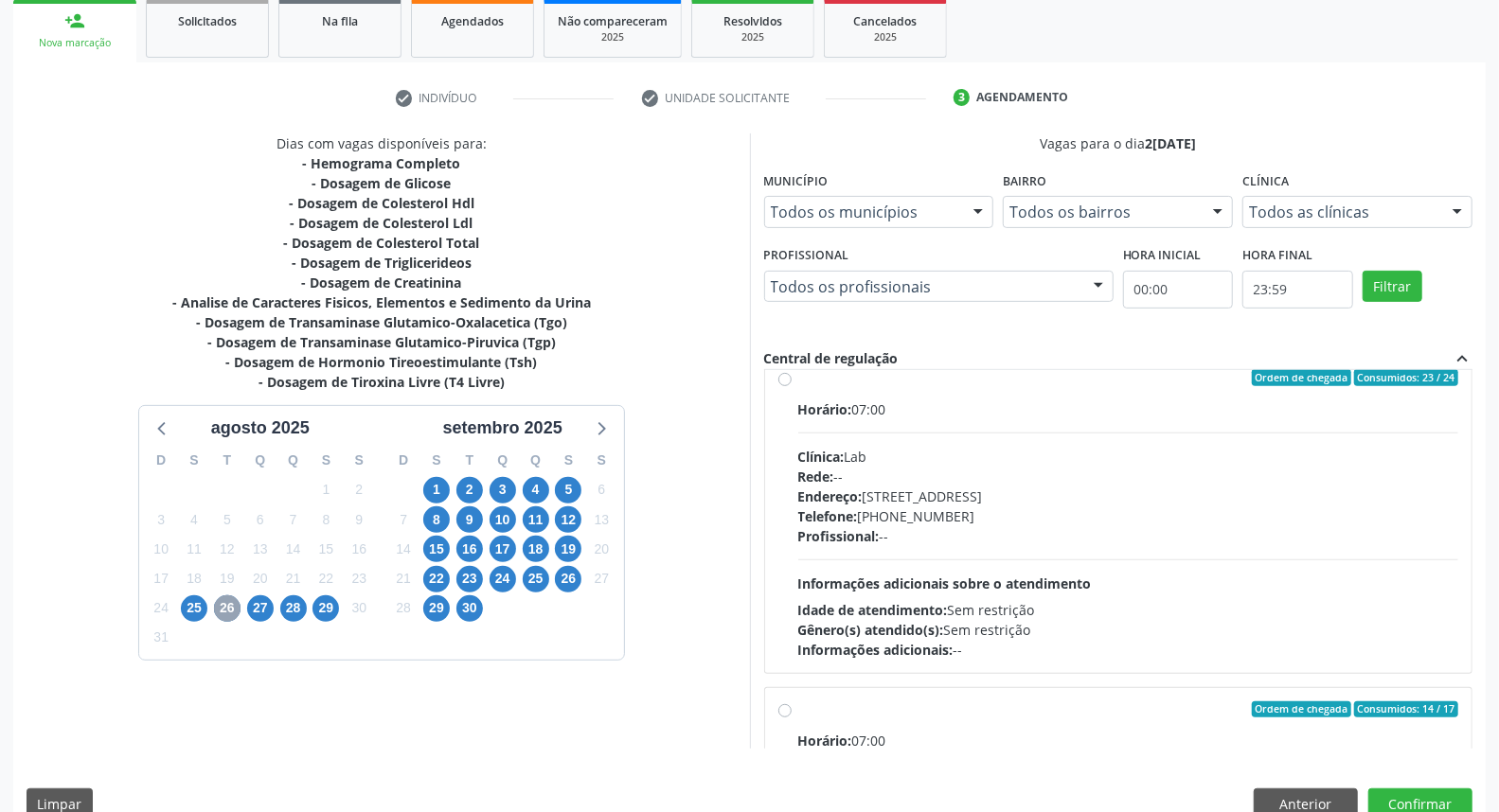
scroll to position [0, 0]
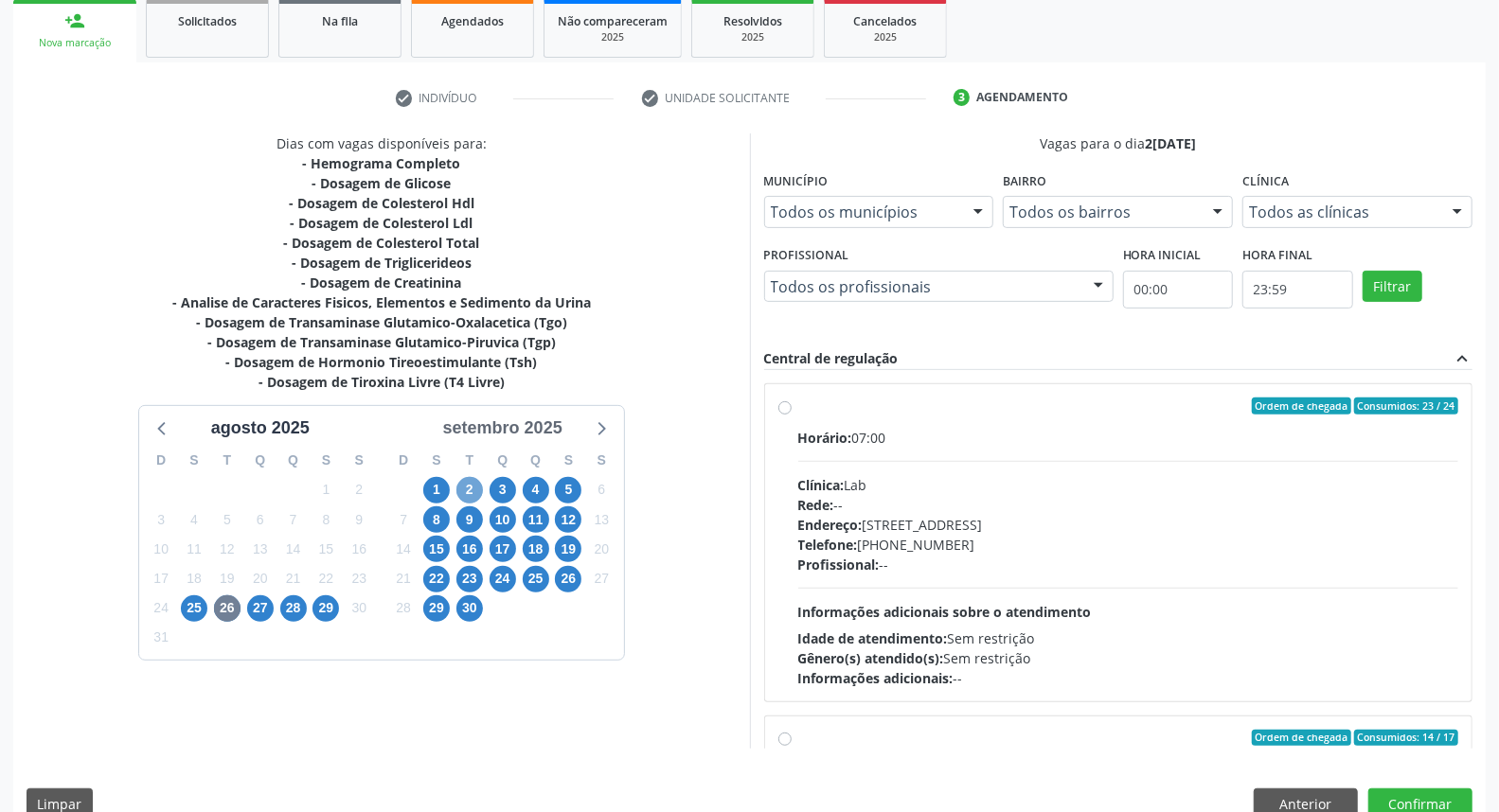
click at [476, 480] on span "2" at bounding box center [470, 490] width 27 height 27
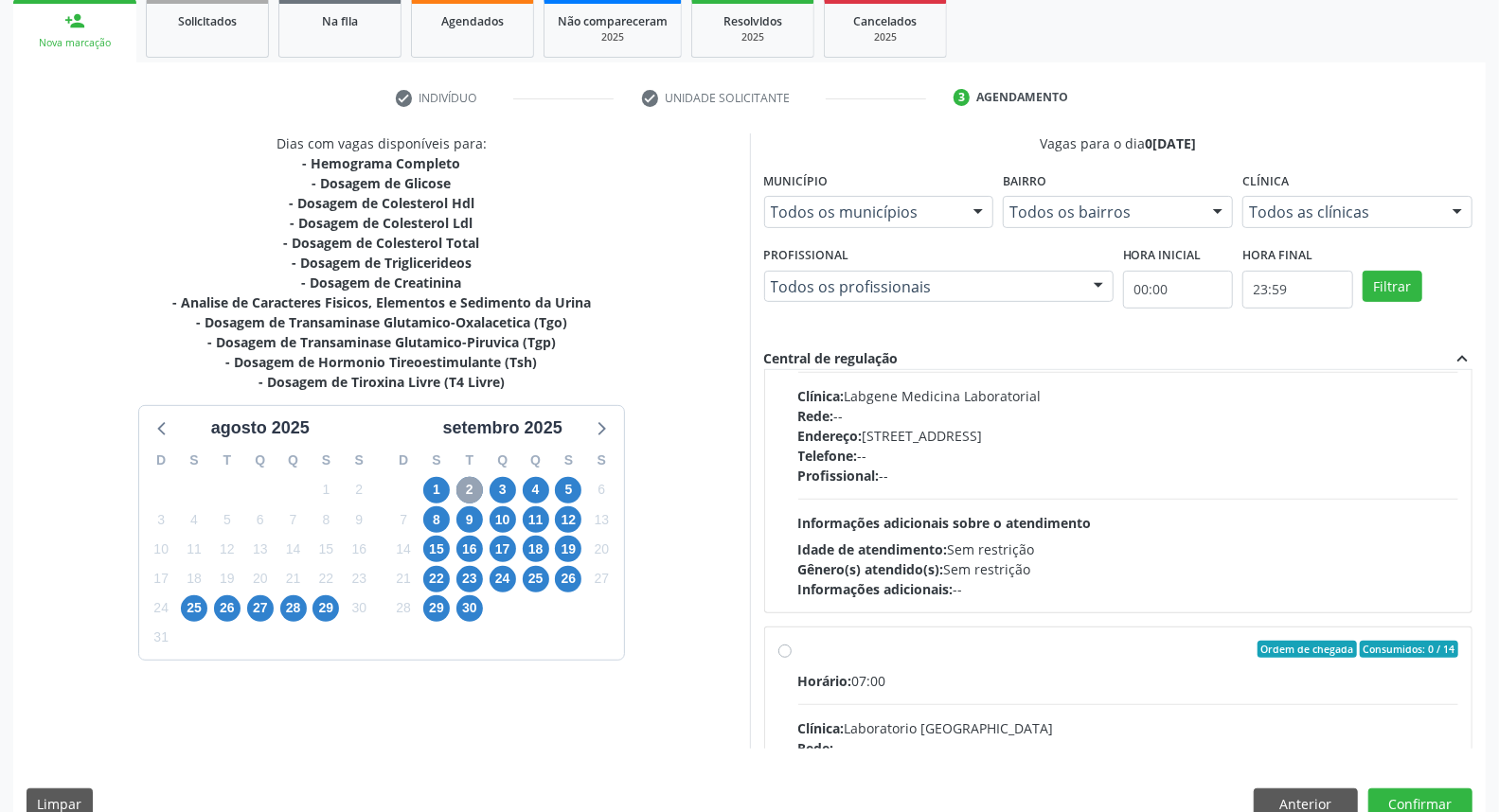
scroll to position [178, 0]
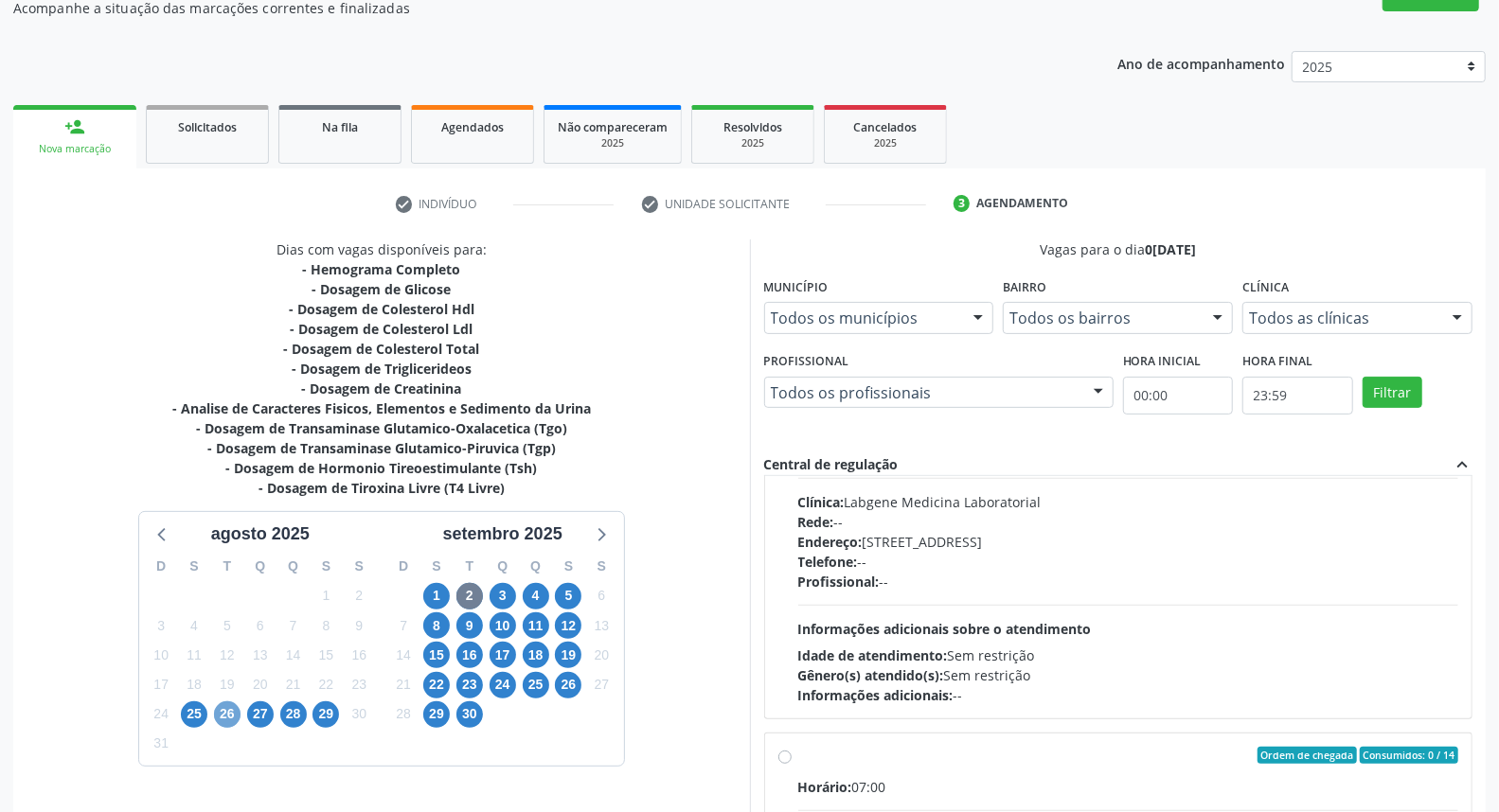
click at [218, 716] on span "26" at bounding box center [227, 714] width 27 height 27
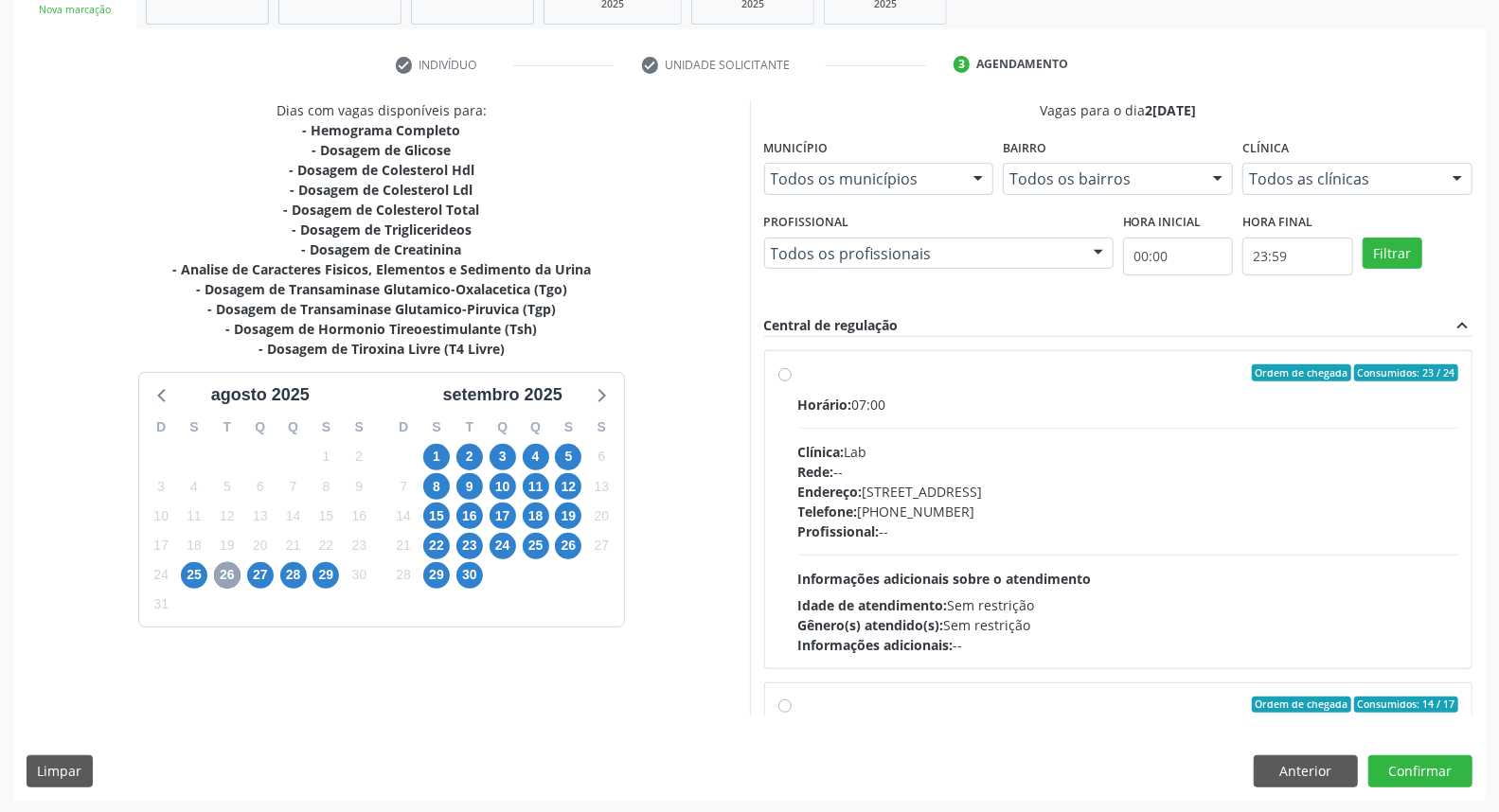
scroll to position [298, 0]
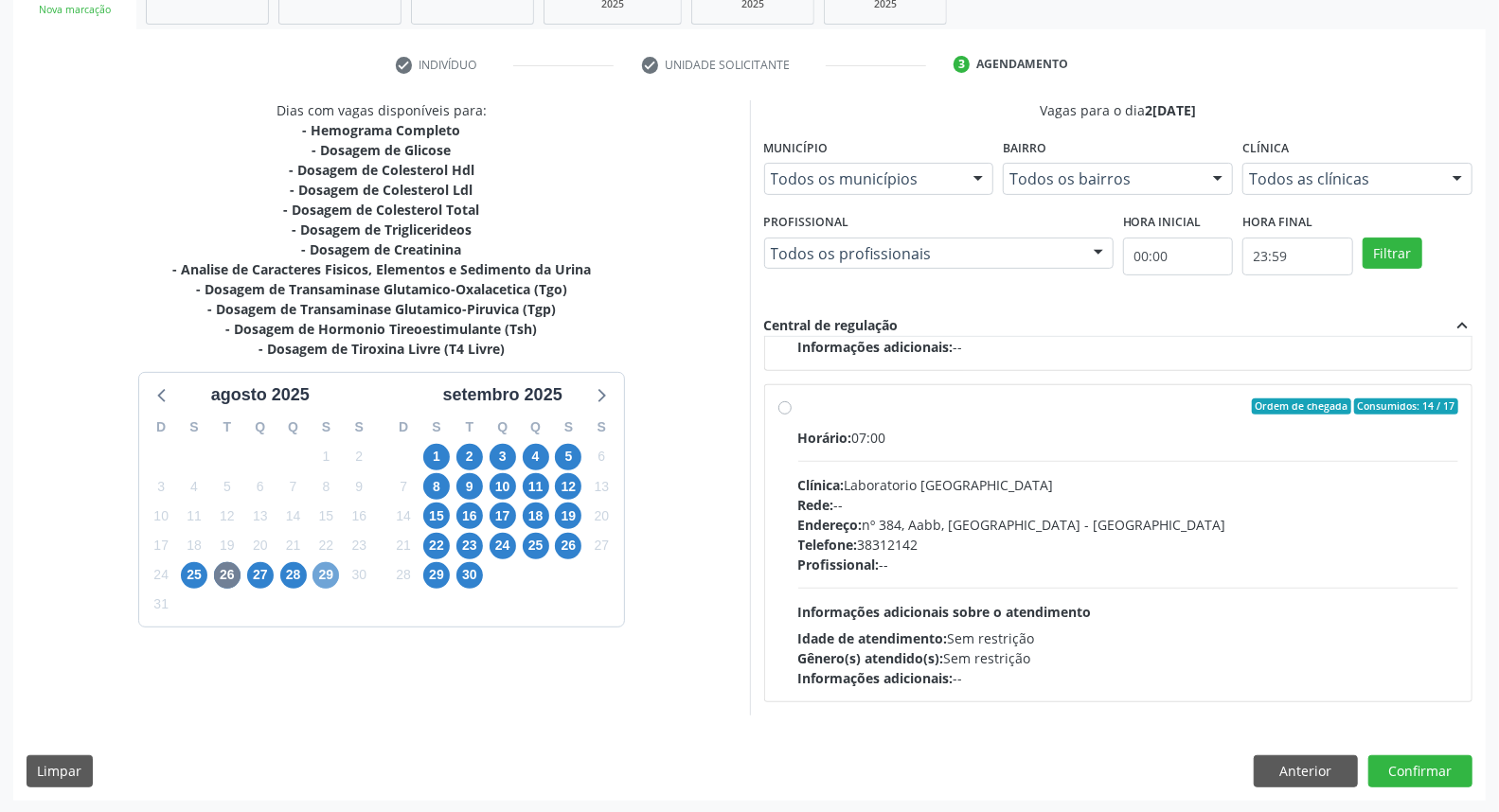
click at [324, 569] on span "29" at bounding box center [326, 575] width 27 height 27
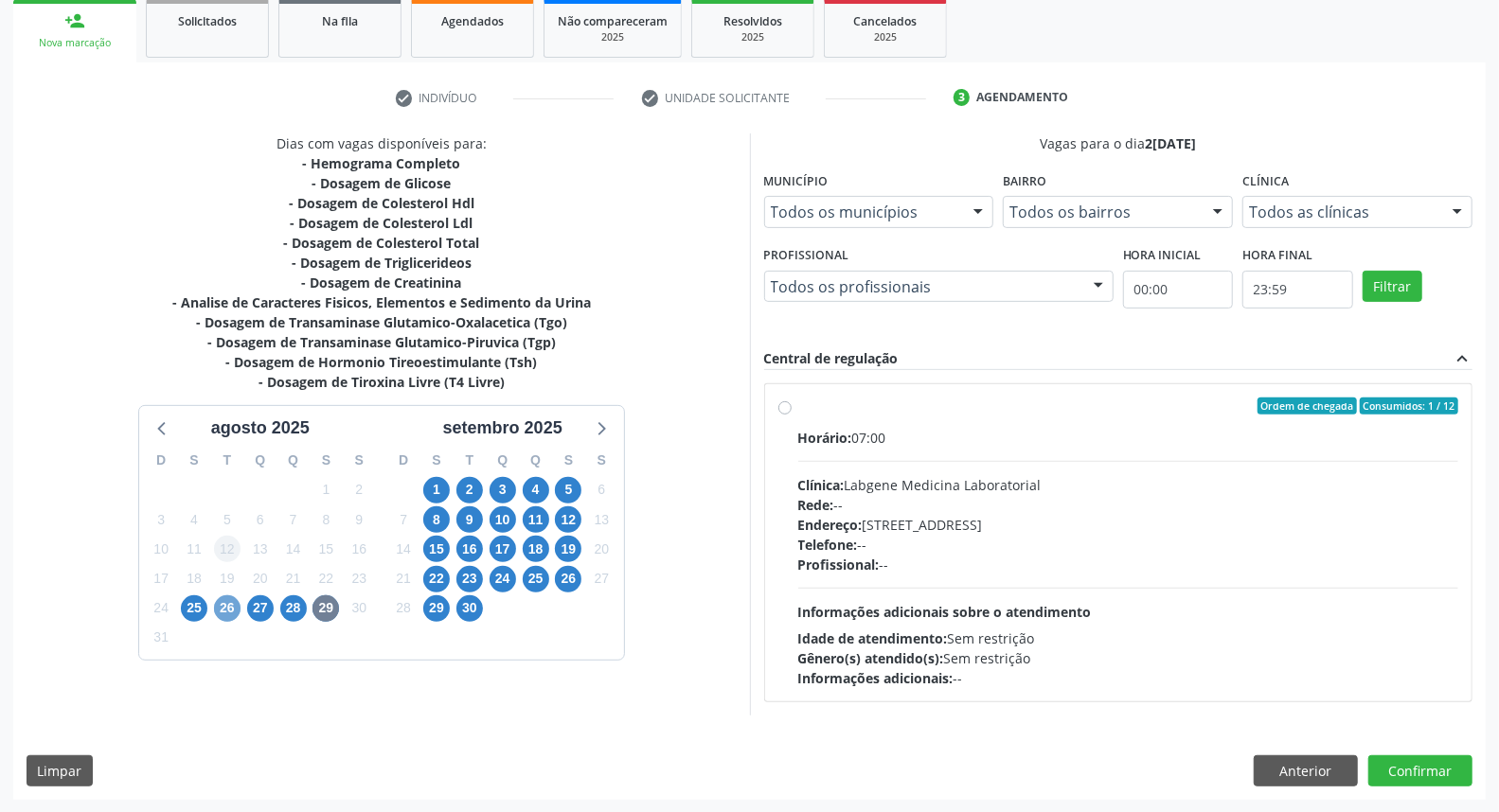
click at [220, 613] on span "26" at bounding box center [227, 609] width 27 height 27
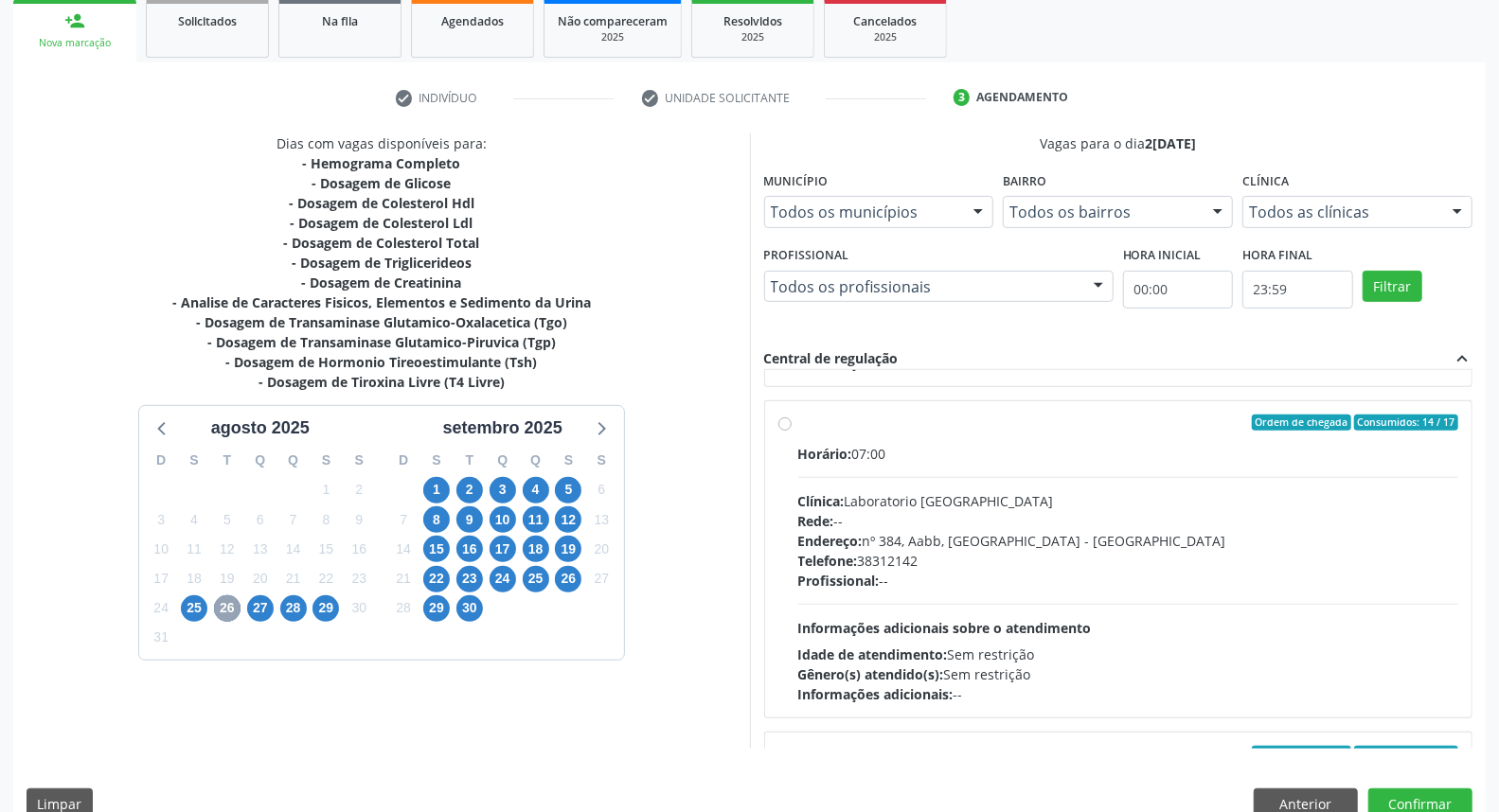
scroll to position [526, 0]
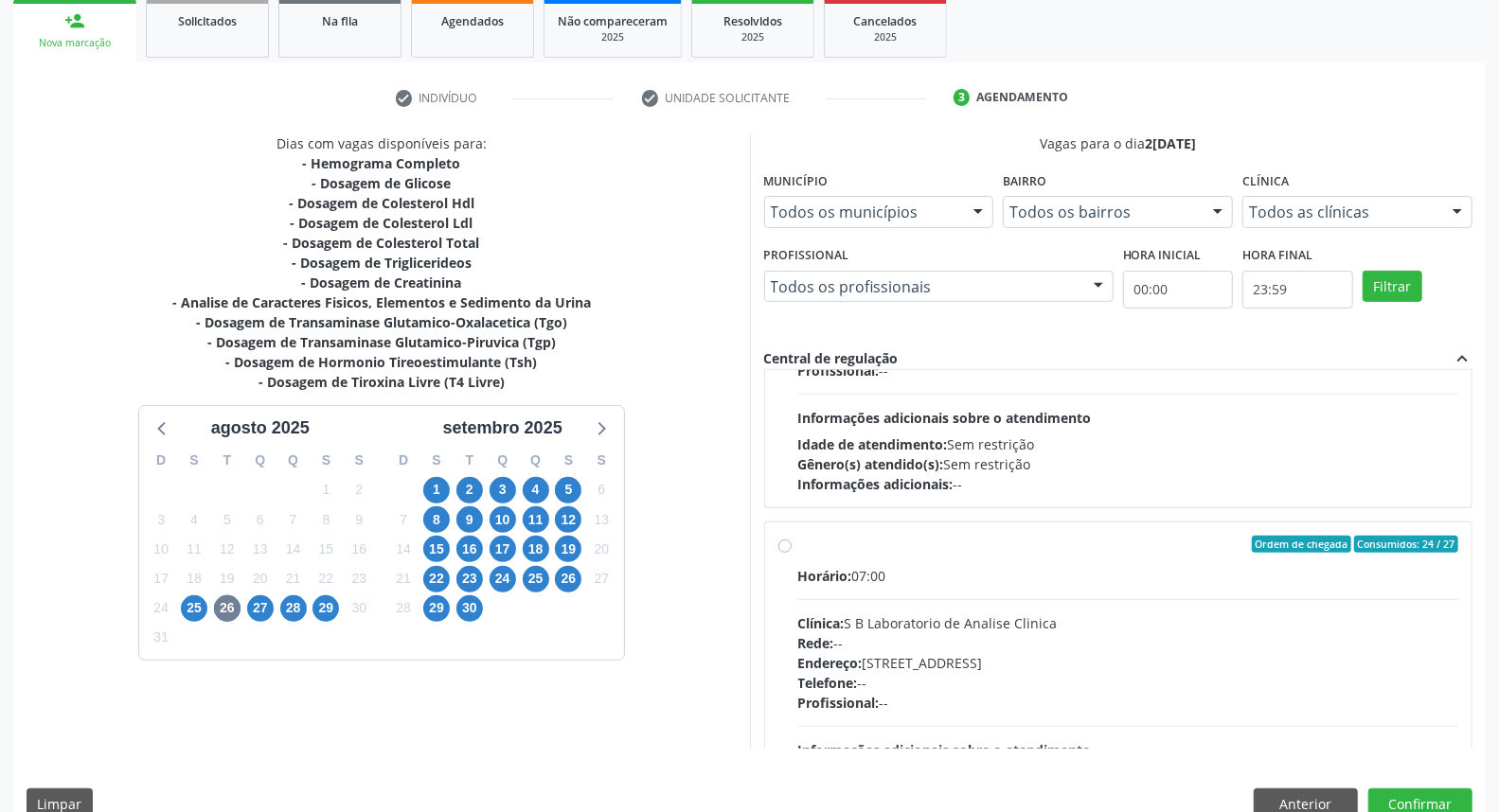
click at [798, 546] on label "Ordem de chegada Consumidos: 24 / 27 Horário: 07:00 Clínica: S B Laboratorio de…" at bounding box center [1129, 681] width 661 height 291
click at [783, 546] on input "Ordem de chegada Consumidos: 24 / 27 Horário: 07:00 Clínica: S B Laboratorio de…" at bounding box center [785, 544] width 13 height 17
radio input "true"
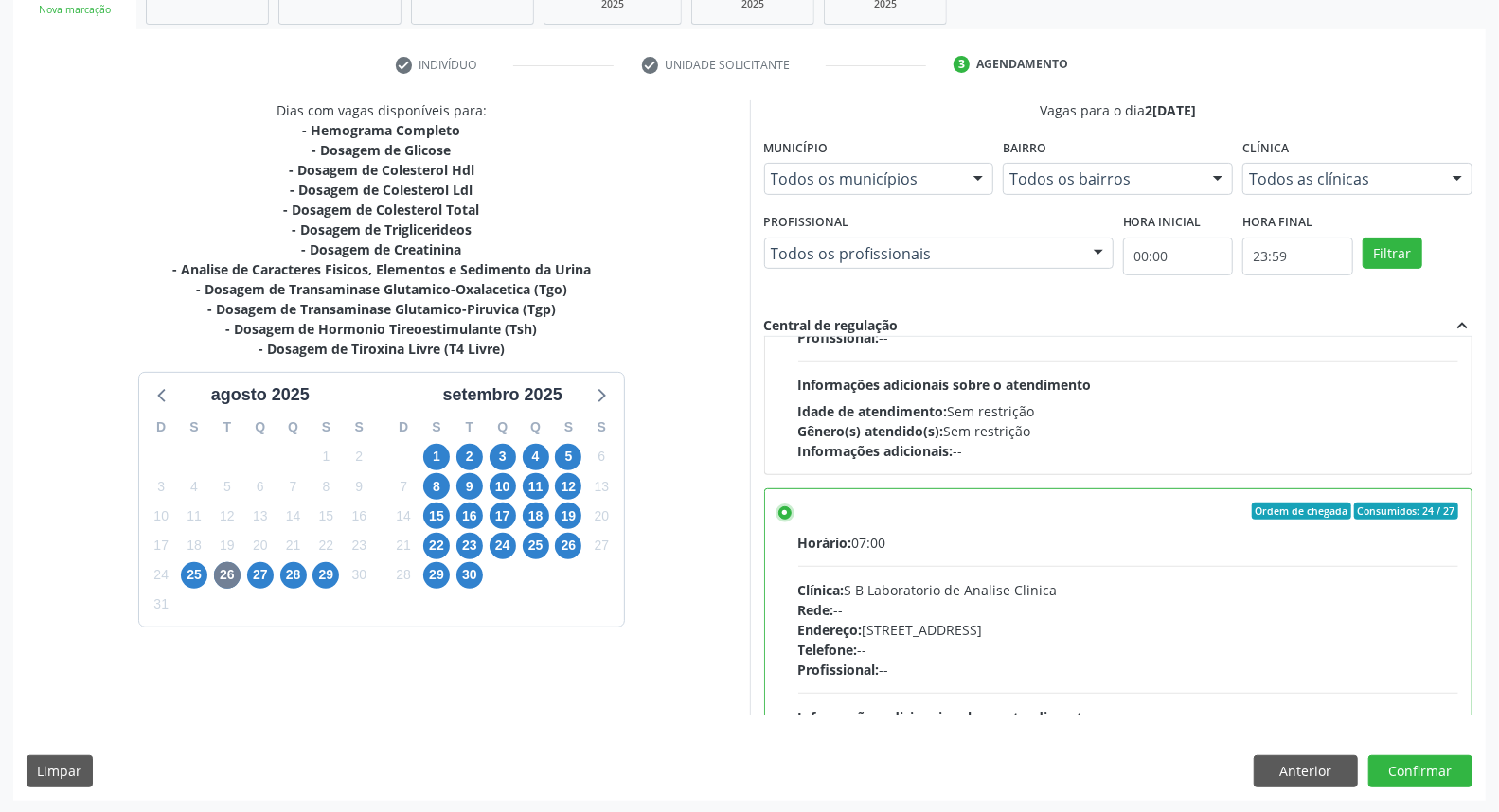
scroll to position [736, 0]
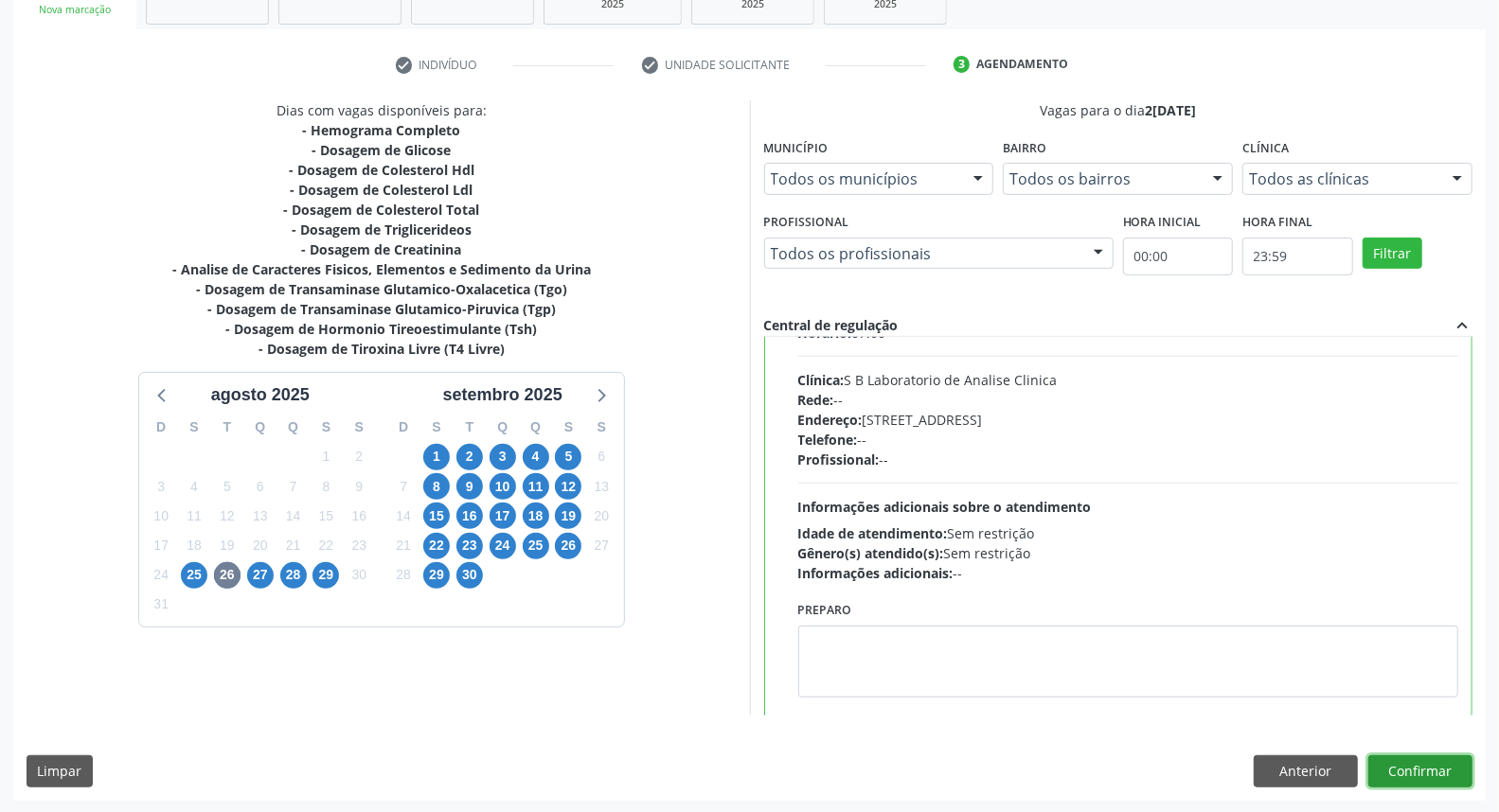
click at [1423, 765] on button "Confirmar" at bounding box center [1421, 772] width 105 height 33
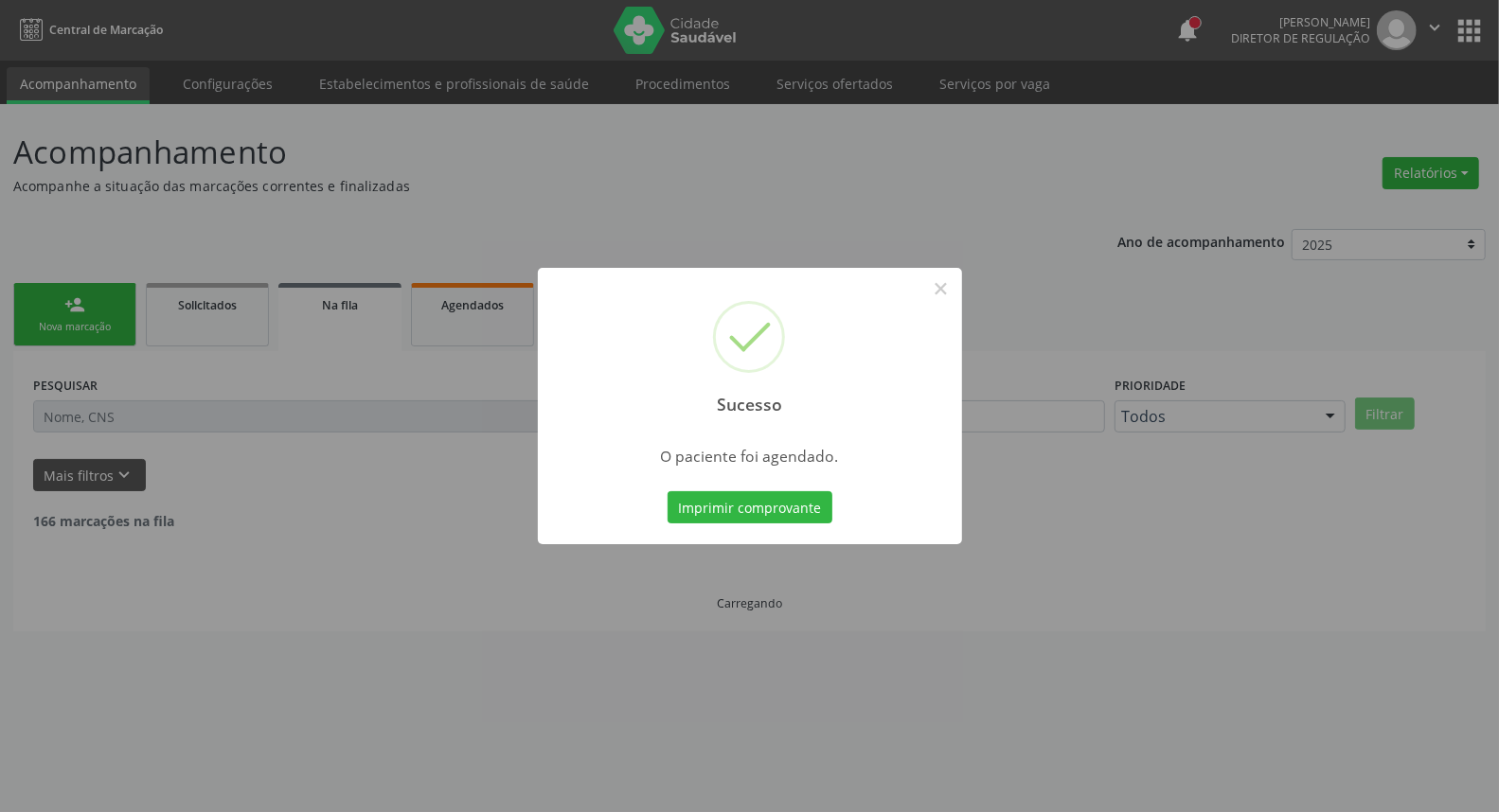
scroll to position [0, 0]
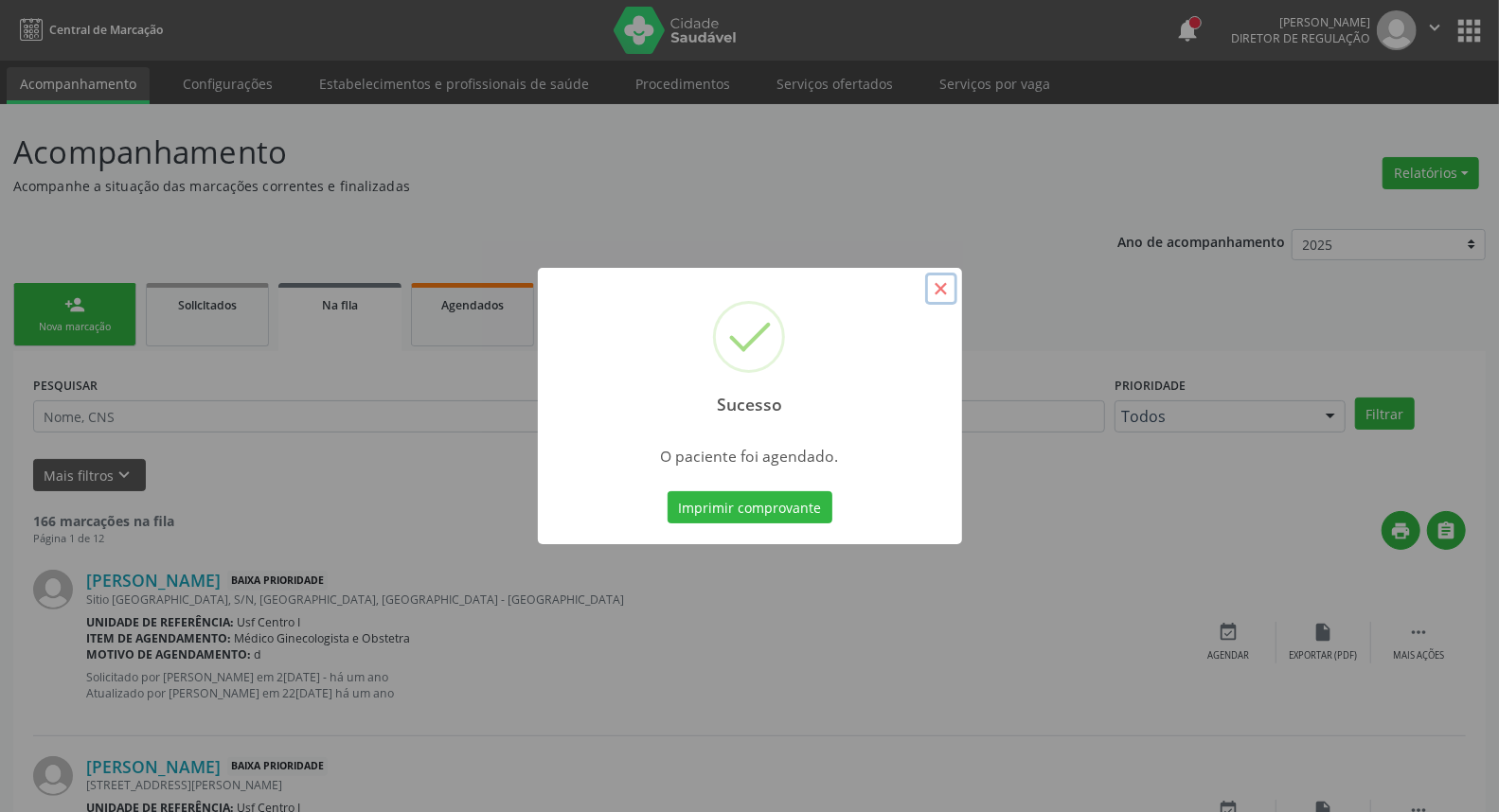
click at [938, 290] on button "×" at bounding box center [941, 288] width 33 height 33
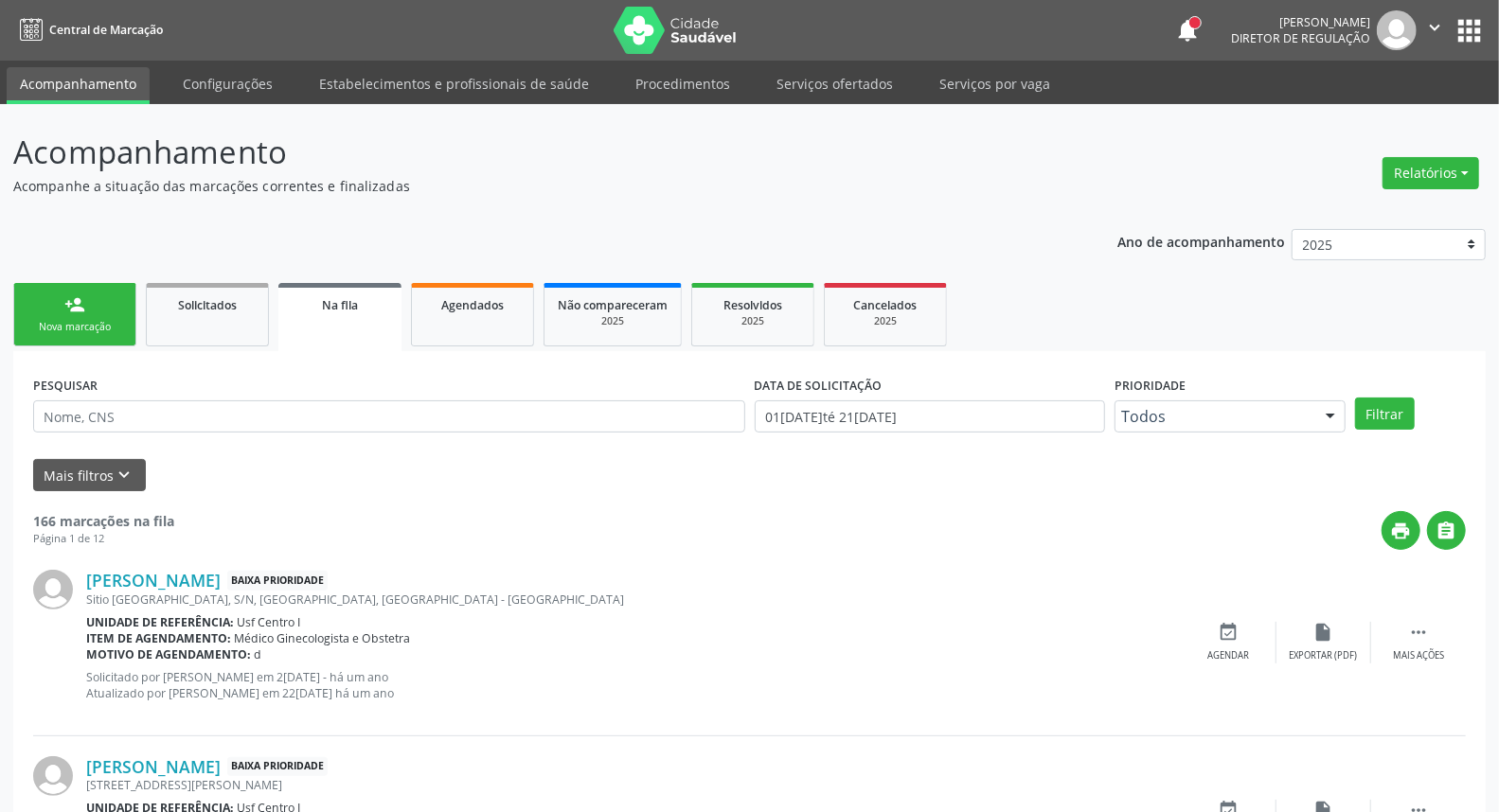
click at [78, 307] on div "person_add" at bounding box center [74, 304] width 21 height 21
click at [78, 306] on div "person_add" at bounding box center [74, 304] width 21 height 21
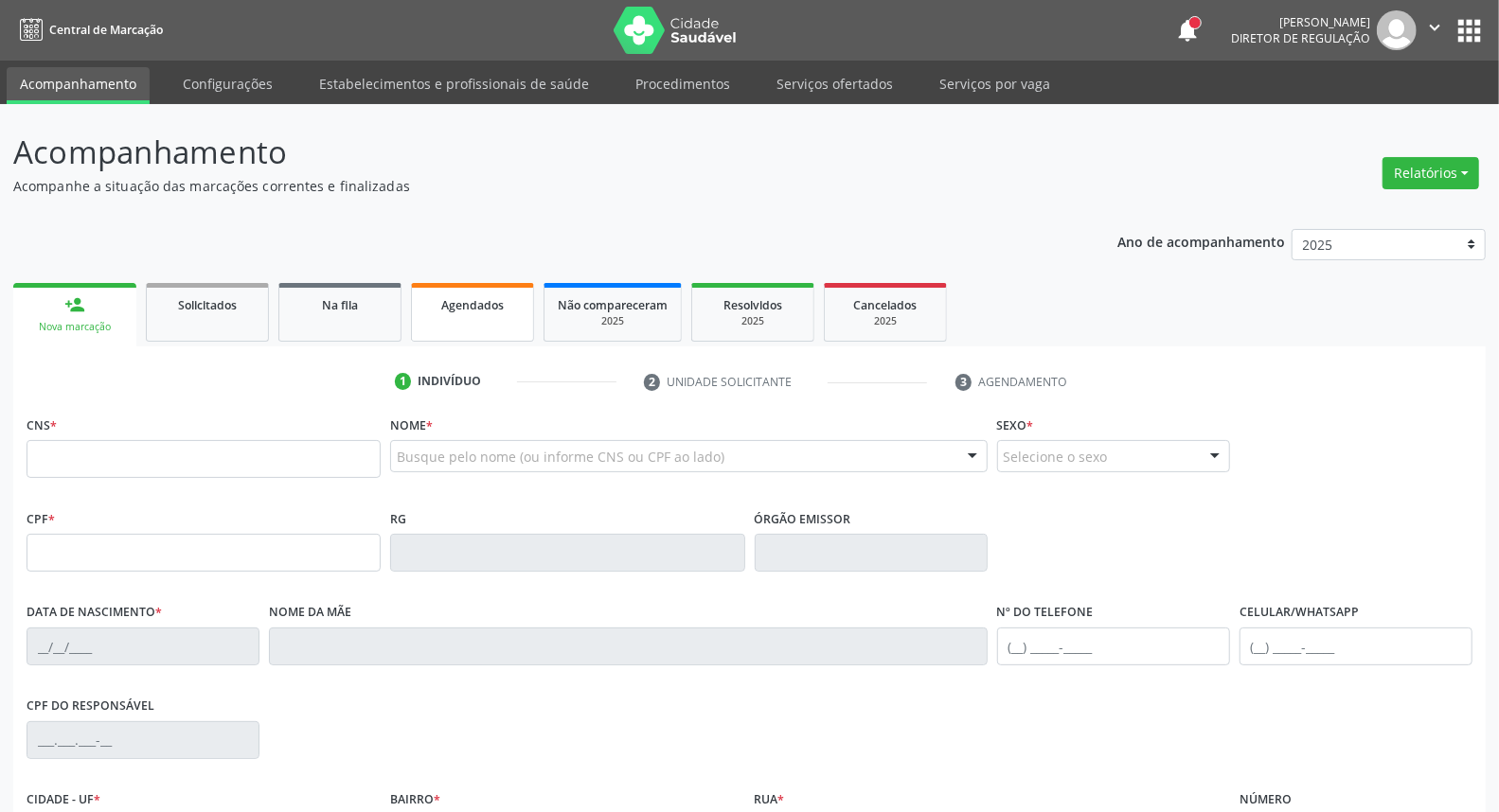
click at [475, 322] on link "Agendados" at bounding box center [473, 313] width 123 height 59
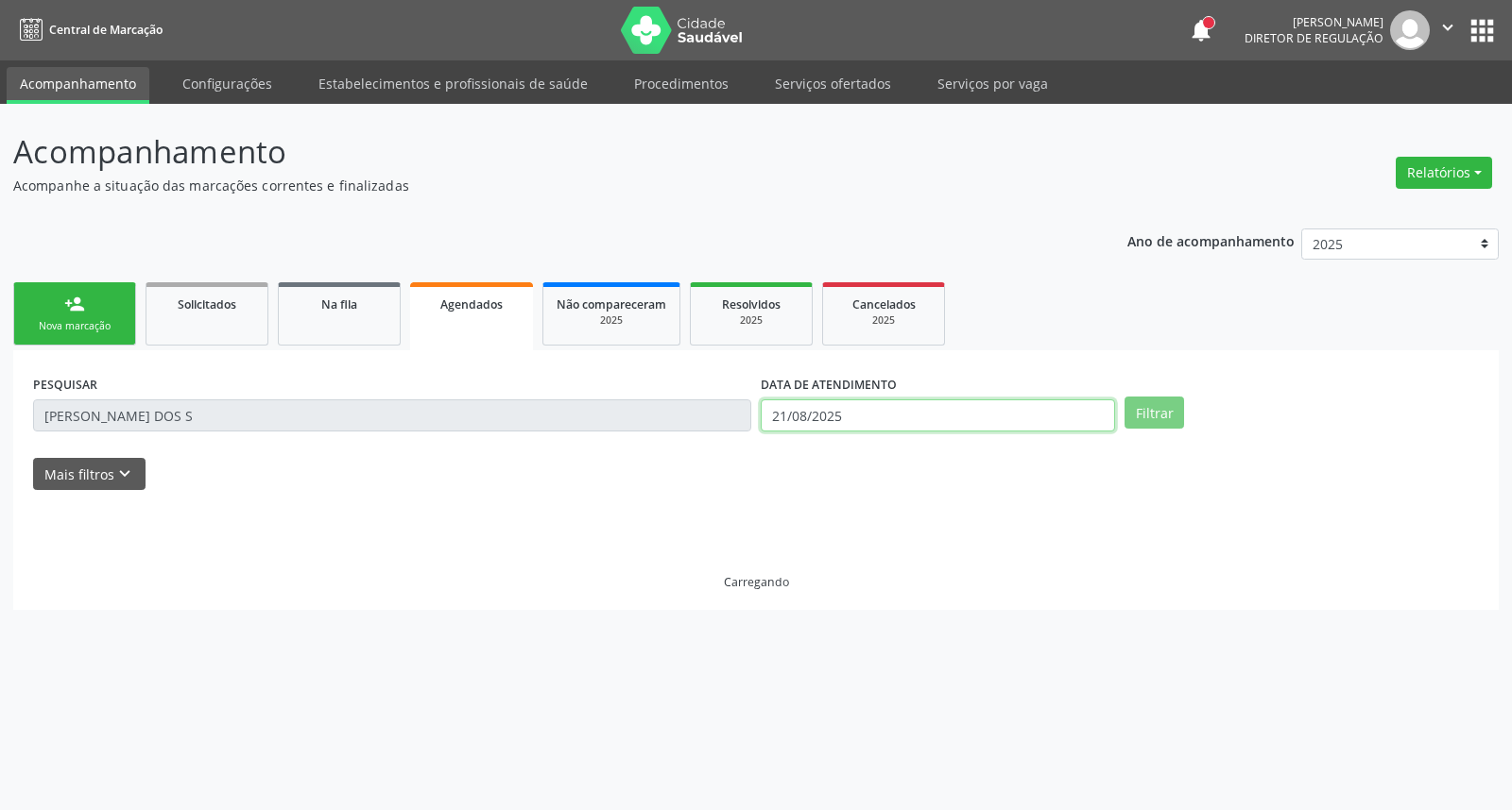
click at [954, 426] on body "Central de Marcação notifications Adão Alves de Medeiros Diretor de regulação …" at bounding box center [756, 405] width 1512 height 810
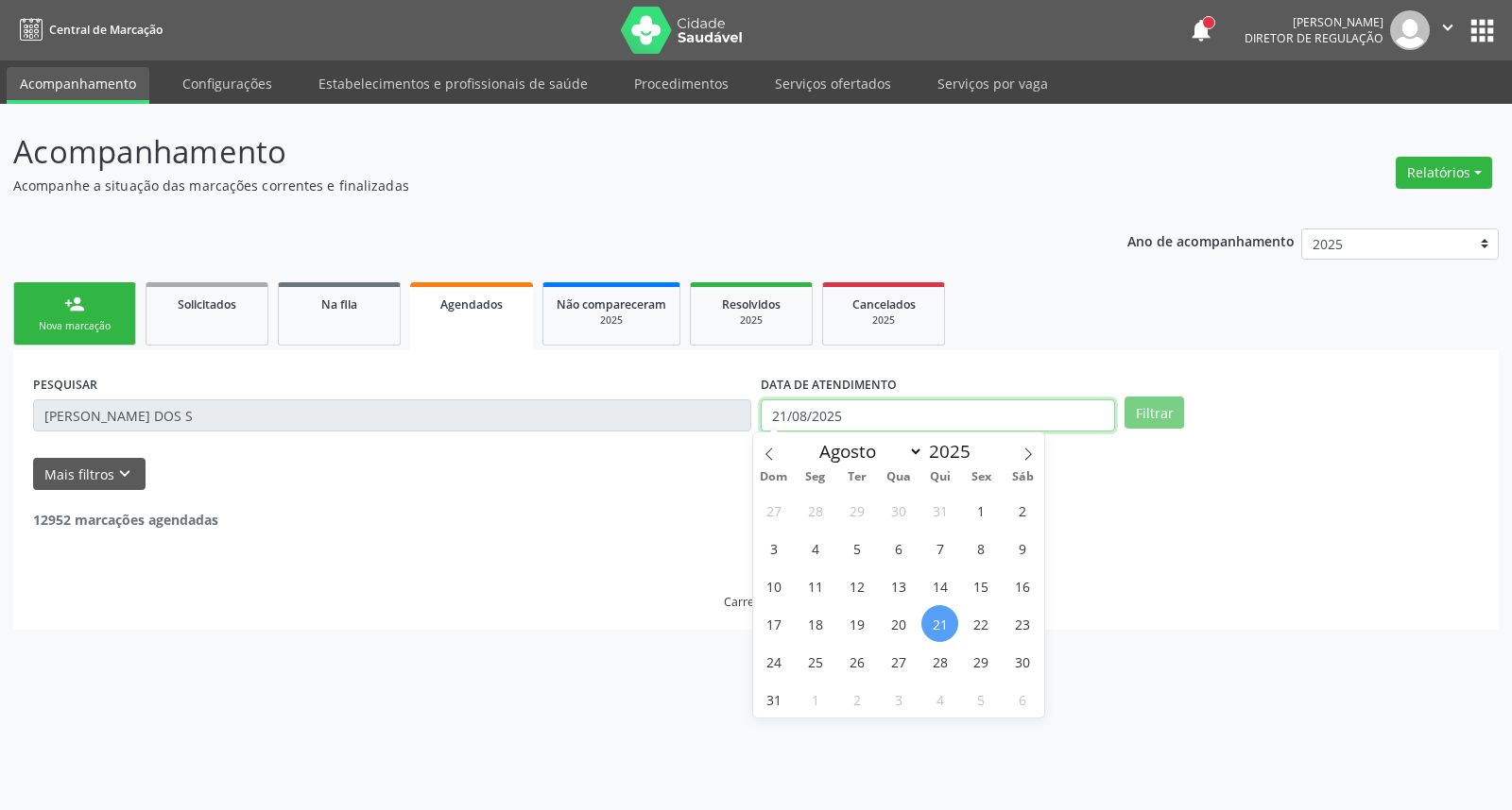
click at [954, 426] on input "21/08/2025" at bounding box center [938, 415] width 354 height 32
click at [952, 426] on input "21/08/2025" at bounding box center [938, 415] width 354 height 32
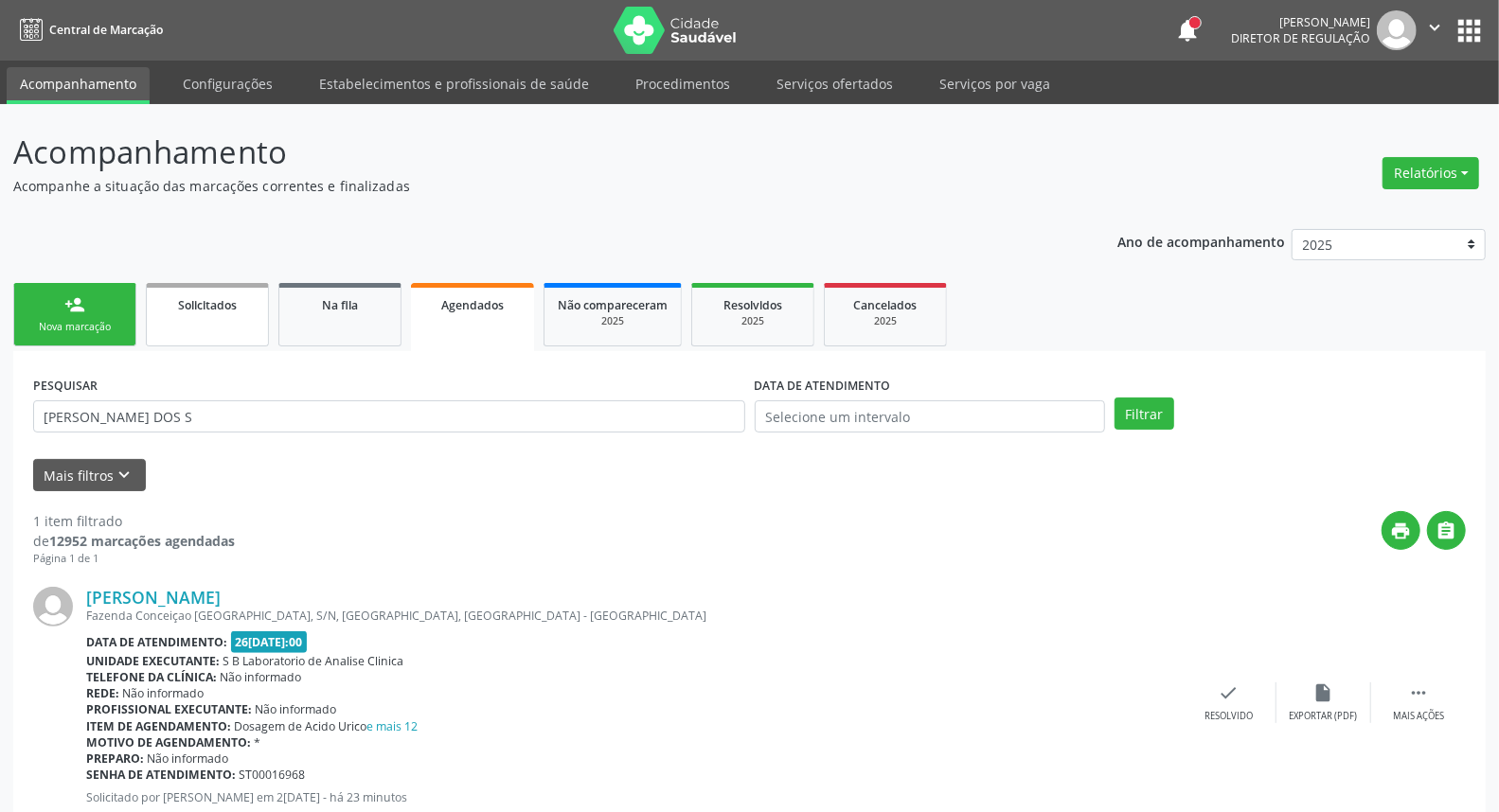
drag, startPoint x: 204, startPoint y: 291, endPoint x: 214, endPoint y: 310, distance: 21.5
click at [205, 291] on link "Solicitados" at bounding box center [207, 315] width 123 height 63
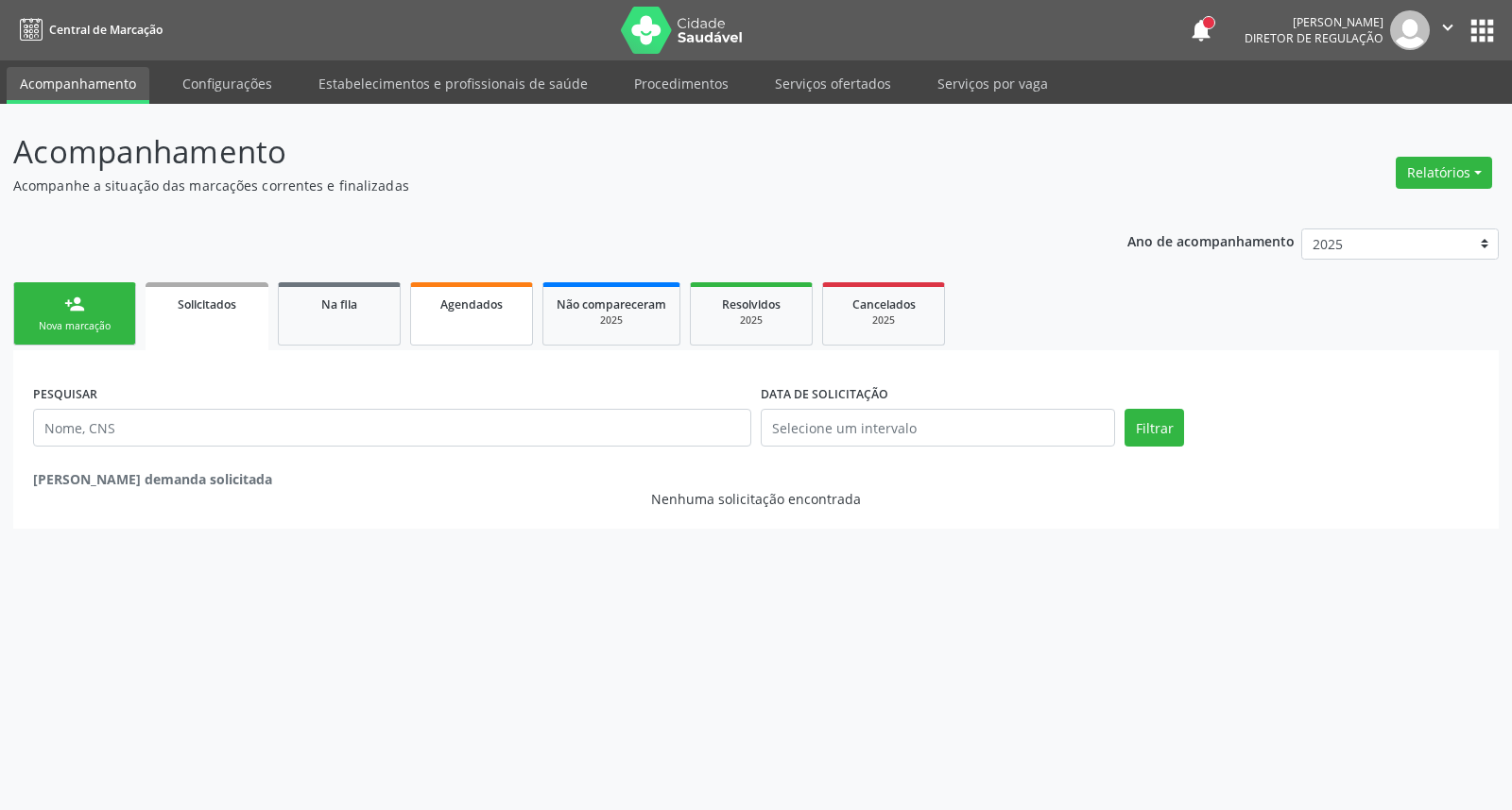
drag, startPoint x: 100, startPoint y: 322, endPoint x: 497, endPoint y: 317, distance: 397.0
click at [99, 322] on div "Nova marcação" at bounding box center [75, 326] width 94 height 14
click at [515, 296] on div "Agendados" at bounding box center [472, 303] width 94 height 20
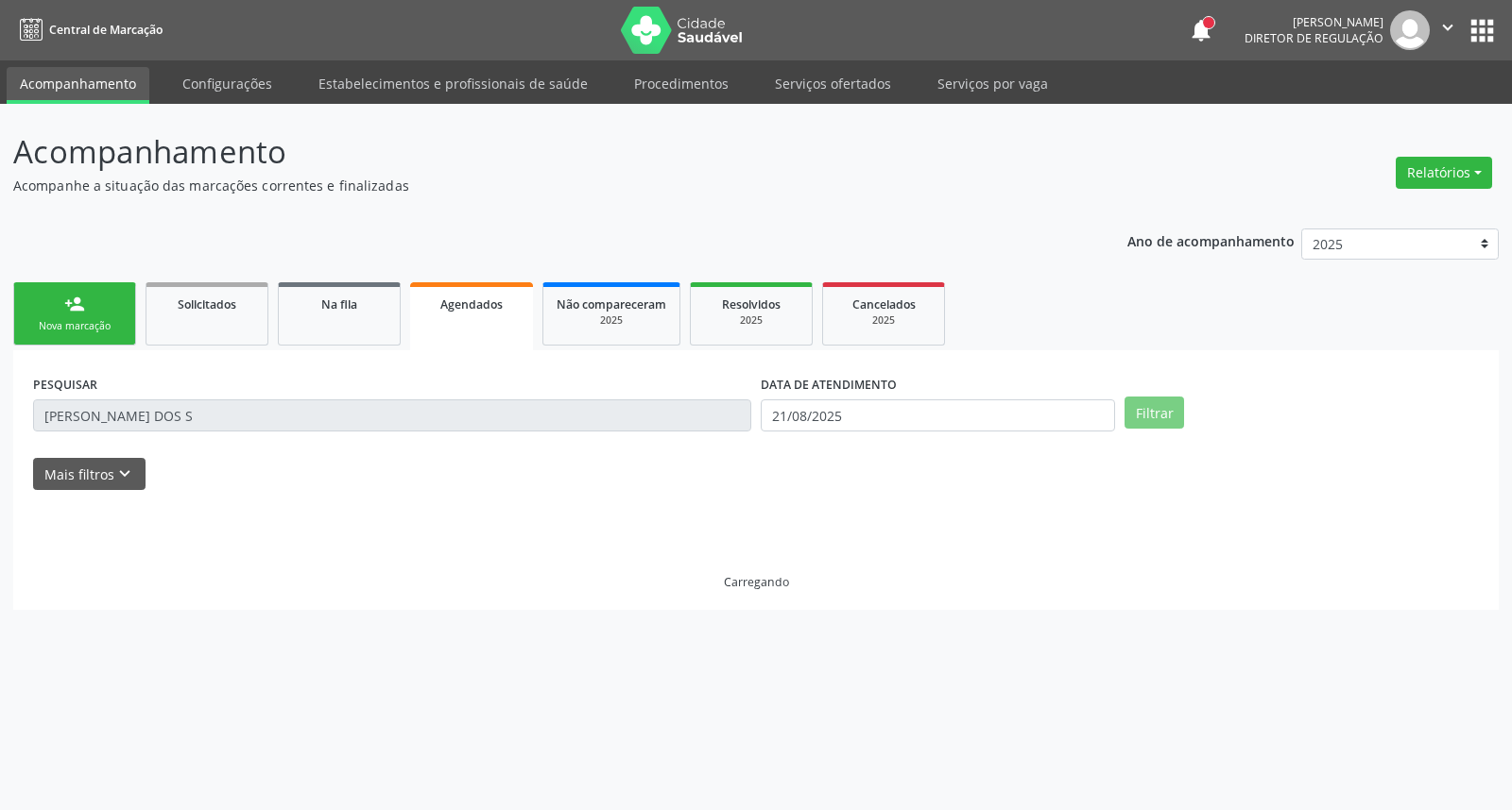
click at [497, 317] on link "Agendados" at bounding box center [472, 316] width 123 height 68
click at [893, 423] on input "21/08/2025" at bounding box center [938, 415] width 354 height 32
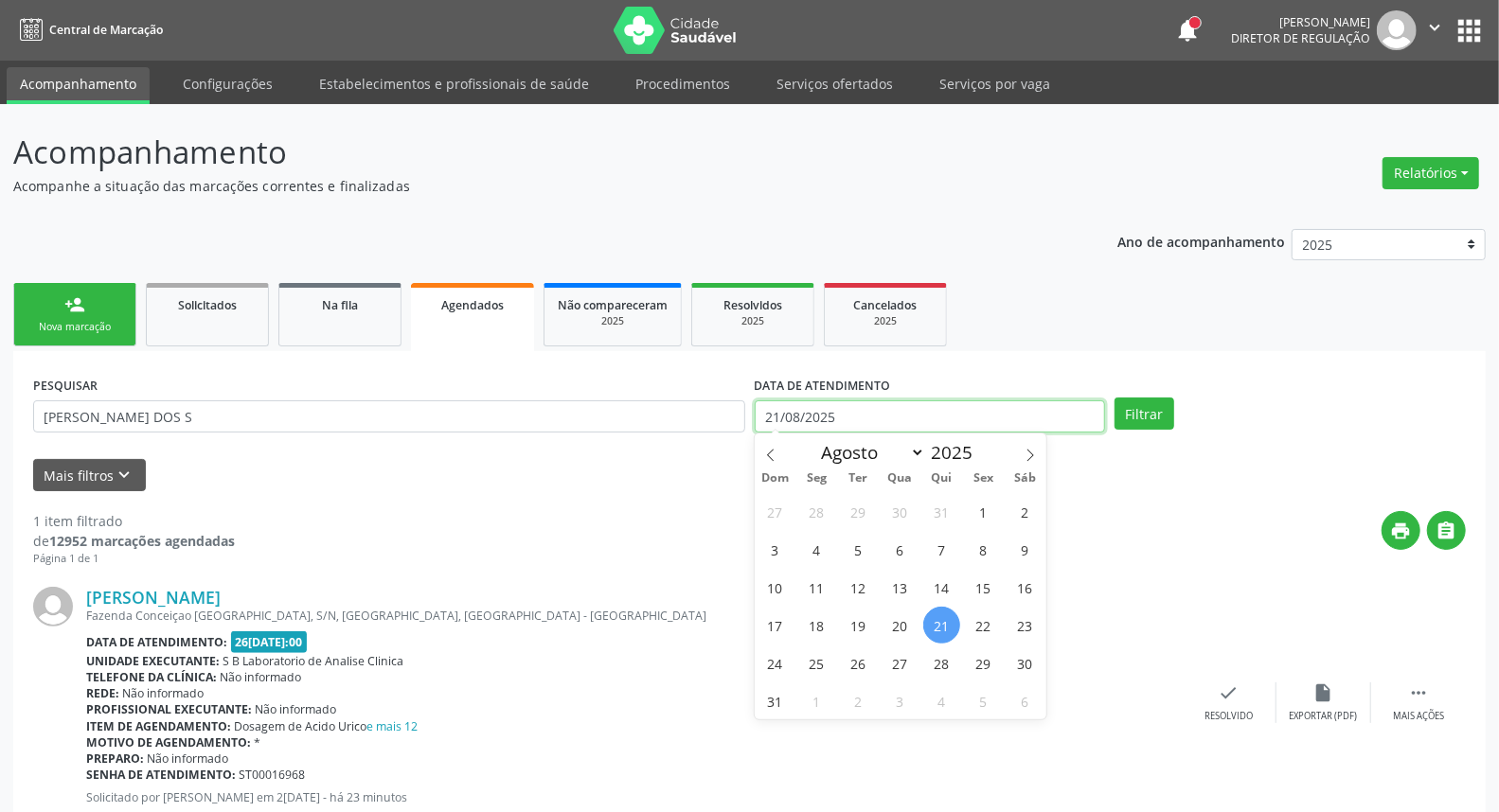
click at [895, 424] on input "21/08/2025" at bounding box center [931, 416] width 351 height 33
click at [894, 424] on input "21/08/2025" at bounding box center [931, 416] width 351 height 33
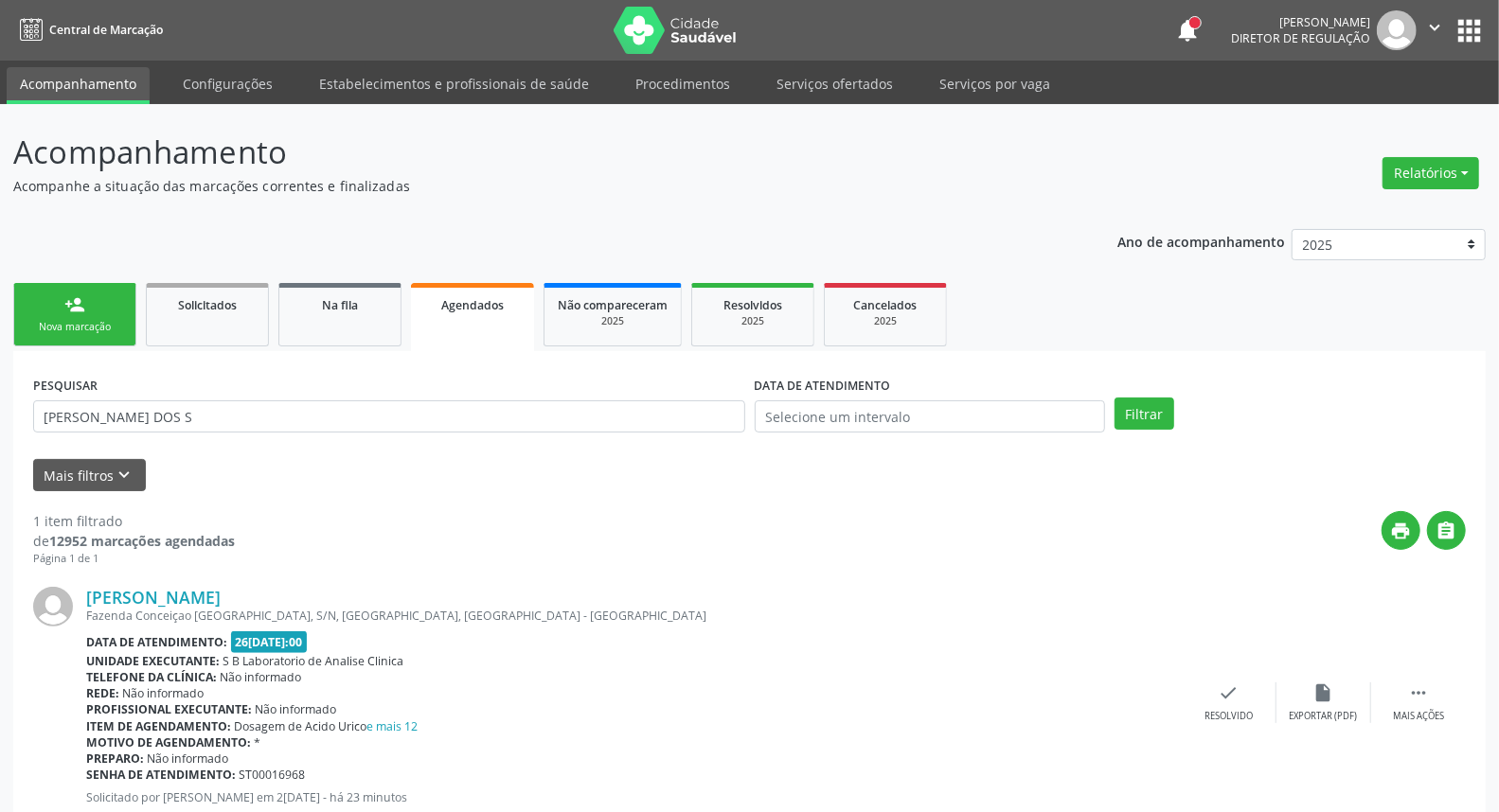
click at [526, 394] on div "PESQUISAR PAULO MANOEL DOS S" at bounding box center [389, 407] width 721 height 74
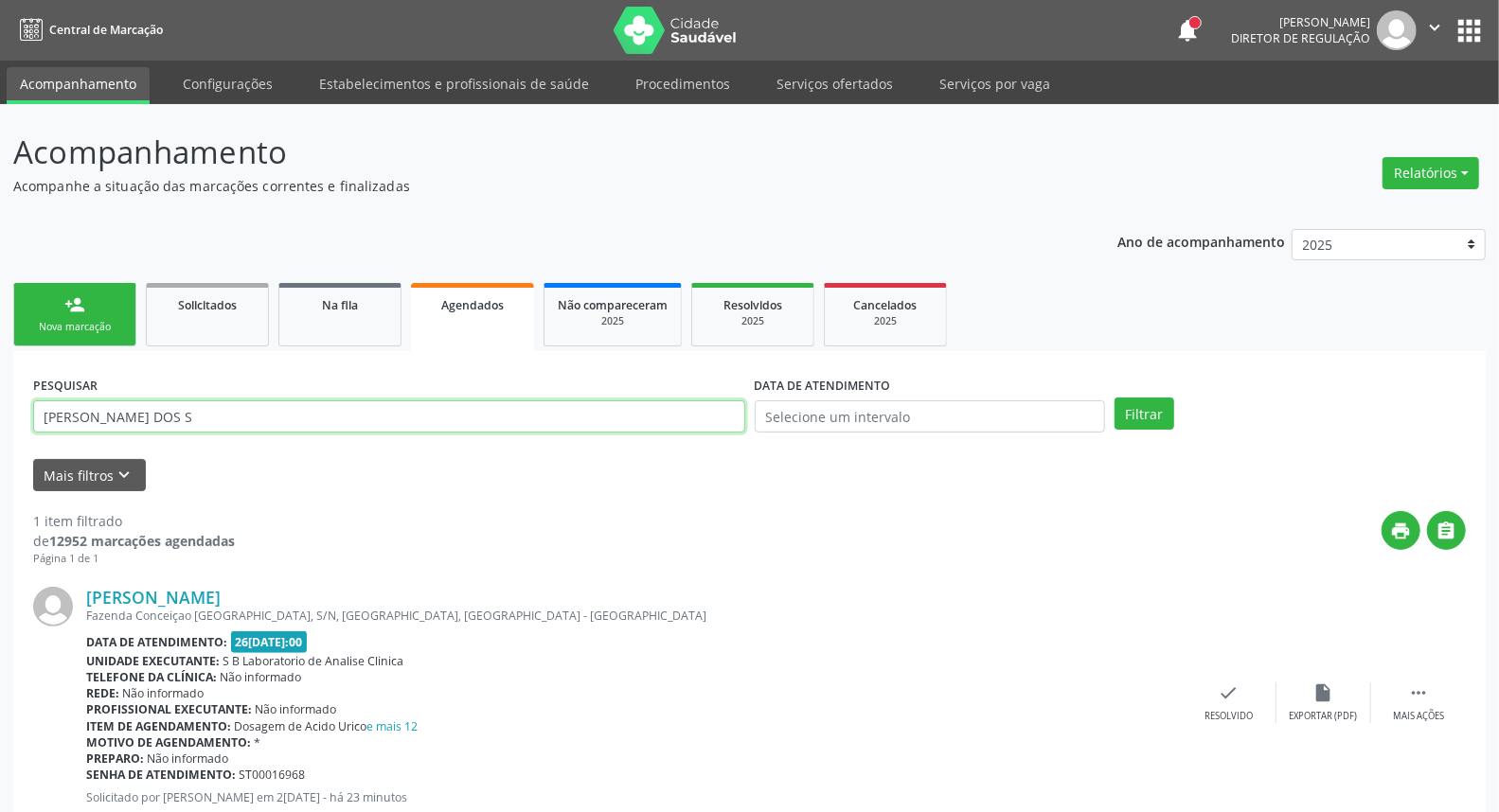
click at [518, 407] on input "PAULO MANOEL DOS S" at bounding box center [390, 416] width 712 height 33
type input "DAIANE LOPES S"
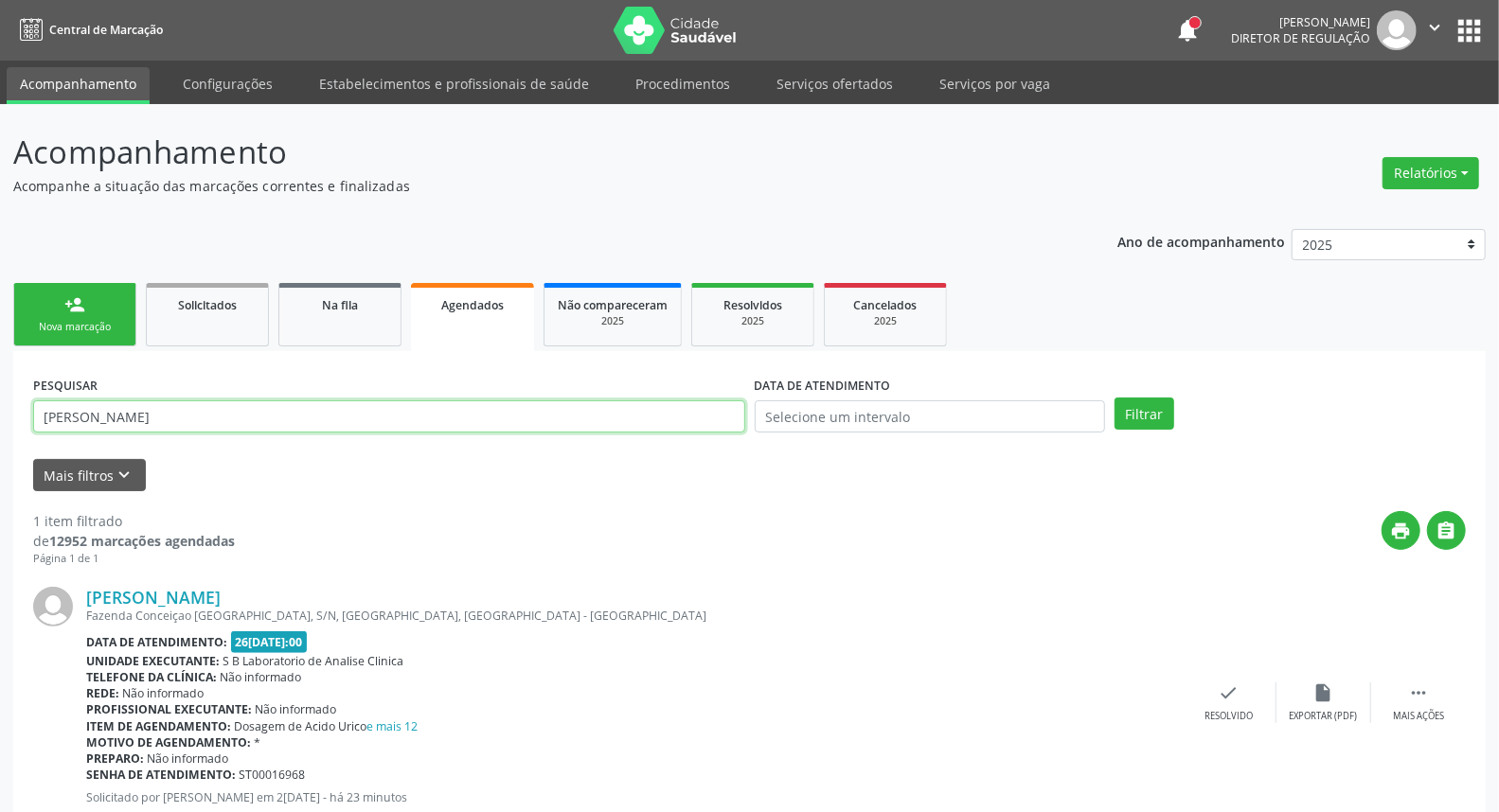
click at [1115, 398] on button "Filtrar" at bounding box center [1145, 413] width 59 height 33
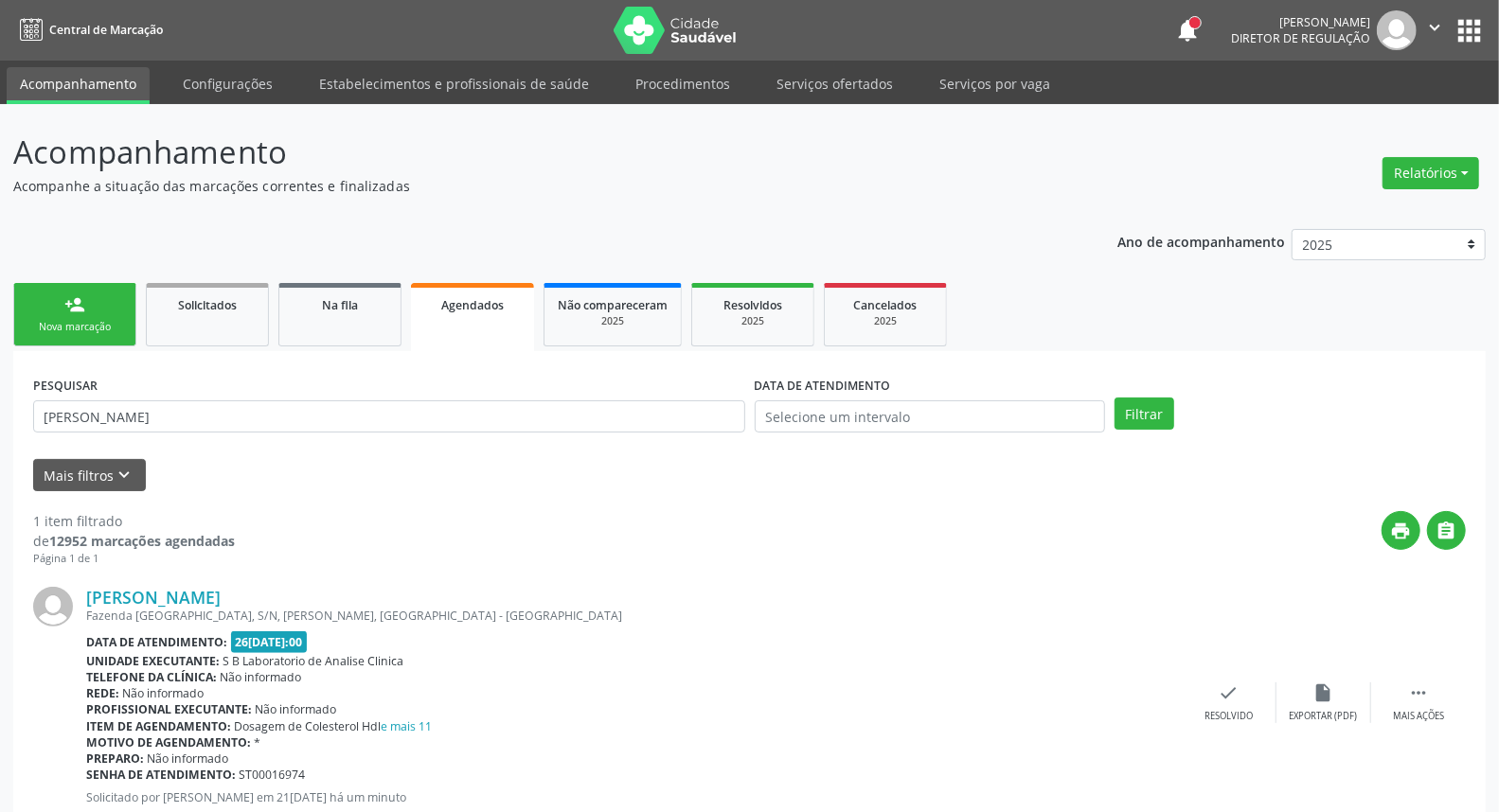
click at [60, 306] on link "person_add Nova marcação" at bounding box center [74, 315] width 123 height 63
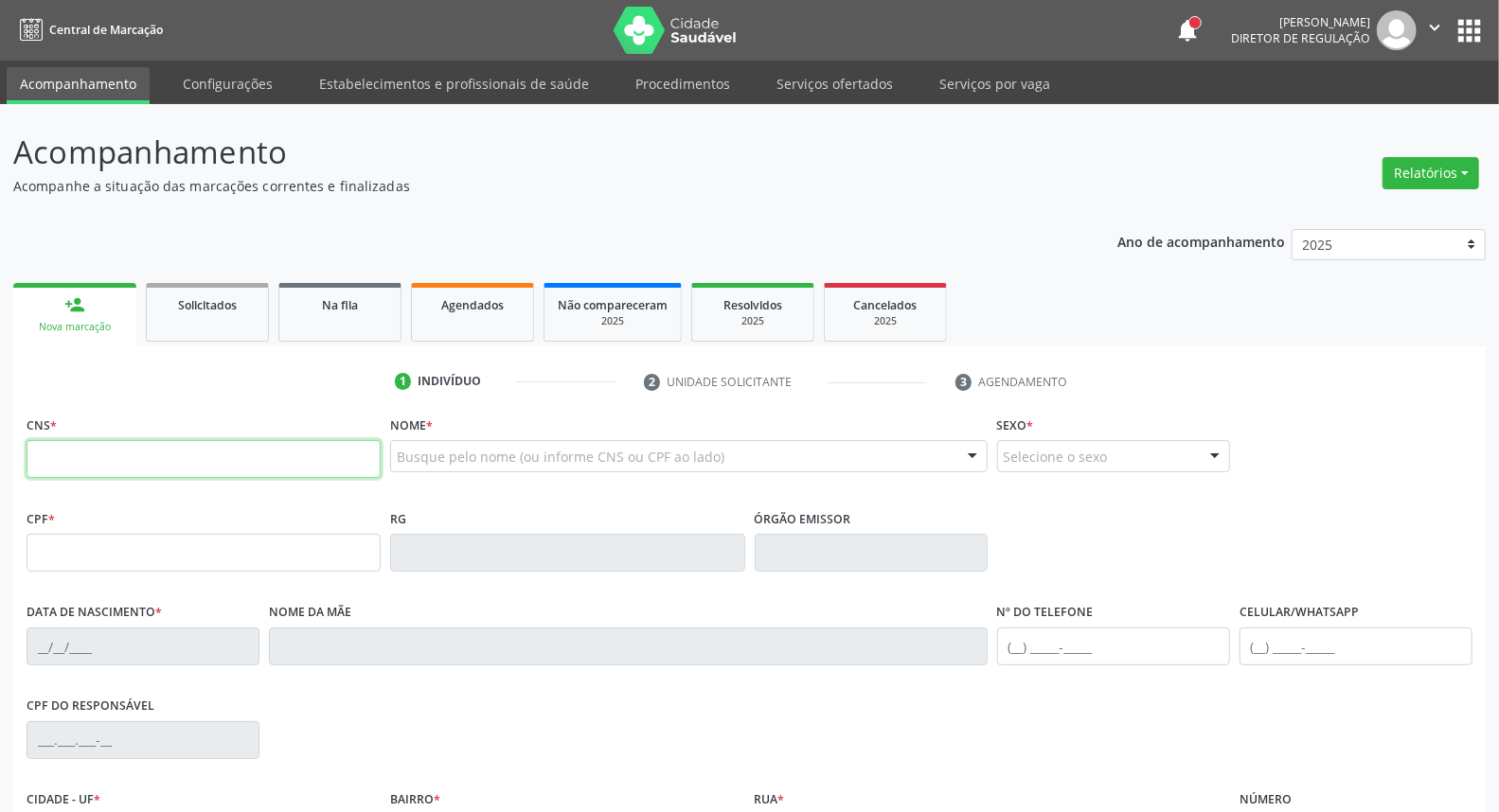
click at [110, 450] on input "text" at bounding box center [203, 459] width 354 height 37
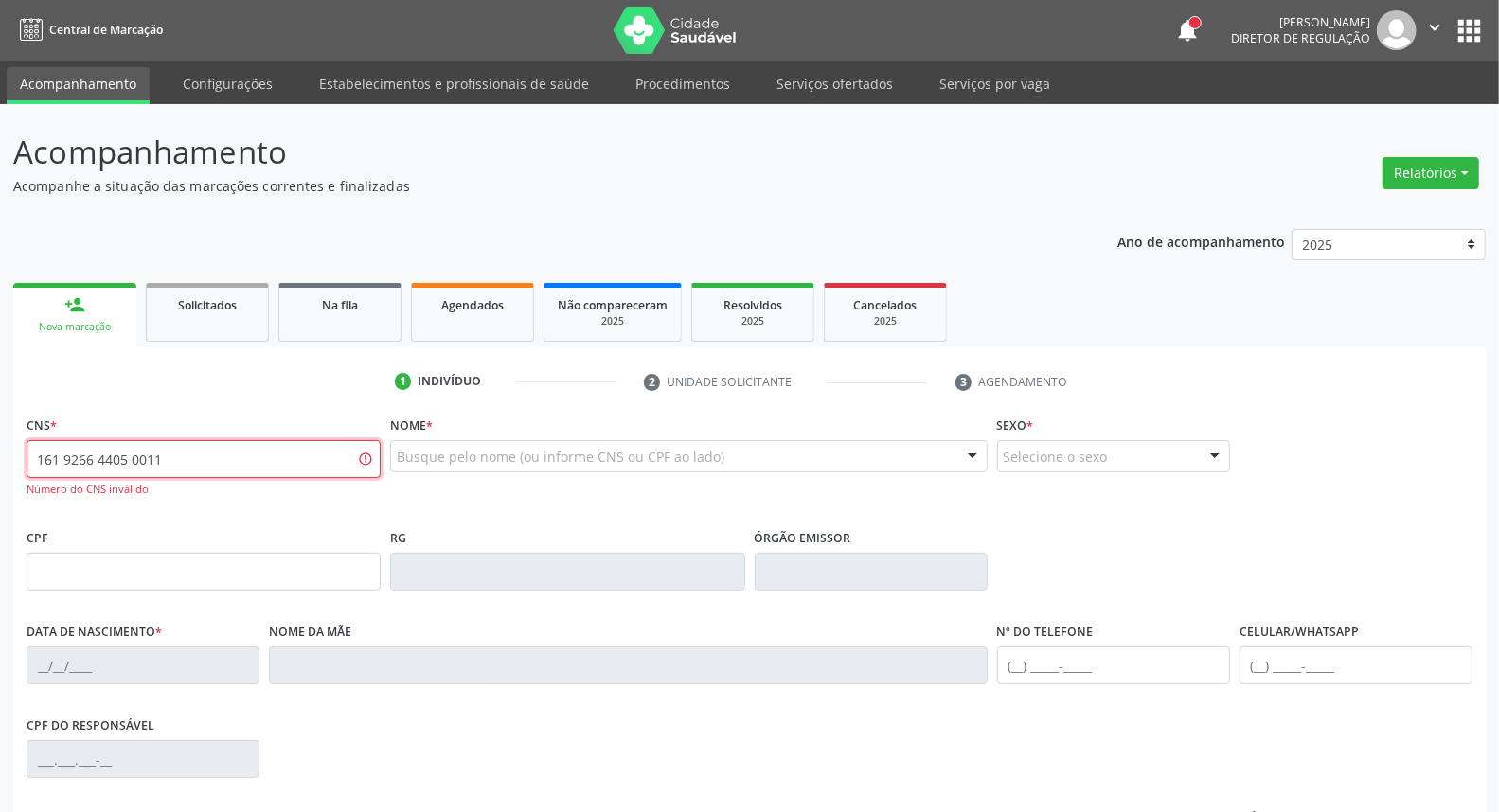
drag, startPoint x: 204, startPoint y: 457, endPoint x: 0, endPoint y: 446, distance: 204.3
click at [0, 446] on div "Acompanhamento Acompanhe a situação das marcações correntes e finalizadas Relat…" at bounding box center [749, 575] width 1499 height 941
paste input "8"
type input "161 9266 4405 0018"
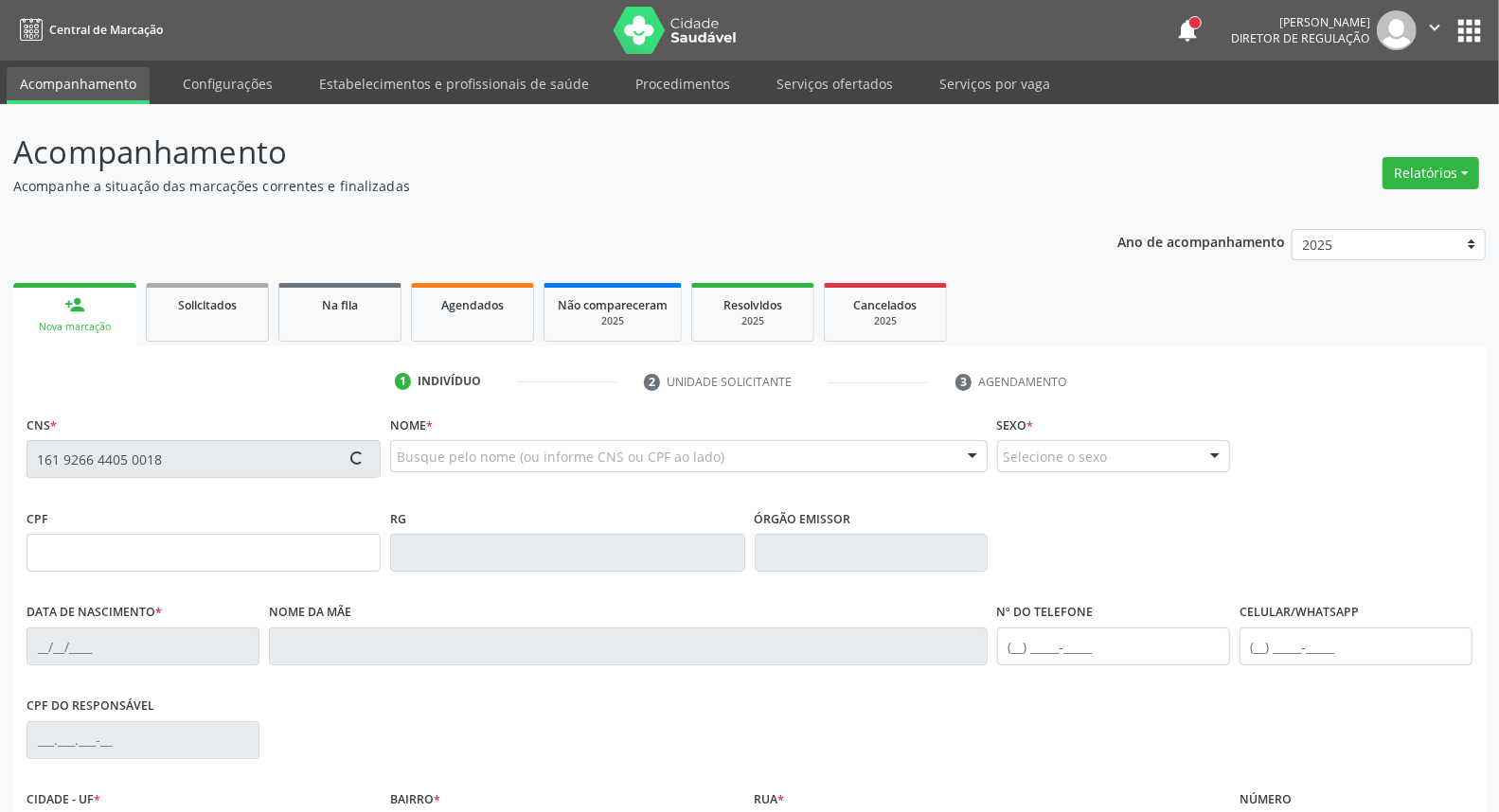
type input "18/03/1990"
type input "Maria do Socorro Nunes Lima"
type input "(87) 99999-9990"
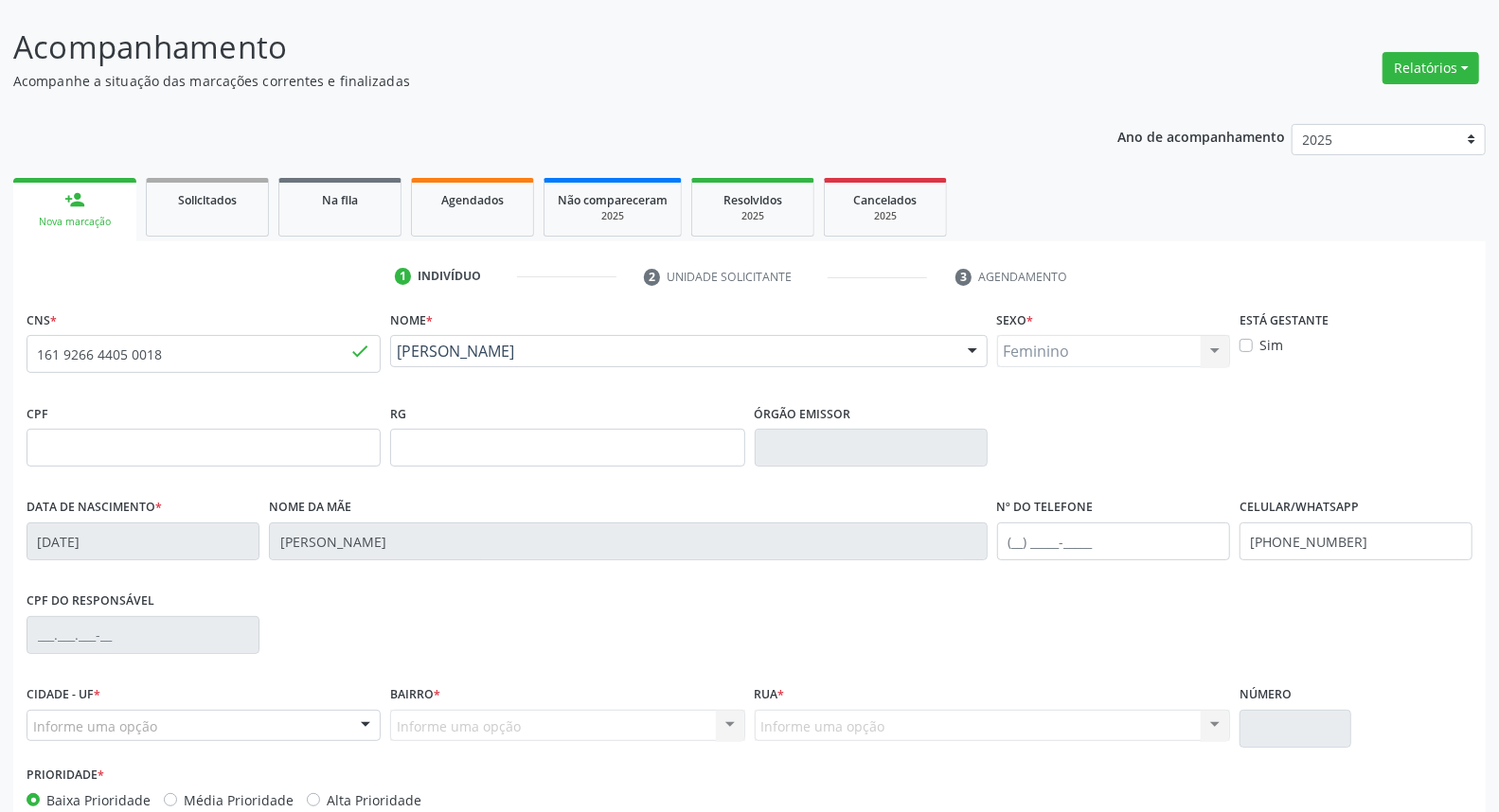
scroll to position [212, 0]
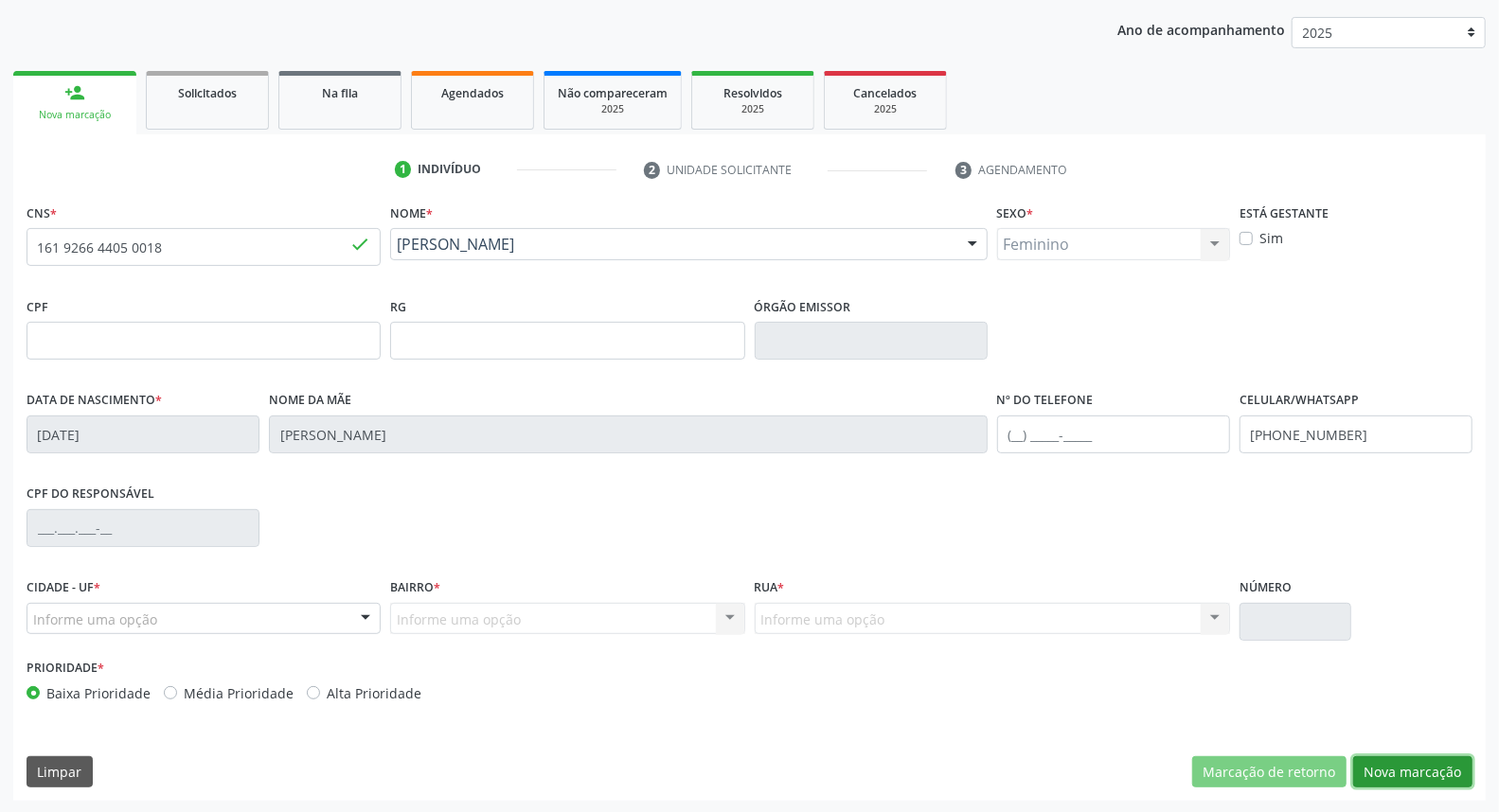
click at [1457, 764] on button "Nova marcação" at bounding box center [1412, 773] width 119 height 33
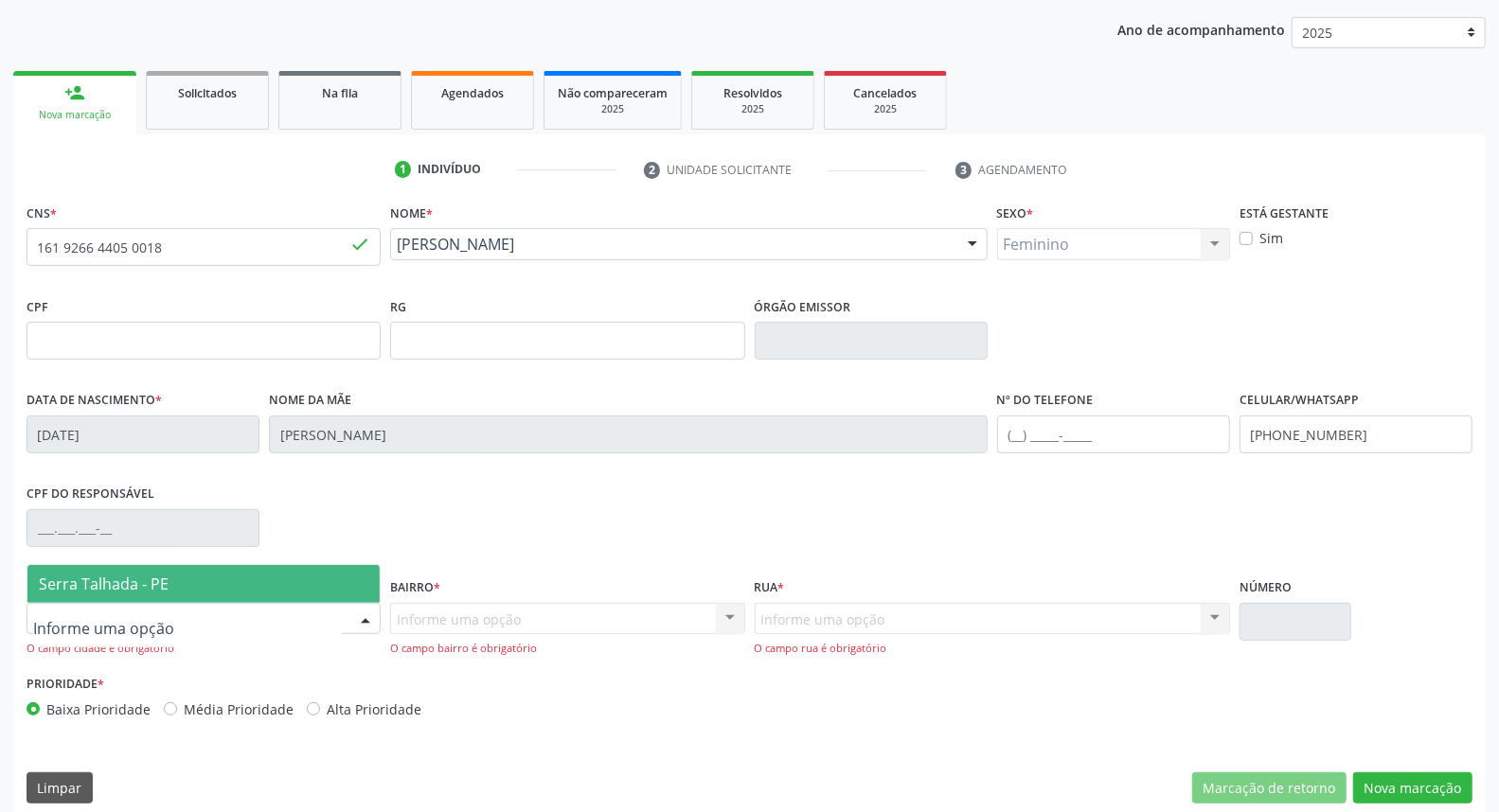
click at [163, 585] on span "Serra Talhada - PE" at bounding box center [103, 584] width 129 height 21
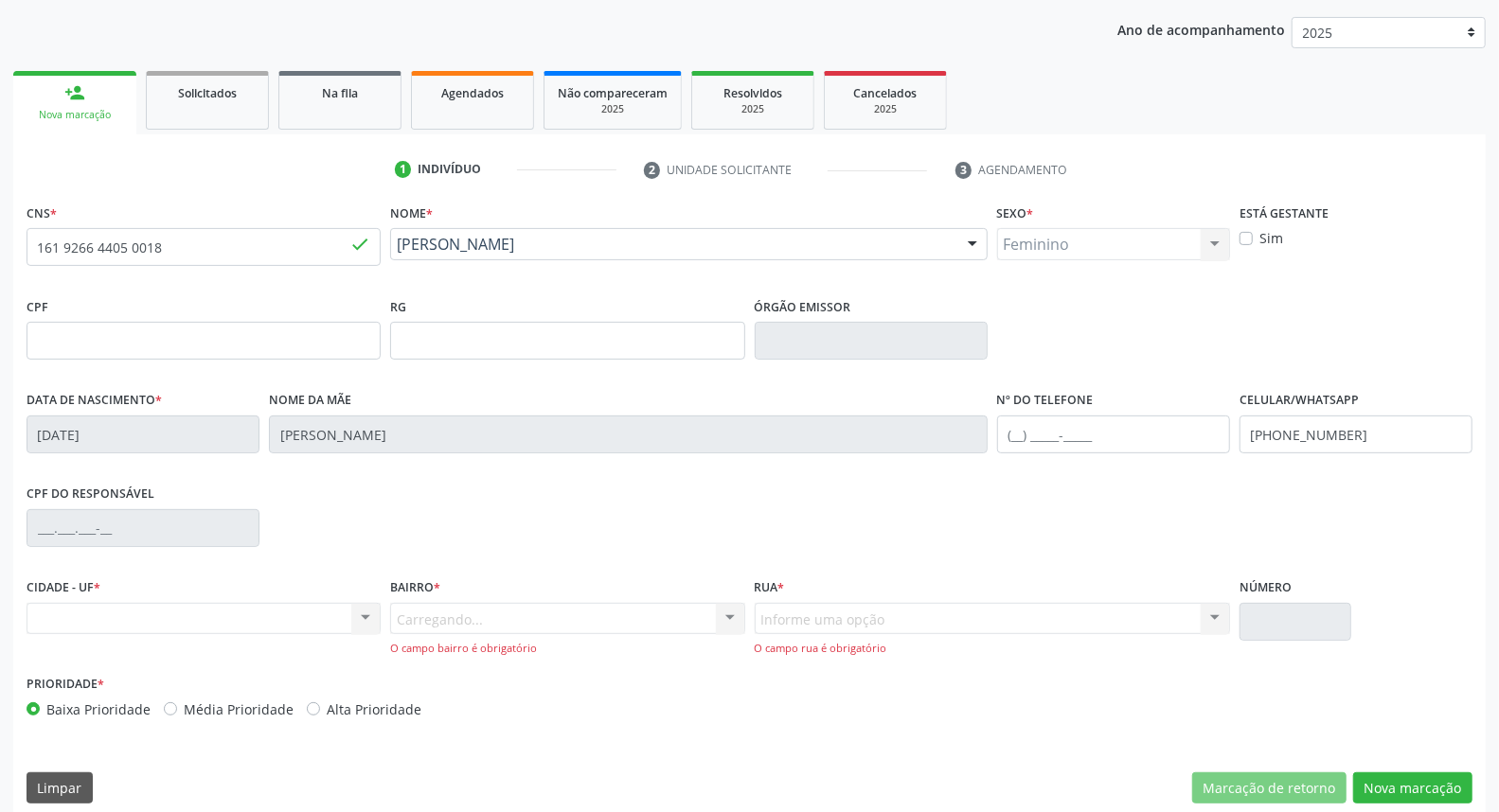
click at [450, 620] on div "Carregando... Nenhum resultado encontrado para: " " Nenhuma opção encontrada. D…" at bounding box center [566, 629] width 354 height 54
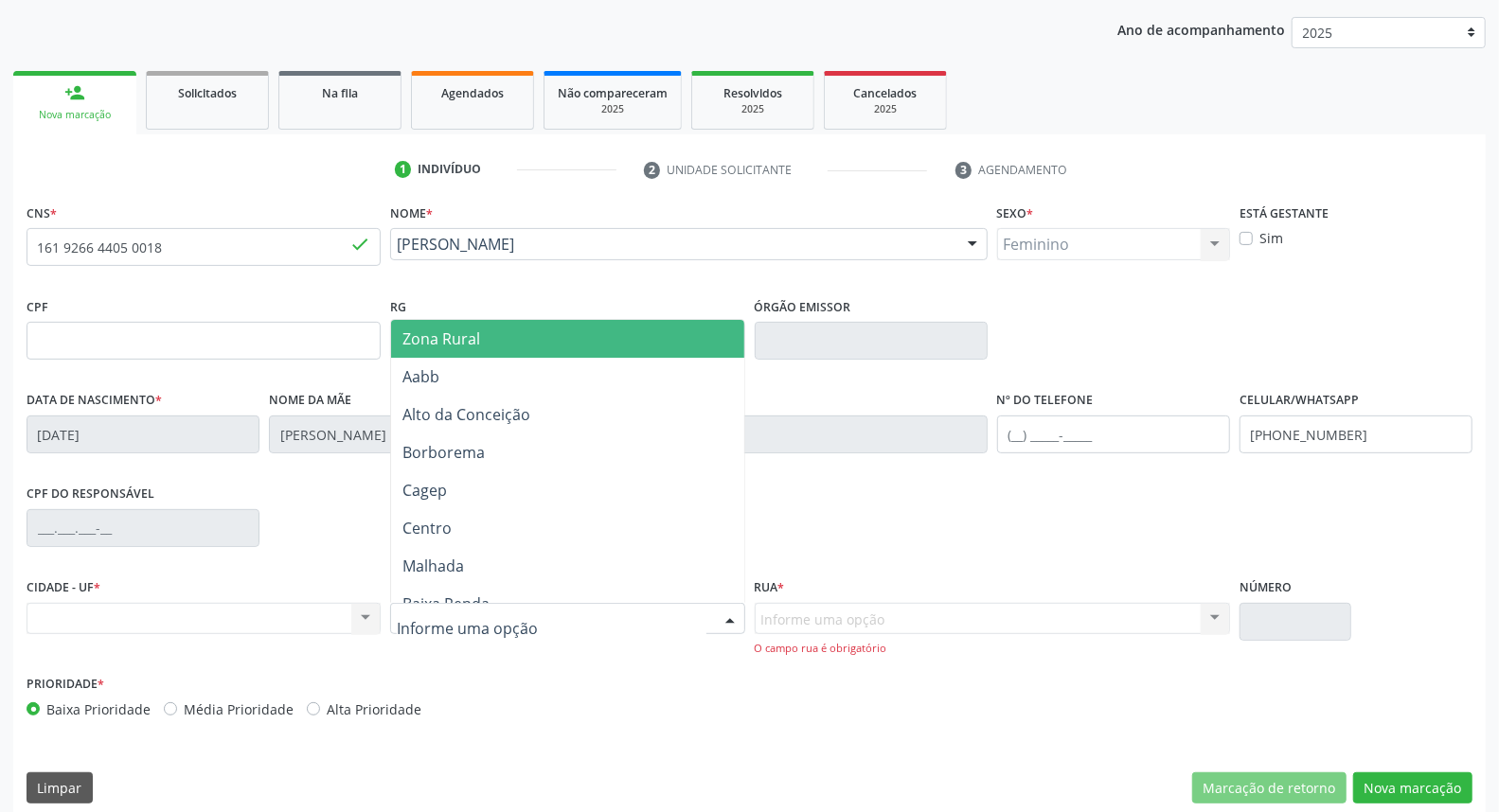
drag, startPoint x: 529, startPoint y: 346, endPoint x: 614, endPoint y: 492, distance: 168.9
click at [530, 353] on span "Zona Rural" at bounding box center [566, 338] width 352 height 37
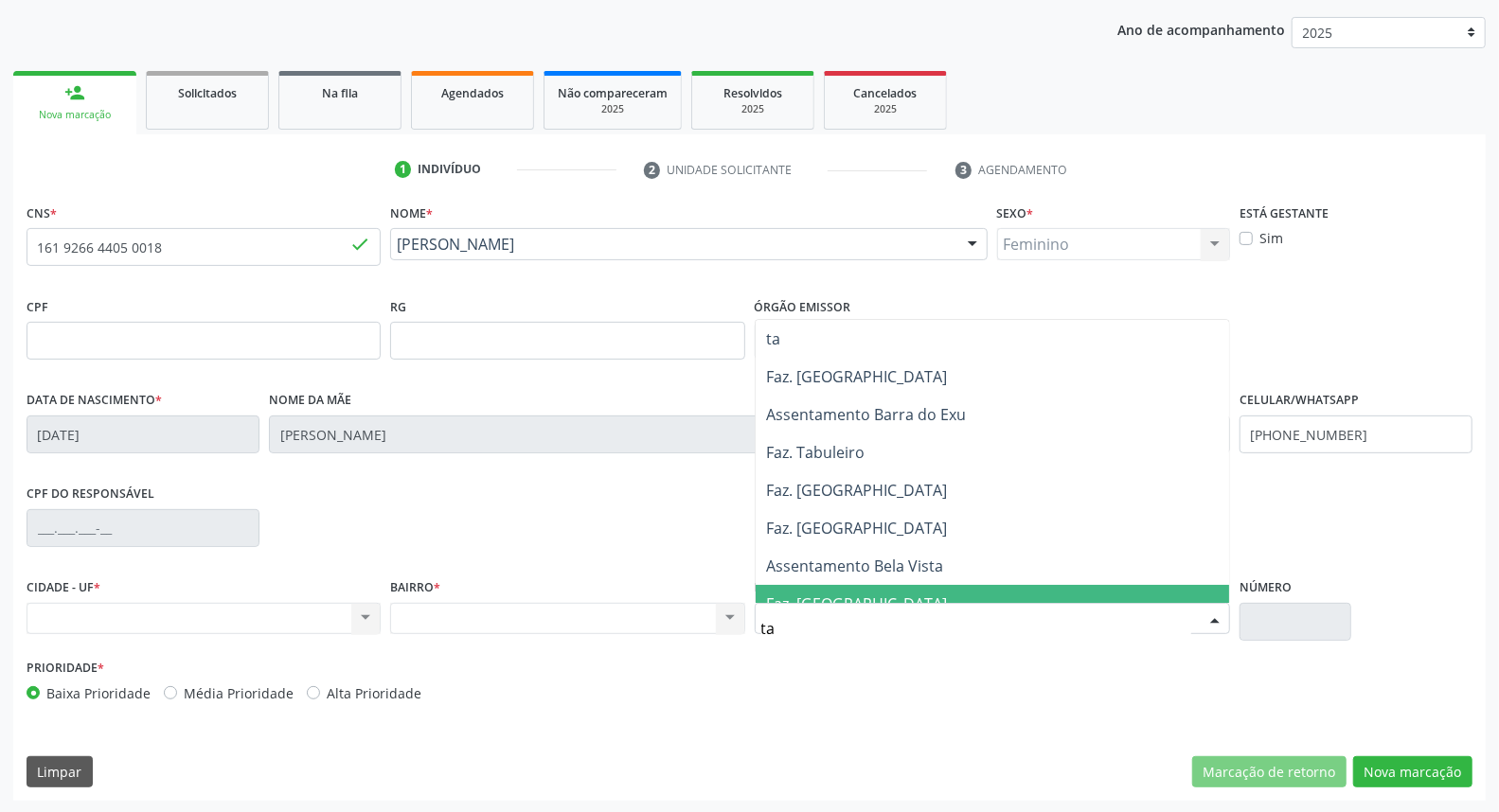
type input "tau"
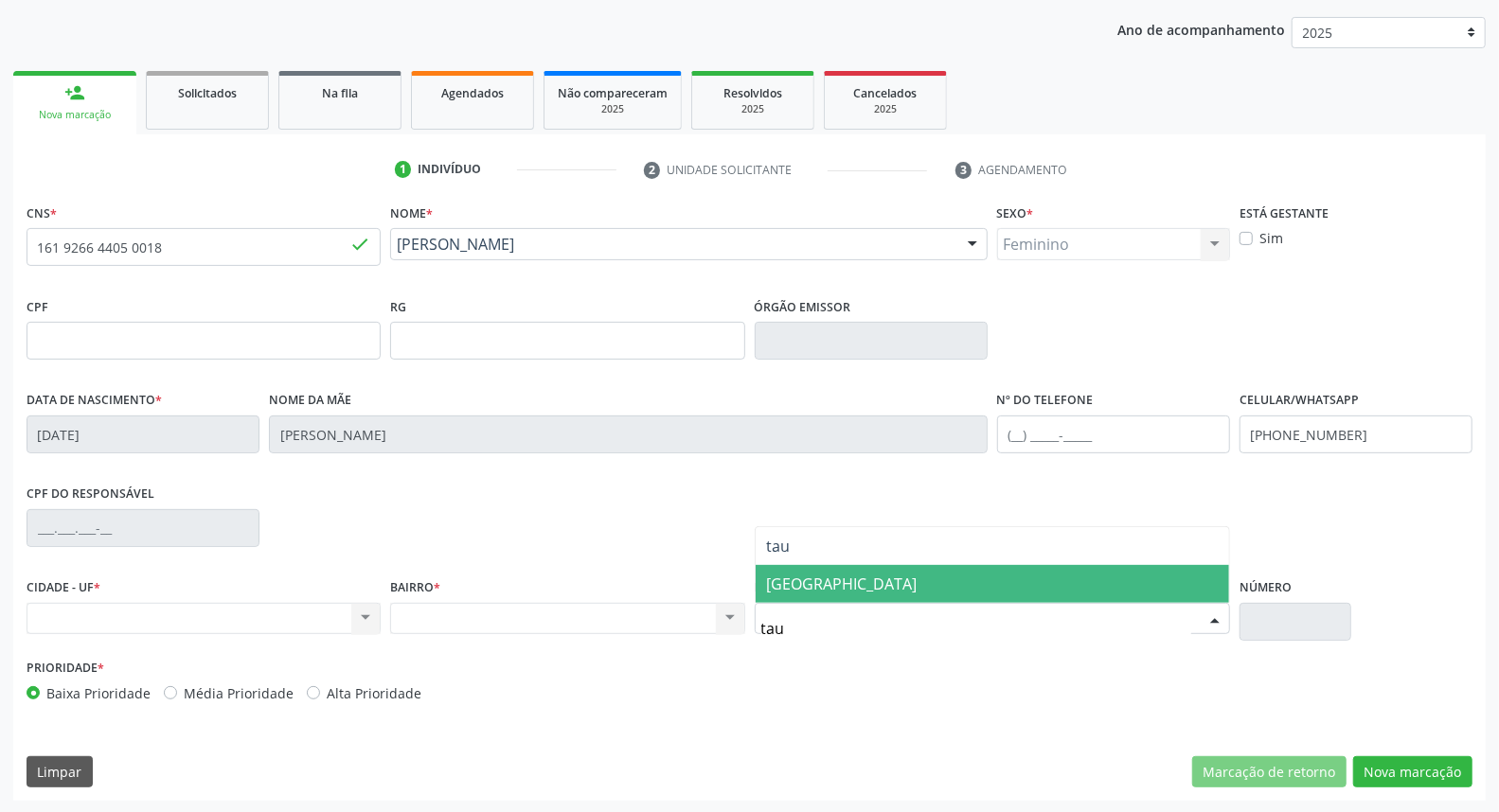
click at [808, 589] on span "Vila Tauapiranga" at bounding box center [842, 584] width 151 height 21
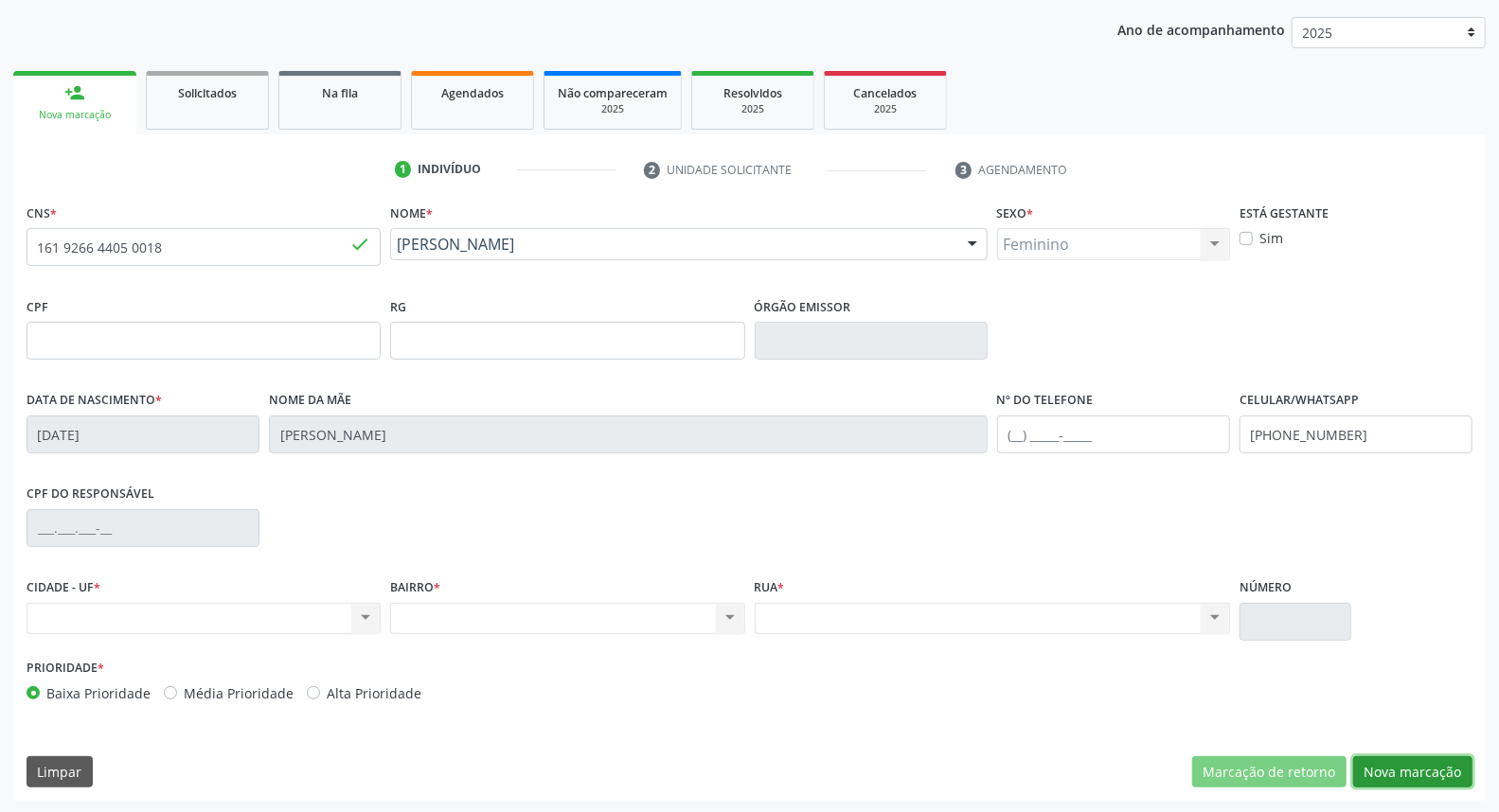
click at [1416, 777] on button "Nova marcação" at bounding box center [1412, 773] width 119 height 33
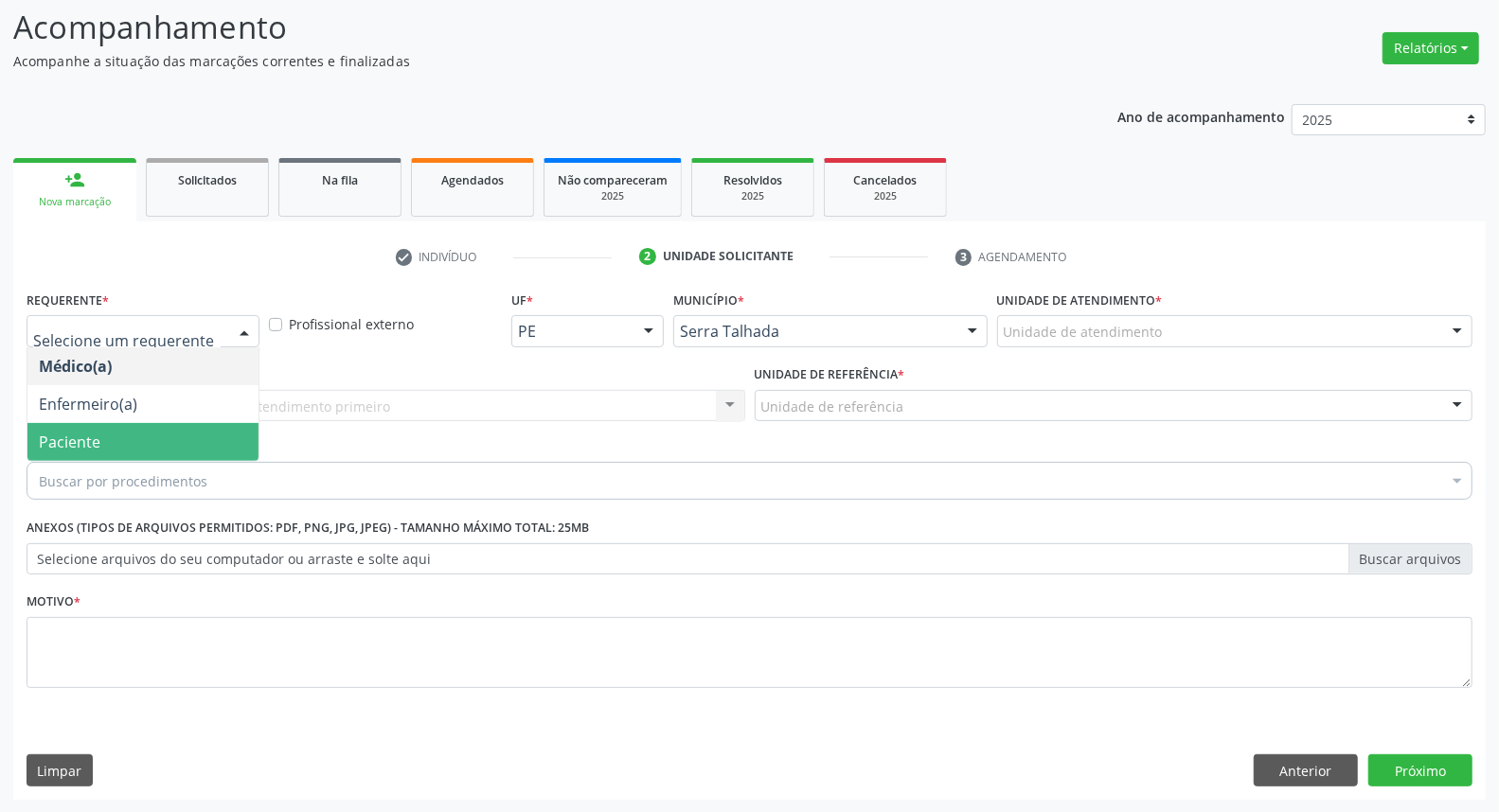
drag, startPoint x: 120, startPoint y: 433, endPoint x: 132, endPoint y: 424, distance: 15.0
click at [120, 434] on span "Paciente" at bounding box center [143, 442] width 231 height 37
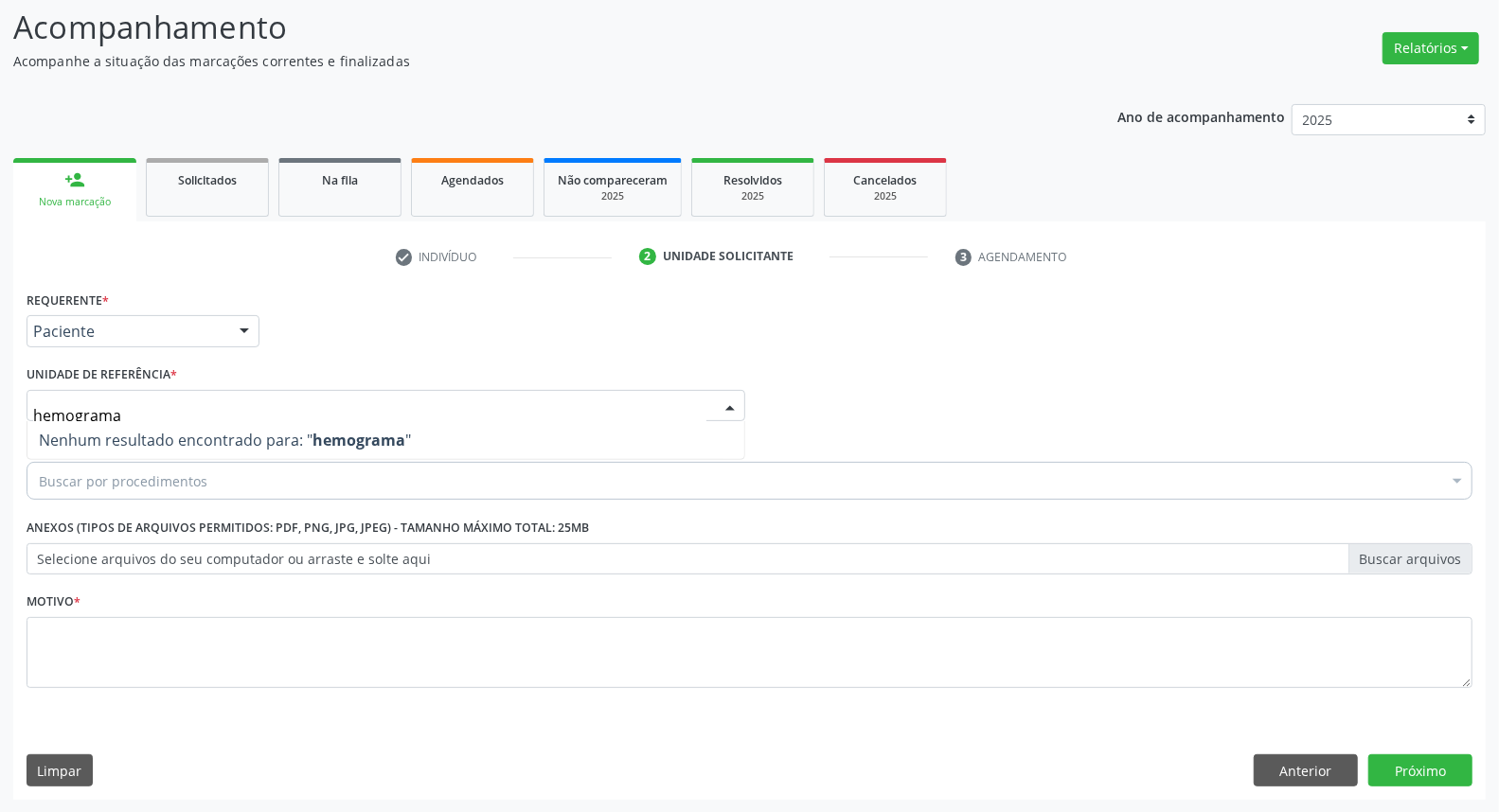
click at [0, 417] on div "Acompanhamento Acompanhe a situação das marcações correntes e finalizadas Relat…" at bounding box center [749, 397] width 1499 height 835
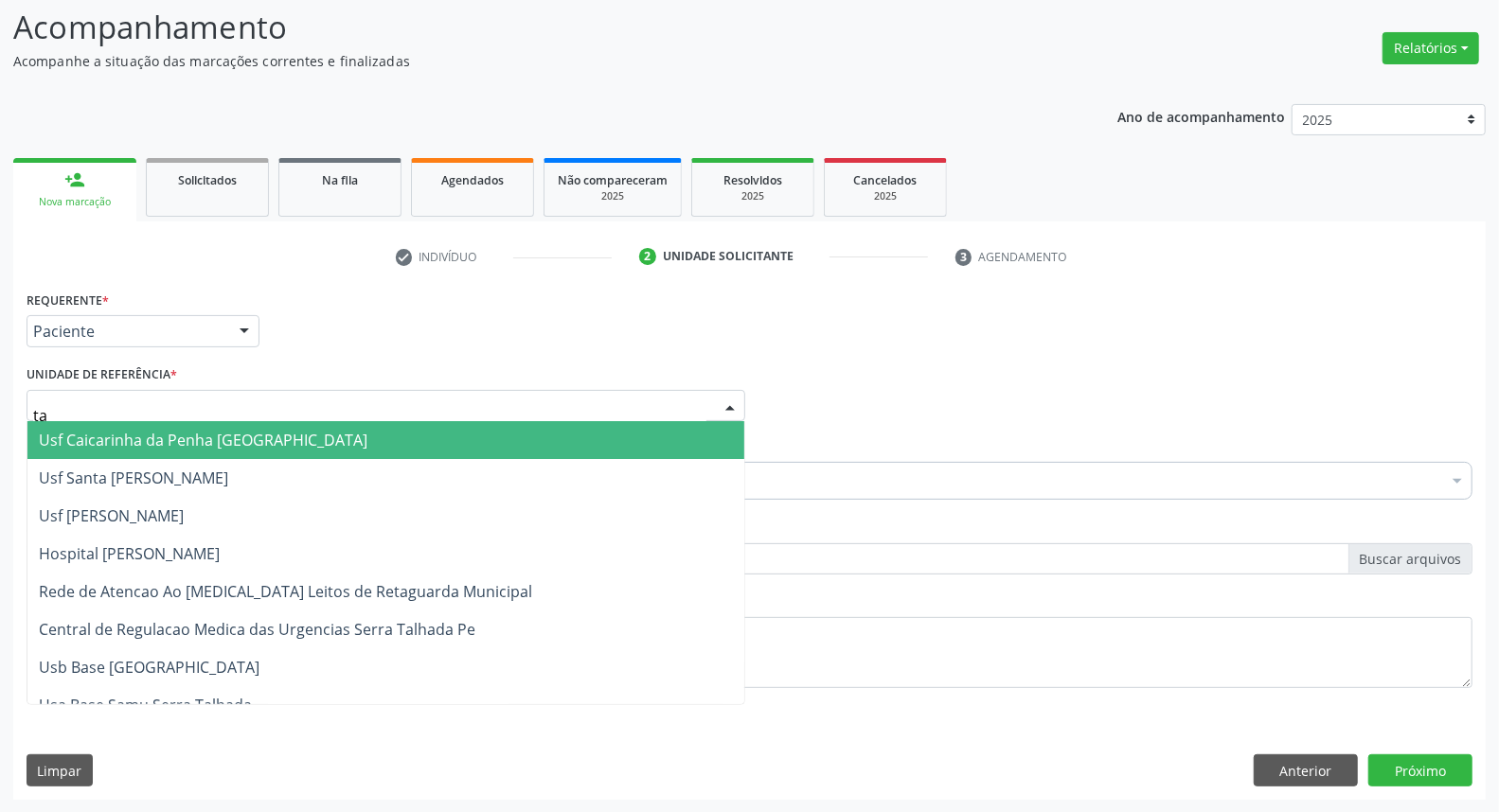
type input "tau"
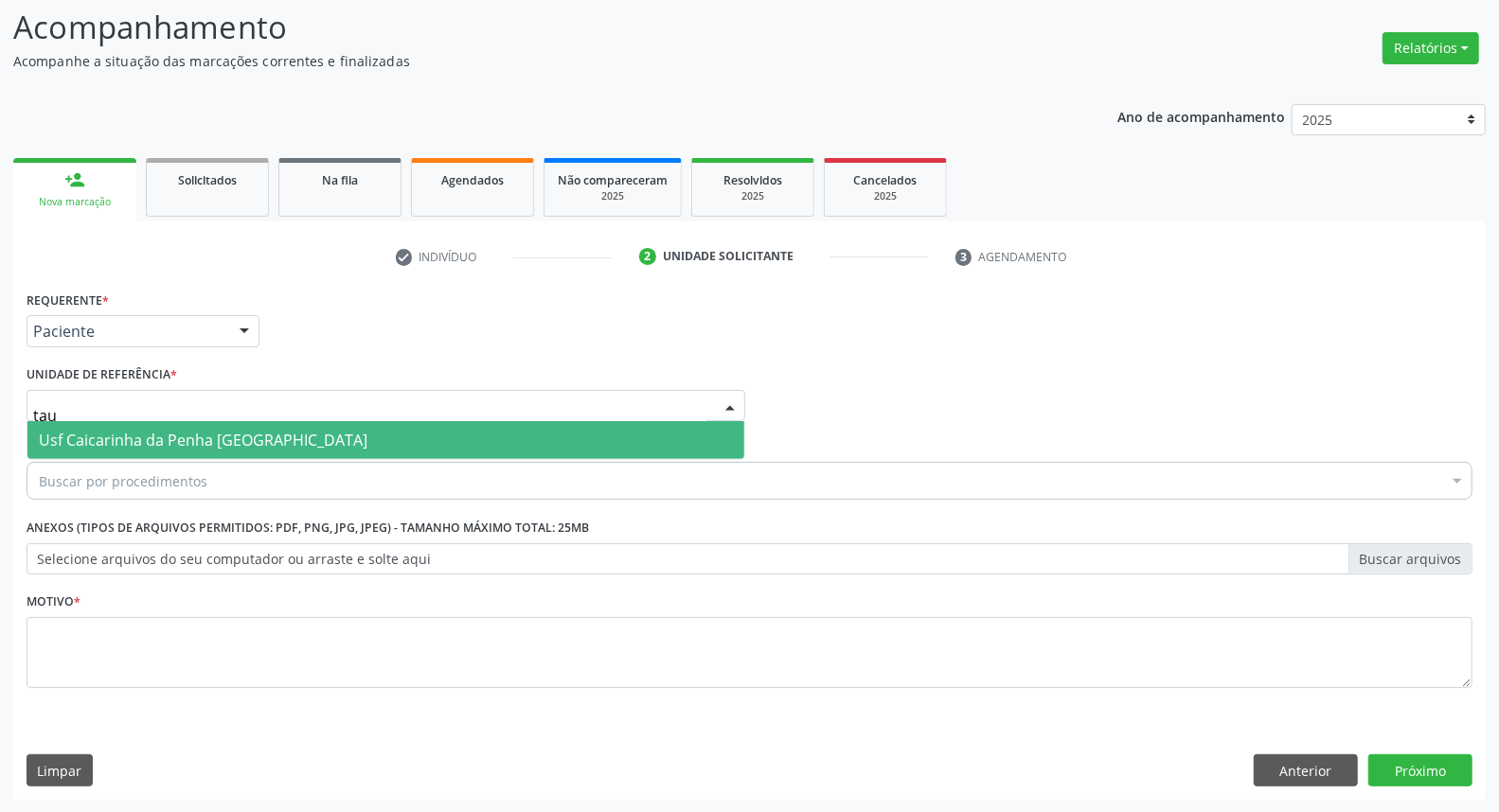
click at [59, 439] on span "Usf Caicarinha da Penha [GEOGRAPHIC_DATA]" at bounding box center [202, 440] width 329 height 21
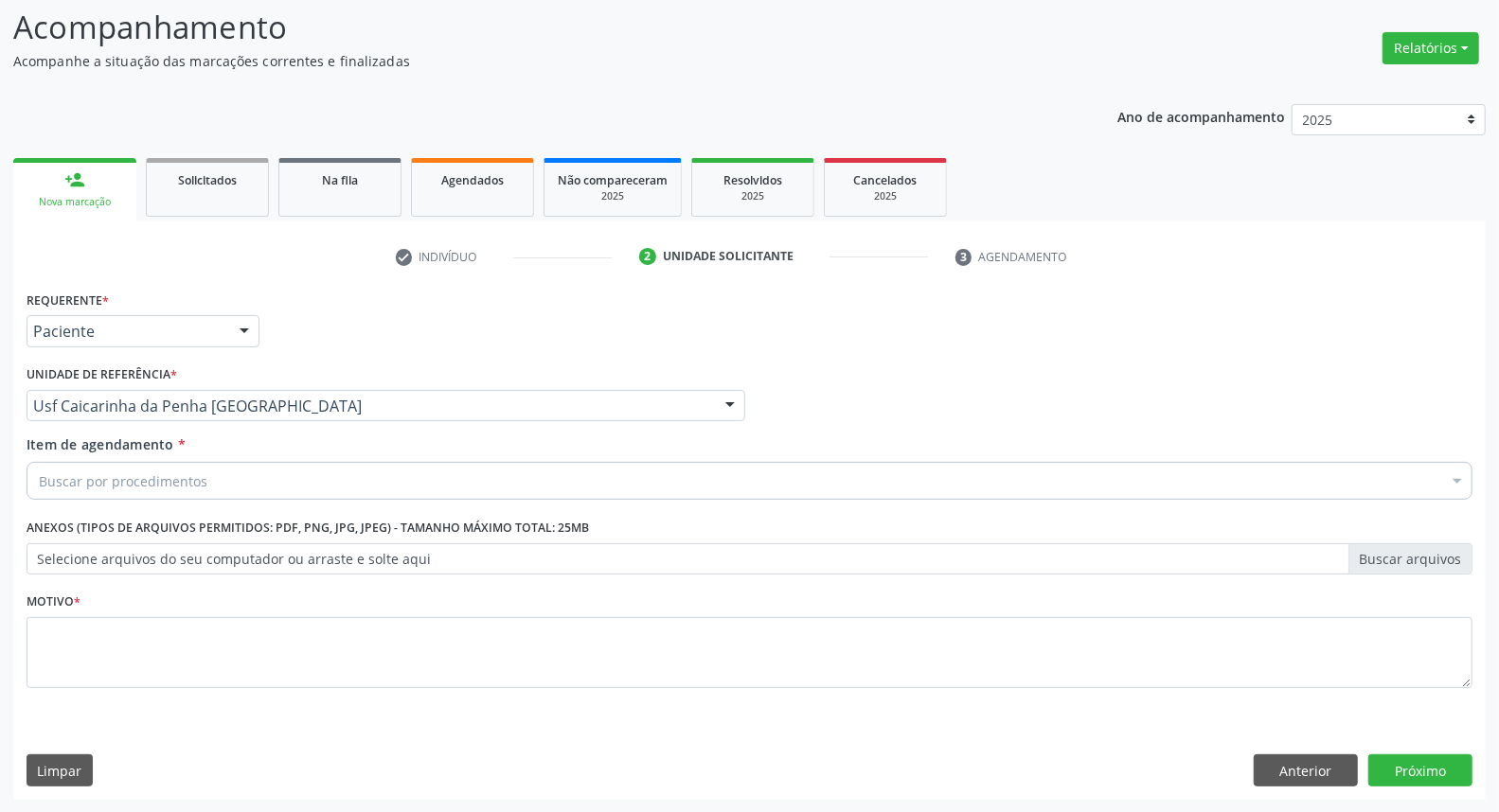
click at [73, 490] on div "Buscar por procedimentos" at bounding box center [749, 480] width 1446 height 37
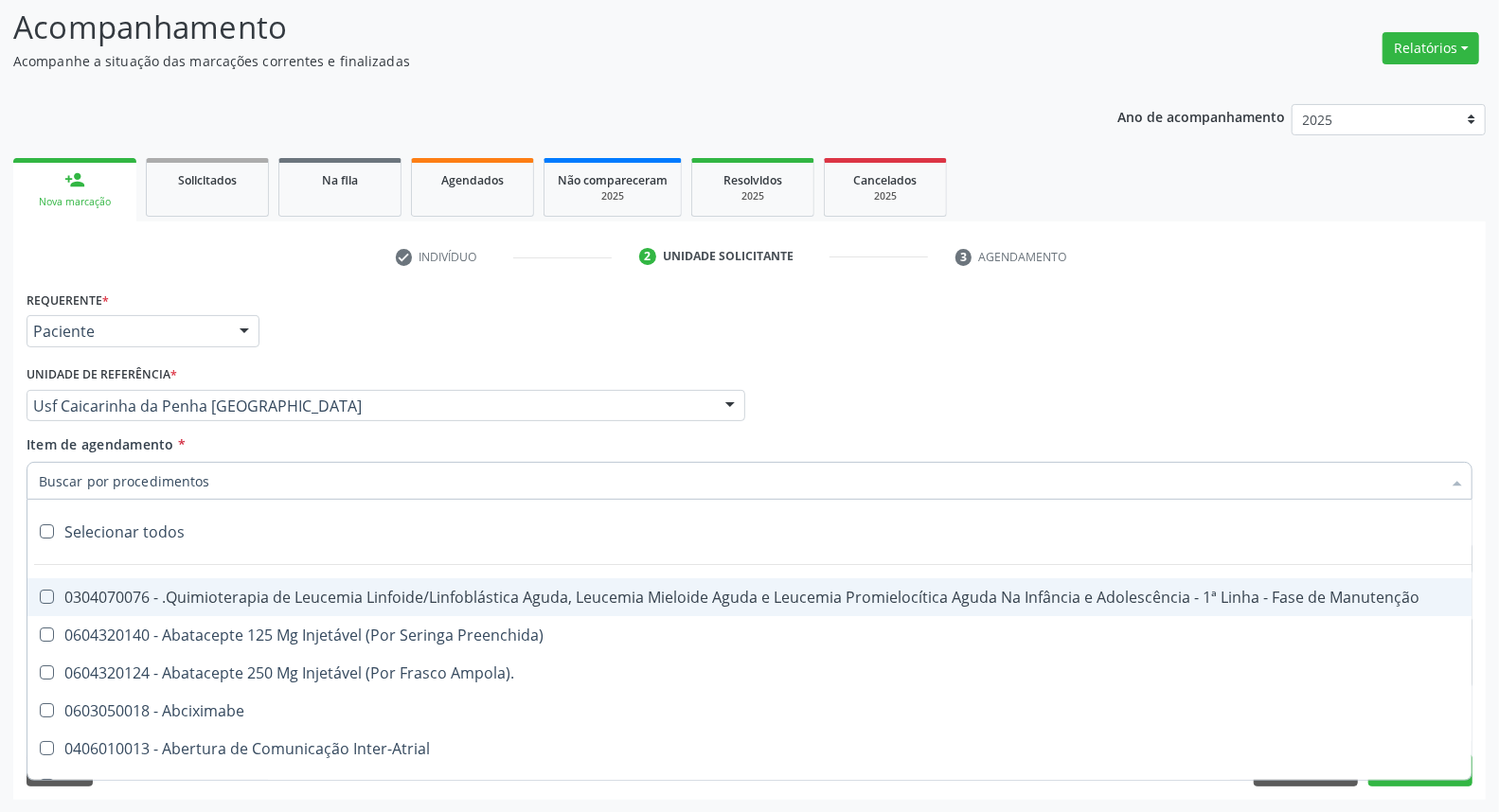
drag, startPoint x: 76, startPoint y: 487, endPoint x: 79, endPoint y: 477, distance: 10.4
click at [76, 487] on input "Item de agendamento *" at bounding box center [739, 480] width 1402 height 37
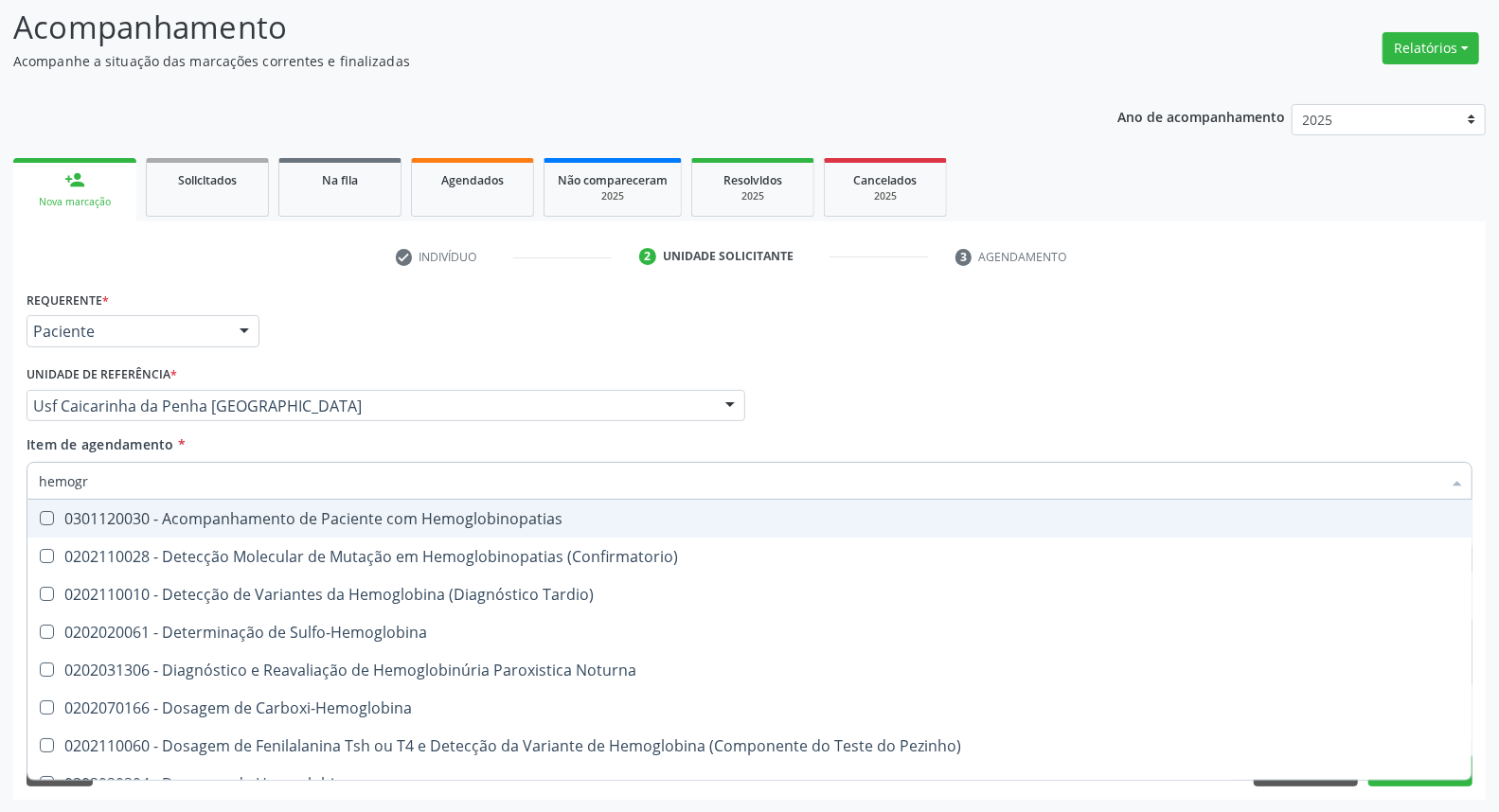
type input "hemogra"
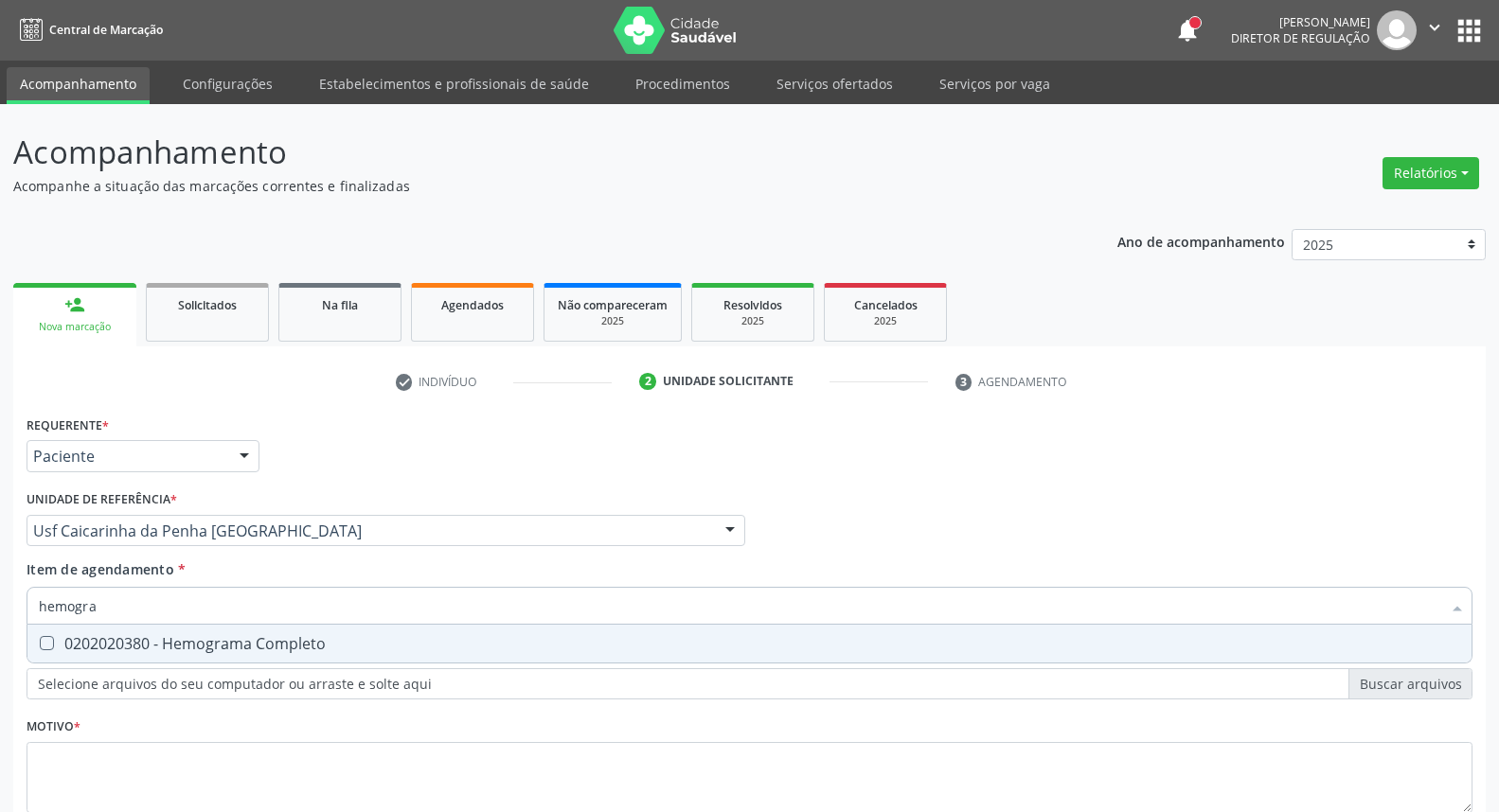
scroll to position [125, 0]
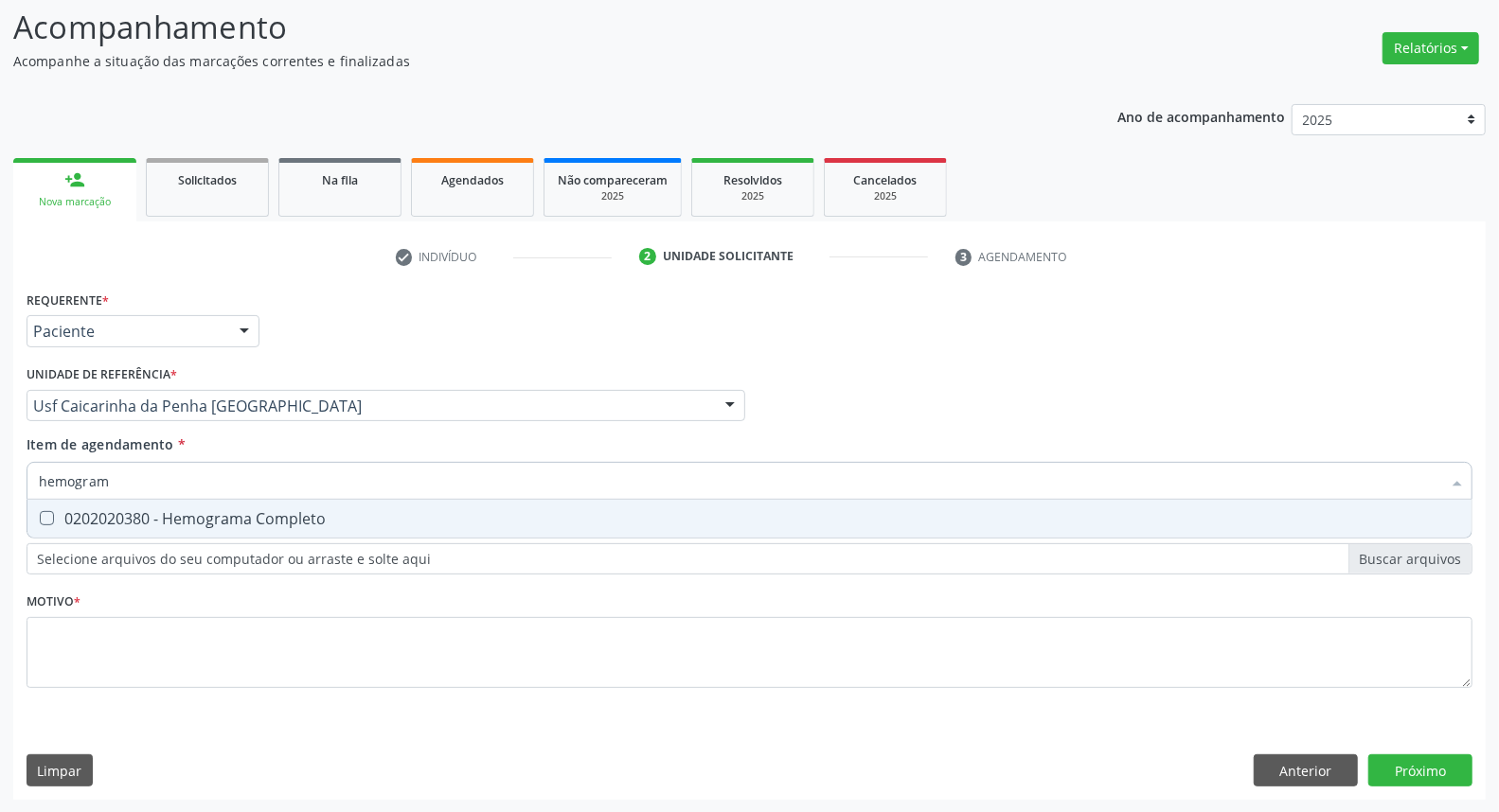
type input "hemograma"
drag, startPoint x: 110, startPoint y: 511, endPoint x: 172, endPoint y: 482, distance: 68.4
click at [135, 504] on span "0202020380 - Hemograma Completo" at bounding box center [750, 519] width 1445 height 37
checkbox Completo "true"
drag, startPoint x: 176, startPoint y: 479, endPoint x: 0, endPoint y: 436, distance: 181.2
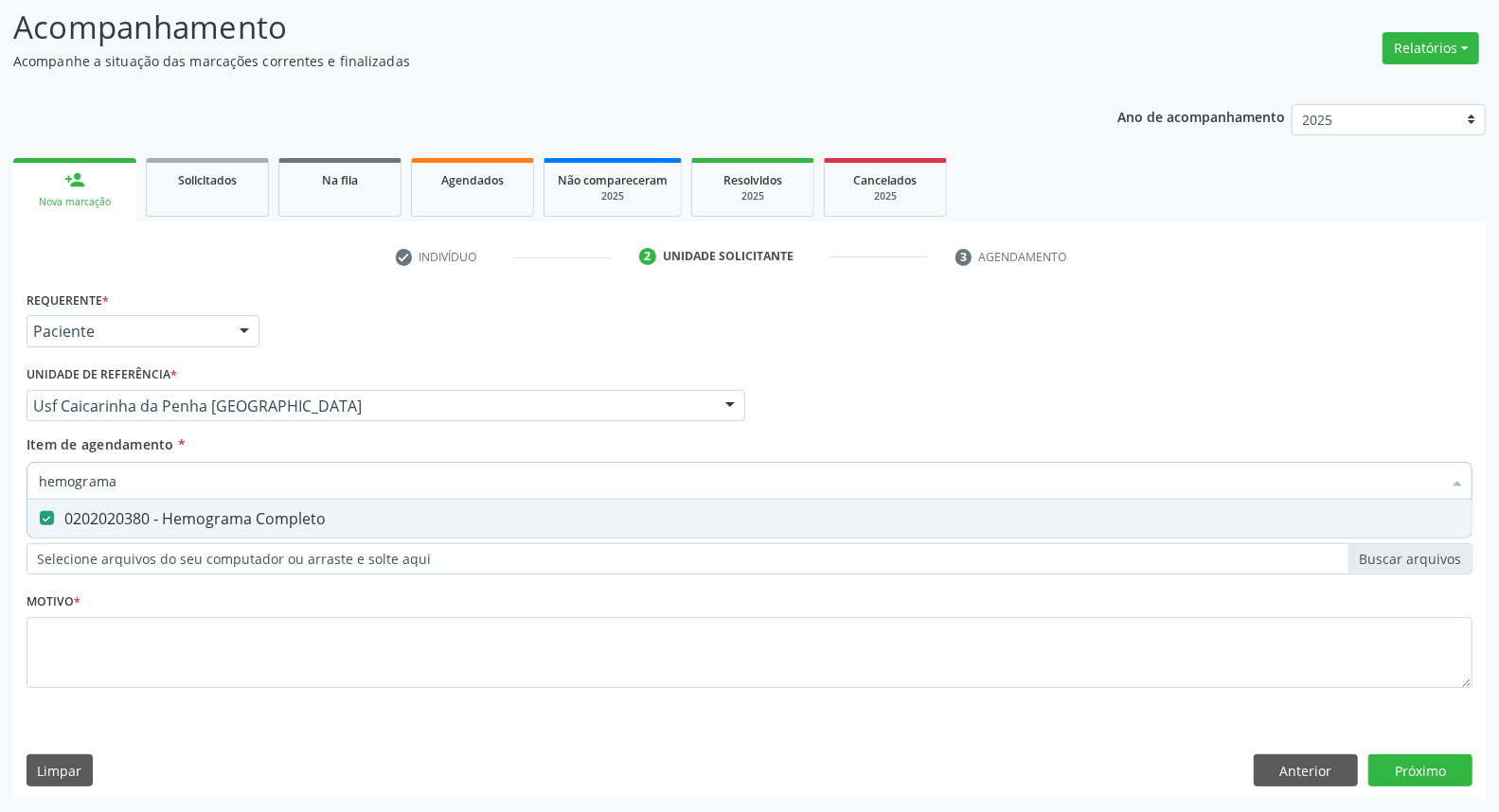
click at [0, 443] on div "Acompanhamento Acompanhe a situação das marcações correntes e finalizadas Relat…" at bounding box center [749, 397] width 1499 height 835
type input "gl"
checkbox Completo "false"
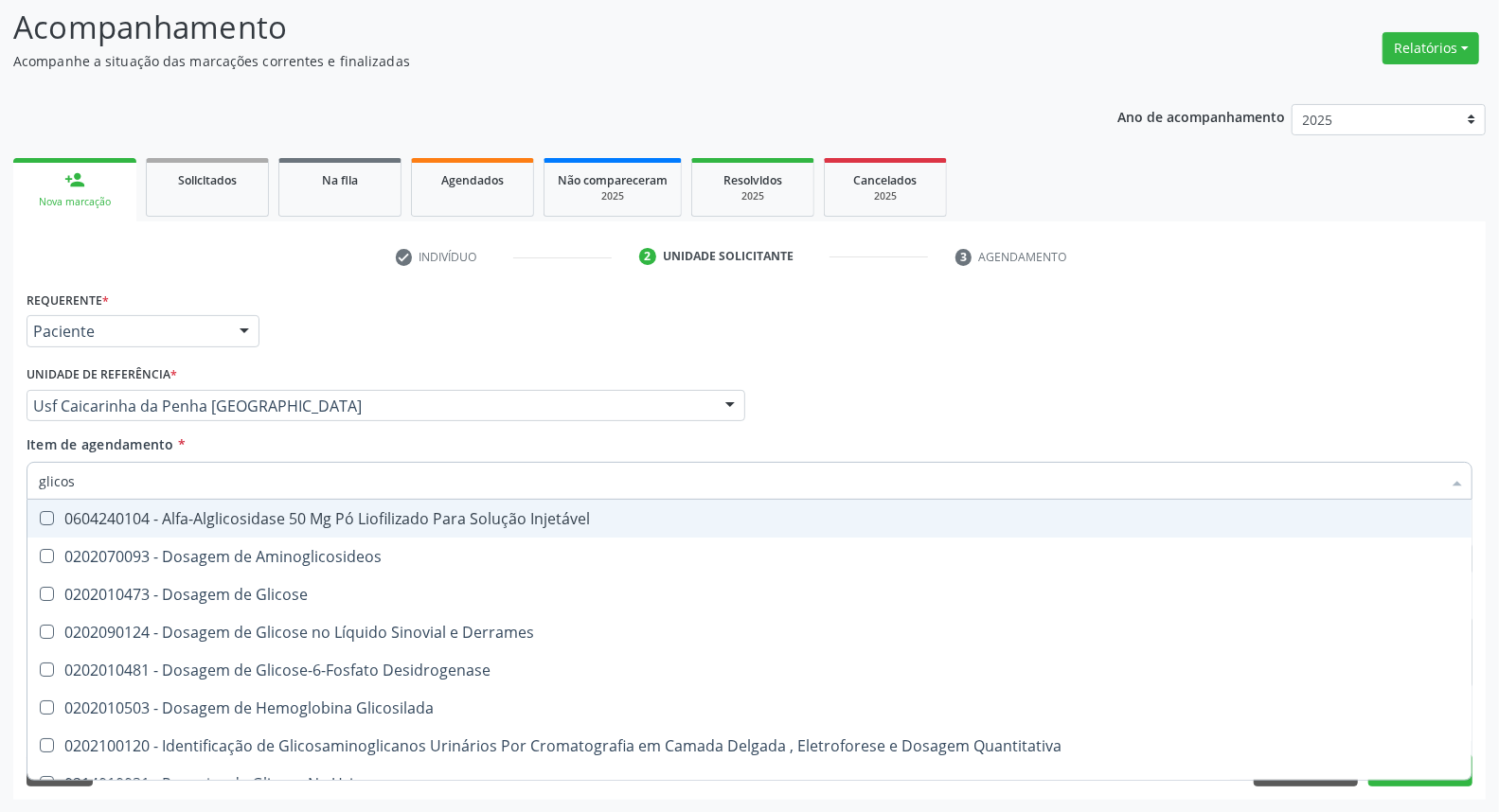
type input "glicose"
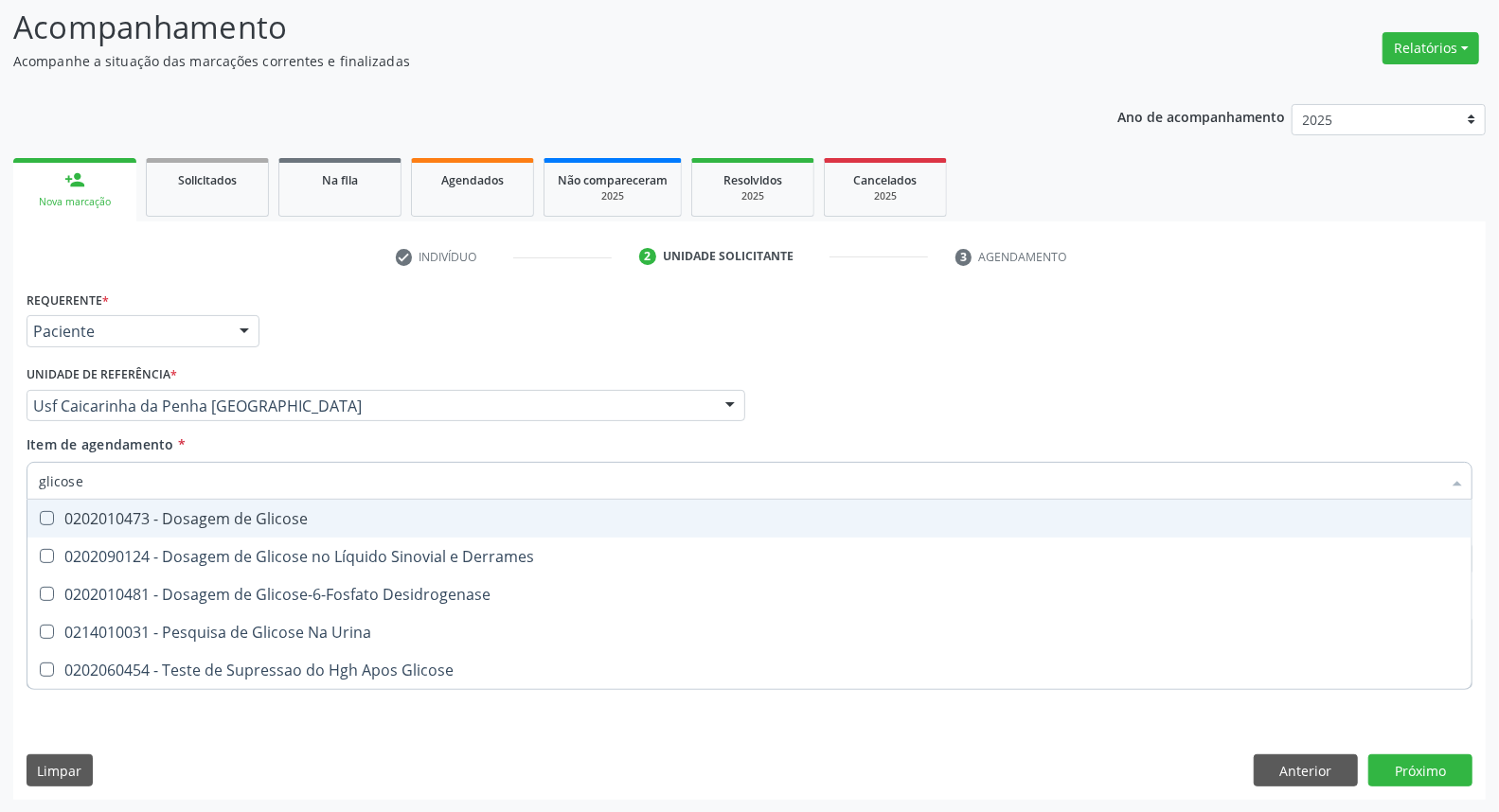
drag, startPoint x: 85, startPoint y: 514, endPoint x: 108, endPoint y: 475, distance: 45.3
click at [86, 512] on div "0202010473 - Dosagem de Glicose" at bounding box center [749, 518] width 1422 height 15
checkbox Glicose "true"
click at [0, 464] on div "Acompanhamento Acompanhe a situação das marcações correntes e finalizadas Relat…" at bounding box center [749, 397] width 1499 height 835
type input "ur"
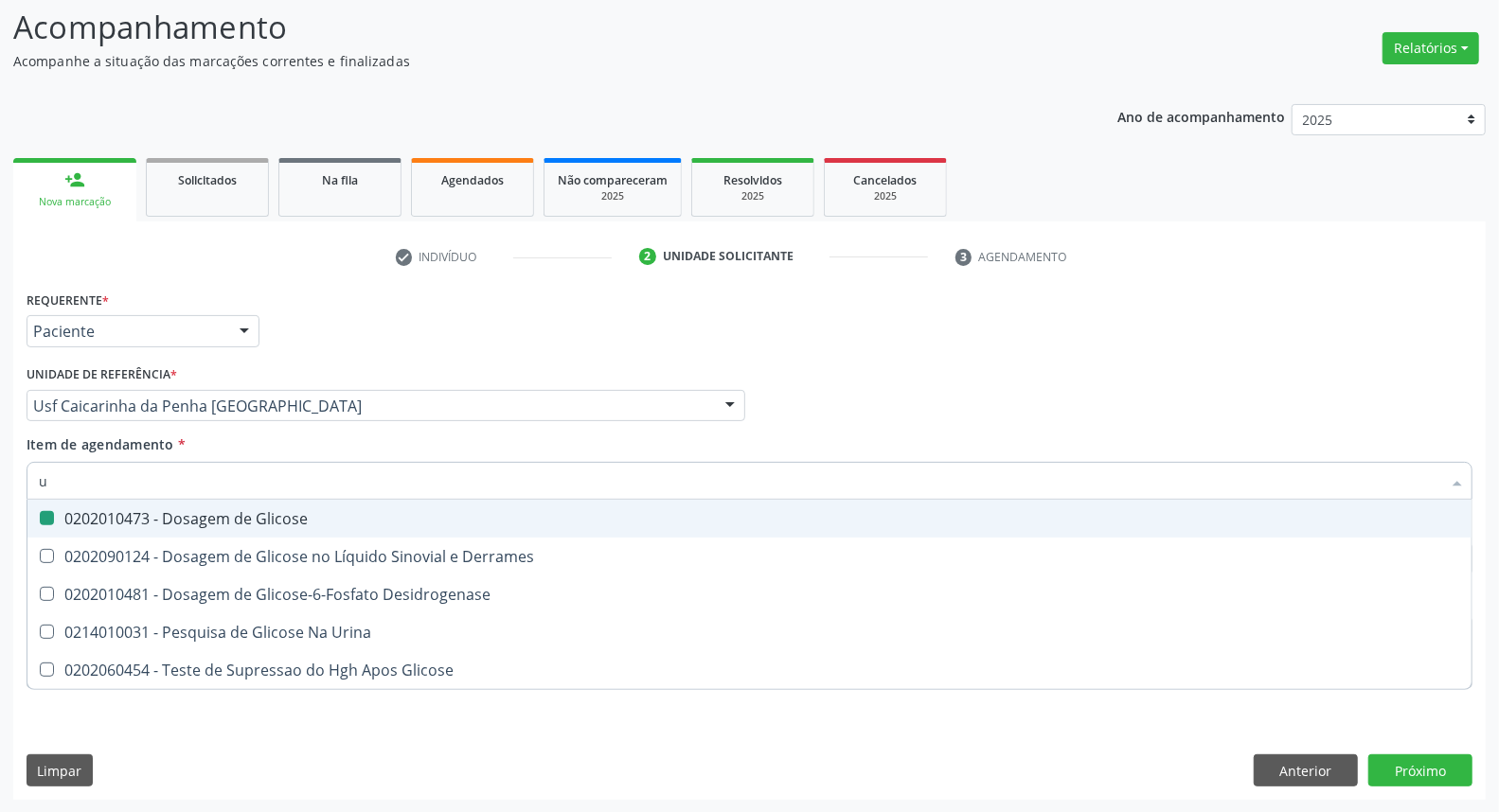
checkbox Glicose "false"
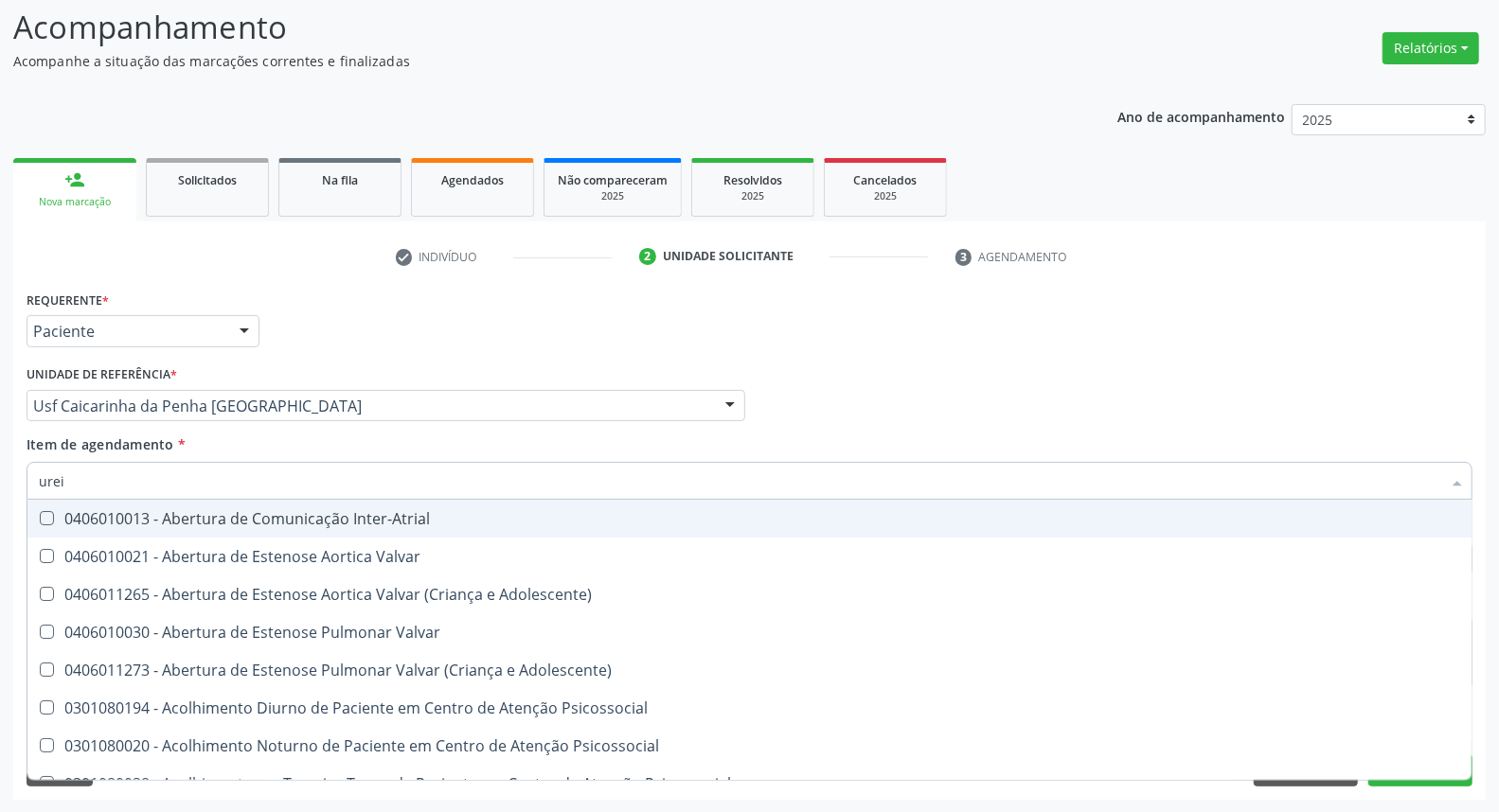
type input "ureia"
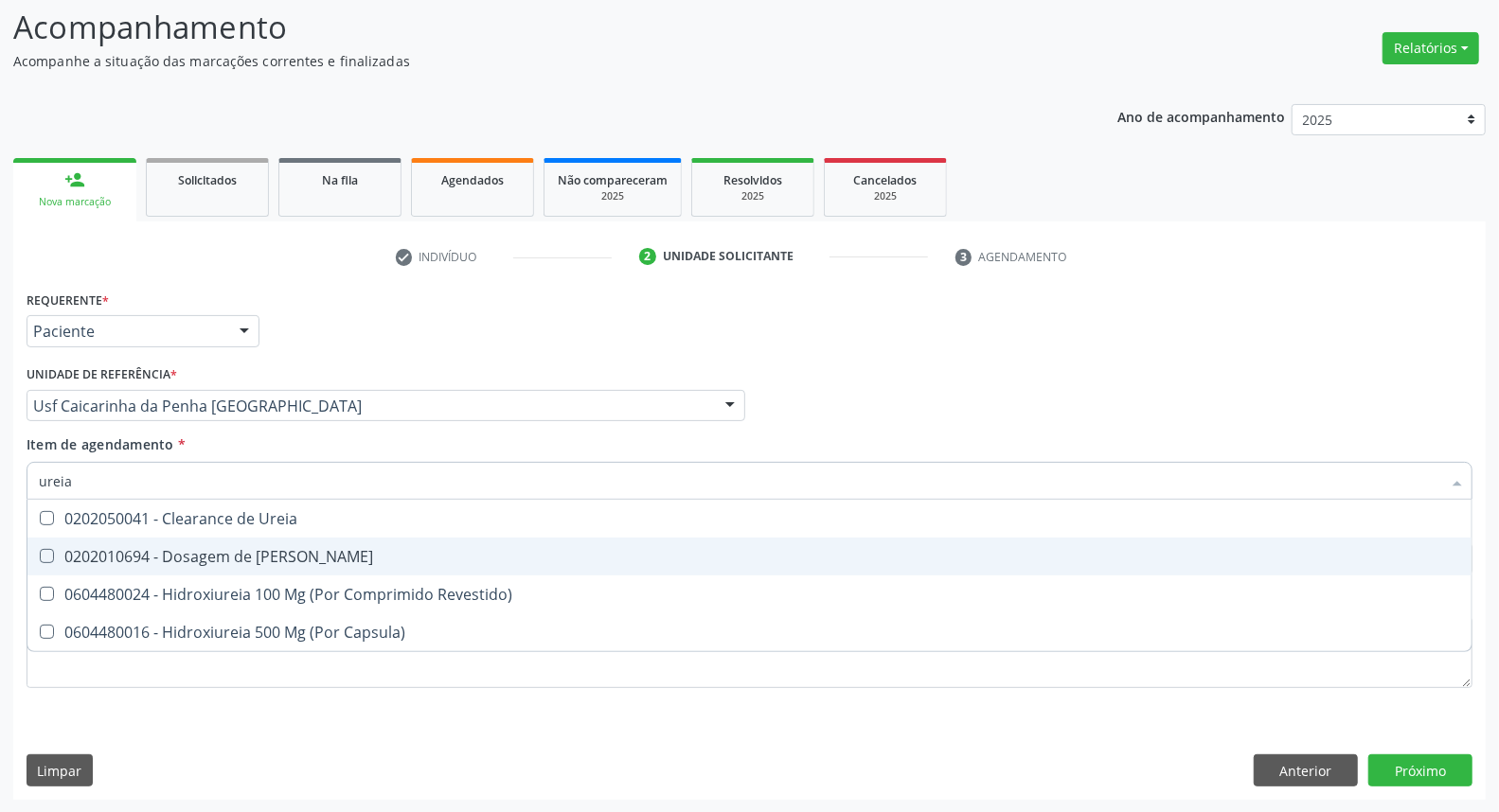
drag, startPoint x: 110, startPoint y: 550, endPoint x: 118, endPoint y: 511, distance: 39.8
click at [112, 550] on div "0202010694 - Dosagem de [PERSON_NAME]" at bounding box center [749, 556] width 1422 height 15
checkbox Ureia "true"
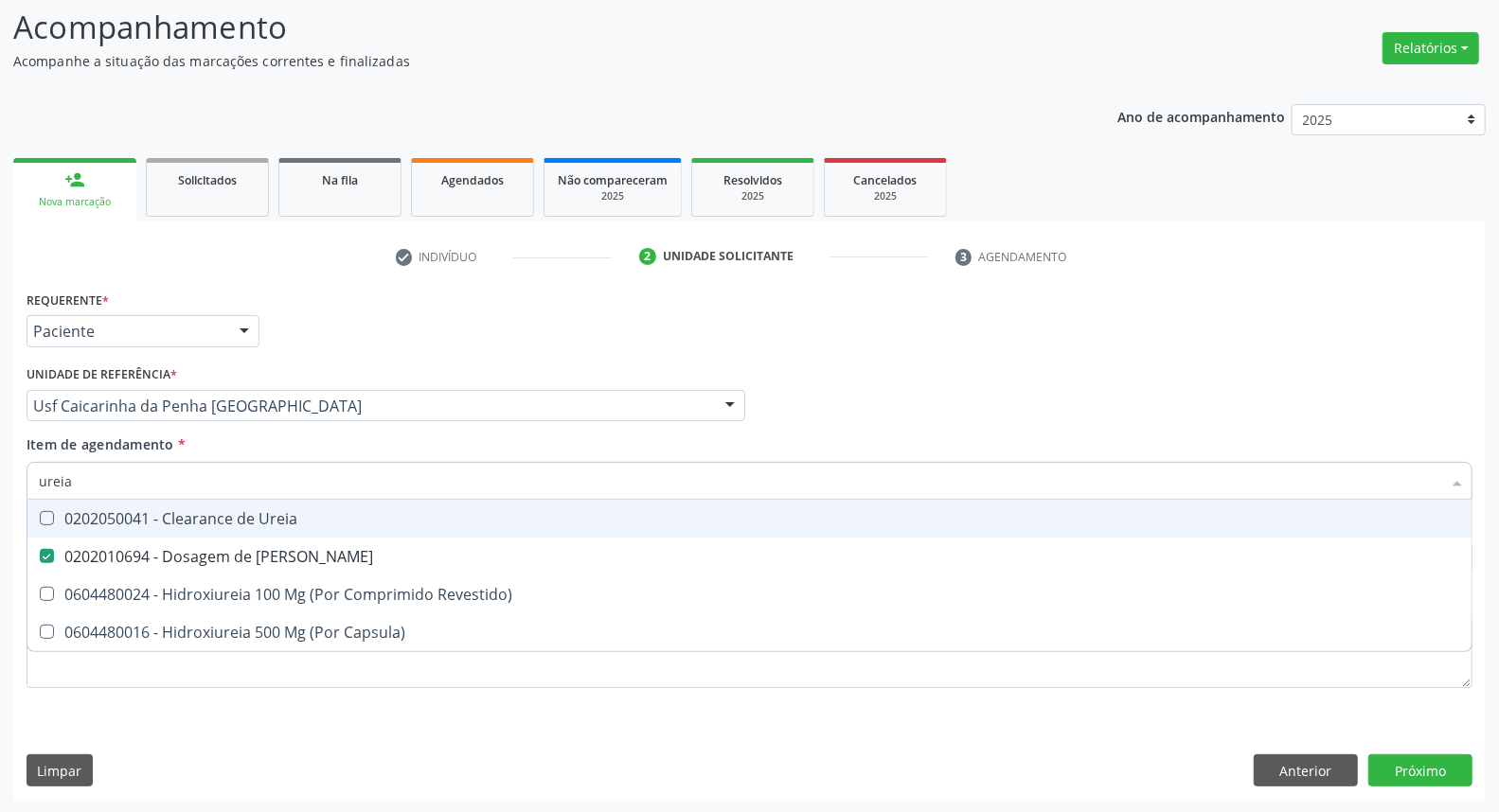
drag, startPoint x: 113, startPoint y: 482, endPoint x: 0, endPoint y: 455, distance: 116.2
click at [0, 455] on div "Acompanhamento Acompanhe a situação das marcações correntes e finalizadas Relat…" at bounding box center [749, 397] width 1499 height 835
type input "pa"
checkbox Ureia "false"
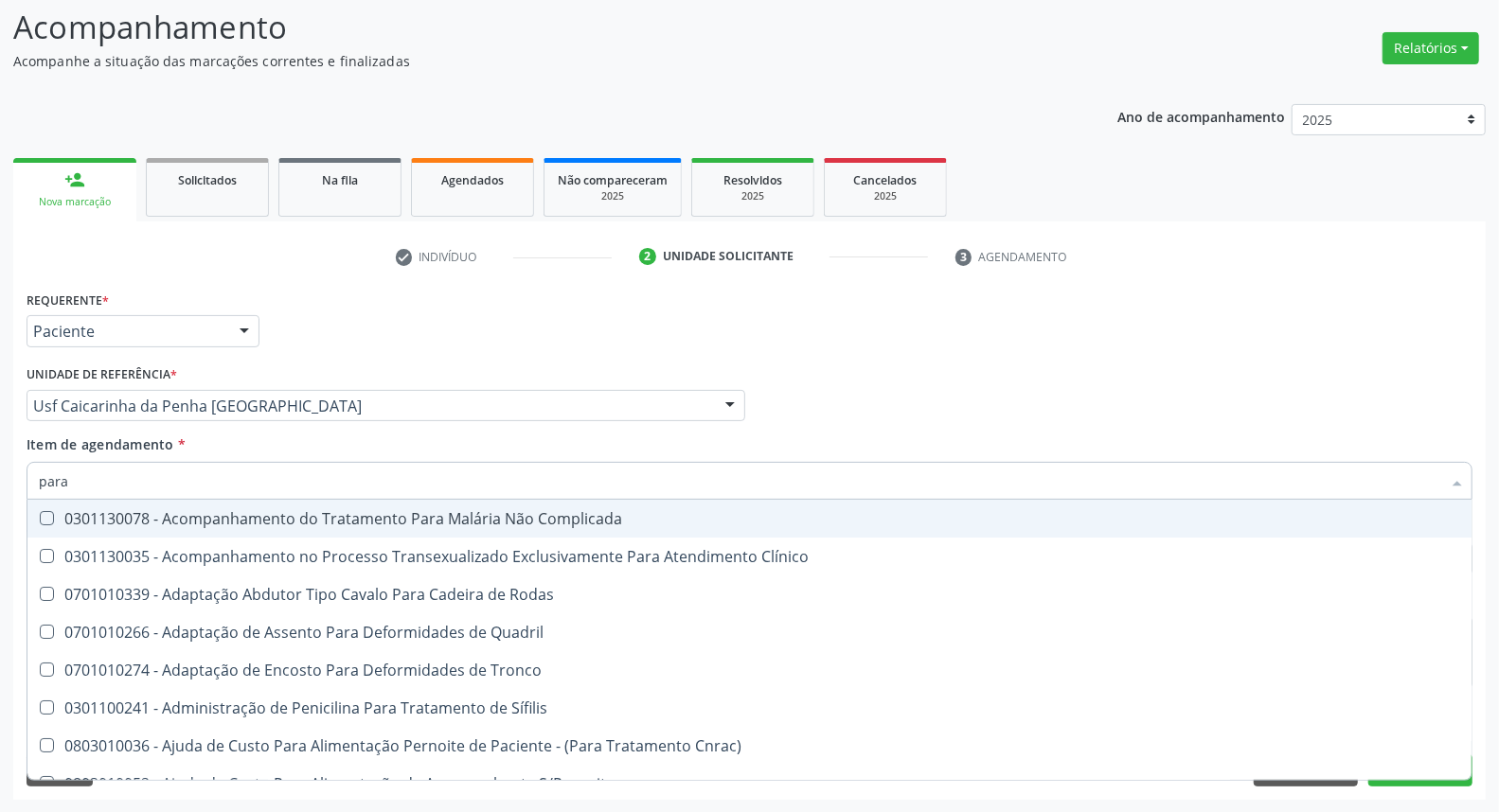
type input "paras"
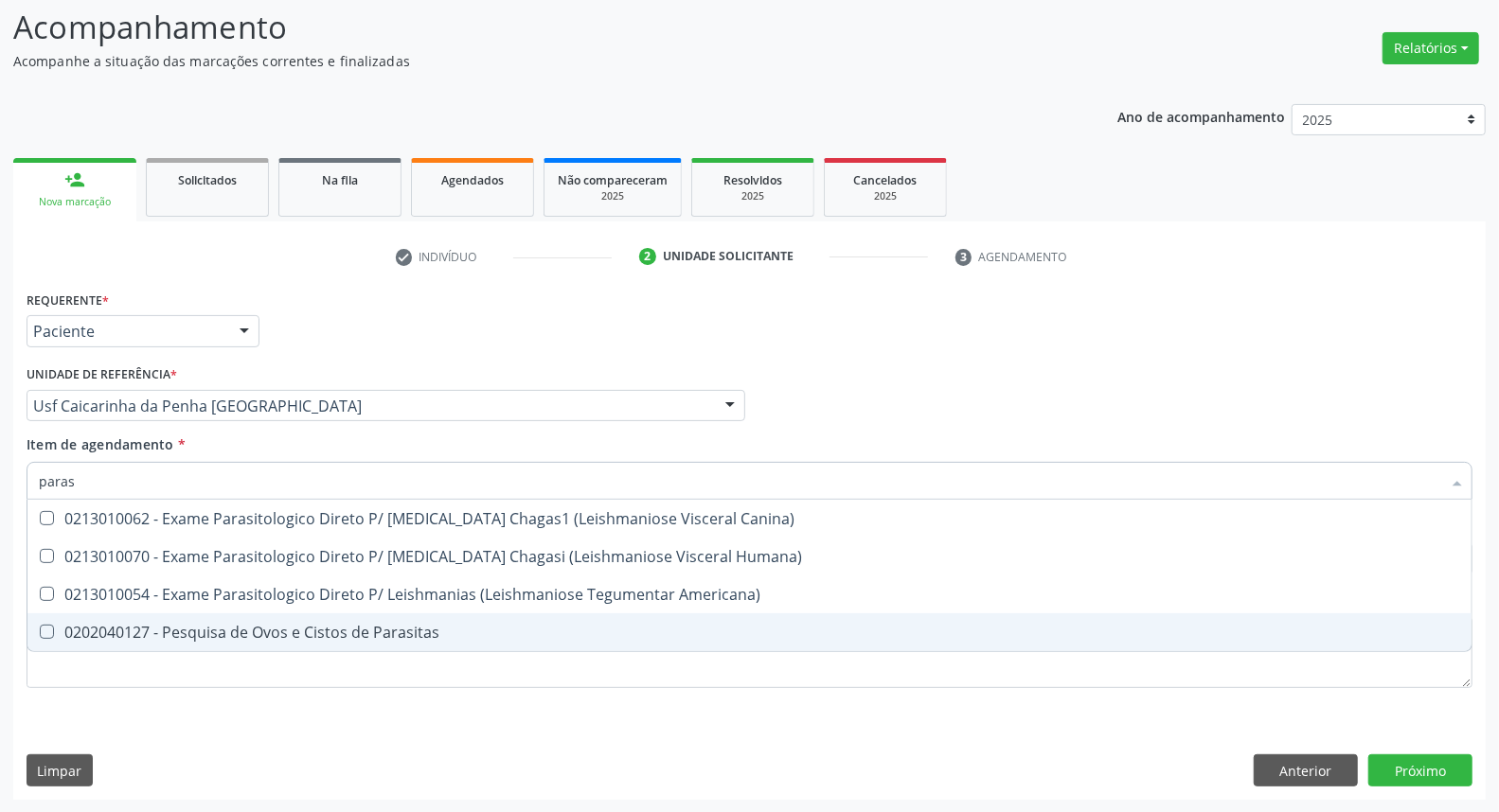
drag, startPoint x: 121, startPoint y: 630, endPoint x: 139, endPoint y: 558, distance: 74.2
click at [124, 625] on div "0202040127 - Pesquisa de Ovos e Cistos de Parasitas" at bounding box center [749, 631] width 1422 height 15
checkbox Parasitas "true"
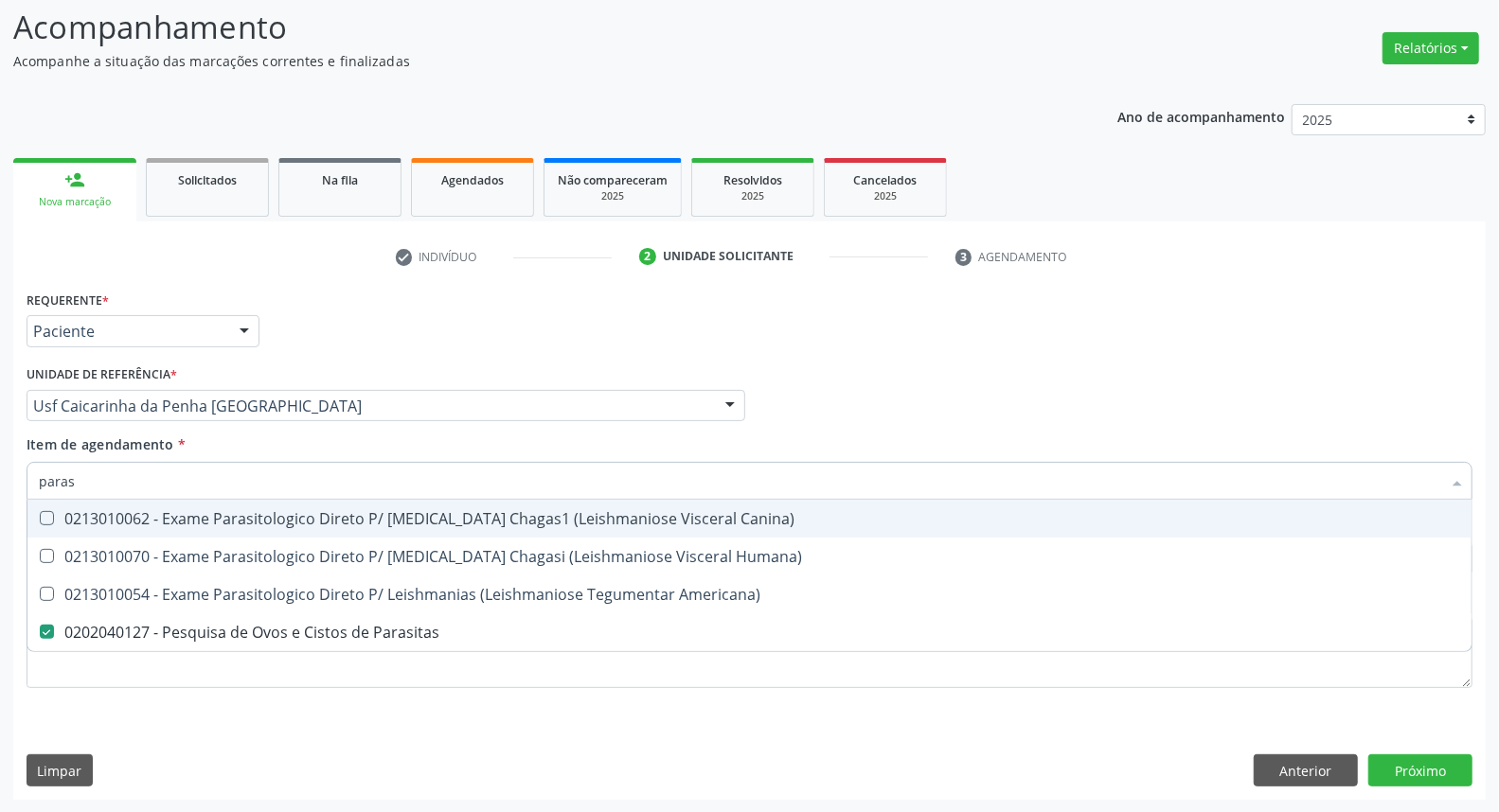
drag, startPoint x: 103, startPoint y: 484, endPoint x: 0, endPoint y: 486, distance: 103.0
click at [0, 486] on div "Acompanhamento Acompanhe a situação das marcações correntes e finalizadas Relat…" at bounding box center [749, 397] width 1499 height 835
type input "co"
checkbox Parasitas "false"
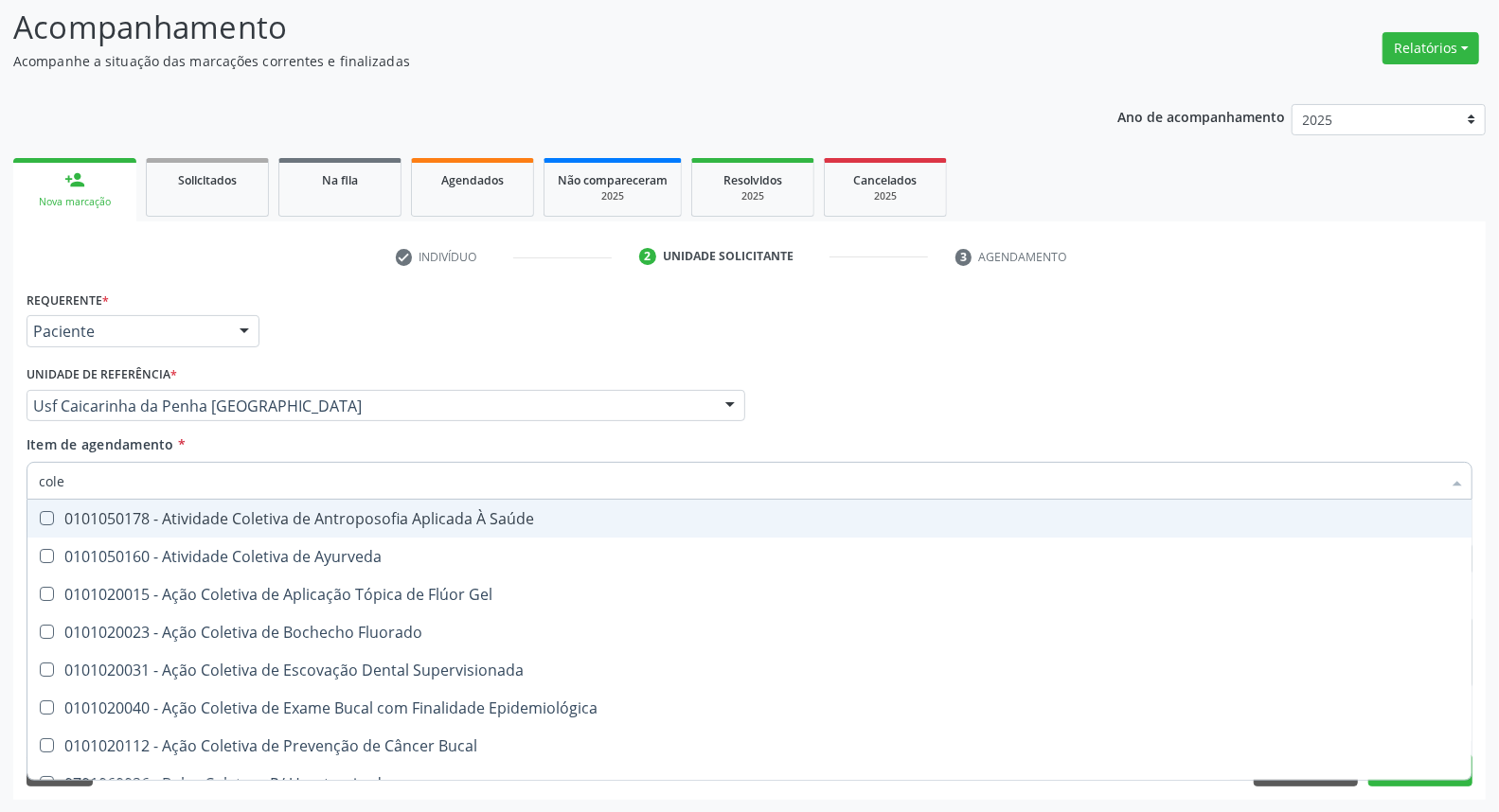
type input "coles"
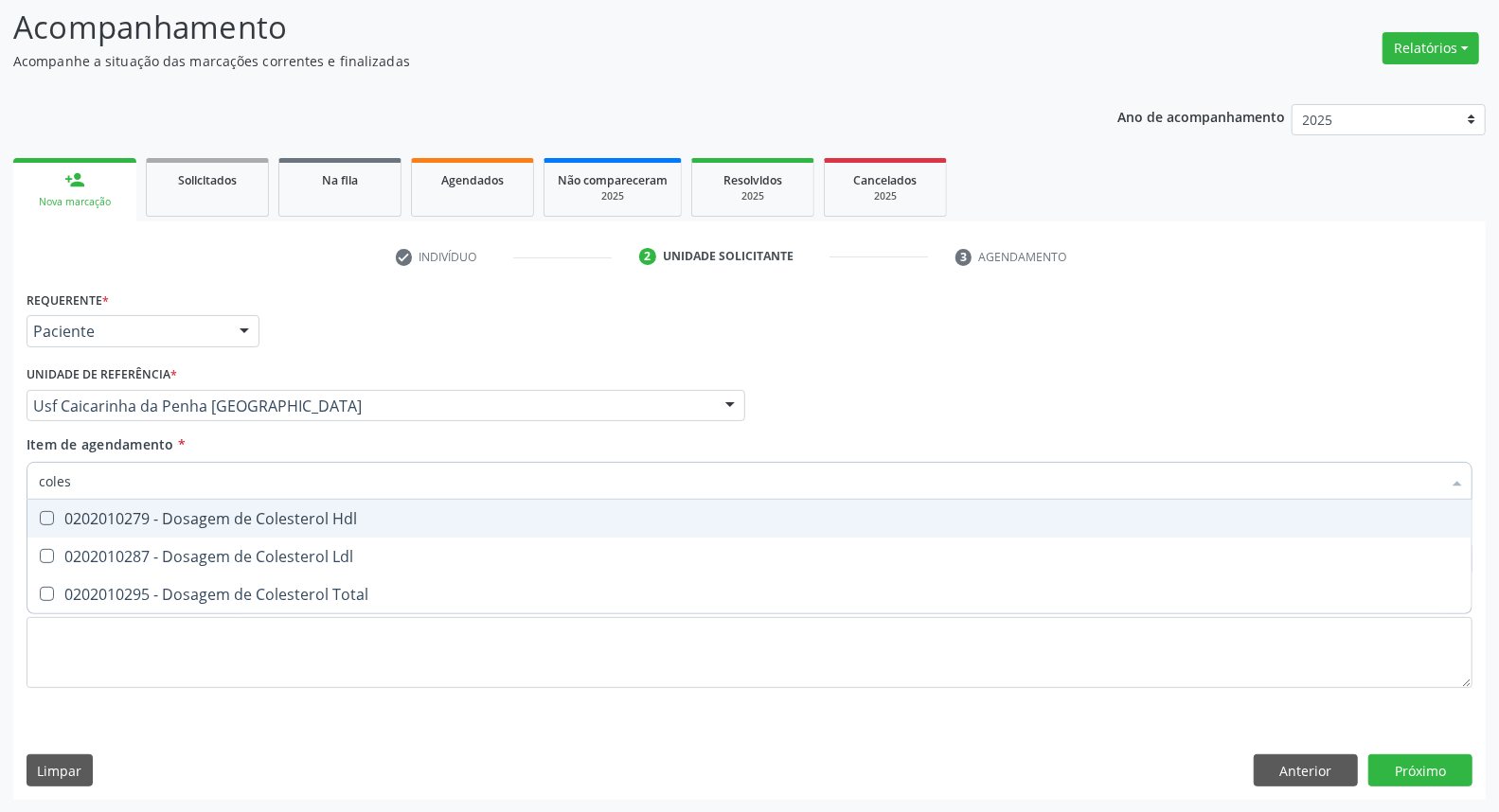
click at [72, 515] on div "0202010279 - Dosagem de Colesterol Hdl" at bounding box center [749, 518] width 1422 height 15
checkbox Hdl "true"
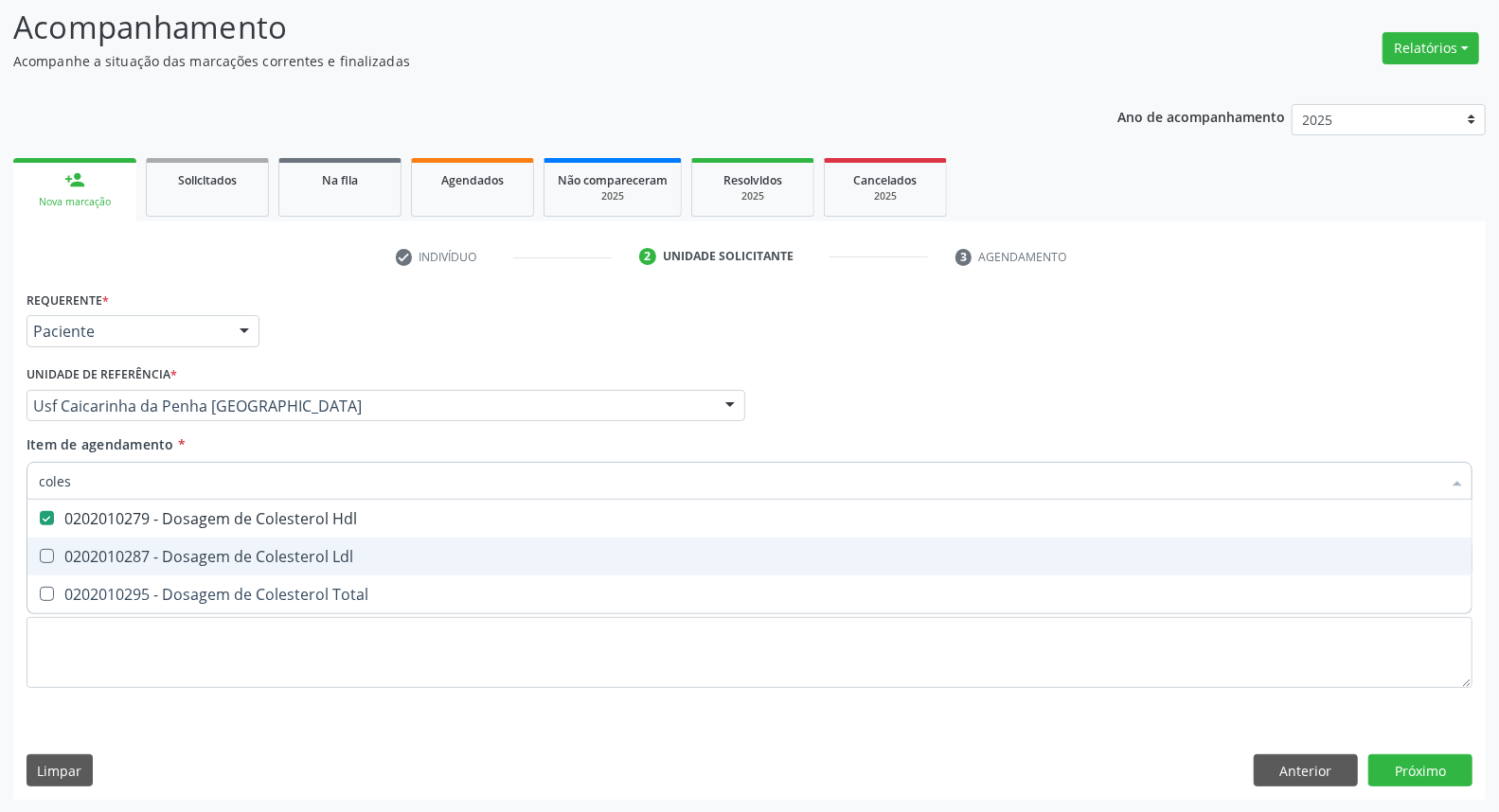
click at [72, 550] on div "0202010287 - Dosagem de Colesterol Ldl" at bounding box center [749, 556] width 1422 height 15
checkbox Ldl "true"
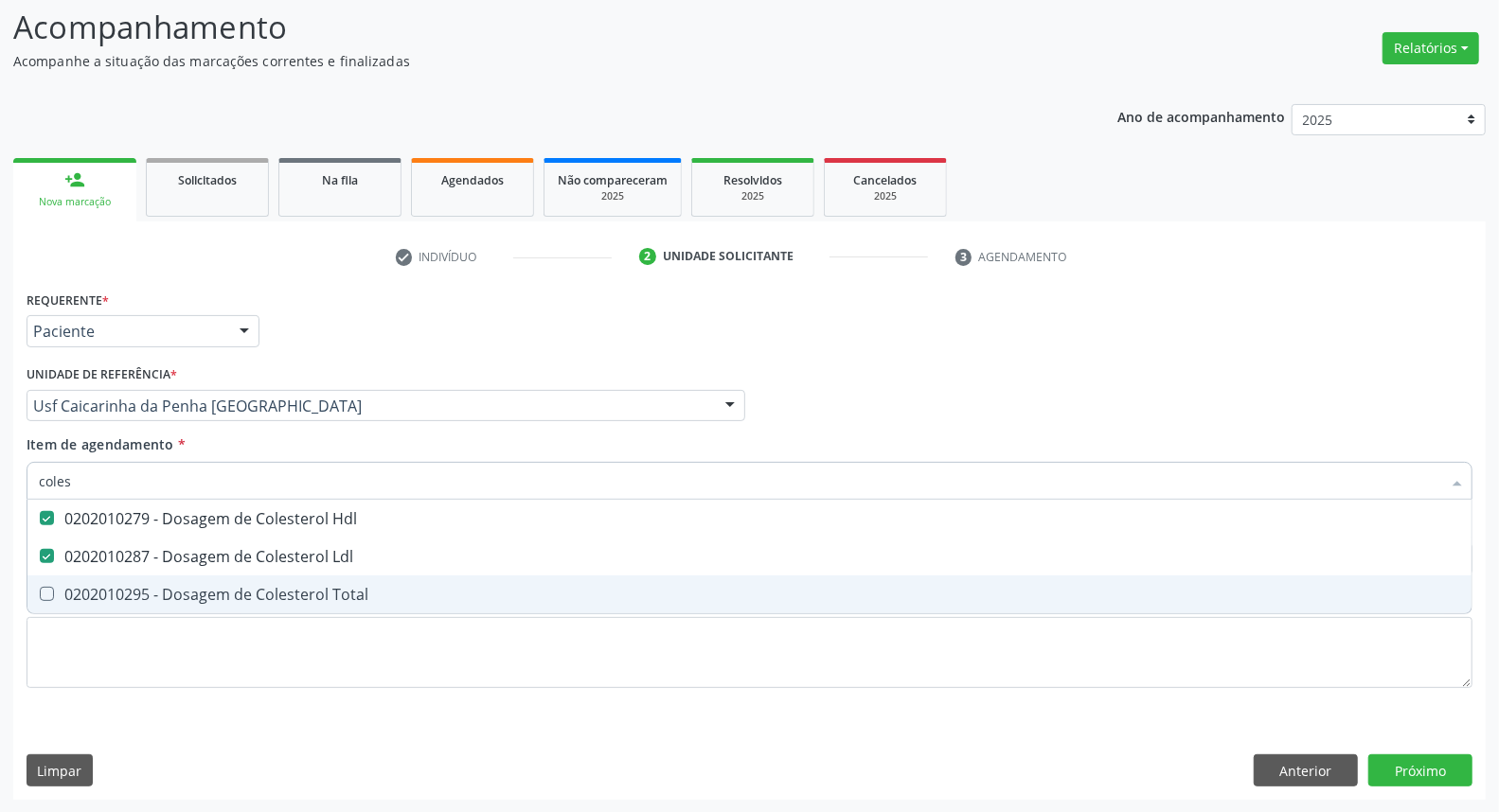
drag, startPoint x: 73, startPoint y: 591, endPoint x: 86, endPoint y: 551, distance: 42.1
click at [78, 576] on span "0202010295 - Dosagem de Colesterol Total" at bounding box center [750, 595] width 1445 height 37
checkbox Total "true"
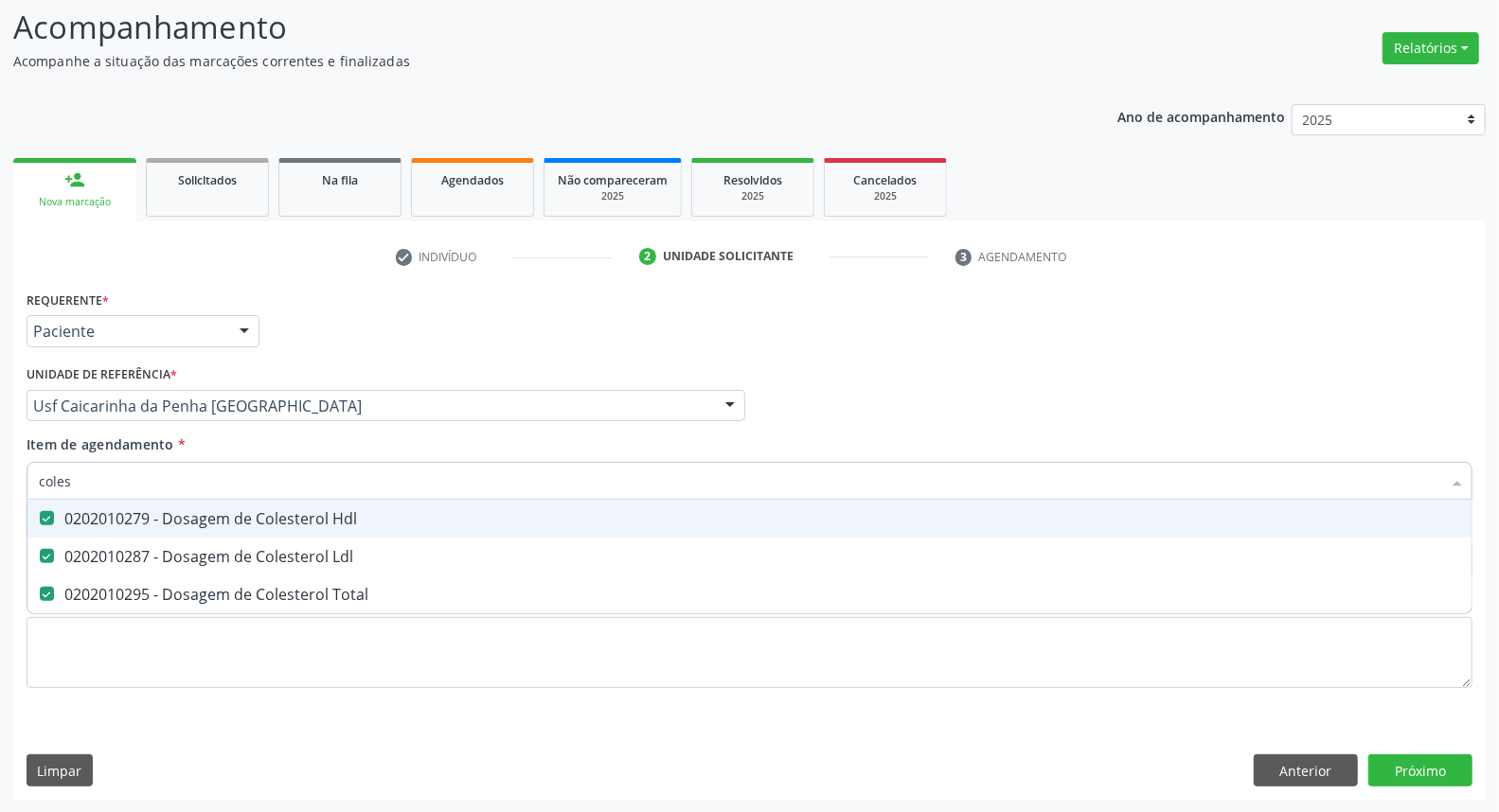
click at [0, 465] on div "Acompanhamento Acompanhe a situação das marcações correntes e finalizadas Relat…" at bounding box center [749, 397] width 1499 height 835
type input "c"
checkbox Hdl "false"
checkbox Ldl "false"
checkbox Total "false"
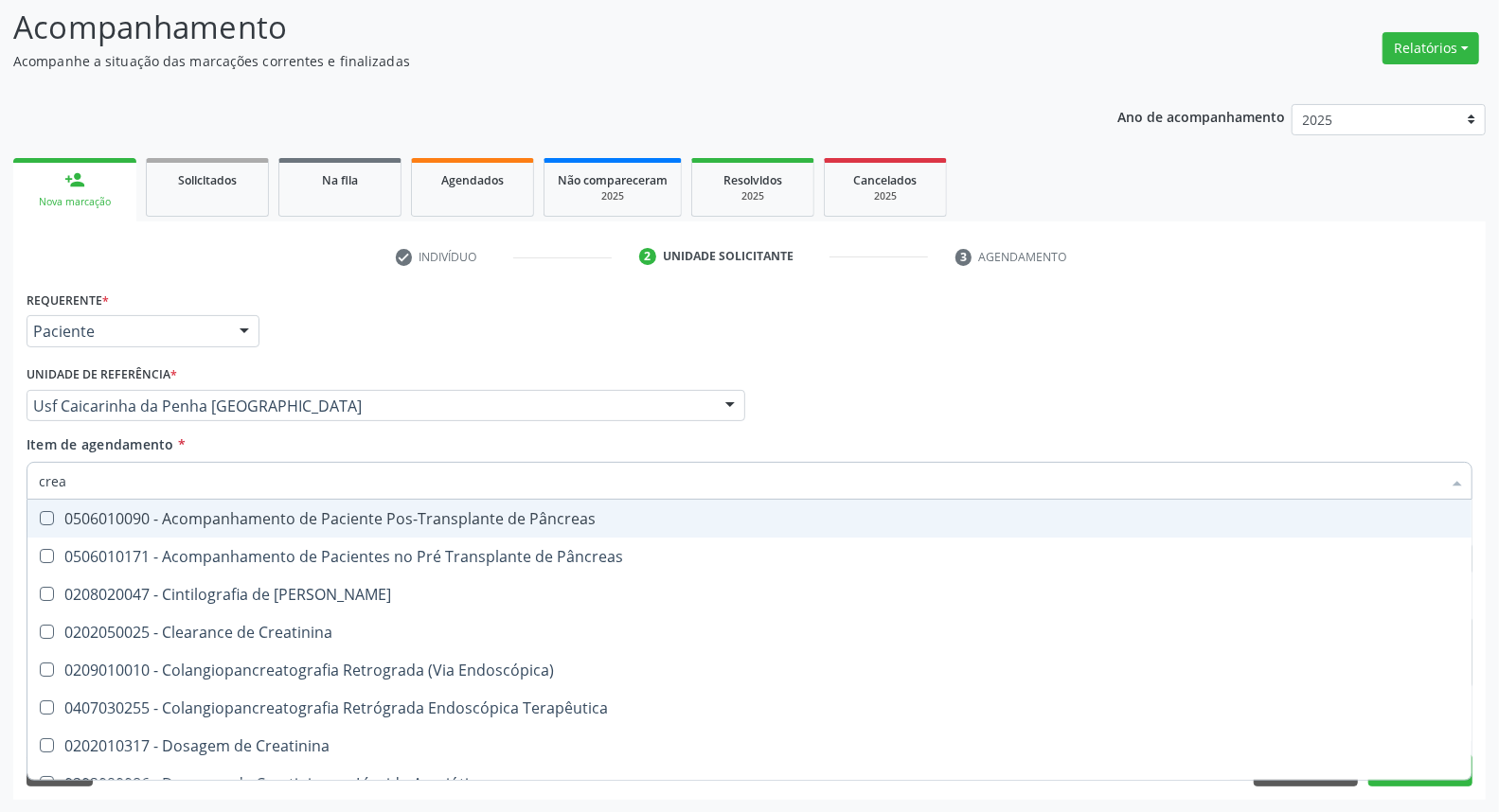
type input "creat"
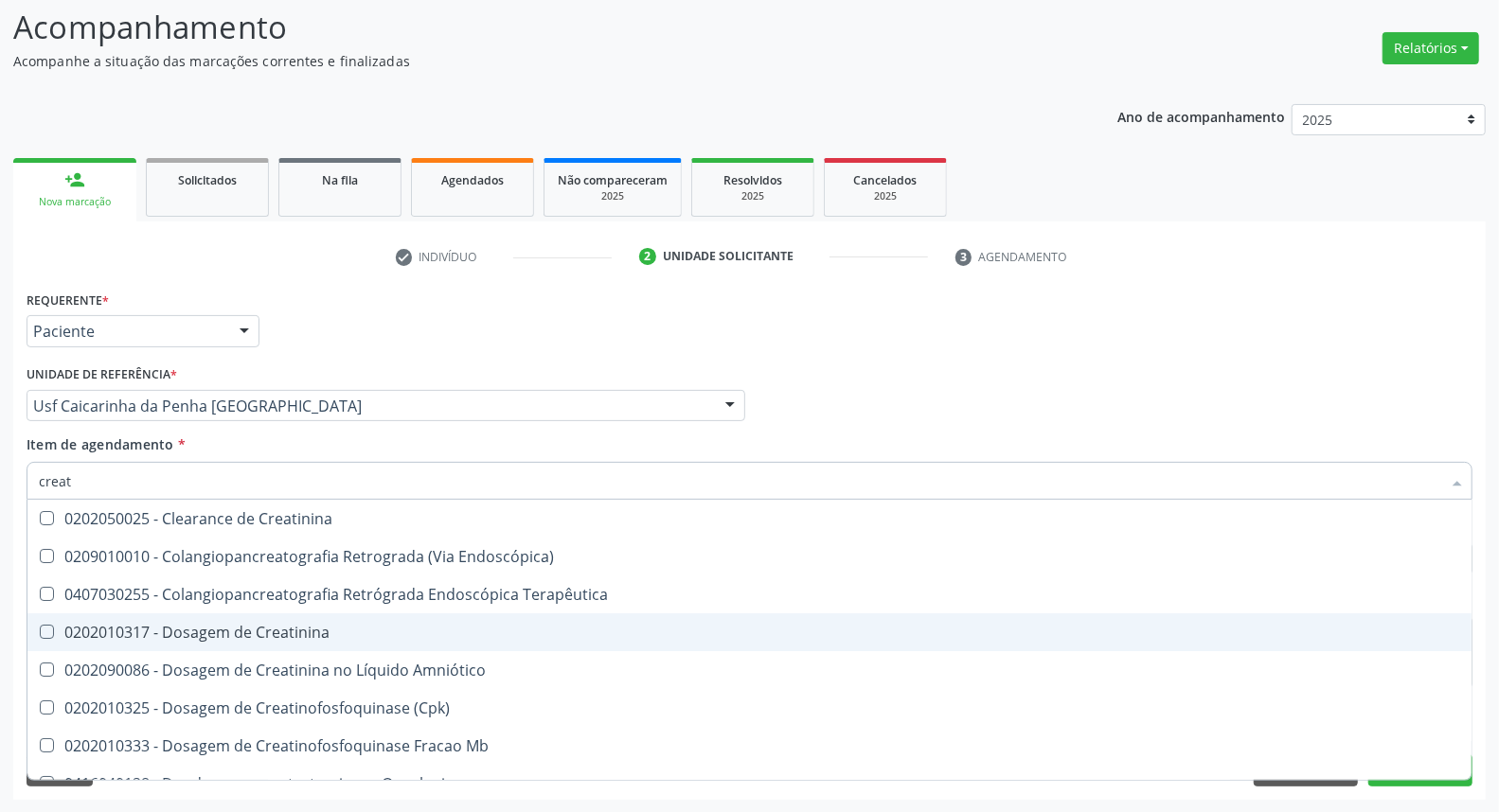
click at [63, 629] on div "0202010317 - Dosagem de Creatinina" at bounding box center [749, 631] width 1422 height 15
checkbox Creatinina "true"
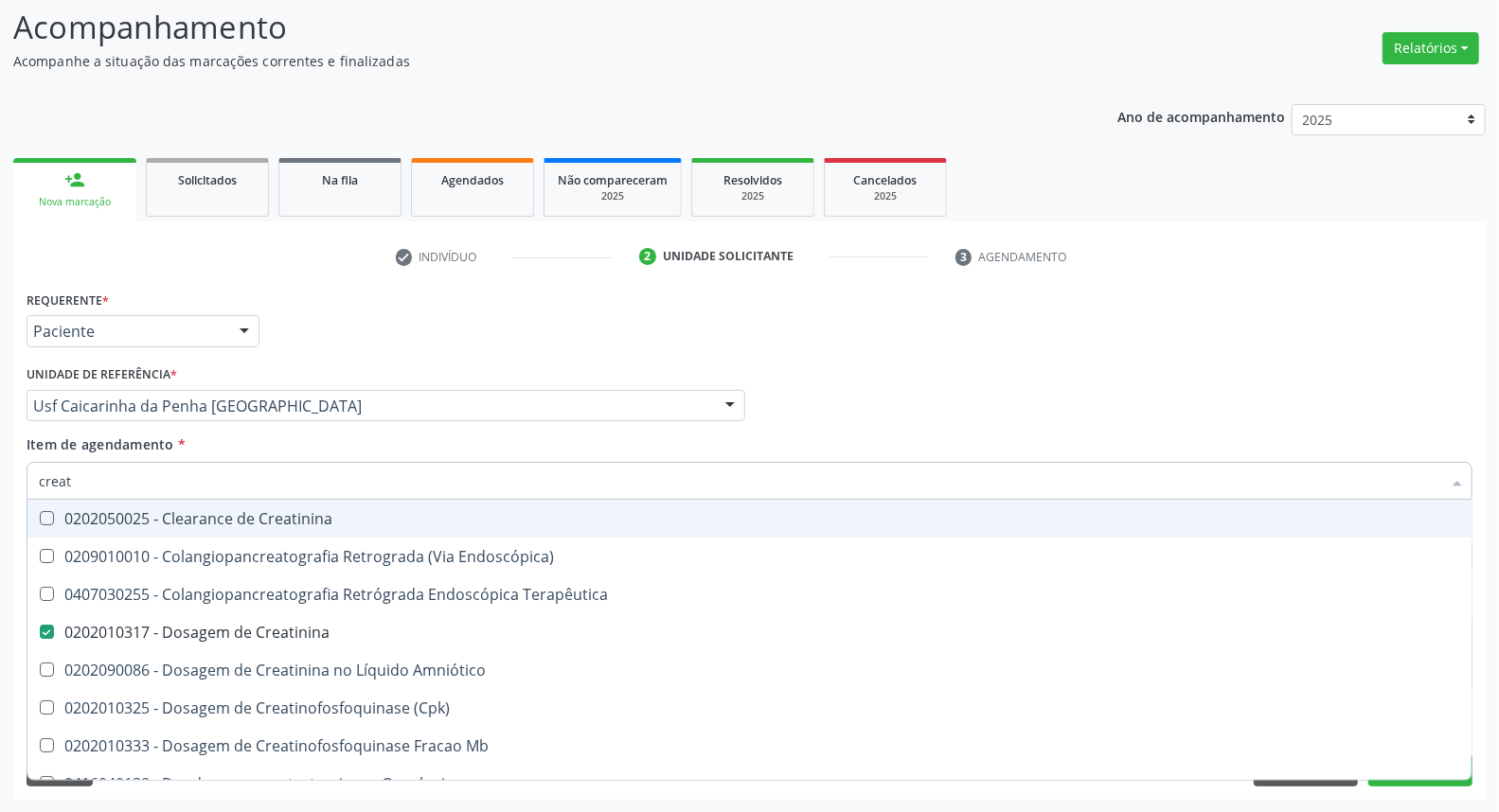
drag, startPoint x: 91, startPoint y: 483, endPoint x: 0, endPoint y: 452, distance: 96.1
click at [0, 452] on div "Acompanhamento Acompanhe a situação das marcações correntes e finalizadas Relat…" at bounding box center [749, 397] width 1499 height 835
type input "u"
checkbox Creatinina "false"
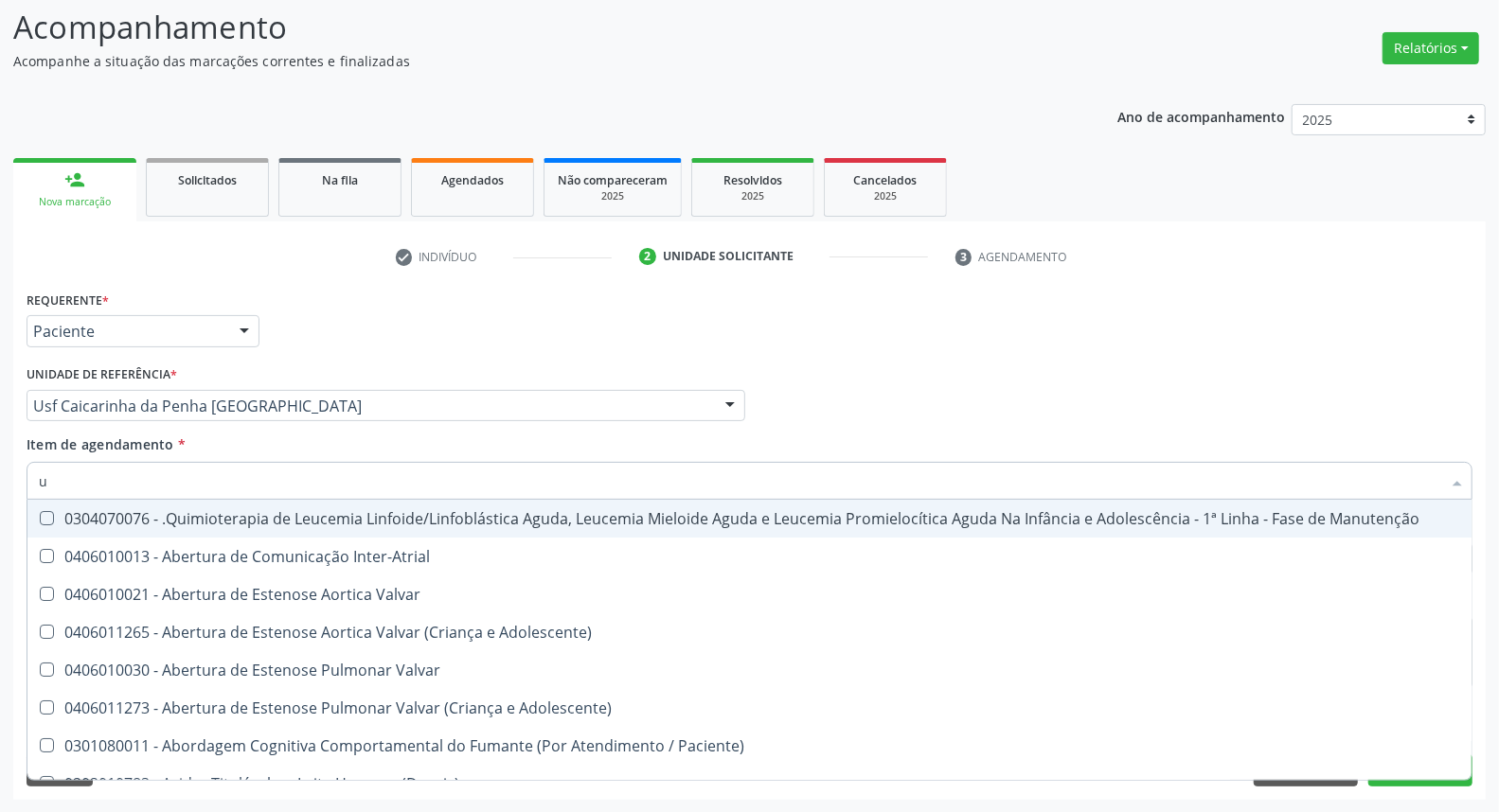
type input "ur"
checkbox Coagulação\ "true"
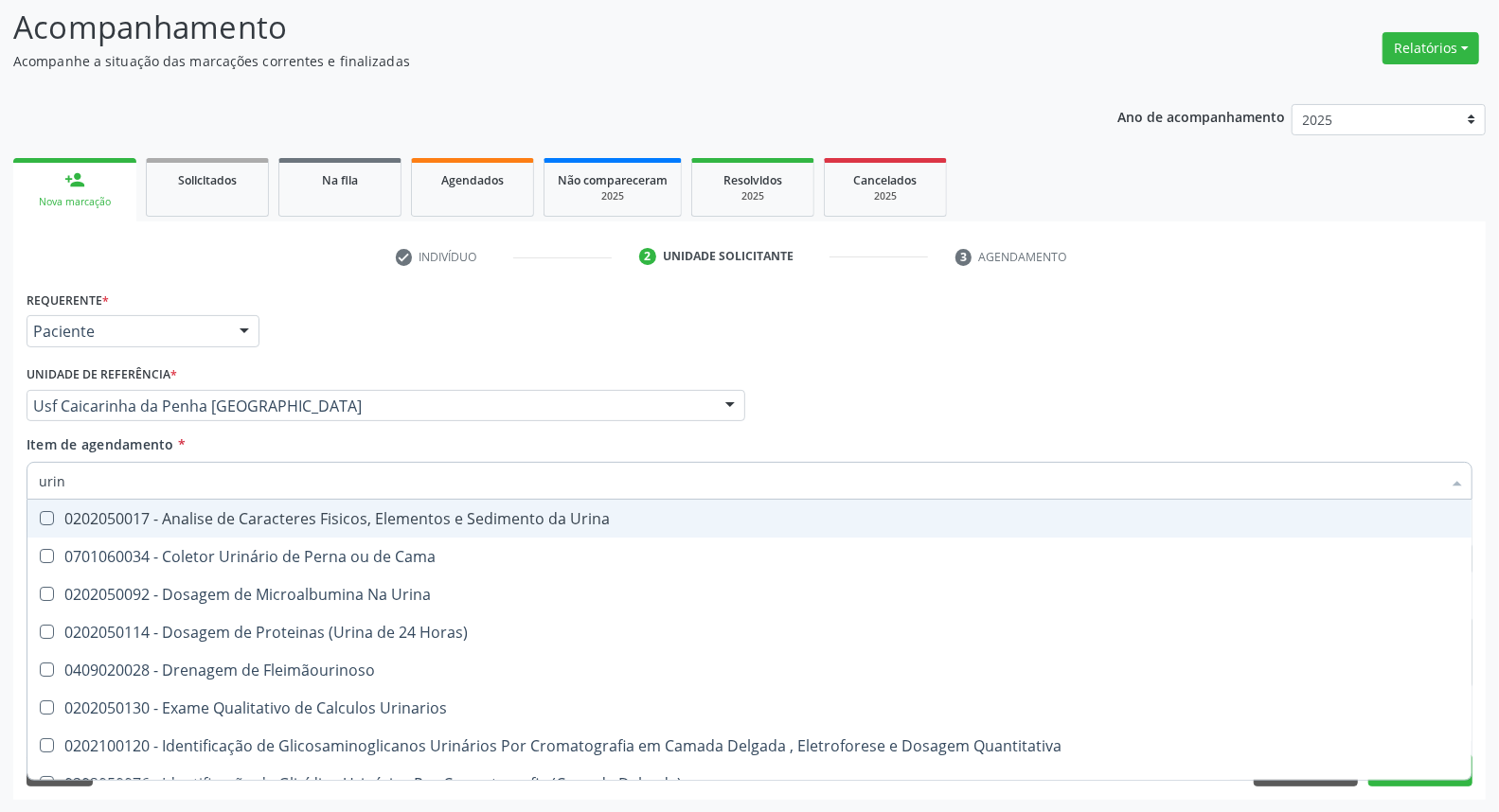
type input "urina"
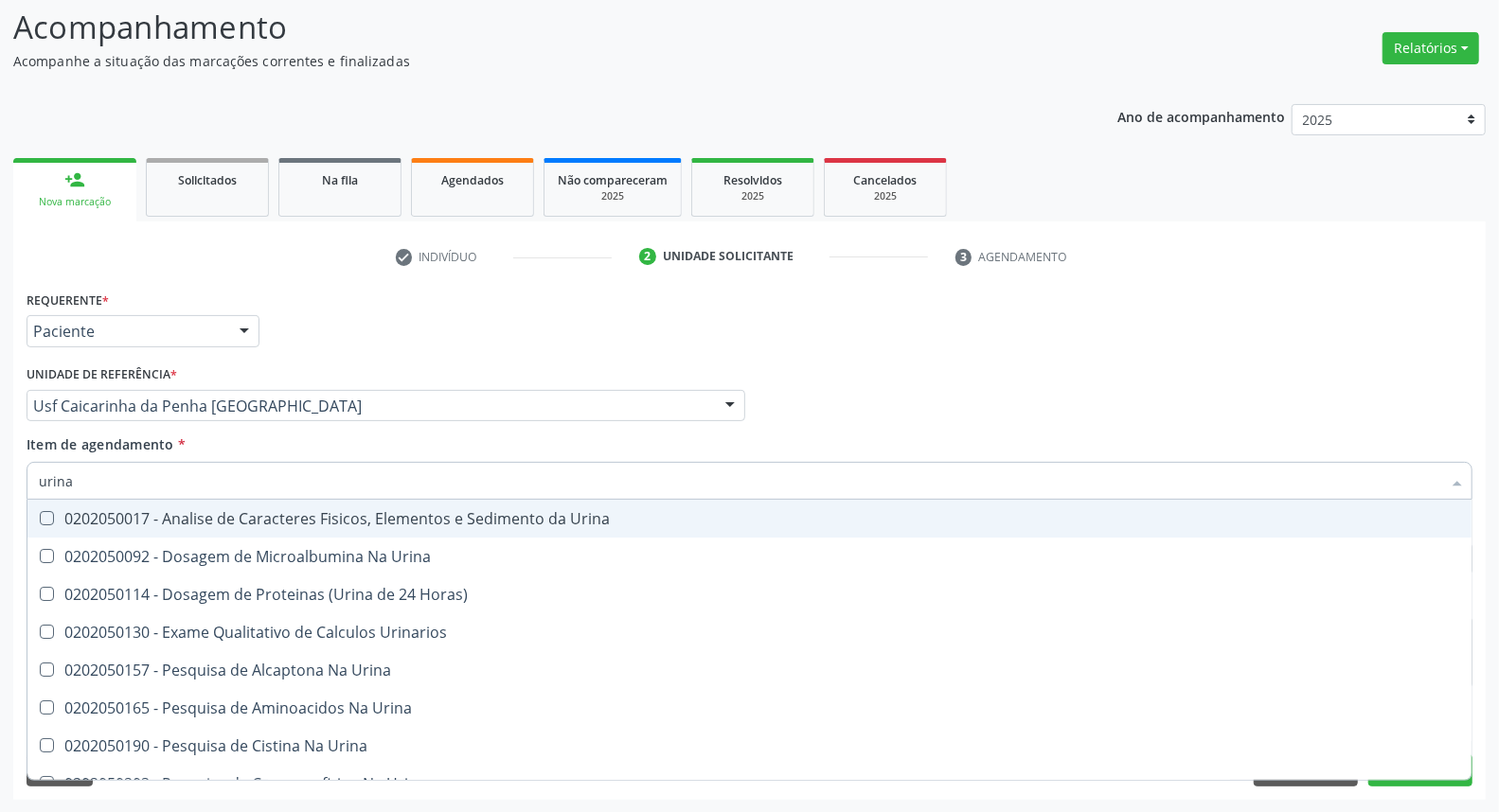
drag, startPoint x: 152, startPoint y: 522, endPoint x: 150, endPoint y: 489, distance: 33.1
click at [150, 522] on div "0202050017 - Analise de Caracteres Fisicos, Elementos e Sedimento da Urina" at bounding box center [749, 518] width 1422 height 15
checkbox Urina "true"
click at [0, 480] on div "Acompanhamento Acompanhe a situação das marcações correntes e finalizadas Relat…" at bounding box center [749, 397] width 1499 height 835
type input "tr"
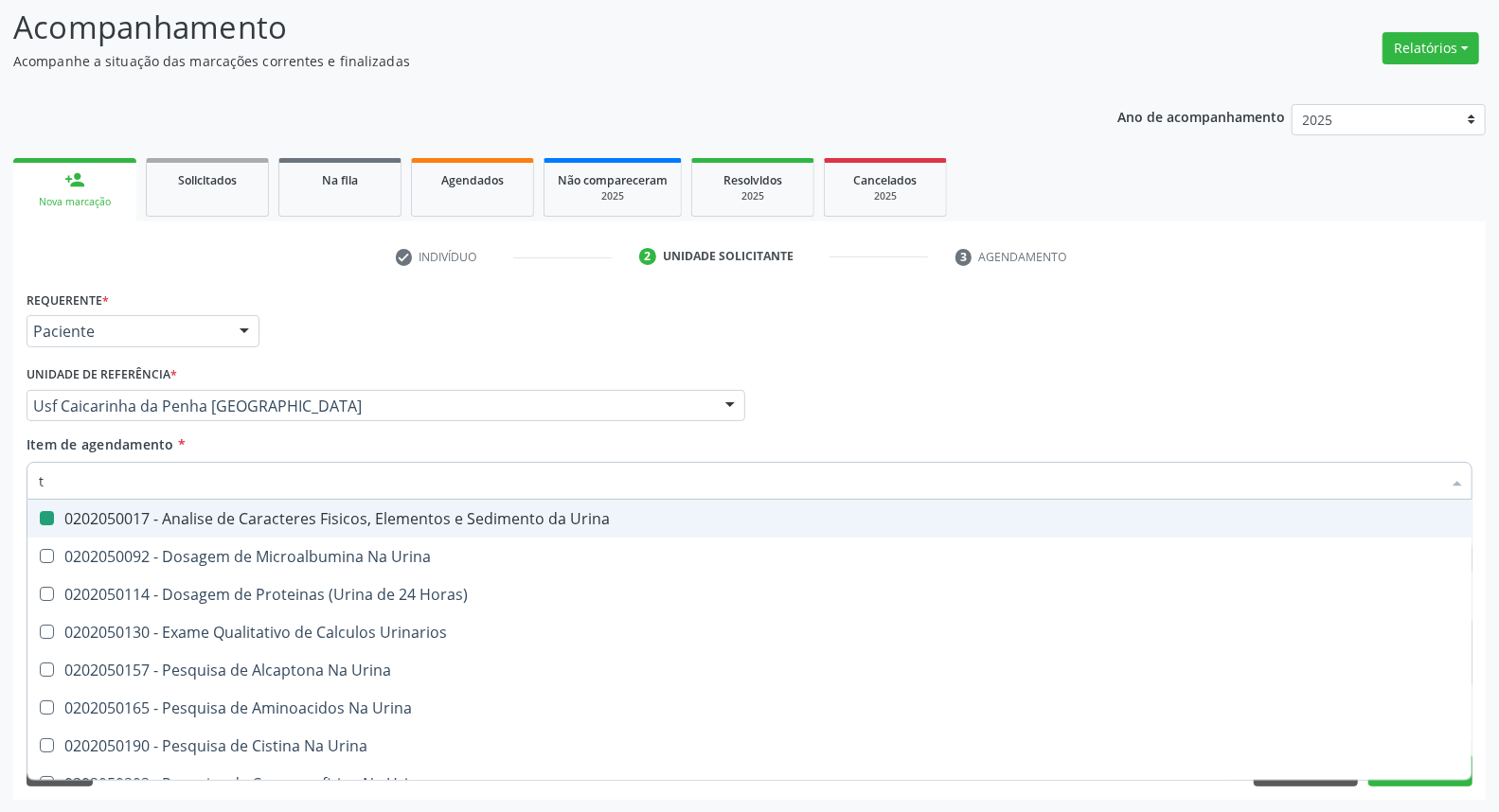
checkbox Urina "false"
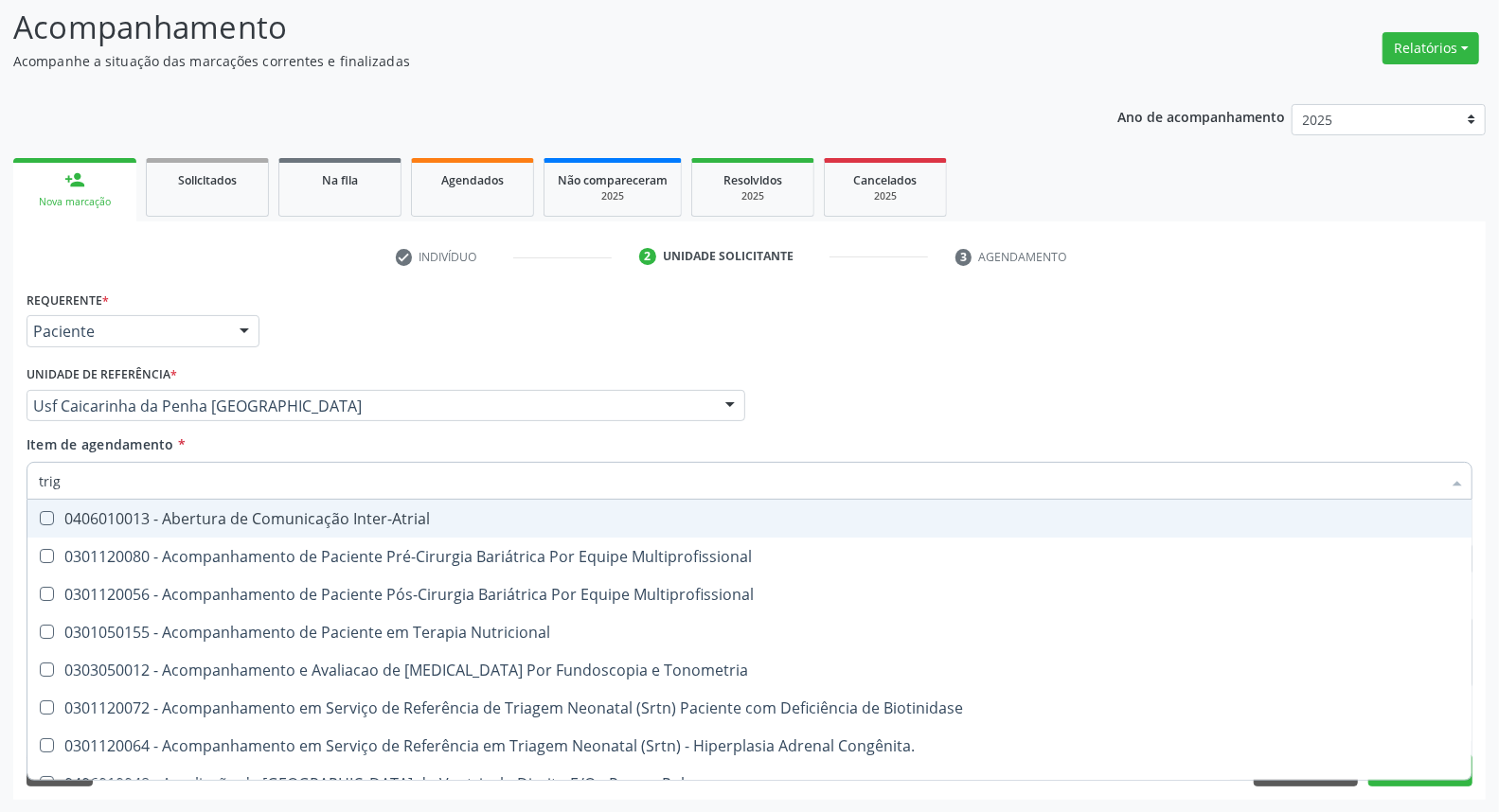
type input "trigl"
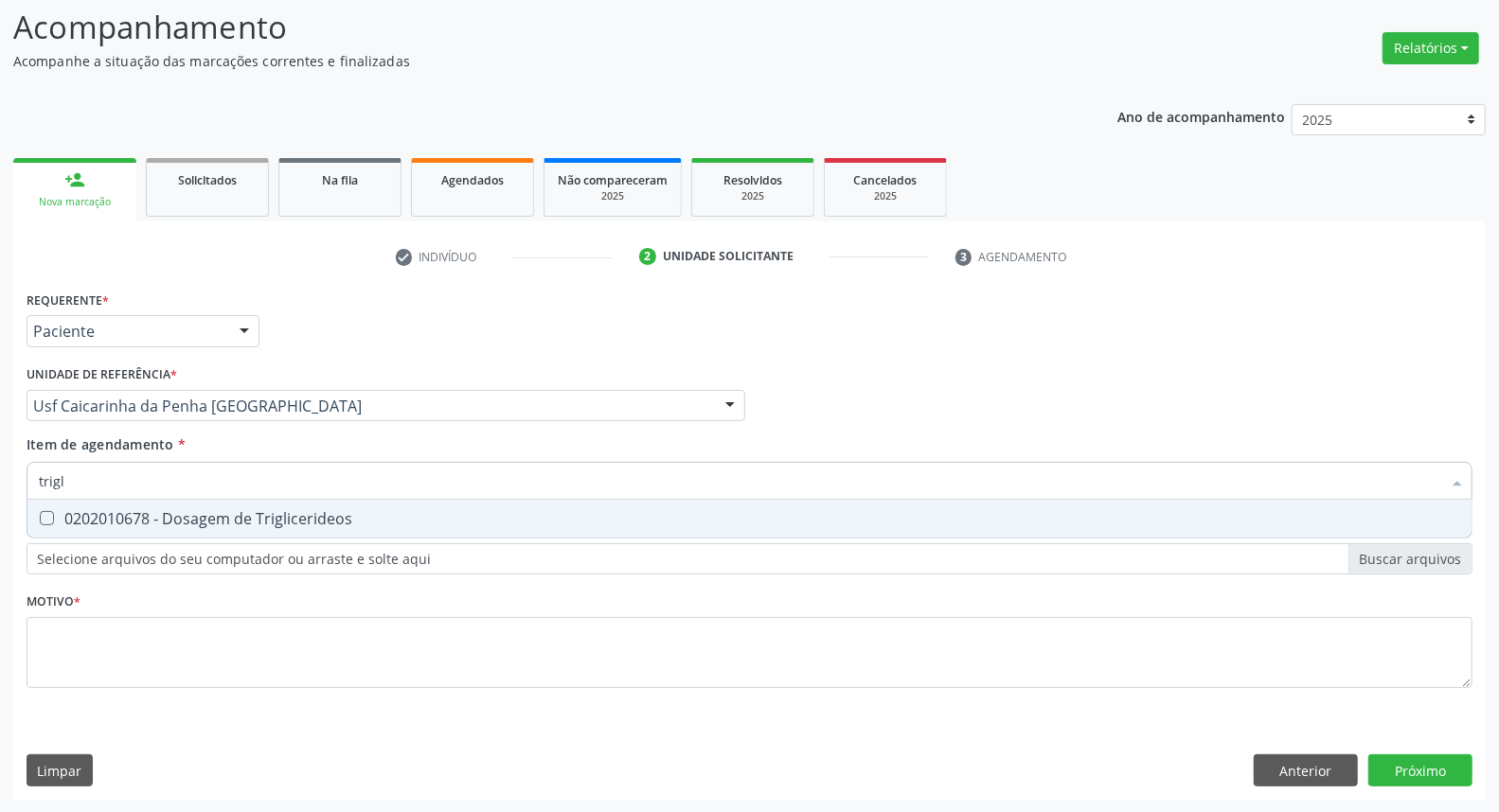
drag, startPoint x: 44, startPoint y: 521, endPoint x: 64, endPoint y: 499, distance: 29.7
click at [45, 521] on Triglicerideos at bounding box center [46, 518] width 14 height 14
click at [39, 521] on Triglicerideos "checkbox" at bounding box center [34, 518] width 12 height 12
checkbox Triglicerideos "true"
drag, startPoint x: 82, startPoint y: 482, endPoint x: 0, endPoint y: 483, distance: 82.0
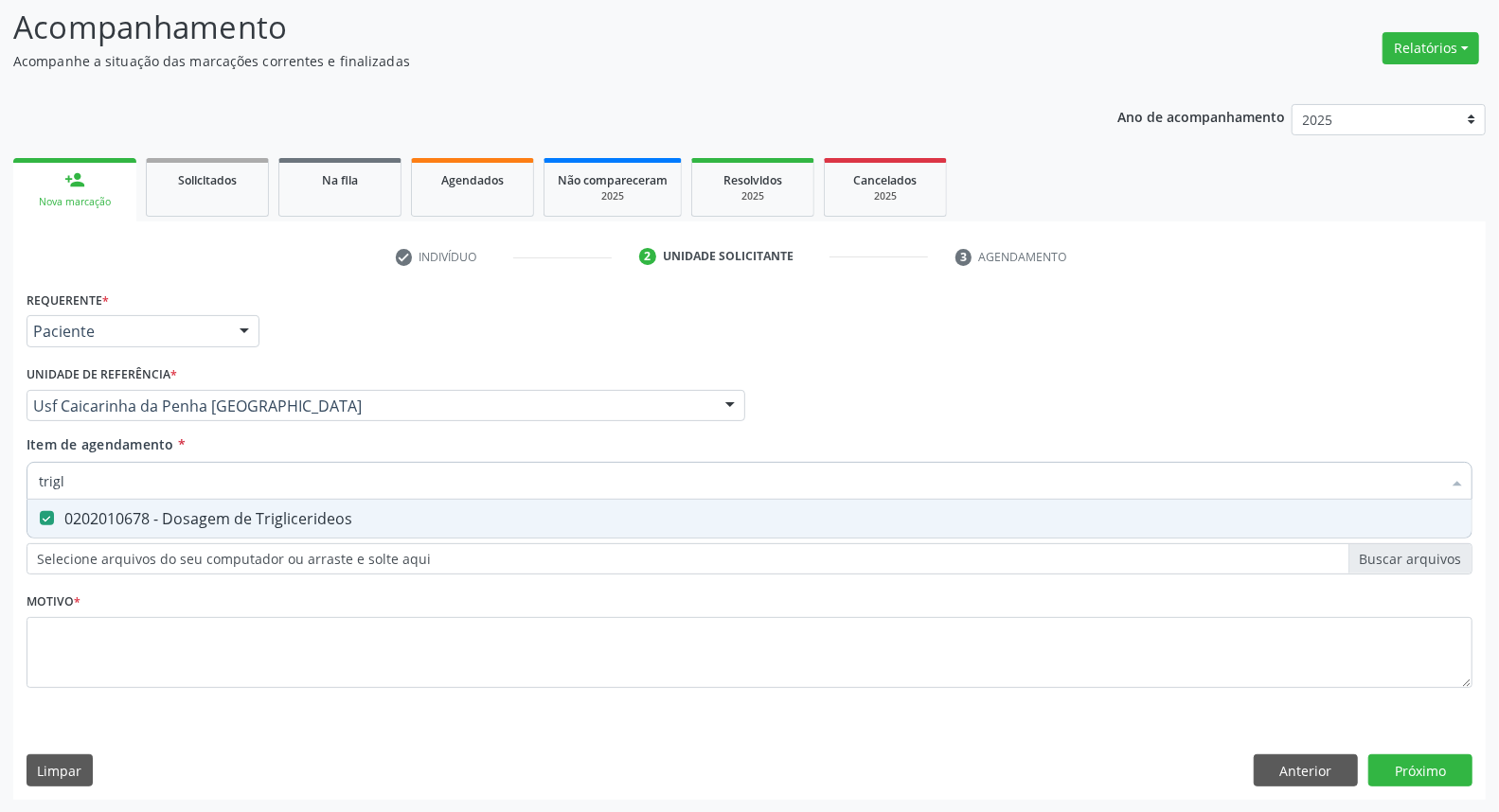
click at [0, 483] on div "Acompanhamento Acompanhe a situação das marcações correntes e finalizadas Relat…" at bounding box center [749, 397] width 1499 height 835
type input "he"
checkbox Triglicerideos "false"
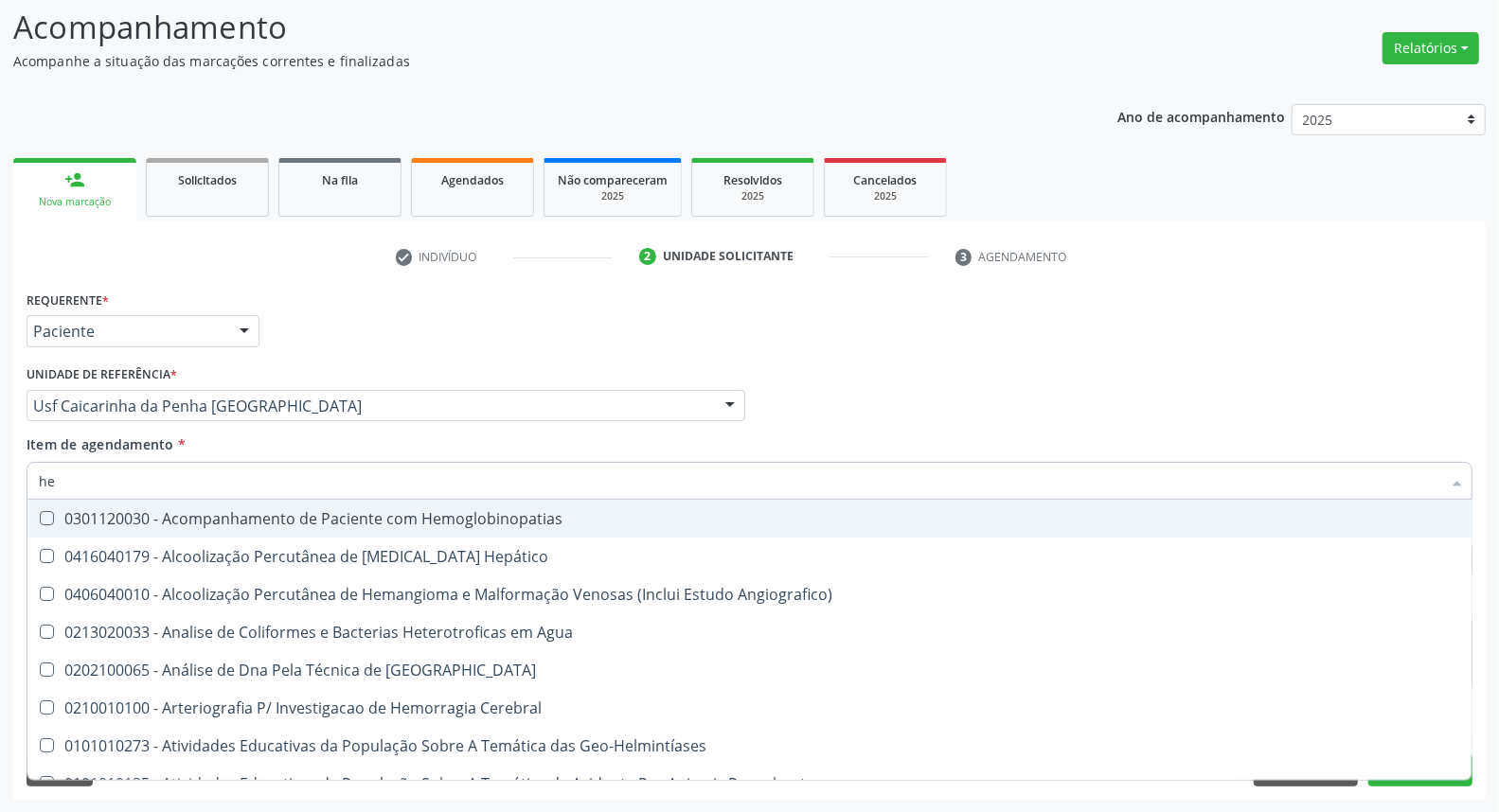
type input "hem"
checkbox II "true"
checkbox Completo "false"
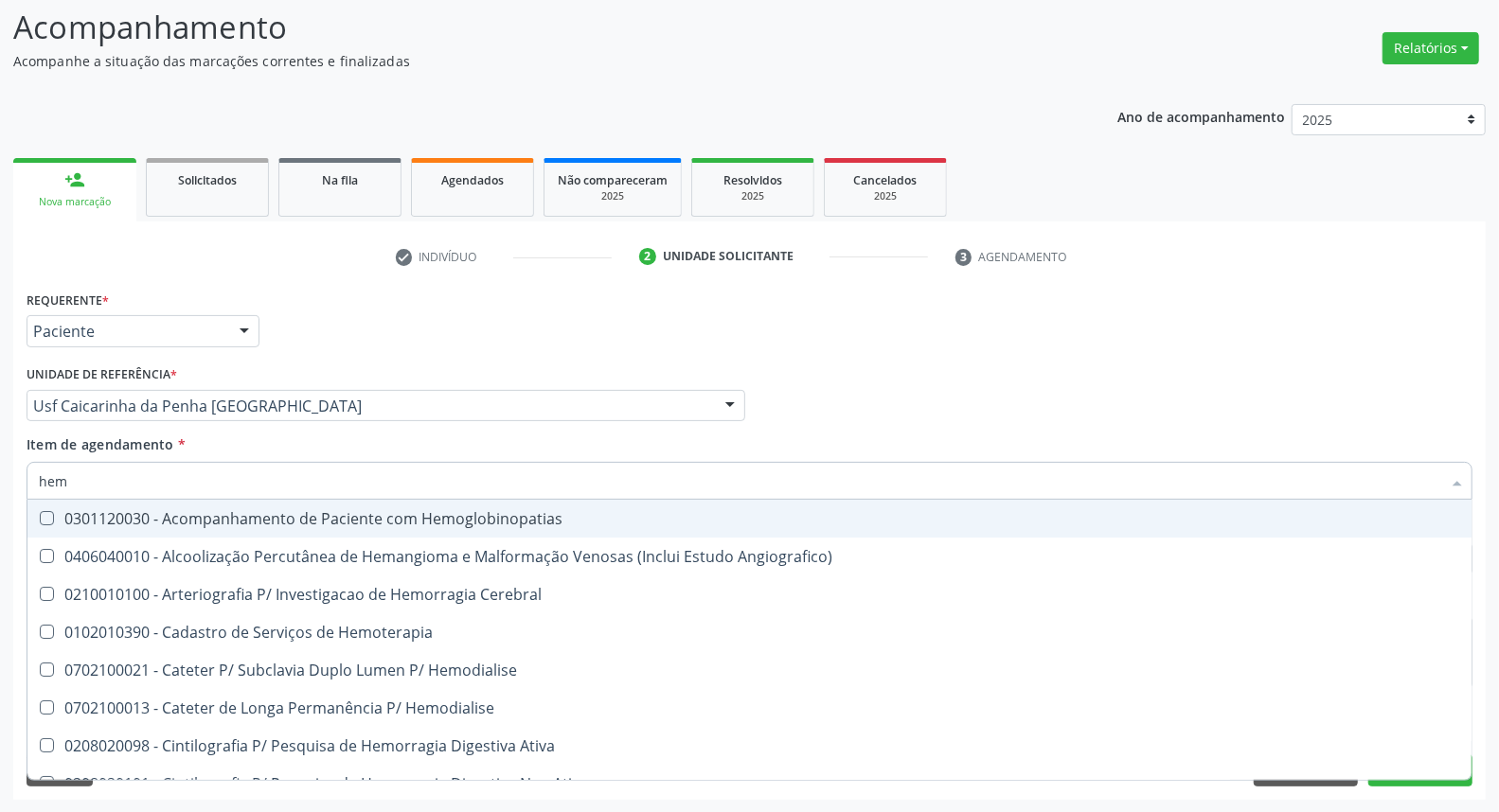
type input "hemo"
checkbox Retro-Retal "true"
checkbox Completo "false"
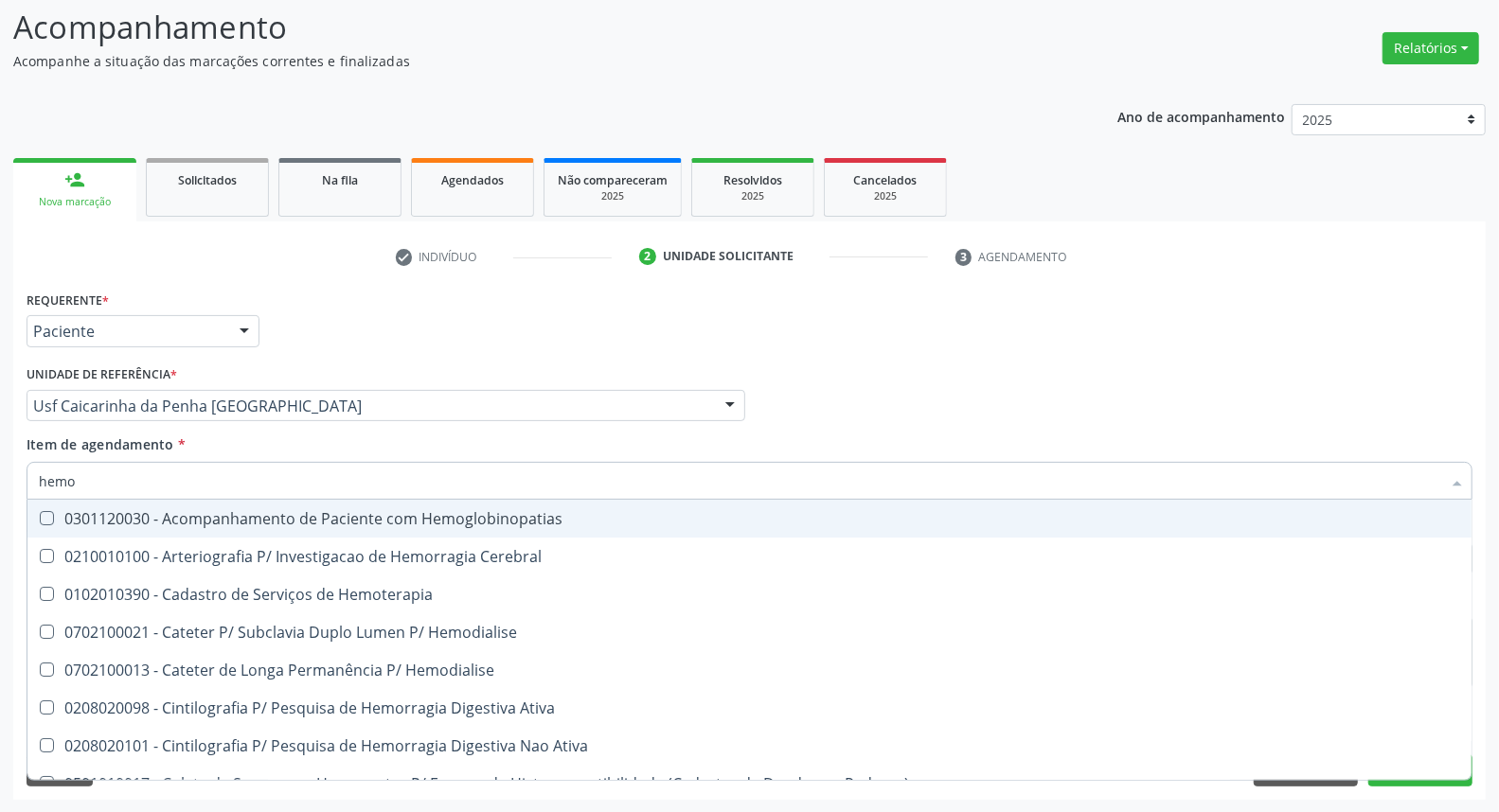
type input "hemog"
checkbox Carboxi-Hemoglobina "true"
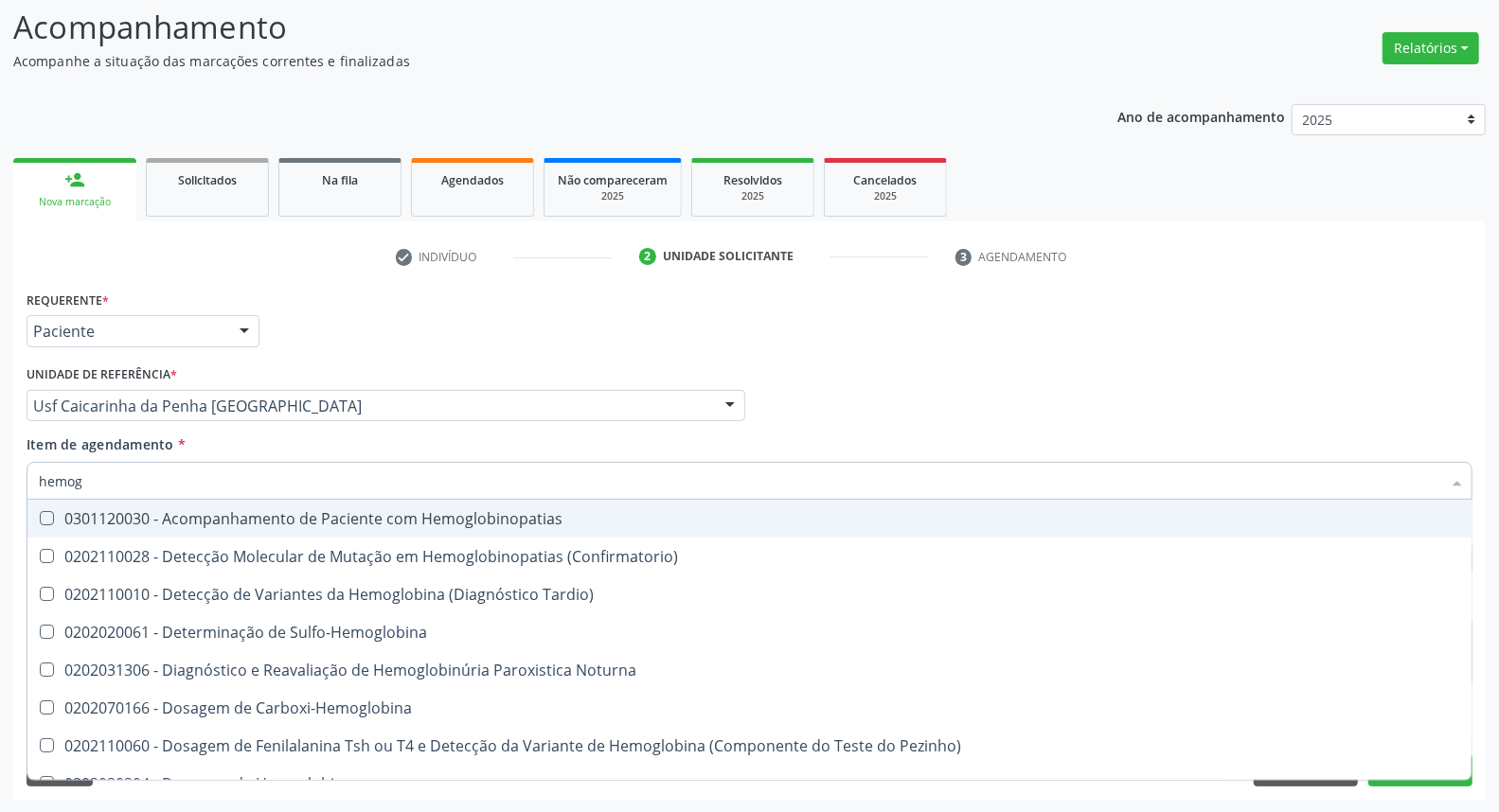
type input "hemogl"
checkbox Completo "false"
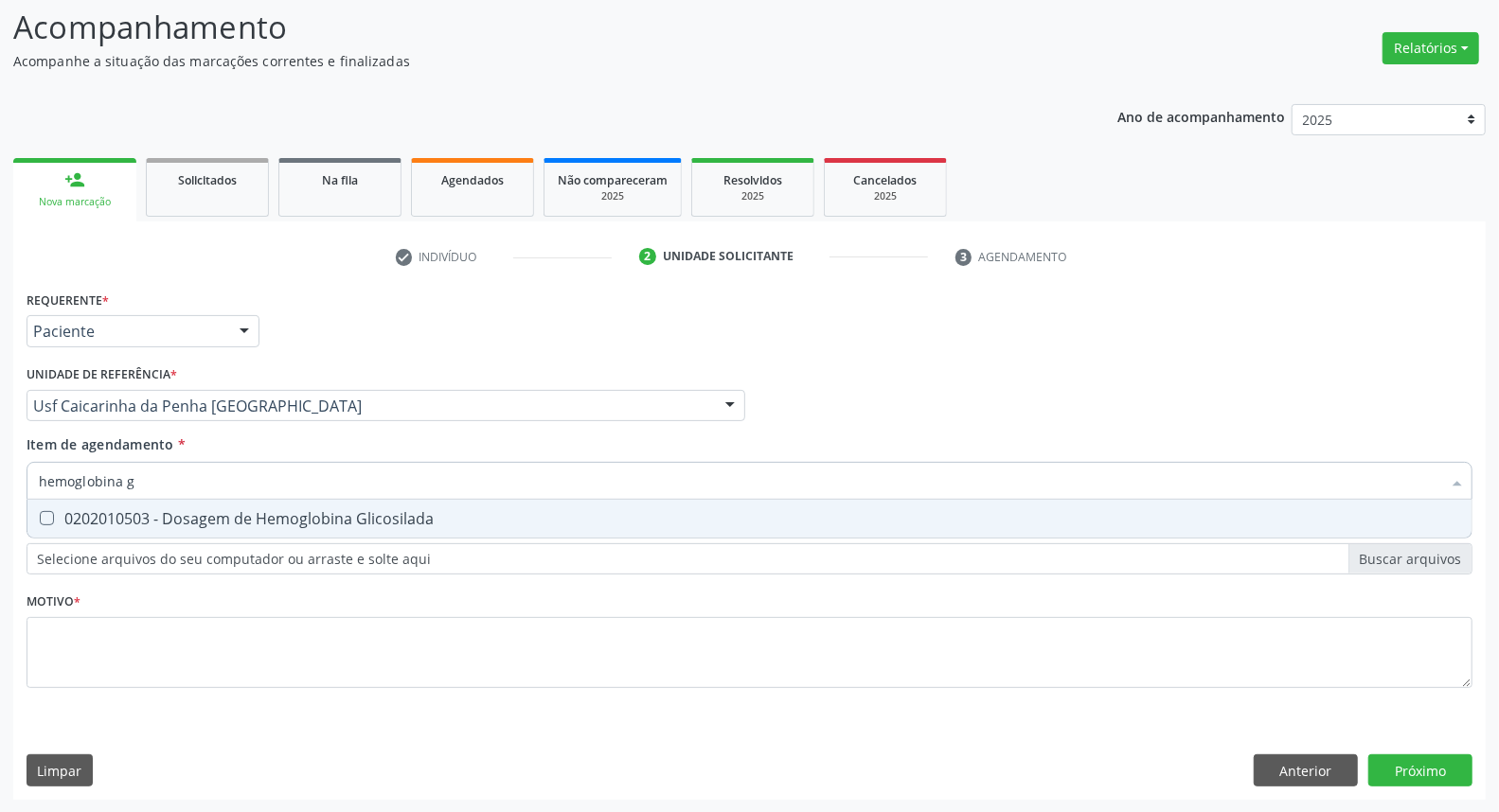
type input "hemoglobina g"
drag, startPoint x: 57, startPoint y: 512, endPoint x: 99, endPoint y: 497, distance: 44.6
click at [59, 512] on div "0202010503 - Dosagem de Hemoglobina Glicosilada" at bounding box center [749, 518] width 1422 height 15
checkbox Glicosilada "true"
drag, startPoint x: 96, startPoint y: 480, endPoint x: 0, endPoint y: 481, distance: 96.0
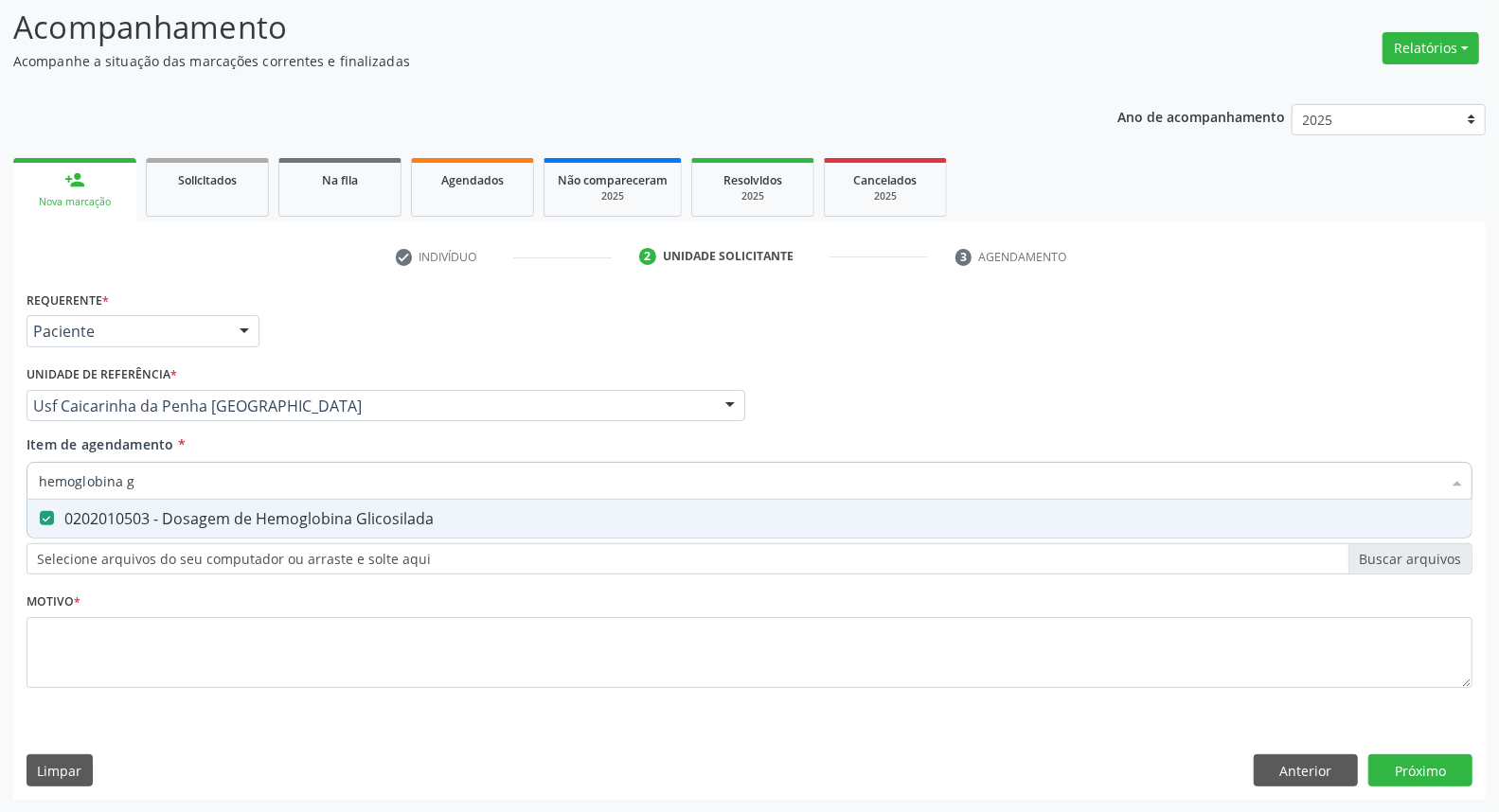
click at [0, 481] on div "Acompanhamento Acompanhe a situação das marcações correntes e finalizadas Relat…" at bounding box center [749, 397] width 1499 height 835
type input "b"
checkbox Glicosilada "false"
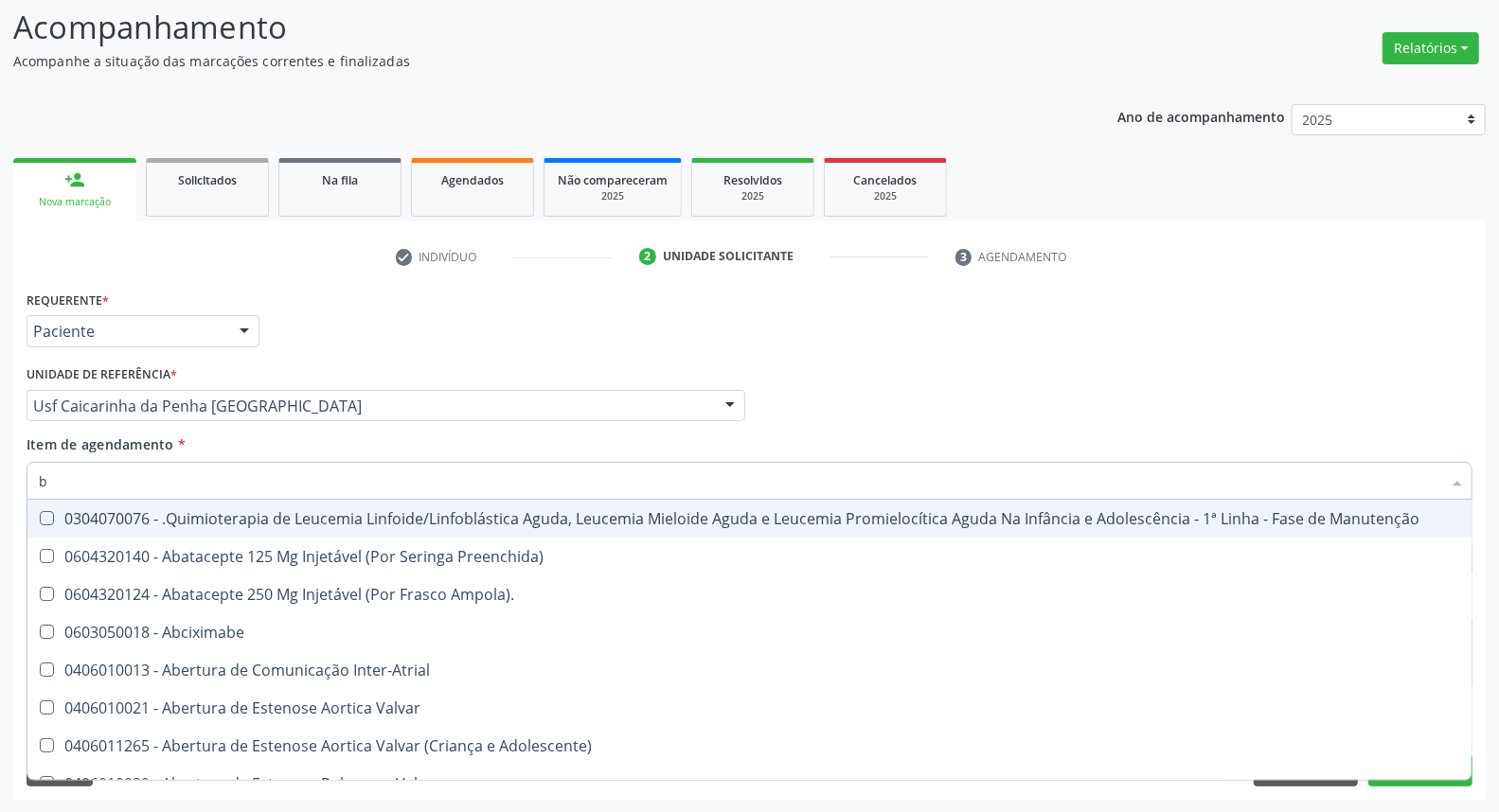
type input "bi"
checkbox Saúde\ "true"
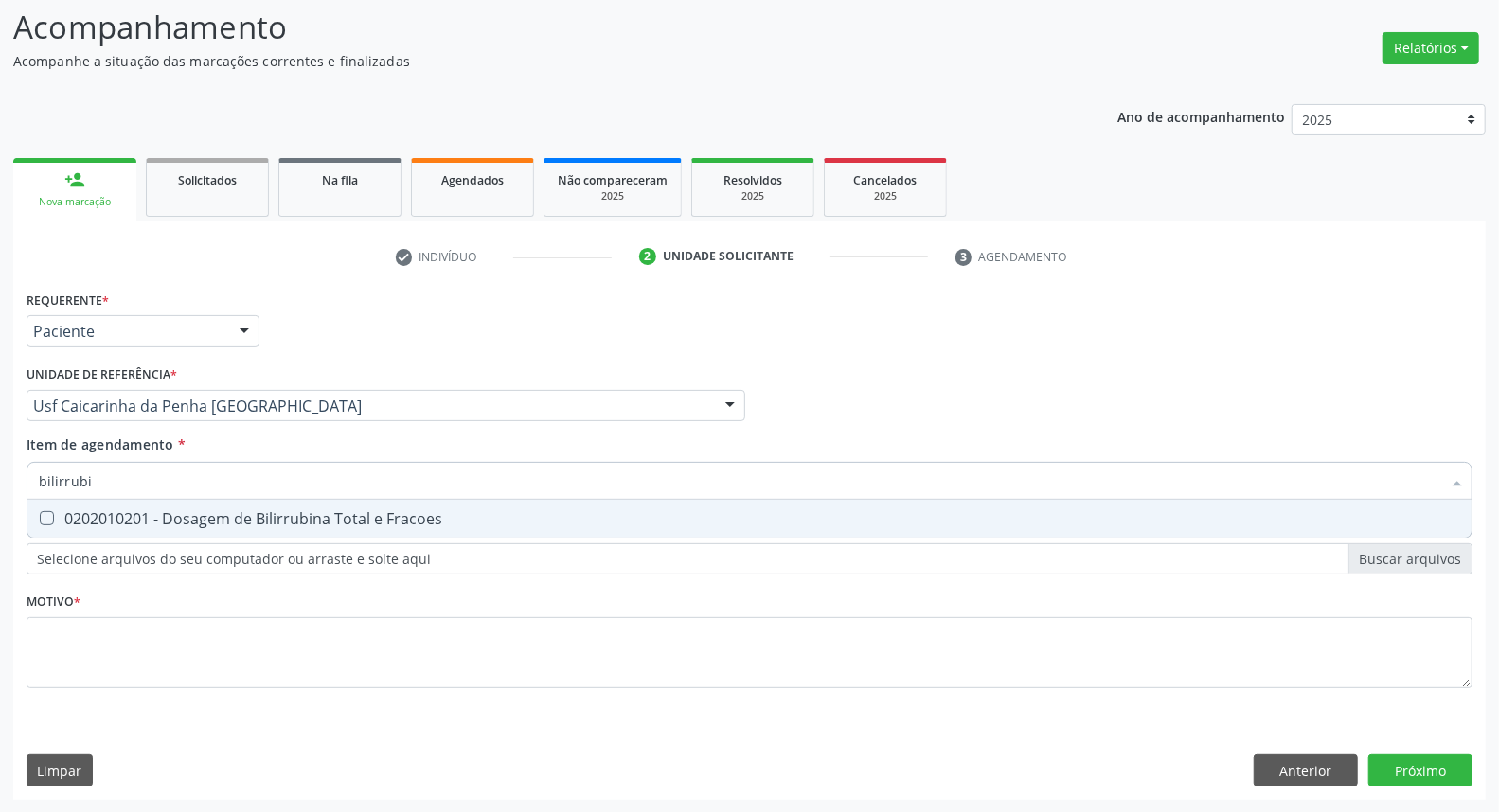
type input "bilirrubin"
click at [47, 514] on Fracoes at bounding box center [46, 518] width 14 height 14
click at [39, 514] on Fracoes "checkbox" at bounding box center [34, 518] width 12 height 12
checkbox Fracoes "true"
drag, startPoint x: 146, startPoint y: 480, endPoint x: 0, endPoint y: 476, distance: 146.1
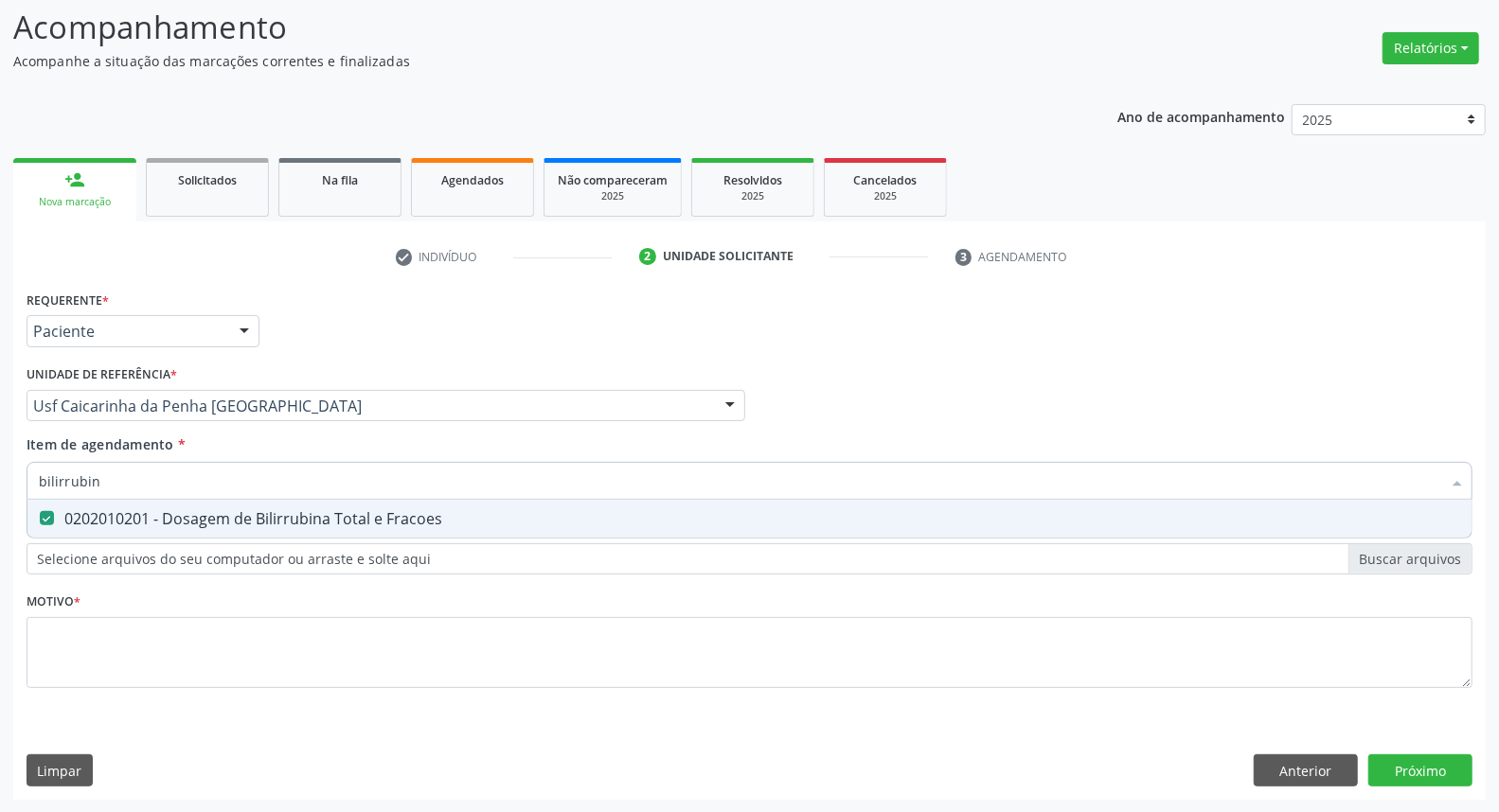
click at [0, 476] on div "Acompanhamento Acompanhe a situação das marcações correntes e finalizadas Relat…" at bounding box center [749, 397] width 1499 height 835
type input "a"
checkbox Fracoes "false"
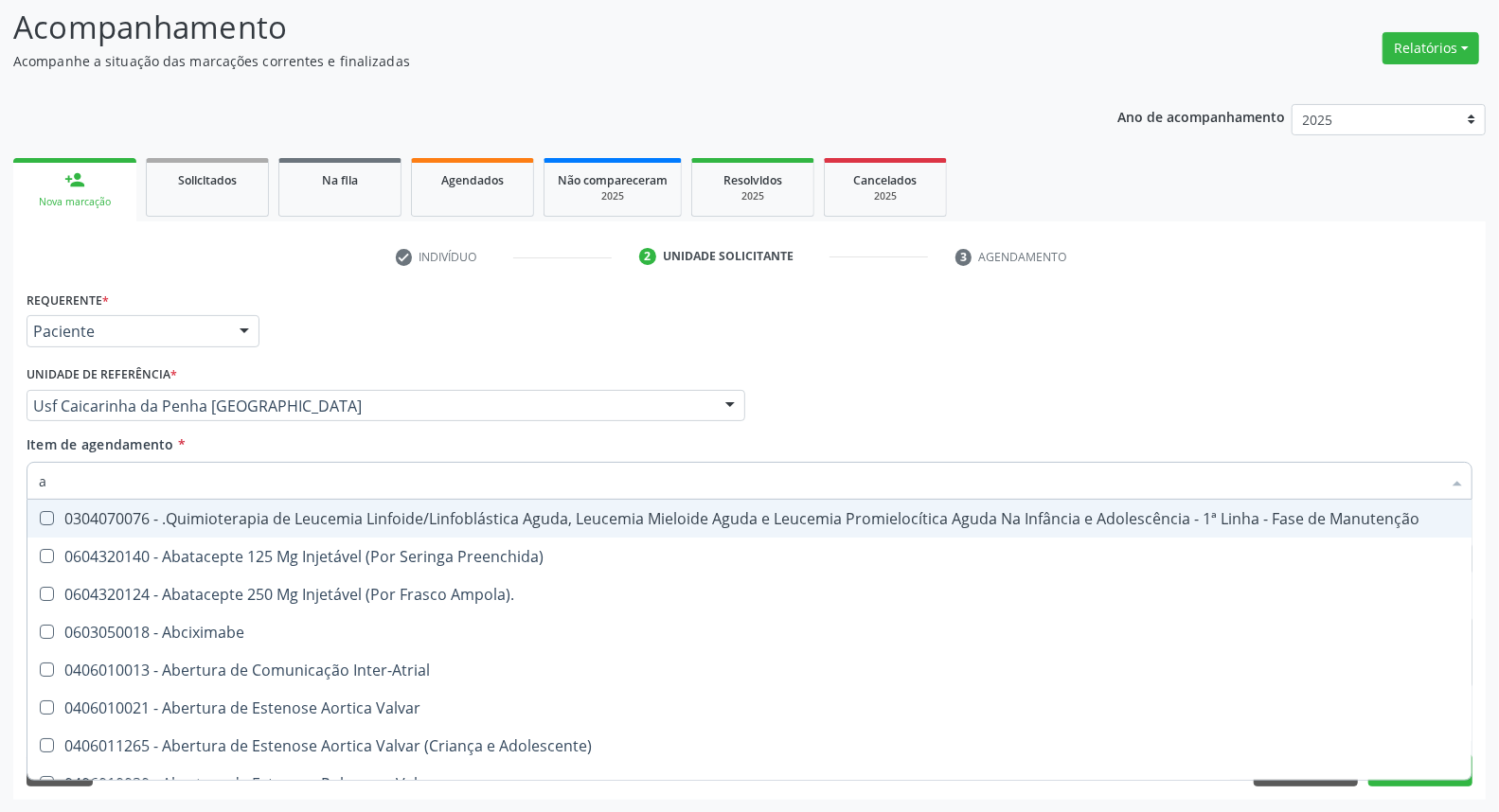
type input "ac"
checkbox Ortopédica "true"
checkbox Urina "false"
checkbox Escapulo-Umerais "true"
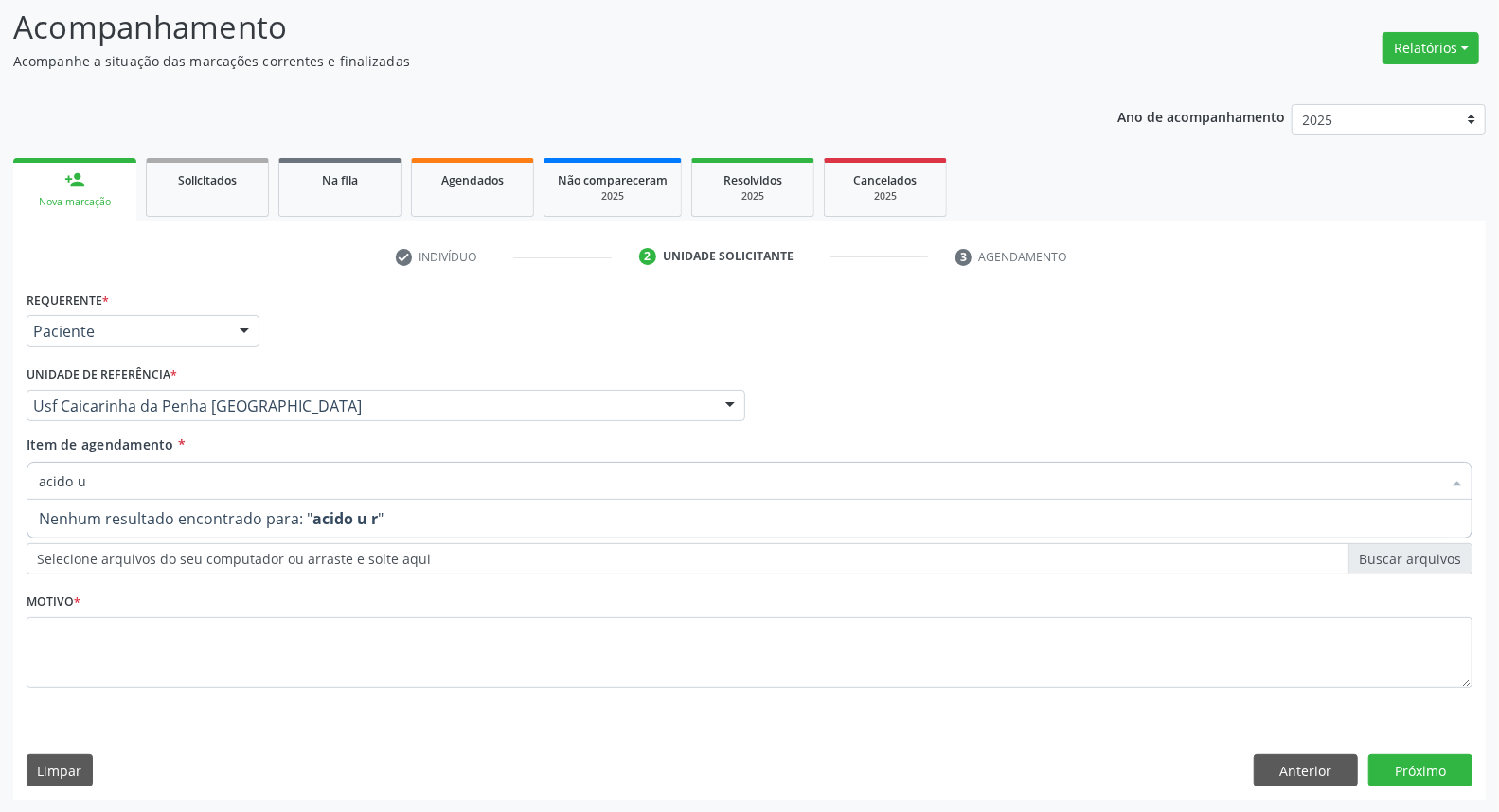
type input "acido u"
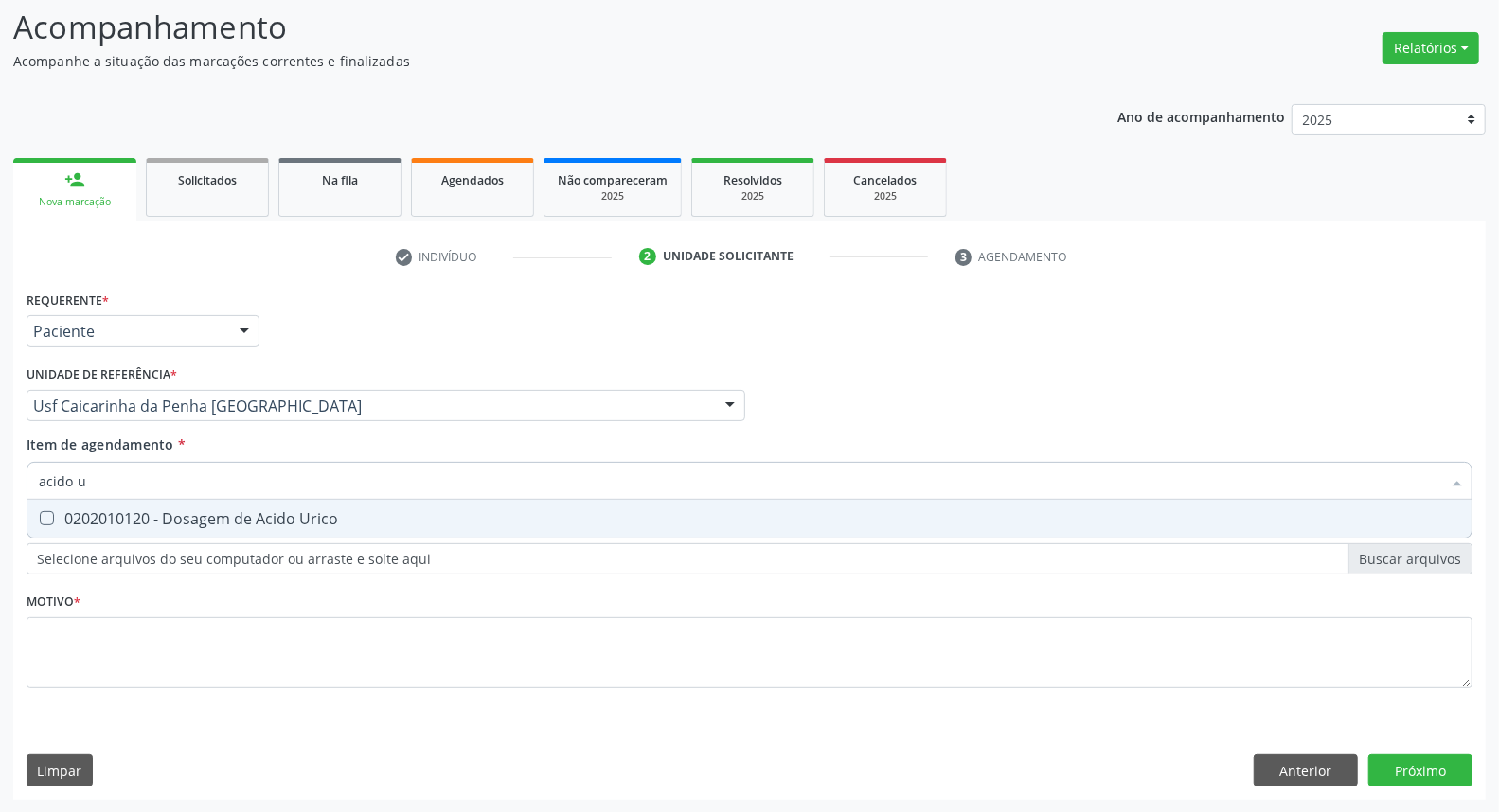
drag, startPoint x: 247, startPoint y: 514, endPoint x: 244, endPoint y: 492, distance: 22.2
click at [244, 511] on div "0202010120 - Dosagem de Acido Urico" at bounding box center [749, 518] width 1422 height 15
checkbox Urico "true"
click at [249, 476] on input "acido u" at bounding box center [739, 480] width 1402 height 37
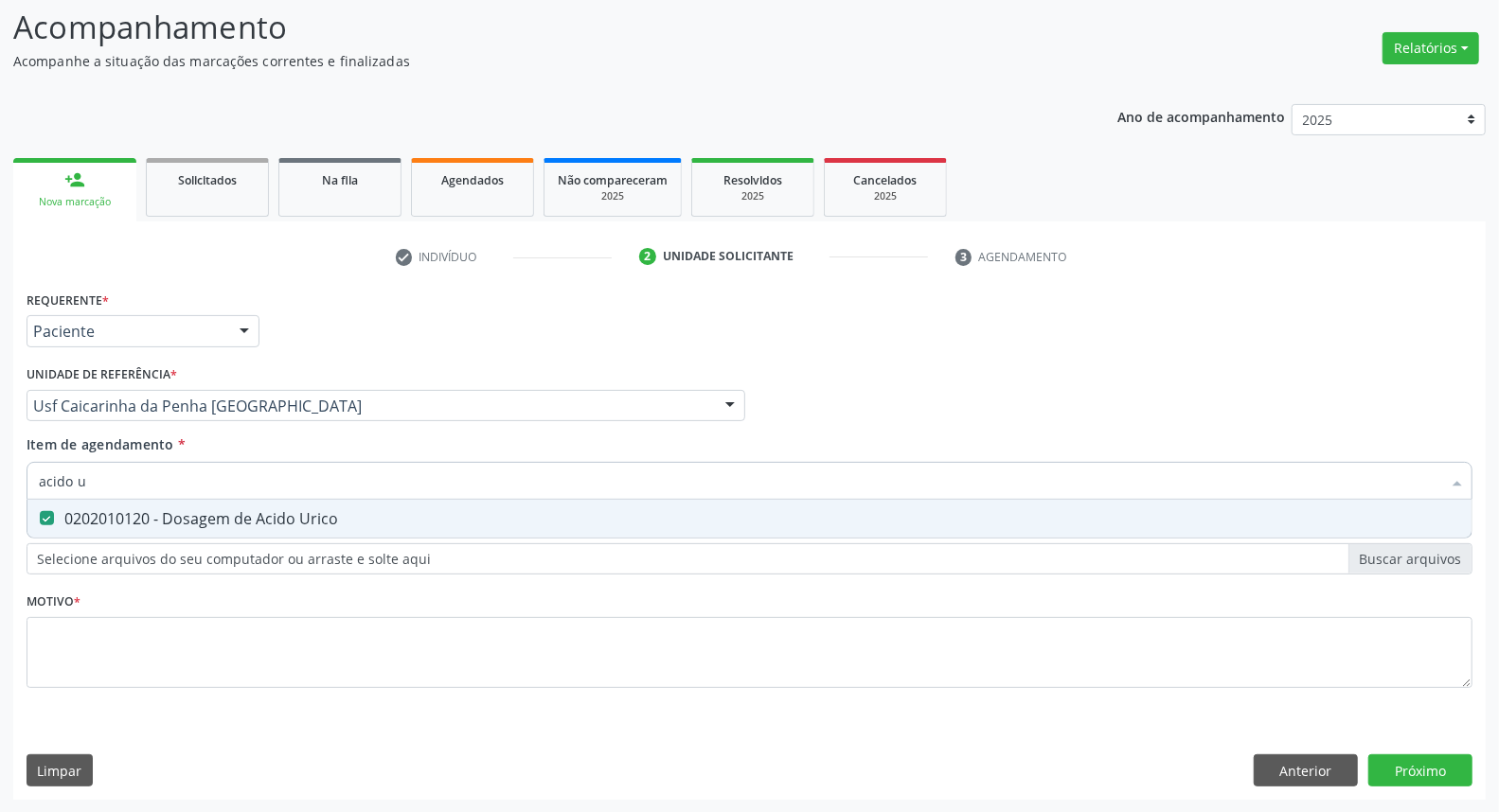
click at [249, 476] on input "acido u" at bounding box center [739, 480] width 1402 height 37
type input "t"
checkbox Urico "false"
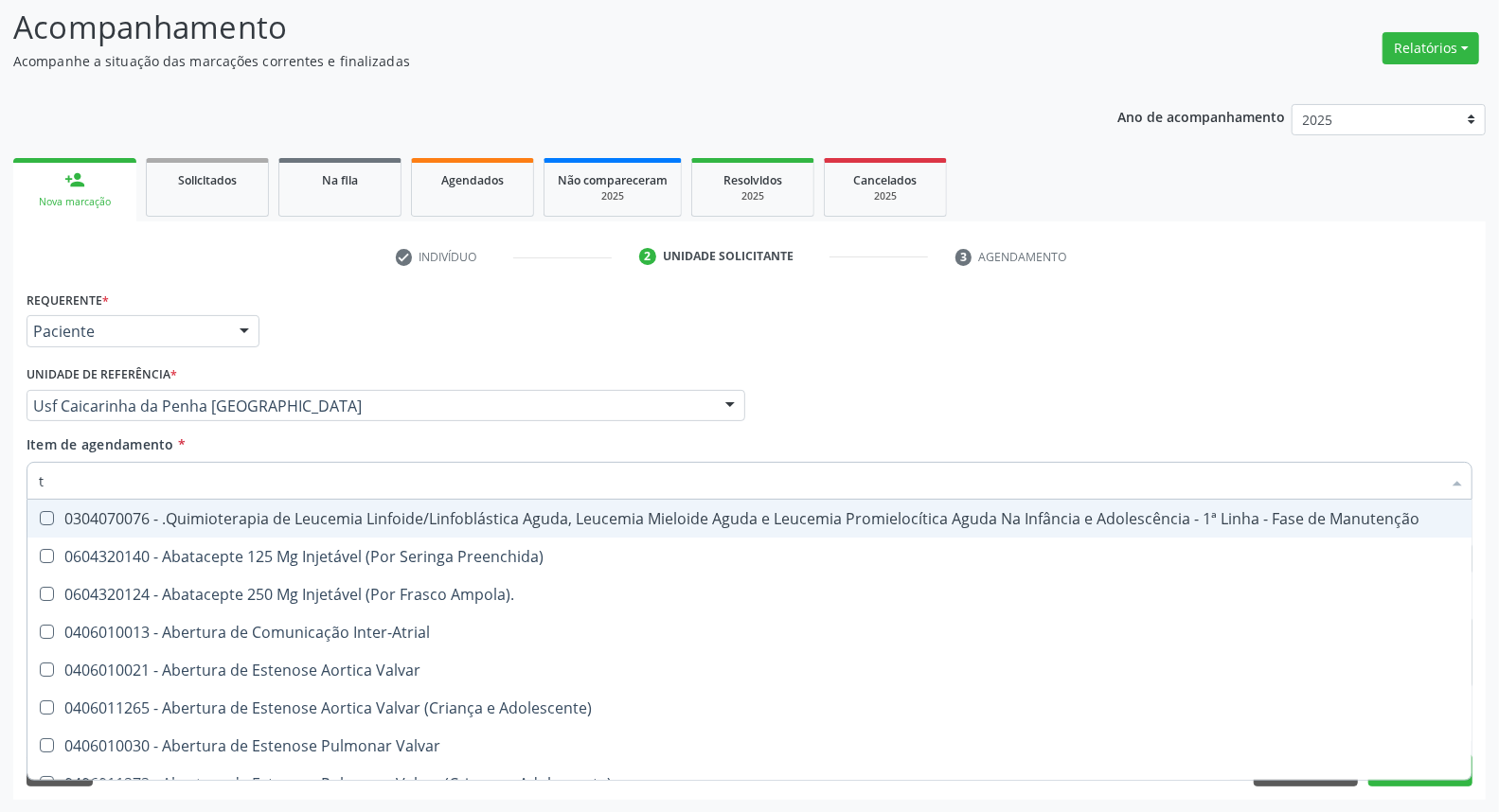
type input "t4"
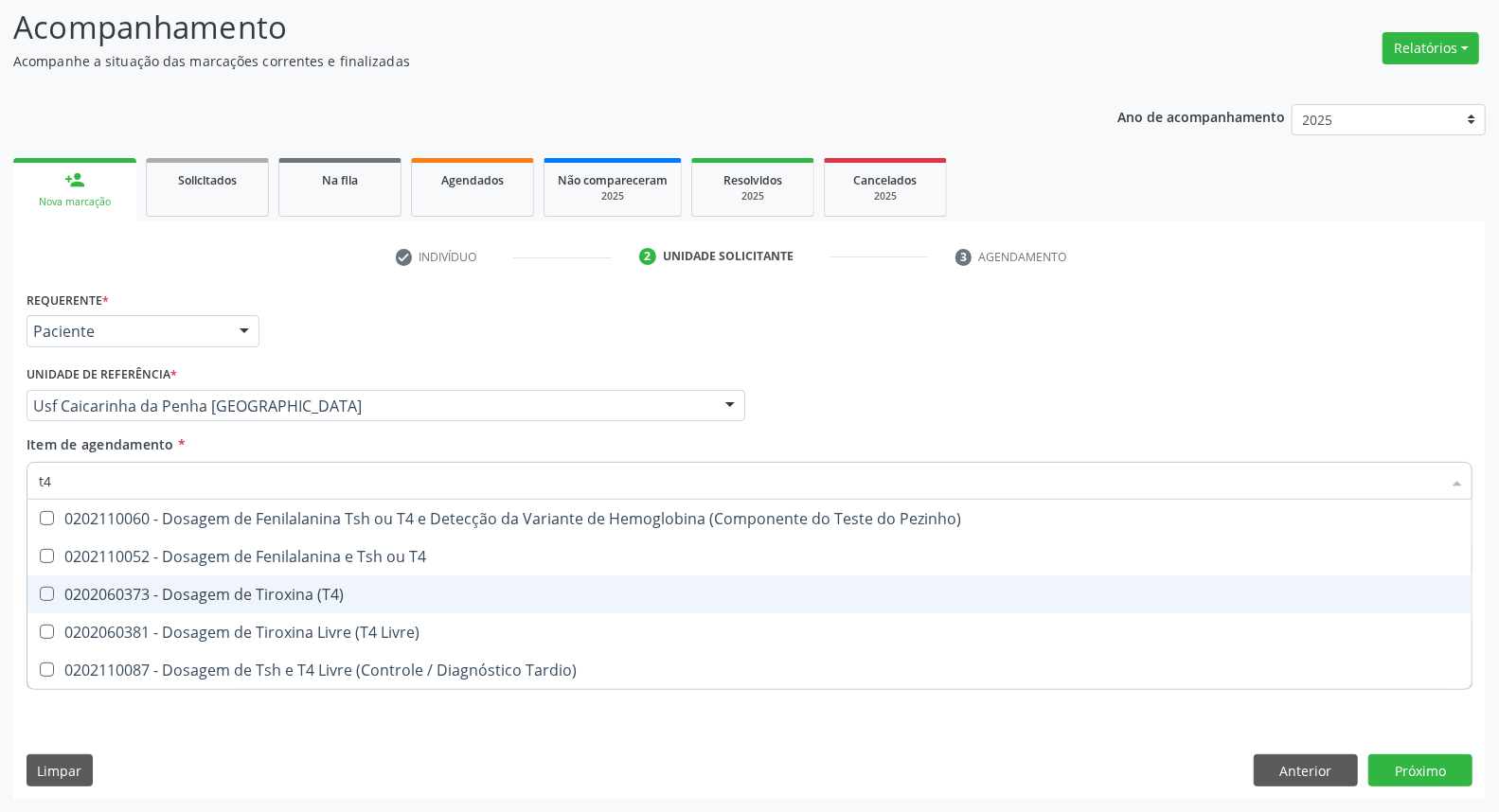
drag, startPoint x: 243, startPoint y: 588, endPoint x: 245, endPoint y: 530, distance: 58.0
click at [243, 587] on div "0202060373 - Dosagem de Tiroxina (T4)" at bounding box center [749, 594] width 1422 height 15
checkbox \(T4\) "true"
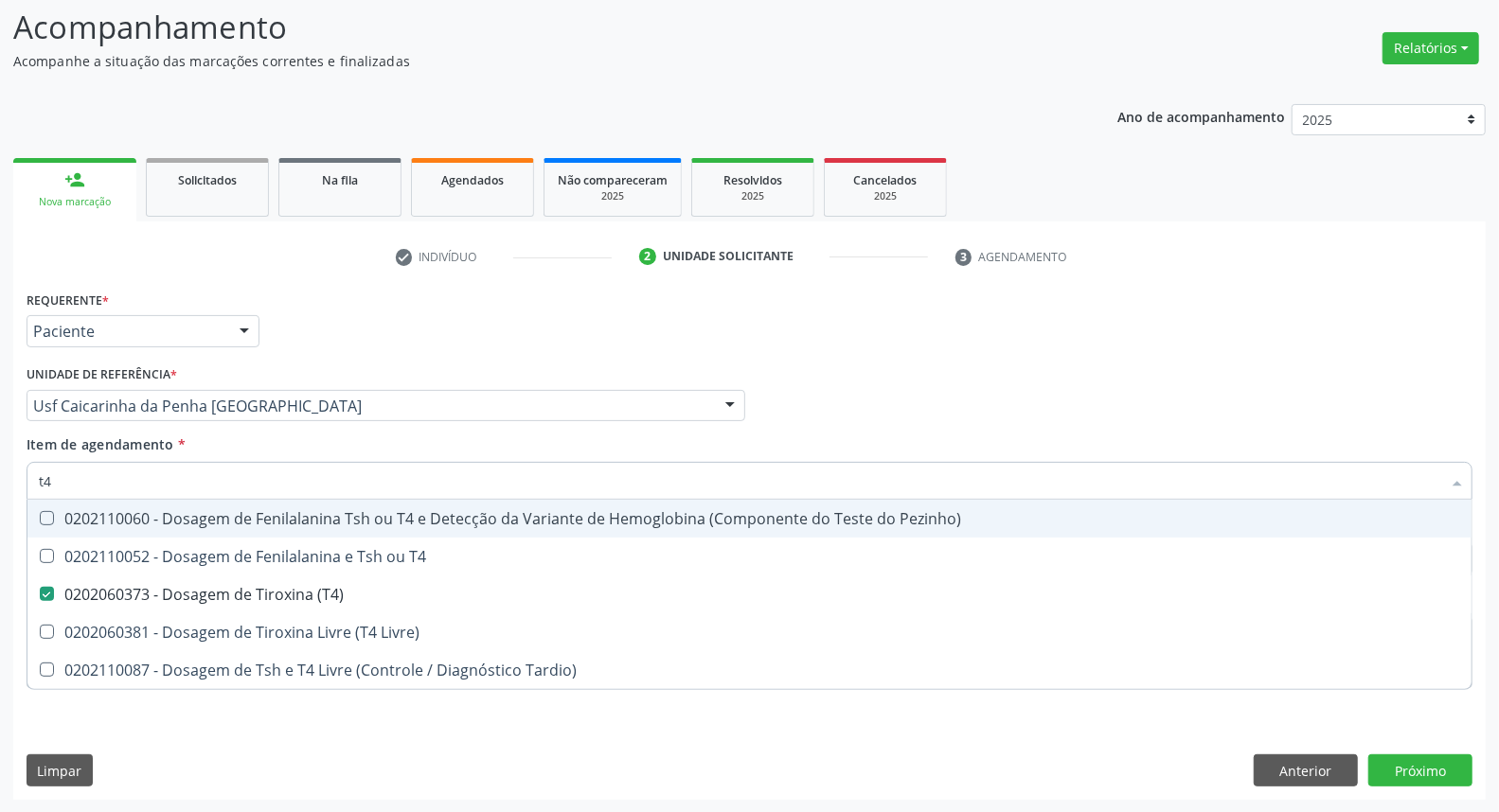
type input "t"
checkbox \(T4\) "false"
type input "t4"
checkbox \(T4\) "true"
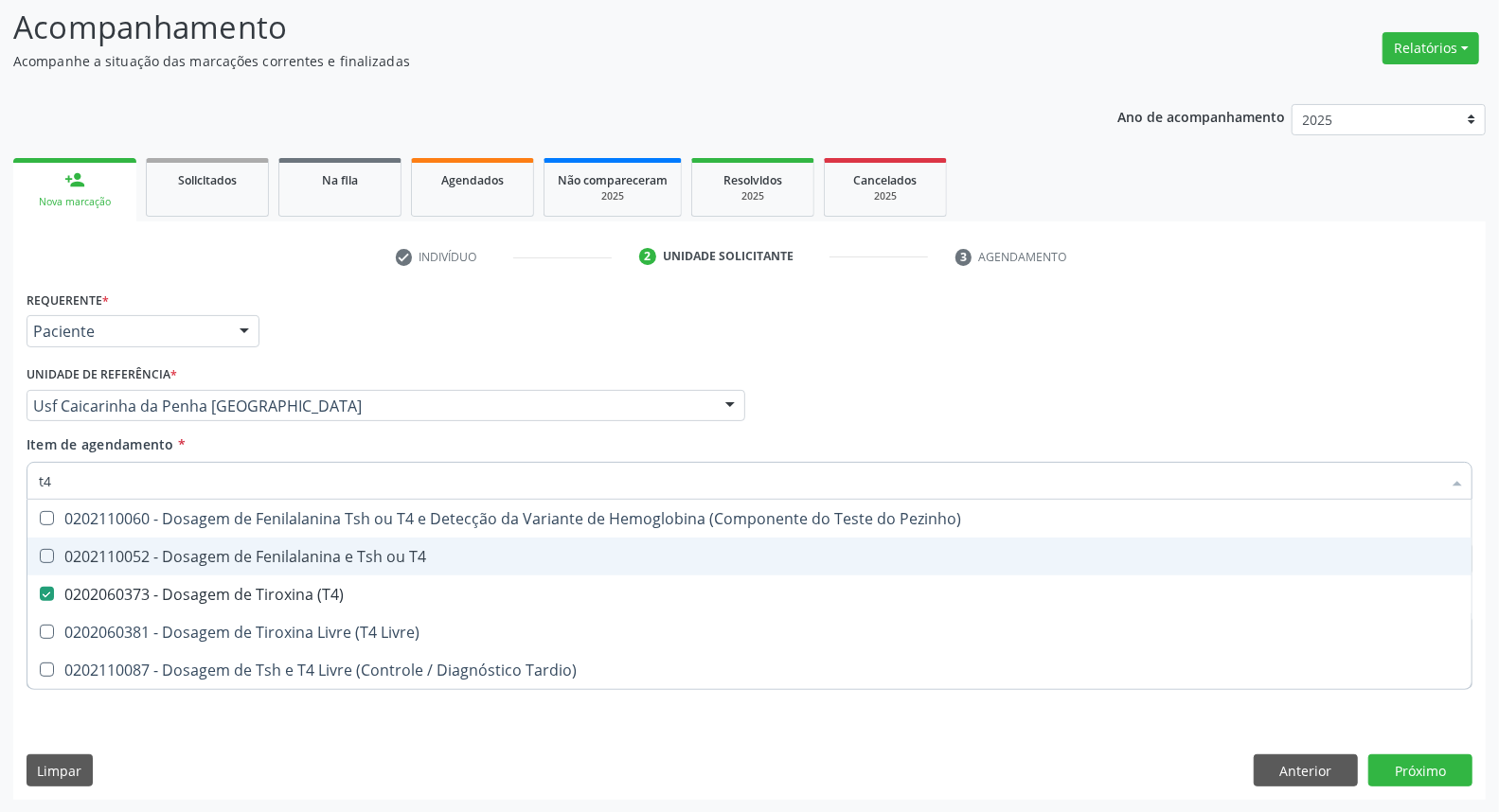
type input "t"
checkbox \(T4\) "false"
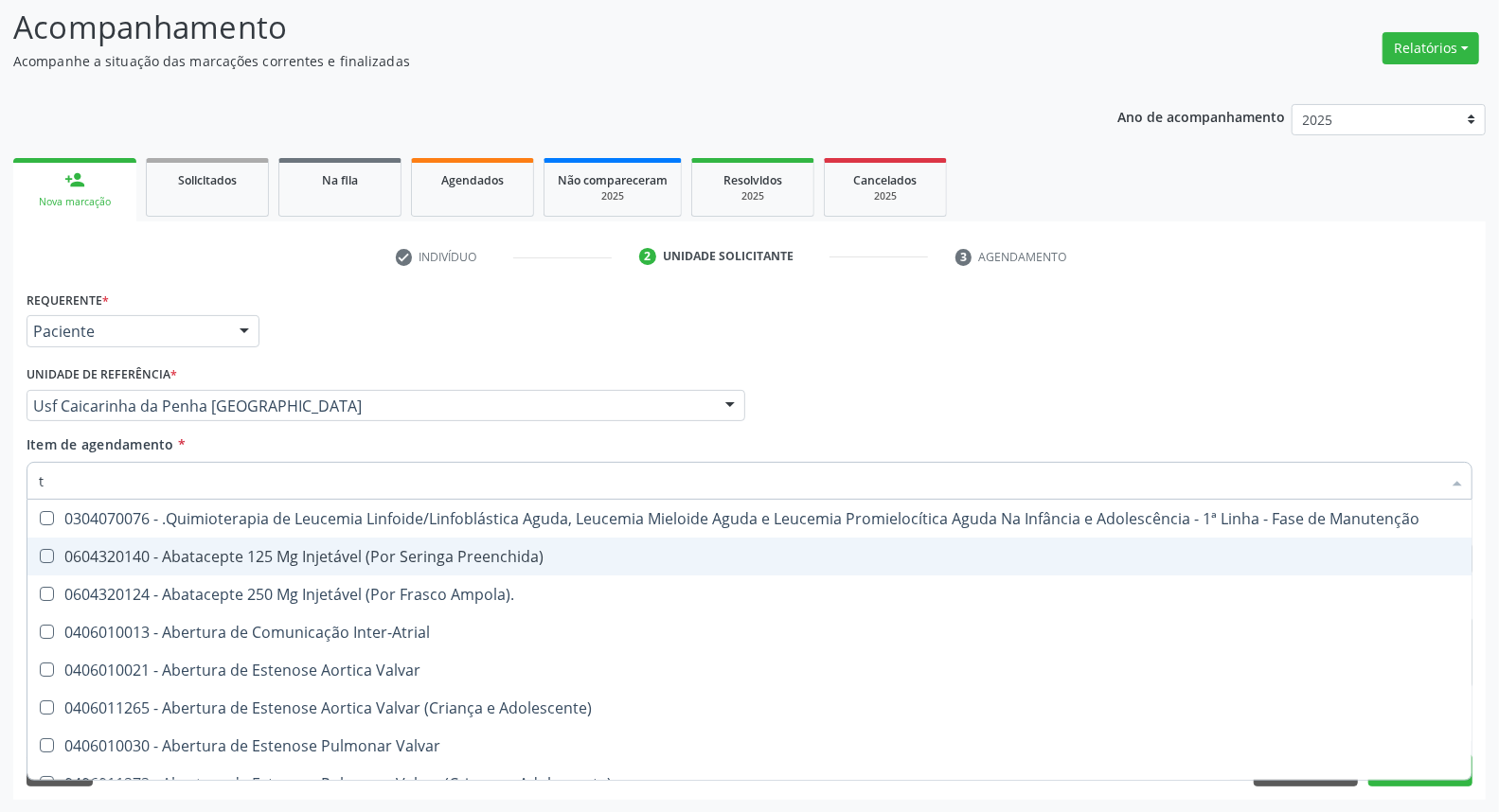
type input "[MEDICAL_DATA]"
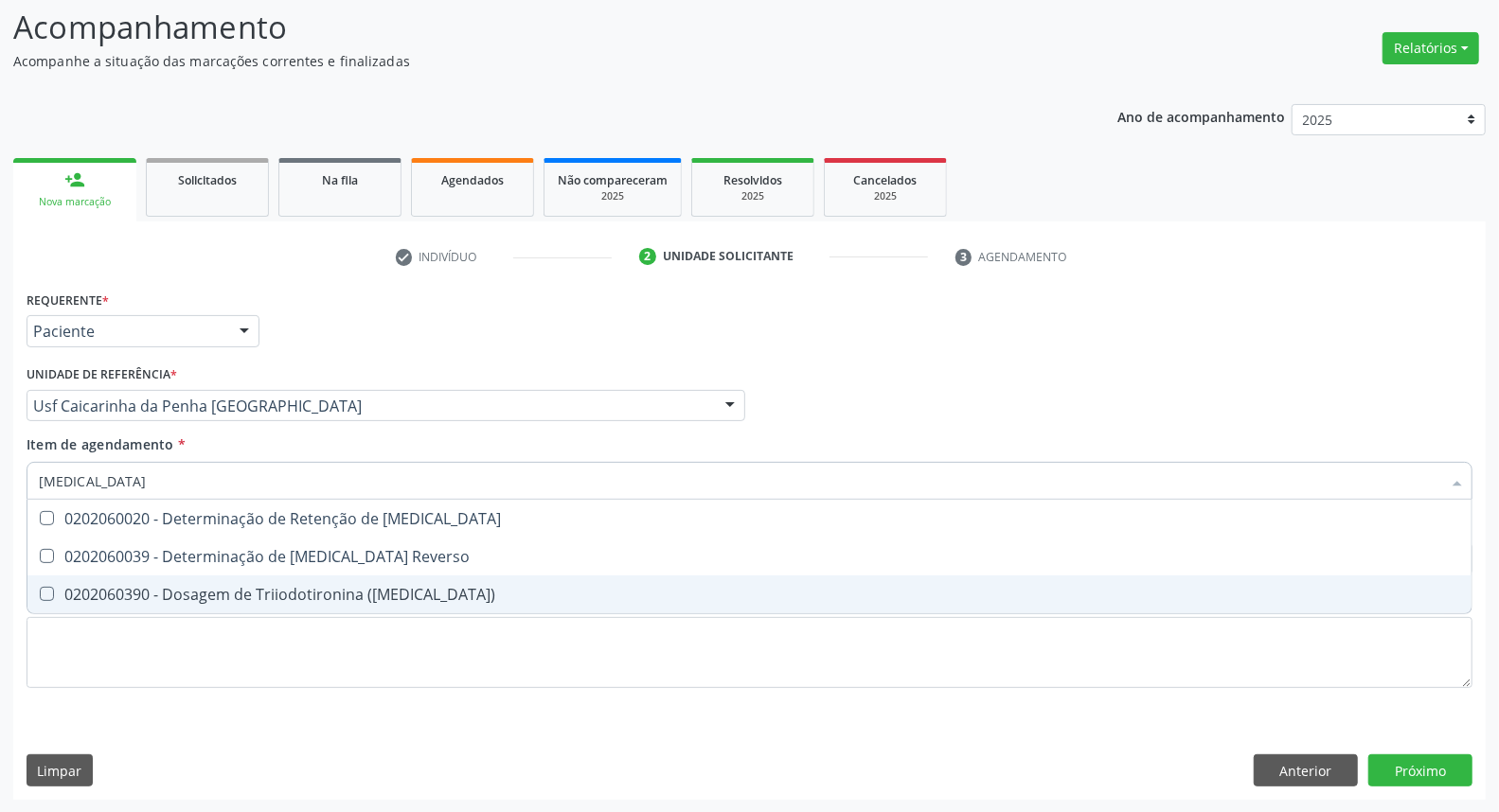
click at [375, 594] on div "0202060390 - Dosagem de Triiodotironina ([MEDICAL_DATA])" at bounding box center [749, 594] width 1422 height 15
checkbox \(T3\) "true"
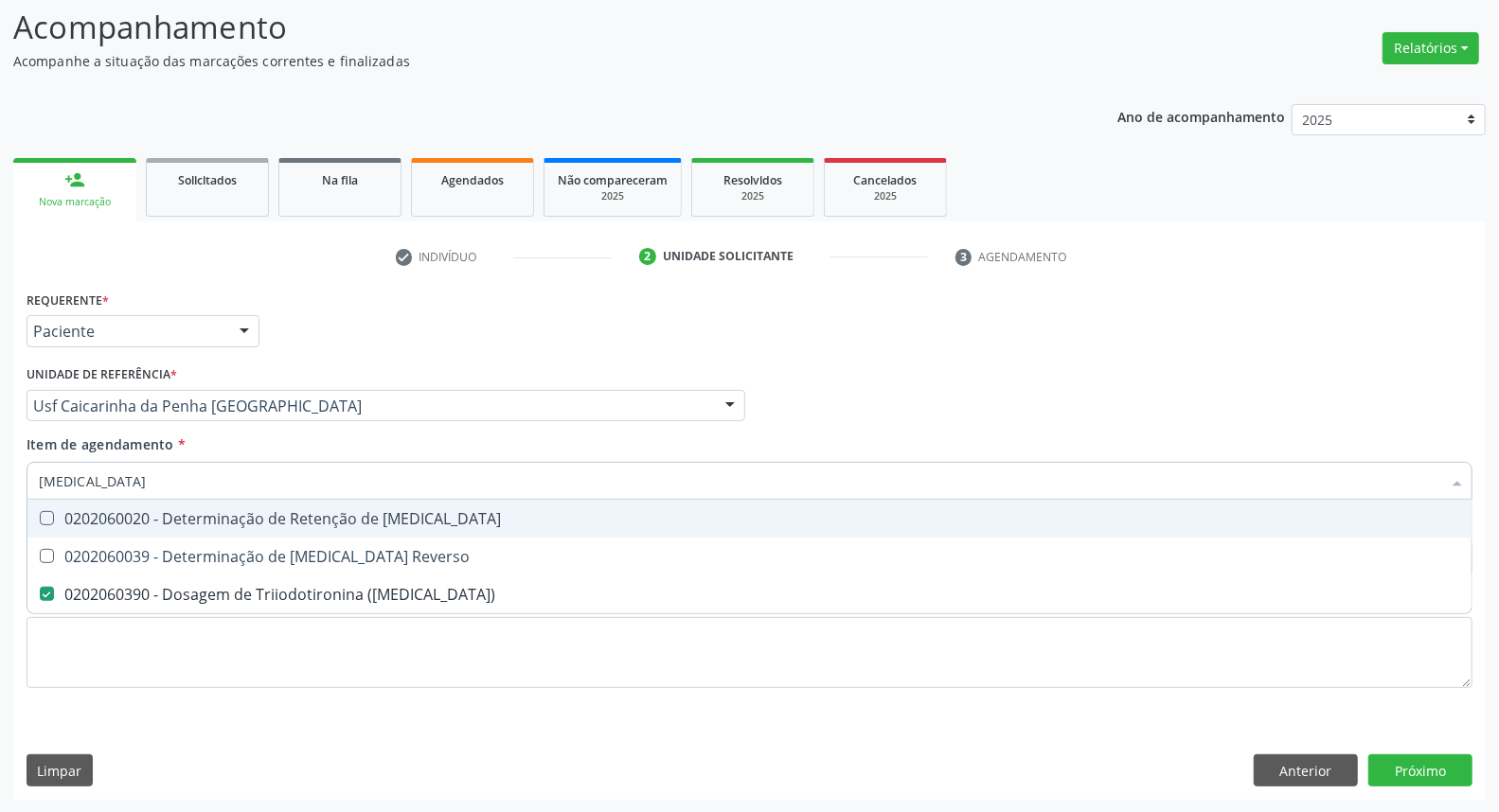
click at [345, 480] on input "[MEDICAL_DATA]" at bounding box center [739, 480] width 1402 height 37
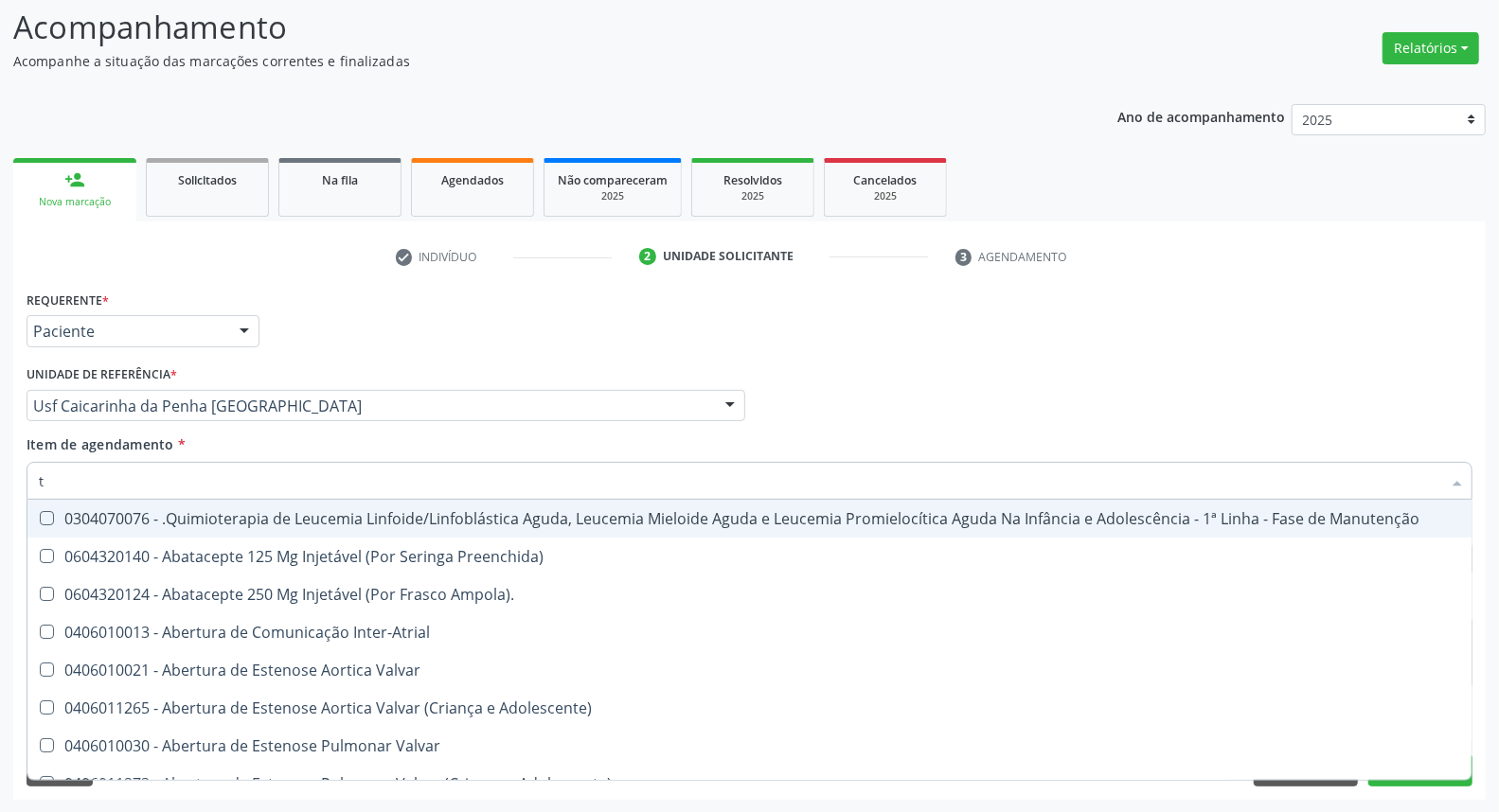
type input "tg"
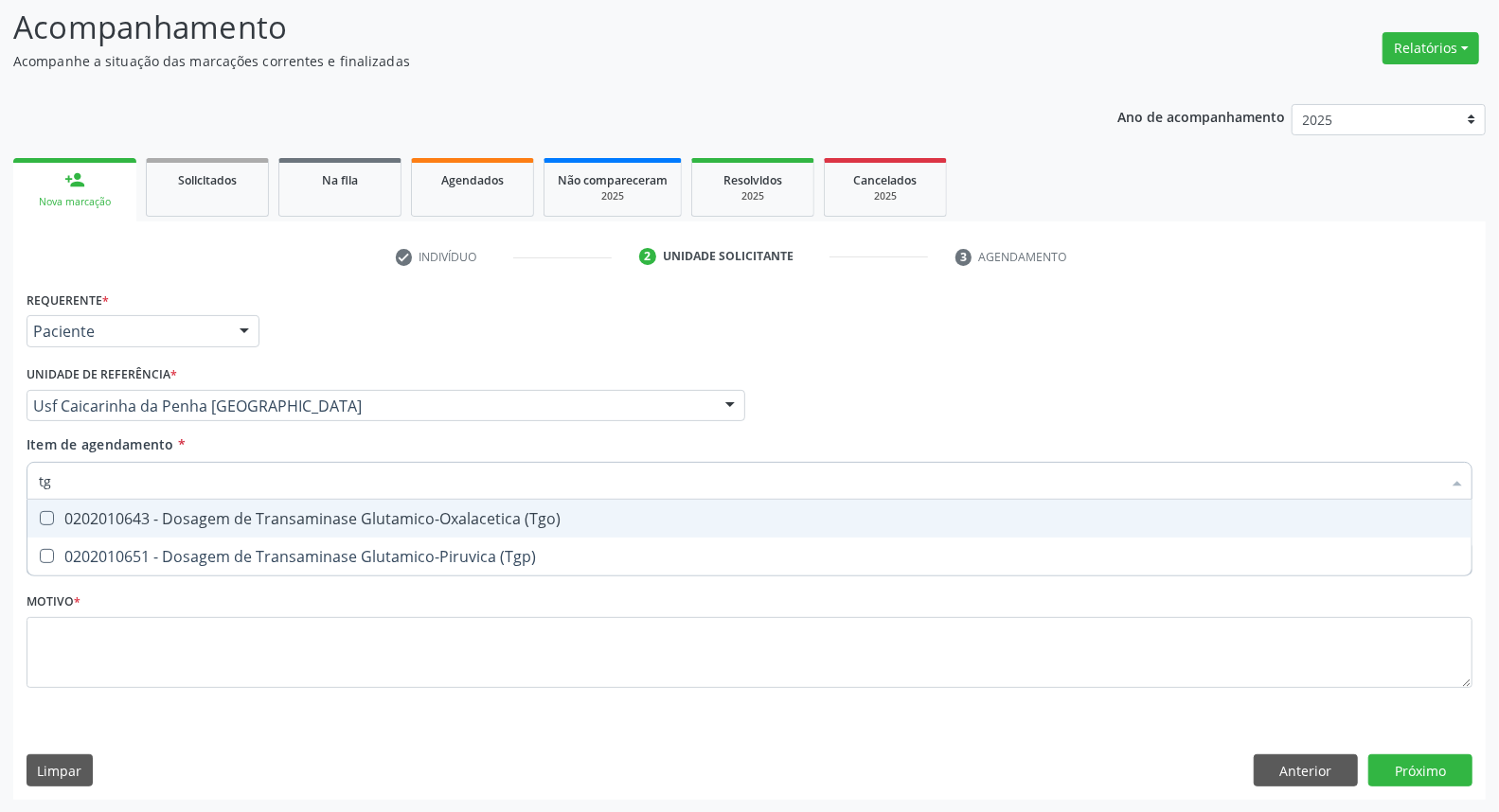
click at [390, 515] on div "0202010643 - Dosagem de Transaminase Glutamico-Oxalacetica (Tgo)" at bounding box center [749, 518] width 1422 height 15
checkbox \(Tgo\) "true"
click at [391, 478] on input "tg" at bounding box center [739, 480] width 1402 height 37
type input "t"
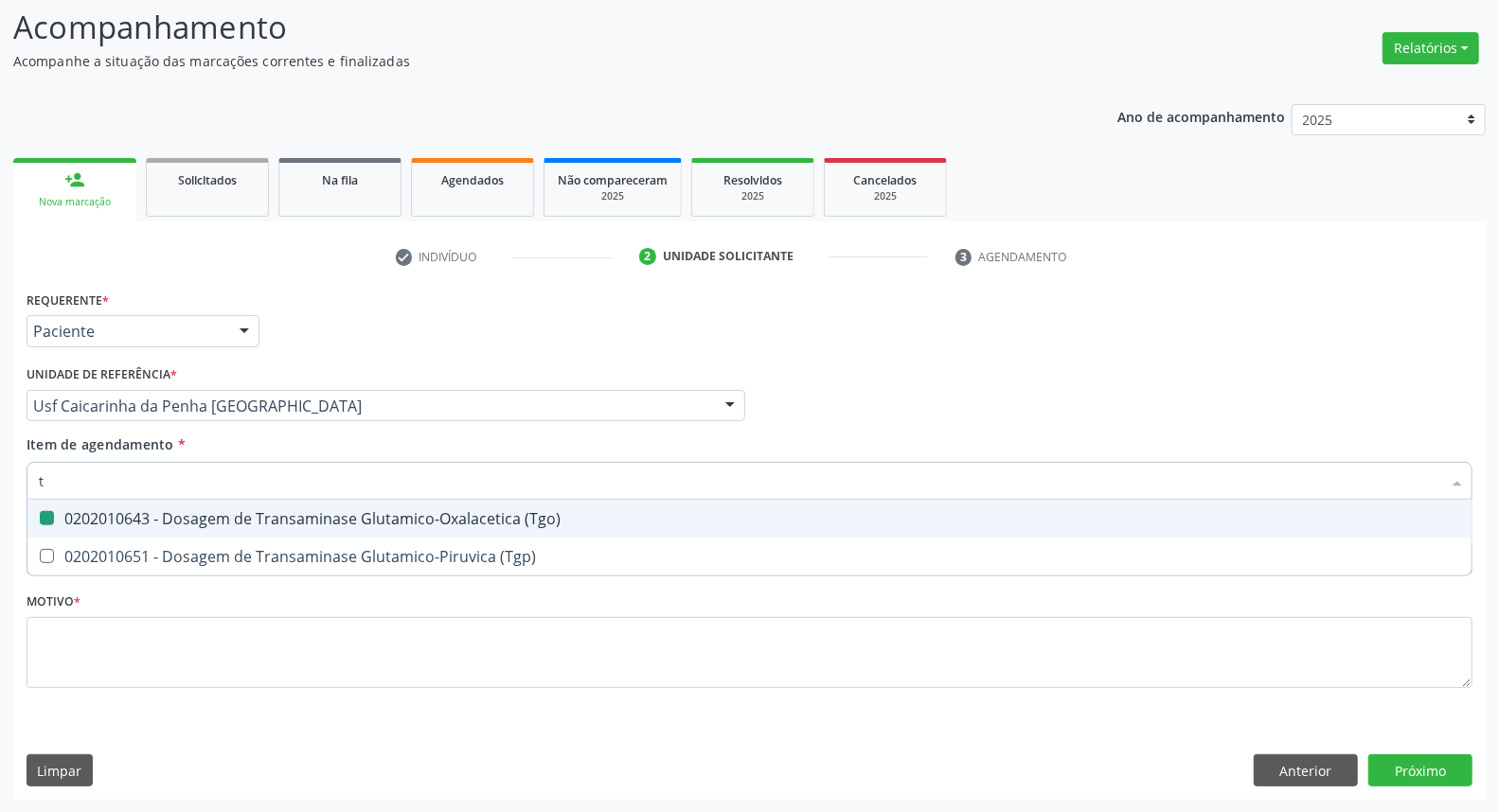
checkbox \(Tgo\) "false"
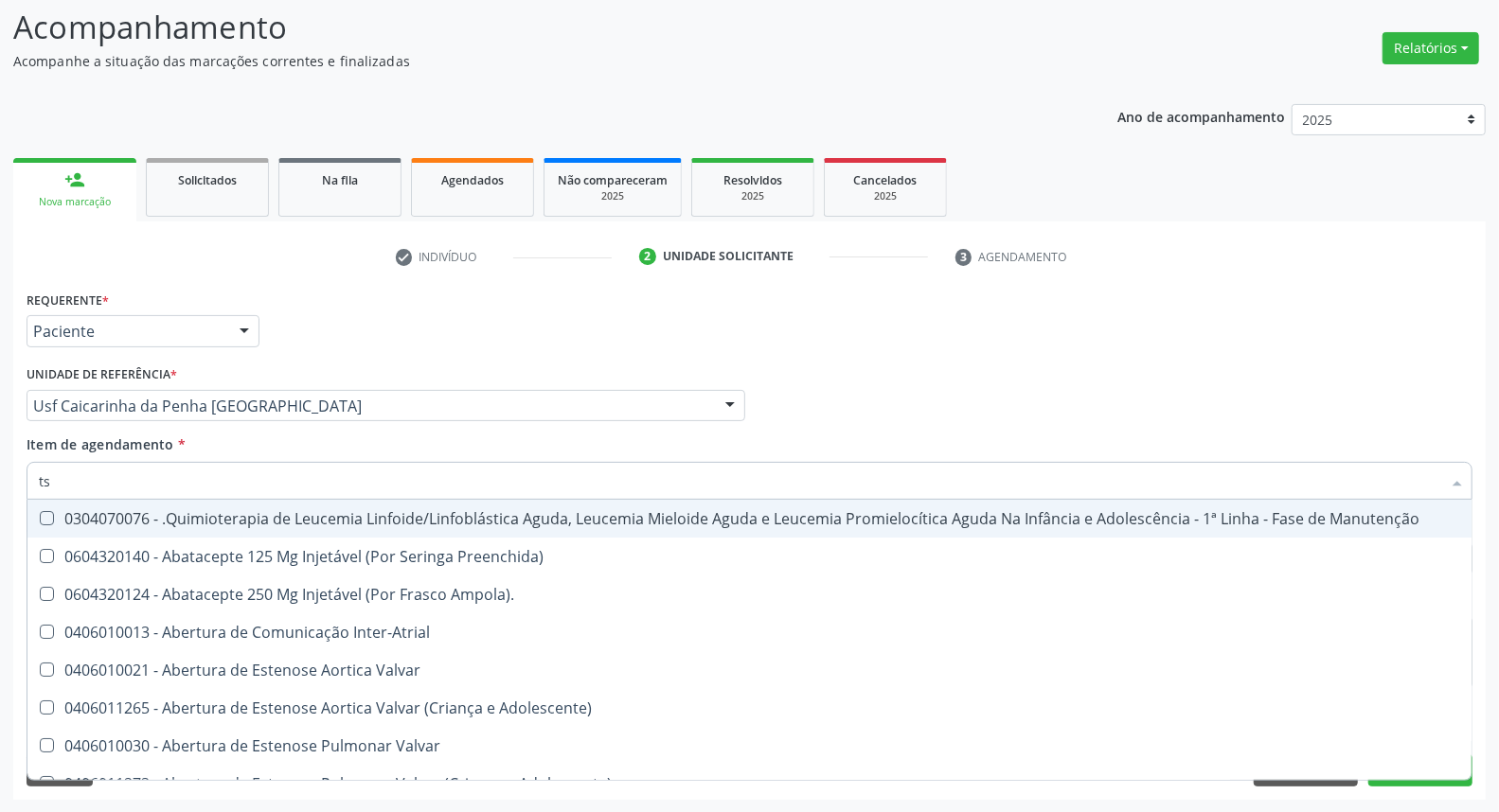
type input "tsh"
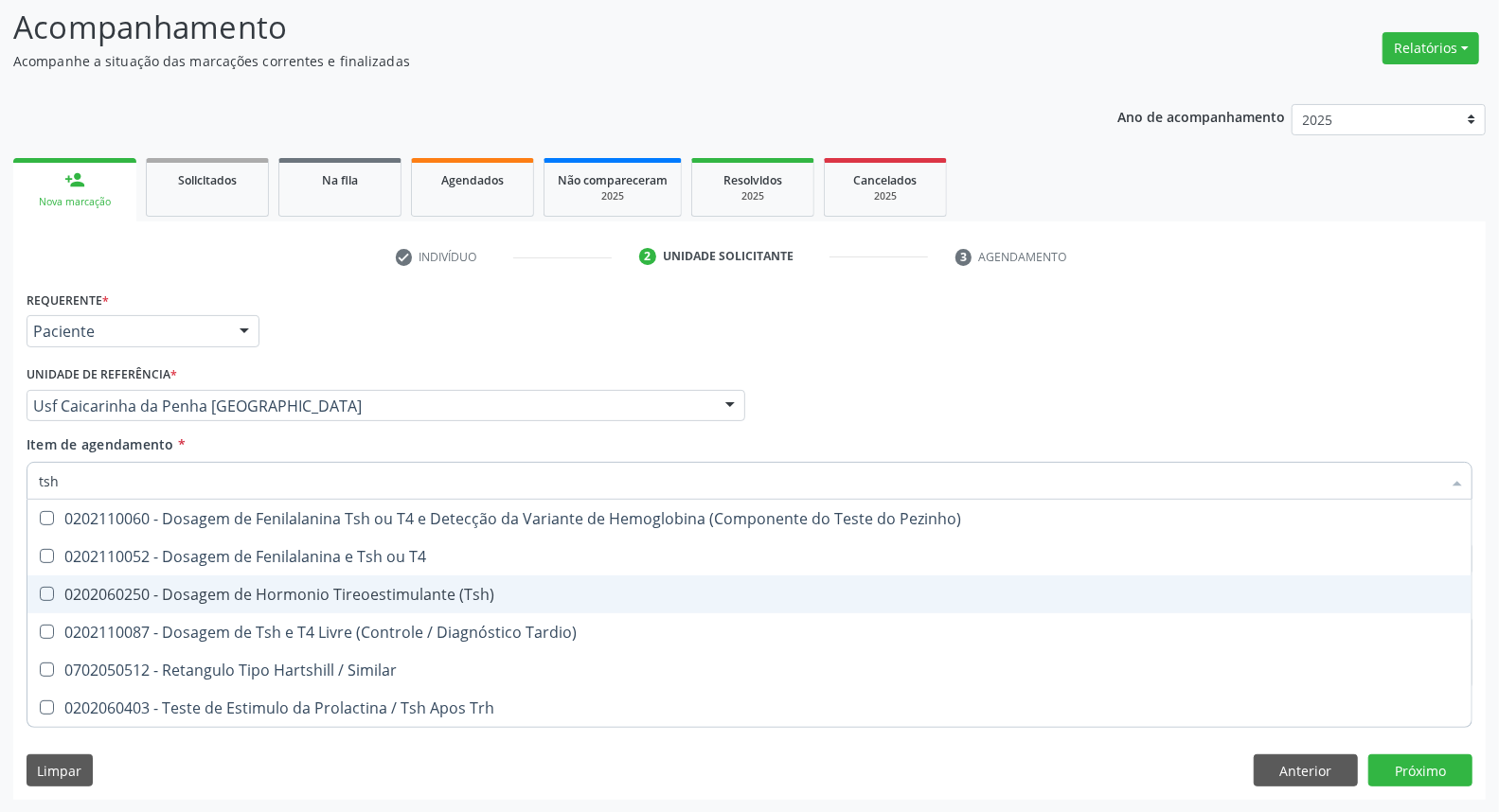
click at [418, 589] on div "0202060250 - Dosagem de Hormonio Tireoestimulante (Tsh)" at bounding box center [749, 594] width 1422 height 15
checkbox \(Tsh\) "true"
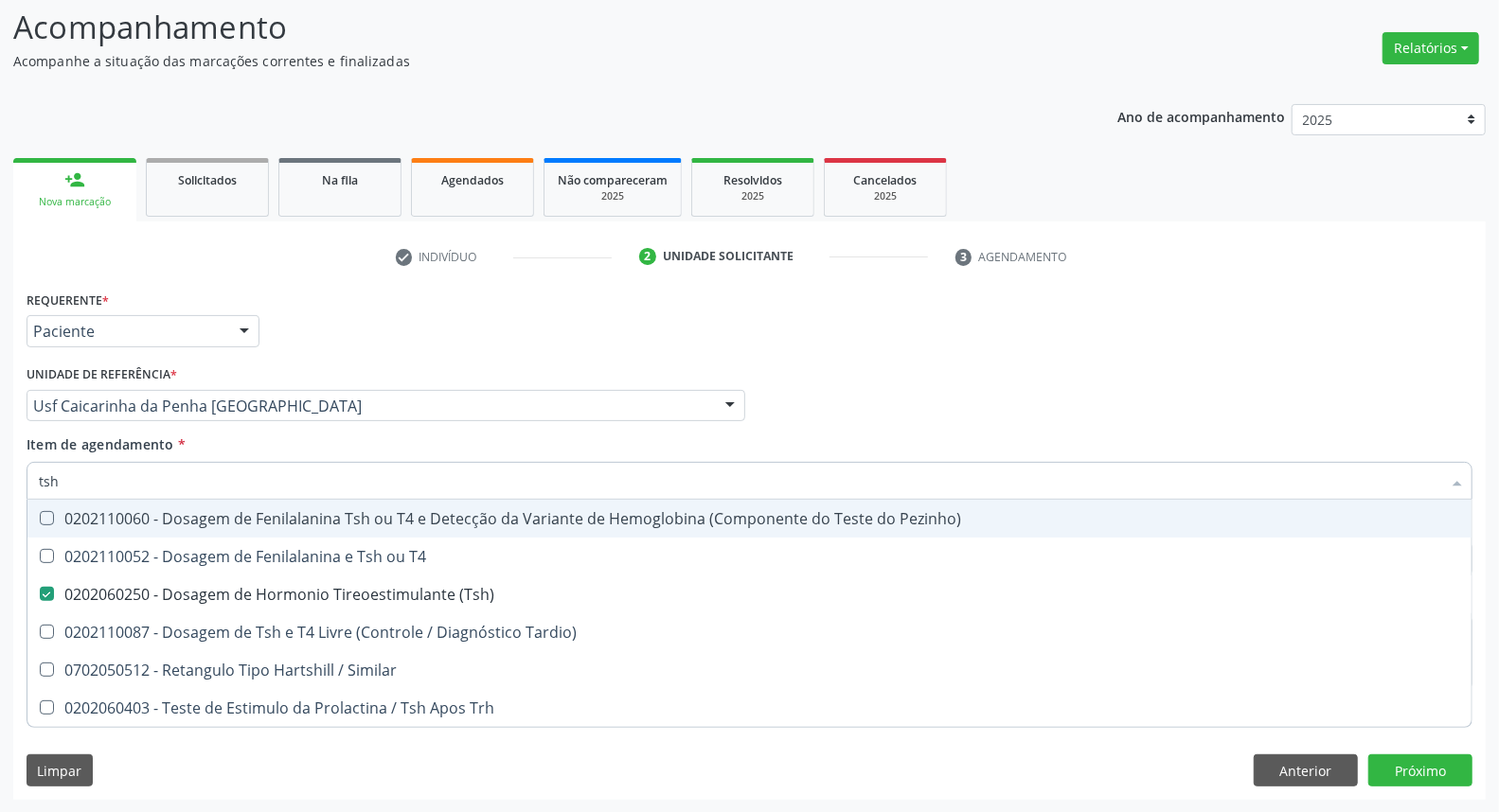
click at [874, 437] on div "Requerente * Paciente Médico(a) Enfermeiro(a) Paciente Nenhum resultado encontr…" at bounding box center [749, 500] width 1446 height 429
checkbox T4 "true"
checkbox Tardio\) "true"
checkbox Similar "true"
checkbox Trh "true"
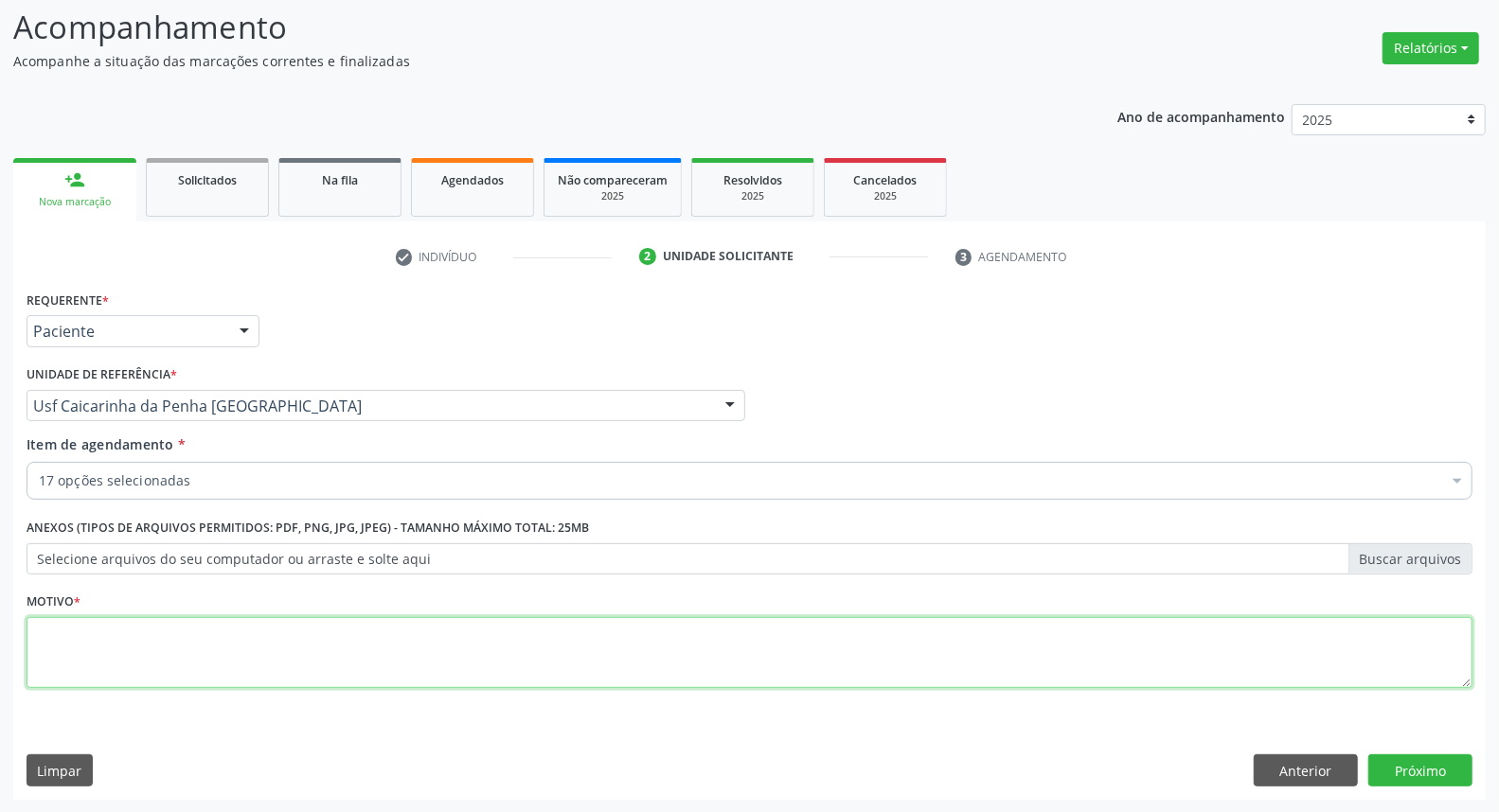
click at [585, 637] on textarea at bounding box center [749, 653] width 1446 height 72
type textarea "*"
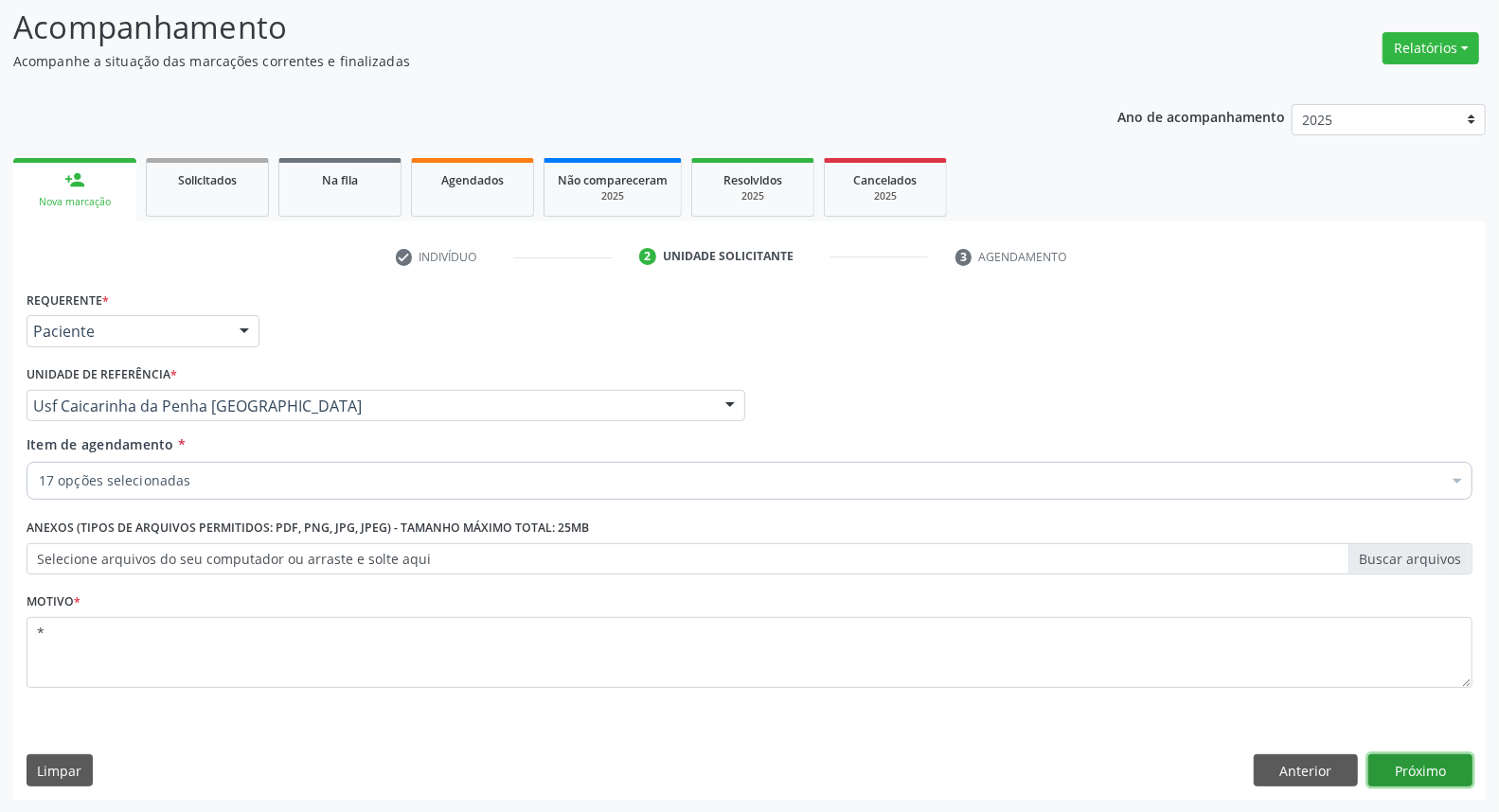
click at [1450, 768] on button "Próximo" at bounding box center [1421, 771] width 105 height 33
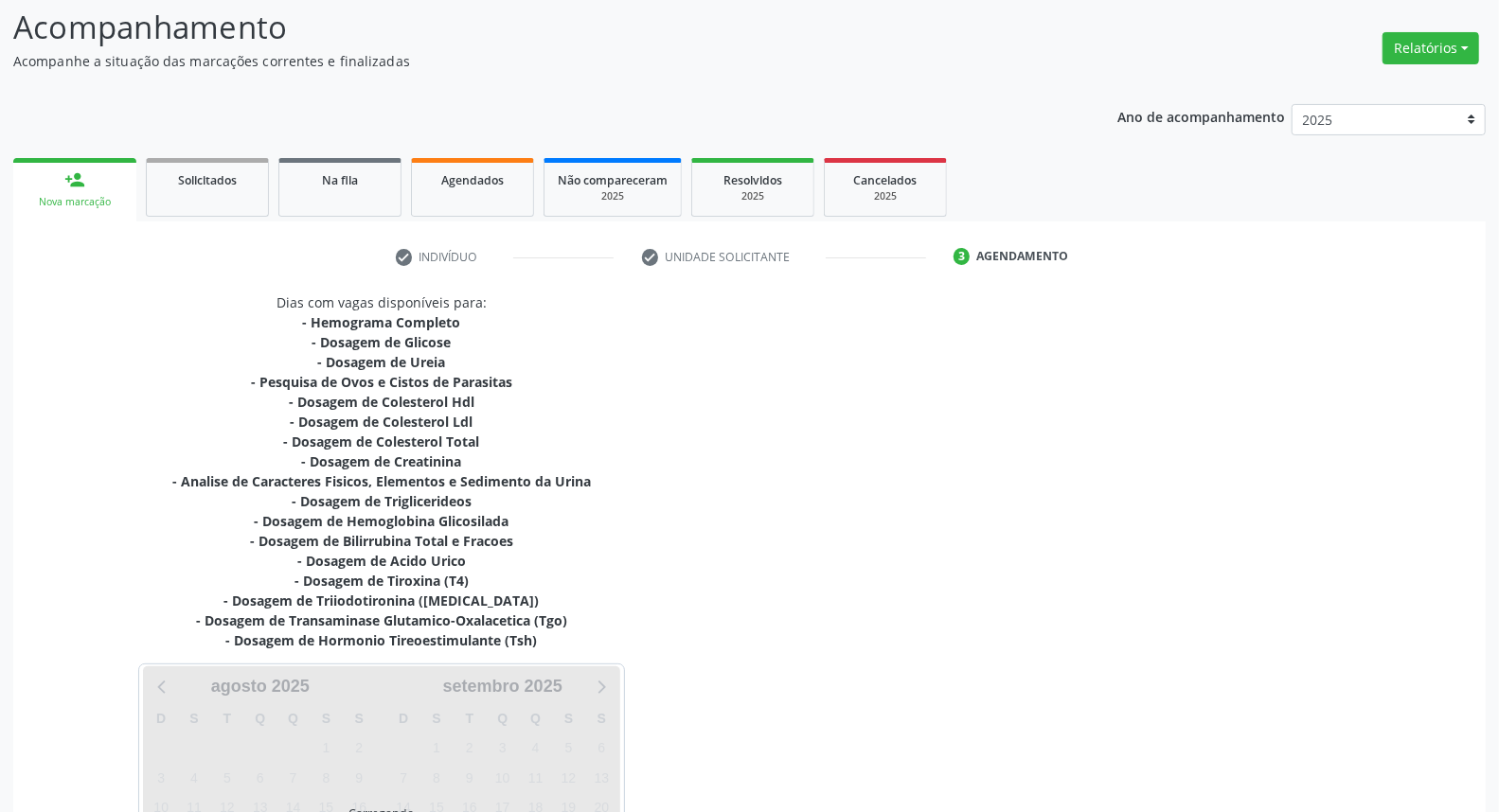
scroll to position [328, 0]
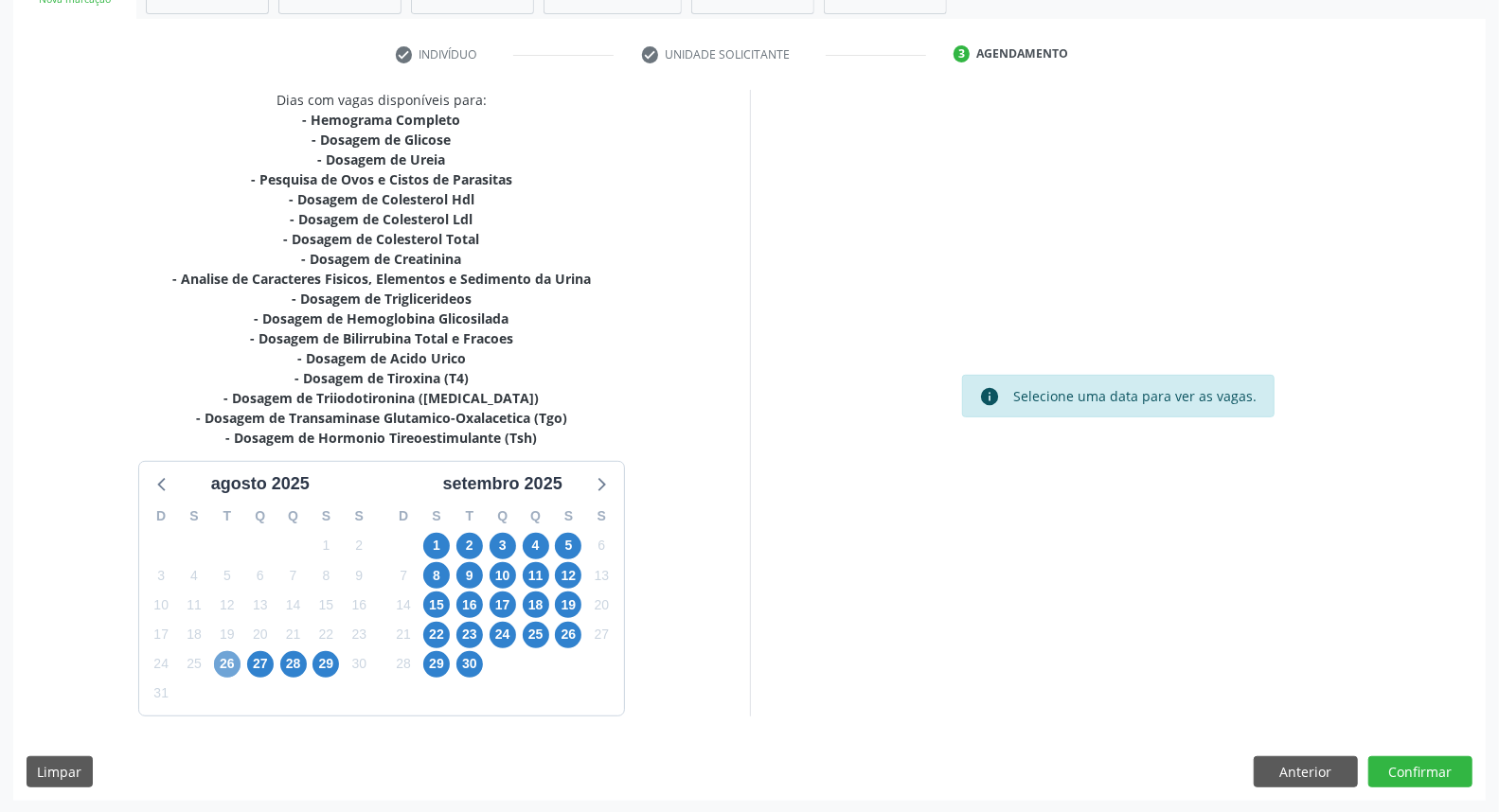
click at [219, 666] on span "26" at bounding box center [227, 664] width 27 height 27
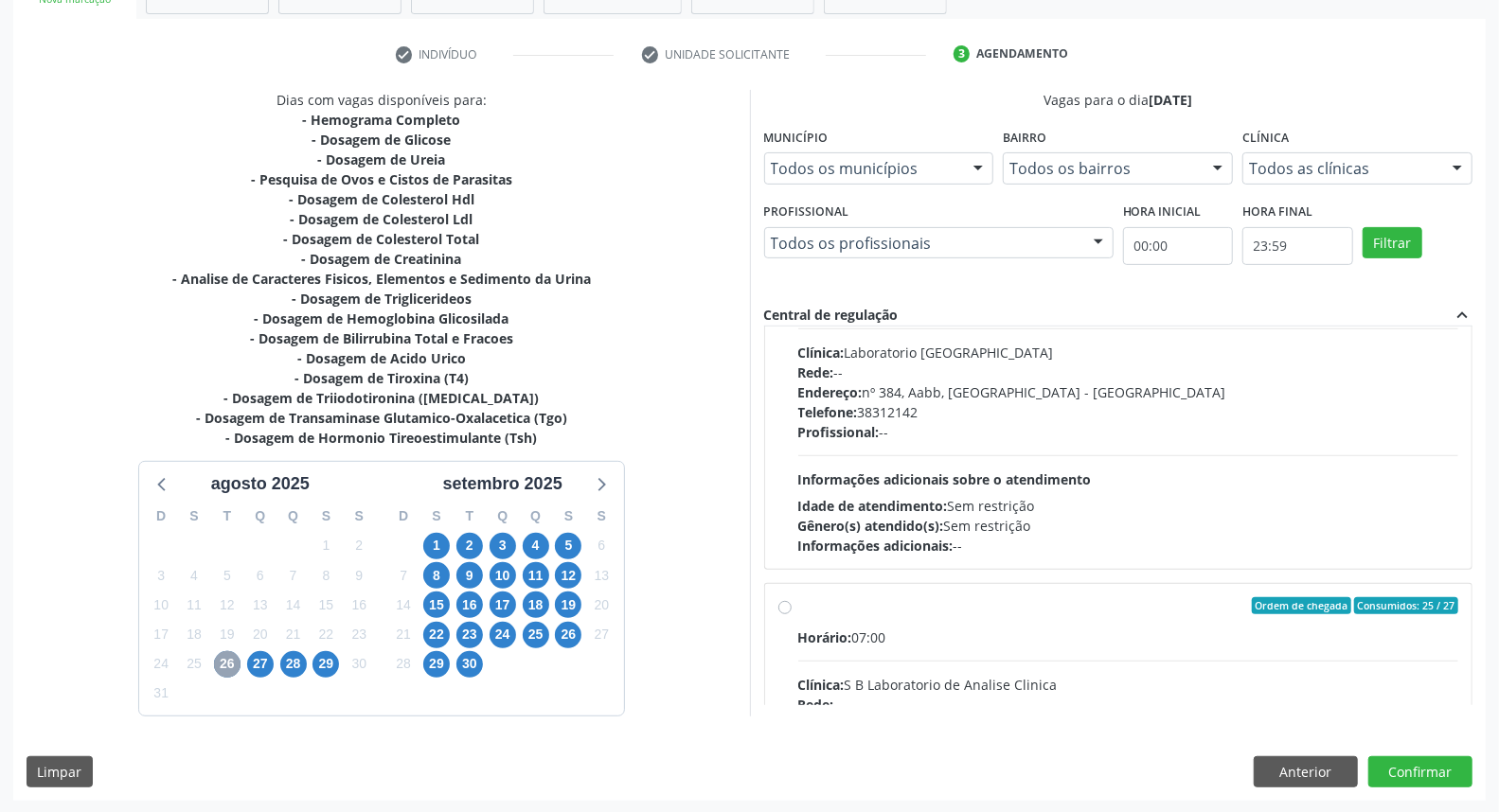
scroll to position [629, 0]
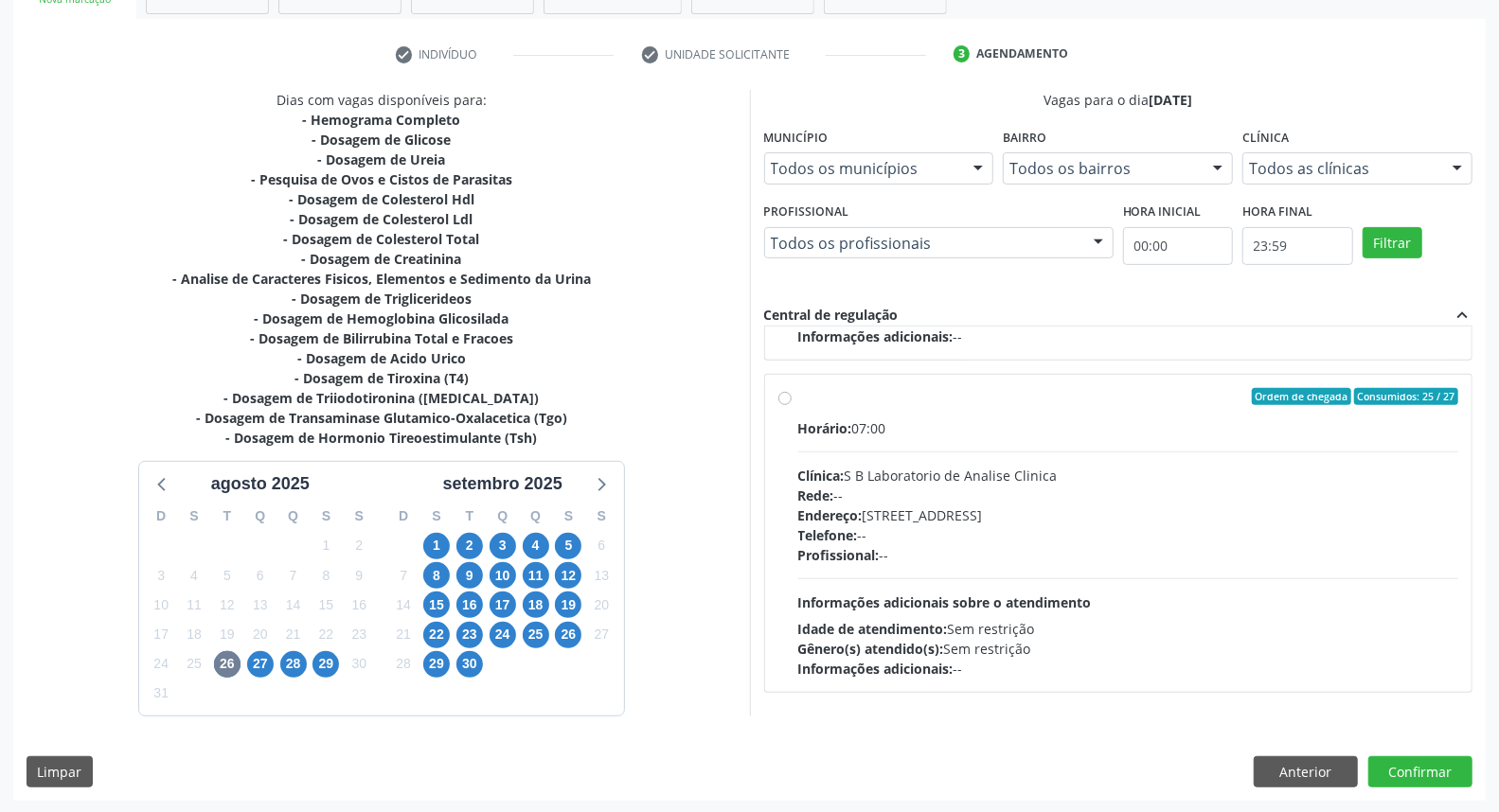
click at [798, 399] on label "Ordem de chegada Consumidos: 25 / 27 Horário: 07:00 Clínica: S B Laboratorio de…" at bounding box center [1129, 533] width 661 height 291
click at [787, 399] on input "Ordem de chegada Consumidos: 25 / 27 Horário: 07:00 Clínica: S B Laboratorio de…" at bounding box center [785, 396] width 13 height 17
radio input "true"
click at [1436, 764] on button "Confirmar" at bounding box center [1421, 773] width 105 height 33
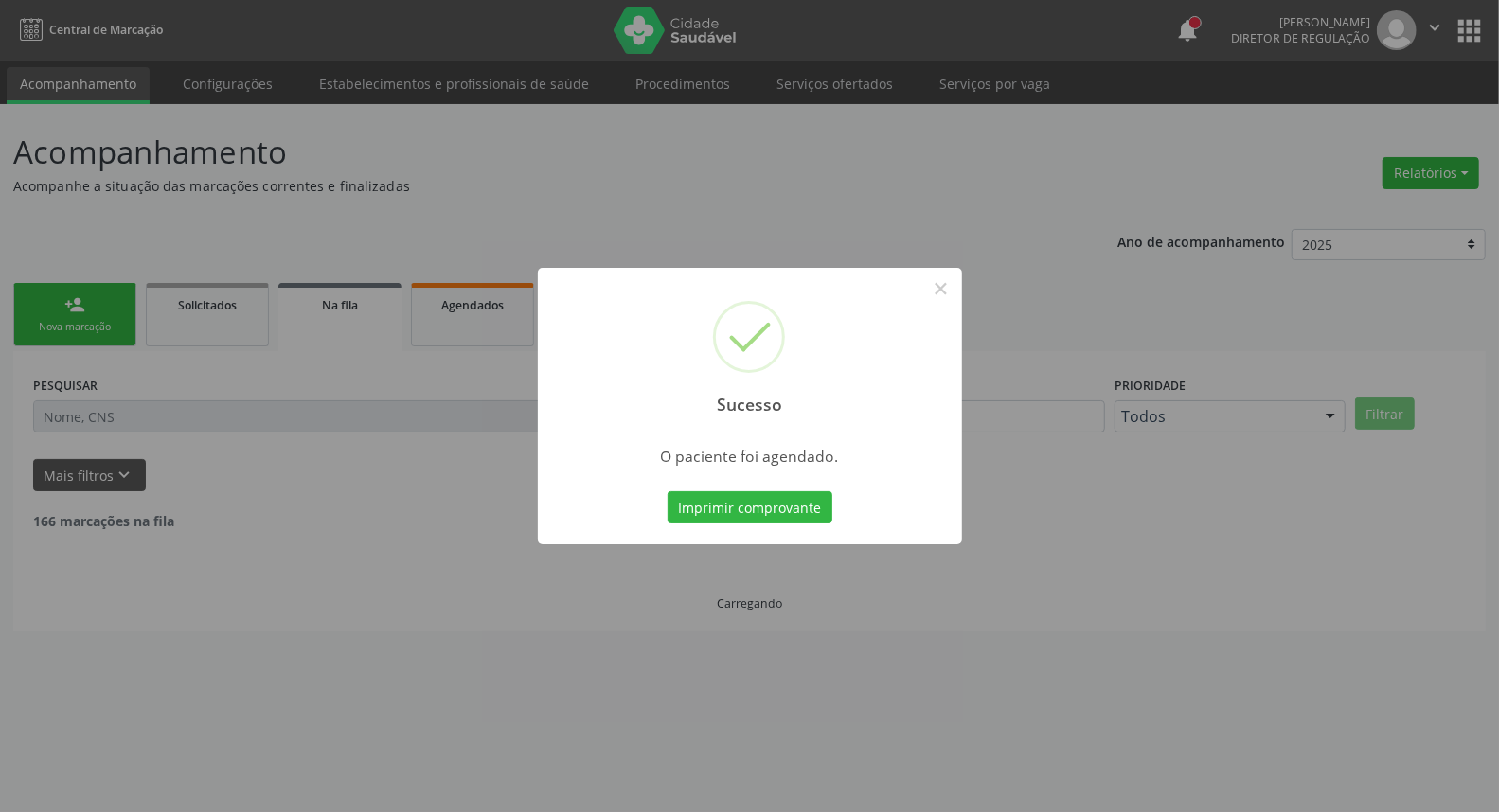
scroll to position [0, 0]
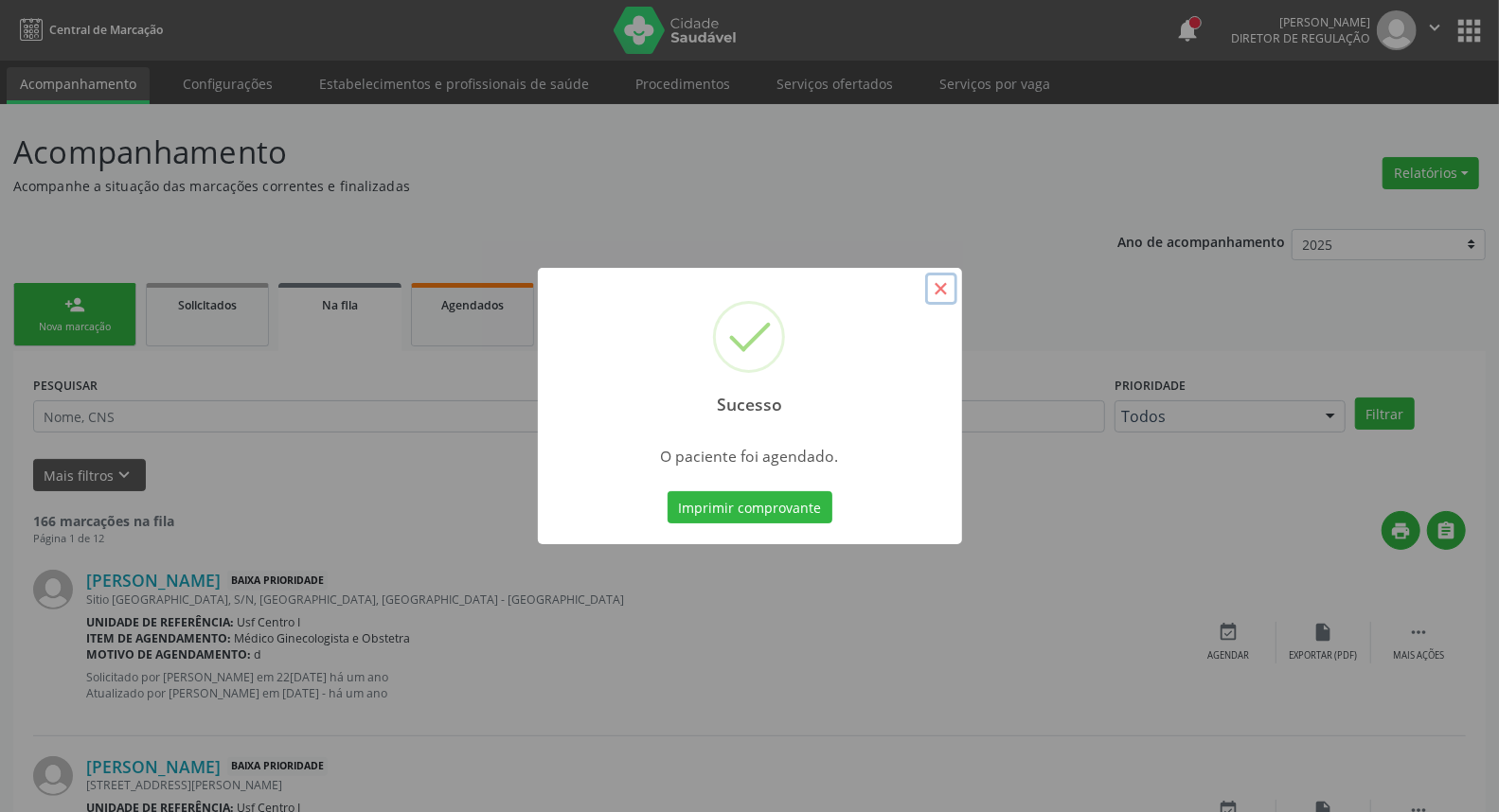
click at [936, 289] on button "×" at bounding box center [941, 288] width 33 height 33
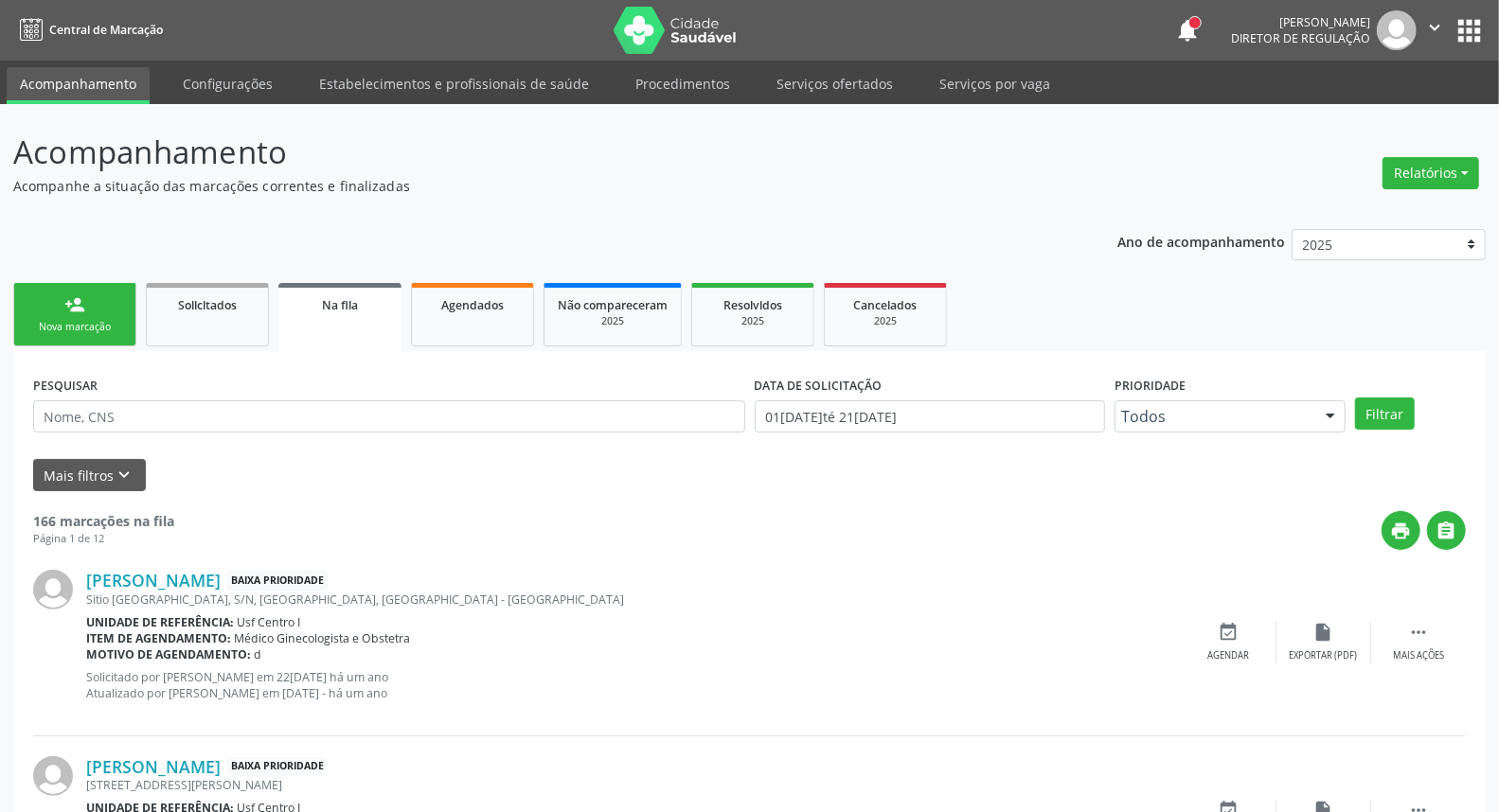
click at [93, 315] on link "person_add Nova marcação" at bounding box center [74, 315] width 123 height 63
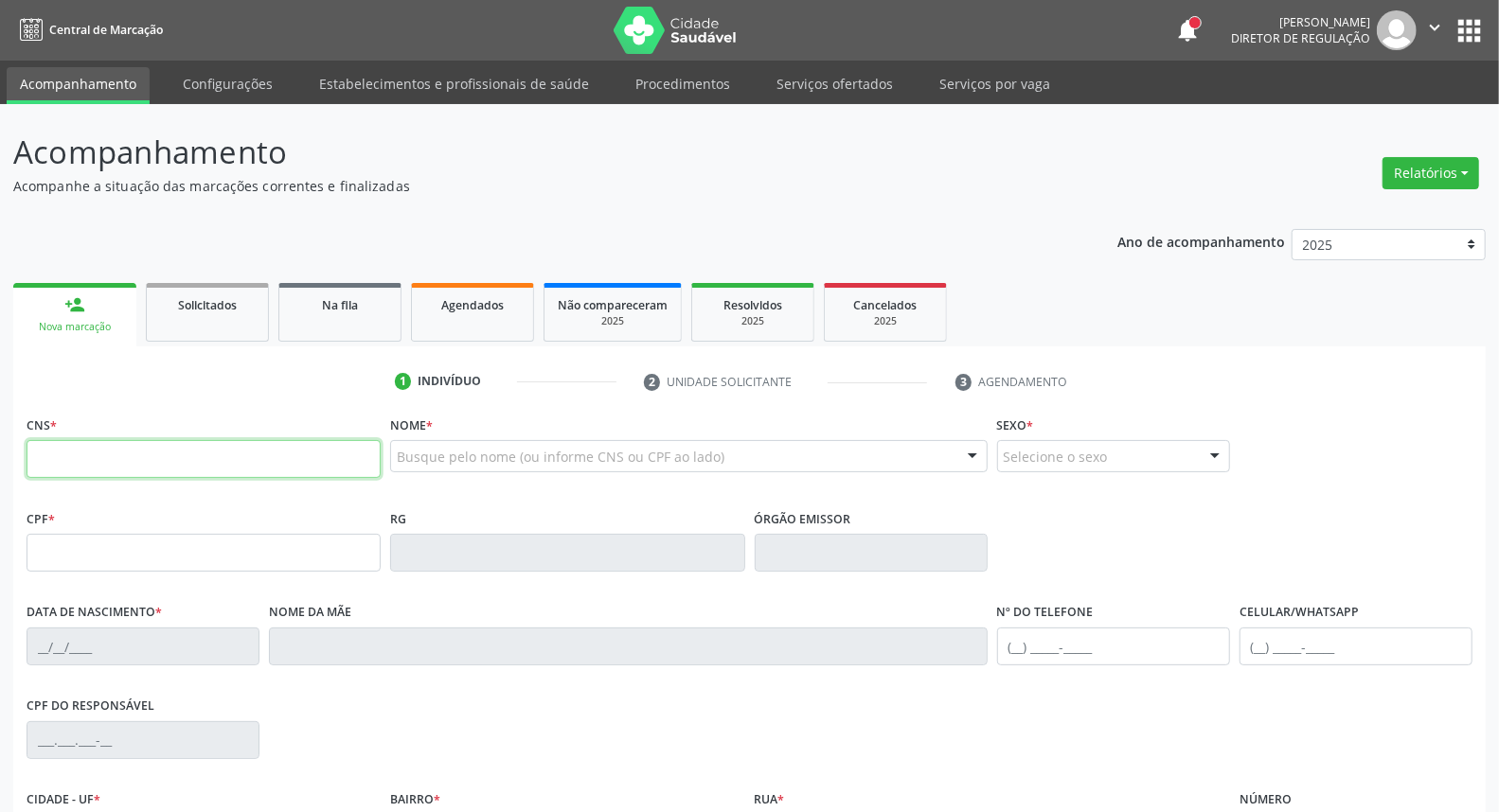
click at [49, 458] on input "text" at bounding box center [203, 459] width 354 height 37
type input "700 1049 1349 1710"
type input "012.869.704-07"
type input "[DATE]"
type input "[PERSON_NAME]"
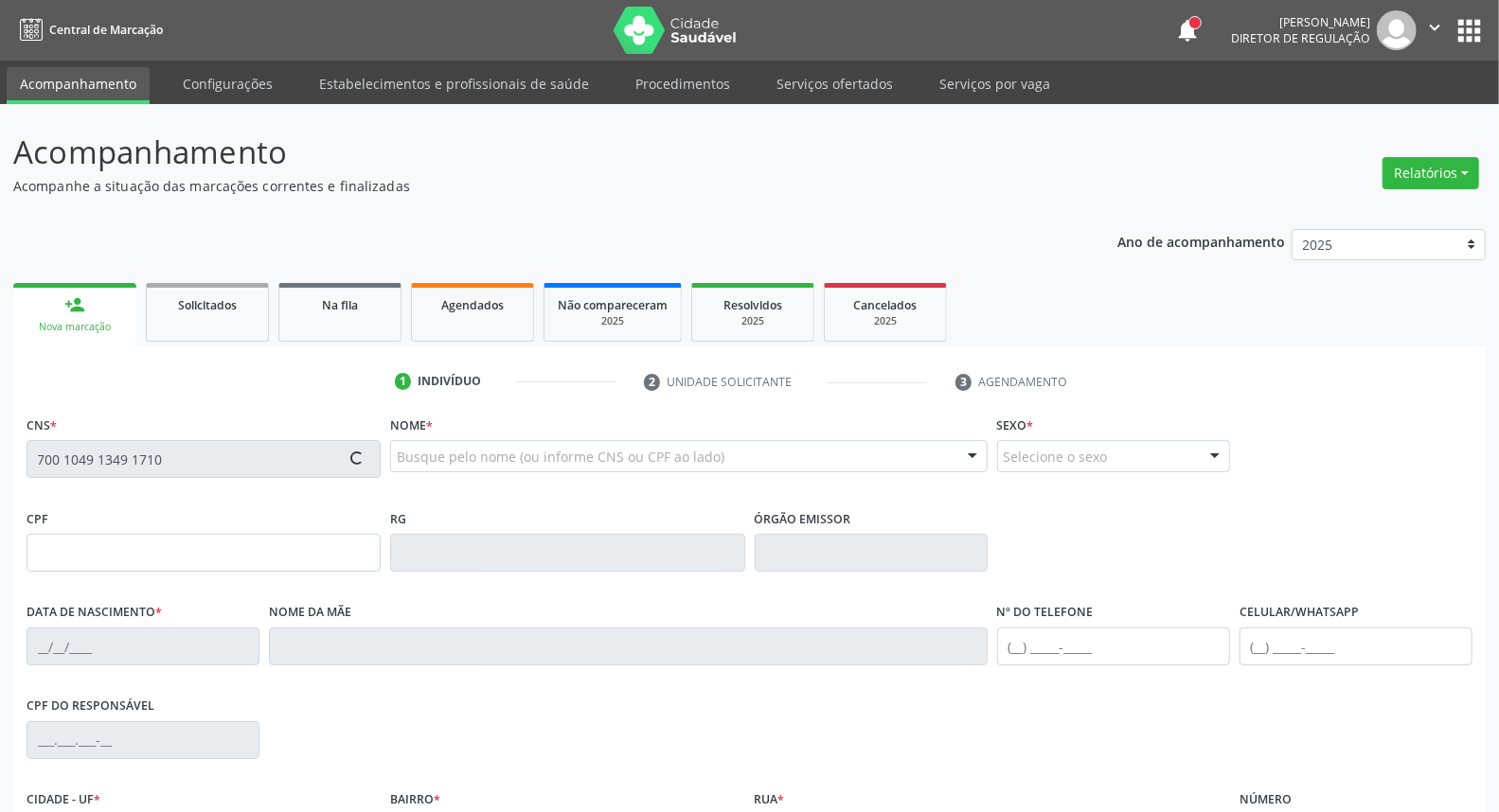
type input "[PHONE_NUMBER]"
type input "S/N"
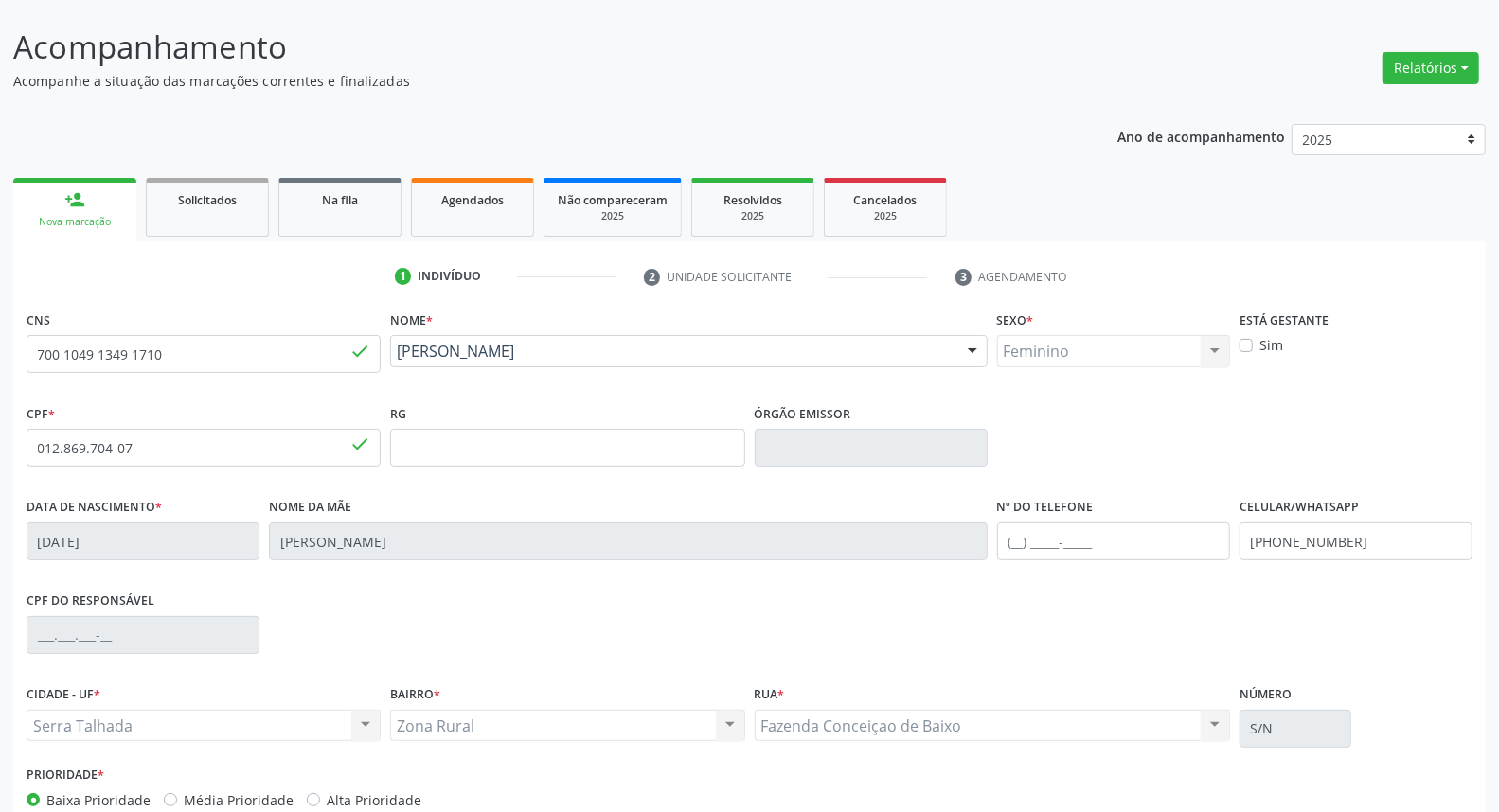
scroll to position [212, 0]
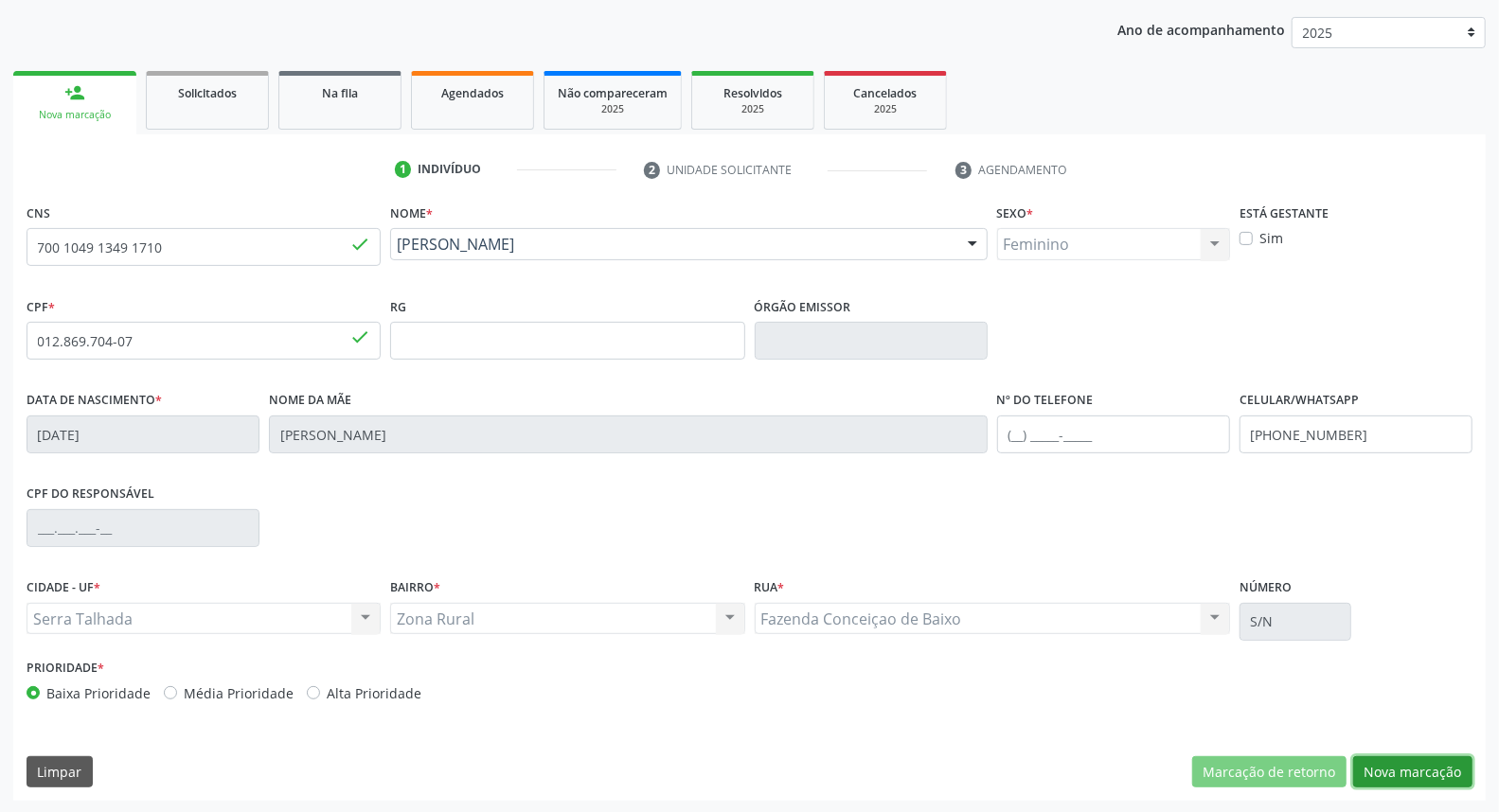
click at [1412, 765] on button "Nova marcação" at bounding box center [1412, 773] width 119 height 33
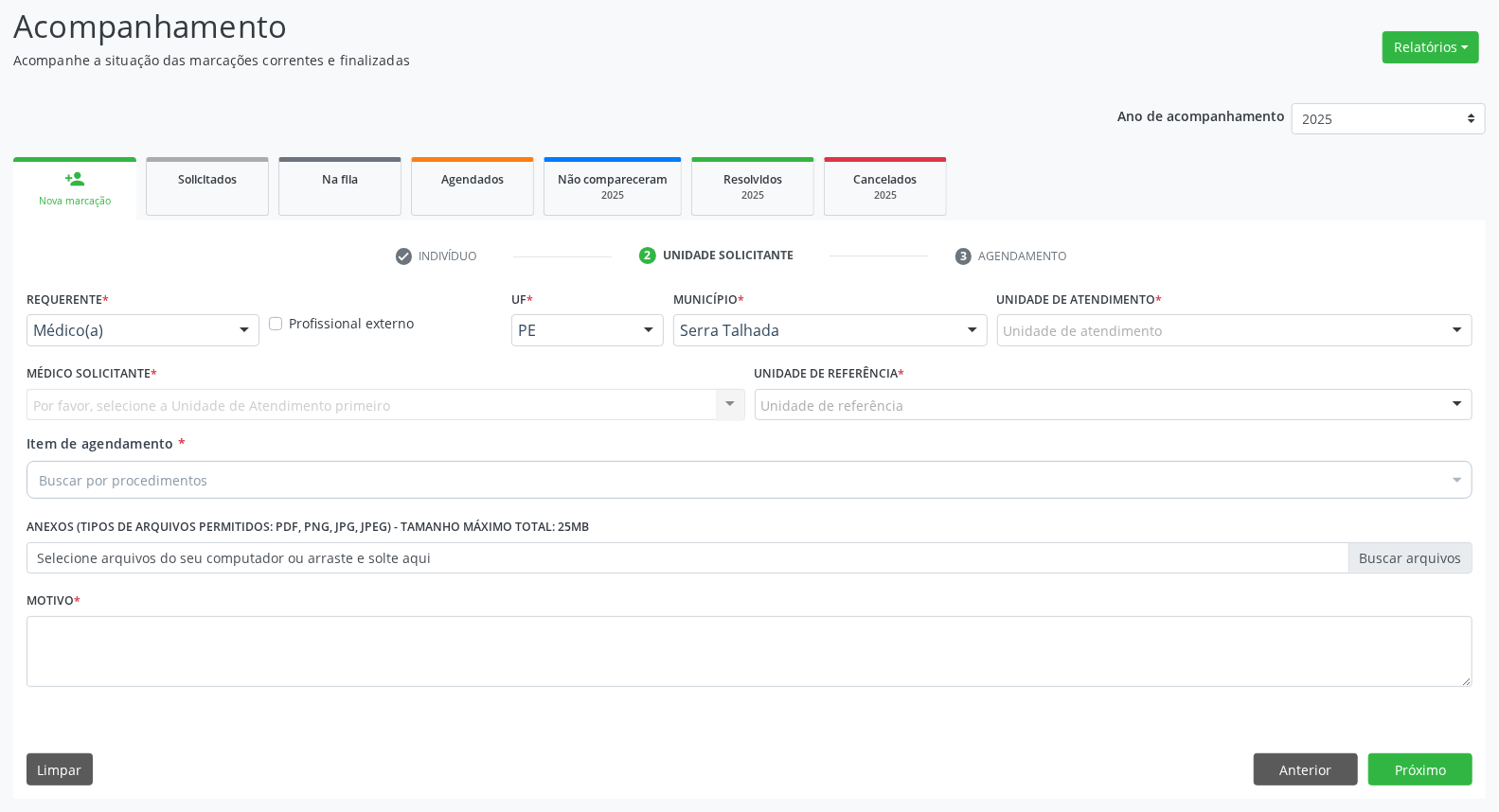
scroll to position [125, 0]
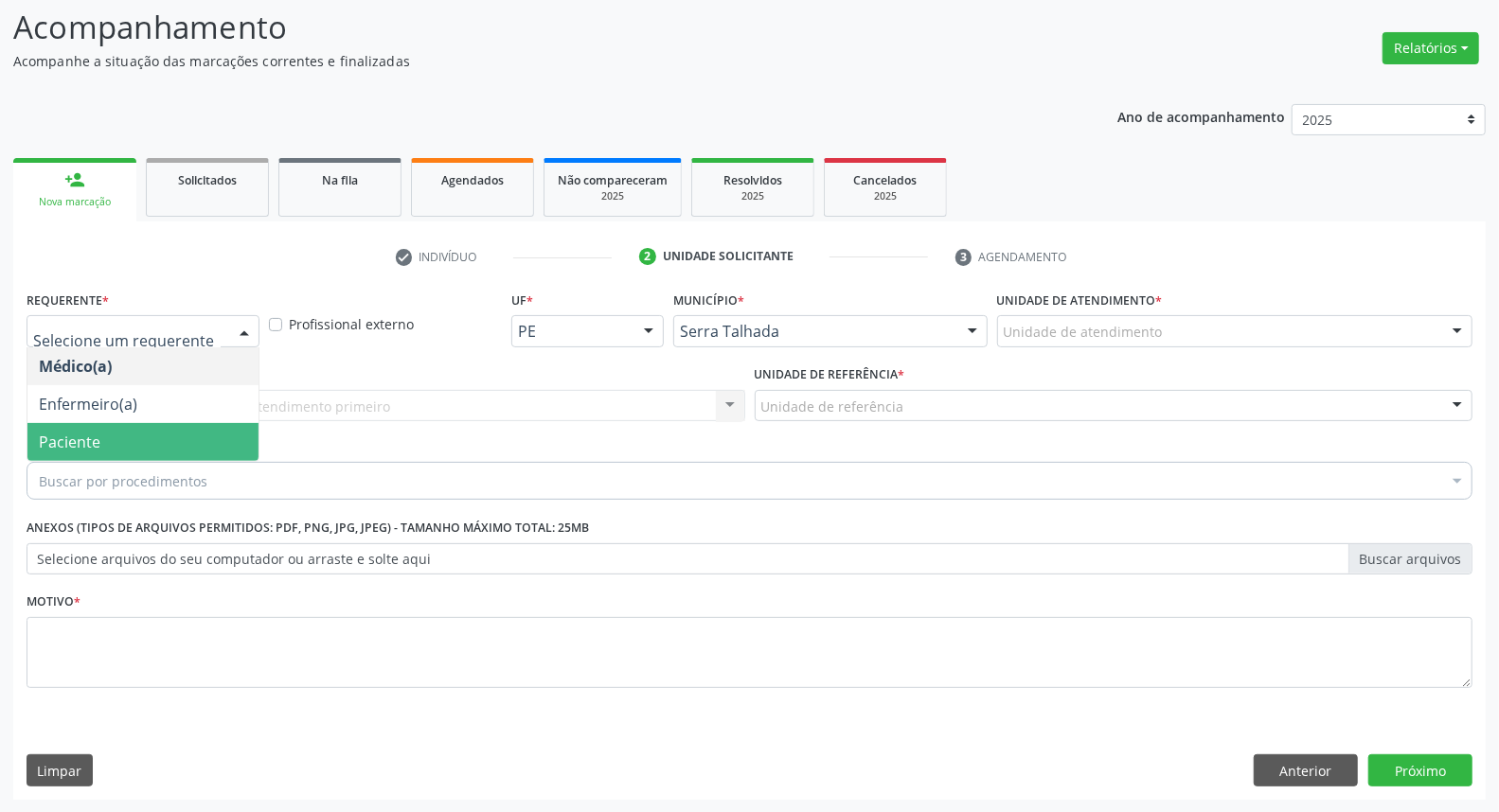
drag, startPoint x: 74, startPoint y: 433, endPoint x: 86, endPoint y: 406, distance: 29.5
click at [73, 433] on span "Paciente" at bounding box center [69, 442] width 61 height 21
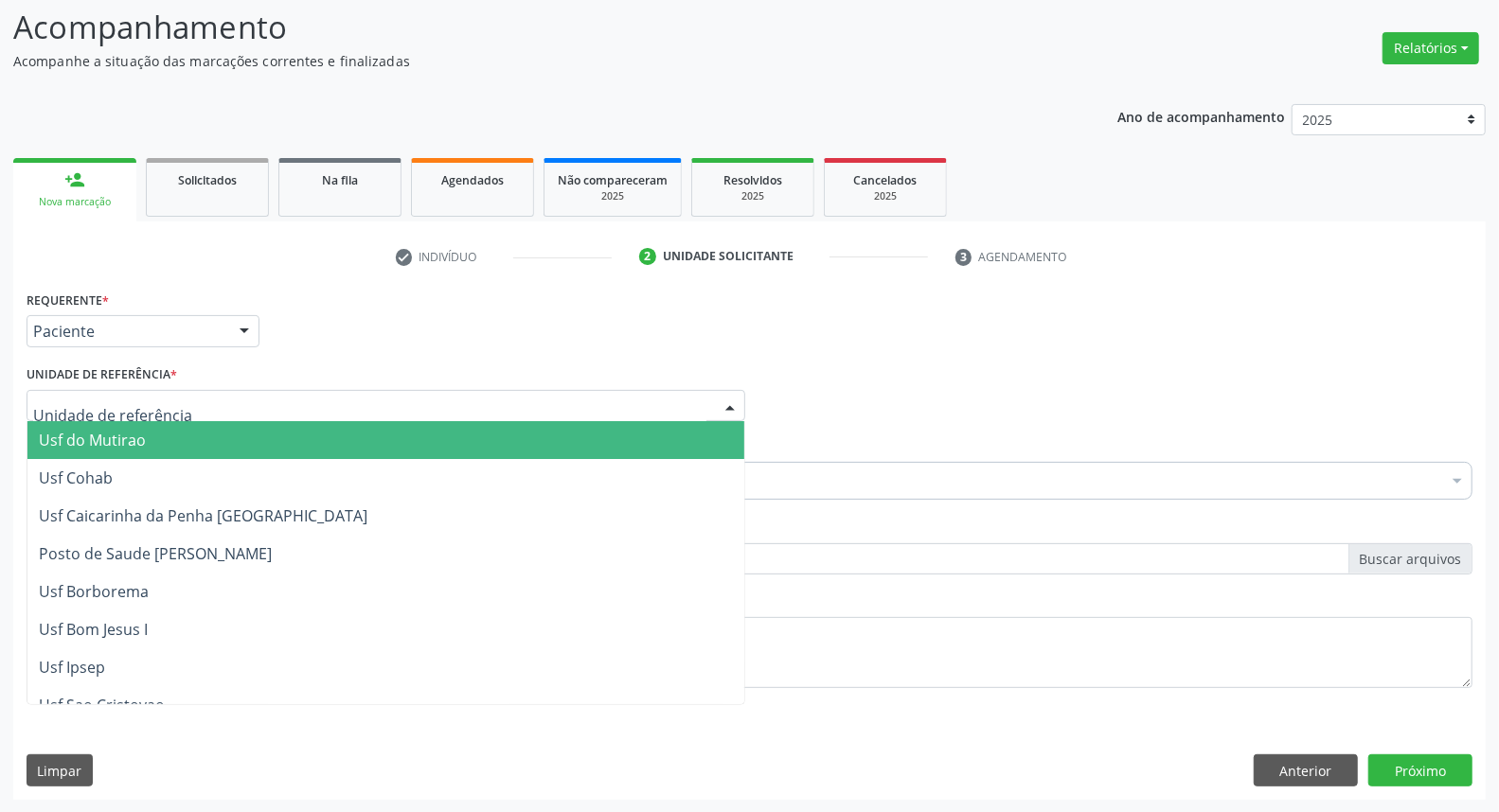
click at [97, 393] on div at bounding box center [386, 406] width 718 height 33
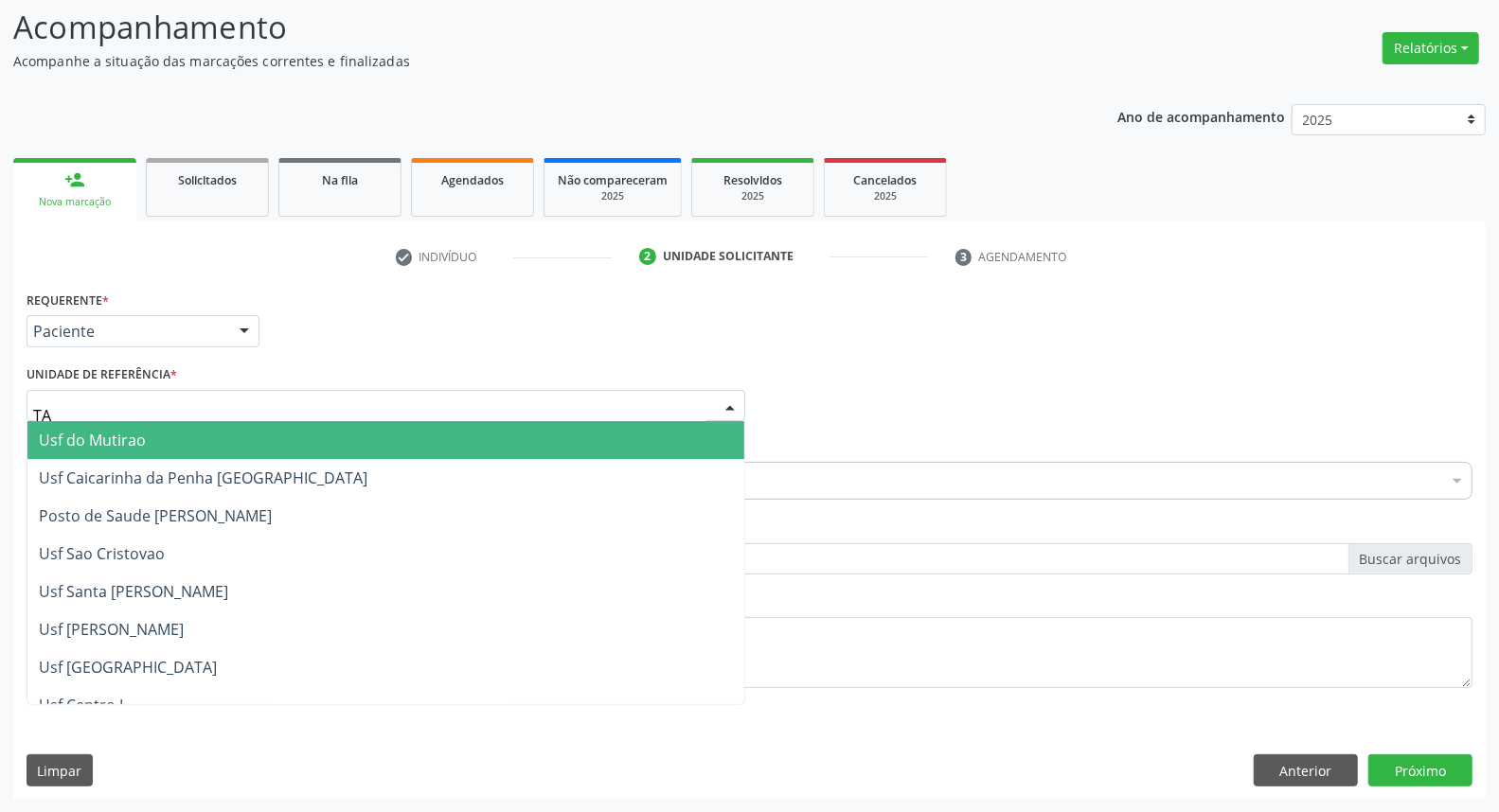
type input "TAU"
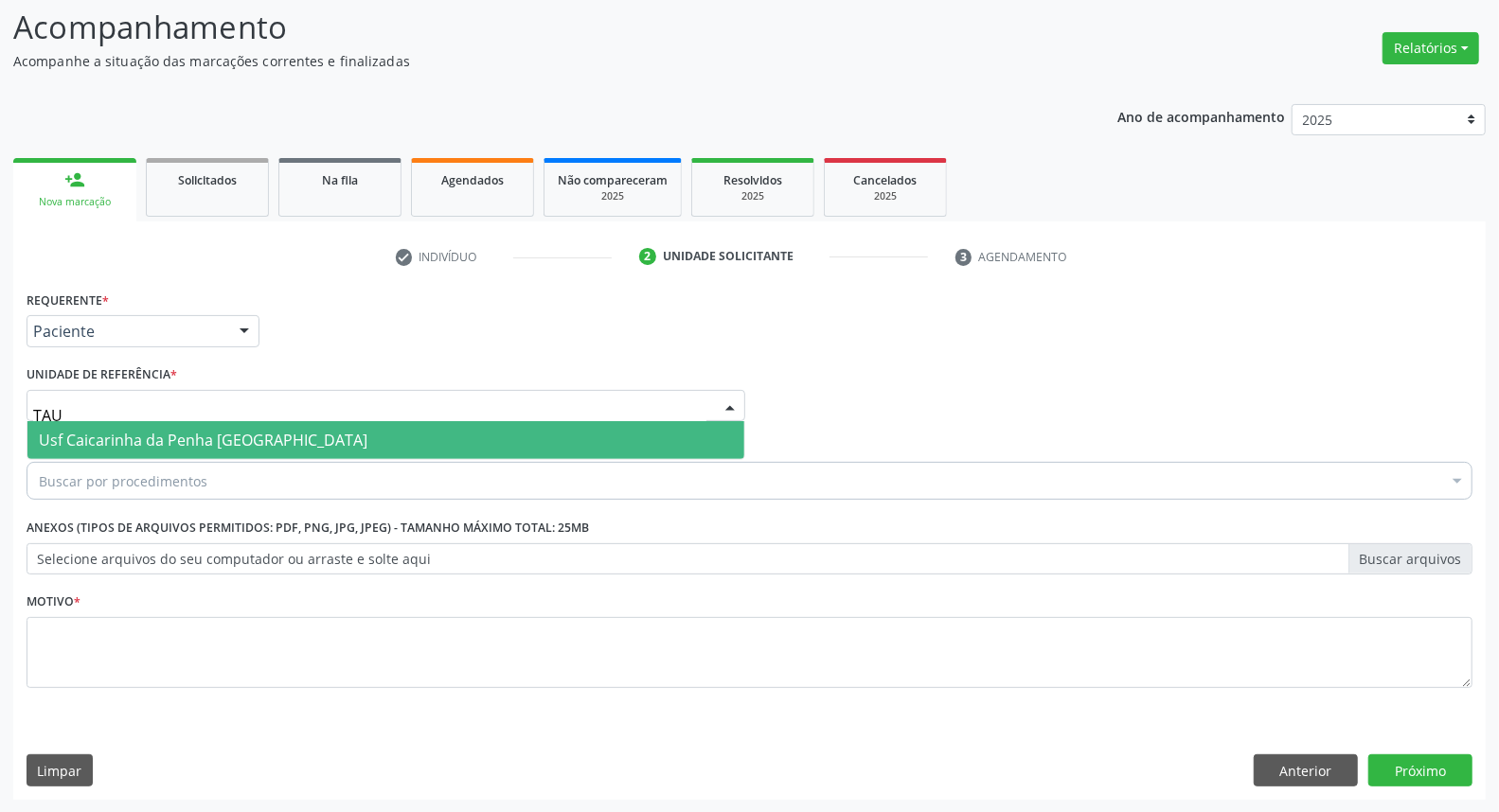
click at [91, 437] on span "Usf Caicarinha da Penha [GEOGRAPHIC_DATA]" at bounding box center [202, 440] width 329 height 21
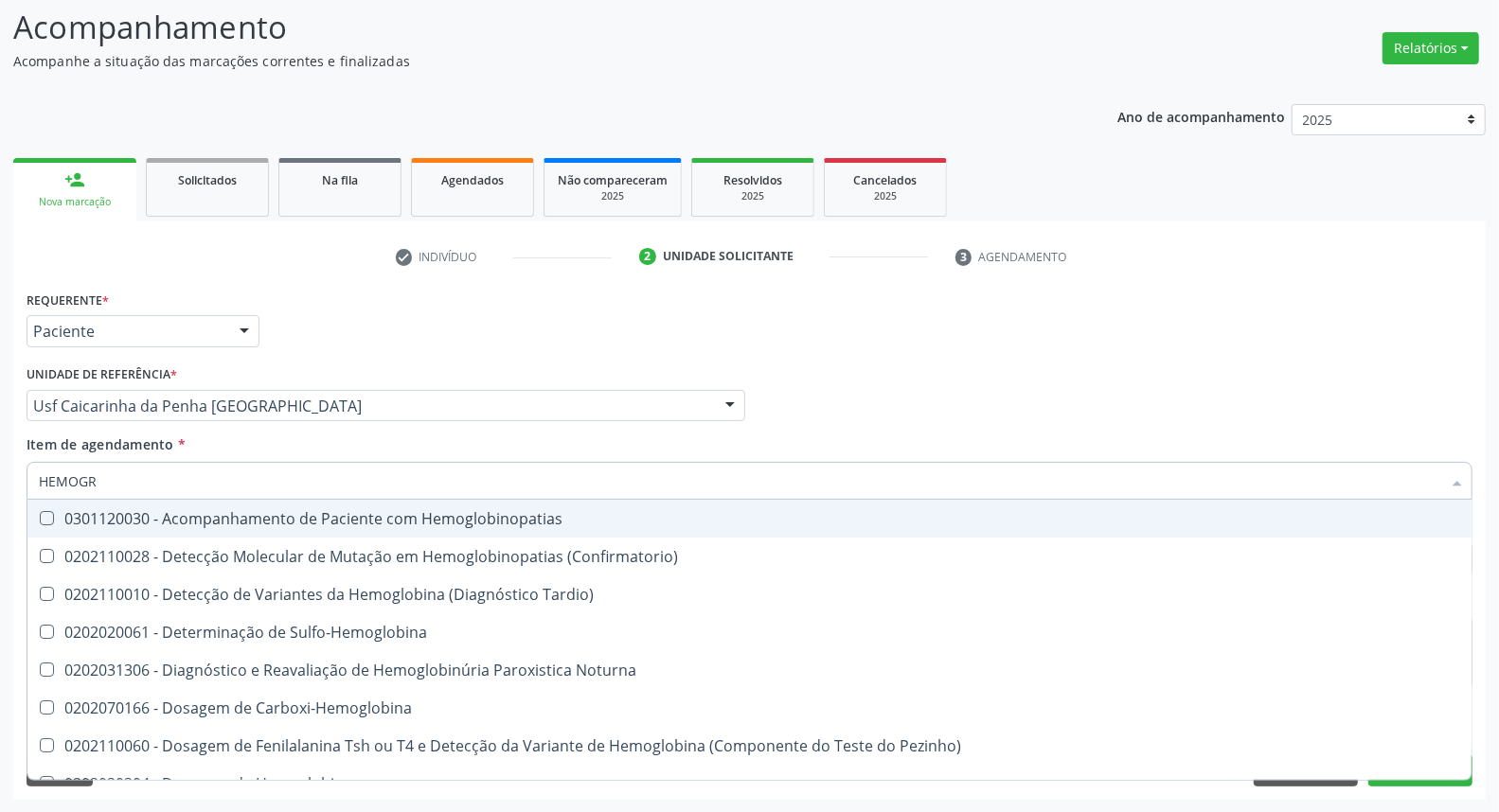
type input "HEMOGRA"
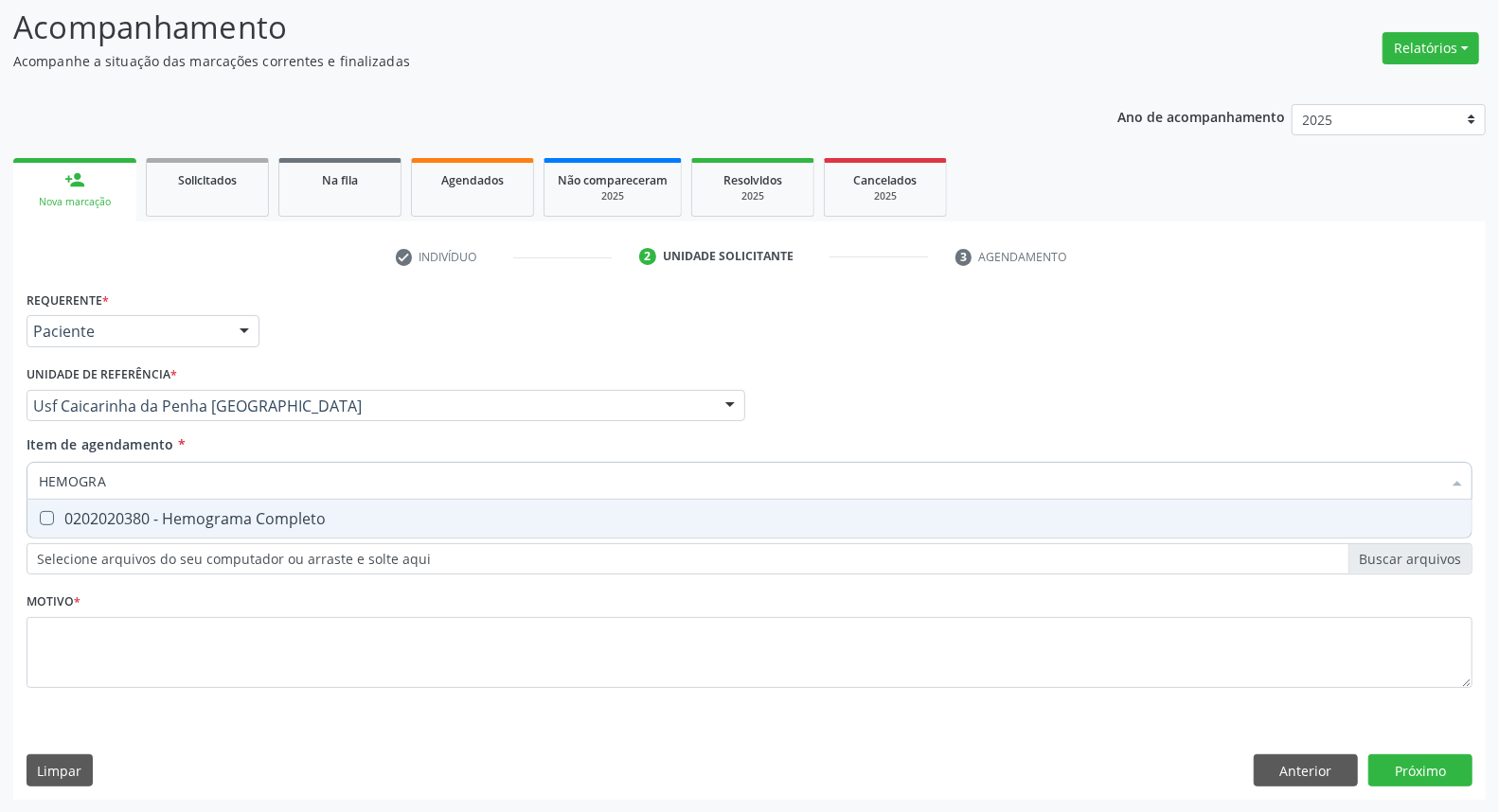
click at [86, 513] on div "0202020380 - Hemograma Completo" at bounding box center [749, 518] width 1422 height 15
checkbox Completo "true"
drag, startPoint x: 136, startPoint y: 466, endPoint x: 0, endPoint y: 466, distance: 136.0
click at [0, 466] on div "Acompanhamento Acompanhe a situação das marcações correntes e finalizadas Relat…" at bounding box center [749, 397] width 1499 height 835
type input "G"
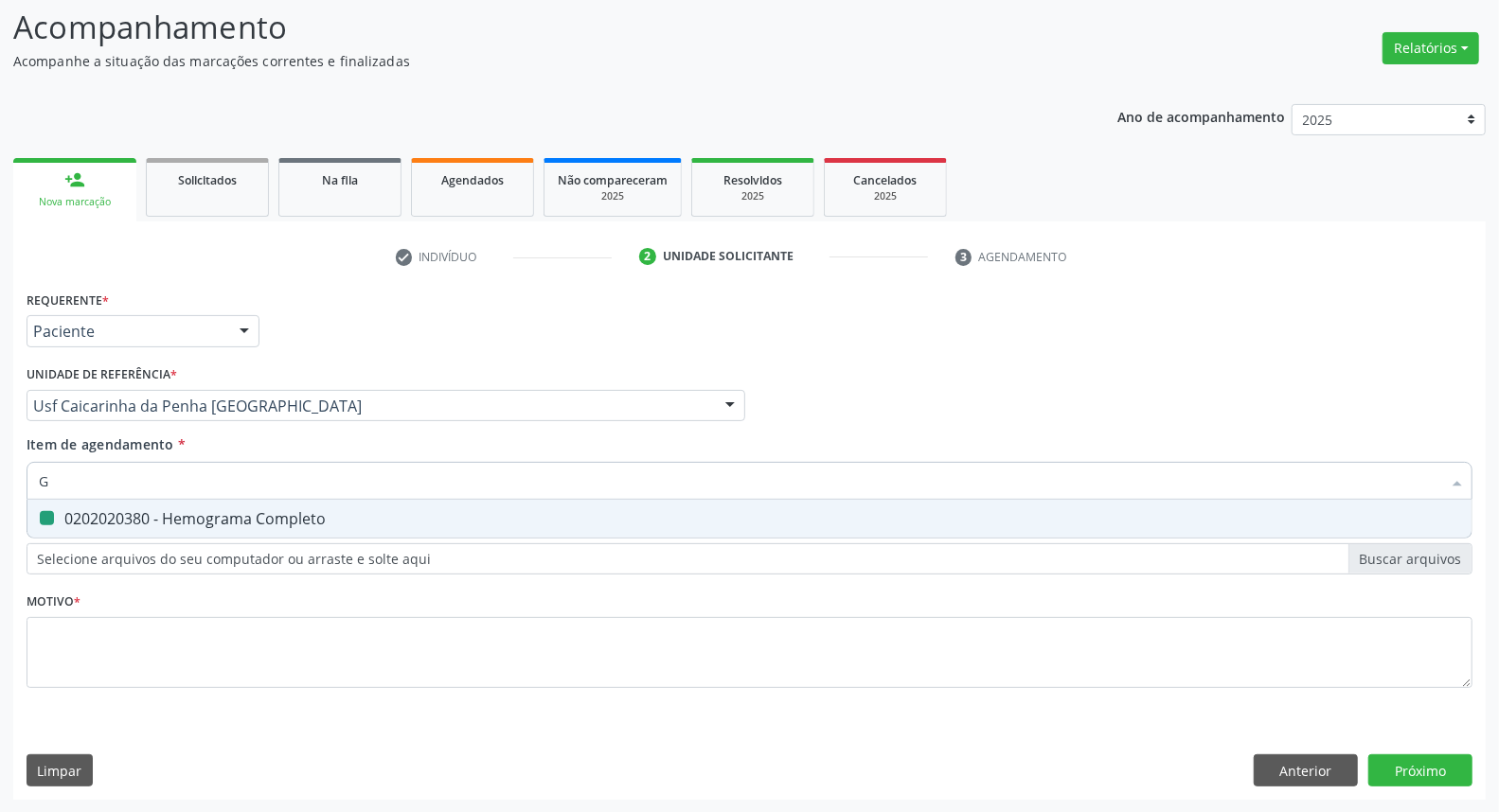
checkbox Completo "false"
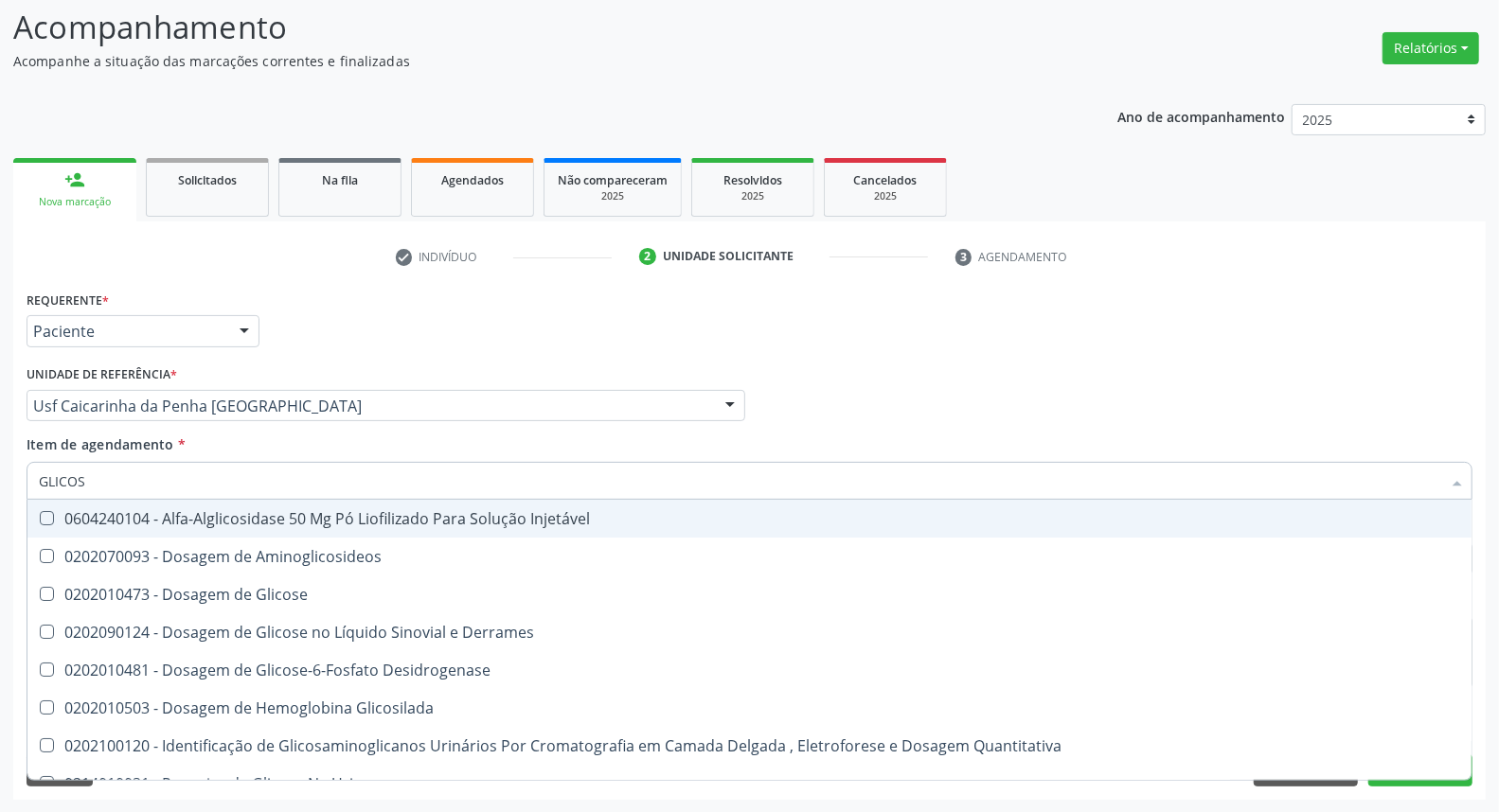
type input "GLICOSE"
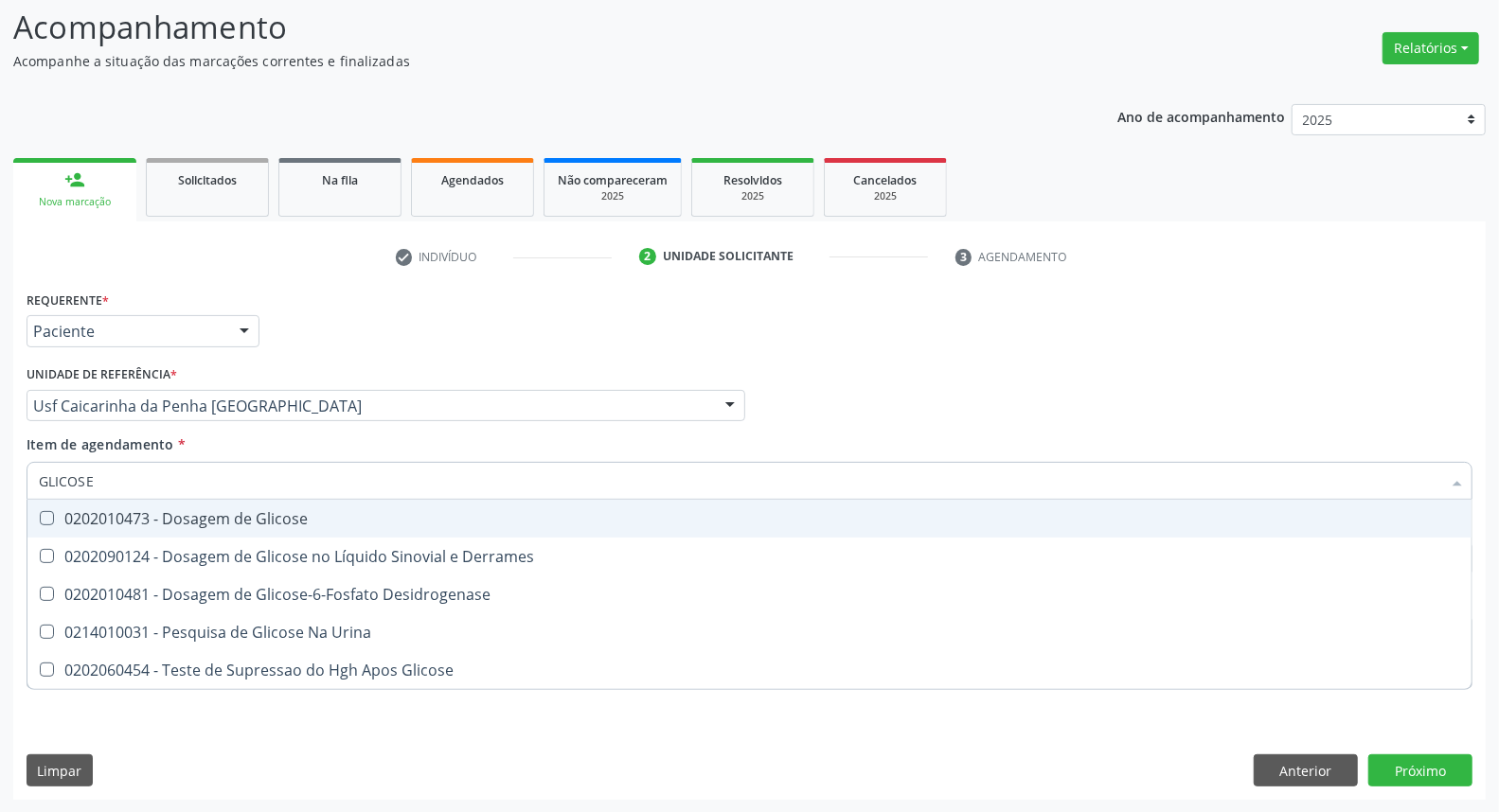
click at [64, 511] on div "0202010473 - Dosagem de Glicose" at bounding box center [749, 518] width 1422 height 15
checkbox Glicose "true"
drag, startPoint x: 106, startPoint y: 481, endPoint x: 0, endPoint y: 459, distance: 108.3
click at [0, 466] on div "Acompanhamento Acompanhe a situação das marcações correntes e finalizadas Relat…" at bounding box center [749, 397] width 1499 height 835
type input "UR"
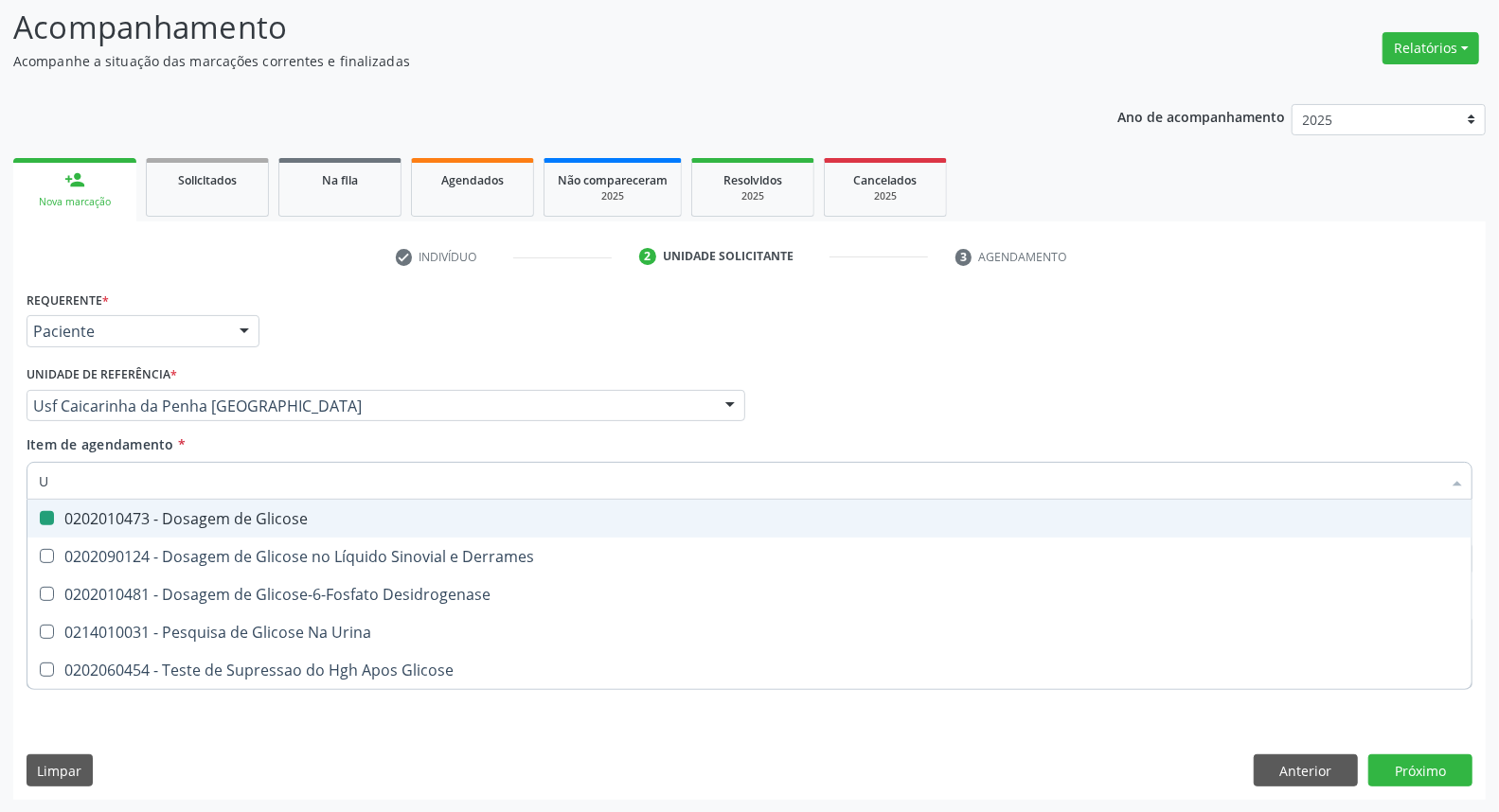
checkbox Glicose "false"
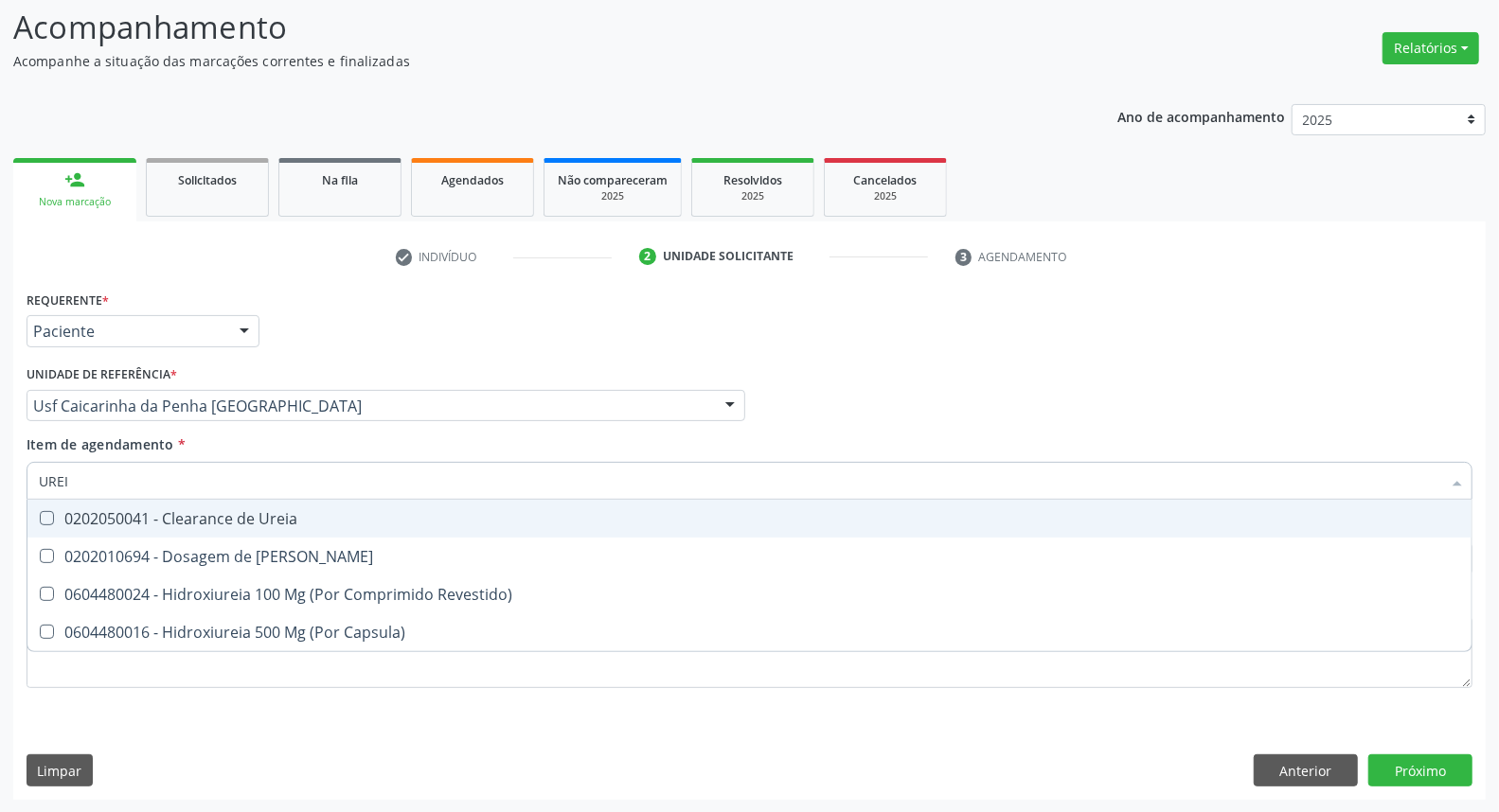
type input "UREIA"
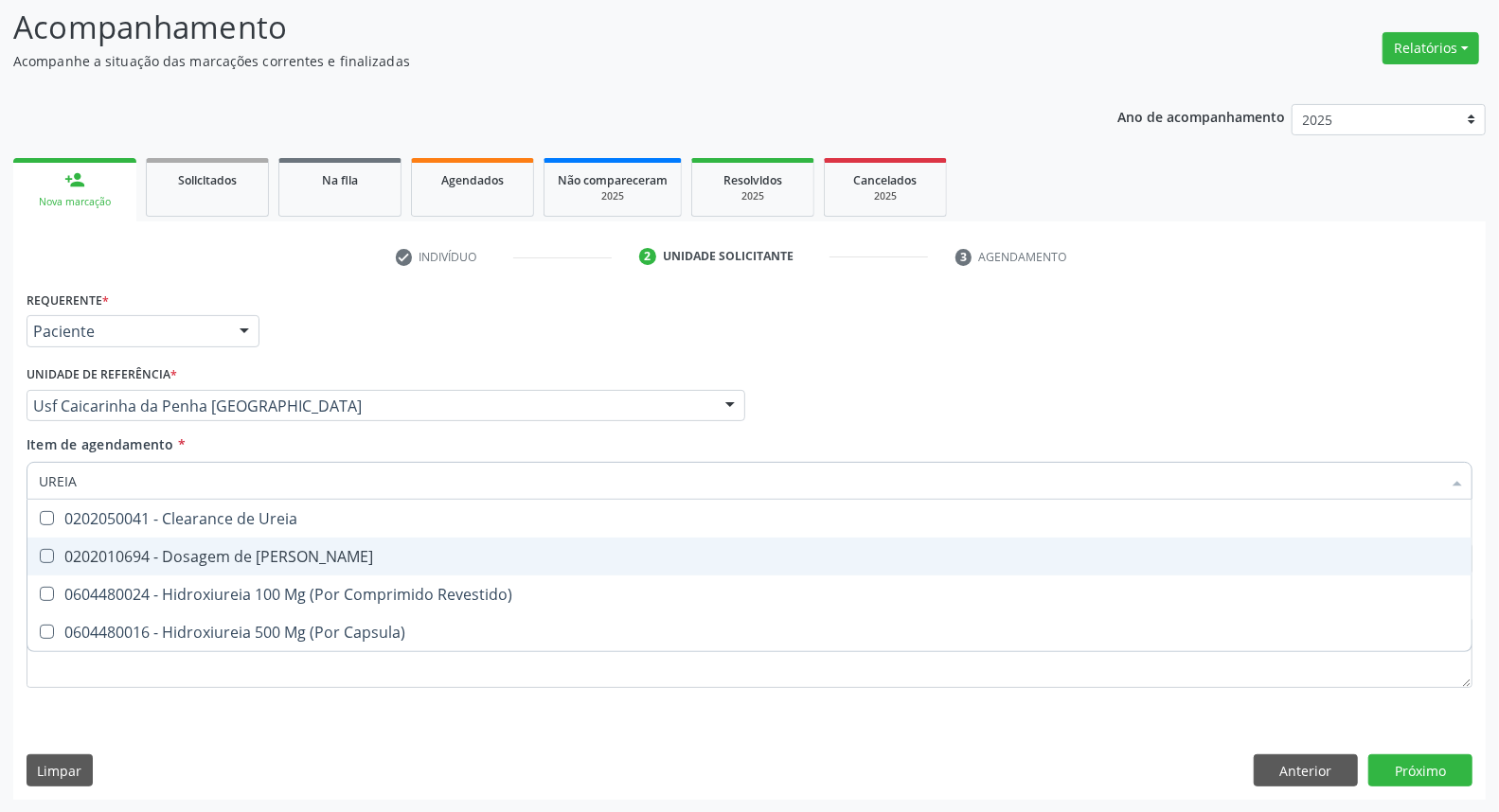
drag, startPoint x: 55, startPoint y: 552, endPoint x: 79, endPoint y: 502, distance: 55.5
click at [55, 551] on div "0202010694 - Dosagem de [PERSON_NAME]" at bounding box center [749, 556] width 1422 height 15
checkbox Ureia "true"
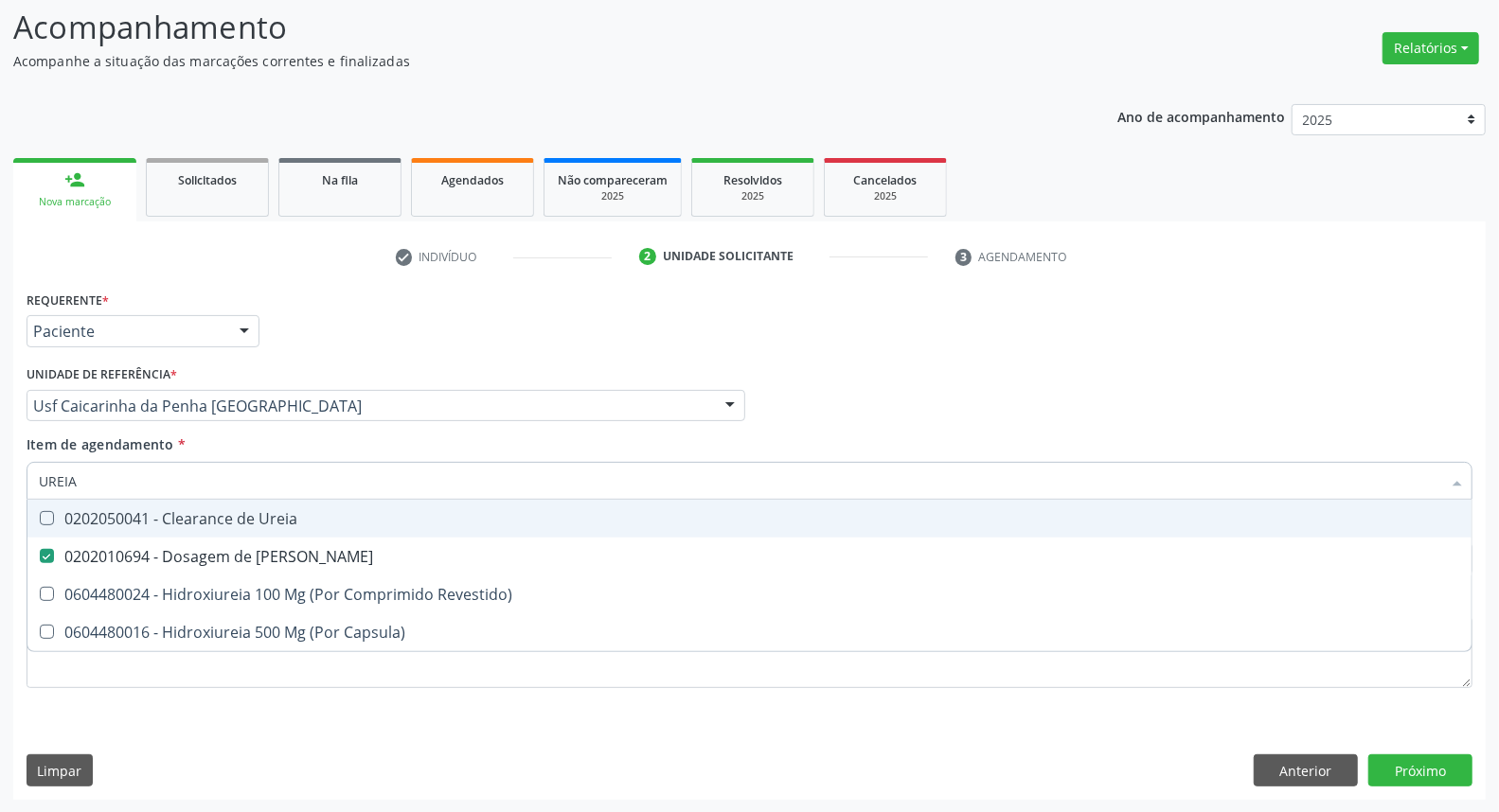
drag, startPoint x: 80, startPoint y: 478, endPoint x: 0, endPoint y: 465, distance: 81.0
click at [0, 466] on div "Acompanhamento Acompanhe a situação das marcações correntes e finalizadas Relat…" at bounding box center [749, 397] width 1499 height 835
type input "P"
checkbox Ureia "false"
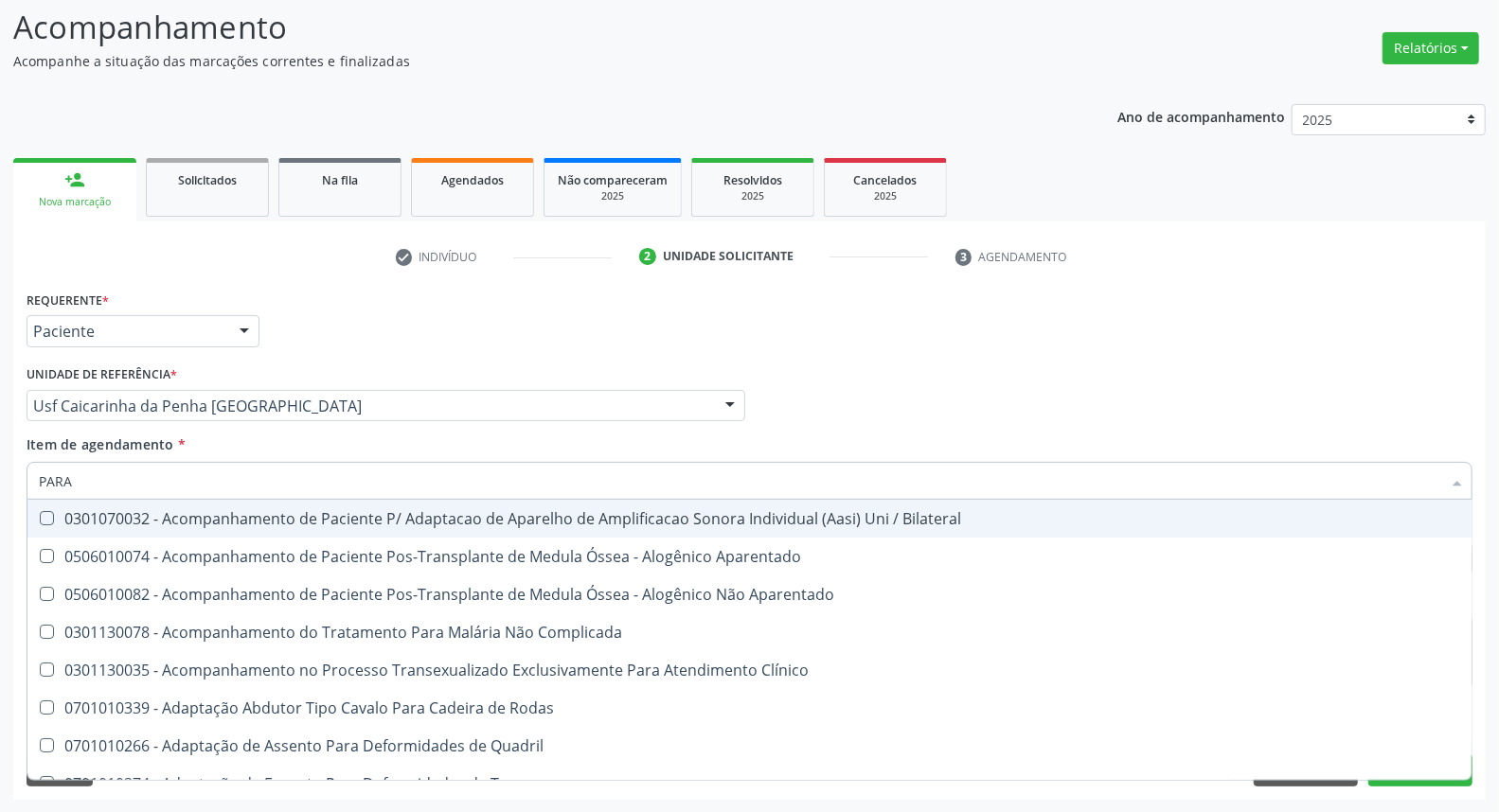
type input "PARAS"
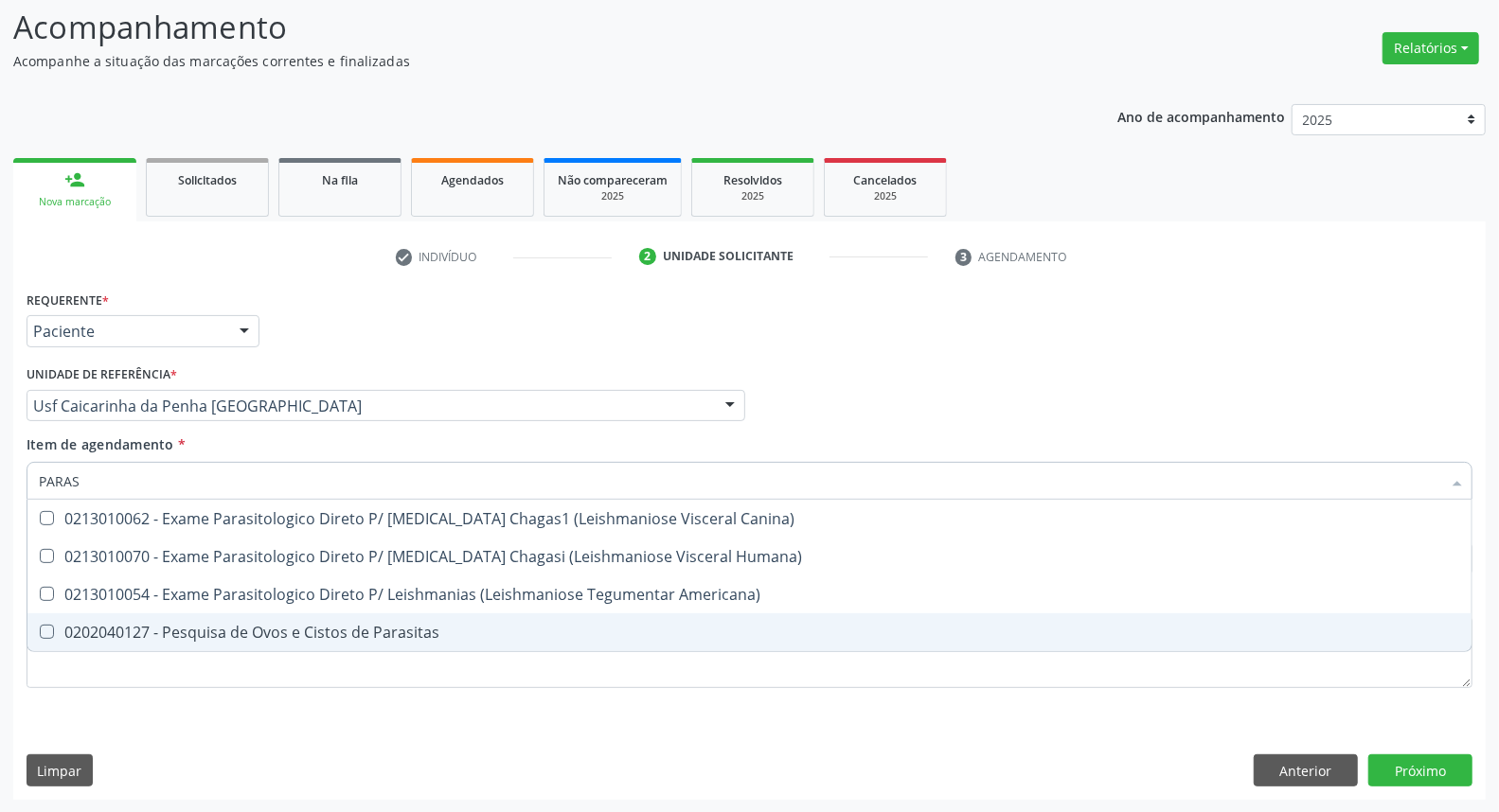
click at [80, 628] on div "0202040127 - Pesquisa de Ovos e Cistos de Parasitas" at bounding box center [749, 631] width 1422 height 15
checkbox Parasitas "true"
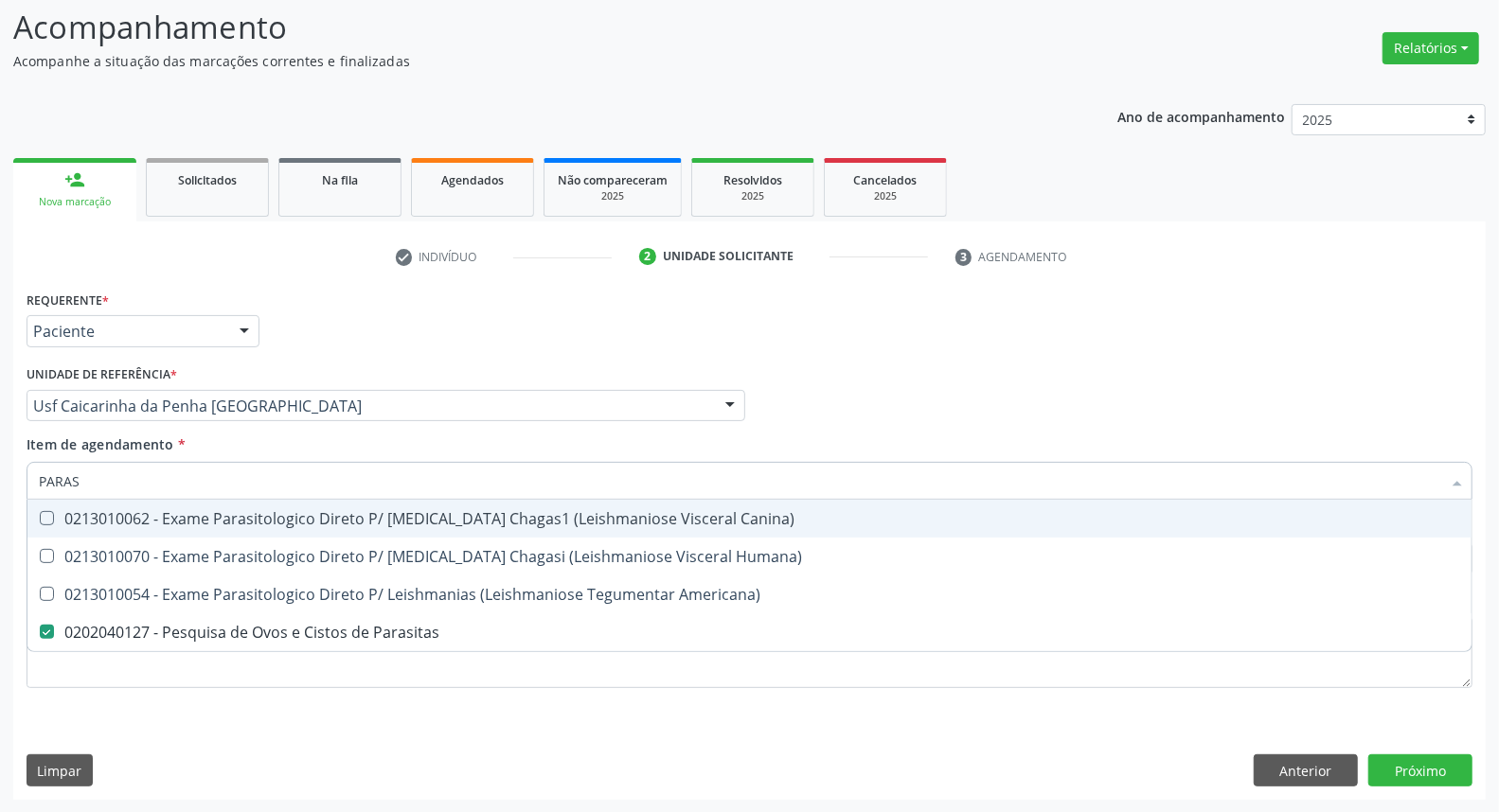
drag, startPoint x: 112, startPoint y: 480, endPoint x: 0, endPoint y: 465, distance: 113.0
click at [0, 466] on div "Acompanhamento Acompanhe a situação das marcações correntes e finalizadas Relat…" at bounding box center [749, 397] width 1499 height 835
type input "CO"
checkbox Parasitas "false"
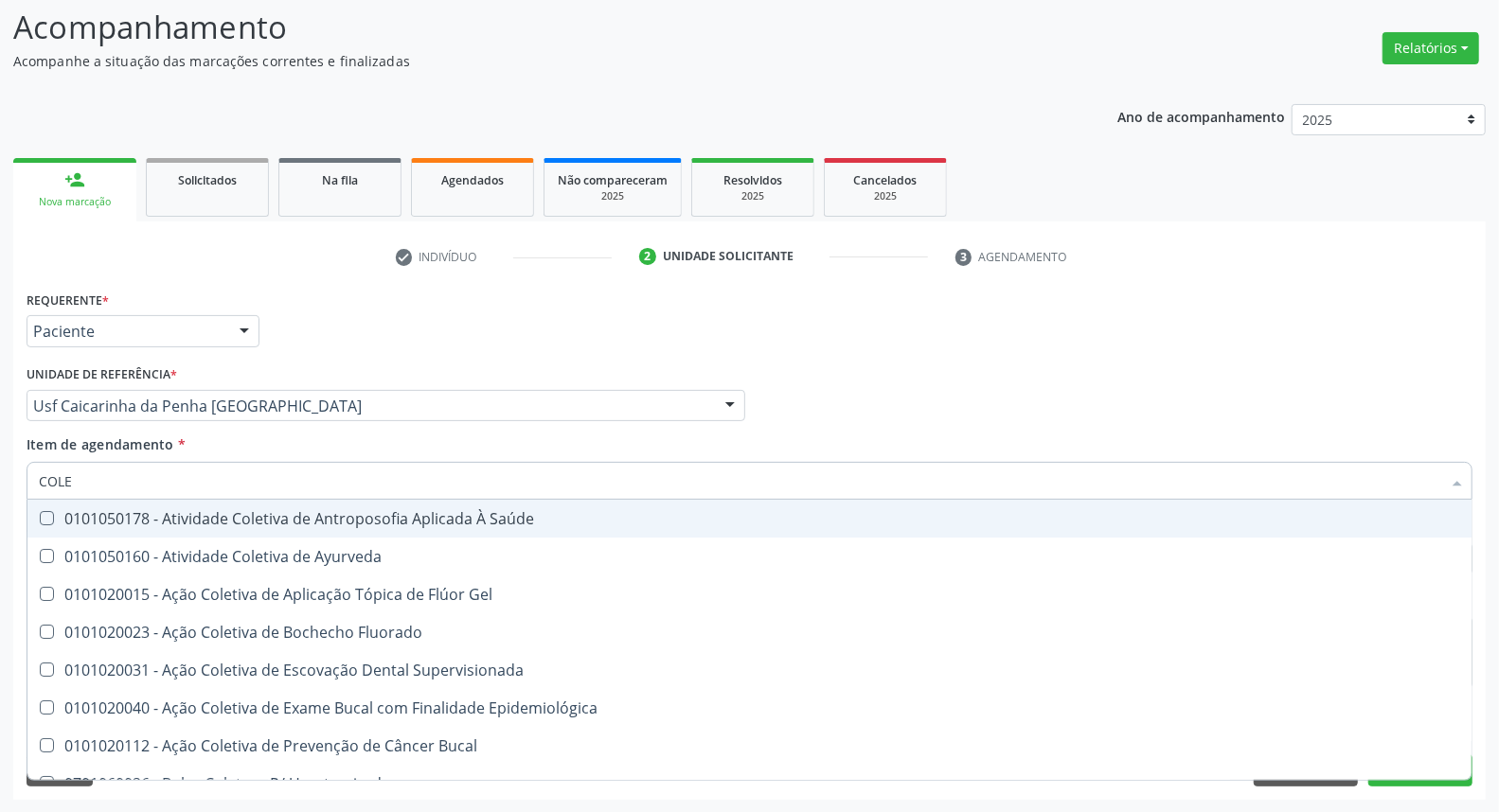
type input "COLES"
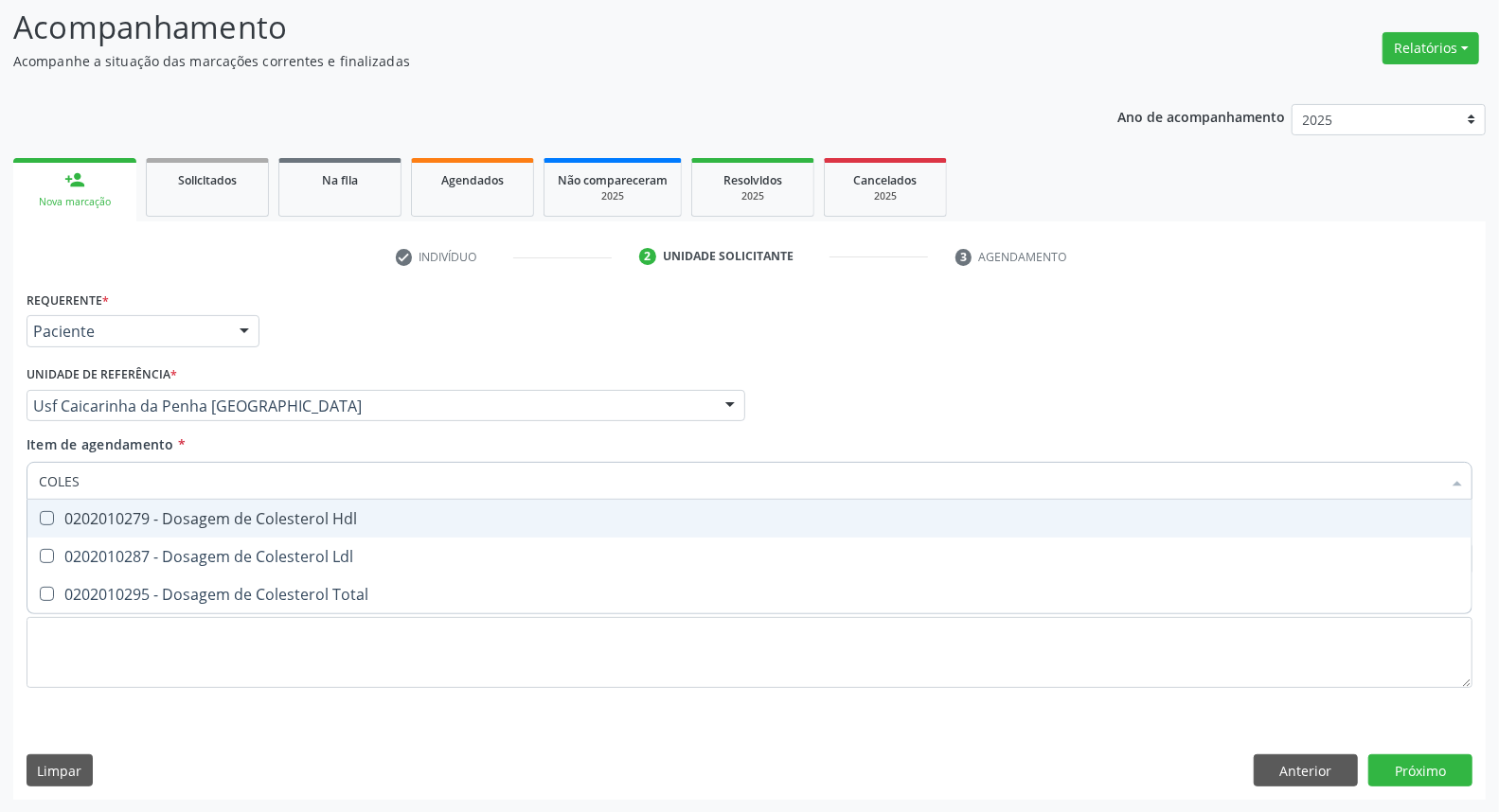
drag, startPoint x: 72, startPoint y: 514, endPoint x: 72, endPoint y: 526, distance: 12.0
click at [73, 515] on div "0202010279 - Dosagem de Colesterol Hdl" at bounding box center [749, 518] width 1422 height 15
checkbox Hdl "true"
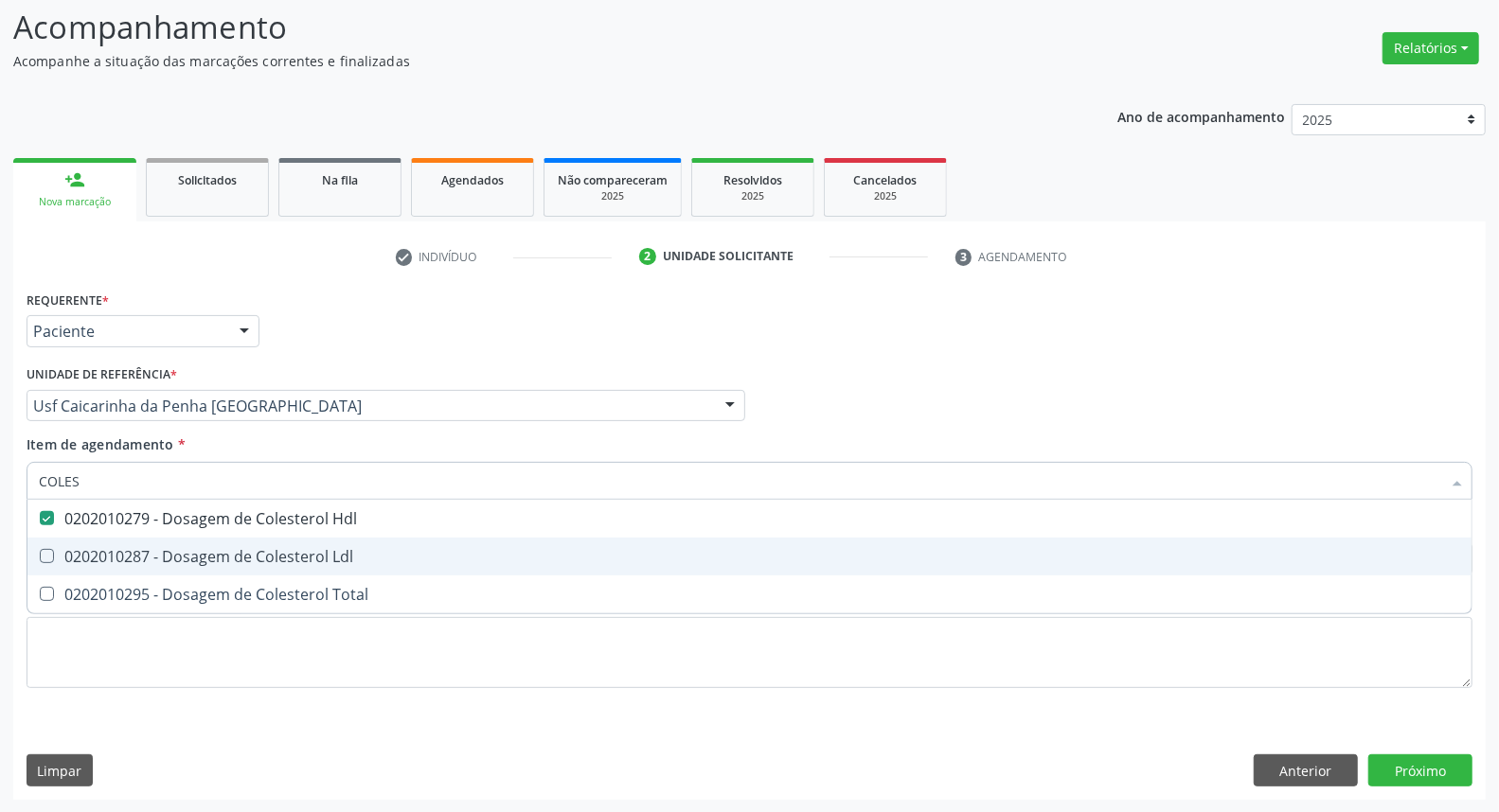
drag, startPoint x: 69, startPoint y: 543, endPoint x: 64, endPoint y: 579, distance: 36.3
click at [68, 546] on span "0202010287 - Dosagem de Colesterol Ldl" at bounding box center [750, 556] width 1445 height 37
checkbox Ldl "true"
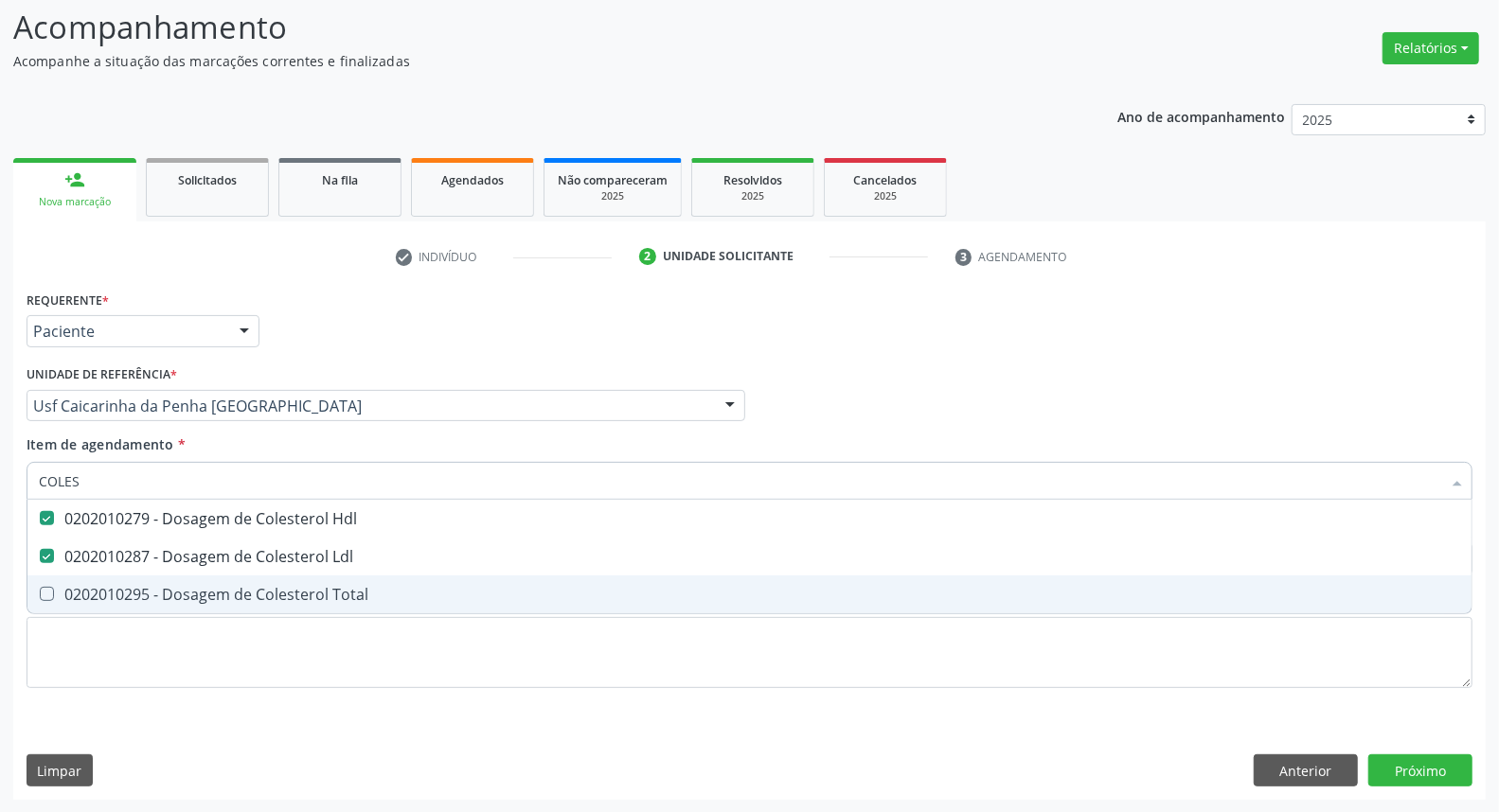
drag, startPoint x: 63, startPoint y: 582, endPoint x: 86, endPoint y: 494, distance: 91.0
click at [62, 577] on span "0202010295 - Dosagem de Colesterol Total" at bounding box center [750, 595] width 1445 height 37
checkbox Total "true"
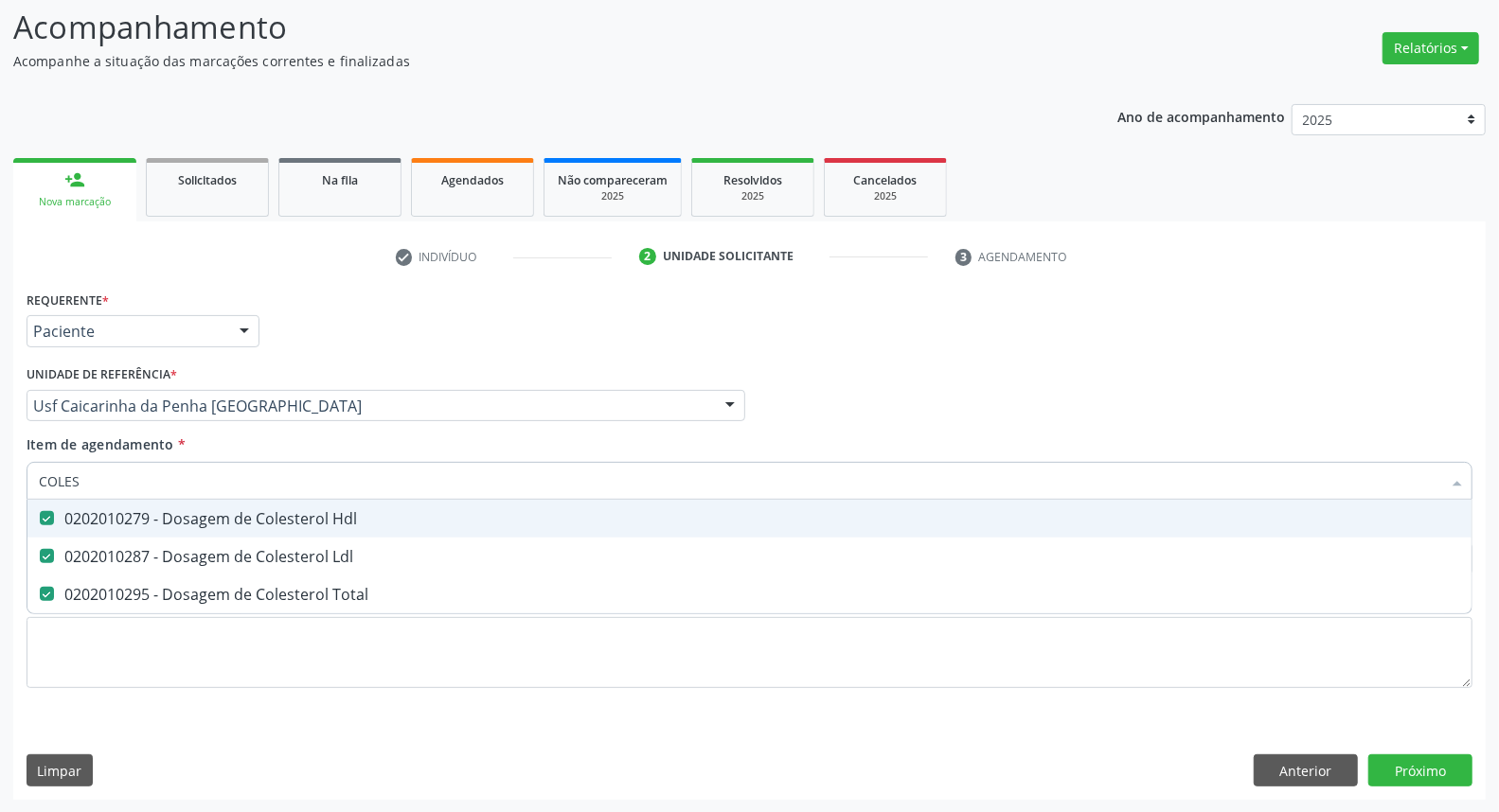
drag, startPoint x: 77, startPoint y: 476, endPoint x: 0, endPoint y: 468, distance: 77.4
click at [0, 471] on div "Acompanhamento Acompanhe a situação das marcações correntes e finalizadas Relat…" at bounding box center [749, 397] width 1499 height 835
type input "C"
checkbox Hdl "false"
checkbox Ldl "false"
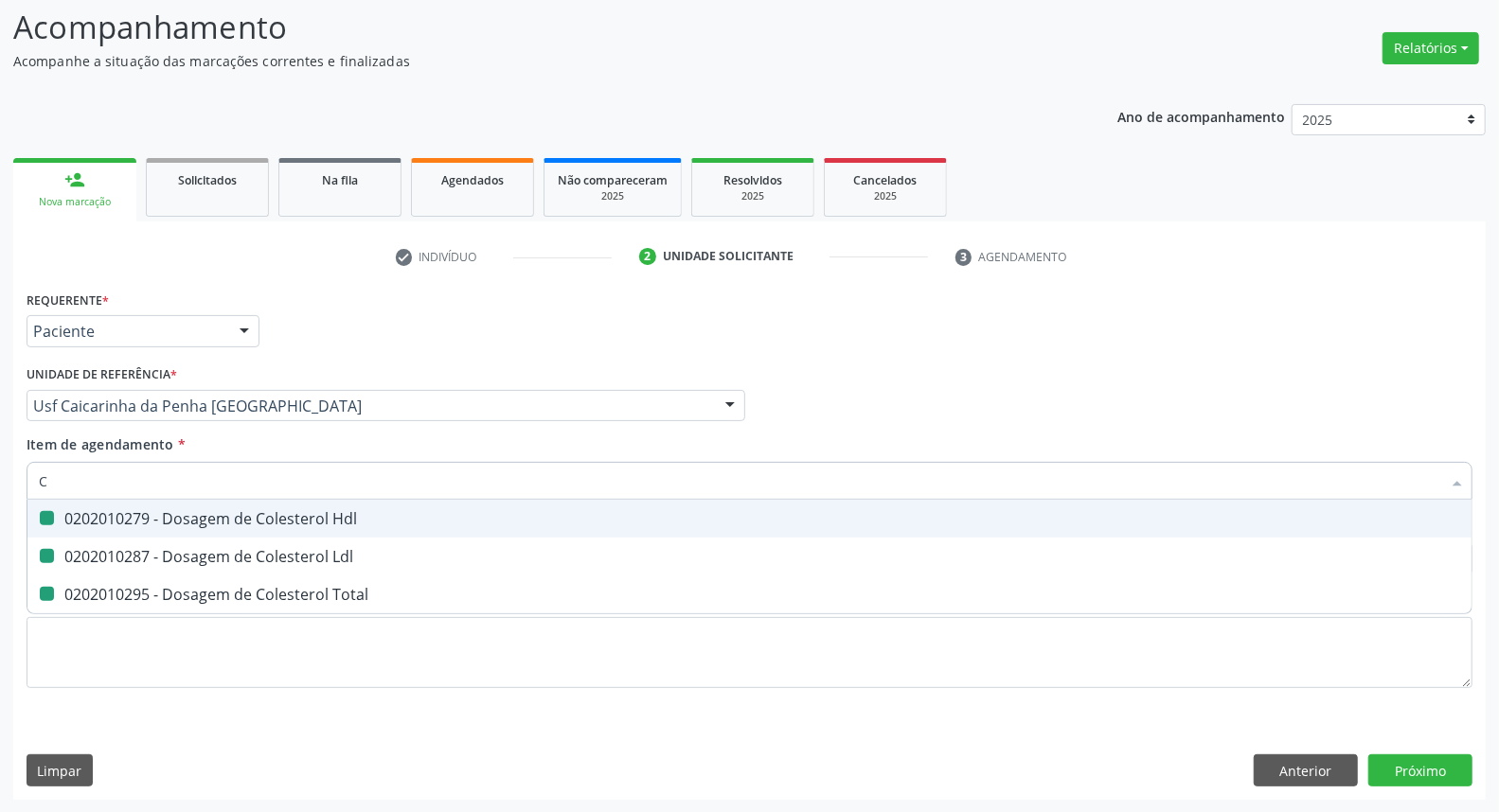
checkbox Total "false"
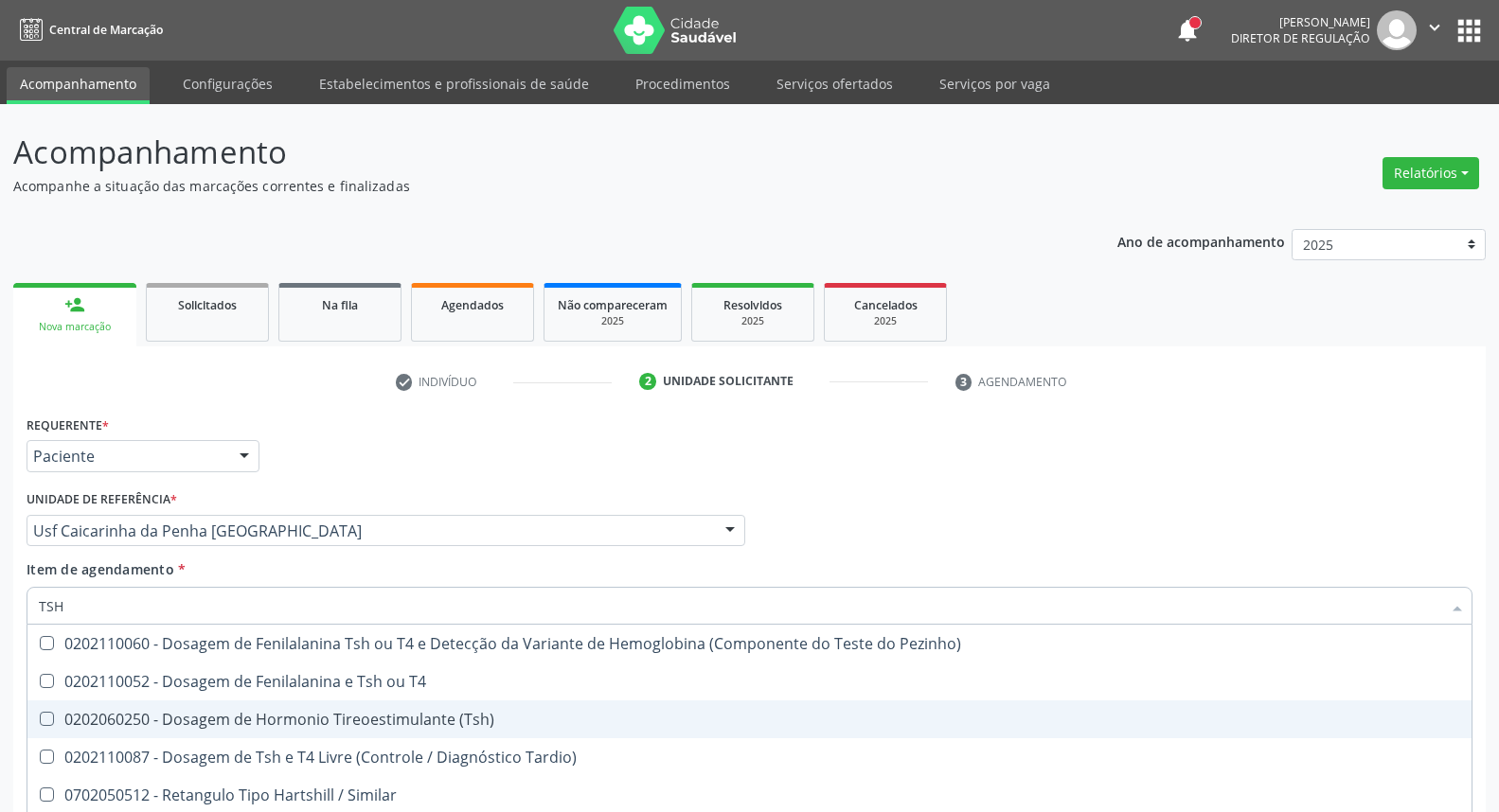
scroll to position [125, 0]
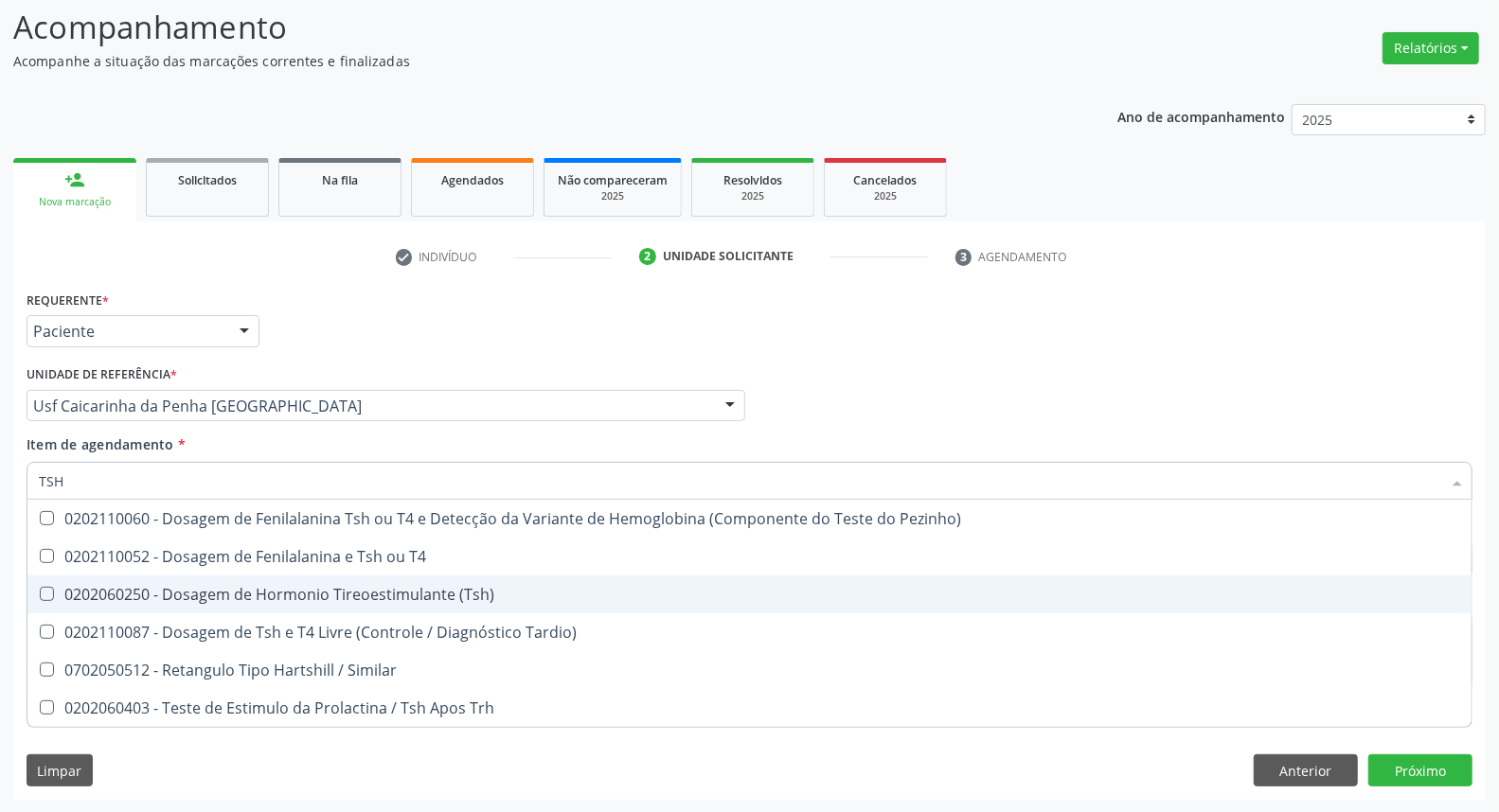
click at [200, 589] on div "0202060250 - Dosagem de Hormonio Tireoestimulante (Tsh)" at bounding box center [749, 594] width 1422 height 15
checkbox \(Tsh\) "true"
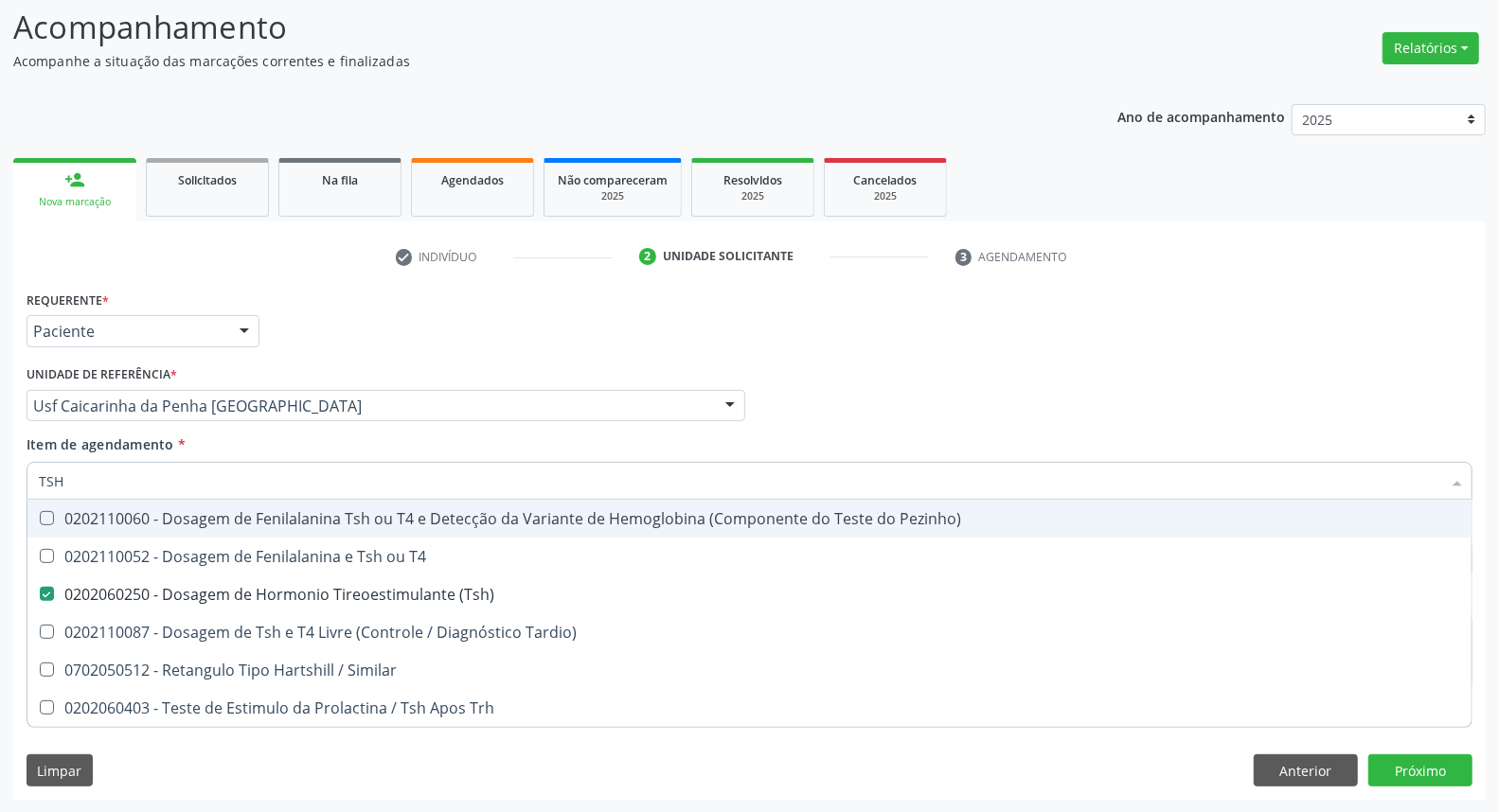
click at [855, 347] on div "Requerente * Paciente Médico(a) Enfermeiro(a) Paciente Nenhum resultado encontr…" at bounding box center [749, 323] width 1456 height 74
checkbox T4 "true"
checkbox Tardio\) "true"
checkbox Similar "true"
checkbox Trh "true"
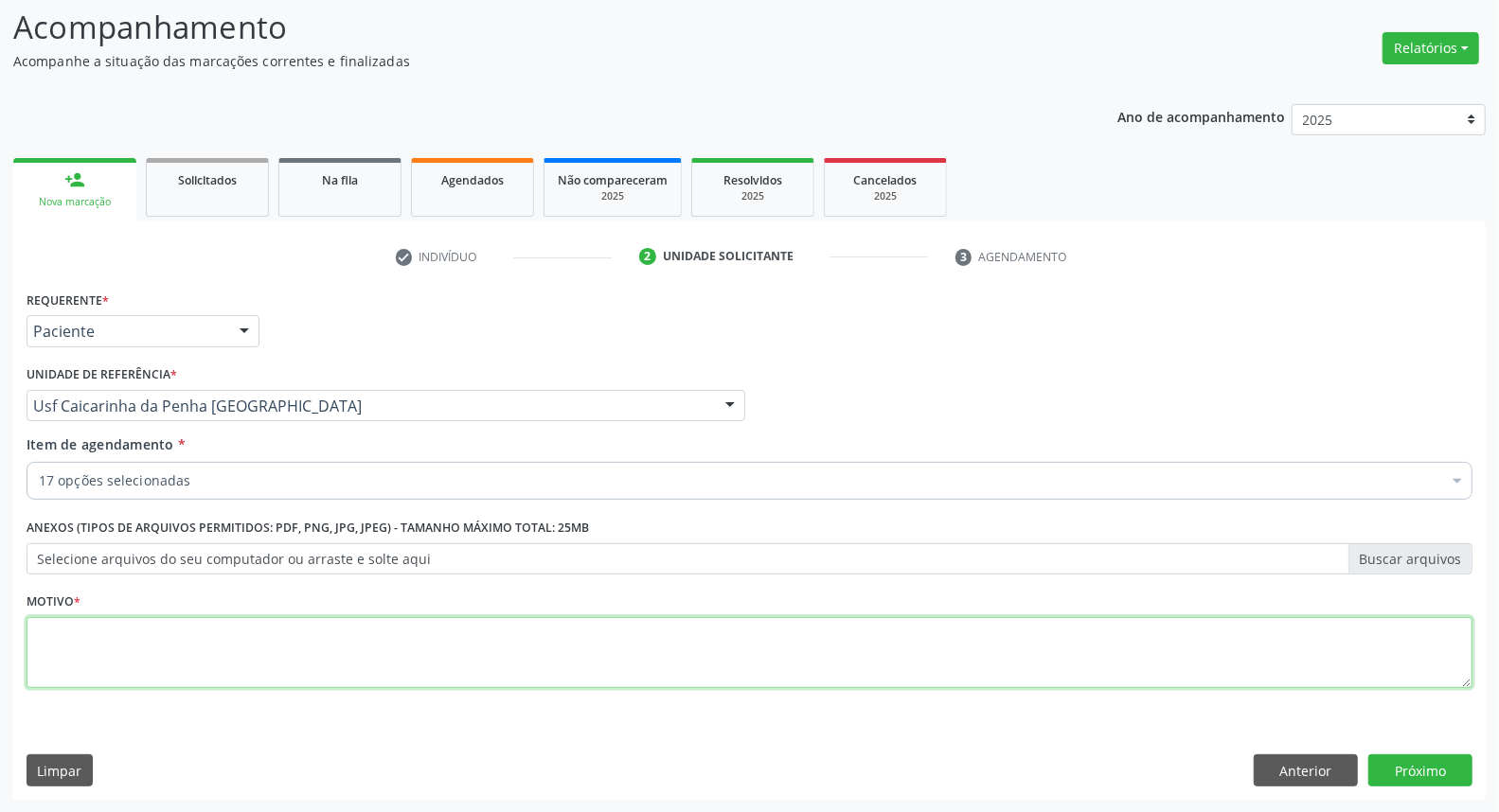
click at [403, 650] on textarea at bounding box center [749, 653] width 1446 height 72
type textarea "*"
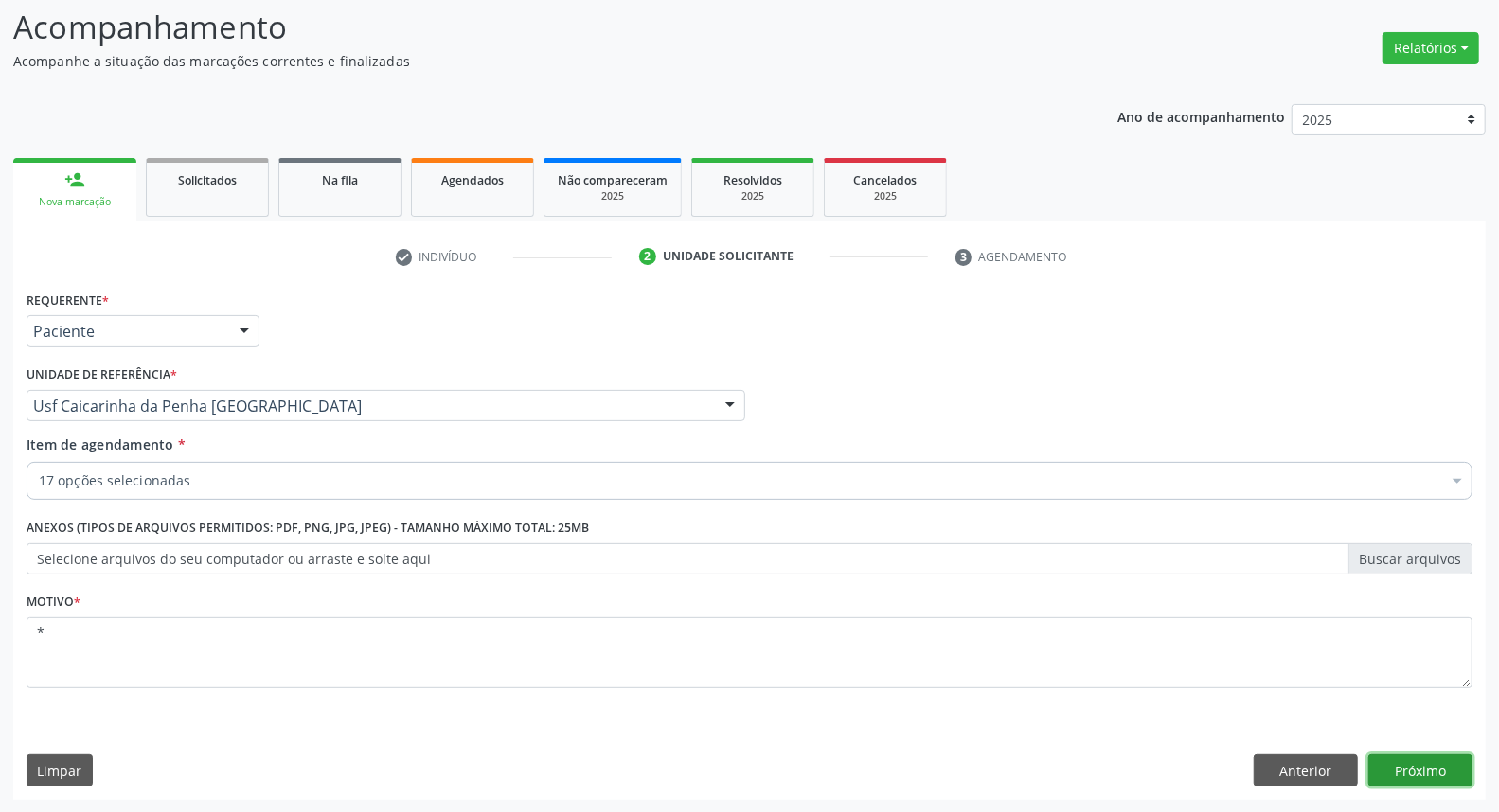
click at [1394, 759] on button "Próximo" at bounding box center [1421, 771] width 105 height 33
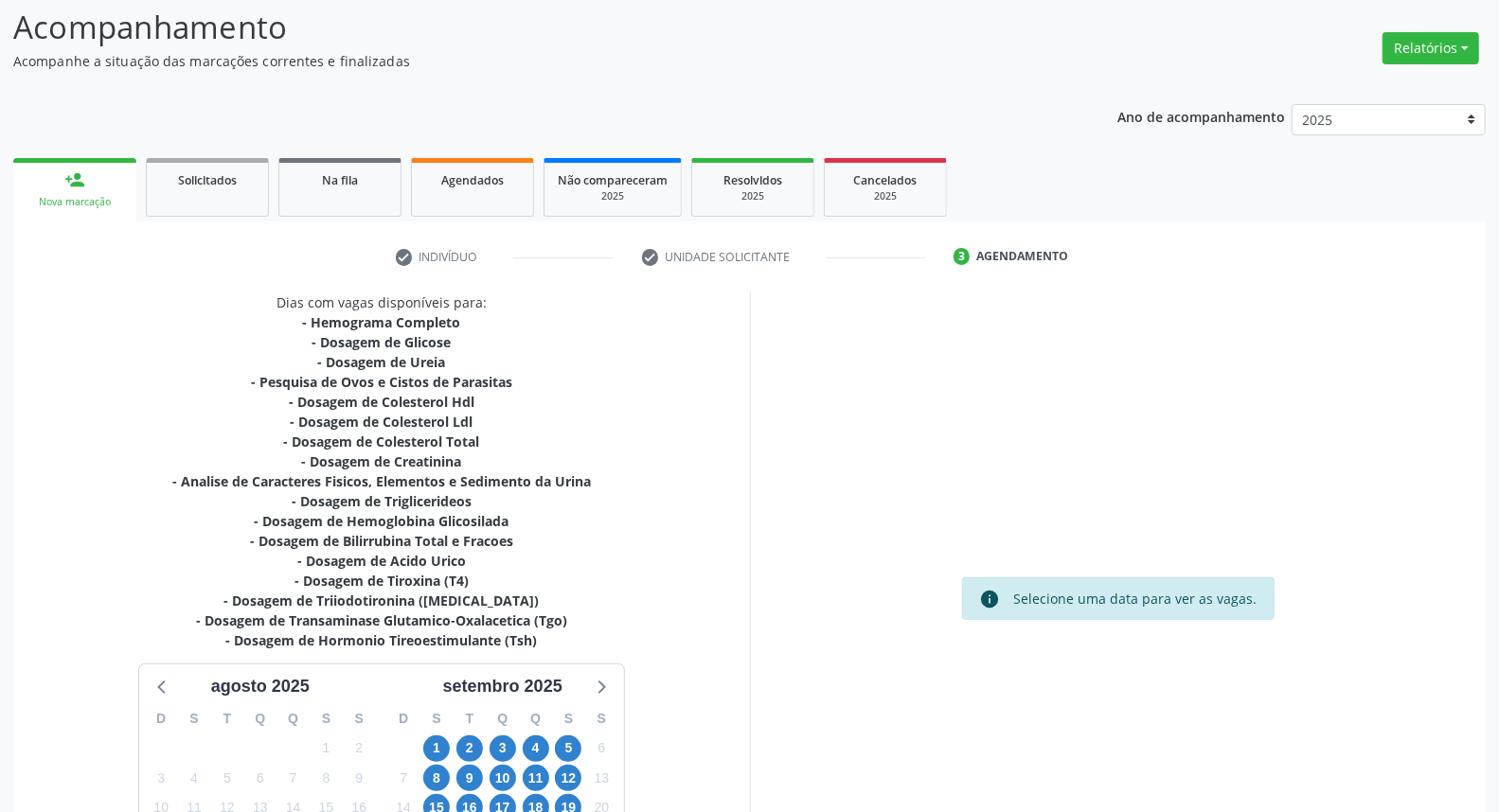
scroll to position [328, 0]
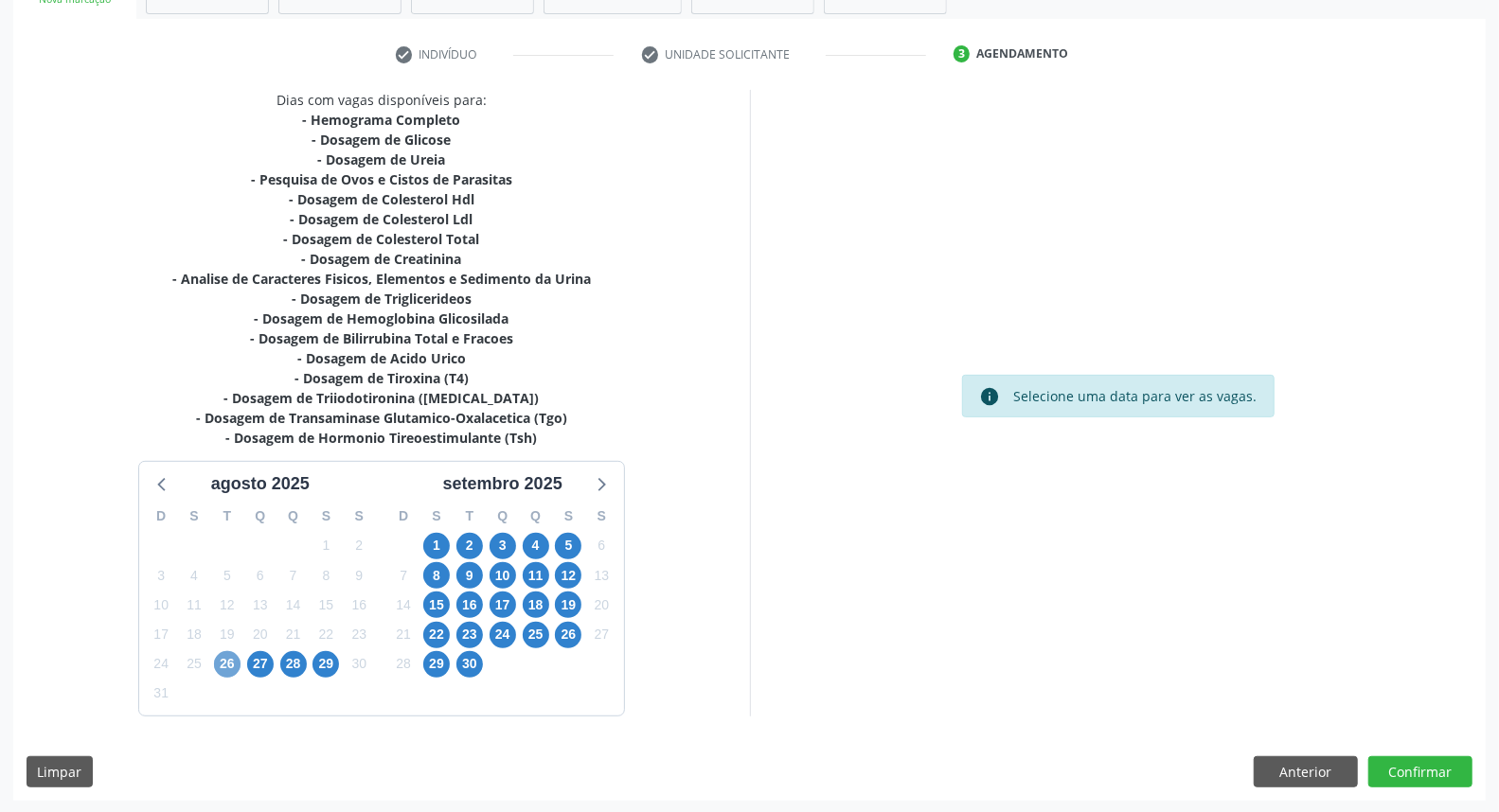
click at [231, 655] on span "26" at bounding box center [227, 664] width 27 height 27
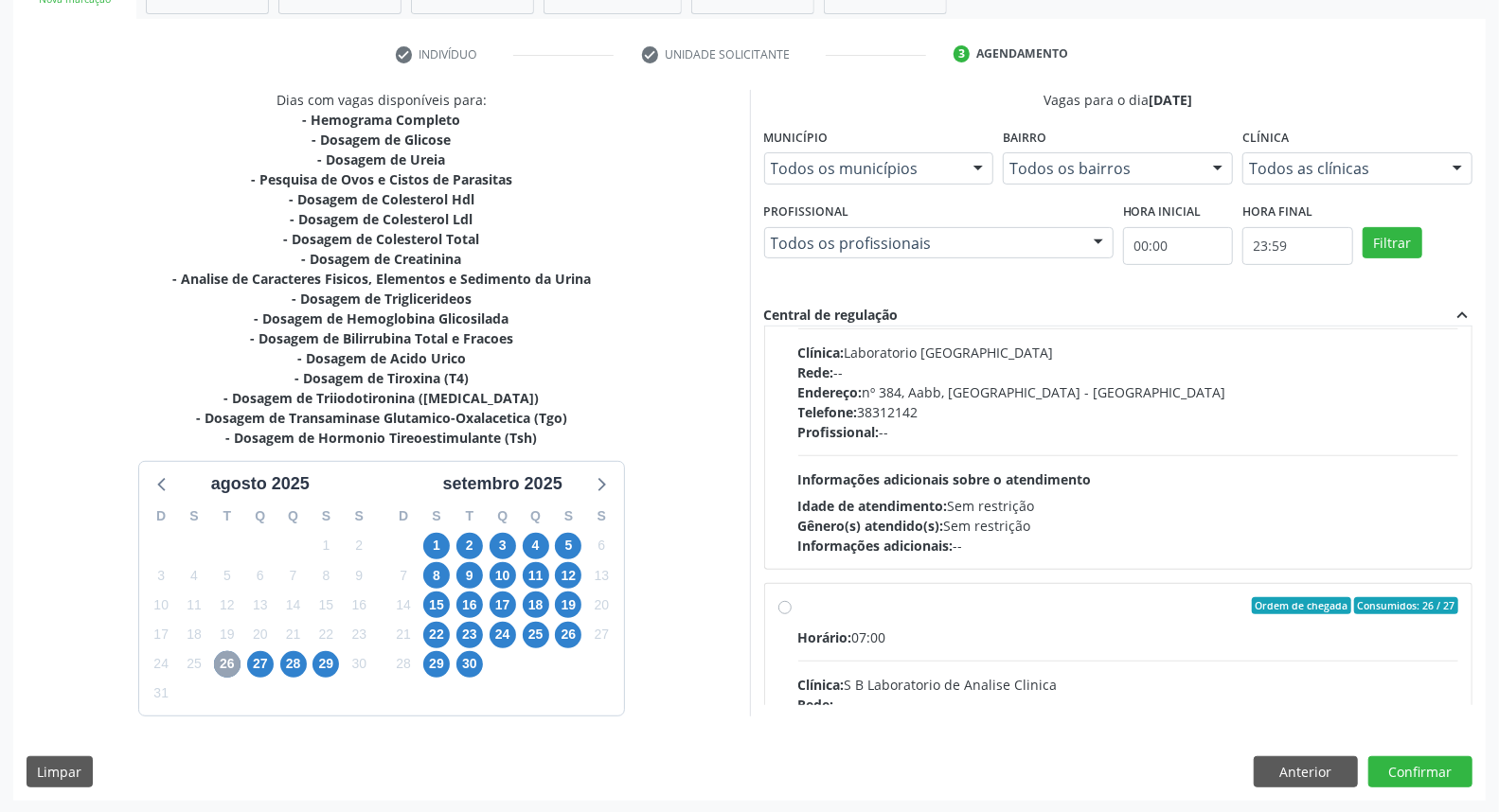
scroll to position [629, 0]
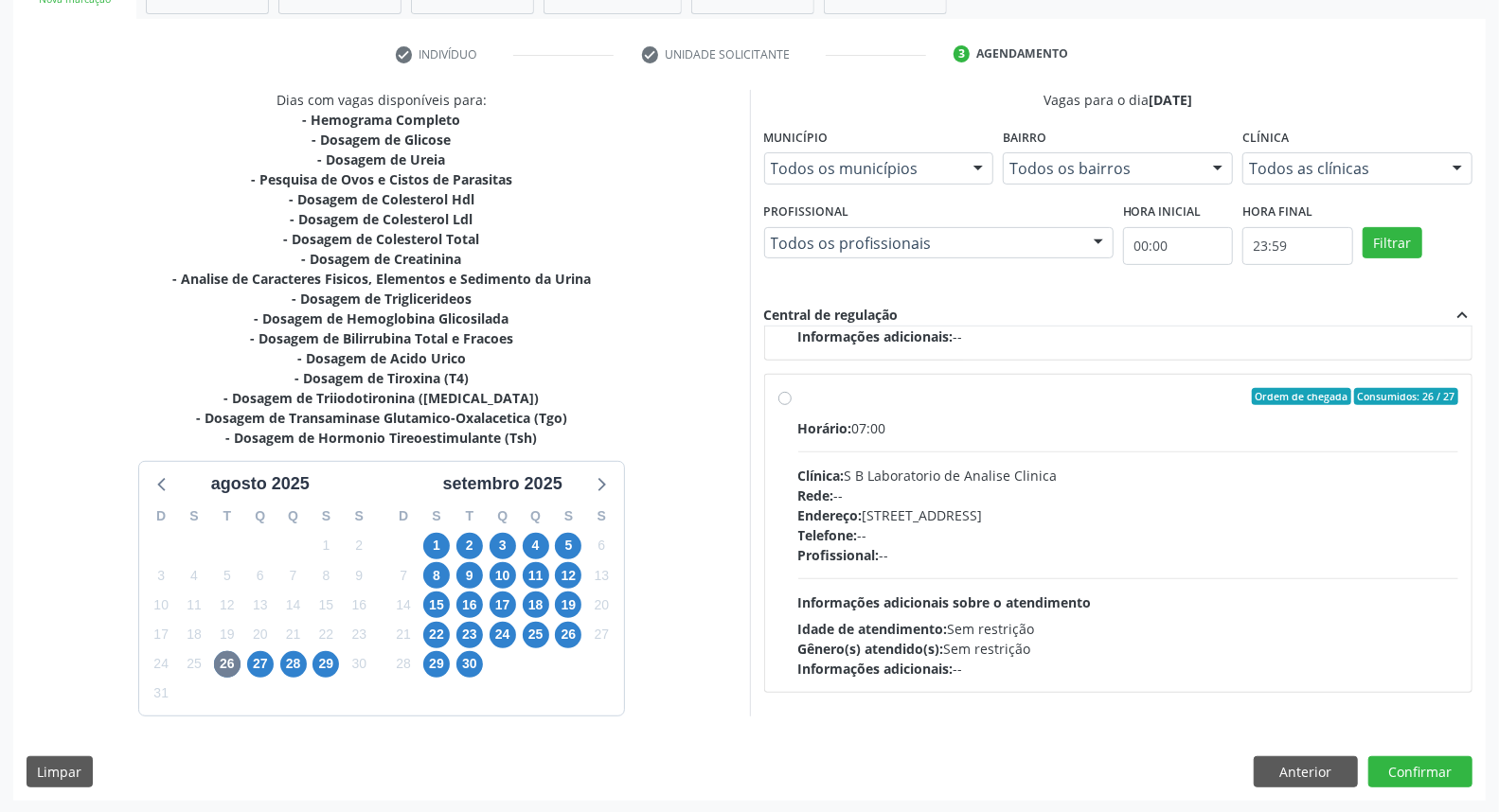
drag, startPoint x: 783, startPoint y: 401, endPoint x: 949, endPoint y: 451, distance: 173.4
click at [798, 401] on label "Ordem de chegada Consumidos: 26 / 27 Horário: 07:00 Clínica: S B Laboratorio de…" at bounding box center [1129, 533] width 661 height 291
click at [785, 401] on input "Ordem de chegada Consumidos: 26 / 27 Horário: 07:00 Clínica: S B Laboratorio de…" at bounding box center [785, 396] width 13 height 17
radio input "true"
click at [1397, 759] on button "Confirmar" at bounding box center [1421, 773] width 105 height 33
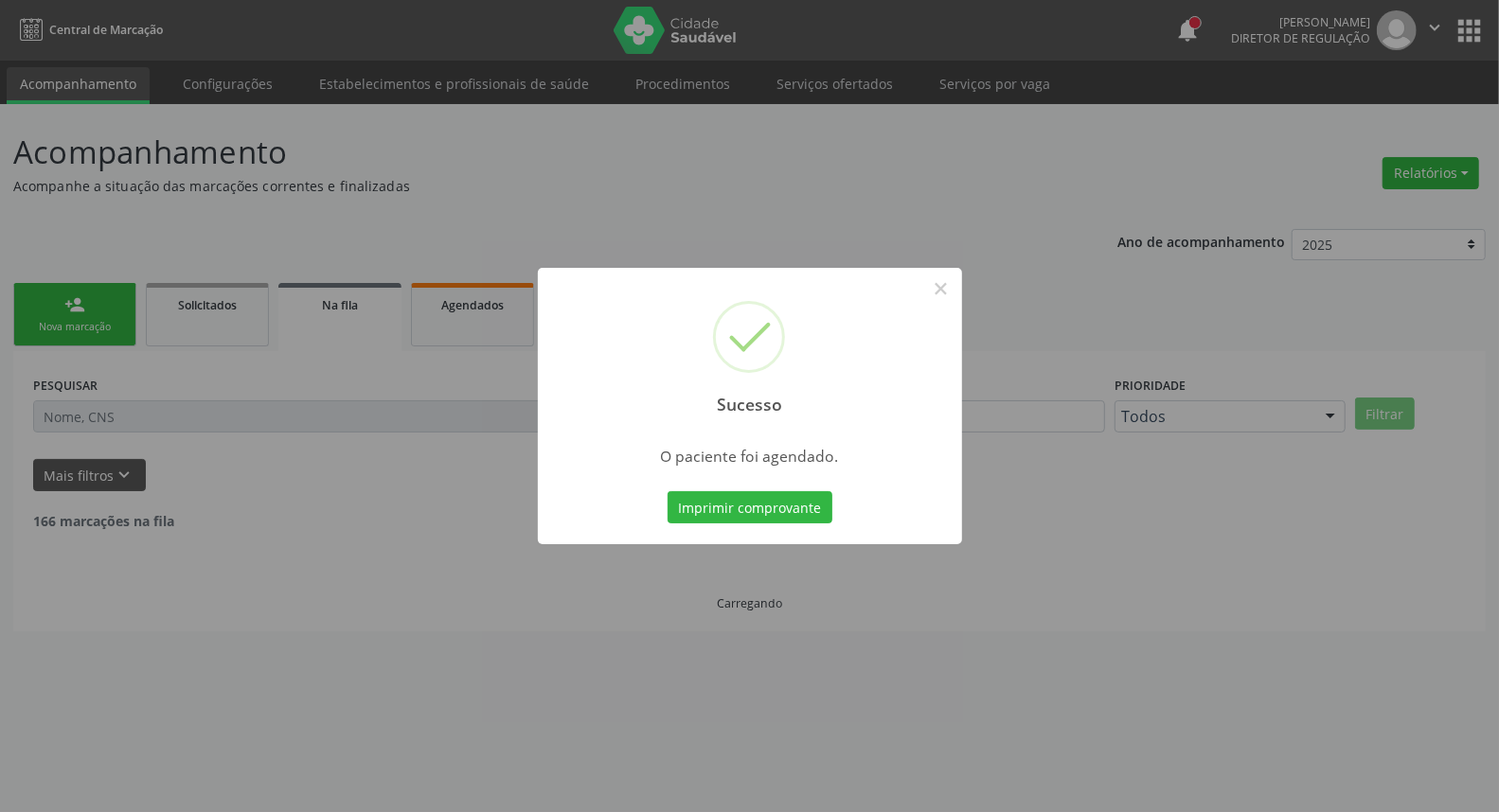
scroll to position [0, 0]
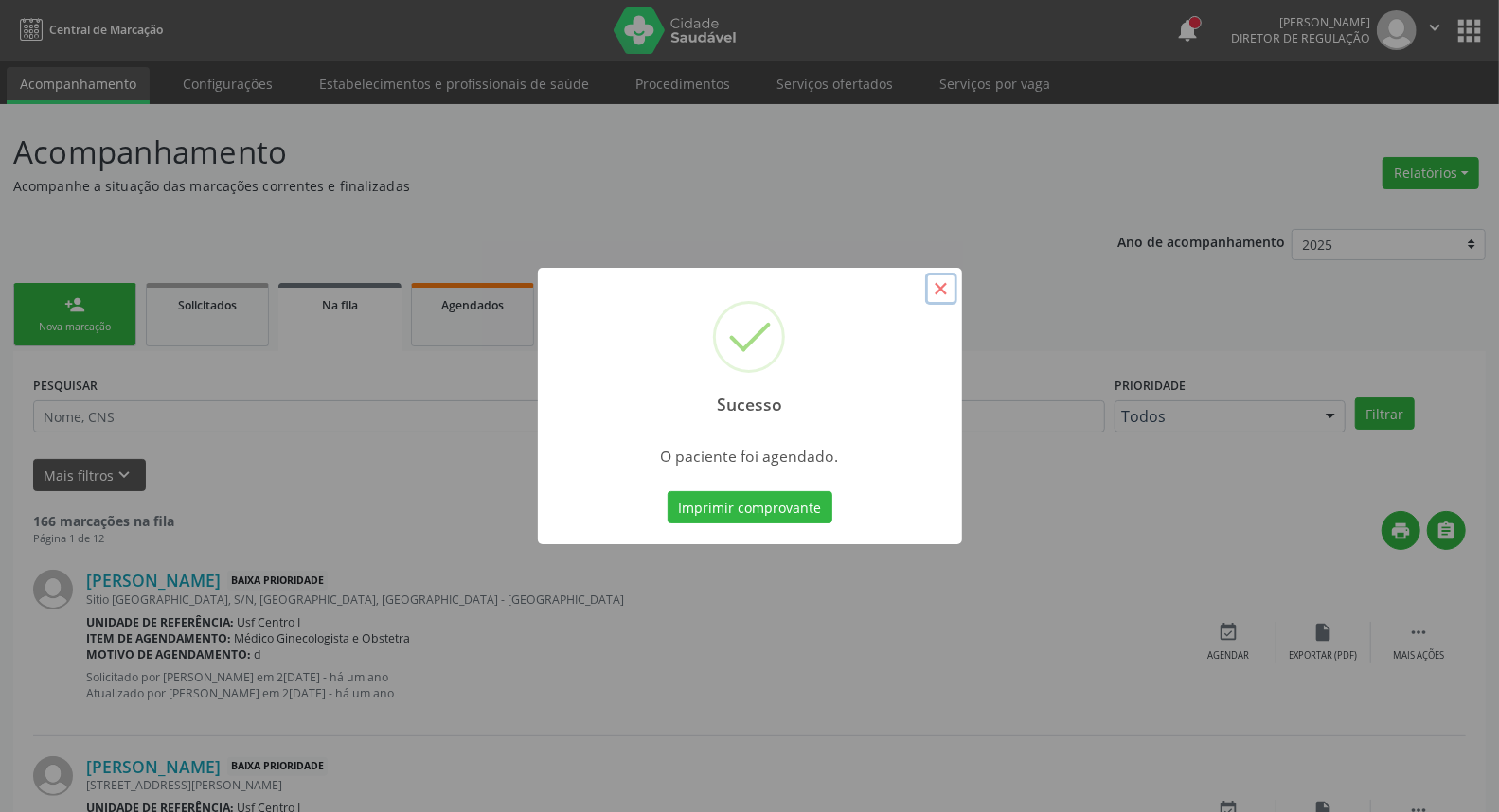
click at [942, 288] on button "×" at bounding box center [941, 288] width 33 height 33
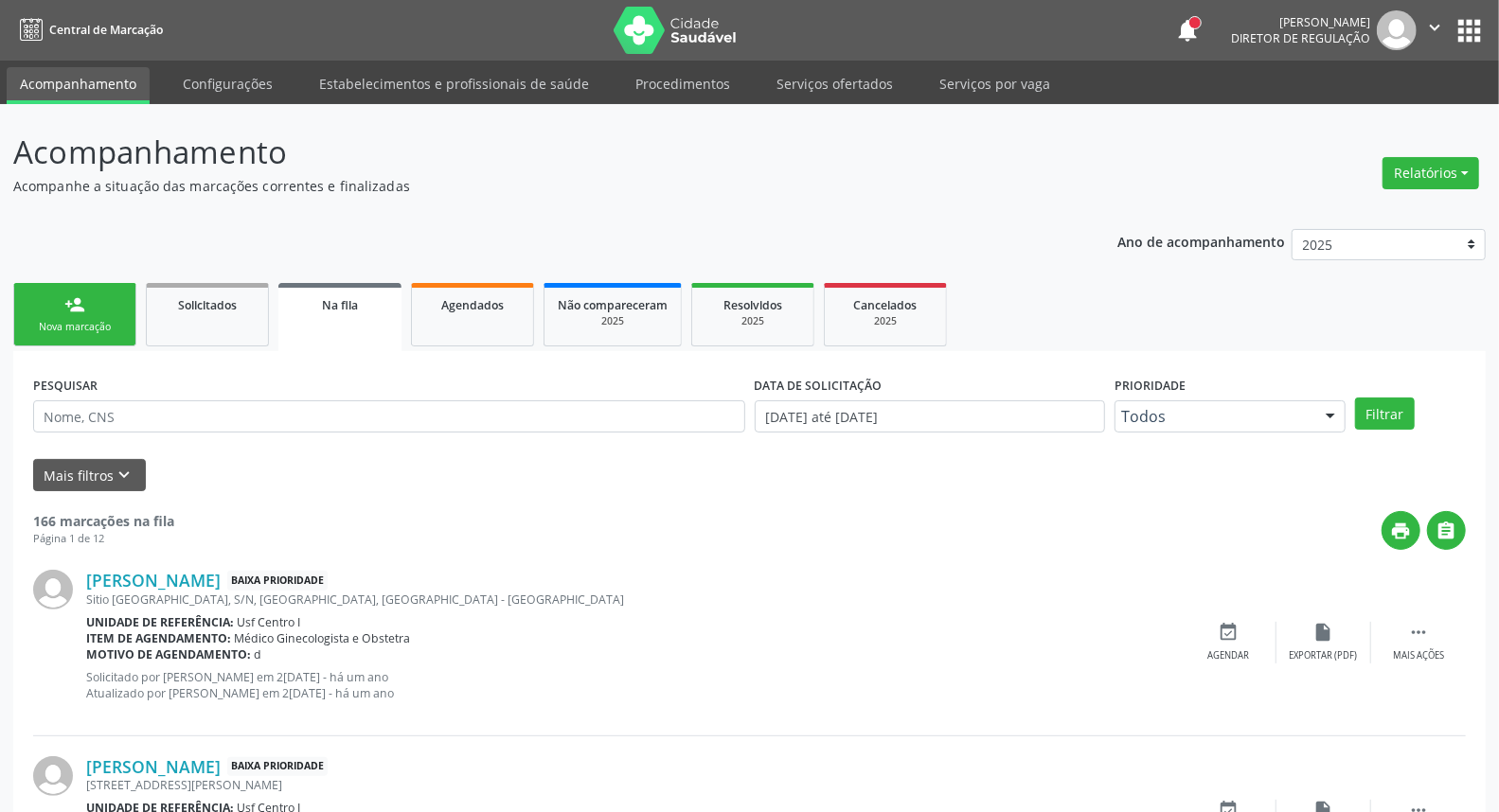
drag, startPoint x: 101, startPoint y: 308, endPoint x: 106, endPoint y: 327, distance: 19.6
click at [101, 309] on link "person_add Nova marcação" at bounding box center [74, 315] width 123 height 63
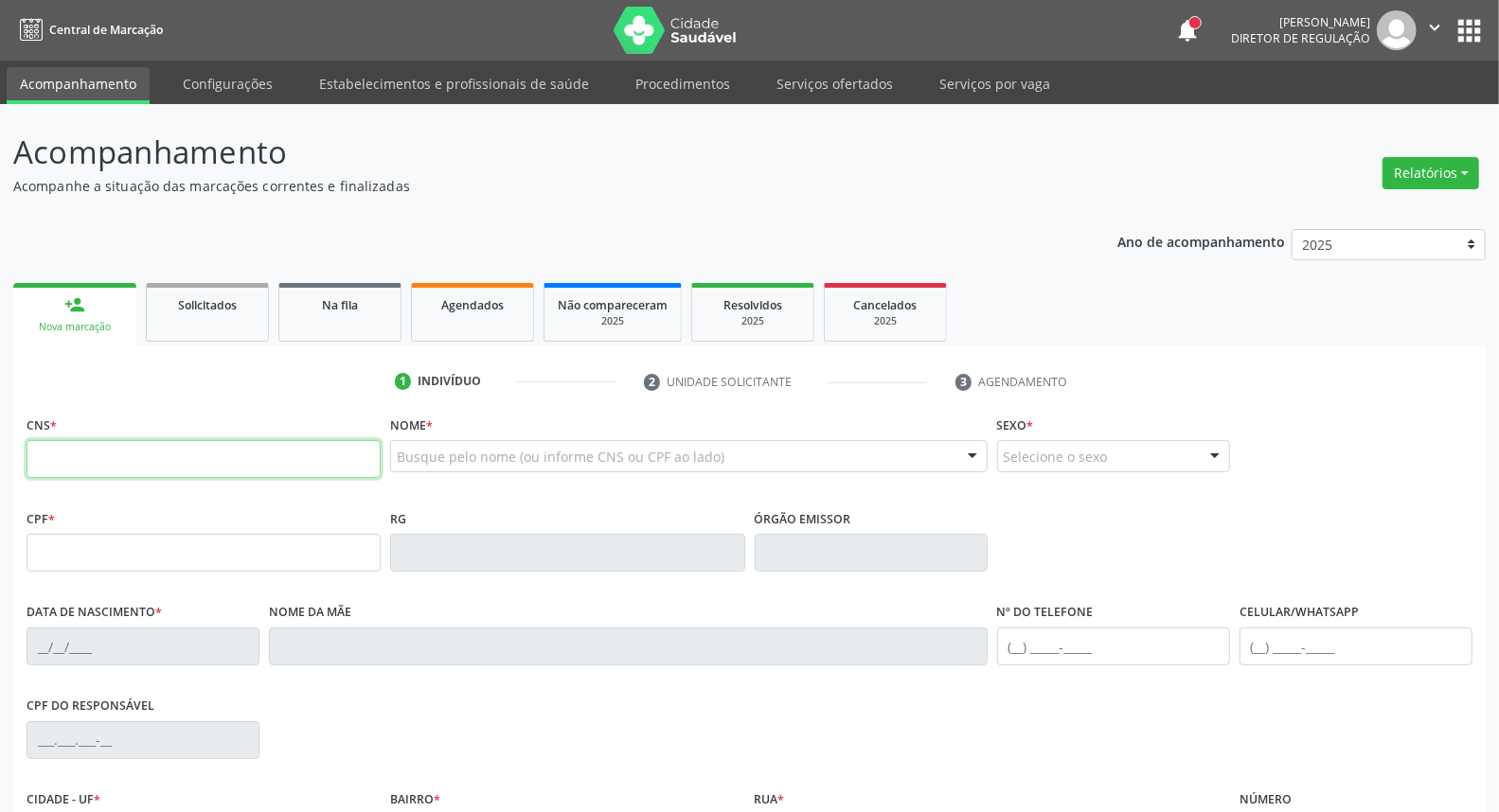
click at [124, 468] on input "text" at bounding box center [203, 459] width 354 height 37
drag, startPoint x: 178, startPoint y: 478, endPoint x: 0, endPoint y: 477, distance: 178.0
click at [0, 477] on div "Acompanhamento Acompanhe a situação das marcações correntes e finalizadas Relat…" at bounding box center [749, 565] width 1499 height 923
paste input "13 71"
type input "700 3089 8313 7136"
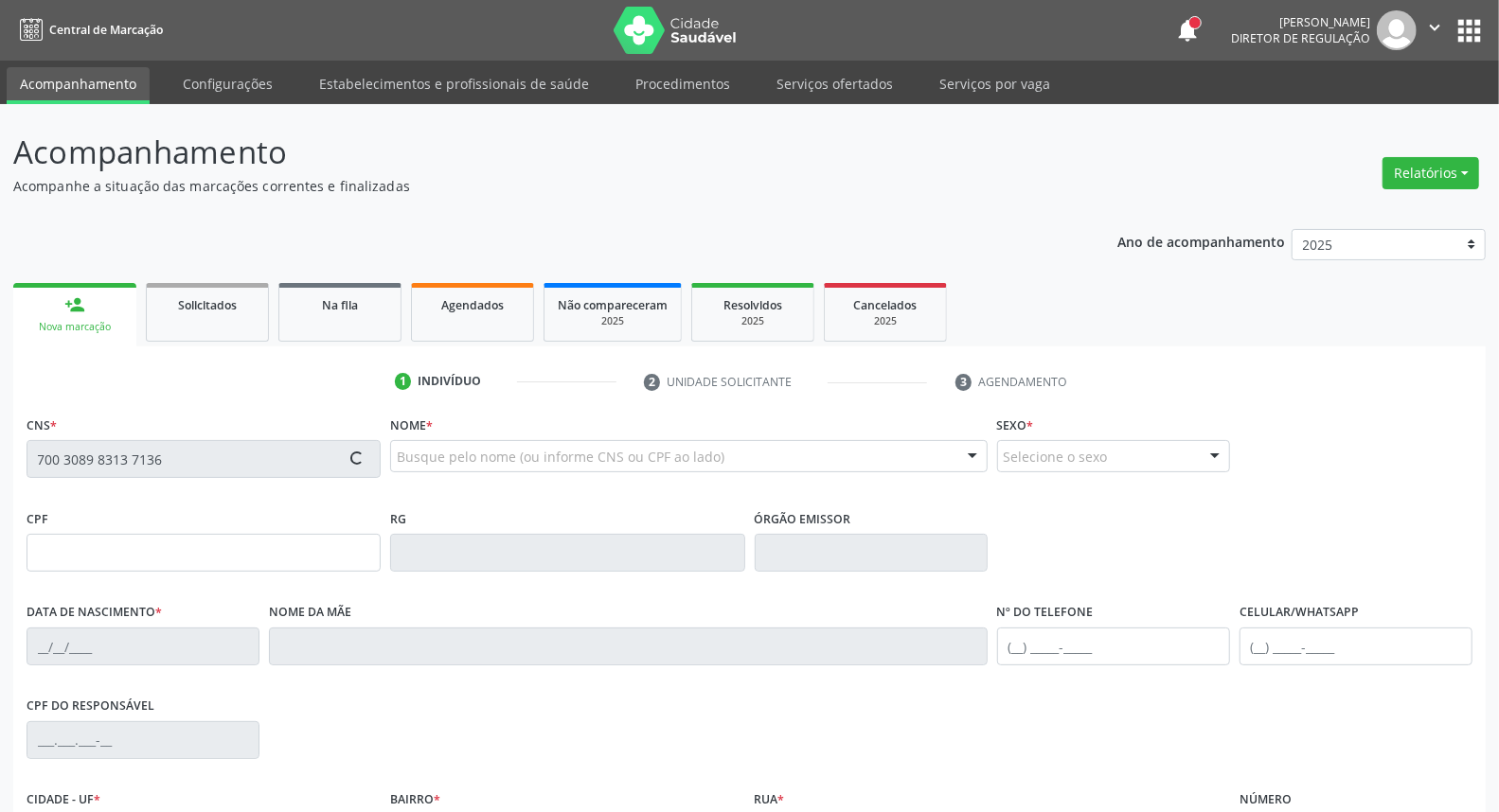
type input "115.217.194-11"
type input "[DATE]"
type input "Auzeni [PERSON_NAME]"
type input "[PHONE_NUMBER]"
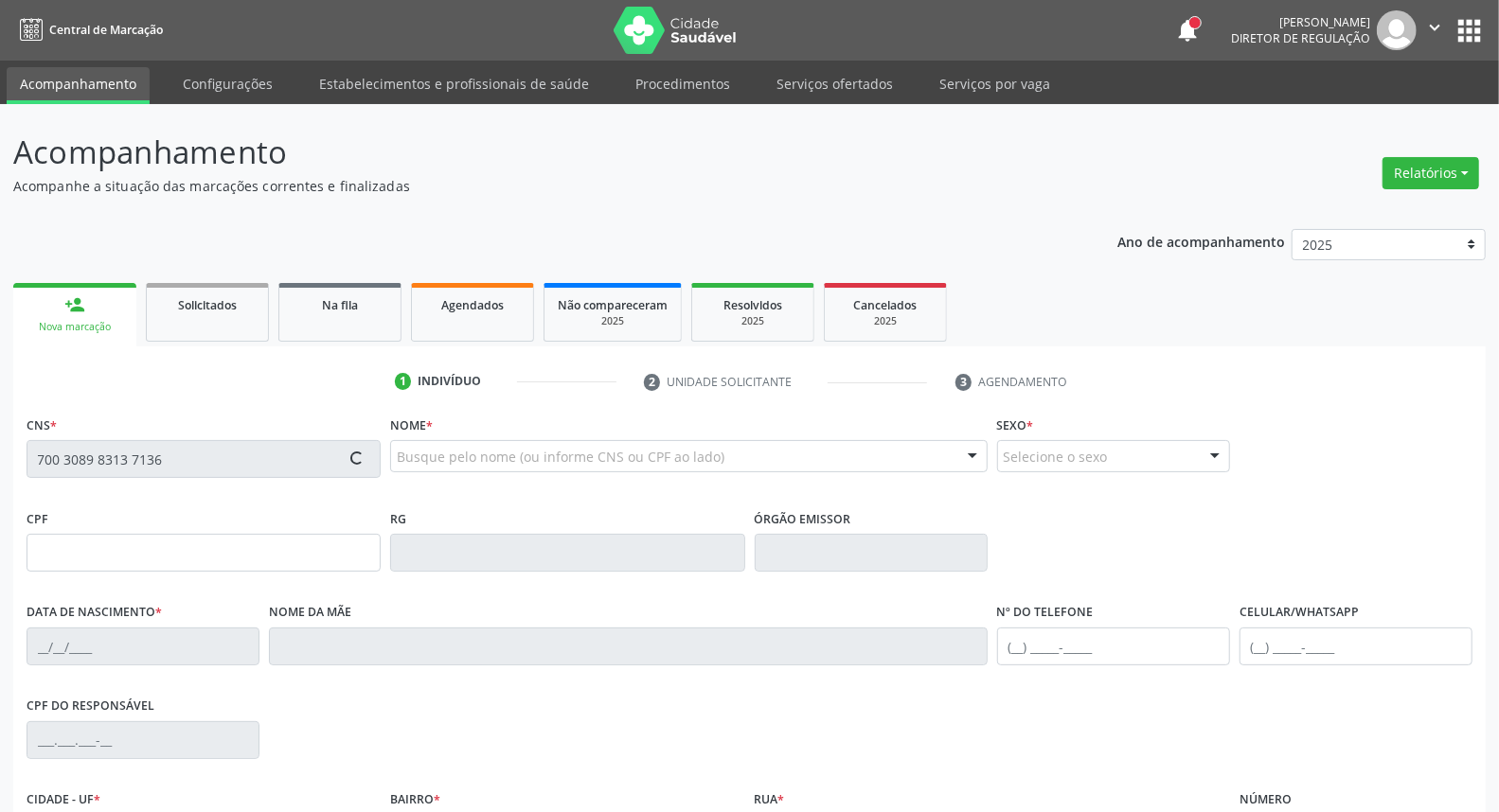
type input "122.637.314-31"
type input "7"
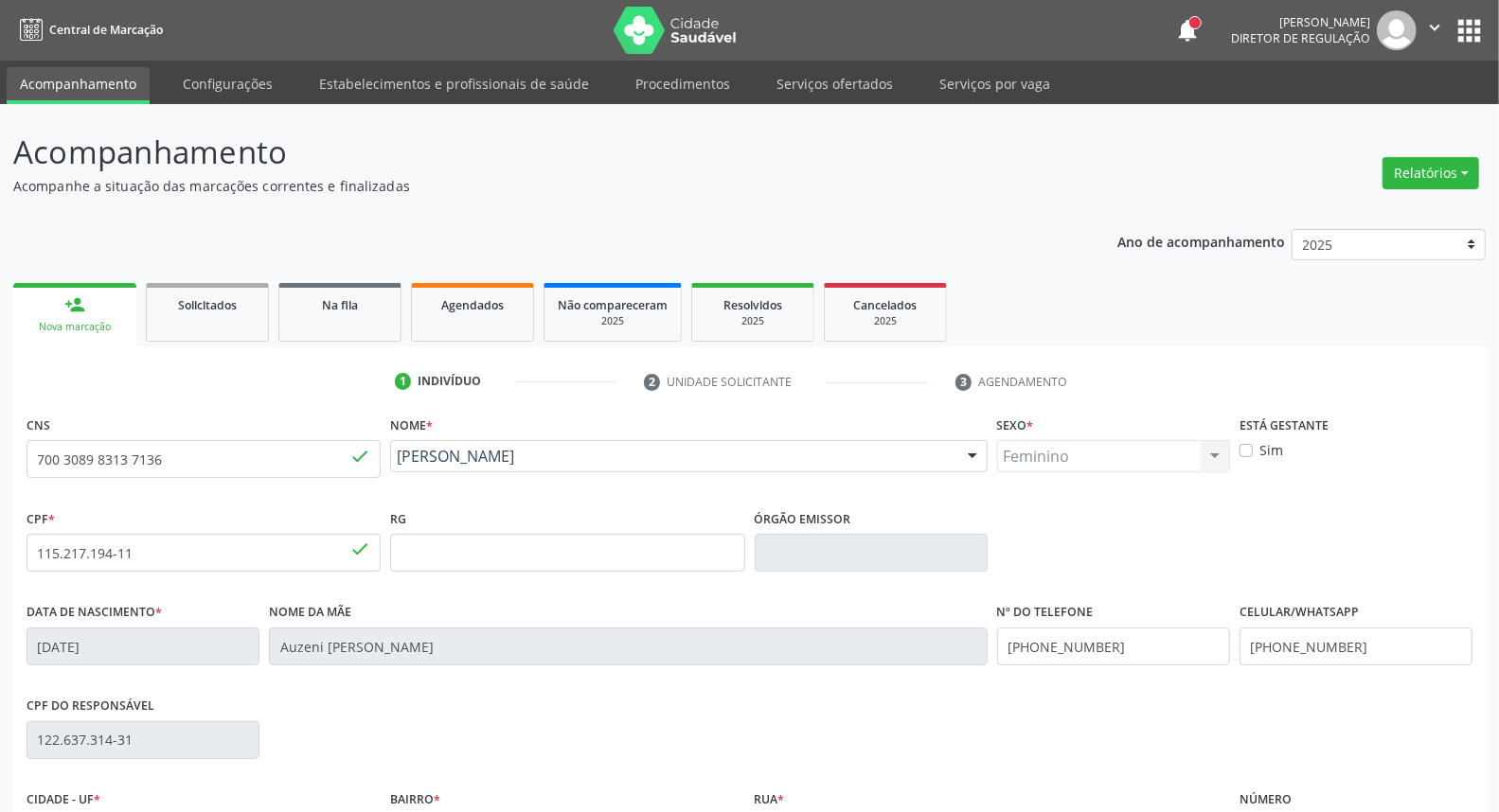
scroll to position [212, 0]
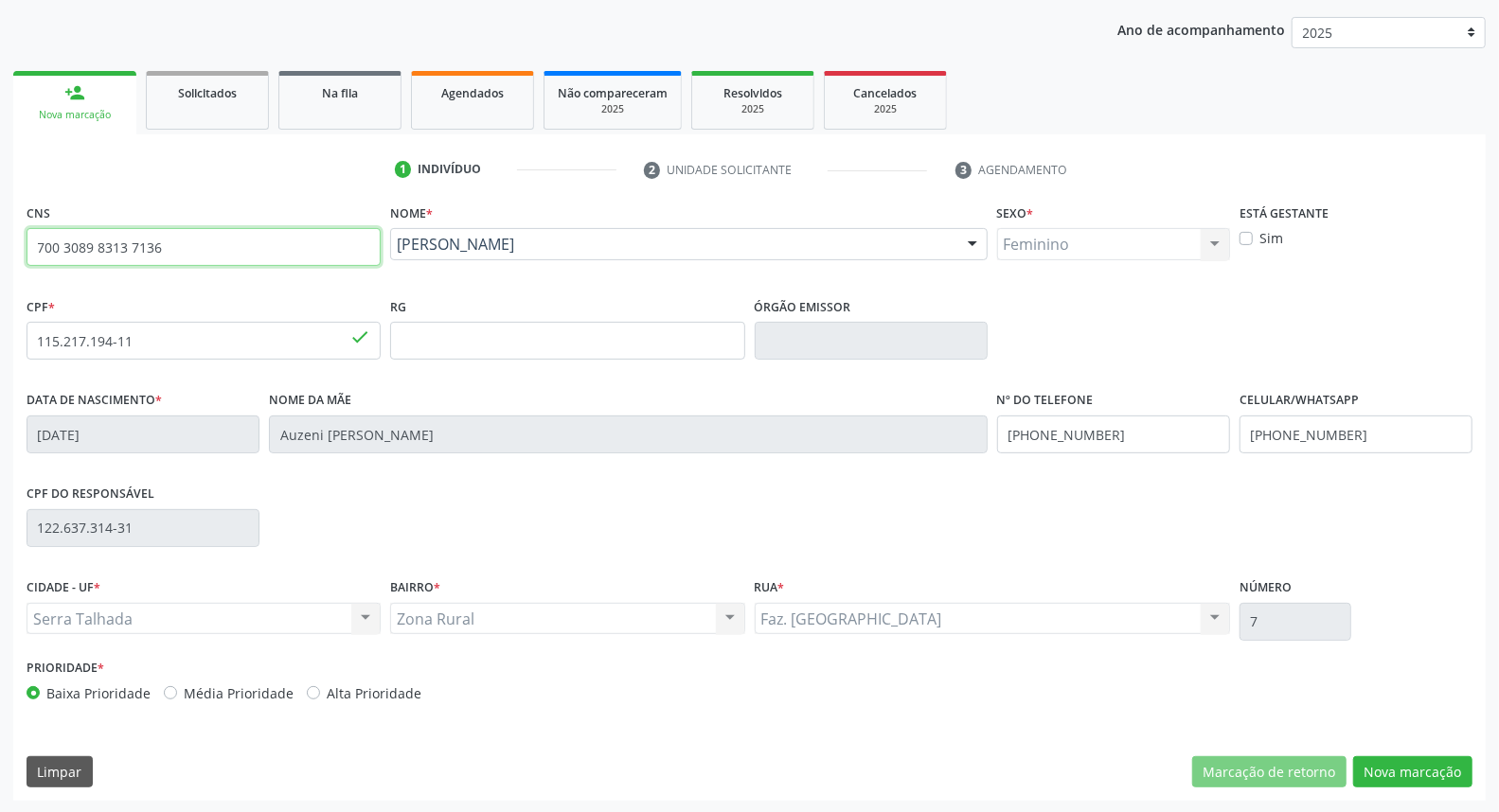
drag, startPoint x: 201, startPoint y: 241, endPoint x: 0, endPoint y: 224, distance: 201.7
click at [0, 225] on div "Acompanhamento Acompanhe a situação das marcações correntes e finalizadas Relat…" at bounding box center [749, 353] width 1499 height 923
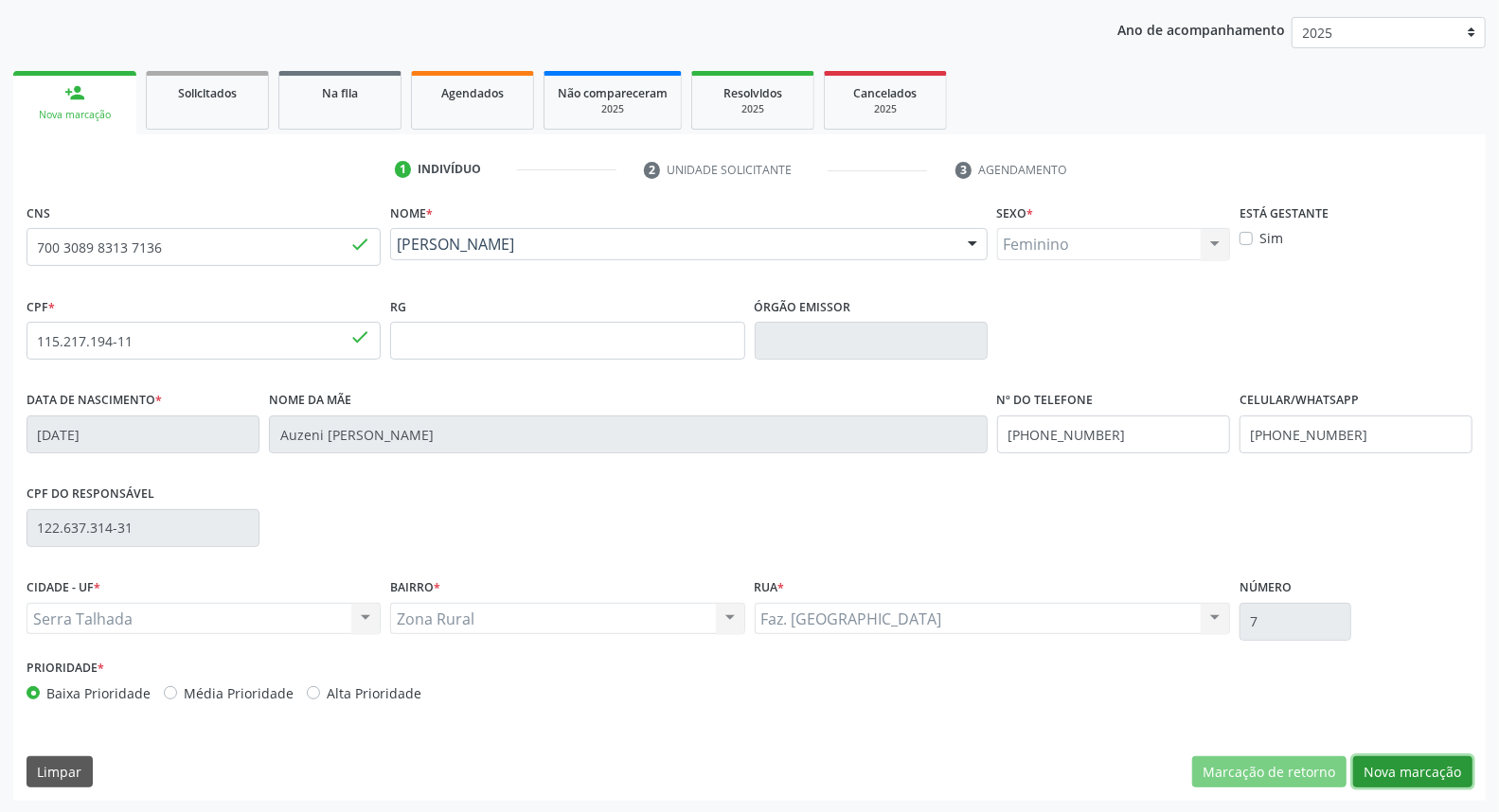
click at [1419, 771] on button "Nova marcação" at bounding box center [1412, 773] width 119 height 33
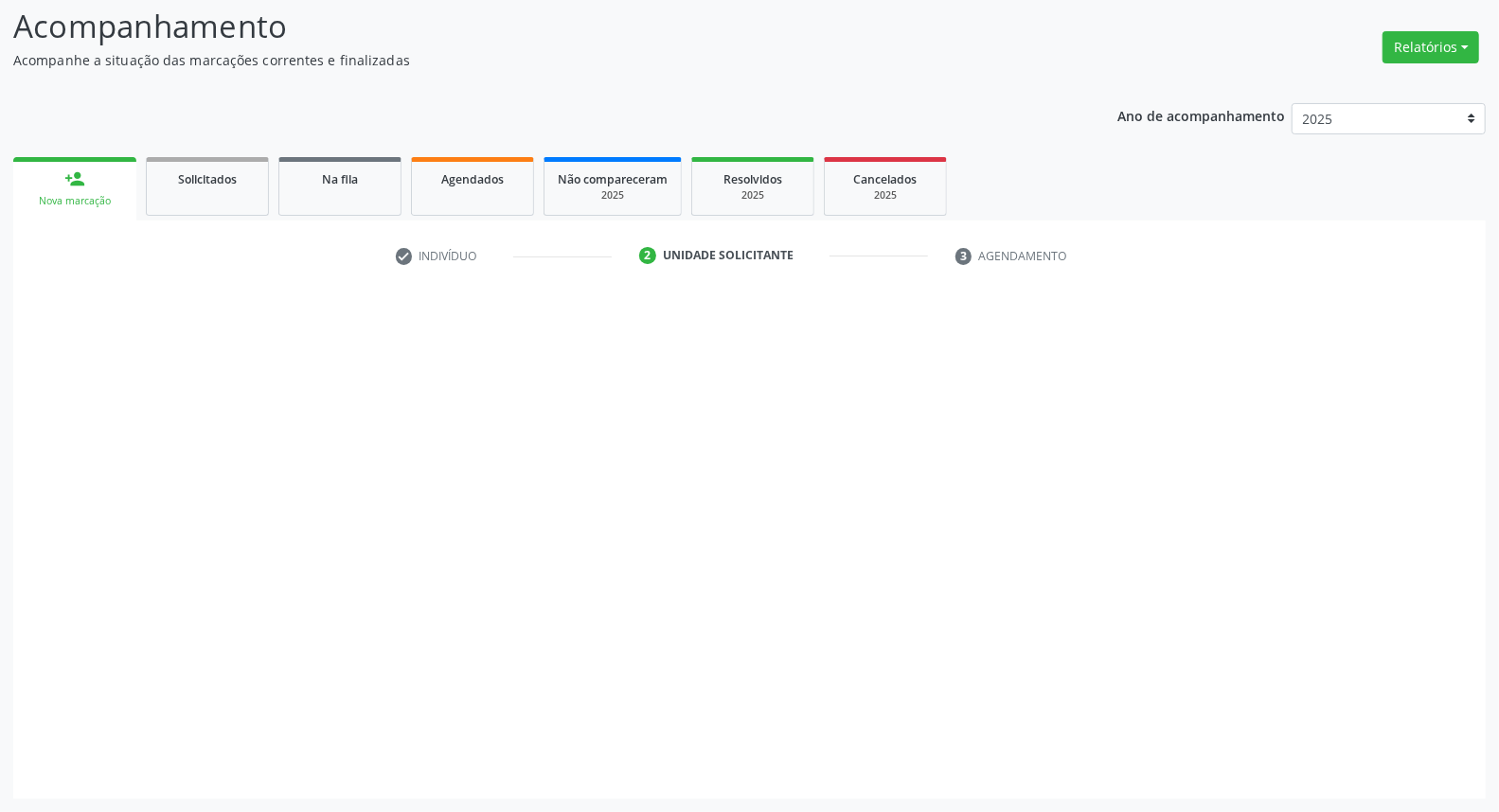
scroll to position [125, 0]
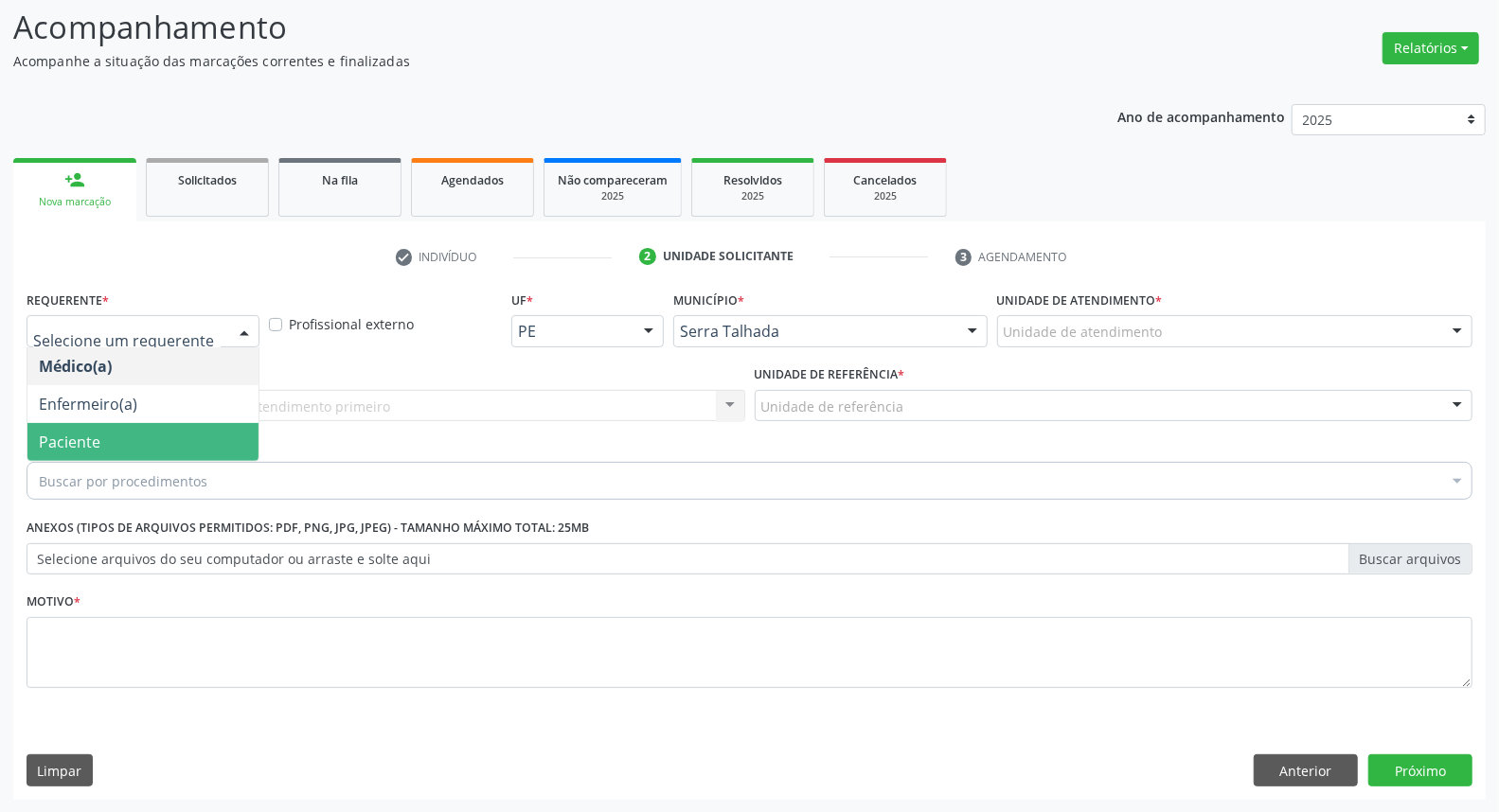
drag, startPoint x: 133, startPoint y: 437, endPoint x: 142, endPoint y: 410, distance: 28.5
click at [132, 436] on span "Paciente" at bounding box center [143, 442] width 231 height 37
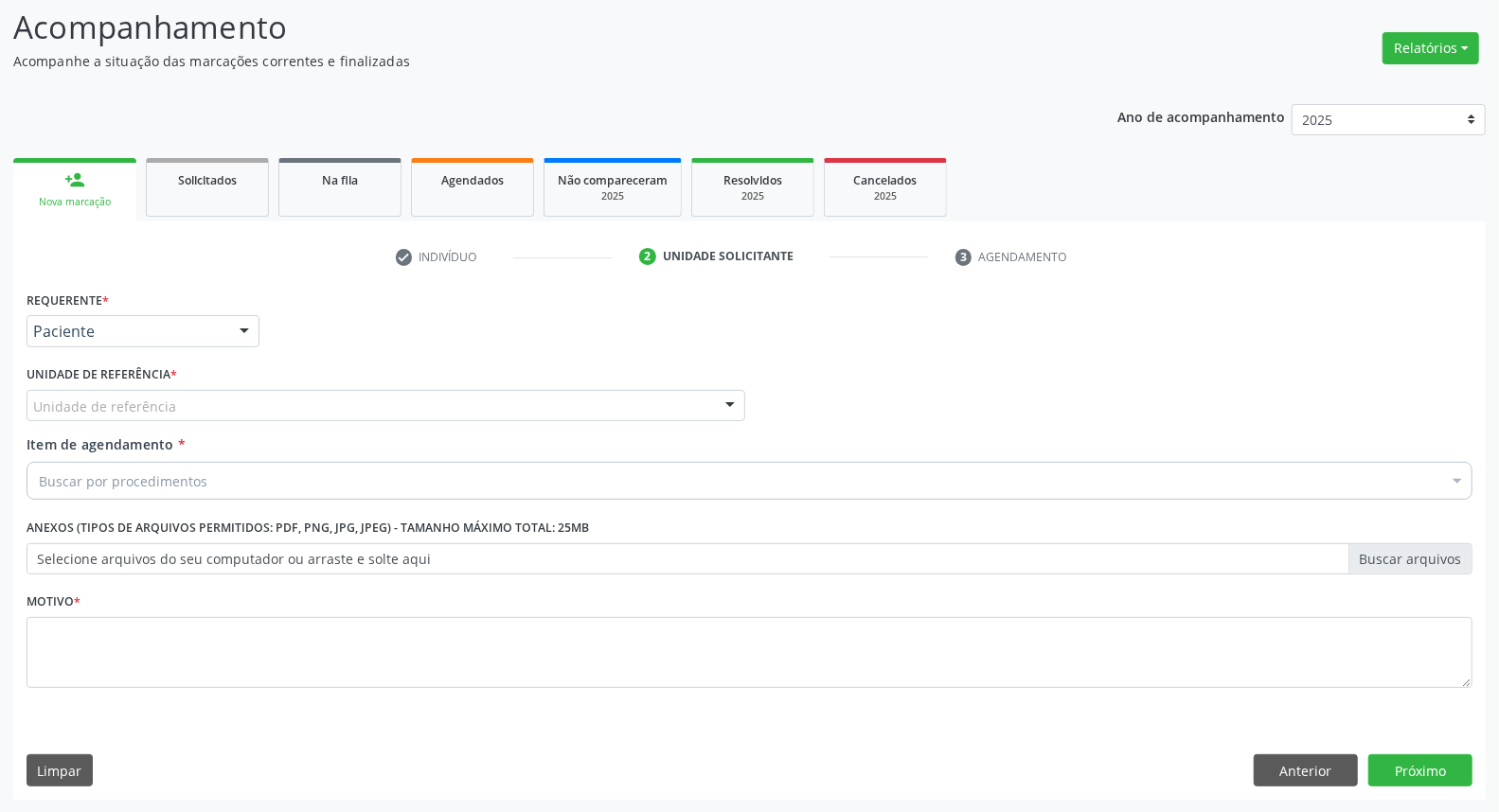
click at [146, 394] on div "Unidade de referência" at bounding box center [386, 406] width 718 height 33
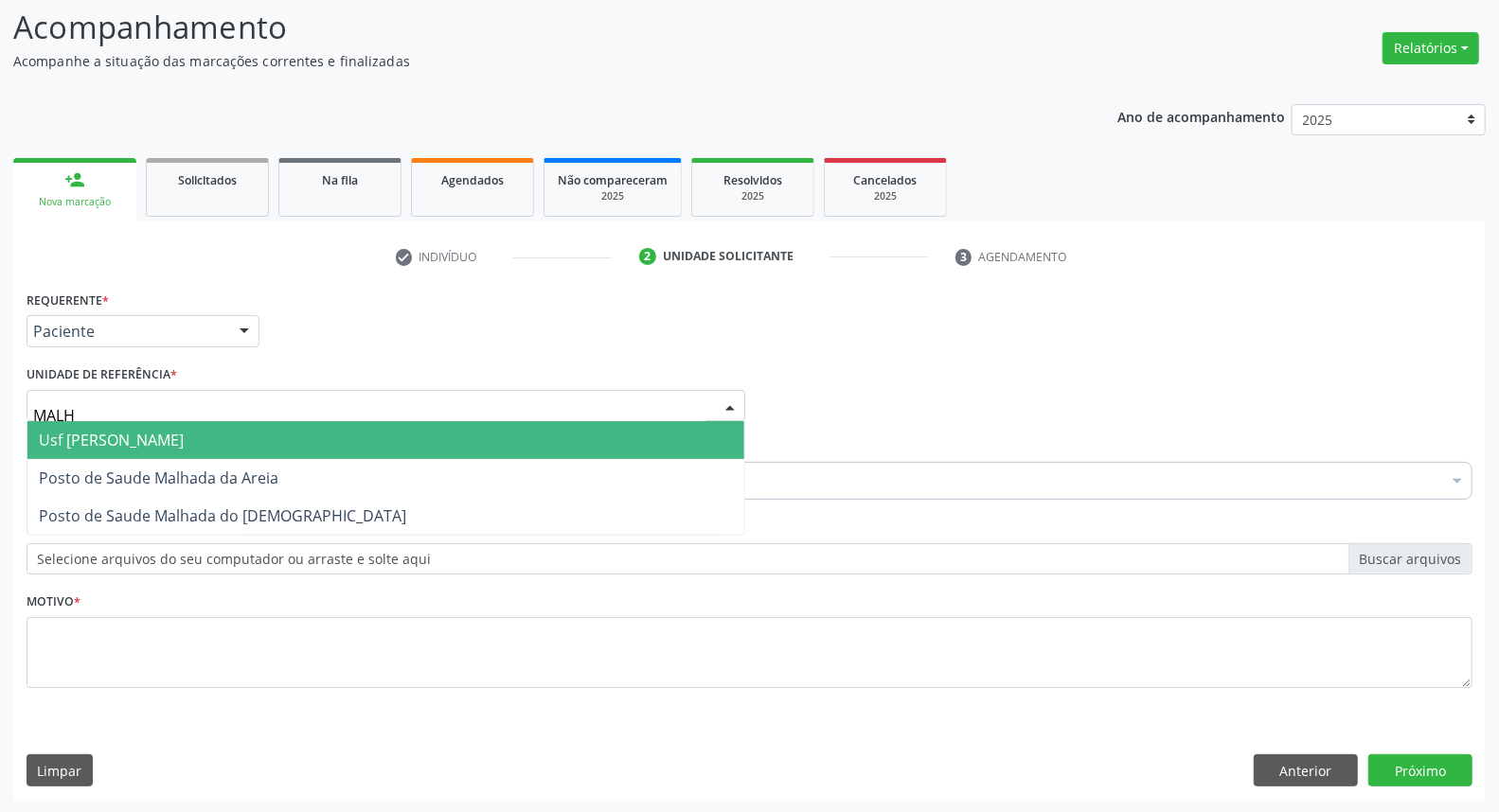
type input "MALHA"
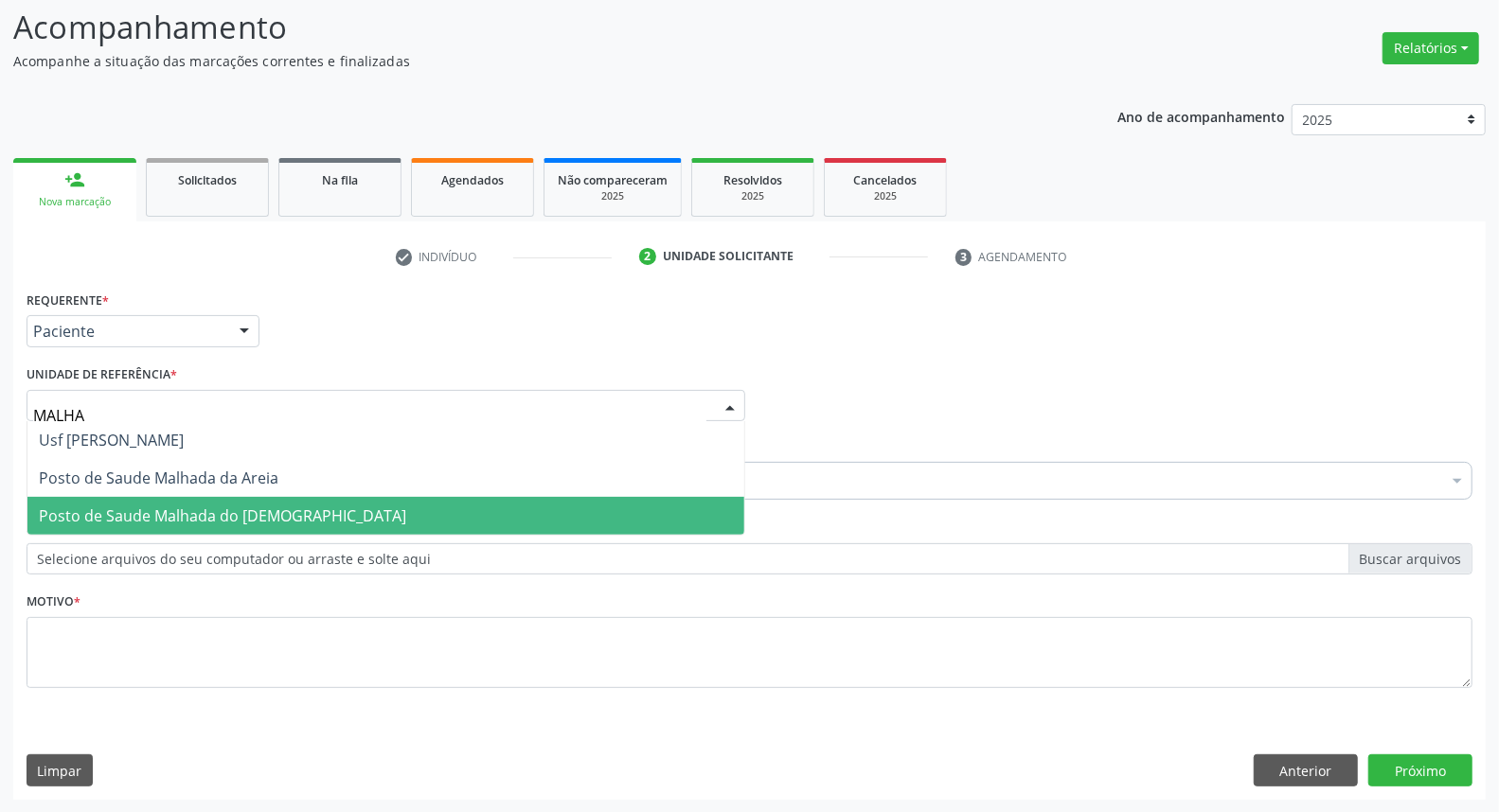
click at [142, 511] on span "Posto de Saude Malhada do [DEMOGRAPHIC_DATA]" at bounding box center [222, 515] width 367 height 21
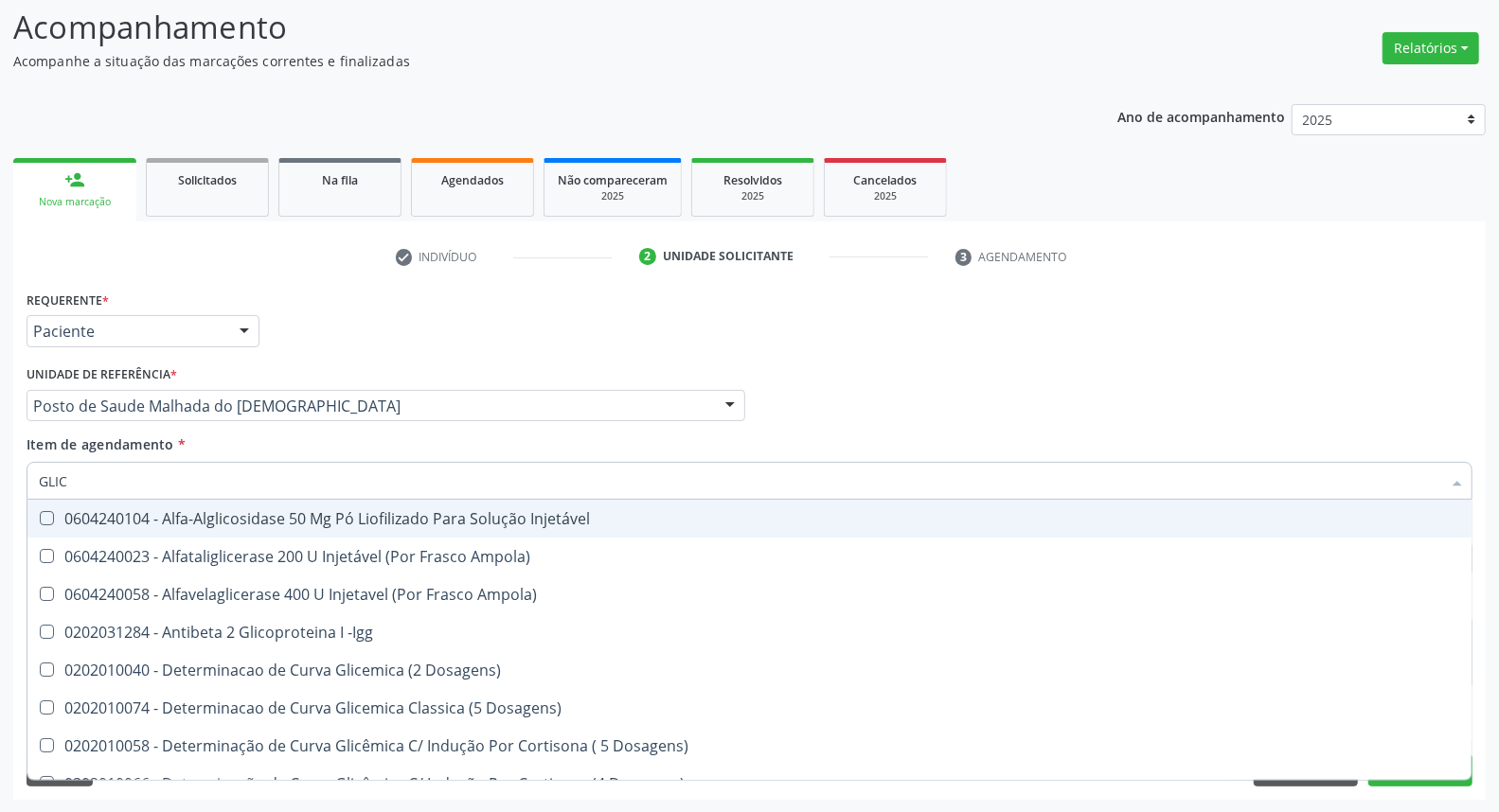
type input "GLICO"
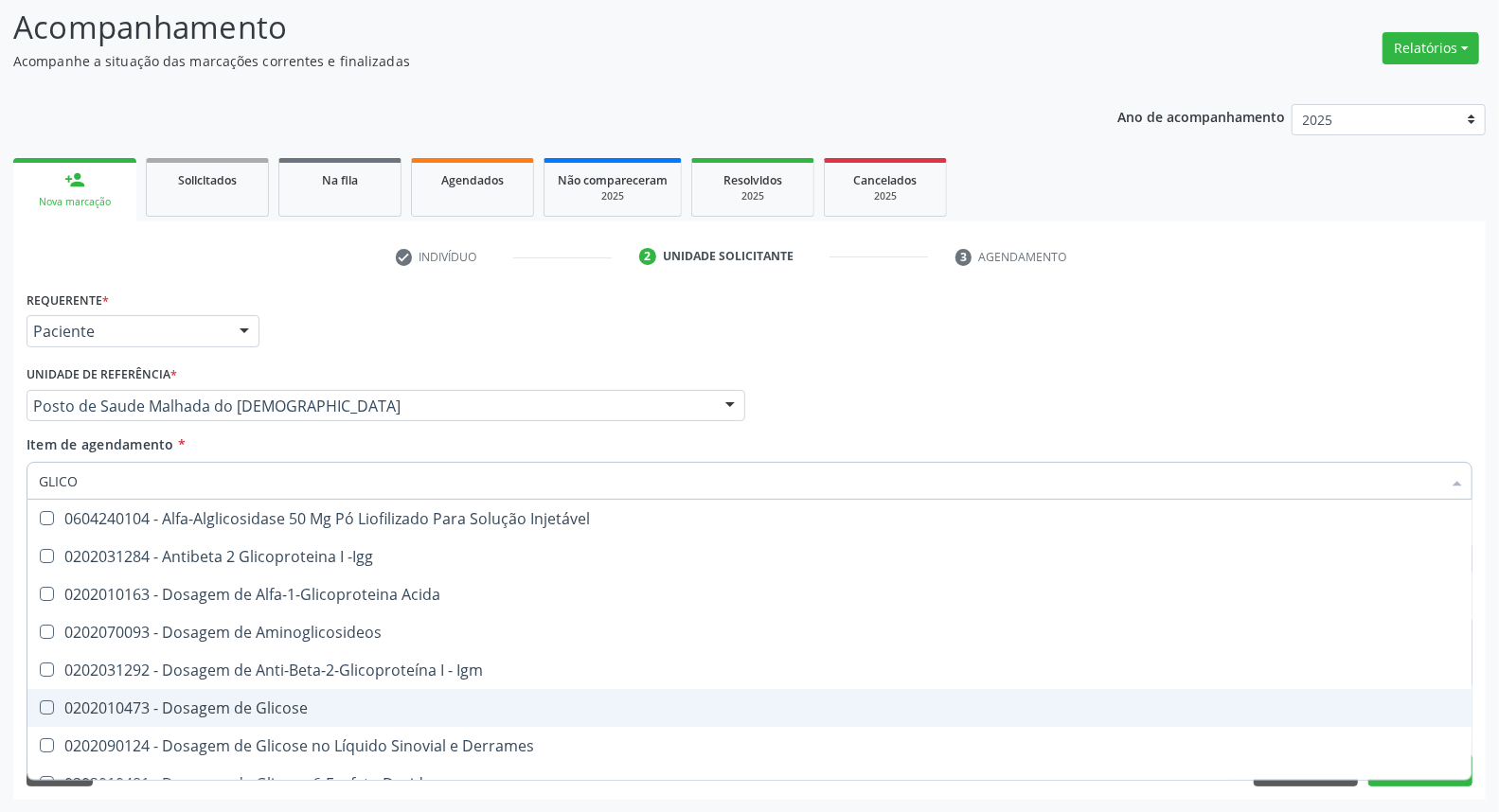
click at [200, 710] on div "0202010473 - Dosagem de Glicose" at bounding box center [749, 707] width 1422 height 15
checkbox Glicose "true"
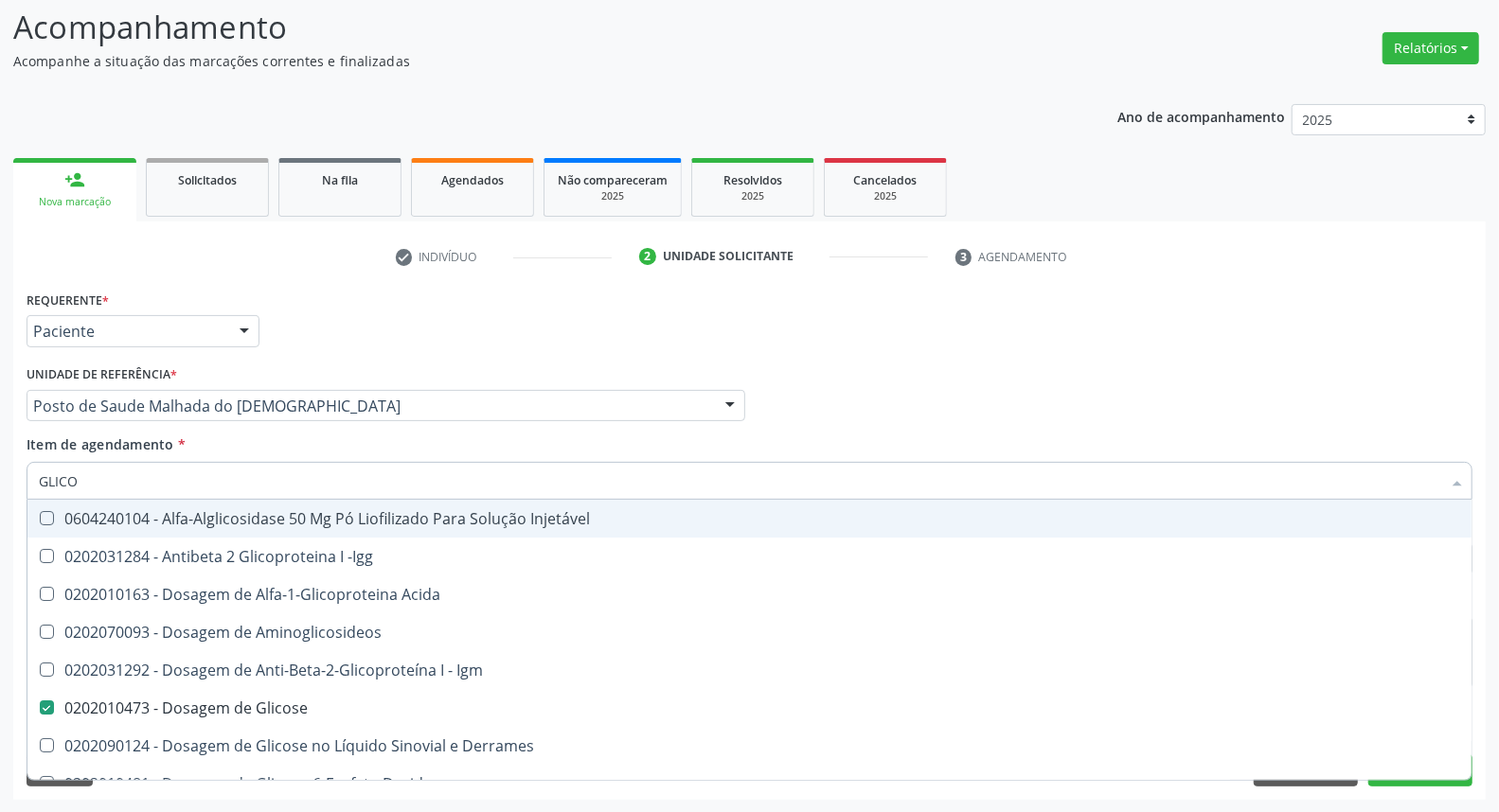
type input "GLICO"
drag, startPoint x: 581, startPoint y: 345, endPoint x: 452, endPoint y: 439, distance: 159.6
click at [578, 346] on div "Requerente * Paciente Médico(a) Enfermeiro(a) Paciente Nenhum resultado encontr…" at bounding box center [749, 323] width 1456 height 74
checkbox -Igg "true"
checkbox Glicose "false"
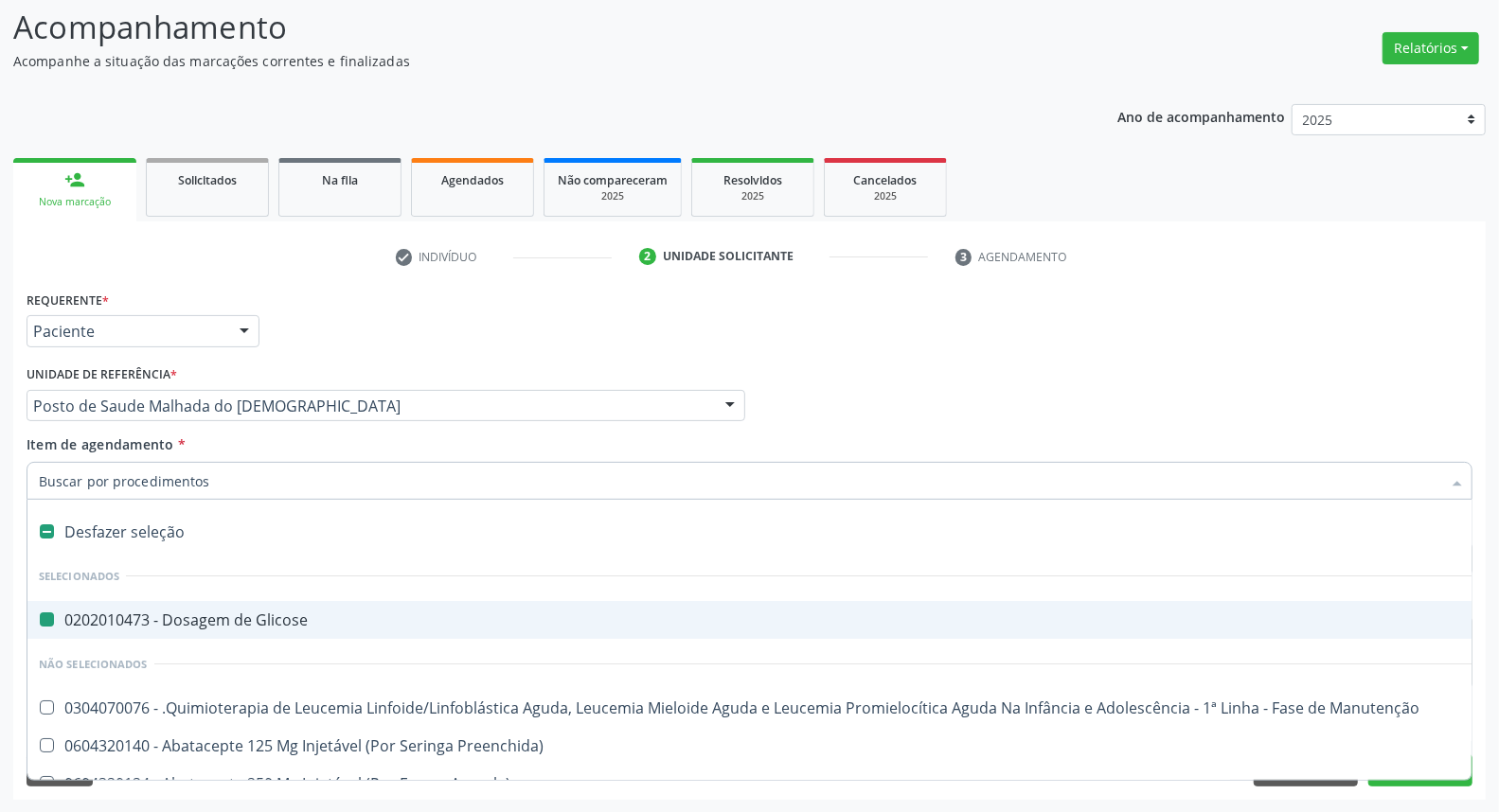
type input "T"
checkbox Glicose "false"
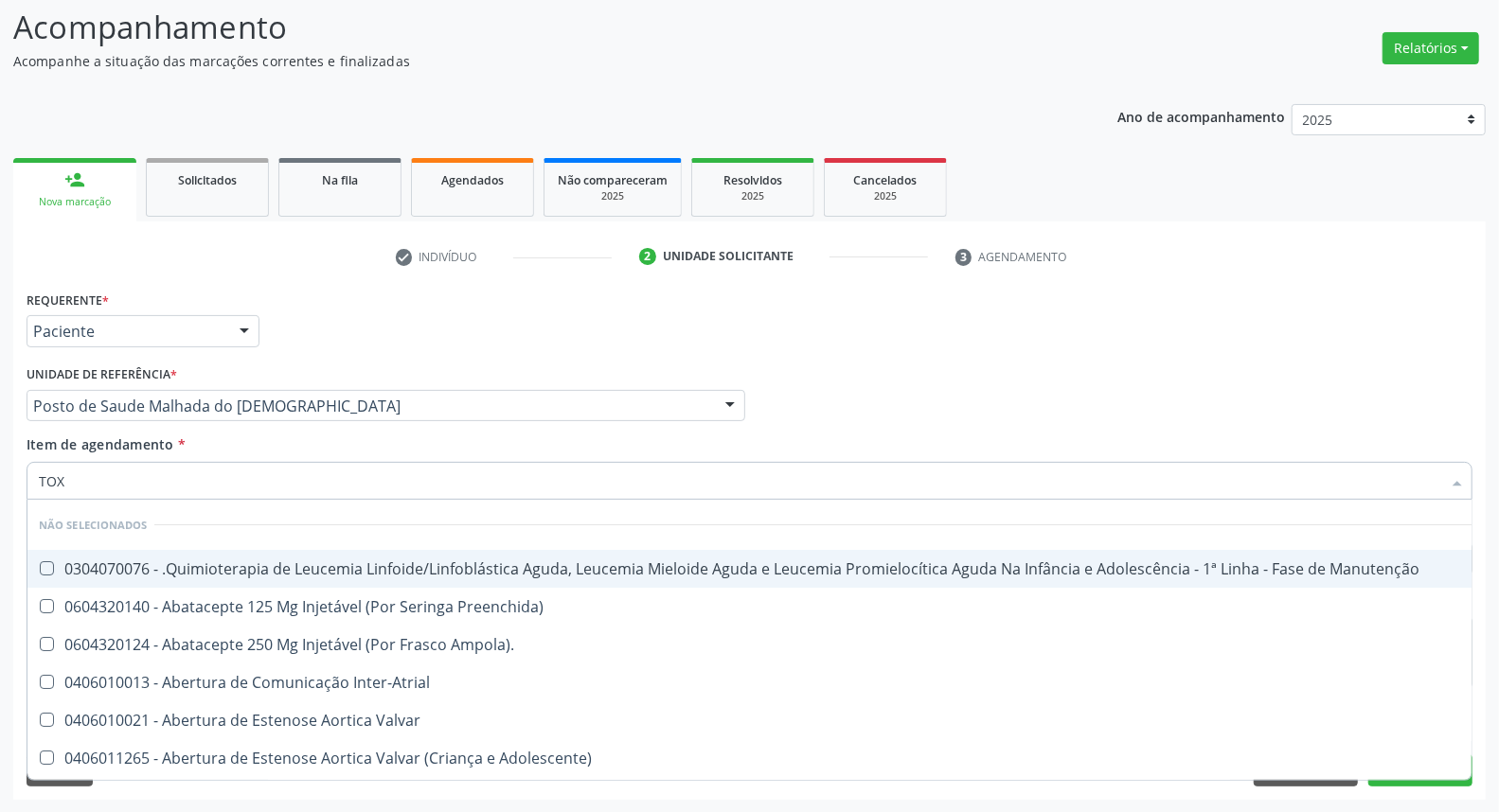
type input "TOXO"
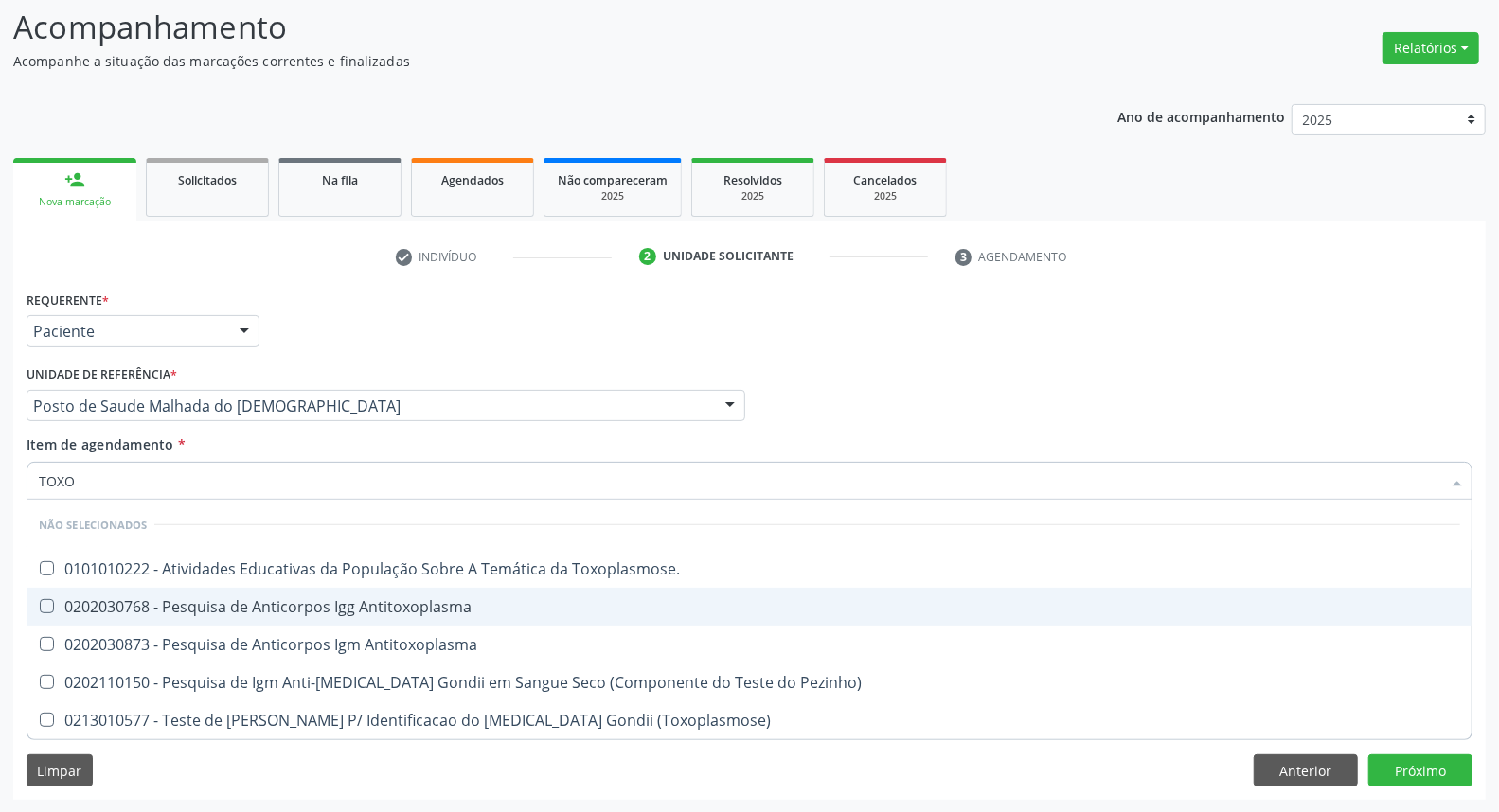
click at [130, 600] on div "0202030768 - Pesquisa de Anticorpos Igg Antitoxoplasma" at bounding box center [749, 607] width 1422 height 15
checkbox Antitoxoplasma "true"
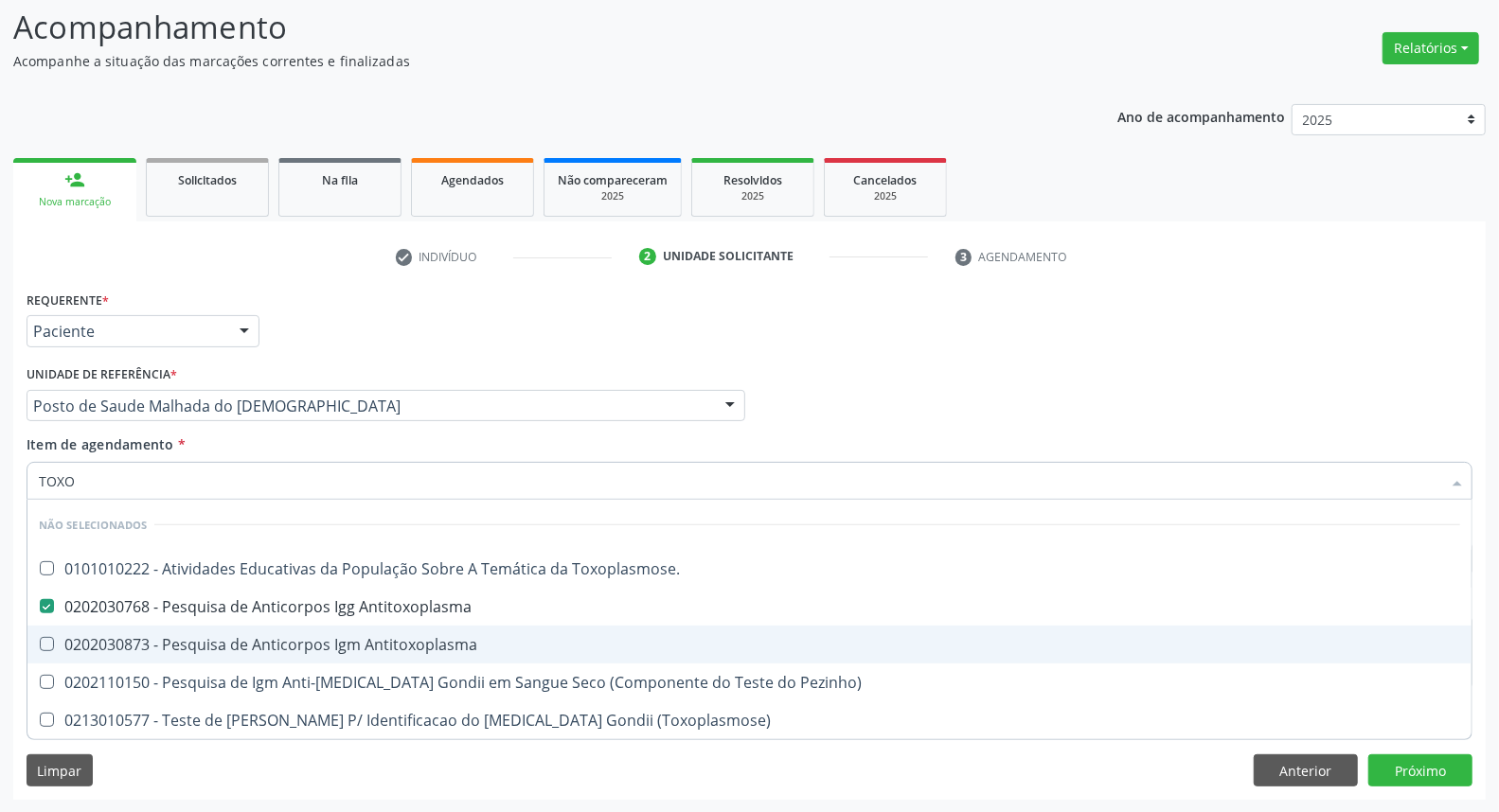
click at [121, 647] on div "0202030873 - Pesquisa de Anticorpos Igm Antitoxoplasma" at bounding box center [749, 644] width 1422 height 15
checkbox Antitoxoplasma "true"
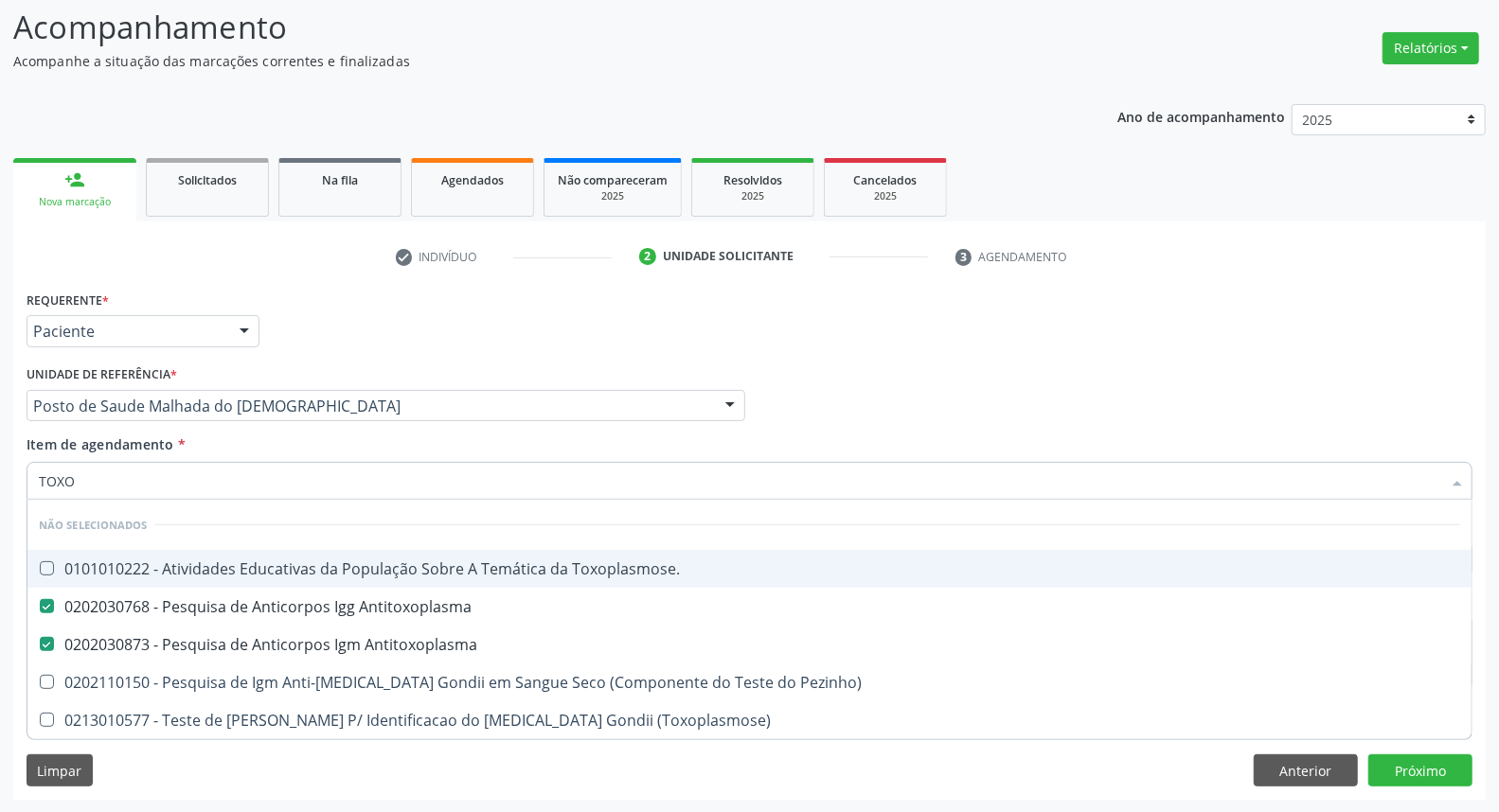
drag, startPoint x: 156, startPoint y: 481, endPoint x: 0, endPoint y: 481, distance: 156.0
click at [0, 481] on div "Acompanhamento Acompanhe a situação das marcações correntes e finalizadas Relat…" at bounding box center [749, 397] width 1499 height 835
type input "HE"
checkbox Antitoxoplasma "false"
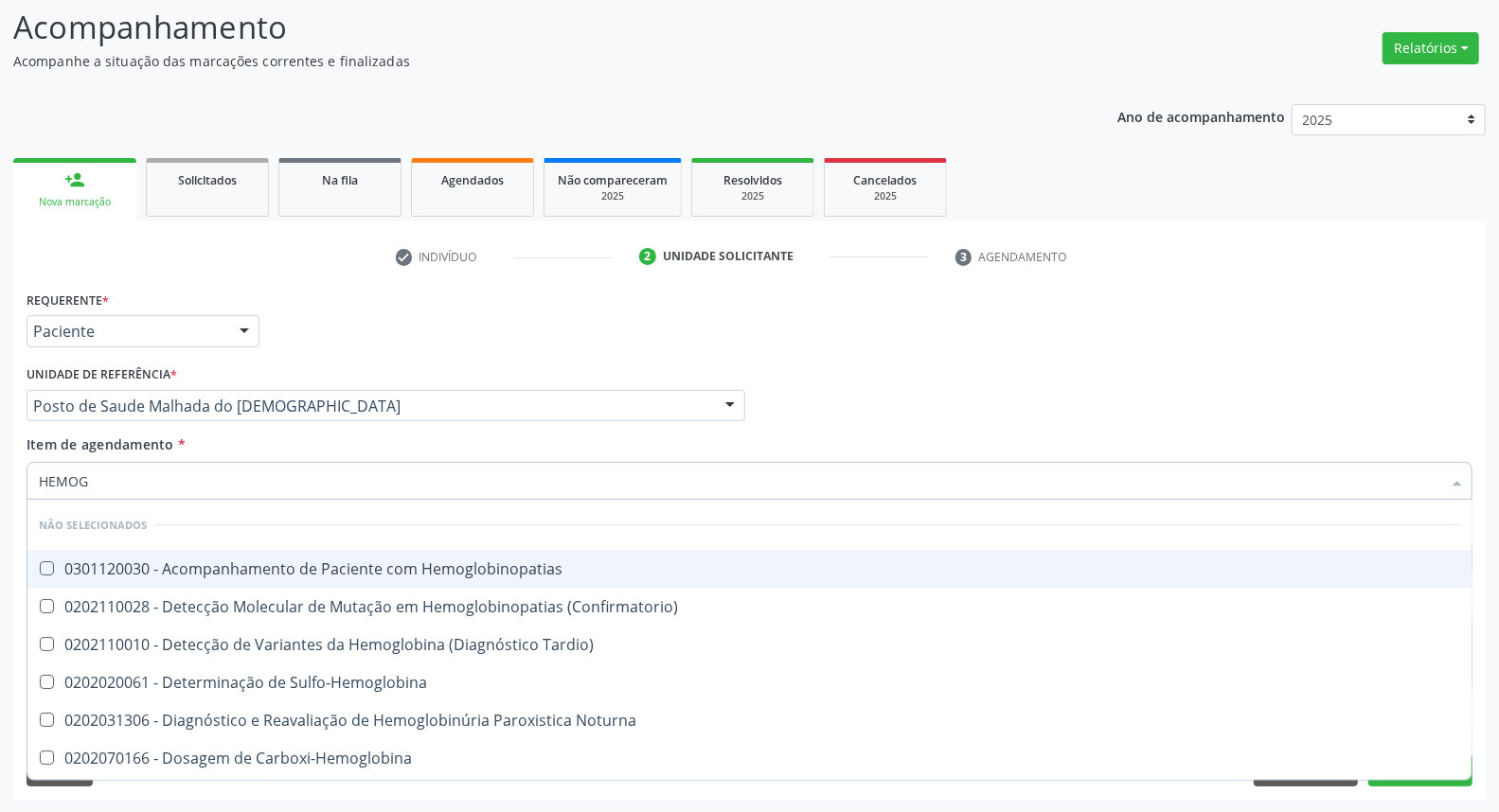
type input "HEMOGR"
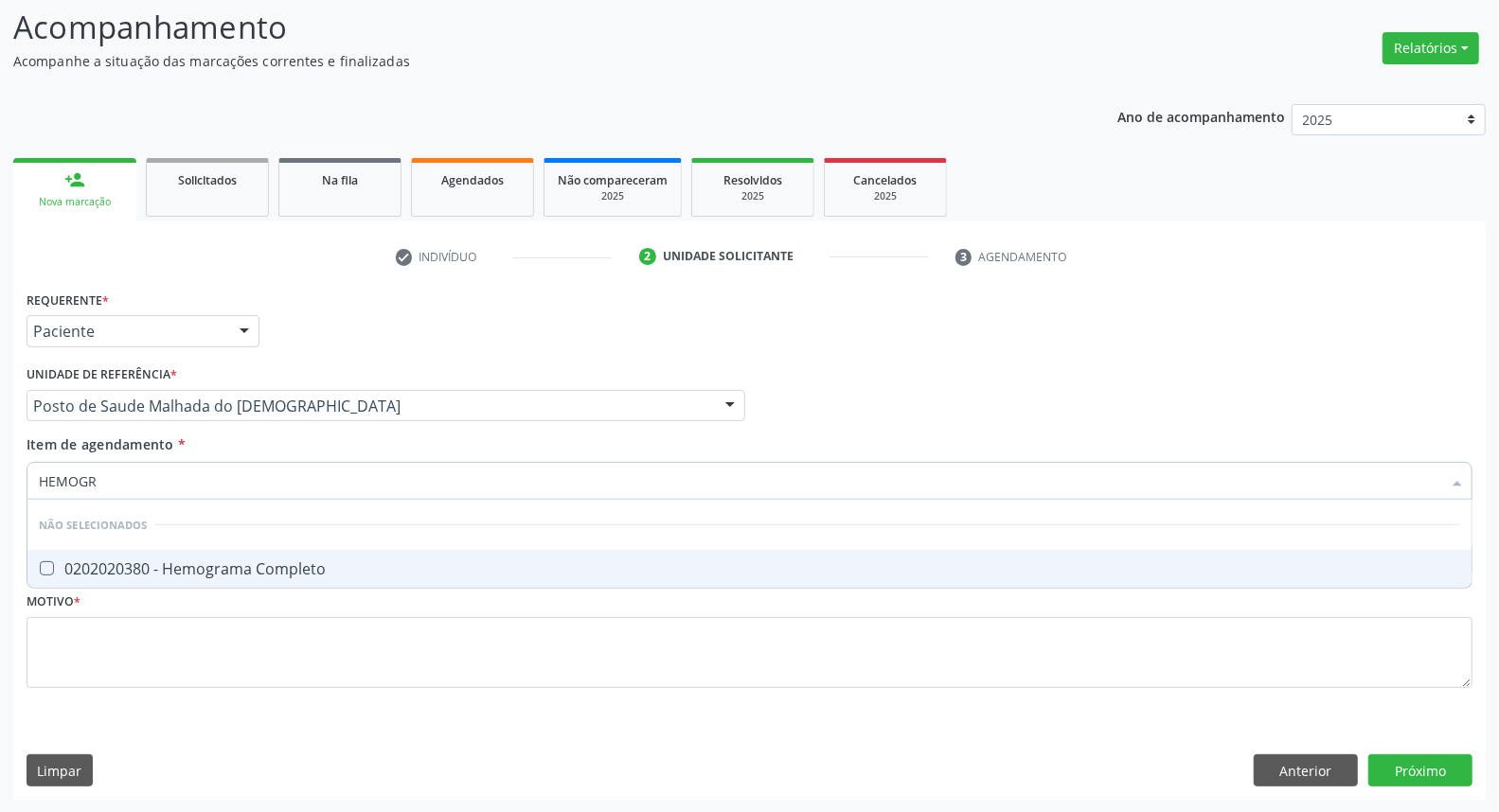
drag, startPoint x: 102, startPoint y: 571, endPoint x: 106, endPoint y: 548, distance: 23.3
click at [103, 561] on div "0202020380 - Hemograma Completo" at bounding box center [749, 568] width 1422 height 15
checkbox Completo "true"
drag, startPoint x: 124, startPoint y: 481, endPoint x: 0, endPoint y: 449, distance: 128.1
click at [0, 449] on div "Acompanhamento Acompanhe a situação das marcações correntes e finalizadas Relat…" at bounding box center [749, 397] width 1499 height 835
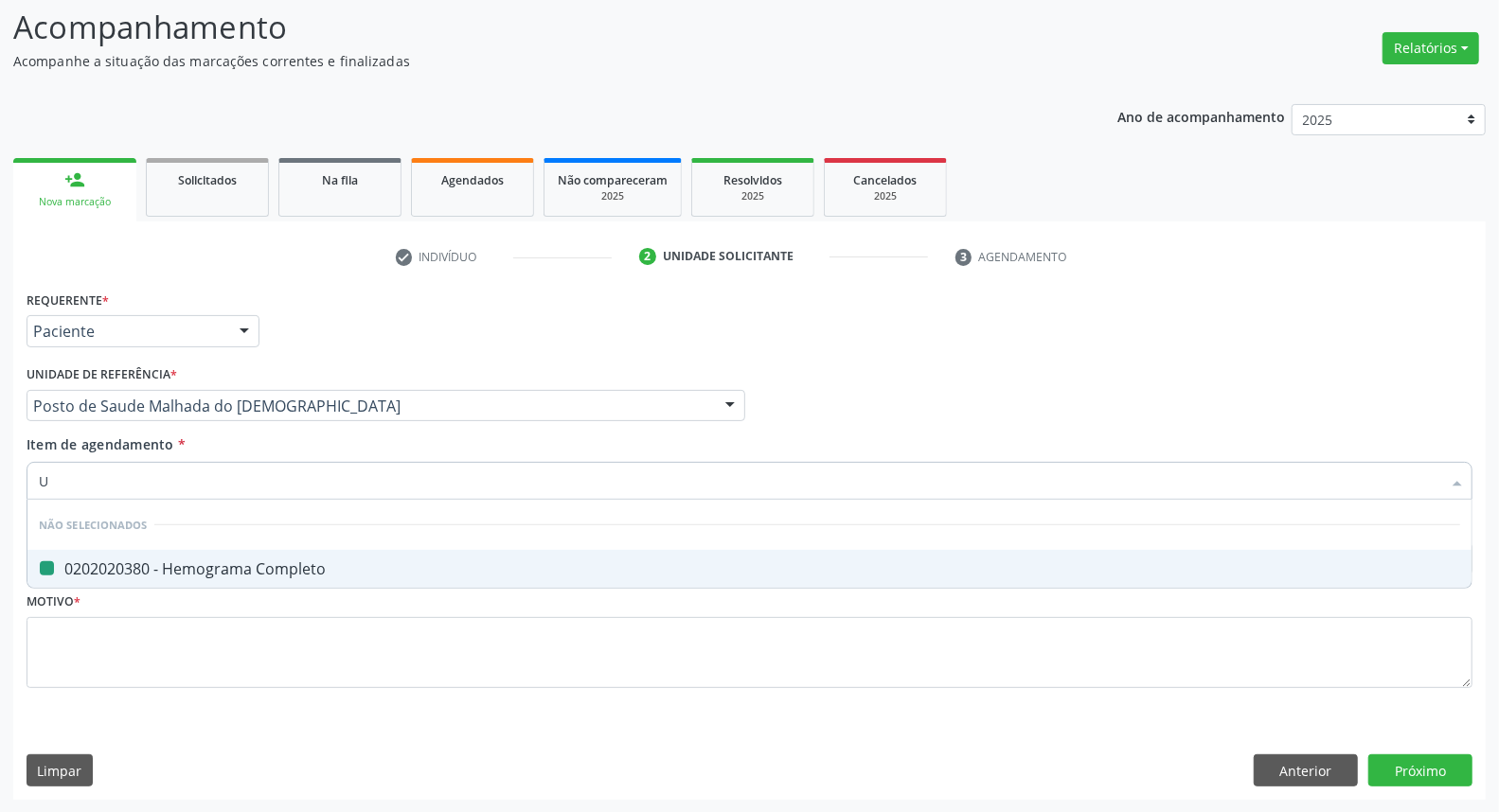
type input "UR"
checkbox Completo "false"
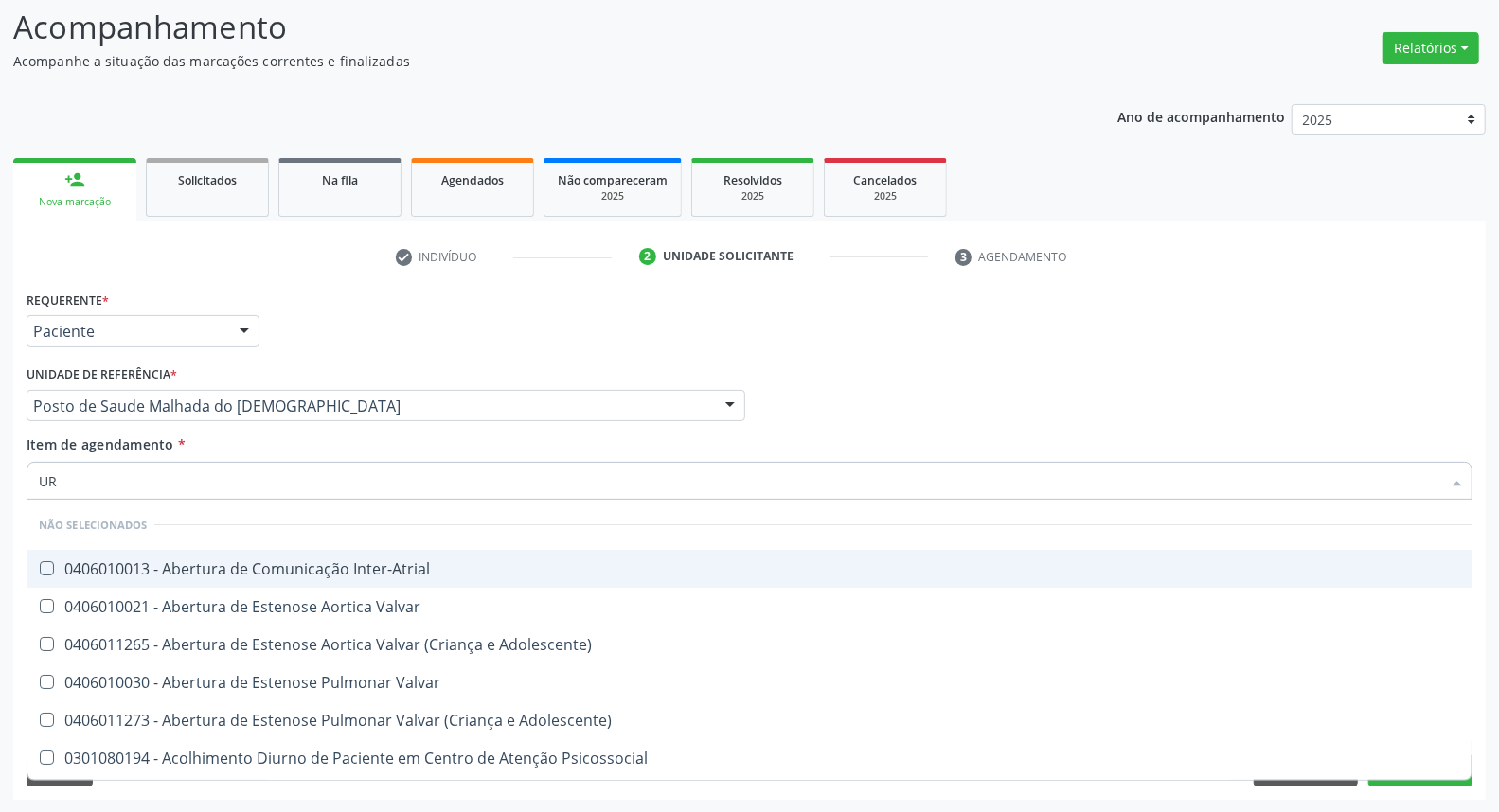
type input "URI"
click at [77, 555] on span "0202050017 - Analise de Caracteres Fisicos, Elementos e Sedimento da Urina" at bounding box center [750, 569] width 1445 height 37
checkbox Urina "true"
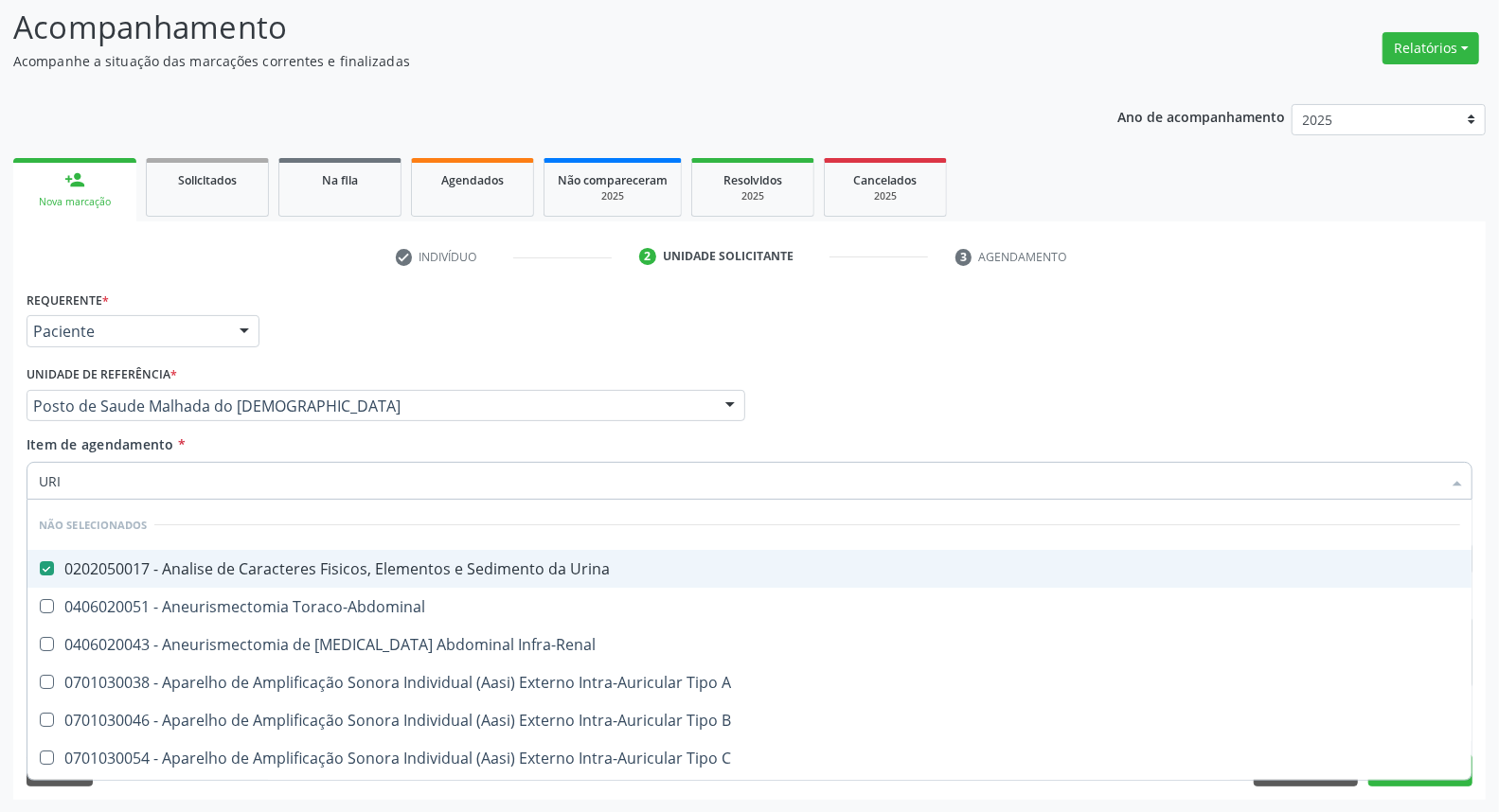
drag, startPoint x: 993, startPoint y: 374, endPoint x: 951, endPoint y: 494, distance: 127.1
click at [993, 374] on div "Médico Solicitante Por favor, selecione a Unidade de Atendimento primeiro Nenhu…" at bounding box center [749, 398] width 1456 height 74
checkbox Toraco-Abdominal "true"
checkbox Infra-Renal "true"
checkbox A "true"
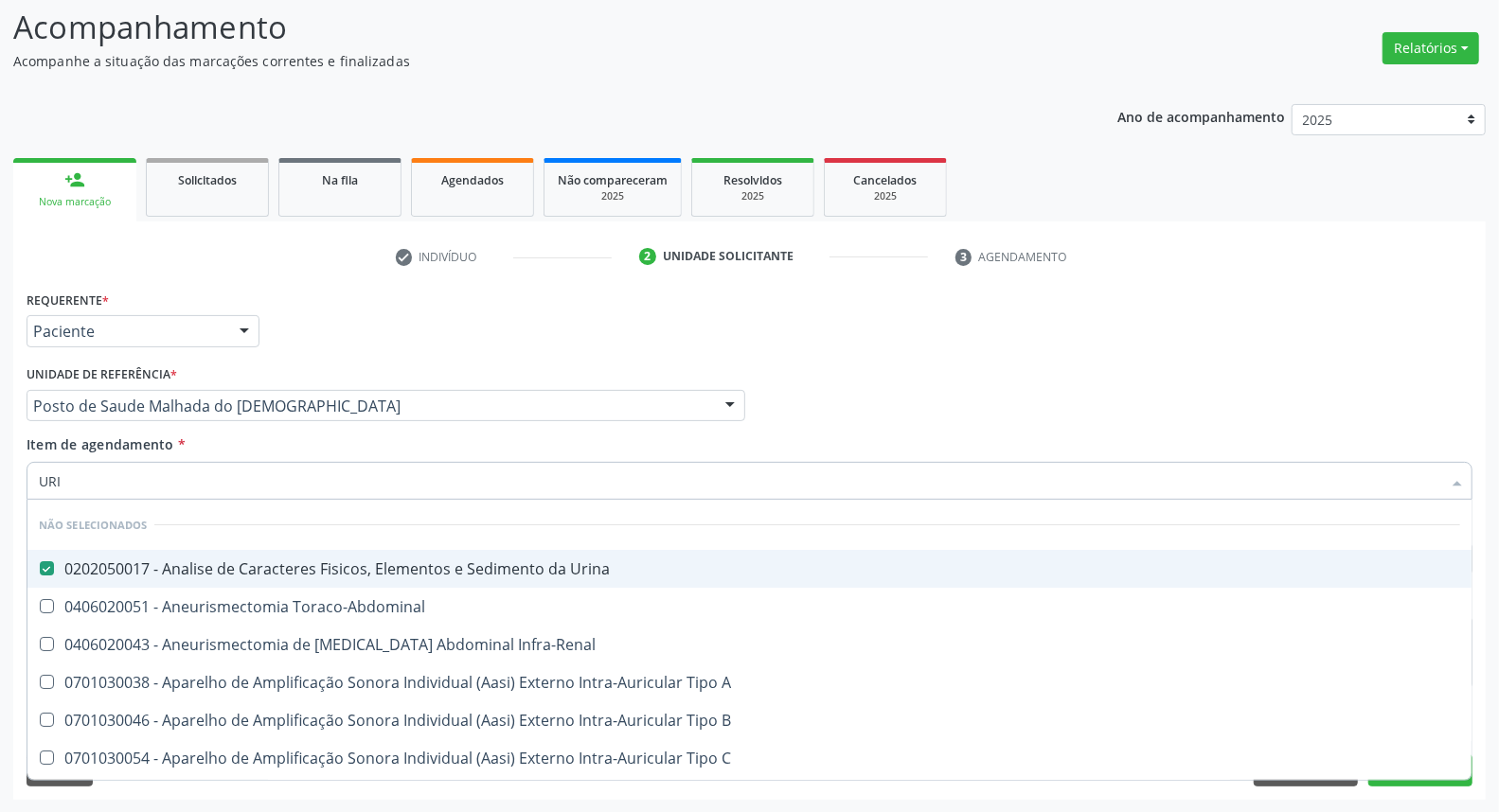
checkbox B "true"
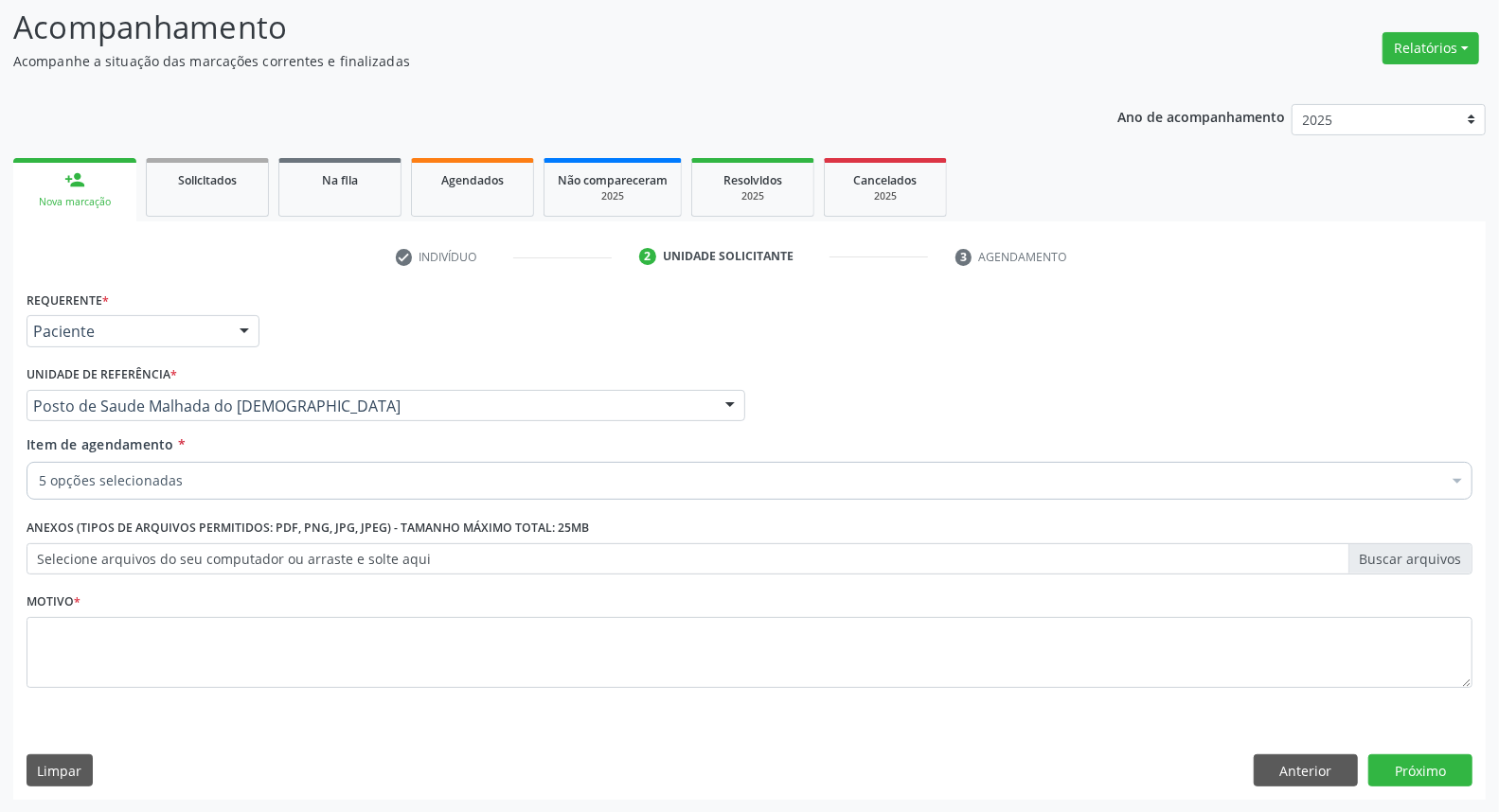
scroll to position [0, 0]
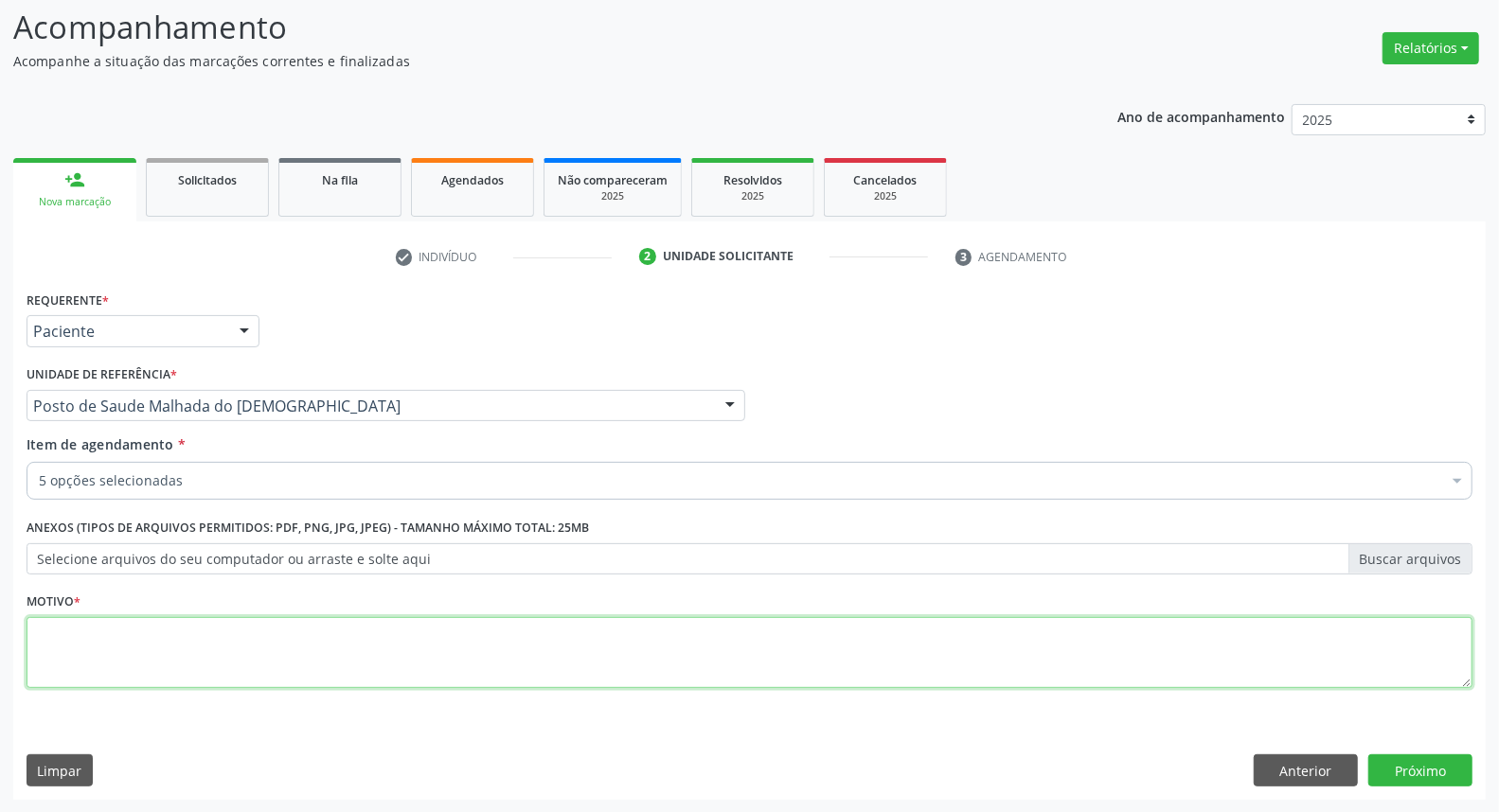
click at [847, 646] on textarea at bounding box center [749, 653] width 1446 height 72
type textarea "*"
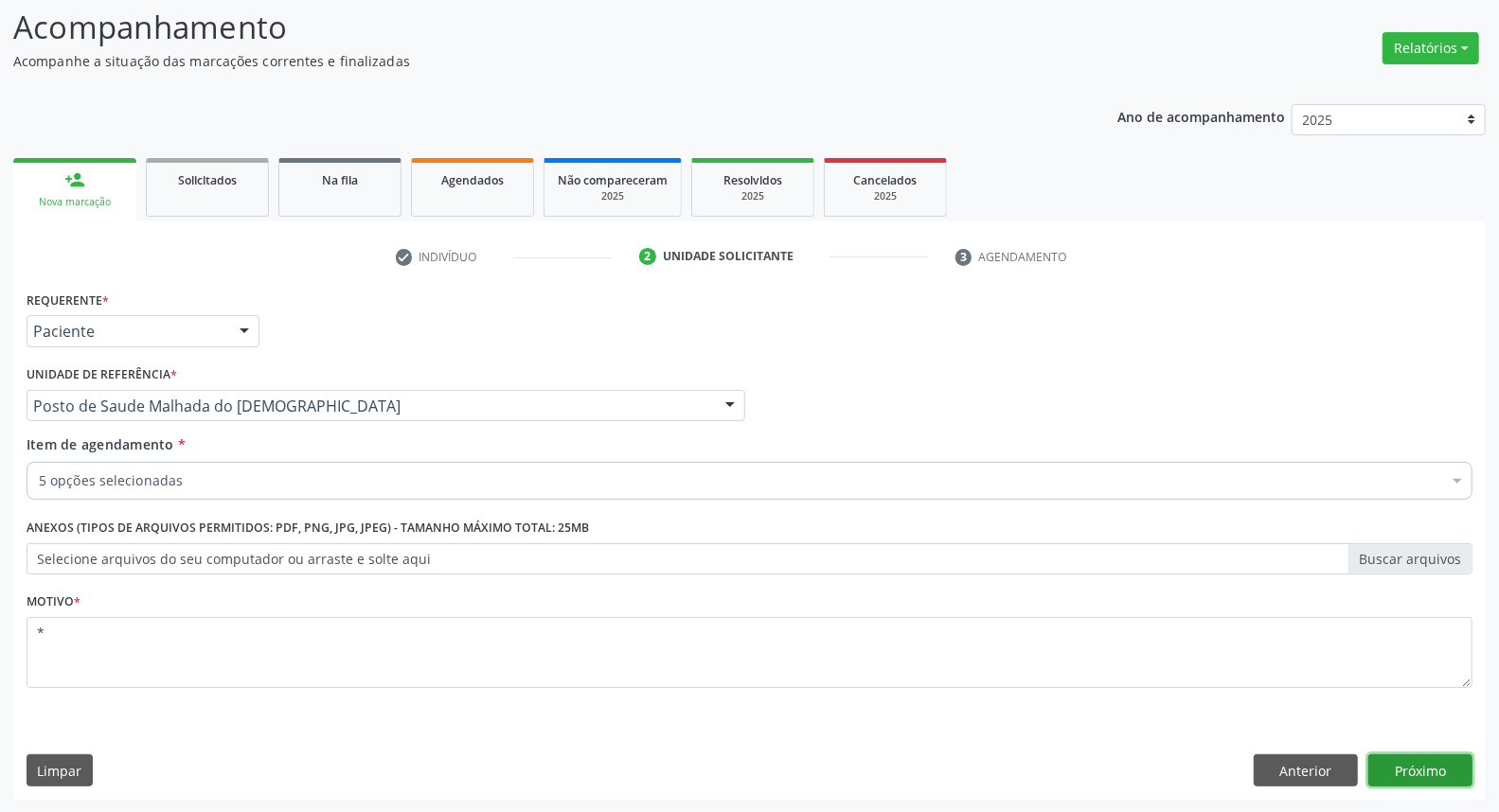
click at [1406, 765] on button "Próximo" at bounding box center [1421, 771] width 105 height 33
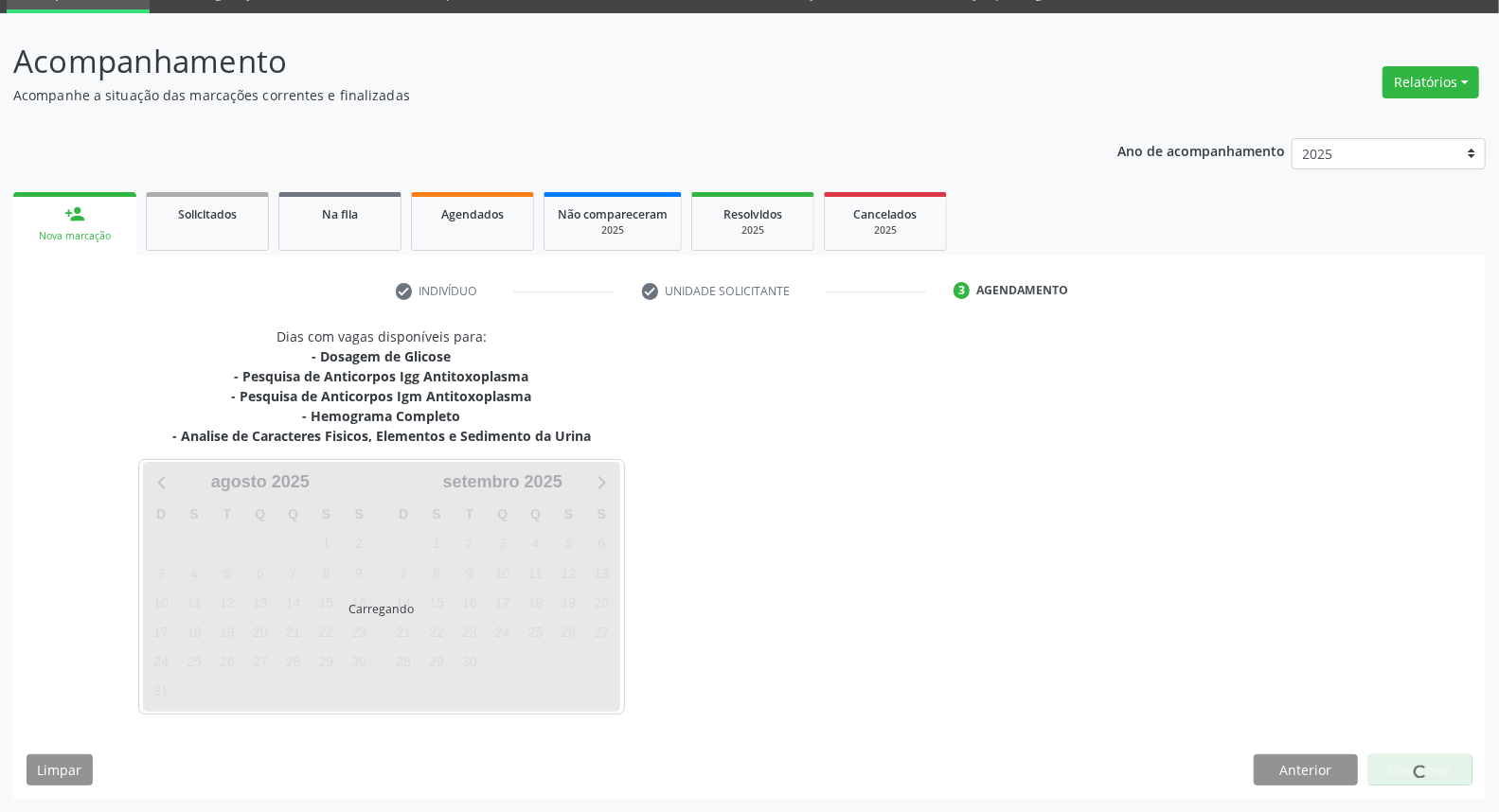
scroll to position [89, 0]
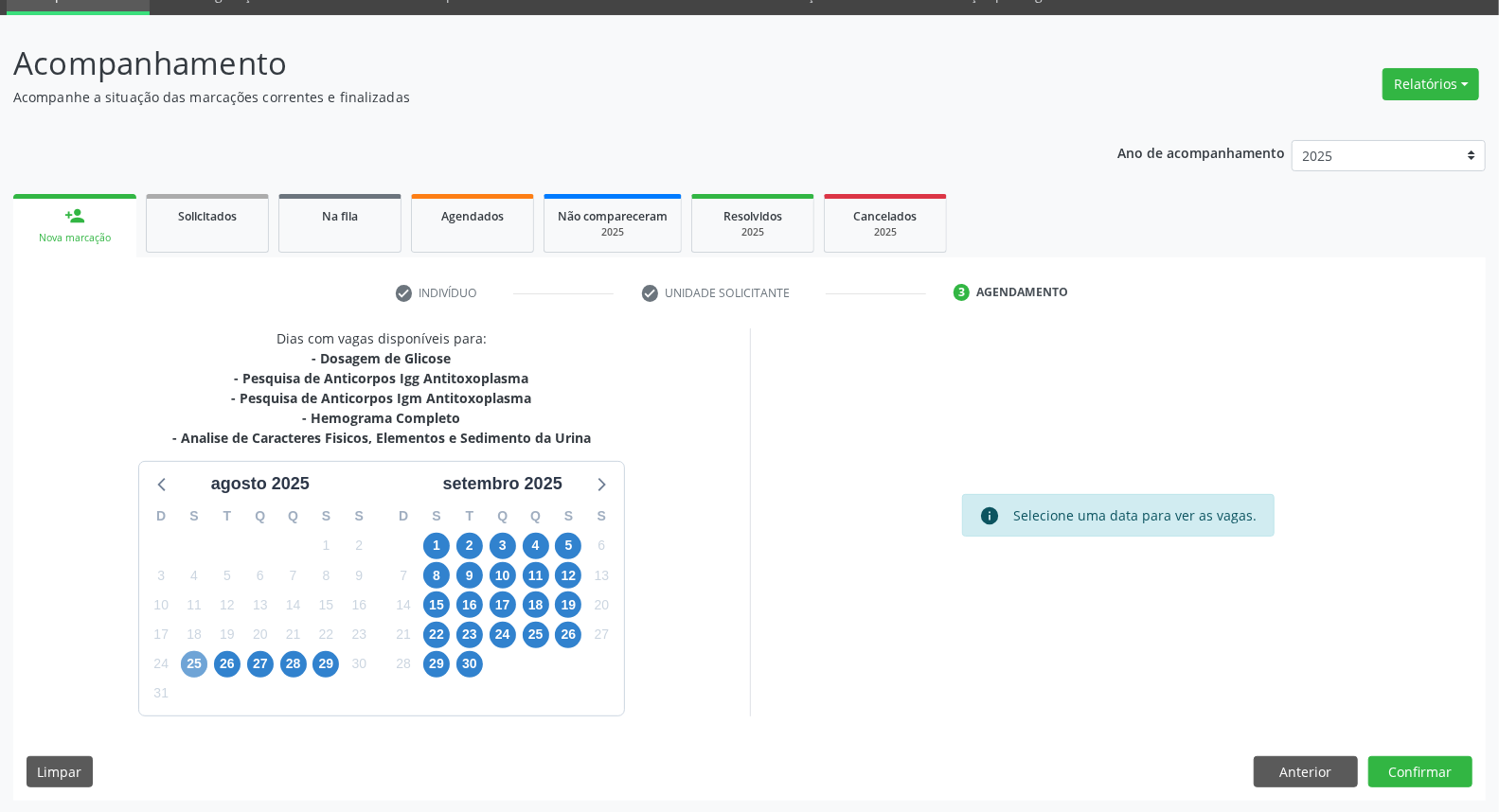
click at [199, 659] on span "25" at bounding box center [193, 664] width 27 height 27
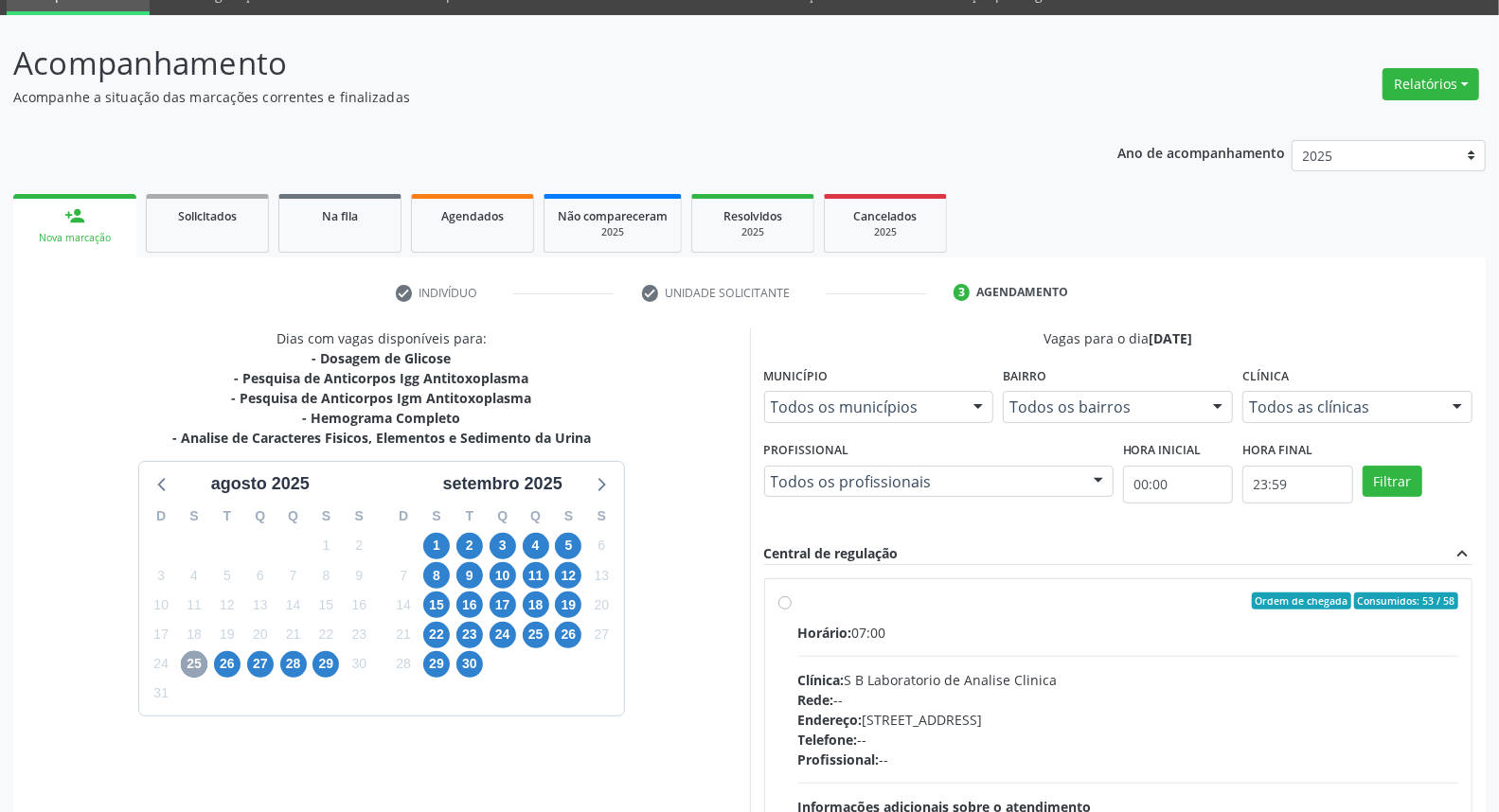
scroll to position [284, 0]
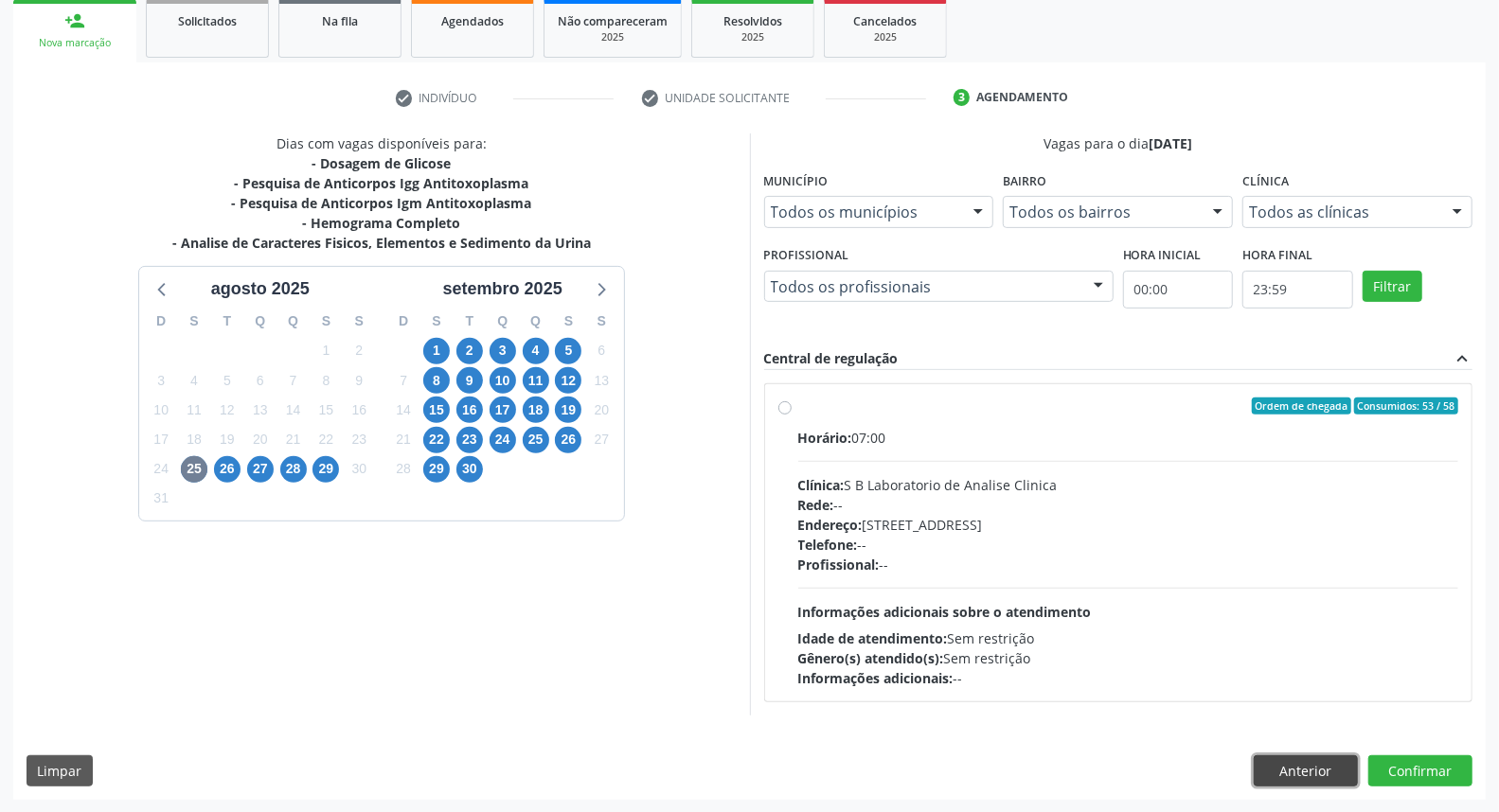
drag, startPoint x: 1321, startPoint y: 773, endPoint x: 1310, endPoint y: 770, distance: 11.4
click at [1319, 773] on button "Anterior" at bounding box center [1307, 772] width 105 height 33
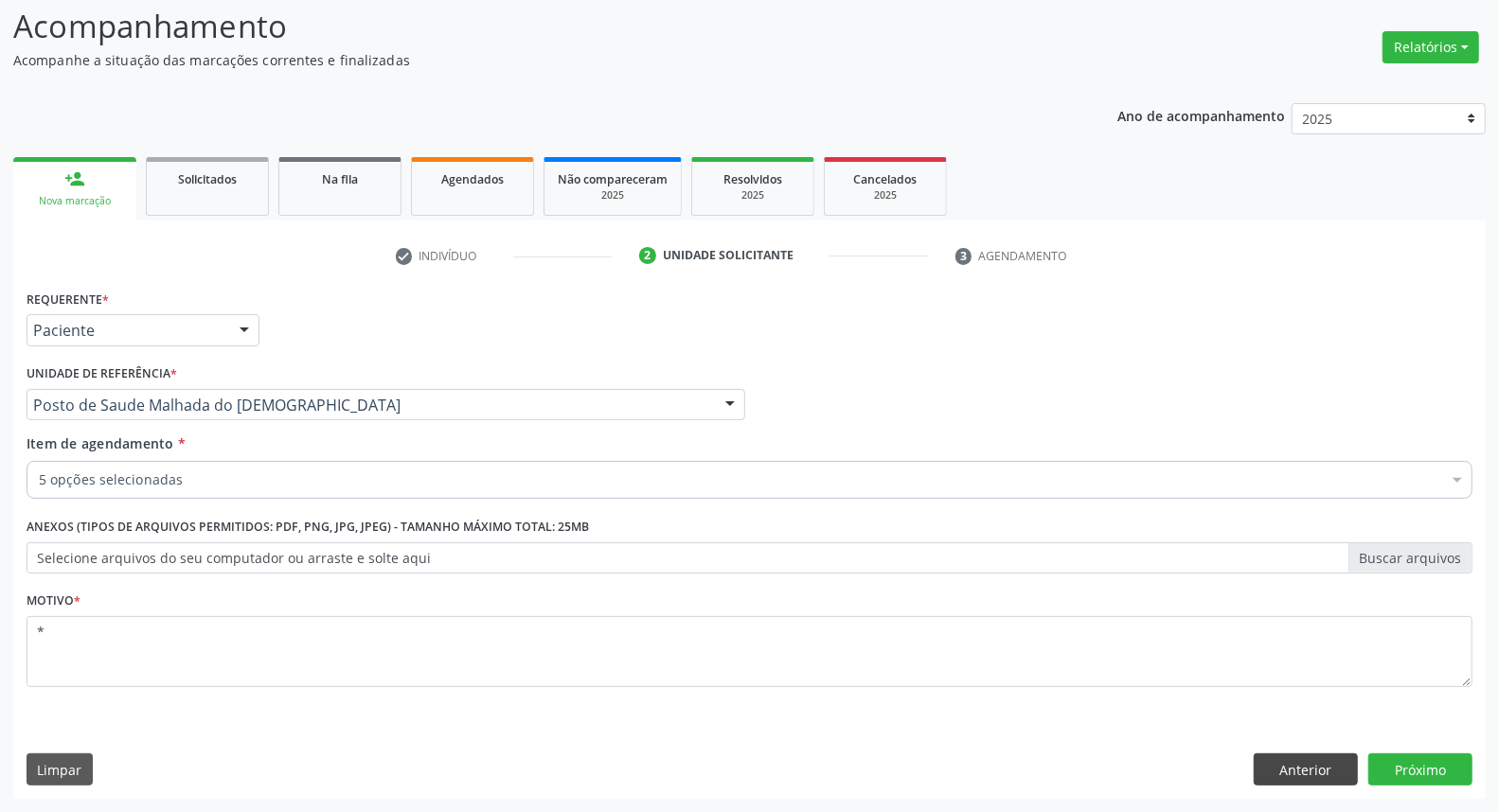
scroll to position [125, 0]
click at [1445, 764] on button "Próximo" at bounding box center [1421, 771] width 105 height 33
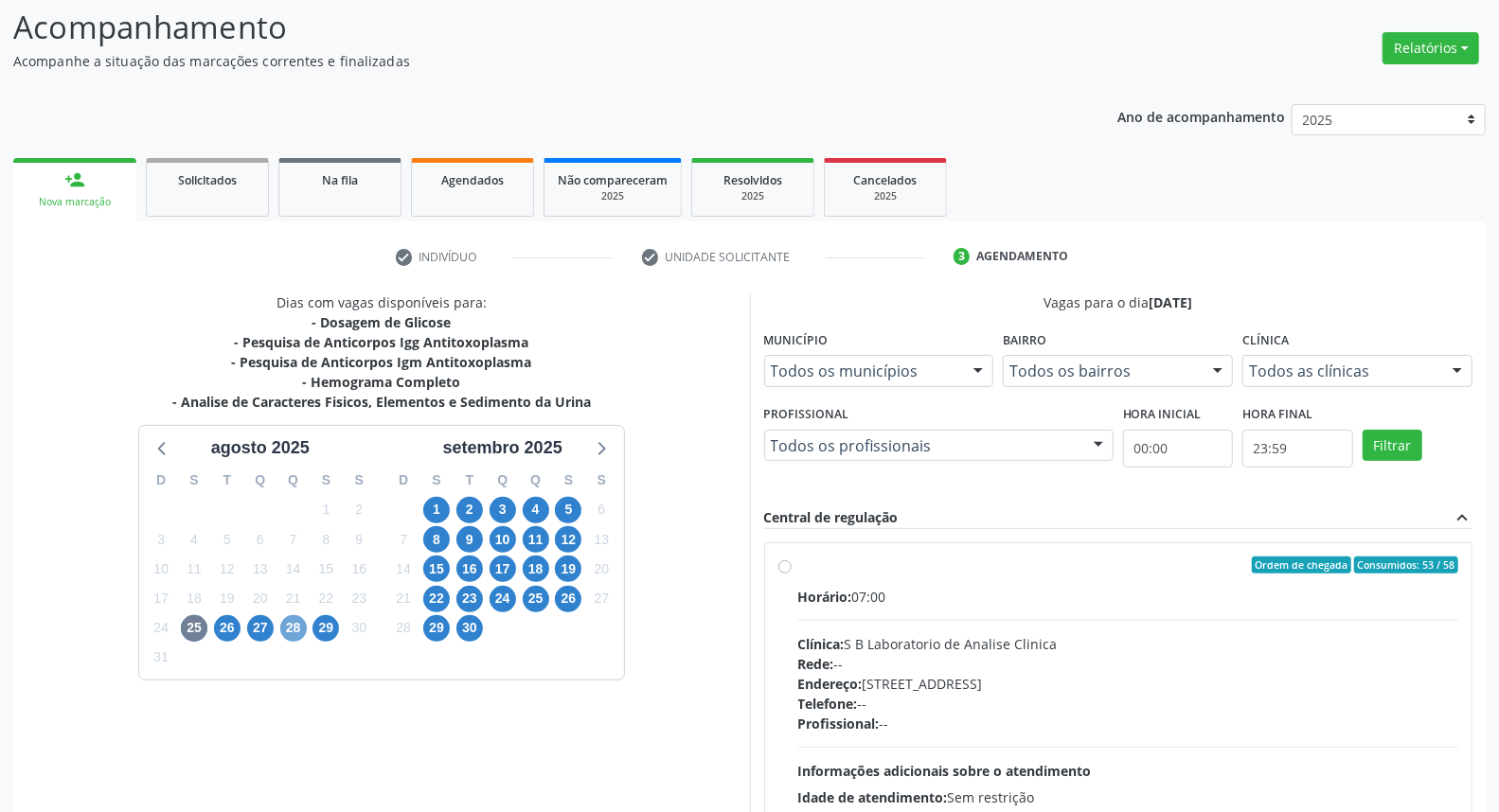
click at [290, 627] on span "28" at bounding box center [293, 628] width 27 height 27
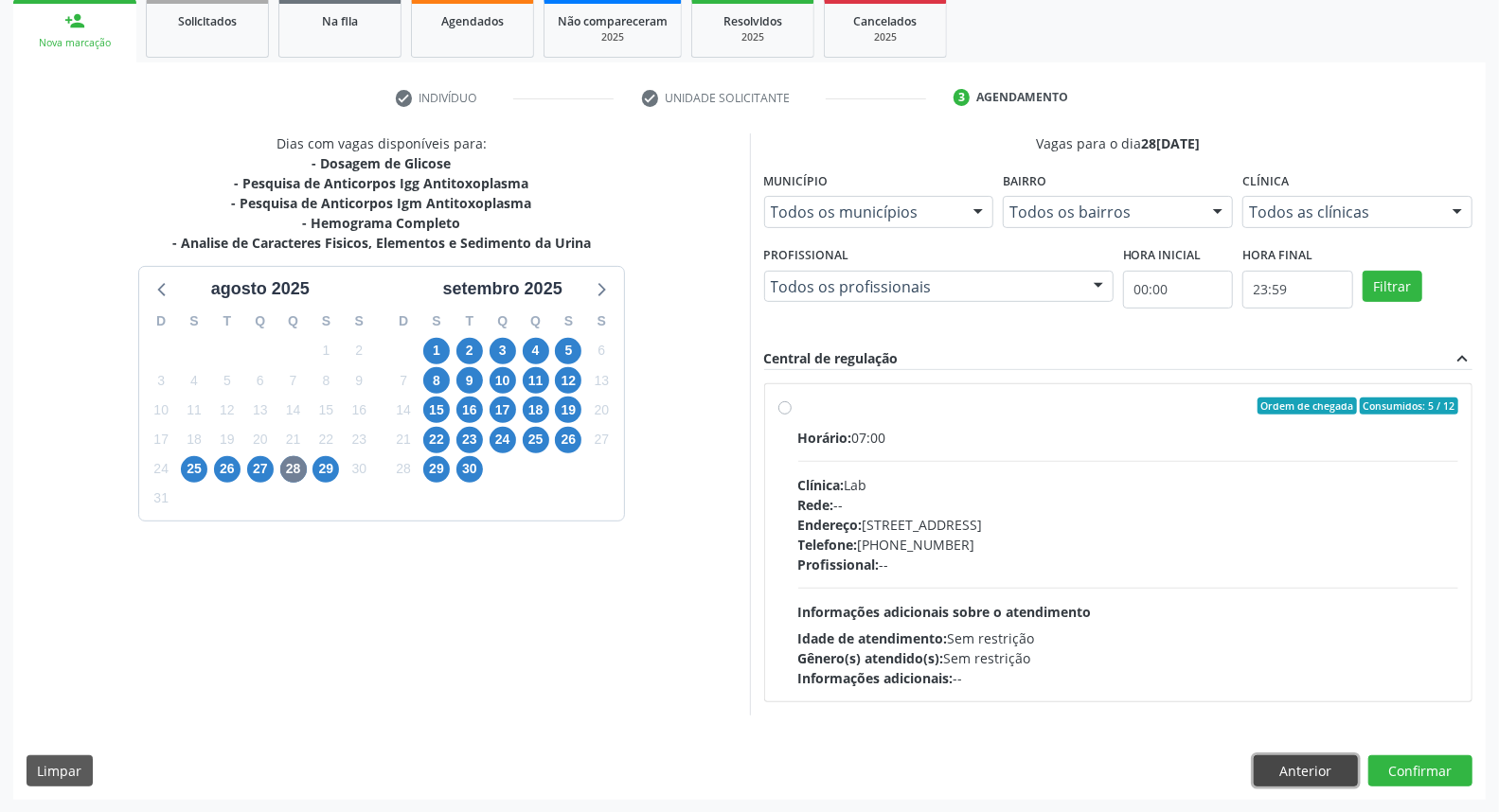
click at [1283, 774] on button "Anterior" at bounding box center [1307, 772] width 105 height 33
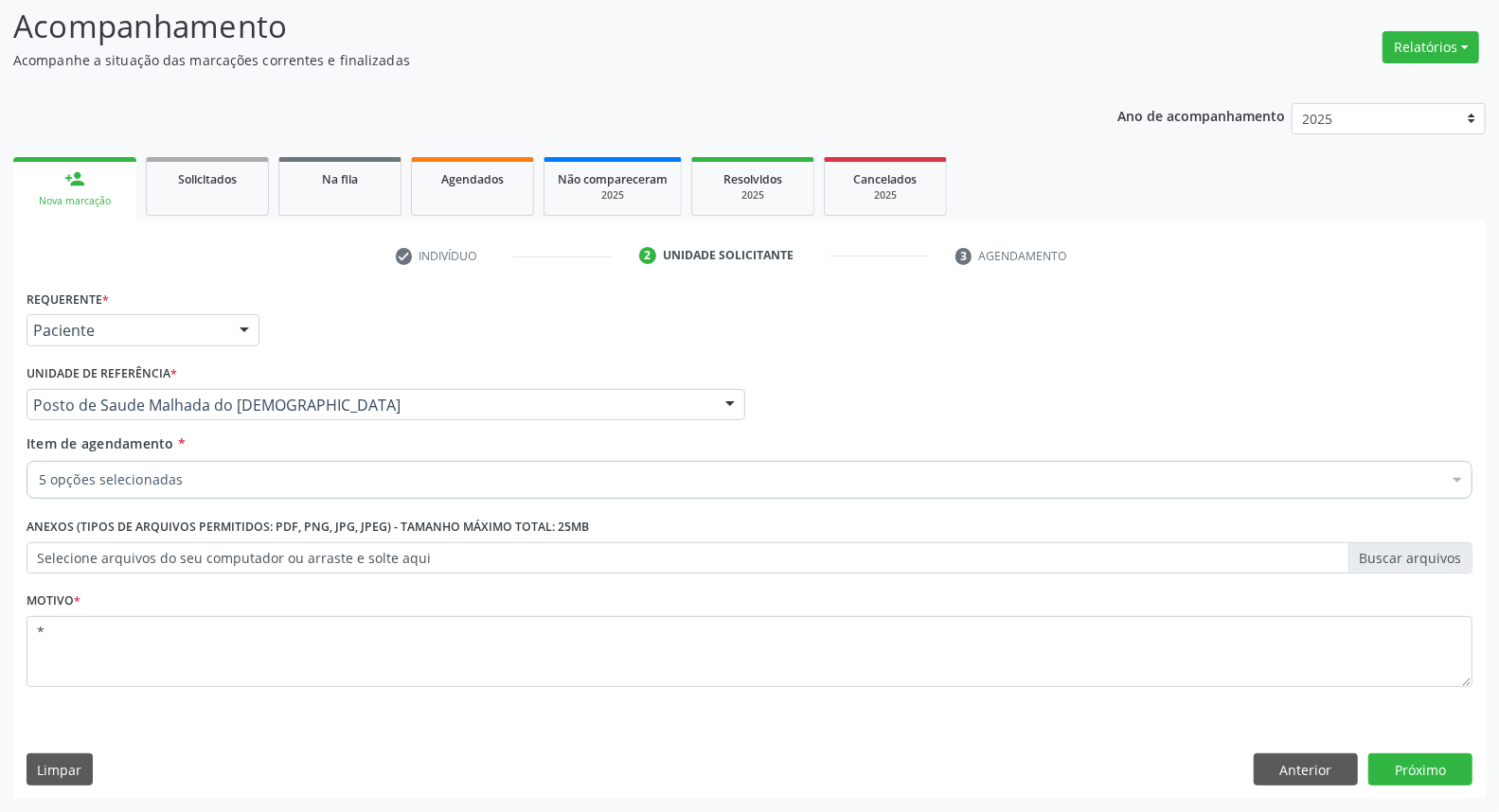
scroll to position [125, 0]
click at [1321, 779] on button "Anterior" at bounding box center [1307, 771] width 105 height 33
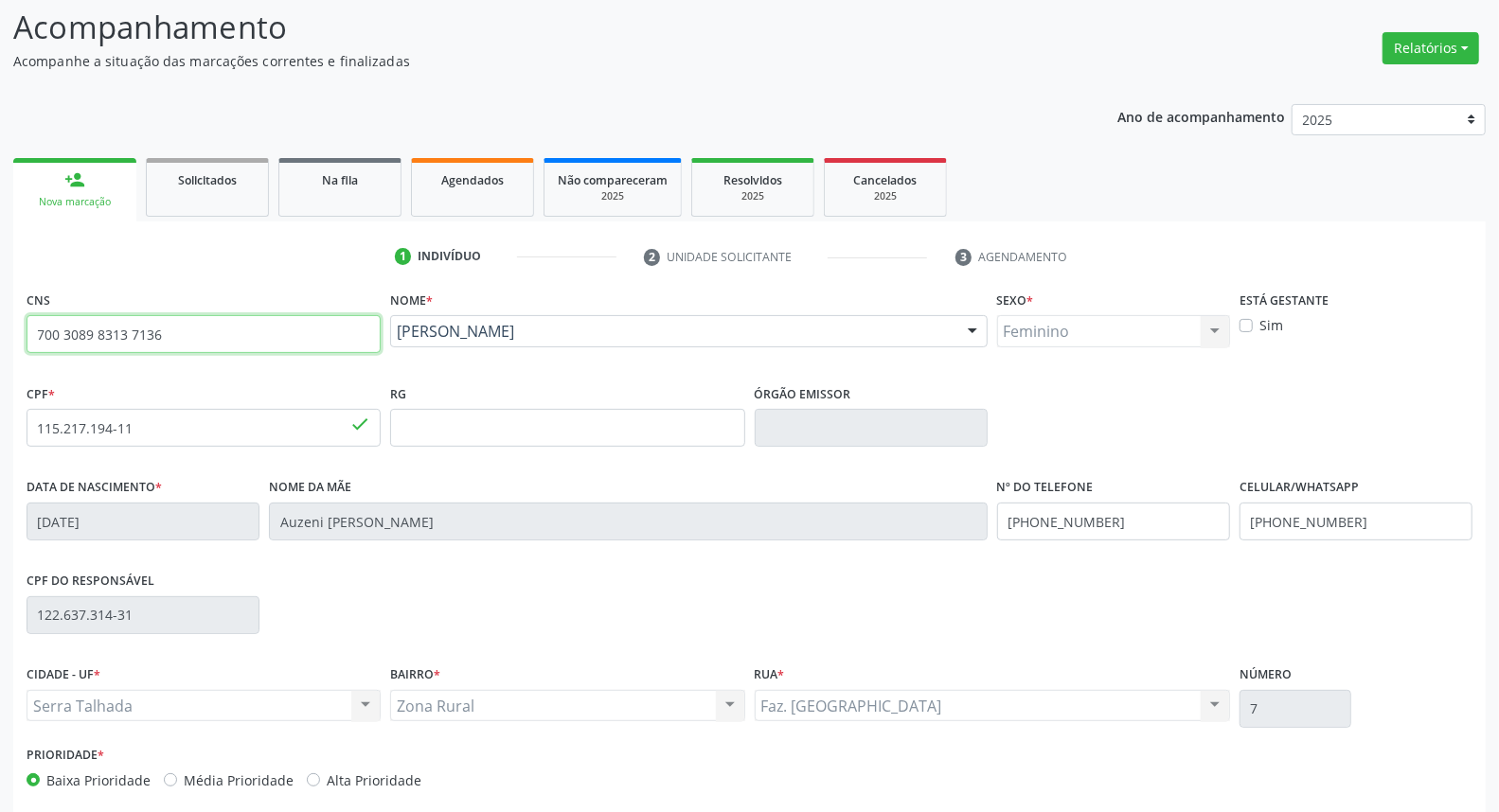
drag, startPoint x: 214, startPoint y: 347, endPoint x: 0, endPoint y: 357, distance: 214.2
click at [0, 357] on div "Acompanhamento Acompanhe a situação das marcações correntes e finalizadas Relat…" at bounding box center [749, 440] width 1499 height 923
type input "704 8090 7666 3645"
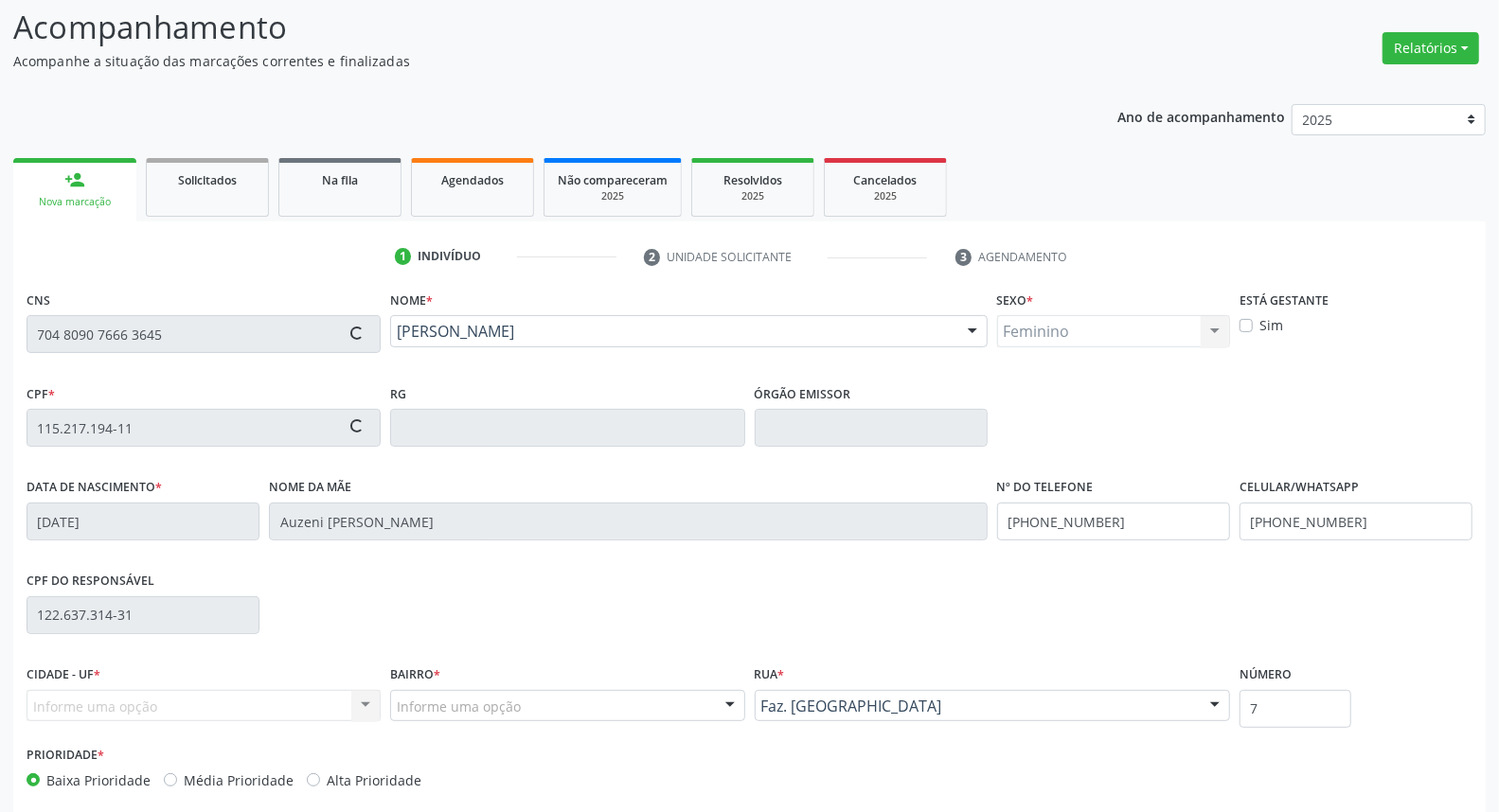
type input "120.998.164-50"
type input "10/08/1996"
type input "Francisca Balbino"
type input "(99) 99999-9999"
type input "456.292.748-80"
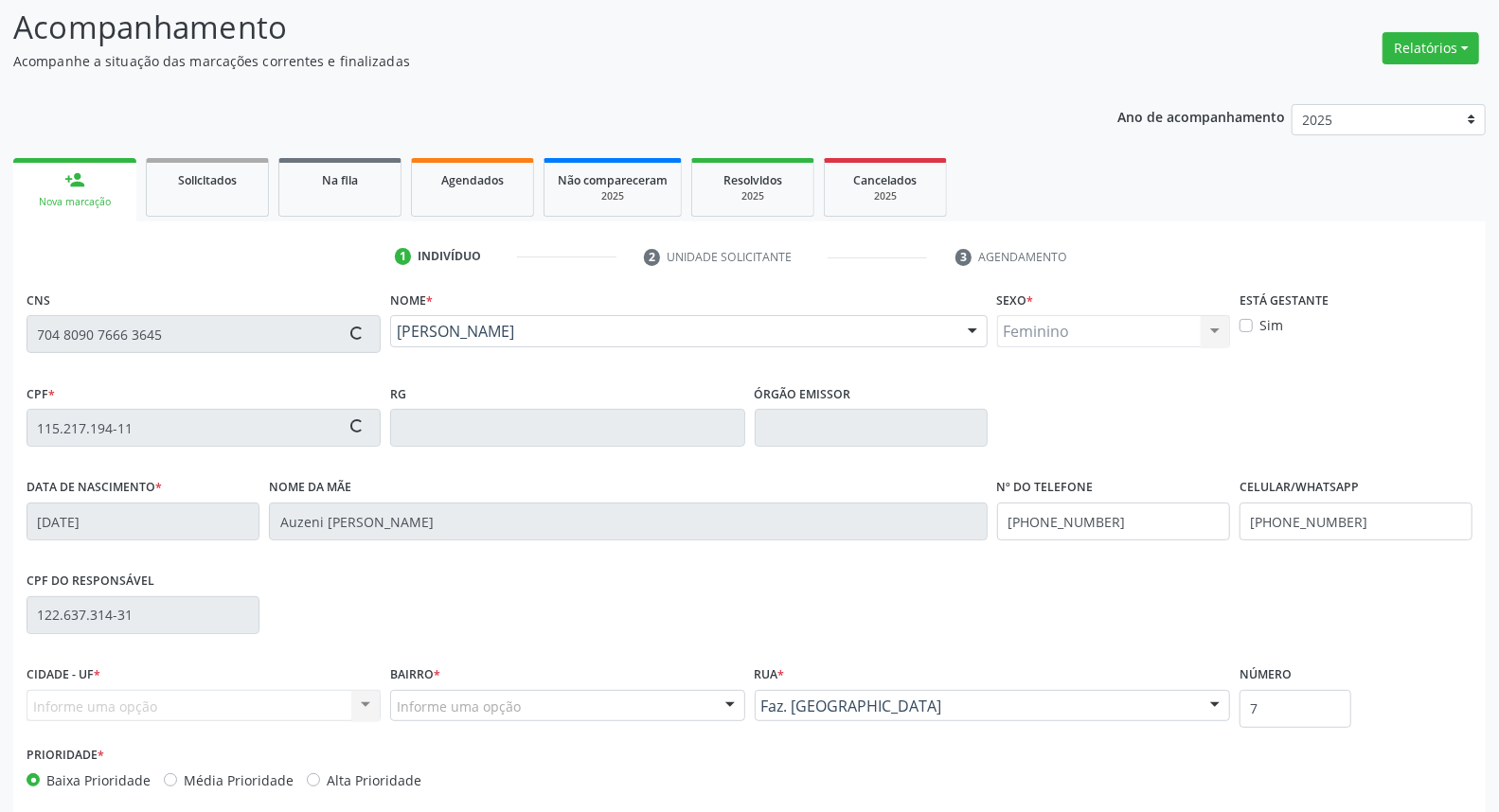
type input "47"
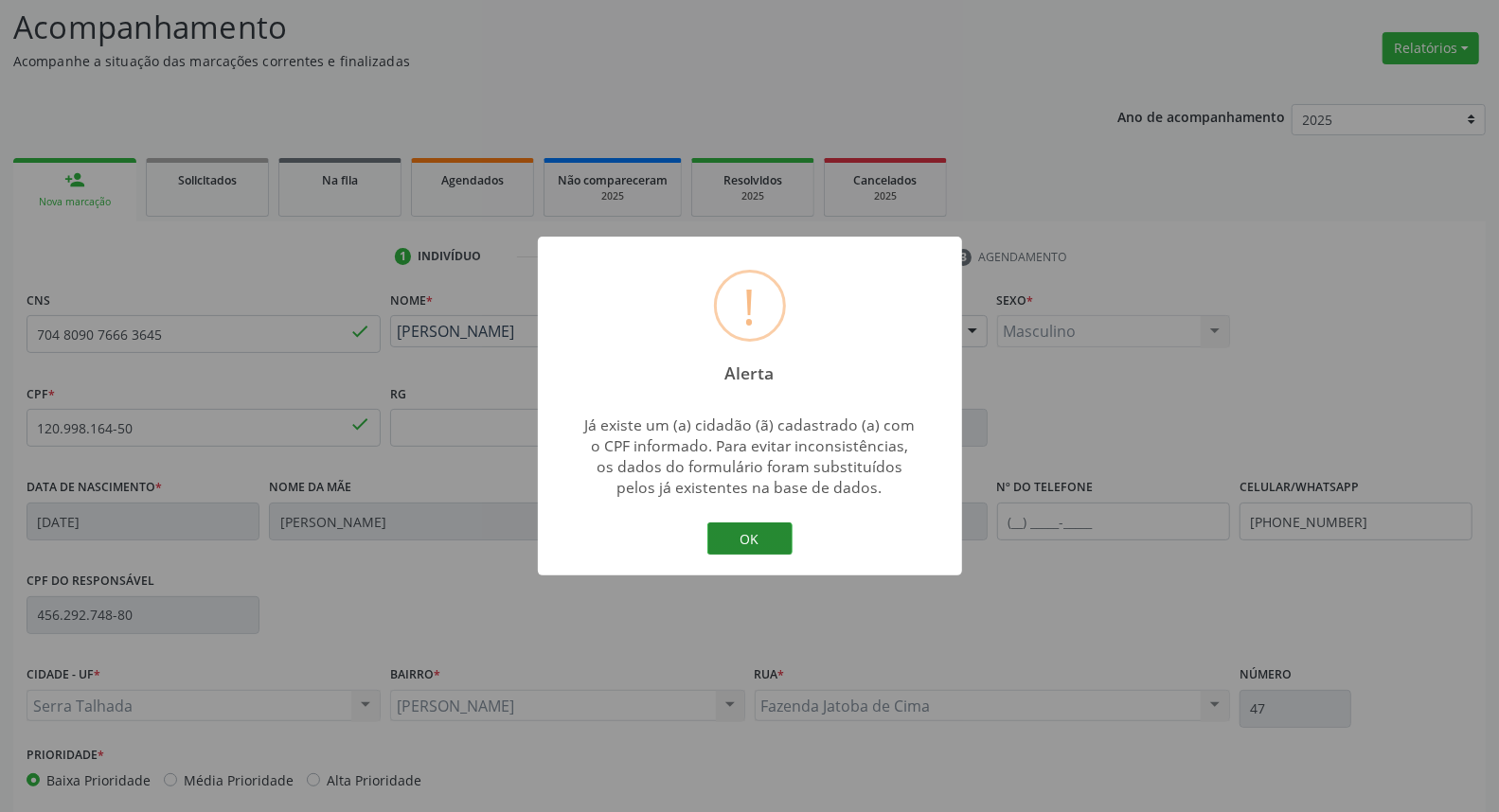
click at [788, 538] on button "OK" at bounding box center [750, 539] width 85 height 33
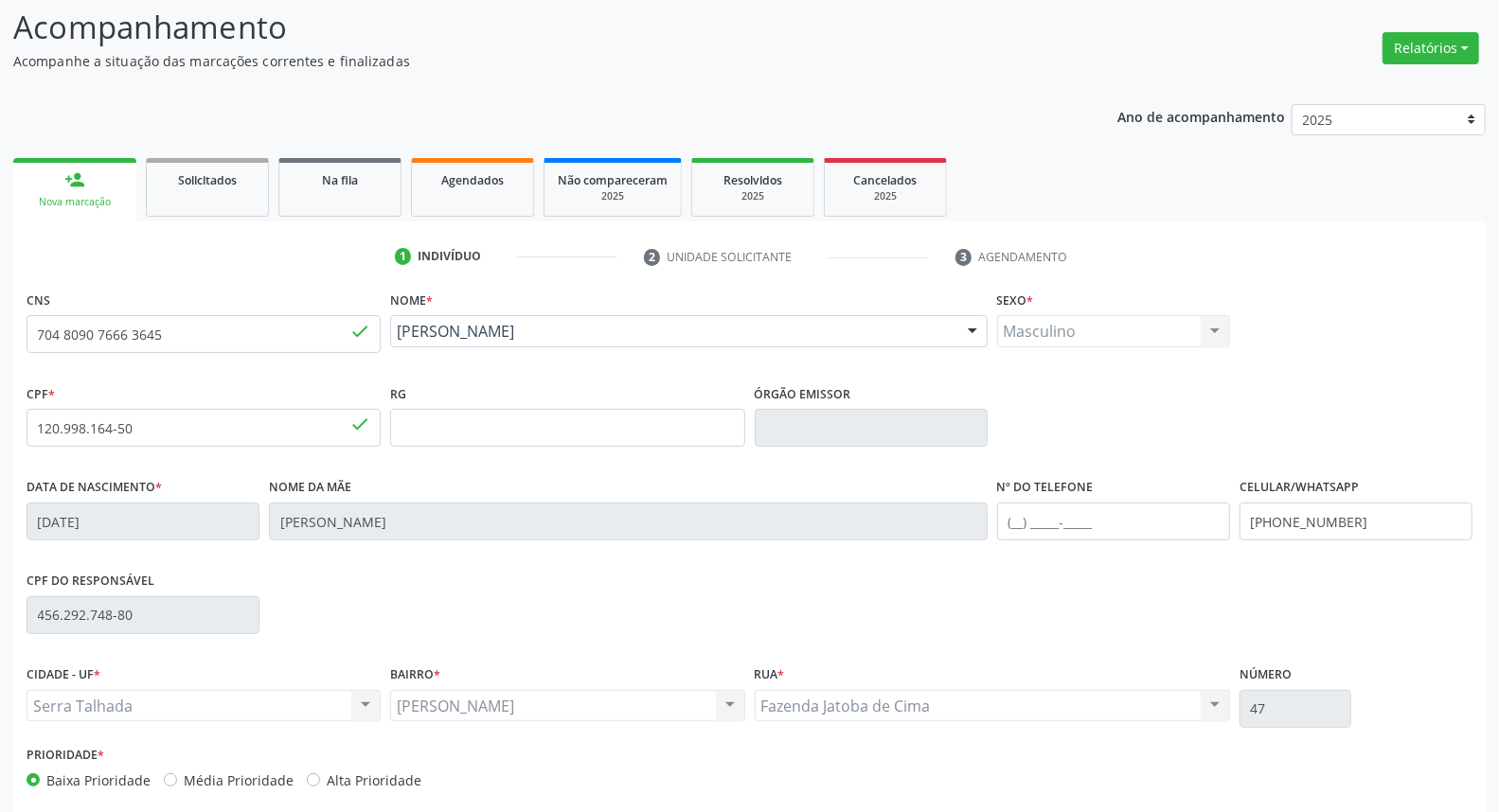
scroll to position [212, 0]
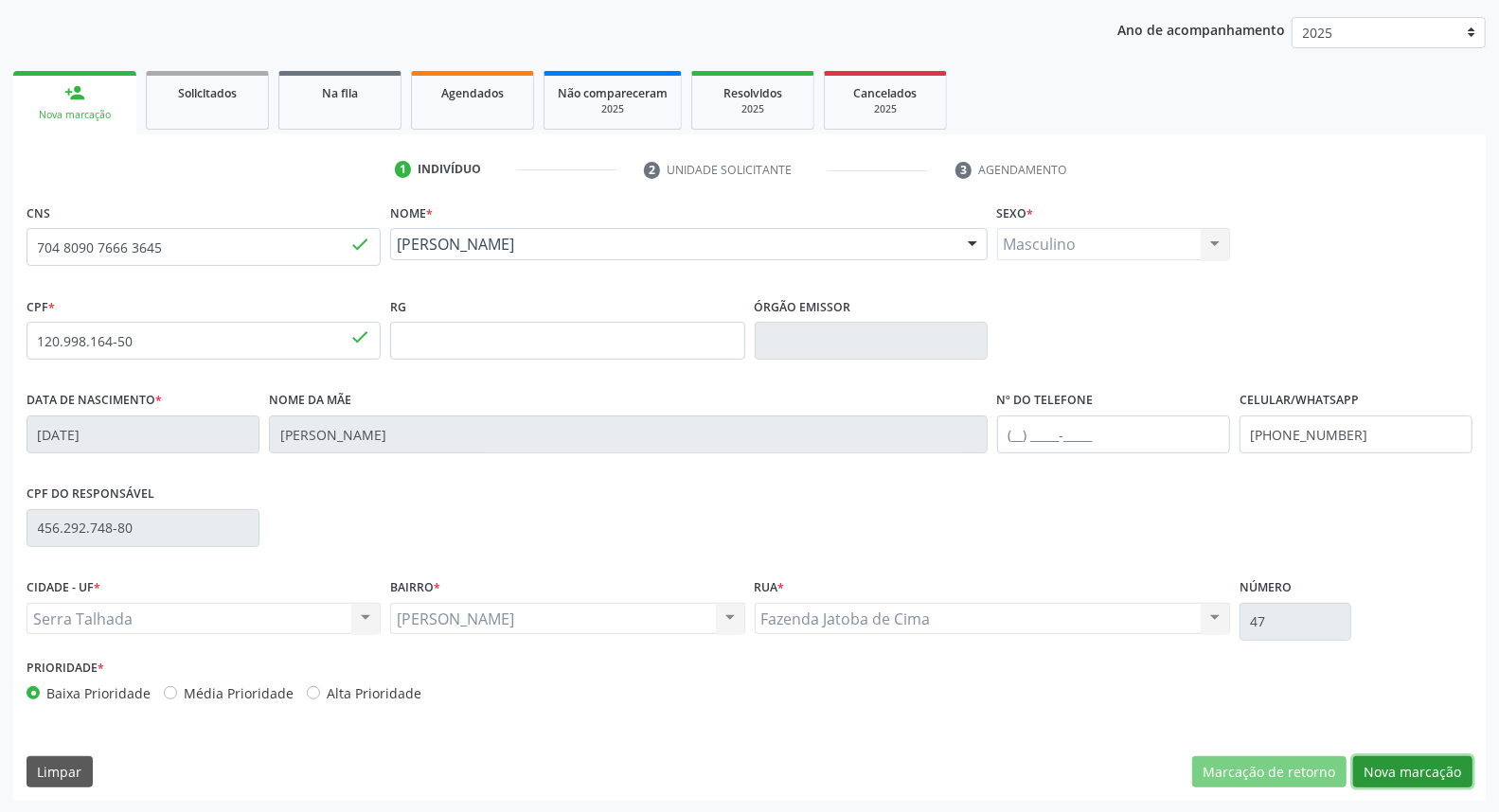
click at [1369, 776] on button "Nova marcação" at bounding box center [1412, 773] width 119 height 33
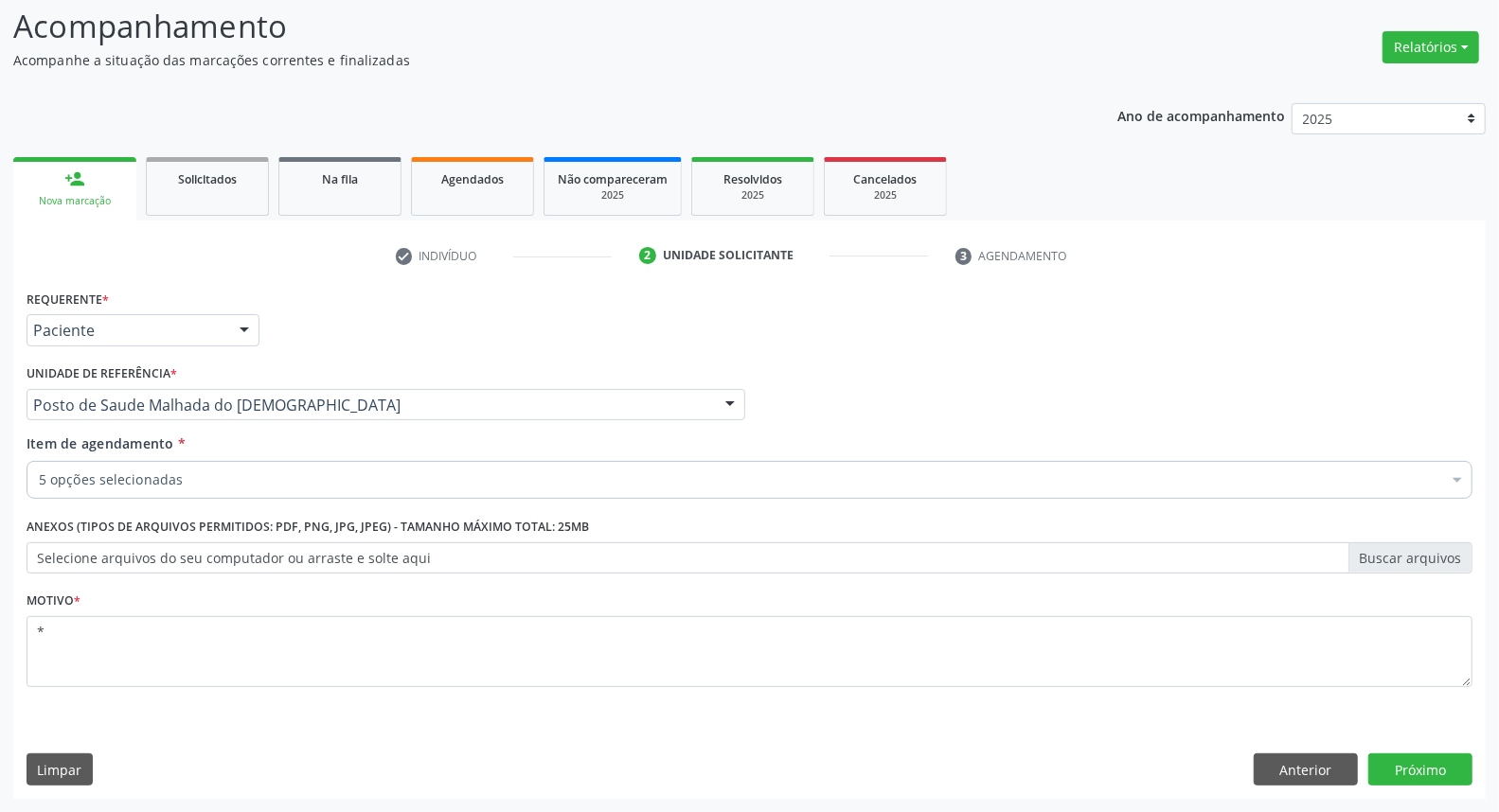
scroll to position [125, 0]
drag, startPoint x: 635, startPoint y: 328, endPoint x: 428, endPoint y: 403, distance: 220.2
click at [623, 328] on div "Requerente * Paciente Médico(a) Enfermeiro(a) Paciente Nenhum resultado encontr…" at bounding box center [749, 323] width 1456 height 74
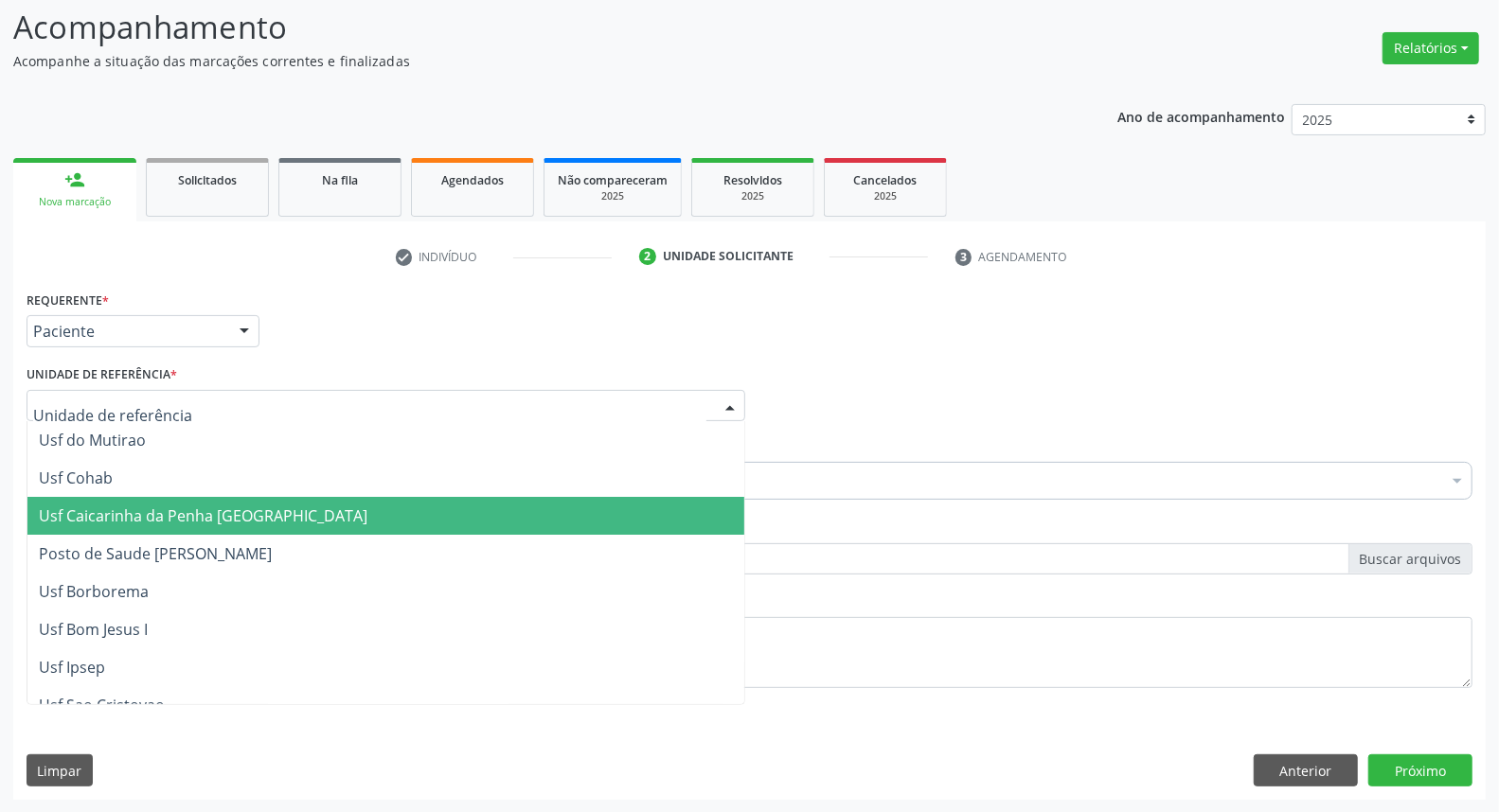
drag, startPoint x: 114, startPoint y: 401, endPoint x: 95, endPoint y: 401, distance: 19.0
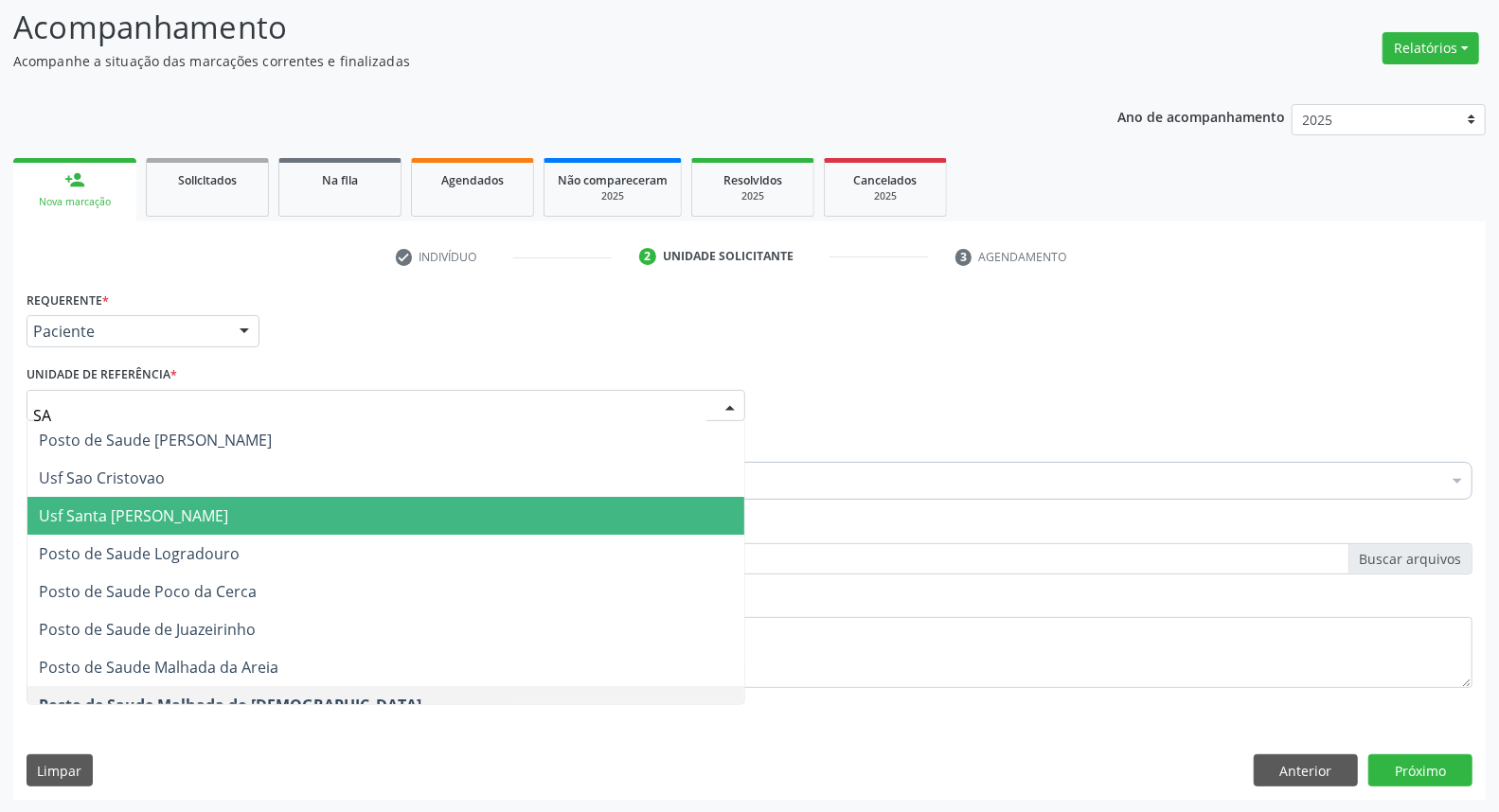
type input "SAN"
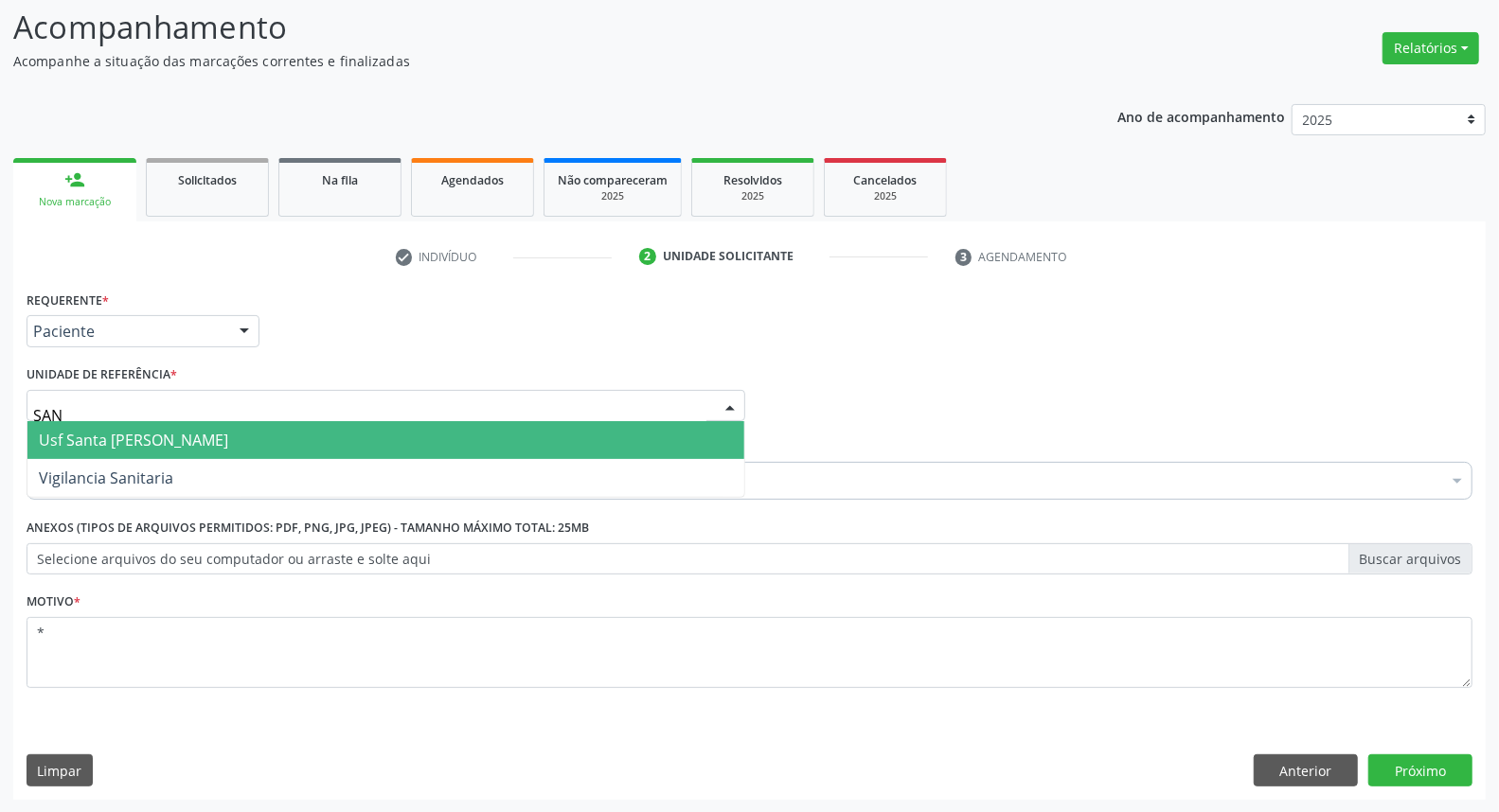
drag, startPoint x: 196, startPoint y: 443, endPoint x: 194, endPoint y: 471, distance: 28.1
click at [196, 445] on span "Usf Santa [PERSON_NAME]" at bounding box center [133, 440] width 189 height 21
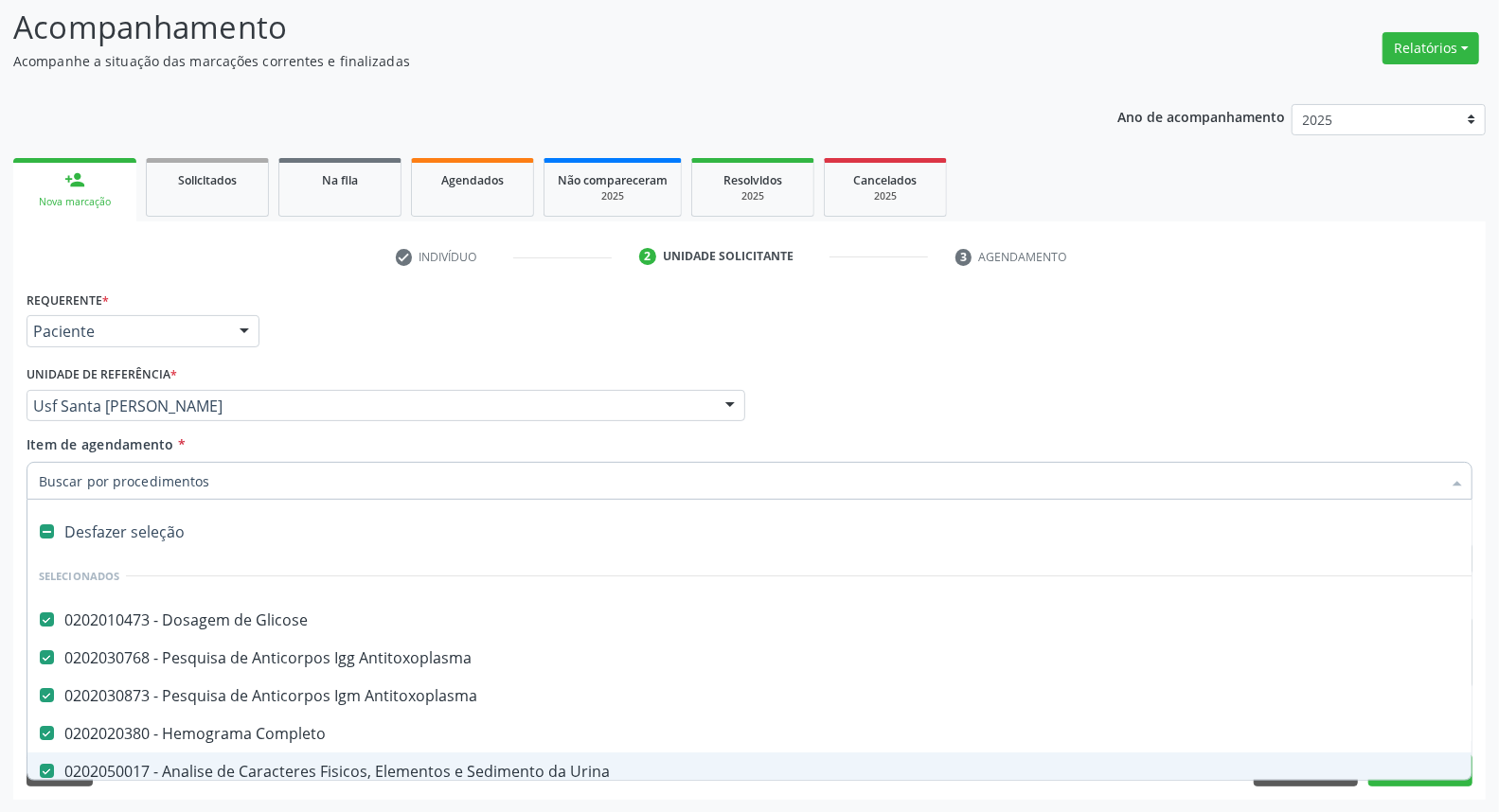
click at [274, 764] on div "0202050017 - Analise de Caracteres Fisicos, Elementos e Sedimento da Urina" at bounding box center [776, 771] width 1474 height 15
checkbox Urina "false"
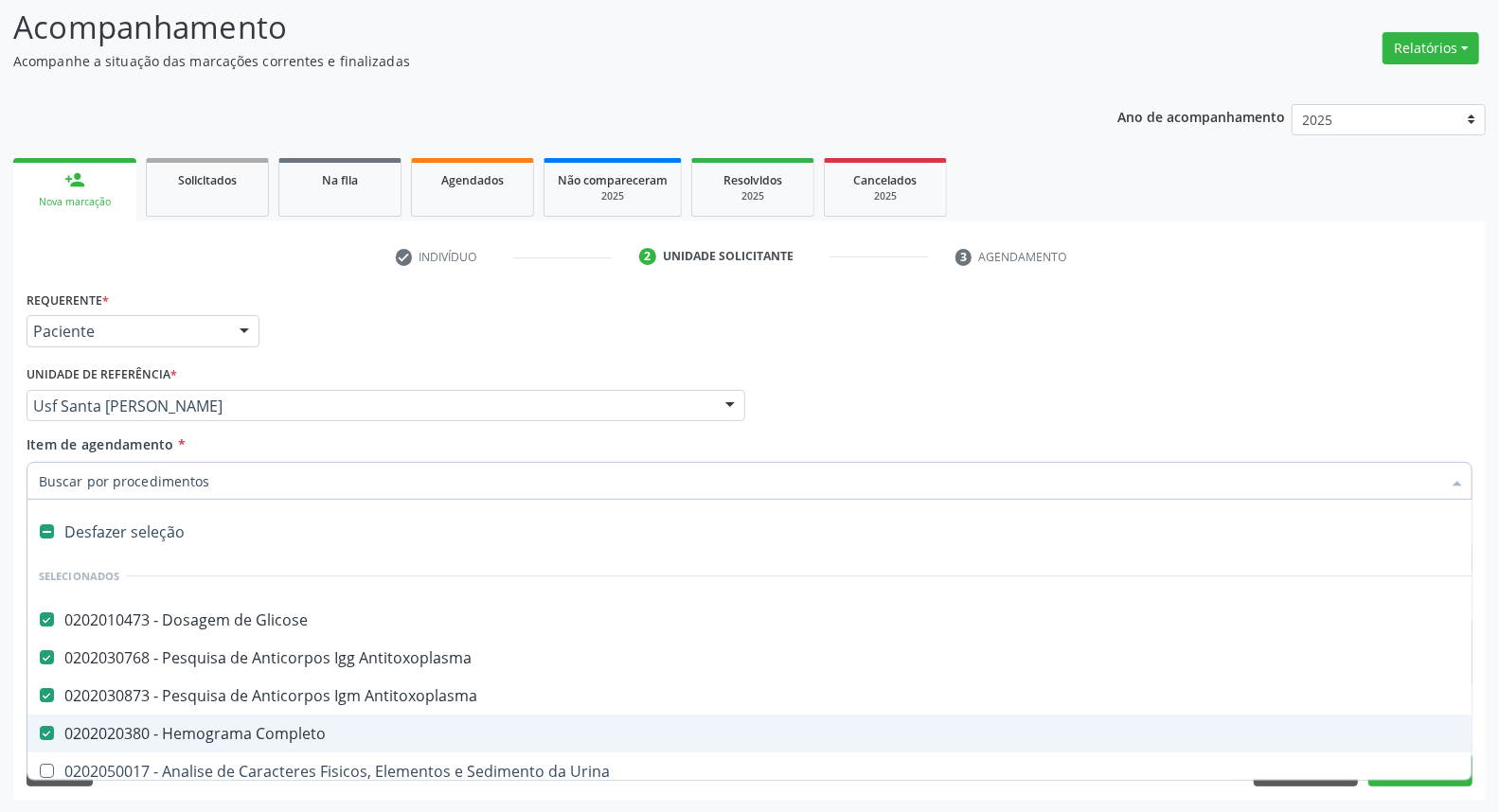
click at [272, 726] on div "0202020380 - Hemograma Completo" at bounding box center [776, 733] width 1474 height 15
checkbox Completo "false"
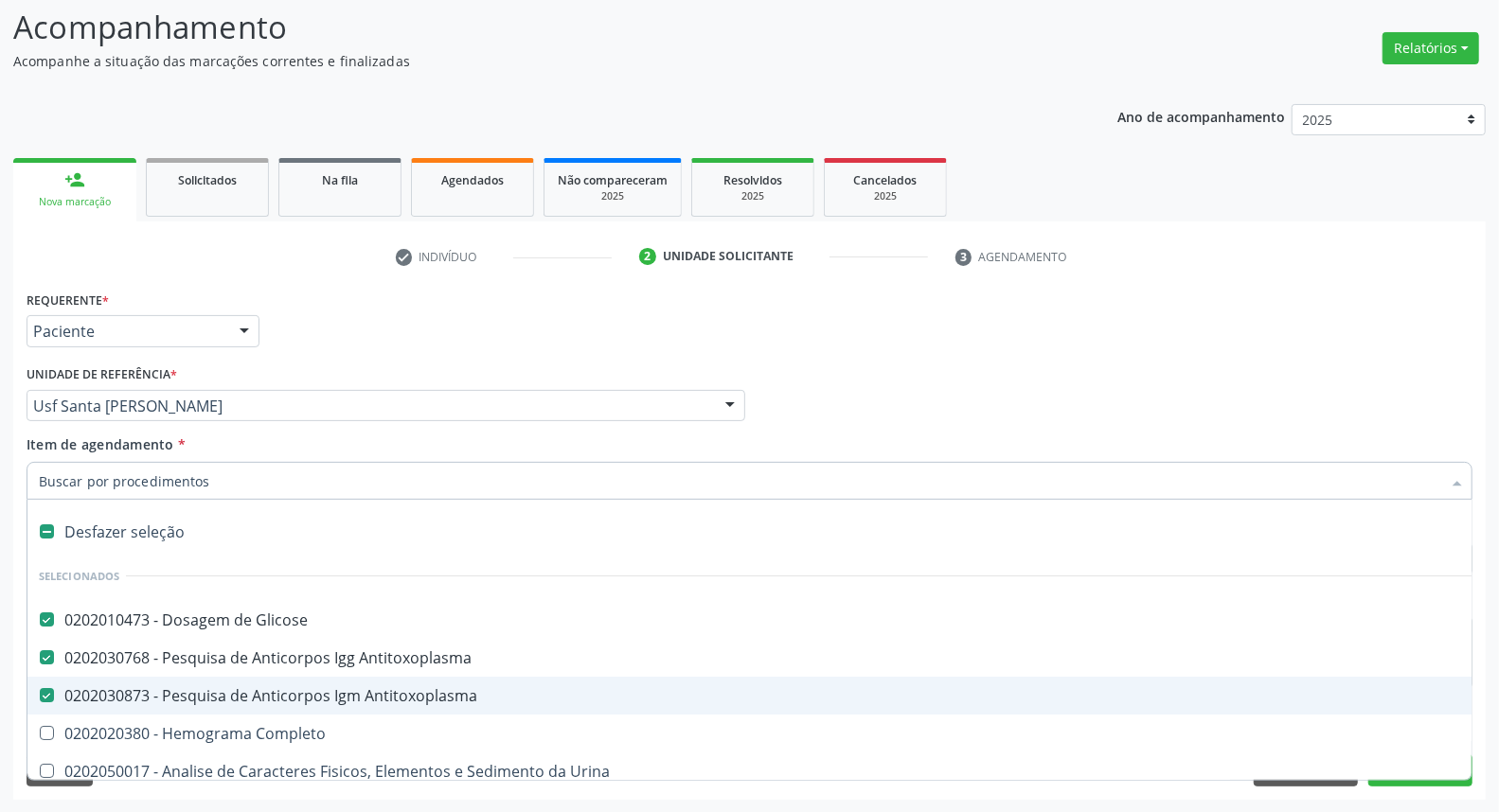
click at [277, 689] on div "0202030873 - Pesquisa de Anticorpos Igm Antitoxoplasma" at bounding box center [776, 696] width 1474 height 15
checkbox Antitoxoplasma "false"
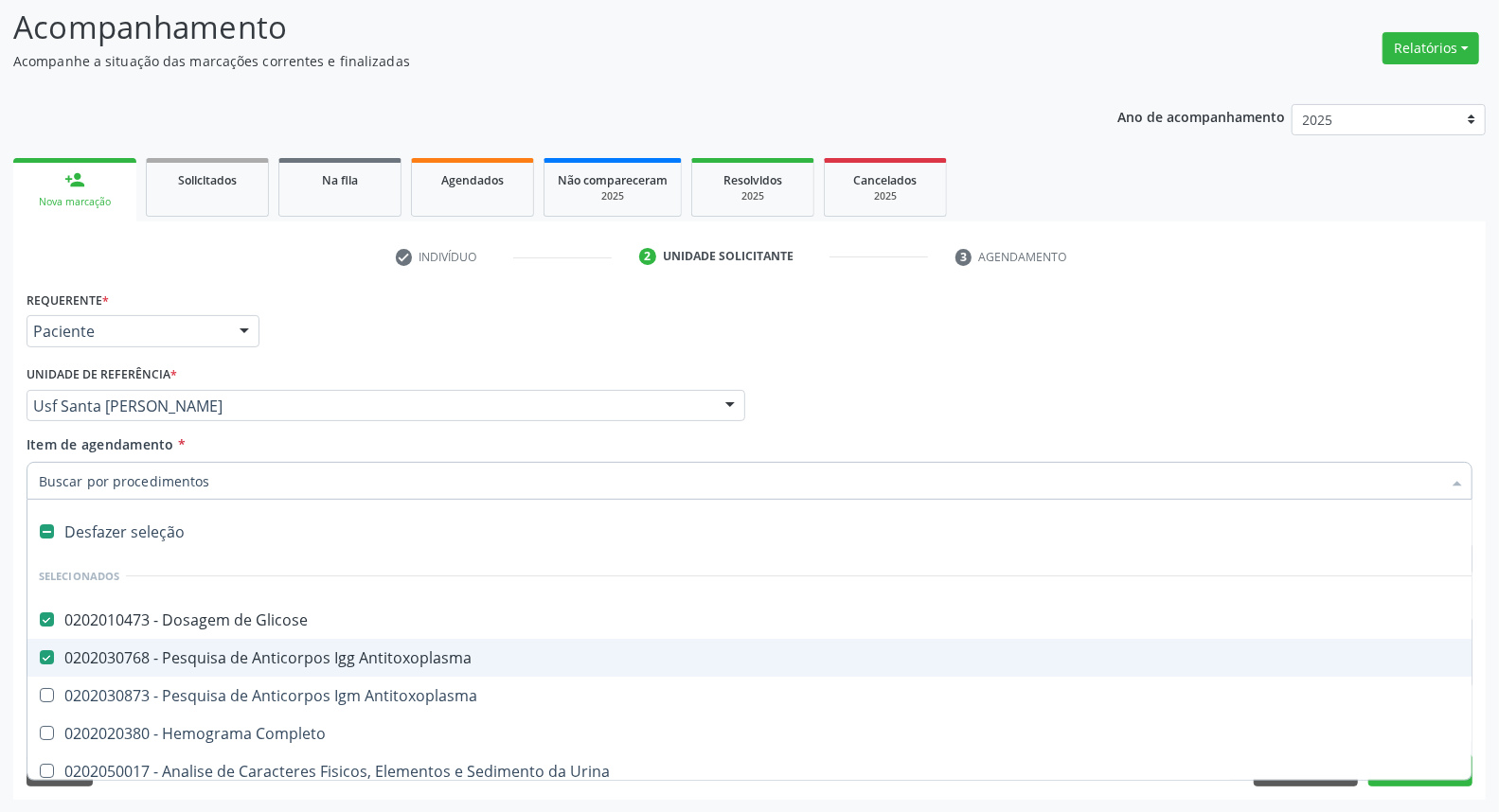
click at [281, 650] on div "0202030768 - Pesquisa de Anticorpos Igg Antitoxoplasma" at bounding box center [776, 657] width 1474 height 15
checkbox Antitoxoplasma "false"
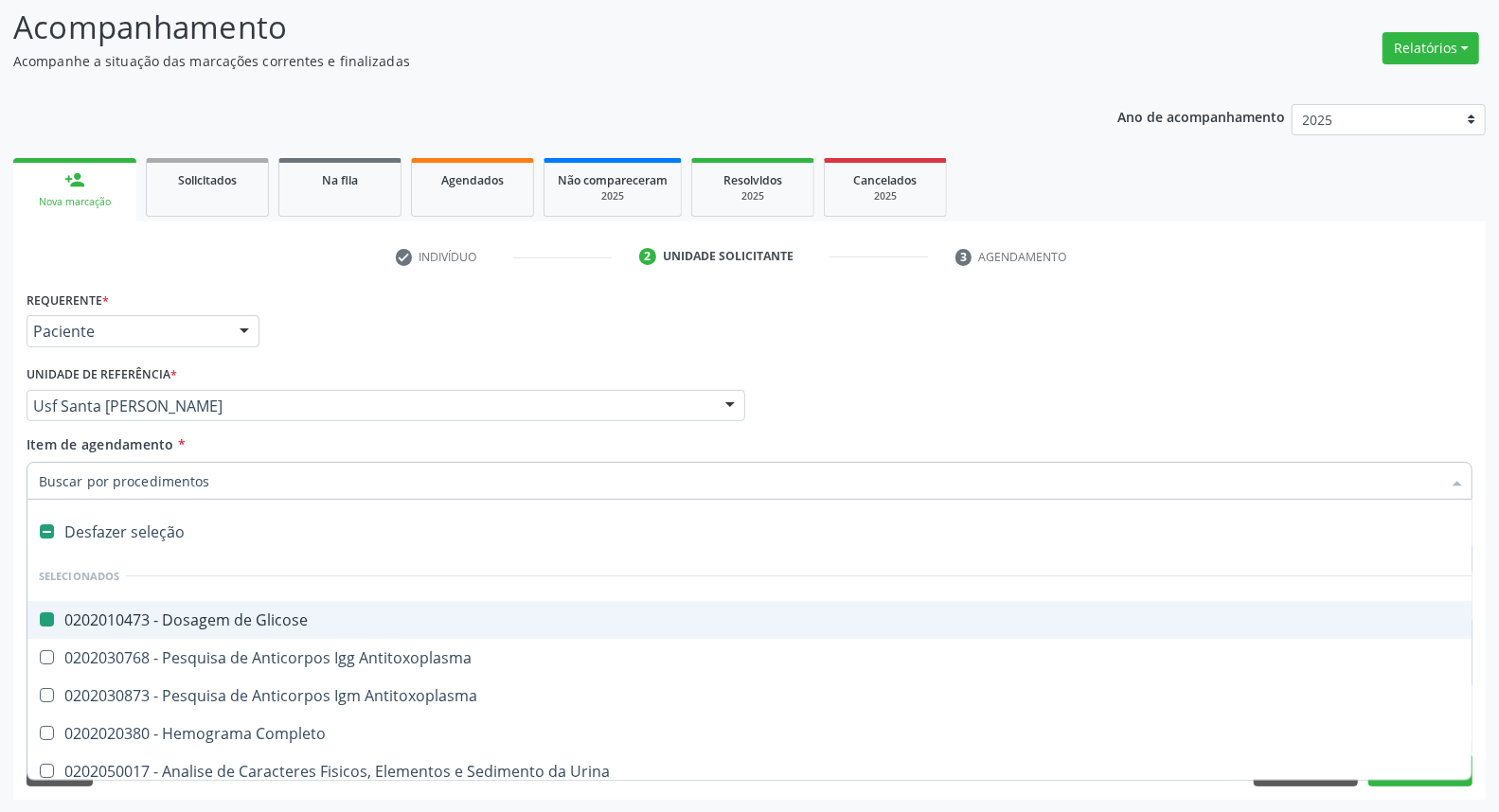
type input "H"
checkbox Glicose "false"
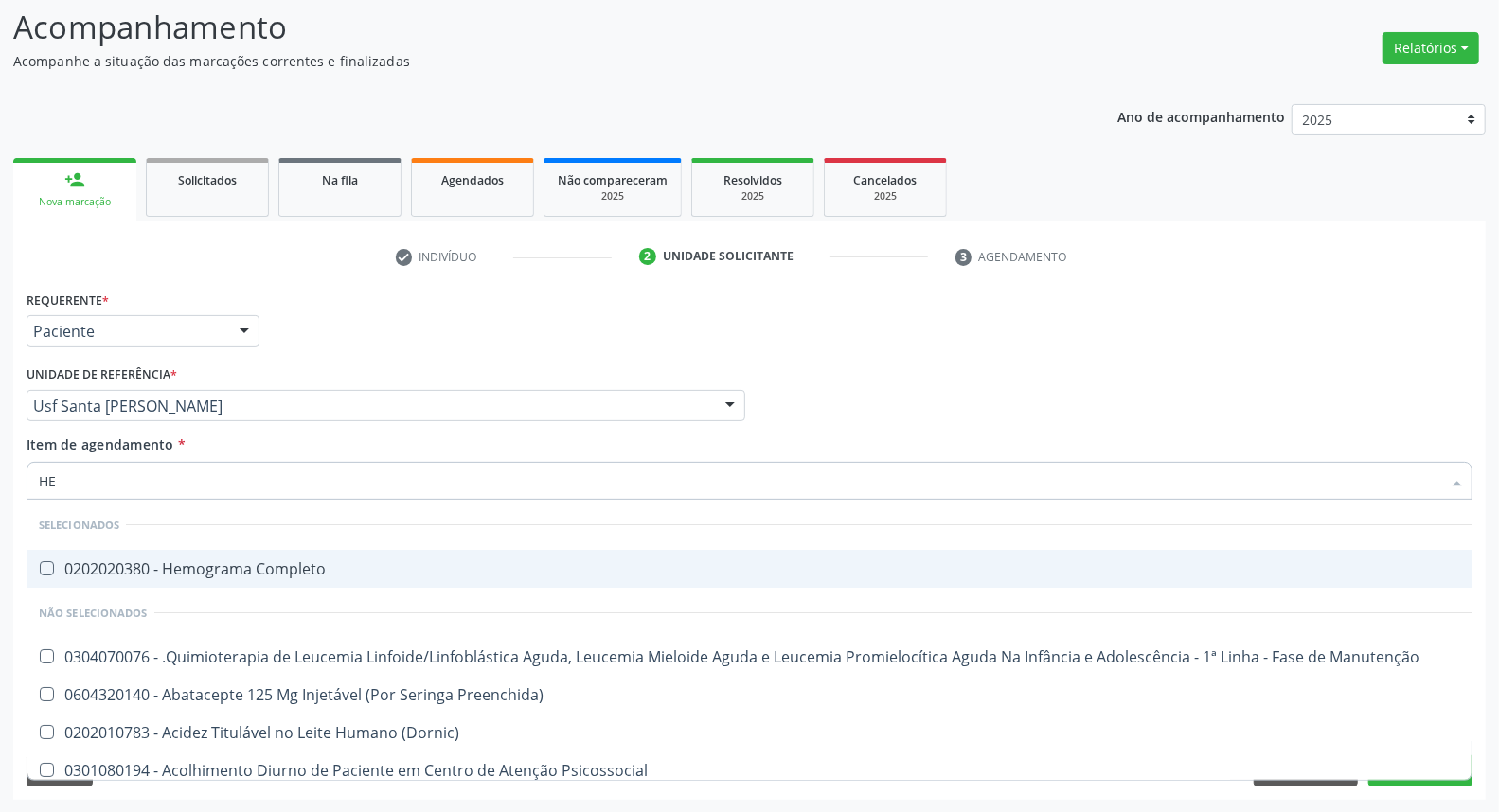
scroll to position [54, 0]
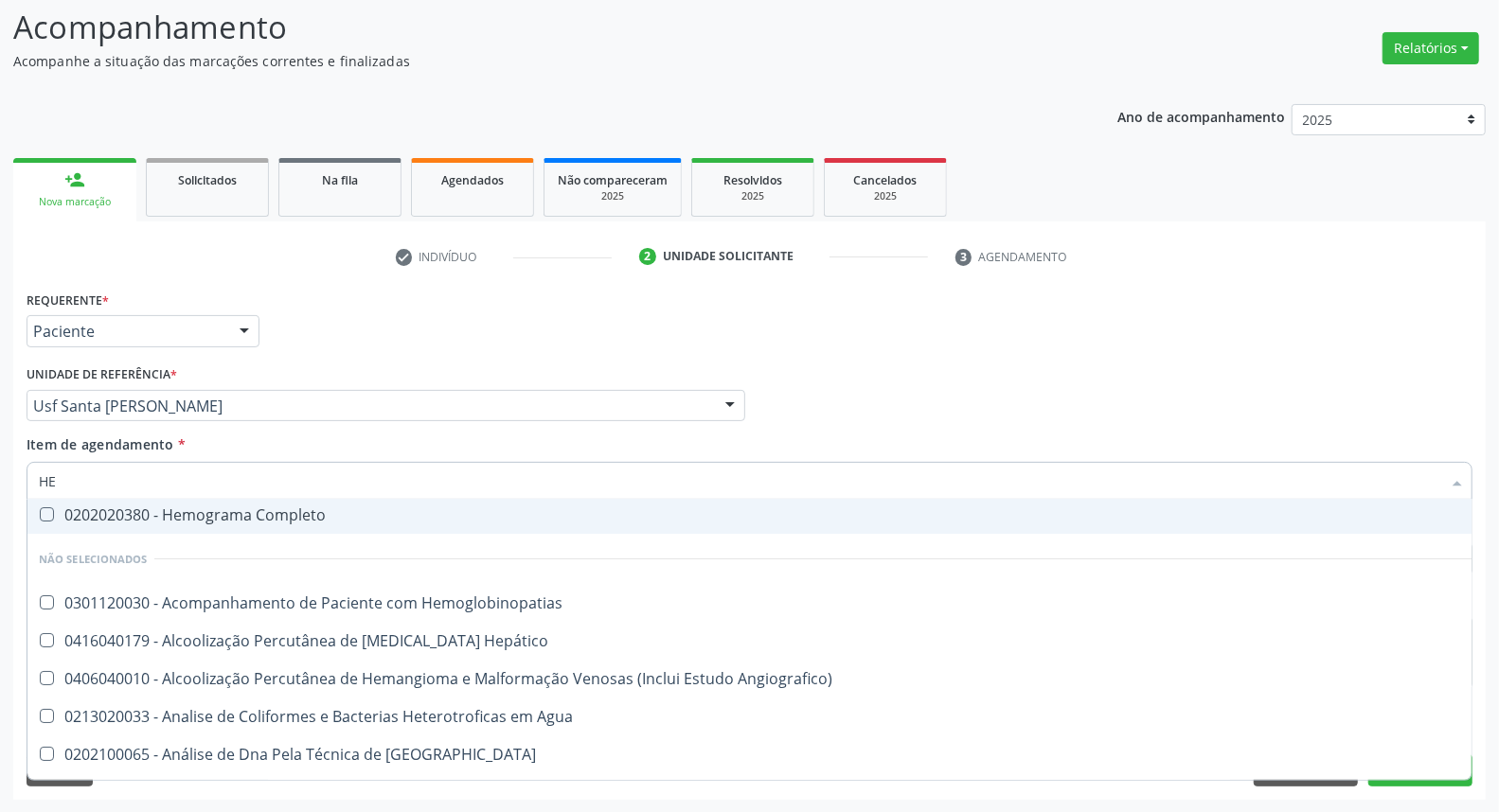
type input "HEMOGLOBINA G"
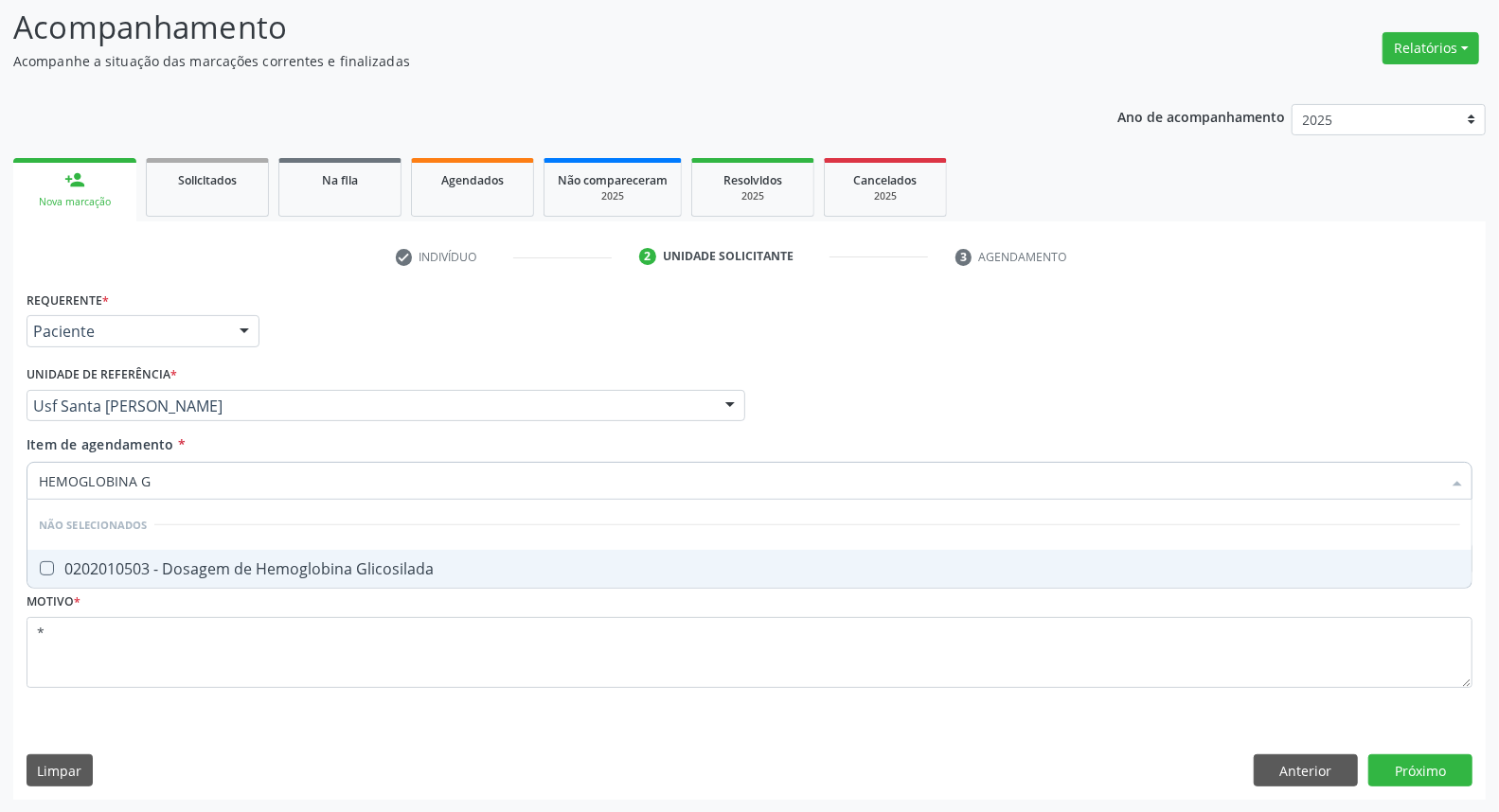
scroll to position [0, 0]
click at [211, 572] on div "0202010503 - Dosagem de Hemoglobina Glicosilada" at bounding box center [749, 568] width 1422 height 15
checkbox Glicosilada "true"
click at [1441, 769] on div "Requerente * Paciente Médico(a) Enfermeiro(a) Paciente Nenhum resultado encontr…" at bounding box center [749, 543] width 1472 height 514
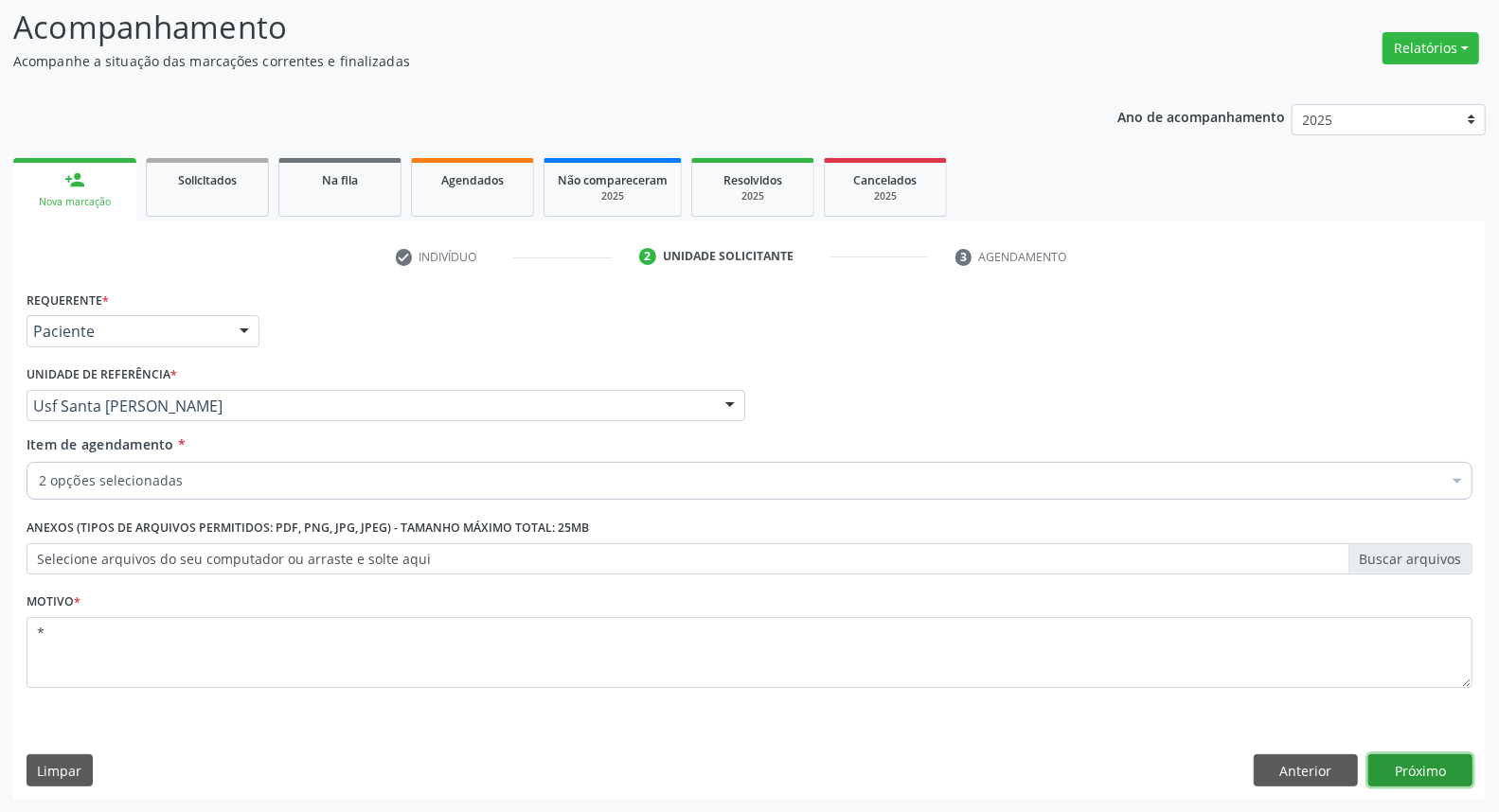
click at [1435, 772] on button "Próximo" at bounding box center [1421, 771] width 105 height 33
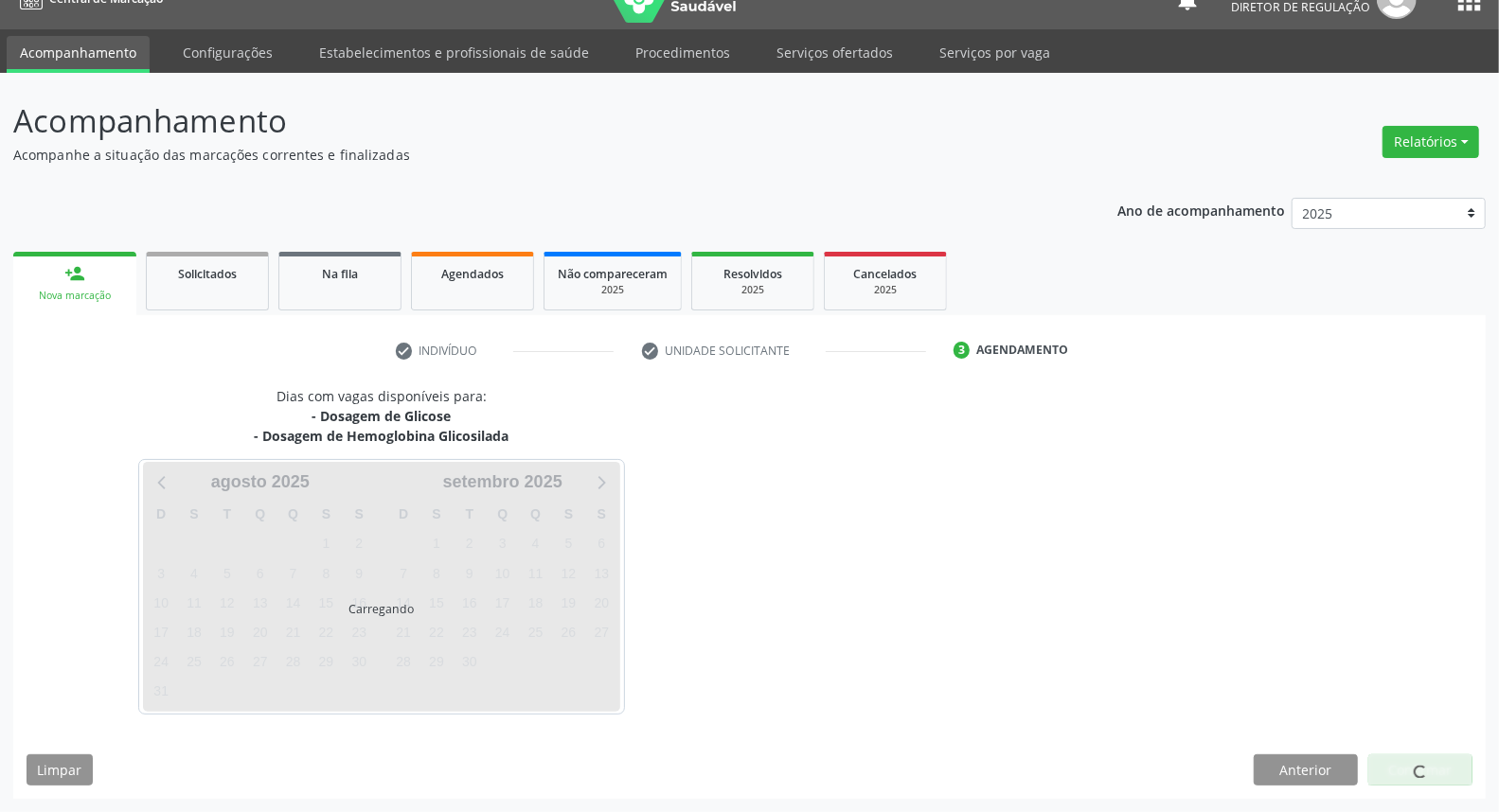
scroll to position [31, 0]
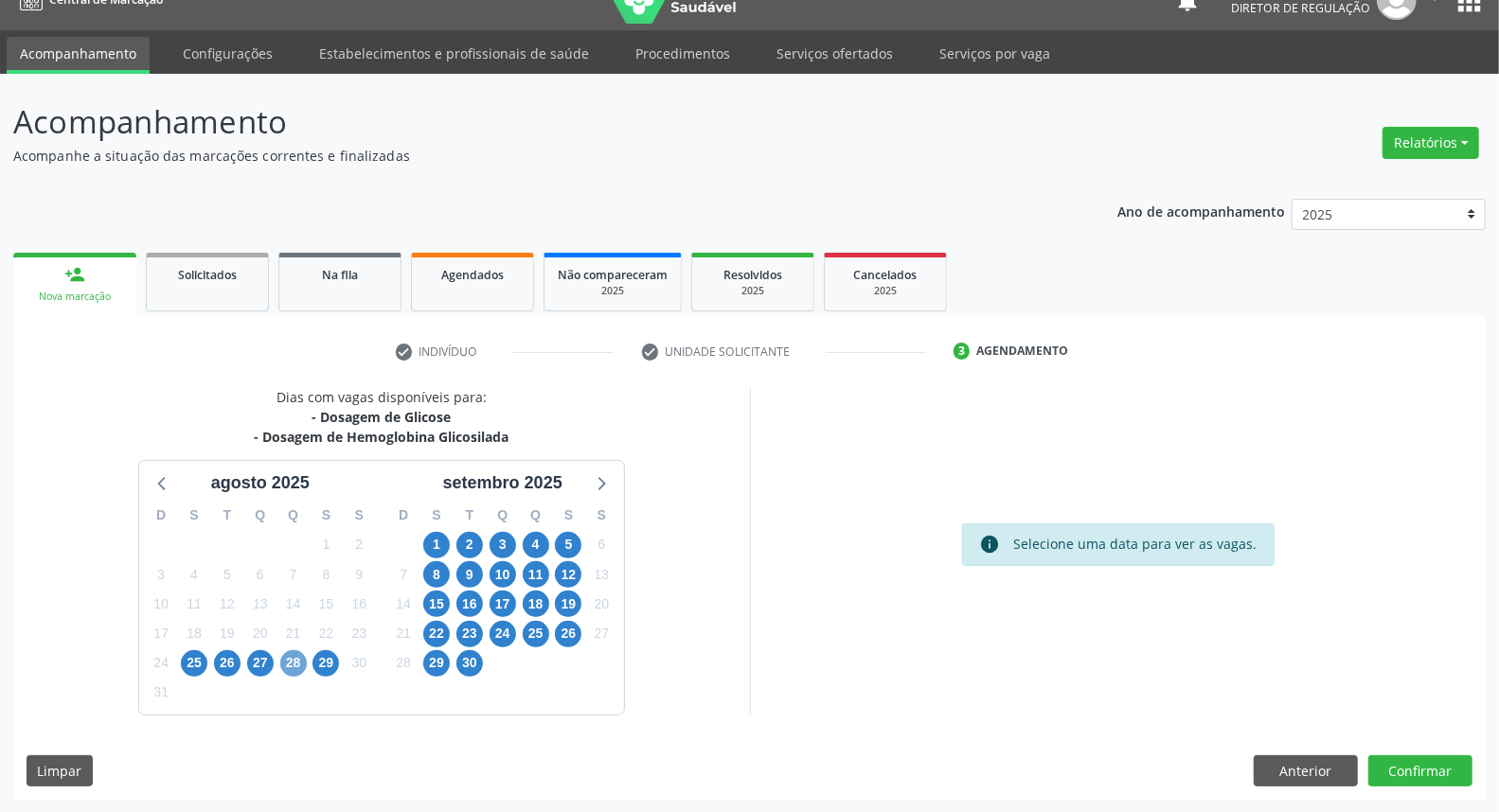
click at [286, 657] on span "28" at bounding box center [293, 663] width 27 height 27
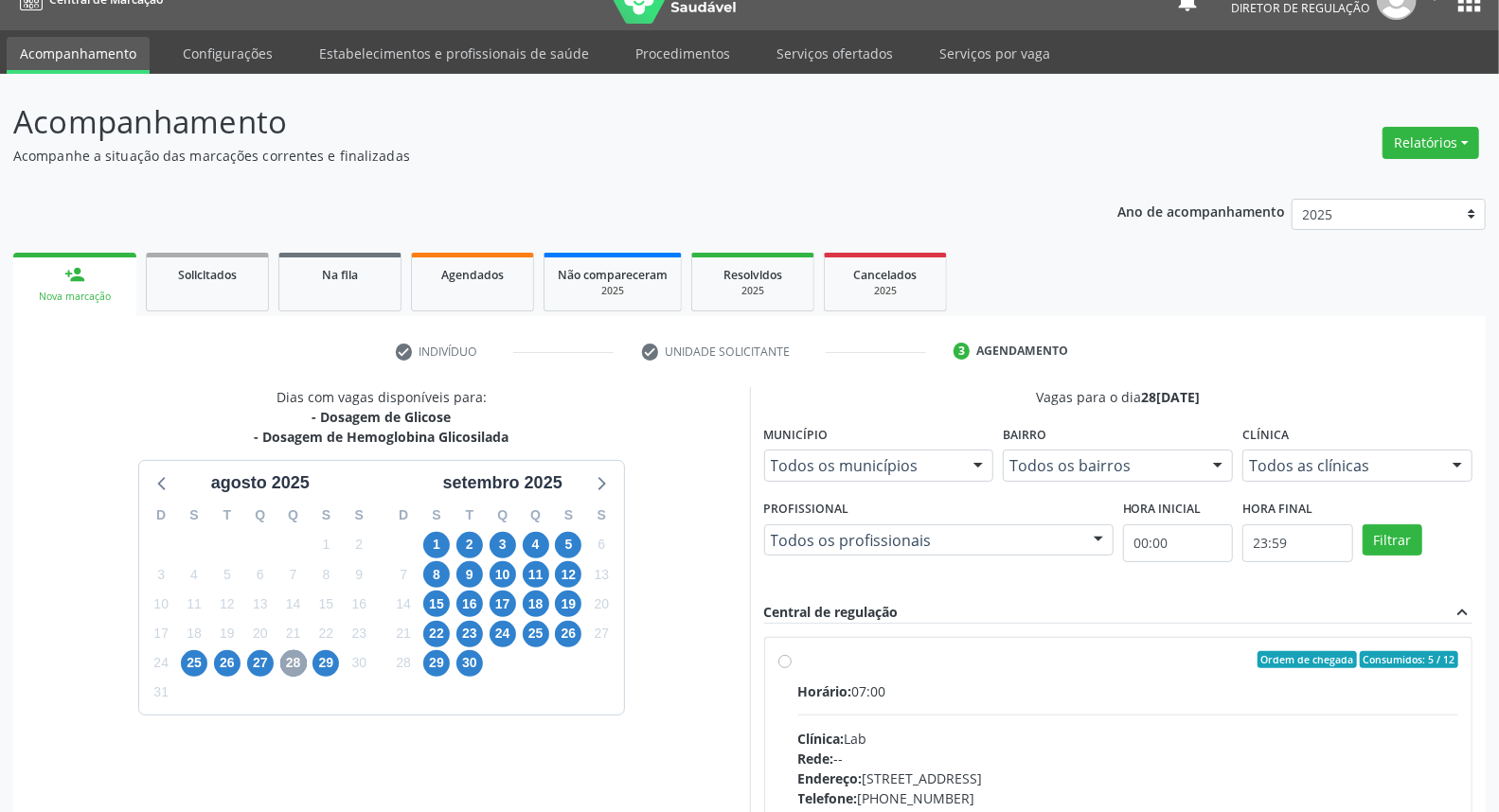
scroll to position [298, 0]
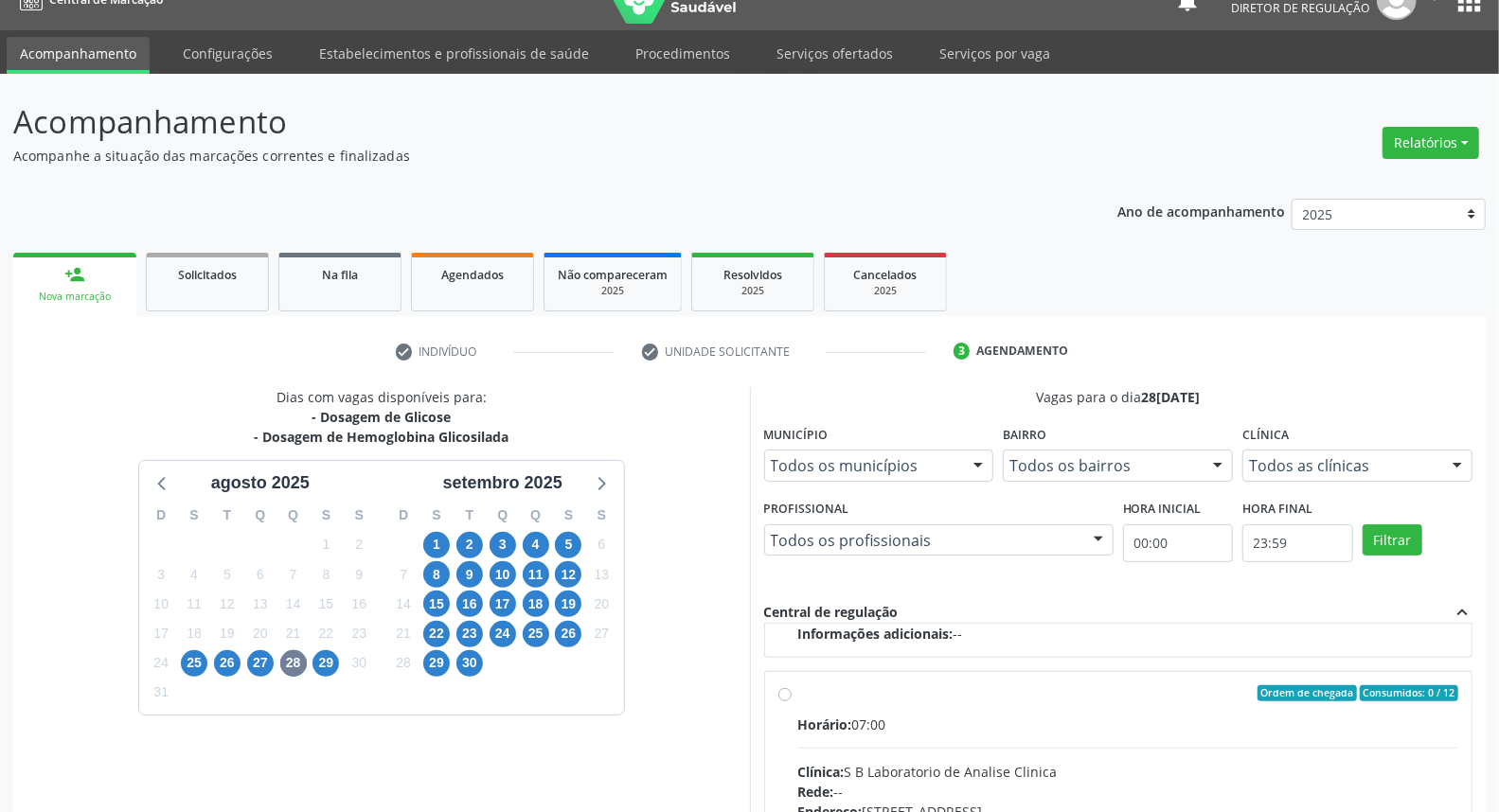
click at [787, 690] on input "Ordem de chegada Consumidos: 0 / 12 Horário: 07:00 Clínica: S B Laboratorio de …" at bounding box center [785, 694] width 13 height 17
radio input "true"
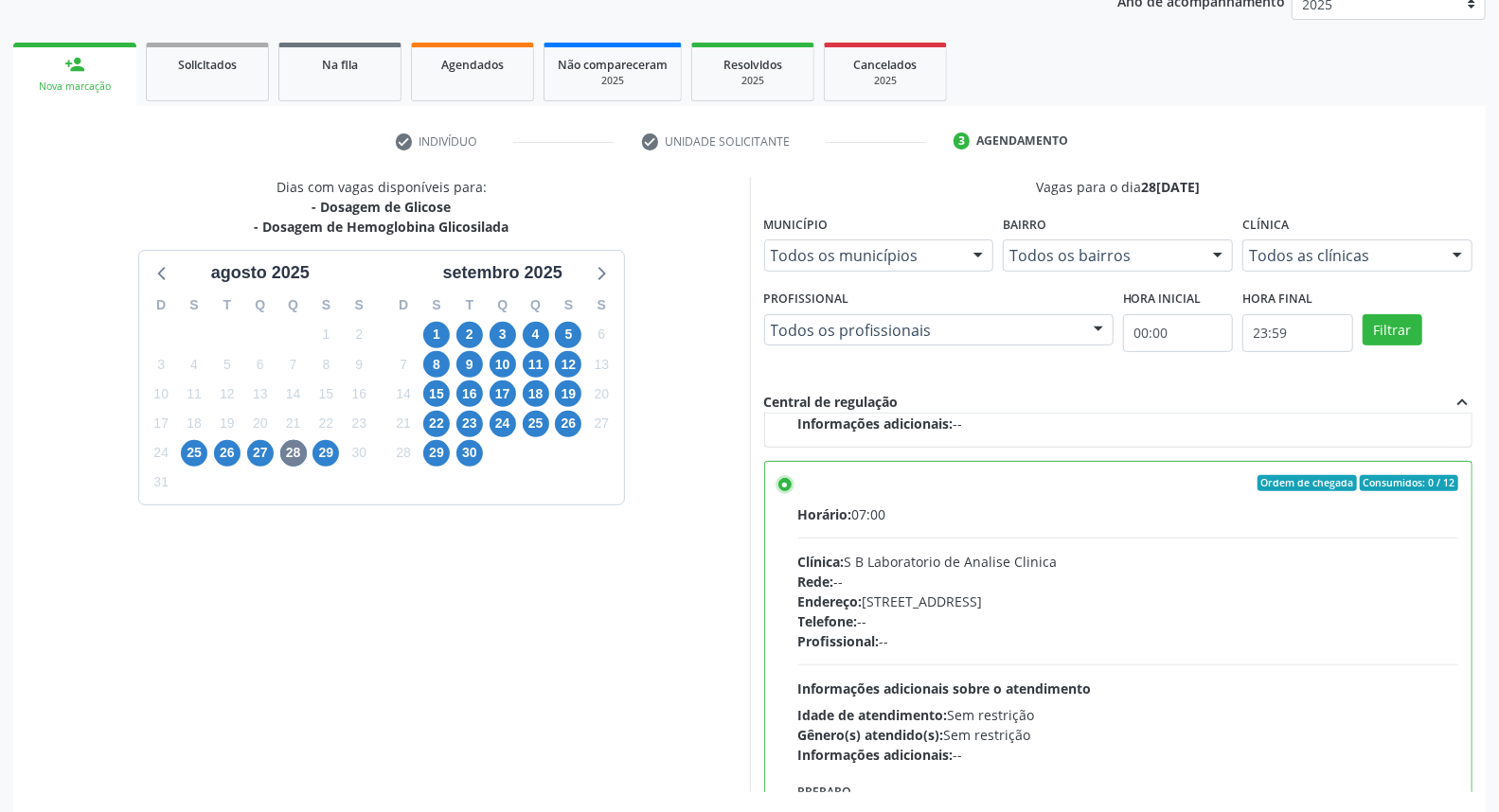
scroll to position [318, 0]
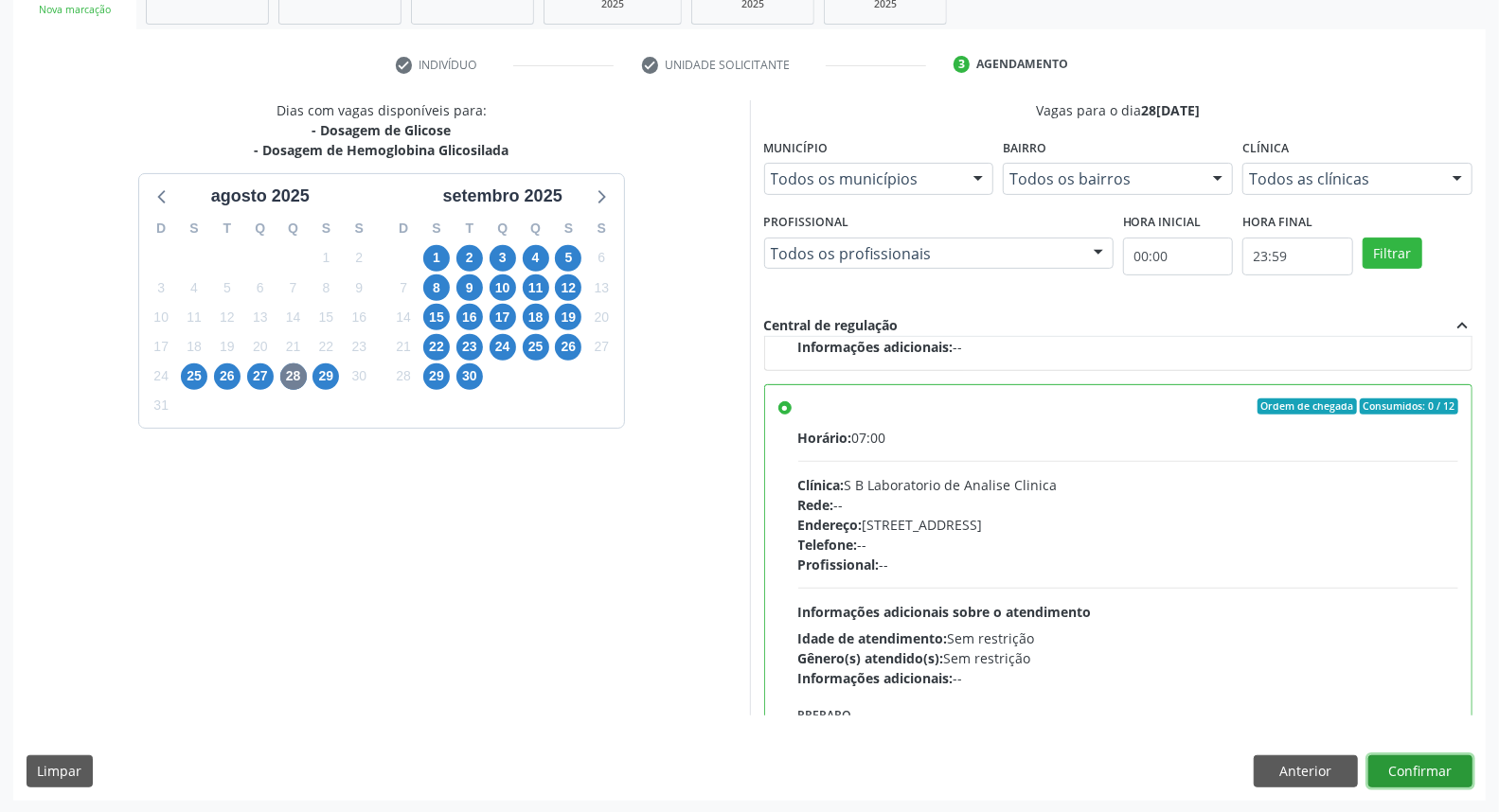
click at [1428, 769] on button "Confirmar" at bounding box center [1421, 772] width 105 height 33
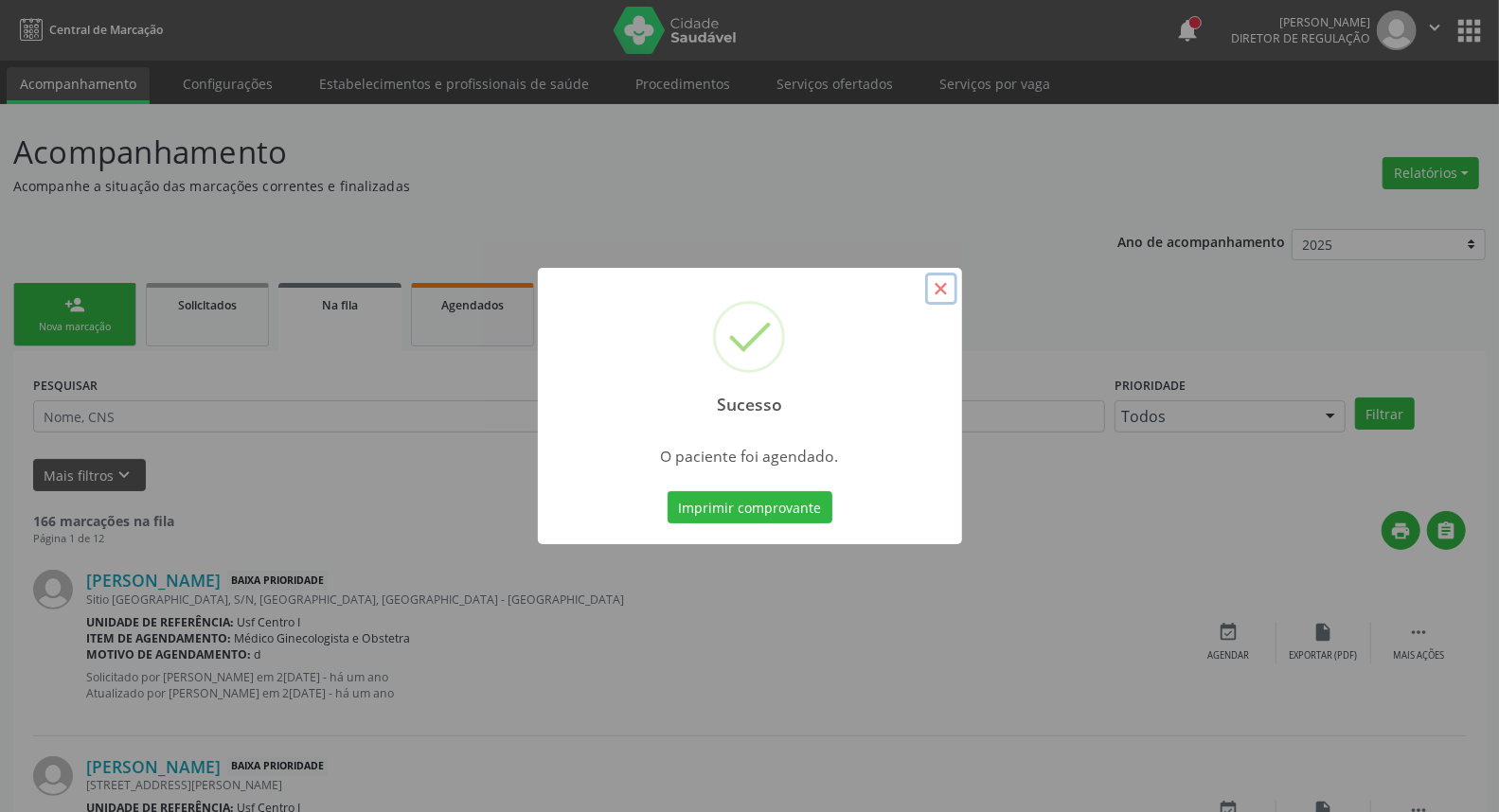
click at [939, 297] on button "×" at bounding box center [941, 288] width 33 height 33
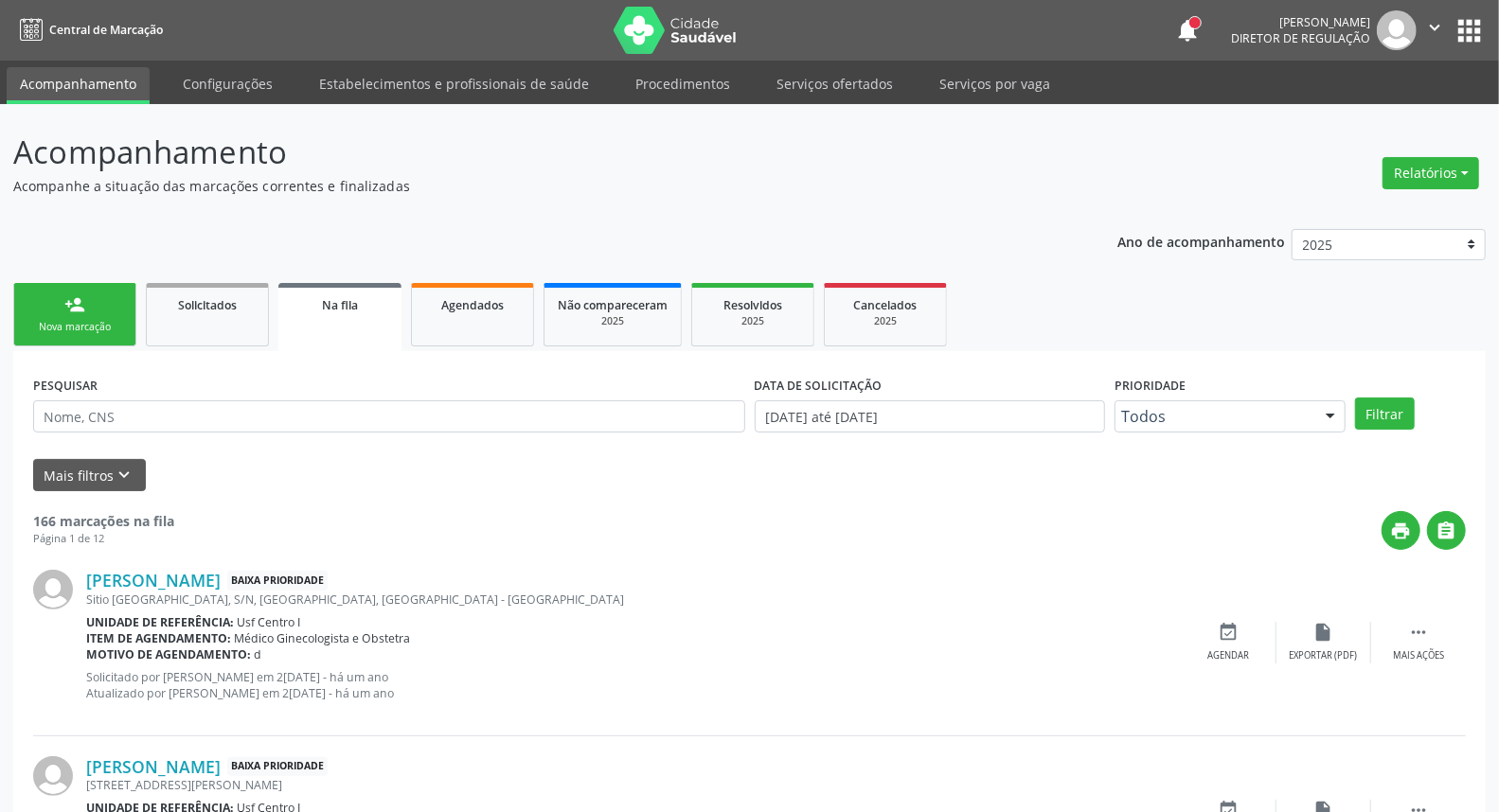
drag, startPoint x: 61, startPoint y: 310, endPoint x: 97, endPoint y: 313, distance: 36.1
click at [62, 310] on link "person_add Nova marcação" at bounding box center [74, 315] width 123 height 63
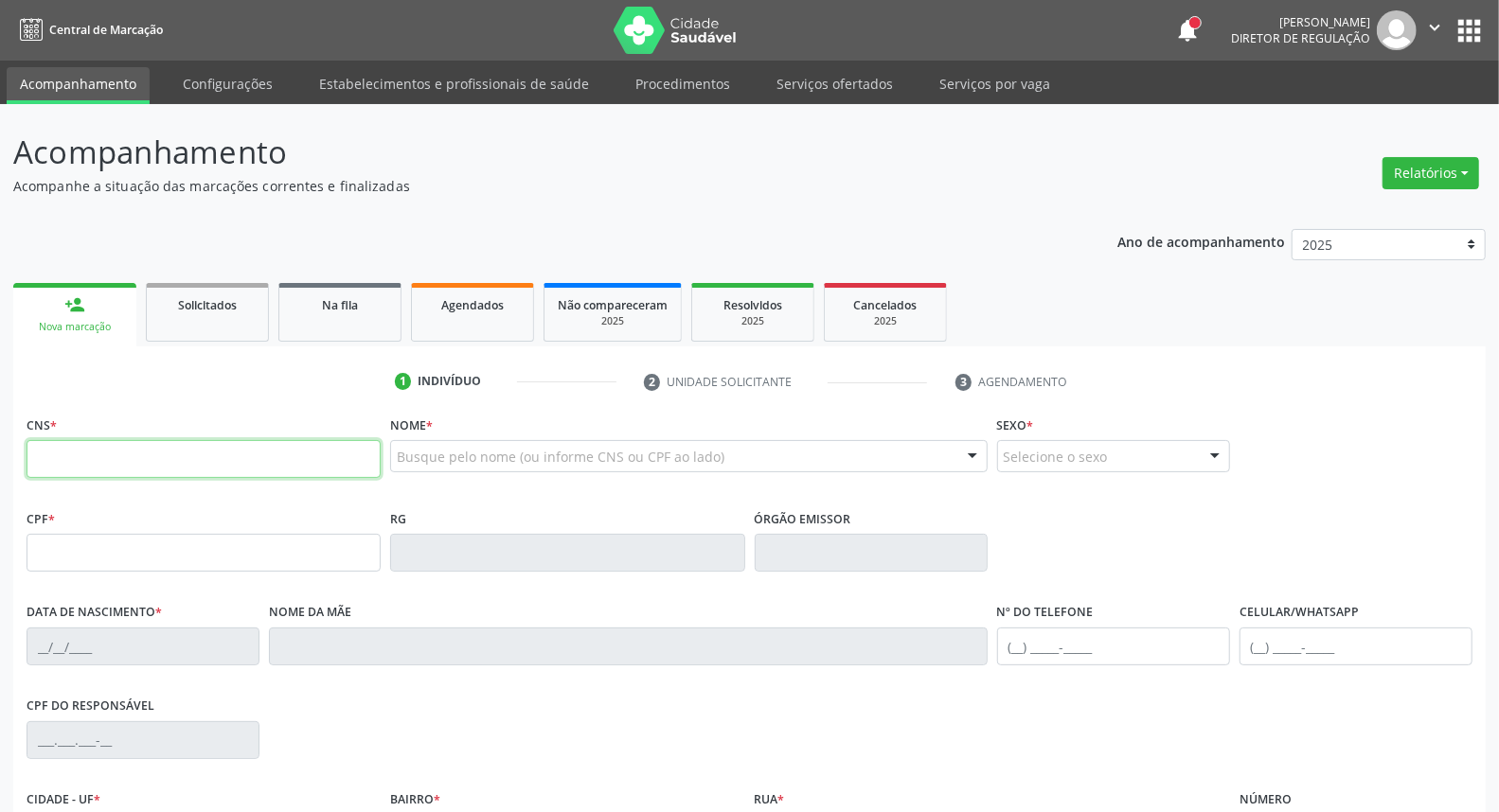
click at [52, 453] on input "text" at bounding box center [203, 459] width 354 height 37
type input "704 7057 6363 8337"
type input "862.662.765-34"
type input "24/09/1950"
type input "Maria Pastora de Lima"
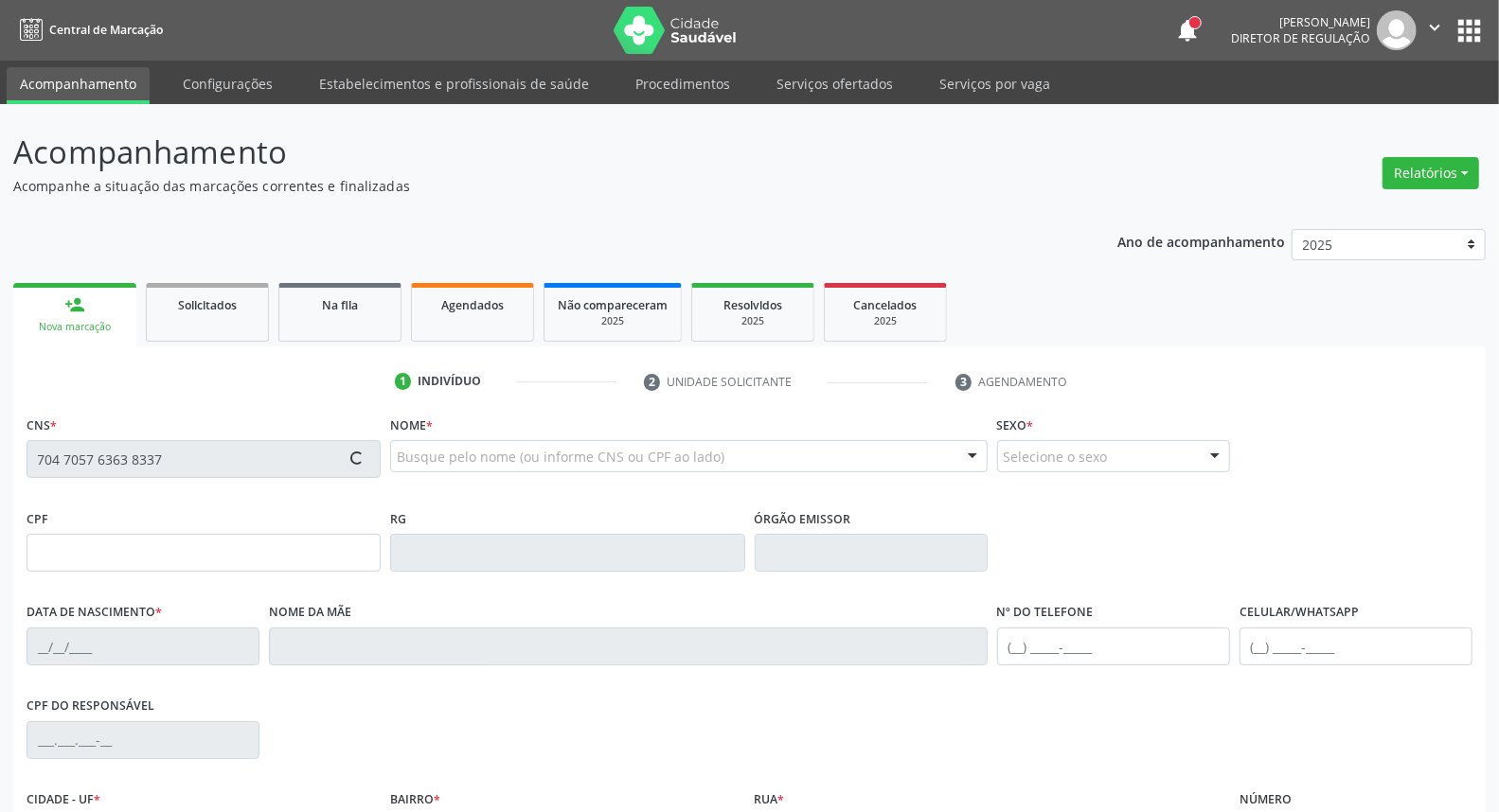
type input "[PHONE_NUMBER]"
type input "1"
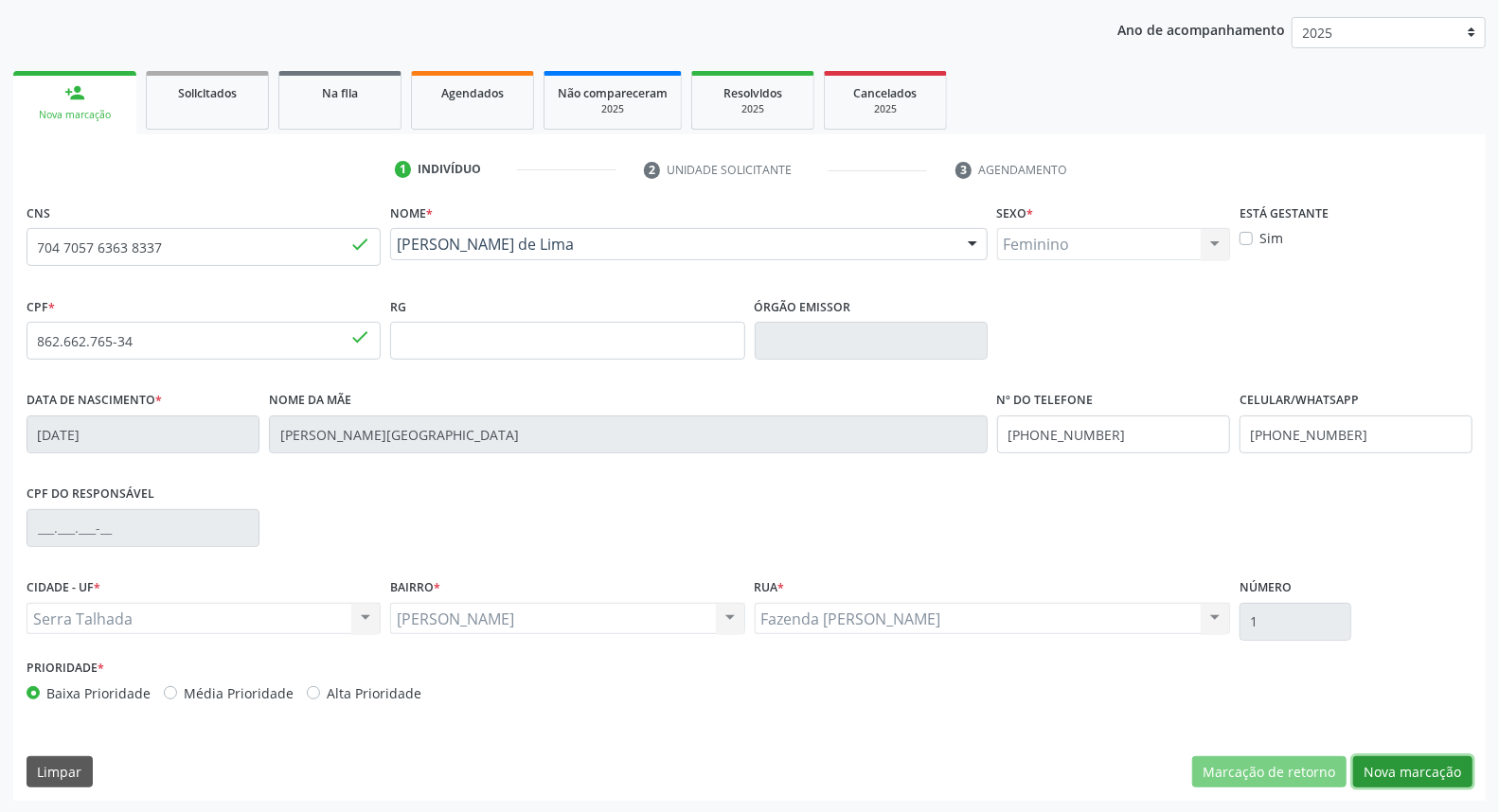
click at [1404, 771] on button "Nova marcação" at bounding box center [1412, 773] width 119 height 33
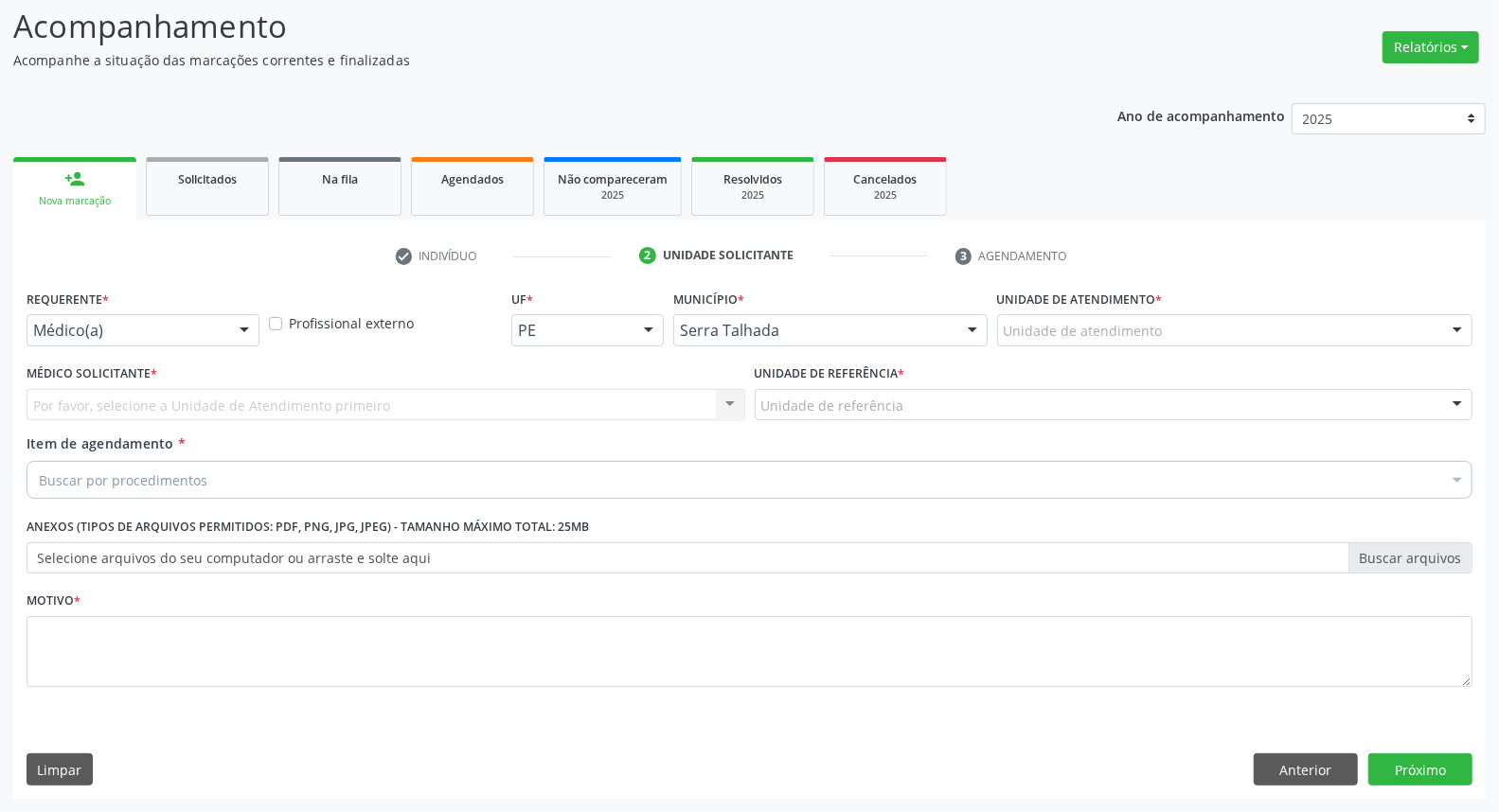
scroll to position [125, 0]
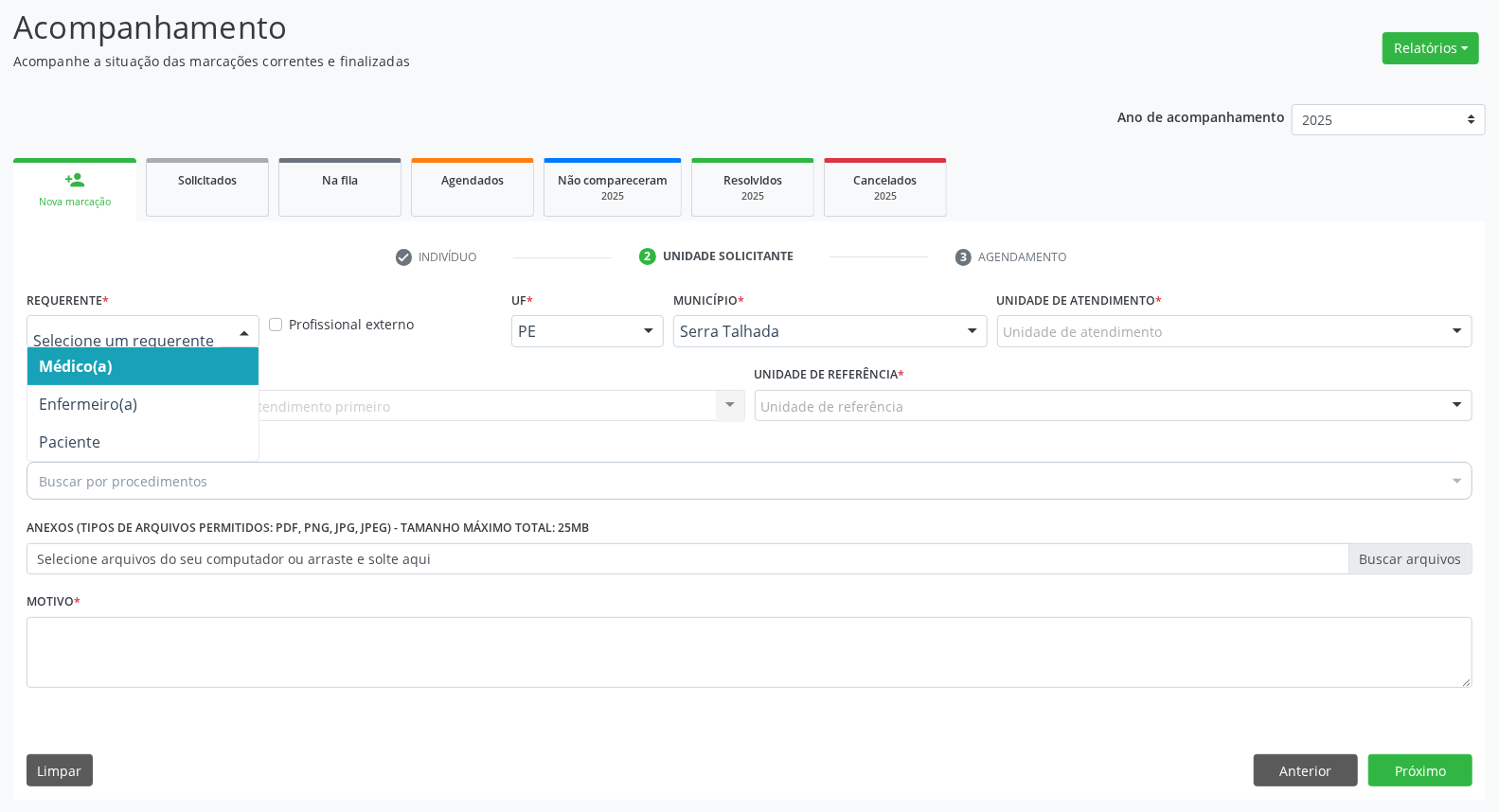
drag, startPoint x: 200, startPoint y: 338, endPoint x: 177, endPoint y: 398, distance: 64.3
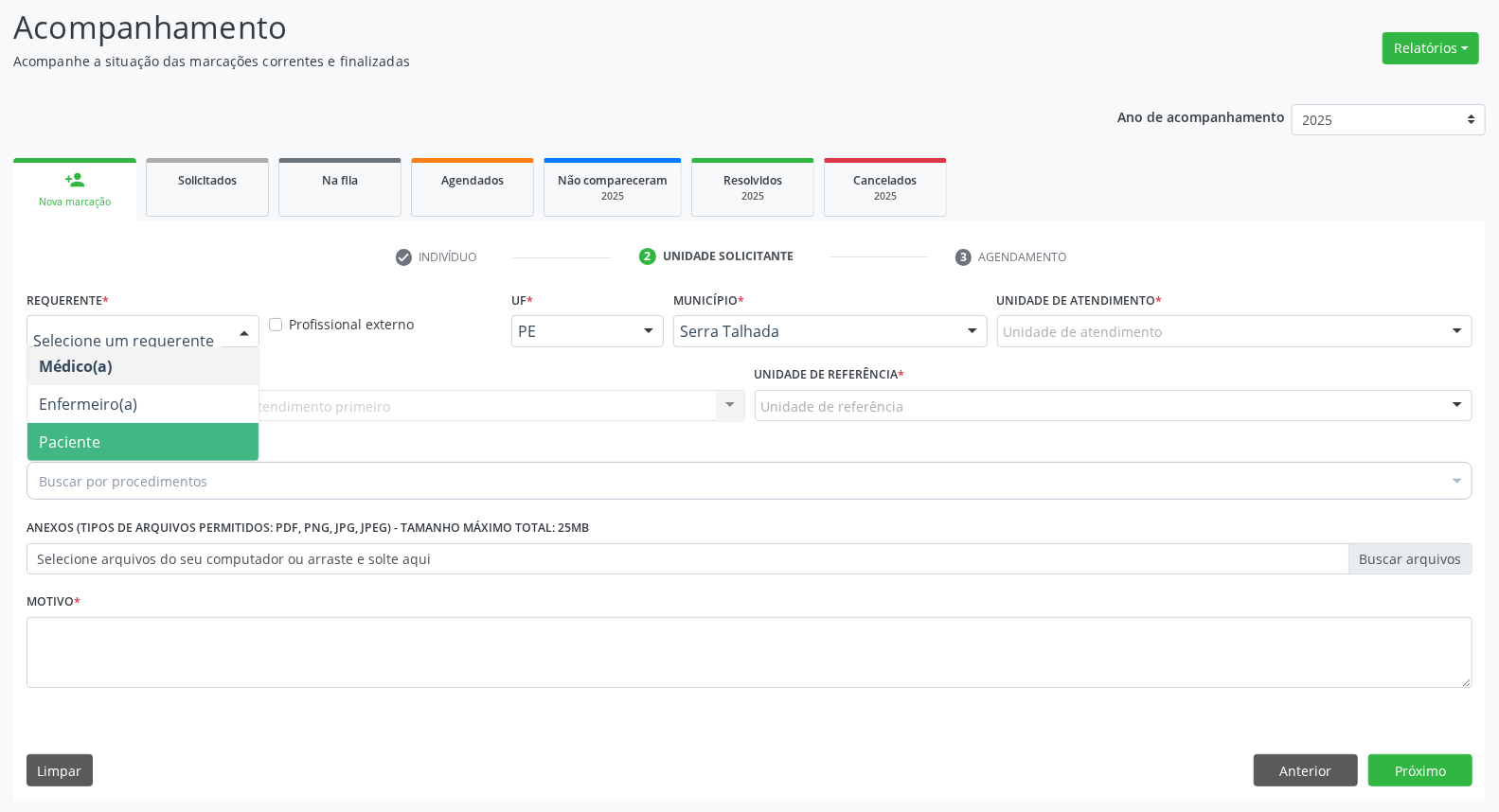
click at [157, 439] on span "Paciente" at bounding box center [143, 442] width 231 height 37
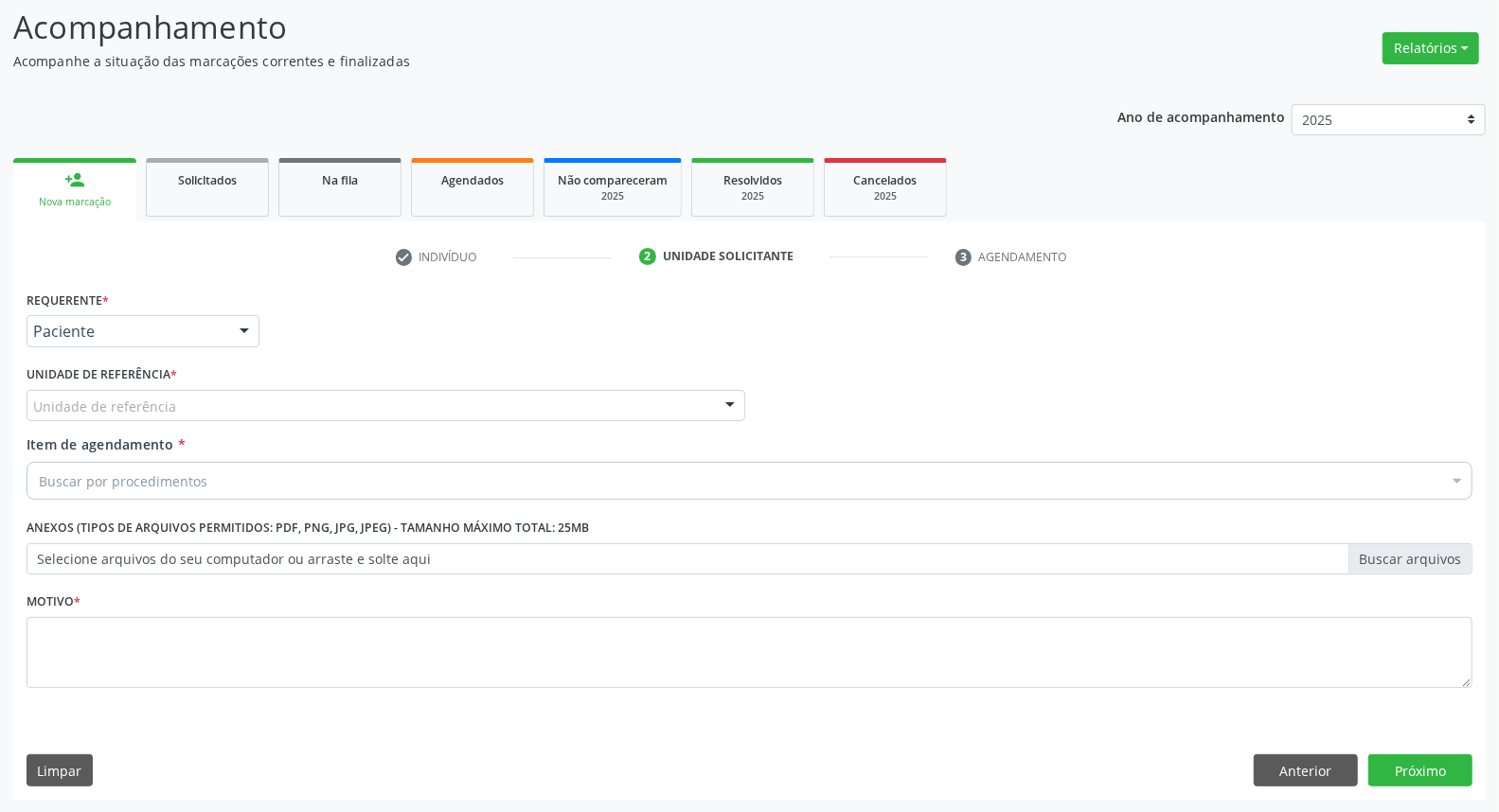
click at [248, 403] on div "Unidade de referência" at bounding box center [386, 406] width 718 height 33
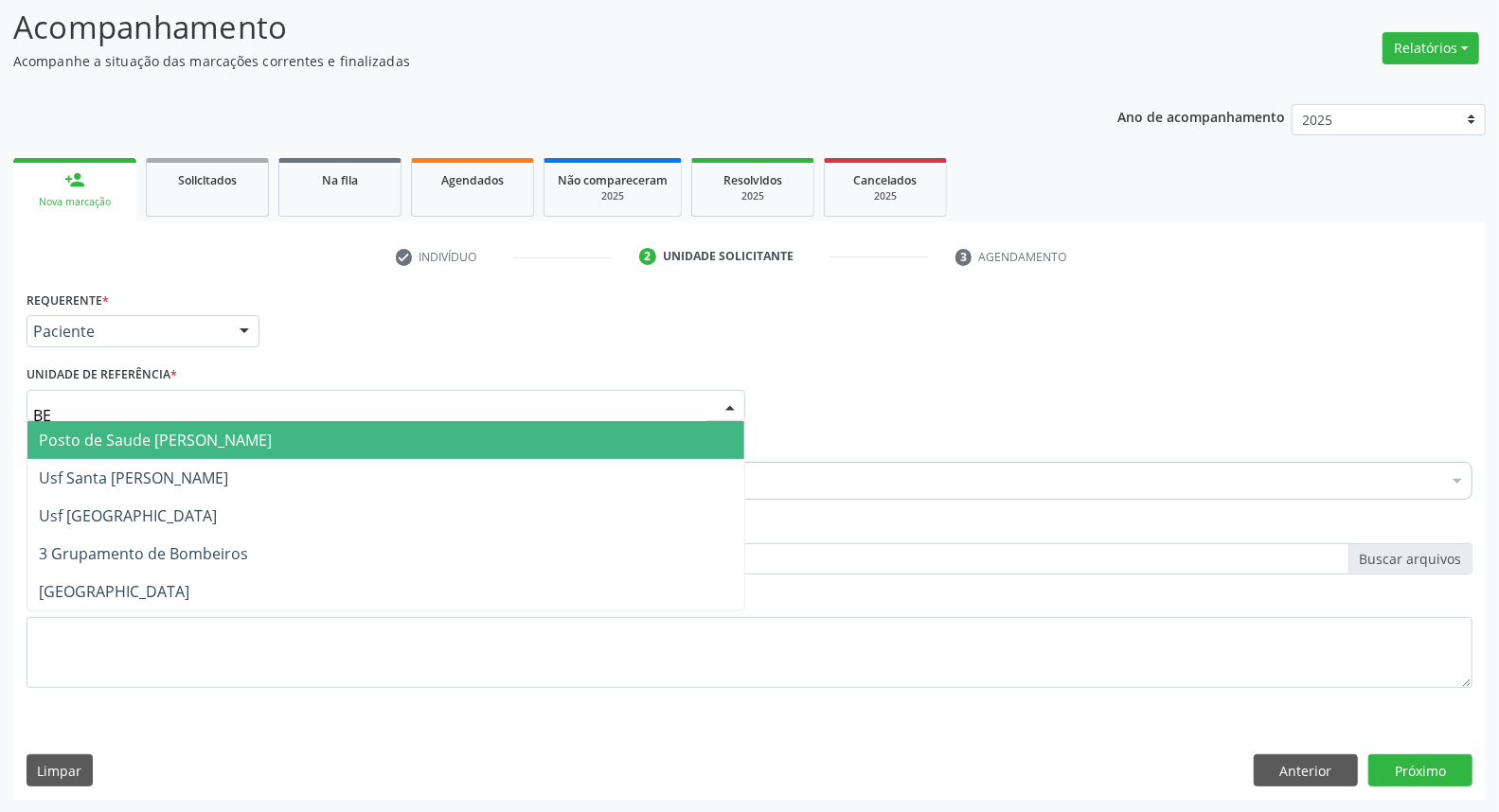
type input "BER"
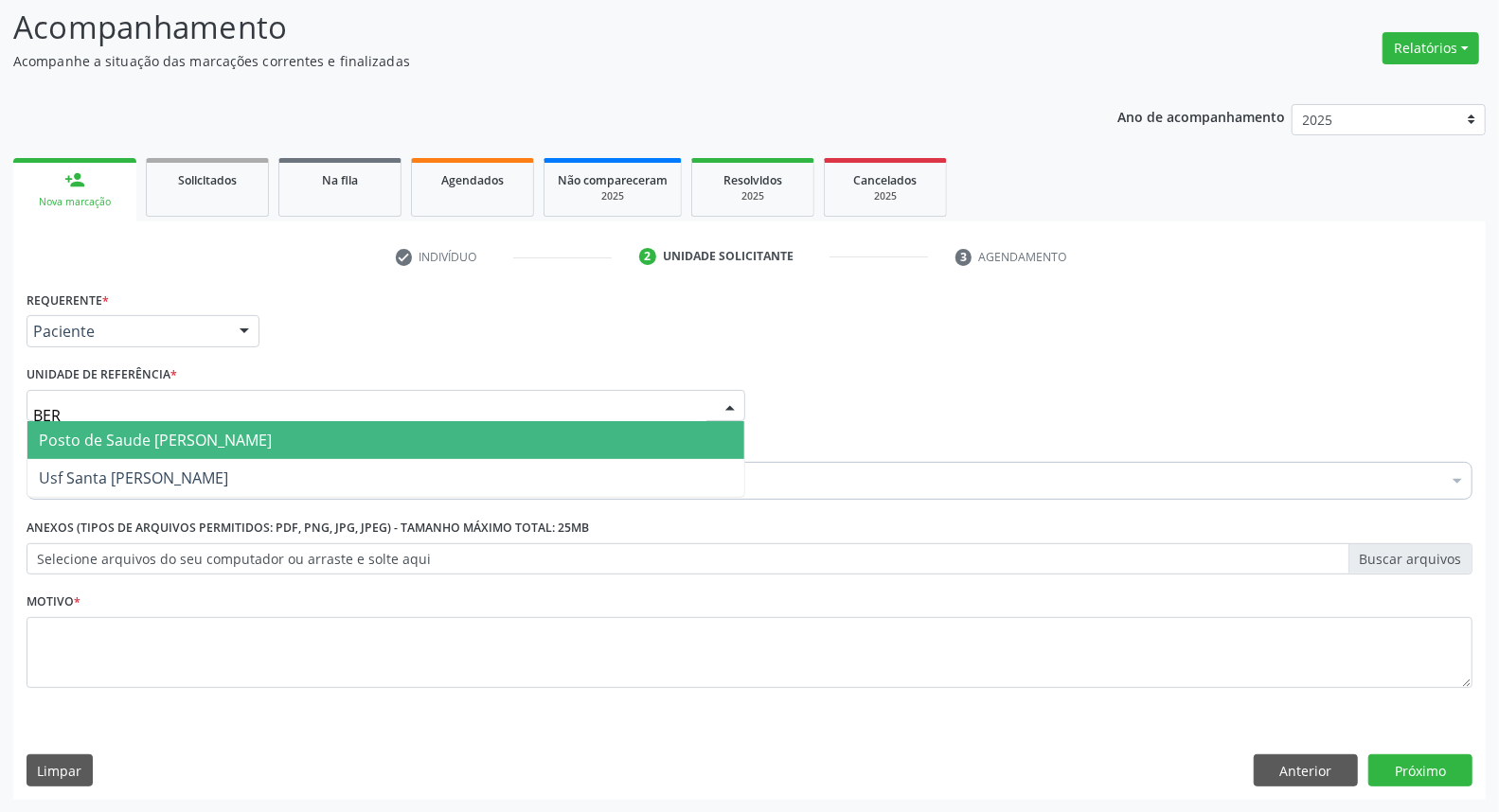
click at [299, 438] on span "Posto de Saude [PERSON_NAME]" at bounding box center [386, 440] width 717 height 37
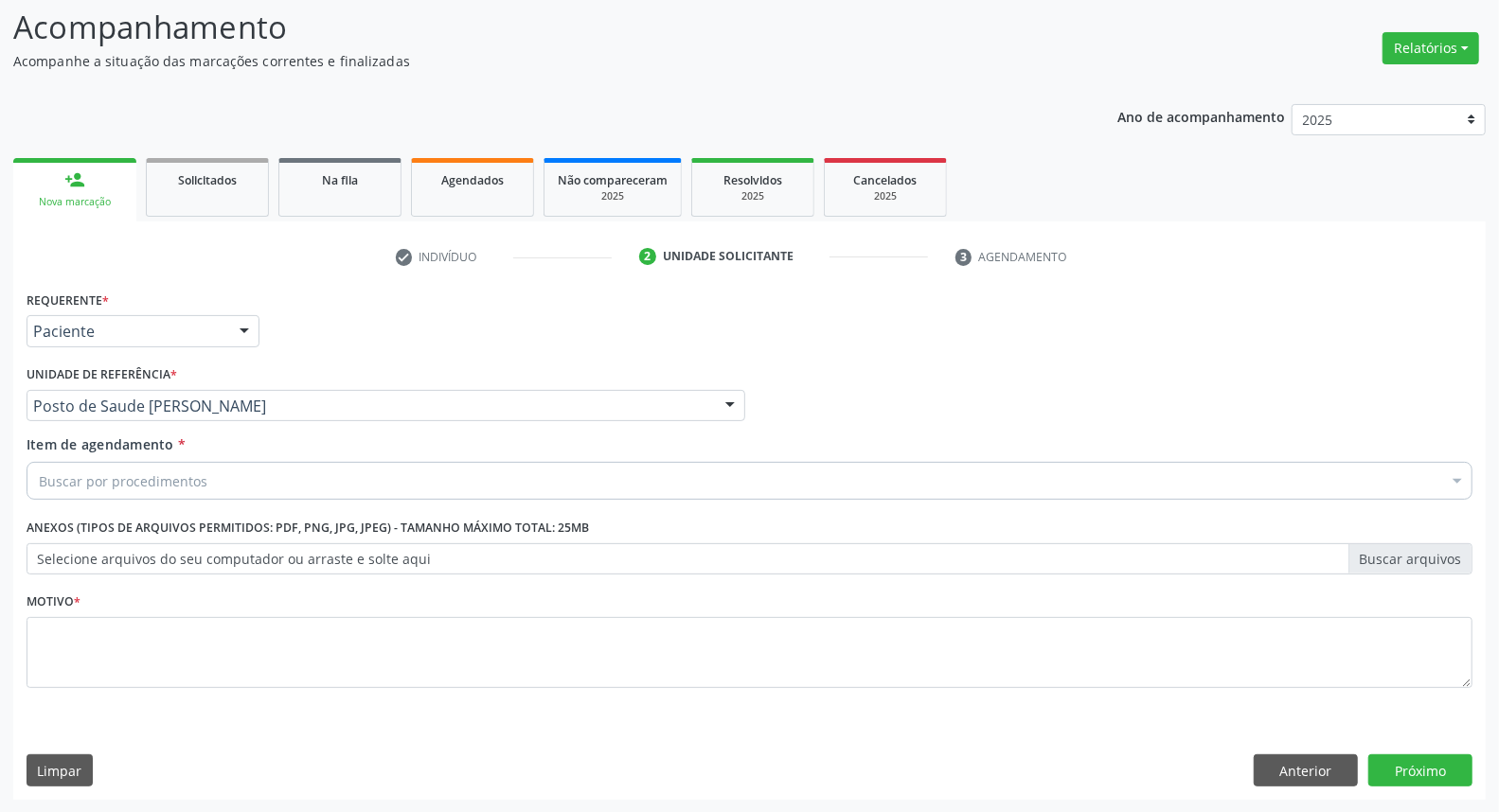
click at [284, 470] on div "Buscar por procedimentos" at bounding box center [749, 480] width 1446 height 37
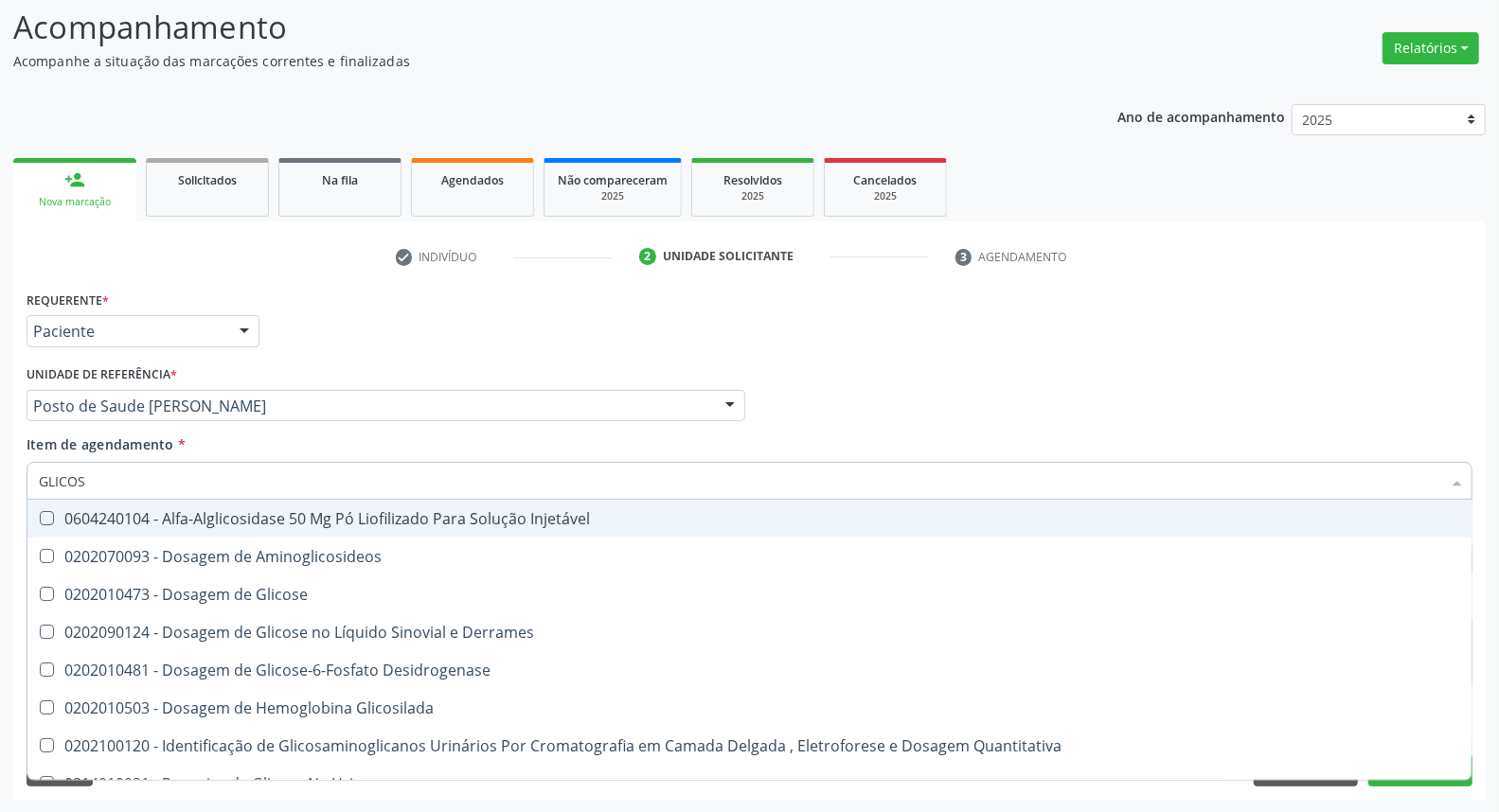
type input "GLICOSE"
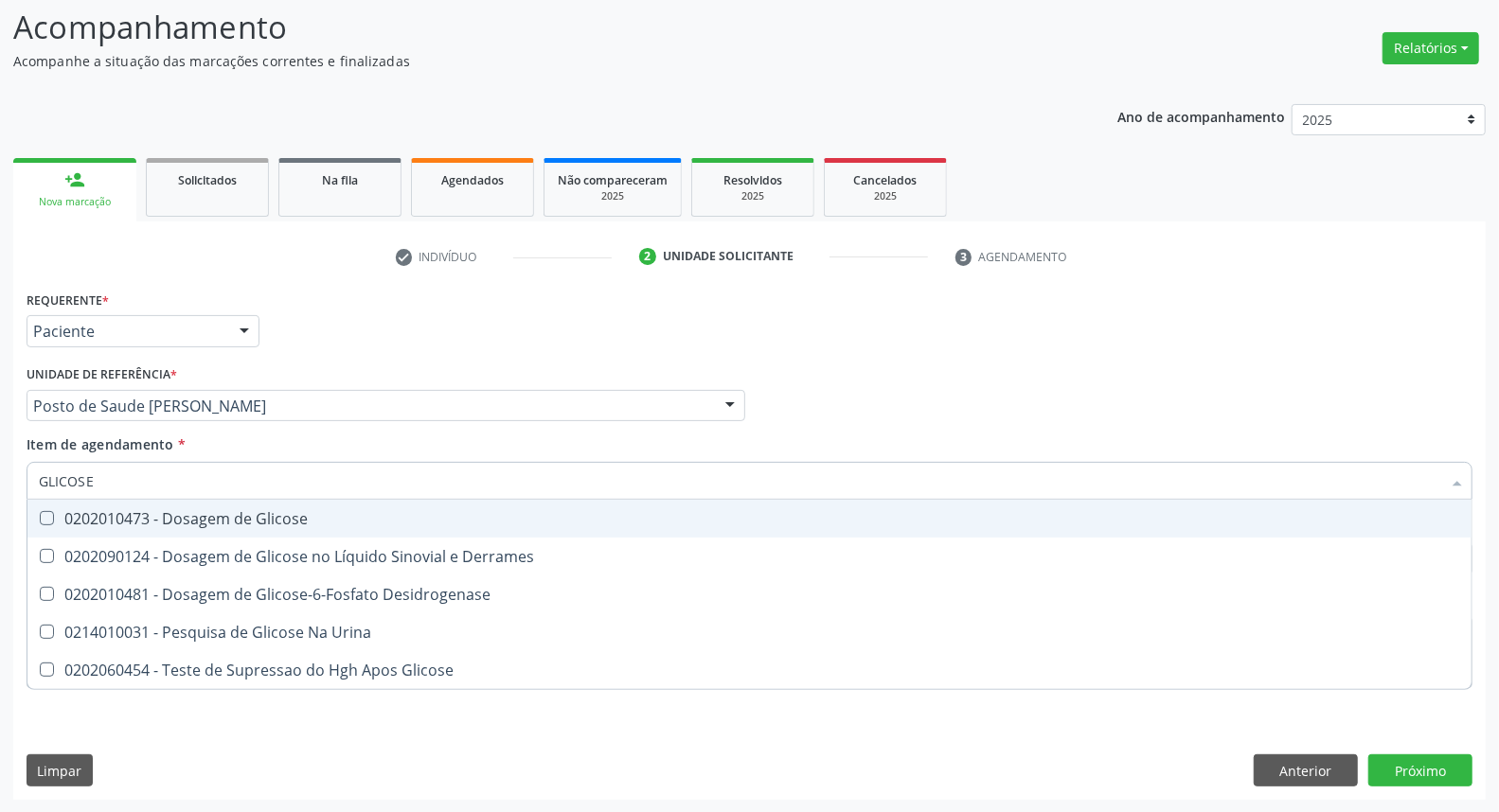
click at [272, 512] on div "0202010473 - Dosagem de Glicose" at bounding box center [749, 518] width 1422 height 15
checkbox Glicose "true"
drag, startPoint x: 274, startPoint y: 480, endPoint x: 0, endPoint y: 486, distance: 274.1
click at [0, 487] on div "Acompanhamento Acompanhe a situação das marcações correntes e finalizadas Relat…" at bounding box center [749, 397] width 1499 height 835
type input "A"
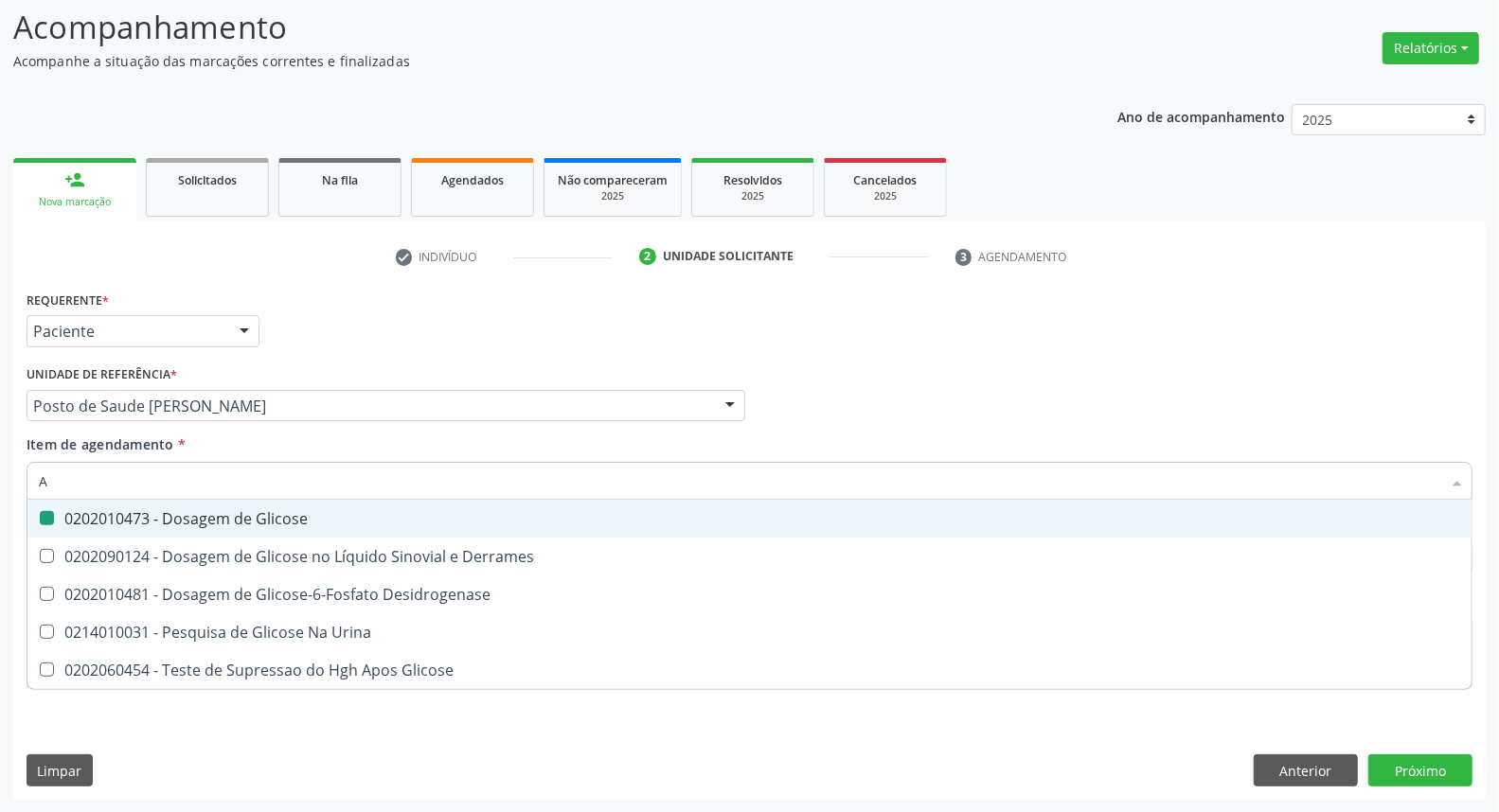
checkbox Glicose "false"
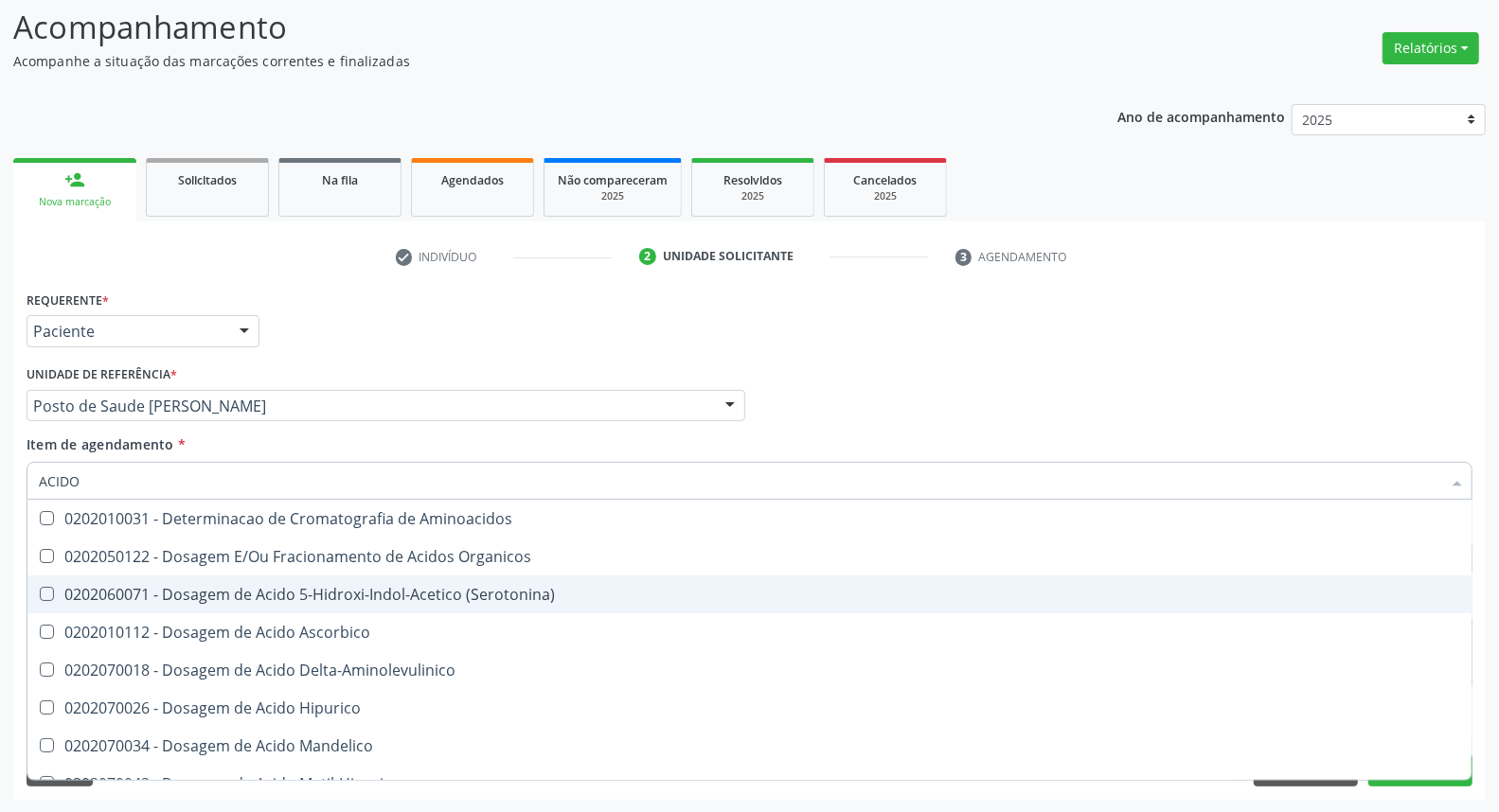
type input "ACIDO U"
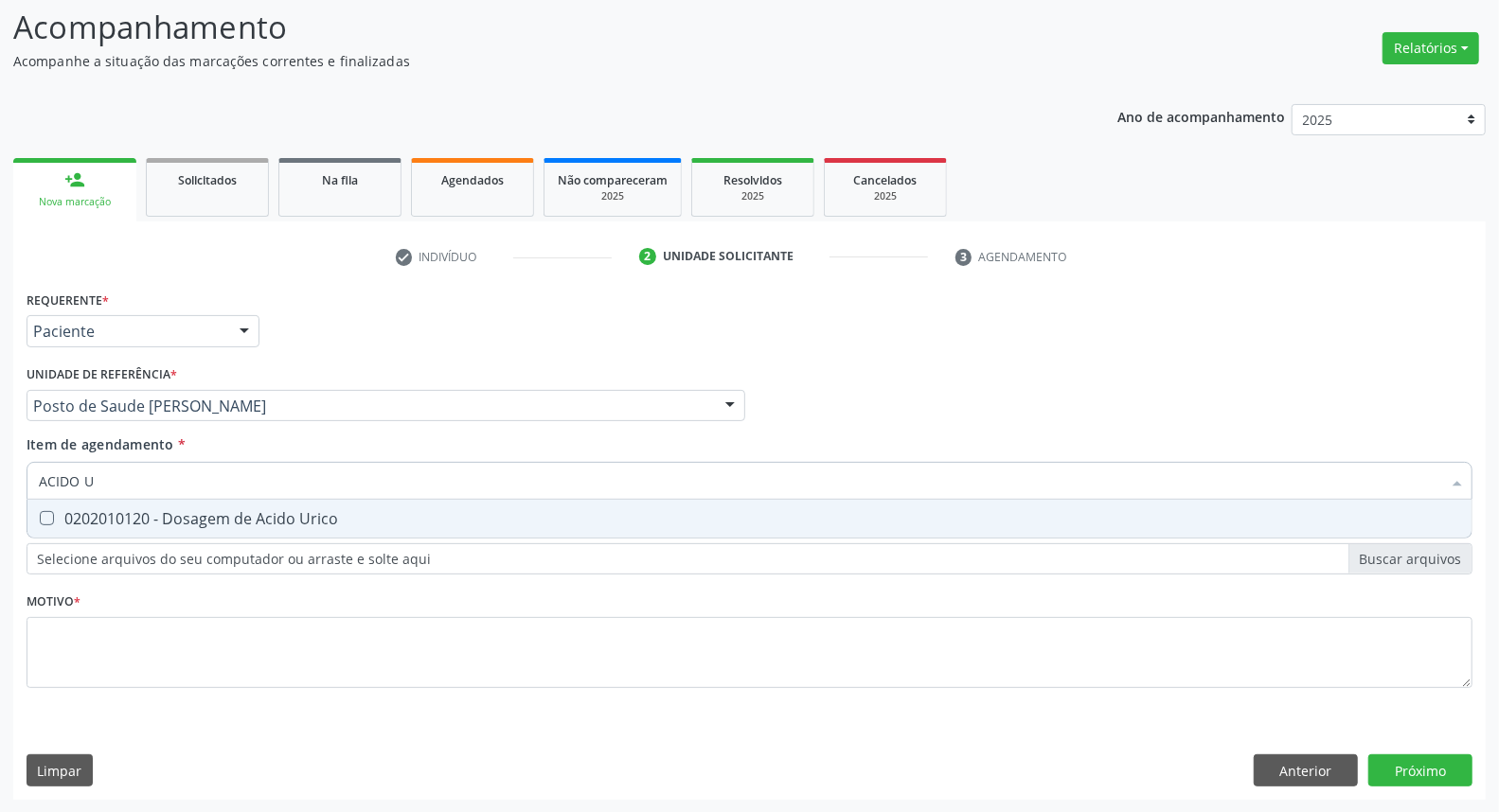
click at [194, 512] on div "0202010120 - Dosagem de Acido Urico" at bounding box center [749, 518] width 1422 height 15
checkbox Urico "true"
drag, startPoint x: 197, startPoint y: 476, endPoint x: 0, endPoint y: 500, distance: 198.5
click at [0, 500] on div "Acompanhamento Acompanhe a situação das marcações correntes e finalizadas Relat…" at bounding box center [749, 397] width 1499 height 835
type input "H"
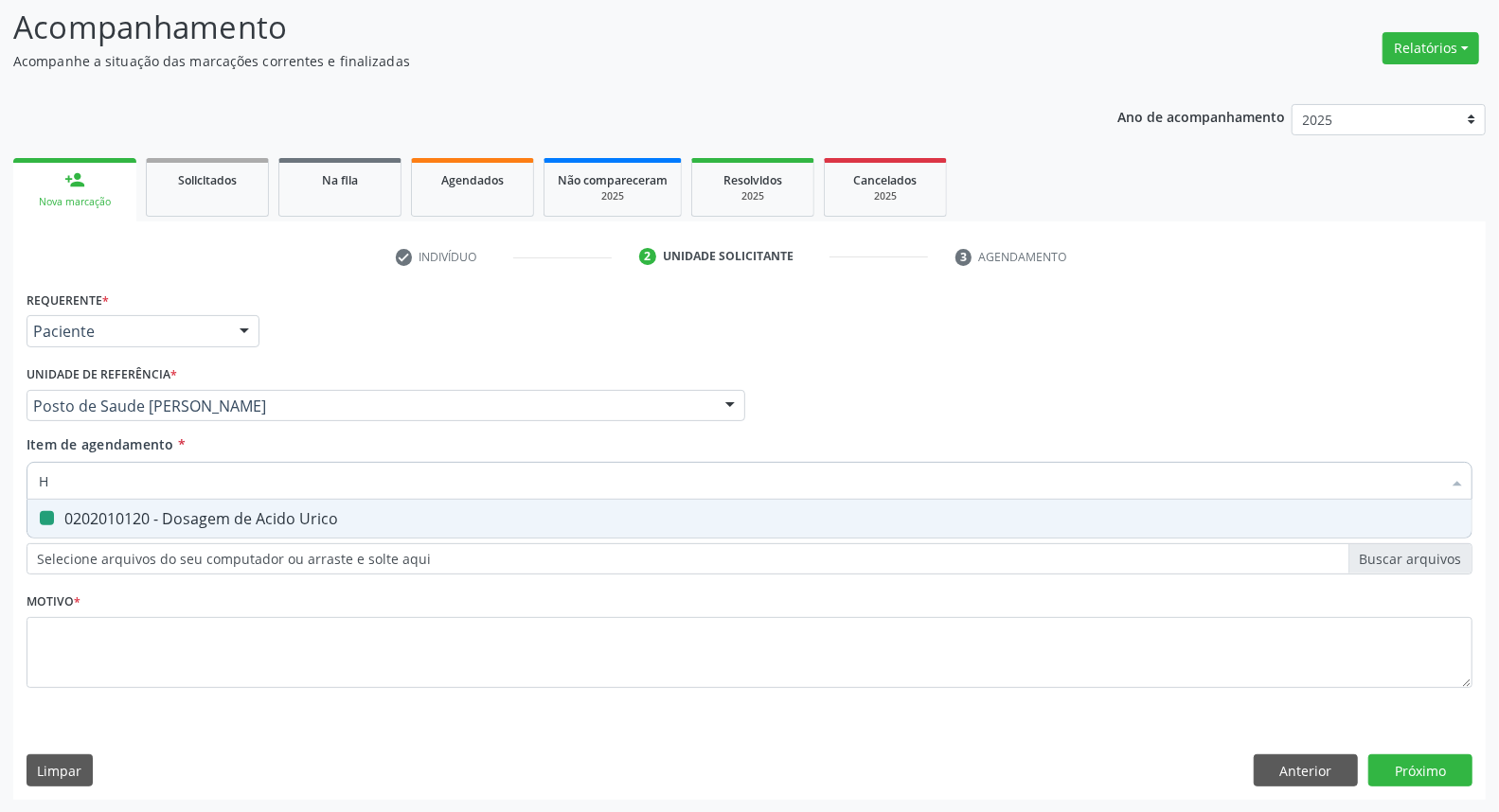
checkbox Urico "false"
type input "HEMOGRA"
click at [106, 511] on div "0202020380 - Hemograma Completo" at bounding box center [749, 518] width 1422 height 15
checkbox Completo "true"
type input "HEMOGRA"
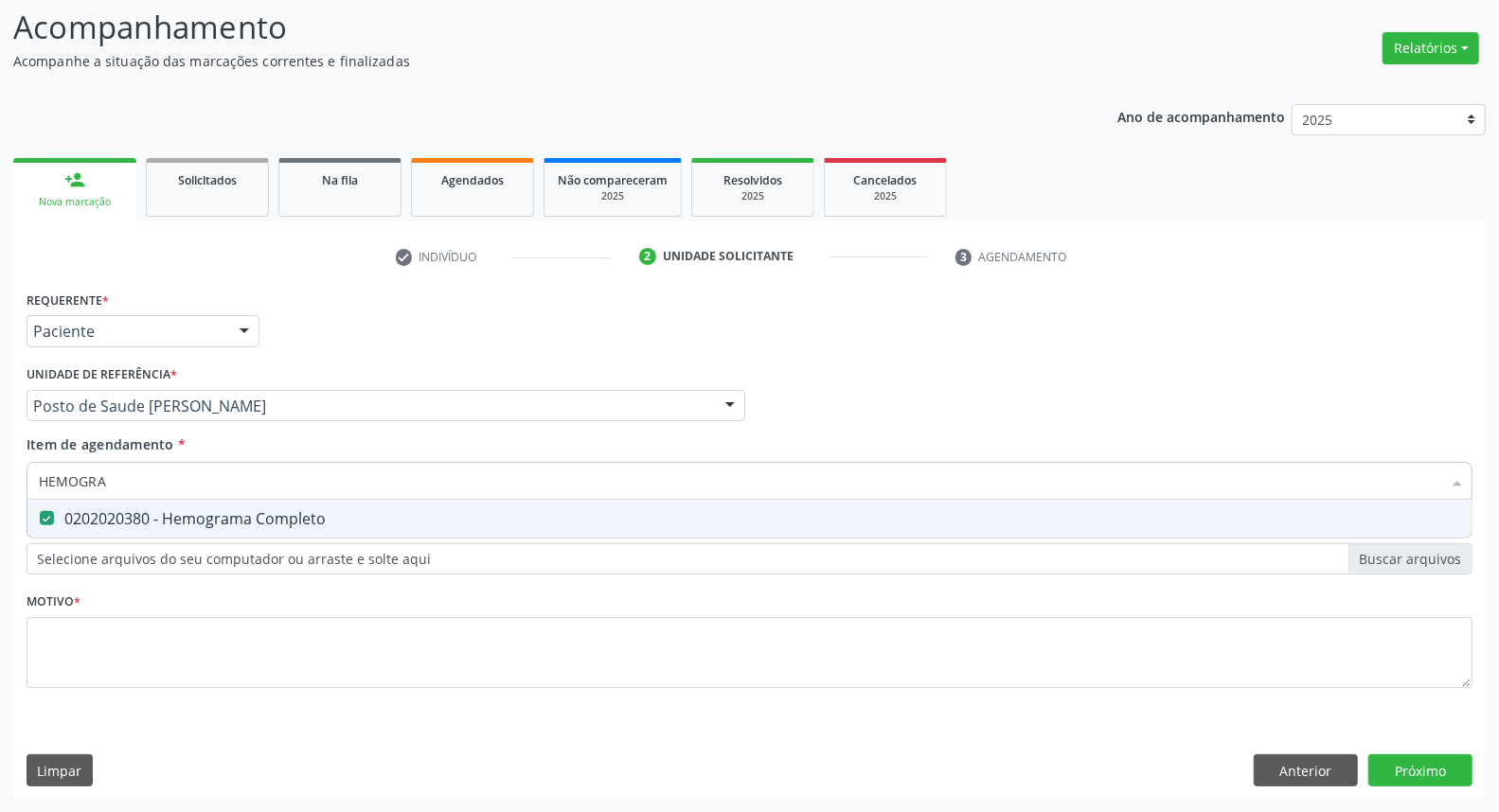
click at [6, 464] on div "Acompanhamento Acompanhe a situação das marcações correntes e finalizadas Relat…" at bounding box center [749, 397] width 1499 height 835
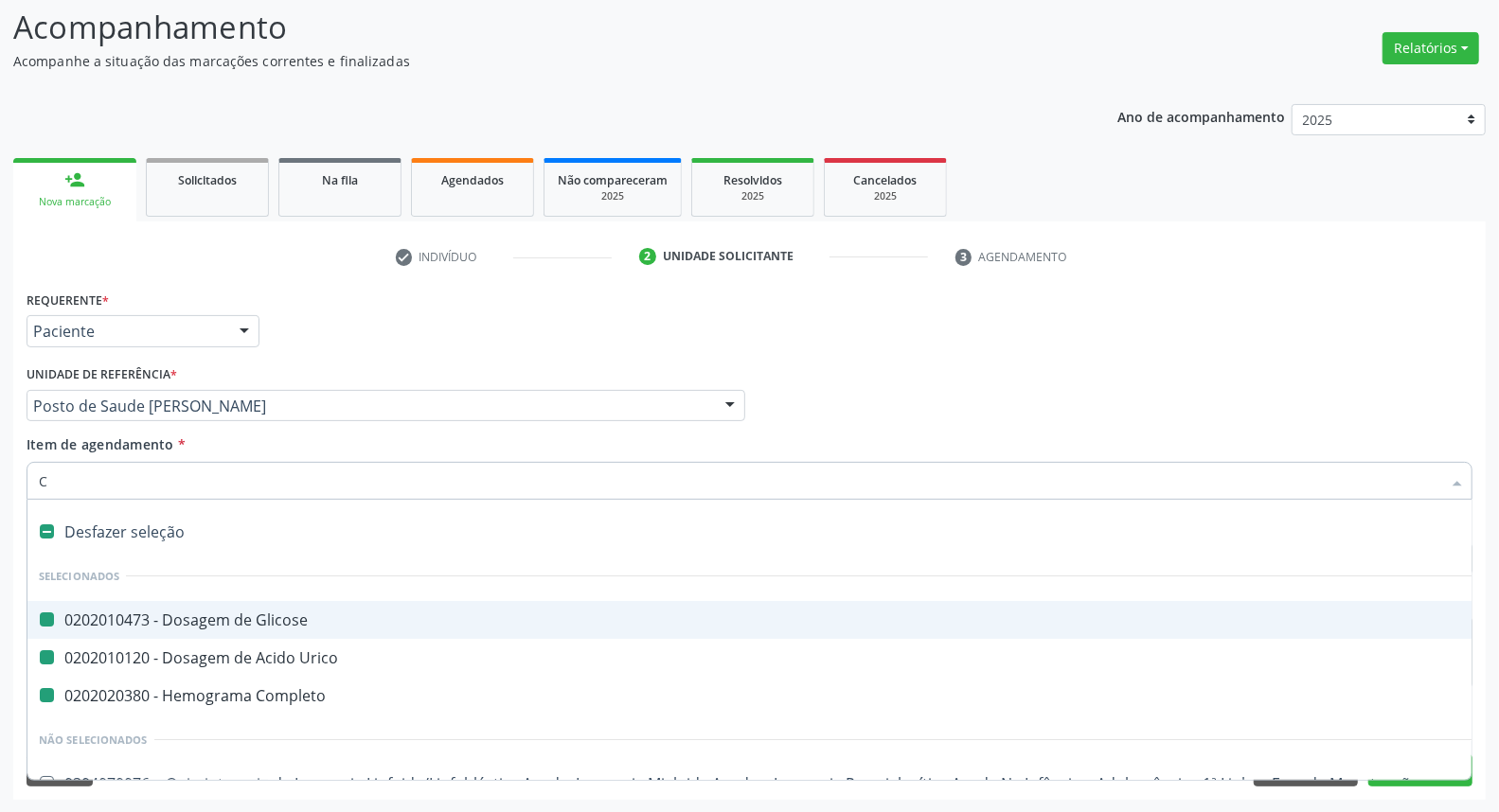
type input "CR"
checkbox Glicose "false"
checkbox Urico "false"
checkbox Completo "false"
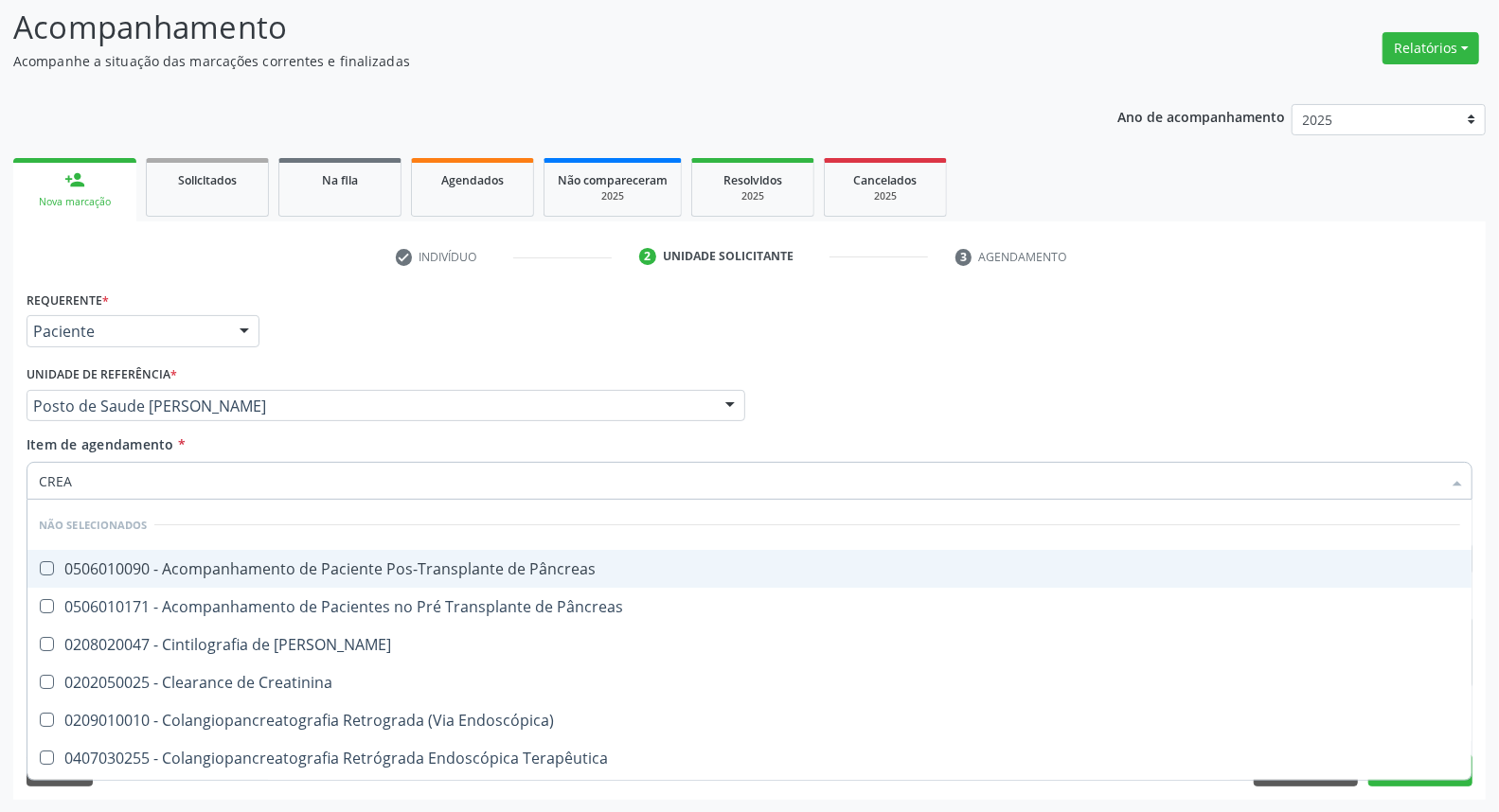
type input "CREAT"
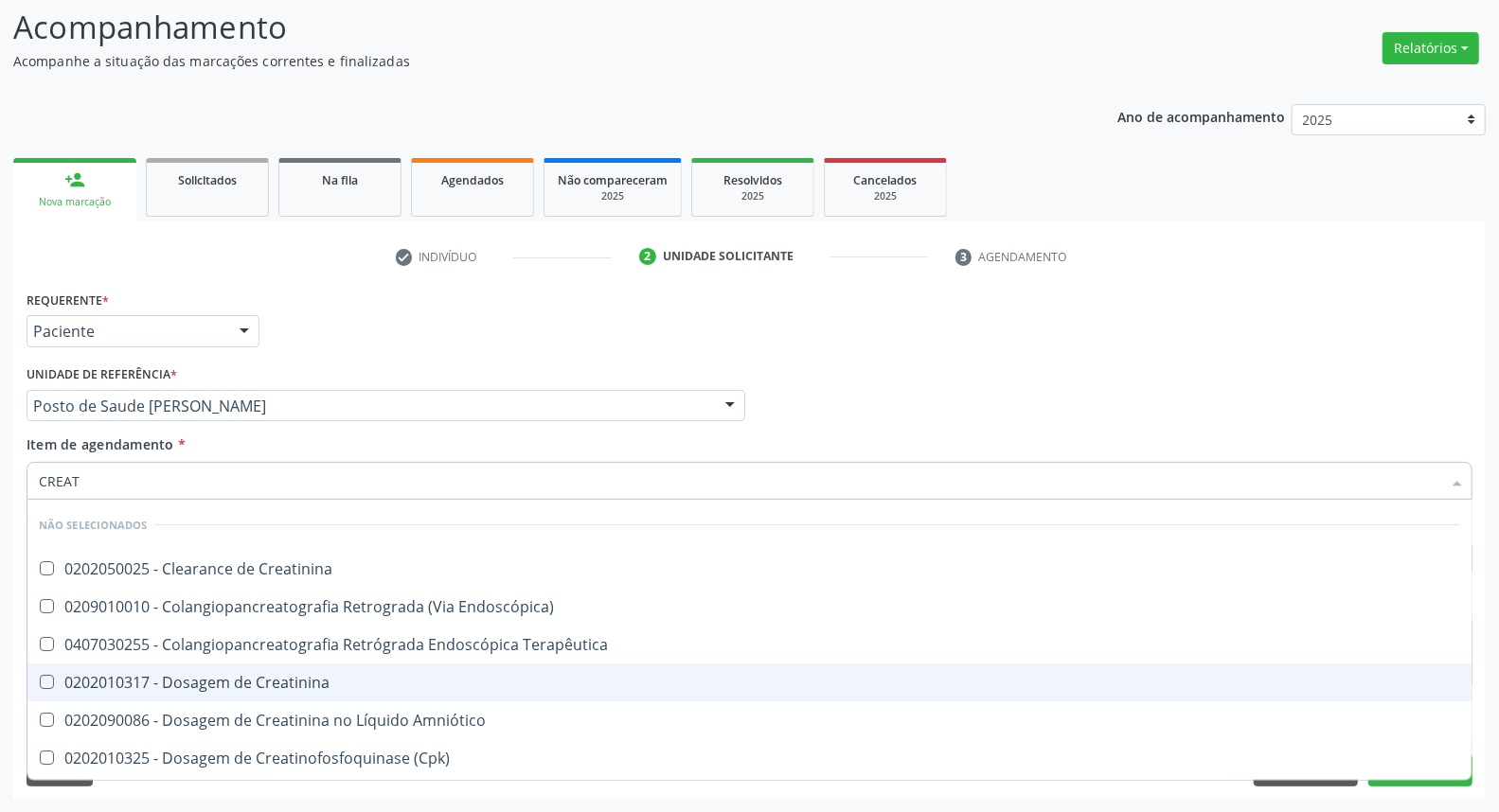
click at [73, 664] on span "0202010317 - Dosagem de Creatinina" at bounding box center [750, 683] width 1445 height 37
checkbox Creatinina "true"
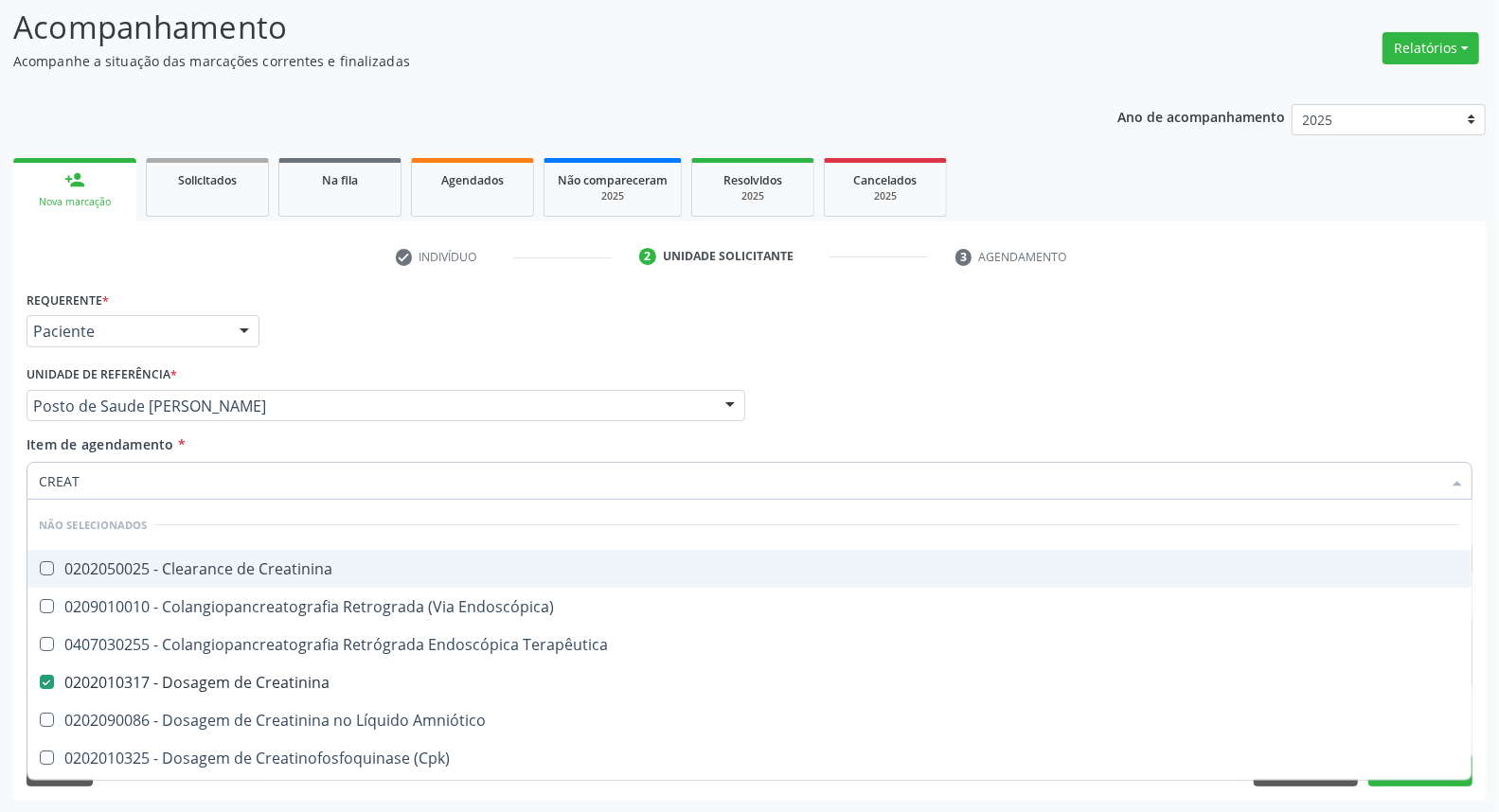
drag, startPoint x: 110, startPoint y: 480, endPoint x: 0, endPoint y: 466, distance: 110.9
click at [0, 467] on div "Acompanhamento Acompanhe a situação das marcações correntes e finalizadas Relat…" at bounding box center [749, 397] width 1499 height 835
type input "UR"
checkbox Creatinina "true"
checkbox Creatinina "false"
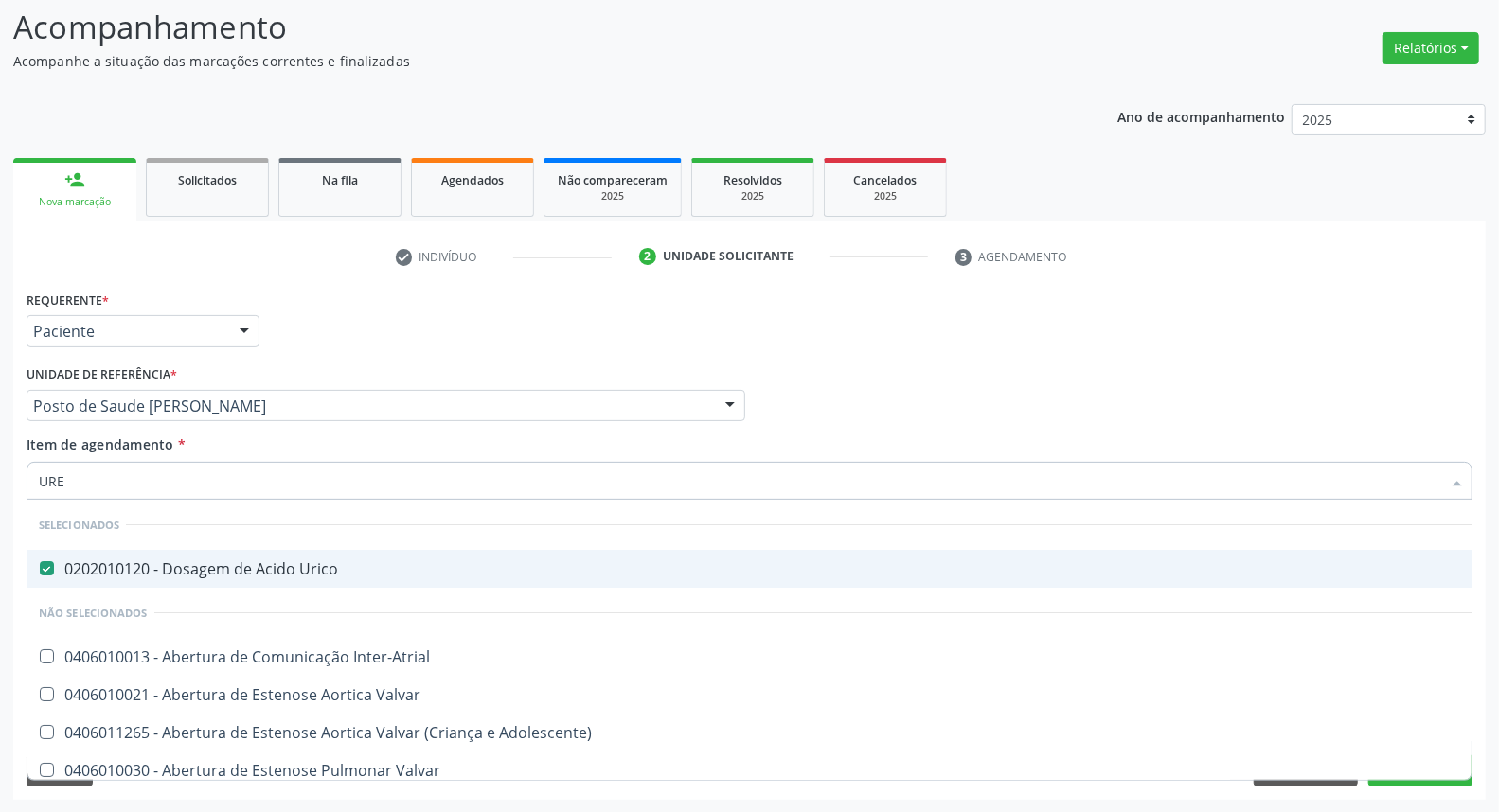
type input "UREI"
checkbox Urico "false"
type input "UREIA"
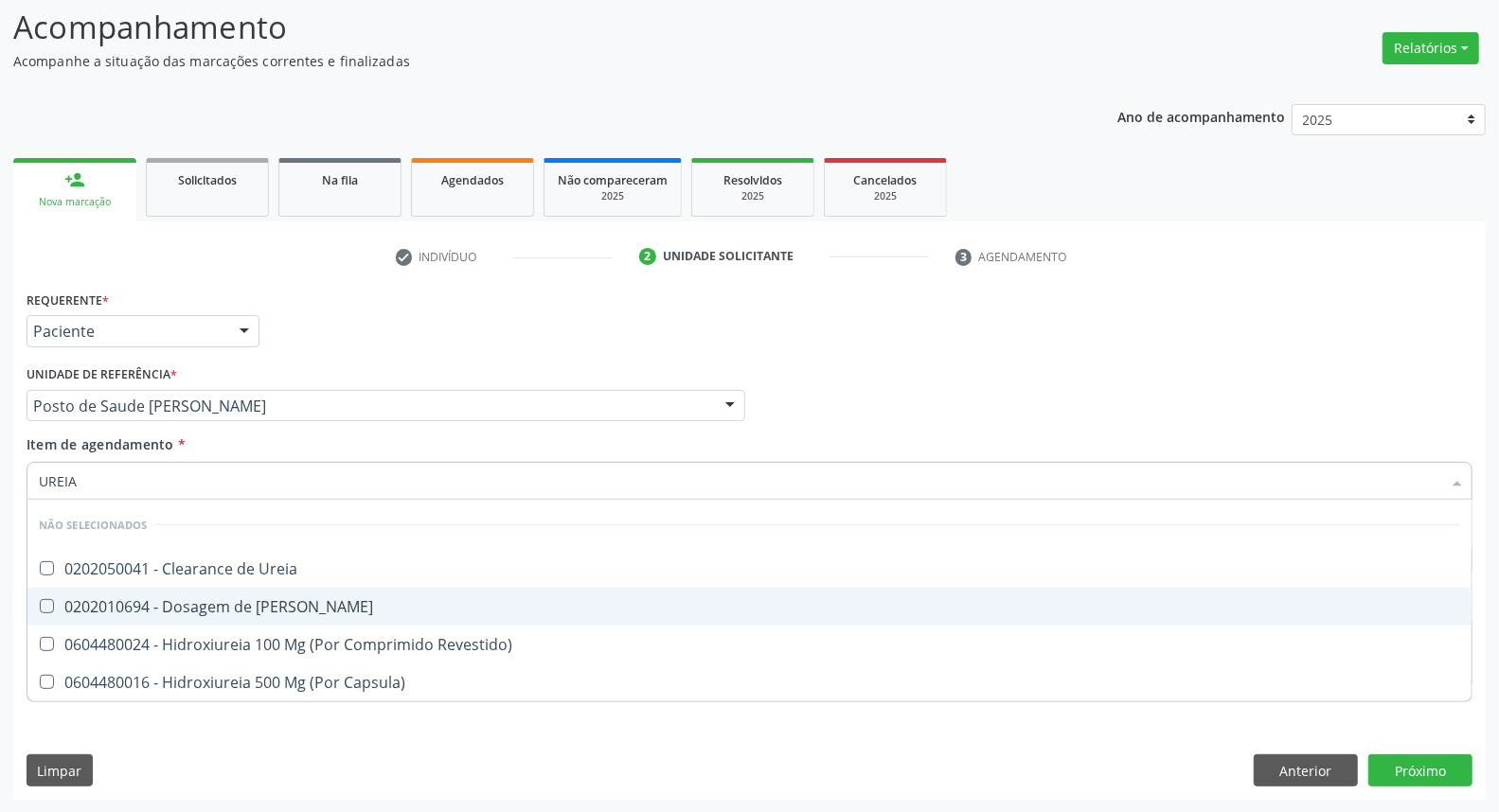
click at [129, 612] on div "0202010694 - Dosagem de [PERSON_NAME]" at bounding box center [749, 607] width 1422 height 15
checkbox Ureia "true"
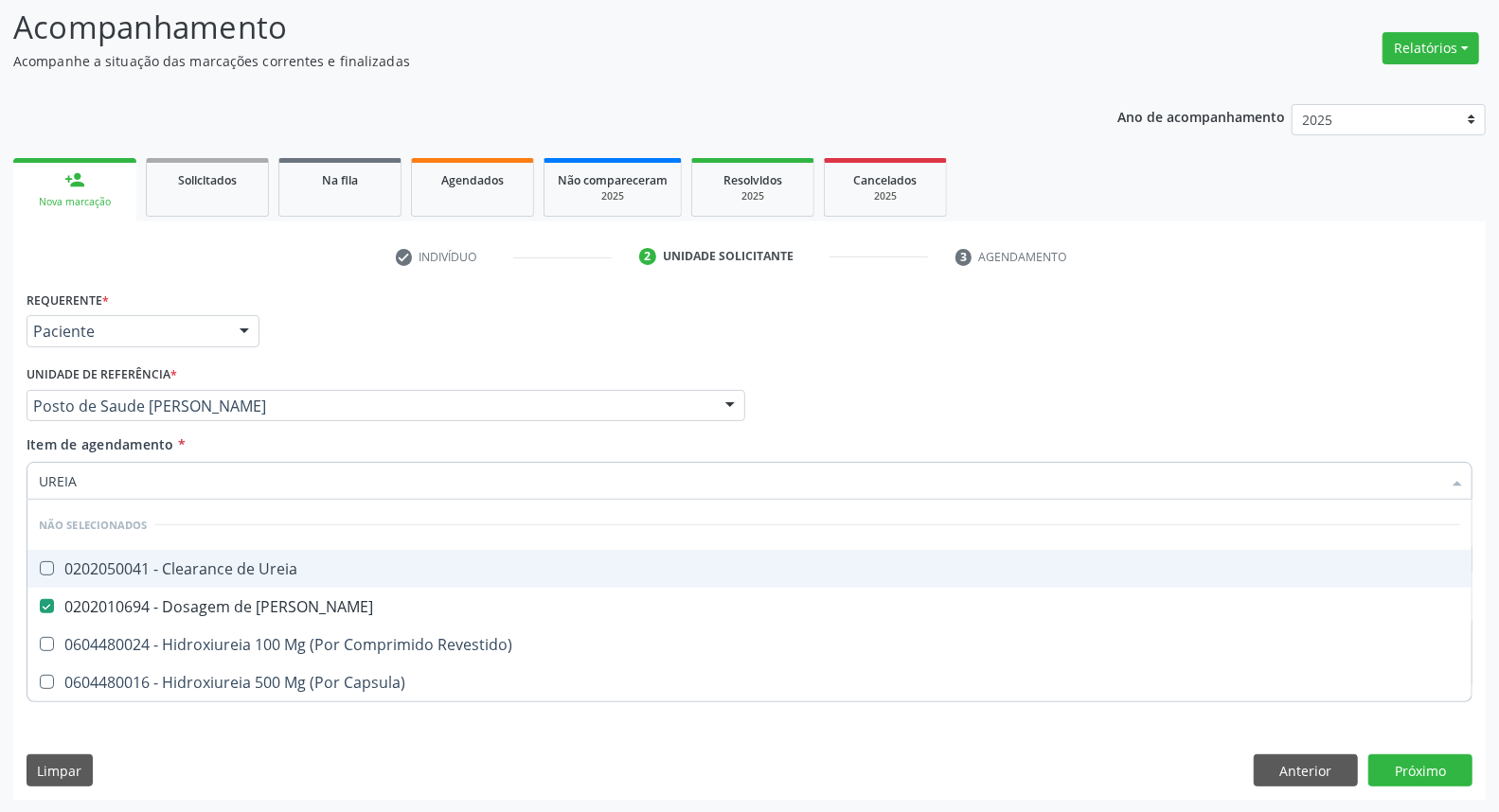
click at [15, 493] on div "Requerente * Paciente Médico(a) Enfermeiro(a) Paciente Nenhum resultado encontr…" at bounding box center [749, 543] width 1472 height 514
type input "C"
checkbox Ureia "true"
checkbox Revestido\) "true"
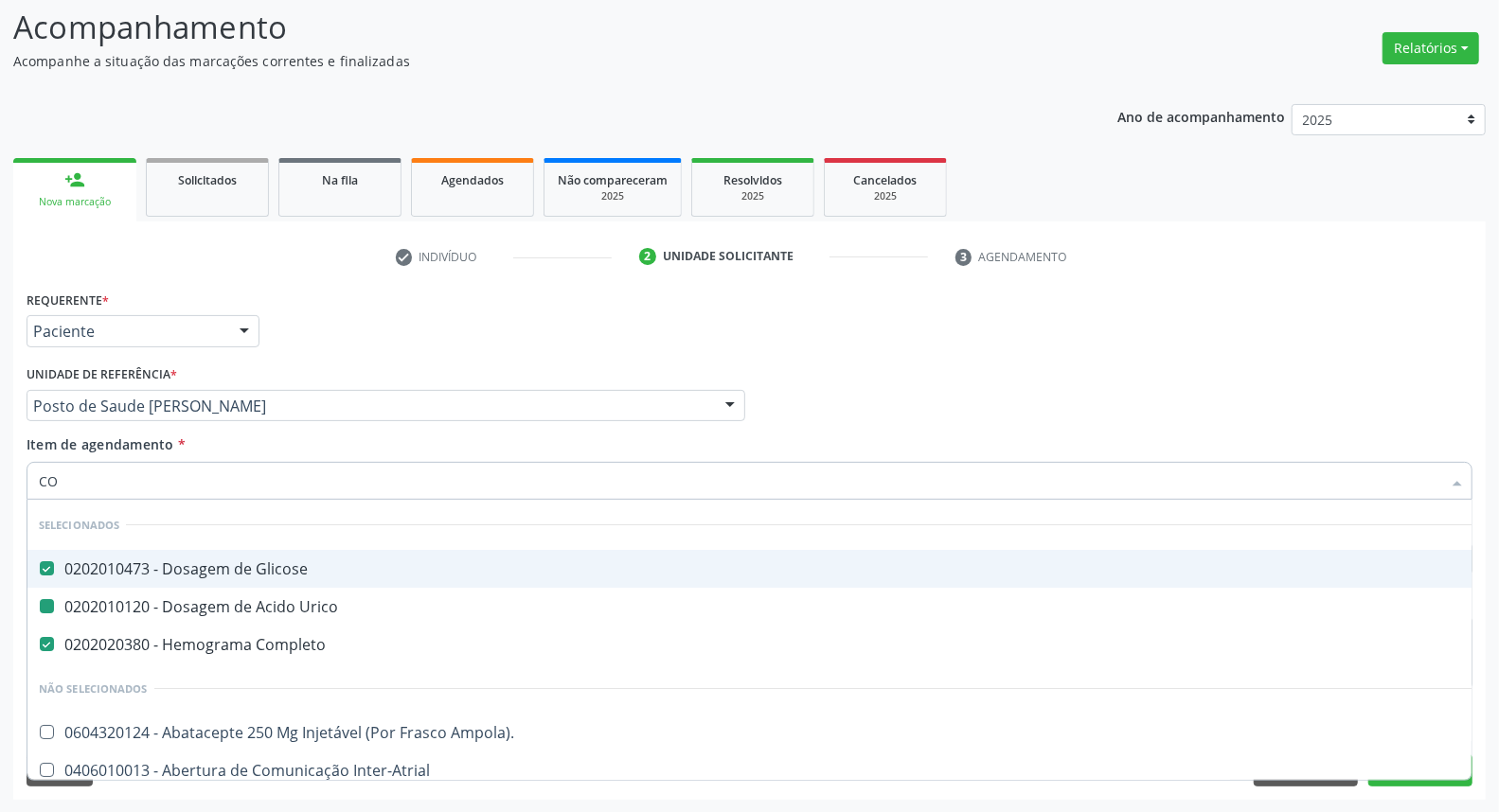
type input "COL"
checkbox Glicose "false"
checkbox Completo "false"
checkbox Urico "false"
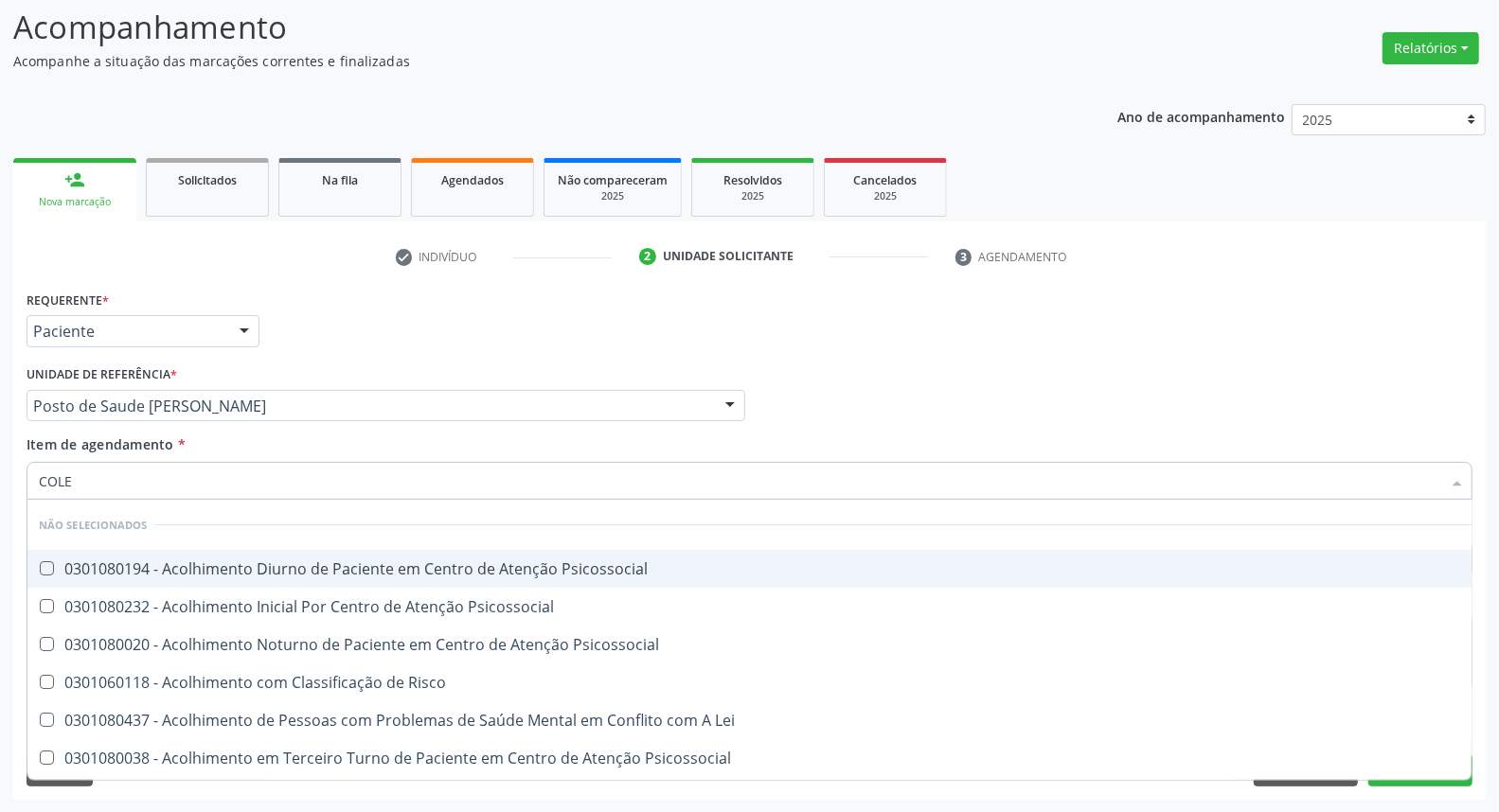
type input "COLES"
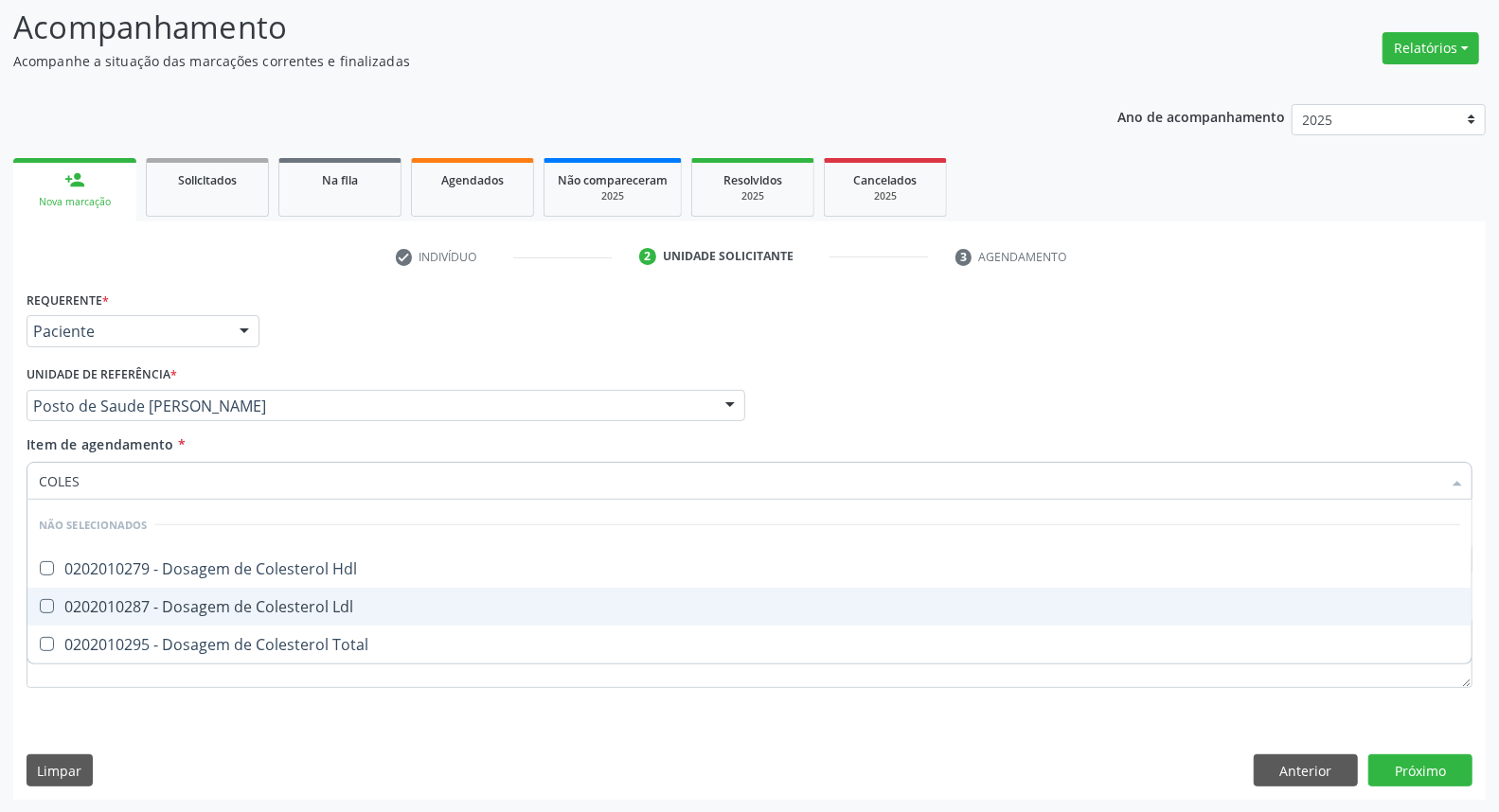
drag, startPoint x: 100, startPoint y: 613, endPoint x: 95, endPoint y: 634, distance: 21.6
click at [99, 618] on span "0202010287 - Dosagem de Colesterol Ldl" at bounding box center [750, 607] width 1445 height 37
checkbox Ldl "true"
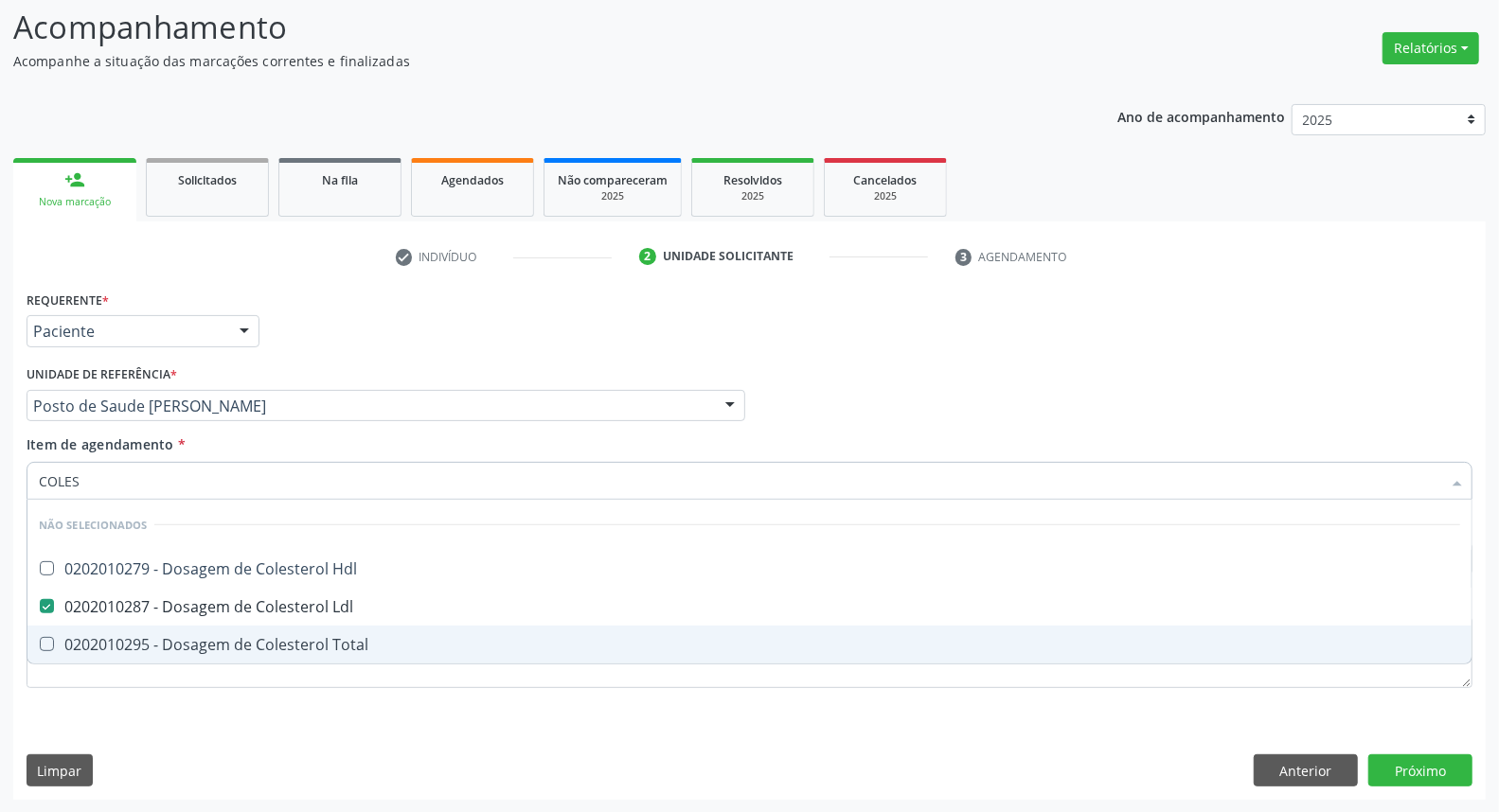
drag, startPoint x: 95, startPoint y: 634, endPoint x: 103, endPoint y: 564, distance: 70.5
click at [96, 618] on ul "Desfazer seleção Não selecionados 0202010279 - Dosagem de Colesterol Hdl 020201…" at bounding box center [750, 582] width 1445 height 164
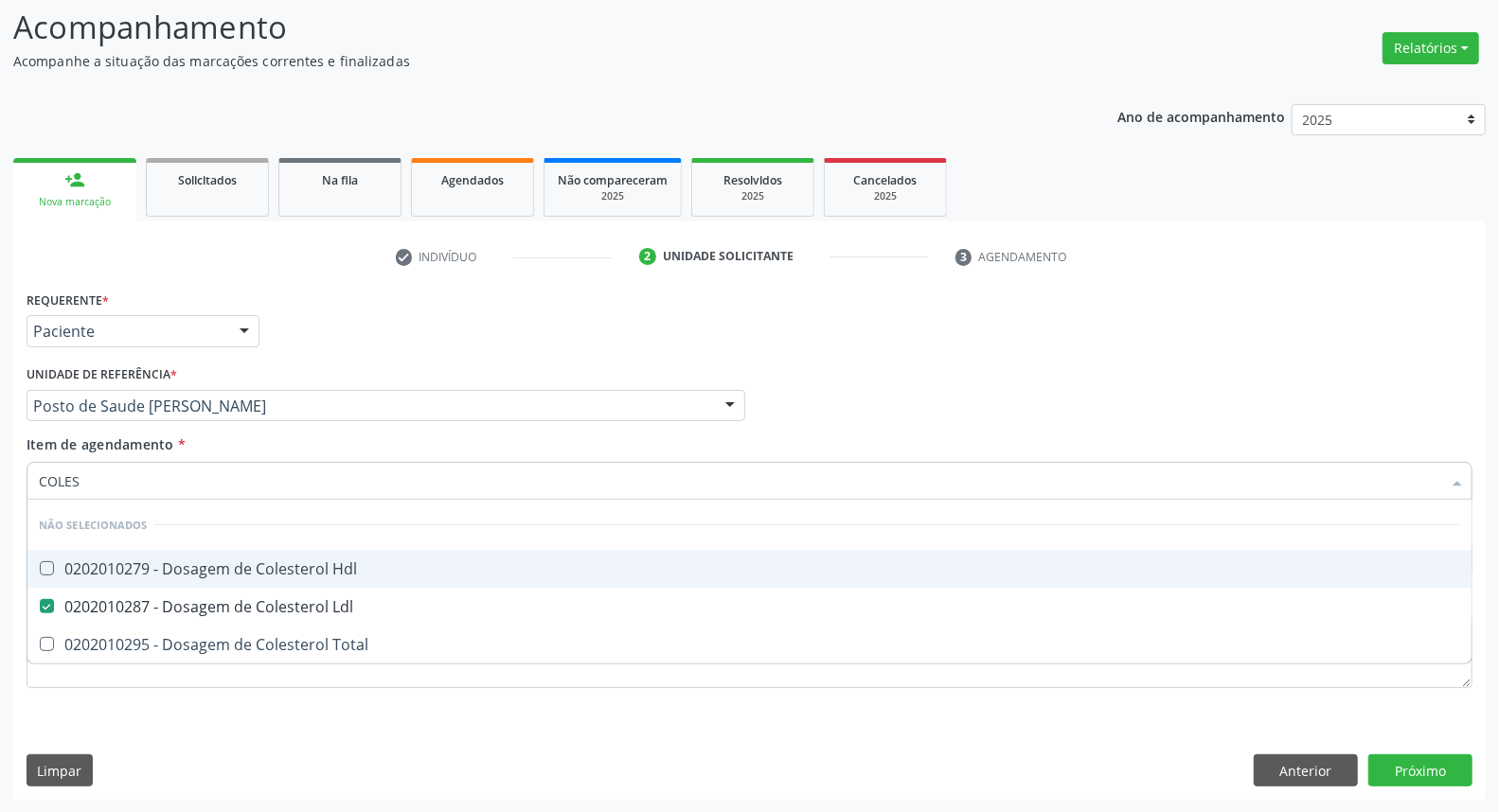
drag, startPoint x: 103, startPoint y: 561, endPoint x: 112, endPoint y: 528, distance: 34.2
click at [103, 561] on div "0202010279 - Dosagem de Colesterol Hdl" at bounding box center [749, 568] width 1422 height 15
checkbox Hdl "true"
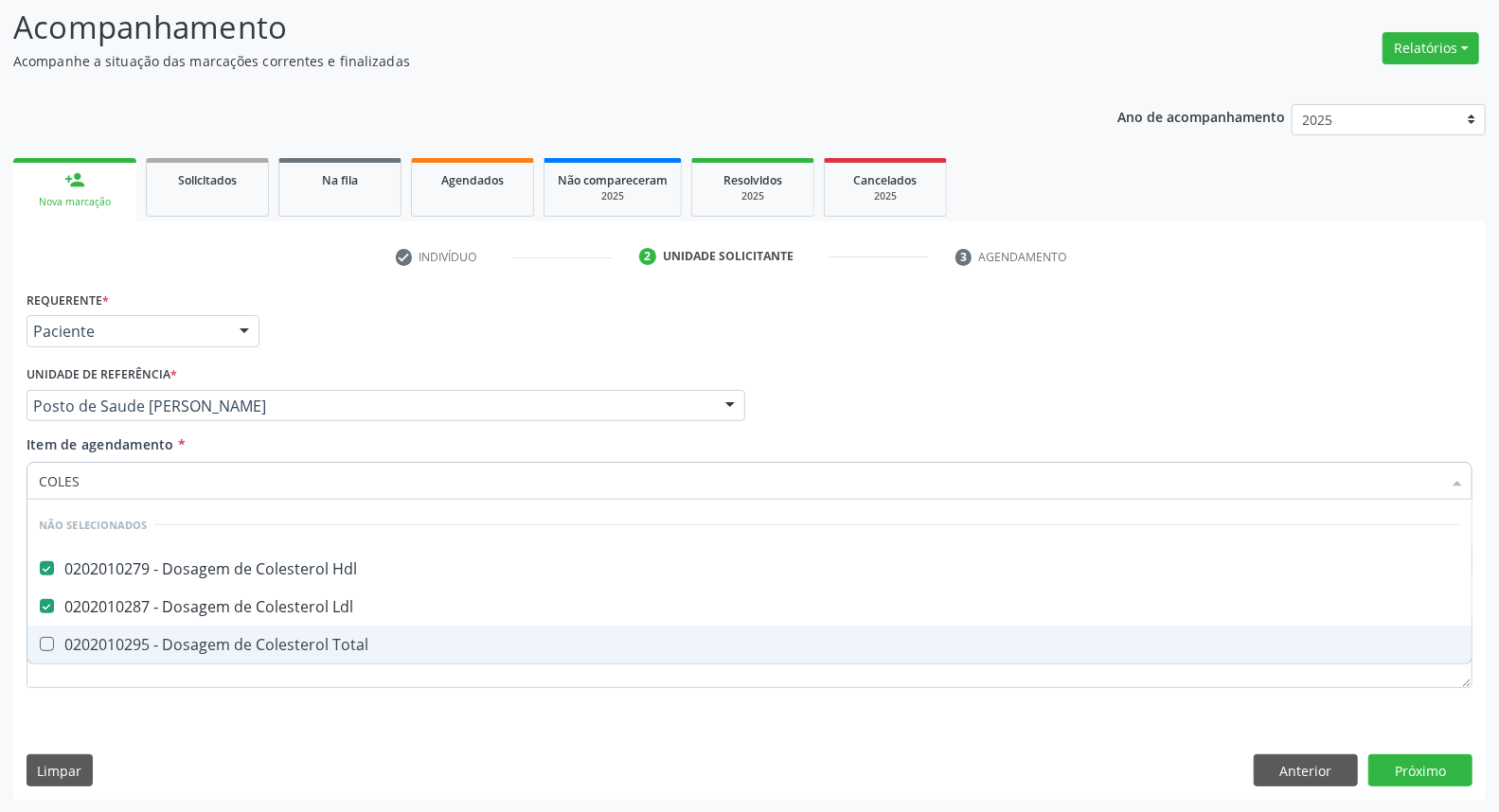
drag, startPoint x: 79, startPoint y: 636, endPoint x: 115, endPoint y: 508, distance: 133.0
click at [88, 606] on ul "Desfazer seleção Não selecionados 0202010279 - Dosagem de Colesterol Hdl 020201…" at bounding box center [750, 582] width 1445 height 164
drag, startPoint x: 62, startPoint y: 634, endPoint x: 107, endPoint y: 534, distance: 109.7
click at [68, 619] on ul "Desfazer seleção Não selecionados 0202010279 - Dosagem de Colesterol Hdl 020201…" at bounding box center [750, 582] width 1445 height 164
drag, startPoint x: 43, startPoint y: 648, endPoint x: 47, endPoint y: 634, distance: 14.6
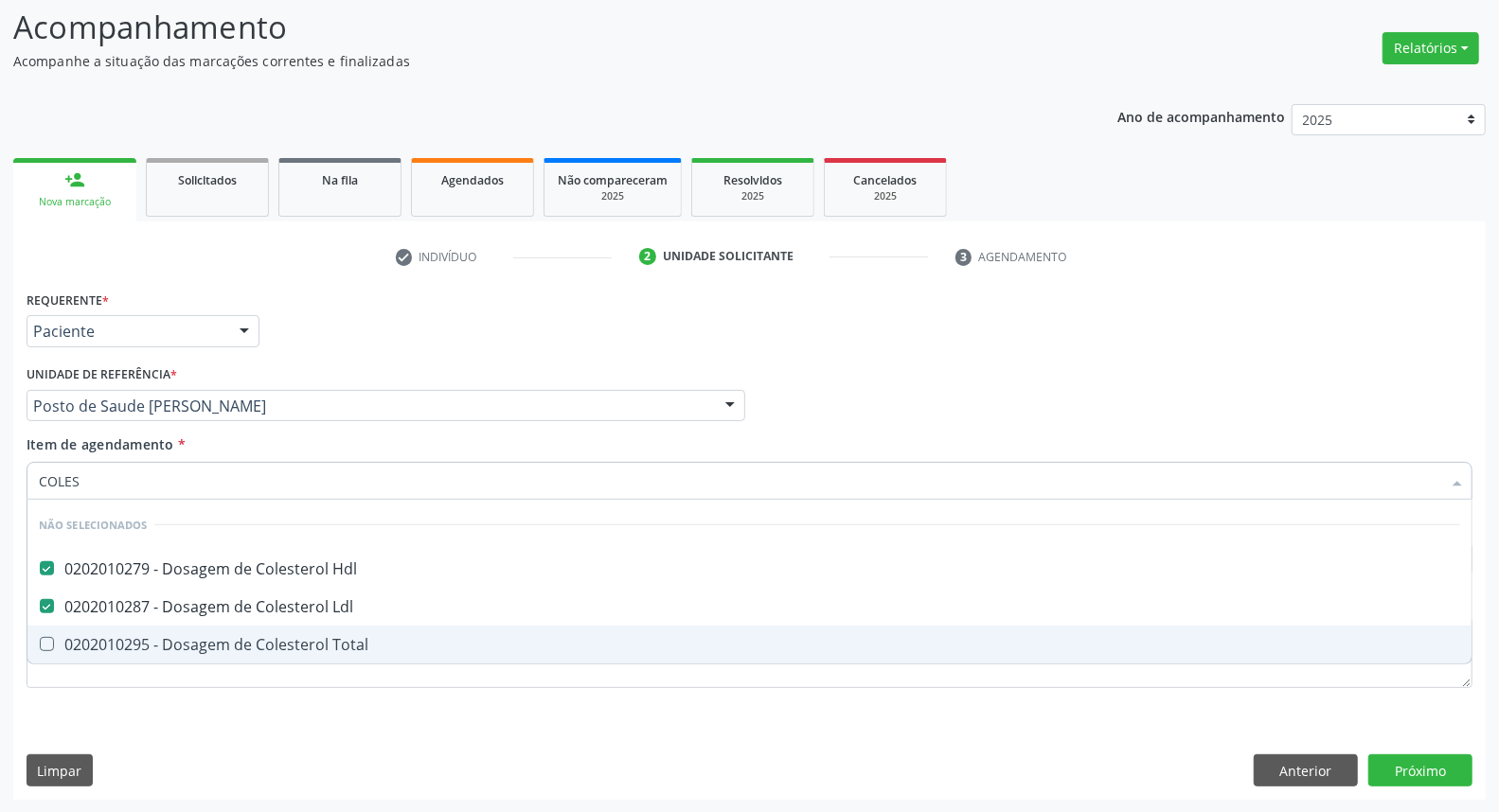
click at [43, 647] on Total at bounding box center [46, 644] width 14 height 14
click at [39, 647] on Total "checkbox" at bounding box center [34, 644] width 12 height 12
checkbox Total "true"
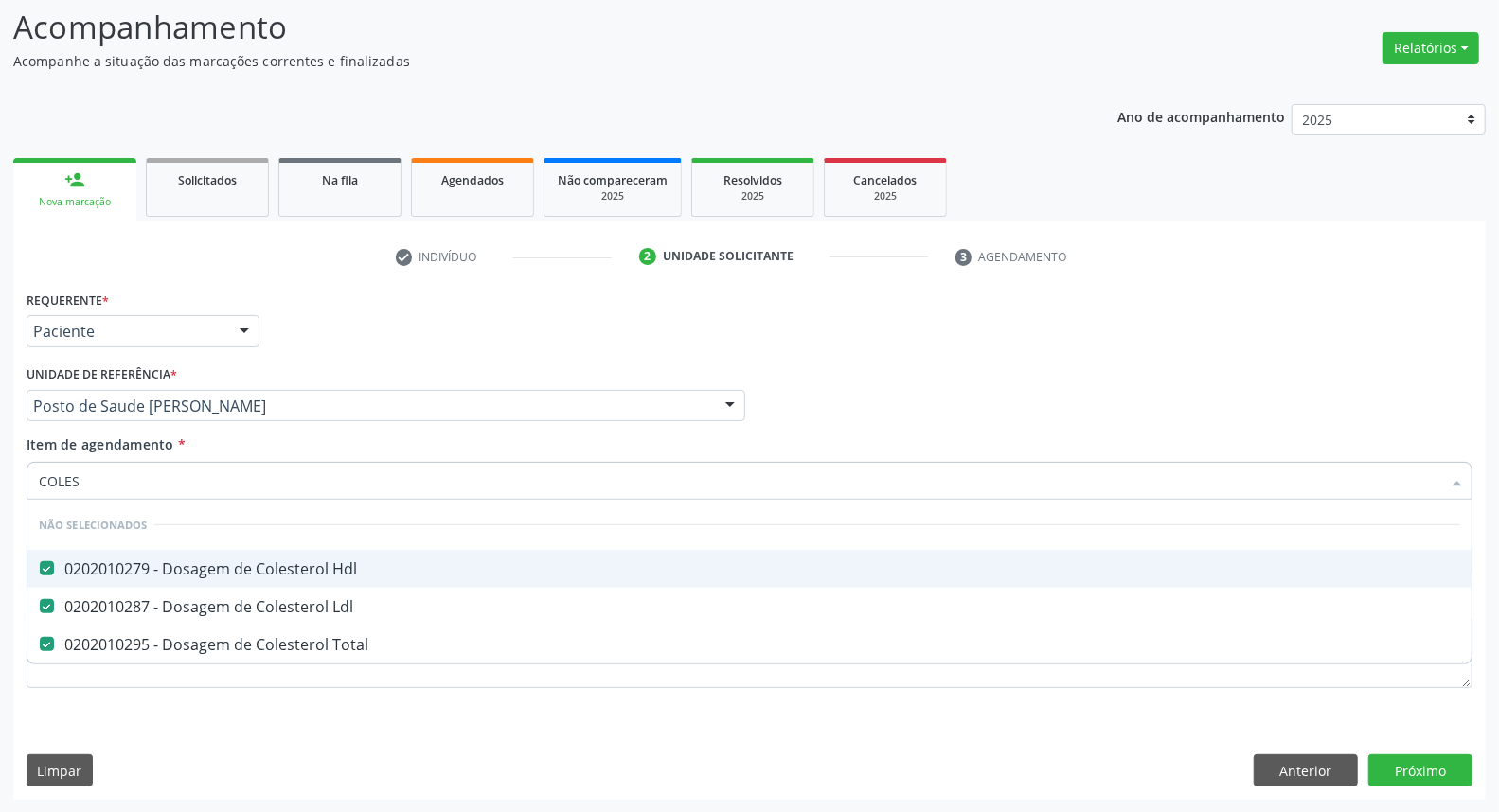
drag, startPoint x: 129, startPoint y: 474, endPoint x: 0, endPoint y: 504, distance: 132.4
click at [0, 504] on div "Acompanhamento Acompanhe a situação das marcações correntes e finalizadas Relat…" at bounding box center [749, 397] width 1499 height 835
type input "T"
checkbox Total "false"
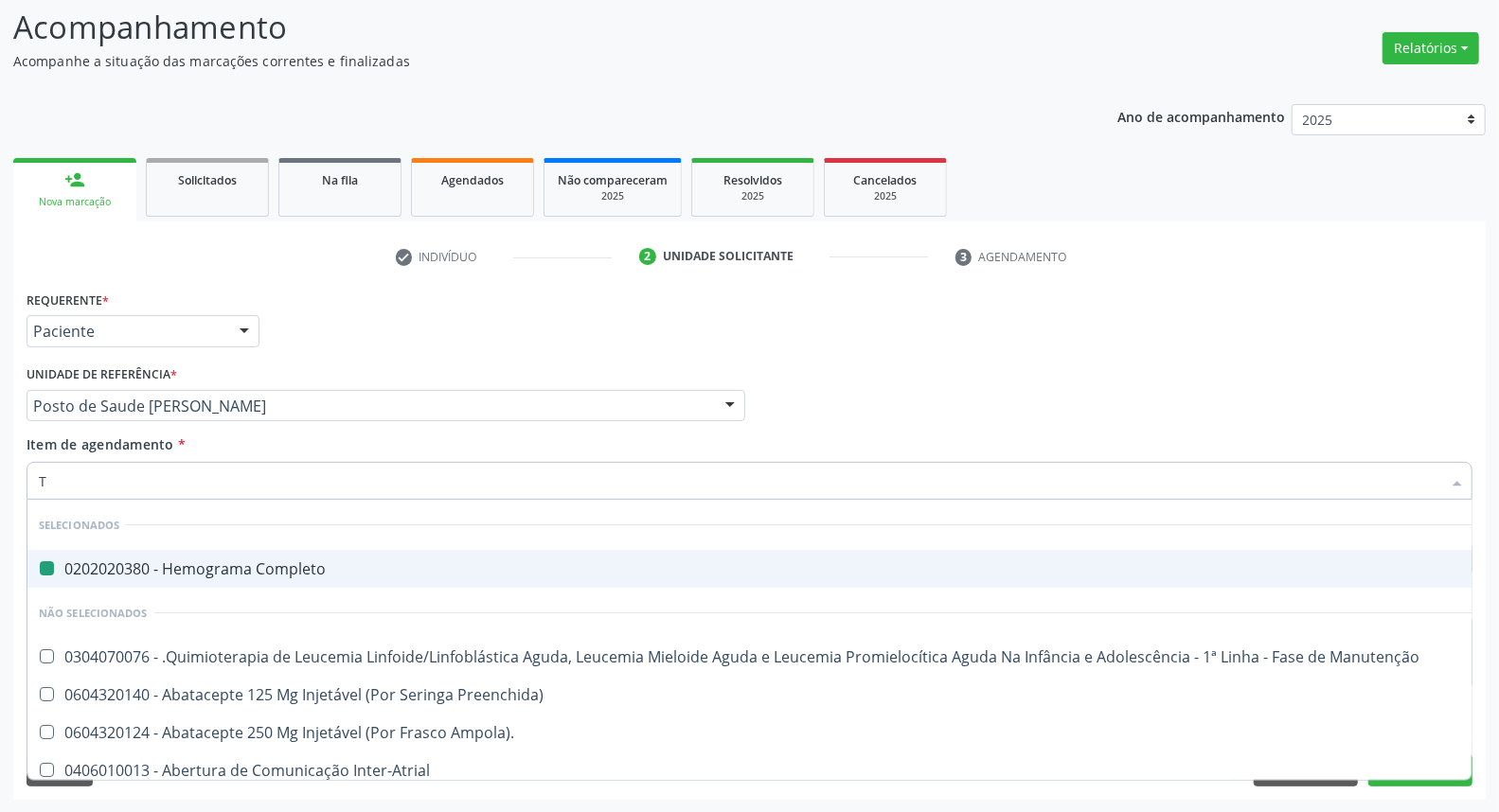
type input "TH"
checkbox Completo "false"
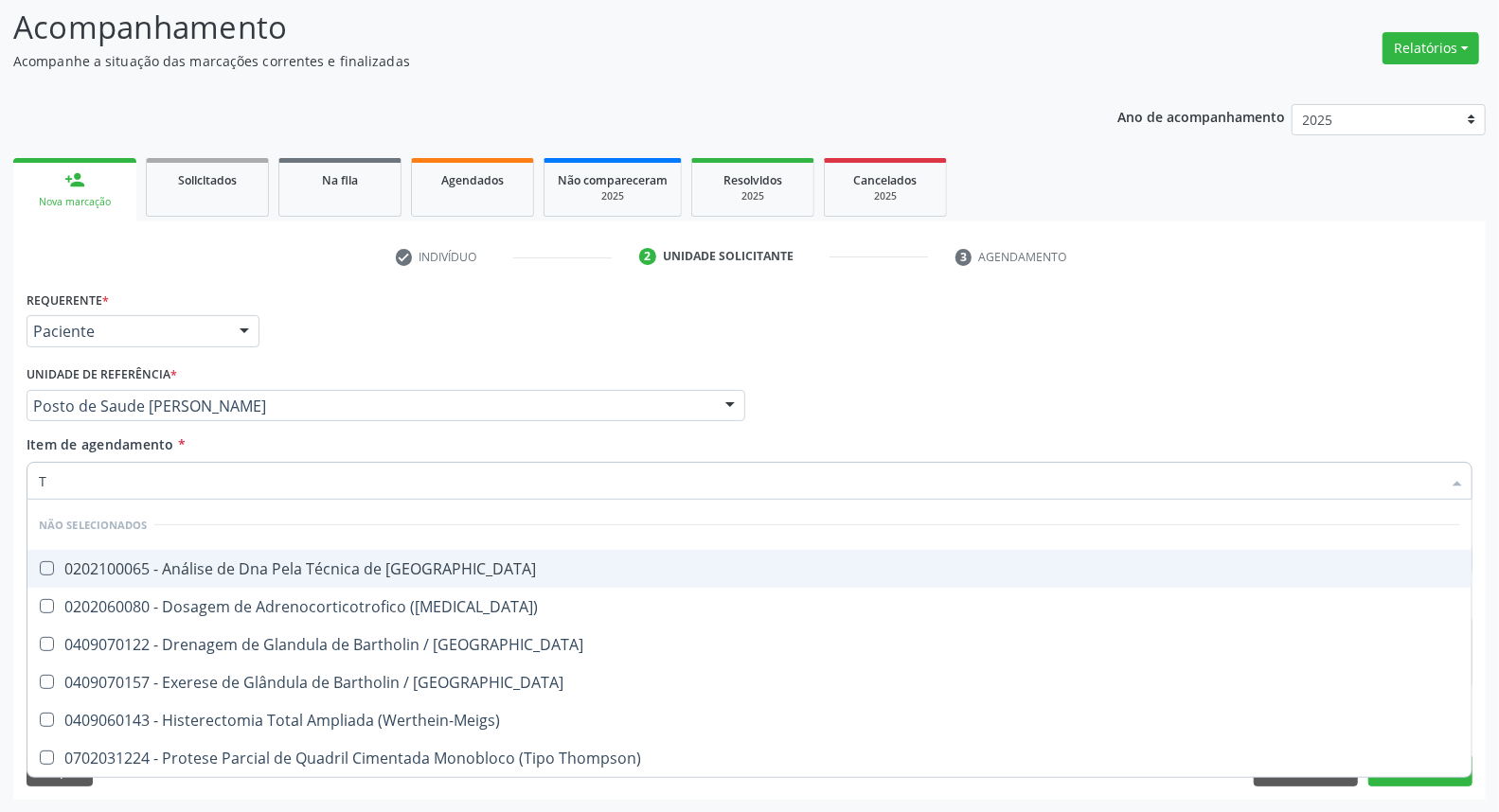
type input "TS"
checkbox Blot "false"
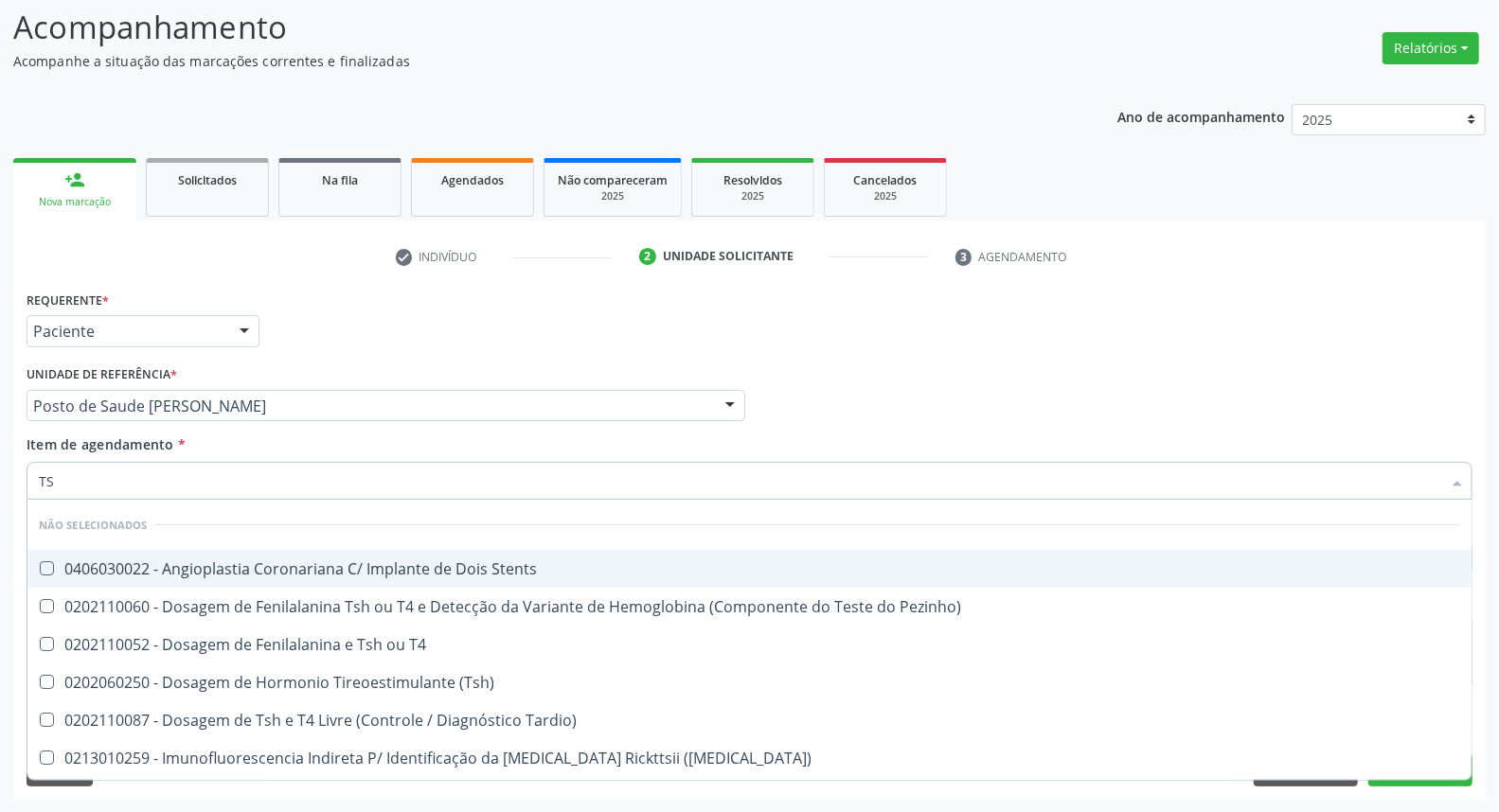
type input "TSH"
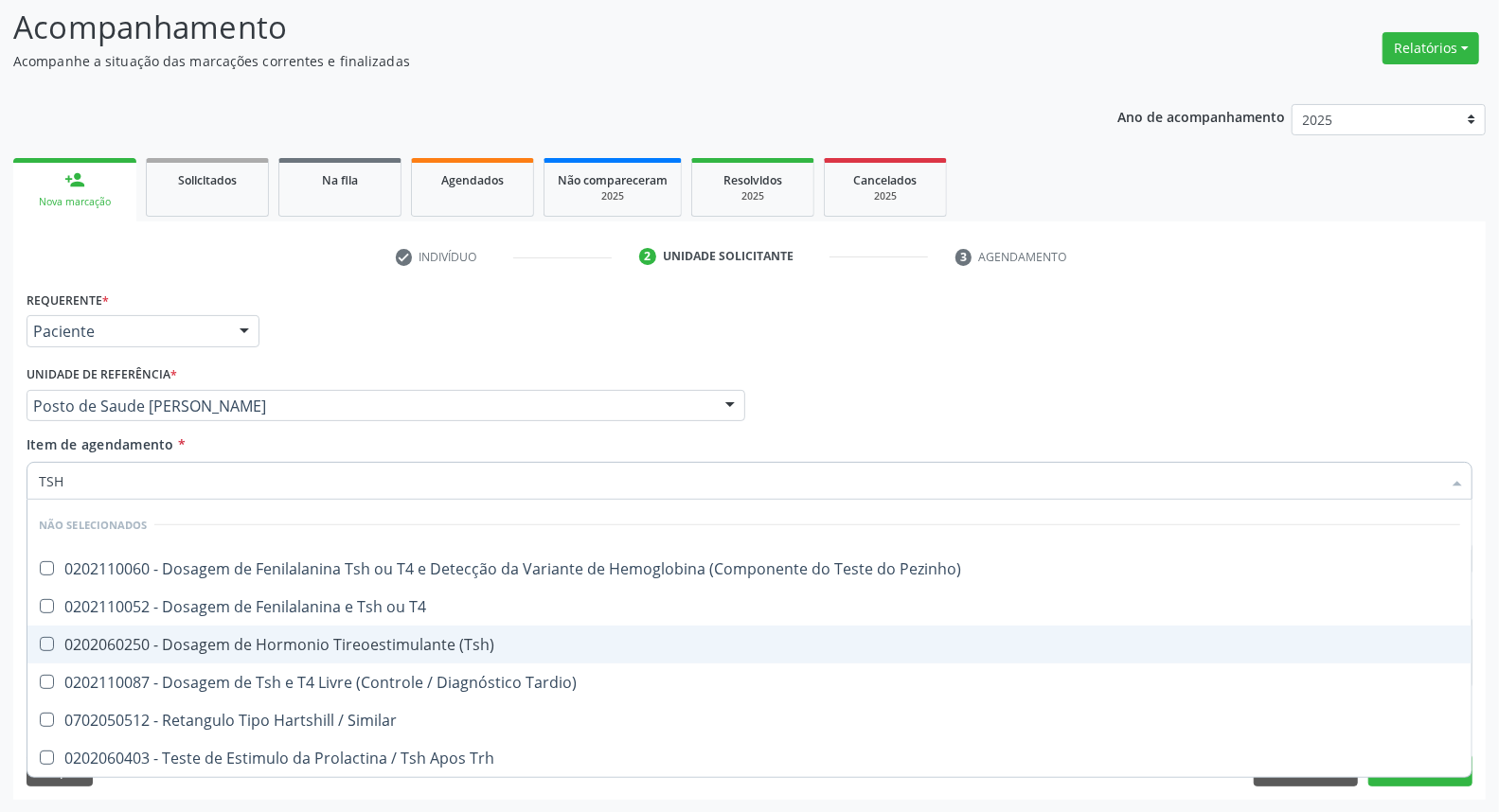
drag, startPoint x: 149, startPoint y: 636, endPoint x: 153, endPoint y: 614, distance: 22.4
click at [148, 627] on span "0202060250 - Dosagem de Hormonio Tireoestimulante (Tsh)" at bounding box center [750, 644] width 1445 height 37
checkbox \(Tsh\) "true"
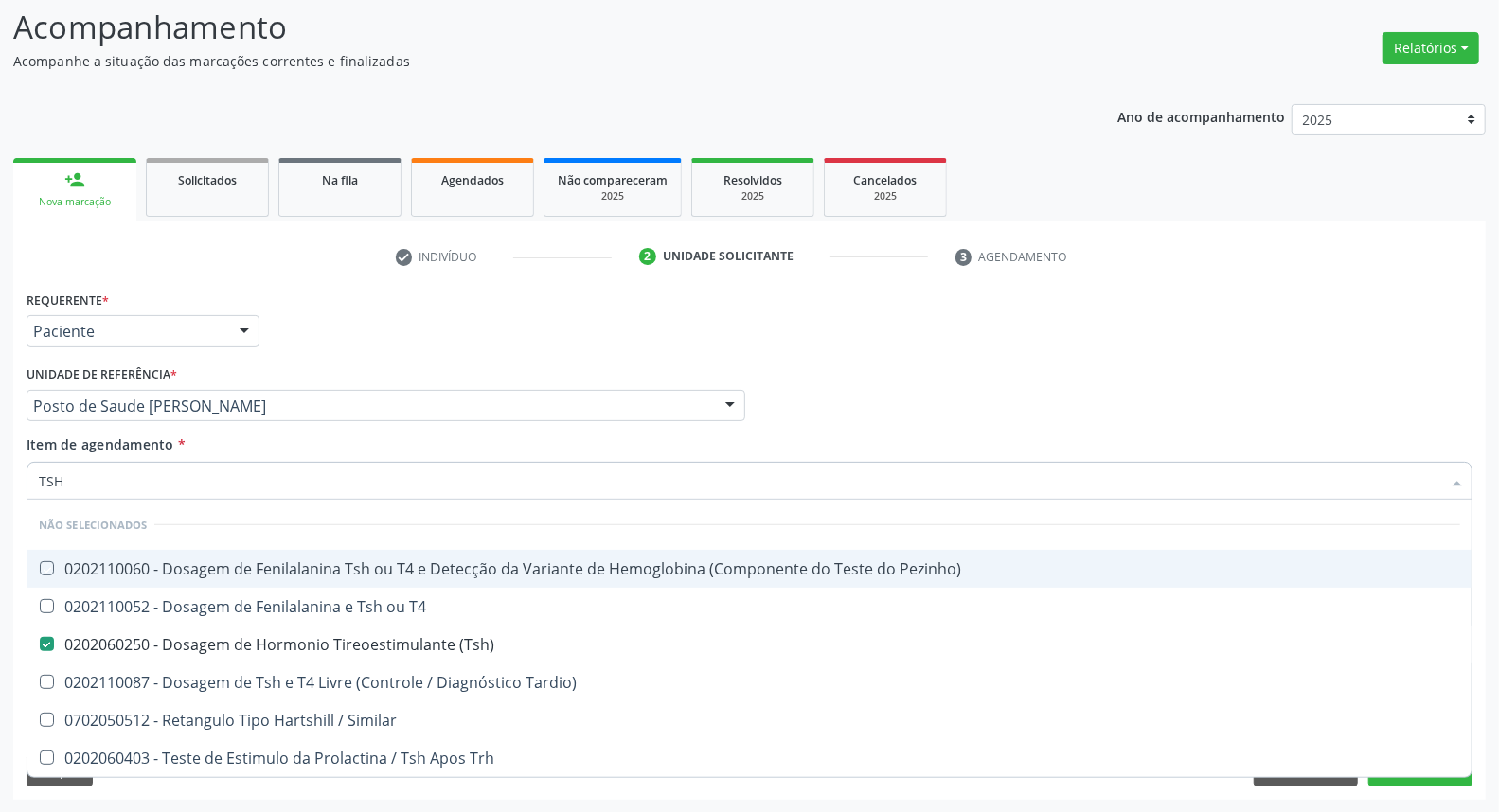
drag, startPoint x: 947, startPoint y: 352, endPoint x: 533, endPoint y: 577, distance: 471.2
click at [947, 354] on div "Requerente * Paciente Médico(a) Enfermeiro(a) Paciente Nenhum resultado encontr…" at bounding box center [749, 323] width 1456 height 74
checkbox Pezinho\) "true"
checkbox Tardio\) "true"
checkbox Similar "true"
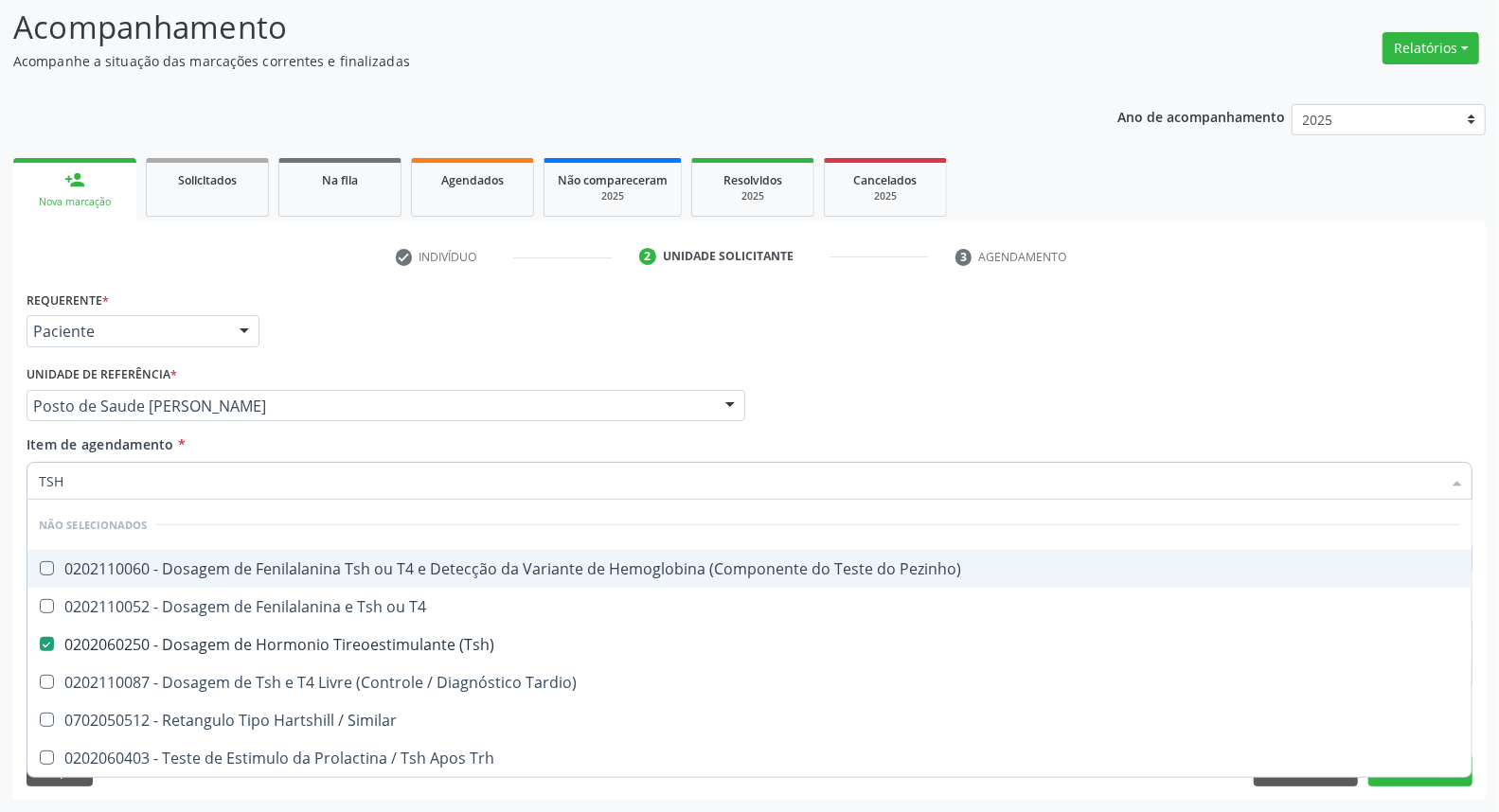
checkbox Trh "true"
checkbox T4 "true"
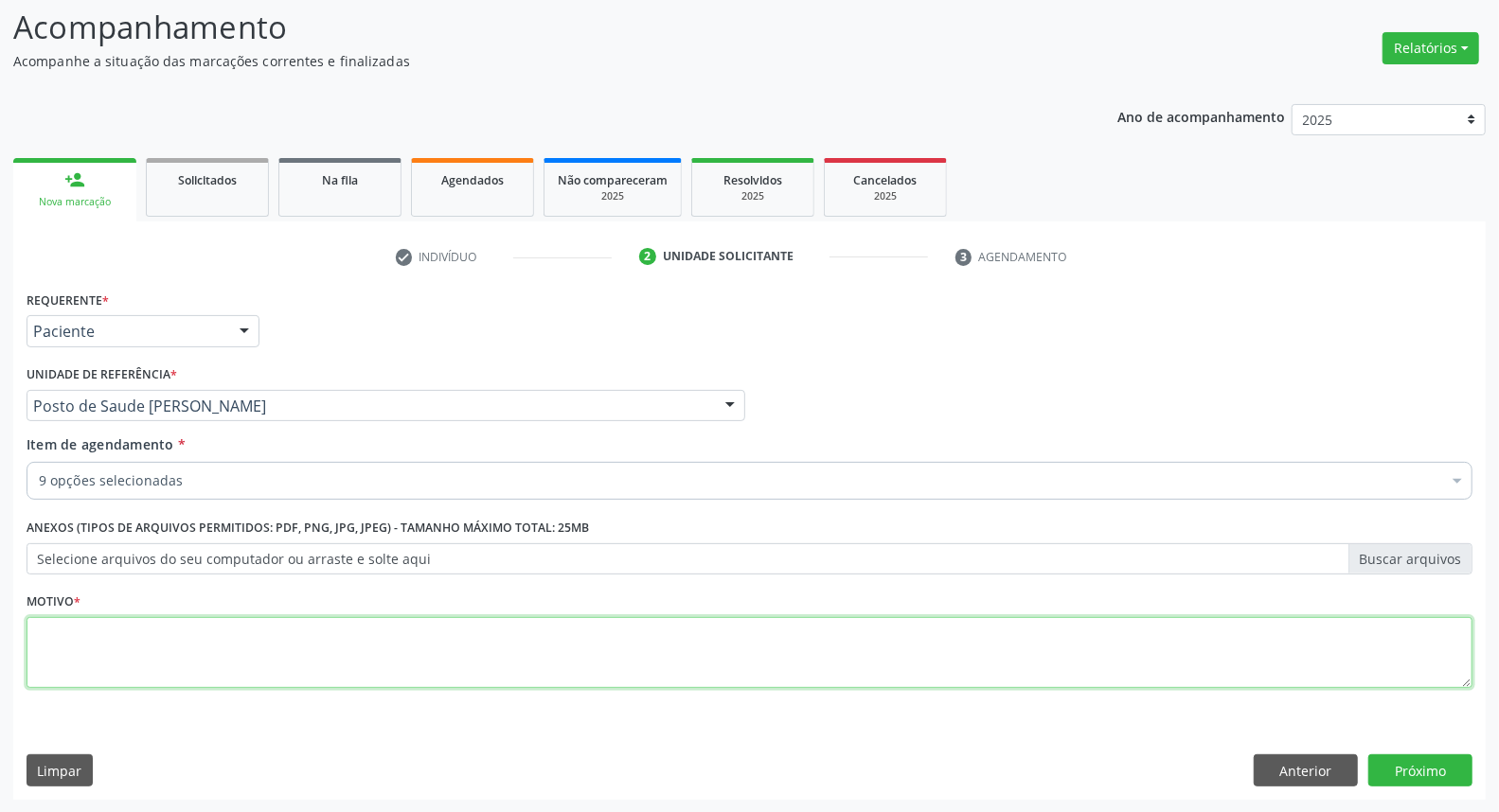
click at [372, 687] on textarea at bounding box center [749, 653] width 1446 height 72
type textarea "*"
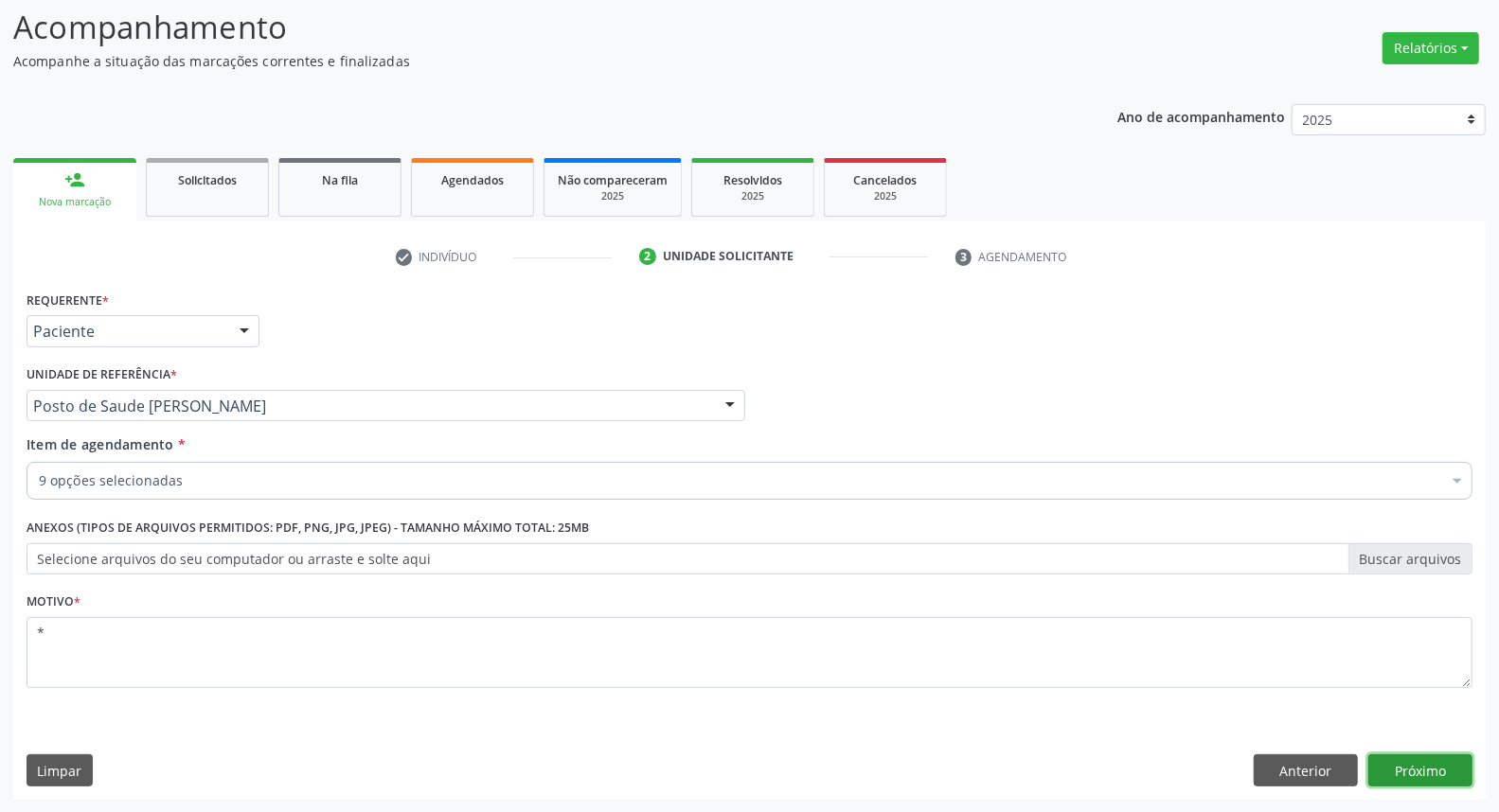
click at [1446, 768] on button "Próximo" at bounding box center [1421, 771] width 105 height 33
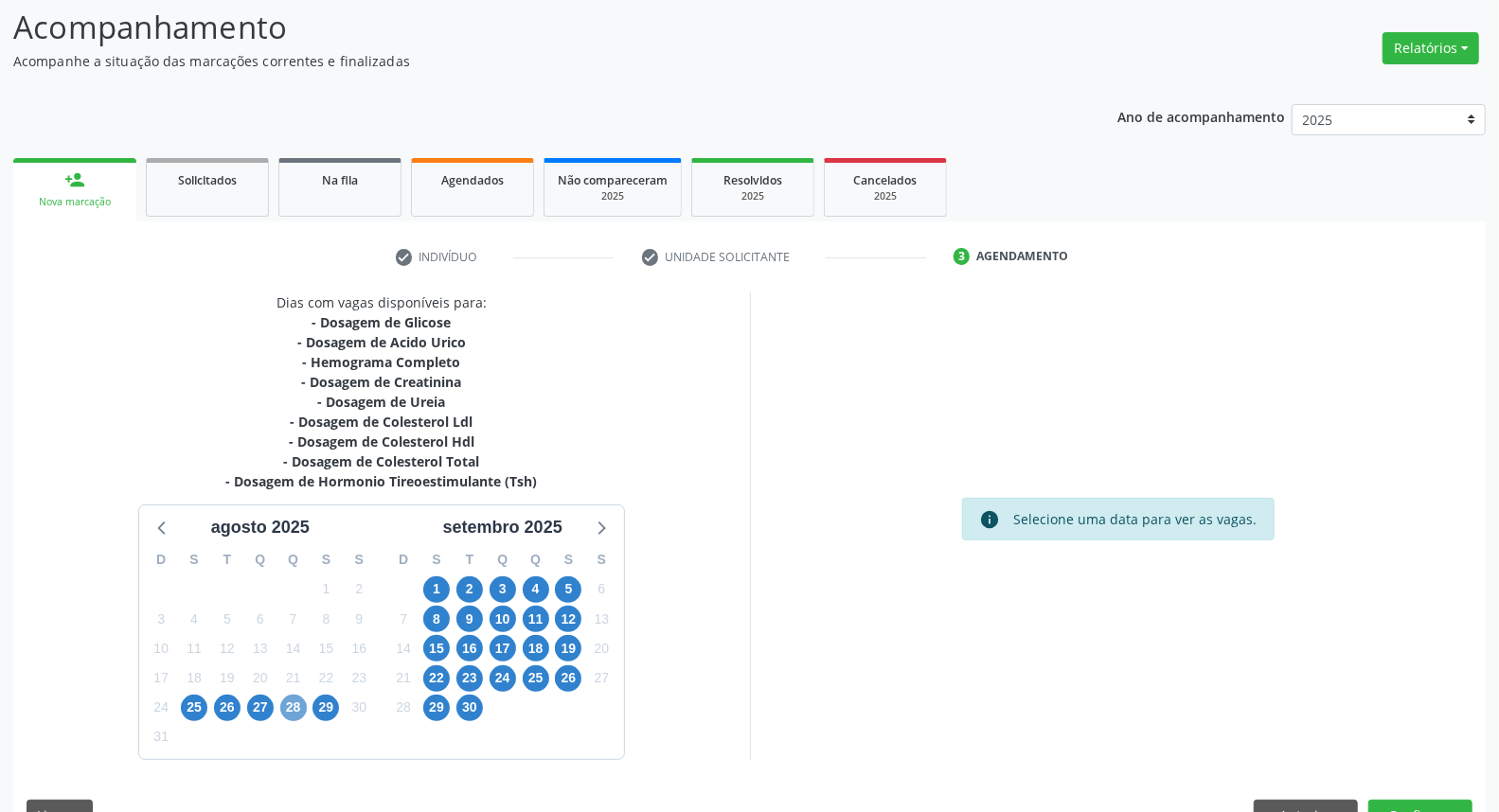
click at [290, 707] on span "28" at bounding box center [293, 707] width 27 height 27
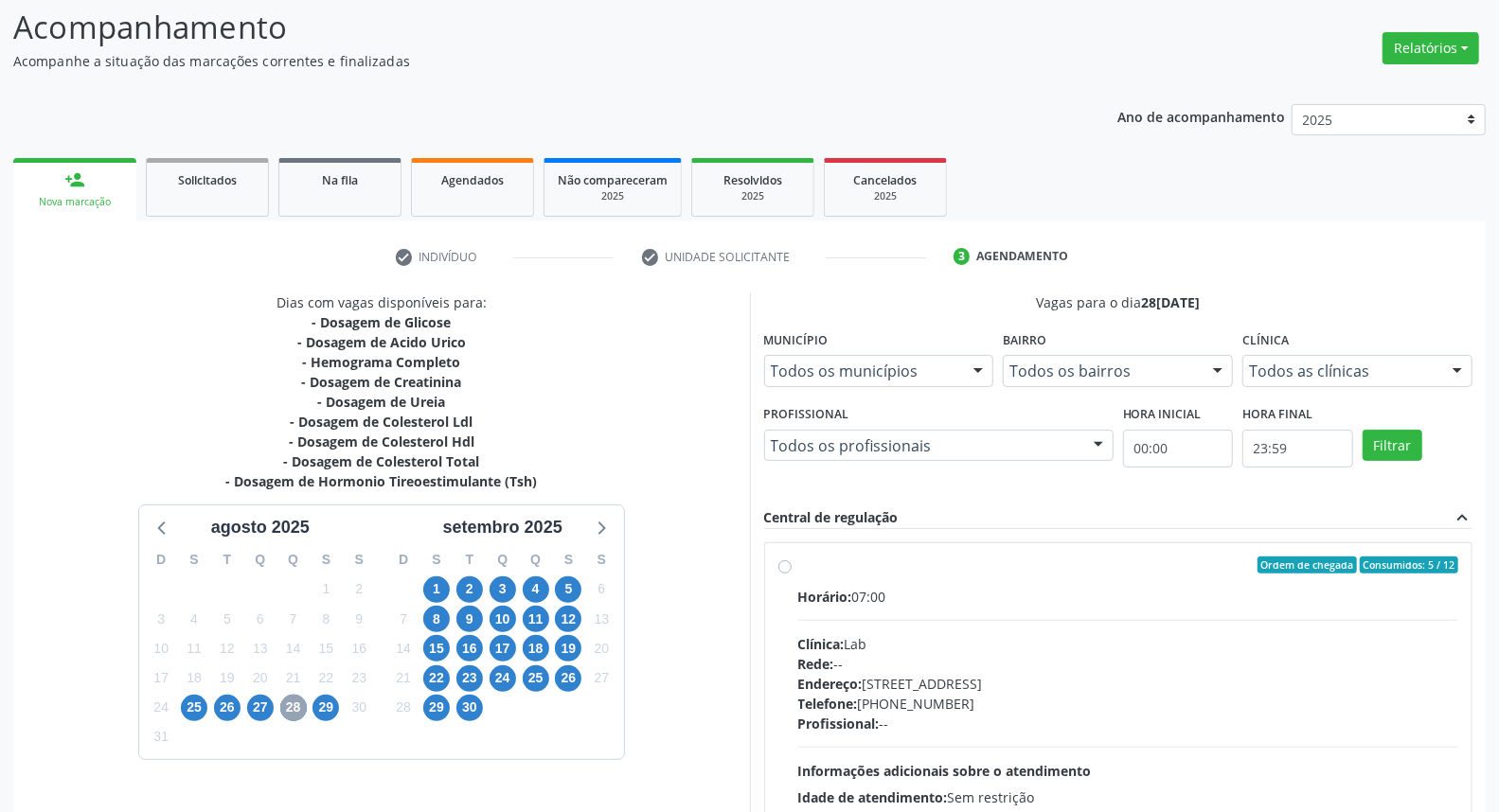
scroll to position [298, 0]
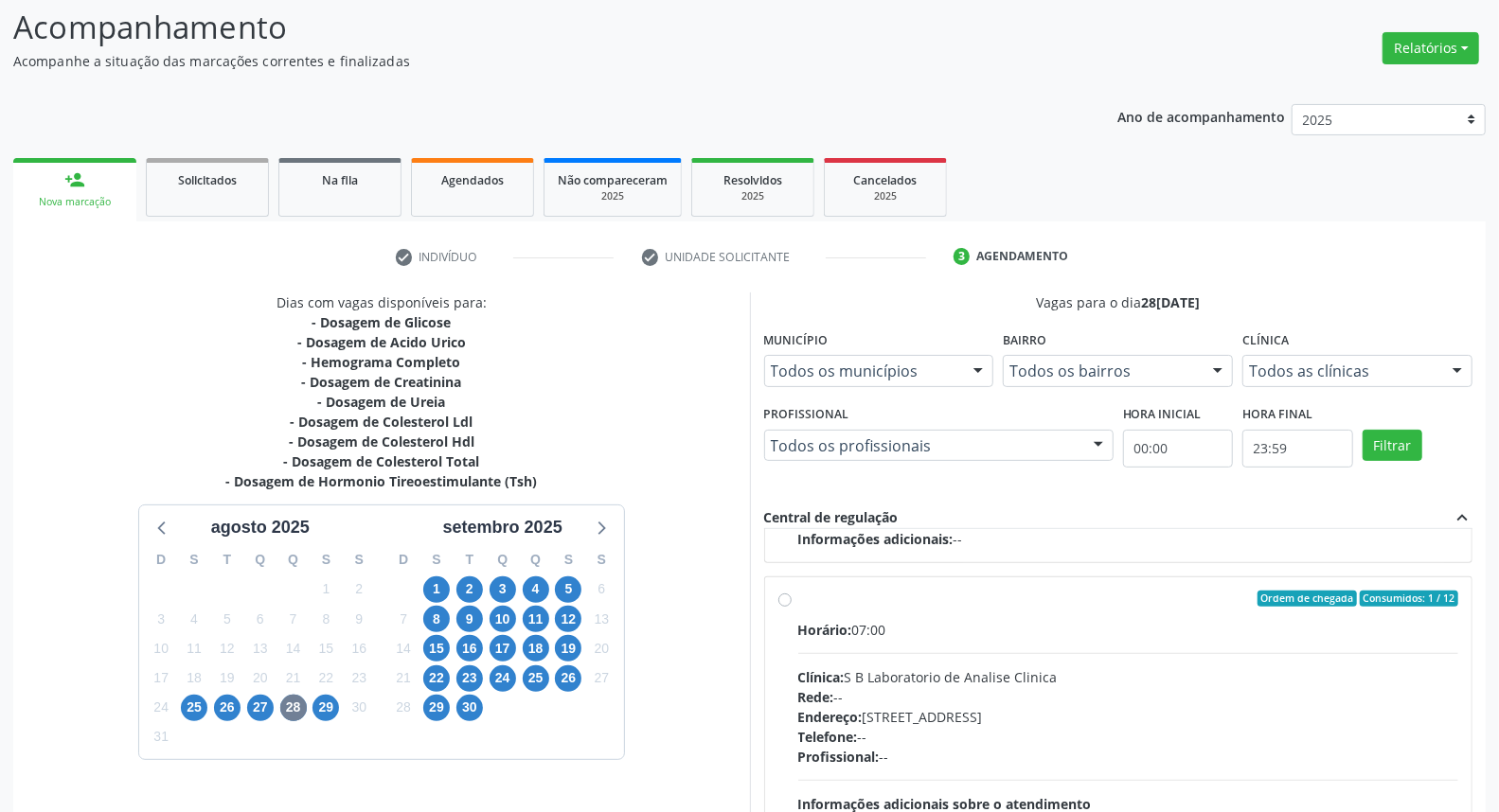
click at [798, 600] on label "Ordem de chegada Consumidos: 1 / 12 Horário: 07:00 Clínica: S B Laboratorio de …" at bounding box center [1129, 736] width 661 height 291
click at [785, 600] on input "Ordem de chegada Consumidos: 1 / 12 Horário: 07:00 Clínica: S B Laboratorio de …" at bounding box center [785, 599] width 13 height 17
radio input "true"
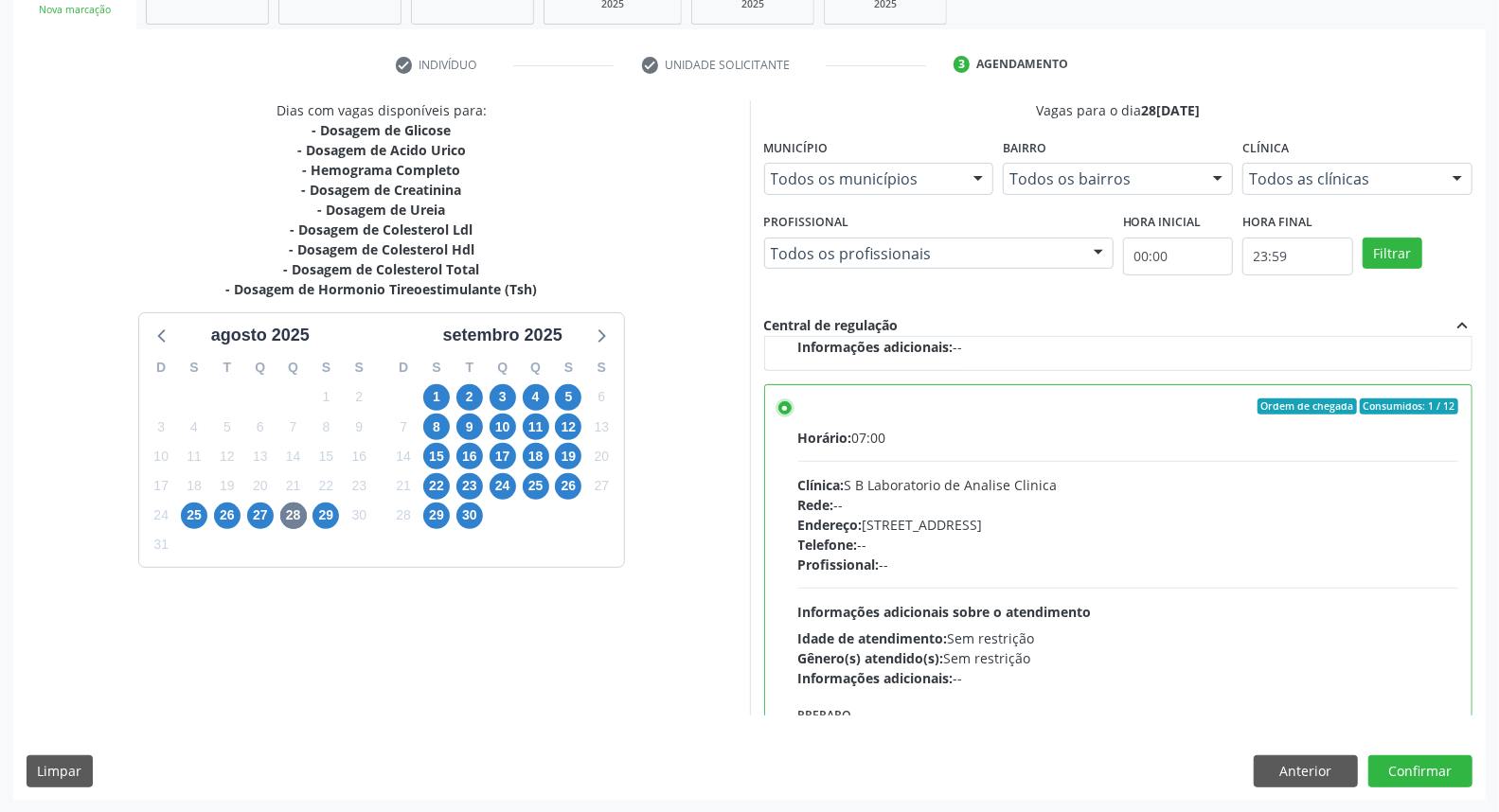
scroll to position [404, 0]
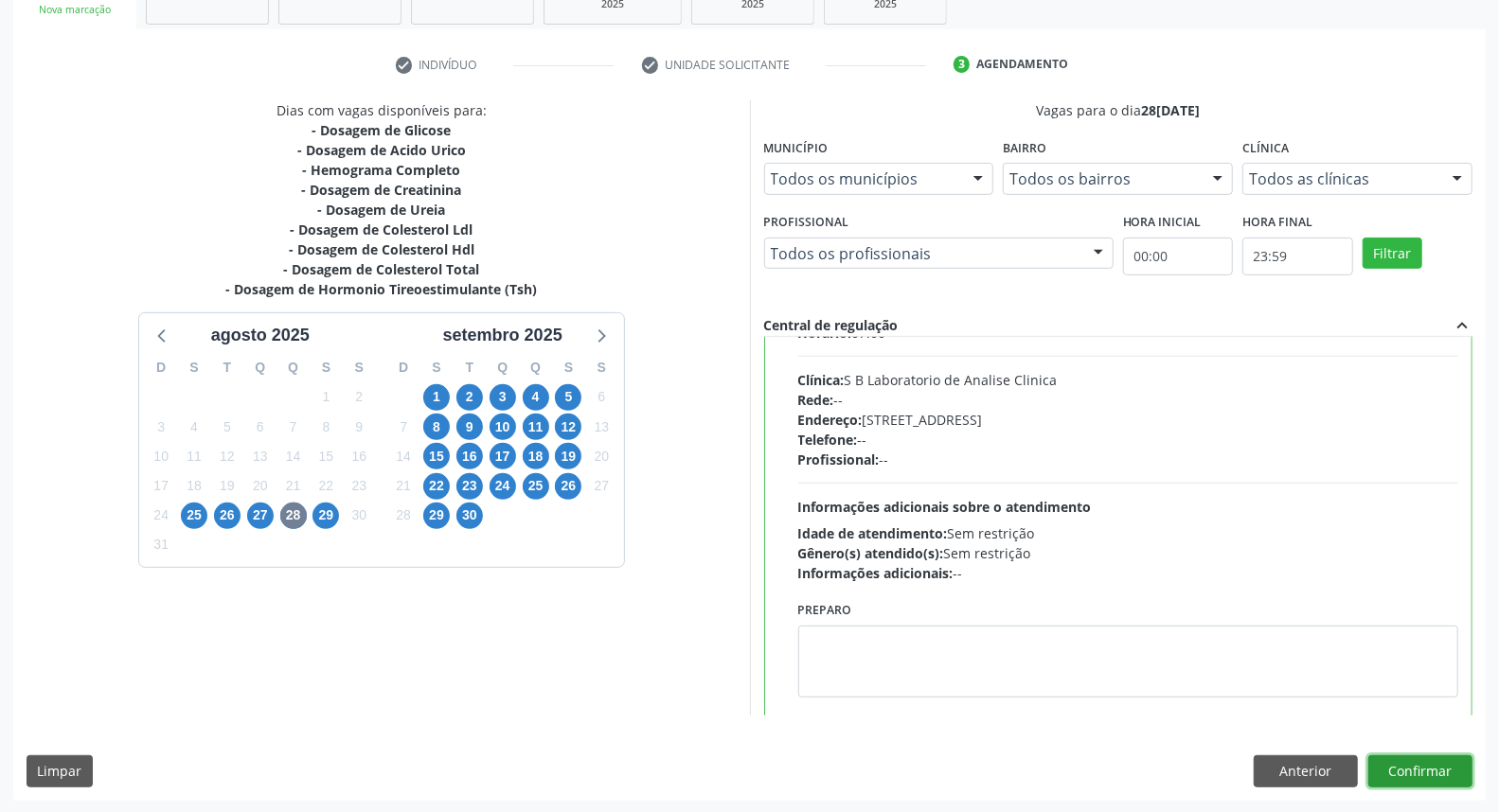
click at [1427, 772] on button "Confirmar" at bounding box center [1421, 772] width 105 height 33
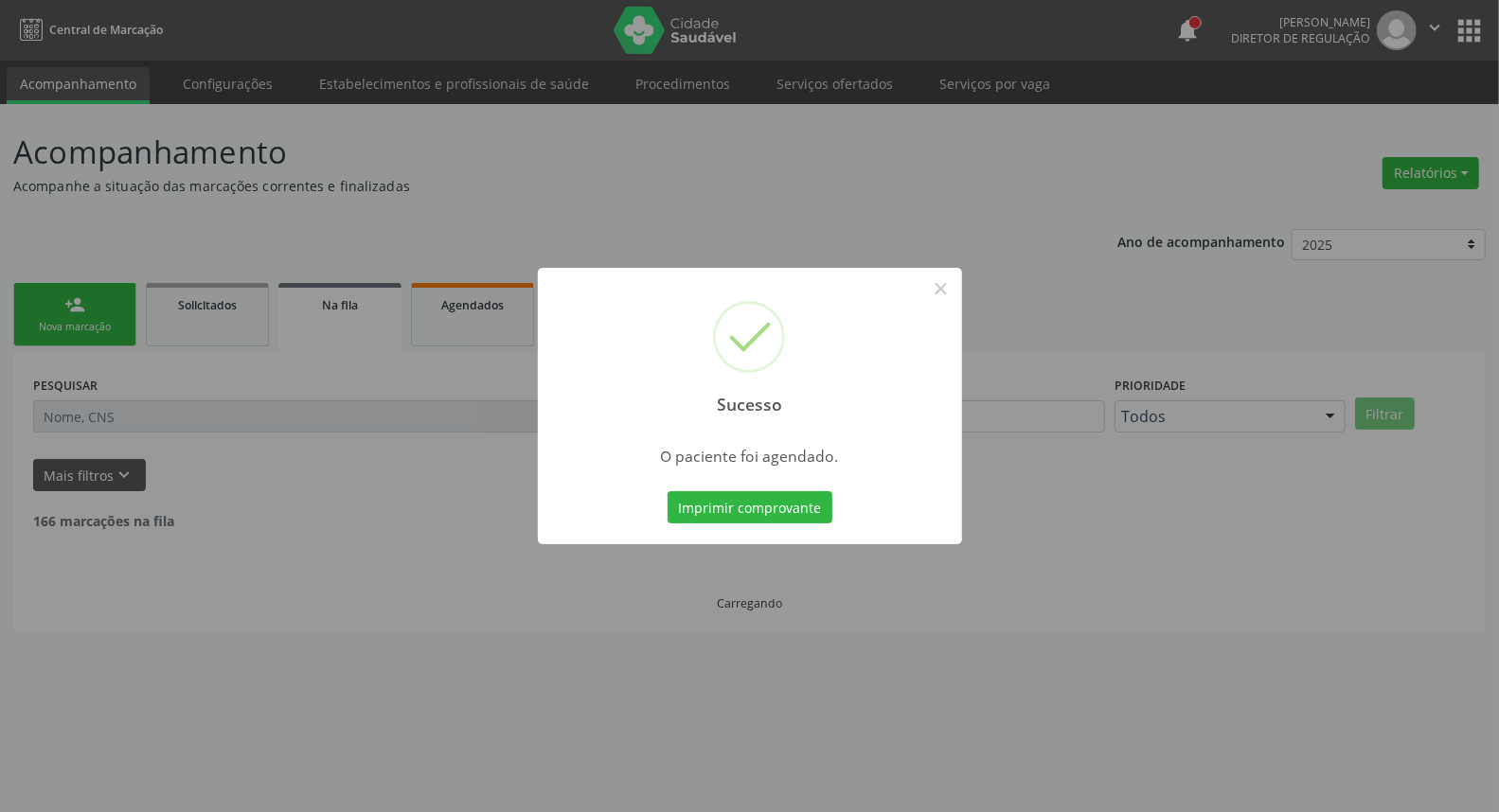
scroll to position [0, 0]
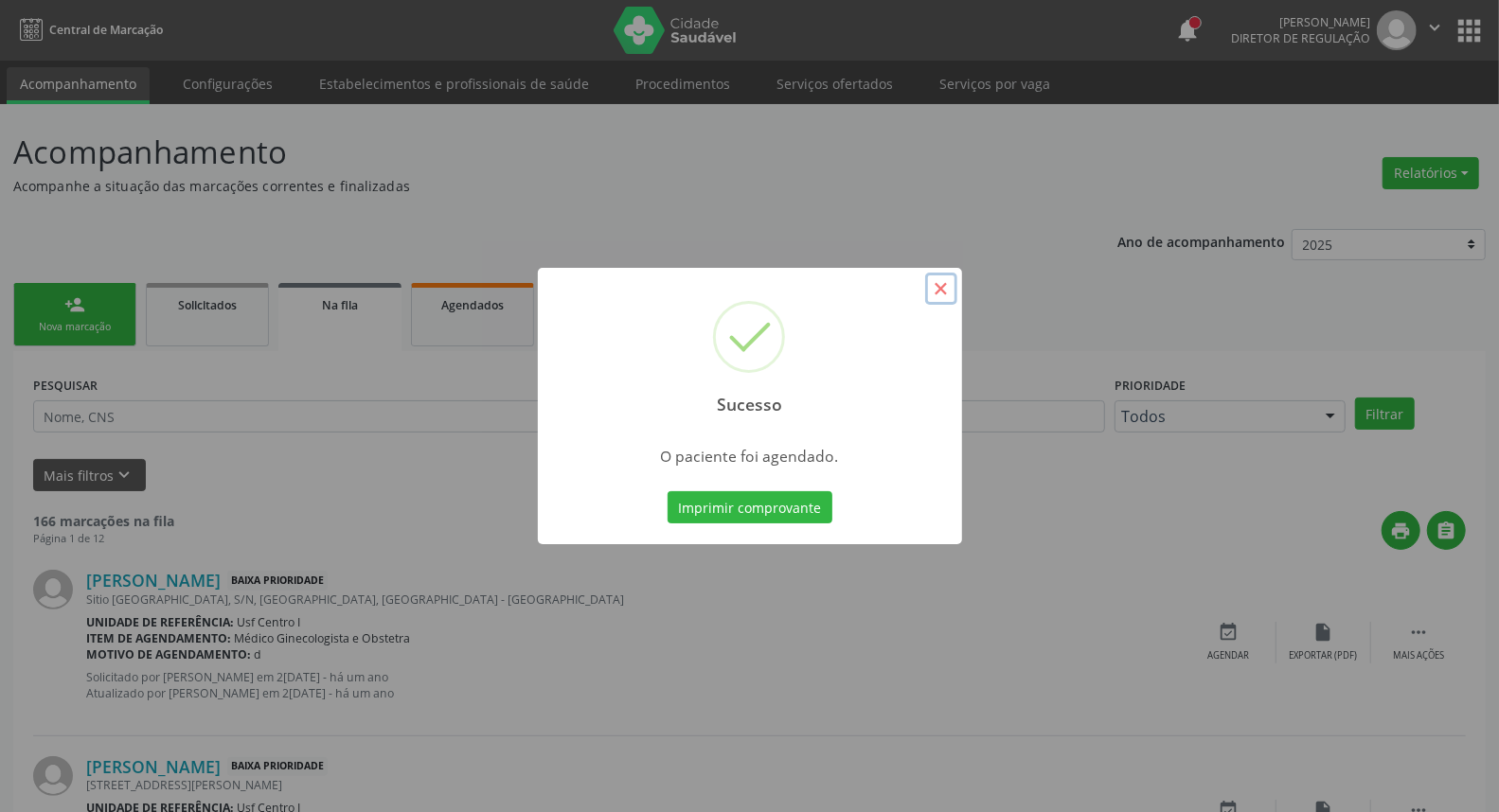
click at [939, 294] on button "×" at bounding box center [941, 288] width 33 height 33
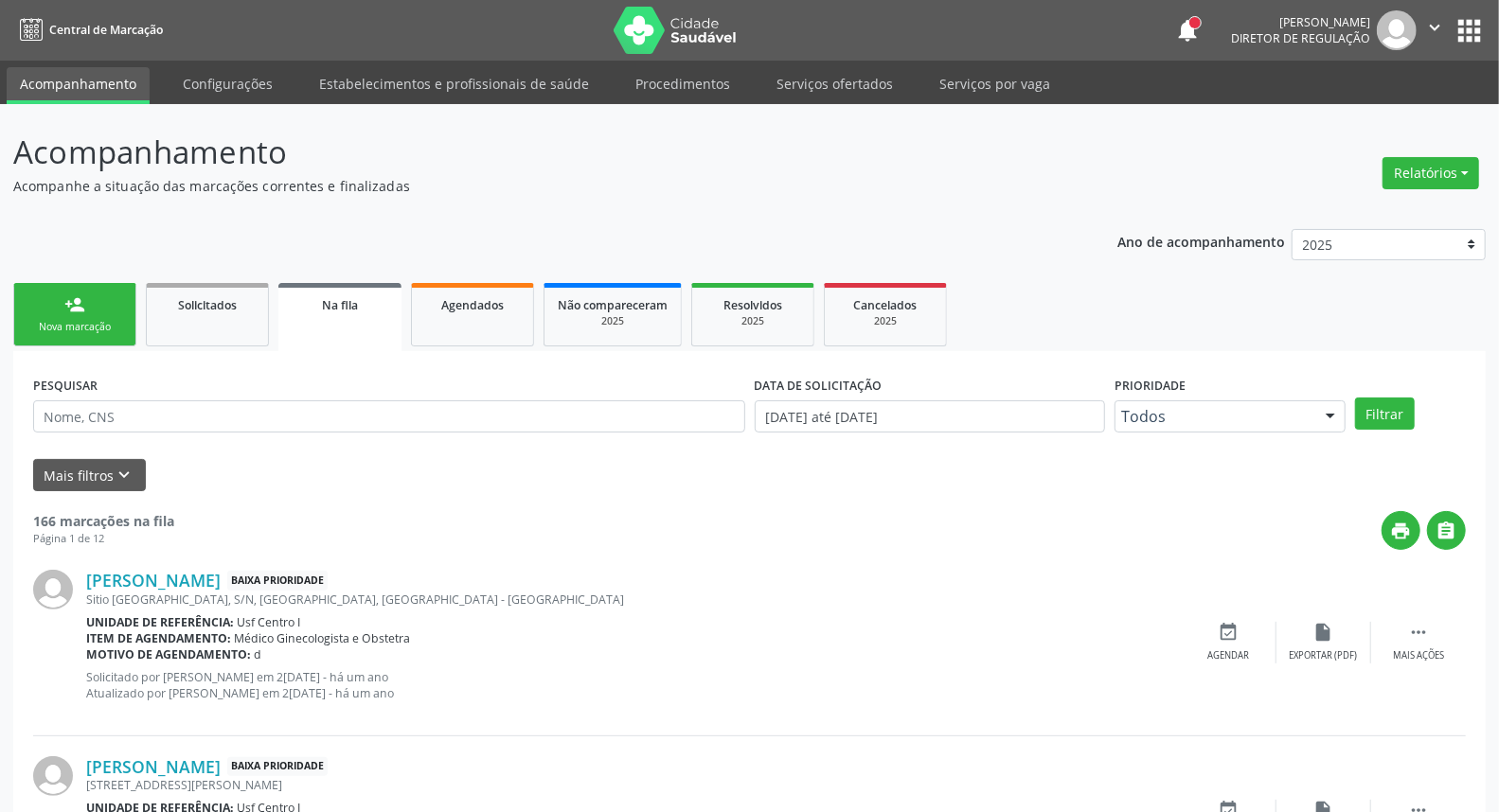
click at [105, 296] on link "person_add Nova marcação" at bounding box center [74, 315] width 123 height 63
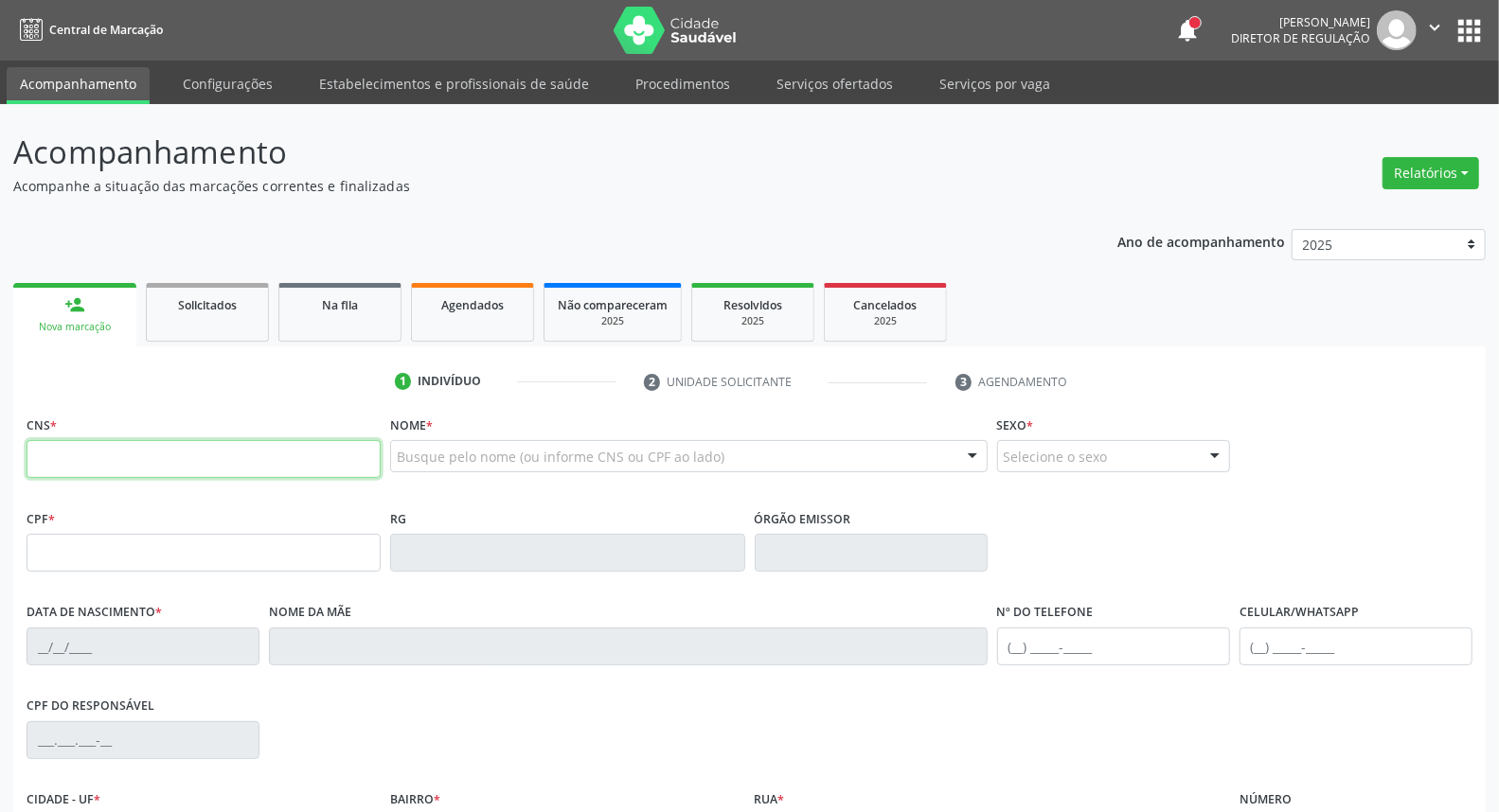
click at [119, 461] on input "text" at bounding box center [203, 459] width 354 height 37
type input "700 0084 5029 4406"
type input "070.392.904-64"
type input "2[DATE]"
type input "[PERSON_NAME]"
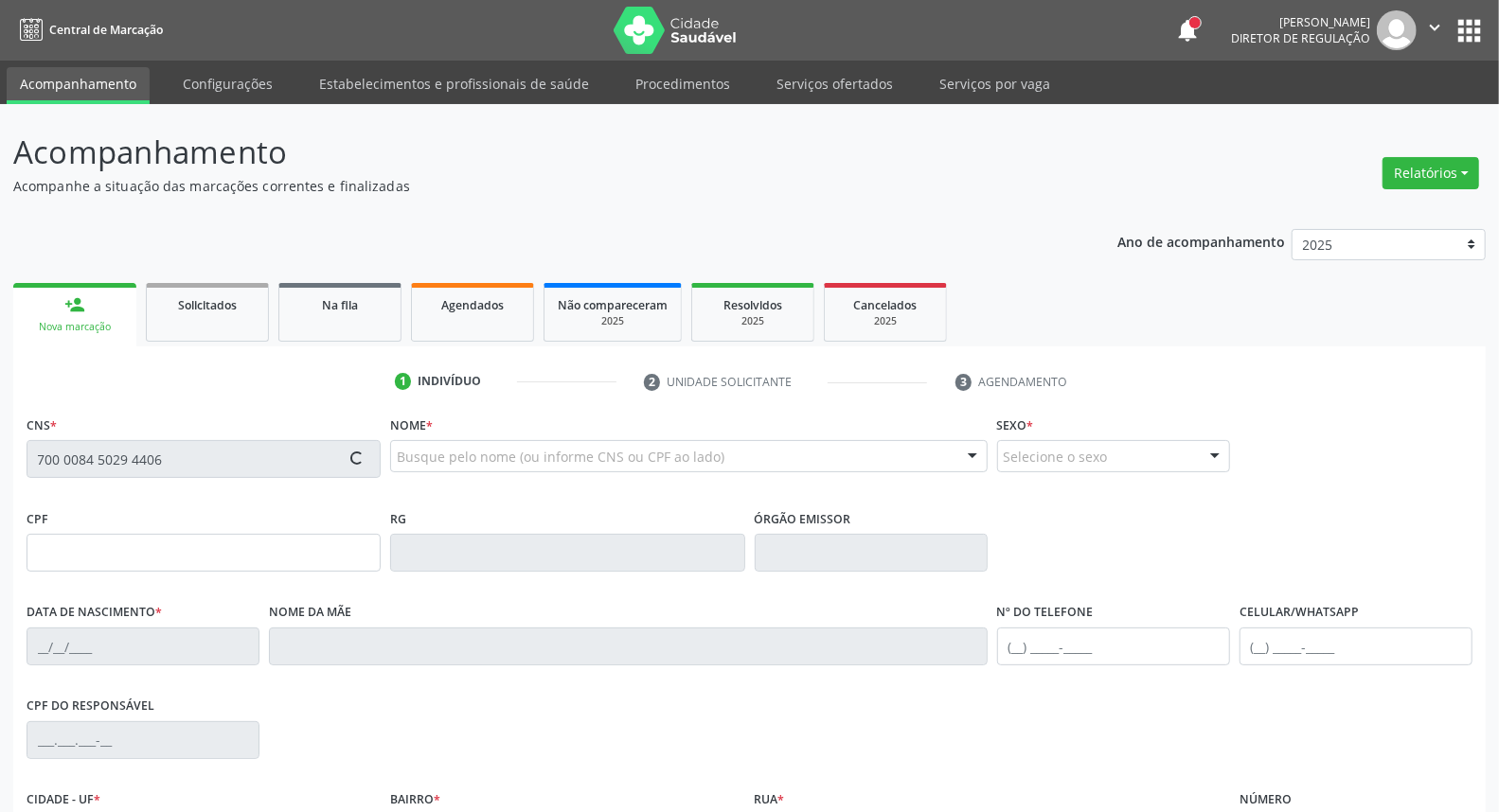
type input "[PHONE_NUMBER]"
type input "14"
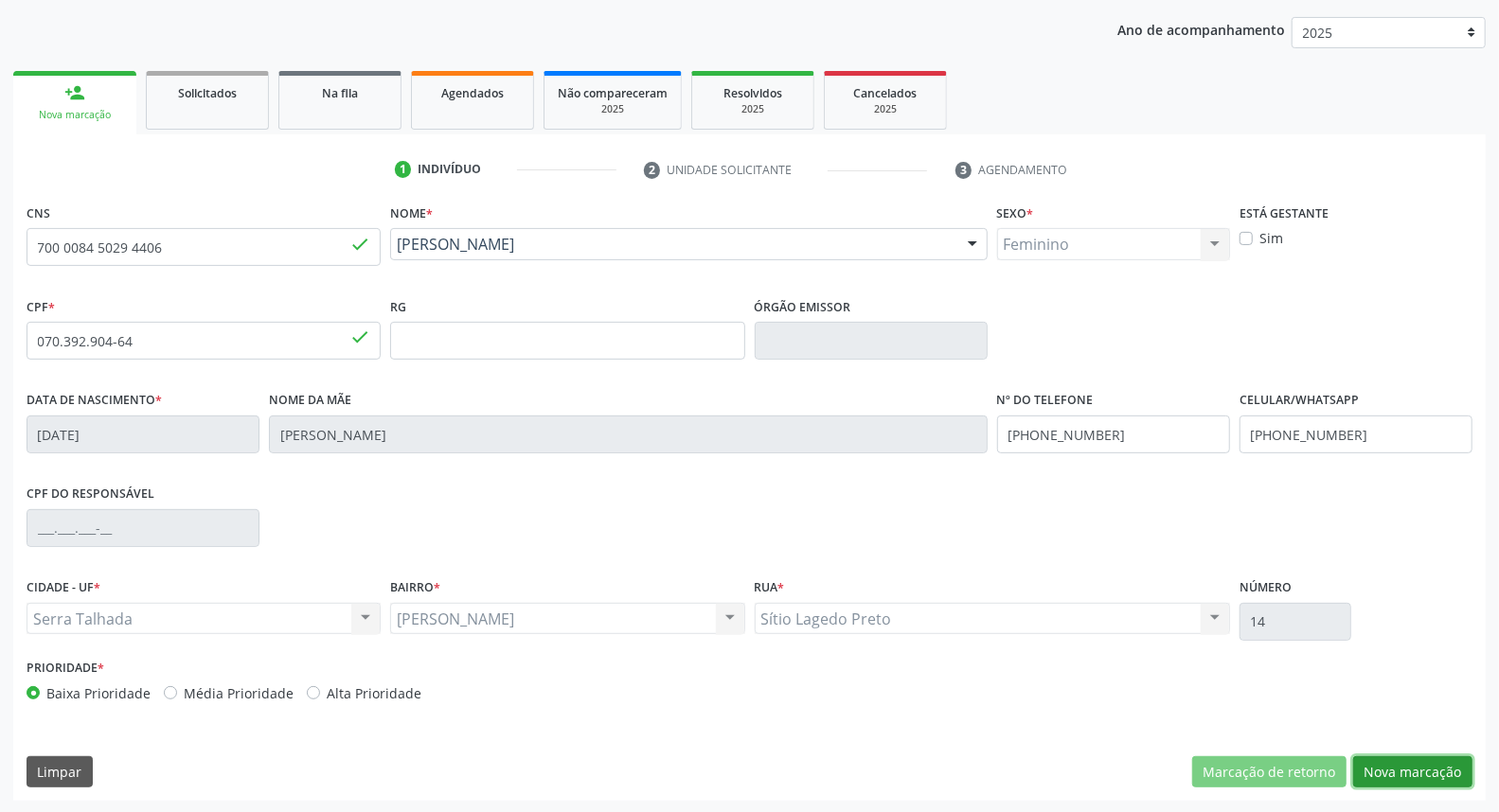
drag, startPoint x: 1415, startPoint y: 768, endPoint x: 1098, endPoint y: 641, distance: 341.5
click at [1414, 768] on button "Nova marcação" at bounding box center [1412, 773] width 119 height 33
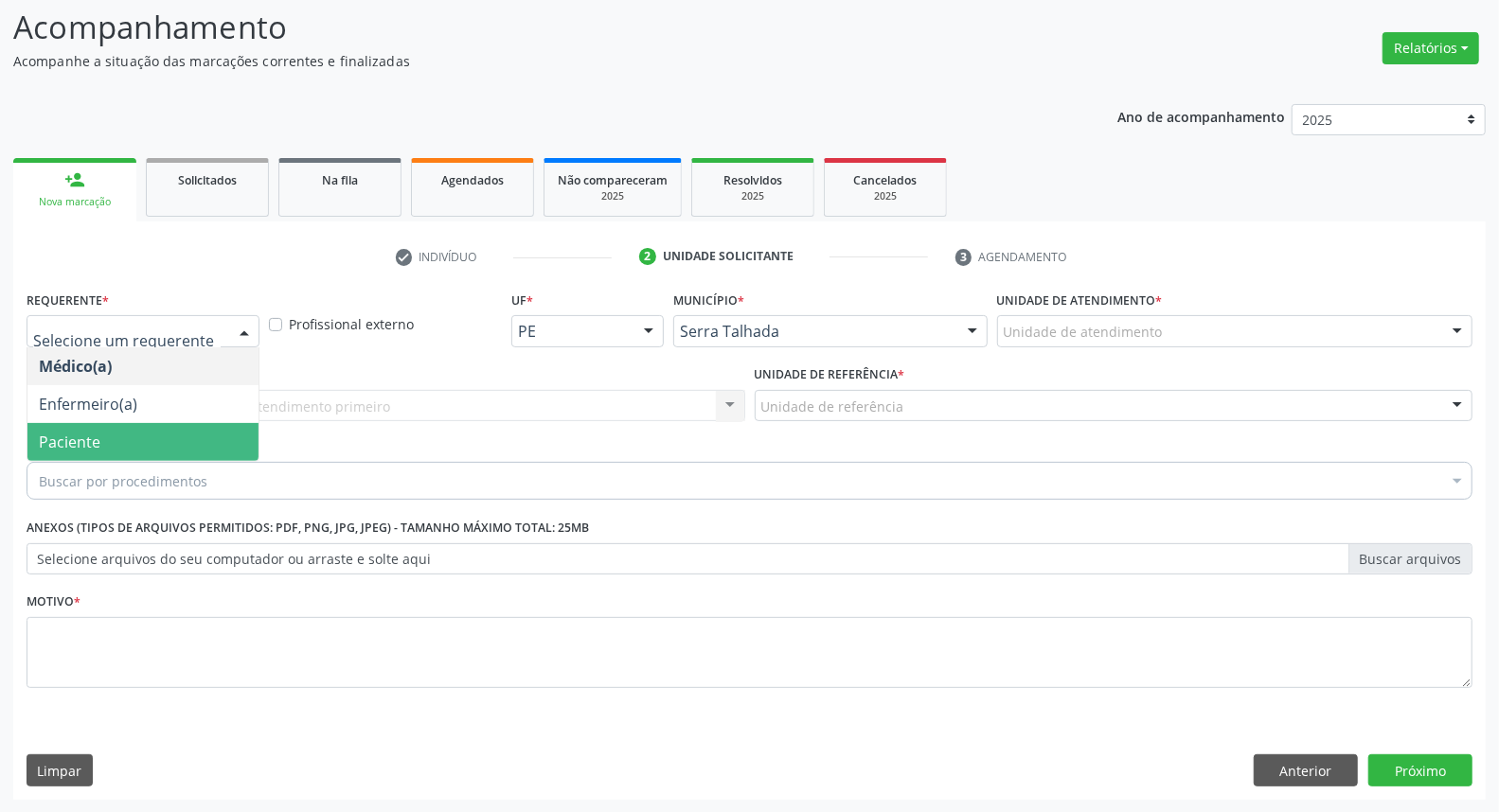
drag, startPoint x: 100, startPoint y: 439, endPoint x: 105, endPoint y: 423, distance: 16.8
click at [96, 435] on span "Paciente" at bounding box center [143, 442] width 231 height 37
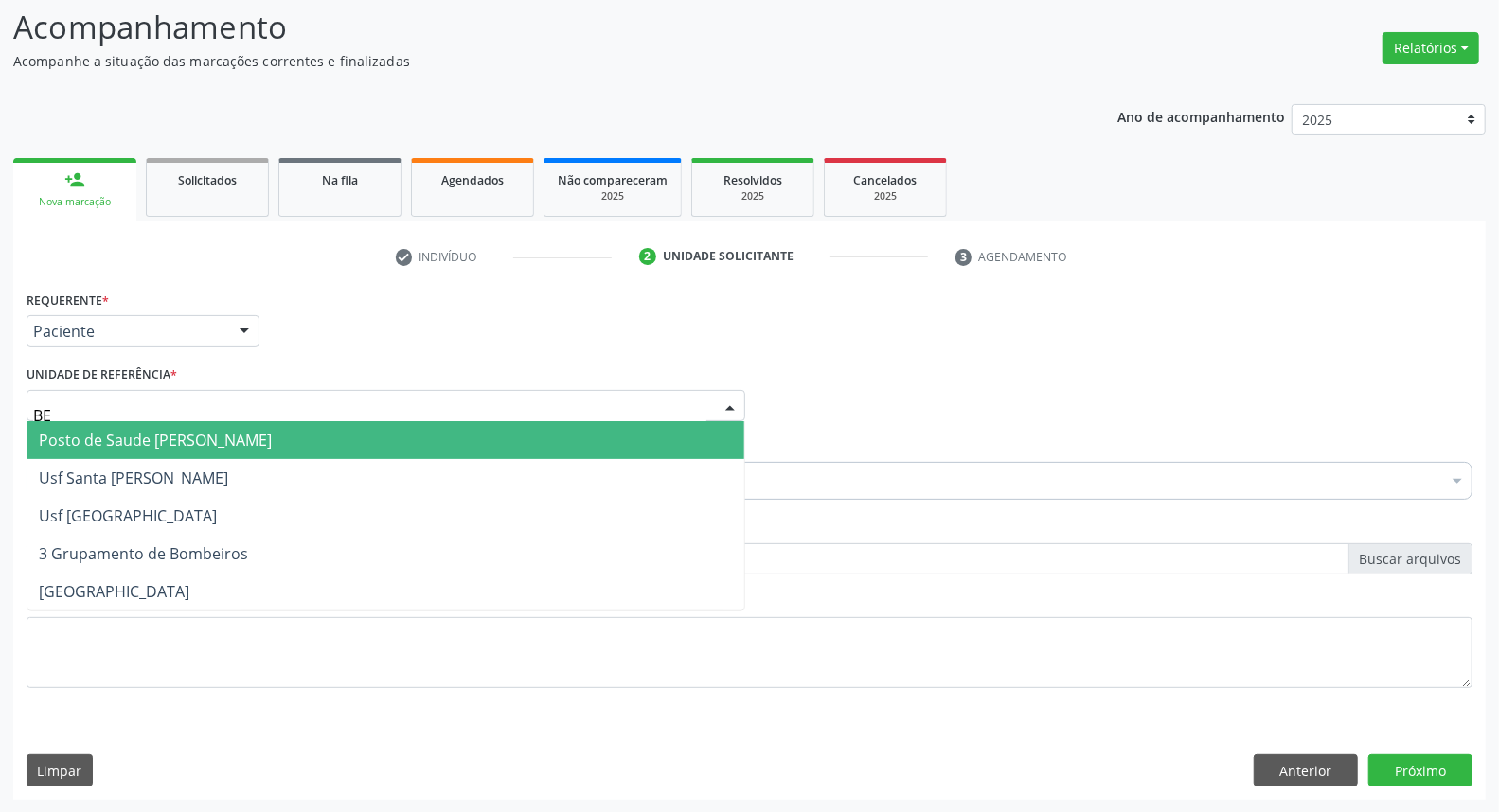
type input "BER"
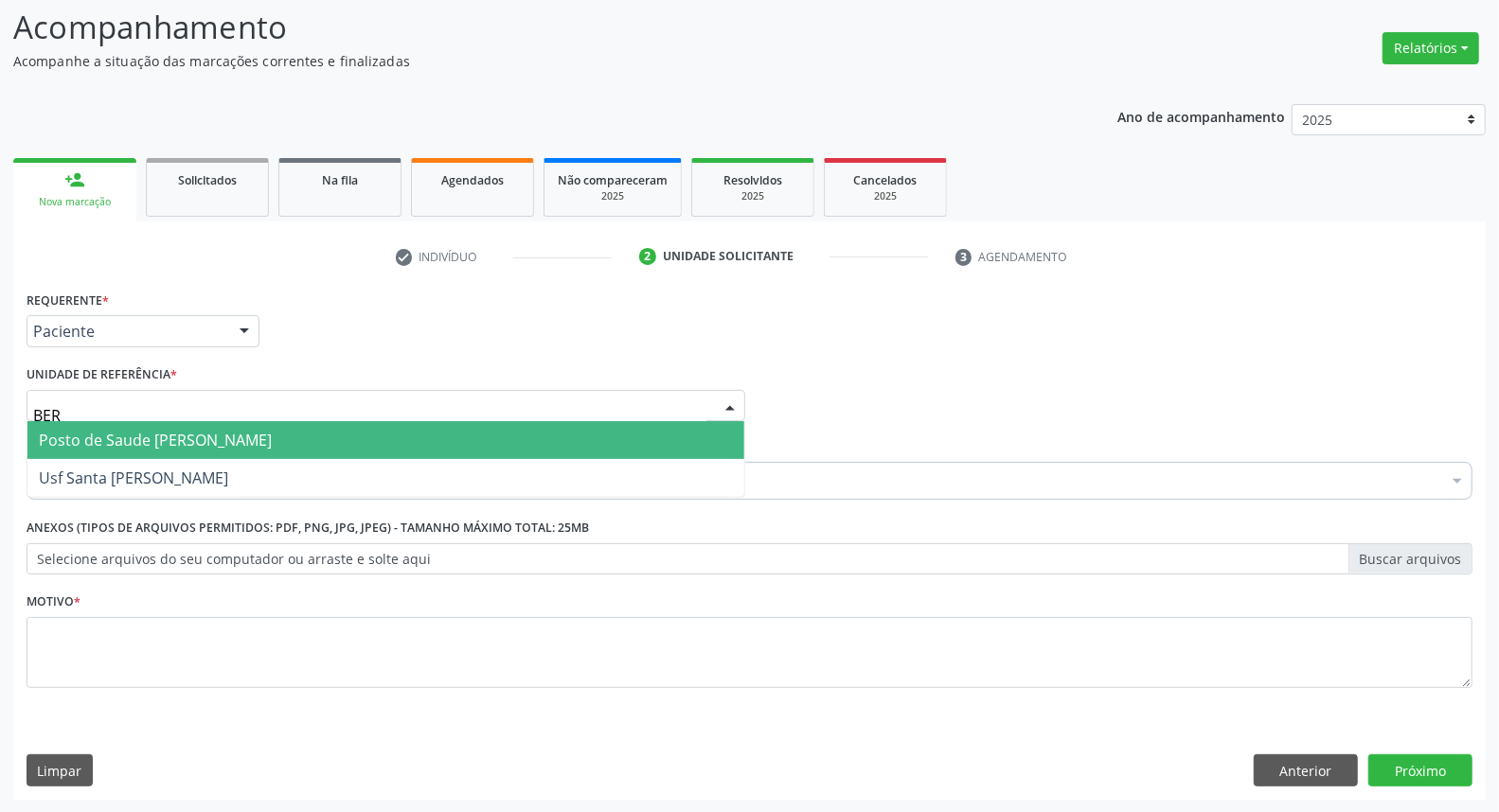
click at [129, 439] on span "Posto de Saude [PERSON_NAME]" at bounding box center [155, 440] width 233 height 21
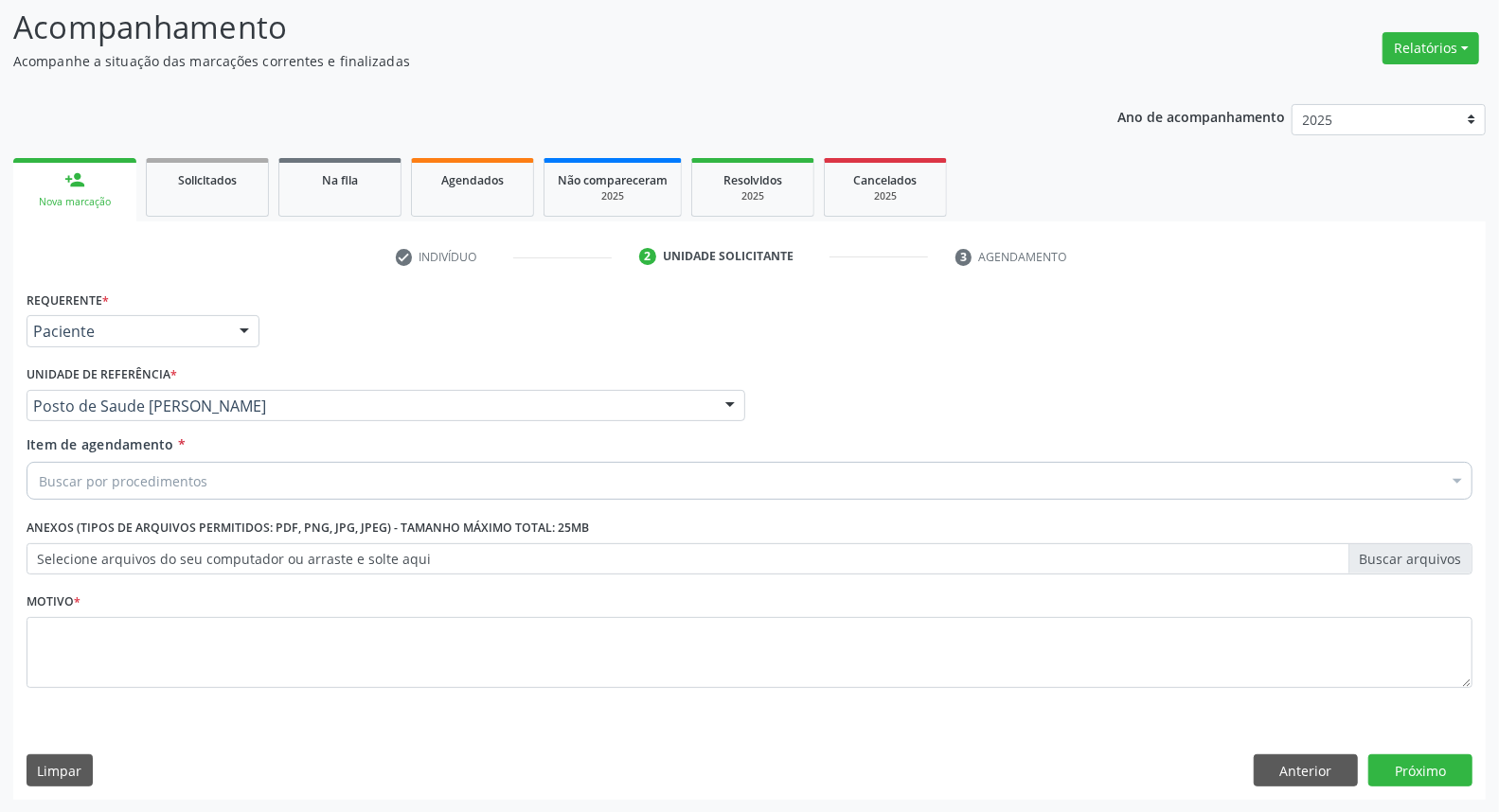
click at [144, 493] on div "Buscar por procedimentos" at bounding box center [749, 480] width 1446 height 37
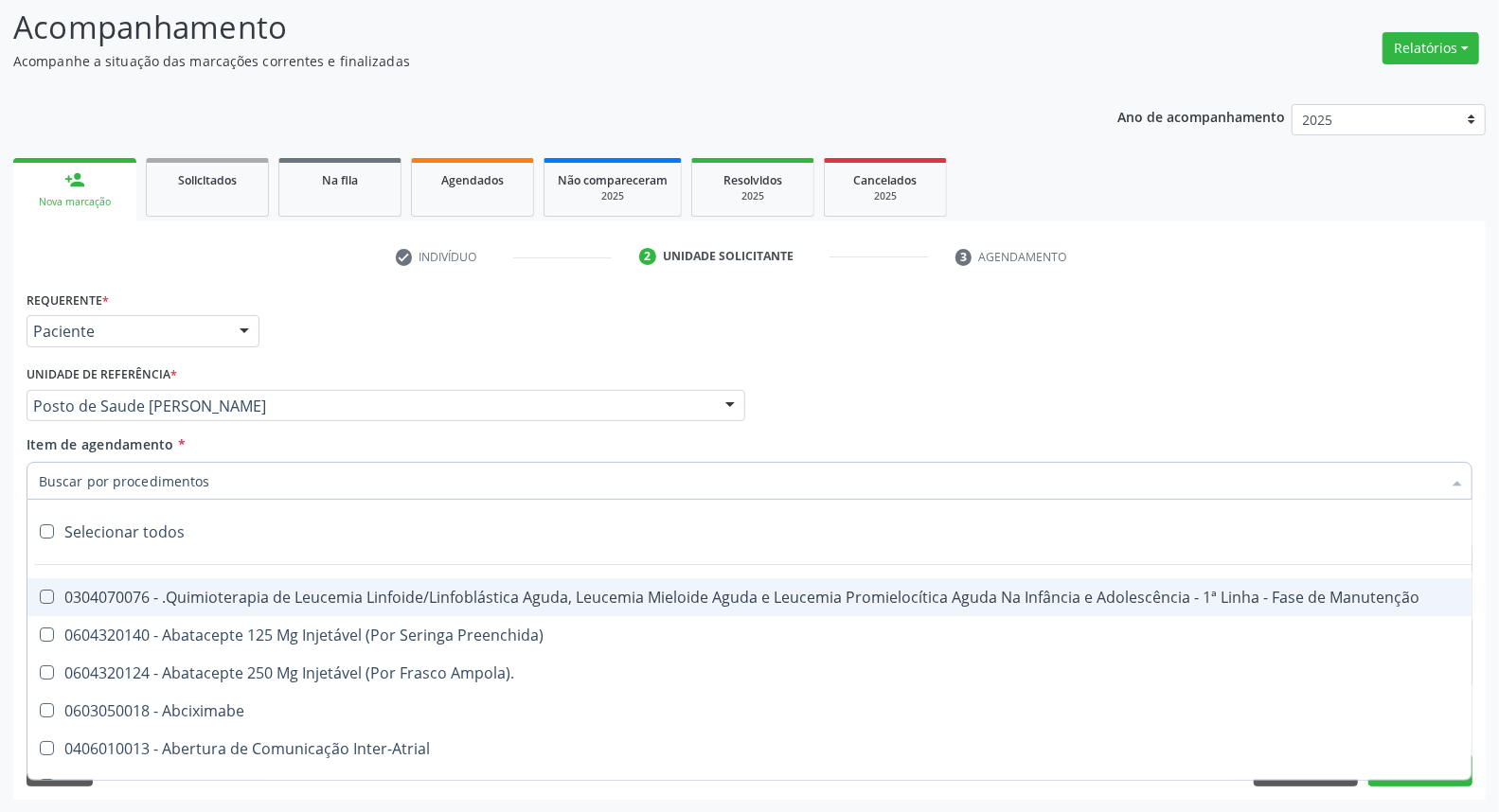
click at [142, 479] on input "Item de agendamento *" at bounding box center [739, 480] width 1402 height 37
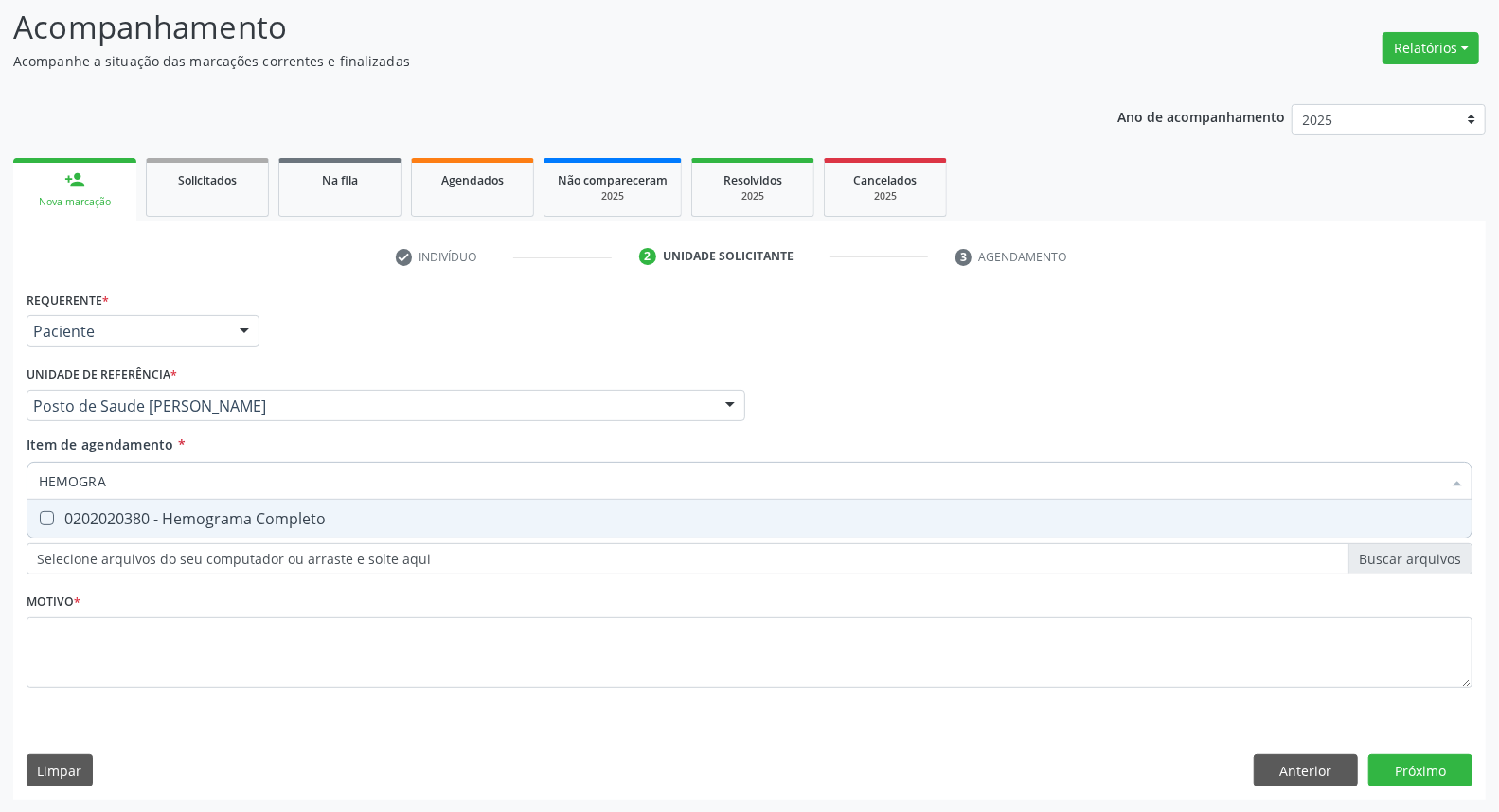
type input "HEMOGRA"
drag, startPoint x: 374, startPoint y: 538, endPoint x: 371, endPoint y: 524, distance: 14.3
click at [371, 538] on div "Requerente * Paciente Médico(a) Enfermeiro(a) Paciente Nenhum resultado encontr…" at bounding box center [749, 500] width 1446 height 429
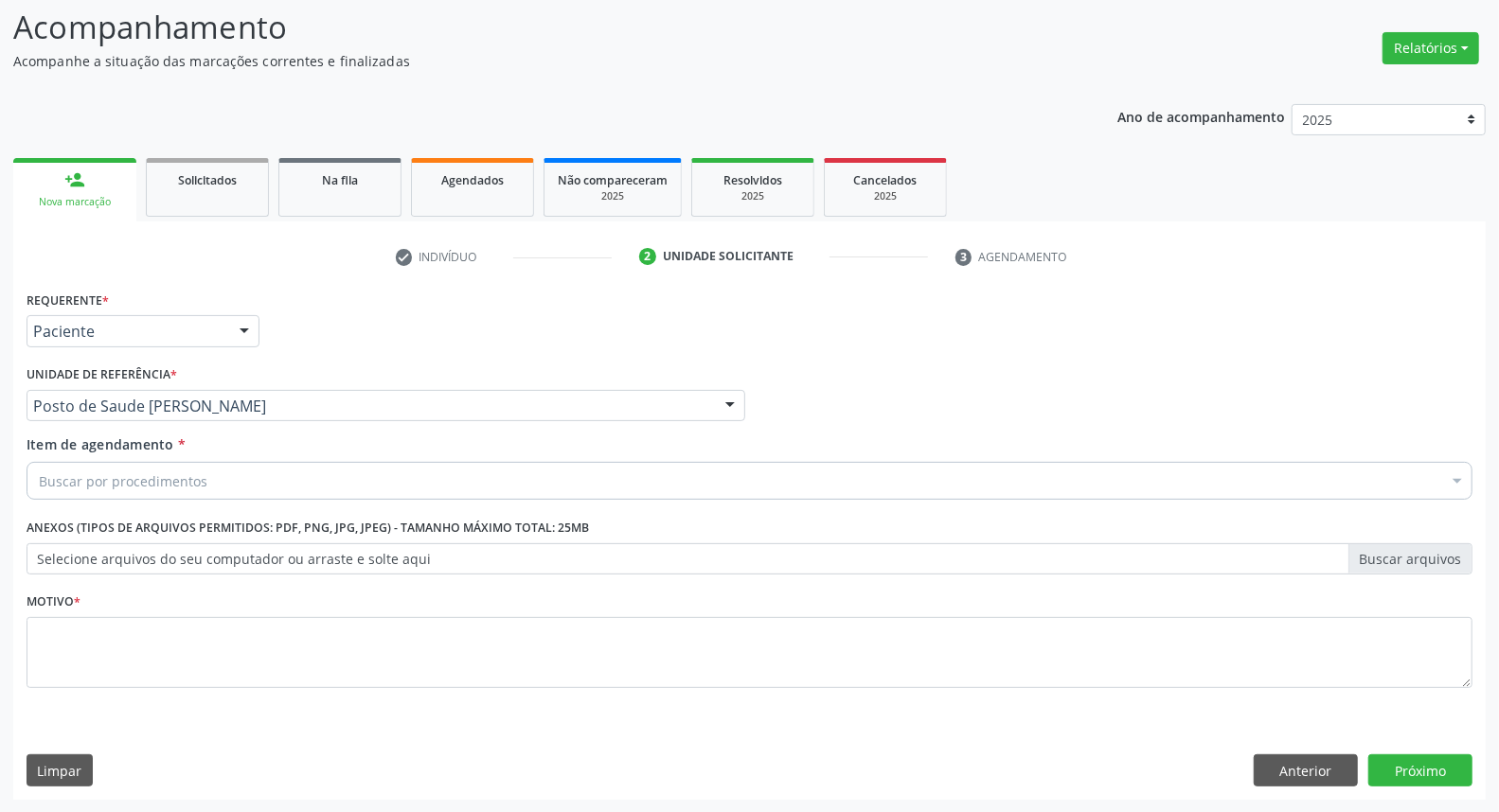
click at [371, 522] on div "Requerente * Paciente Médico(a) Enfermeiro(a) Paciente Nenhum resultado encontr…" at bounding box center [749, 500] width 1446 height 429
click at [375, 484] on div "Buscar por procedimentos" at bounding box center [749, 480] width 1446 height 37
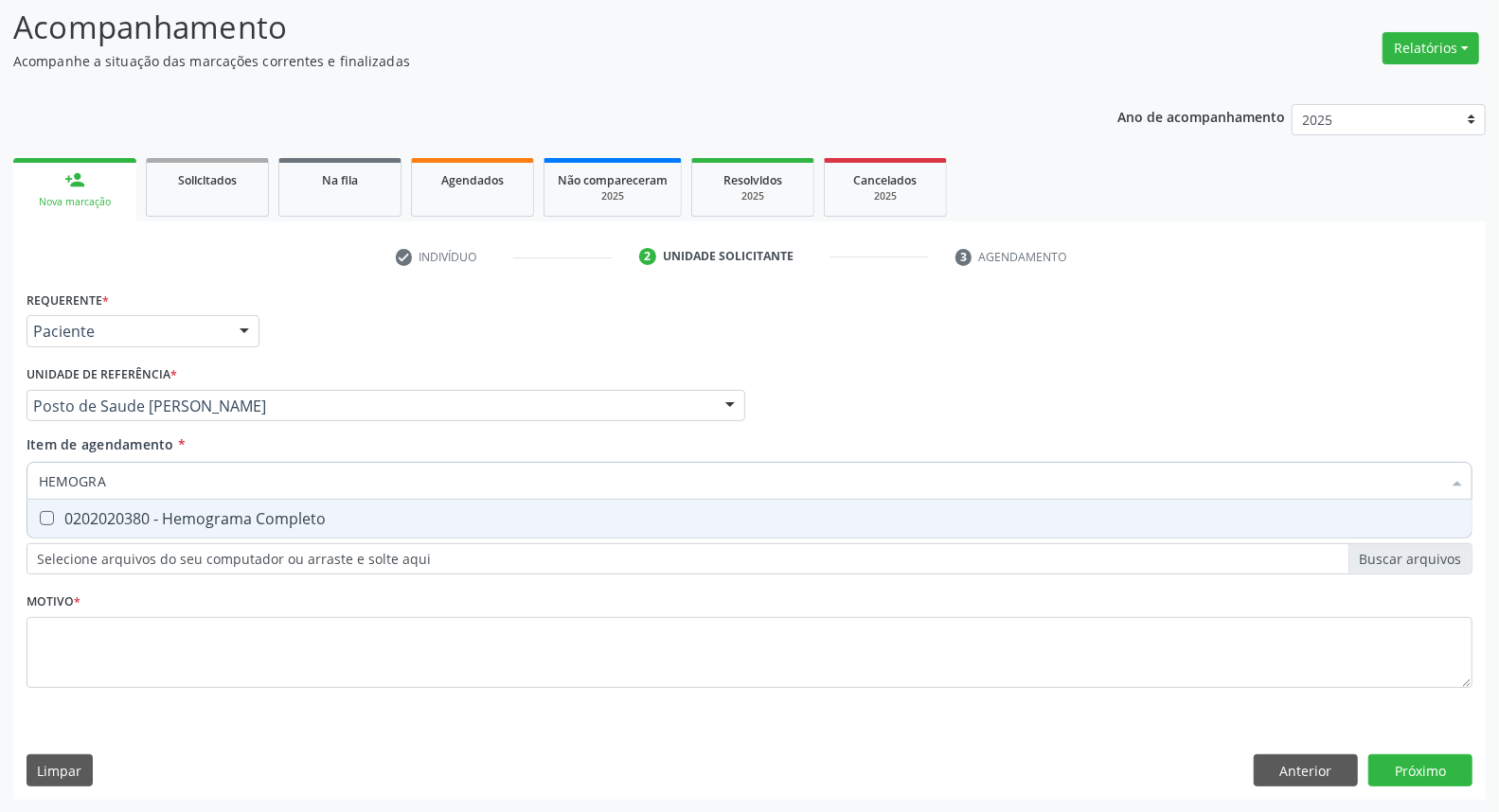
type input "HEMOGRA"
click at [367, 529] on span "0202020380 - Hemograma Completo" at bounding box center [750, 519] width 1445 height 37
checkbox Completo "true"
click at [382, 483] on input "HEMOGRA" at bounding box center [739, 480] width 1402 height 37
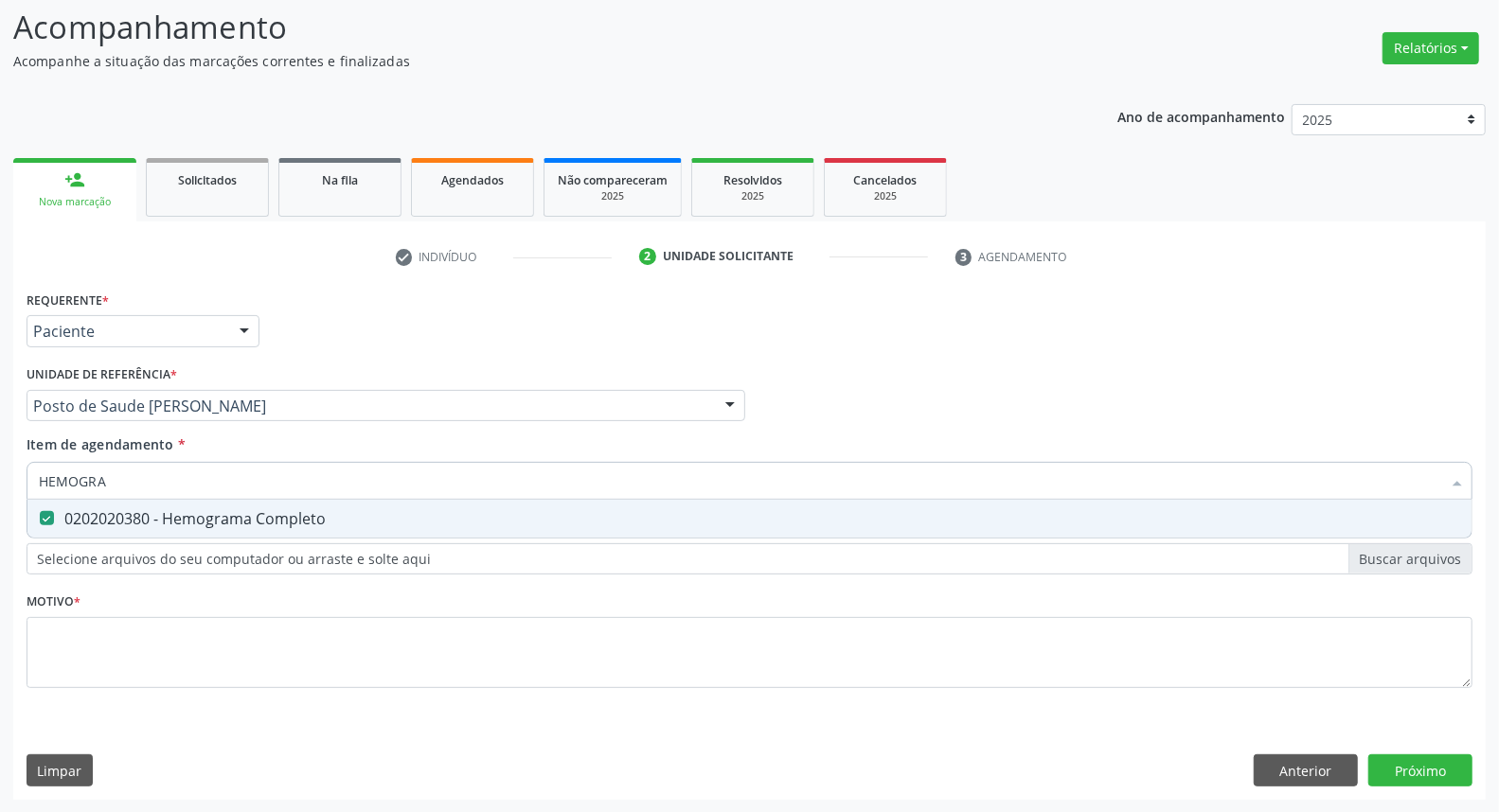
click at [382, 483] on input "HEMOGRA" at bounding box center [739, 480] width 1402 height 37
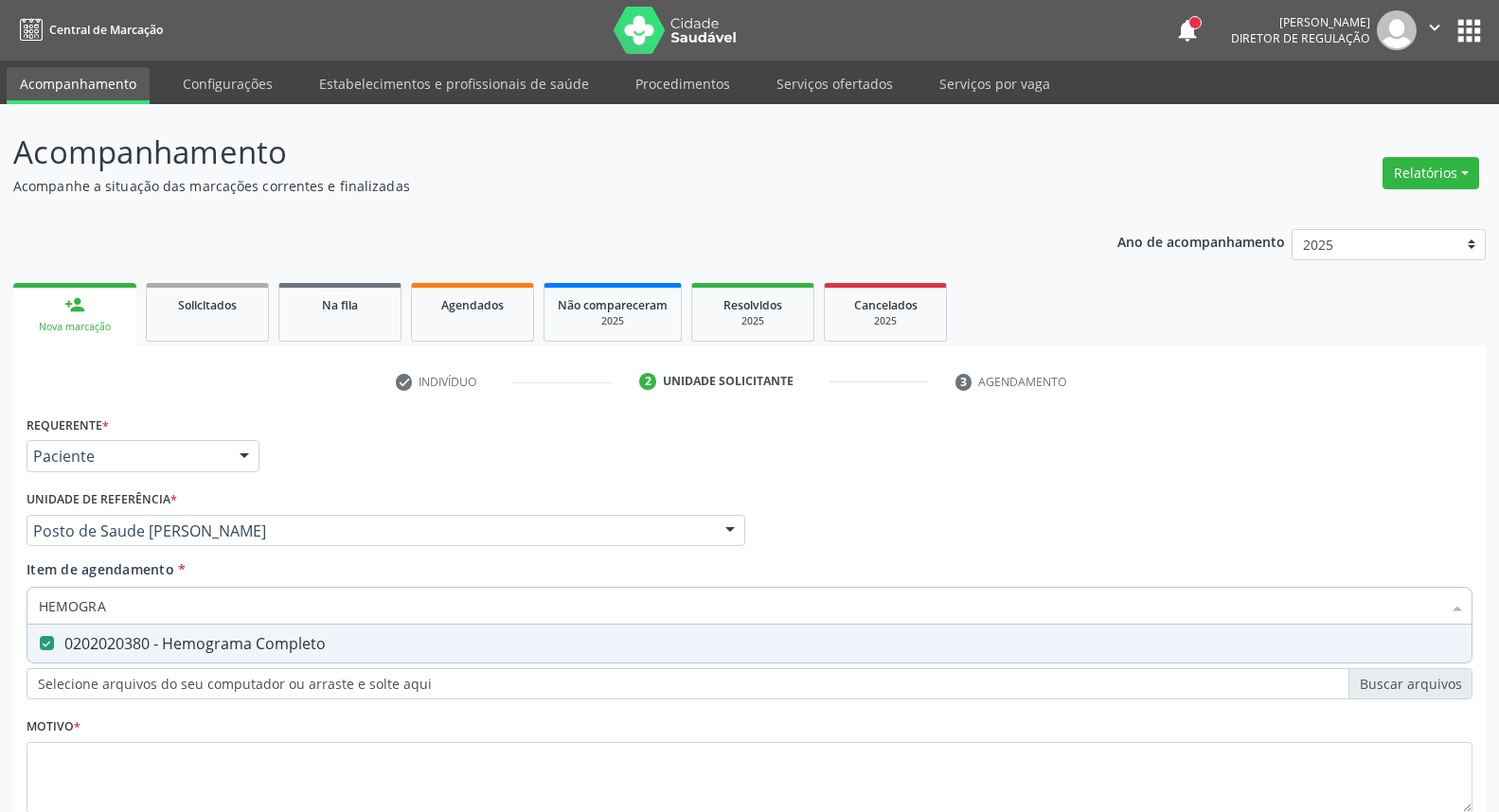
scroll to position [125, 0]
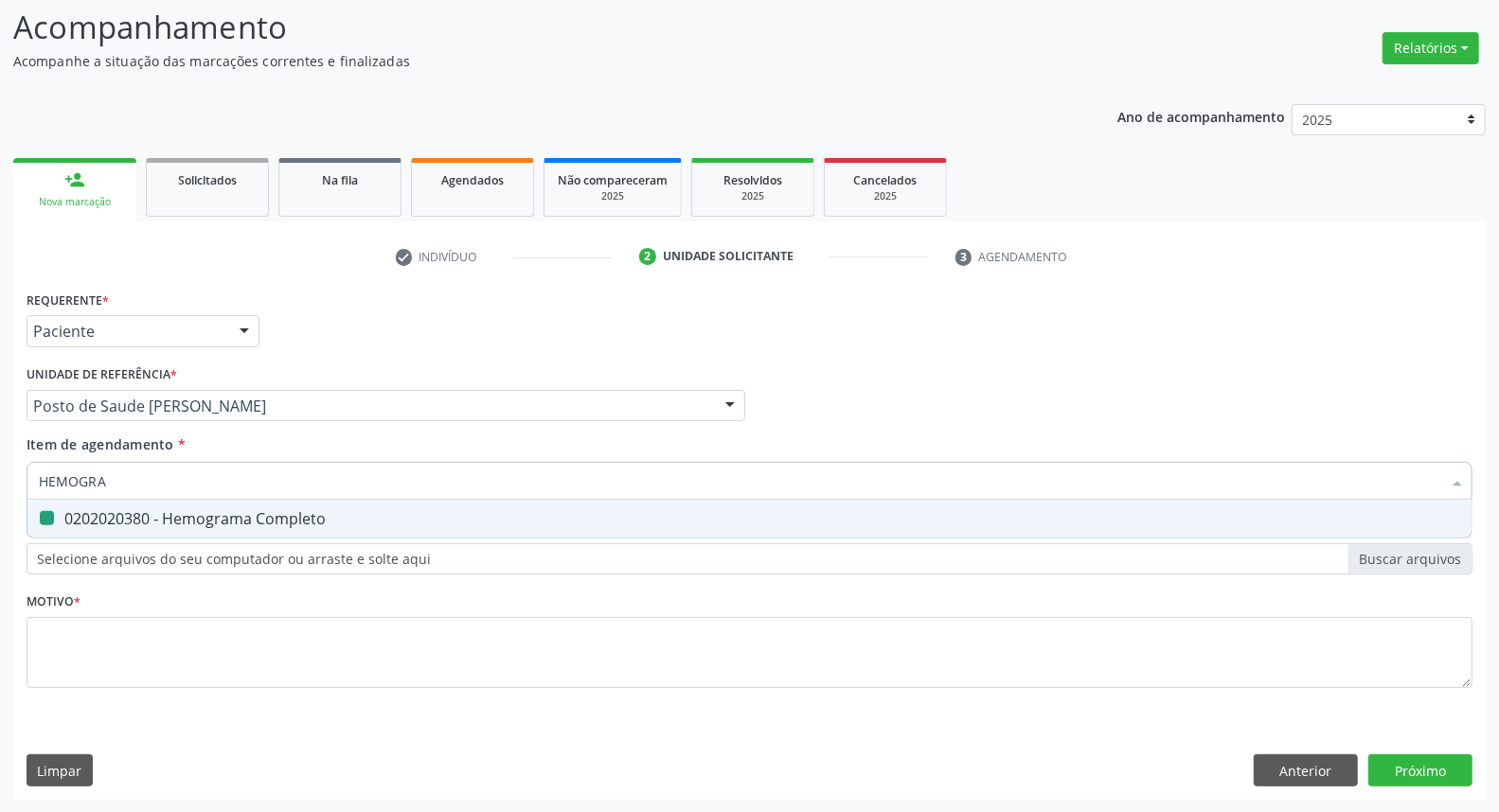
type input "T"
checkbox Completo "false"
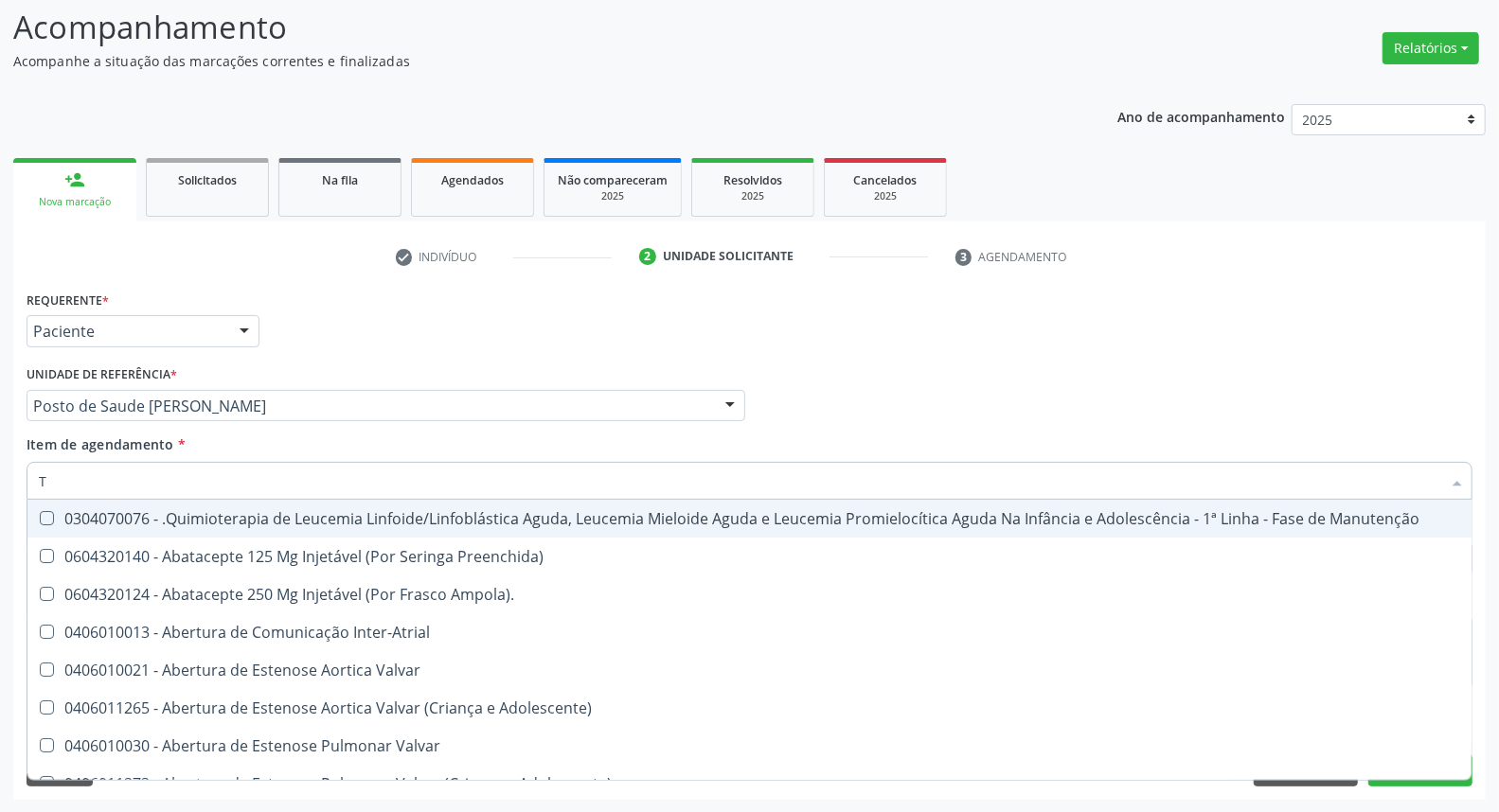
type input "TG"
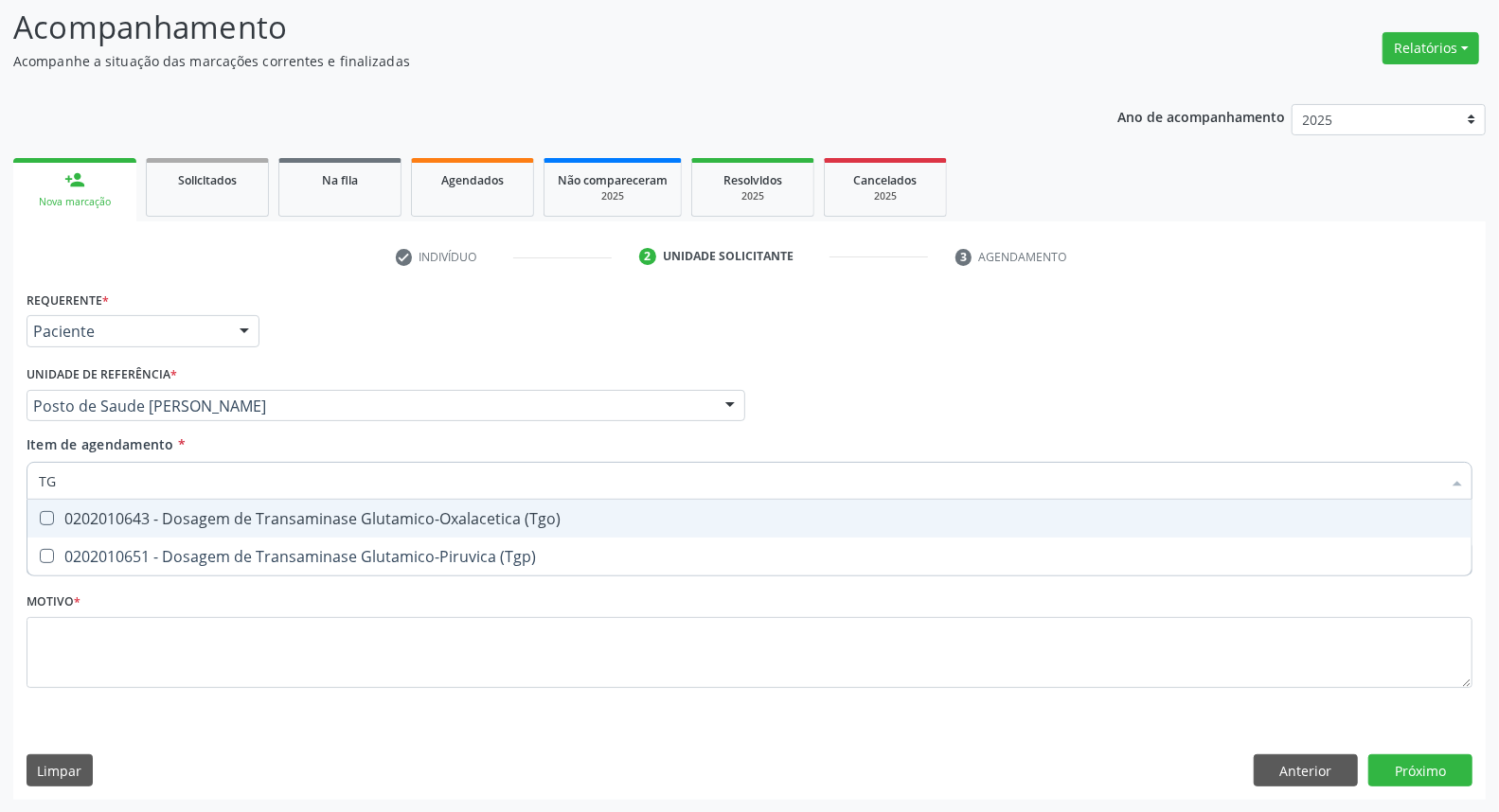
drag, startPoint x: 351, startPoint y: 529, endPoint x: 345, endPoint y: 554, distance: 25.7
click at [350, 530] on span "0202010643 - Dosagem de Transaminase Glutamico-Oxalacetica (Tgo)" at bounding box center [750, 519] width 1445 height 37
checkbox \(Tgo\) "true"
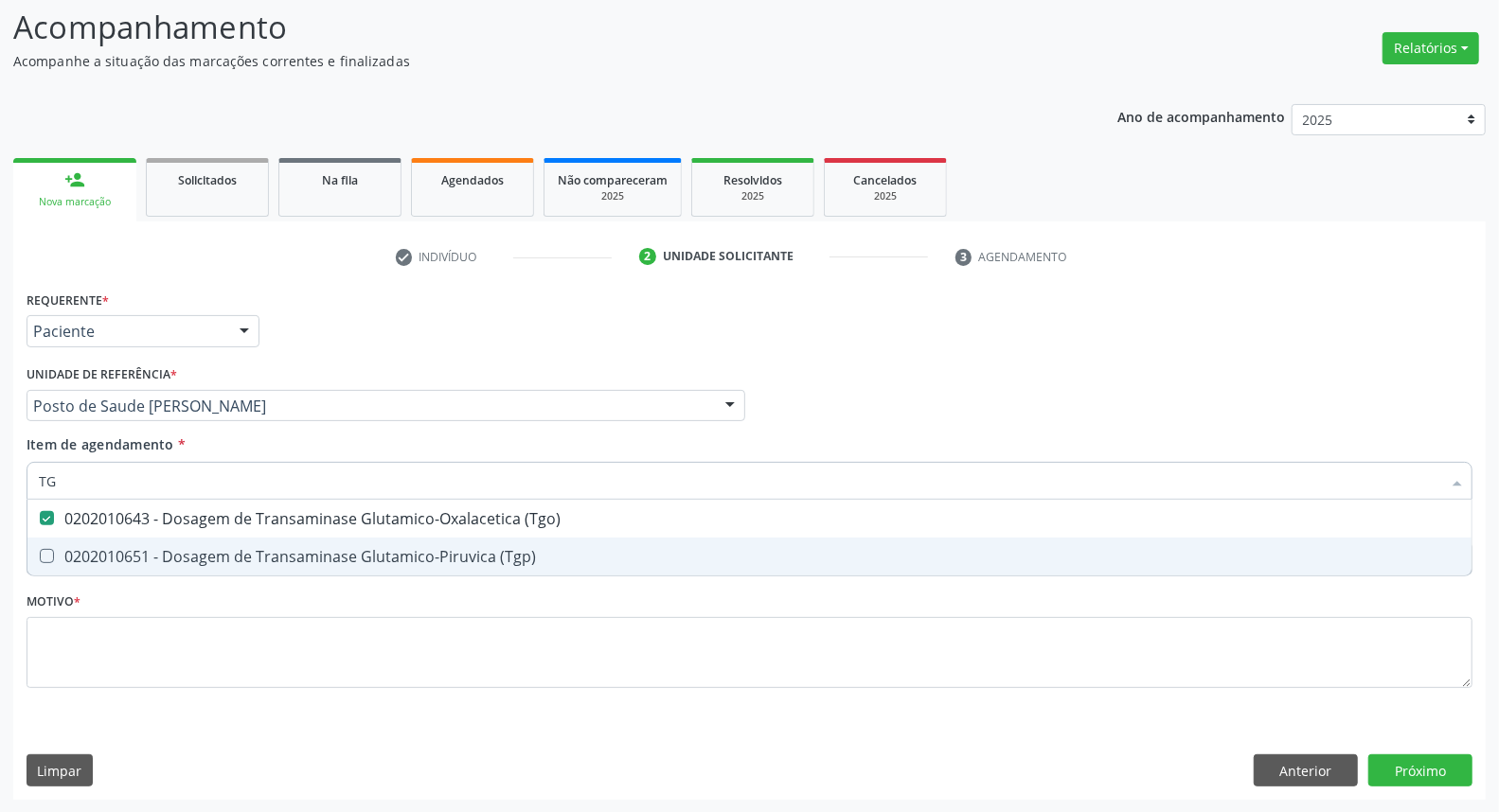
click at [345, 554] on div "0202010651 - Dosagem de Transaminase Glutamico-Piruvica (Tgp)" at bounding box center [749, 556] width 1422 height 15
checkbox \(Tgp\) "true"
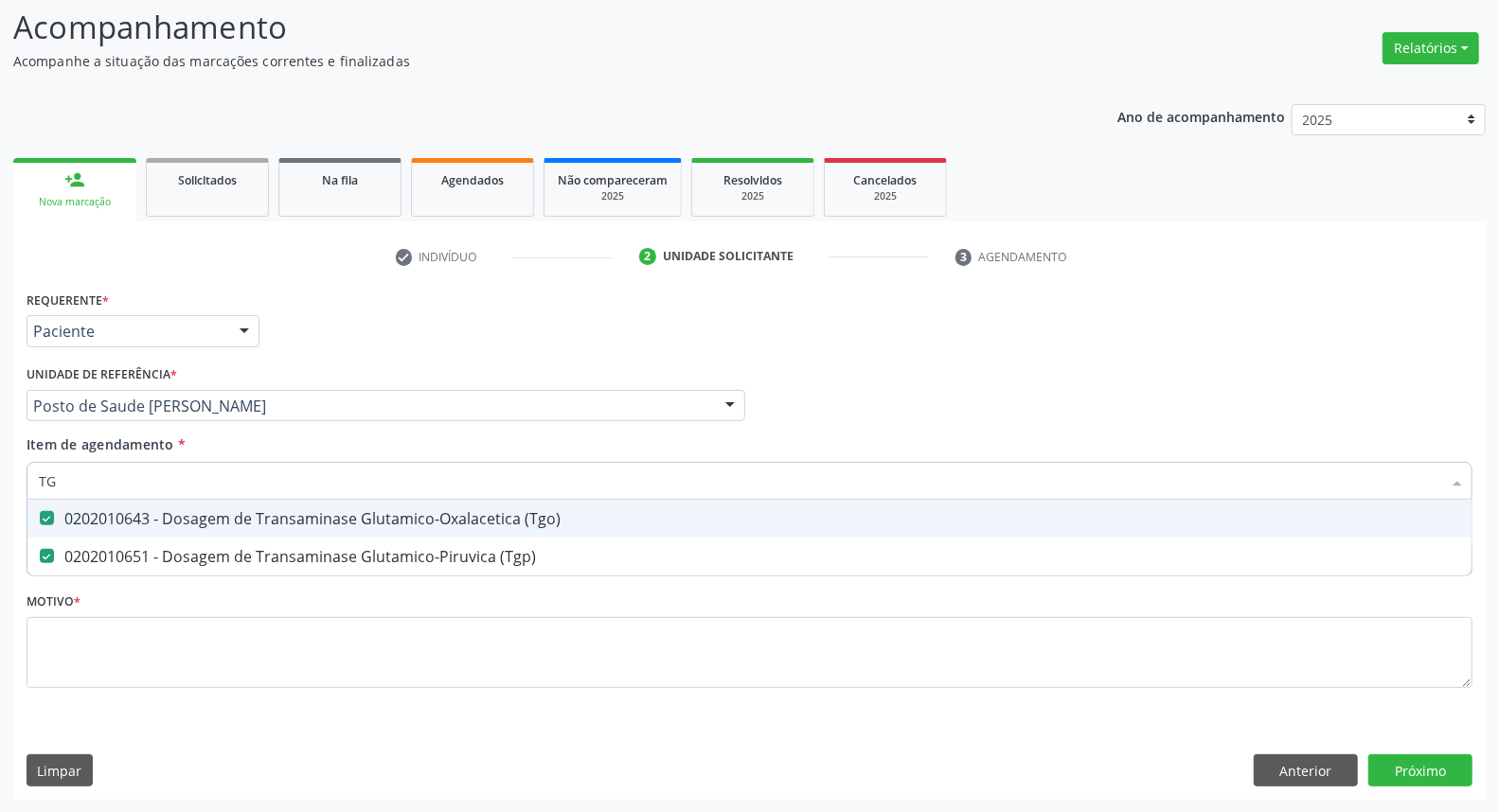
click at [347, 494] on input "TG" at bounding box center [739, 480] width 1402 height 37
type input "CR"
checkbox \(Tgo\) "false"
checkbox \(Tgp\) "false"
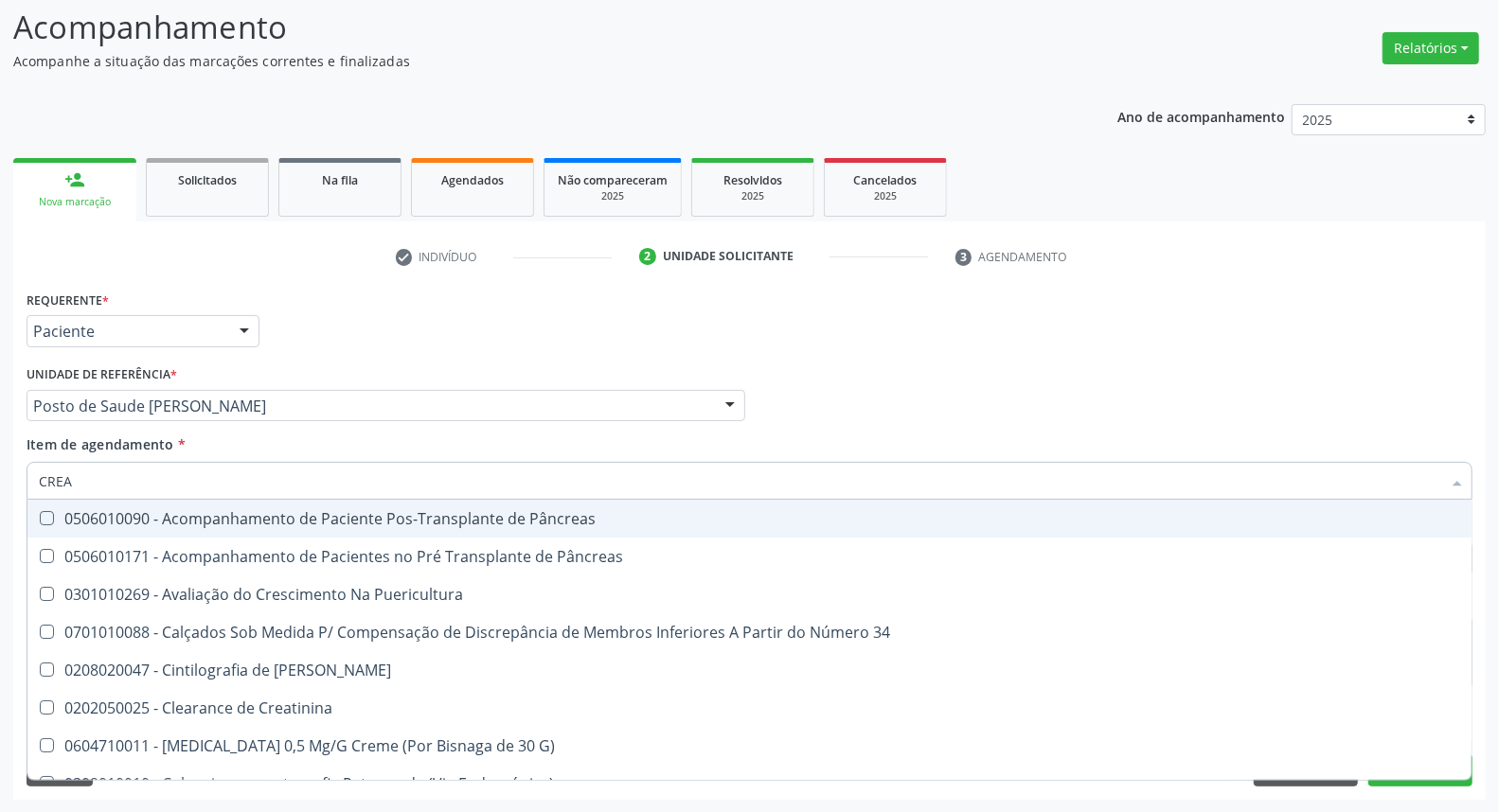
type input "CREAT"
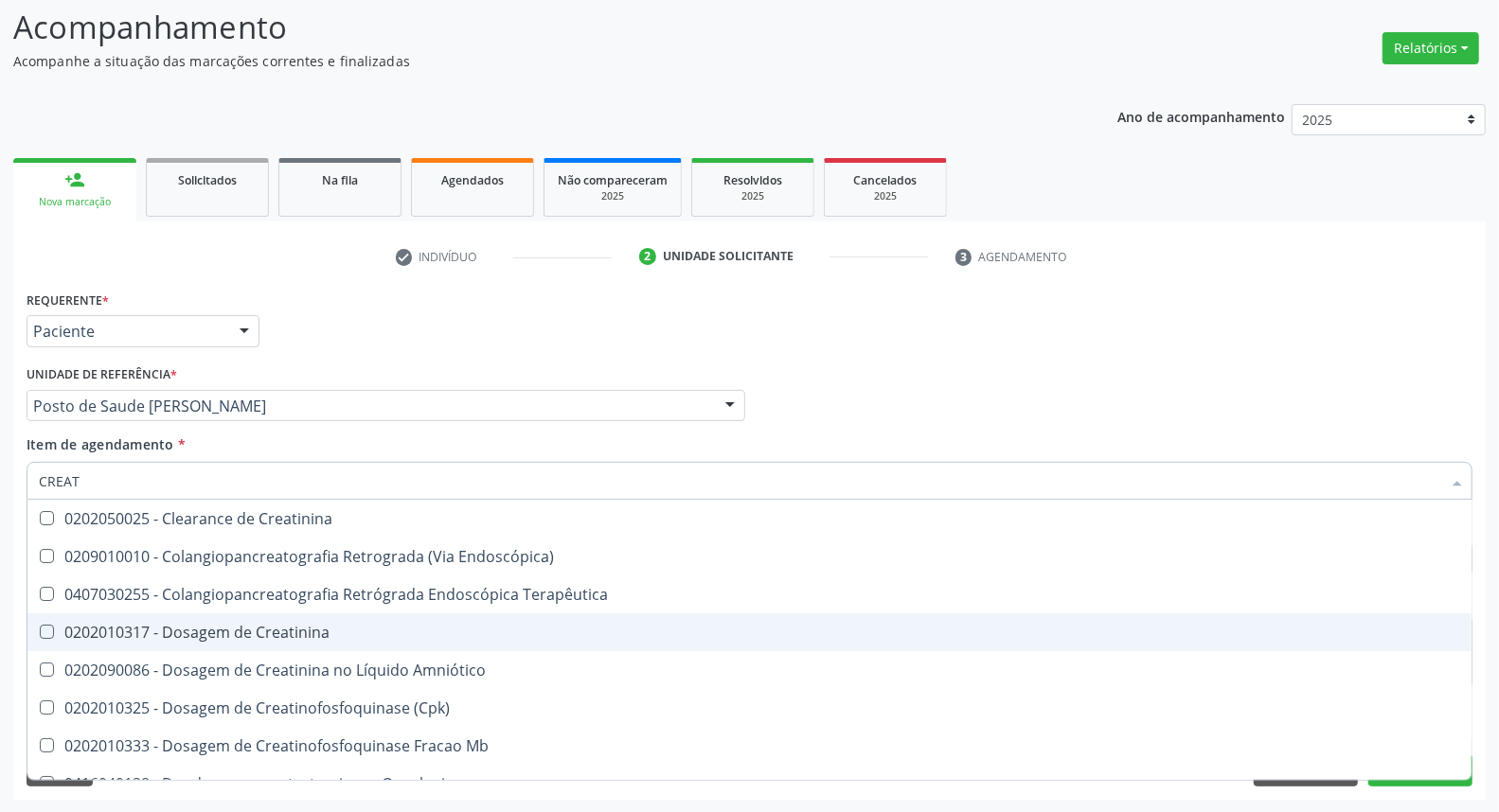
drag, startPoint x: 304, startPoint y: 622, endPoint x: 304, endPoint y: 606, distance: 16.0
click at [304, 614] on span "0202010317 - Dosagem de Creatinina" at bounding box center [750, 632] width 1445 height 37
checkbox Creatinina "true"
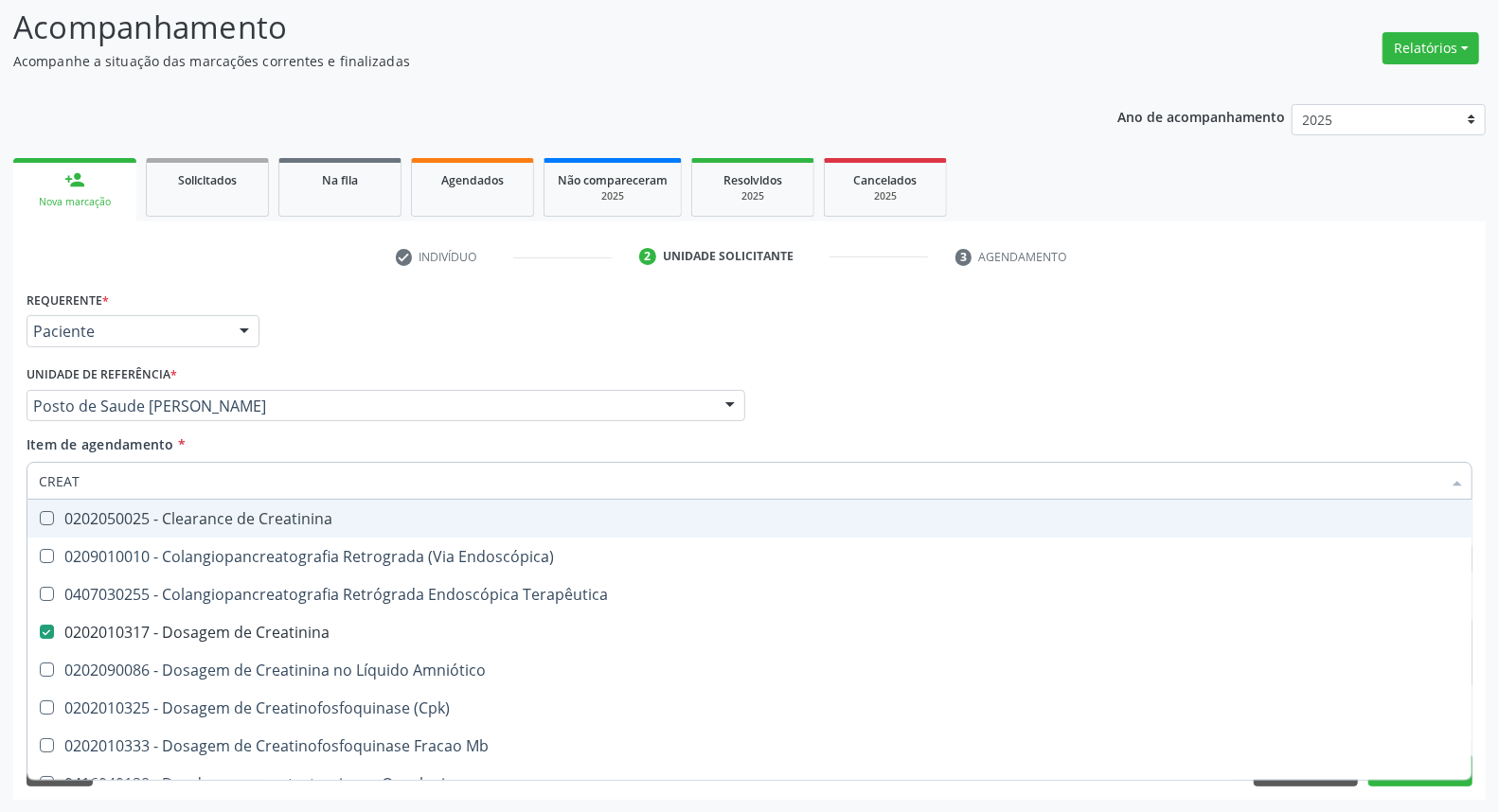
click at [327, 480] on input "CREAT" at bounding box center [739, 480] width 1402 height 37
type input "R"
checkbox Creatinina "false"
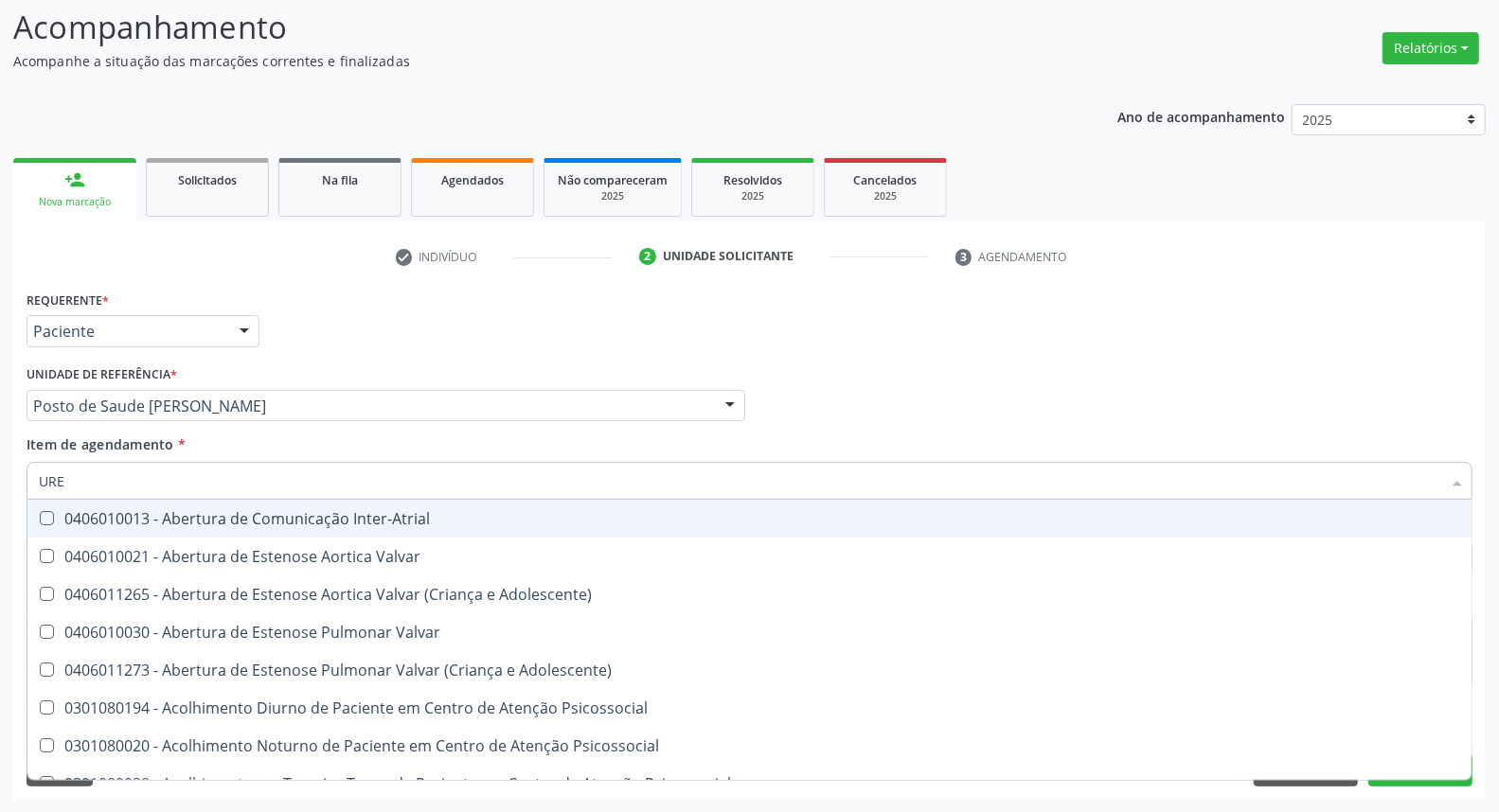
type input "UREI"
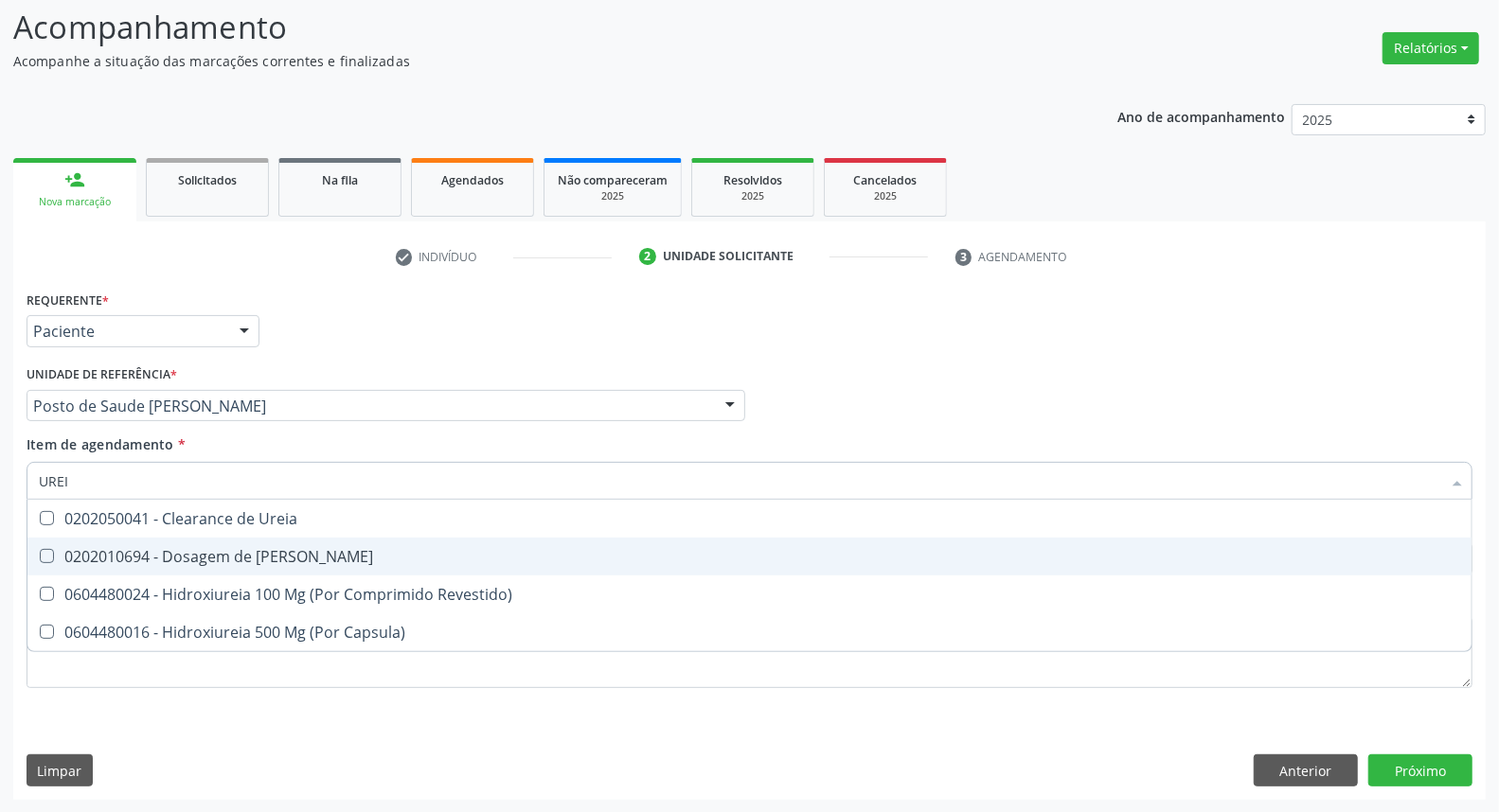
drag, startPoint x: 310, startPoint y: 548, endPoint x: 310, endPoint y: 497, distance: 51.0
click at [310, 546] on span "0202010694 - Dosagem de [PERSON_NAME]" at bounding box center [750, 556] width 1445 height 37
checkbox Ureia "true"
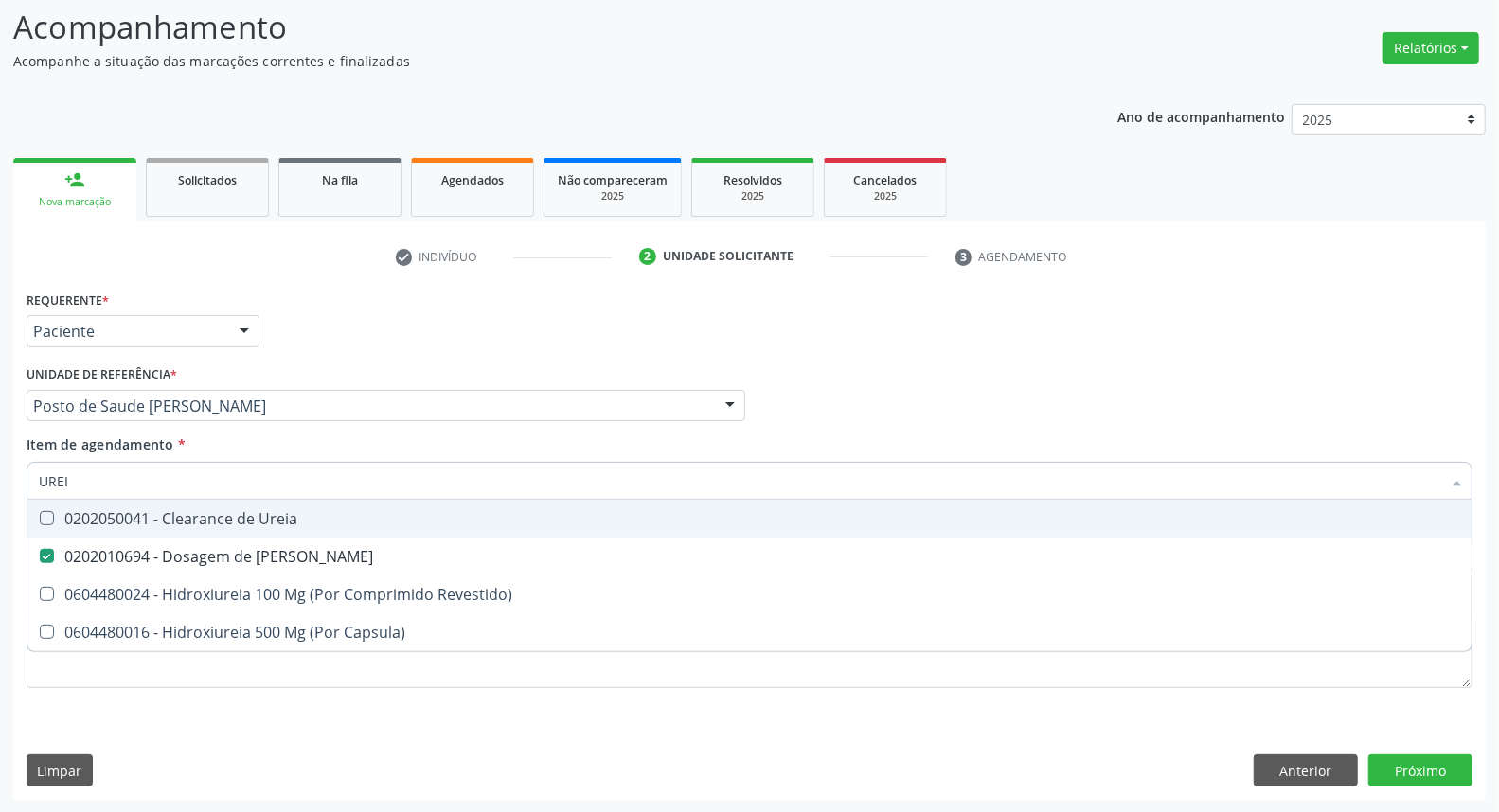
click at [316, 477] on input "UREI" at bounding box center [739, 480] width 1402 height 37
type input "H"
checkbox Ureia "false"
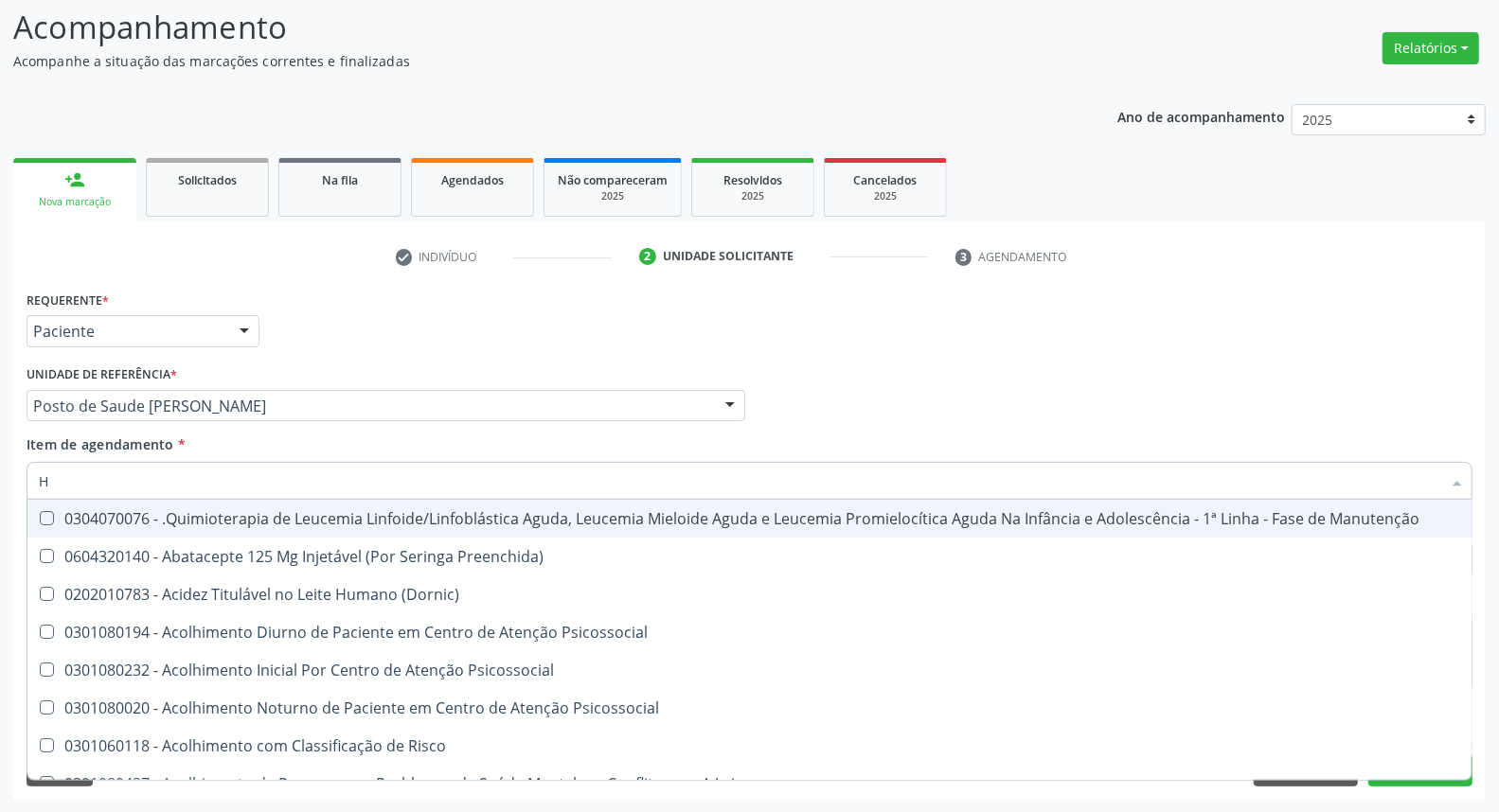
type input "HE"
checkbox Removível "true"
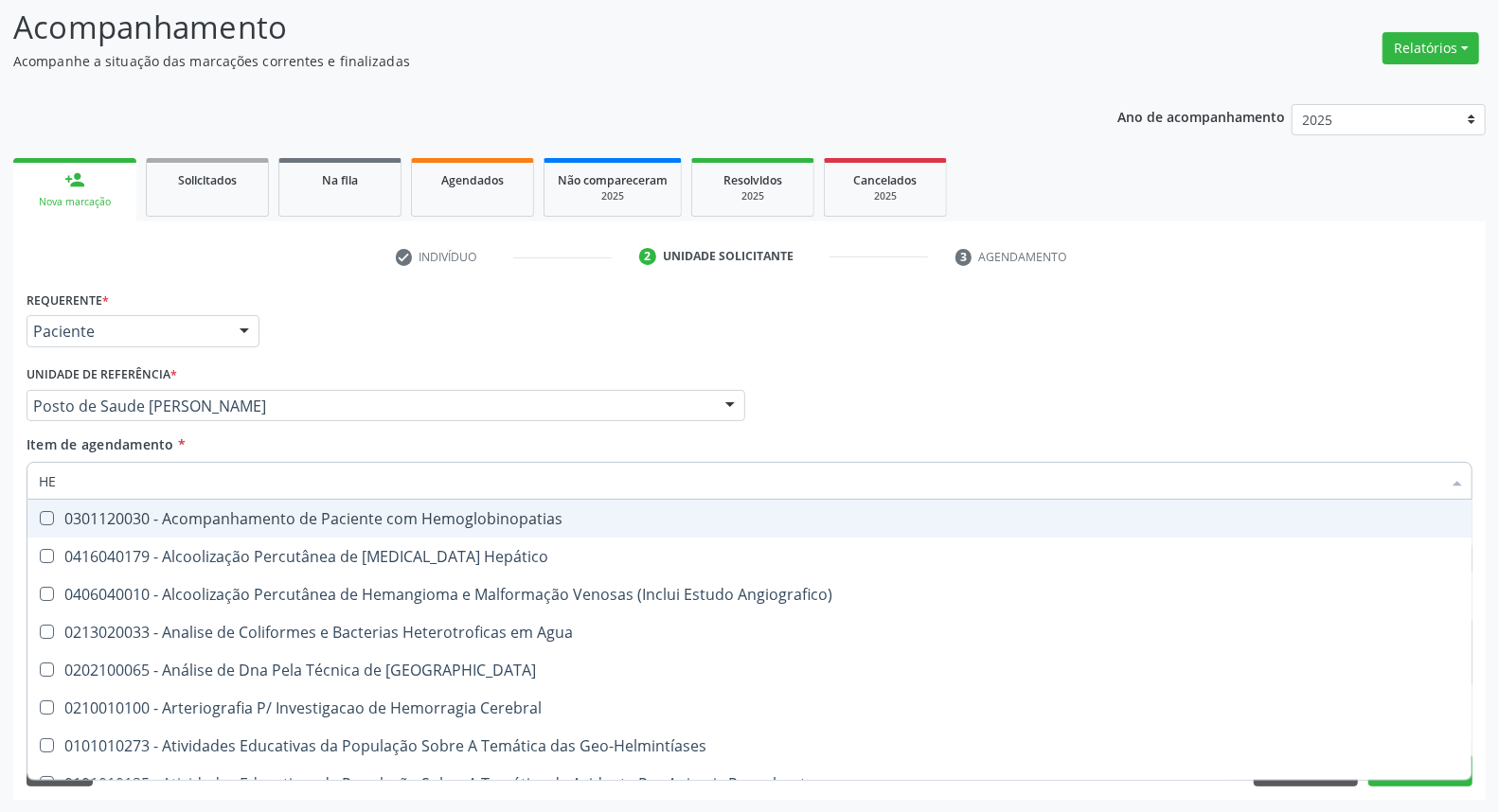
type input "HEM"
checkbox II "true"
checkbox Completo "false"
type input "HEMO"
checkbox Hemácias "true"
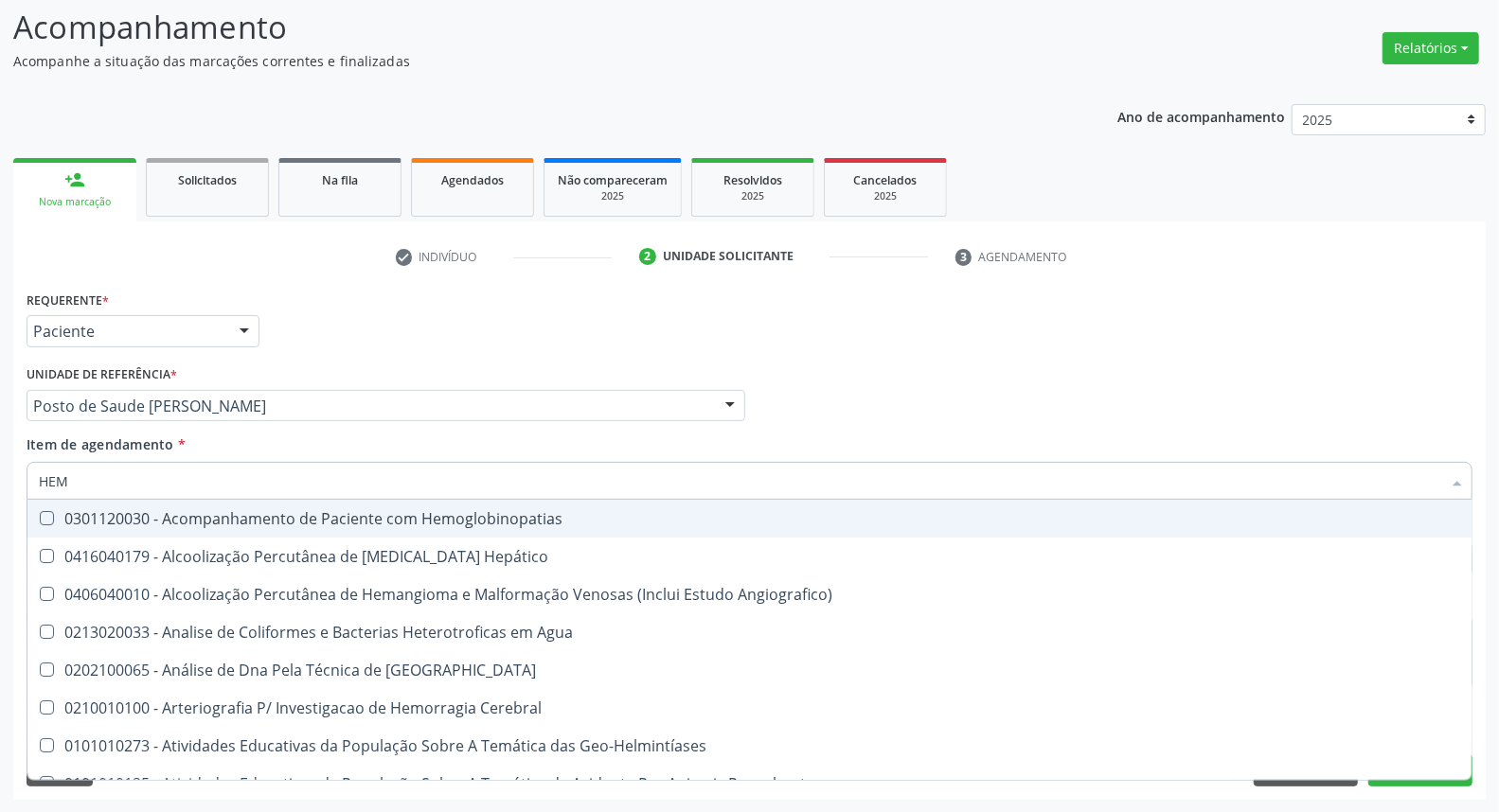
checkbox II "false"
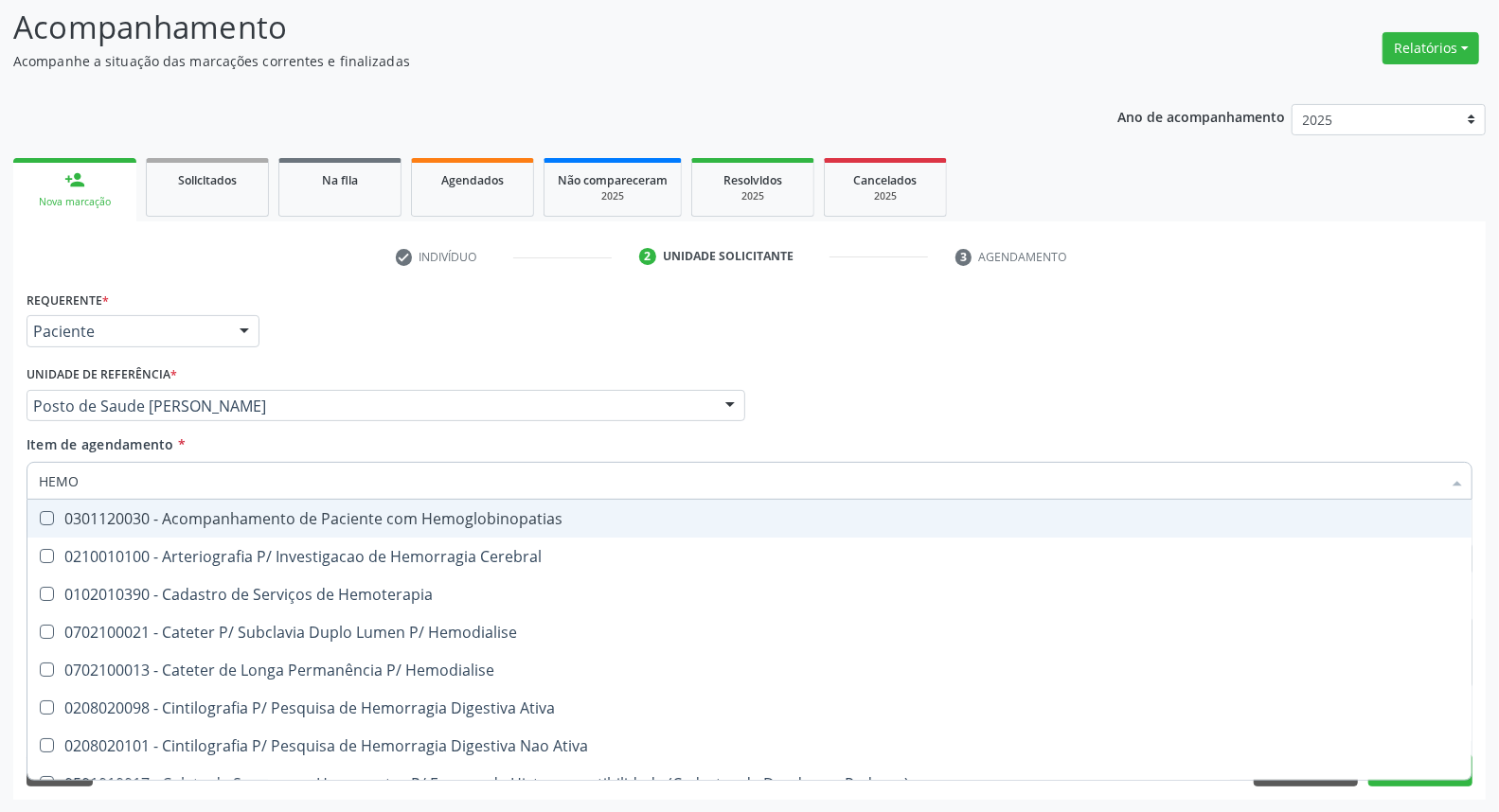
type input "HEMOG"
checkbox Carboxi-Hemoglobina "true"
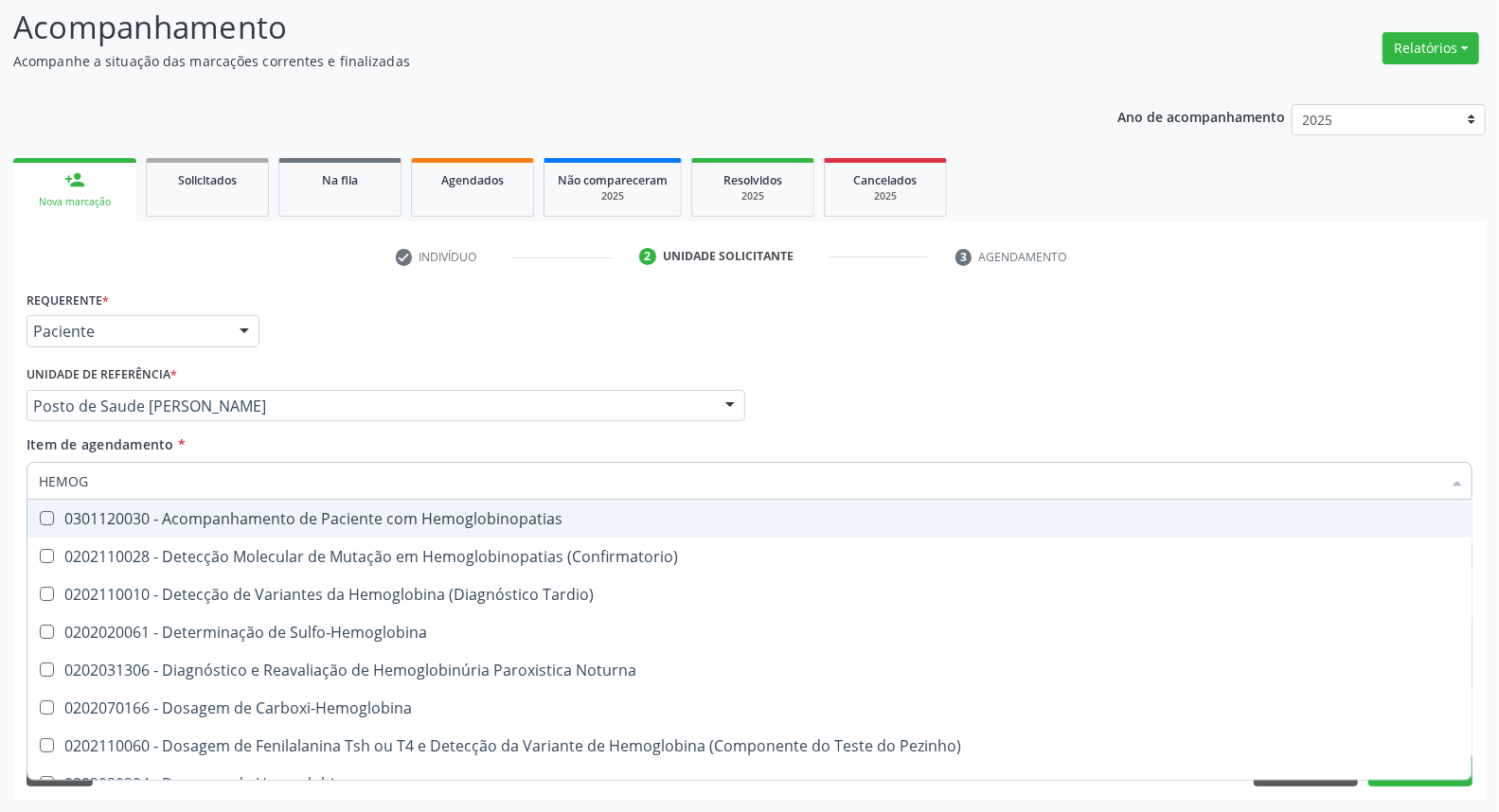
type input "HEMOGL"
checkbox Completo "false"
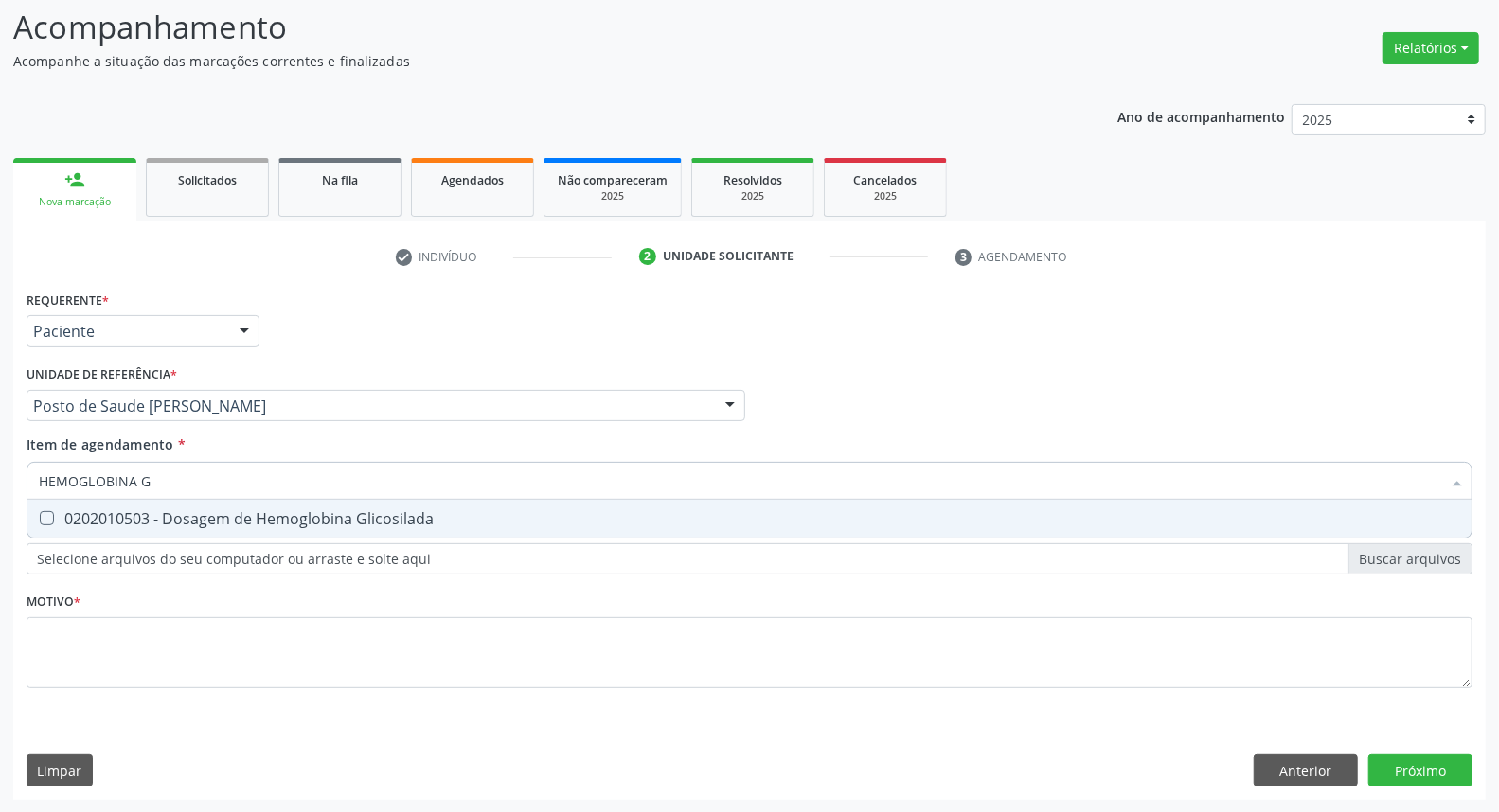
type input "HEMOGLOBINA G"
click at [257, 522] on div "0202010503 - Dosagem de Hemoglobina Glicosilada" at bounding box center [749, 518] width 1422 height 15
checkbox Glicosilada "true"
click at [257, 475] on input "HEMOGLOBINA G" at bounding box center [739, 480] width 1402 height 37
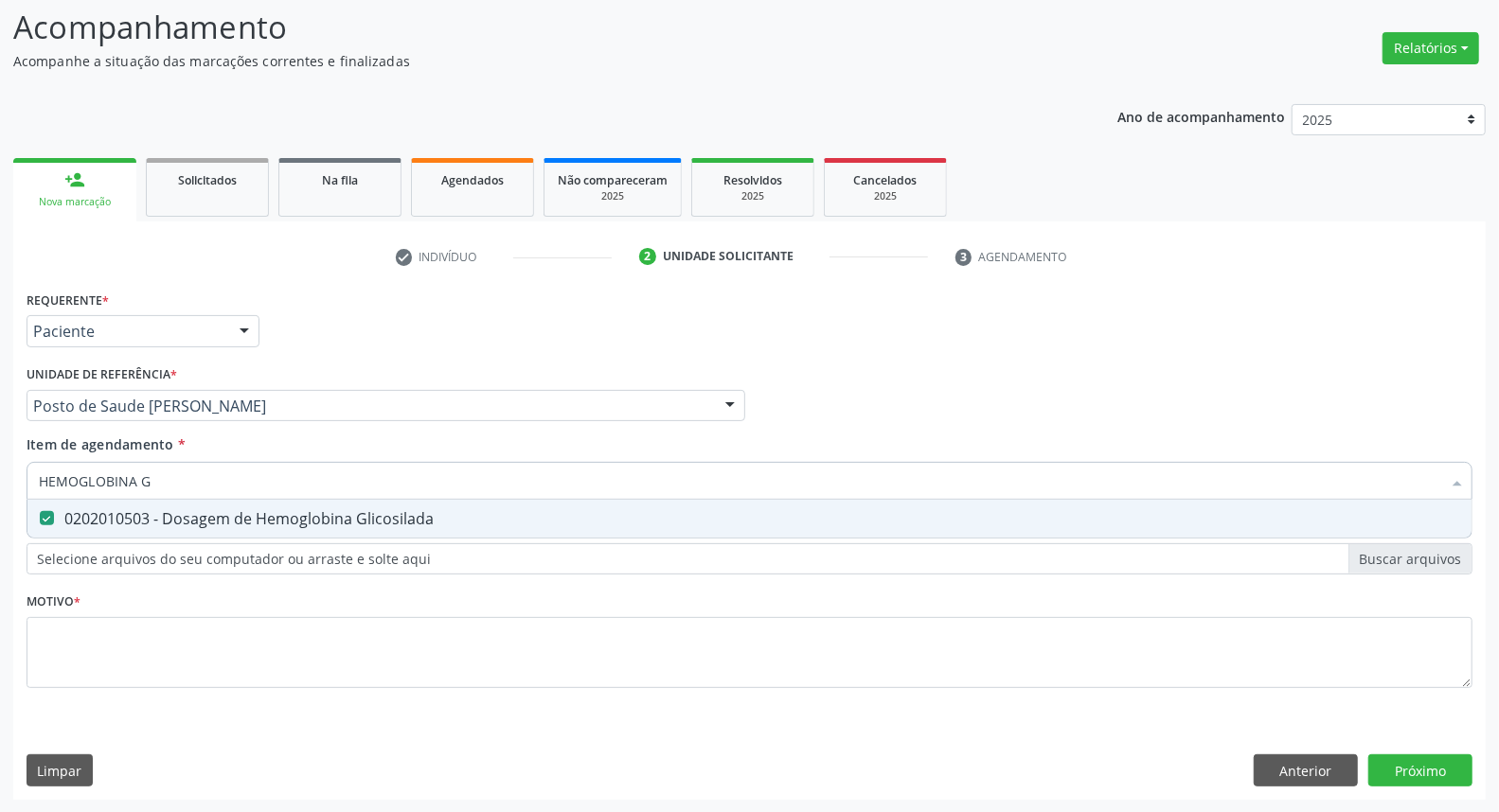
click at [257, 475] on input "HEMOGLOBINA G" at bounding box center [739, 480] width 1402 height 37
type input "F"
checkbox Glicosilada "false"
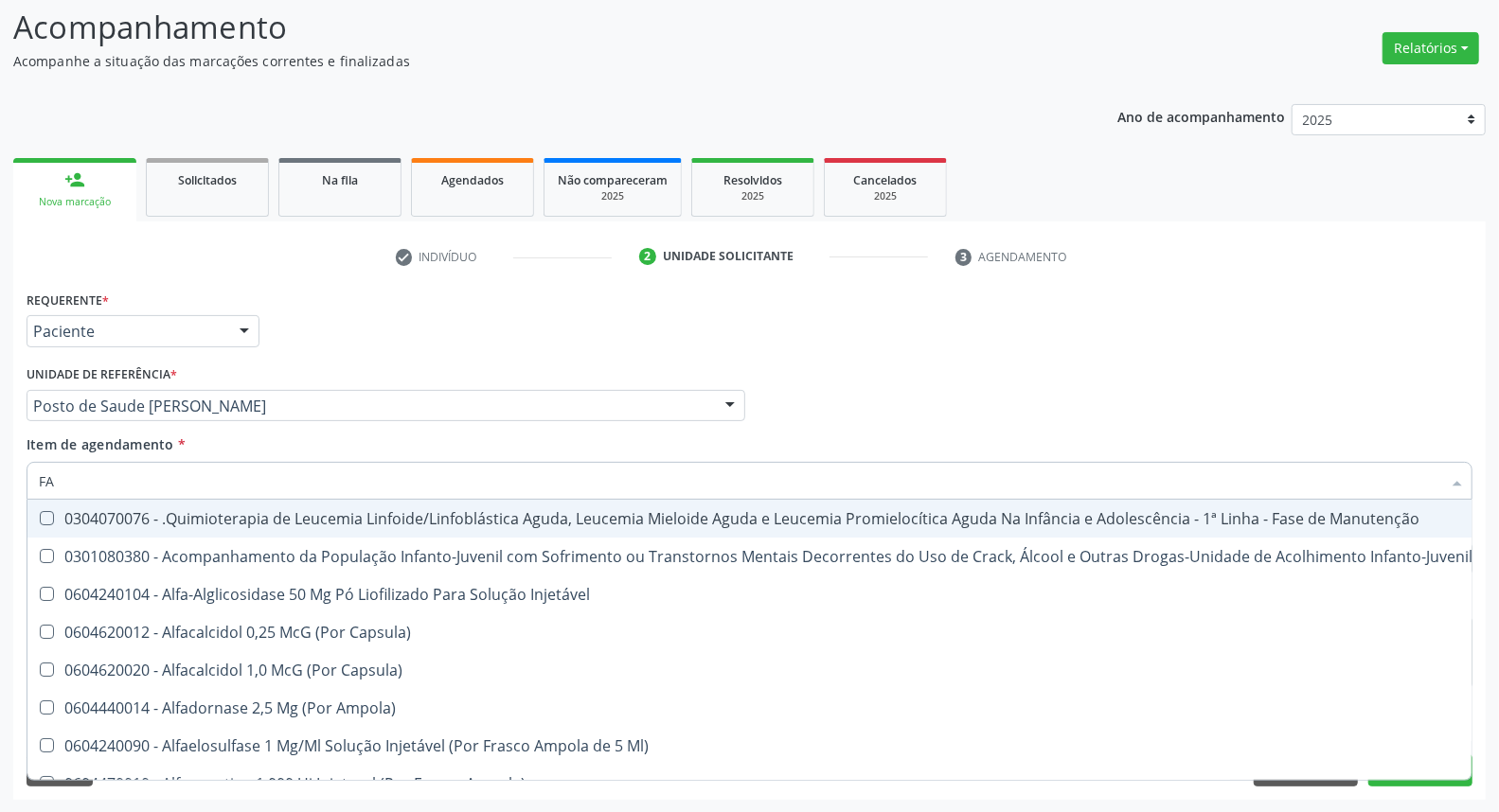
type input "F"
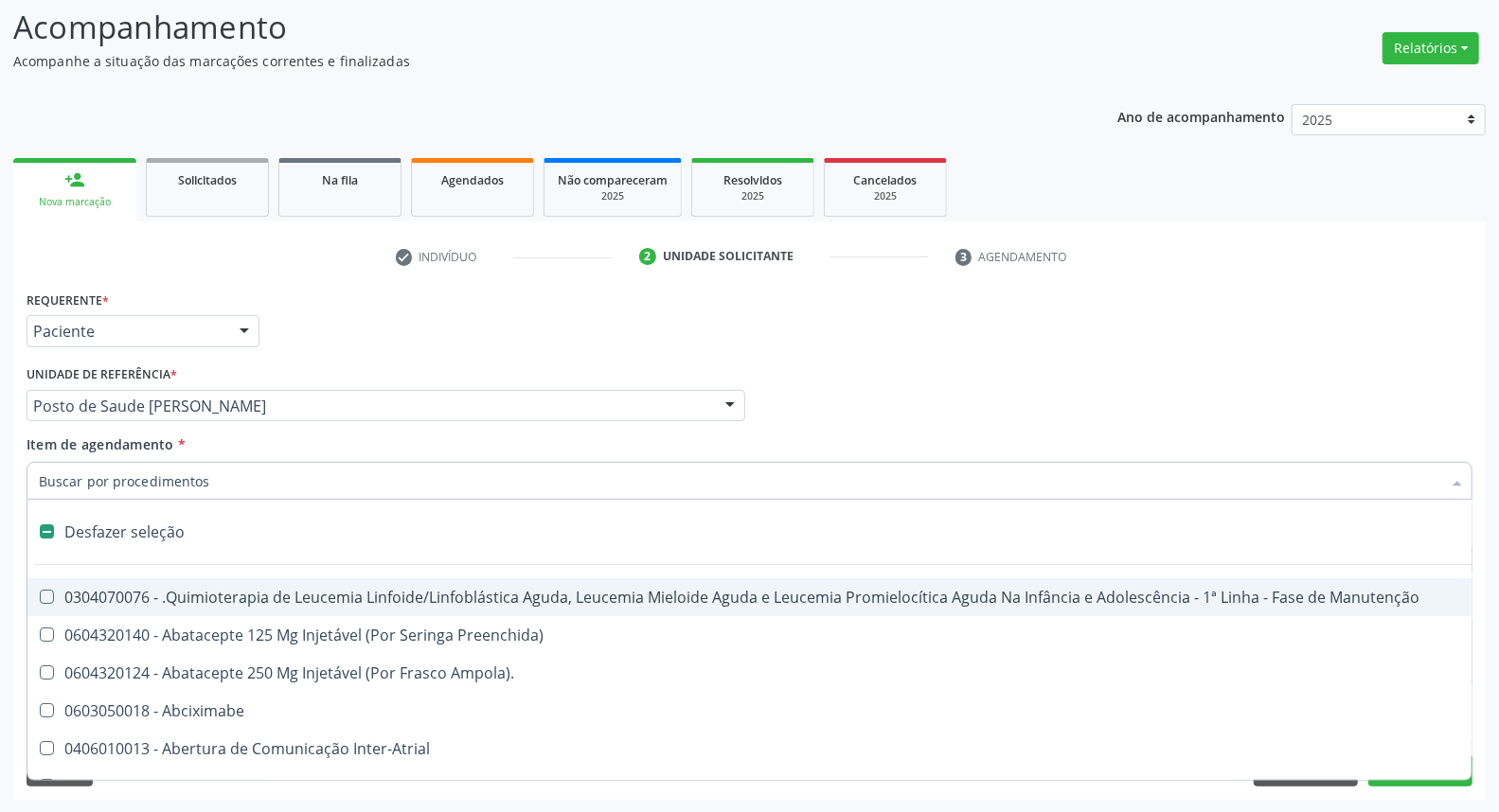
click at [959, 432] on div "Médico Solicitante Por favor, selecione a Unidade de Atendimento primeiro Nenhu…" at bounding box center [749, 398] width 1456 height 74
checkbox Preenchida\) "true"
checkbox Ampola\)\ "true"
checkbox Abciximabe "true"
checkbox Inter-Atrial "true"
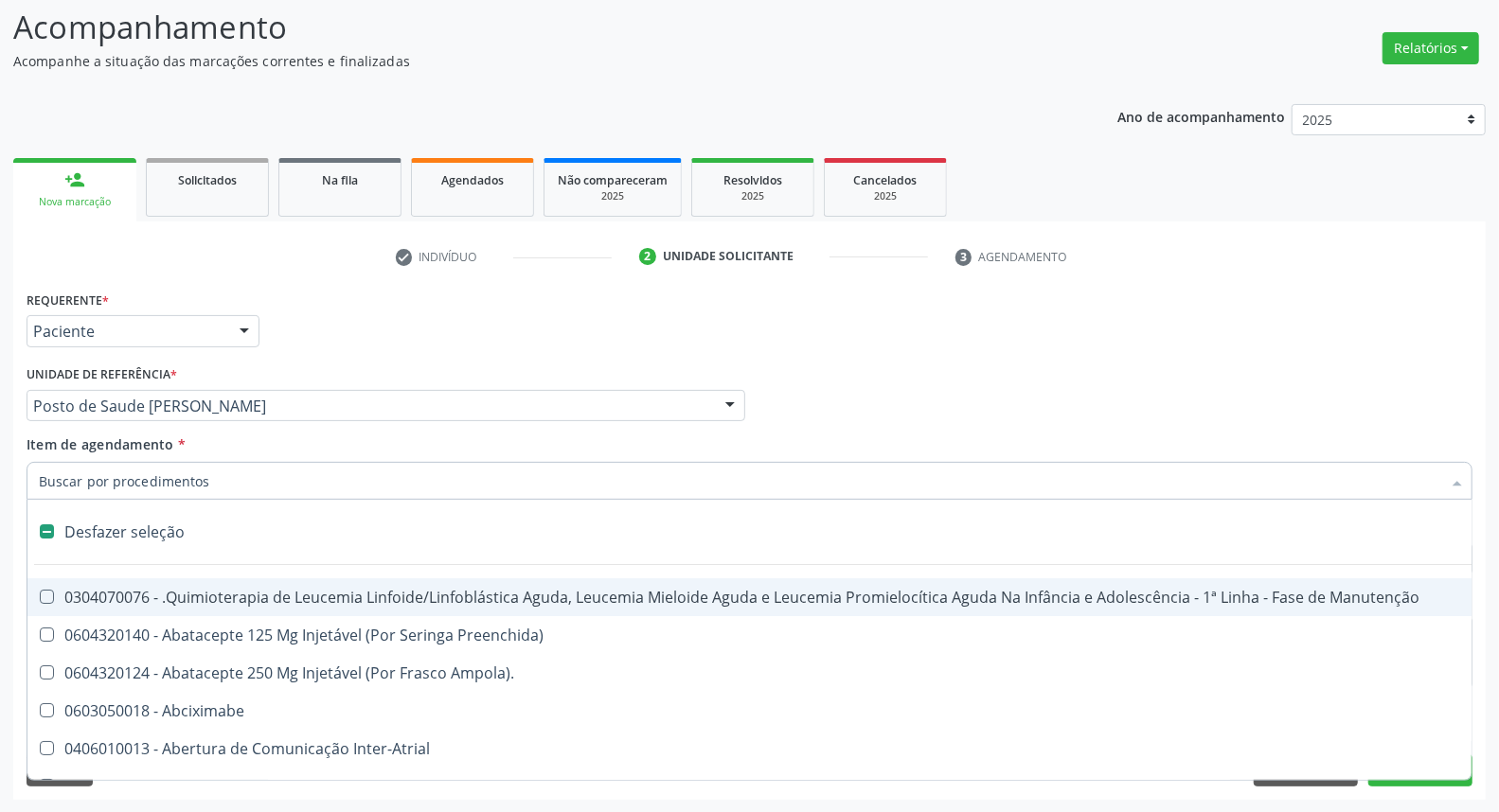
checkbox Valvar "true"
checkbox Adolescente\) "true"
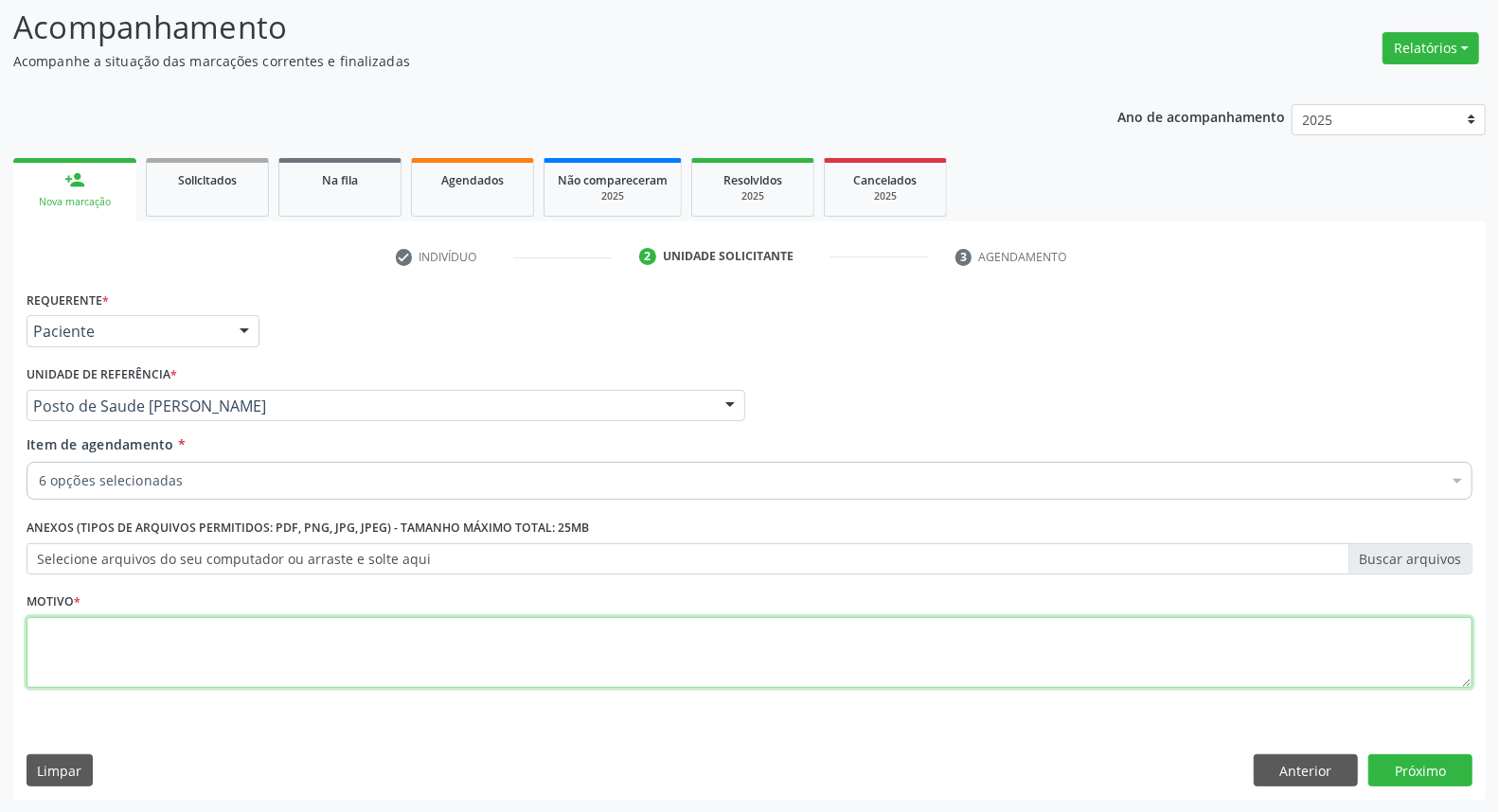
click at [78, 618] on textarea at bounding box center [749, 653] width 1446 height 72
type textarea "*"
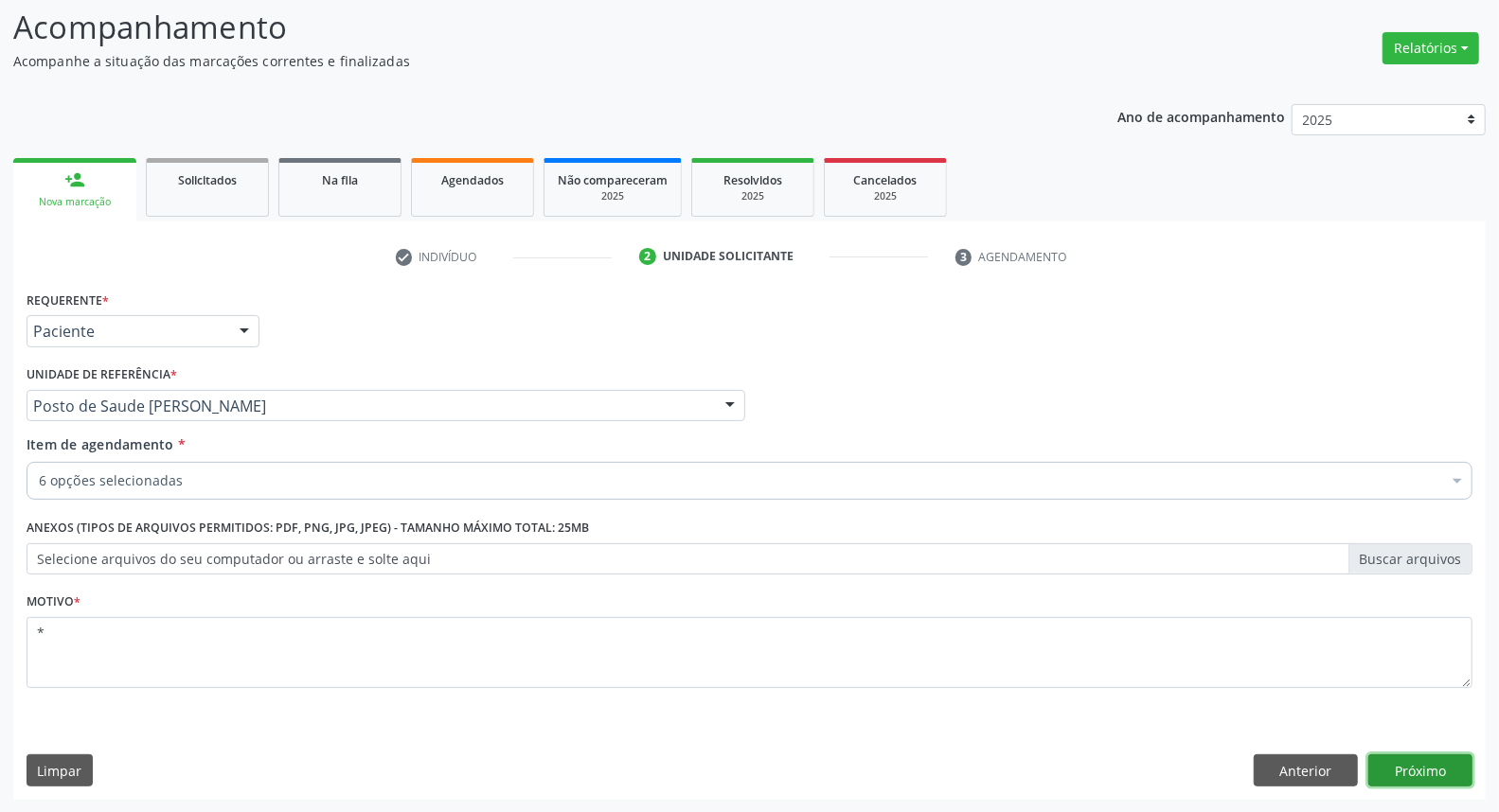
click at [1395, 755] on button "Próximo" at bounding box center [1421, 771] width 105 height 33
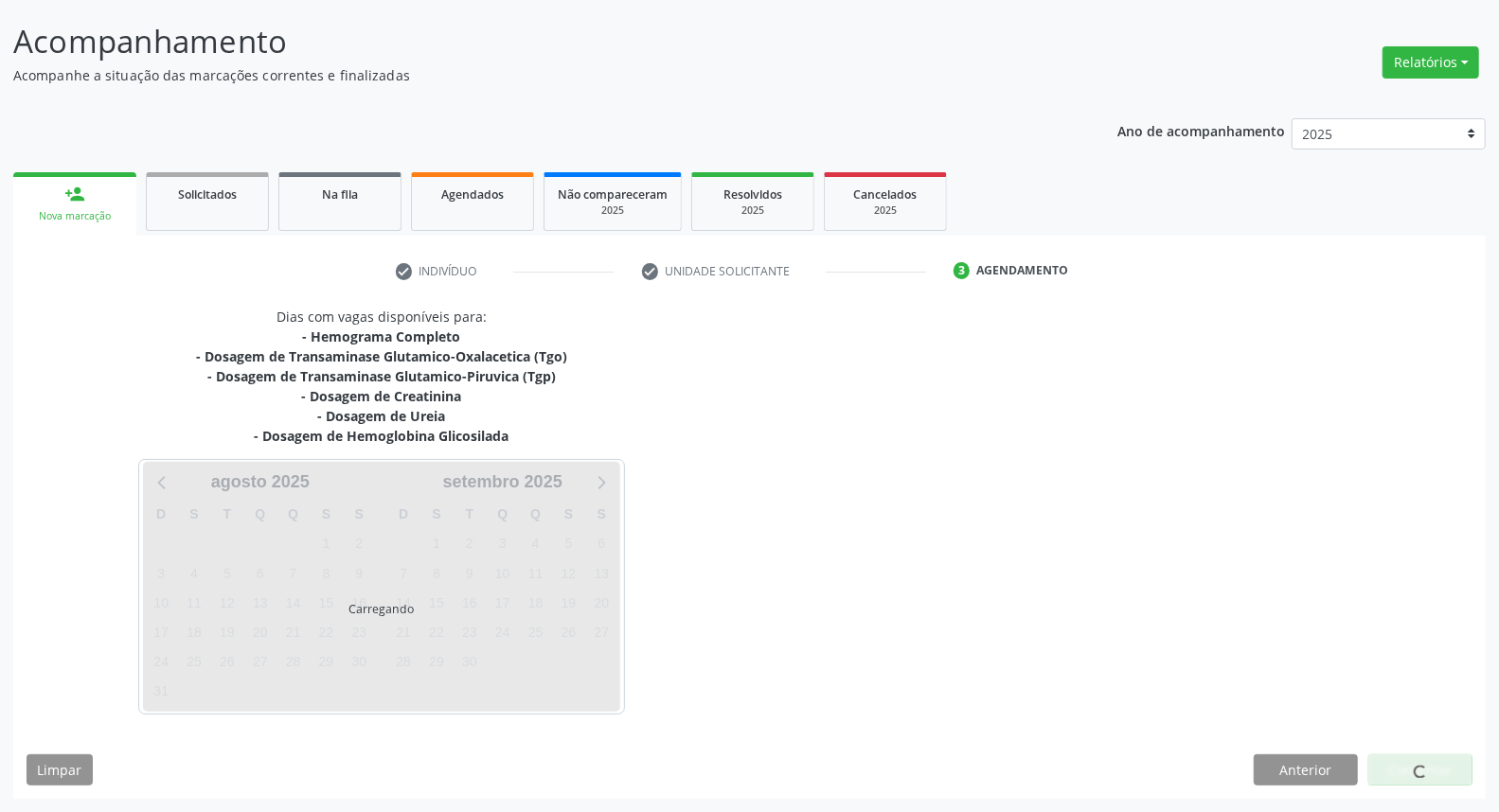
scroll to position [109, 0]
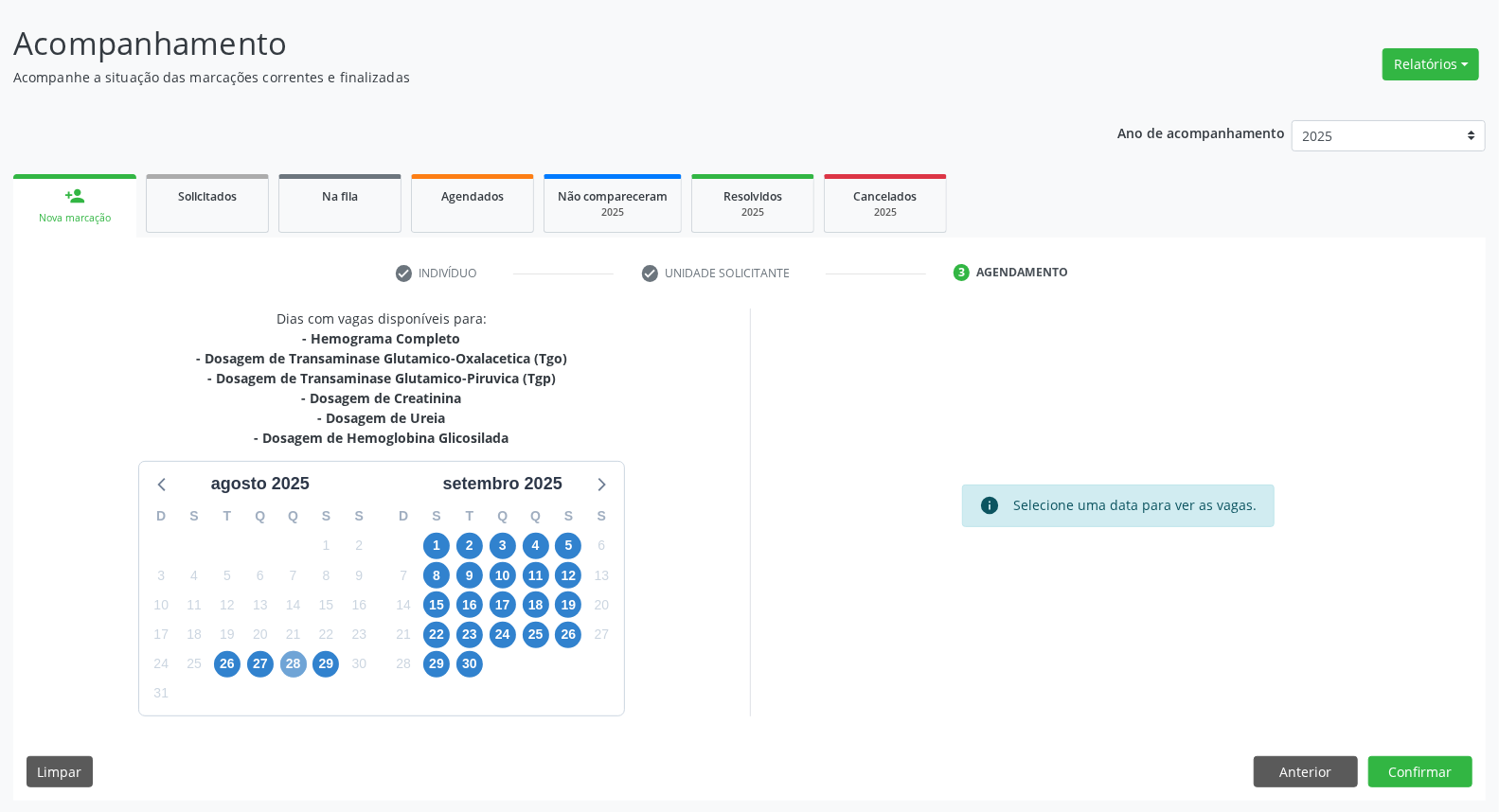
click at [292, 653] on span "28" at bounding box center [293, 664] width 27 height 27
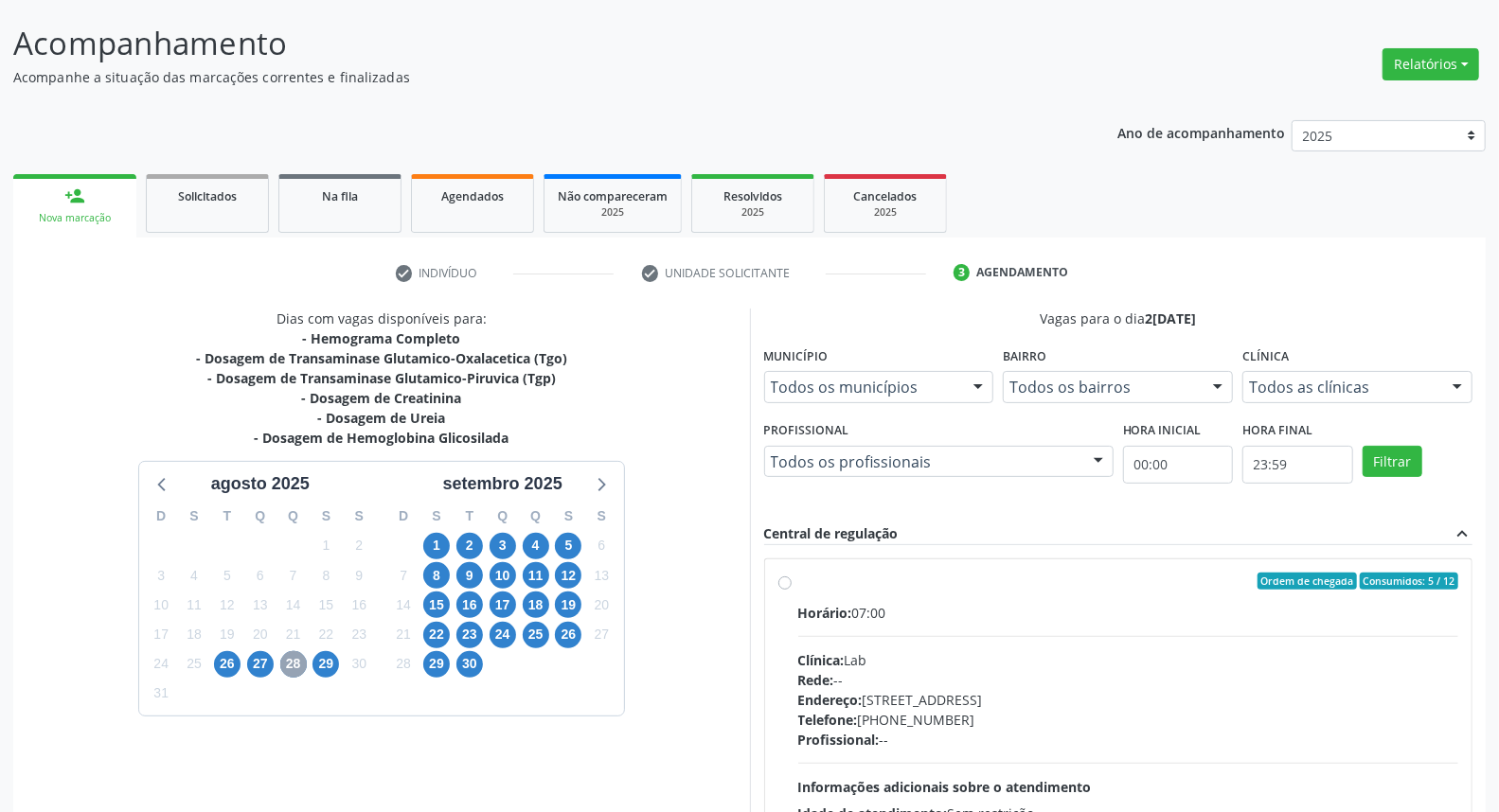
scroll to position [298, 0]
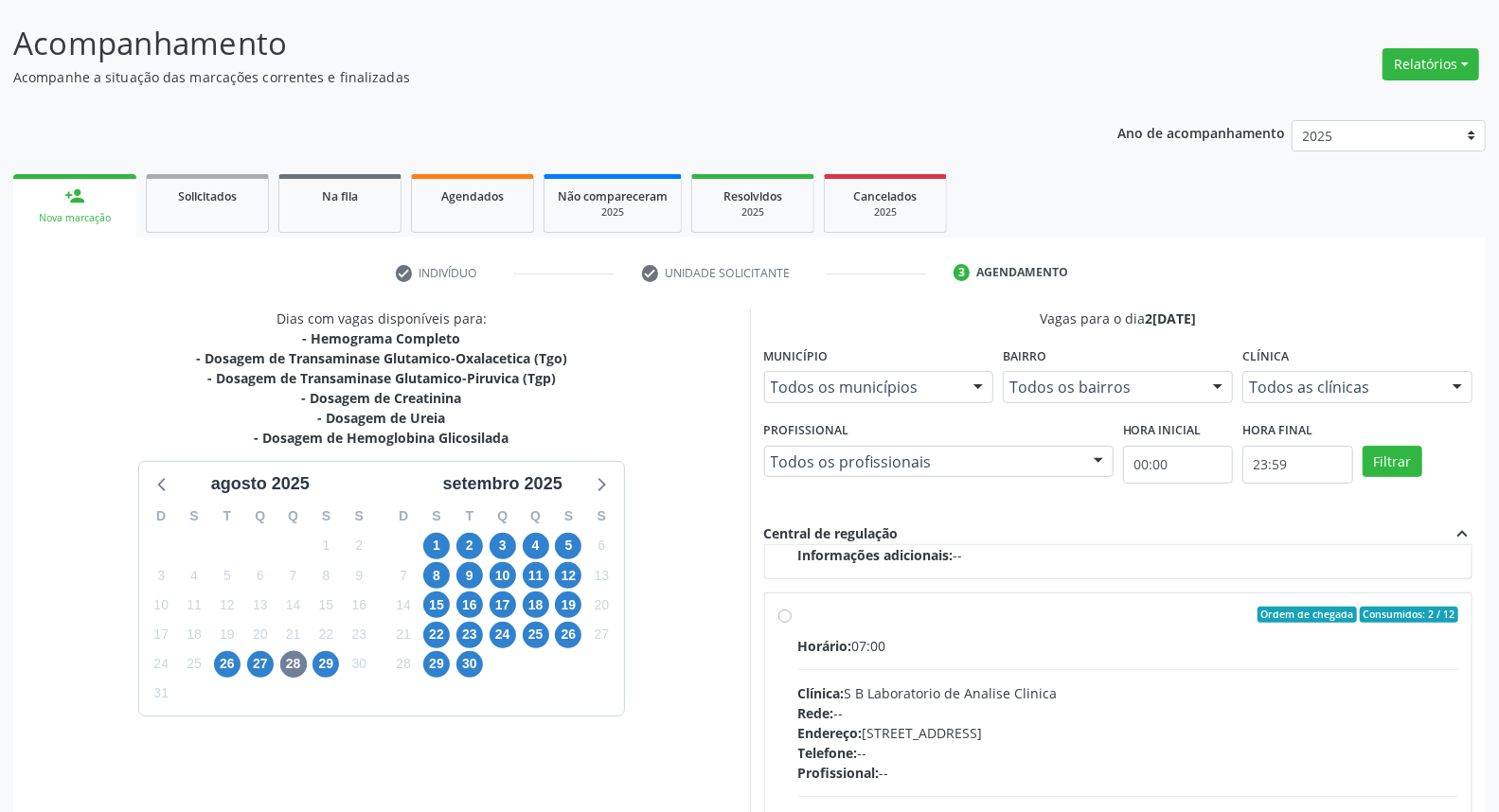
click at [798, 608] on label "Ordem de chegada Consumidos: 2 / 12 Horário: 07:00 Clínica: S B Laboratorio de …" at bounding box center [1129, 752] width 661 height 291
click at [787, 608] on input "Ordem de chegada Consumidos: 2 / 12 Horário: 07:00 Clínica: S B Laboratorio de …" at bounding box center [785, 615] width 13 height 17
radio input "true"
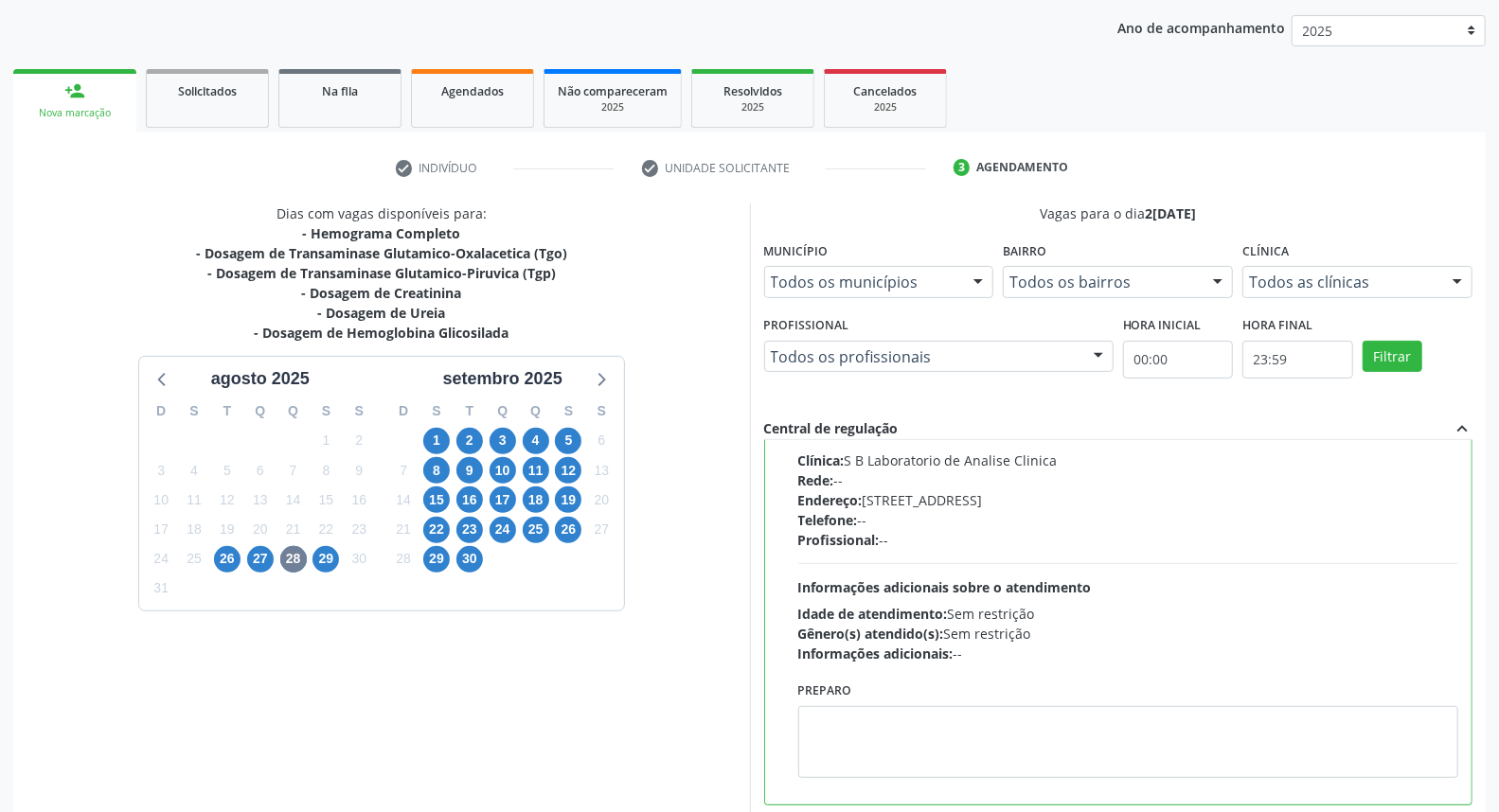
scroll to position [318, 0]
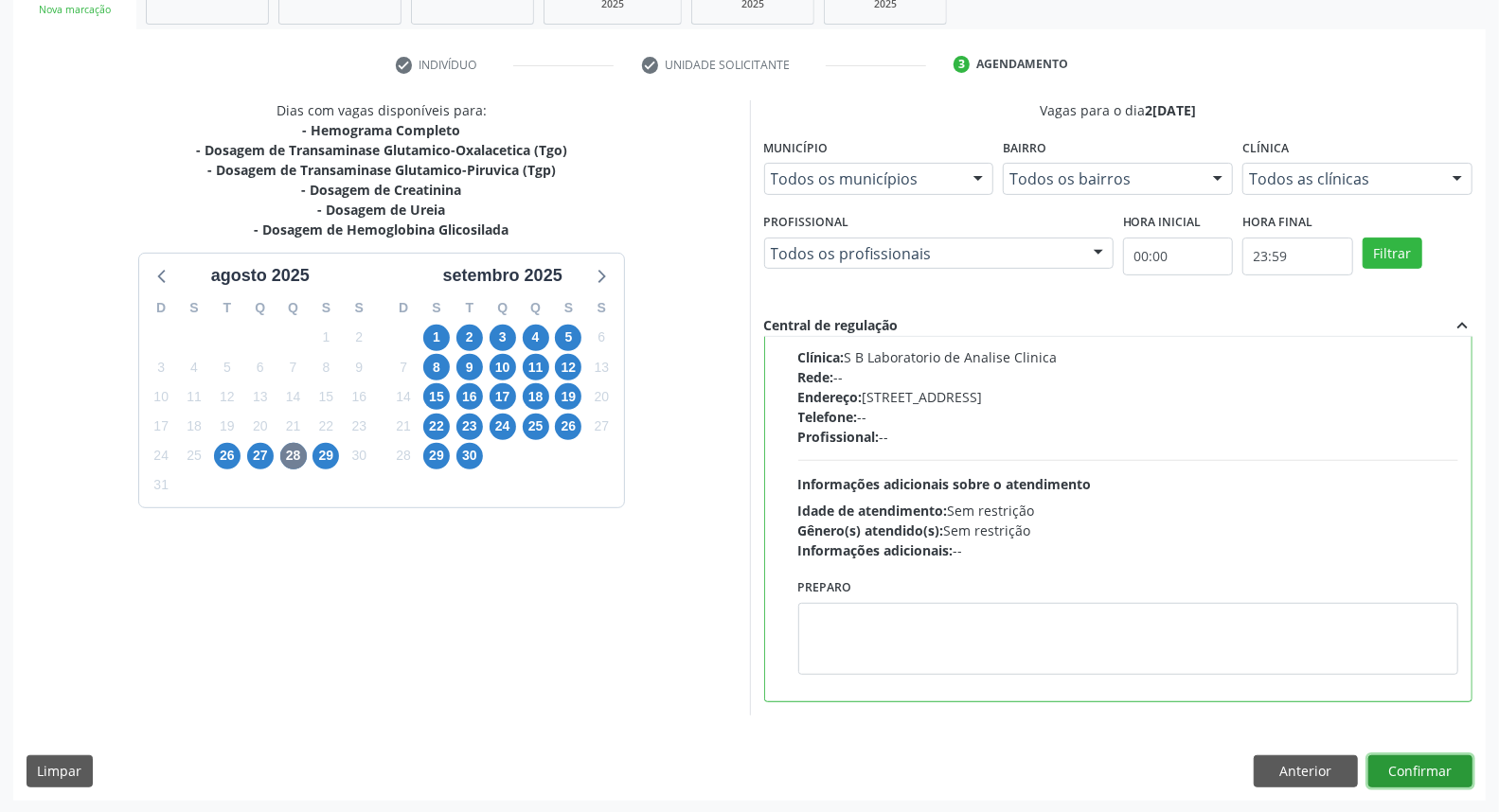
click at [1428, 764] on button "Confirmar" at bounding box center [1421, 772] width 105 height 33
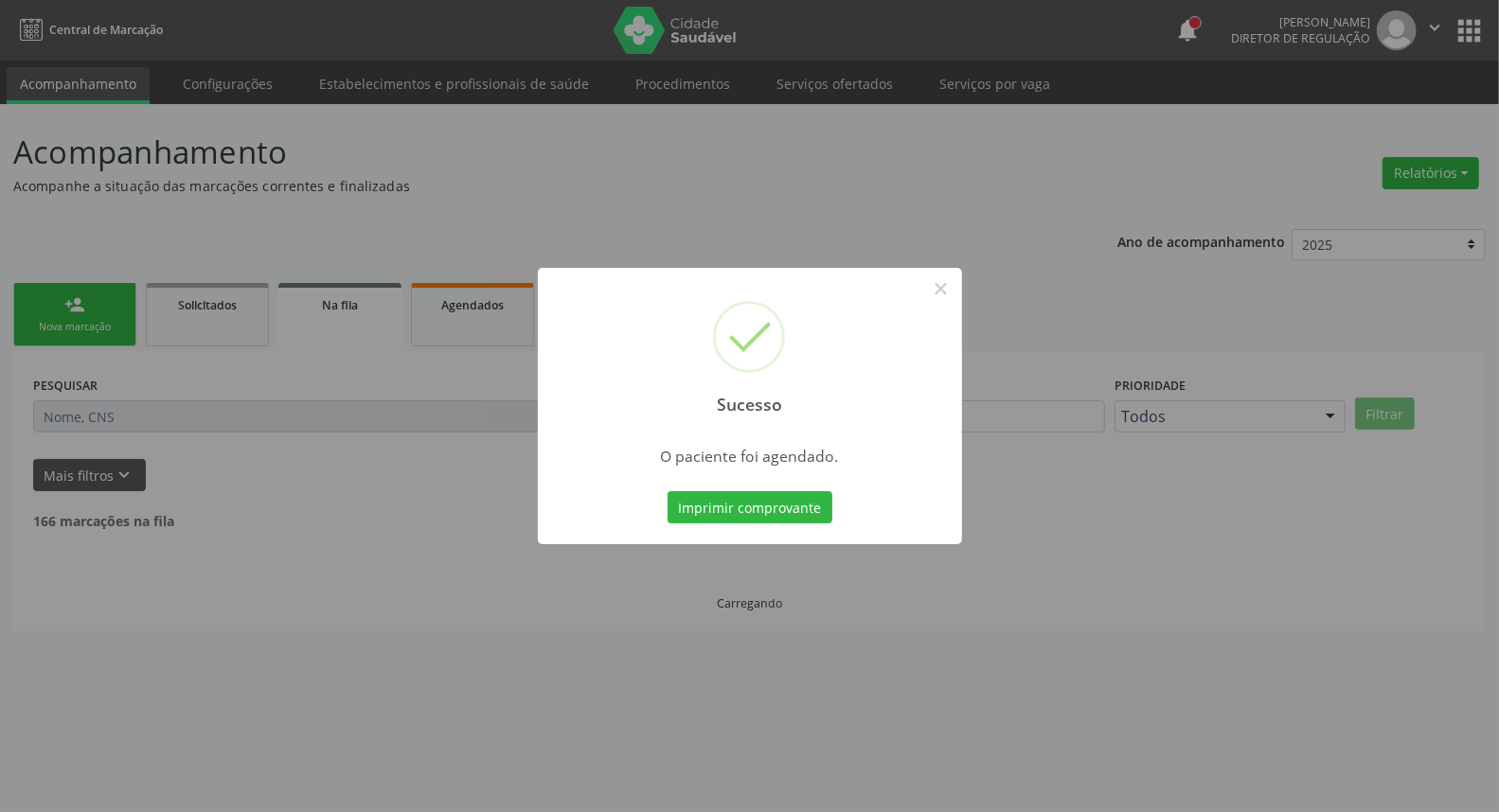
scroll to position [0, 0]
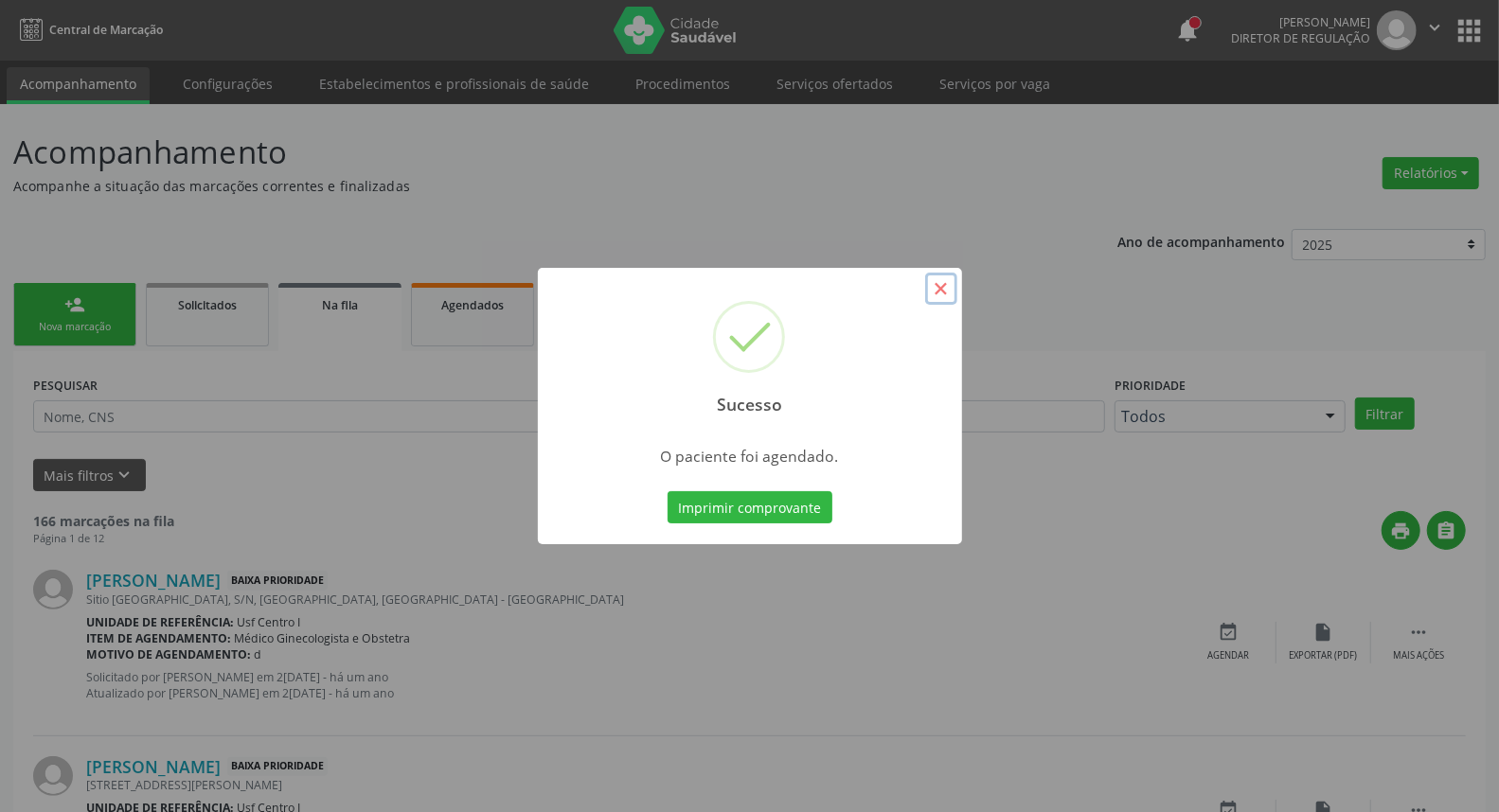
click at [942, 301] on button "×" at bounding box center [941, 288] width 33 height 33
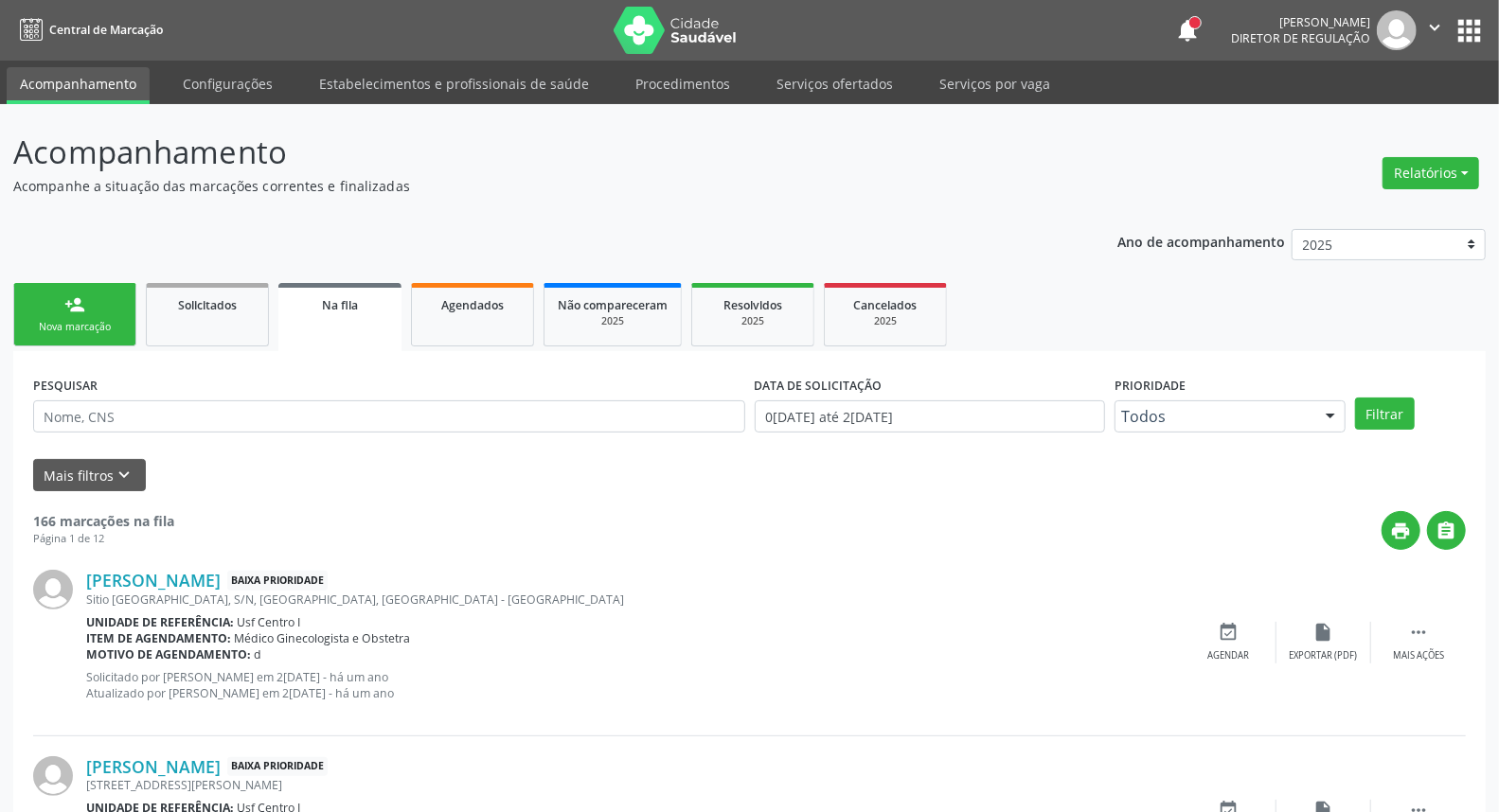
click at [54, 301] on link "person_add Nova marcação" at bounding box center [74, 315] width 123 height 63
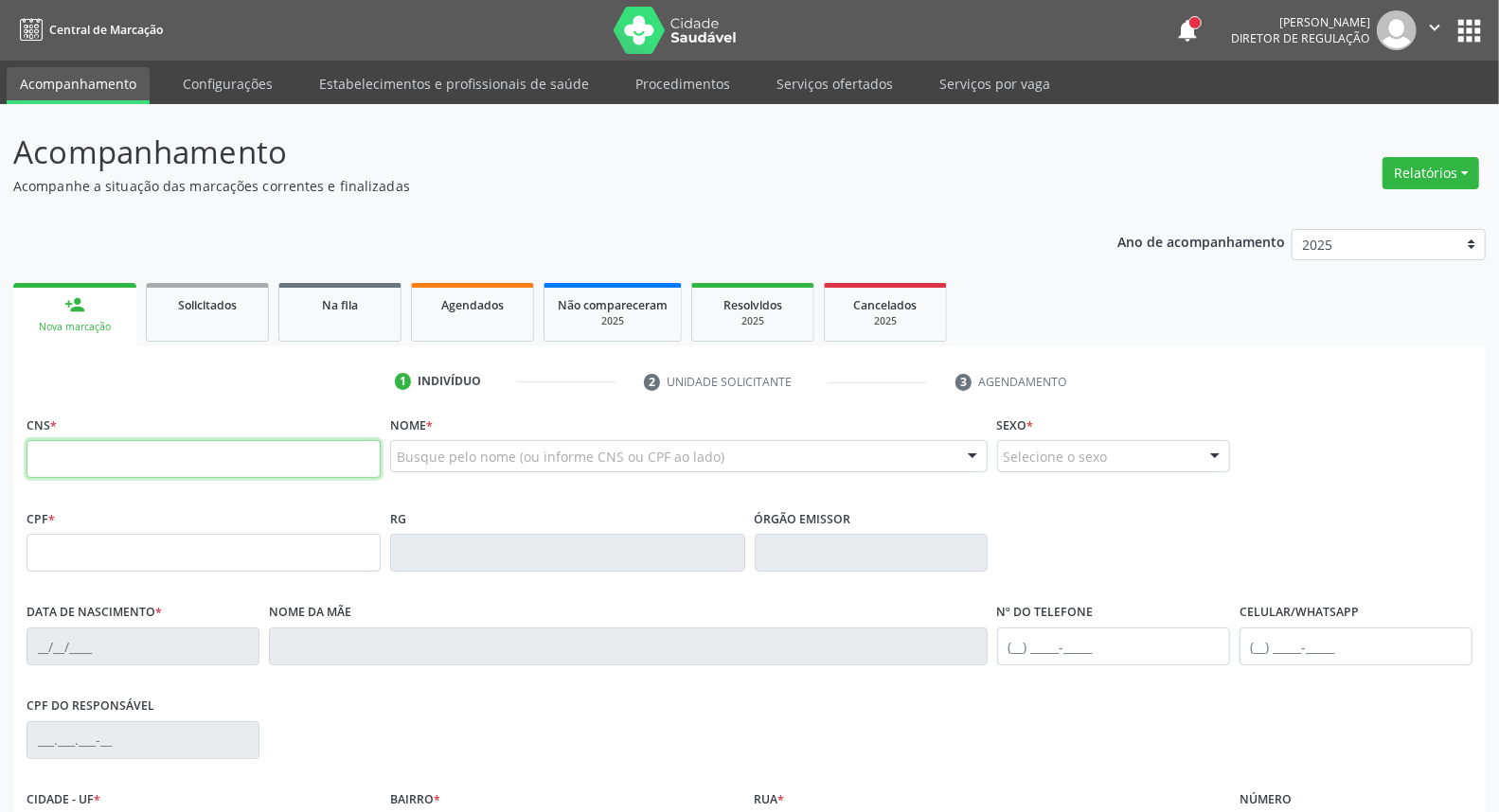
click at [38, 460] on input "text" at bounding box center [203, 459] width 354 height 37
type input "898 0034 1461 1860"
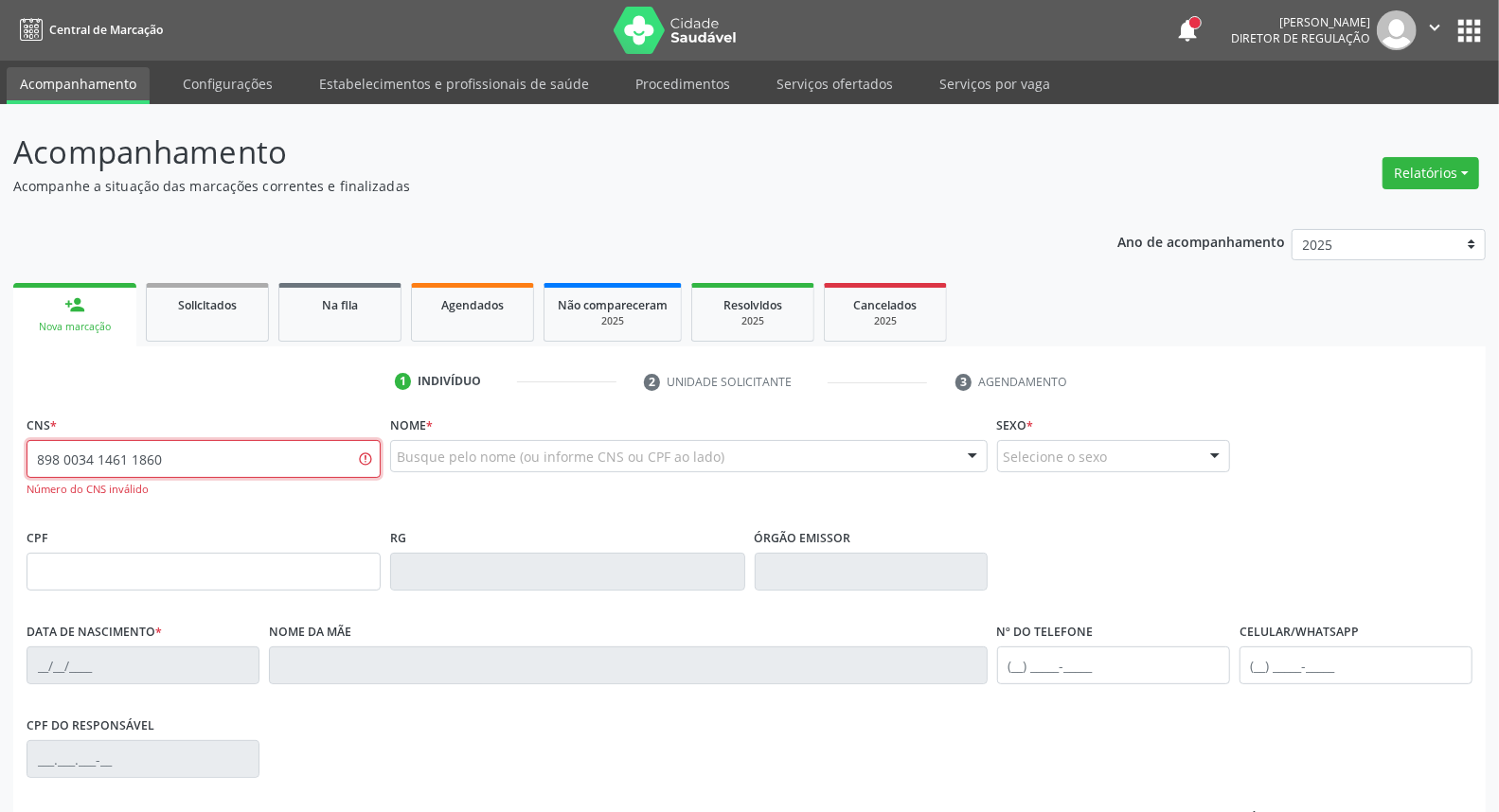
drag, startPoint x: 248, startPoint y: 452, endPoint x: 0, endPoint y: 452, distance: 248.0
click at [0, 452] on div "Acompanhamento Acompanhe a situação das marcações correntes e finalizadas Relat…" at bounding box center [749, 575] width 1499 height 941
click at [38, 566] on input "text" at bounding box center [203, 571] width 354 height 37
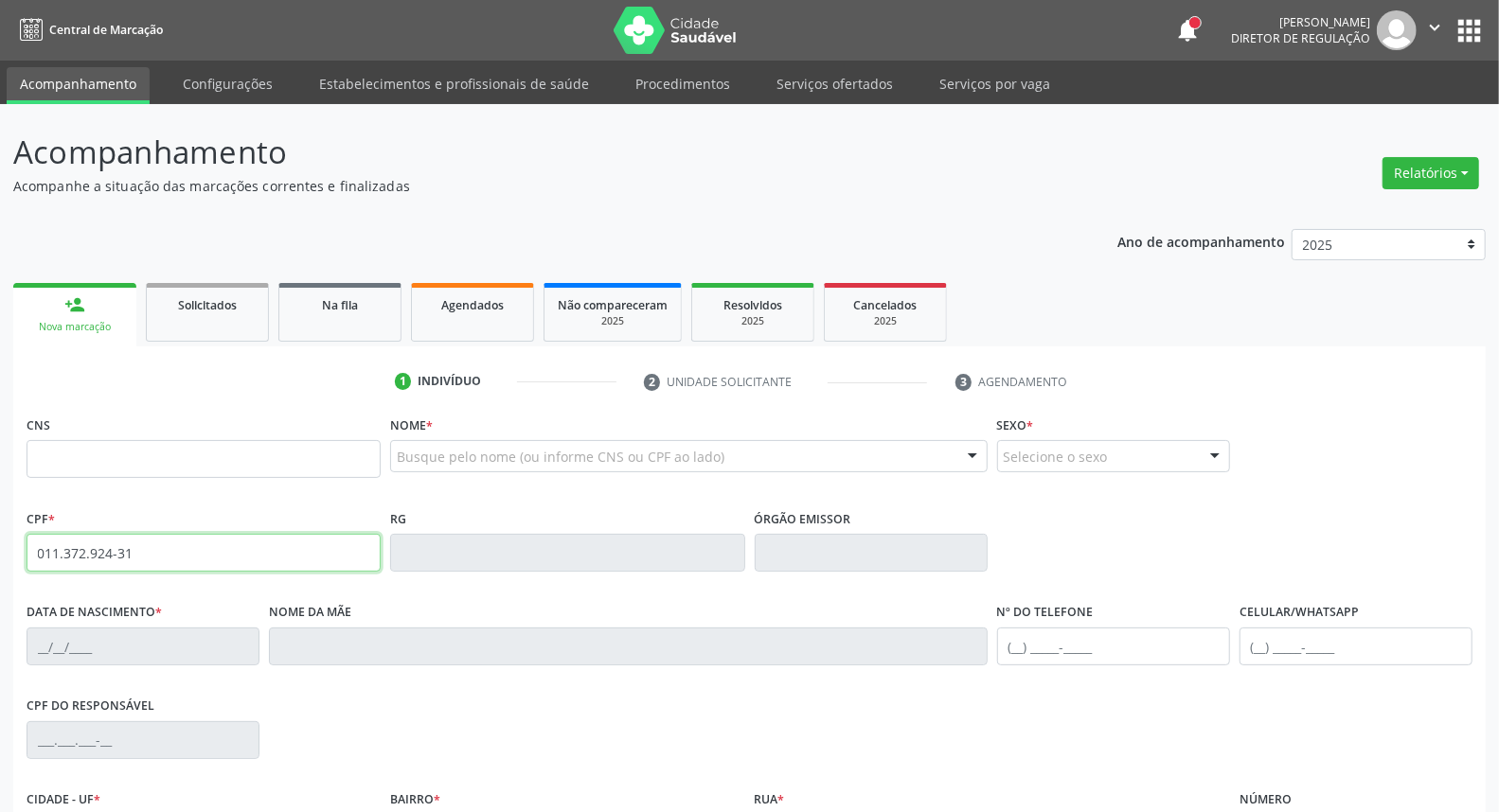
type input "011.372.924-31"
type input "898 0034 1461 1866"
type input "[DATE]"
type input "[PERSON_NAME]"
type input "[PHONE_NUMBER]"
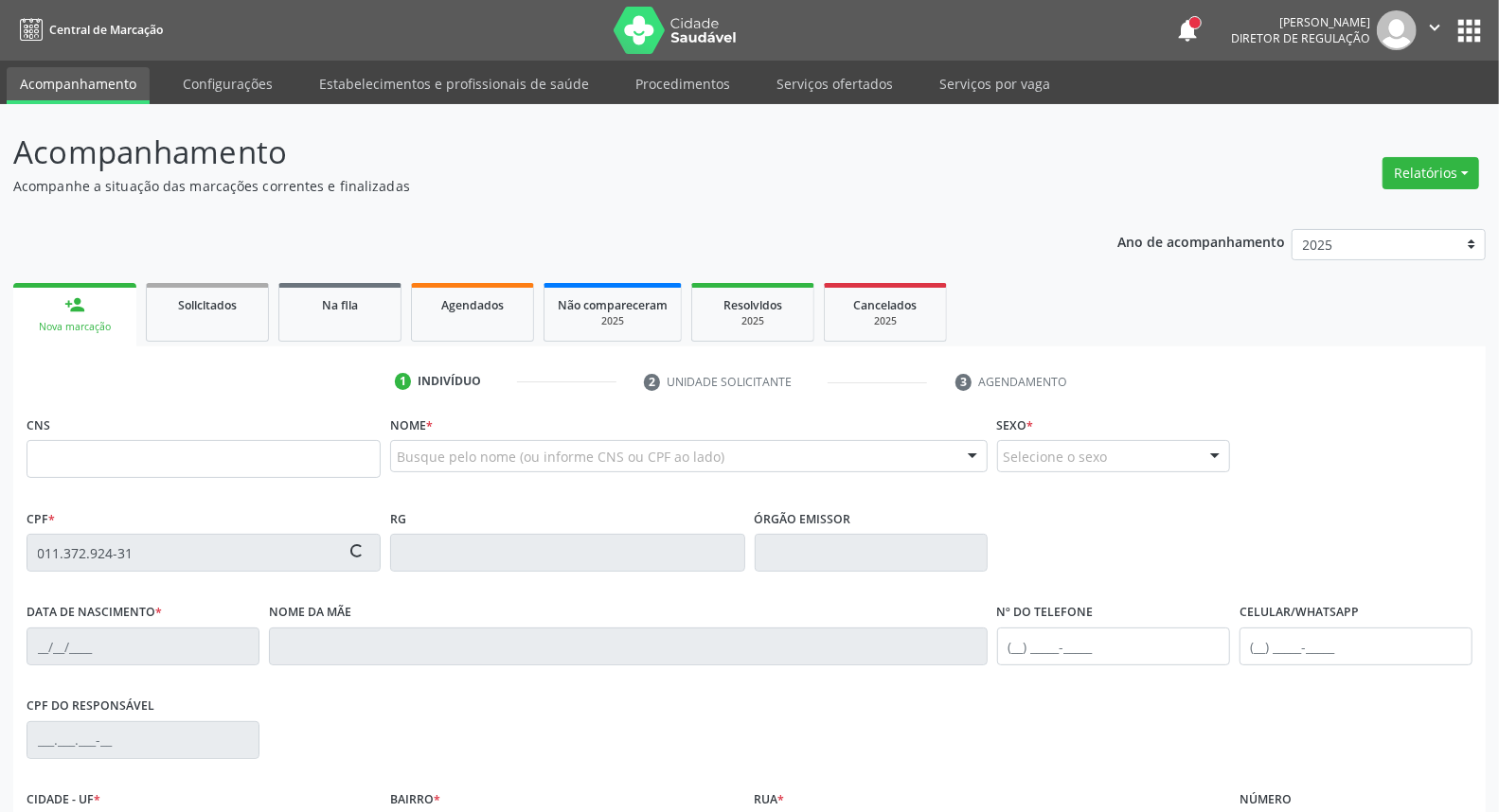
type input "233"
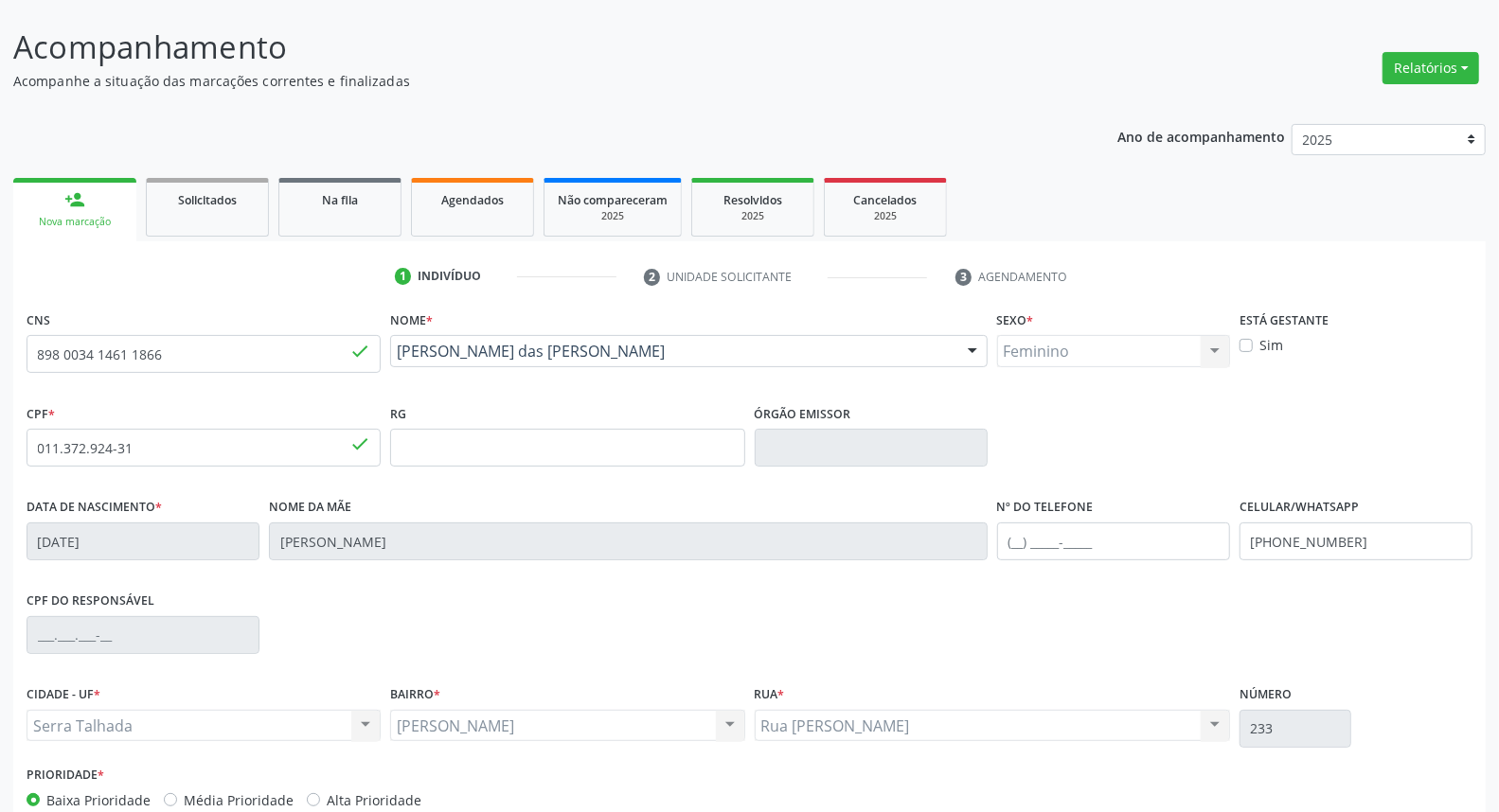
scroll to position [212, 0]
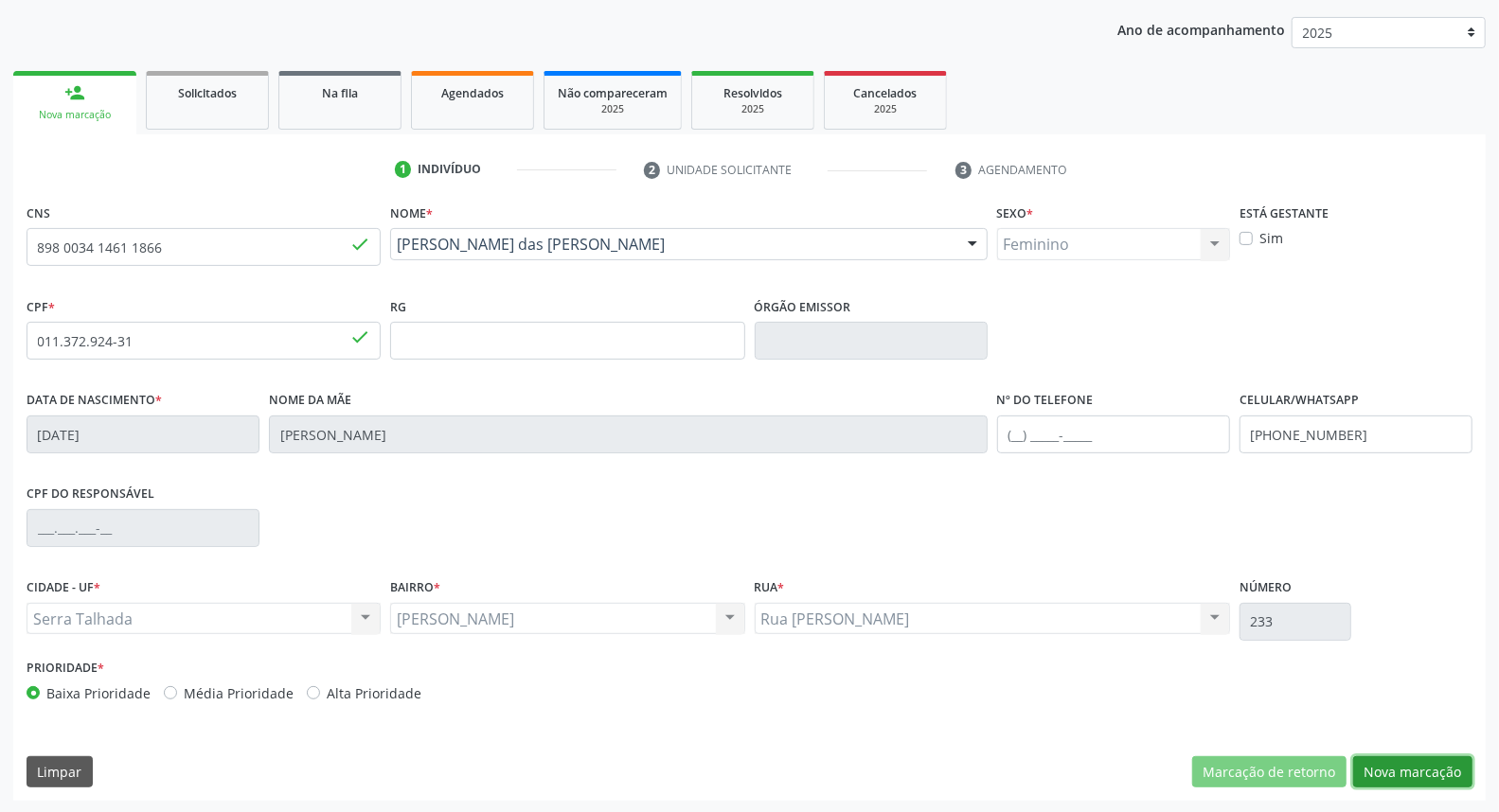
drag, startPoint x: 1438, startPoint y: 769, endPoint x: 1074, endPoint y: 607, distance: 398.4
click at [1435, 767] on button "Nova marcação" at bounding box center [1412, 773] width 119 height 33
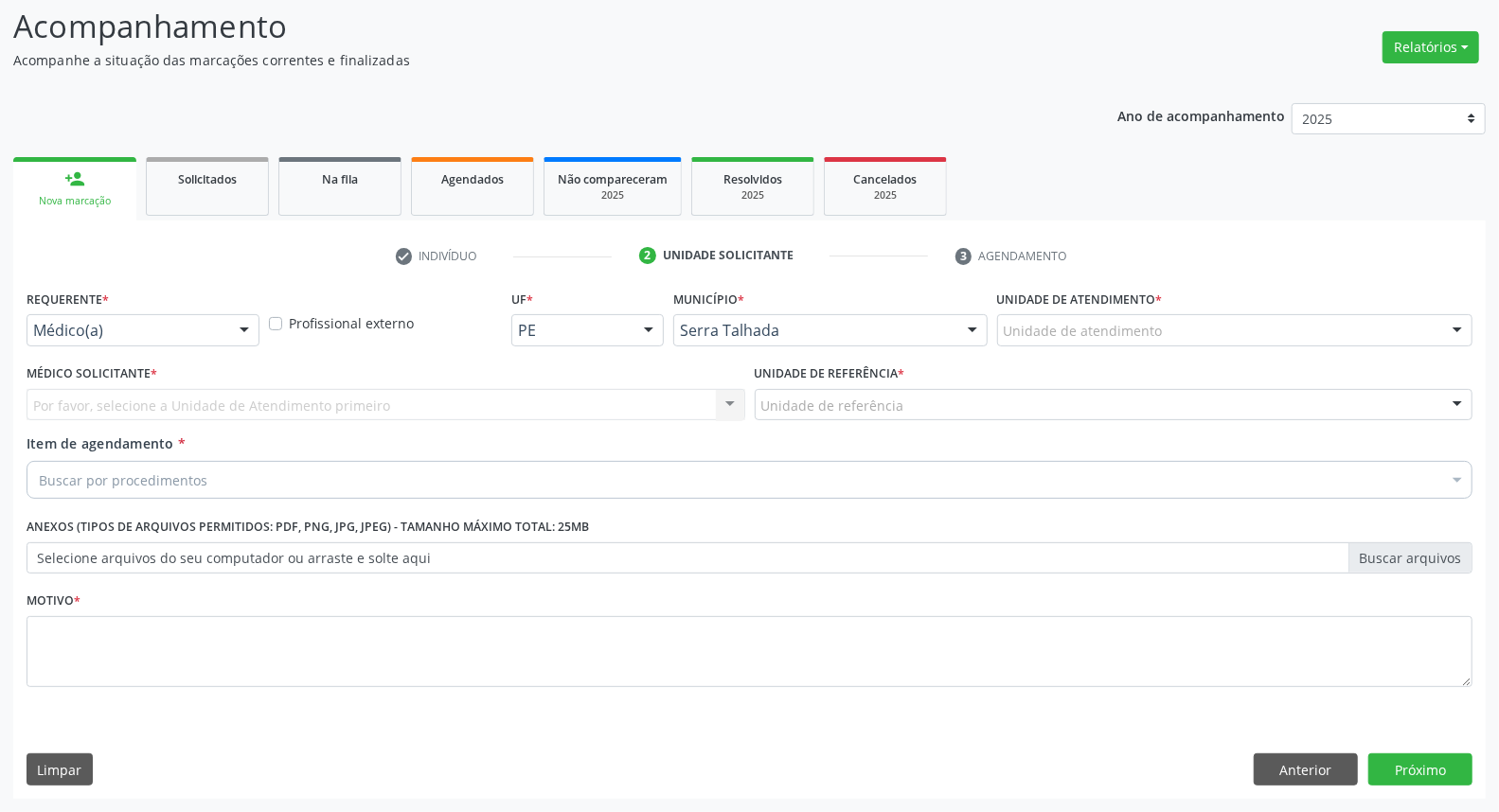
scroll to position [125, 0]
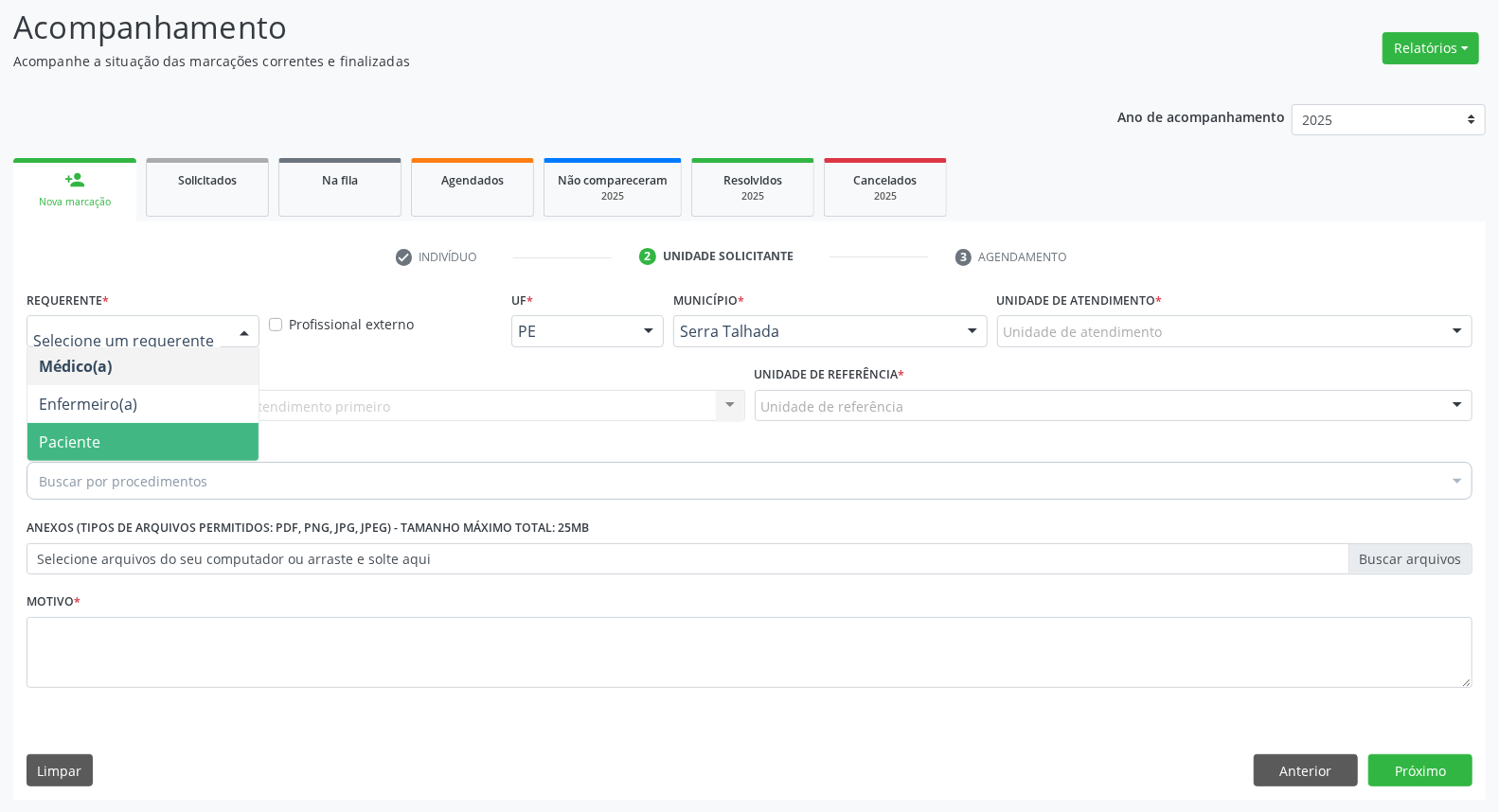
click at [101, 436] on span "Paciente" at bounding box center [143, 442] width 231 height 37
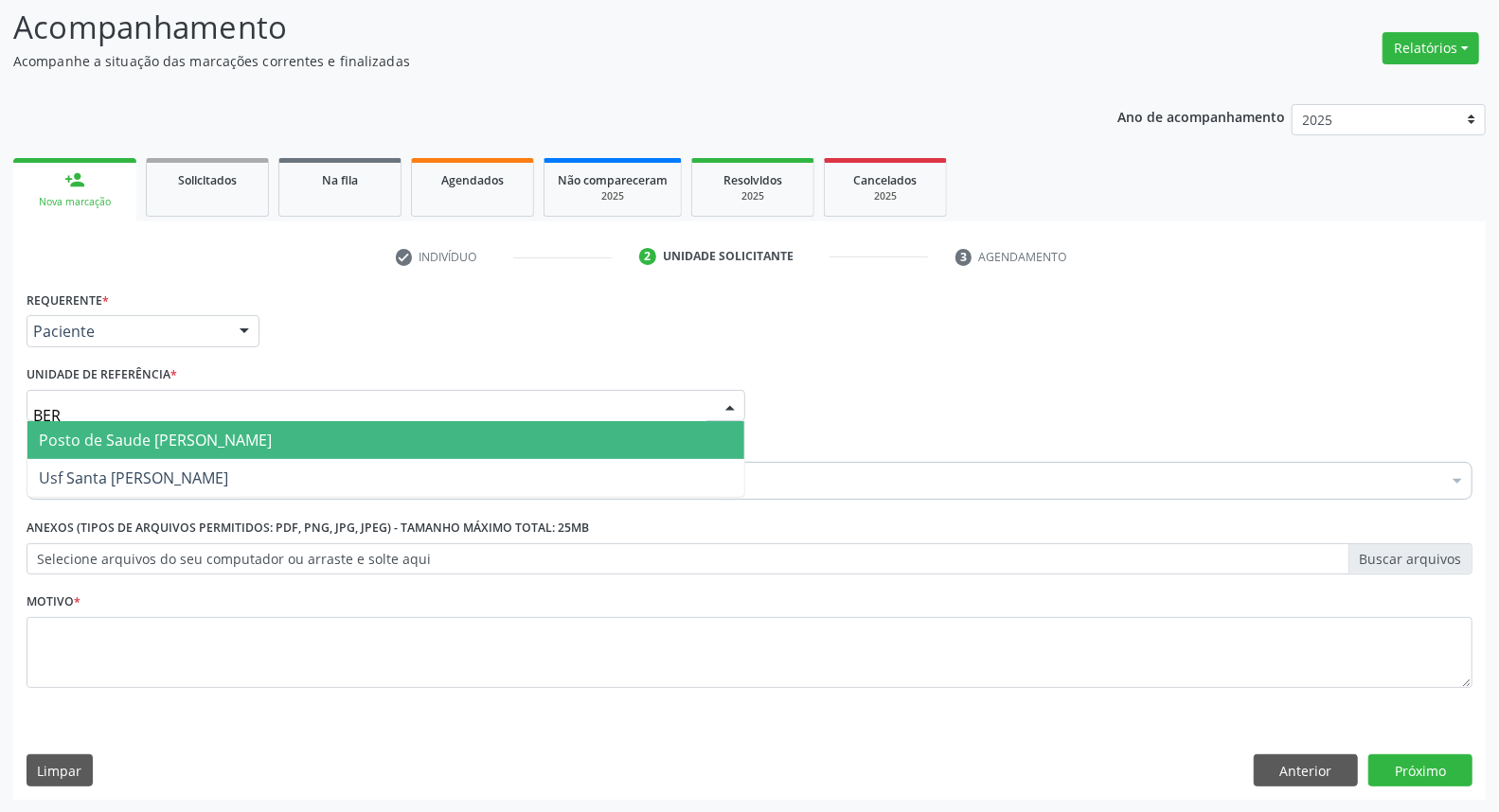
click at [153, 443] on span "Posto de Saude [PERSON_NAME]" at bounding box center [155, 440] width 233 height 21
type input "BER"
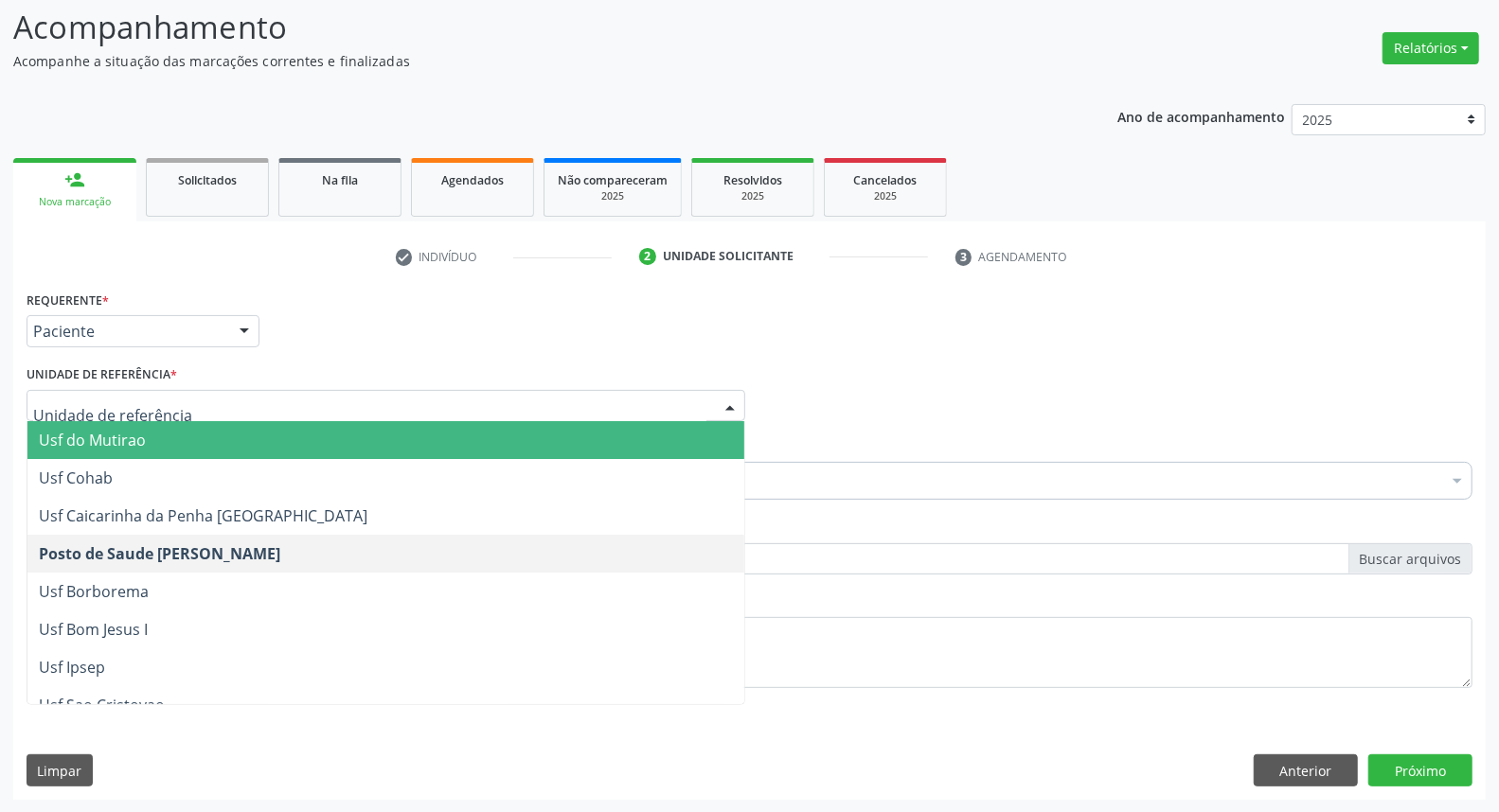
drag, startPoint x: 270, startPoint y: 406, endPoint x: 0, endPoint y: 404, distance: 270.0
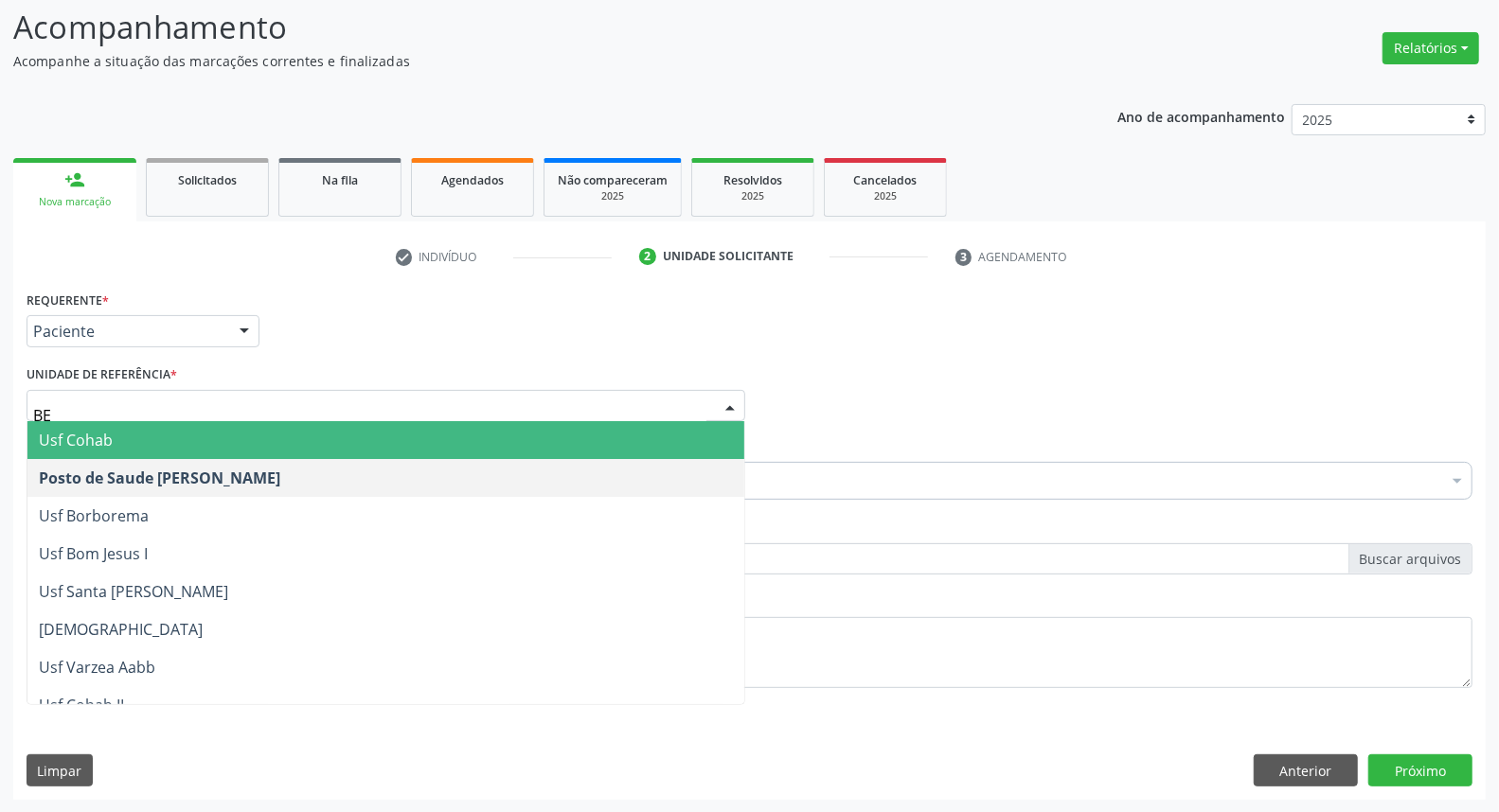
type input "BER"
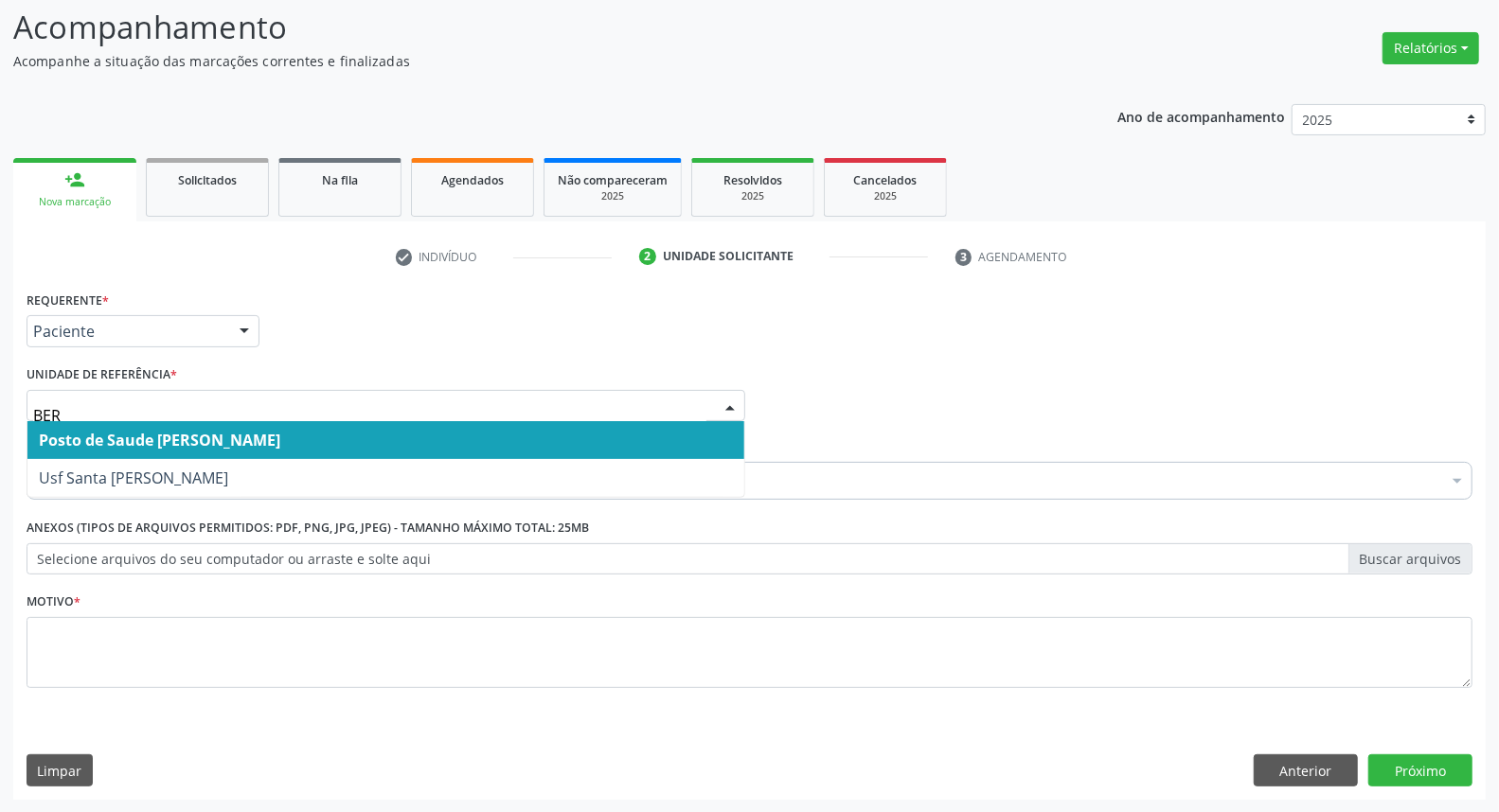
click at [99, 439] on span "Posto de Saude [PERSON_NAME]" at bounding box center [159, 440] width 242 height 21
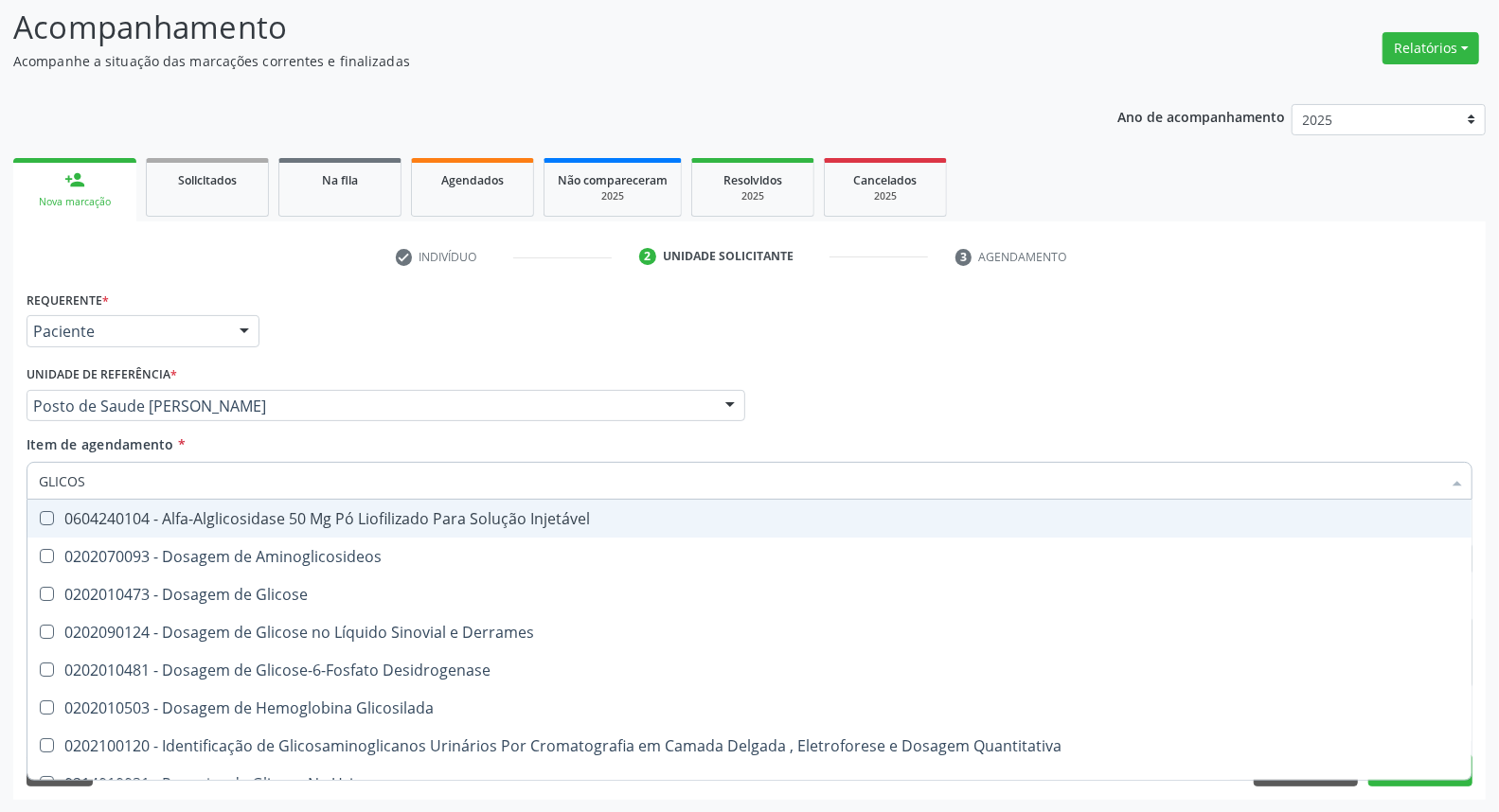
type input "GLICOSE"
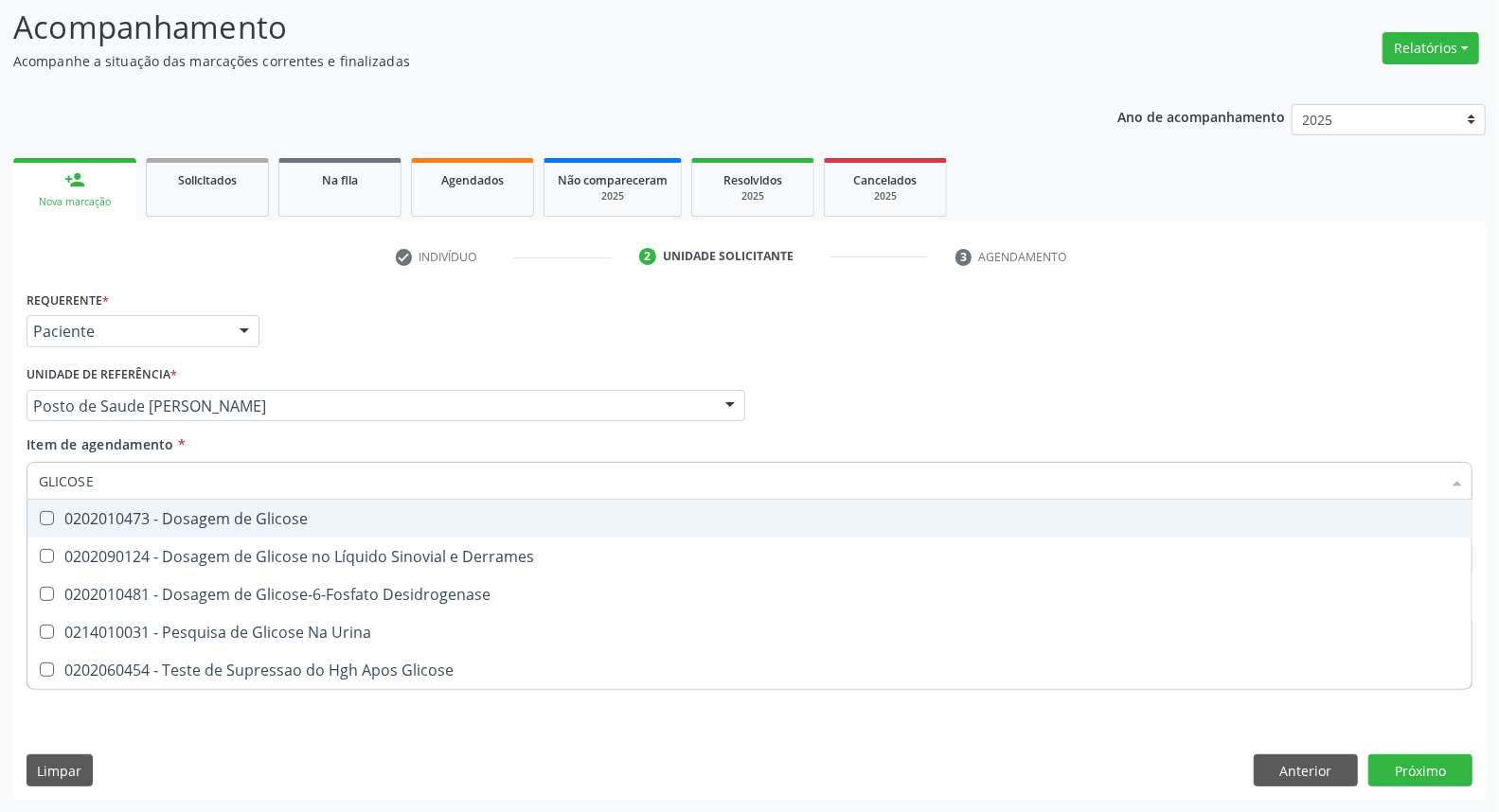
drag, startPoint x: 114, startPoint y: 524, endPoint x: 114, endPoint y: 496, distance: 28.0
click at [114, 522] on div "0202010473 - Dosagem de Glicose" at bounding box center [749, 518] width 1422 height 15
checkbox Glicose "true"
click at [114, 482] on input "GLICOSE" at bounding box center [739, 480] width 1402 height 37
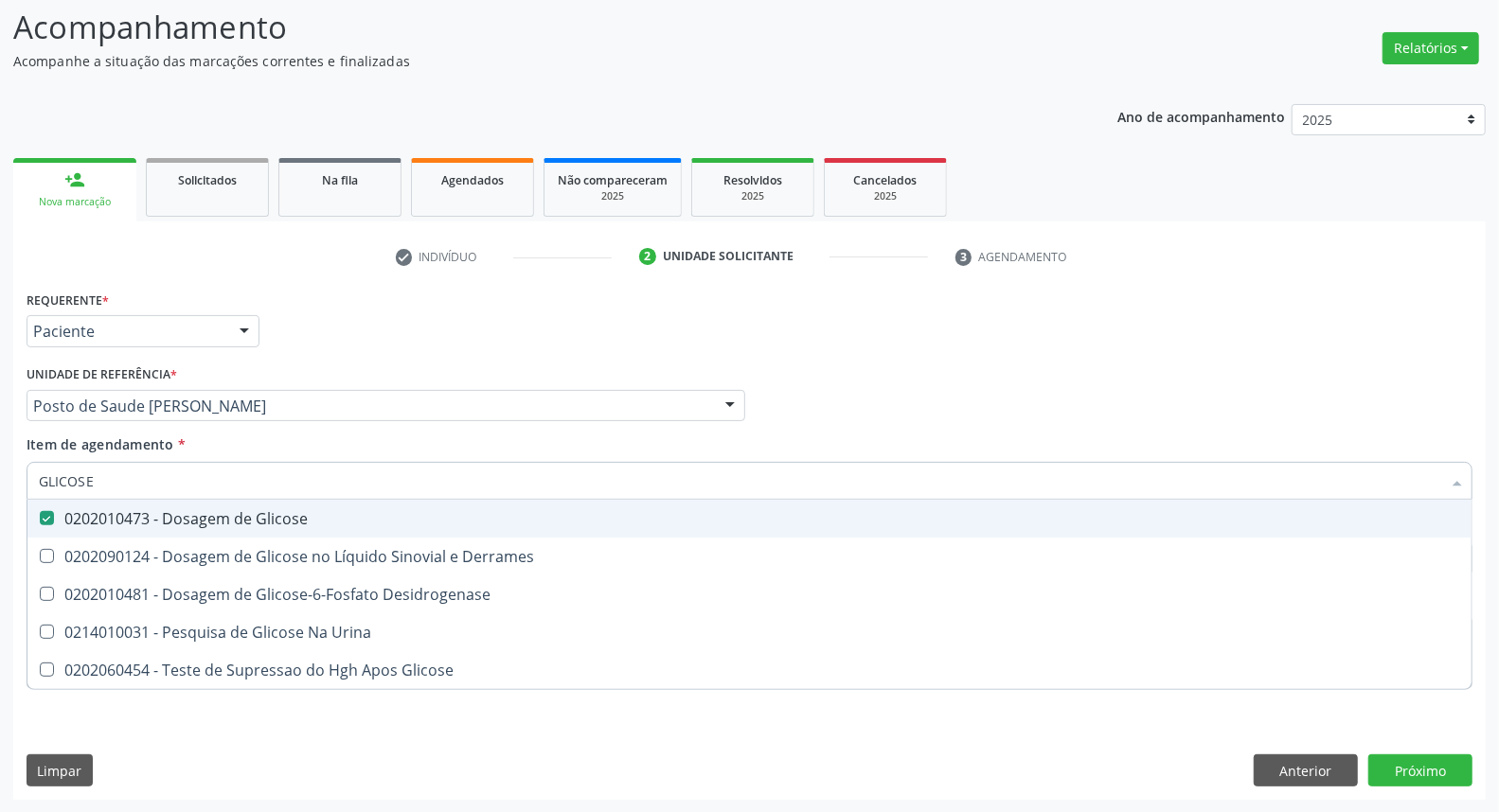
click at [114, 482] on input "GLICOSE" at bounding box center [739, 480] width 1402 height 37
type input "H"
checkbox Glicose "false"
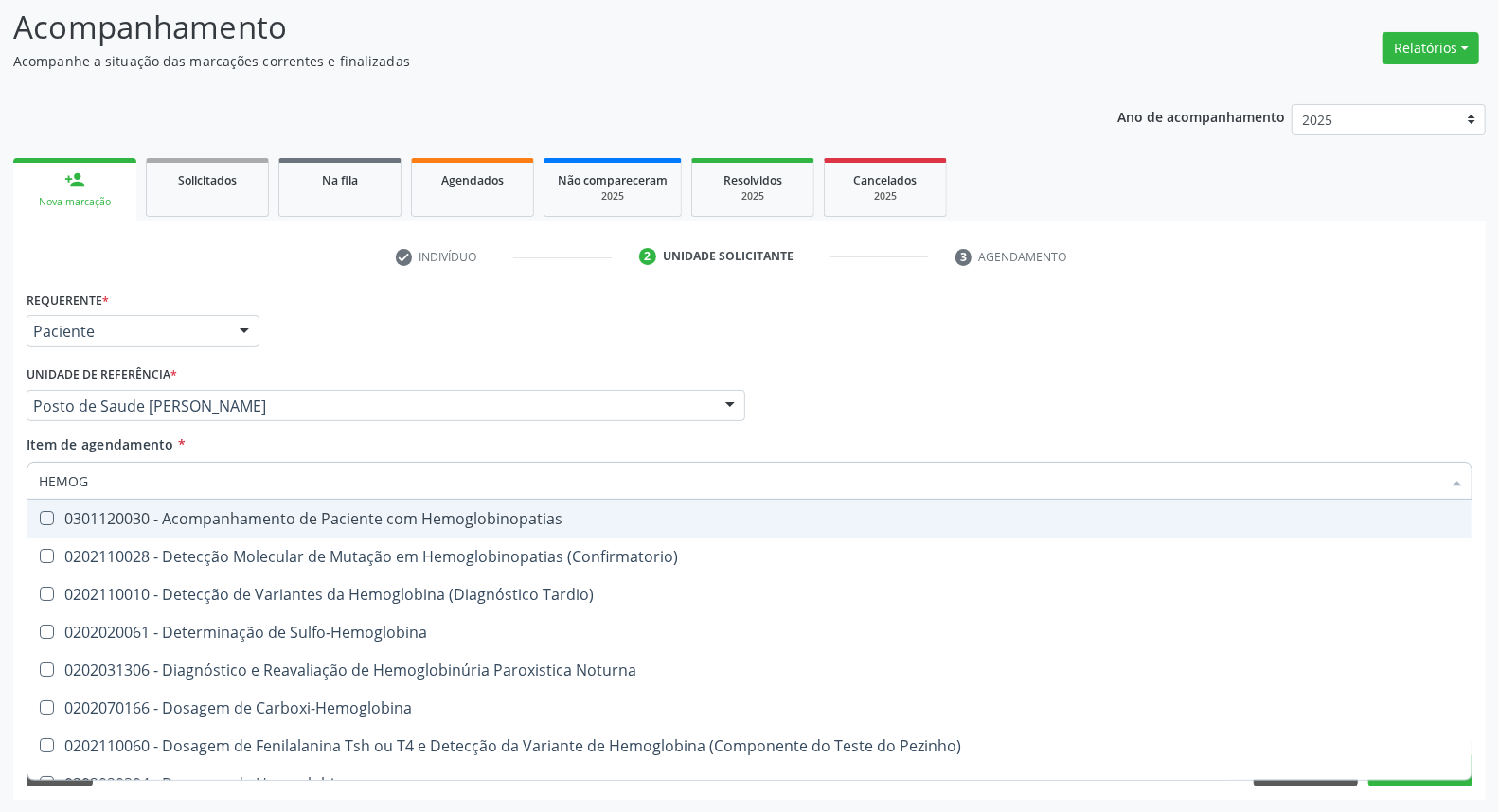
type input "HEMOGR"
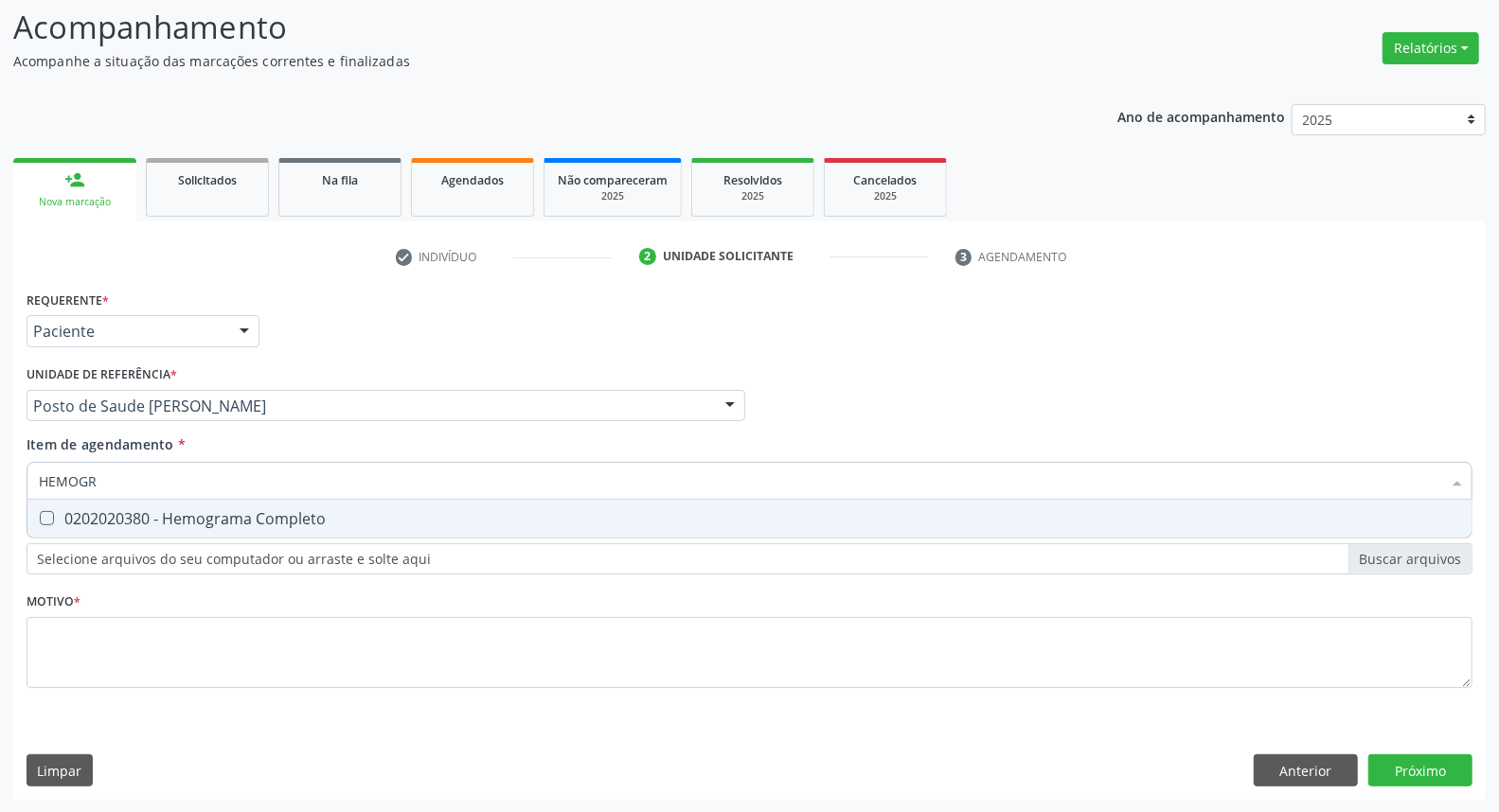
click at [181, 521] on div "0202020380 - Hemograma Completo" at bounding box center [749, 518] width 1422 height 15
checkbox Completo "true"
click at [178, 474] on input "HEMOGR" at bounding box center [739, 480] width 1402 height 37
type input "C"
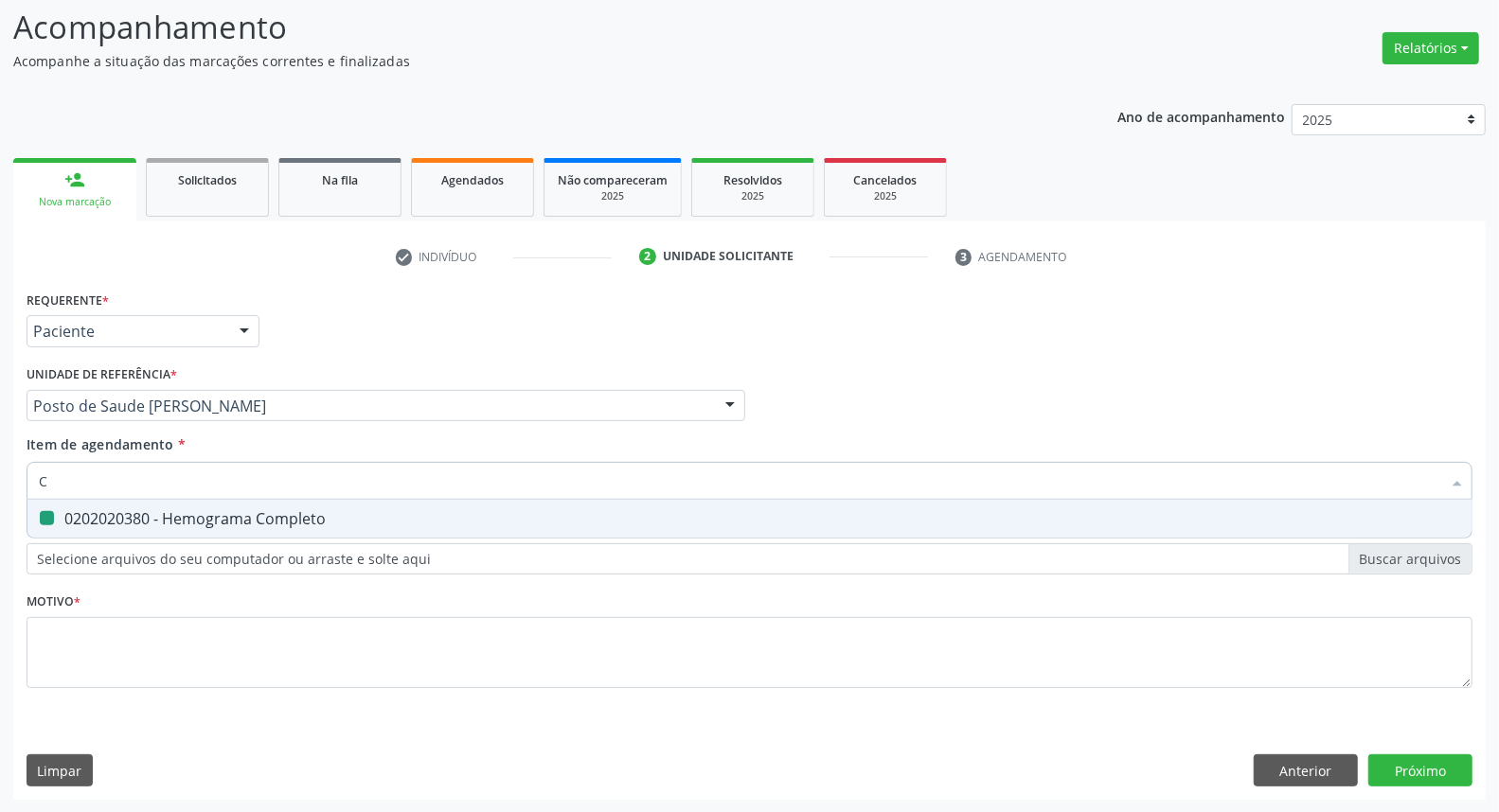
checkbox Completo "false"
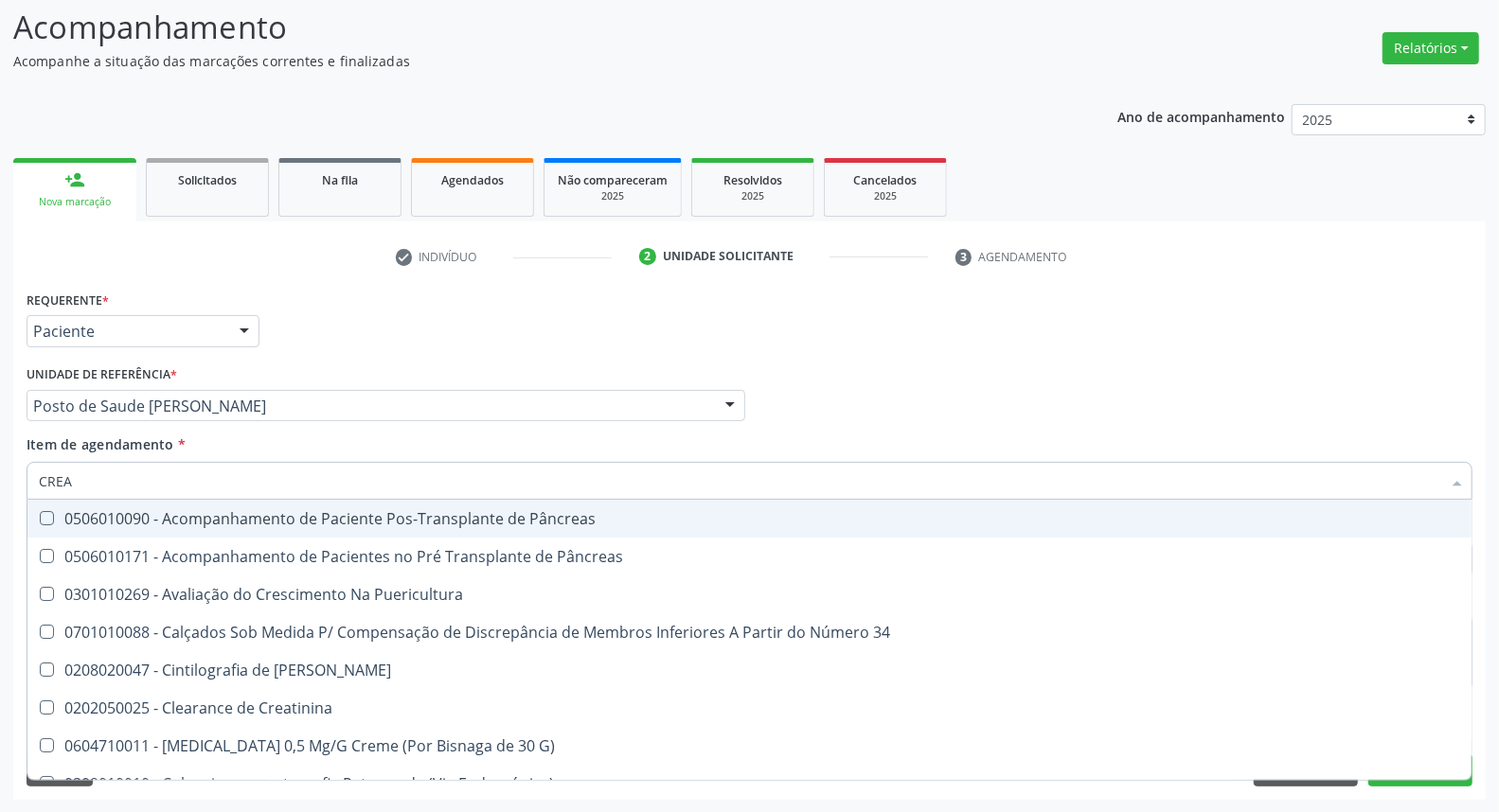
type input "CREAT"
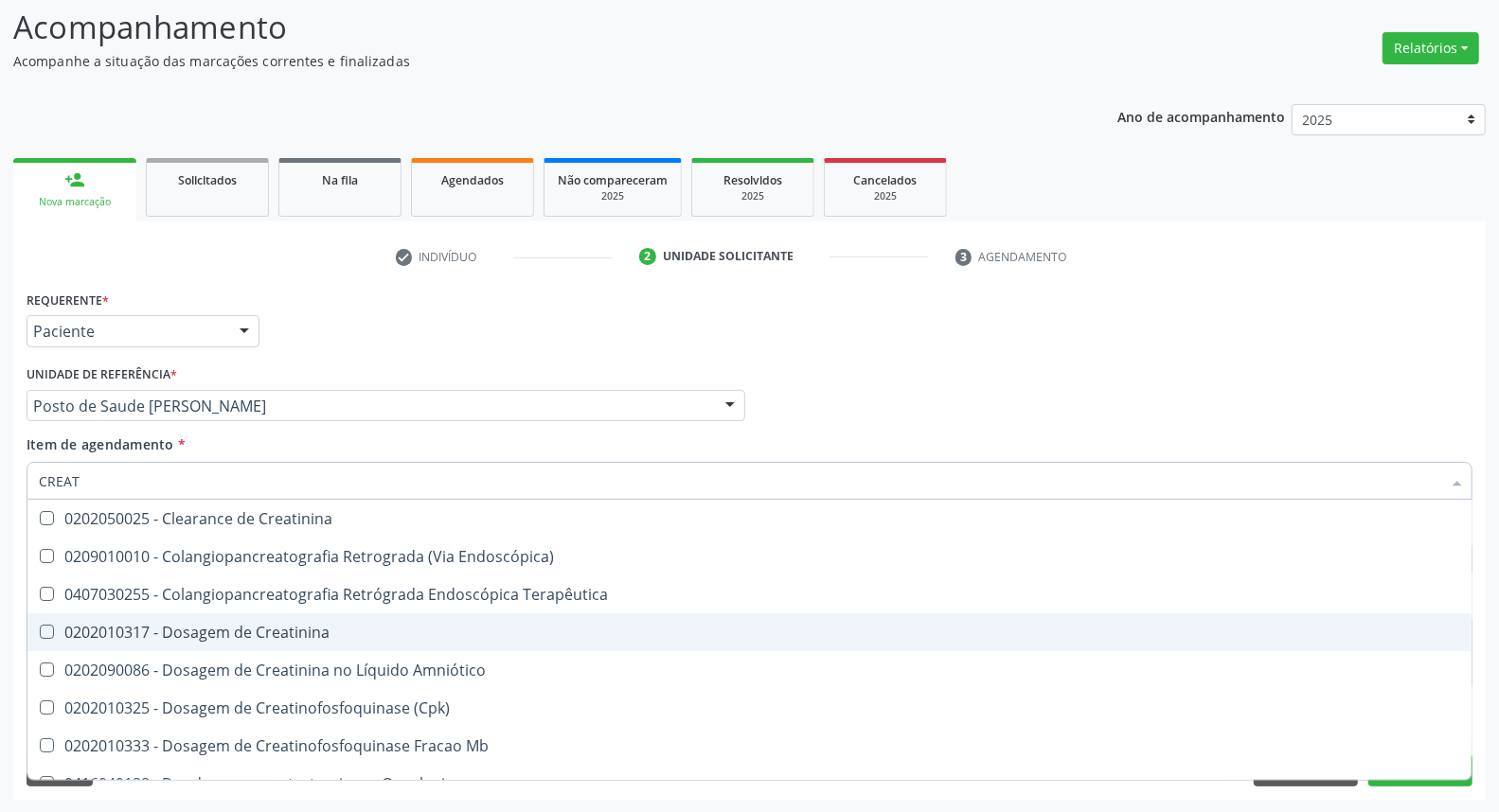
drag, startPoint x: 101, startPoint y: 638, endPoint x: 117, endPoint y: 537, distance: 102.3
click at [102, 629] on div "0202010317 - Dosagem de Creatinina" at bounding box center [749, 631] width 1422 height 15
checkbox Creatinina "true"
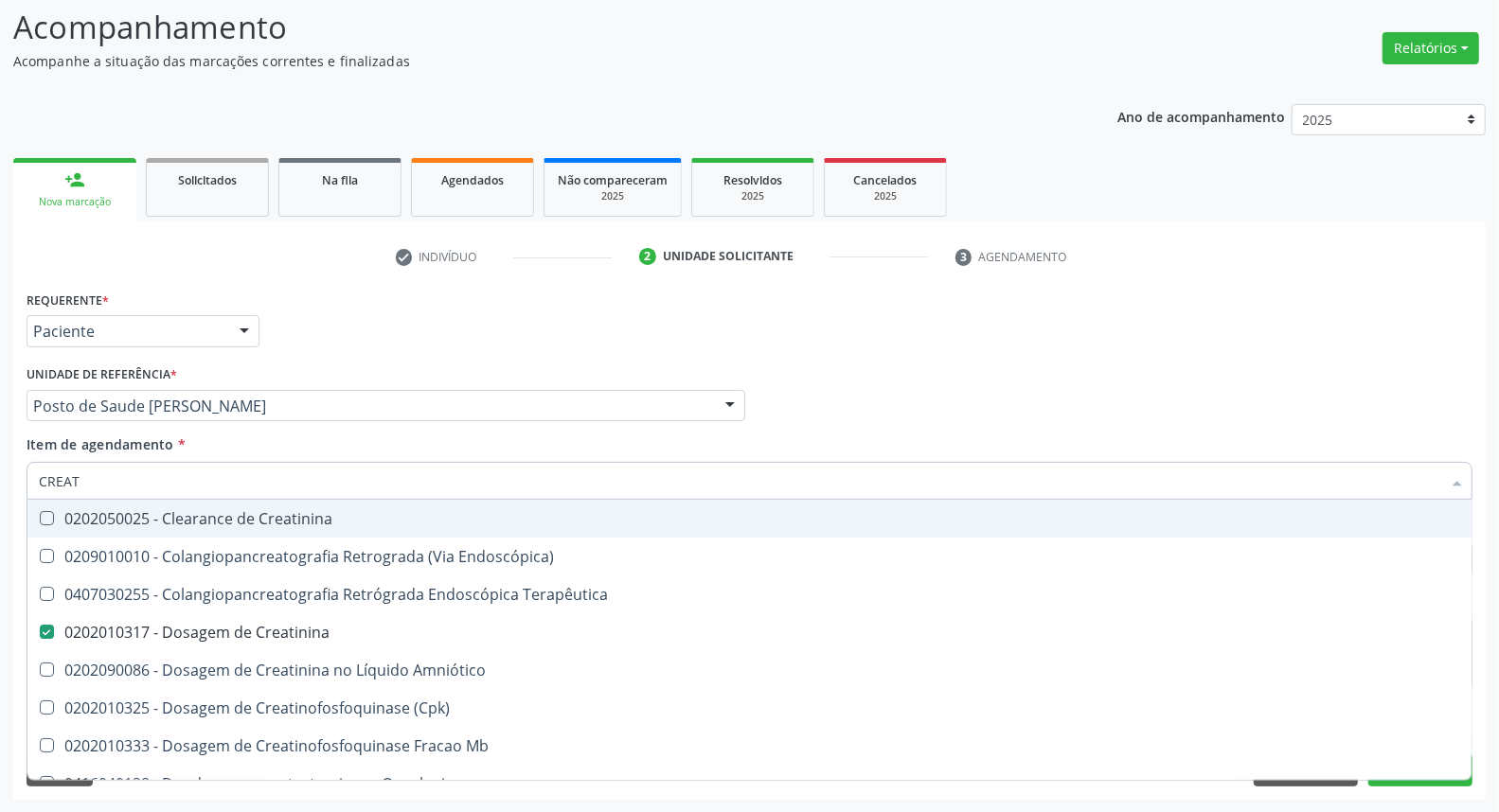
click at [0, 418] on div "Acompanhamento Acompanhe a situação das marcações correntes e finalizadas Relat…" at bounding box center [749, 397] width 1499 height 835
type input "UR"
checkbox Creatinina "false"
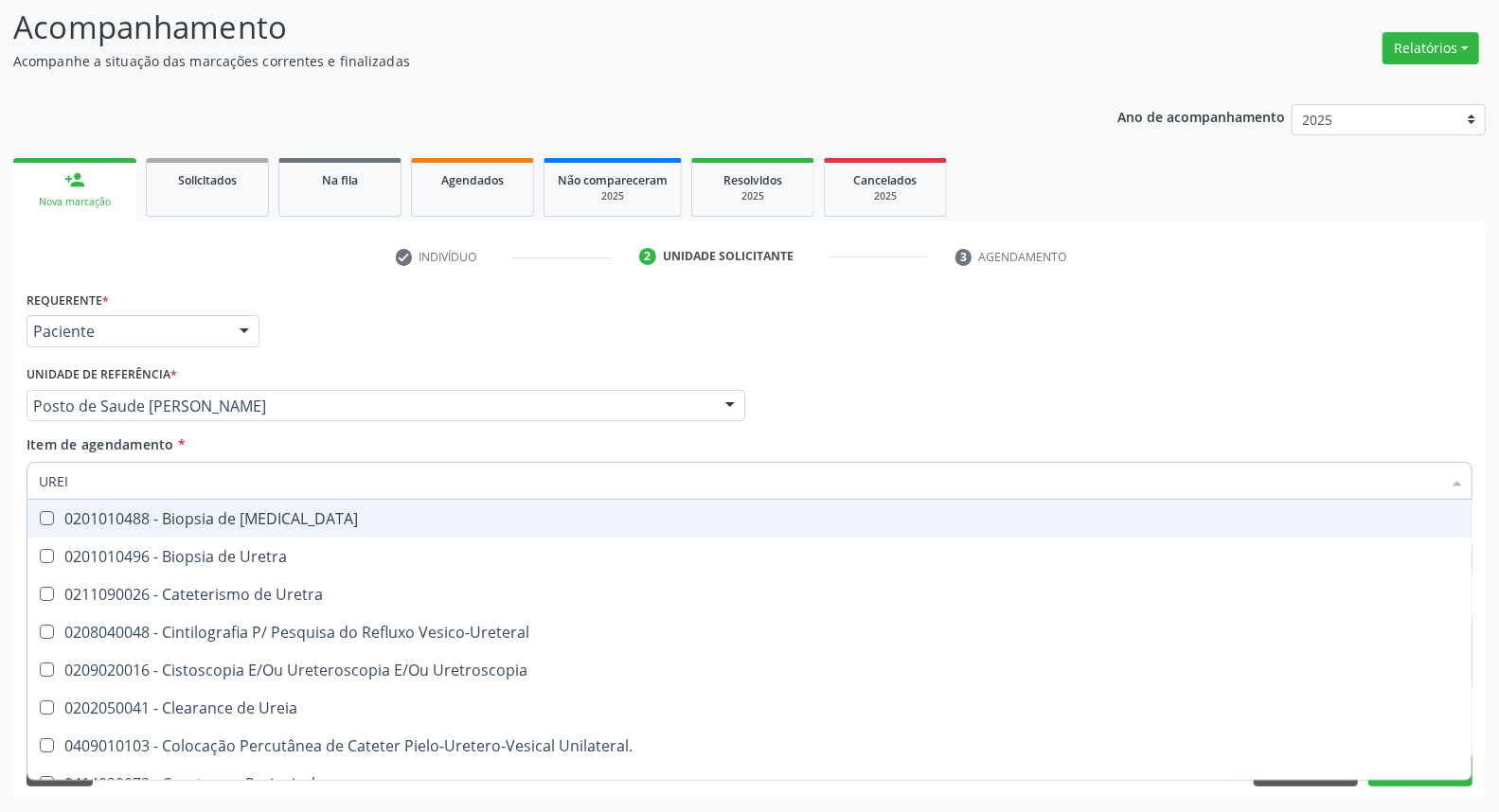
type input "UREIA"
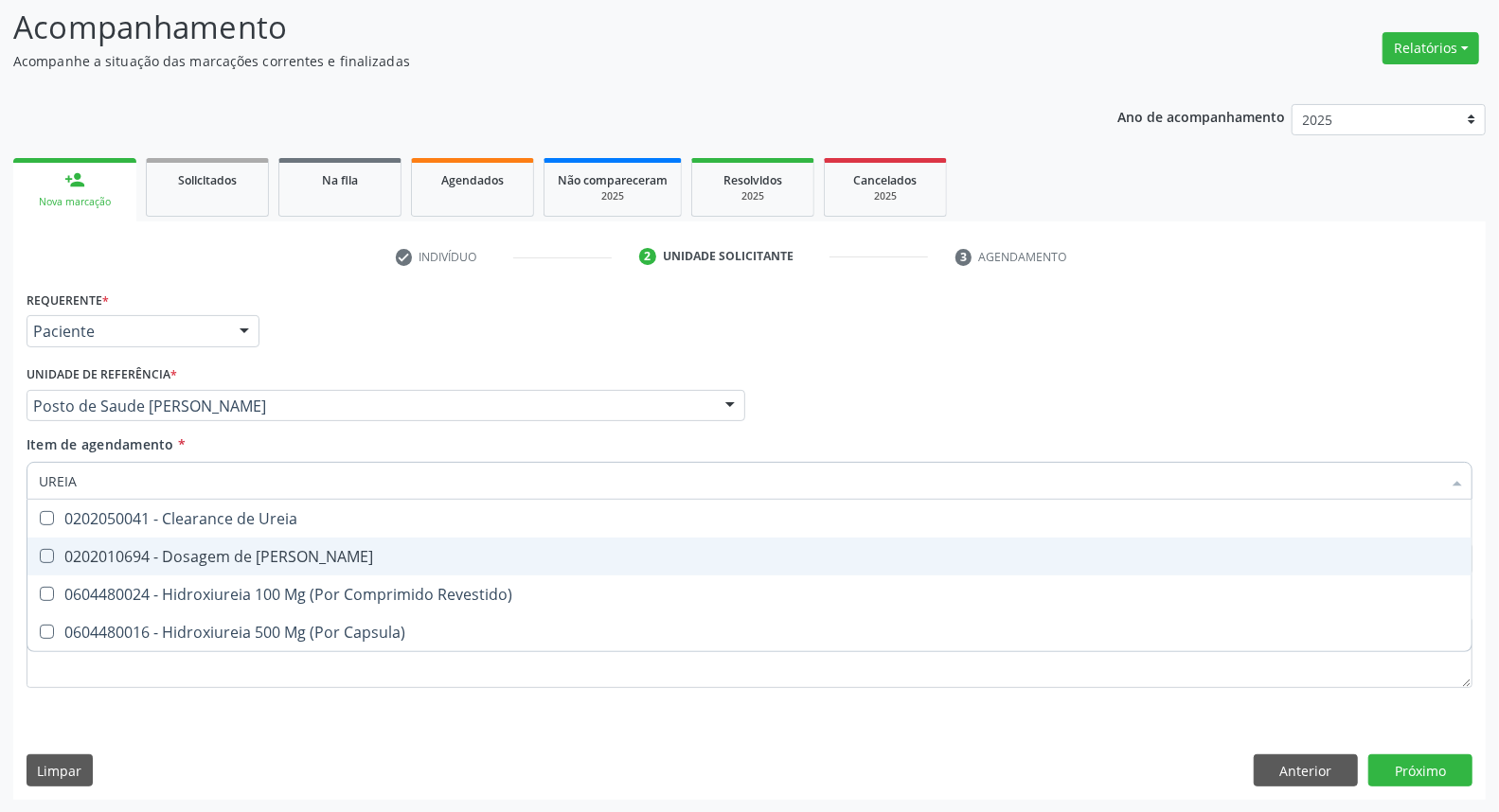
drag, startPoint x: 64, startPoint y: 551, endPoint x: 78, endPoint y: 503, distance: 50.0
click at [64, 550] on div "0202010694 - Dosagem de [PERSON_NAME]" at bounding box center [749, 556] width 1422 height 15
checkbox Ureia "true"
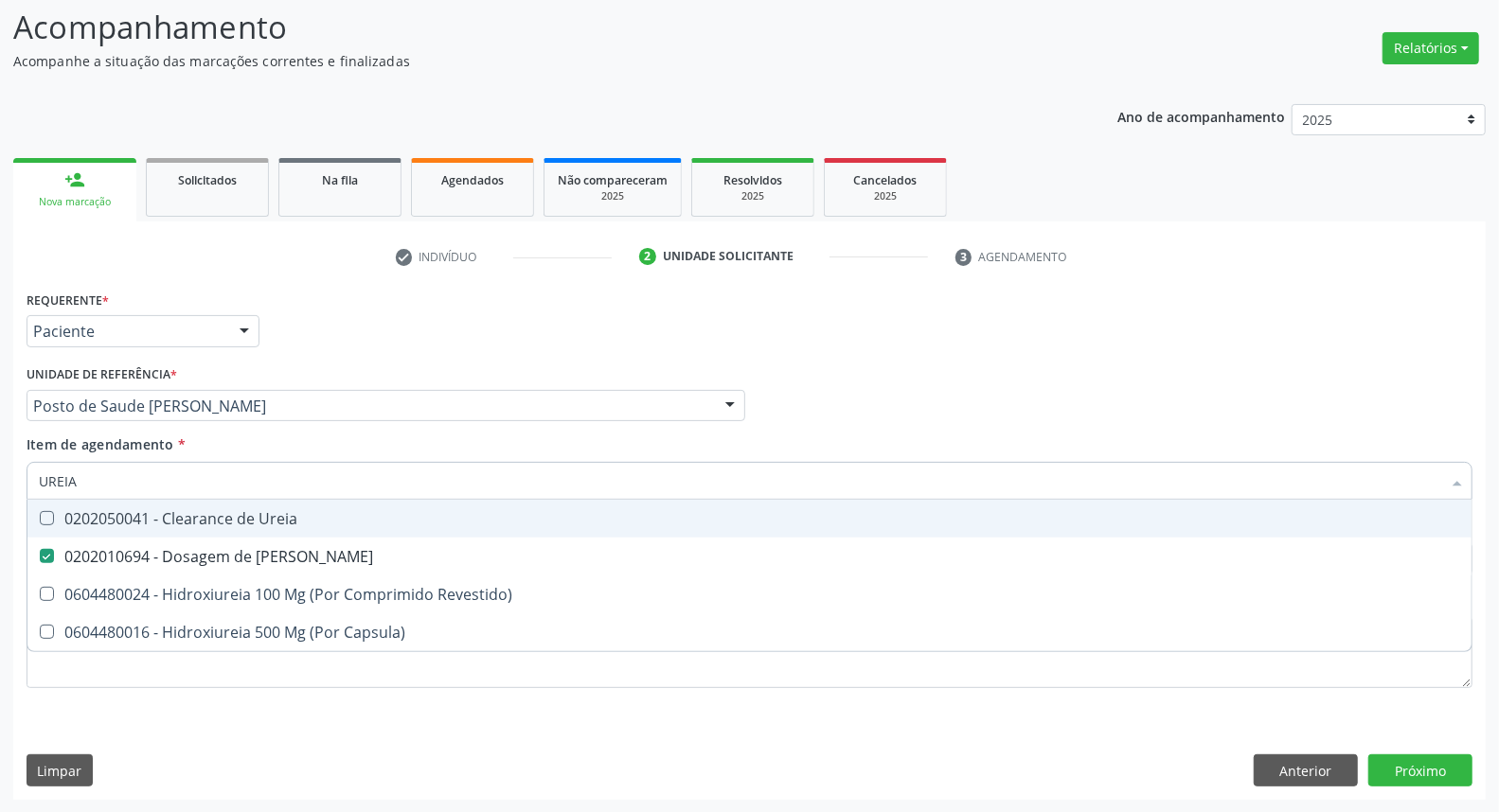
drag, startPoint x: 91, startPoint y: 478, endPoint x: 11, endPoint y: 476, distance: 80.0
click at [13, 476] on div "Requerente * Paciente Médico(a) Enfermeiro(a) Paciente Nenhum resultado encontr…" at bounding box center [749, 543] width 1472 height 514
type input "C"
checkbox Ureia "false"
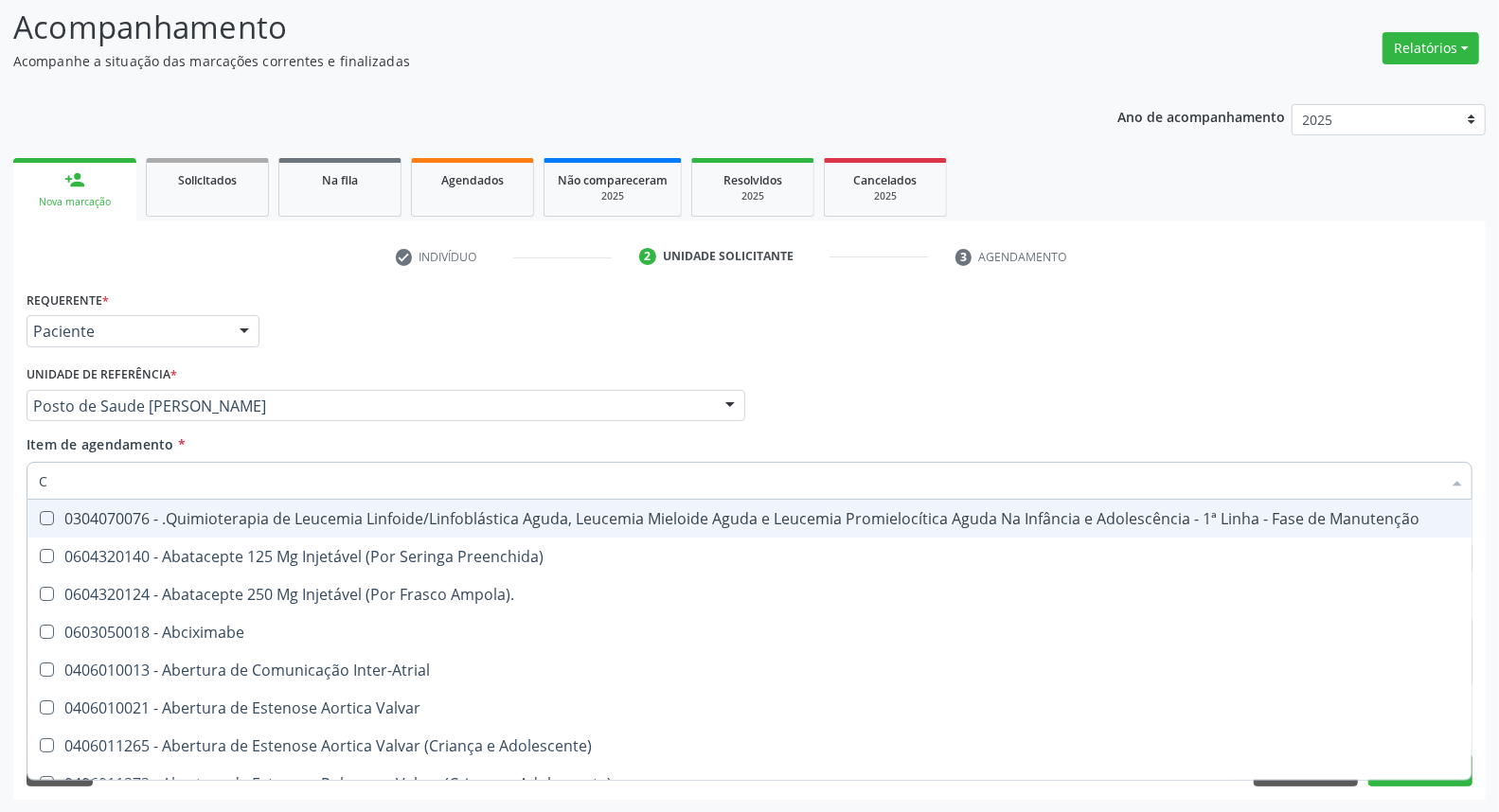
type input "CO"
checkbox Creatinina "true"
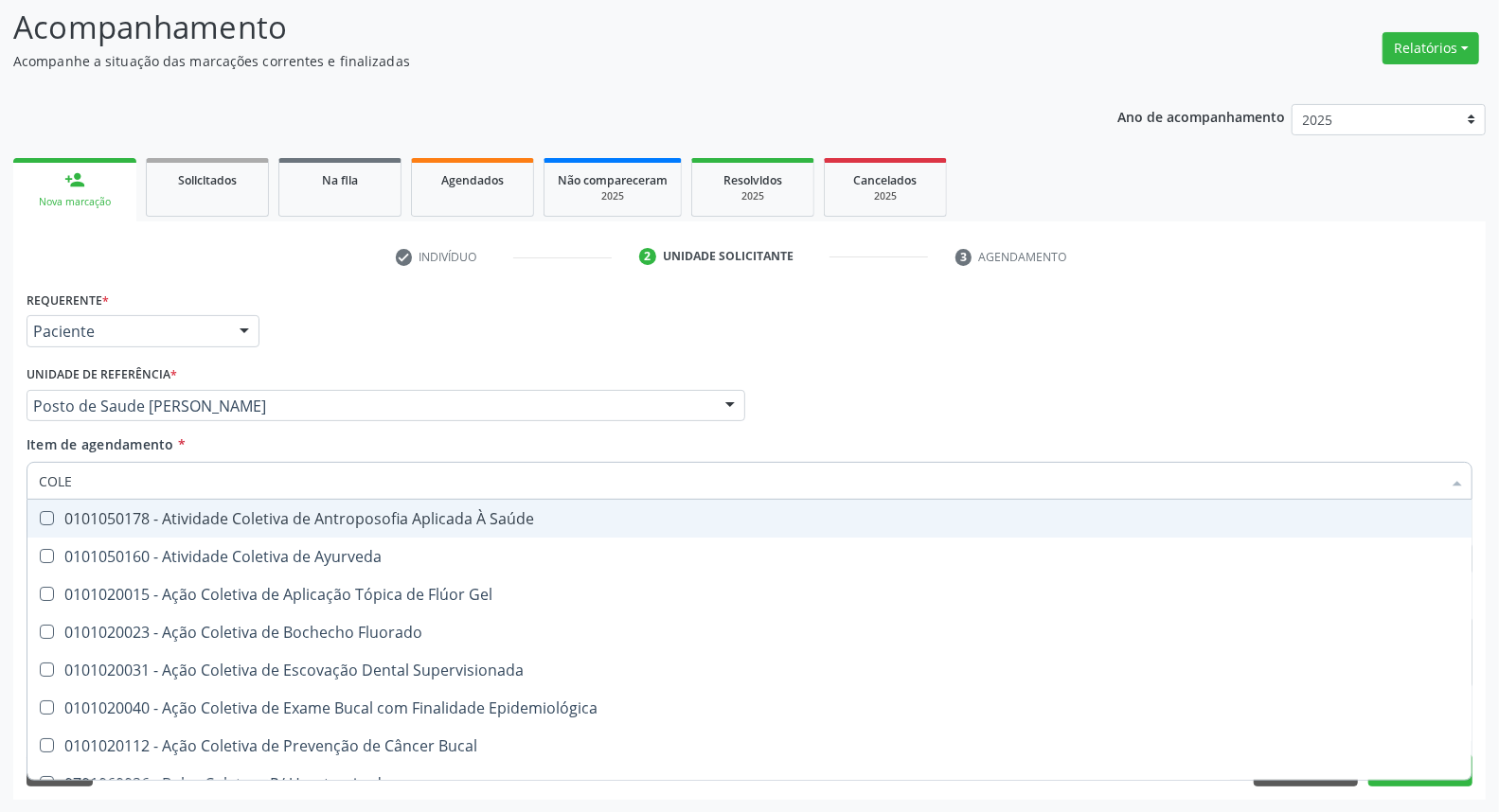
type input "COLES"
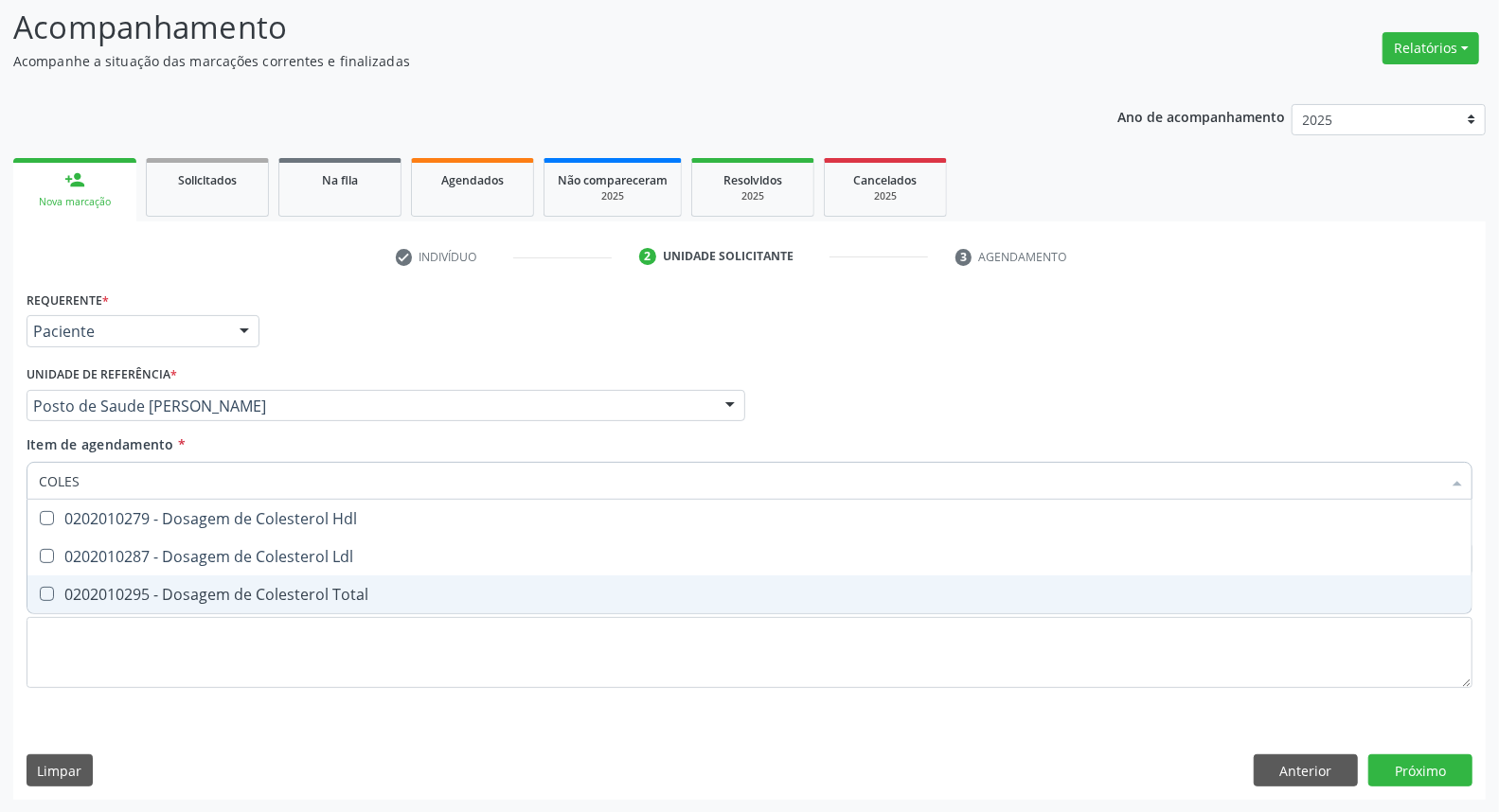
drag, startPoint x: 115, startPoint y: 593, endPoint x: 116, endPoint y: 561, distance: 32.0
click at [114, 592] on div "0202010295 - Dosagem de Colesterol Total" at bounding box center [749, 594] width 1422 height 15
checkbox Total "true"
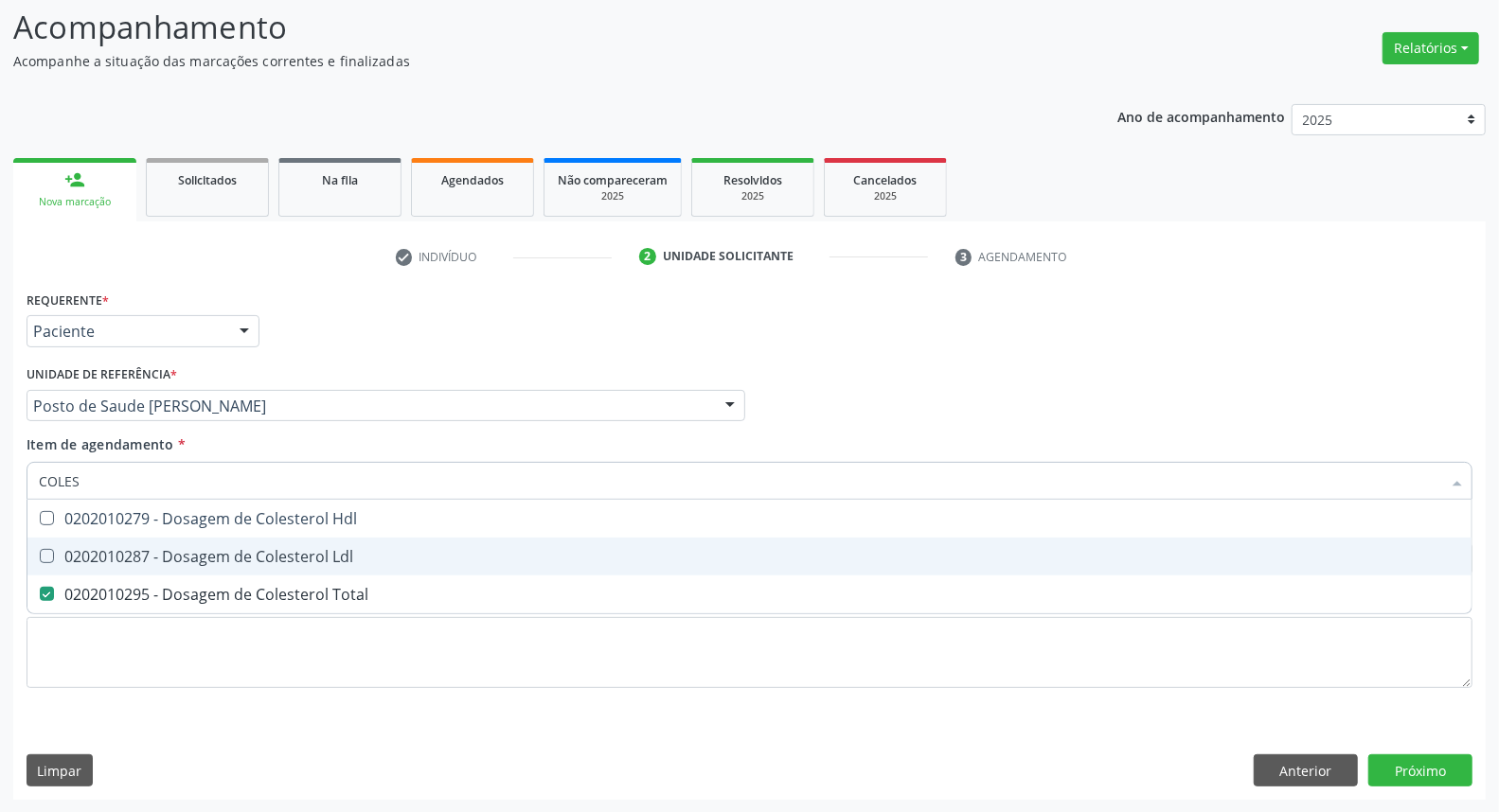
drag, startPoint x: 116, startPoint y: 560, endPoint x: 118, endPoint y: 526, distance: 34.1
click at [116, 550] on div "0202010287 - Dosagem de Colesterol Ldl" at bounding box center [749, 556] width 1422 height 15
checkbox Ldl "true"
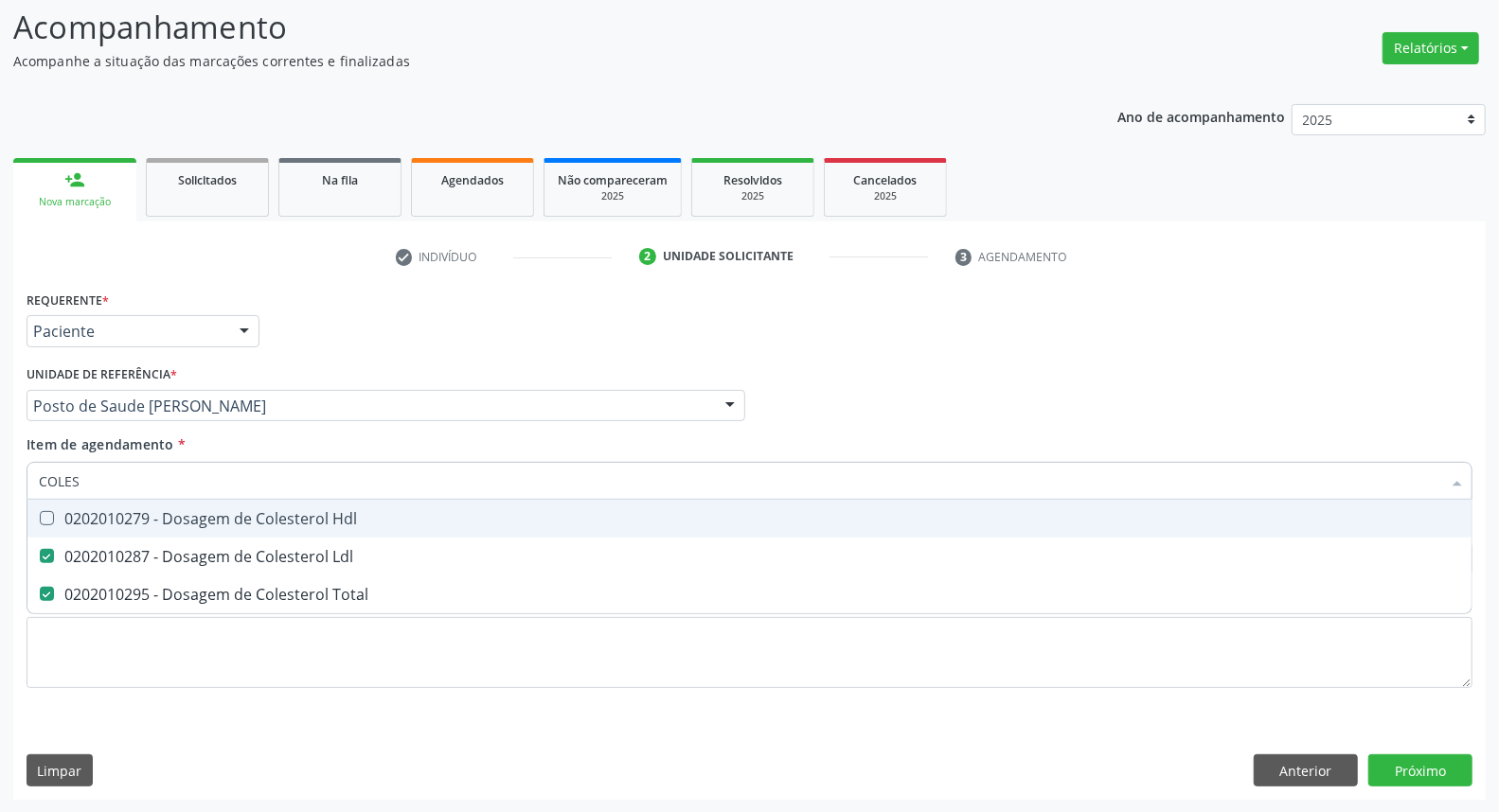
click at [118, 523] on div "0202010279 - Dosagem de Colesterol Hdl" at bounding box center [749, 518] width 1422 height 15
checkbox Hdl "true"
drag, startPoint x: 127, startPoint y: 480, endPoint x: 0, endPoint y: 439, distance: 133.5
click at [0, 440] on div "Acompanhamento Acompanhe a situação das marcações correntes e finalizadas Relat…" at bounding box center [749, 397] width 1499 height 835
type input "T"
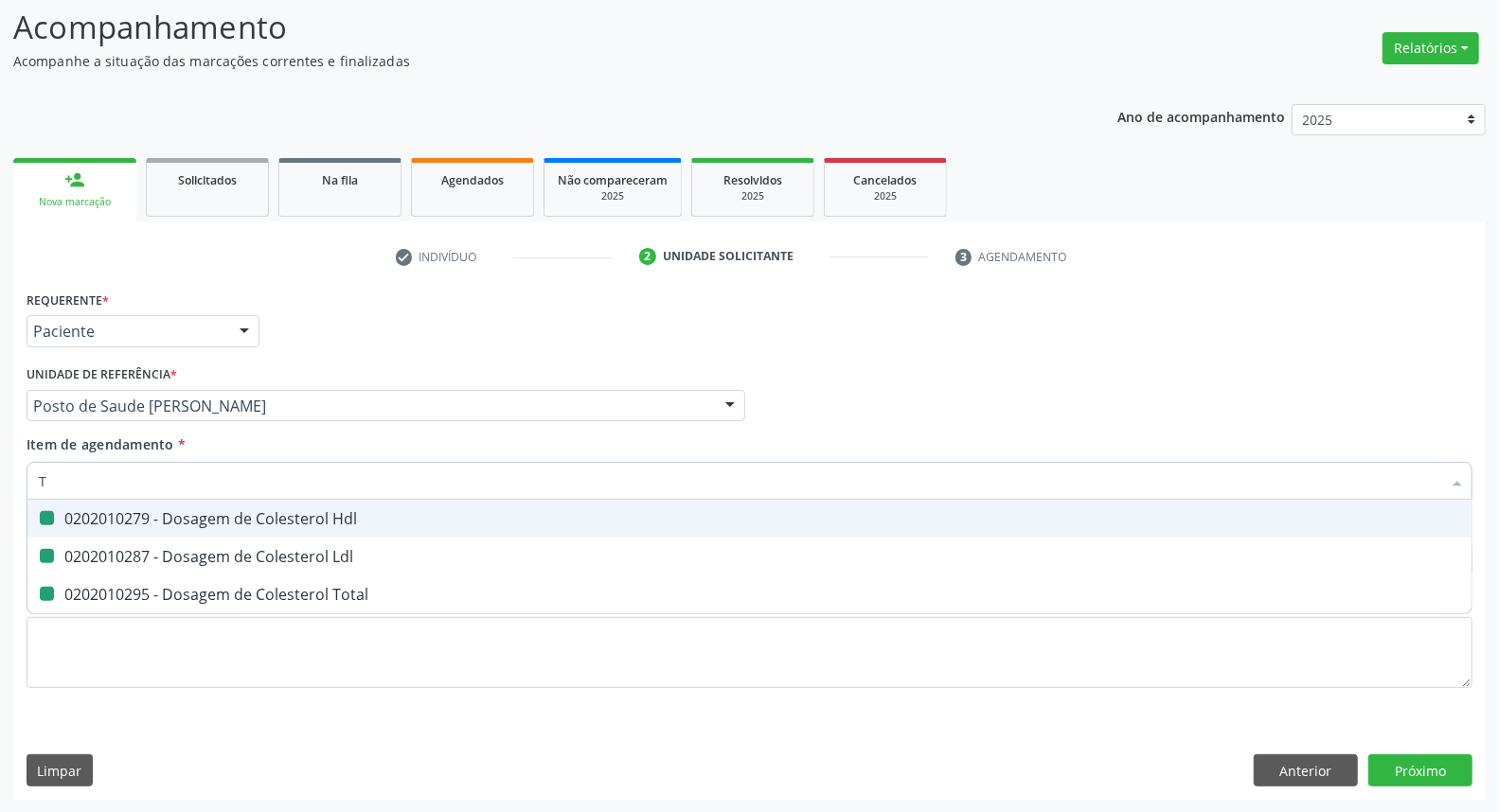
checkbox Hdl "false"
checkbox Ldl "false"
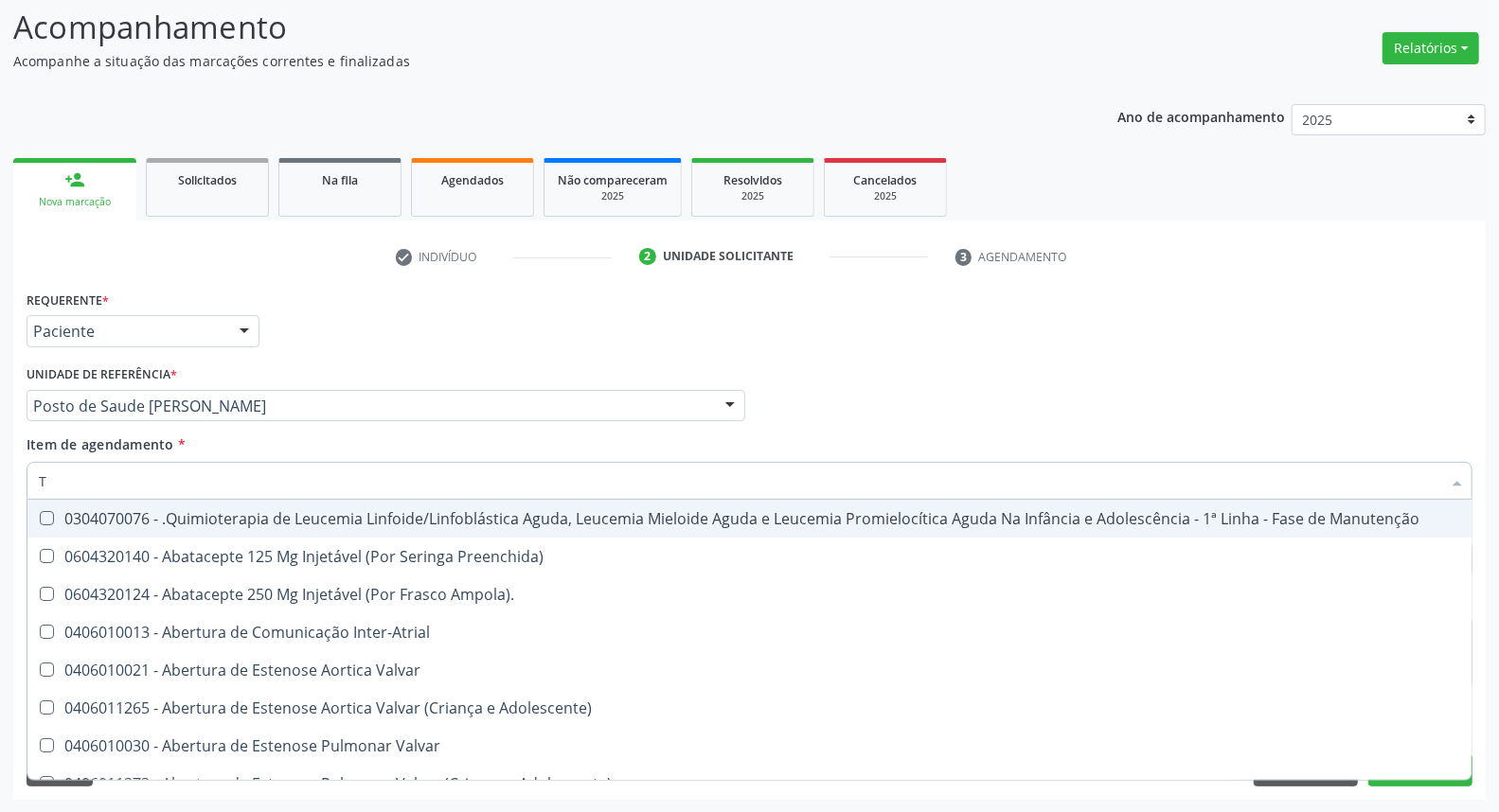
type input "TG"
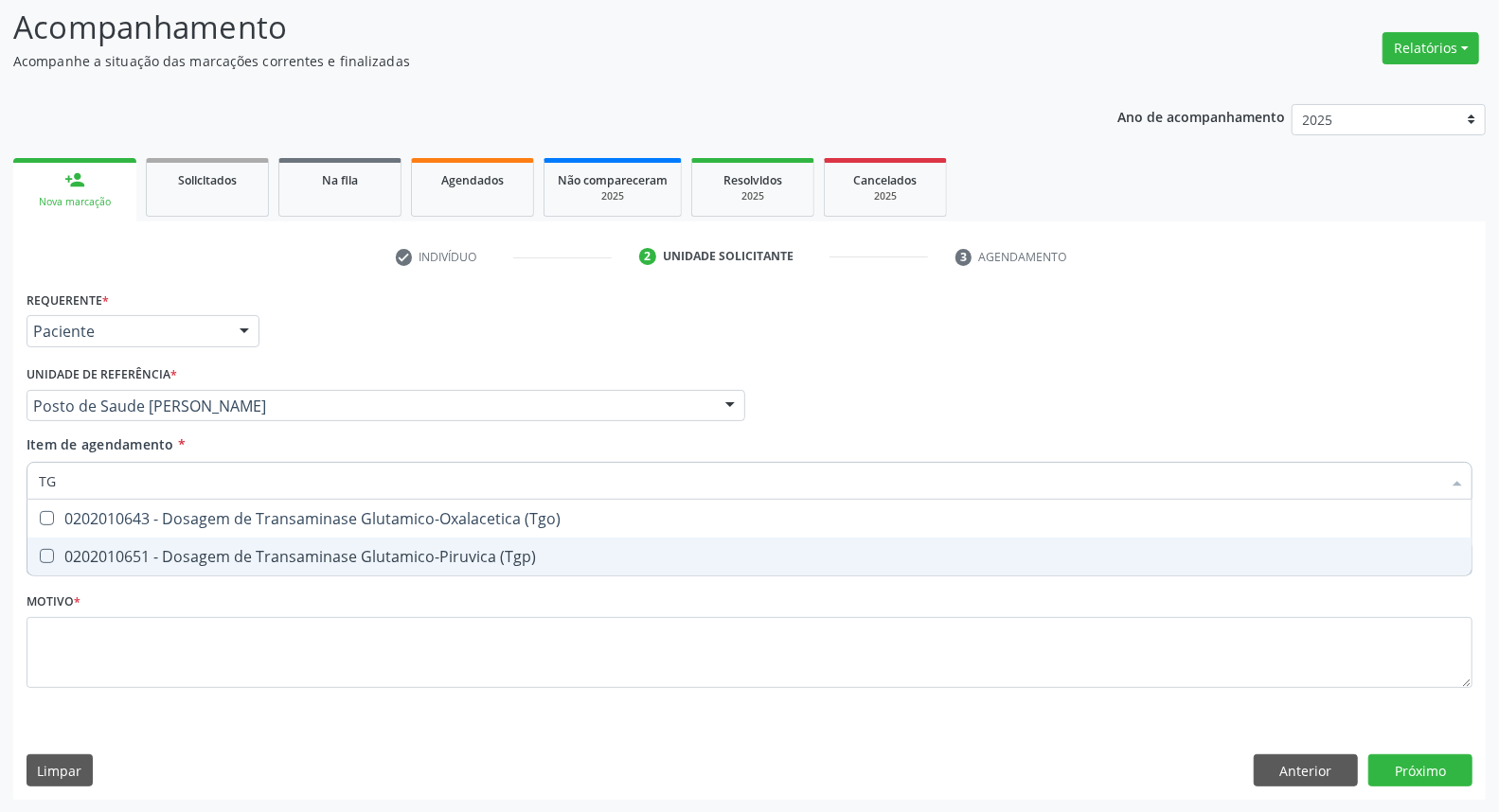
click at [126, 550] on div "0202010651 - Dosagem de Transaminase Glutamico-Piruvica (Tgp)" at bounding box center [749, 556] width 1422 height 15
checkbox \(Tgp\) "true"
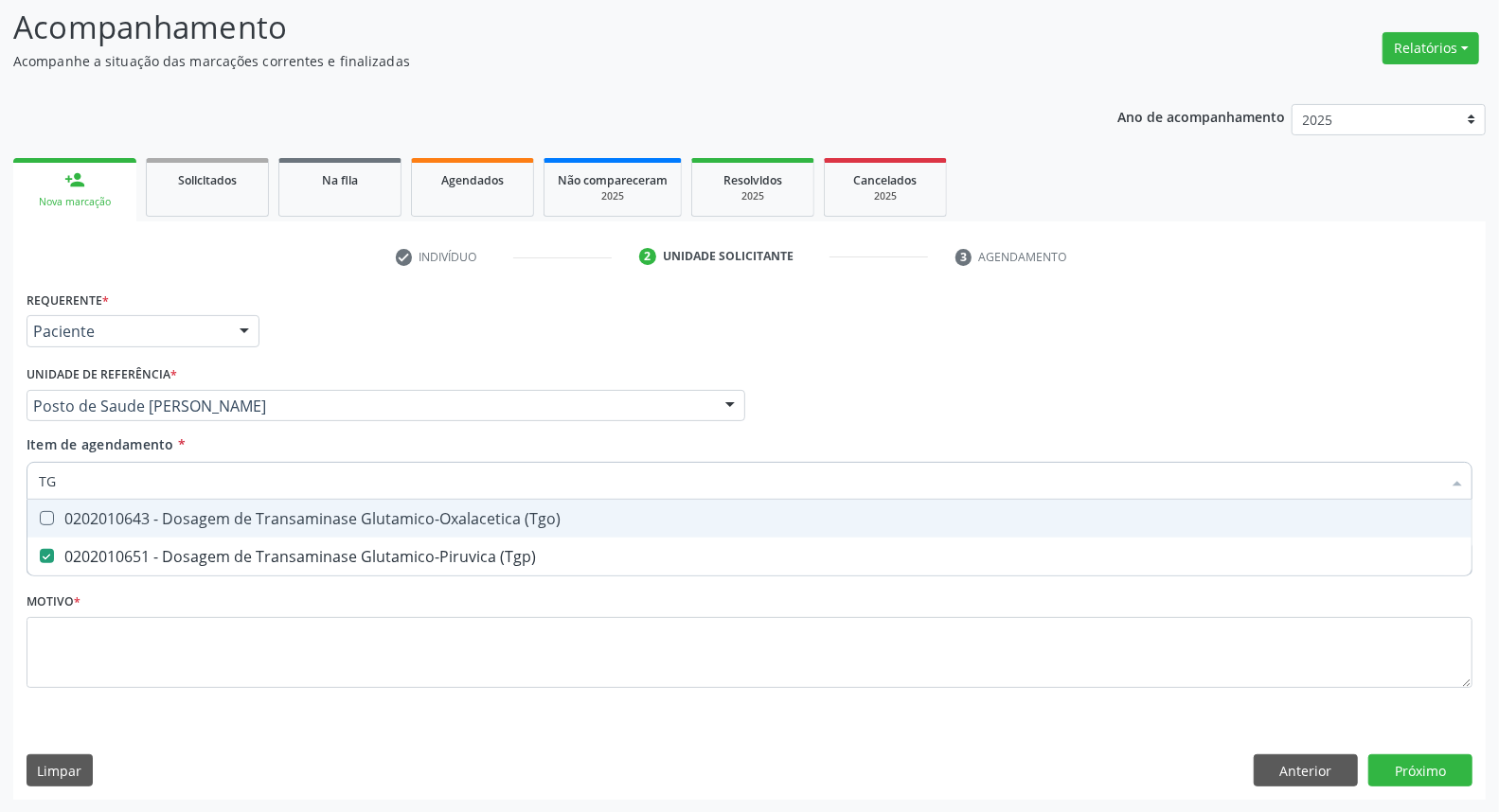
drag, startPoint x: 133, startPoint y: 515, endPoint x: 142, endPoint y: 494, distance: 22.8
click at [133, 514] on div "0202010643 - Dosagem de Transaminase Glutamico-Oxalacetica (Tgo)" at bounding box center [749, 518] width 1422 height 15
checkbox \(Tgo\) "true"
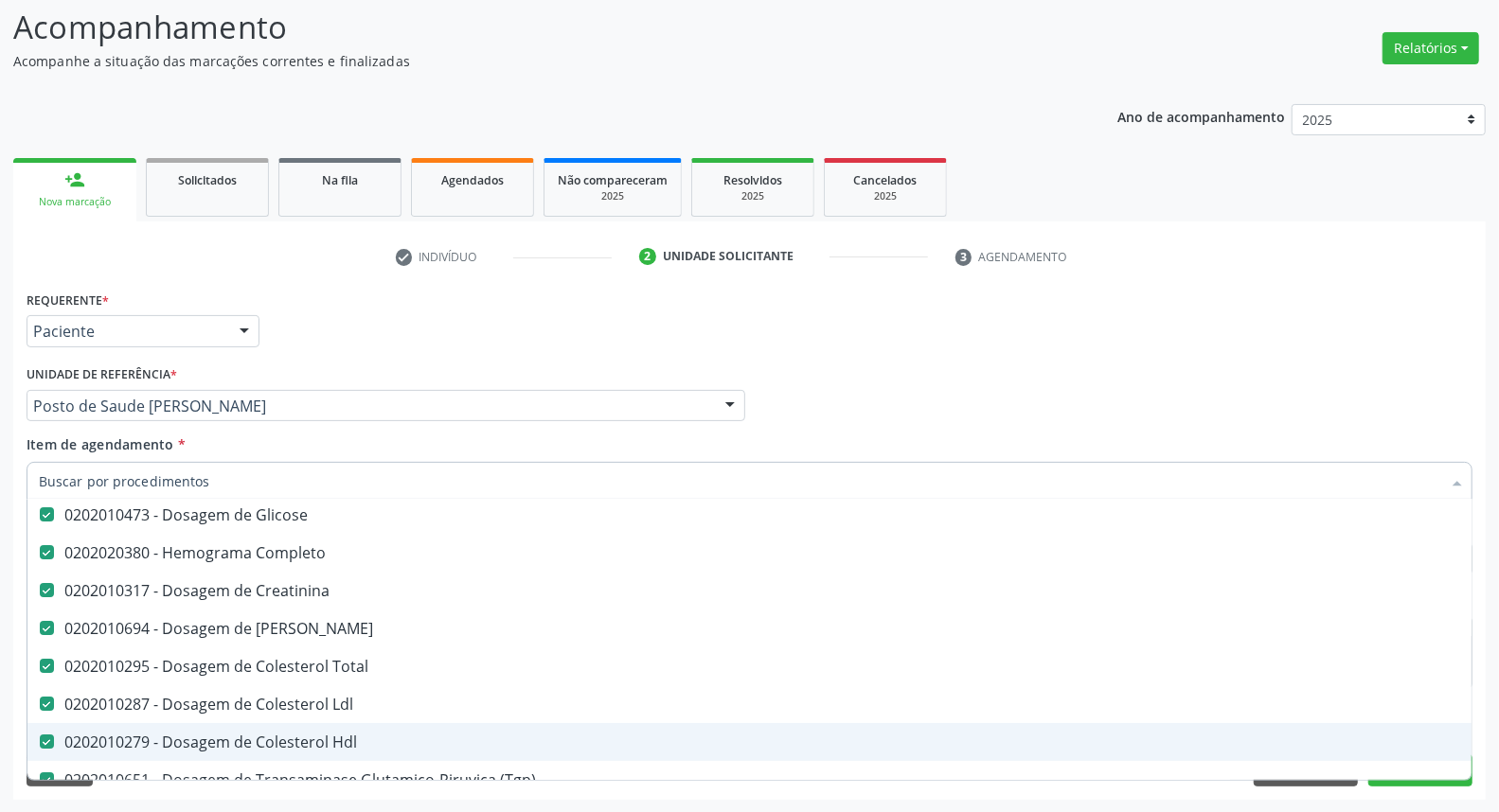
scroll to position [0, 0]
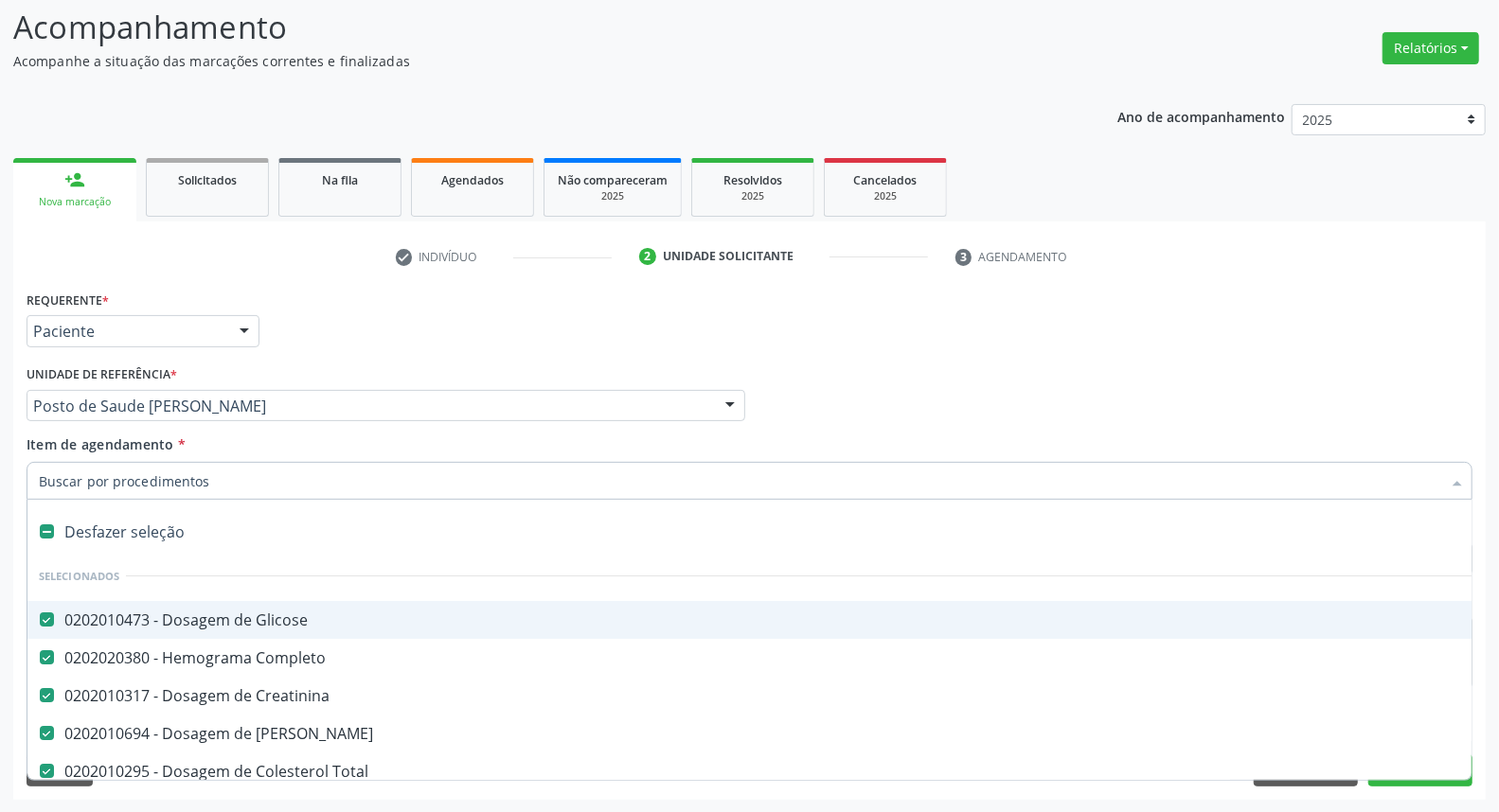
type input "T"
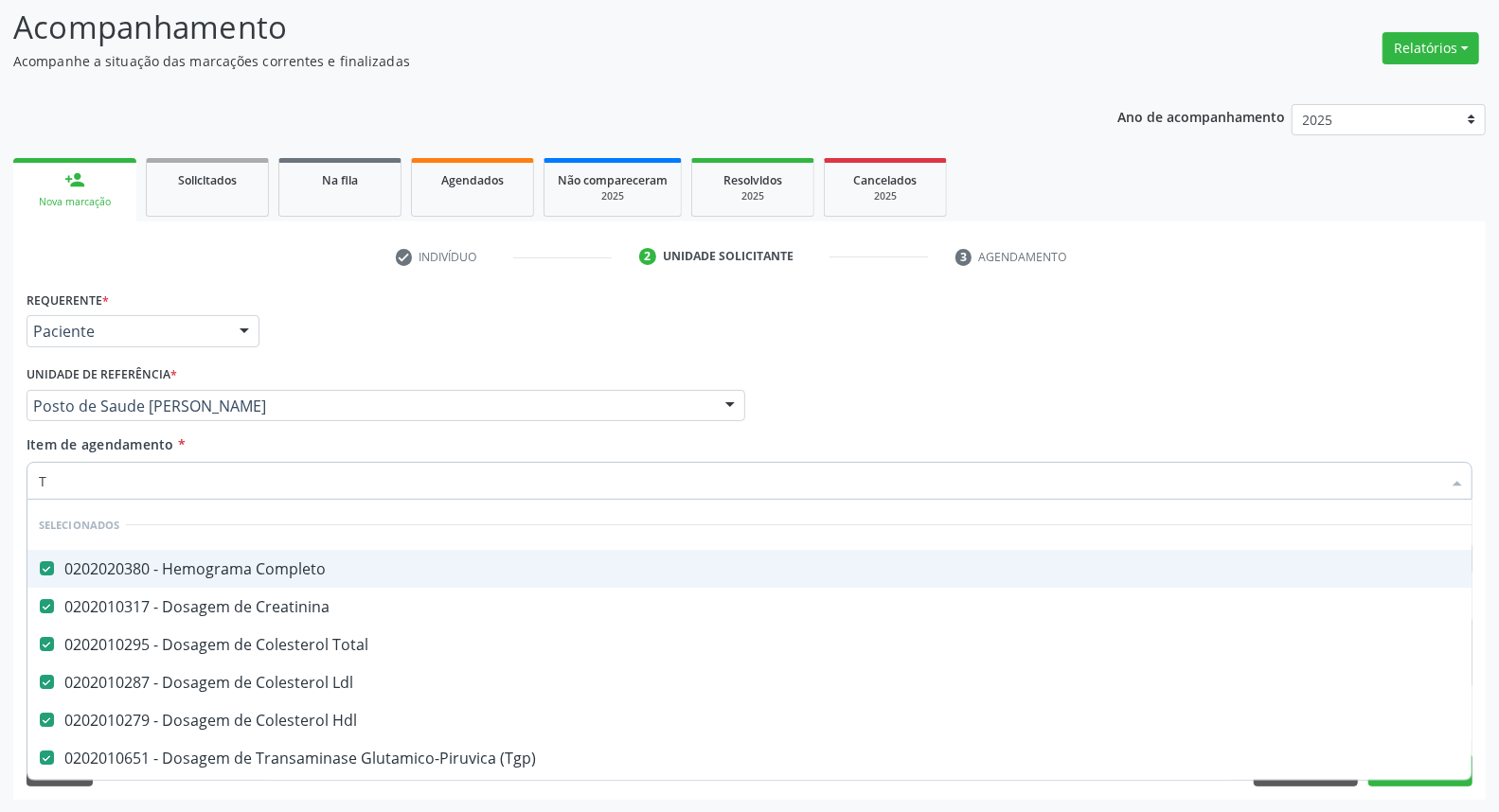
checkbox Manutenção "false"
type input "TR"
checkbox Ldl "false"
checkbox Hdl "false"
checkbox \(Tgp\) "false"
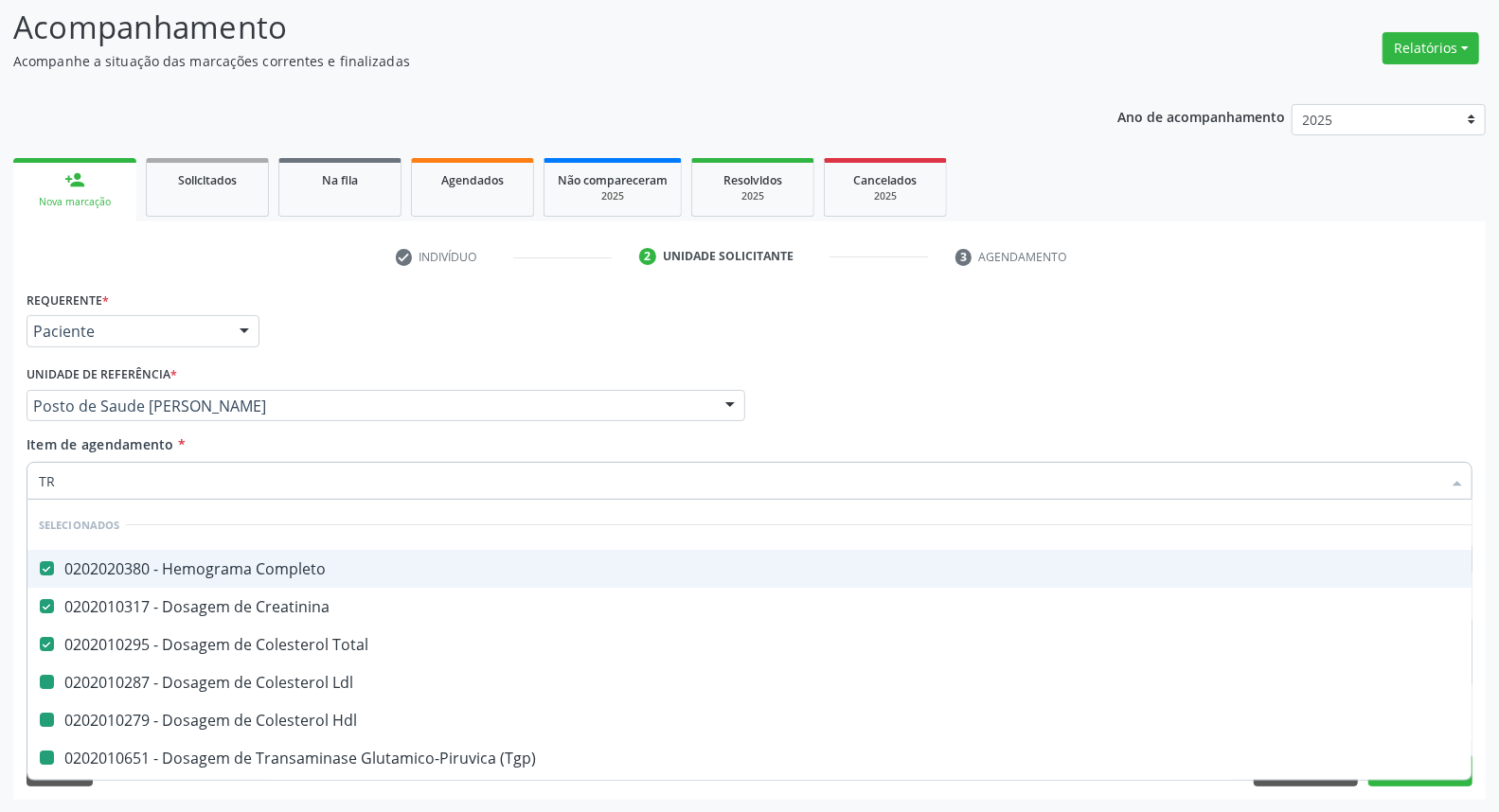
checkbox \(Tgo\) "false"
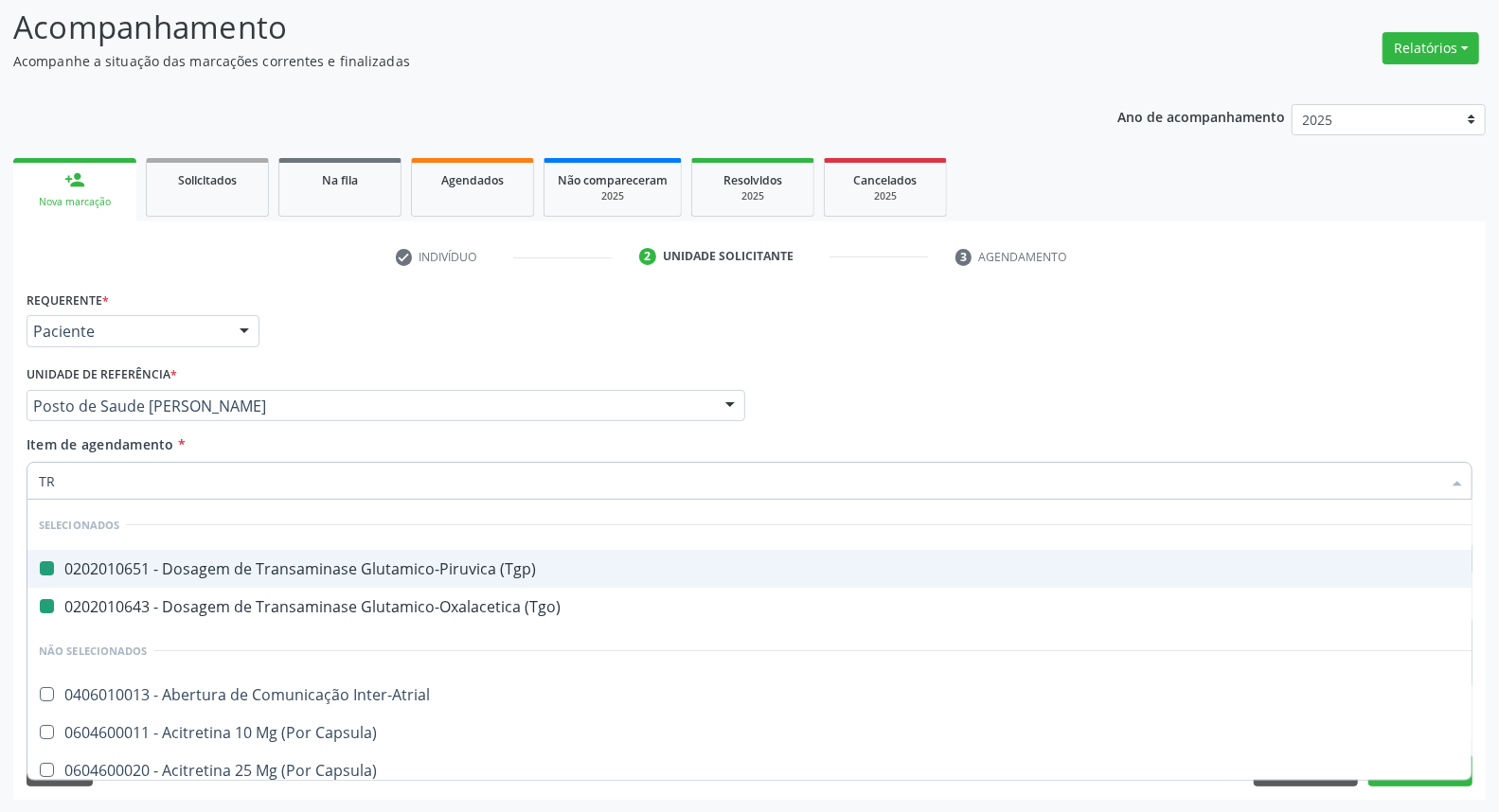
type input "TRI"
checkbox \(Tgp\) "false"
checkbox \(Tgo\) "false"
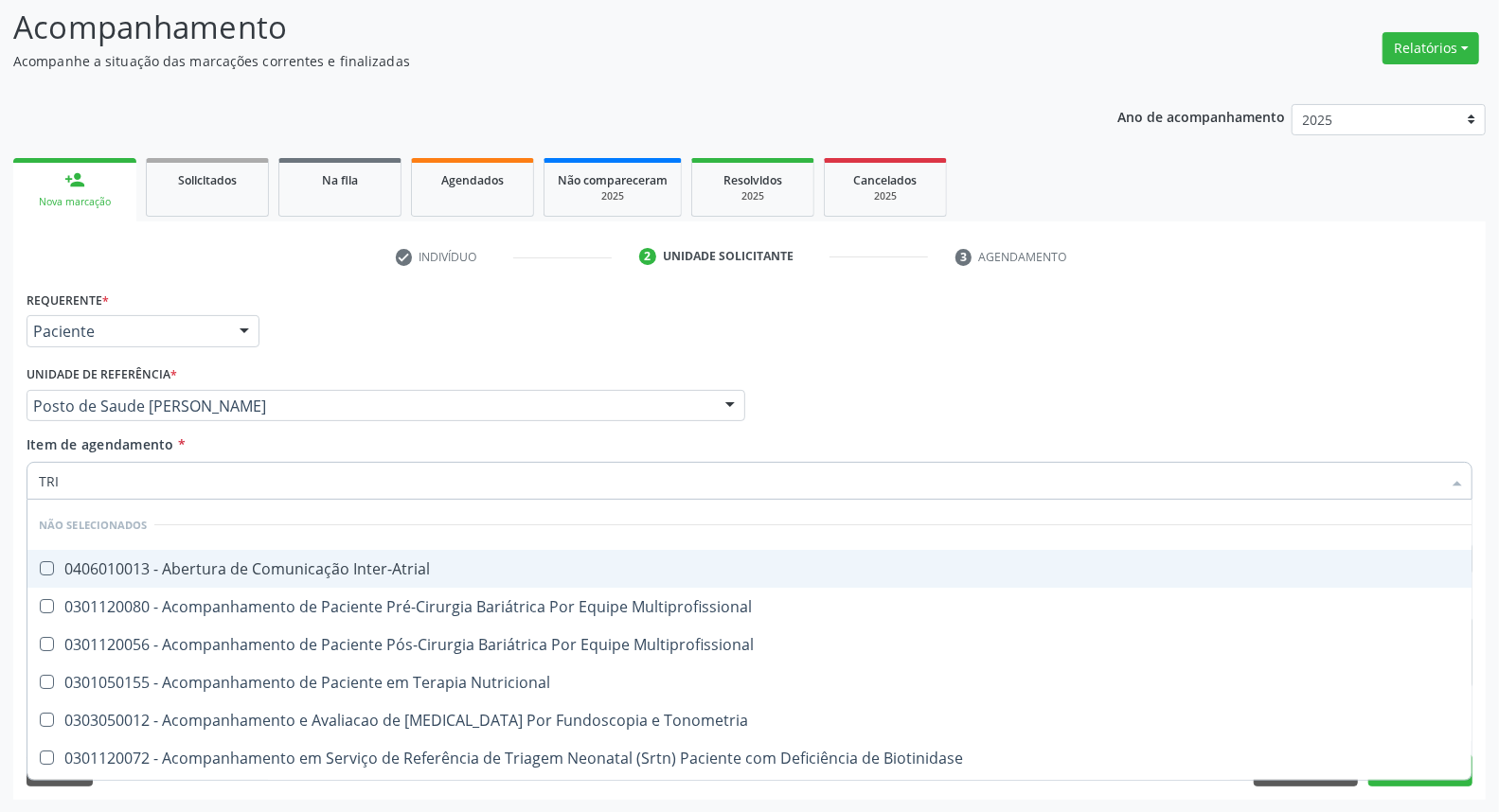
type input "TRIG"
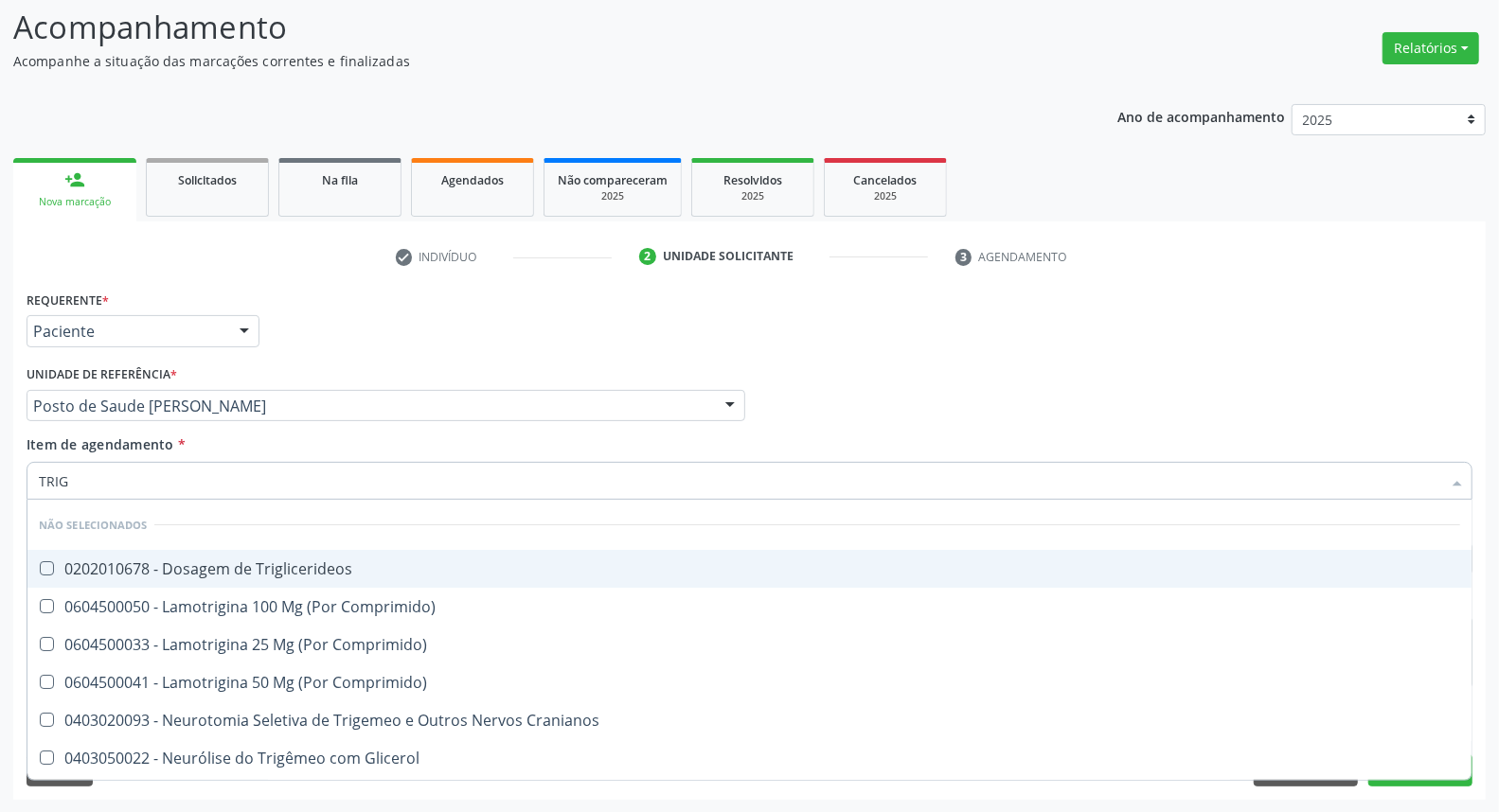
drag, startPoint x: 191, startPoint y: 578, endPoint x: 180, endPoint y: 528, distance: 51.2
click at [190, 573] on span "0202010678 - Dosagem de Triglicerideos" at bounding box center [750, 569] width 1445 height 37
checkbox Triglicerideos "true"
drag, startPoint x: 169, startPoint y: 486, endPoint x: 0, endPoint y: 480, distance: 169.1
click at [0, 480] on div "Acompanhamento Acompanhe a situação das marcações correntes e finalizadas Relat…" at bounding box center [749, 397] width 1499 height 835
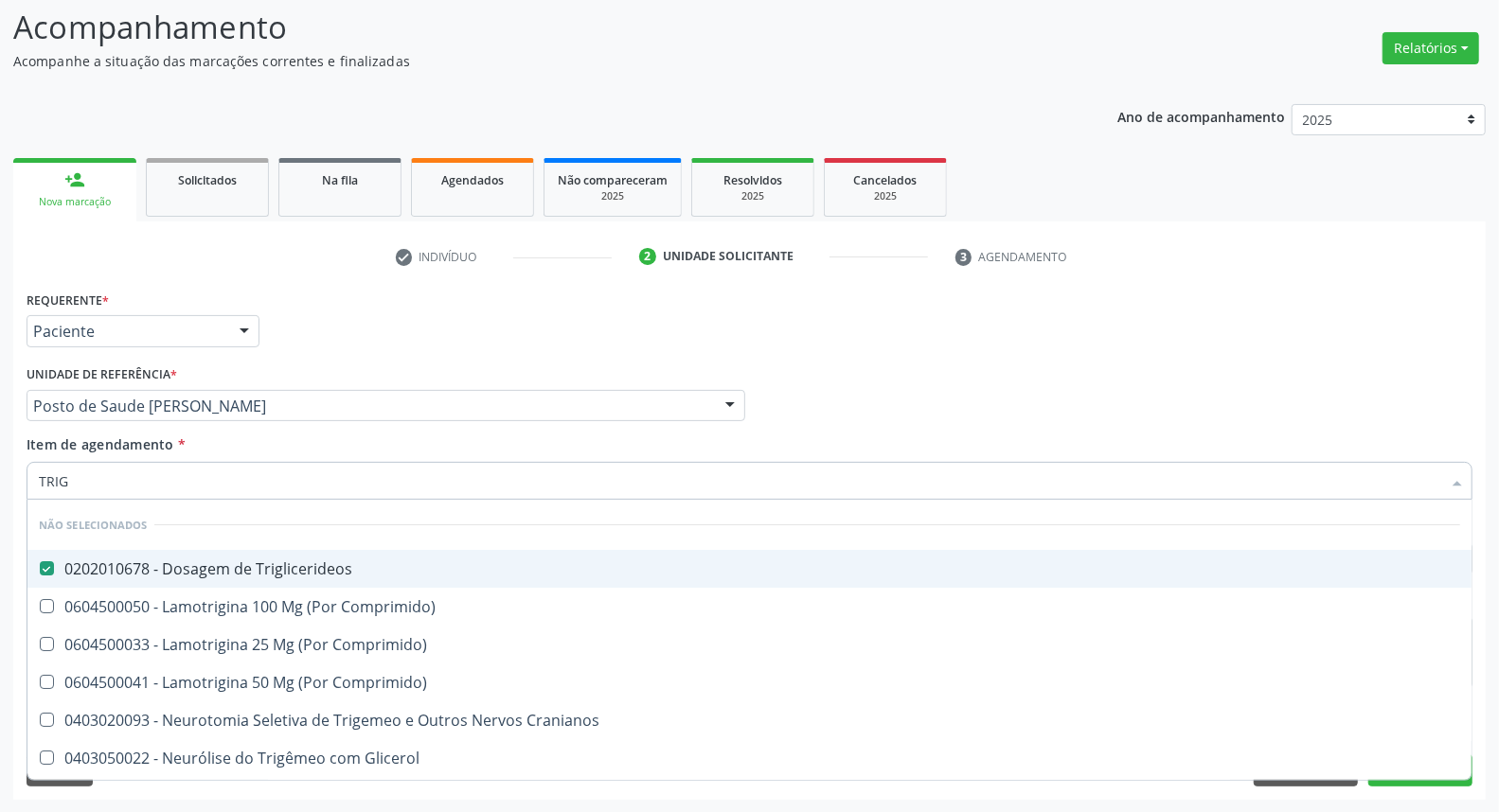
type input "H"
checkbox Comprimido\) "true"
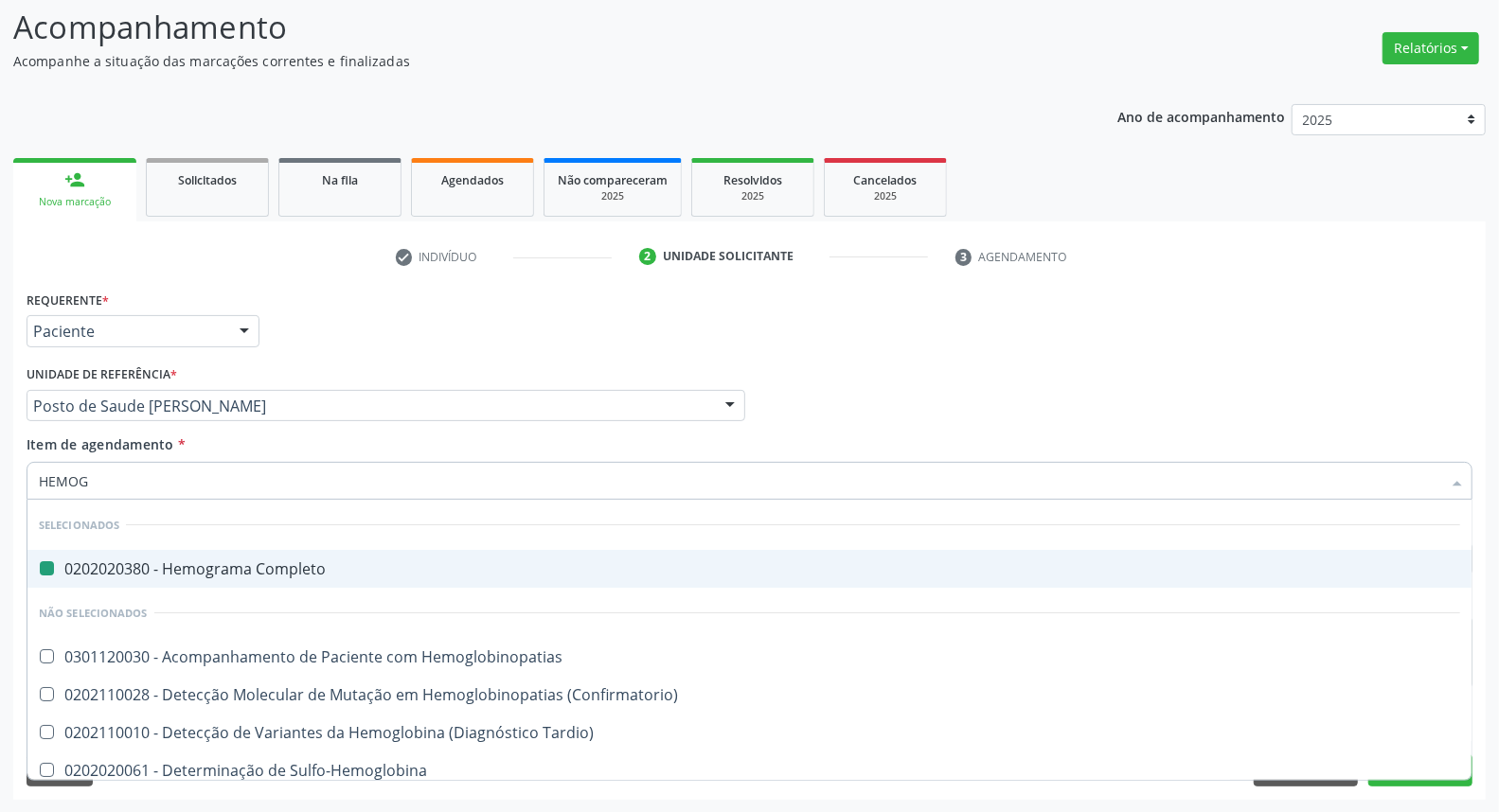
type input "HEMOGL"
checkbox Completo "false"
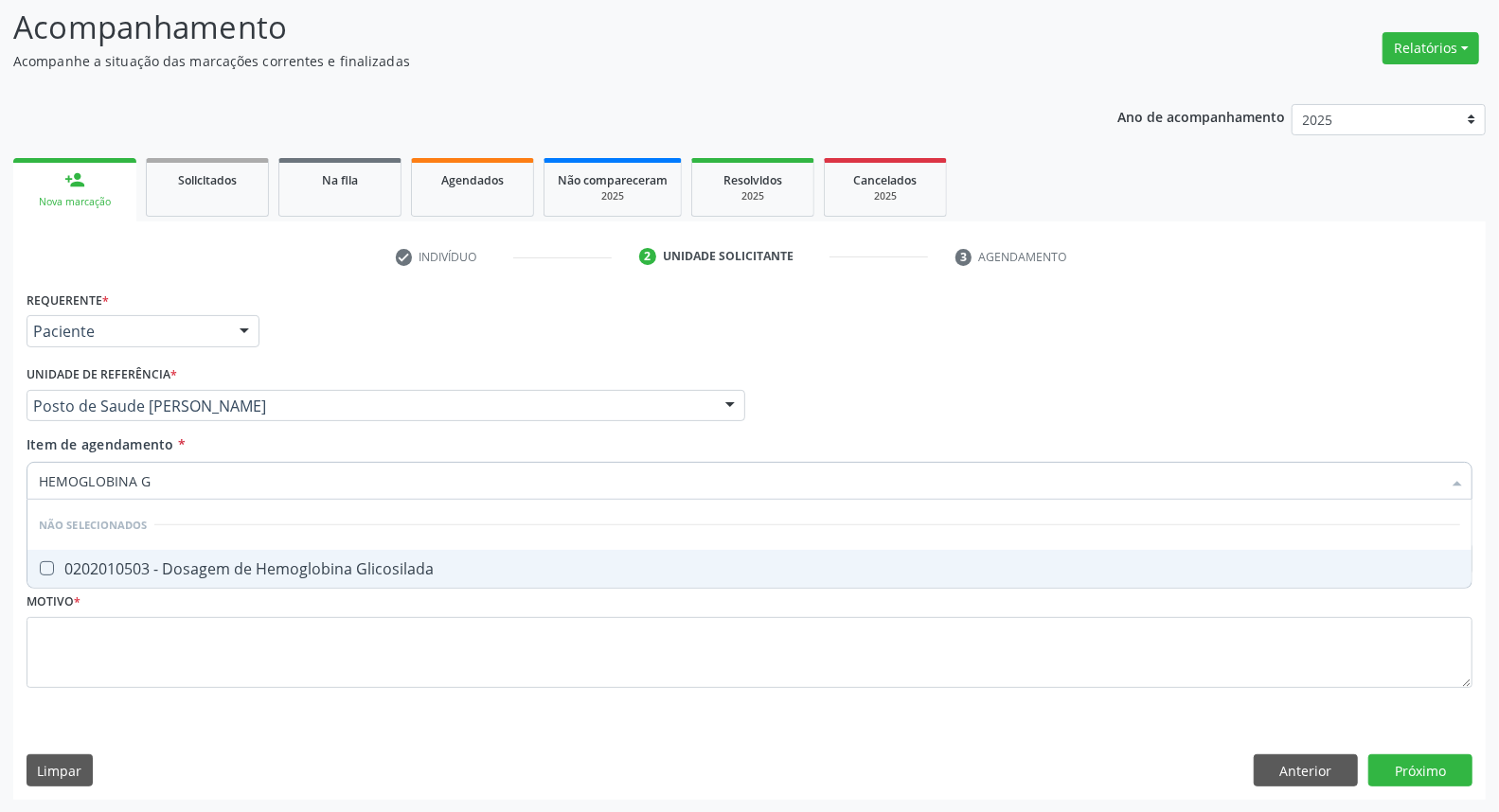
type input "HEMOGLOBINA G"
drag, startPoint x: 125, startPoint y: 564, endPoint x: 158, endPoint y: 490, distance: 81.0
click at [126, 561] on div "0202010503 - Dosagem de Hemoglobina Glicosilada" at bounding box center [749, 568] width 1422 height 15
checkbox Glicosilada "true"
click at [0, 467] on div "Acompanhamento Acompanhe a situação das marcações correntes e finalizadas Relat…" at bounding box center [749, 397] width 1499 height 835
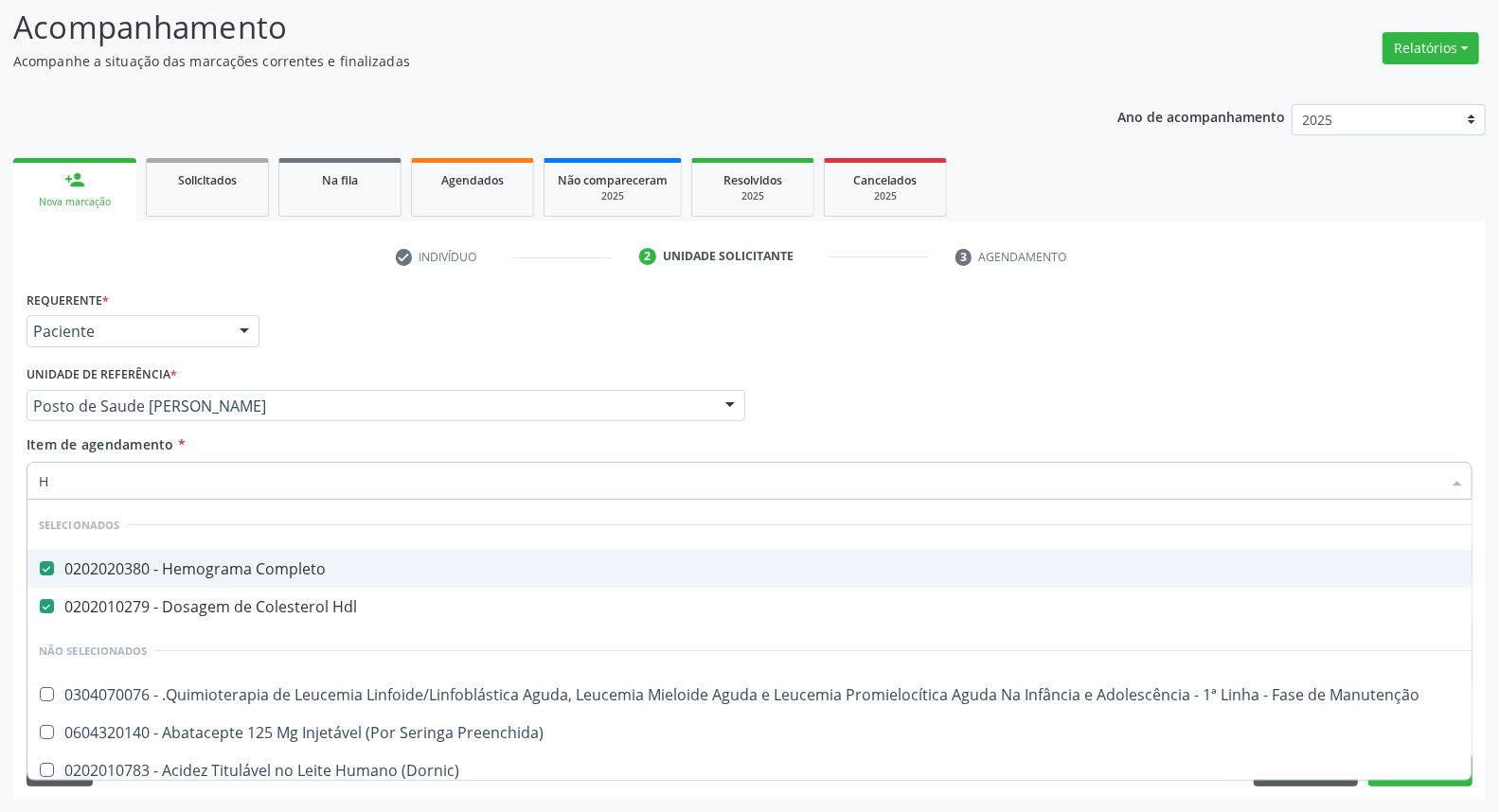
type input "HE"
checkbox Fígado "true"
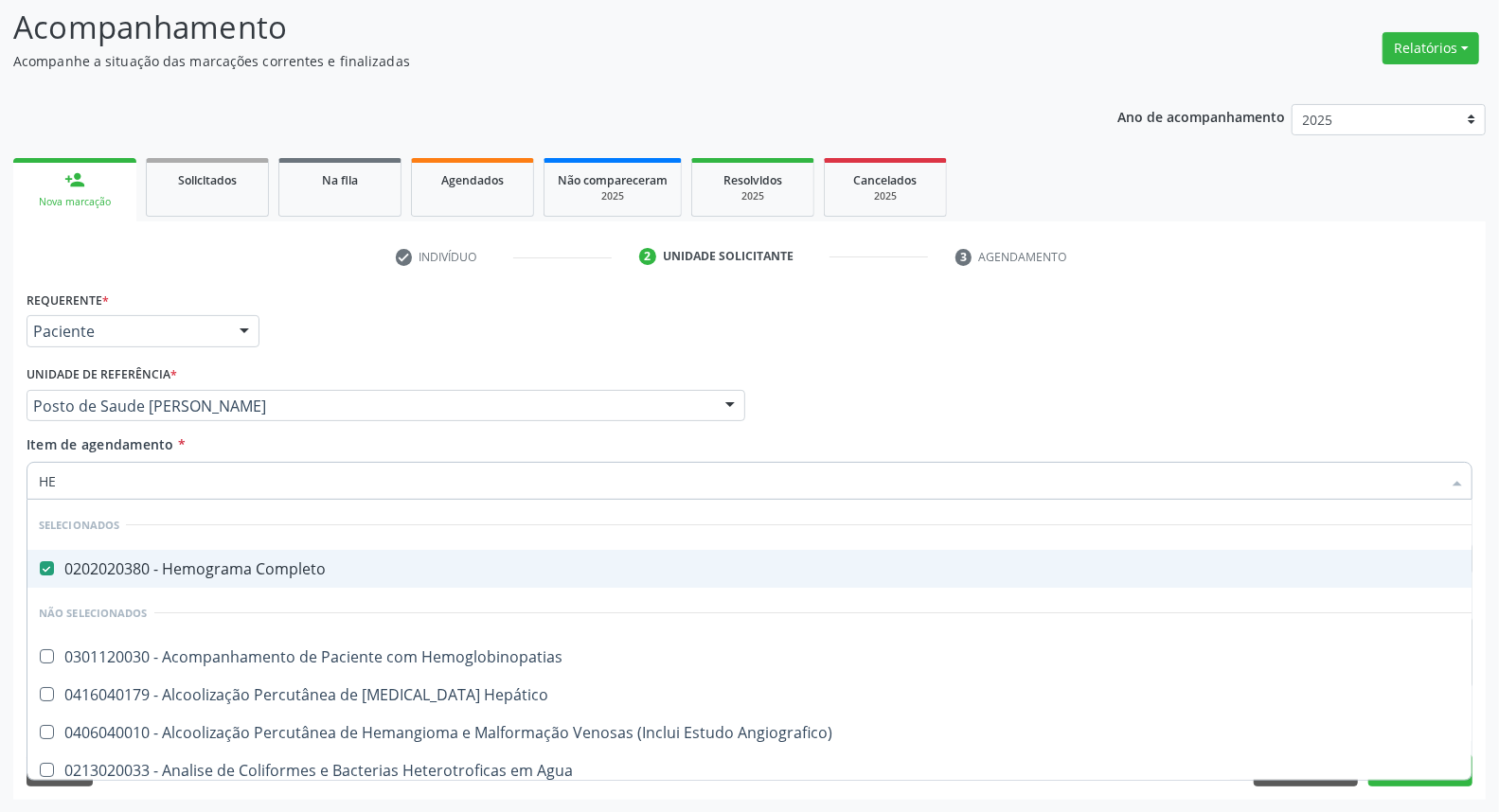
type input "HEM"
checkbox \(Qualitativo\) "true"
checkbox Glicosilada "false"
type input "HEMO"
checkbox Redome\) "true"
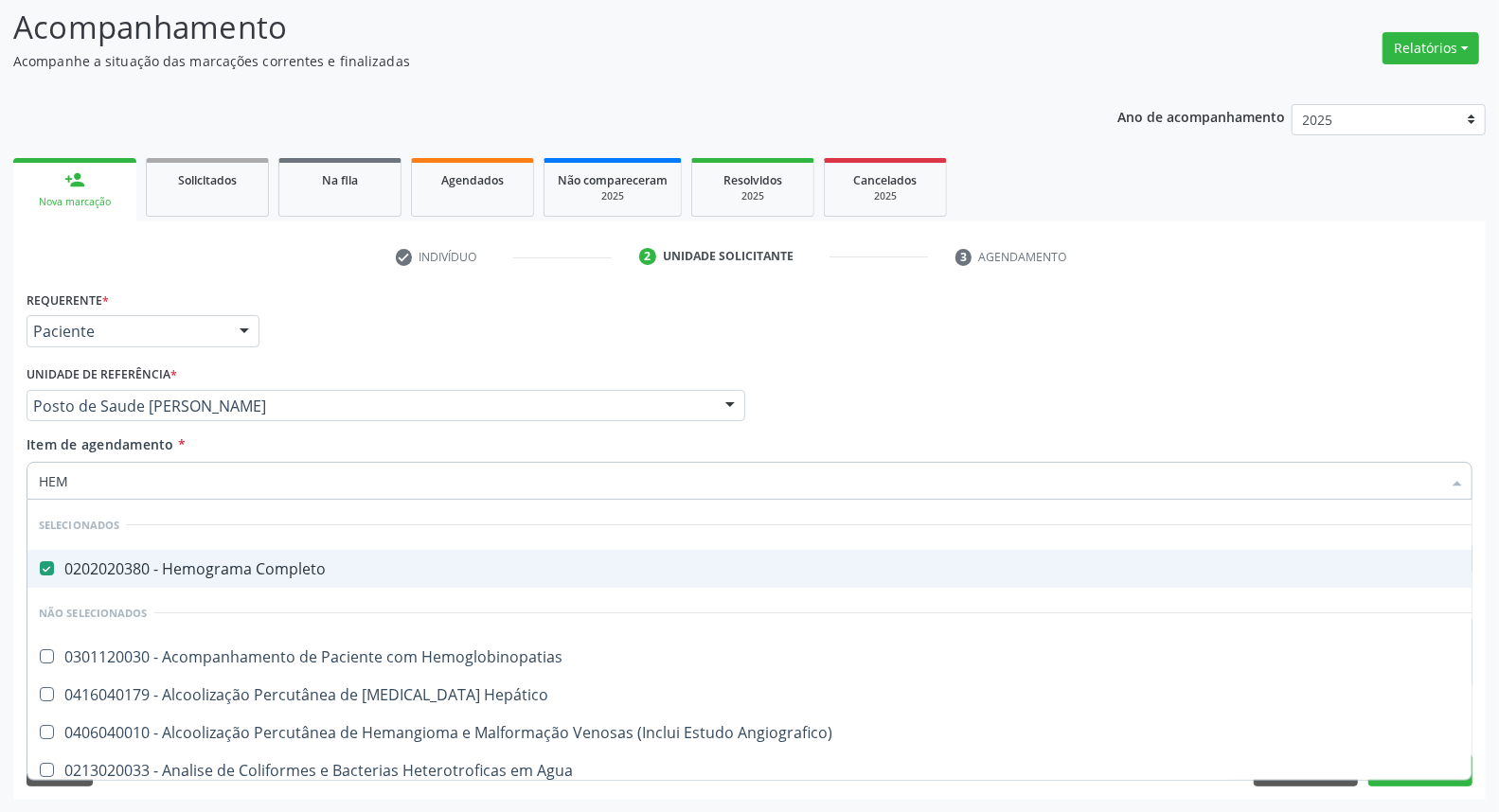
checkbox \(Qualitativo\) "false"
type input "HEMOG"
checkbox Tardio\) "true"
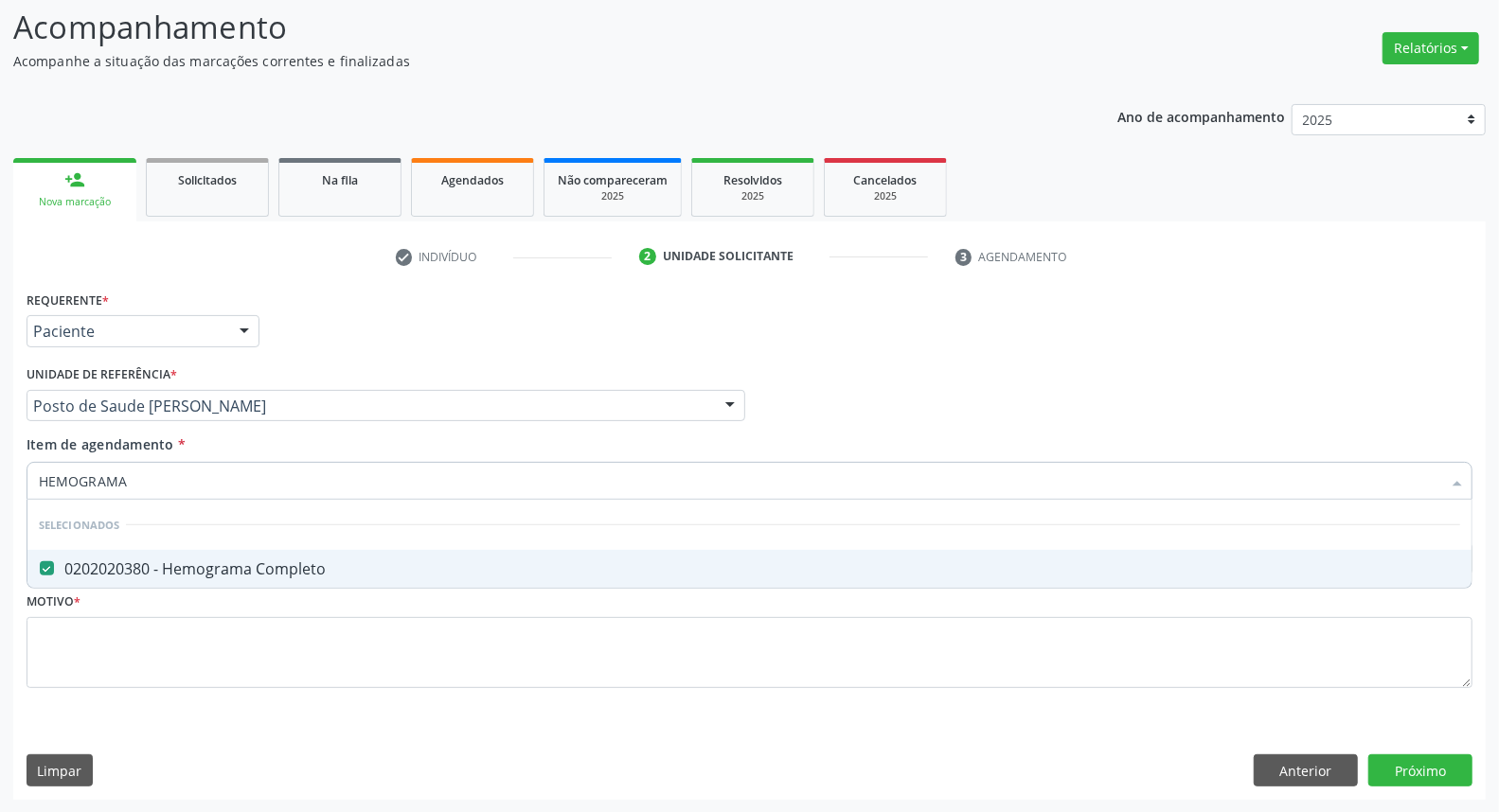
drag, startPoint x: 161, startPoint y: 477, endPoint x: 0, endPoint y: 477, distance: 161.0
click at [0, 477] on div "Acompanhamento Acompanhe a situação das marcações correntes e finalizadas Relat…" at bounding box center [749, 397] width 1499 height 835
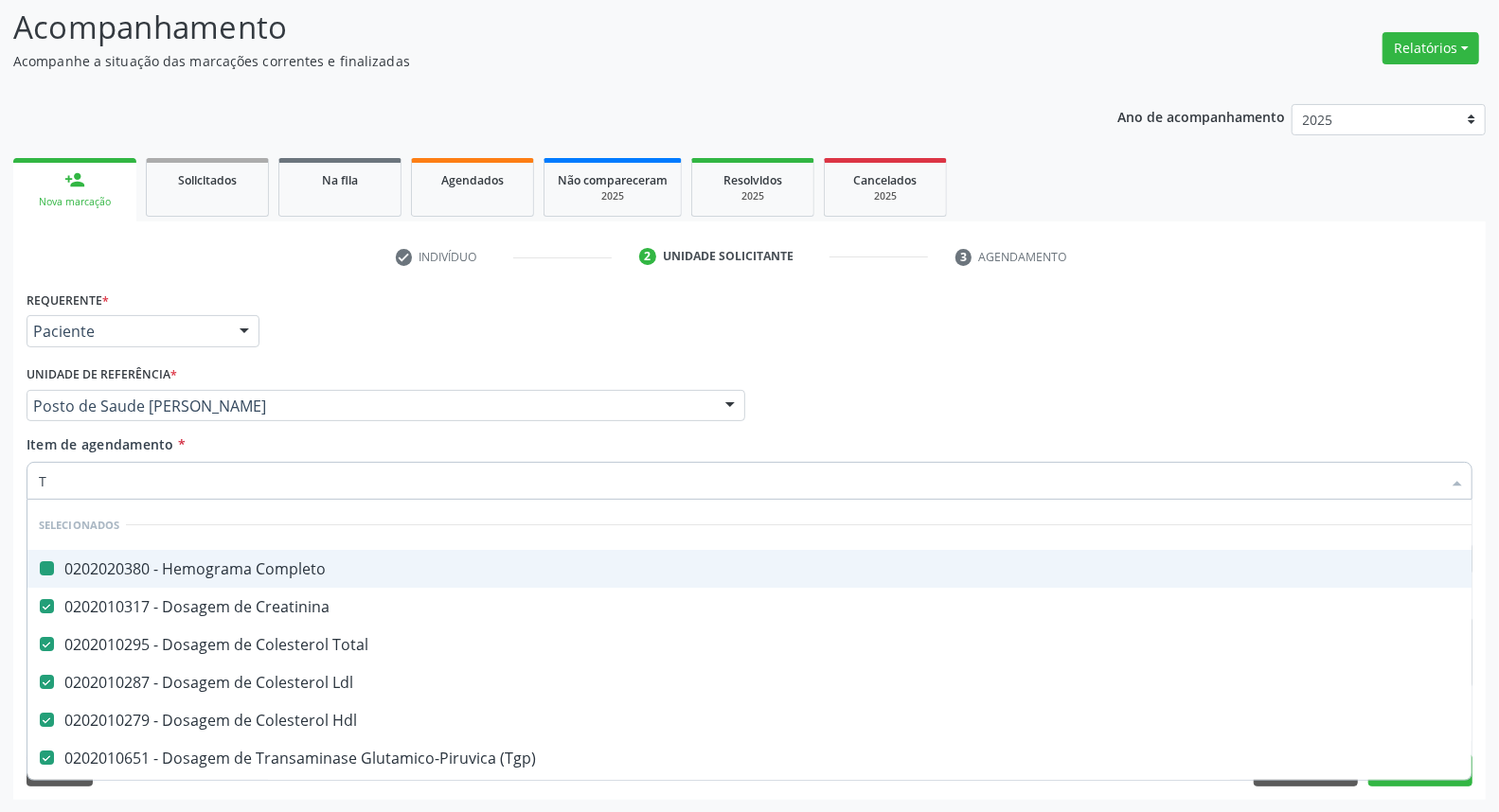
type input "T4"
checkbox Completo "false"
checkbox Creatinina "false"
checkbox Total "false"
checkbox Ldl "false"
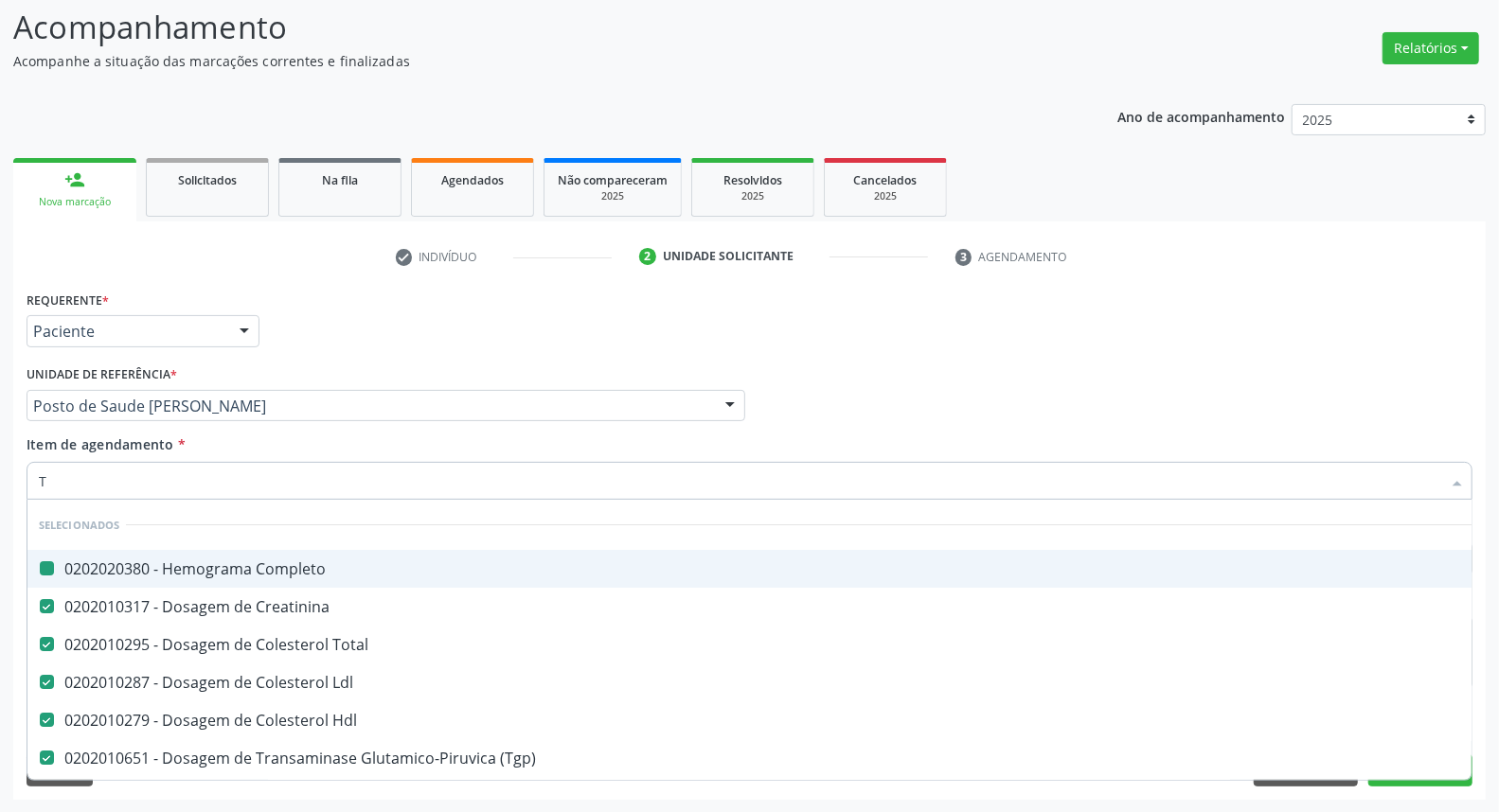
checkbox Hdl "false"
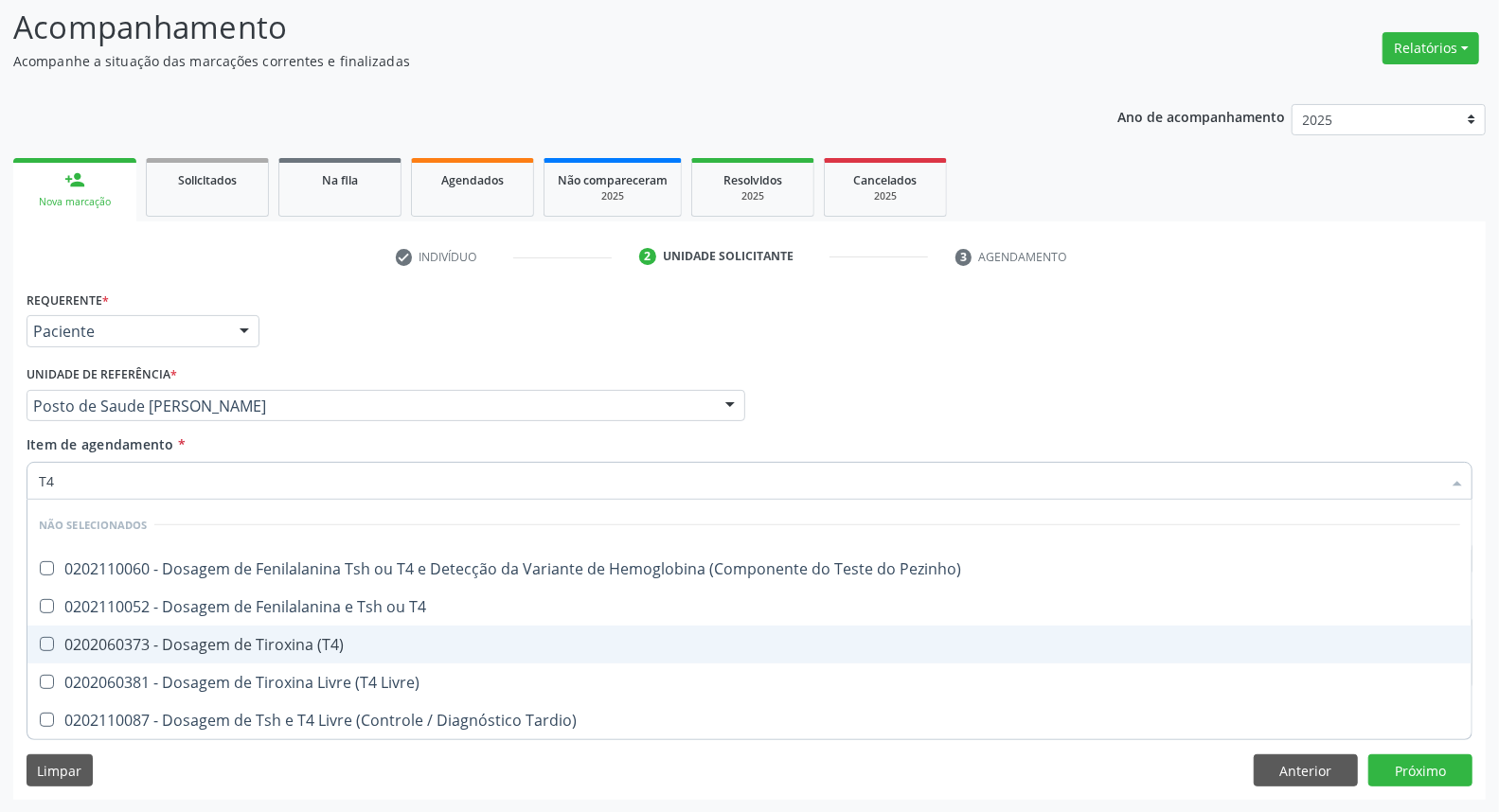
drag, startPoint x: 242, startPoint y: 640, endPoint x: 231, endPoint y: 553, distance: 87.7
click at [241, 637] on div "0202060373 - Dosagem de Tiroxina (T4)" at bounding box center [749, 644] width 1422 height 15
checkbox \(T4\) "true"
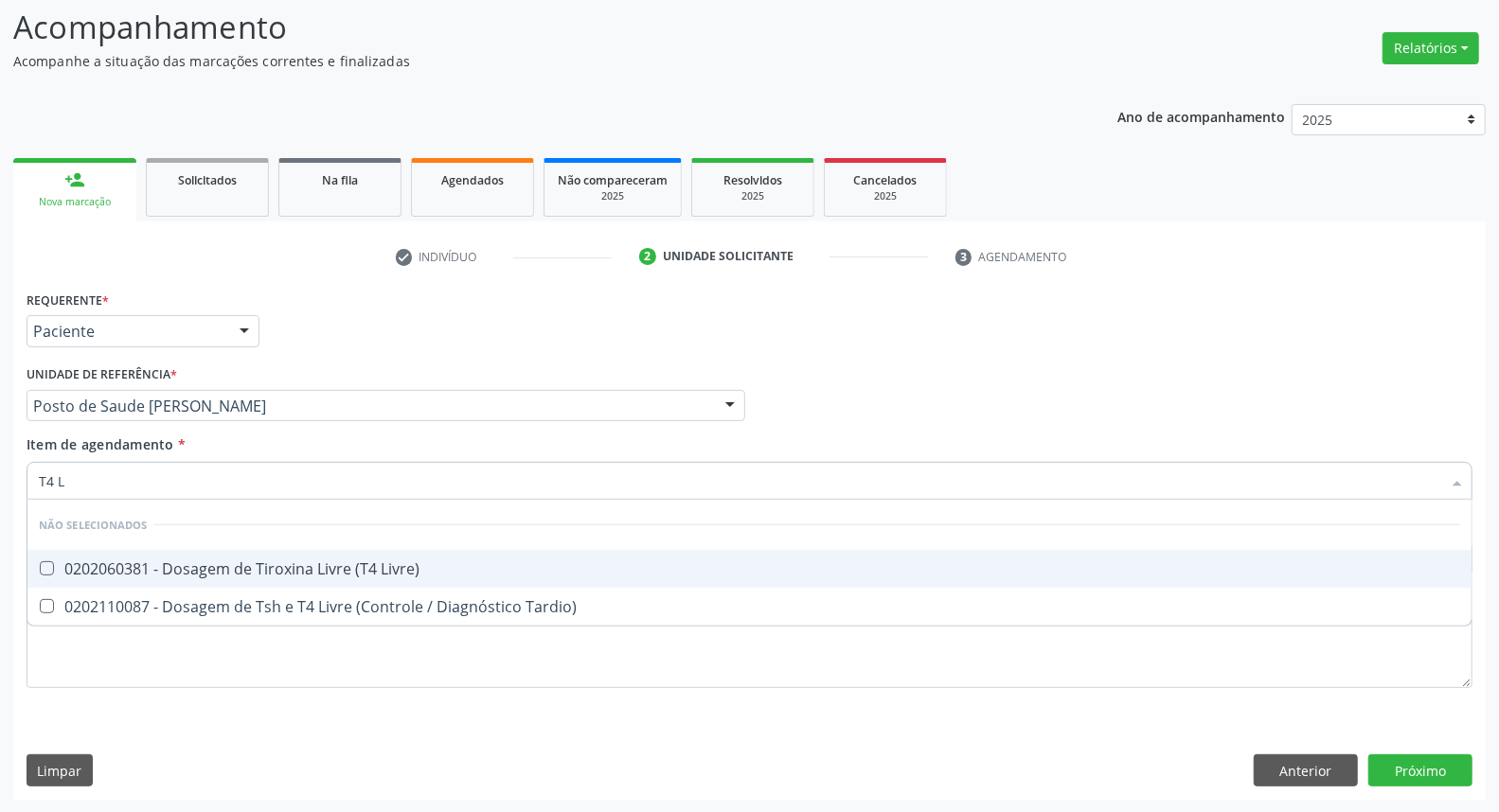
click at [190, 472] on input "T4 L" at bounding box center [739, 480] width 1402 height 37
click at [189, 472] on input "T4 L" at bounding box center [739, 480] width 1402 height 37
type input "T"
checkbox Livre\) "true"
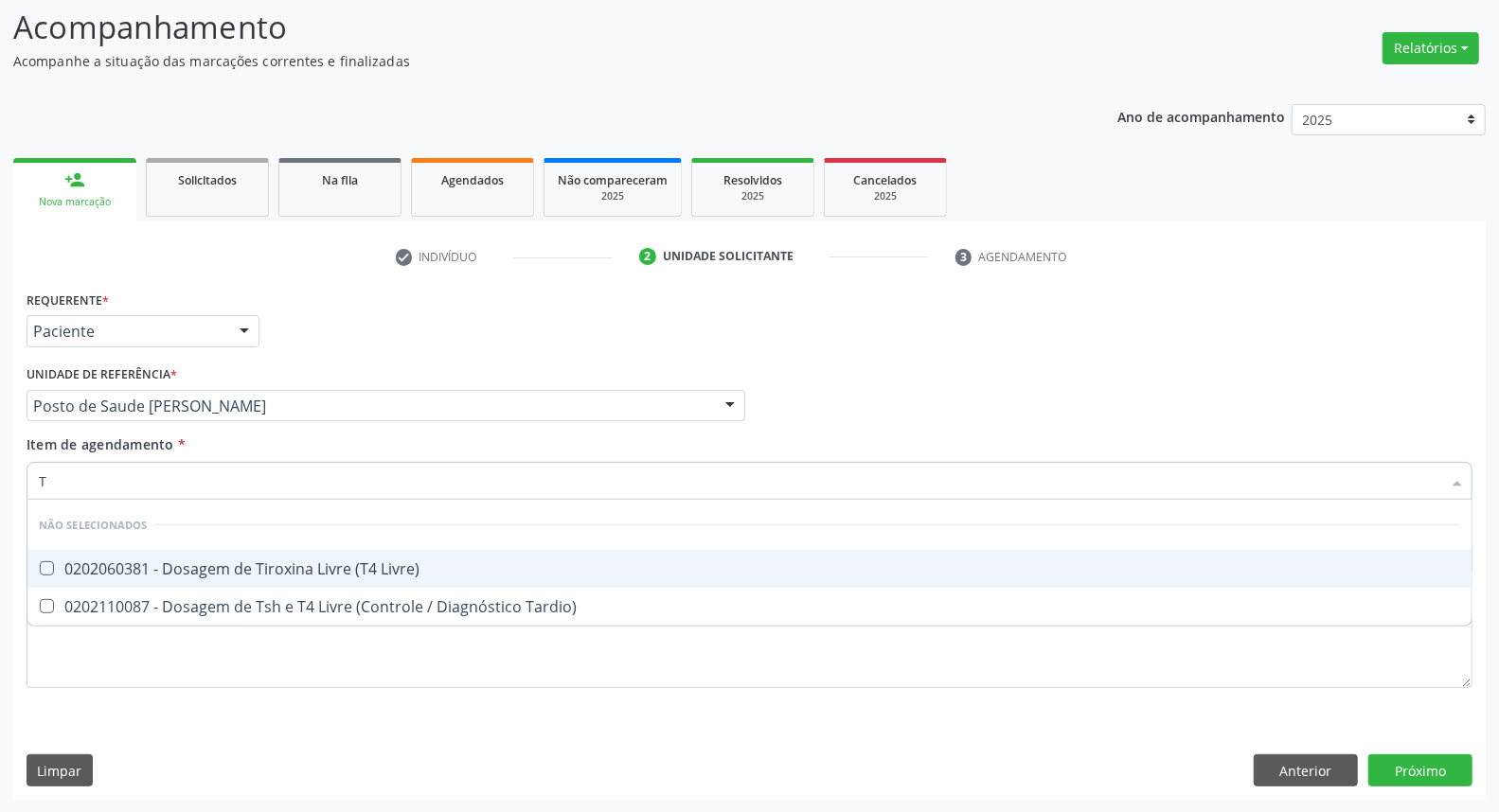
checkbox Tardio\) "true"
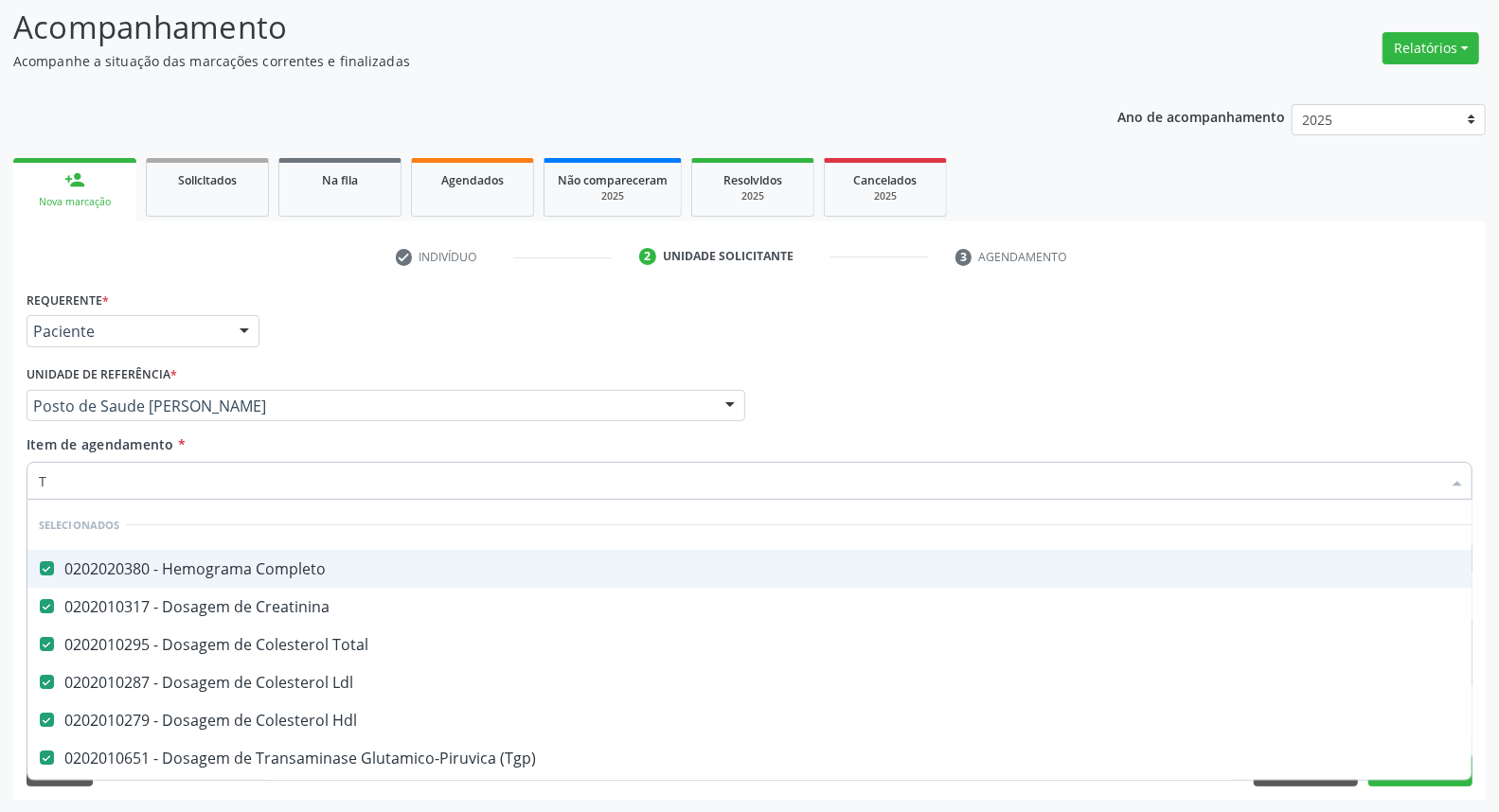
type input "TS"
checkbox Completo "false"
checkbox Creatinina "false"
checkbox Total "false"
checkbox Ldl "false"
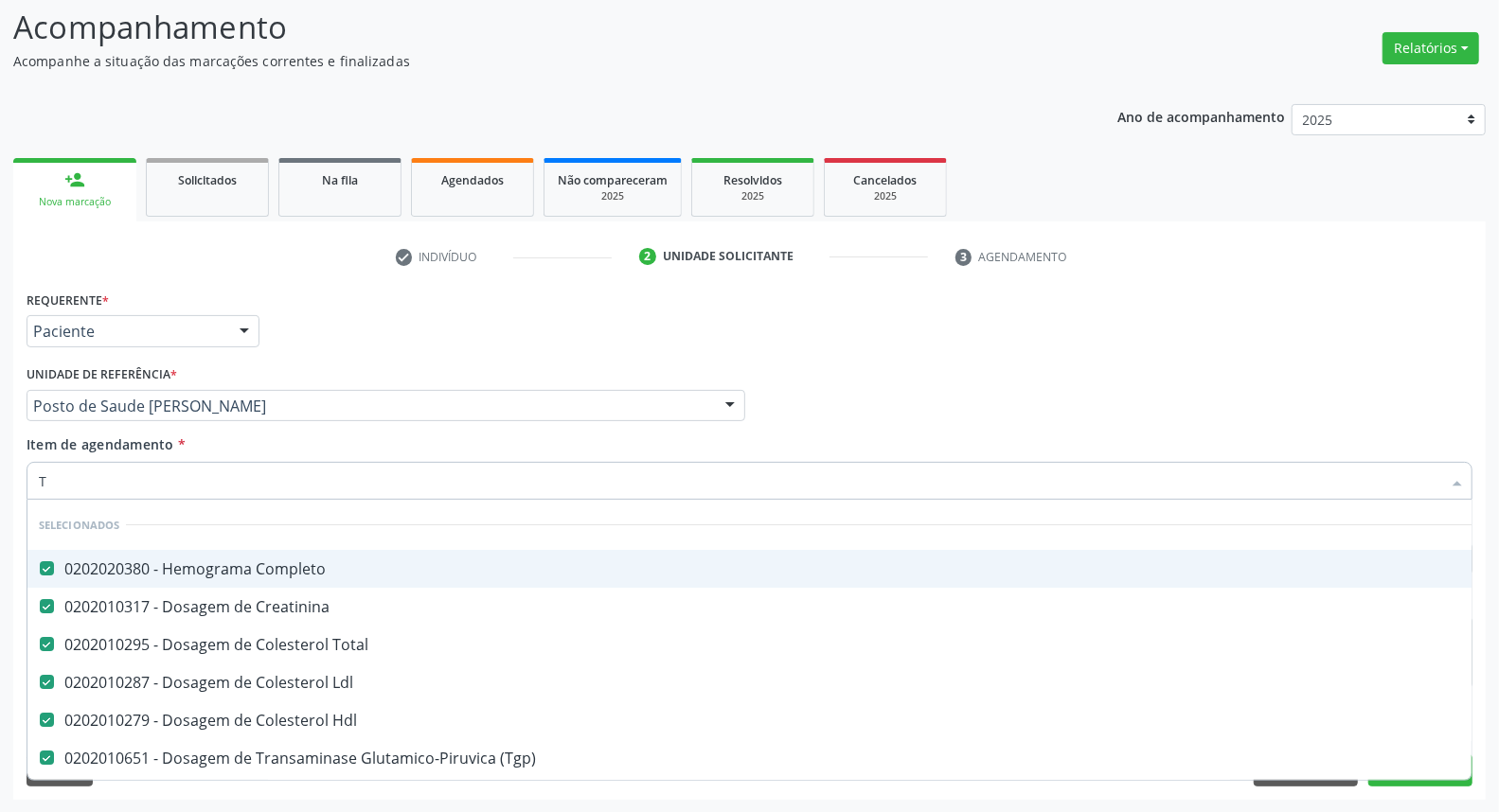
checkbox Hdl "false"
checkbox \(Tgp\) "false"
checkbox \(Tgo\) "false"
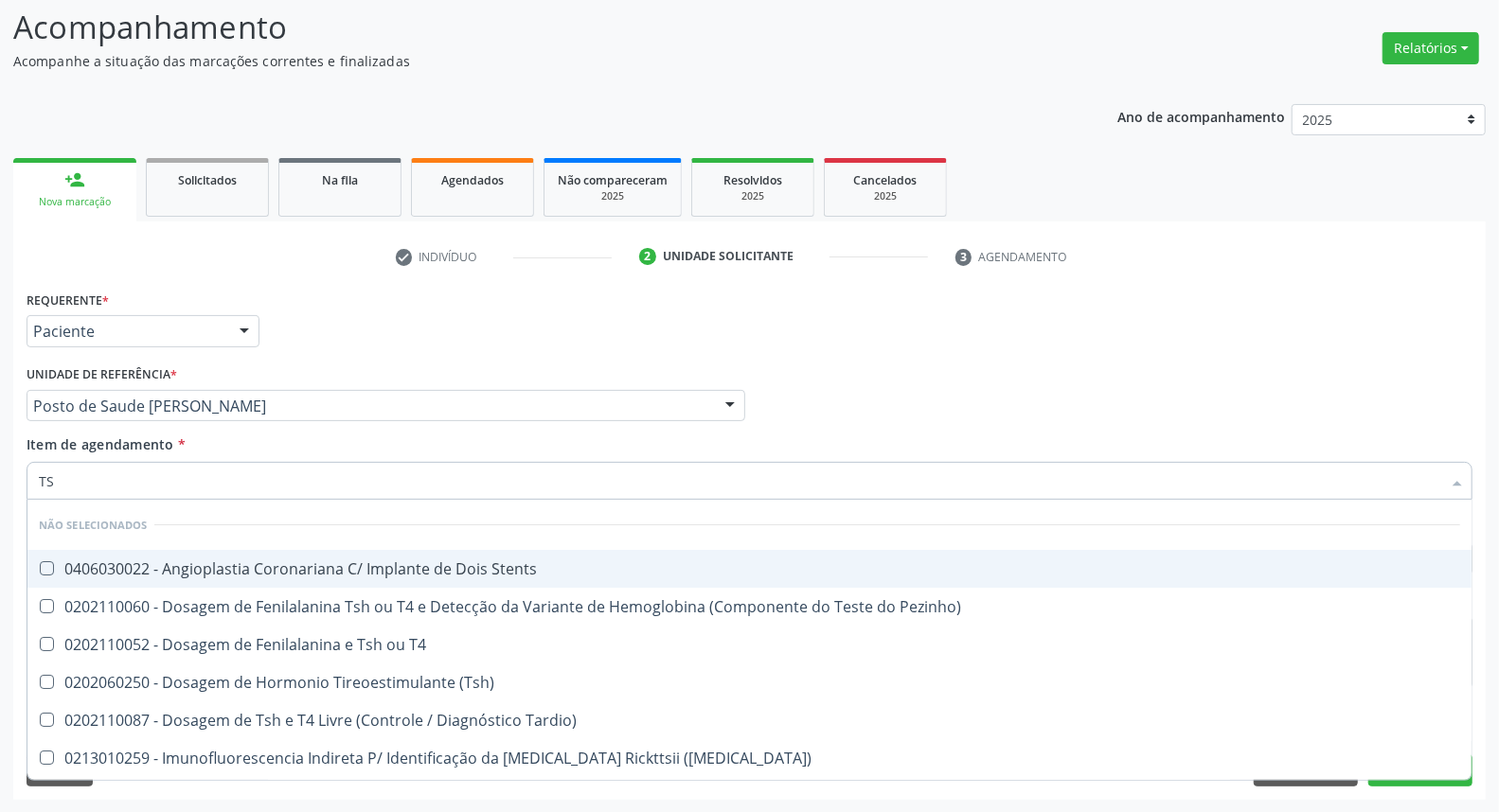
type input "TSH"
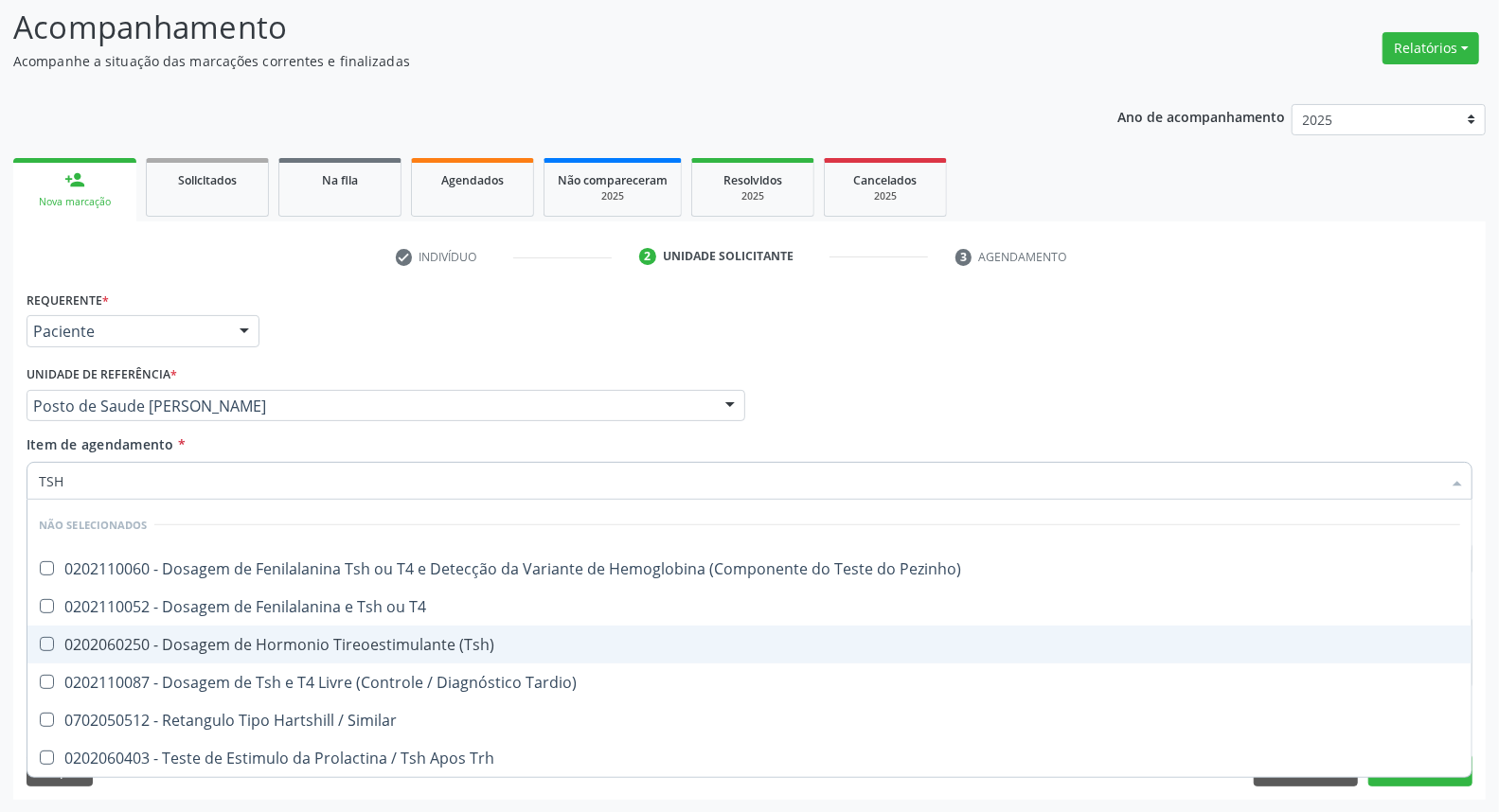
click at [187, 637] on div "0202060250 - Dosagem de Hormonio Tireoestimulante (Tsh)" at bounding box center [749, 644] width 1422 height 15
checkbox \(Tsh\) "true"
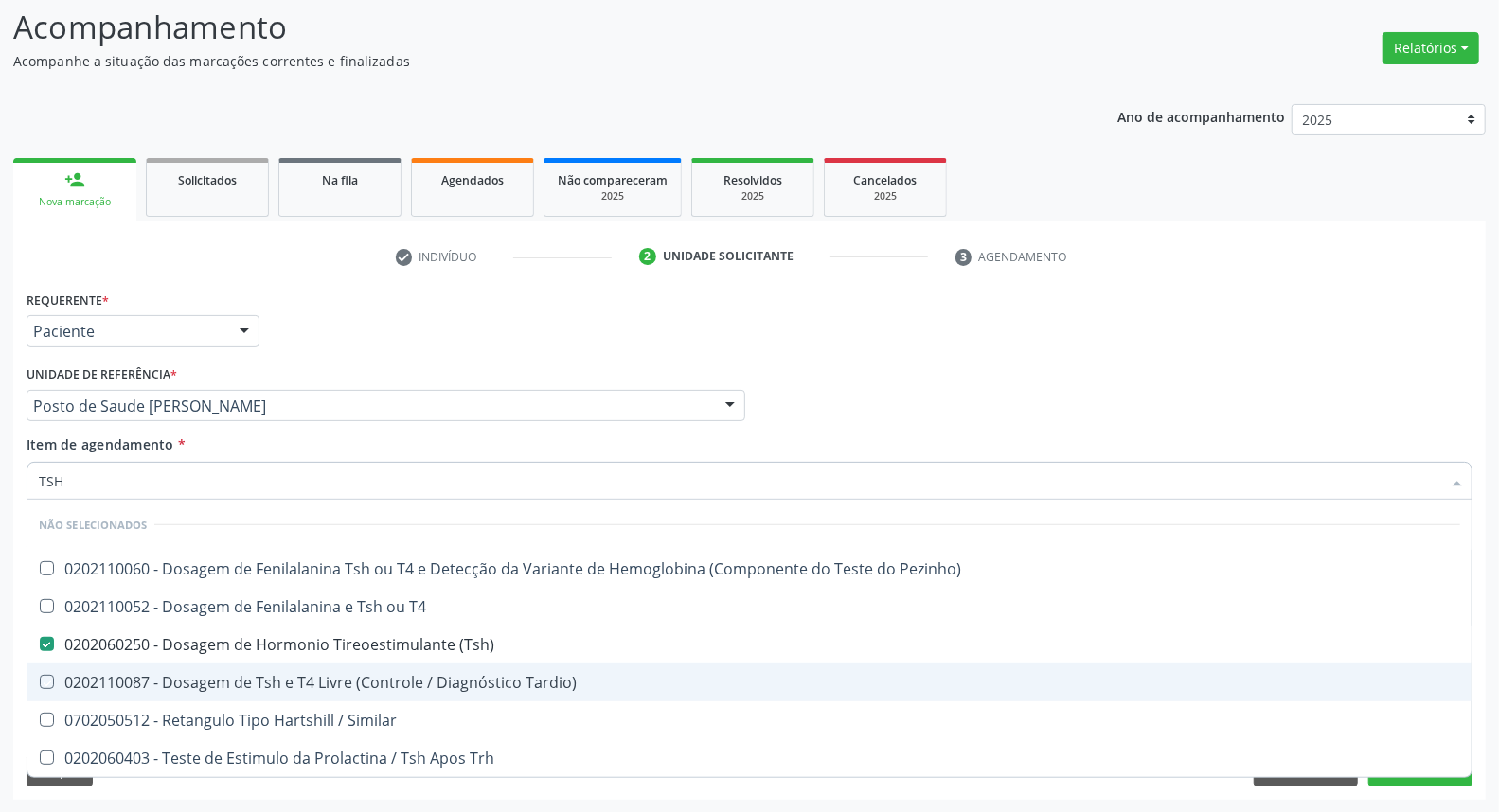
click at [0, 625] on div "Acompanhamento Acompanhe a situação das marcações correntes e finalizadas Relat…" at bounding box center [749, 397] width 1499 height 835
checkbox Pezinho\) "true"
checkbox T4 "true"
checkbox Tardio\) "true"
checkbox Similar "true"
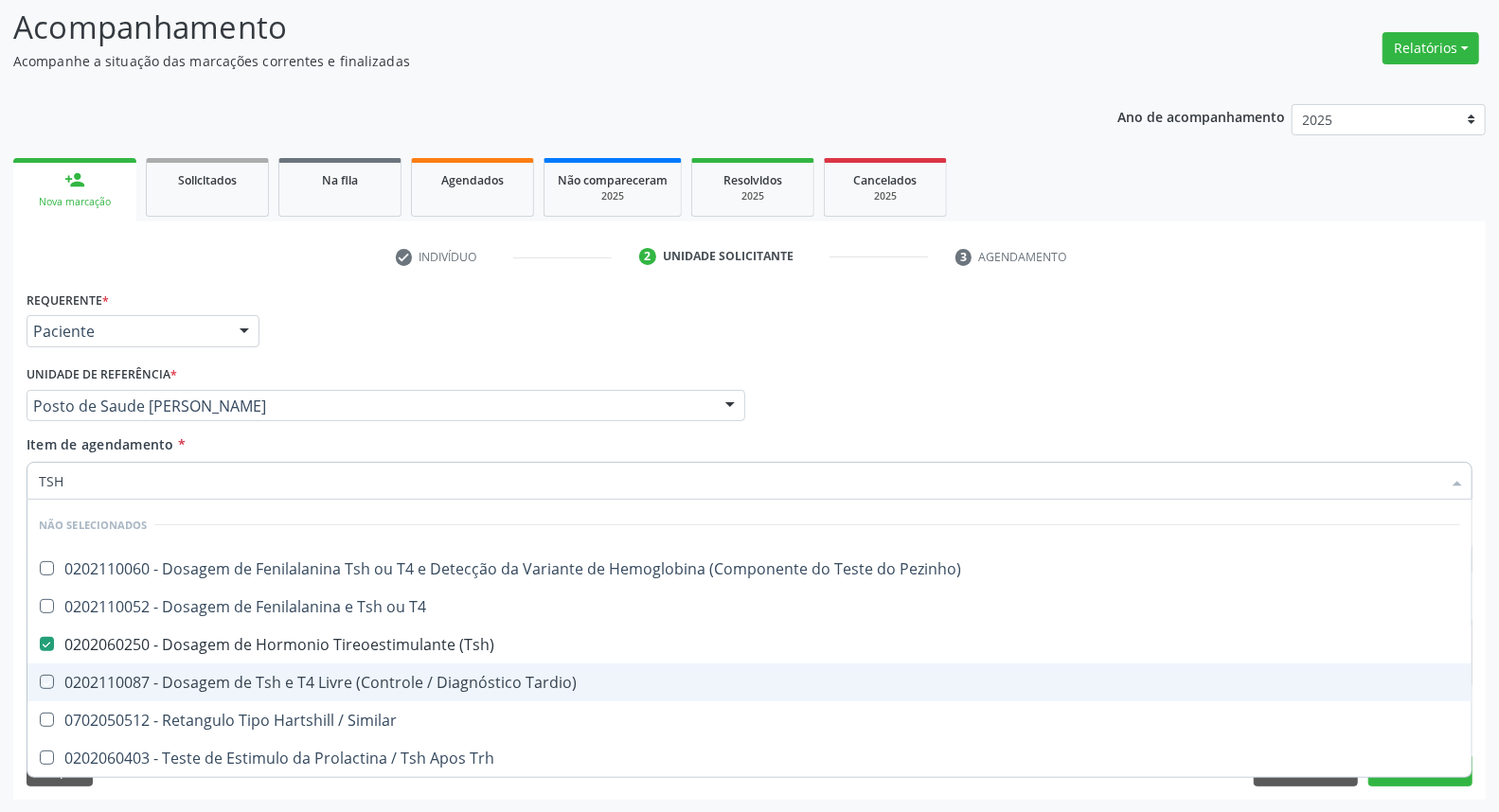
checkbox Trh "true"
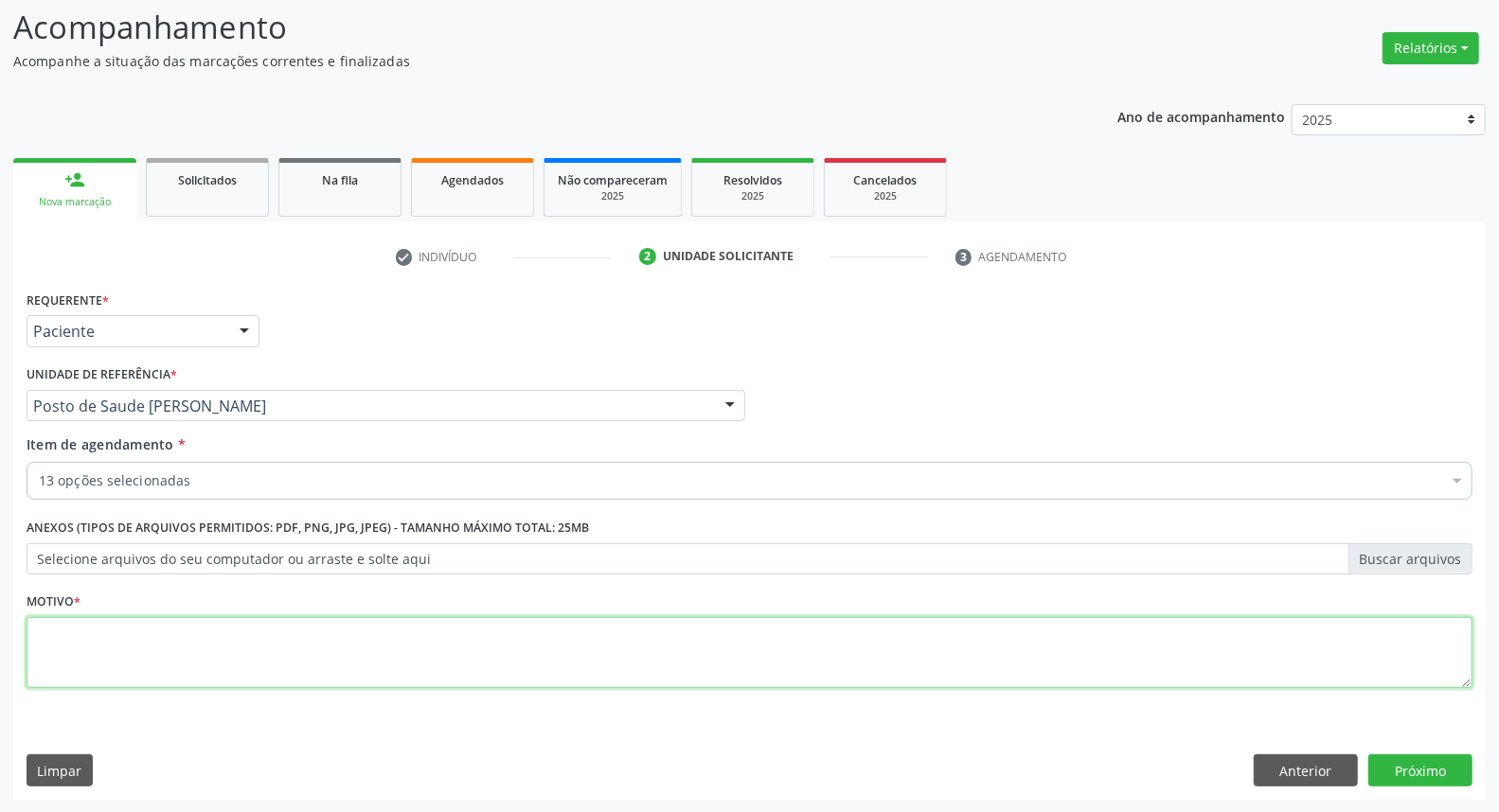
click at [52, 638] on textarea at bounding box center [749, 653] width 1446 height 72
type textarea "*"
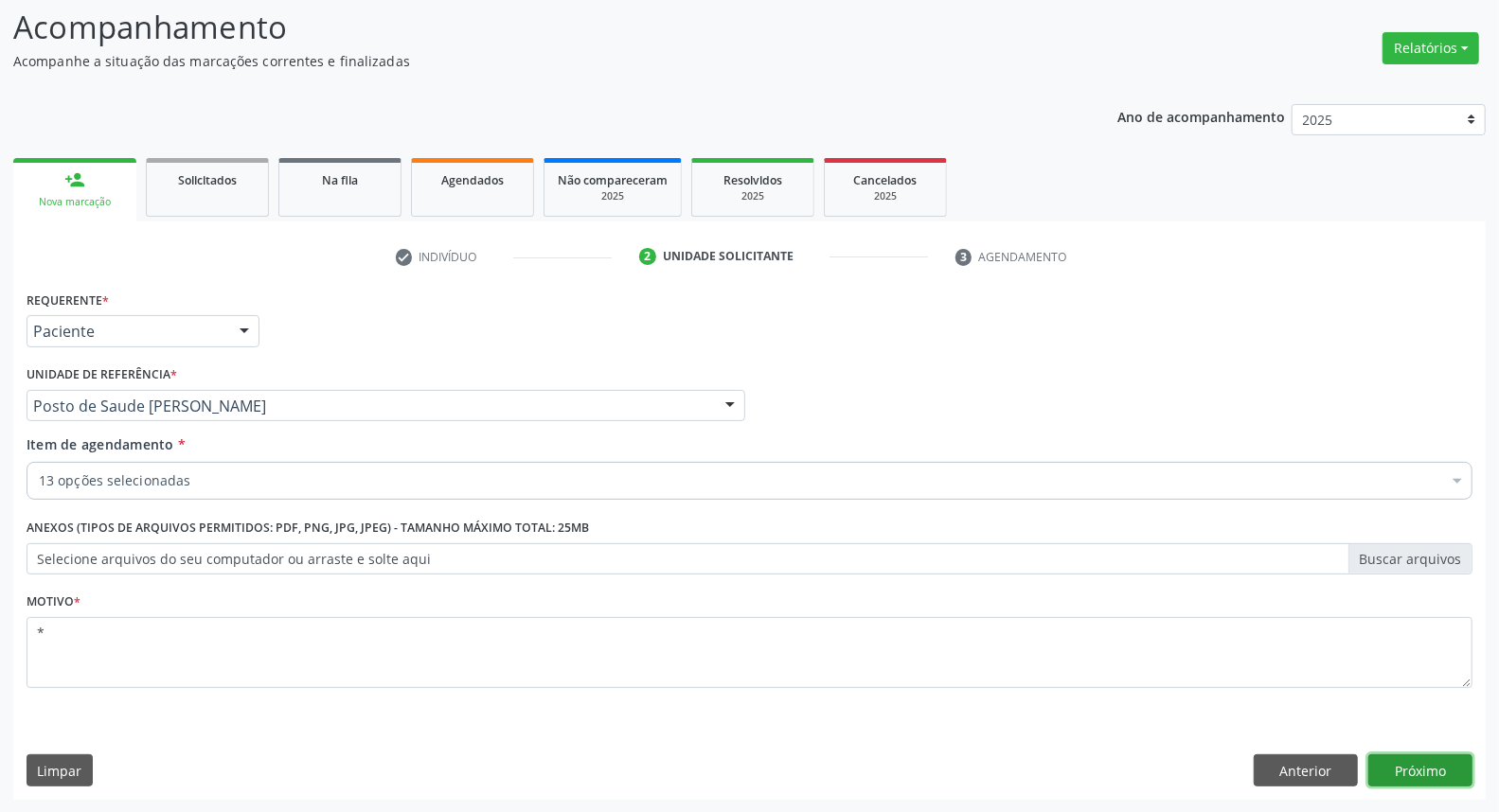
click at [1418, 777] on button "Próximo" at bounding box center [1421, 771] width 105 height 33
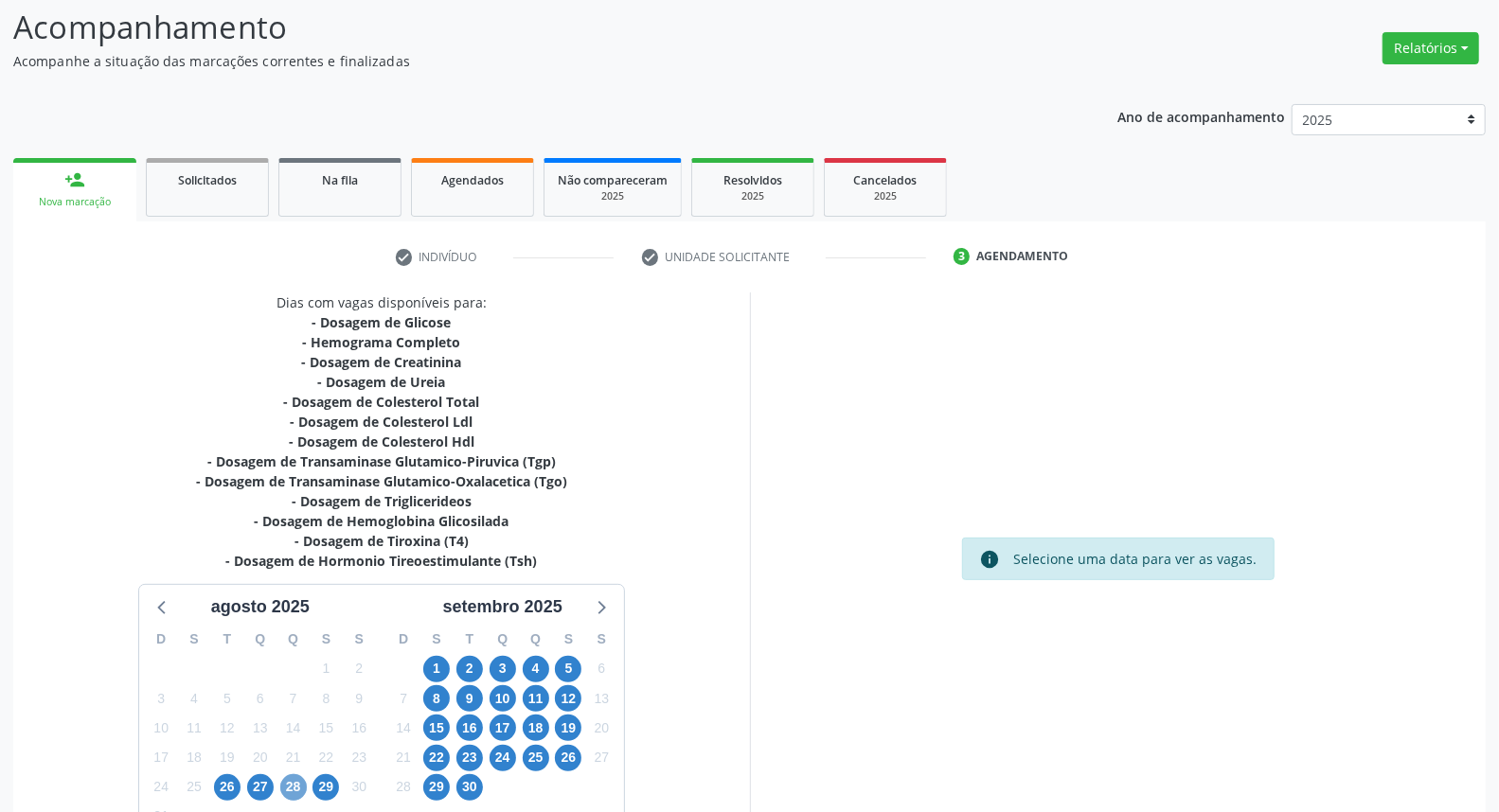
click at [297, 786] on span "28" at bounding box center [293, 787] width 27 height 27
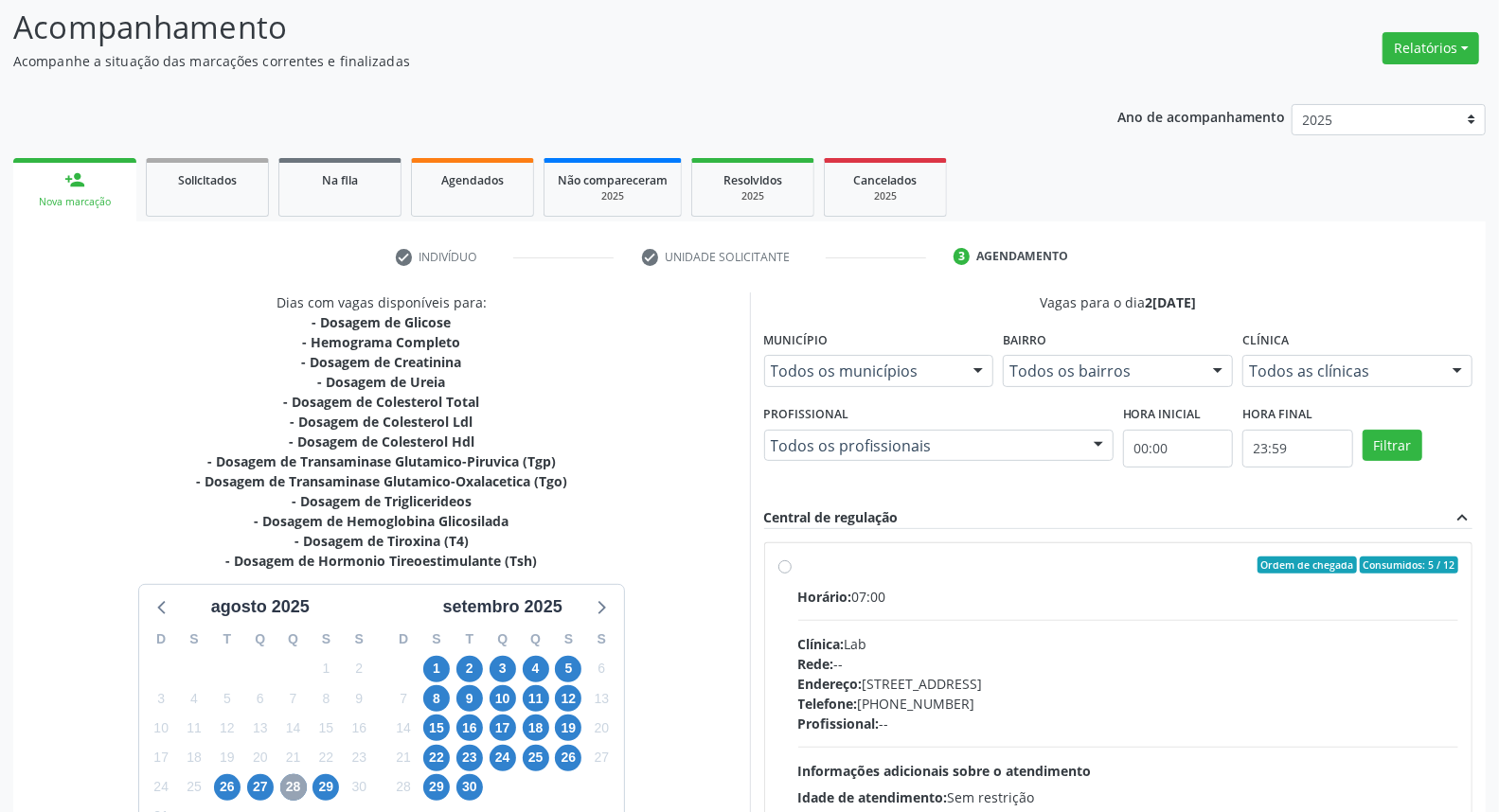
scroll to position [298, 0]
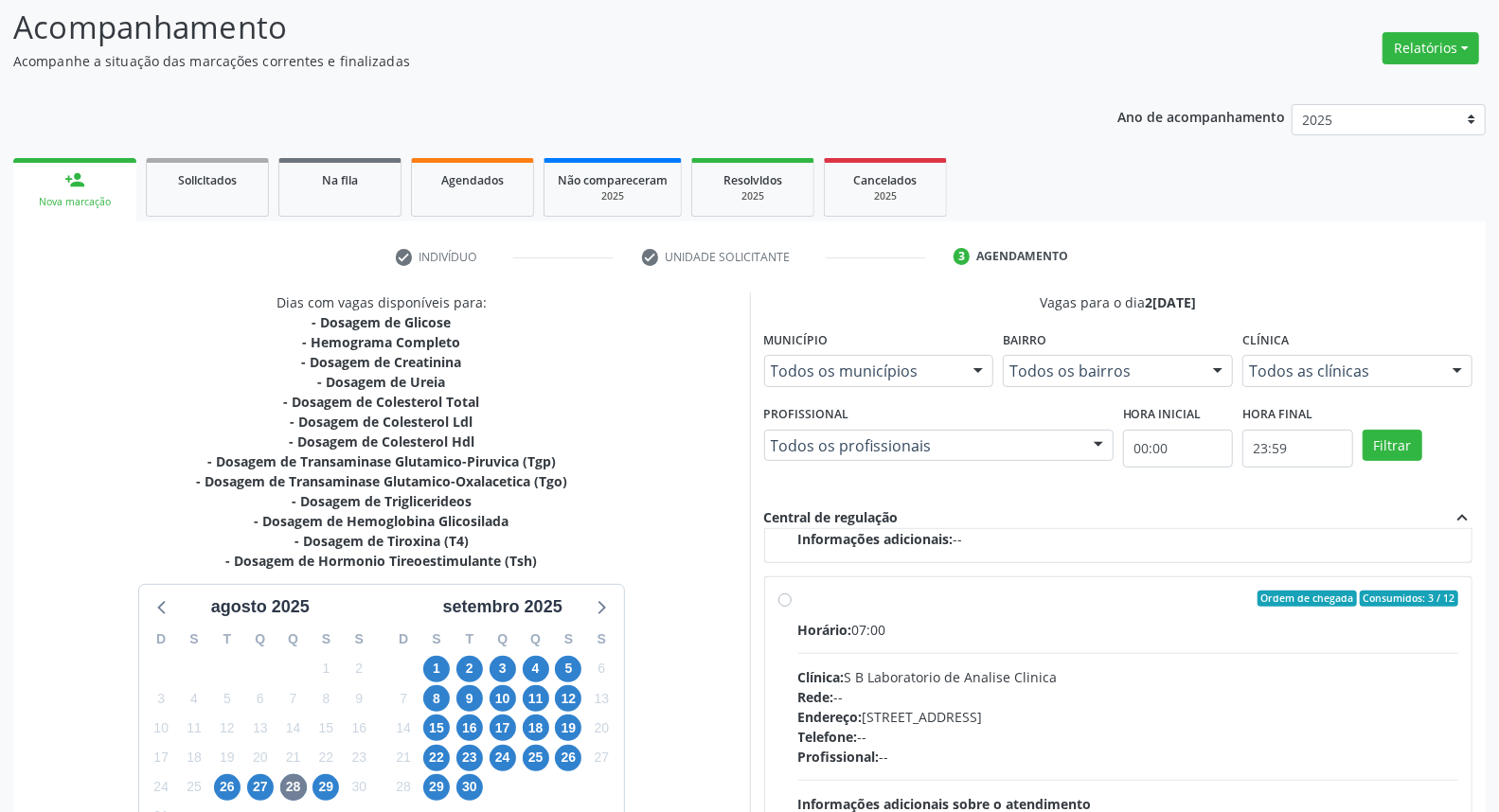
click at [798, 598] on label "Ordem de chegada Consumidos: 3 / 12 Horário: 07:00 Clínica: S B Laboratorio de …" at bounding box center [1129, 736] width 661 height 291
click at [787, 598] on input "Ordem de chegada Consumidos: 3 / 12 Horário: 07:00 Clínica: S B Laboratorio de …" at bounding box center [785, 599] width 13 height 17
radio input "true"
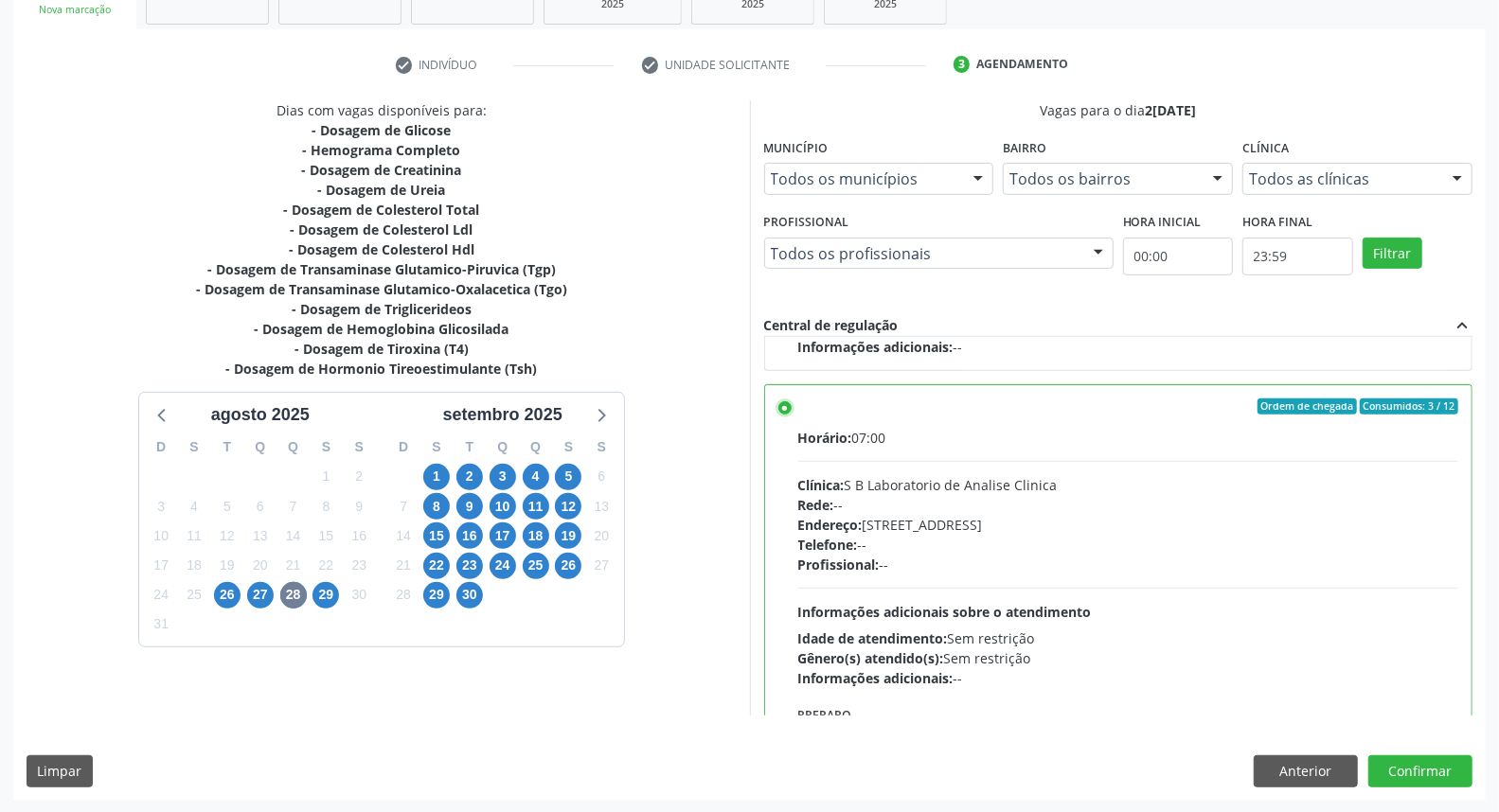
scroll to position [404, 0]
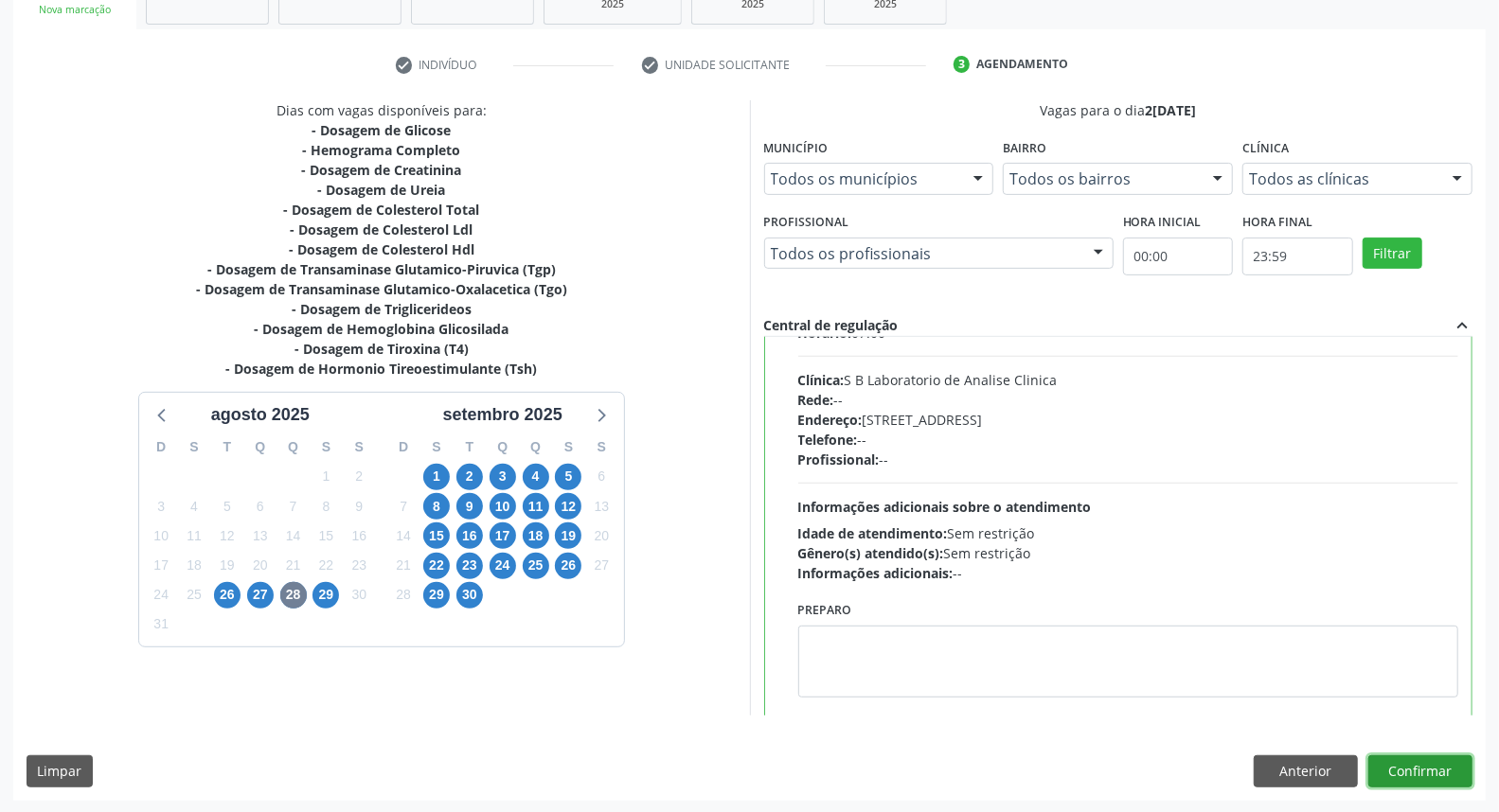
click at [1403, 769] on button "Confirmar" at bounding box center [1421, 772] width 105 height 33
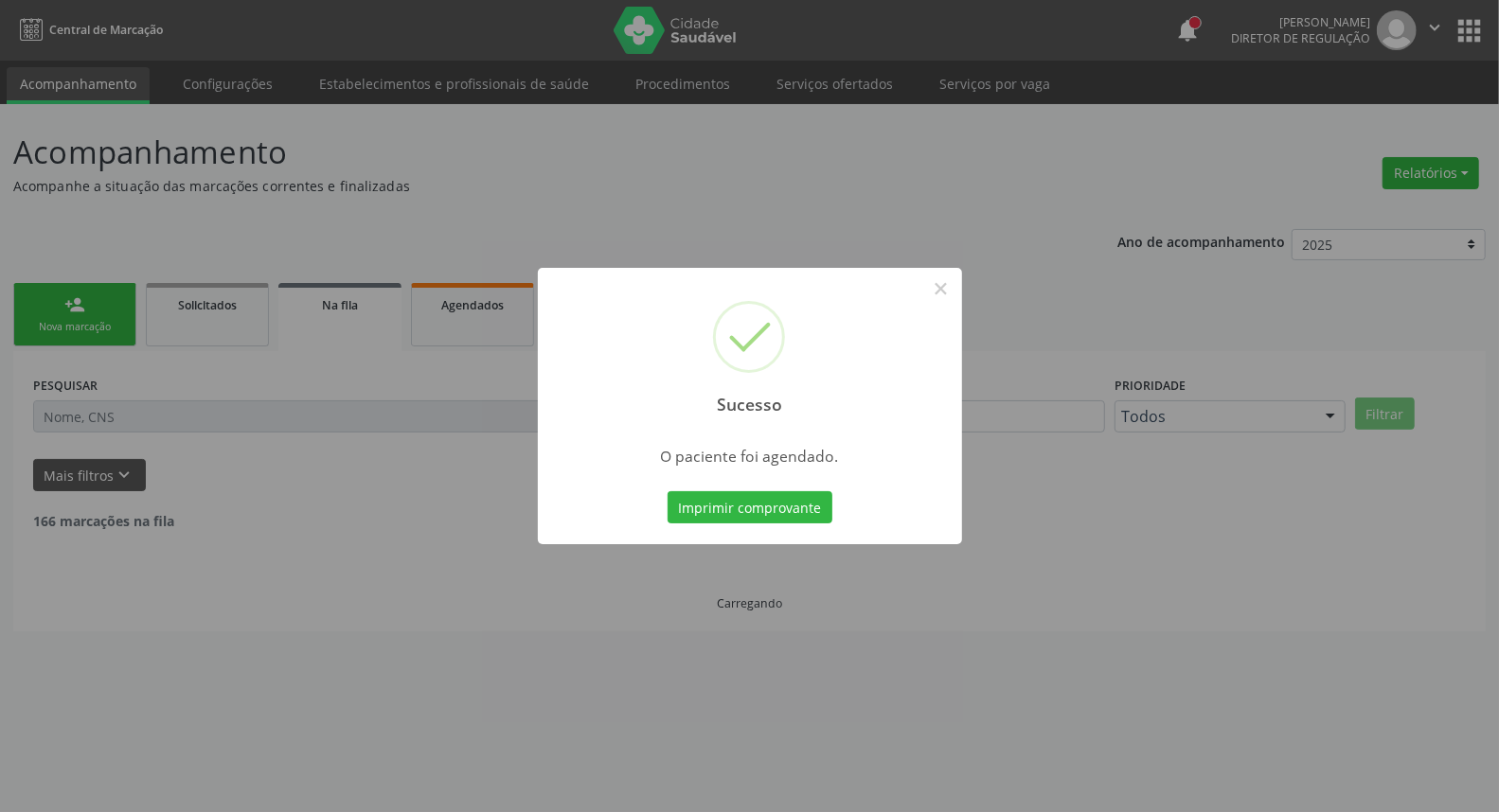
scroll to position [0, 0]
